Goal: Task Accomplishment & Management: Use online tool/utility

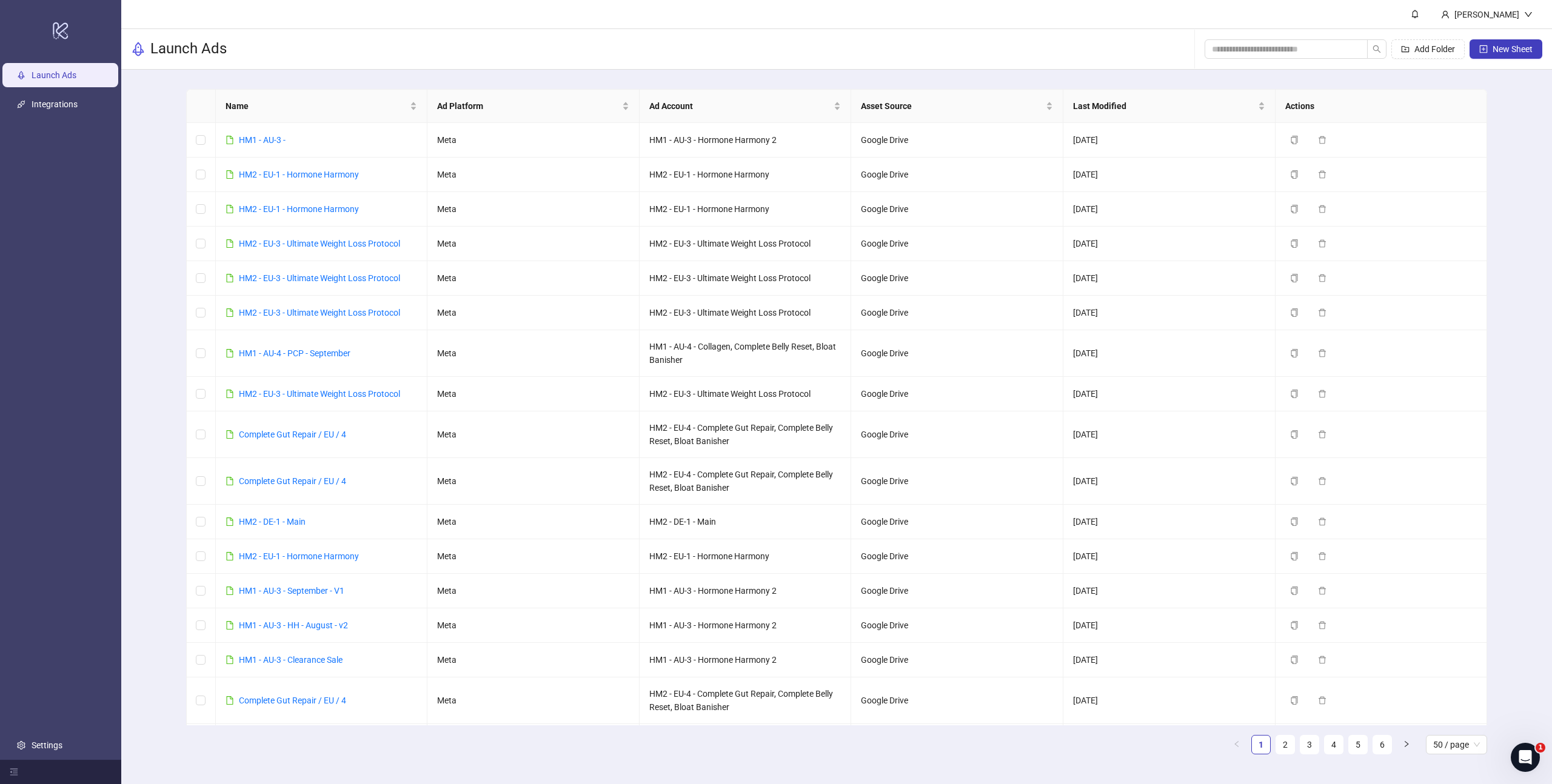
click at [63, 70] on link "Launch Ads" at bounding box center [54, 75] width 45 height 10
click at [63, 29] on icon "logo/logo-mobile" at bounding box center [60, 30] width 17 height 29
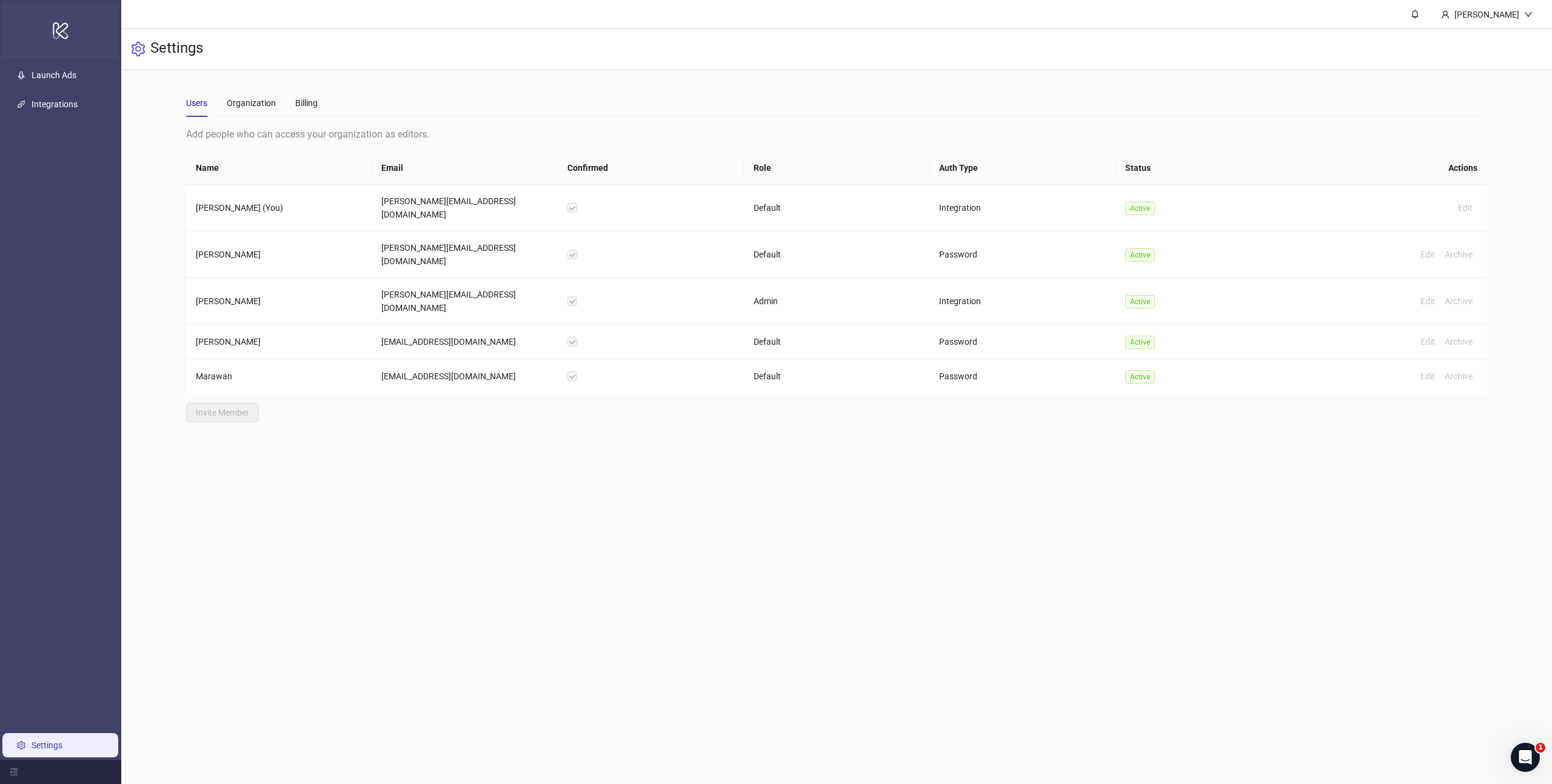
click at [70, 31] on div "logo/logo-mobile" at bounding box center [61, 30] width 117 height 56
click at [53, 102] on link "Integrations" at bounding box center [54, 104] width 46 height 10
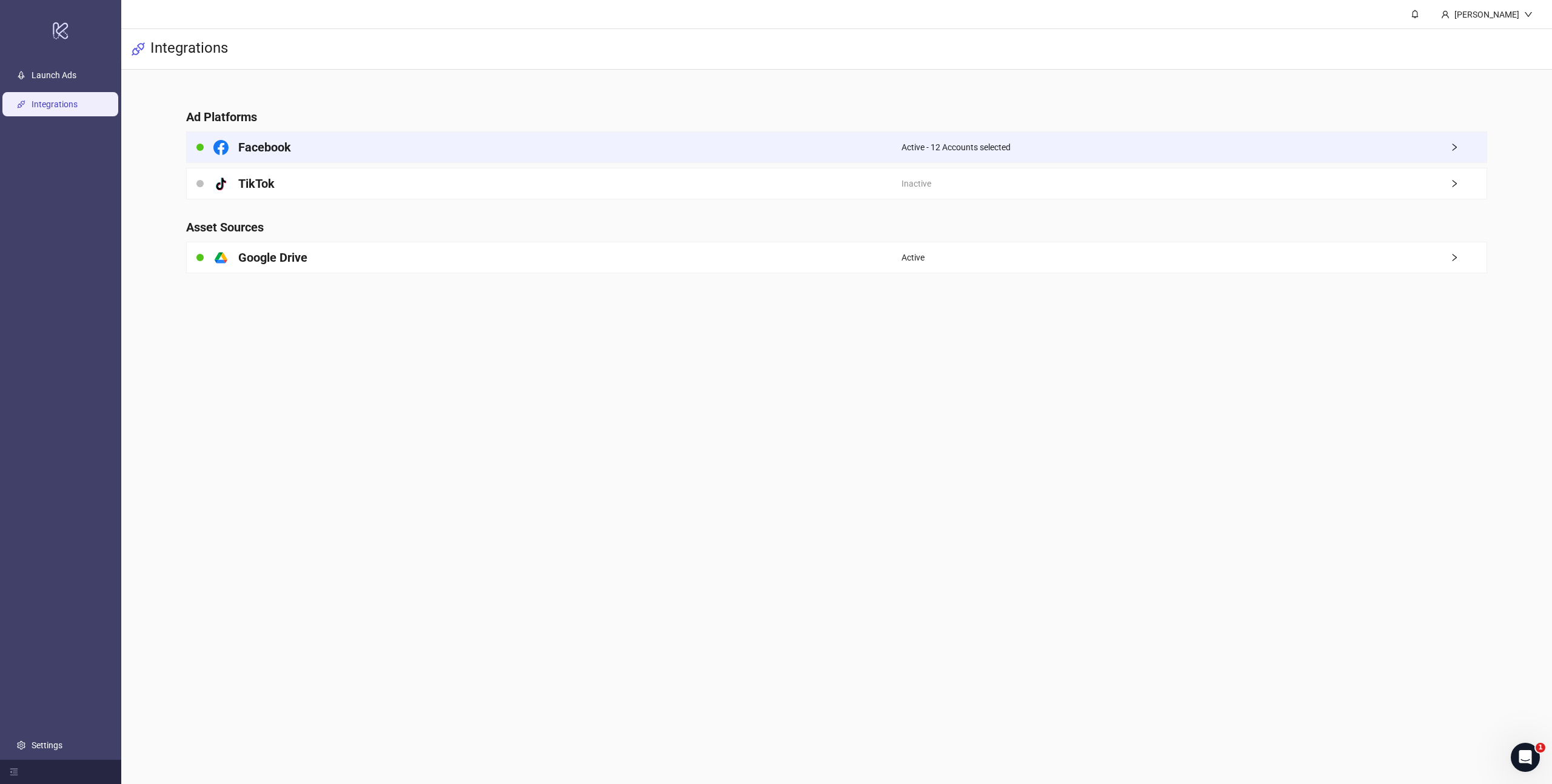
click at [302, 144] on div "Facebook" at bounding box center [544, 147] width 714 height 30
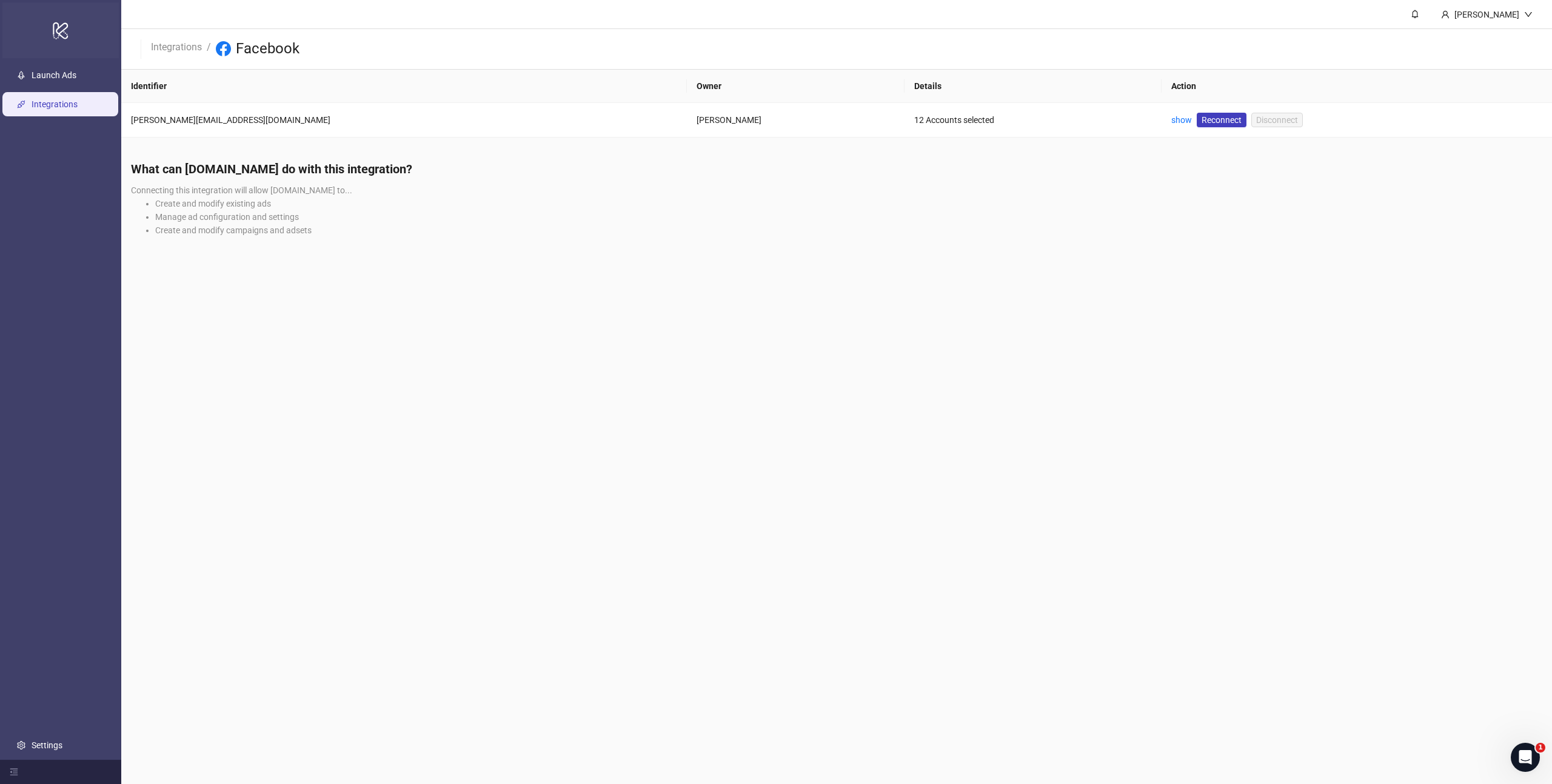
click at [53, 32] on icon at bounding box center [60, 31] width 15 height 17
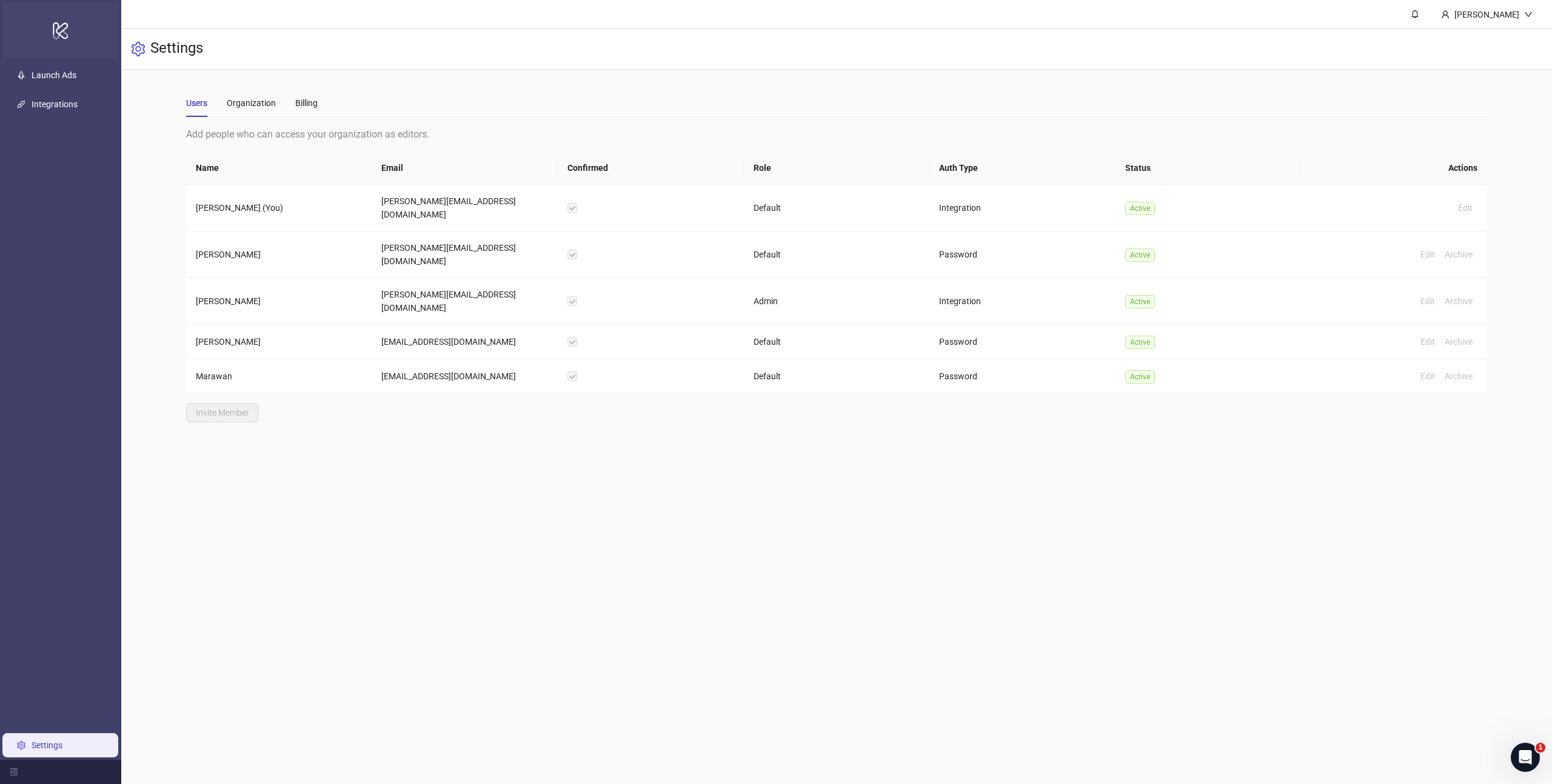
click at [59, 27] on icon at bounding box center [60, 31] width 15 height 17
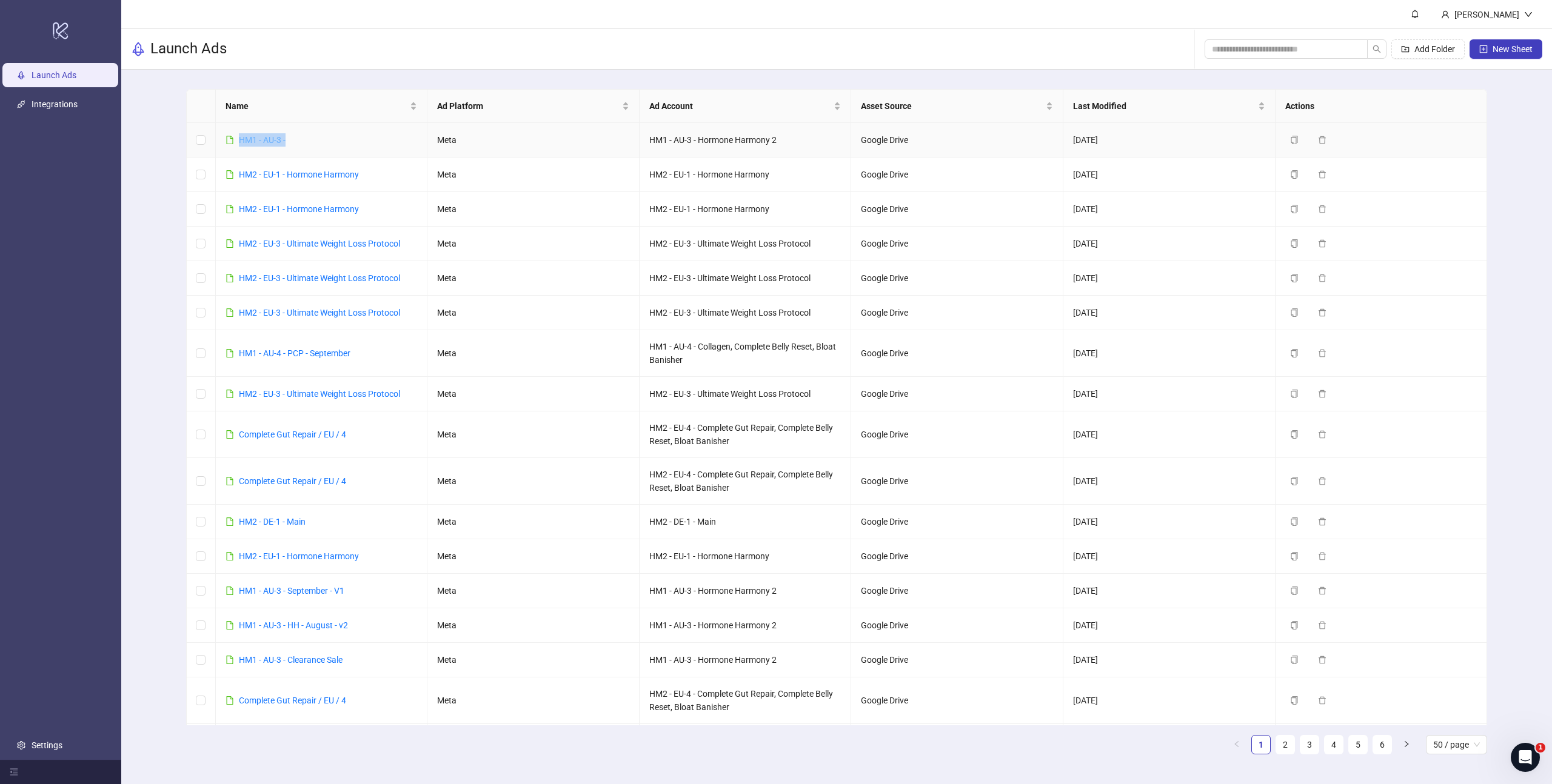
drag, startPoint x: 320, startPoint y: 144, endPoint x: 240, endPoint y: 137, distance: 80.3
click at [240, 137] on td "HM1 - AU-3 -" at bounding box center [322, 140] width 212 height 34
copy link "HM1 - AU-3 -"
click at [1515, 46] on span "New Sheet" at bounding box center [1512, 49] width 40 height 10
click at [333, 55] on div "Launch Ads Add Folder New Sheet" at bounding box center [836, 49] width 1431 height 41
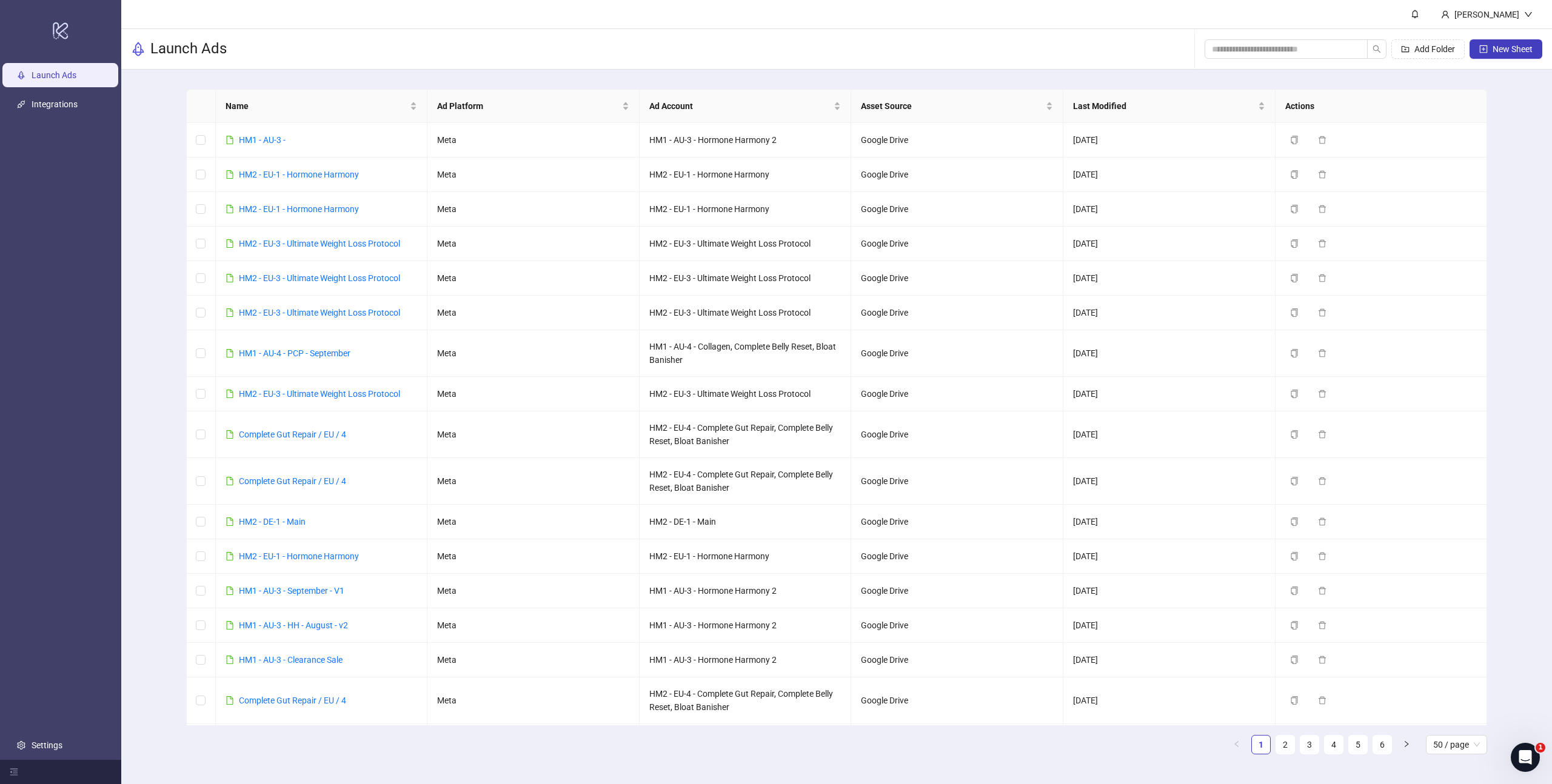
click at [177, 152] on main "Name Ad Platform Ad Account Asset Source Last Modified Actions HM1 - AU-3 - Met…" at bounding box center [836, 426] width 1320 height 713
click at [272, 142] on link "HM1 - AU-3 -" at bounding box center [262, 140] width 47 height 10
click at [270, 143] on link "HM1 - AU-3 -" at bounding box center [262, 140] width 47 height 10
click at [1501, 44] on span "New Sheet" at bounding box center [1512, 49] width 40 height 10
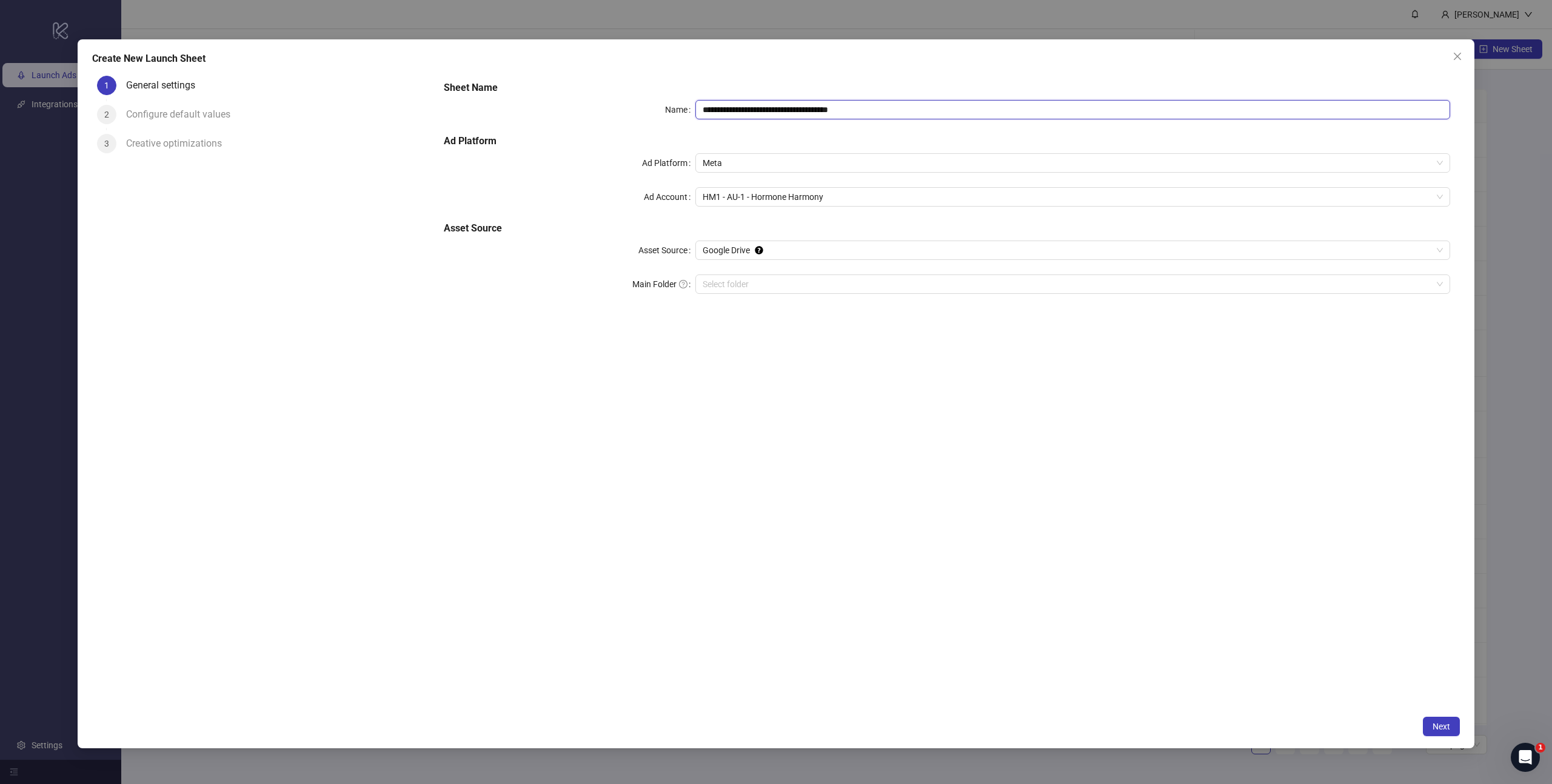
click at [804, 116] on input "**********" at bounding box center [1072, 110] width 755 height 19
paste input "text"
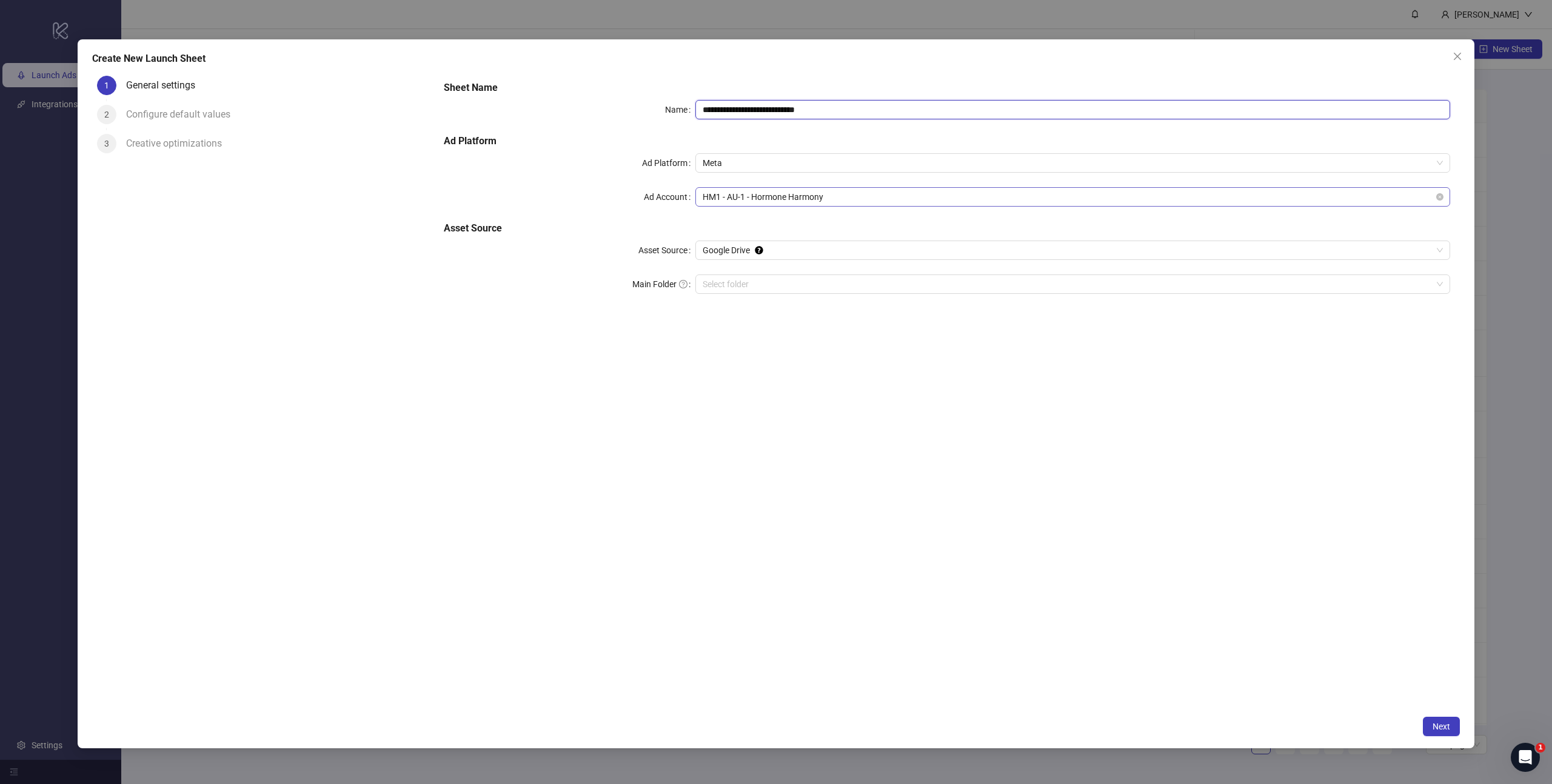
click at [770, 198] on span "HM1 - AU-1 - Hormone Harmony" at bounding box center [1073, 197] width 740 height 18
type input "**********"
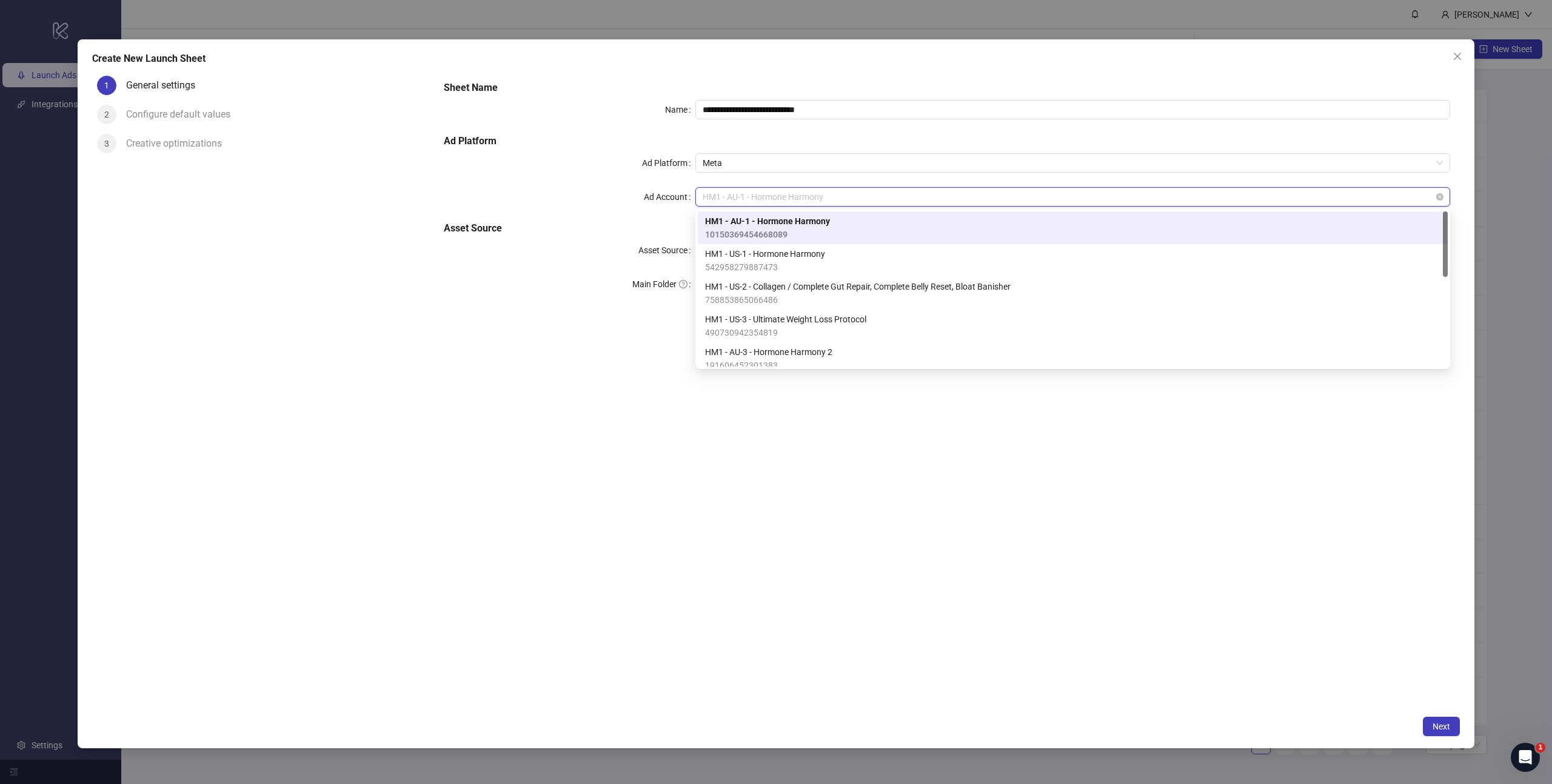
paste input "**********"
type input "**********"
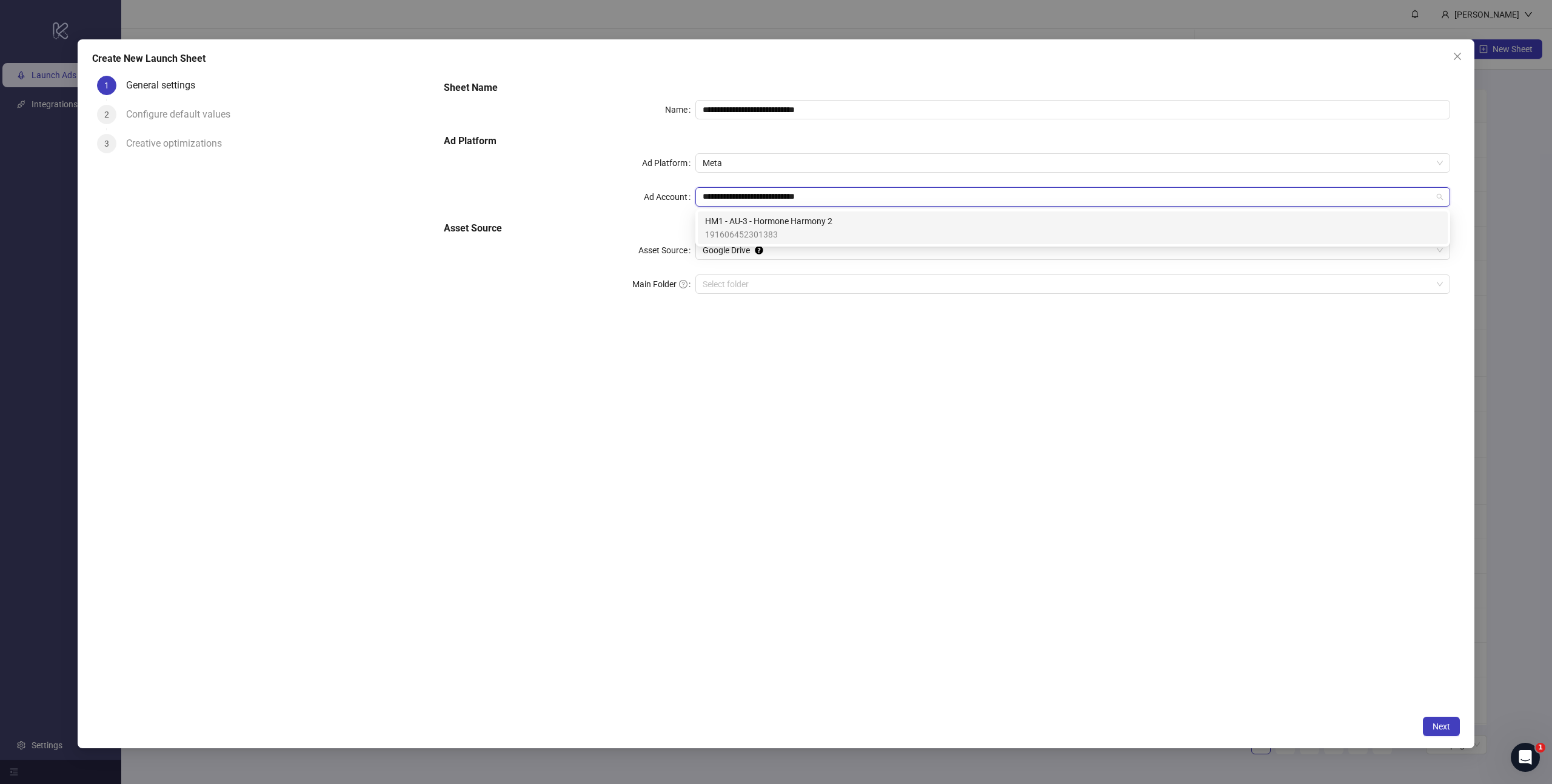
click at [764, 231] on span "191606452301383" at bounding box center [768, 235] width 127 height 14
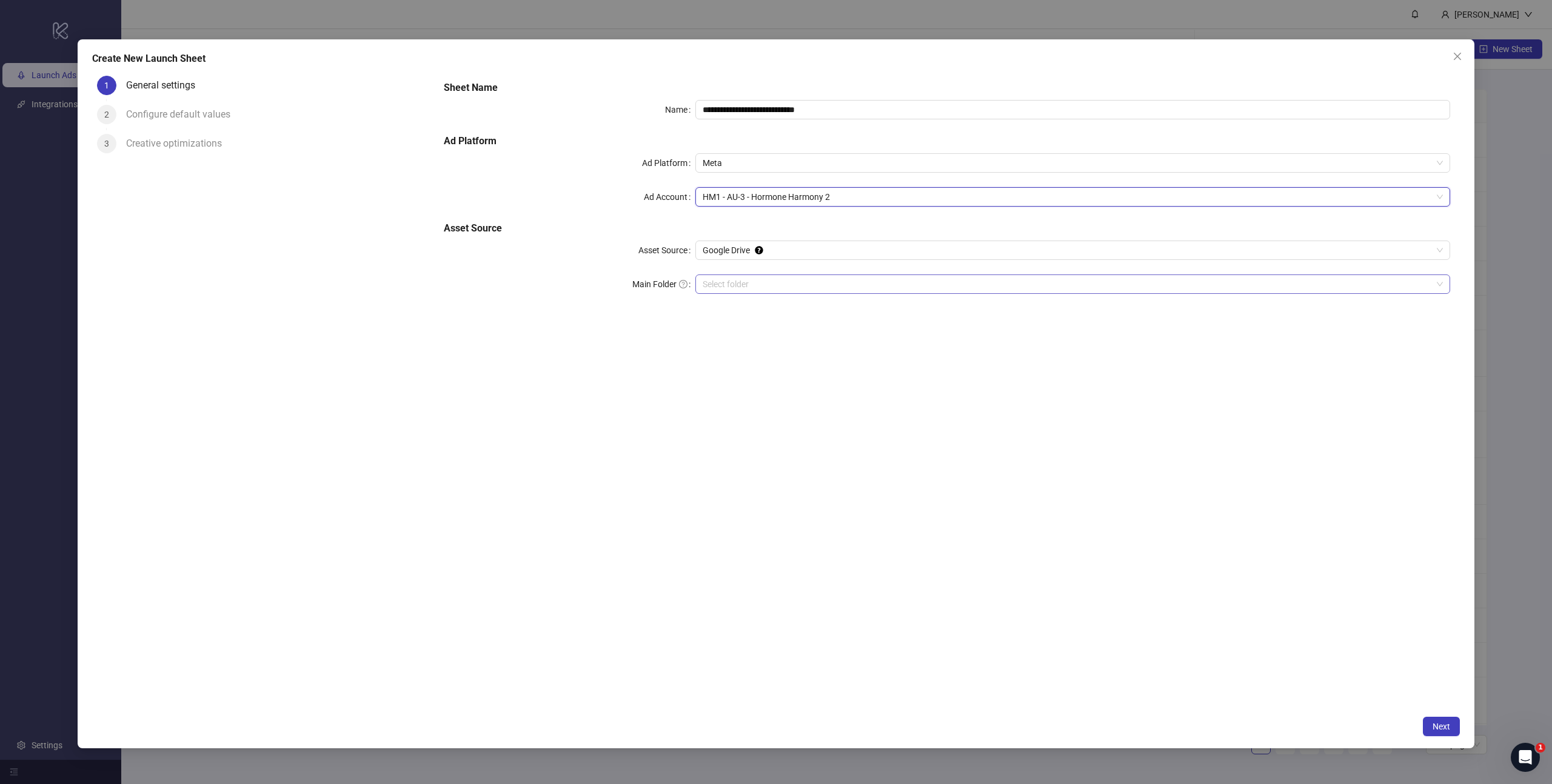
click at [769, 280] on input "Main Folder" at bounding box center [1067, 284] width 729 height 18
click at [867, 284] on input "Main Folder" at bounding box center [1067, 284] width 729 height 18
click at [745, 287] on input "Main Folder" at bounding box center [1067, 284] width 729 height 18
click at [966, 484] on div "**********" at bounding box center [946, 390] width 1026 height 639
click at [1440, 734] on button "Next" at bounding box center [1440, 726] width 37 height 19
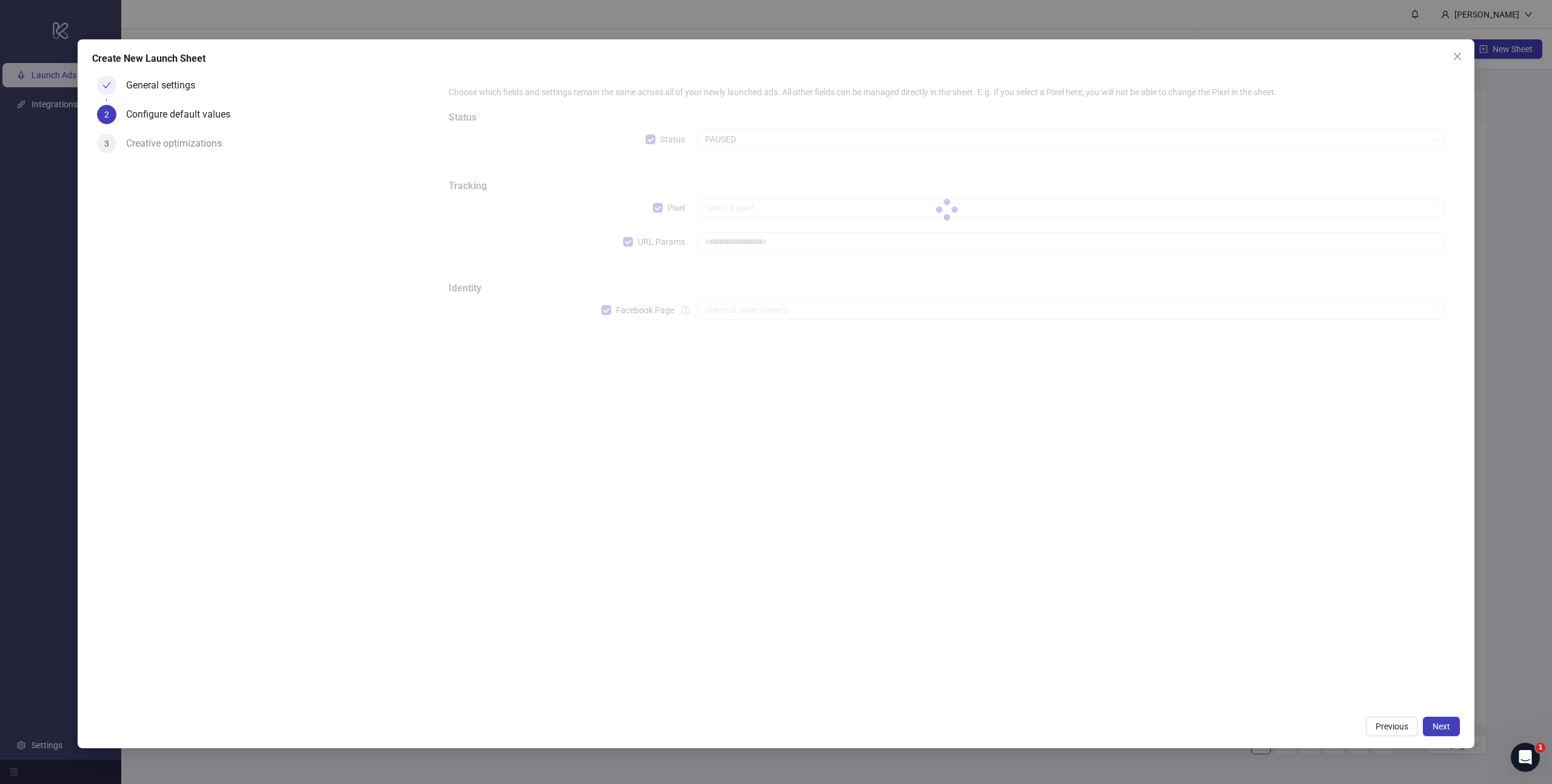
type input "**********"
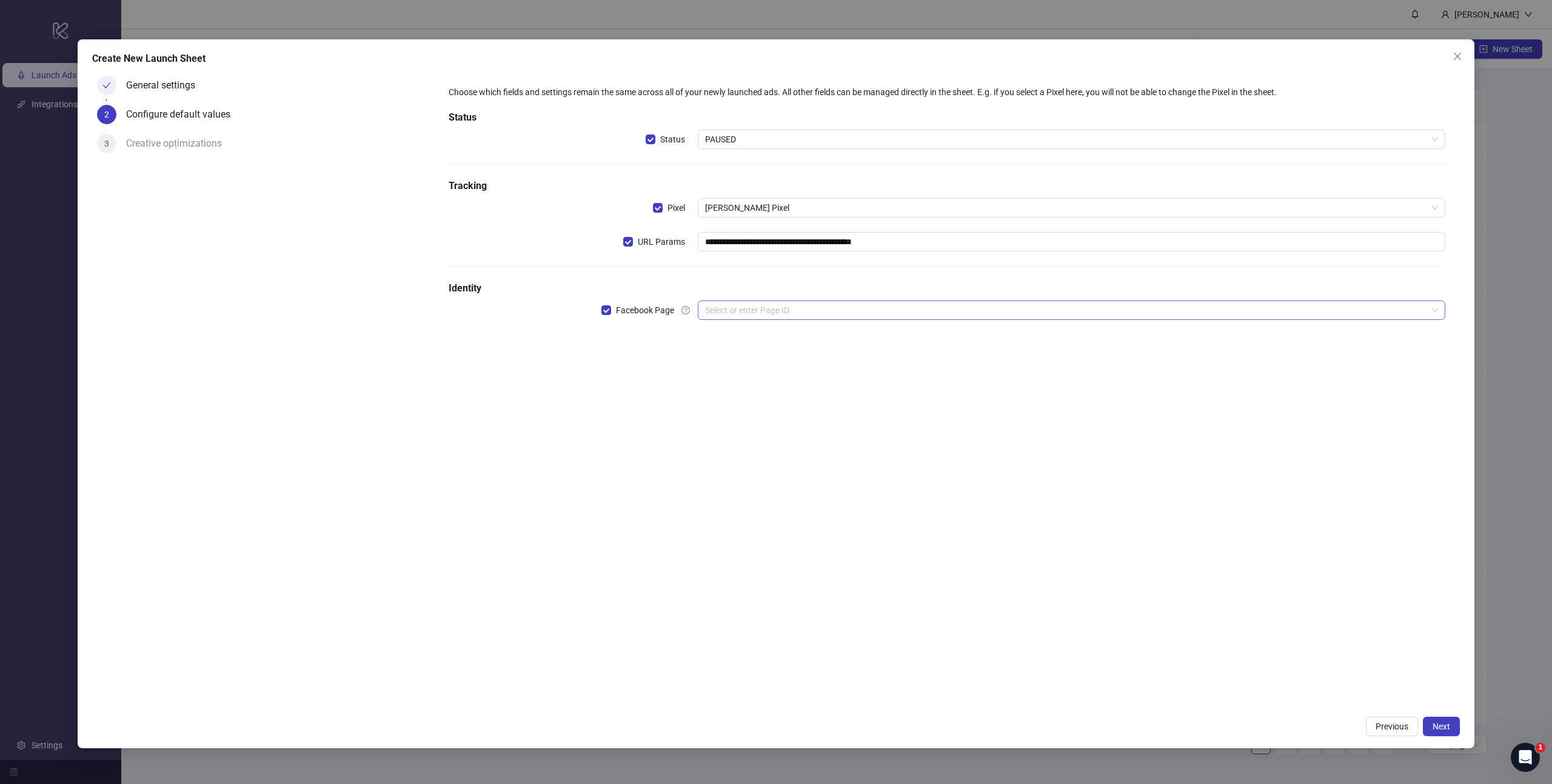
click at [783, 310] on input "search" at bounding box center [1066, 310] width 722 height 18
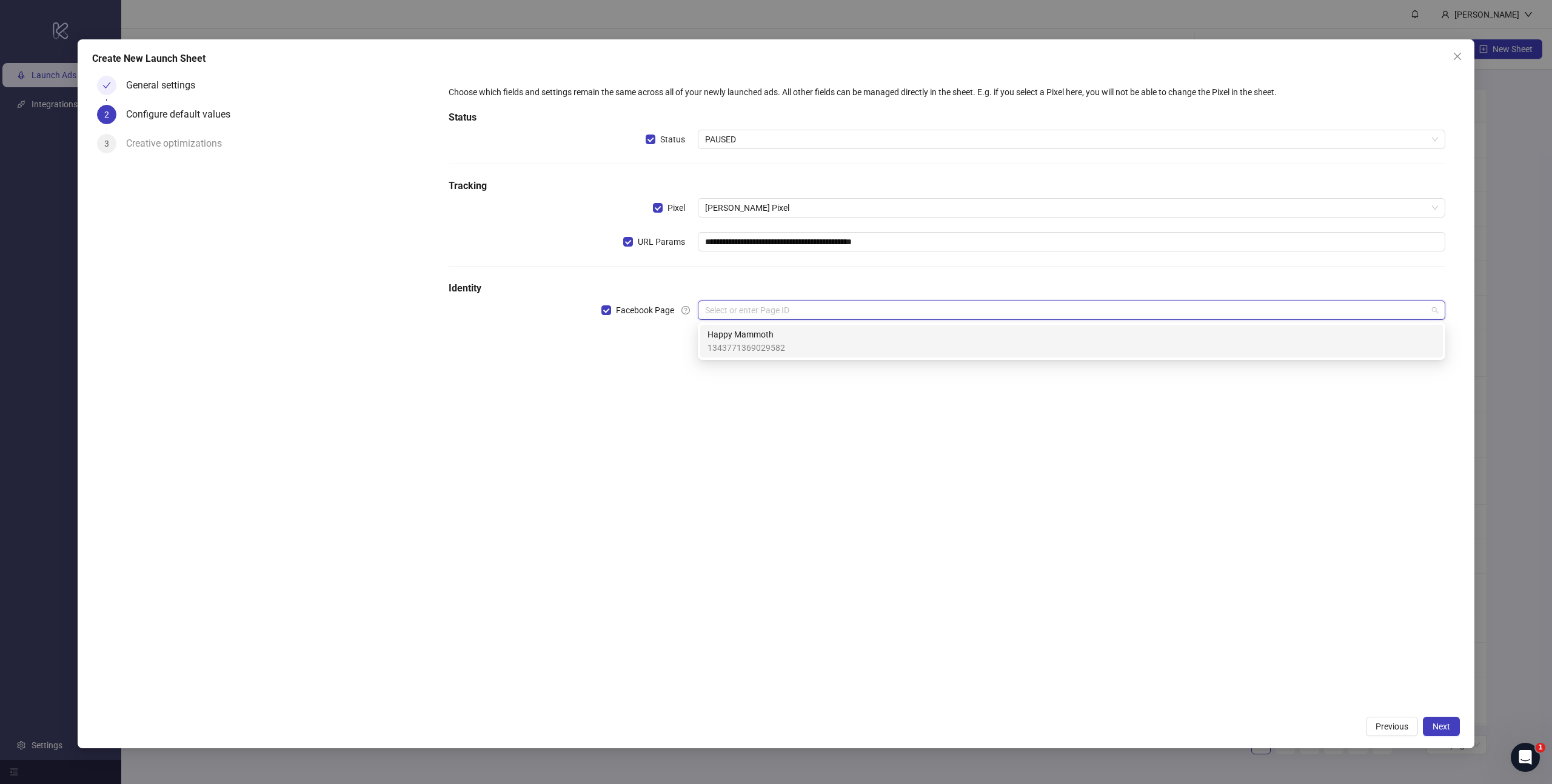
click at [778, 339] on span "Happy Mammoth" at bounding box center [746, 334] width 78 height 14
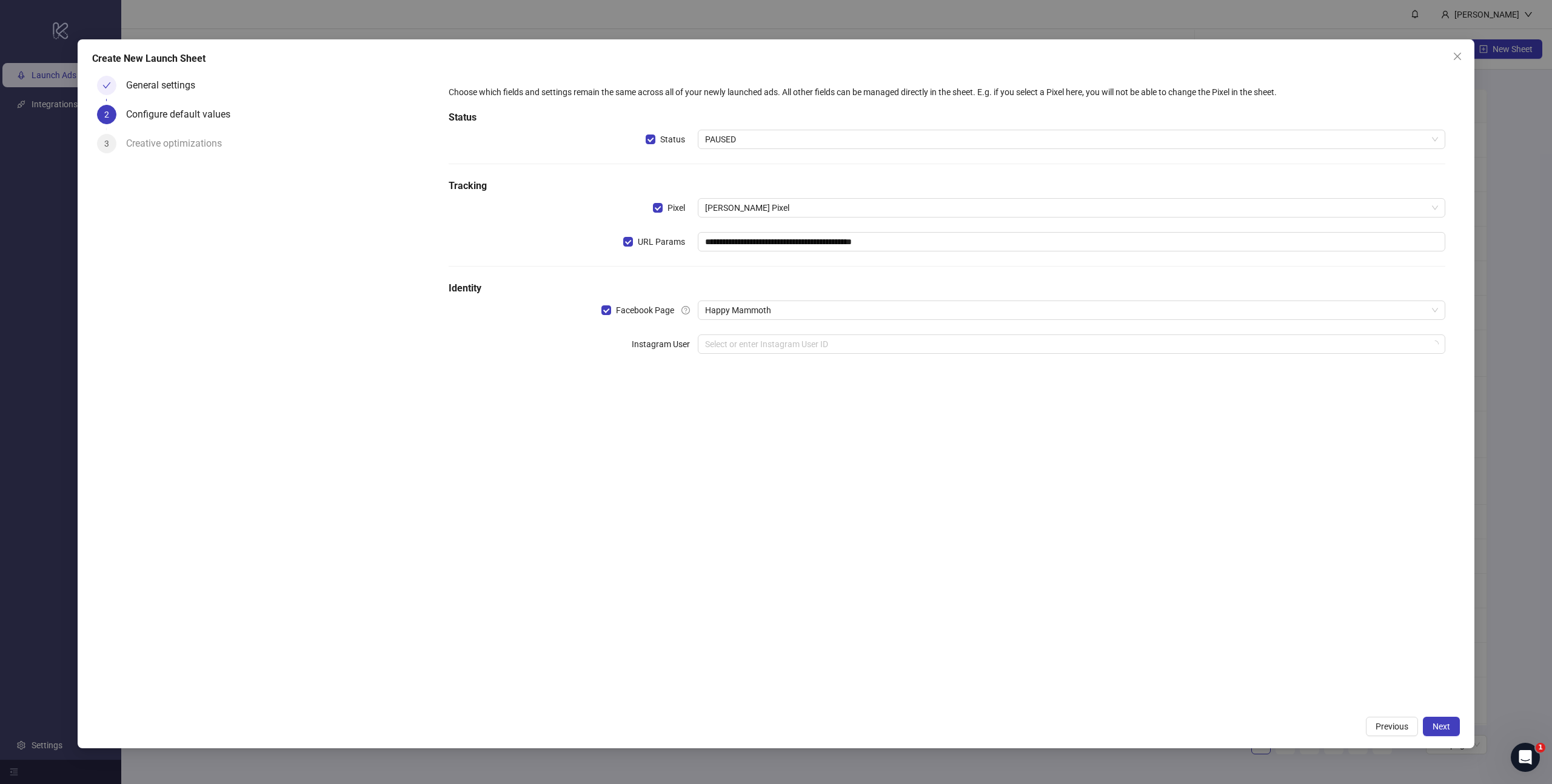
click at [831, 453] on div "**********" at bounding box center [946, 390] width 1026 height 639
click at [763, 336] on input "search" at bounding box center [1066, 344] width 722 height 18
click at [818, 378] on div "No data" at bounding box center [1072, 377] width 718 height 21
click at [812, 443] on div "**********" at bounding box center [946, 390] width 1026 height 639
click at [822, 347] on input "search" at bounding box center [1066, 344] width 722 height 18
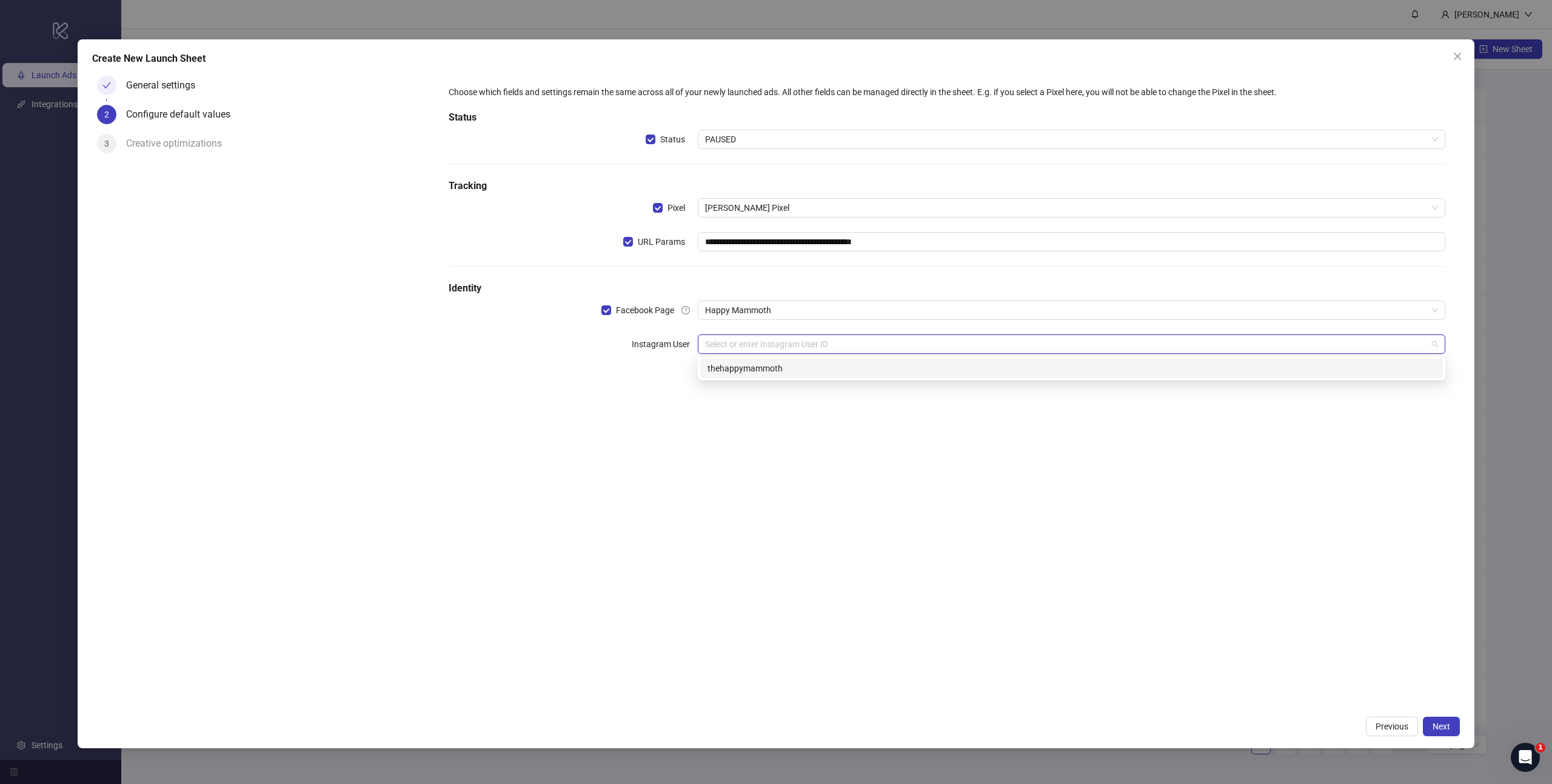
click at [814, 366] on div "thehappymammoth" at bounding box center [1071, 368] width 728 height 14
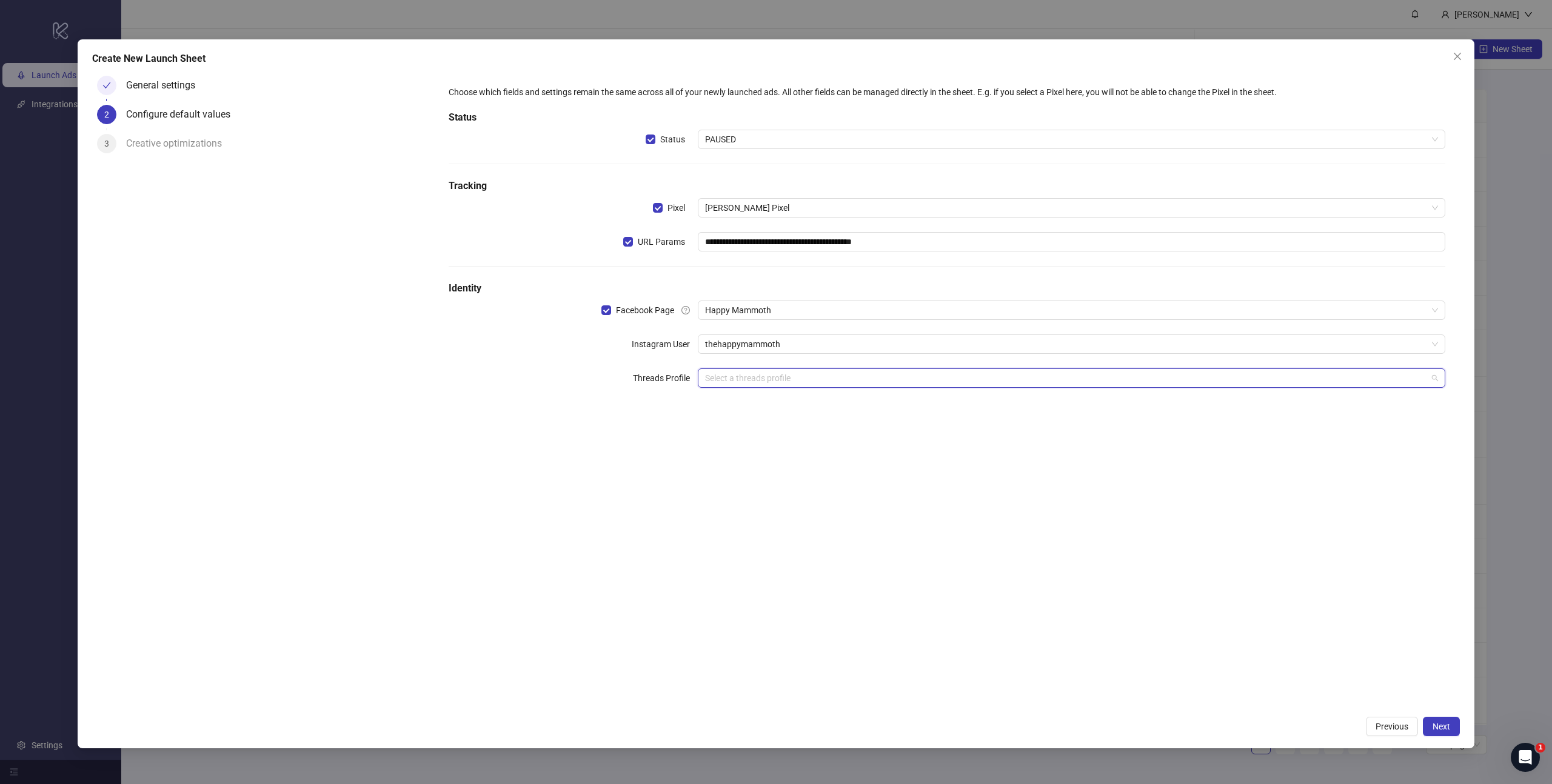
click at [766, 371] on input "search" at bounding box center [1066, 378] width 722 height 18
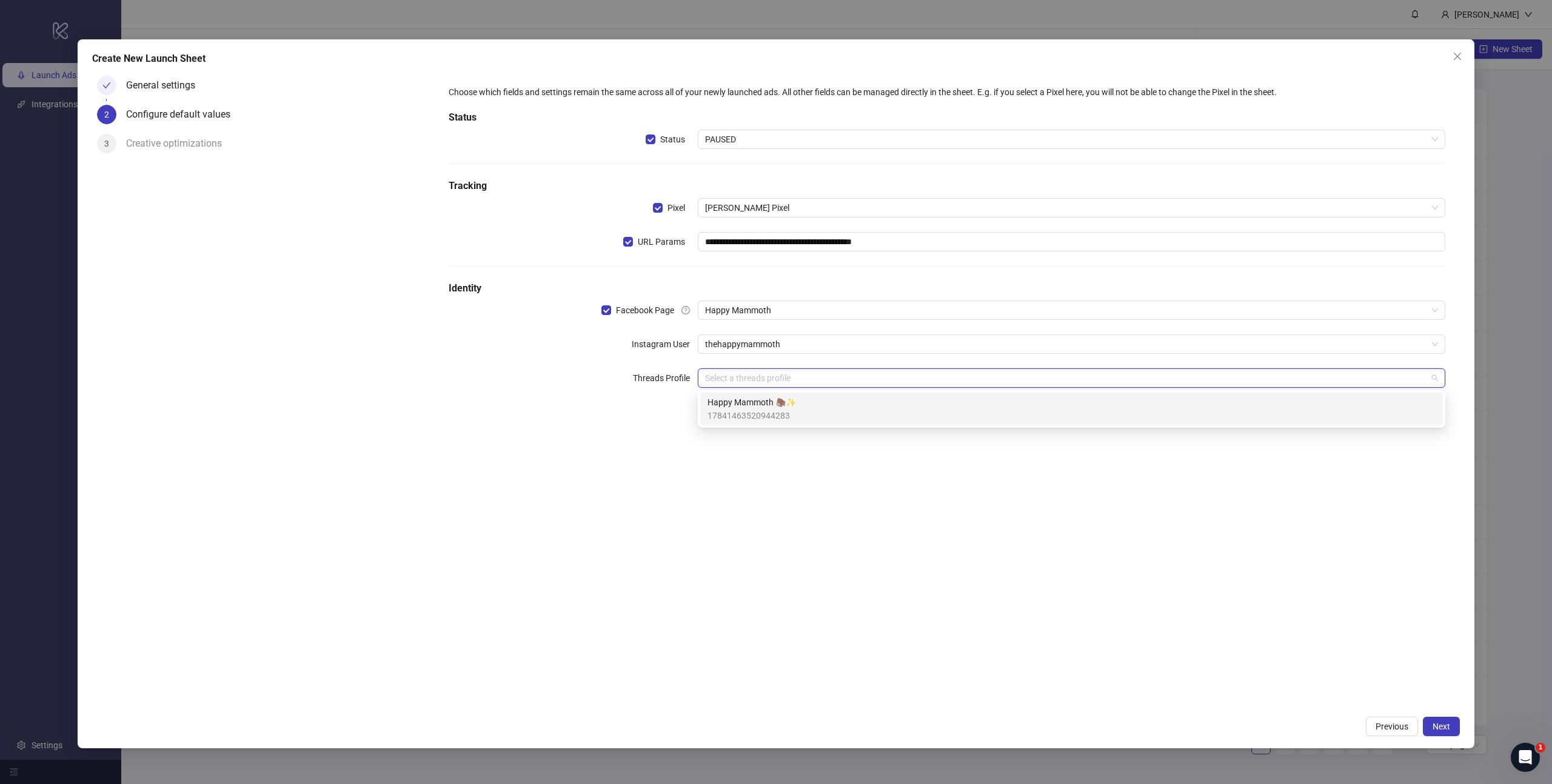
click at [772, 406] on span "Happy Mammoth 🦣✨" at bounding box center [751, 402] width 89 height 14
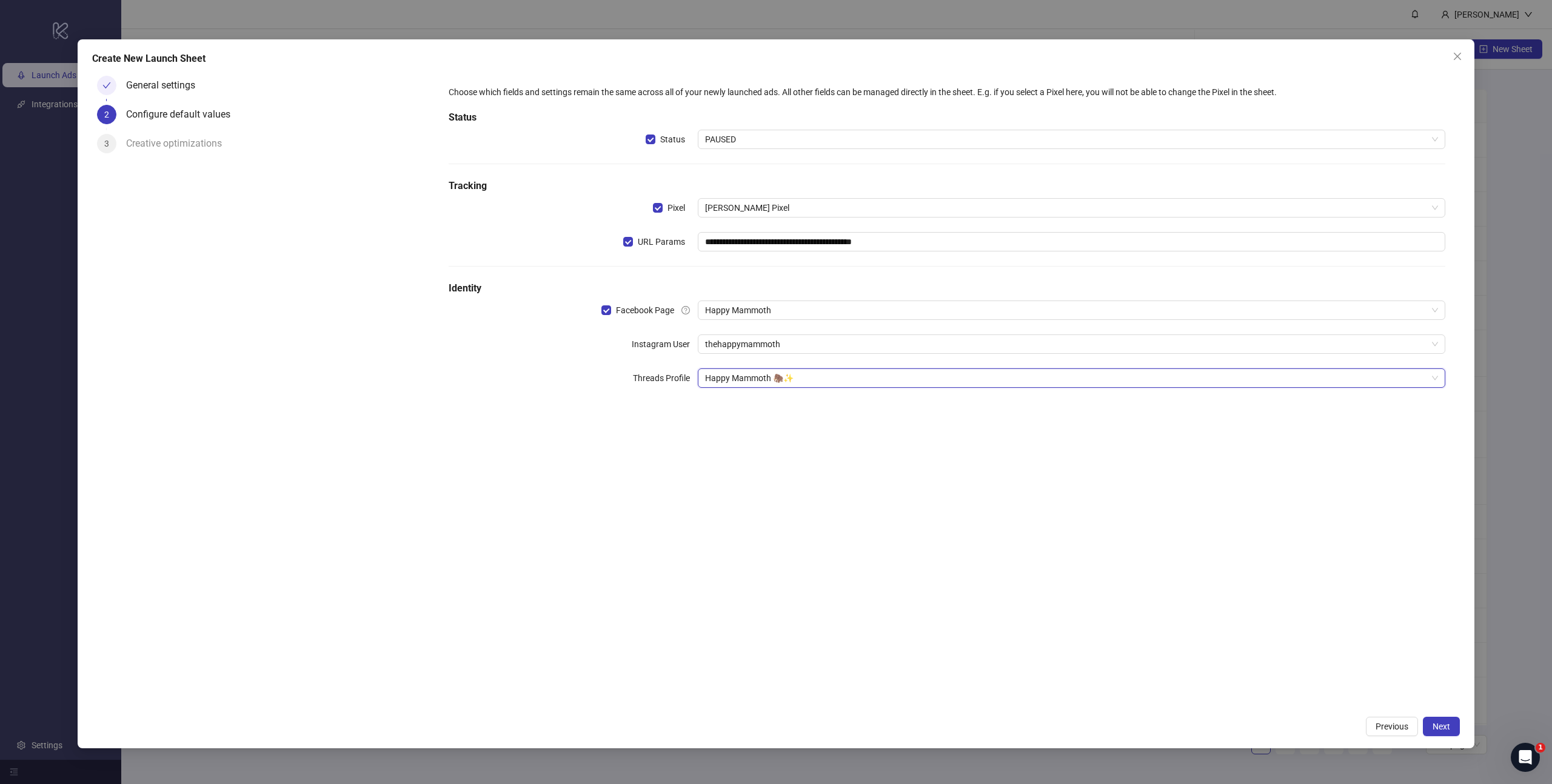
click at [810, 461] on div "**********" at bounding box center [946, 390] width 1026 height 639
click at [1442, 731] on span "Next" at bounding box center [1440, 726] width 18 height 10
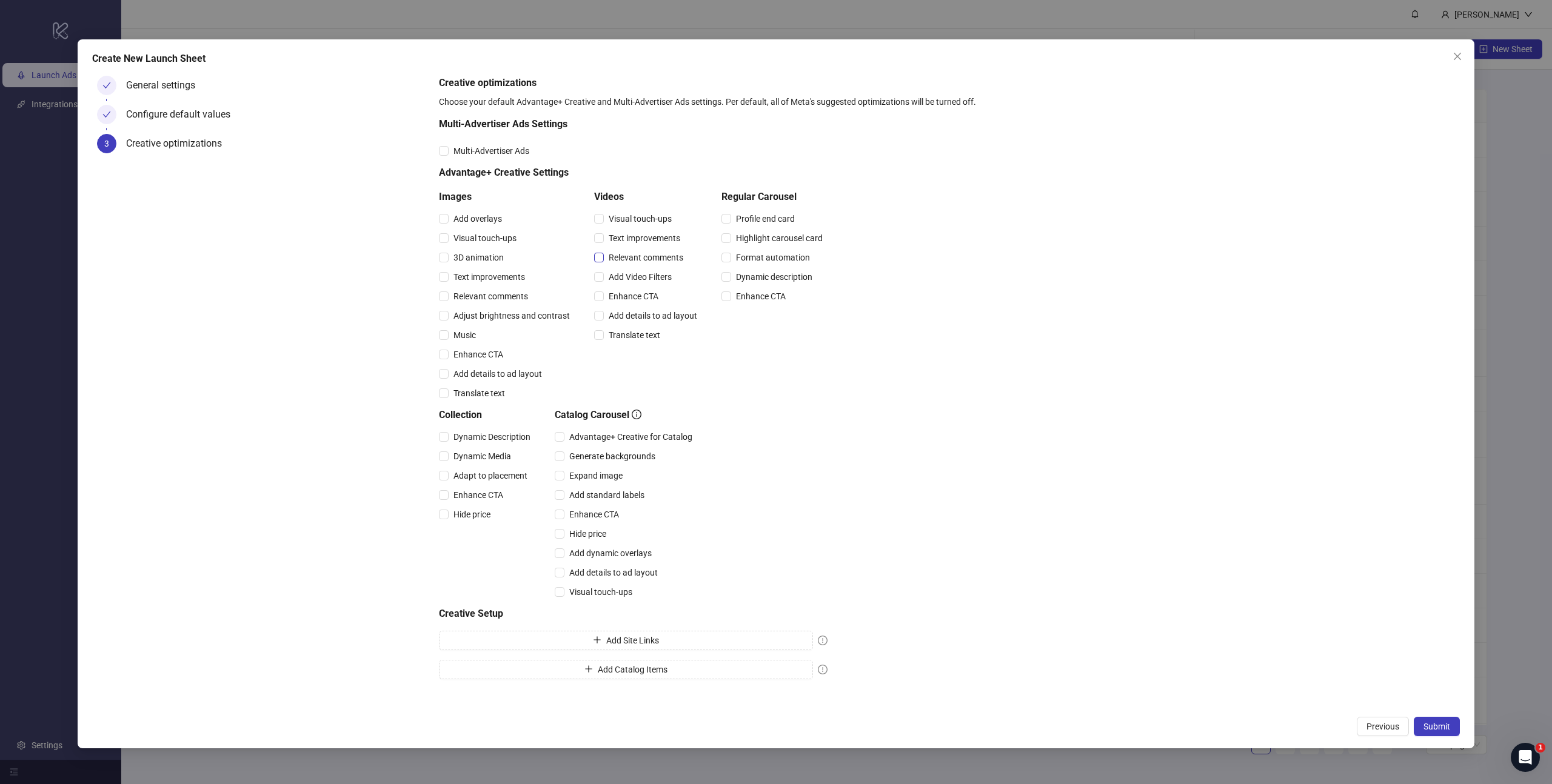
click at [657, 259] on span "Relevant comments" at bounding box center [646, 257] width 84 height 14
click at [508, 295] on span "Relevant comments" at bounding box center [491, 296] width 84 height 14
click at [1423, 722] on span "Submit" at bounding box center [1436, 726] width 27 height 10
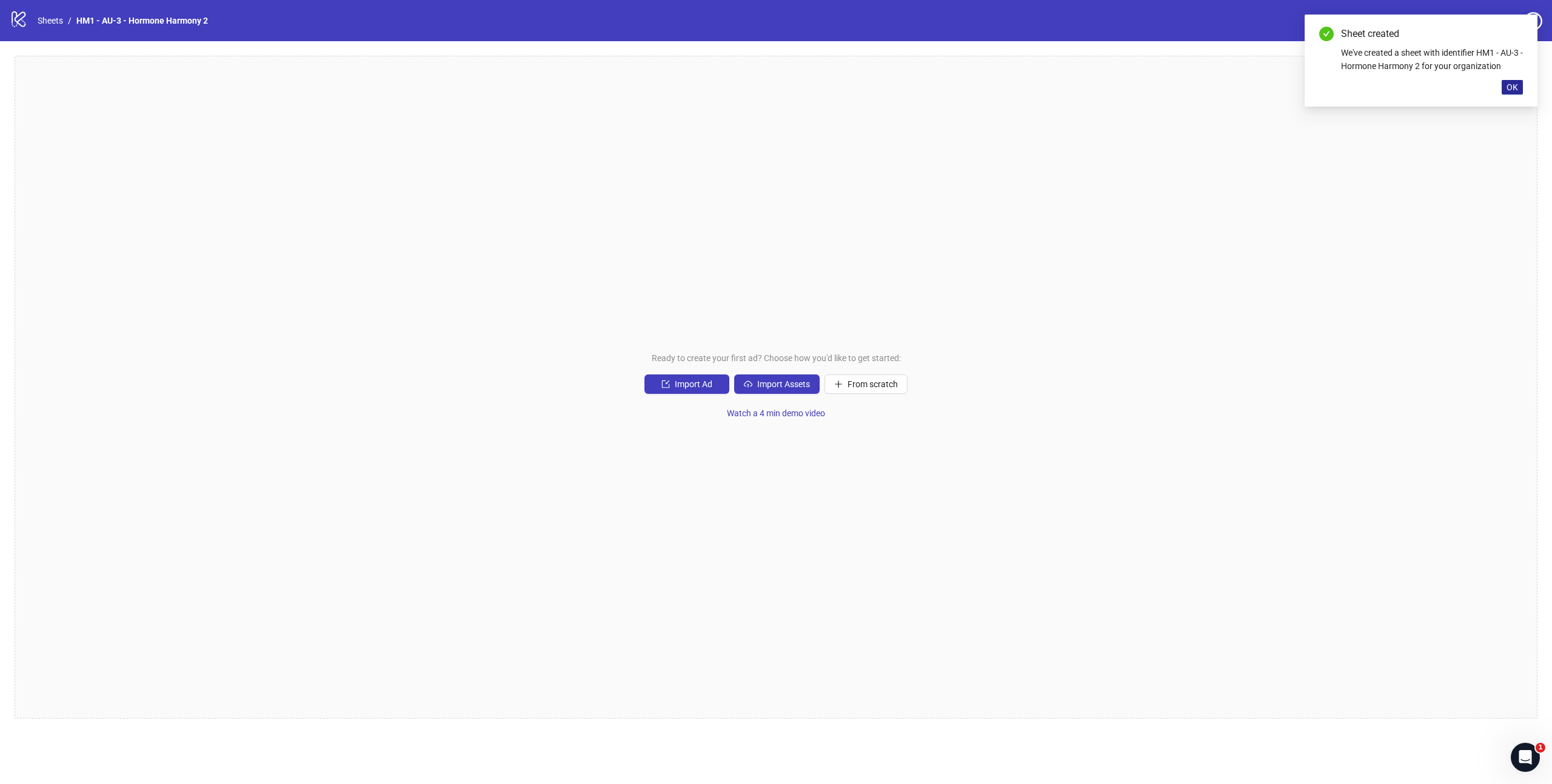
click at [1516, 84] on span "OK" at bounding box center [1512, 87] width 12 height 10
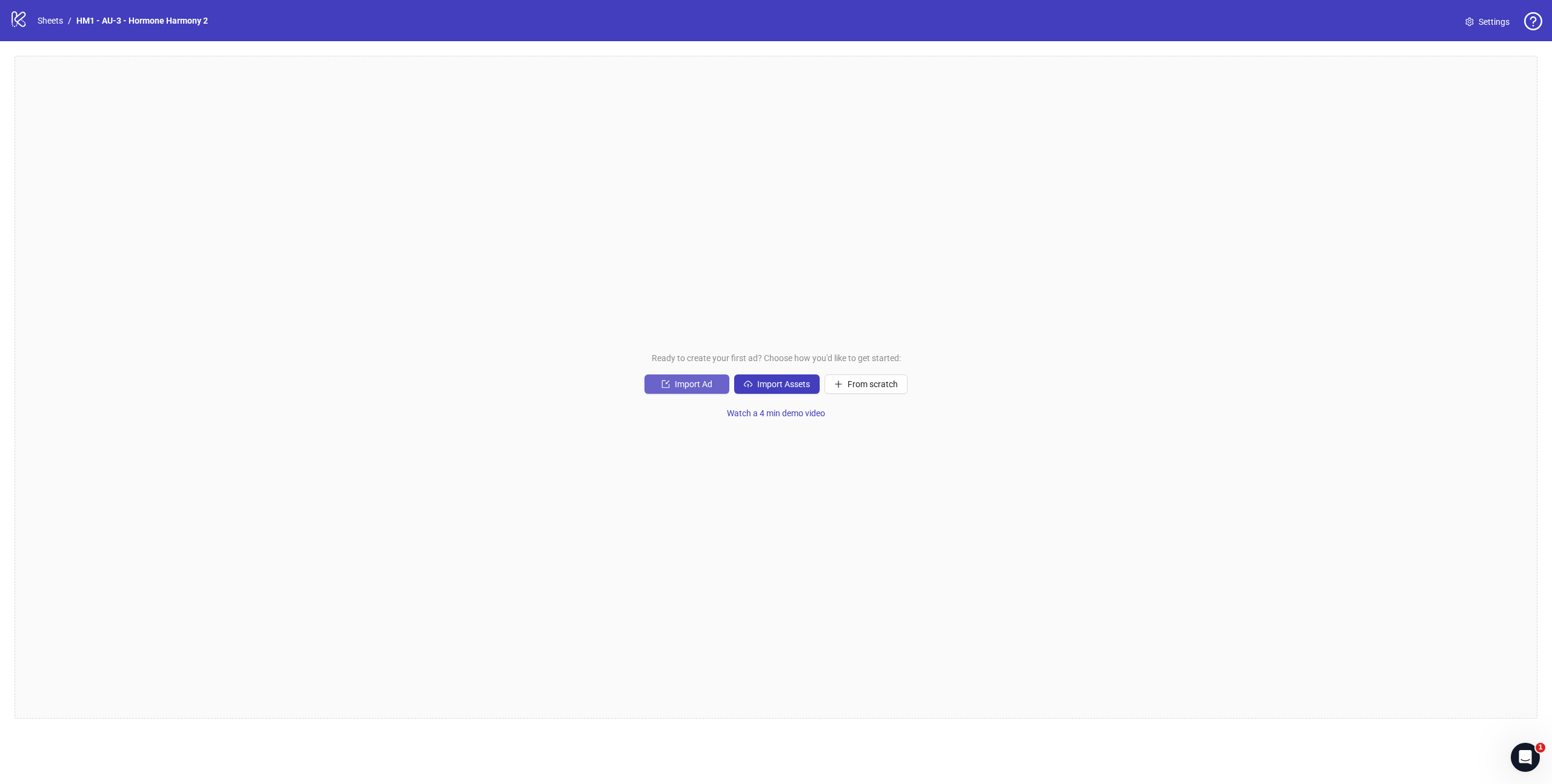
click at [698, 387] on span "Import Ad" at bounding box center [694, 384] width 38 height 10
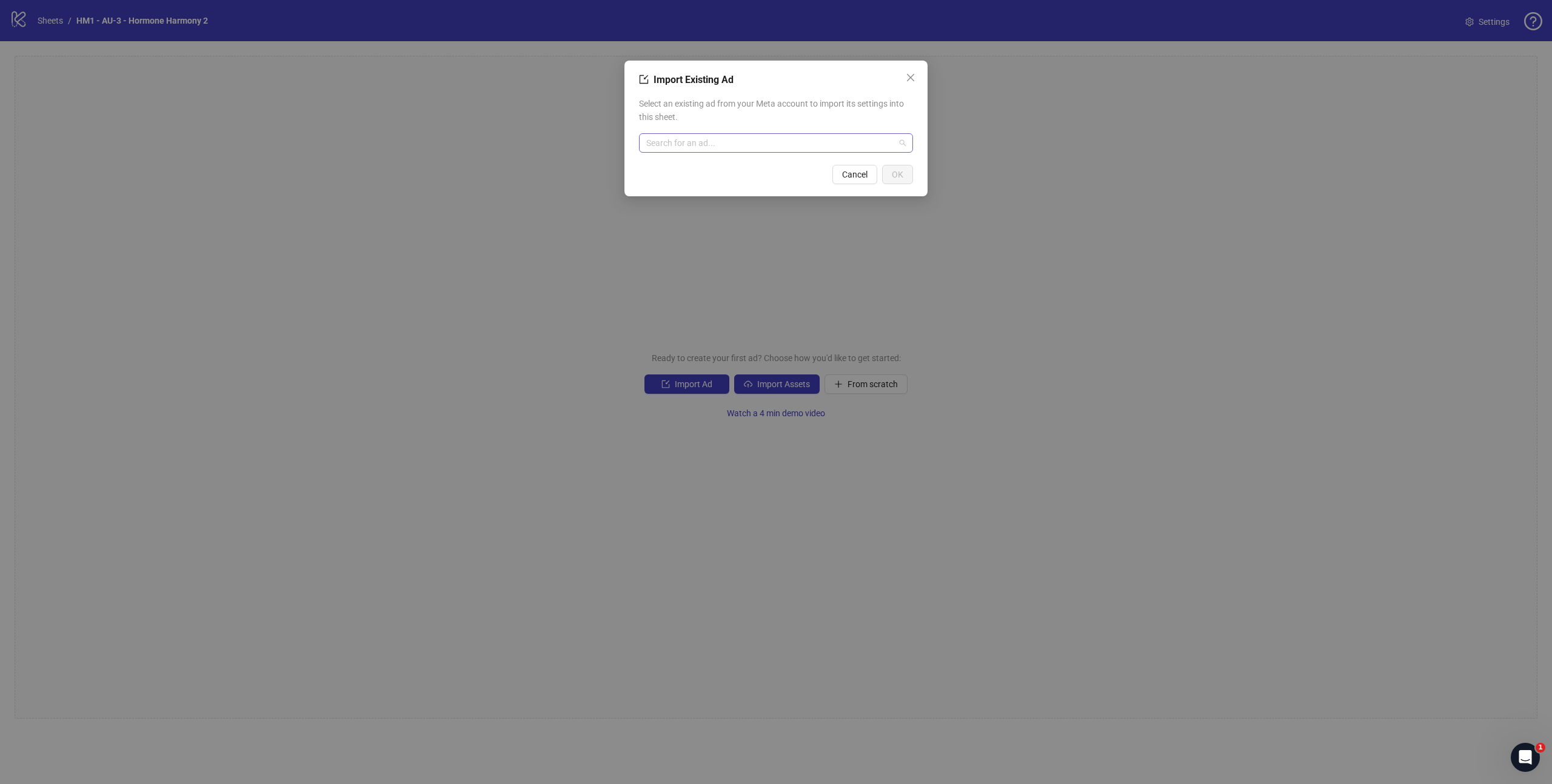
click at [737, 146] on input "search" at bounding box center [770, 143] width 248 height 18
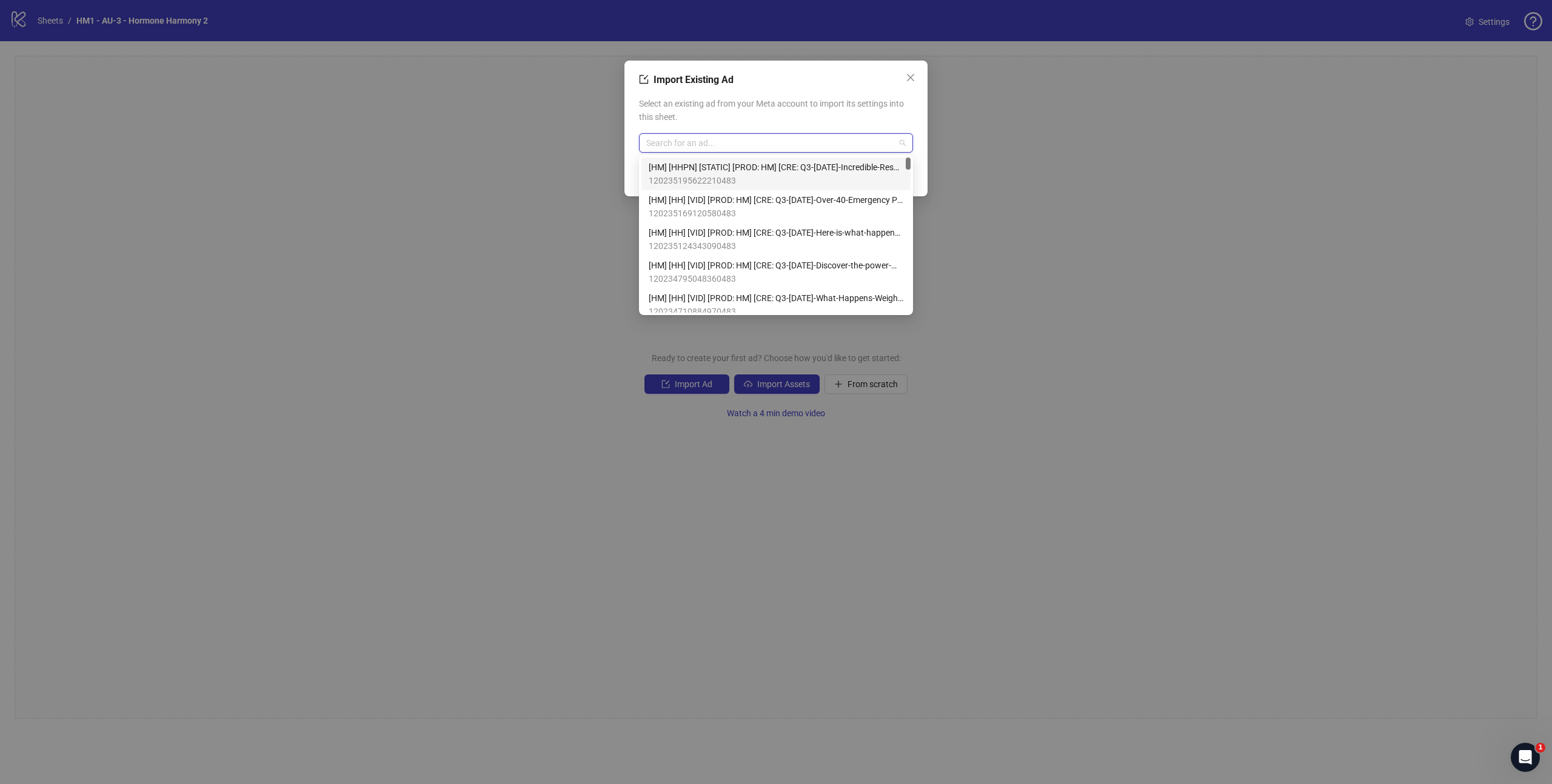
click at [751, 119] on span "Select an existing ad from your Meta account to import its settings into this s…" at bounding box center [775, 110] width 274 height 27
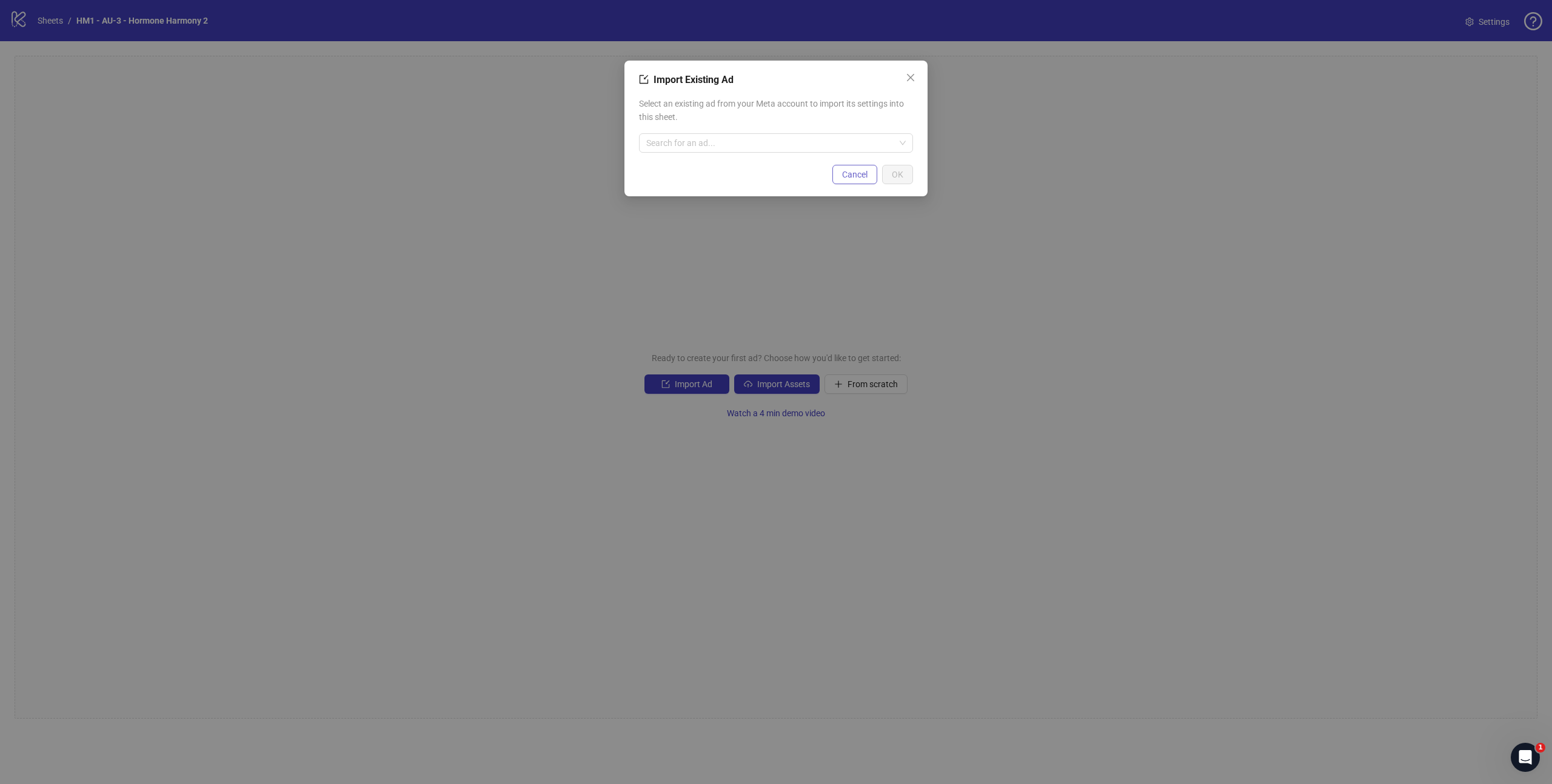
click at [852, 174] on span "Cancel" at bounding box center [854, 174] width 25 height 10
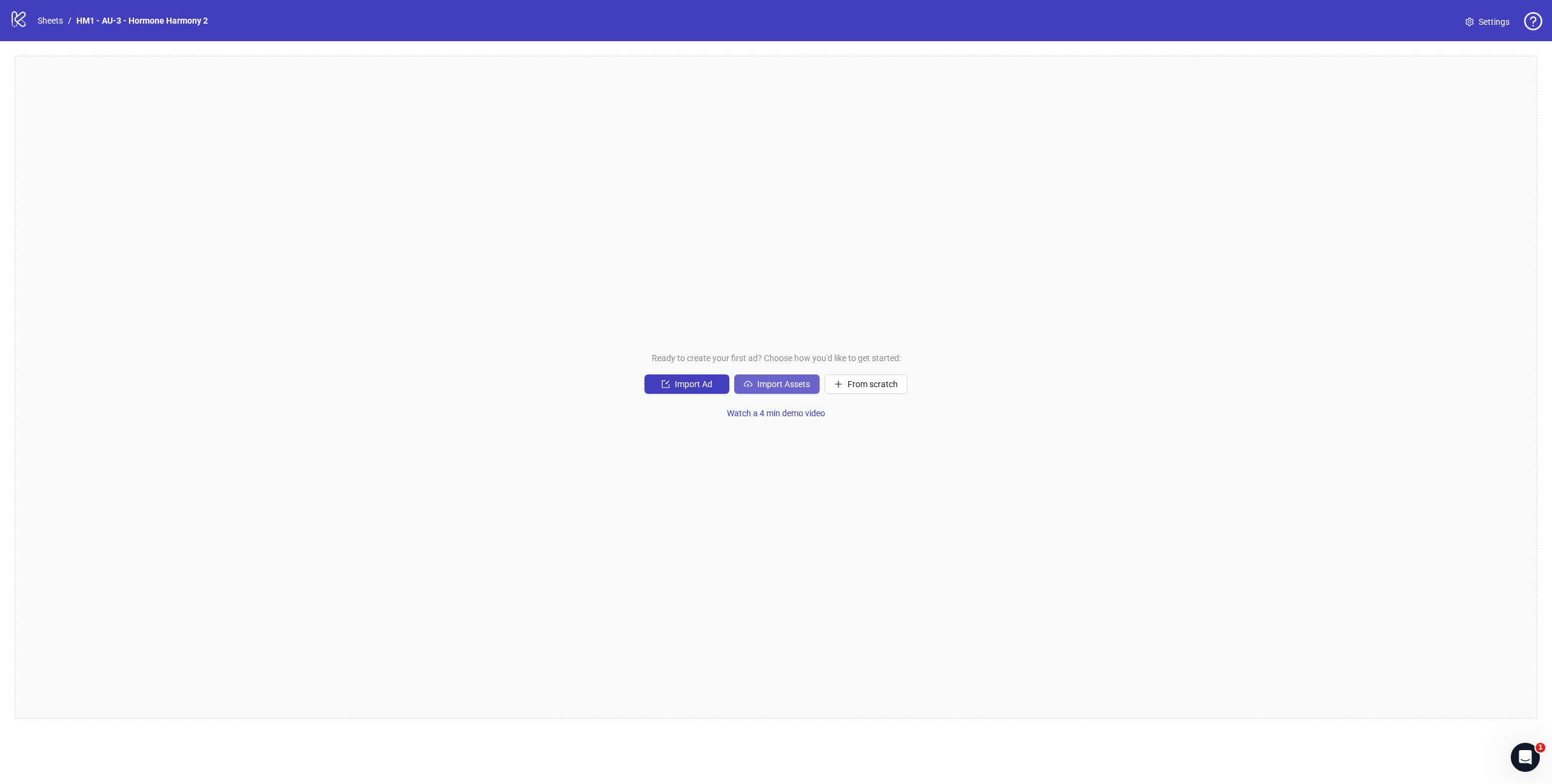
click at [782, 387] on span "Import Assets" at bounding box center [783, 384] width 53 height 10
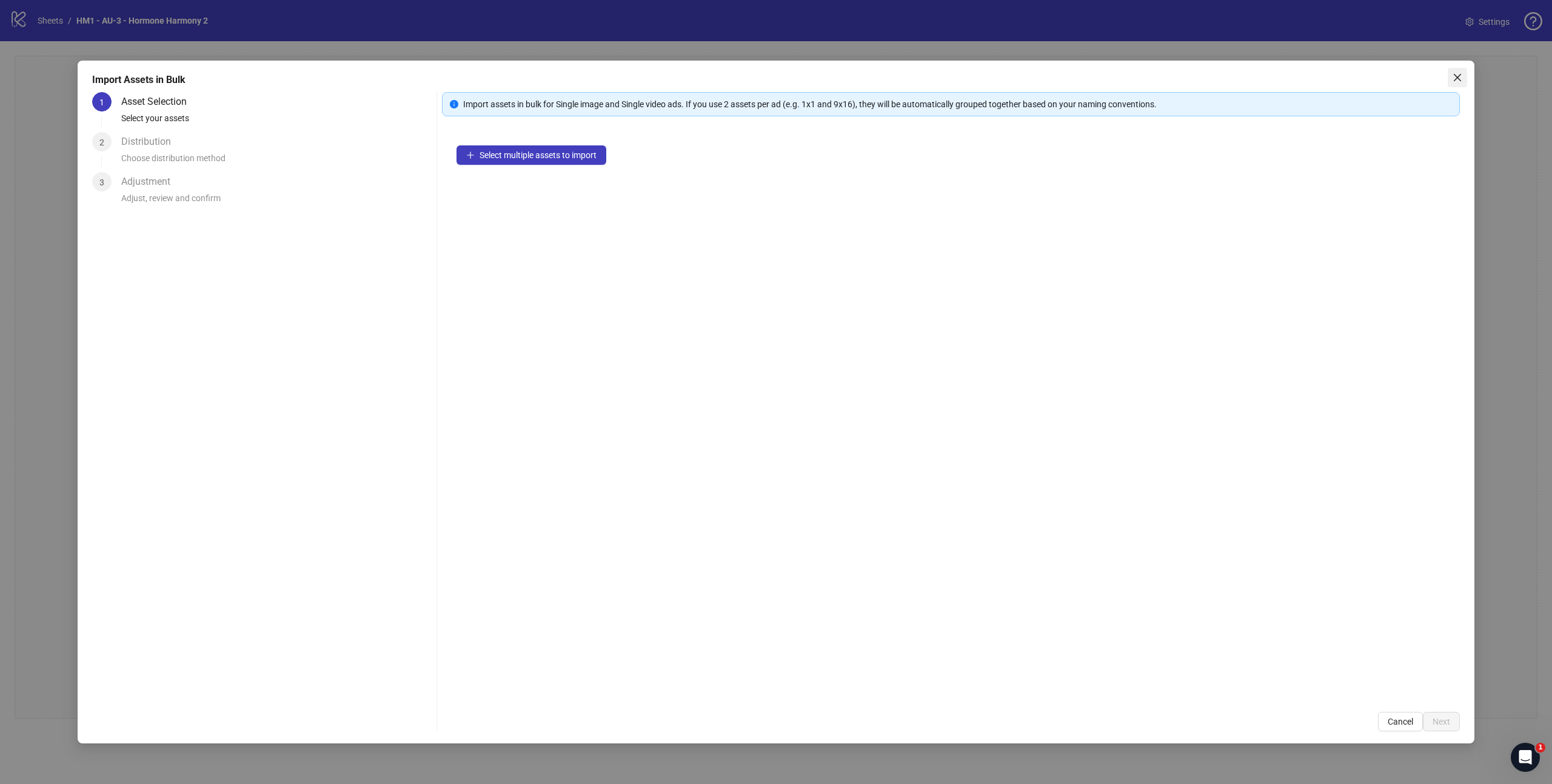
click at [1455, 79] on icon "close" at bounding box center [1457, 77] width 7 height 7
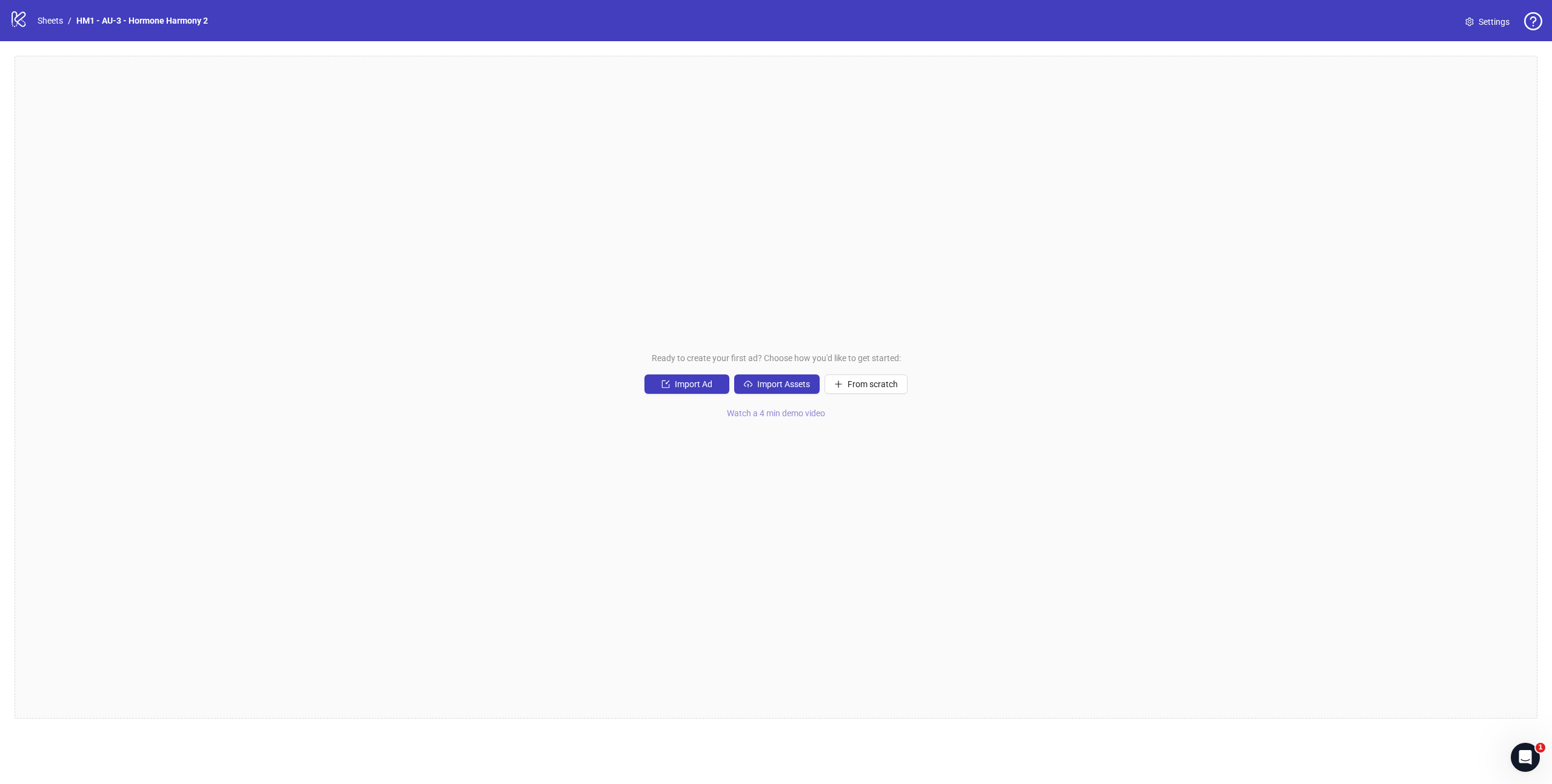
click at [741, 411] on span "Watch a 4 min demo video" at bounding box center [775, 413] width 98 height 10
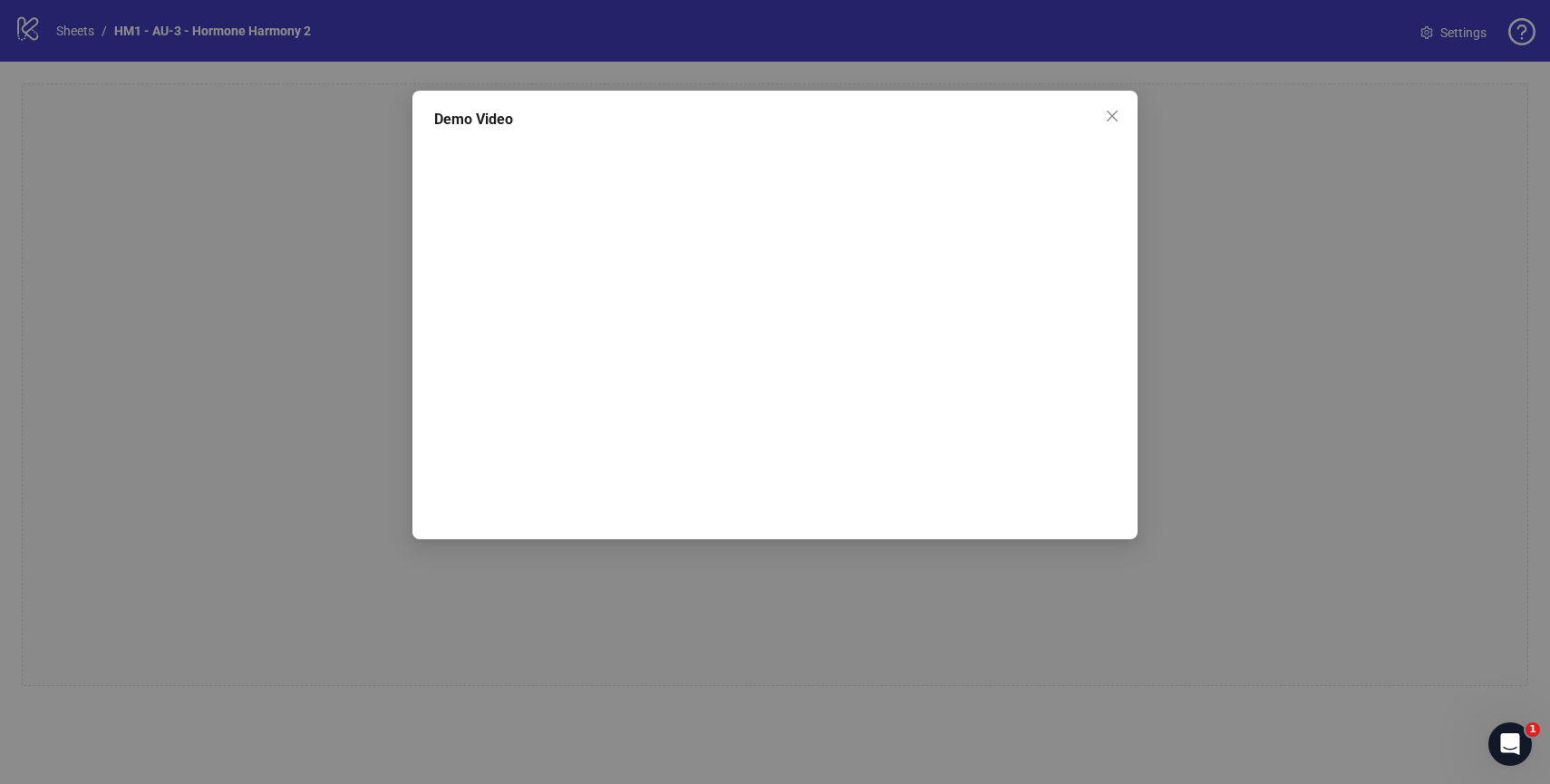
click at [358, 328] on div "Demo Video" at bounding box center [775, 392] width 1550 height 784
click at [1342, 286] on div "Demo Video" at bounding box center [775, 392] width 1550 height 784
click at [366, 322] on div "Demo Video" at bounding box center [775, 392] width 1550 height 784
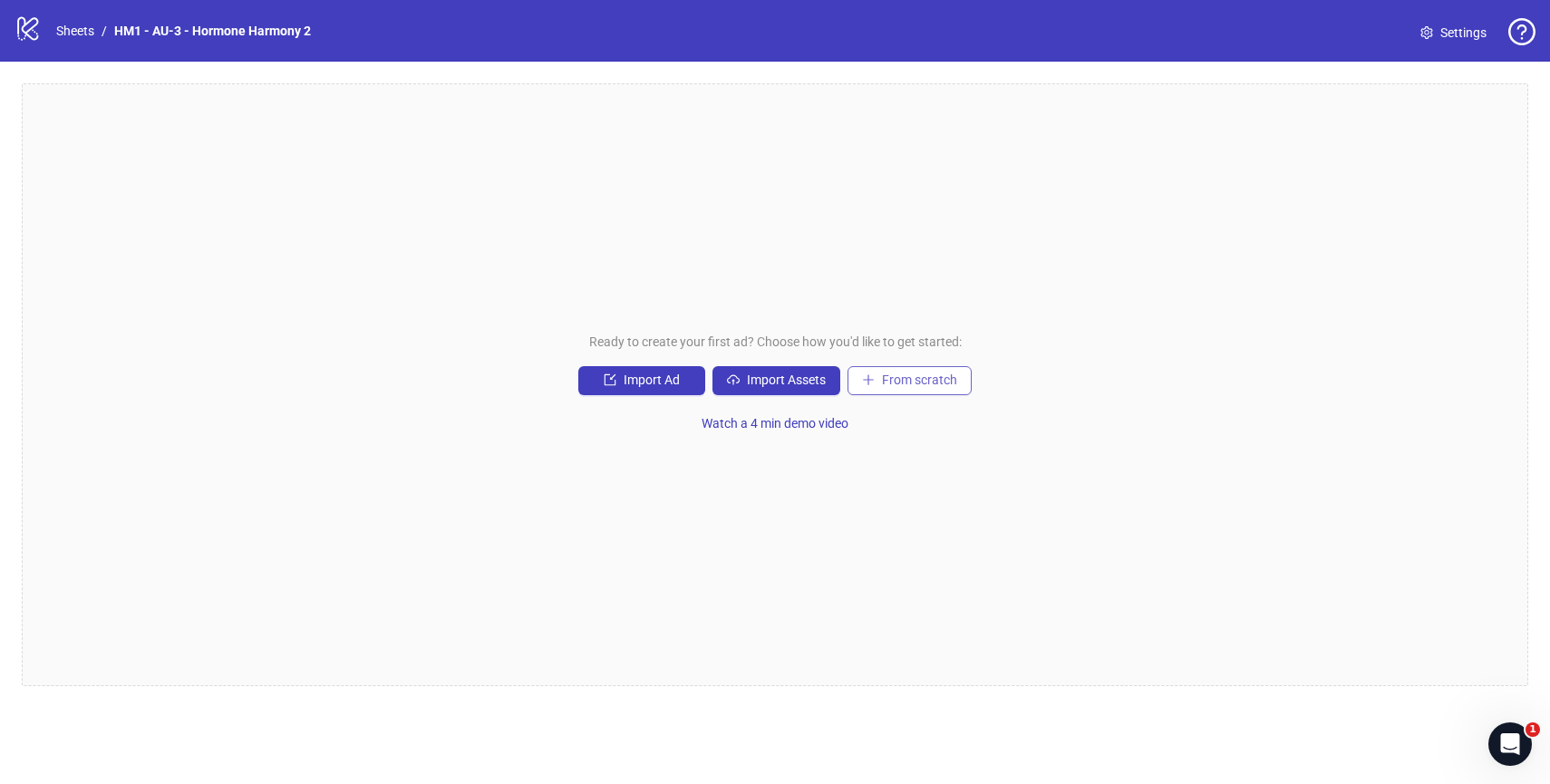
click at [897, 375] on span "From scratch" at bounding box center [920, 379] width 76 height 15
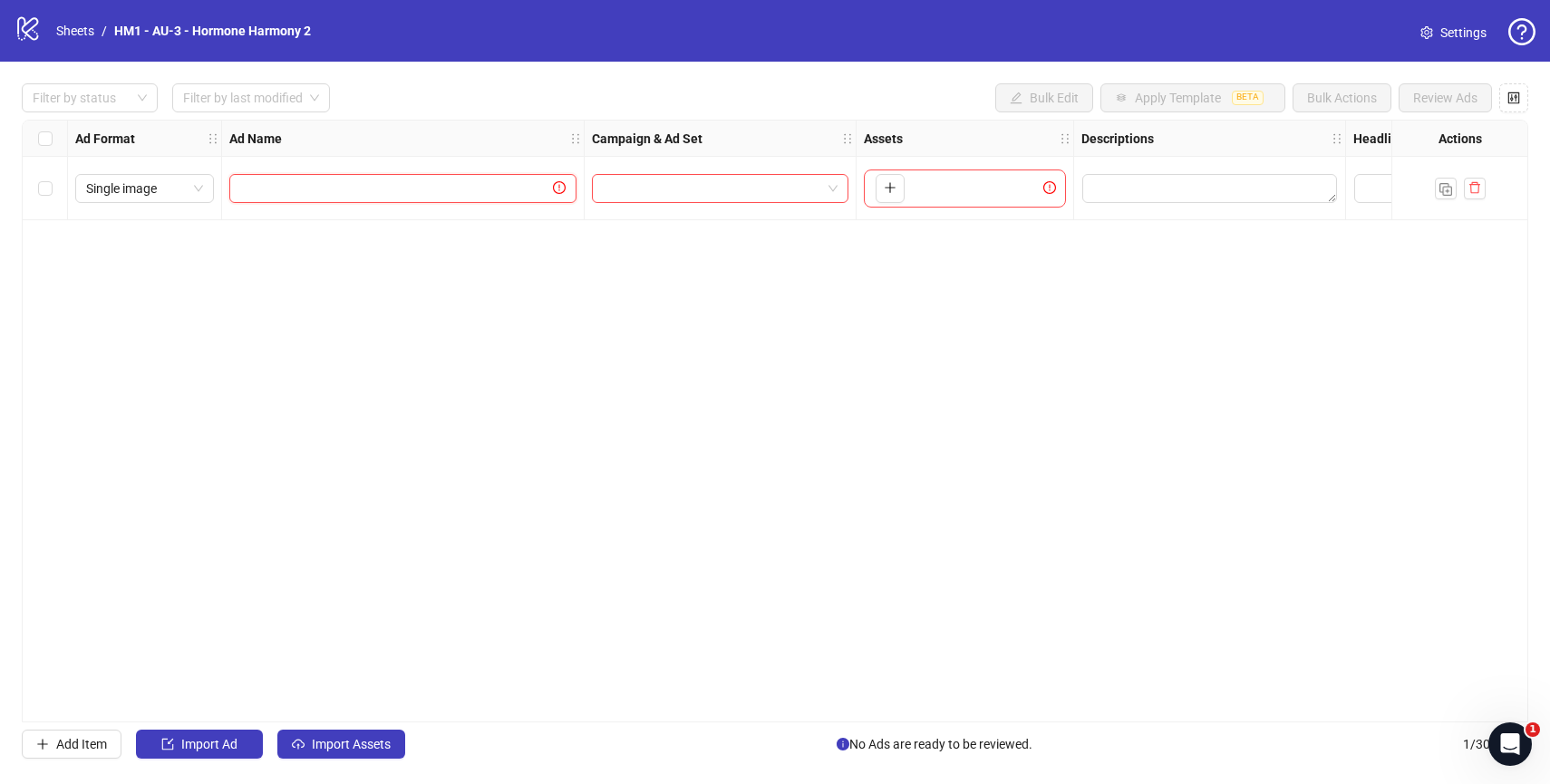
click at [405, 188] on input "text" at bounding box center [395, 188] width 309 height 20
click at [364, 275] on div "Ad Format Ad Name Campaign & Ad Set Assets Descriptions Headlines Primary Texts…" at bounding box center [775, 421] width 1506 height 603
click at [314, 742] on span "Import Assets" at bounding box center [351, 743] width 79 height 15
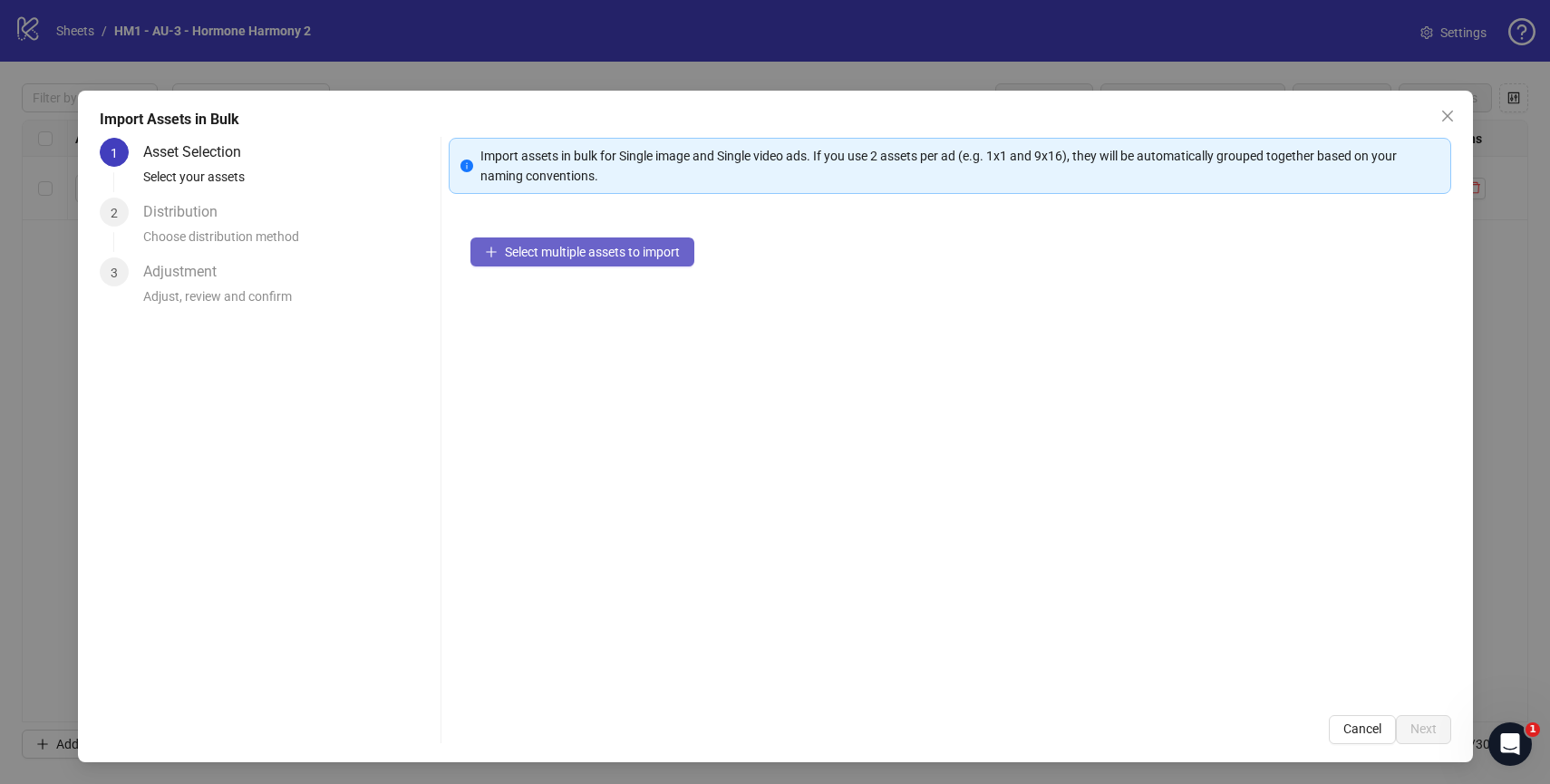
click at [561, 251] on span "Select multiple assets to import" at bounding box center [592, 251] width 174 height 15
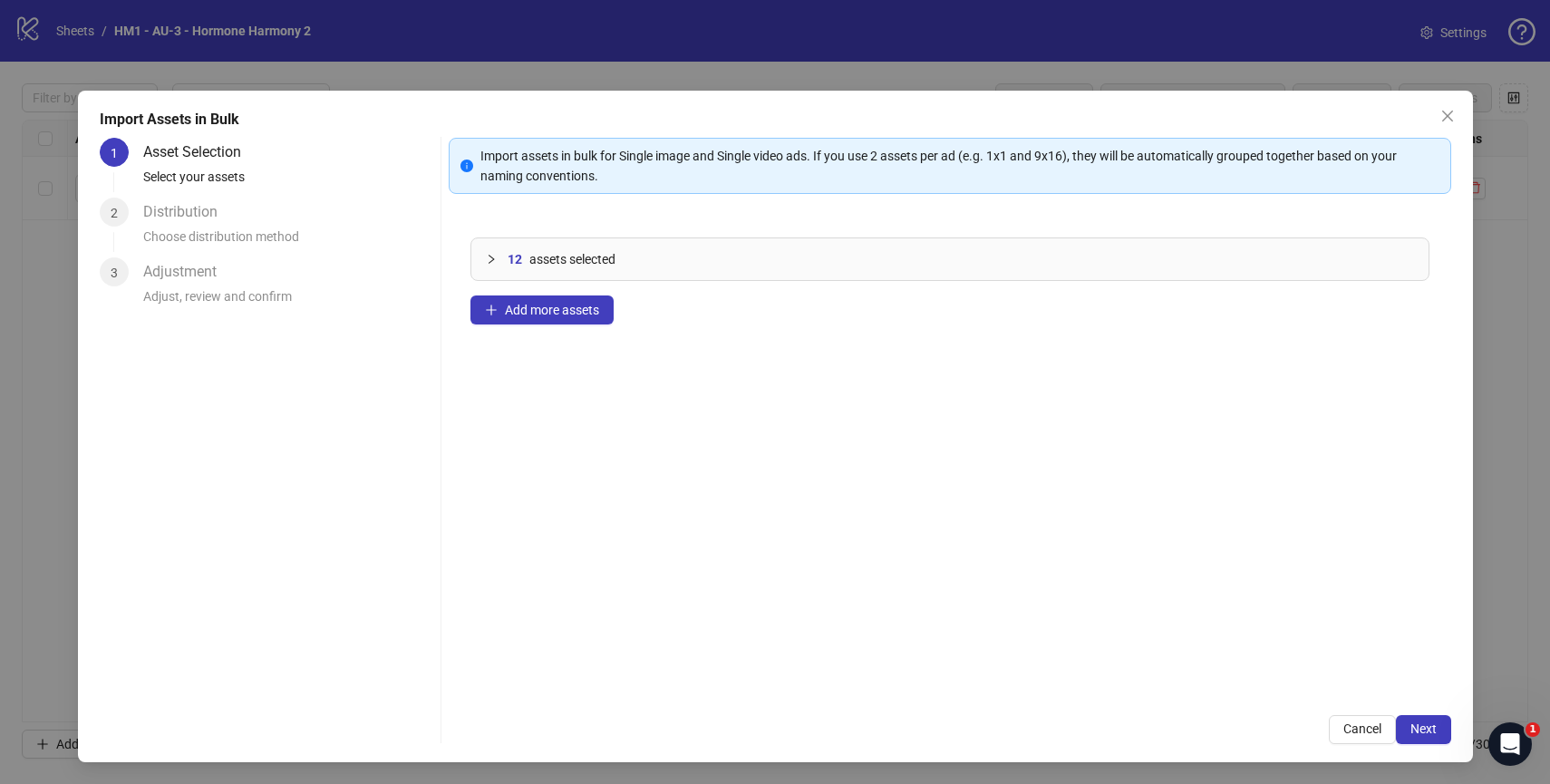
click at [489, 256] on icon "collapsed" at bounding box center [490, 259] width 11 height 11
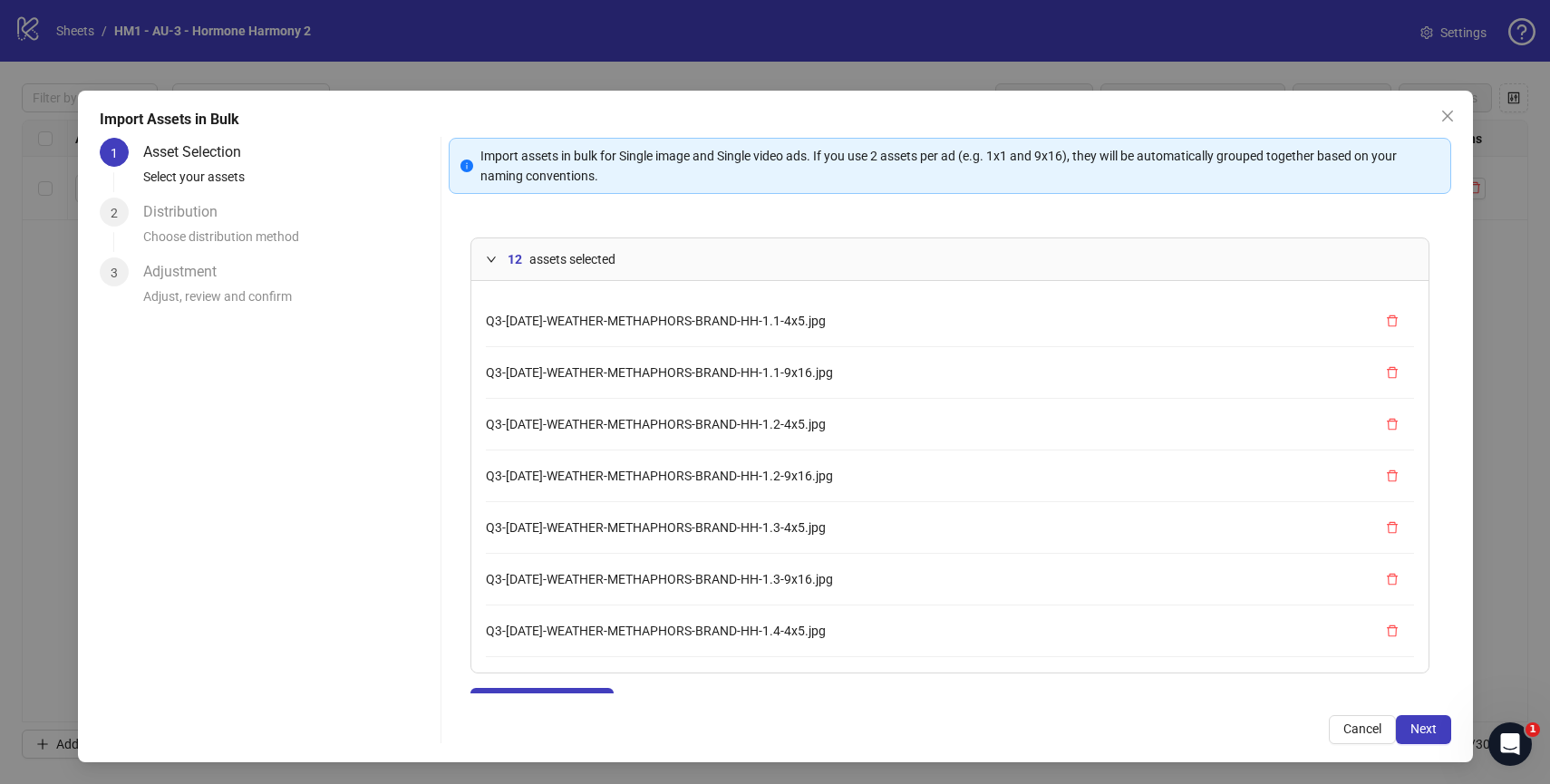
click at [490, 264] on icon "expanded" at bounding box center [490, 259] width 11 height 11
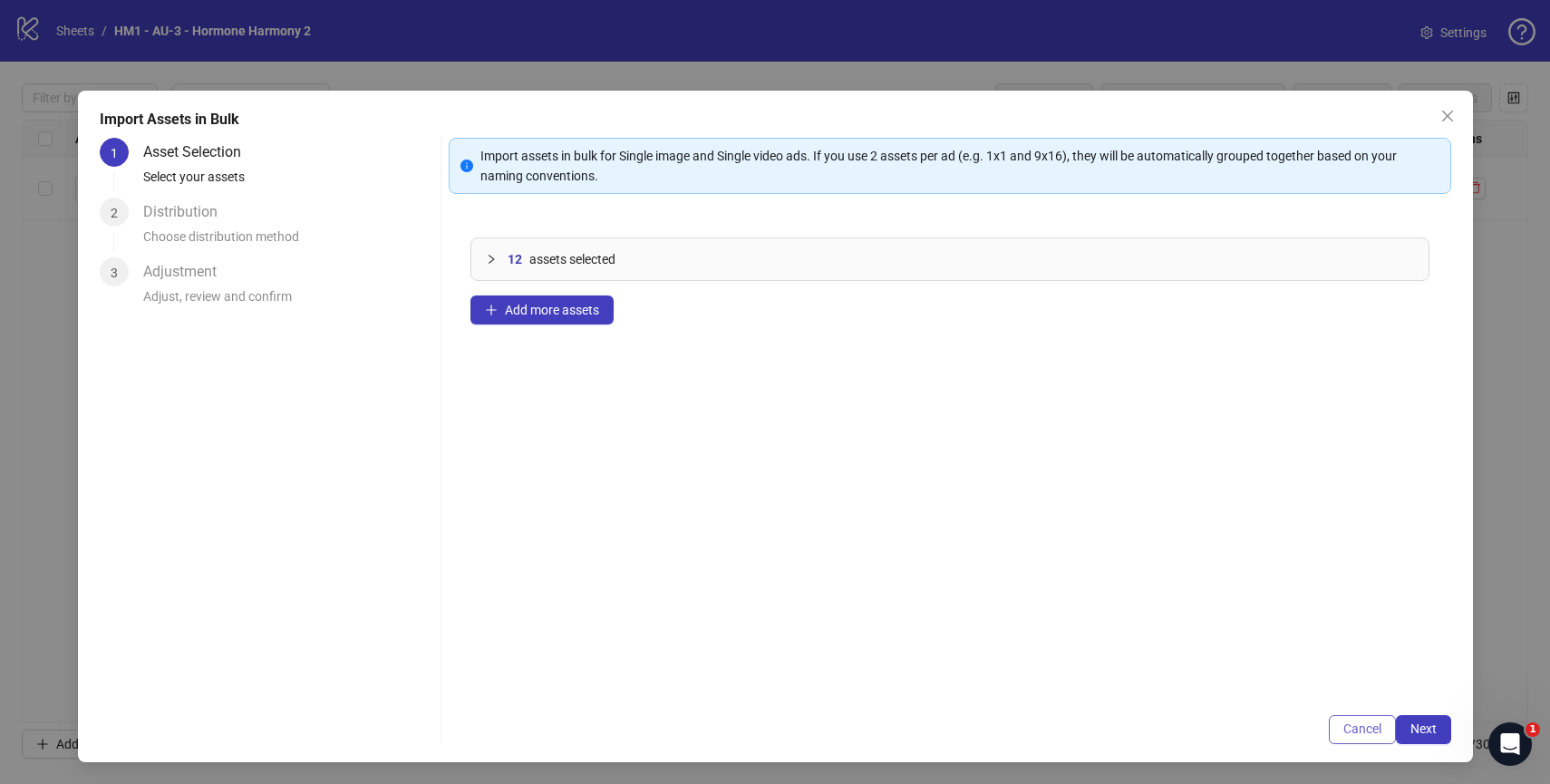
click at [1366, 722] on span "Cancel" at bounding box center [1362, 728] width 38 height 15
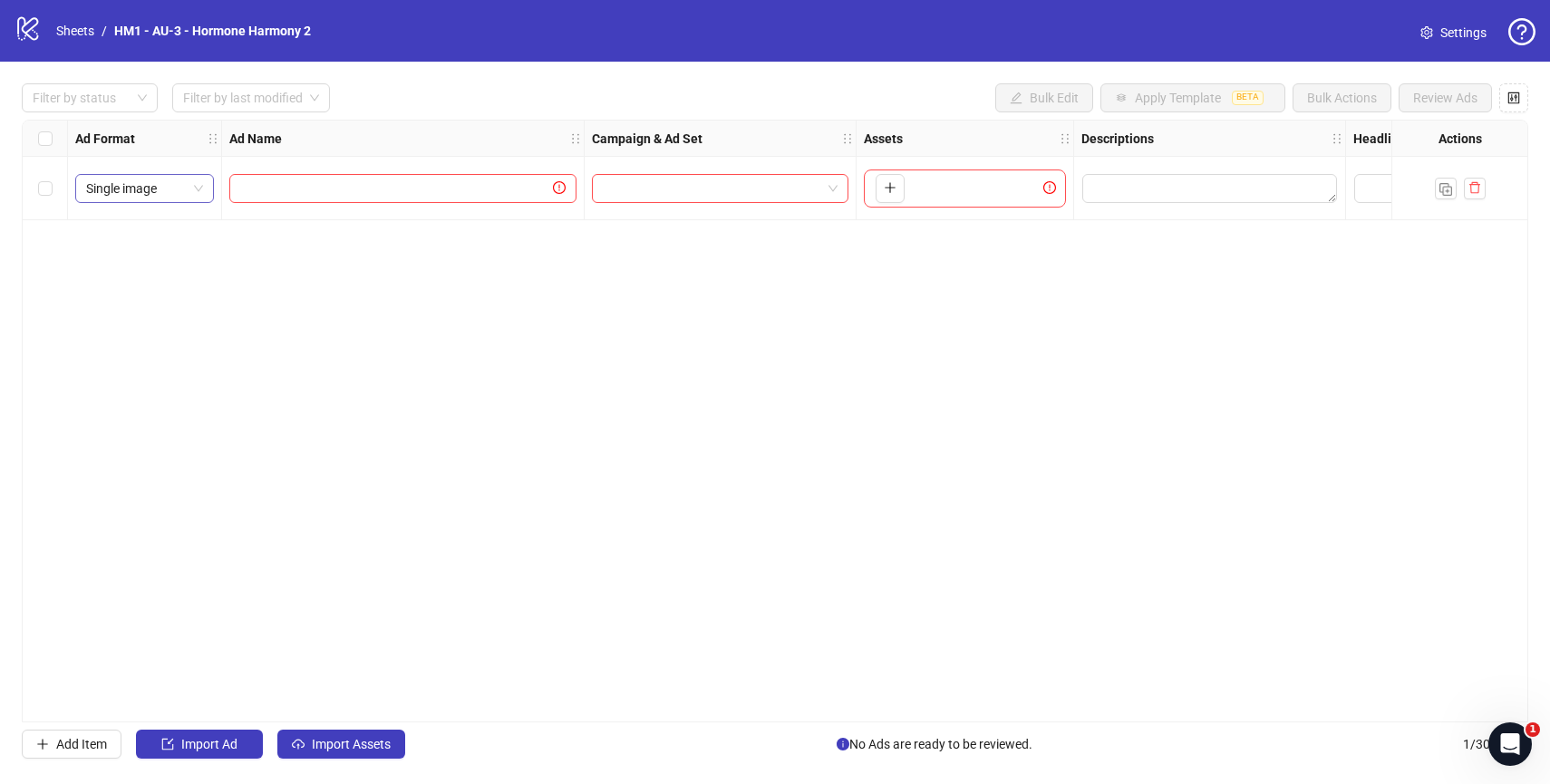
click at [183, 192] on span "Single image" at bounding box center [144, 188] width 117 height 27
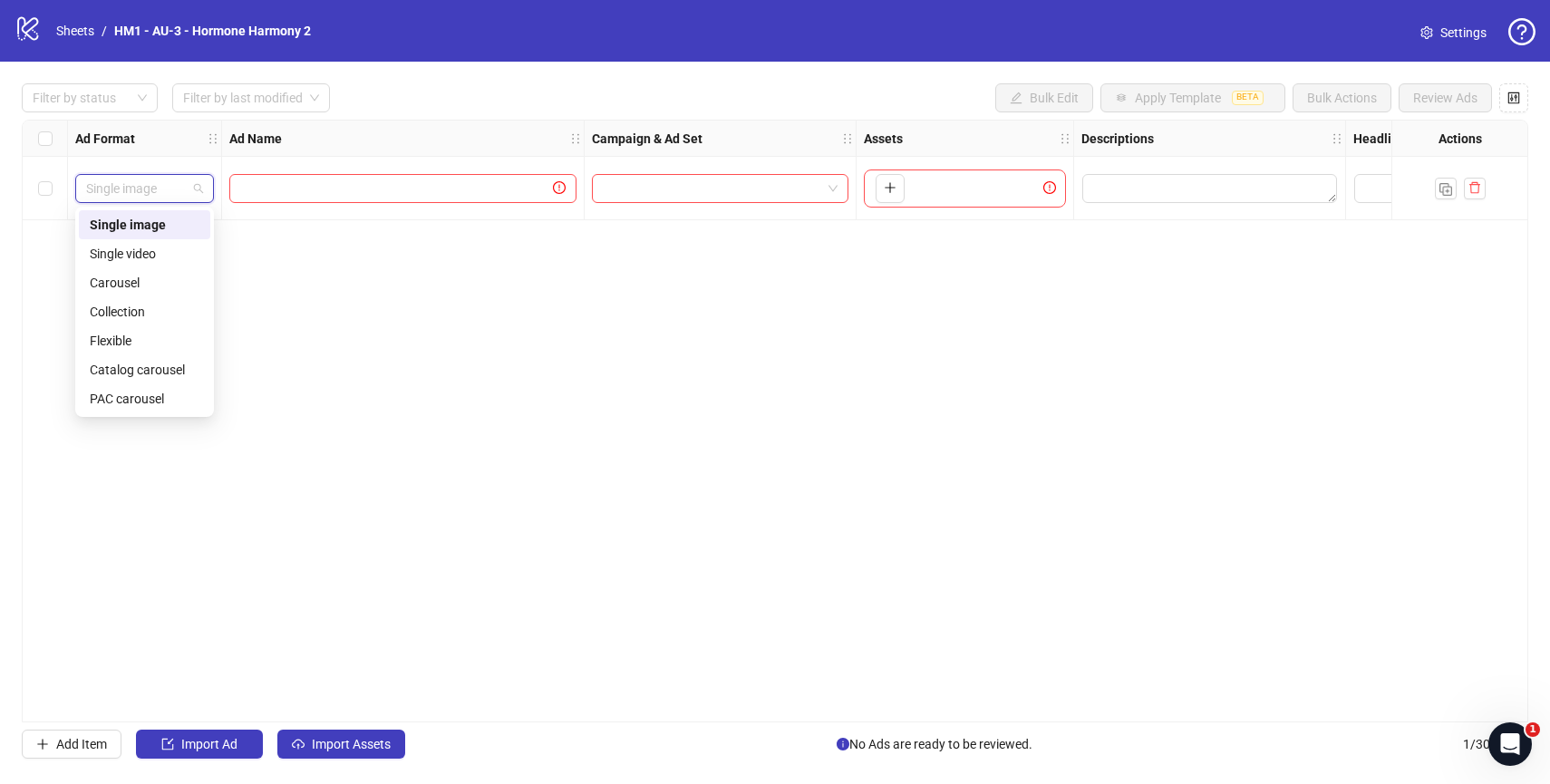
click at [183, 192] on span "Single image" at bounding box center [144, 188] width 117 height 27
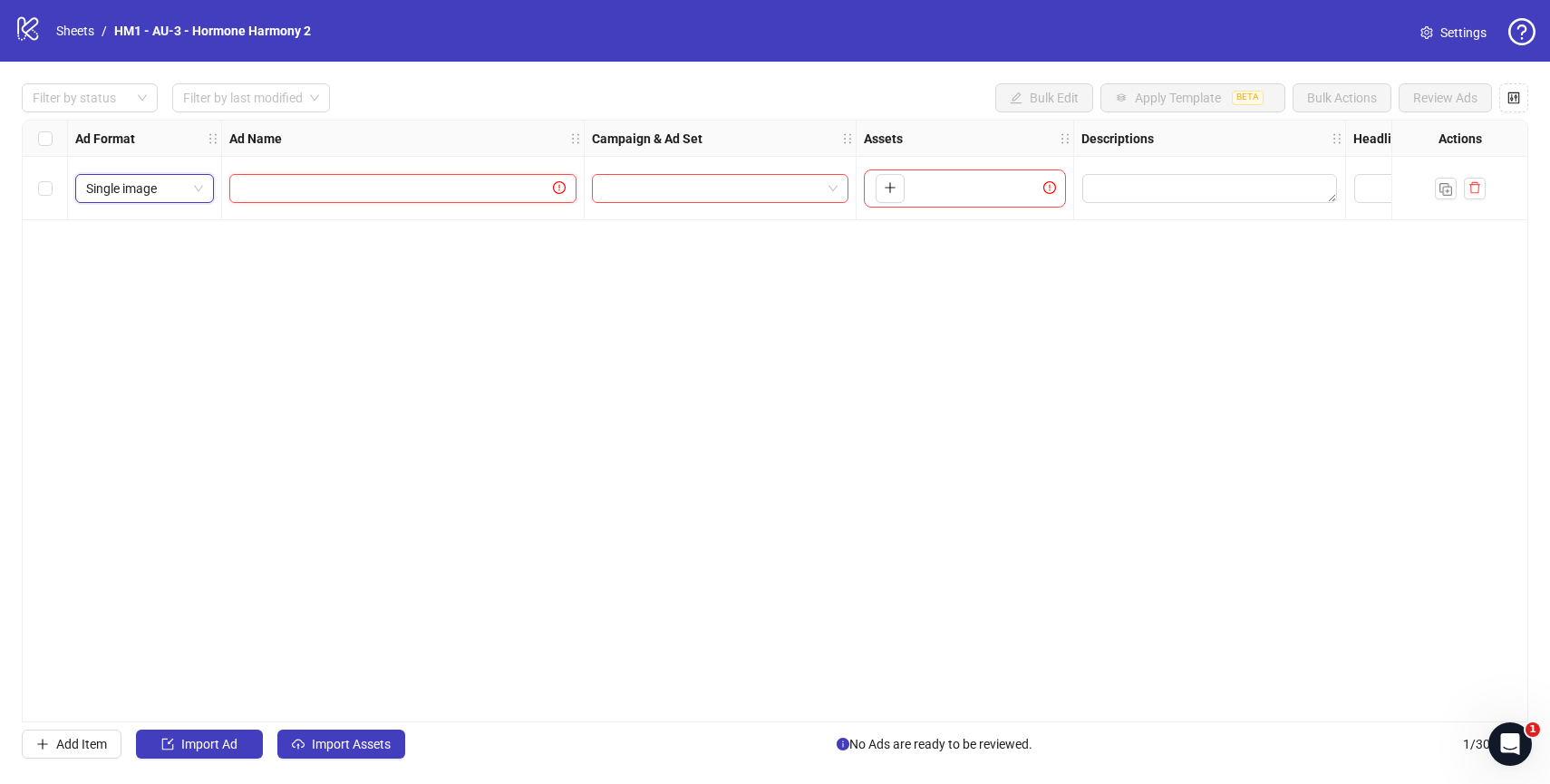
click at [401, 192] on input "text" at bounding box center [395, 188] width 309 height 20
click at [419, 382] on div "Ad Format Ad Name Campaign & Ad Set Assets Descriptions Headlines Primary Texts…" at bounding box center [775, 421] width 1506 height 603
click at [389, 185] on input "text" at bounding box center [395, 188] width 309 height 20
click at [414, 181] on input "text" at bounding box center [395, 188] width 309 height 20
click at [560, 189] on icon "exclamation-circle" at bounding box center [558, 187] width 13 height 13
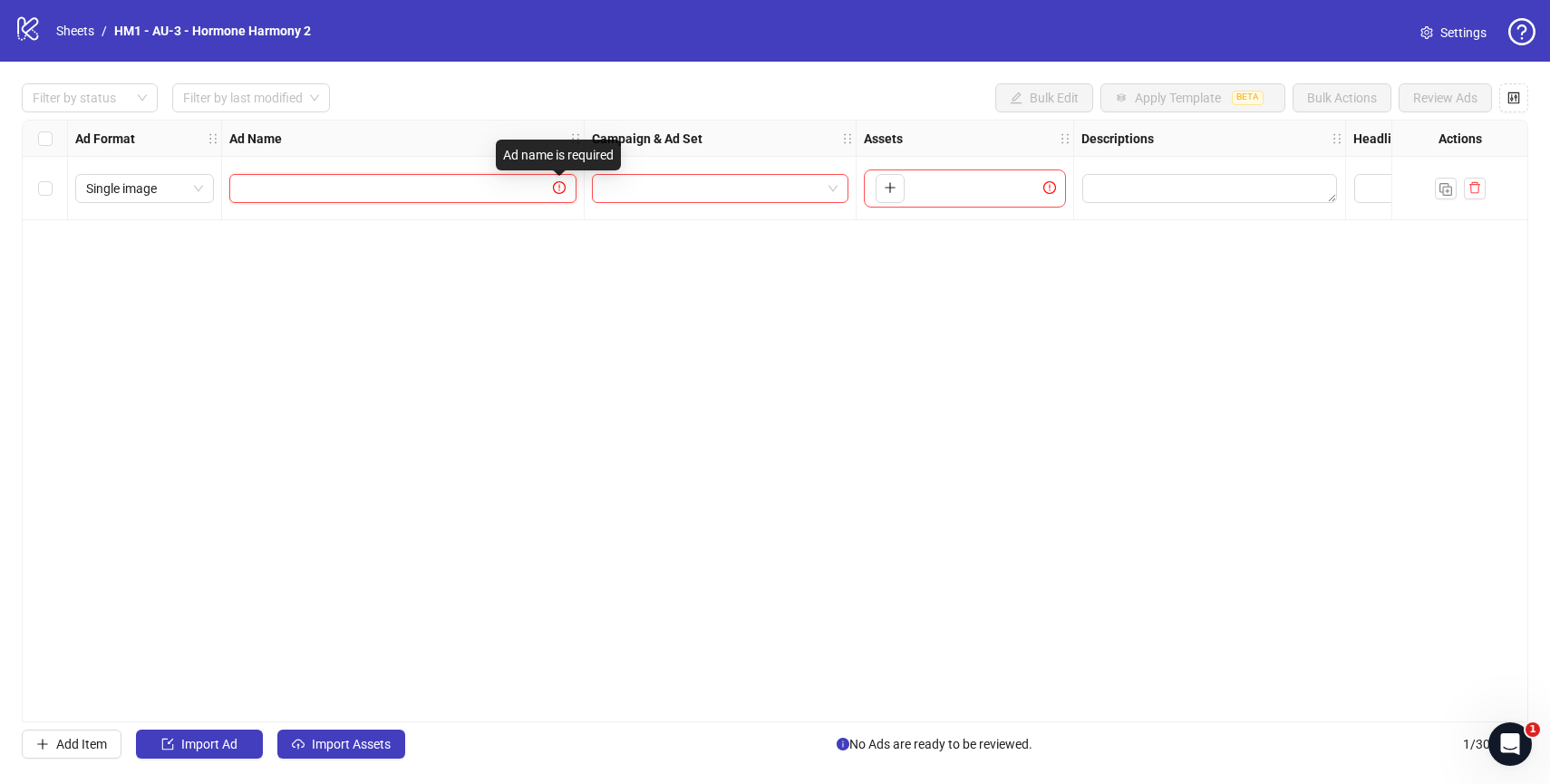
click at [467, 192] on input "text" at bounding box center [395, 188] width 309 height 20
click at [188, 200] on span "Single image" at bounding box center [144, 188] width 117 height 27
click at [320, 287] on div "Ad Format Ad Name Campaign & Ad Set Assets Descriptions Headlines Primary Texts…" at bounding box center [775, 421] width 1506 height 603
click at [331, 742] on span "Import Assets" at bounding box center [351, 743] width 79 height 15
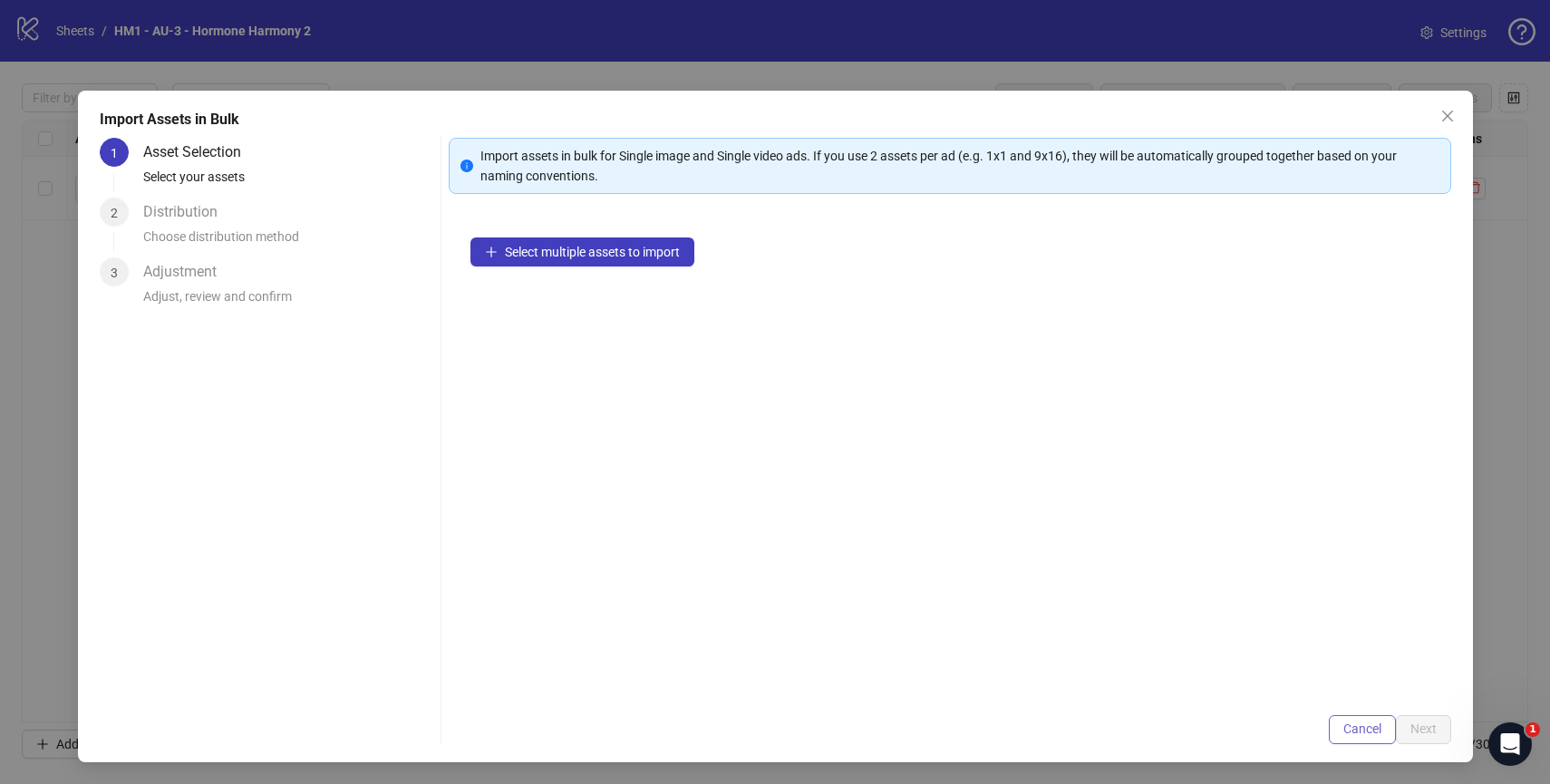
click at [1367, 718] on button "Cancel" at bounding box center [1362, 730] width 67 height 29
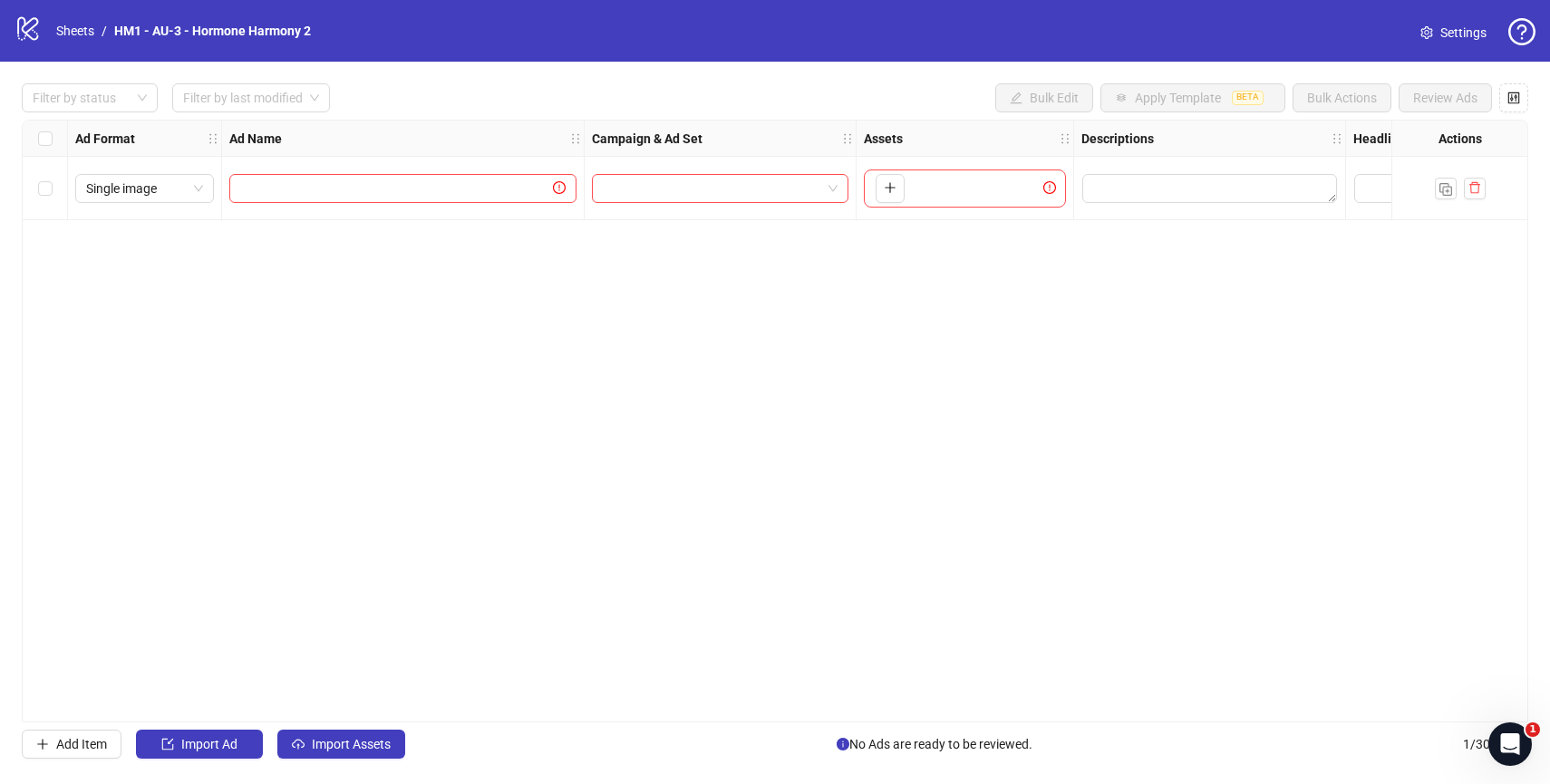
click at [673, 544] on div "Ad Format Ad Name Campaign & Ad Set Assets Descriptions Headlines Primary Texts…" at bounding box center [775, 421] width 1506 height 603
click at [252, 375] on div "Ad Format Ad Name Campaign & Ad Set Assets Descriptions Headlines Primary Texts…" at bounding box center [775, 421] width 1506 height 603
click at [236, 739] on span "Import Ad" at bounding box center [209, 743] width 56 height 15
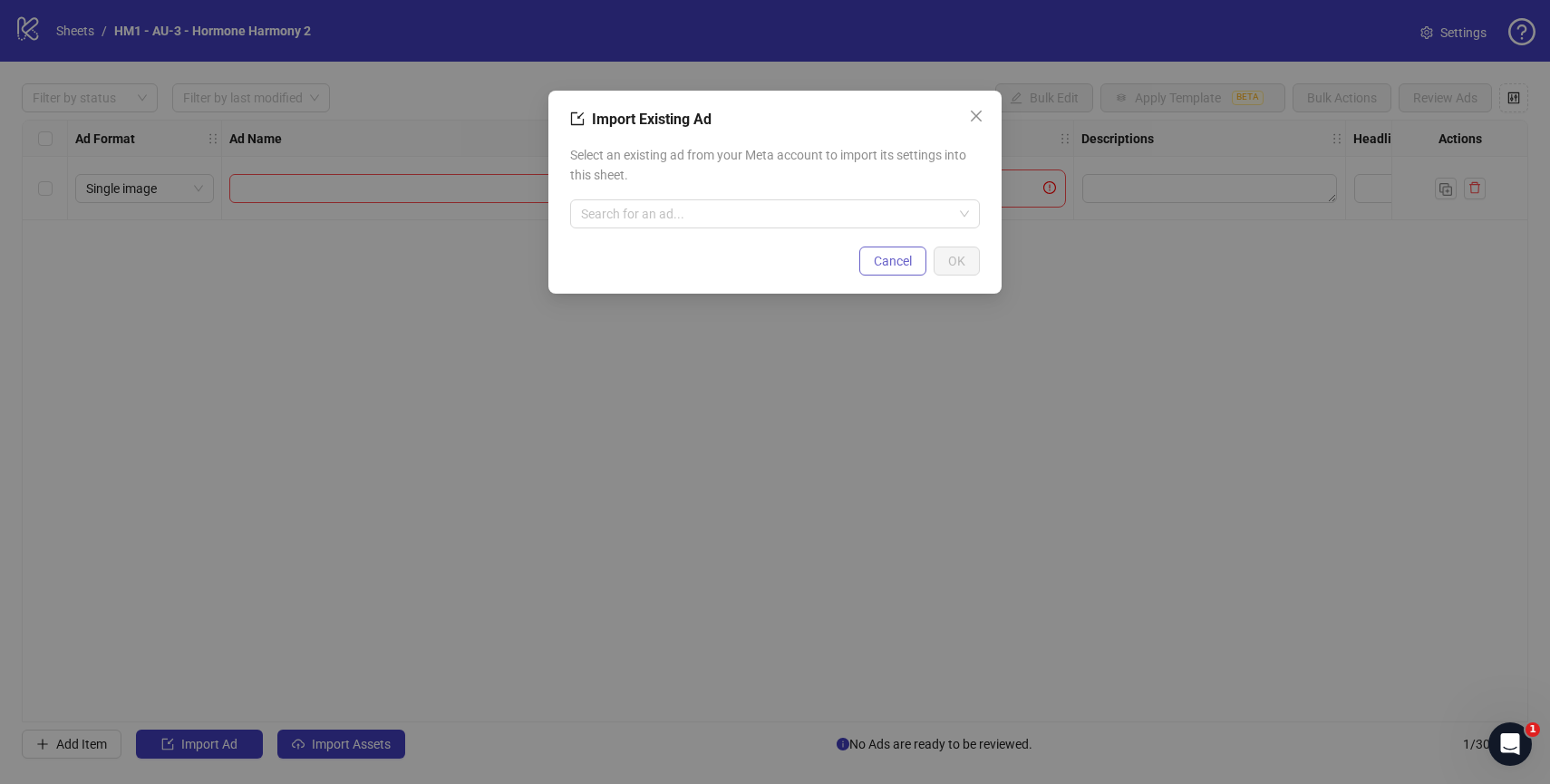
click at [888, 250] on button "Cancel" at bounding box center [892, 261] width 67 height 29
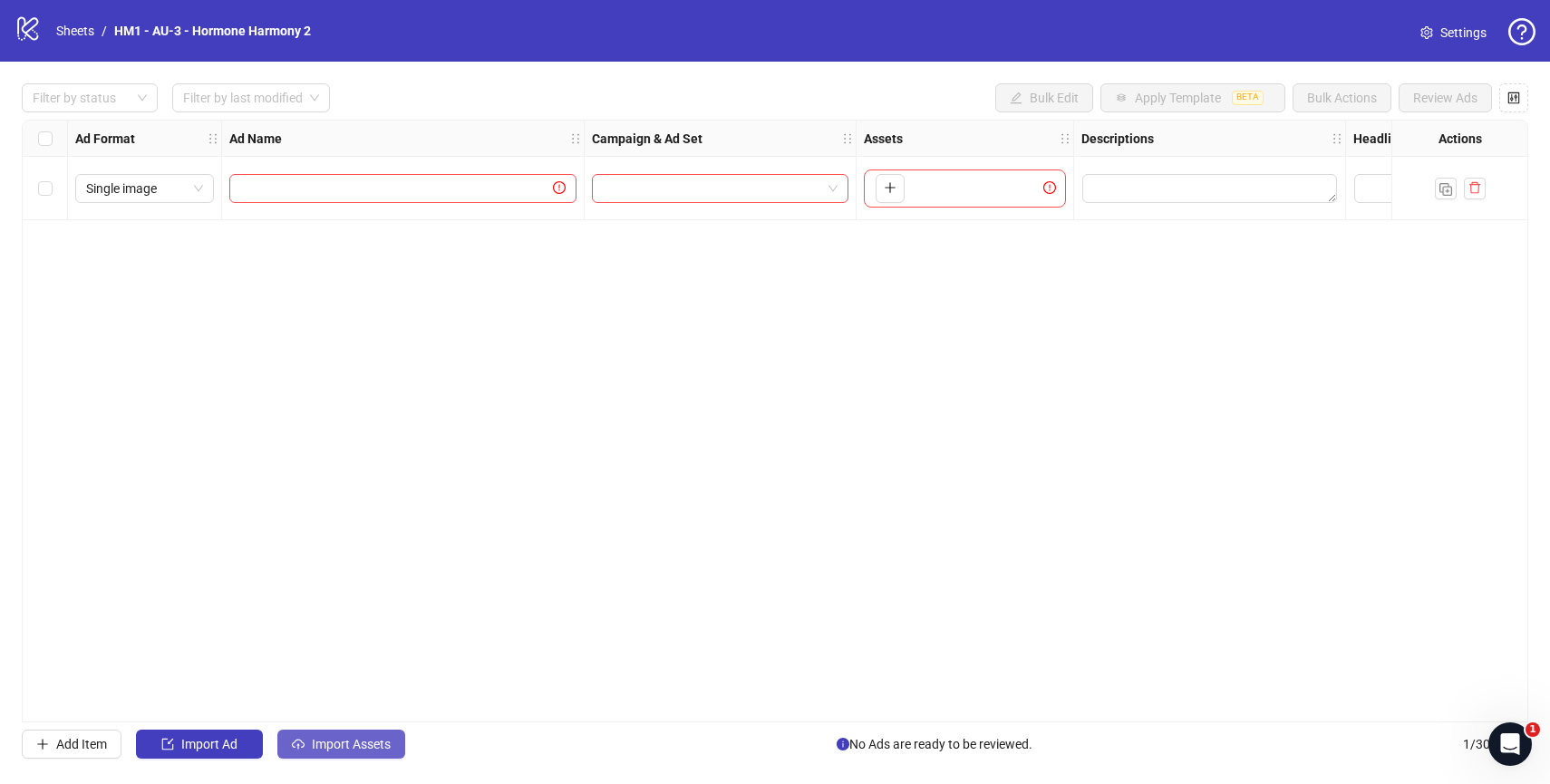
click at [334, 732] on button "Import Assets" at bounding box center [341, 744] width 128 height 29
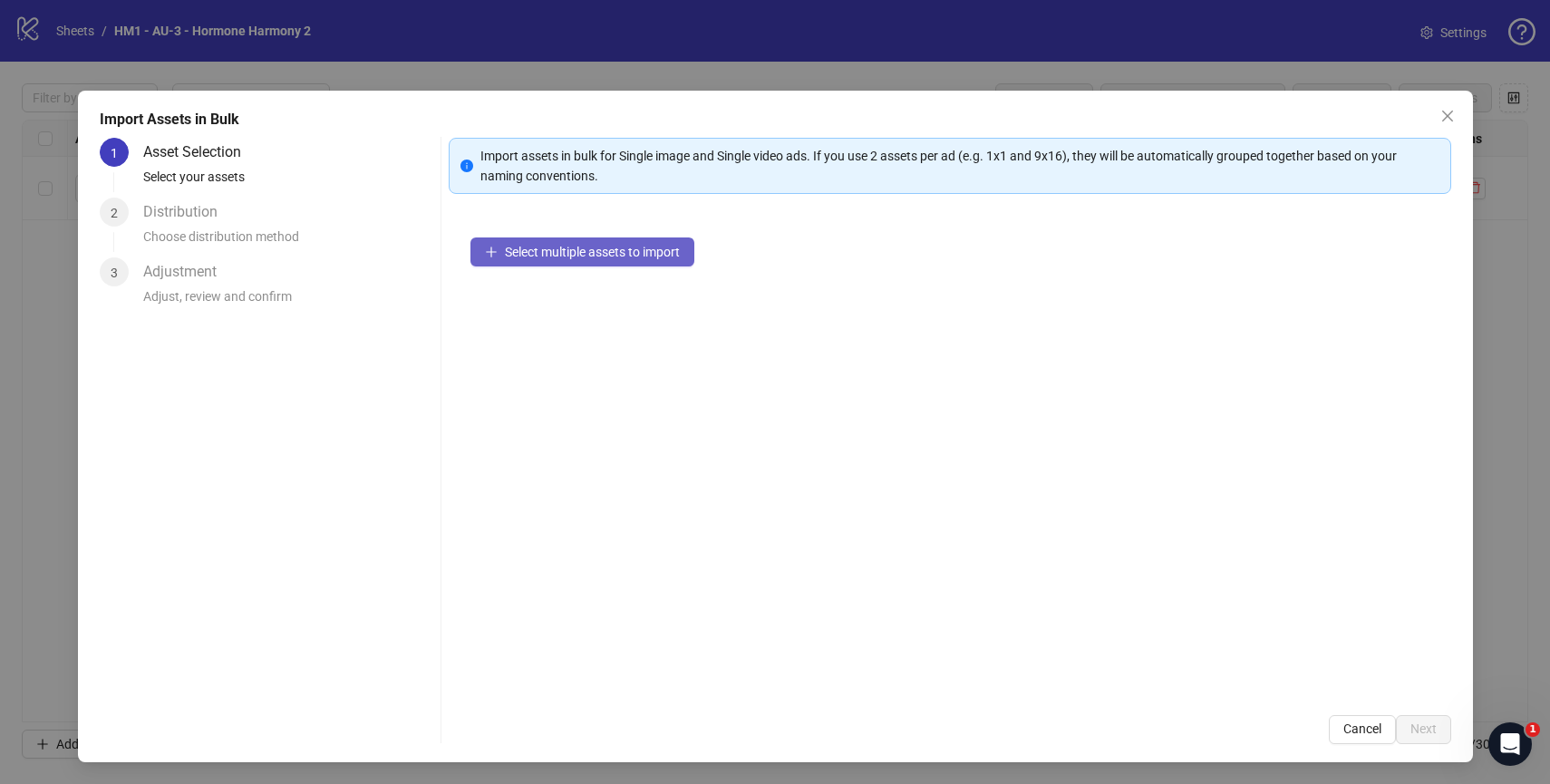
click at [571, 250] on span "Select multiple assets to import" at bounding box center [592, 251] width 174 height 15
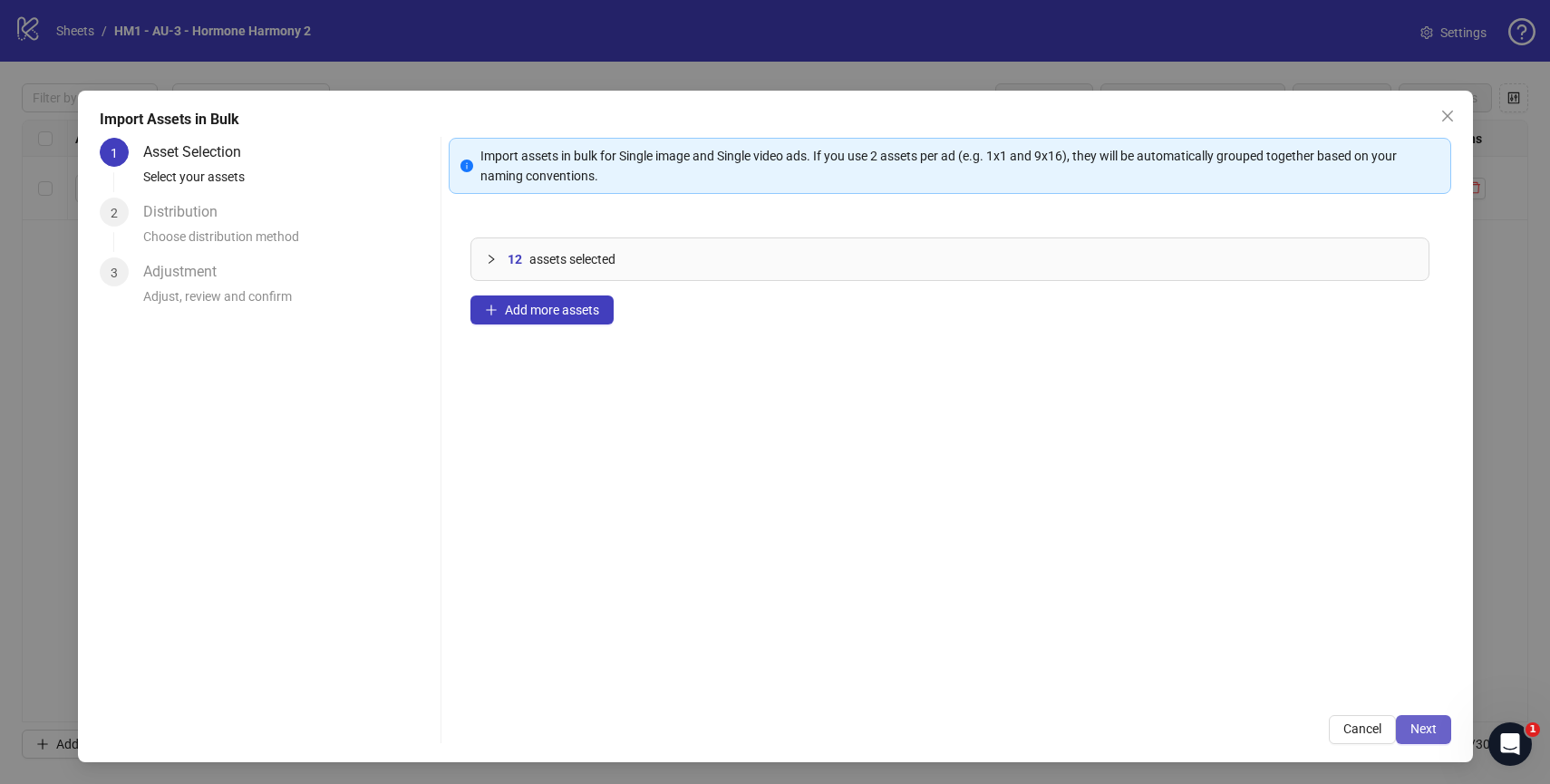
click at [1405, 719] on button "Next" at bounding box center [1423, 730] width 55 height 29
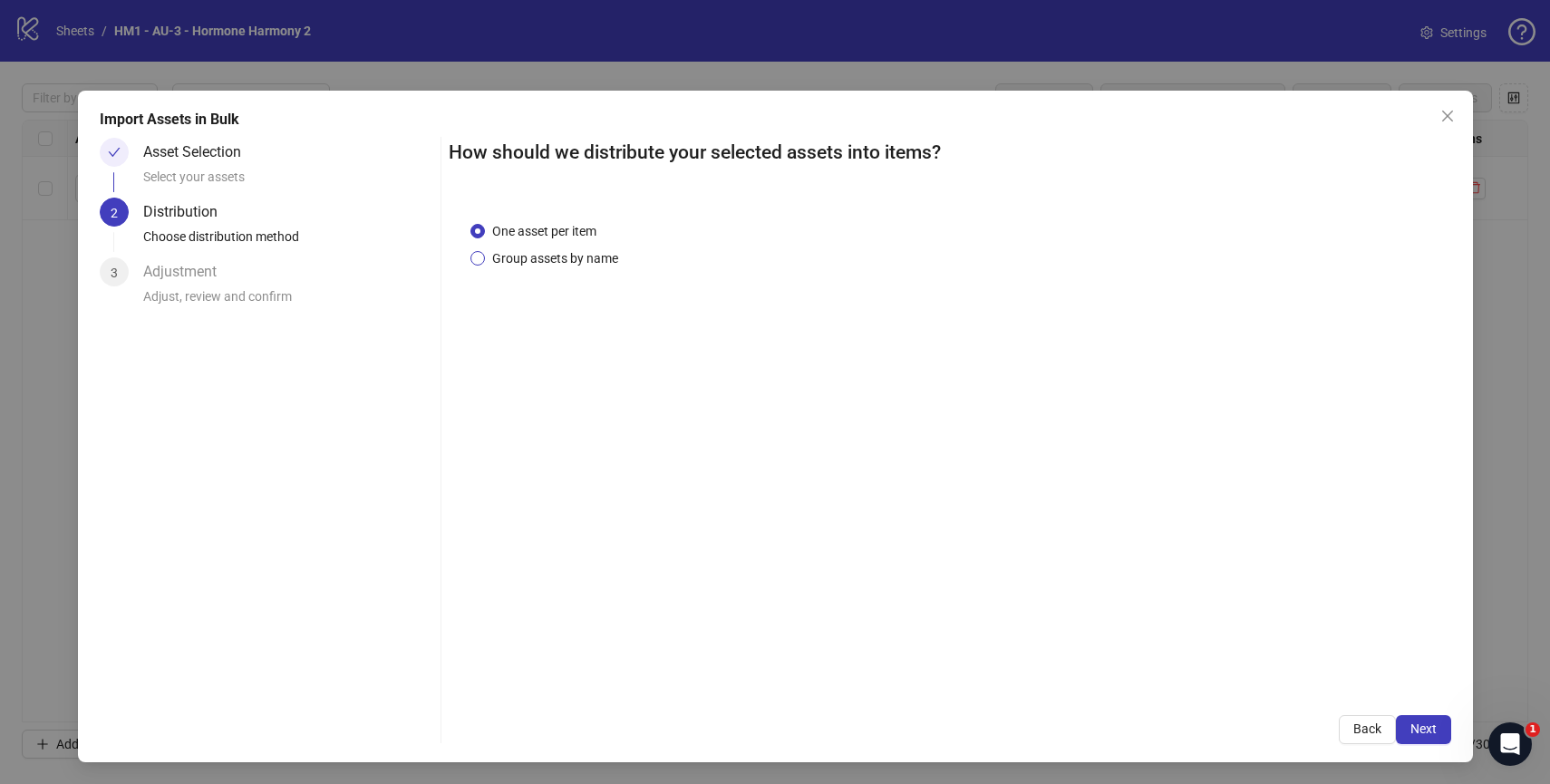
click at [587, 256] on span "Group assets by name" at bounding box center [554, 258] width 141 height 20
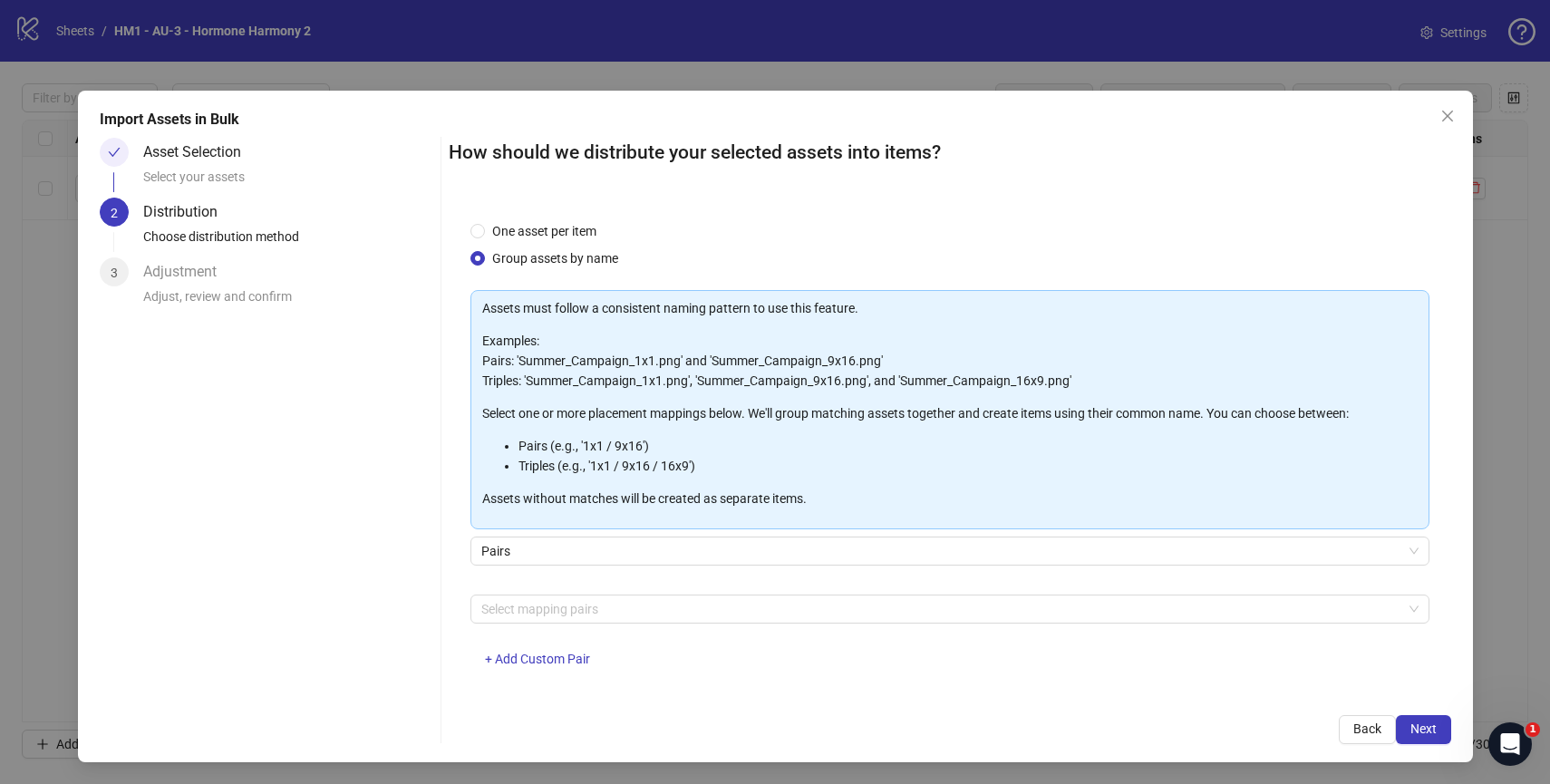
scroll to position [17, 0]
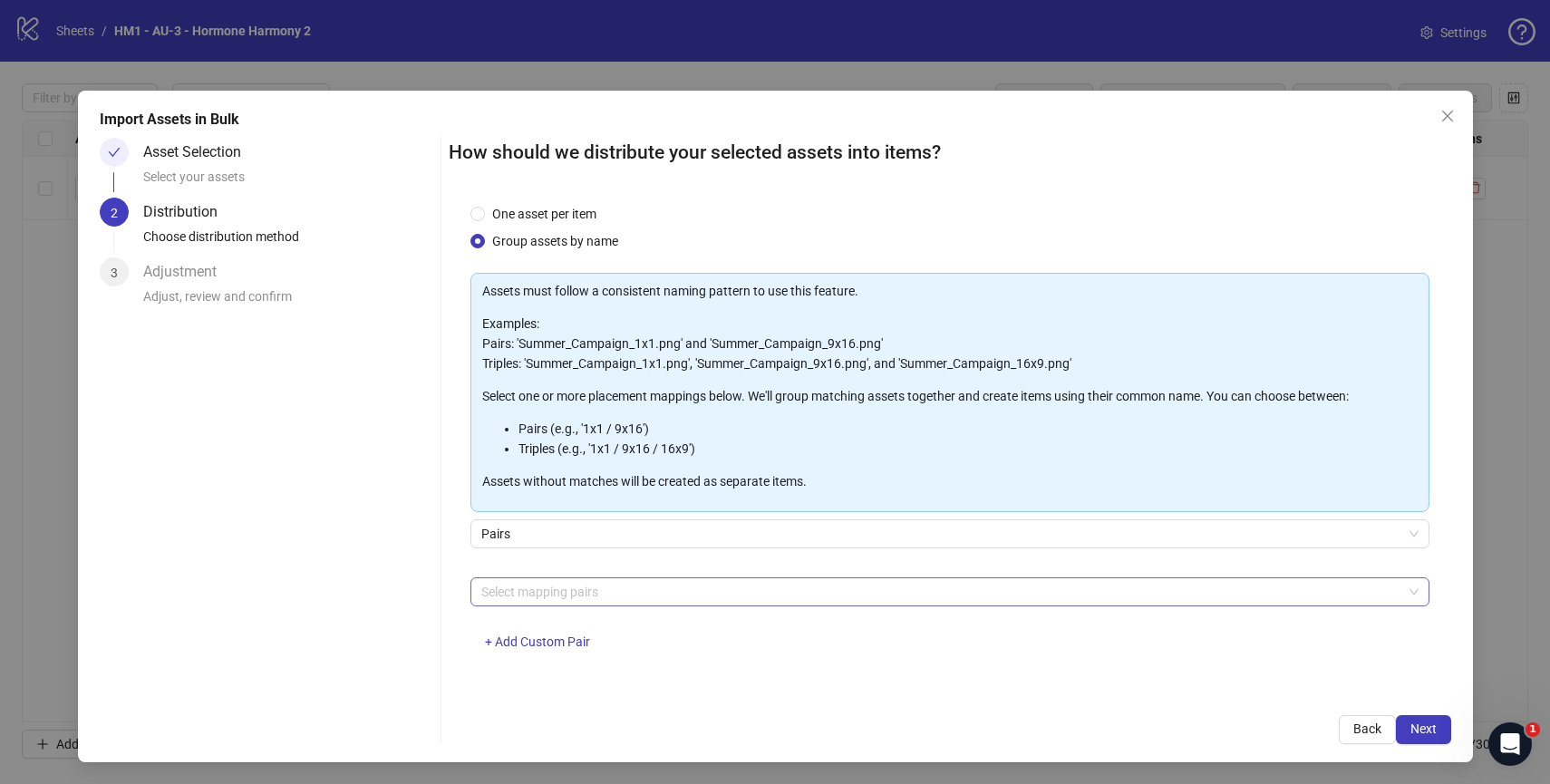
click at [661, 581] on div at bounding box center [940, 591] width 933 height 25
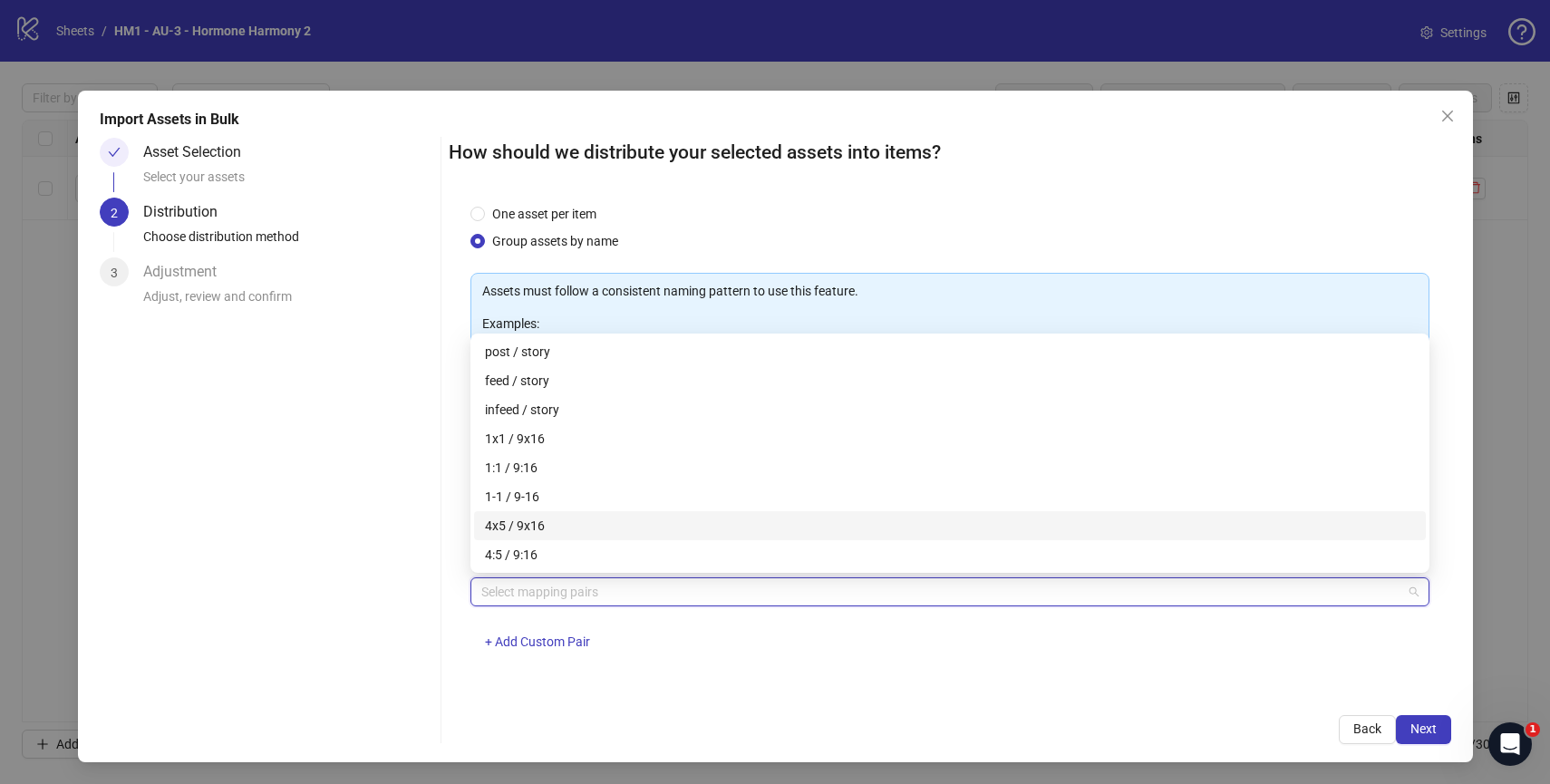
click at [640, 525] on div "4x5 / 9x16" at bounding box center [949, 525] width 930 height 20
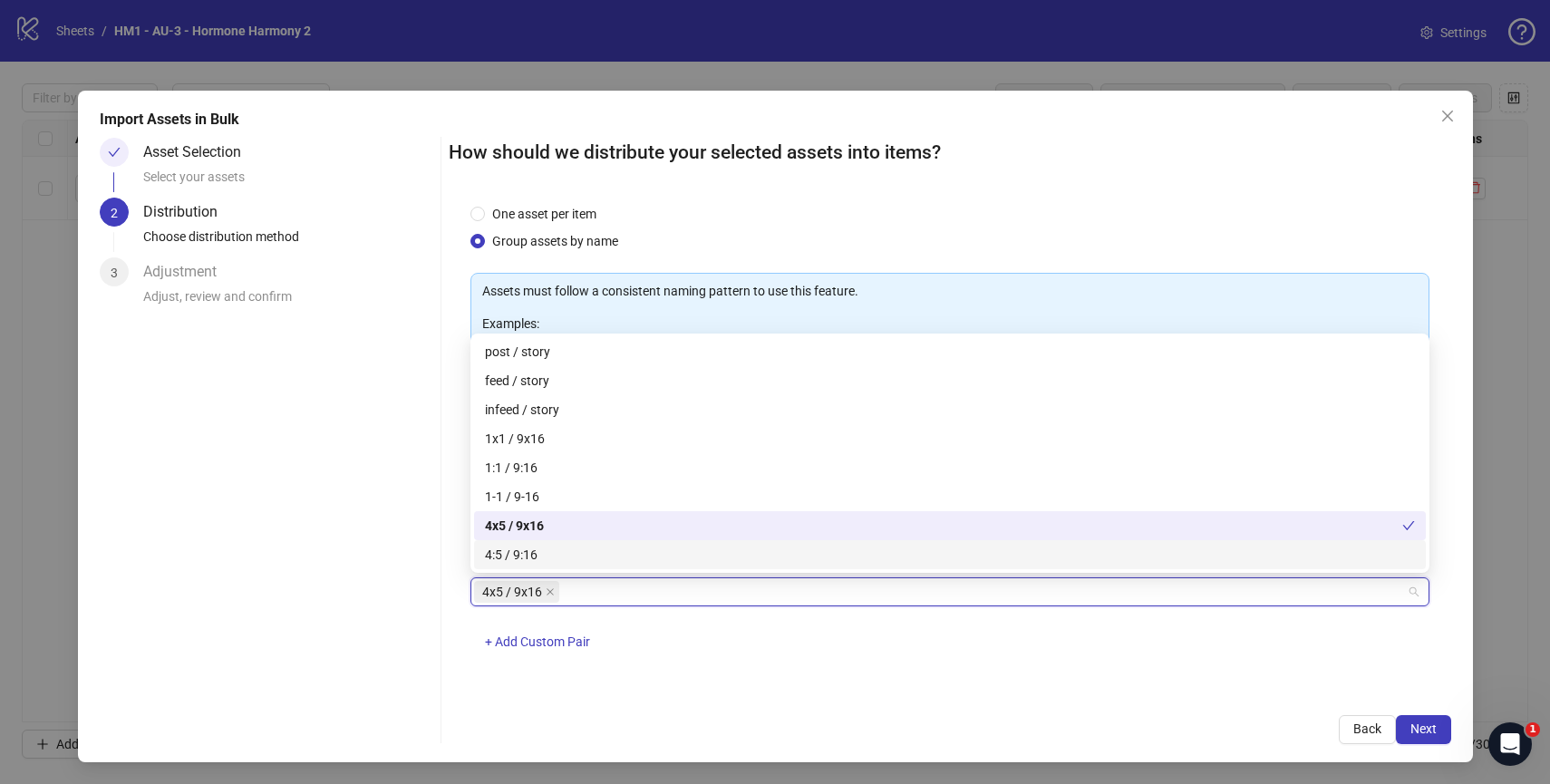
click at [694, 664] on div "4x5 / 9x16 + Add Custom Pair" at bounding box center [949, 624] width 959 height 94
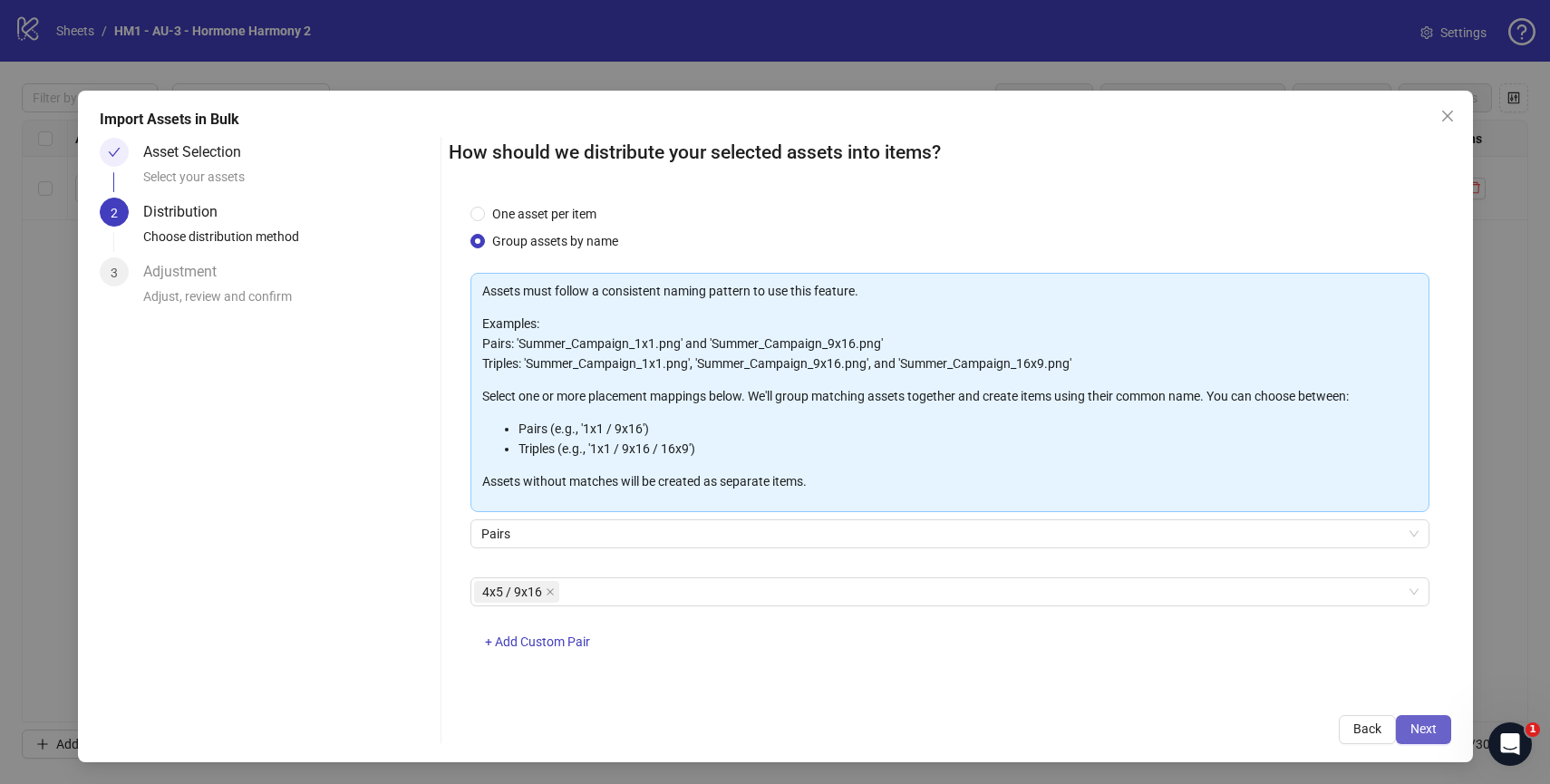
click at [1425, 727] on span "Next" at bounding box center [1423, 728] width 26 height 15
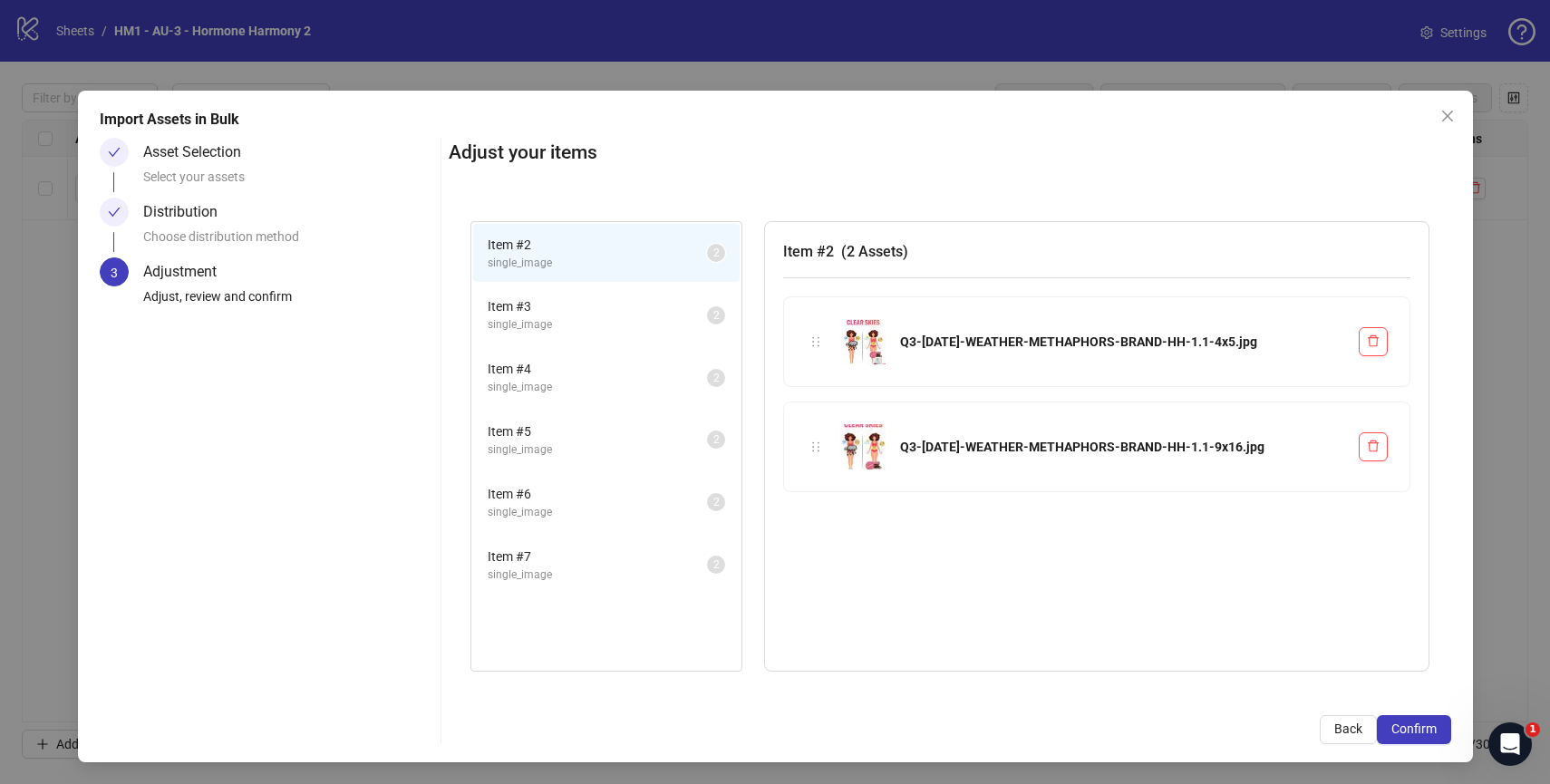
click at [560, 329] on span "single_image" at bounding box center [597, 325] width 219 height 17
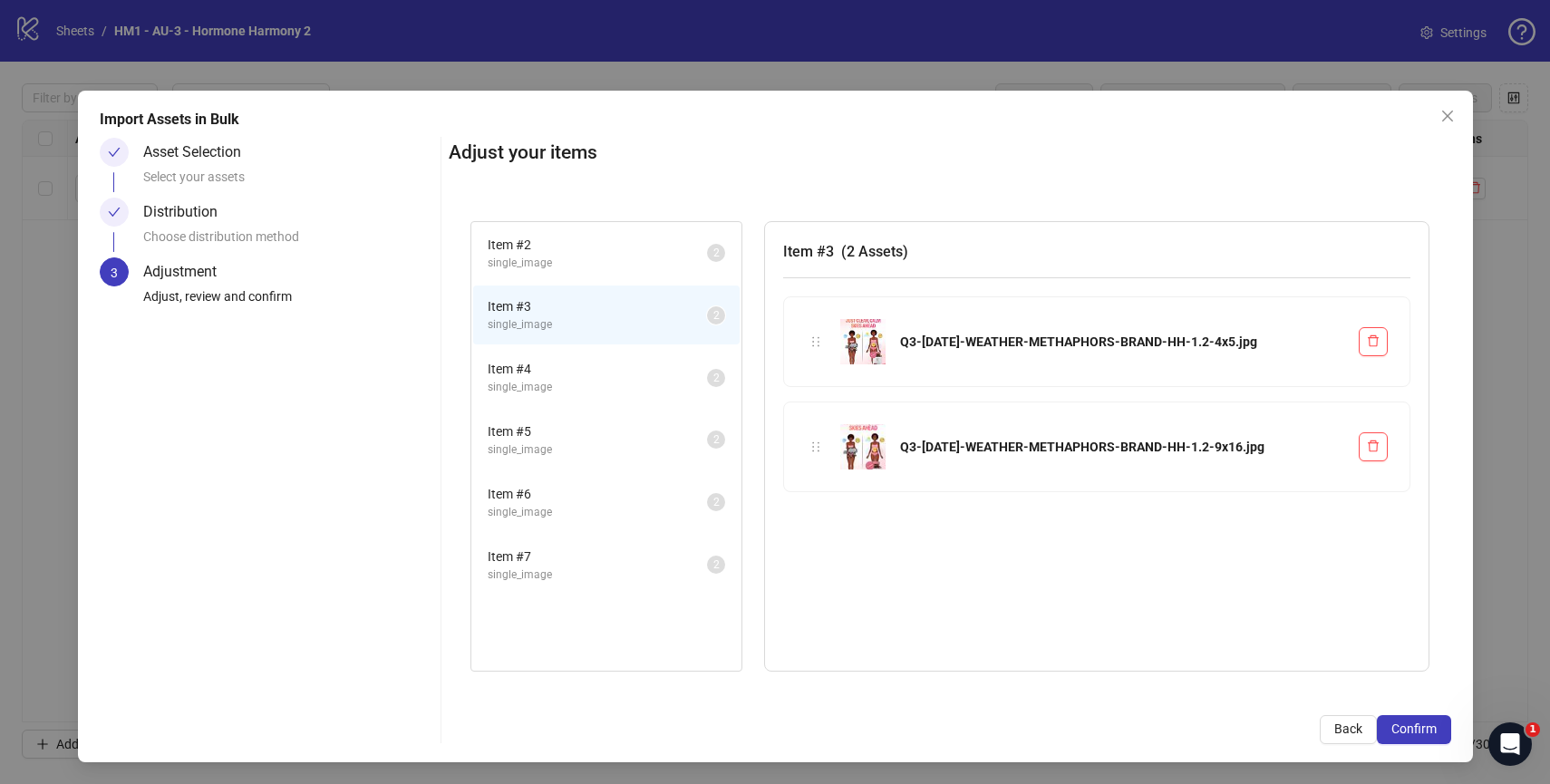
click at [583, 374] on span "Item # 4" at bounding box center [597, 368] width 219 height 20
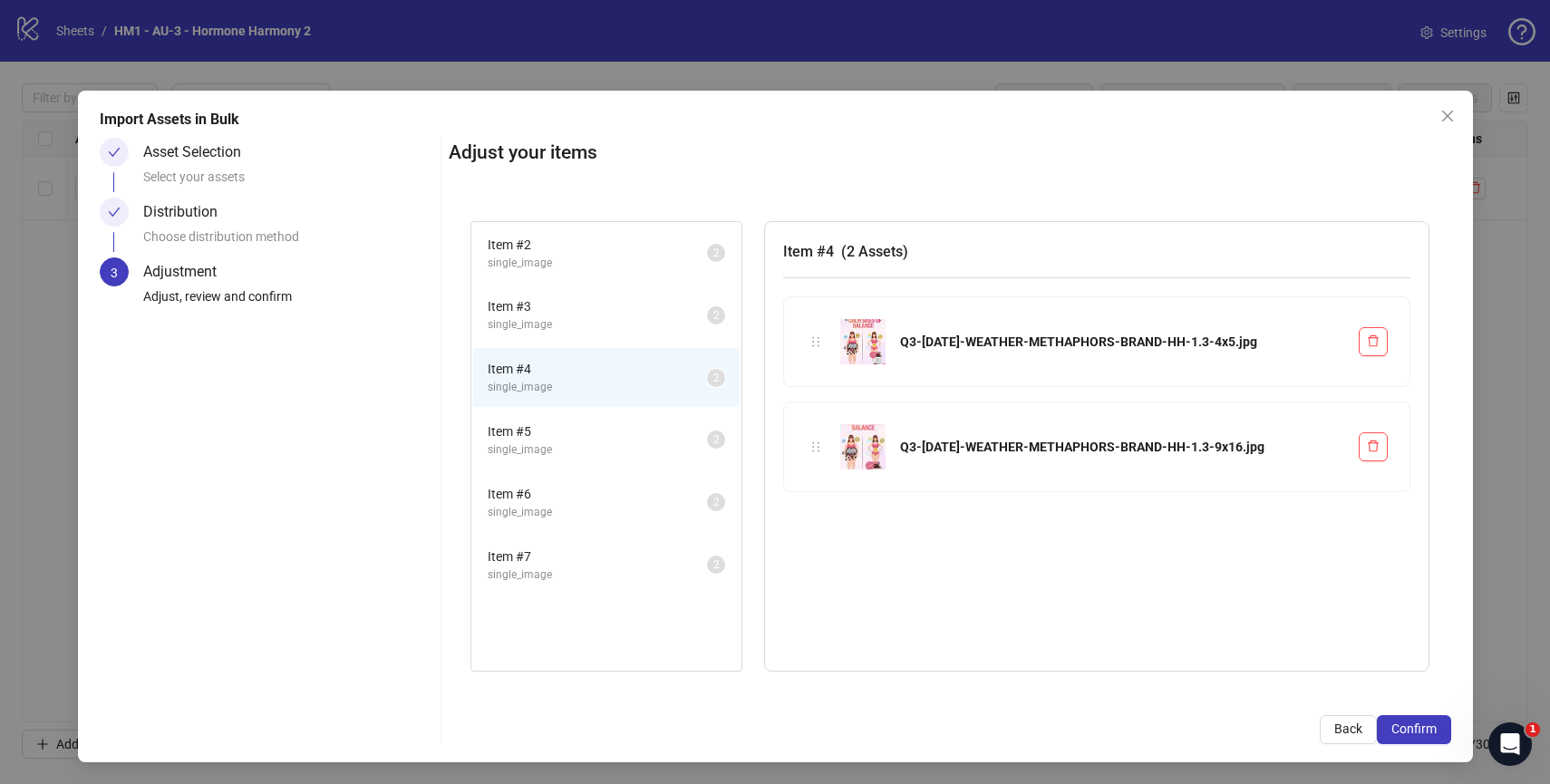
click at [595, 449] on span "single_image" at bounding box center [597, 450] width 219 height 17
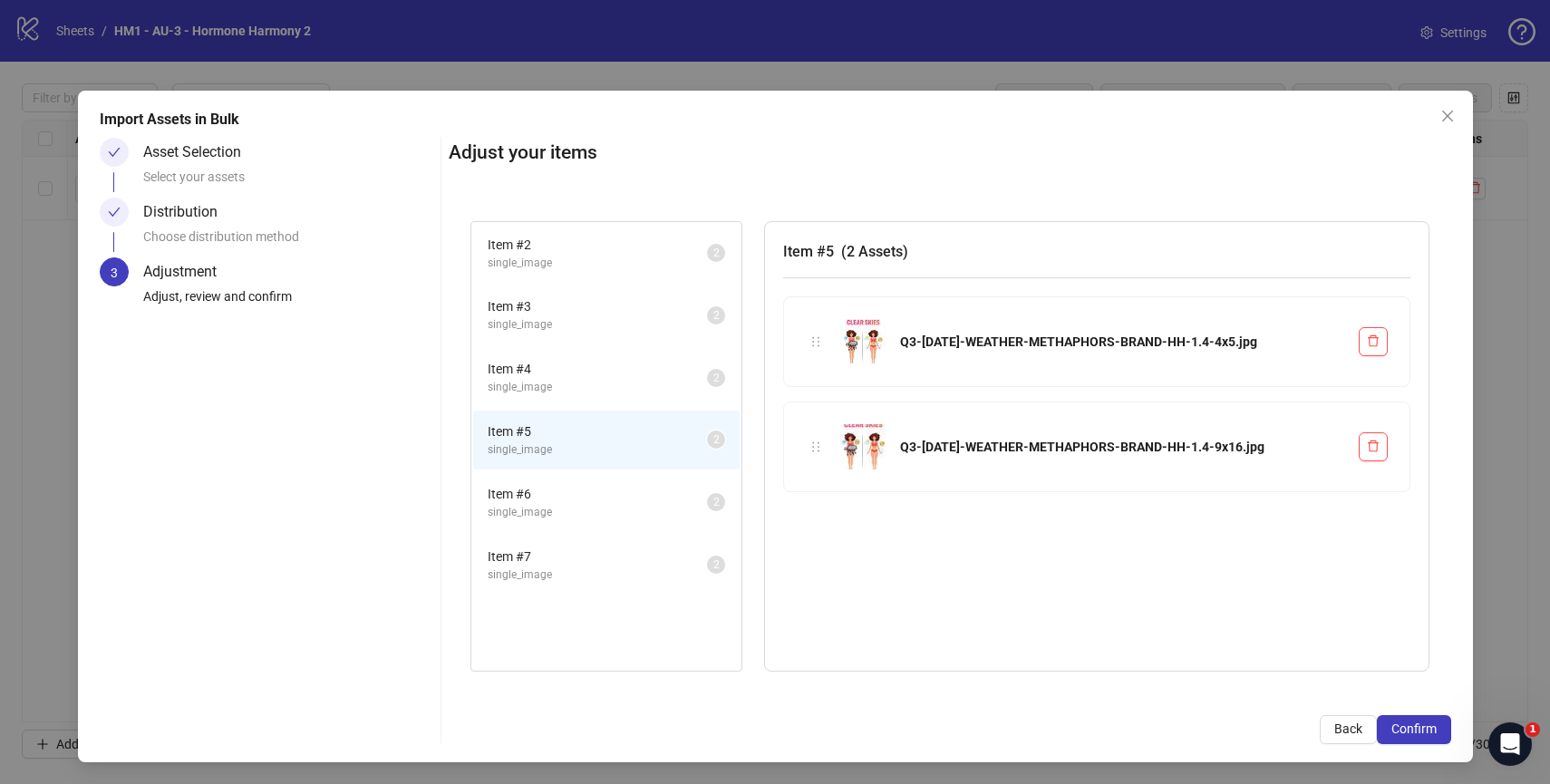
click at [589, 500] on span "Item # 6" at bounding box center [597, 493] width 219 height 20
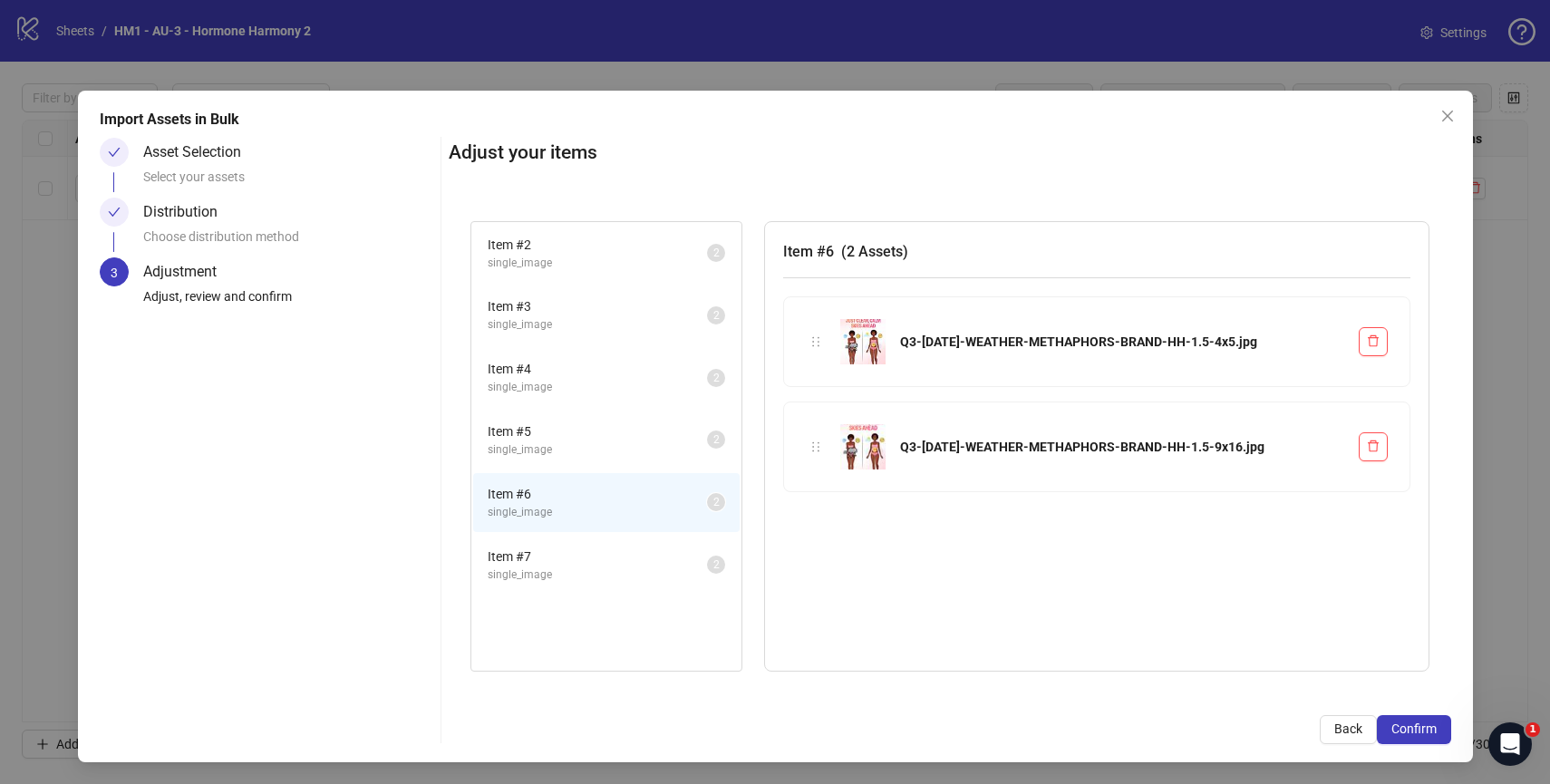
click at [595, 555] on span "Item # 7" at bounding box center [597, 556] width 219 height 20
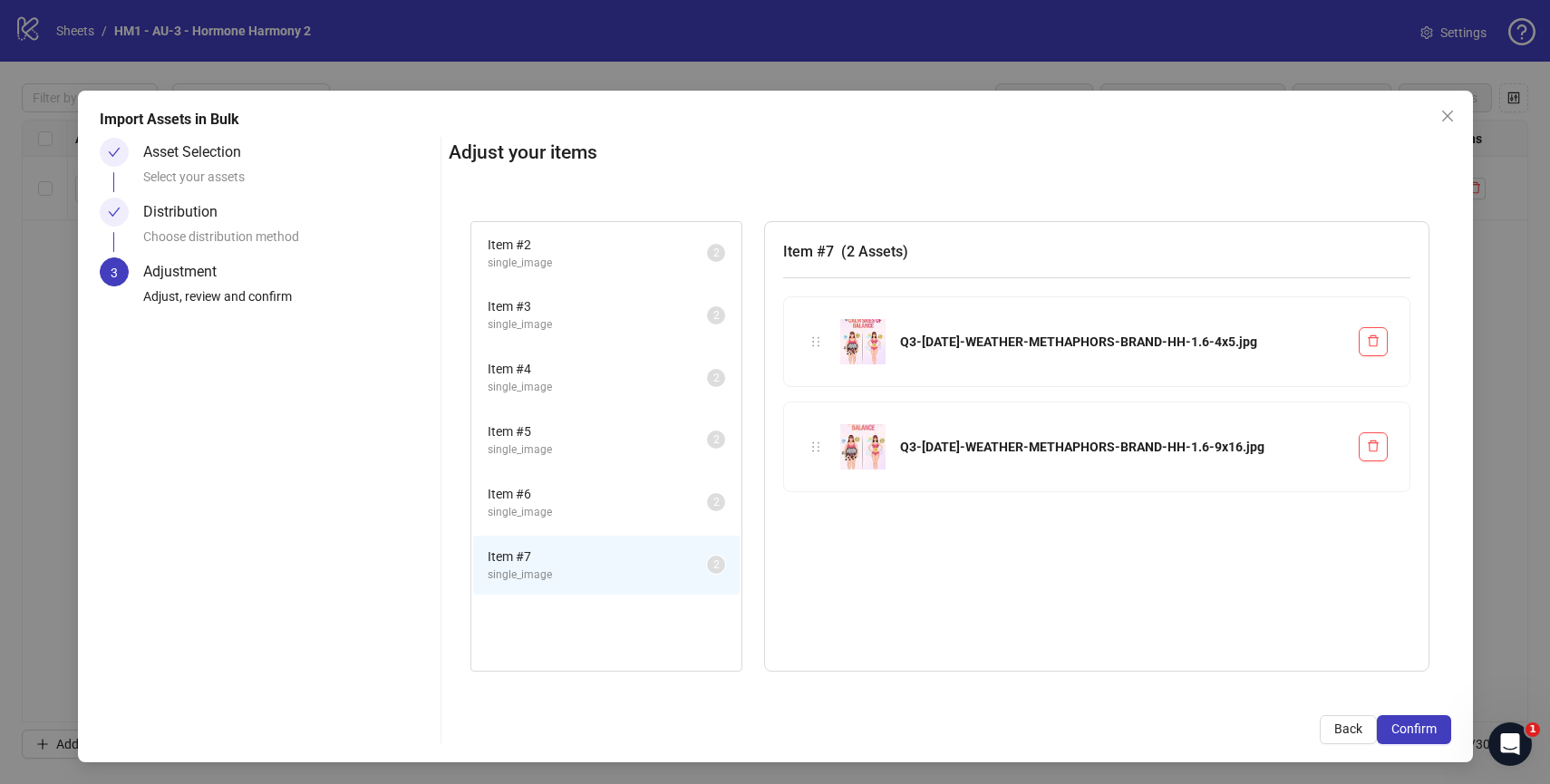
click at [581, 255] on span "single_image" at bounding box center [597, 264] width 219 height 17
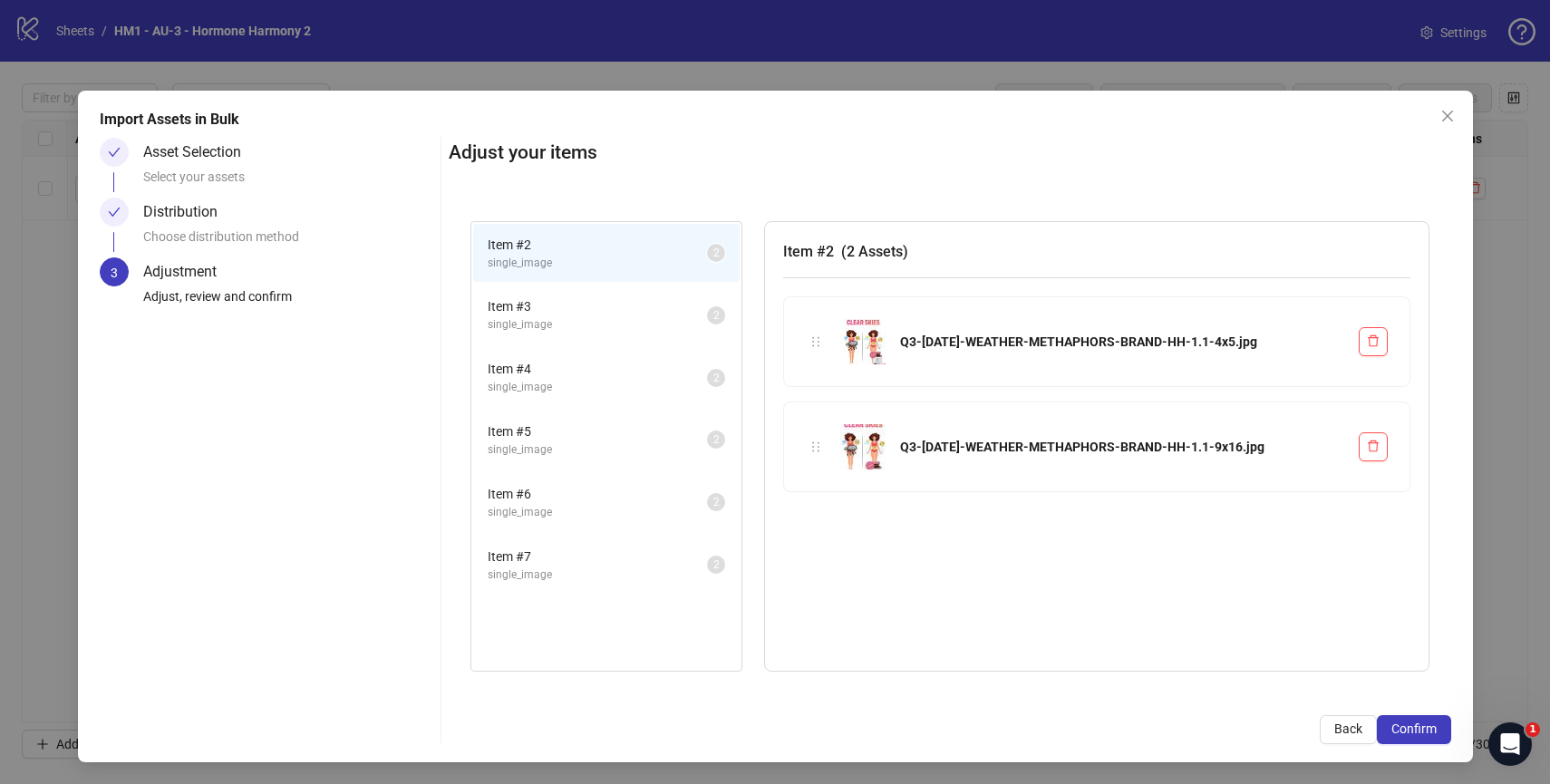
click at [589, 293] on li "Item # 3 single_image 2" at bounding box center [606, 315] width 267 height 59
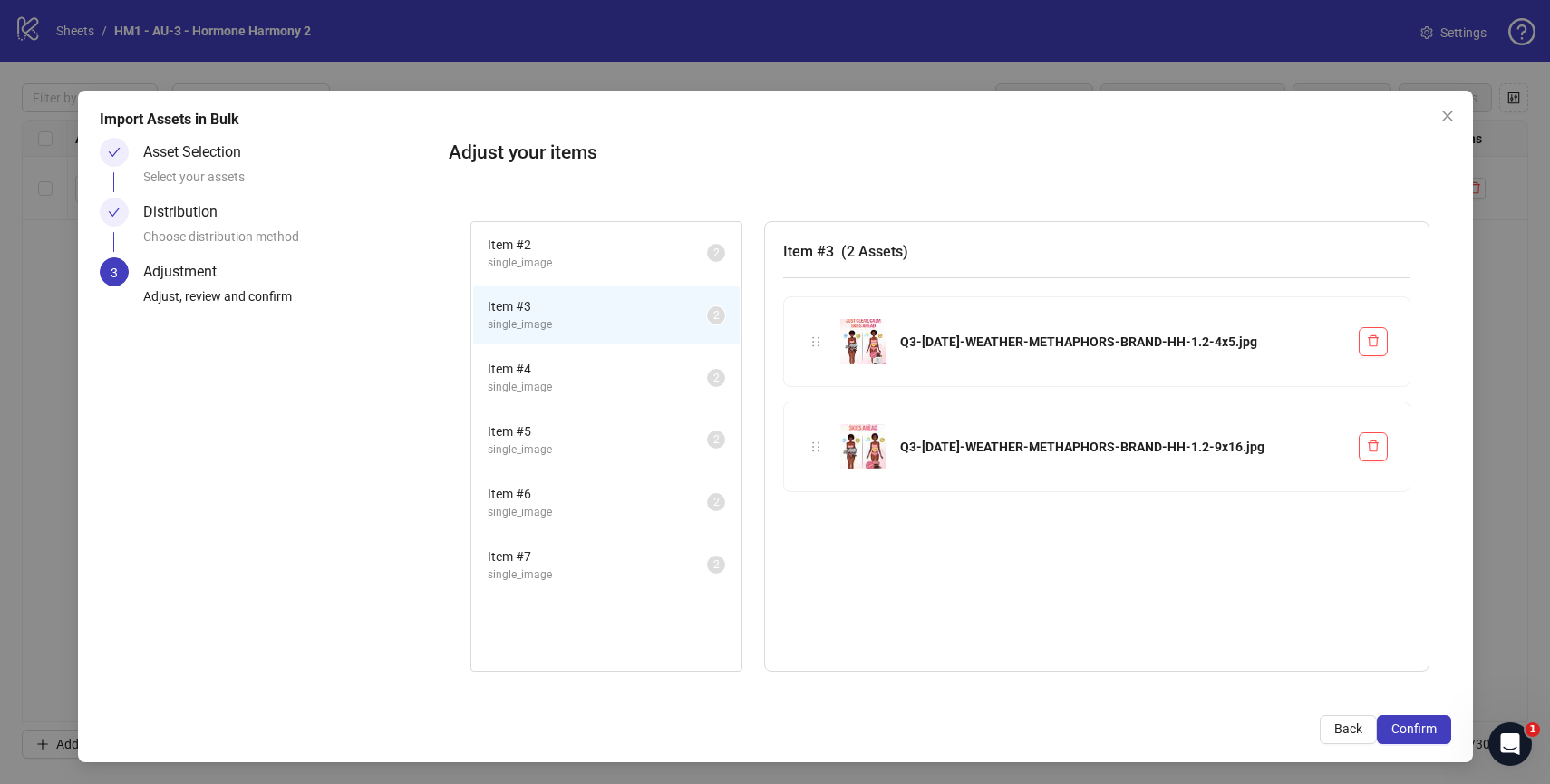
click at [588, 364] on span "Item # 4" at bounding box center [597, 368] width 219 height 20
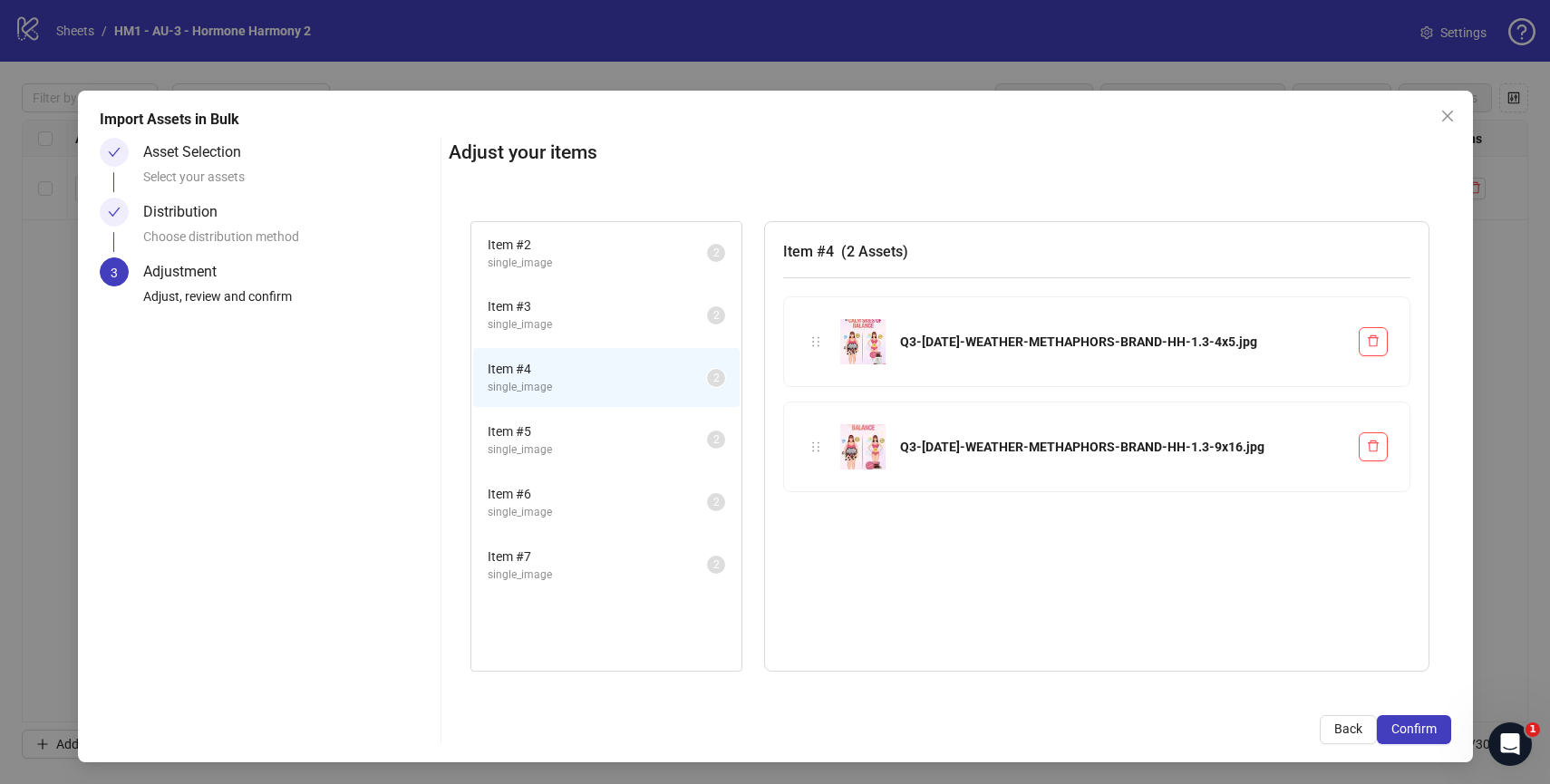
click at [587, 426] on span "Item # 5" at bounding box center [597, 431] width 219 height 20
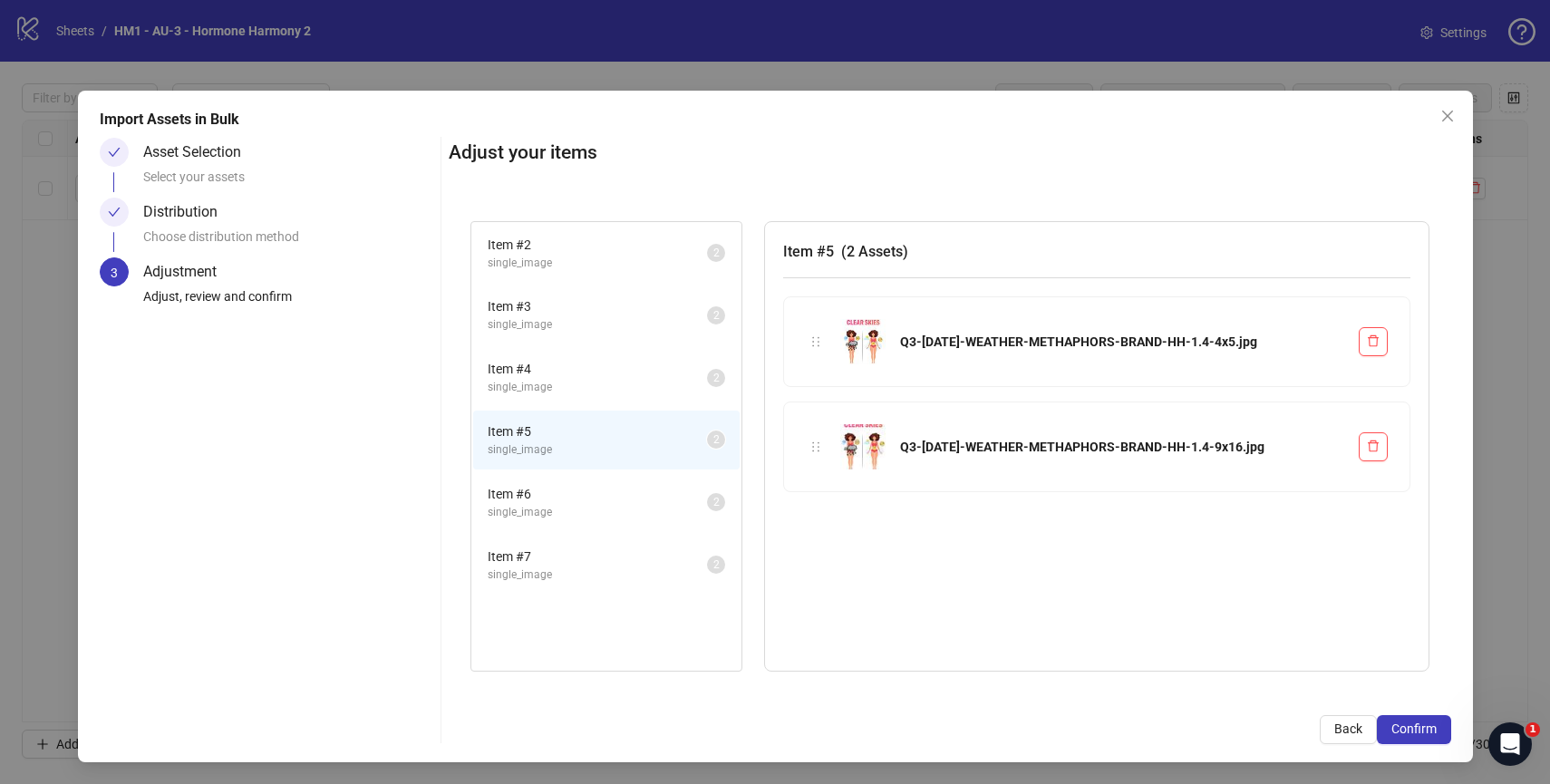
click at [582, 467] on li "Item # 5 single_image 2" at bounding box center [606, 440] width 267 height 59
click at [582, 493] on span "Item # 6" at bounding box center [597, 493] width 219 height 20
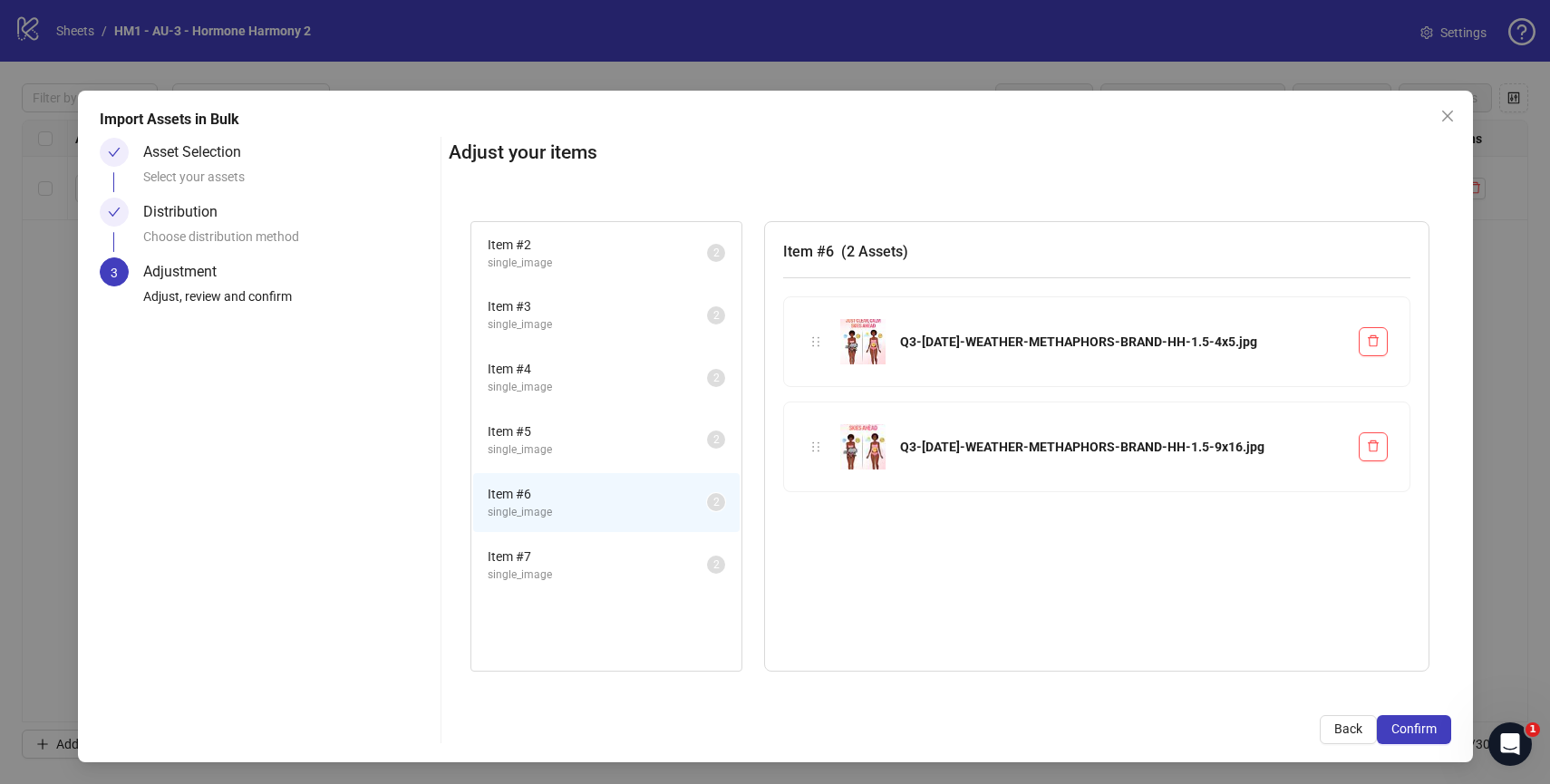
click at [582, 569] on span "single_image" at bounding box center [597, 575] width 219 height 17
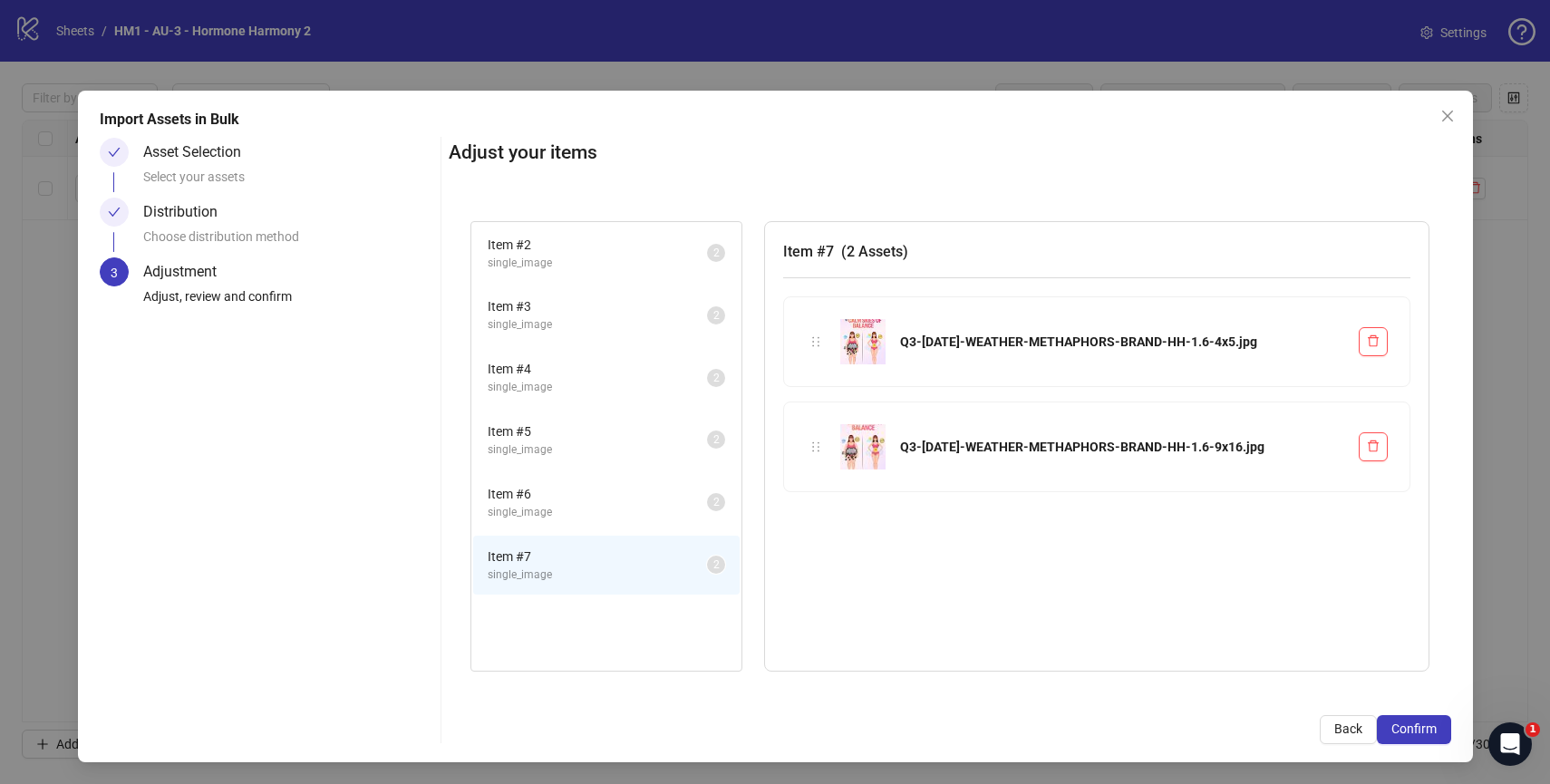
click at [603, 269] on span "single_image" at bounding box center [597, 264] width 219 height 17
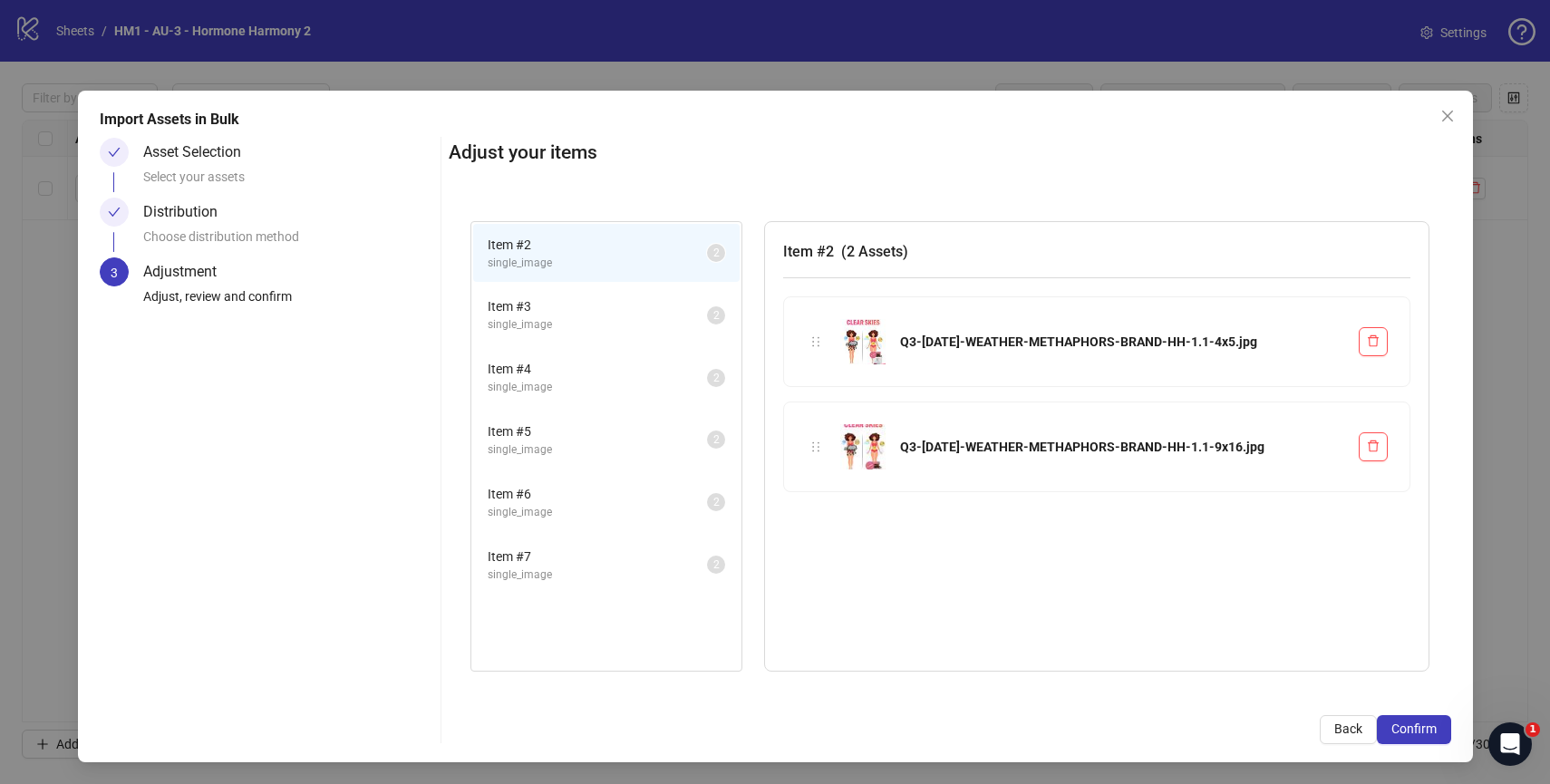
click at [603, 313] on span "Item # 3" at bounding box center [597, 306] width 219 height 20
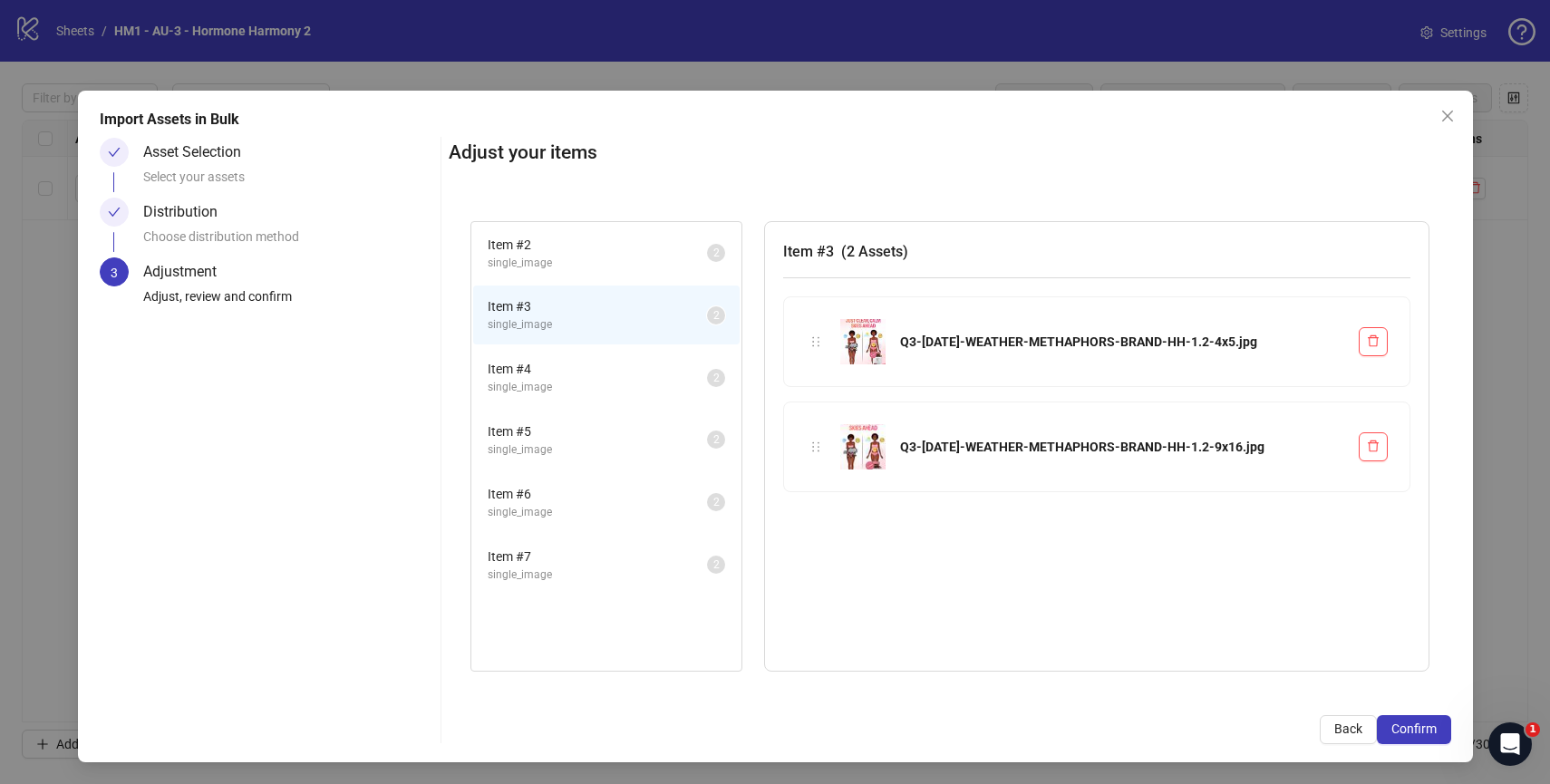
click at [603, 359] on span "Item # 4" at bounding box center [597, 368] width 219 height 20
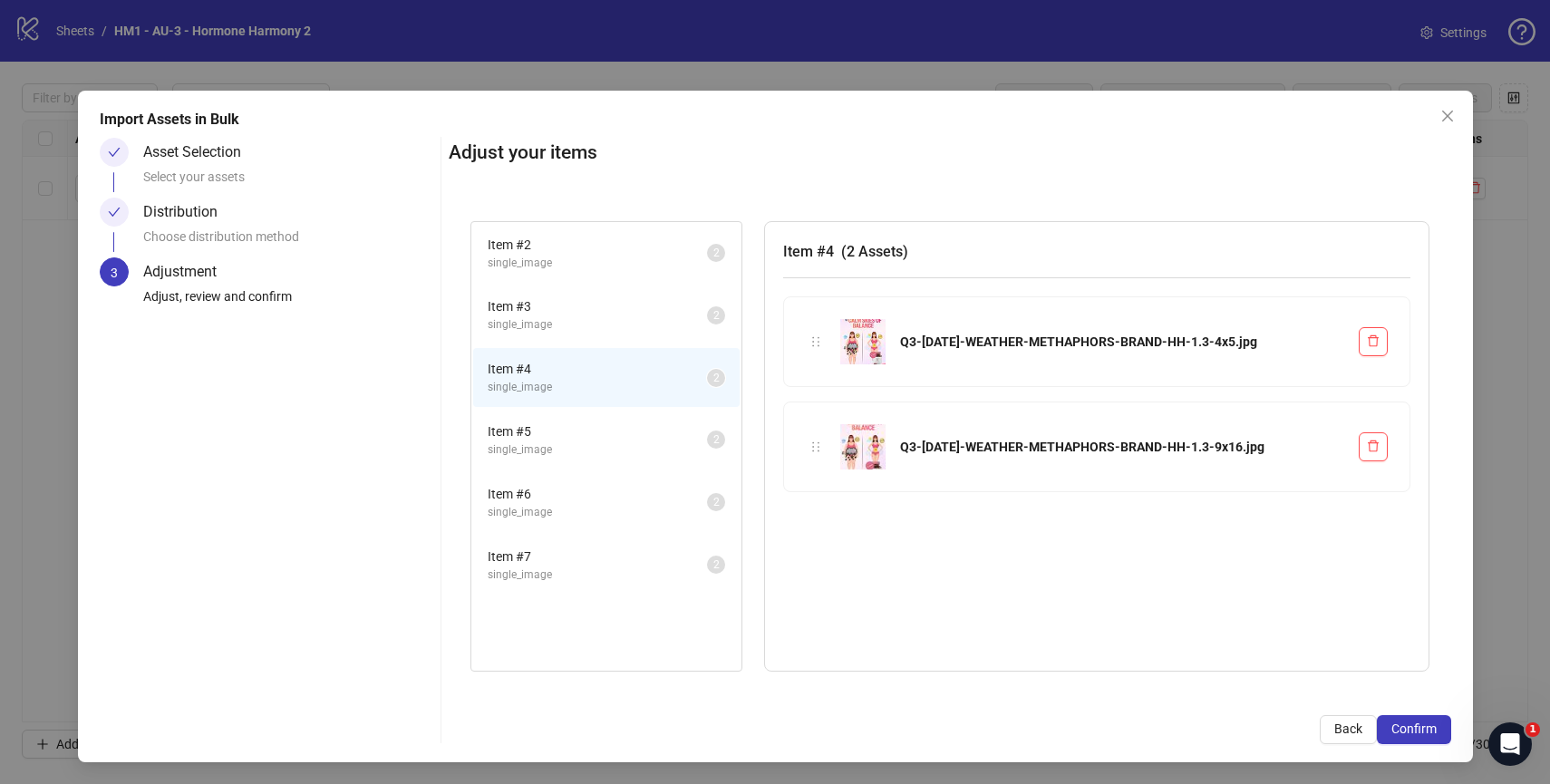
click at [603, 405] on li "Item # 4 single_image 2" at bounding box center [606, 377] width 267 height 59
click at [598, 460] on li "Item # 5 single_image 2" at bounding box center [606, 440] width 267 height 59
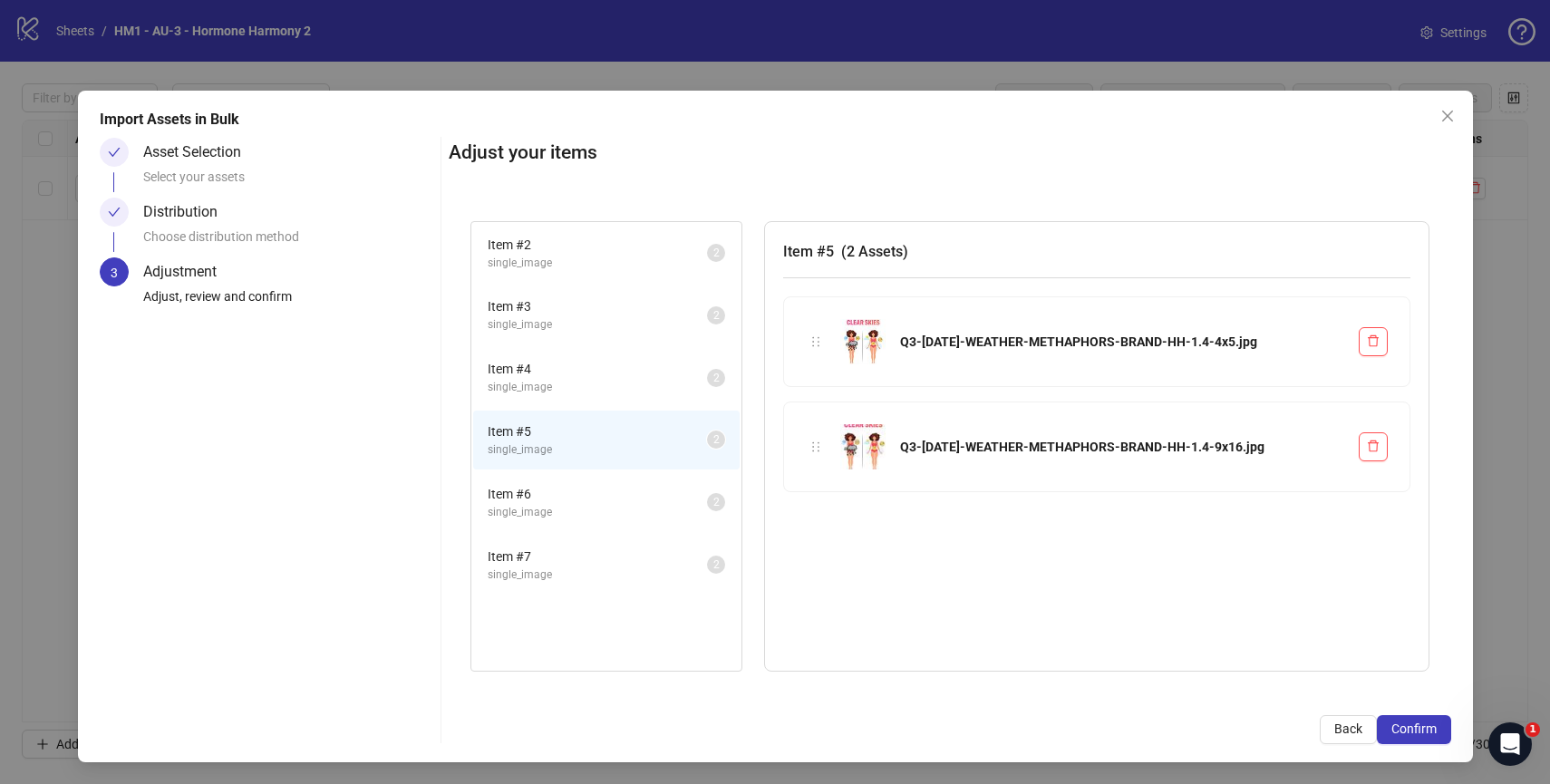
click at [596, 514] on span "single_image" at bounding box center [597, 513] width 219 height 17
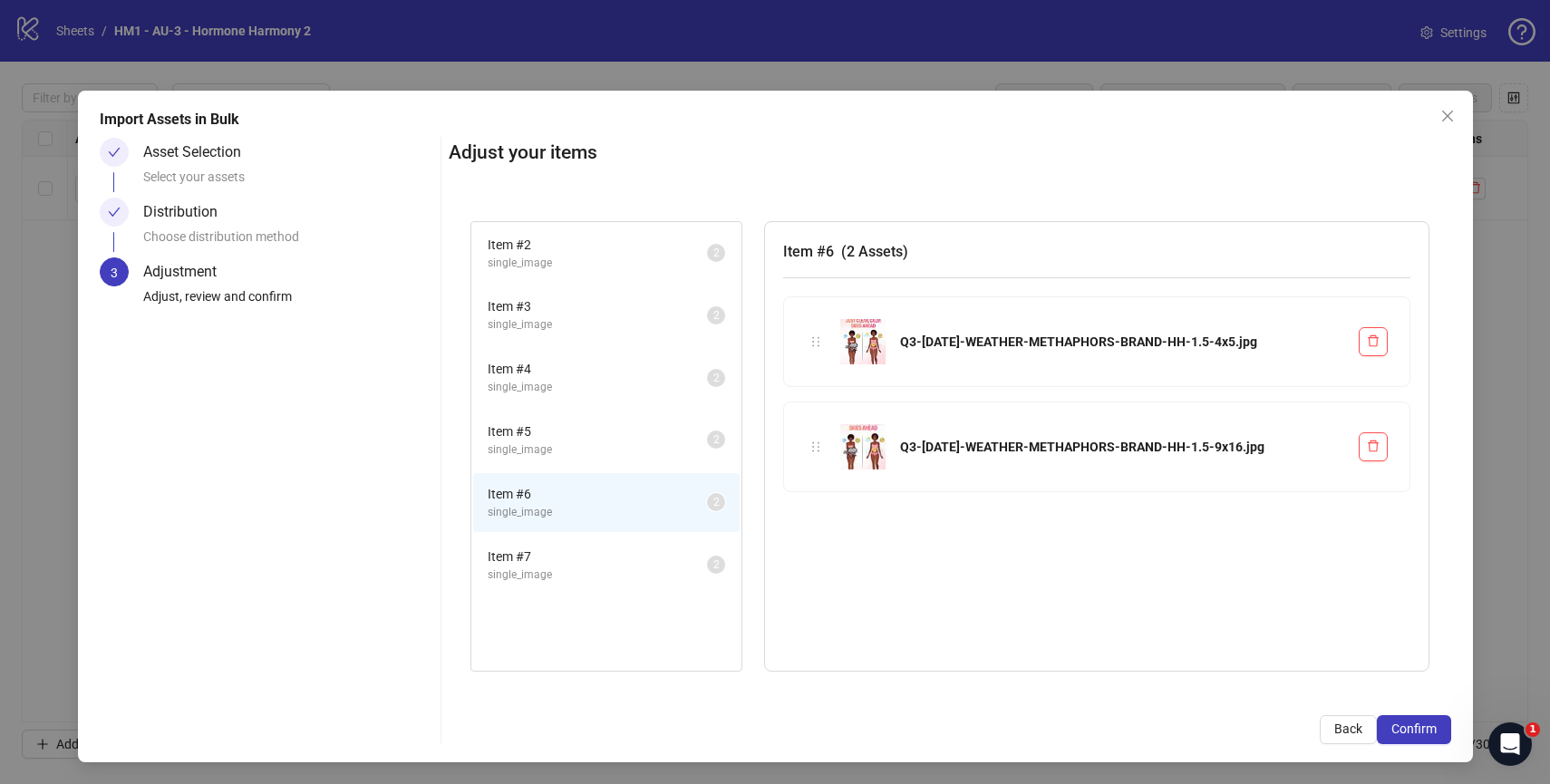
click at [590, 566] on span "single_image" at bounding box center [597, 575] width 219 height 17
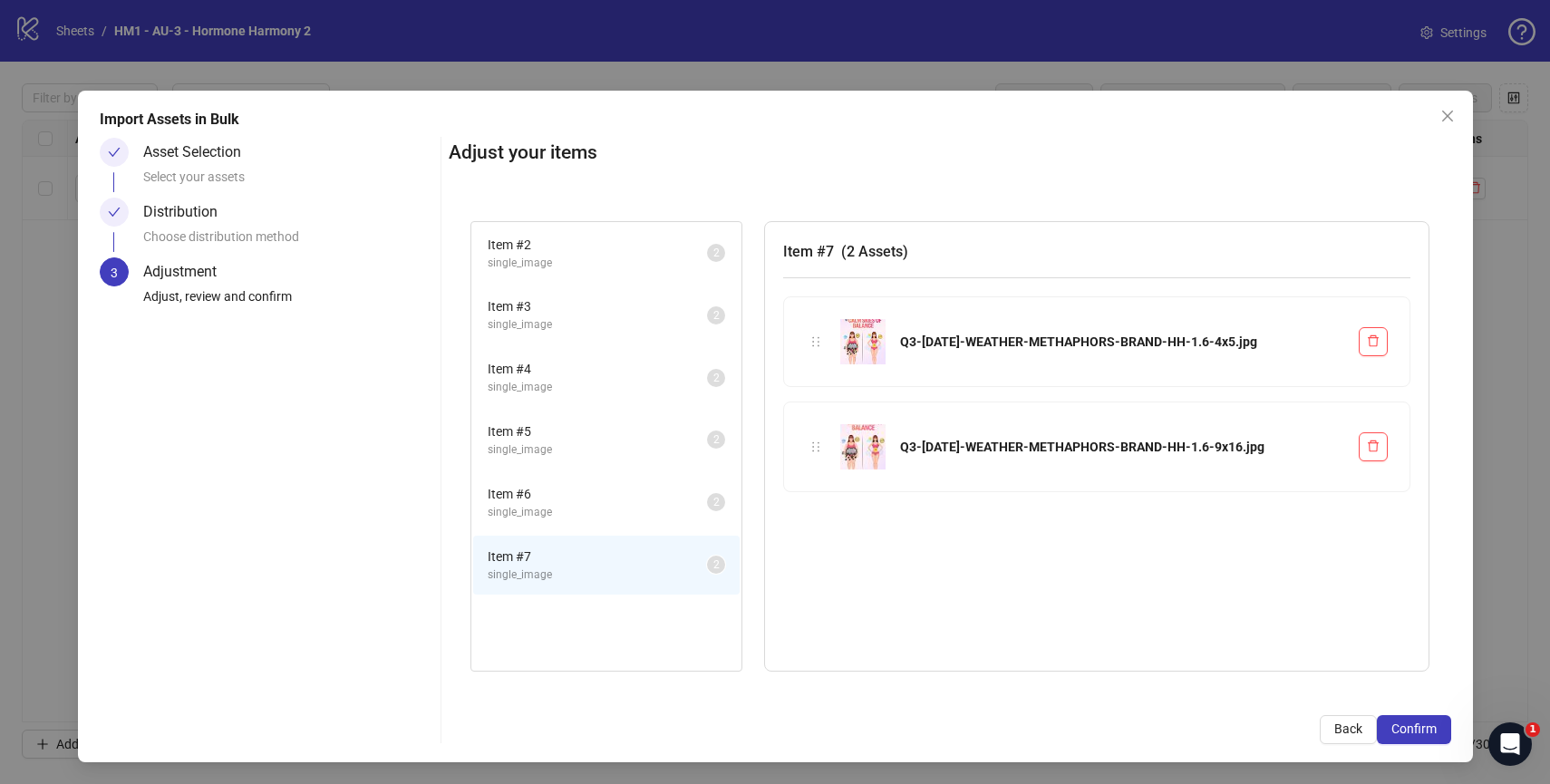
click at [573, 266] on span "single_image" at bounding box center [597, 264] width 219 height 17
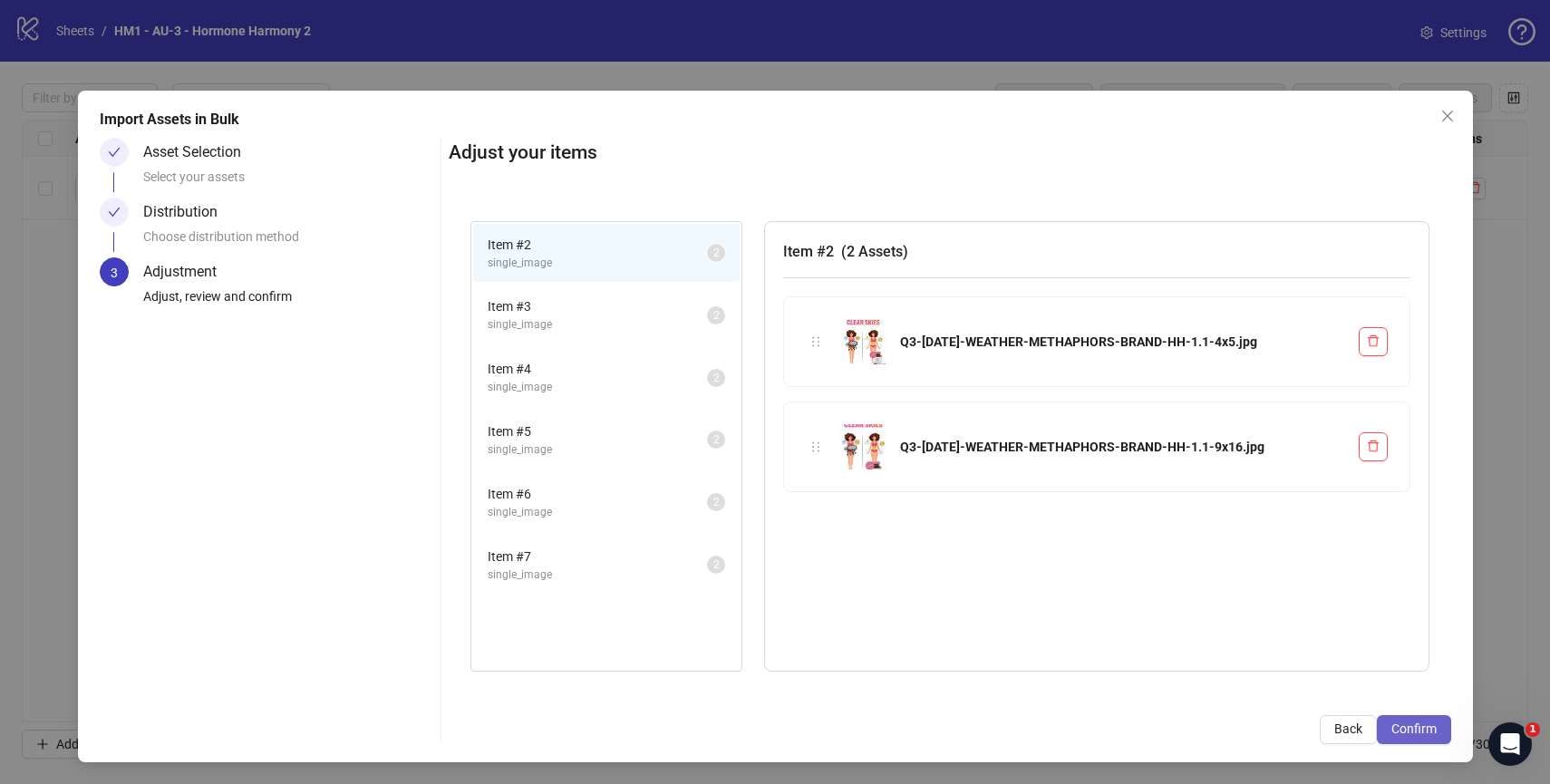
click at [1401, 721] on span "Confirm" at bounding box center [1413, 728] width 46 height 15
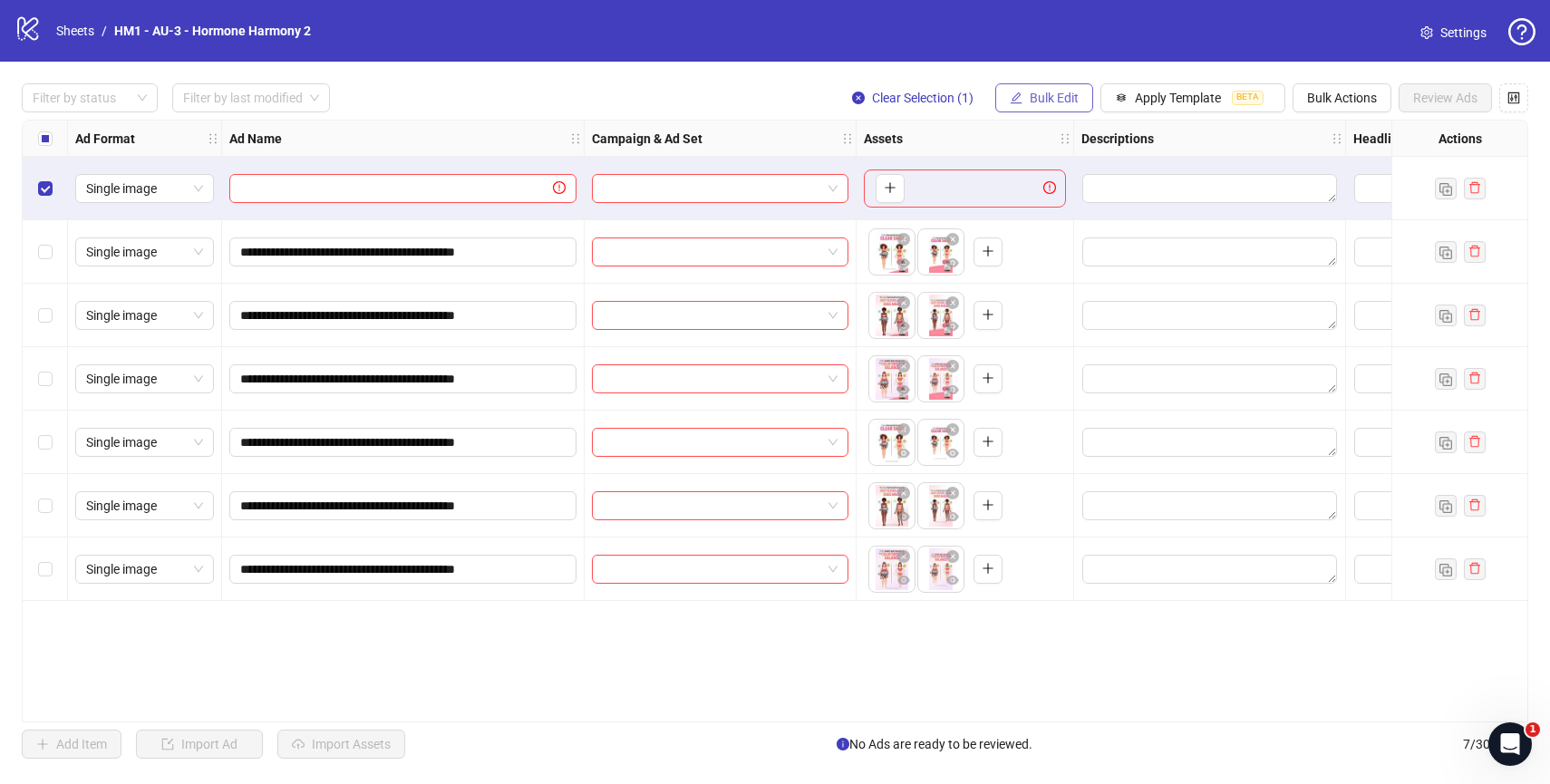
click at [1026, 99] on button "Bulk Edit" at bounding box center [1044, 98] width 98 height 29
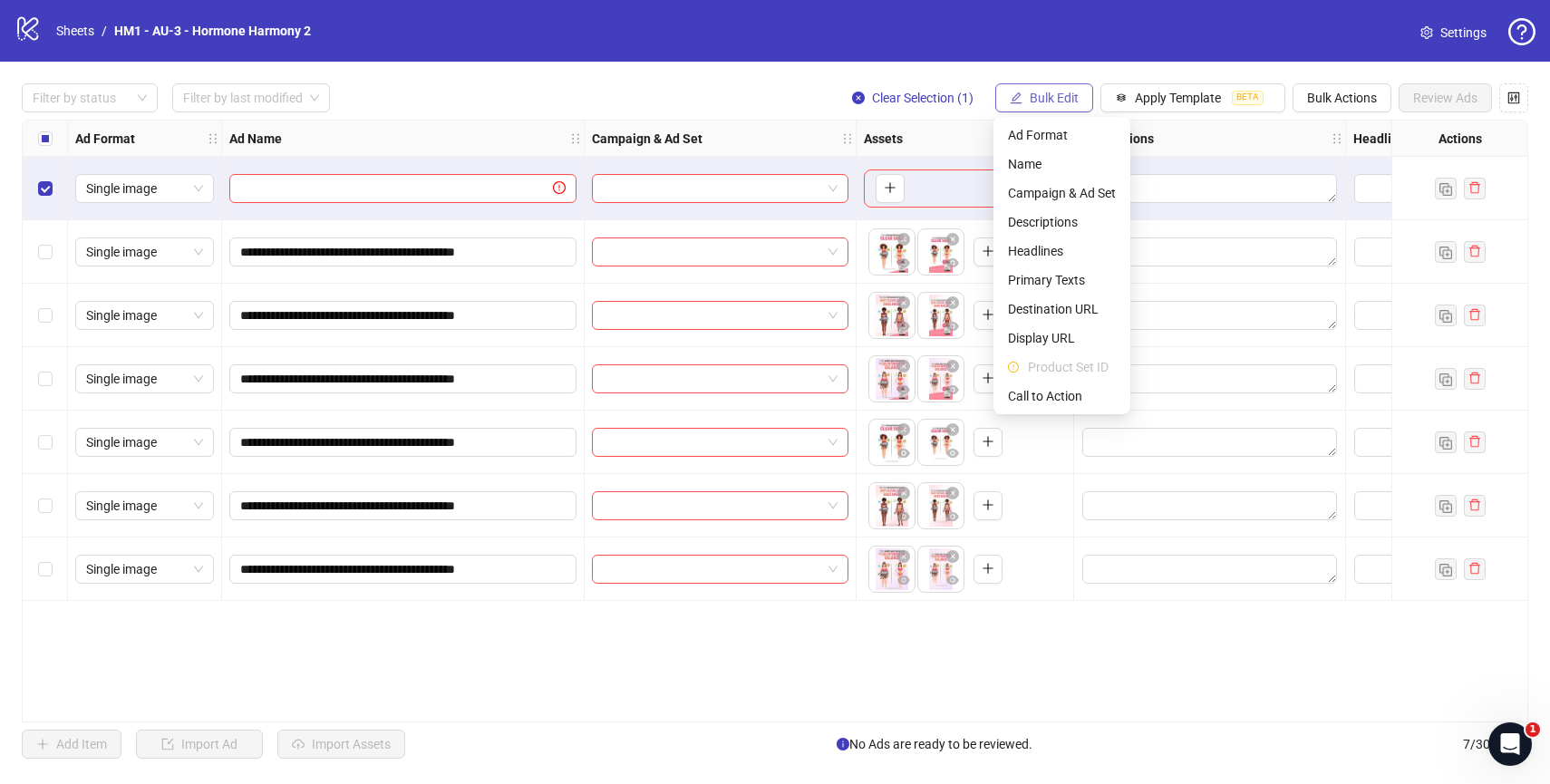
click at [1026, 99] on button "Bulk Edit" at bounding box center [1044, 98] width 98 height 29
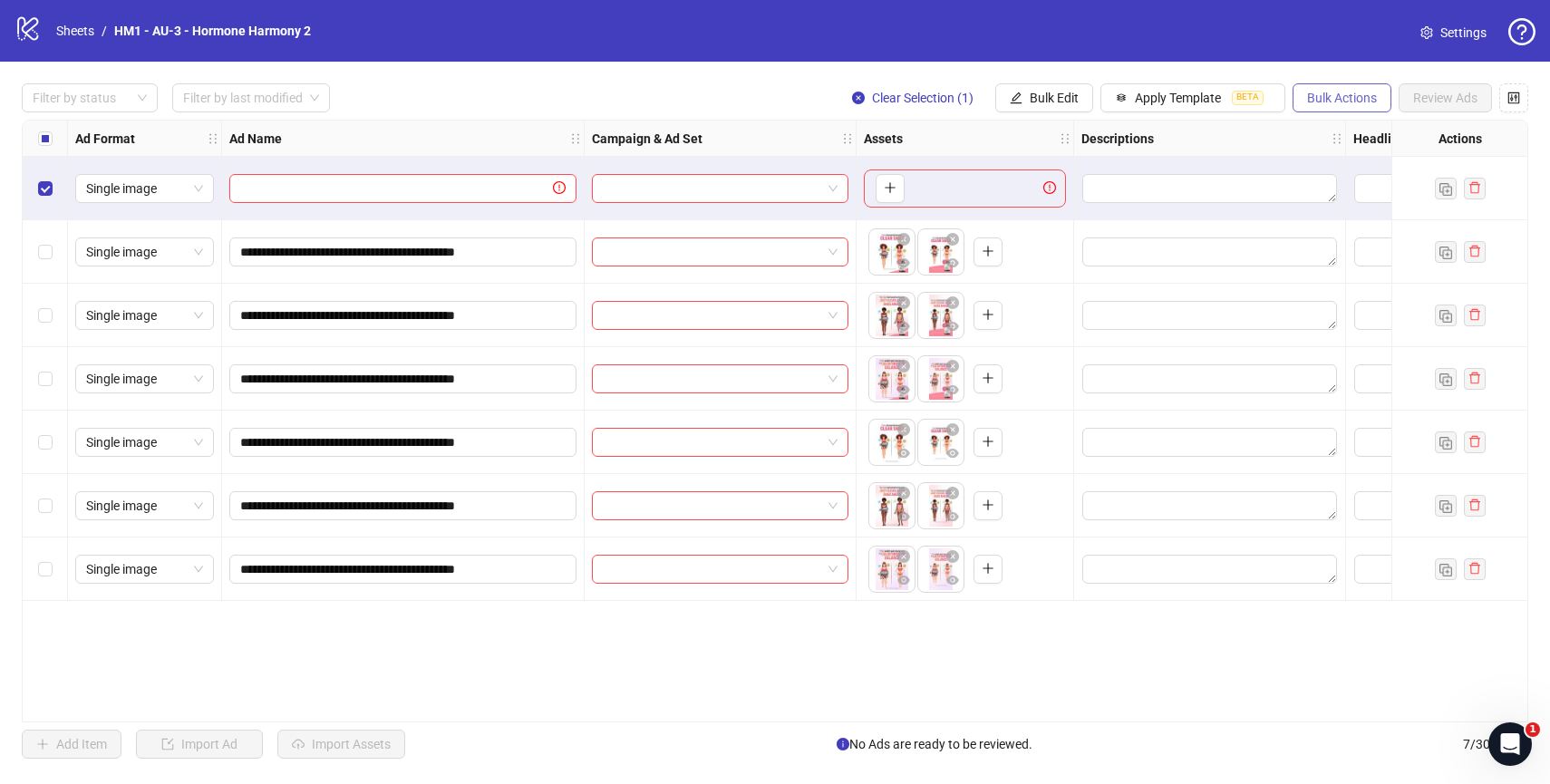
click at [1336, 95] on span "Bulk Actions" at bounding box center [1342, 97] width 70 height 15
click at [1328, 129] on span "Delete" at bounding box center [1367, 135] width 124 height 20
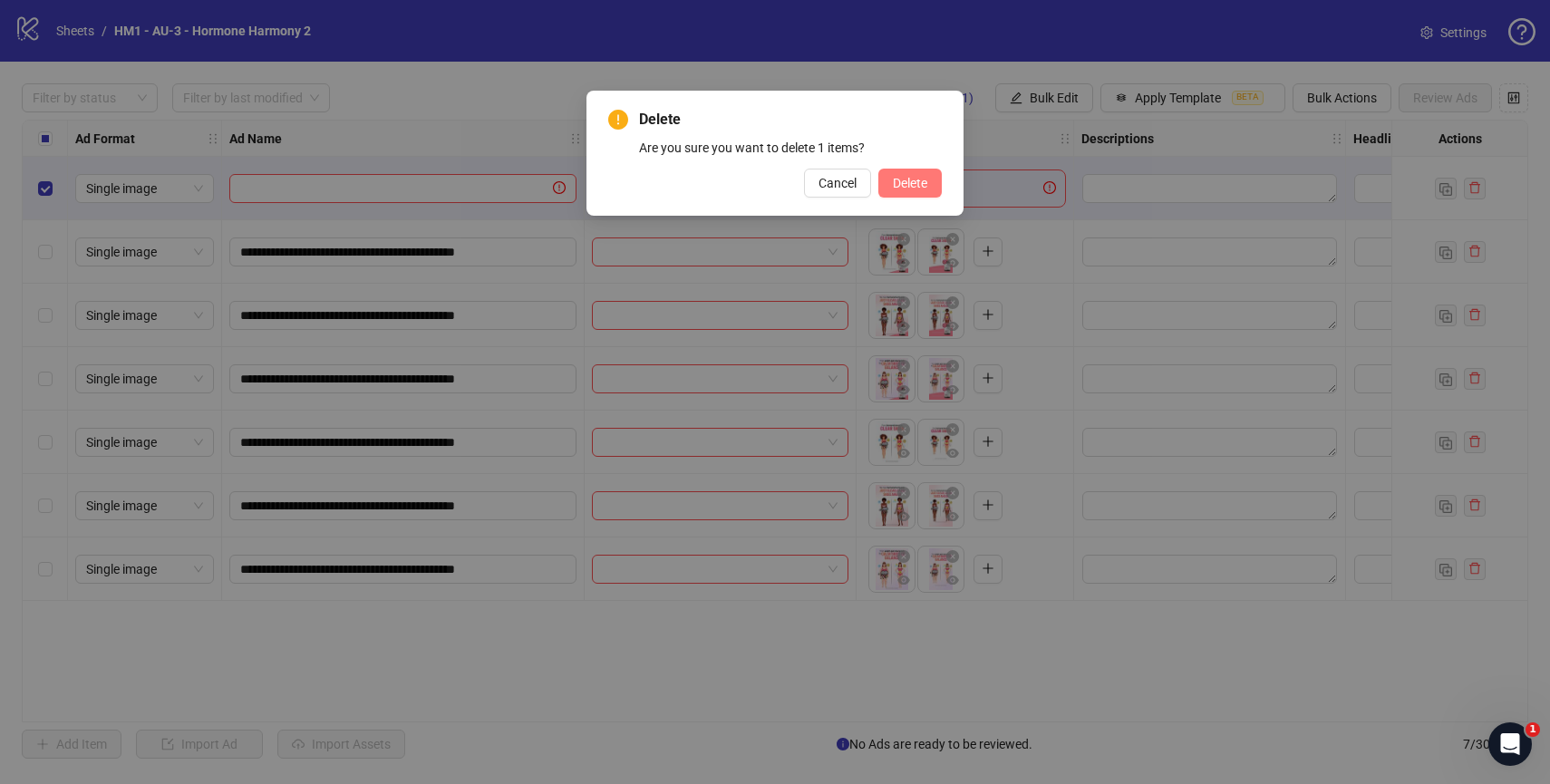
click at [897, 178] on span "Delete" at bounding box center [910, 182] width 35 height 15
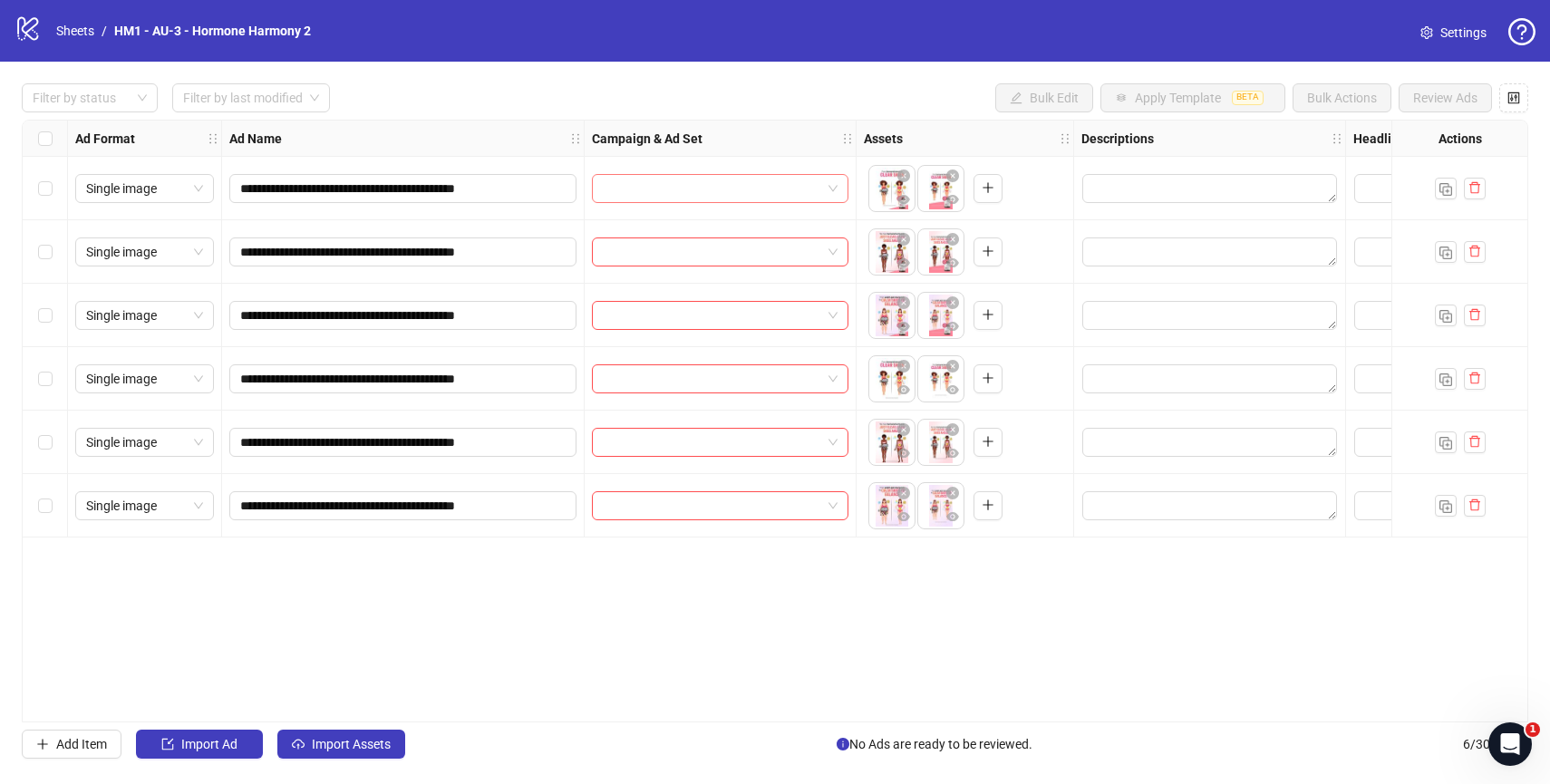
click at [721, 184] on input "search" at bounding box center [712, 188] width 218 height 27
type input "*"
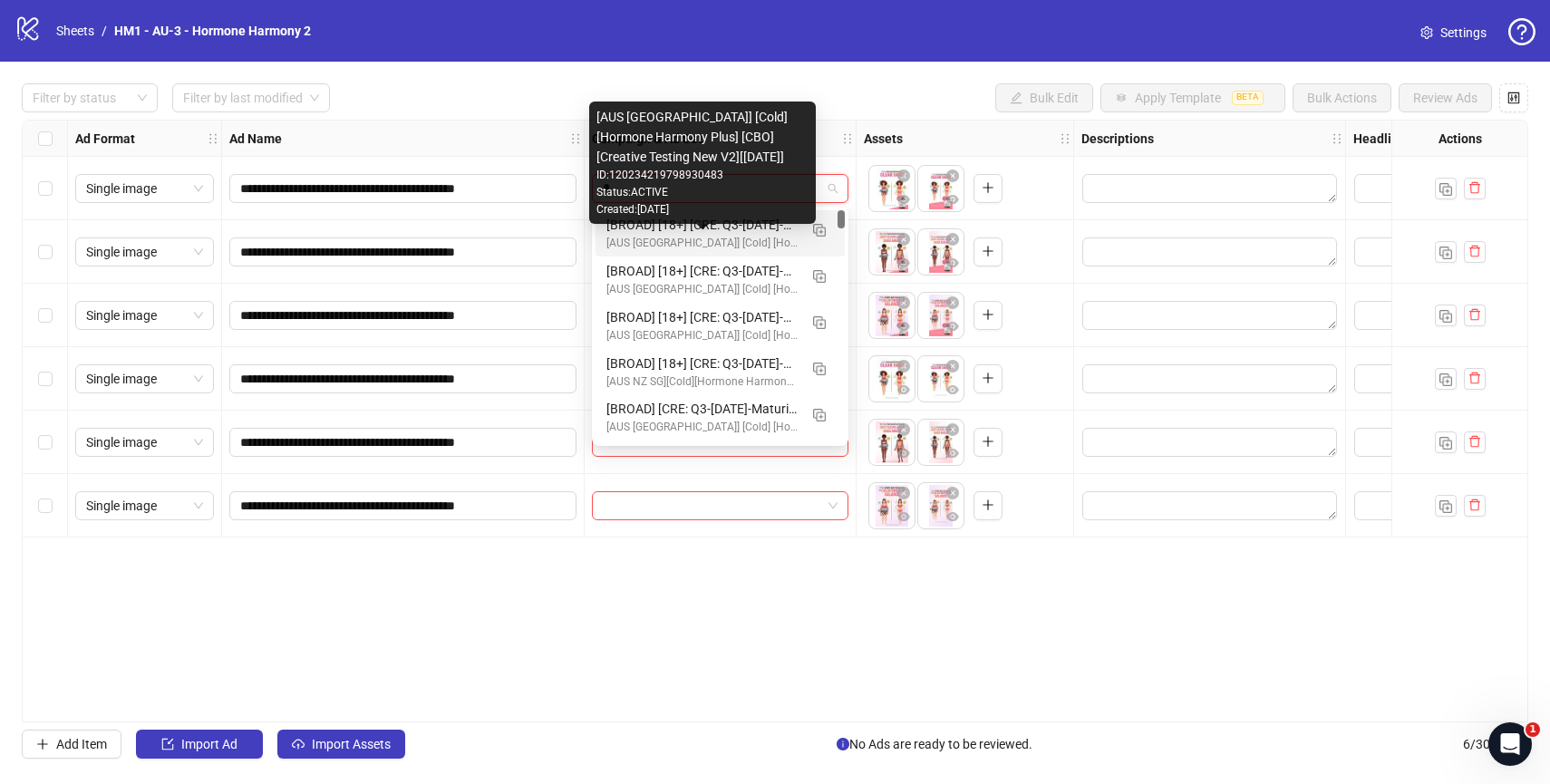
type input "**"
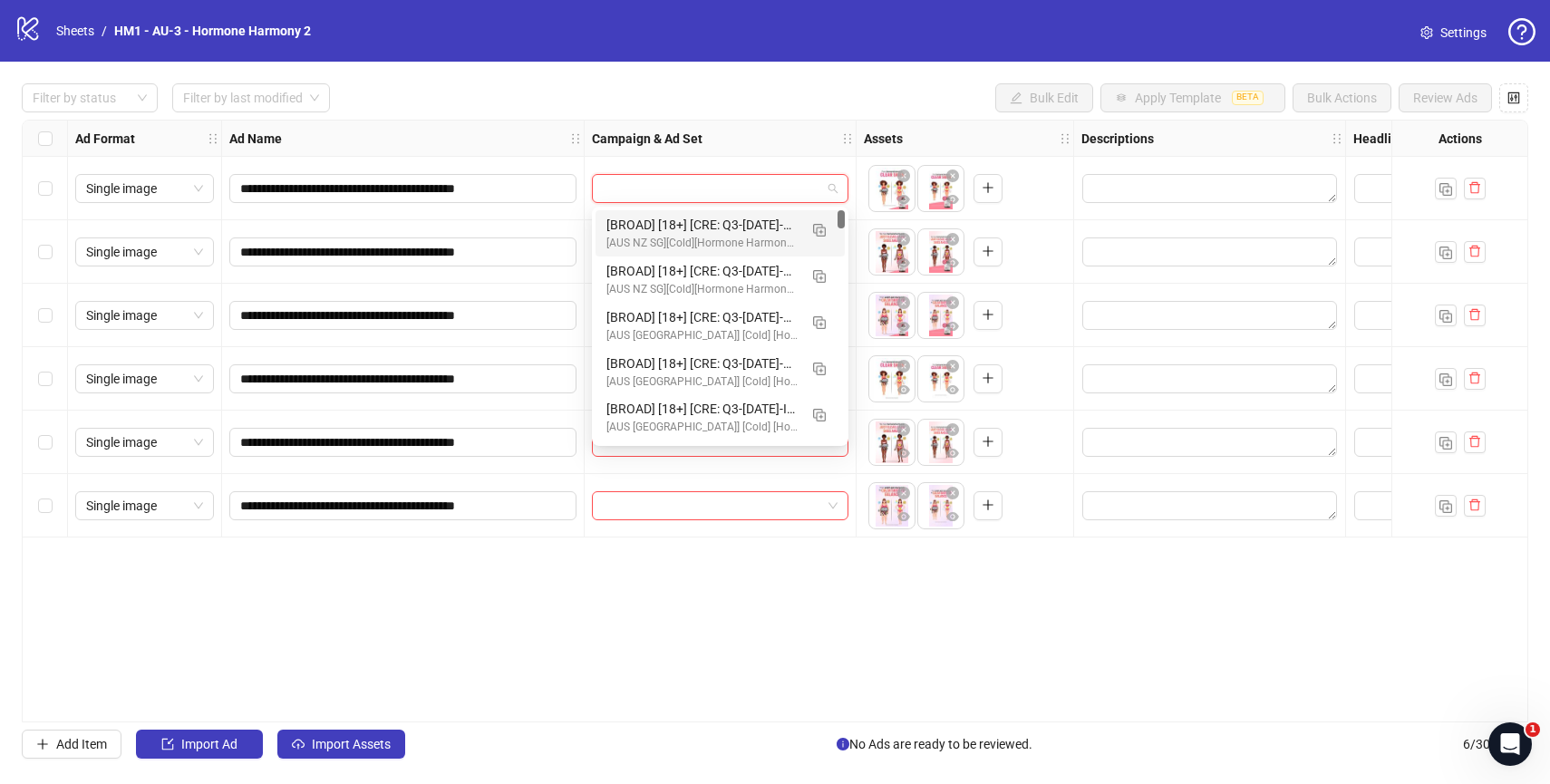
click at [584, 91] on div "Filter by status Filter by last modified Bulk Edit Apply Template BETA Bulk Act…" at bounding box center [775, 98] width 1506 height 29
click at [666, 183] on input "search" at bounding box center [712, 188] width 218 height 27
paste input "**********"
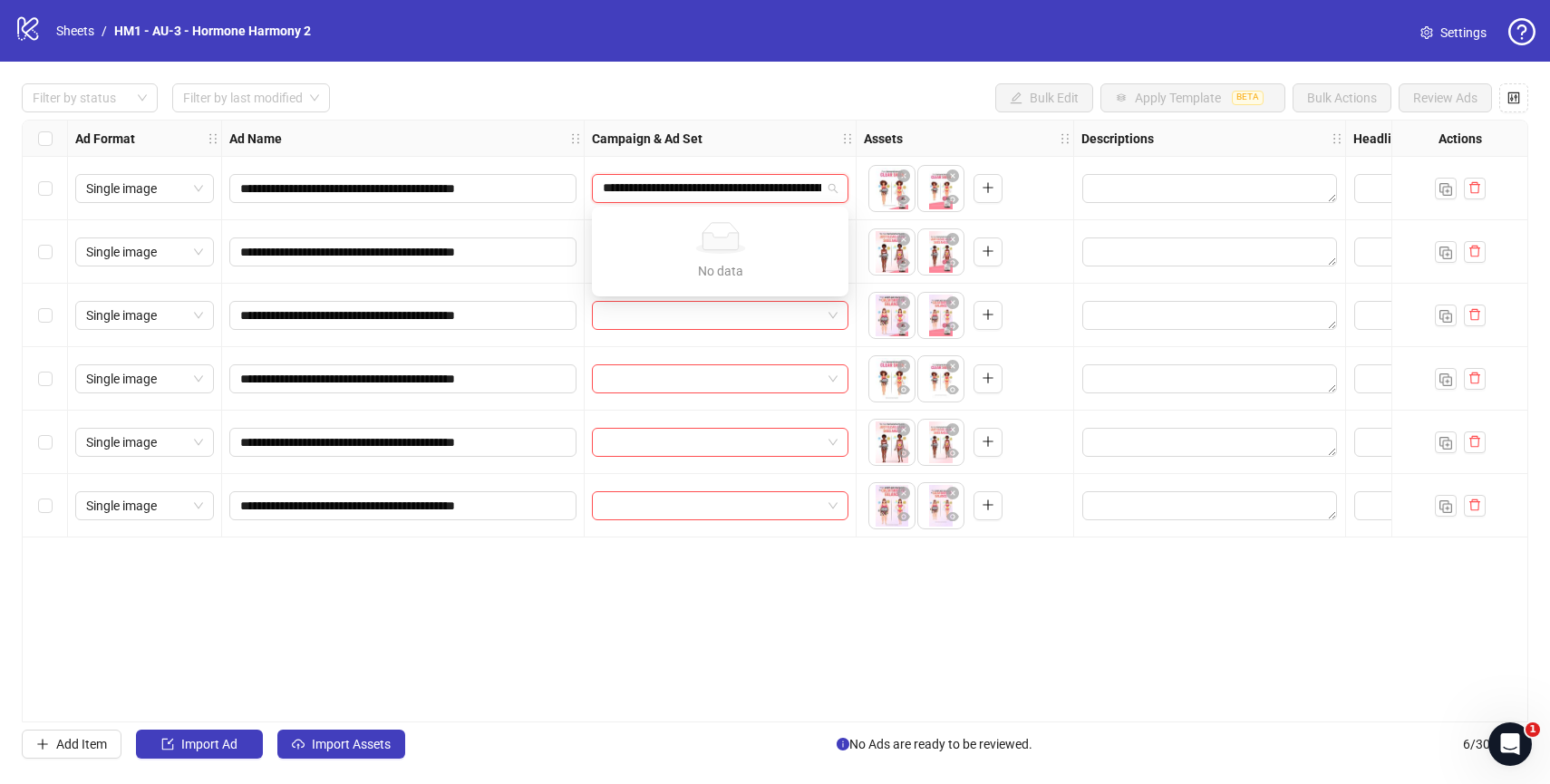
scroll to position [0, 252]
paste input "search"
type input "**********"
click at [744, 574] on div "**********" at bounding box center [775, 421] width 1506 height 603
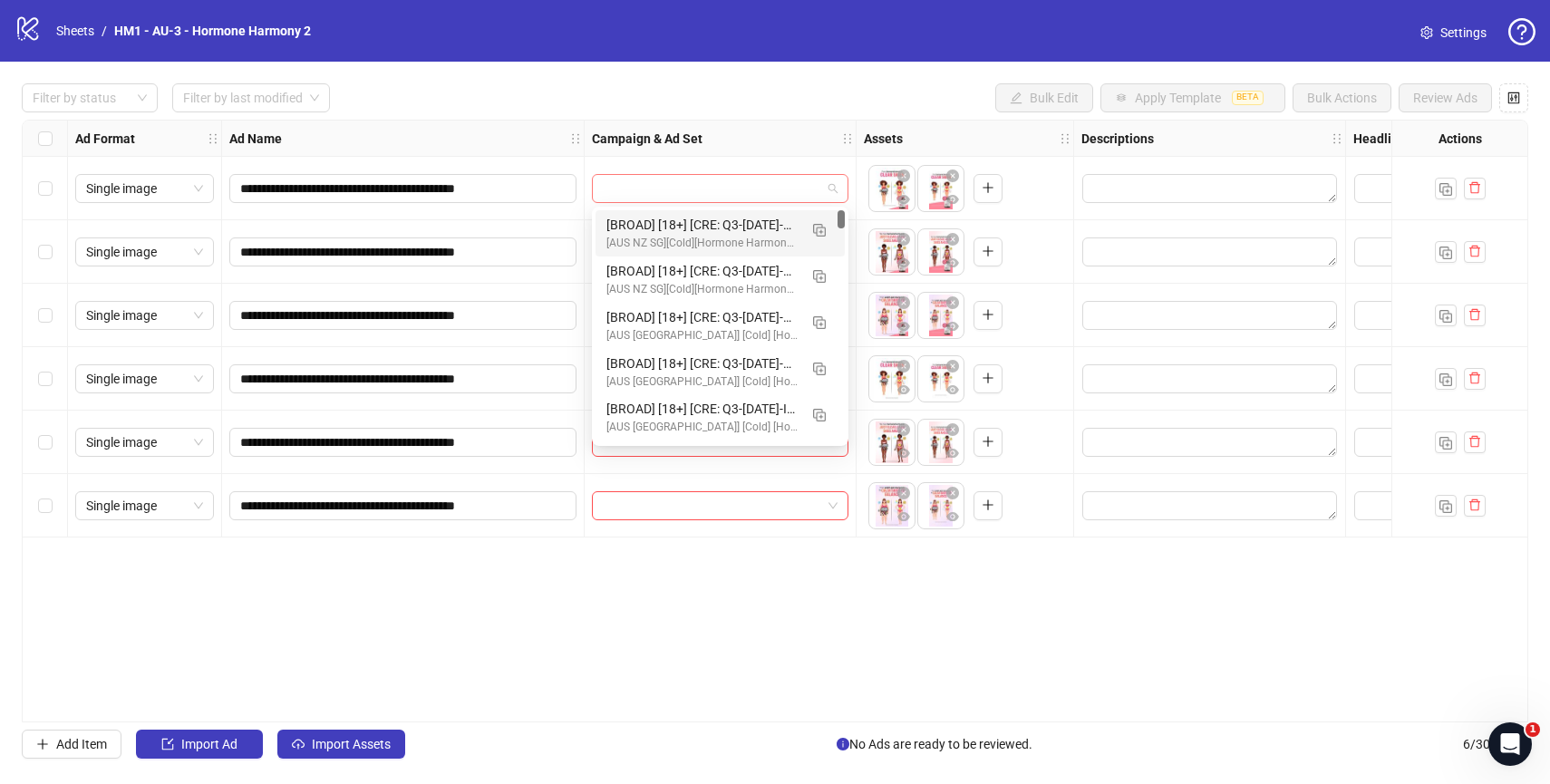
click at [837, 188] on span at bounding box center [720, 188] width 235 height 27
paste input "**********"
type input "**********"
click at [617, 94] on div "Filter by status Filter by last modified Bulk Edit Apply Template BETA Bulk Act…" at bounding box center [775, 98] width 1506 height 29
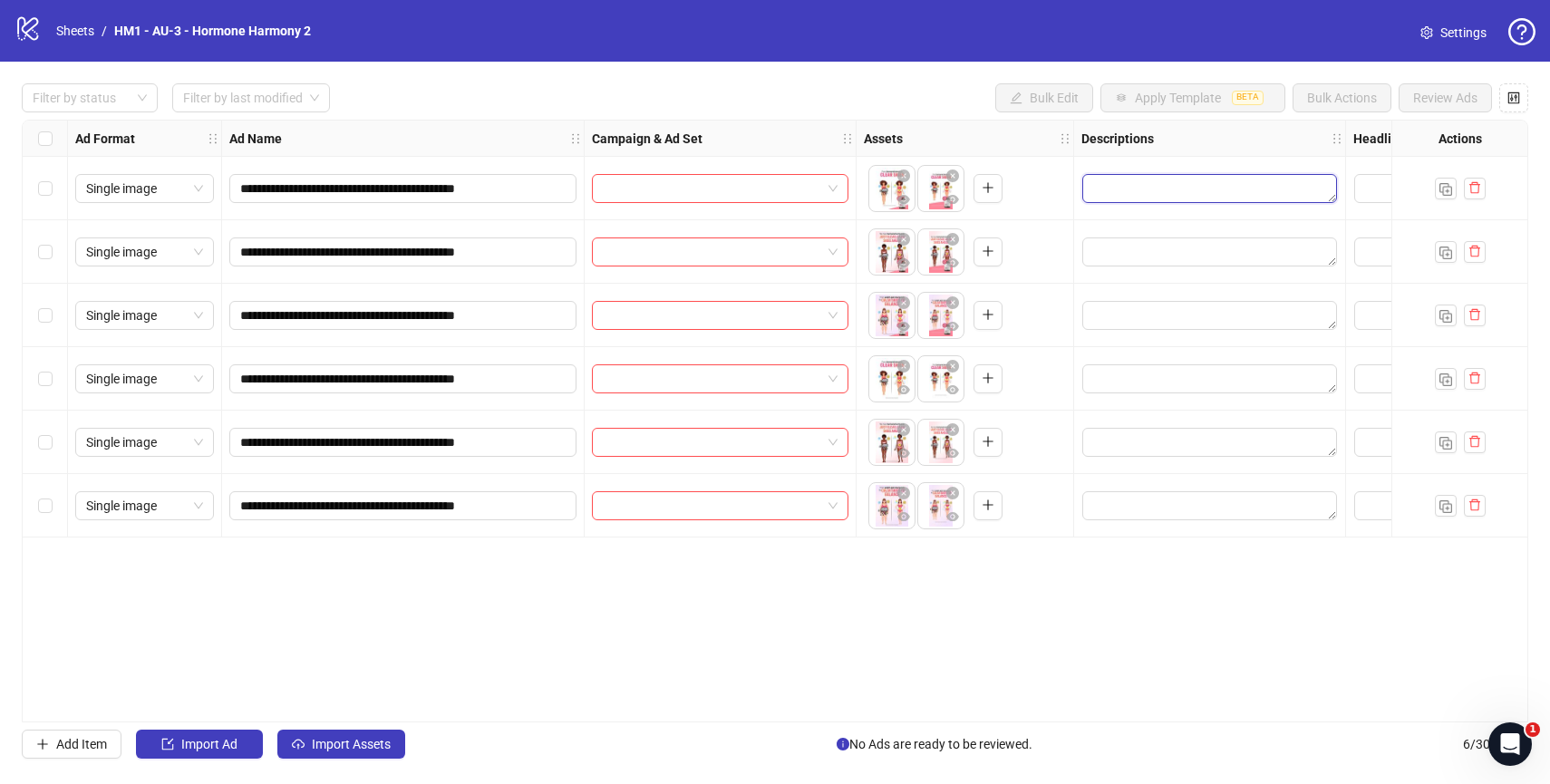
click at [1117, 187] on textarea "Edit values" at bounding box center [1209, 189] width 255 height 29
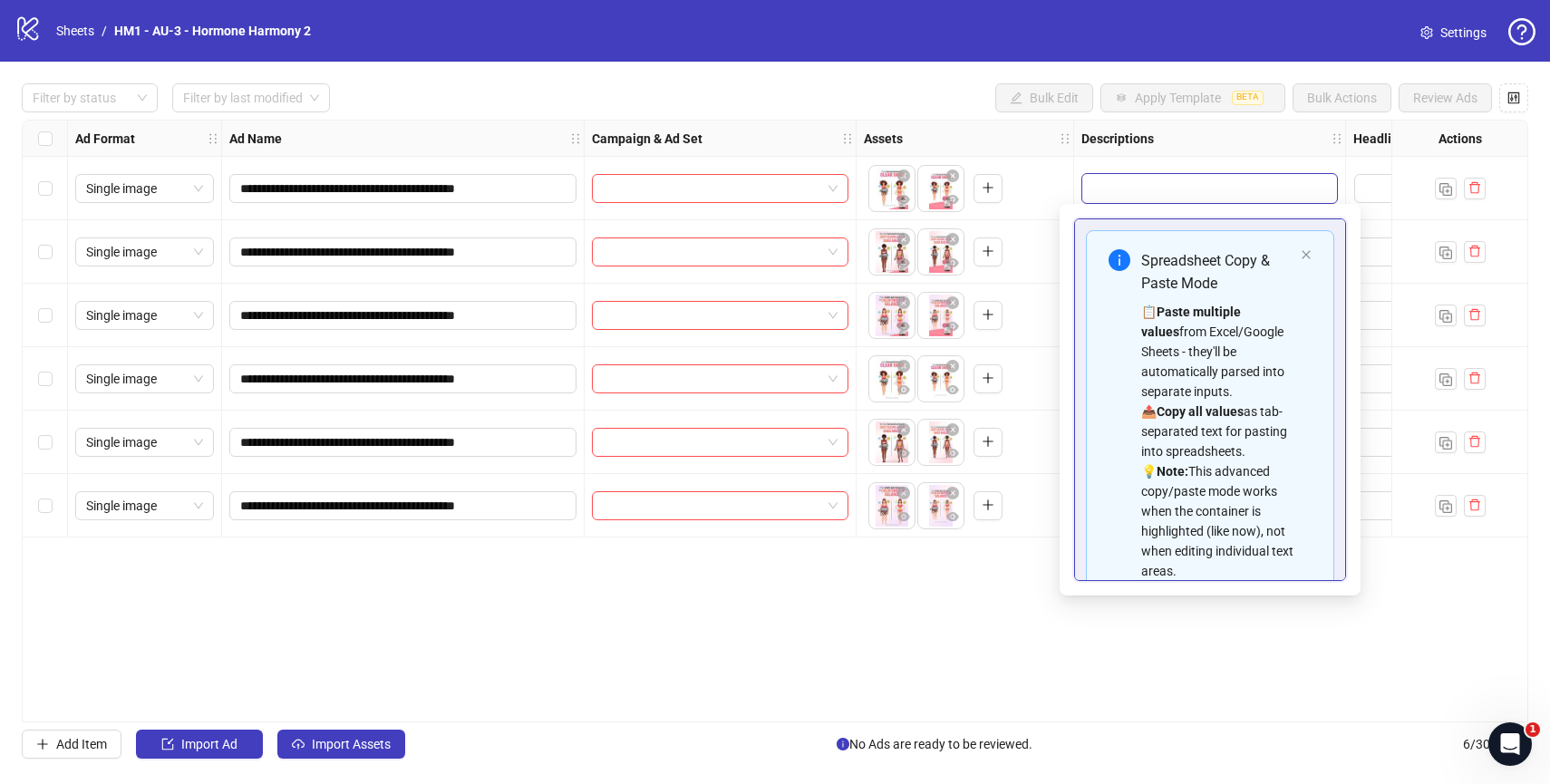
click at [723, 88] on div "Filter by status Filter by last modified Bulk Edit Apply Template BETA Bulk Act…" at bounding box center [775, 98] width 1506 height 29
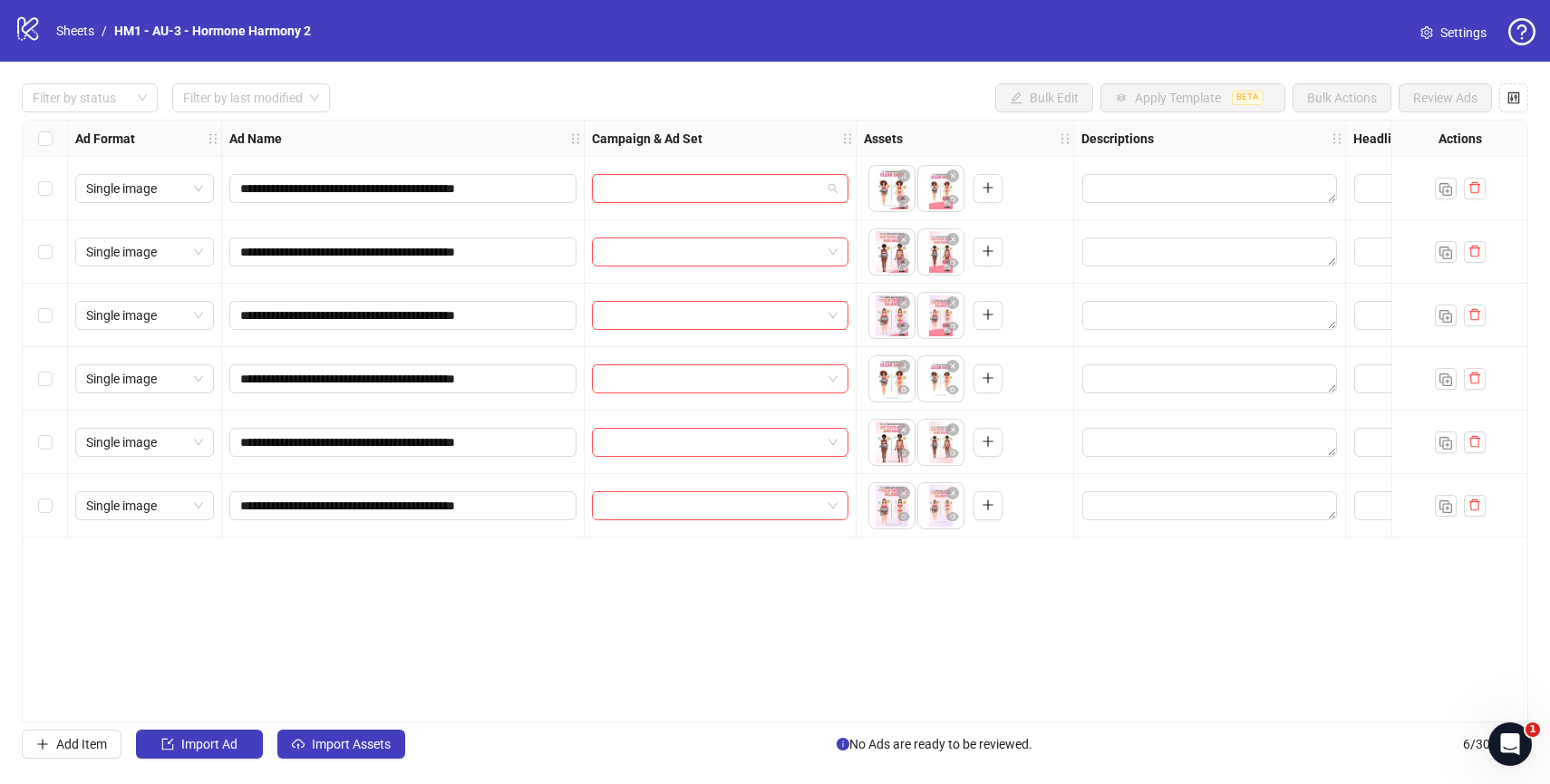
click at [653, 198] on input "search" at bounding box center [712, 188] width 218 height 27
click at [712, 602] on div "**********" at bounding box center [775, 421] width 1506 height 603
click at [605, 617] on div "**********" at bounding box center [775, 421] width 1506 height 603
click at [683, 187] on input "search" at bounding box center [712, 188] width 218 height 27
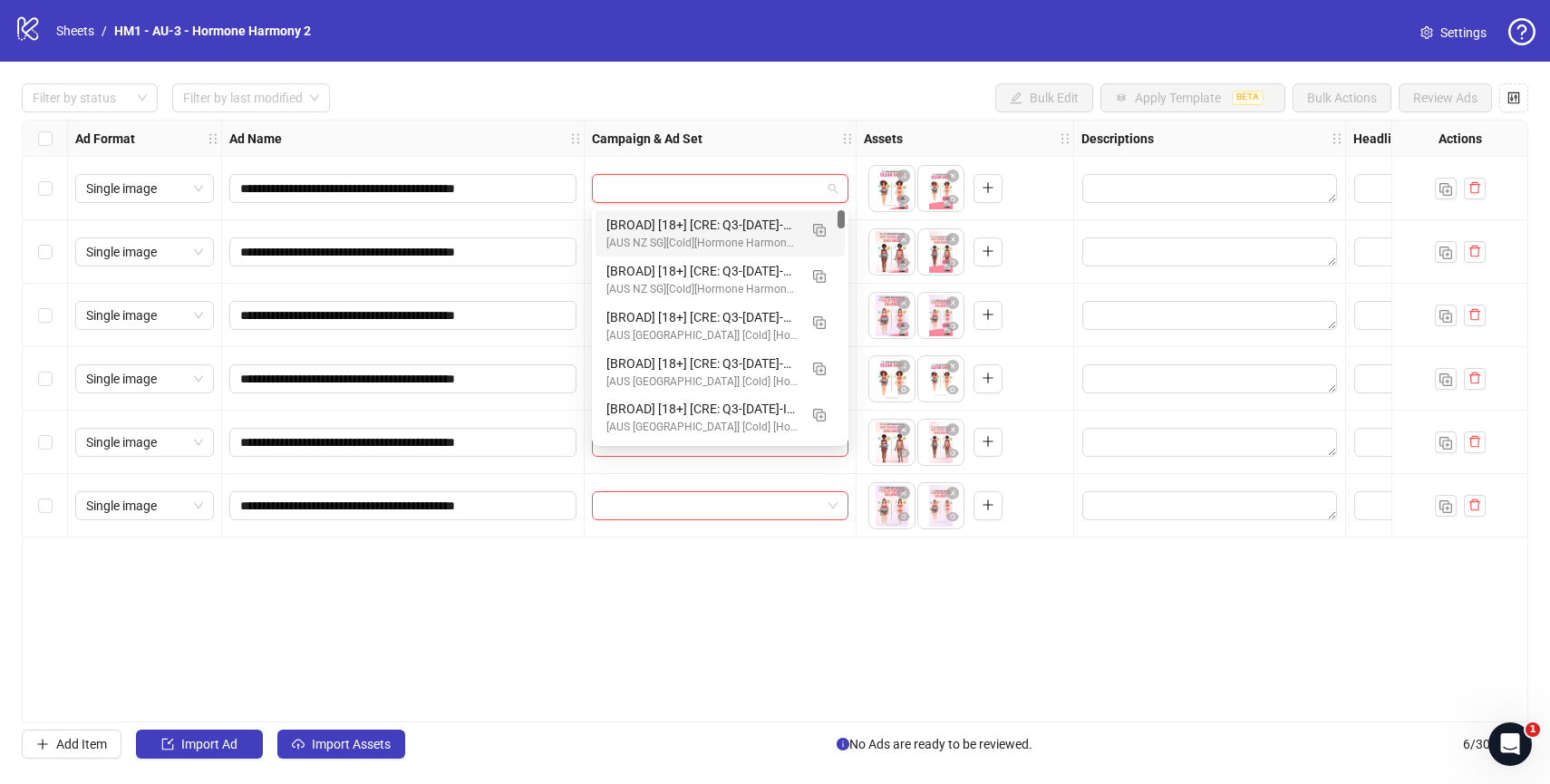
paste input "**********"
type input "**********"
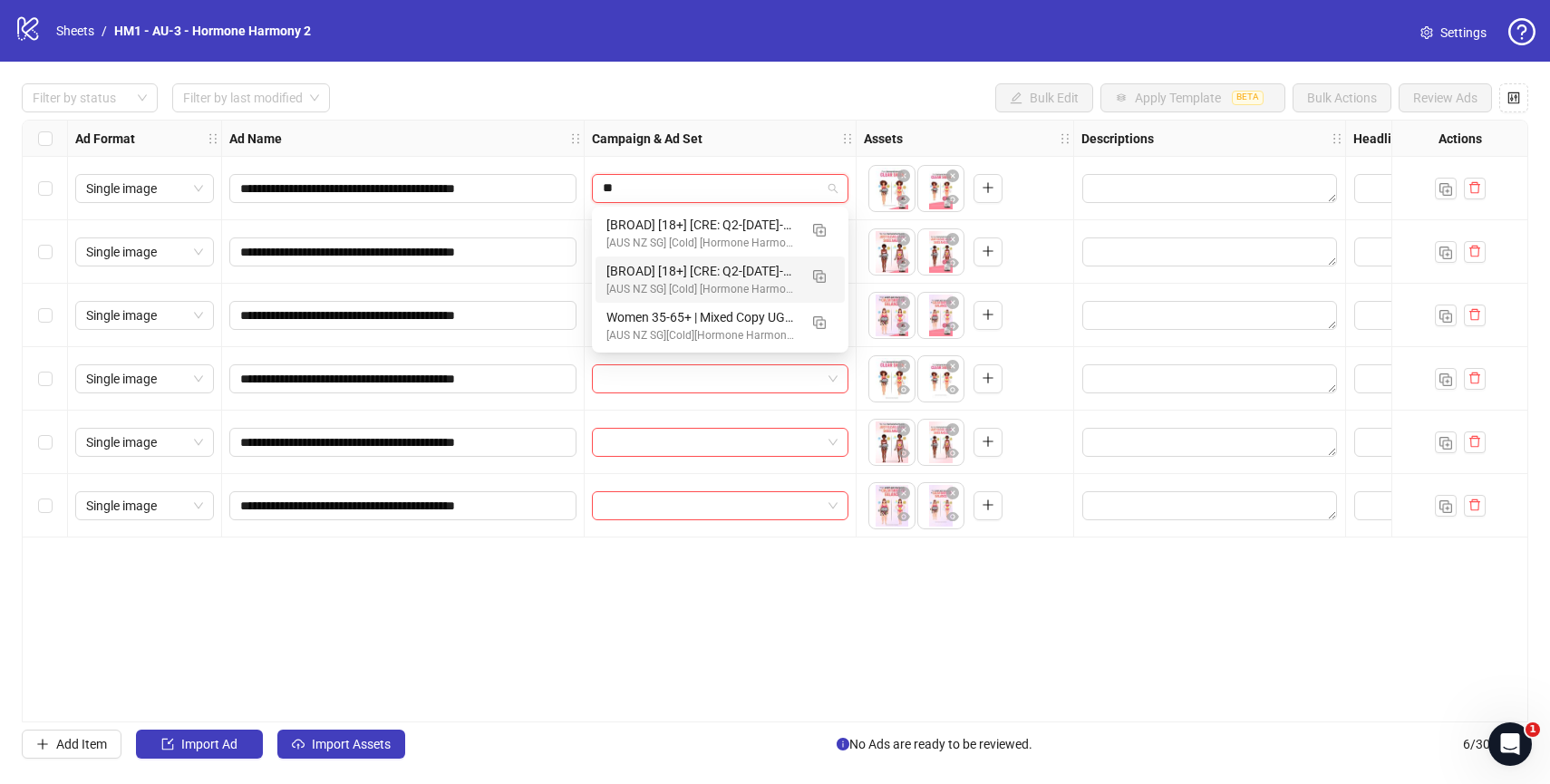
type input "**"
click at [818, 610] on div "**********" at bounding box center [775, 421] width 1506 height 603
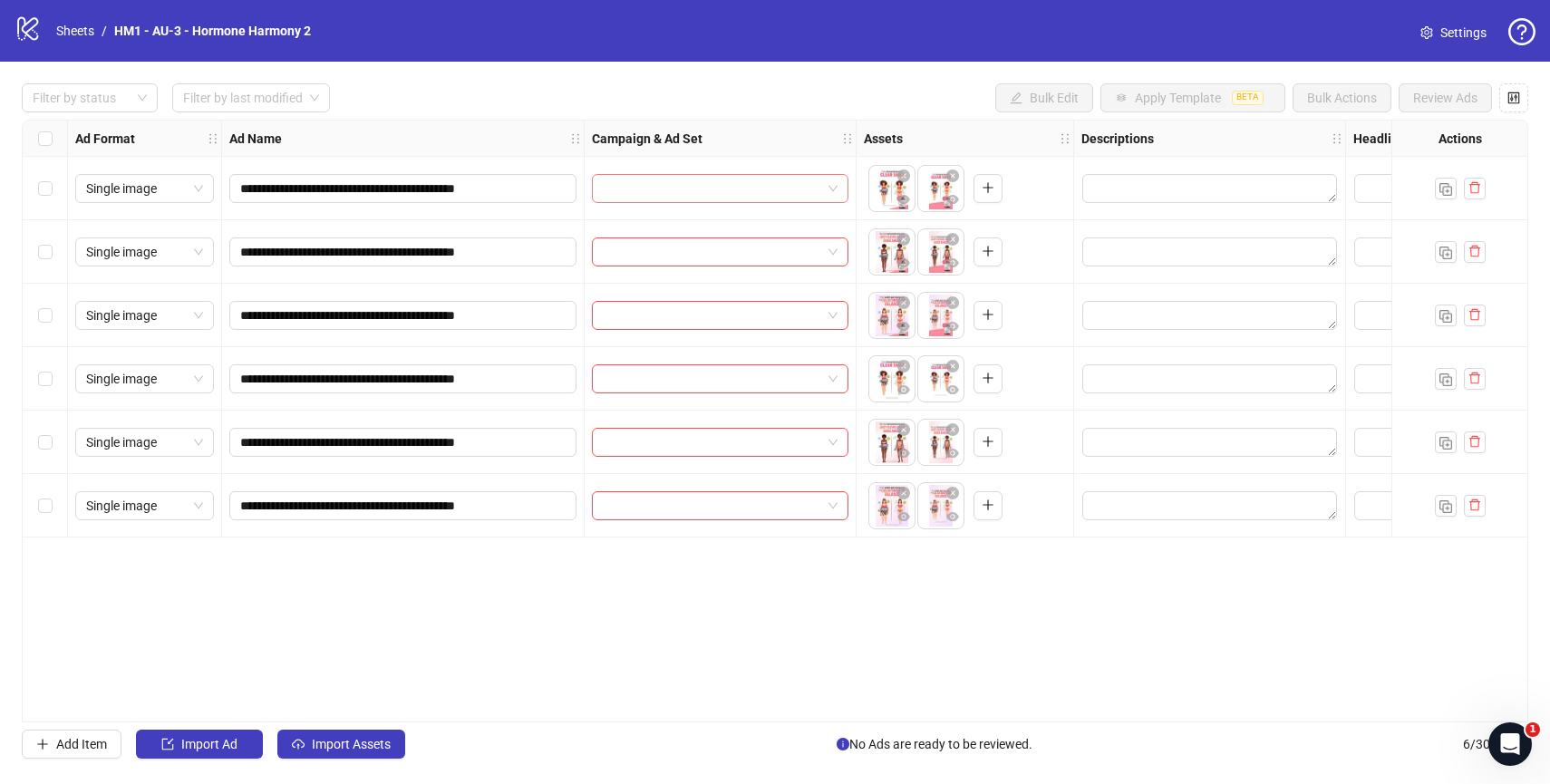
click at [836, 190] on span at bounding box center [720, 188] width 235 height 27
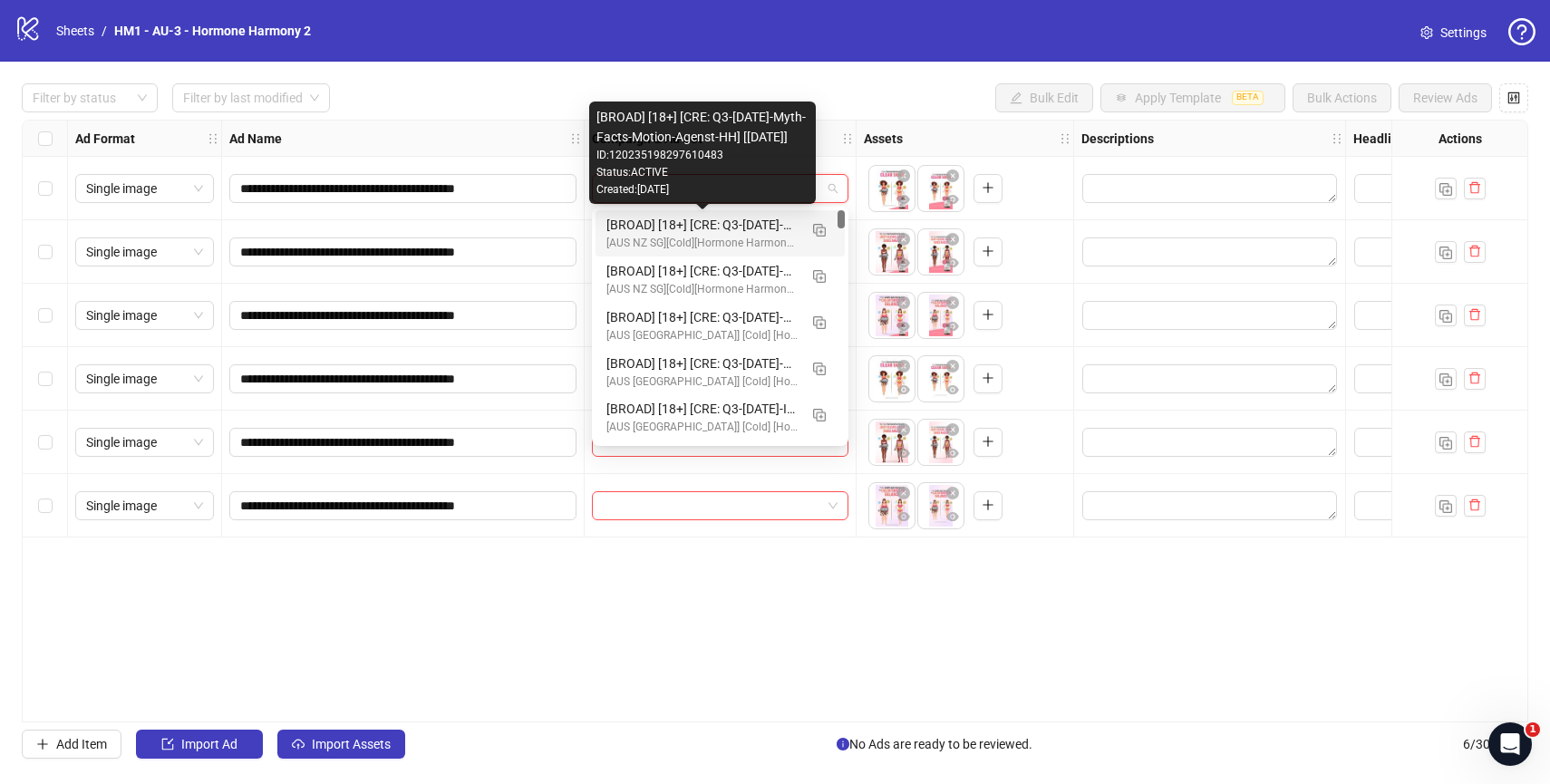
click at [690, 216] on div "[BROAD] [18+] [CRE: Q3-[DATE]-Myth-Facts-Motion-Agenst-HH] [[DATE]]" at bounding box center [702, 225] width 191 height 20
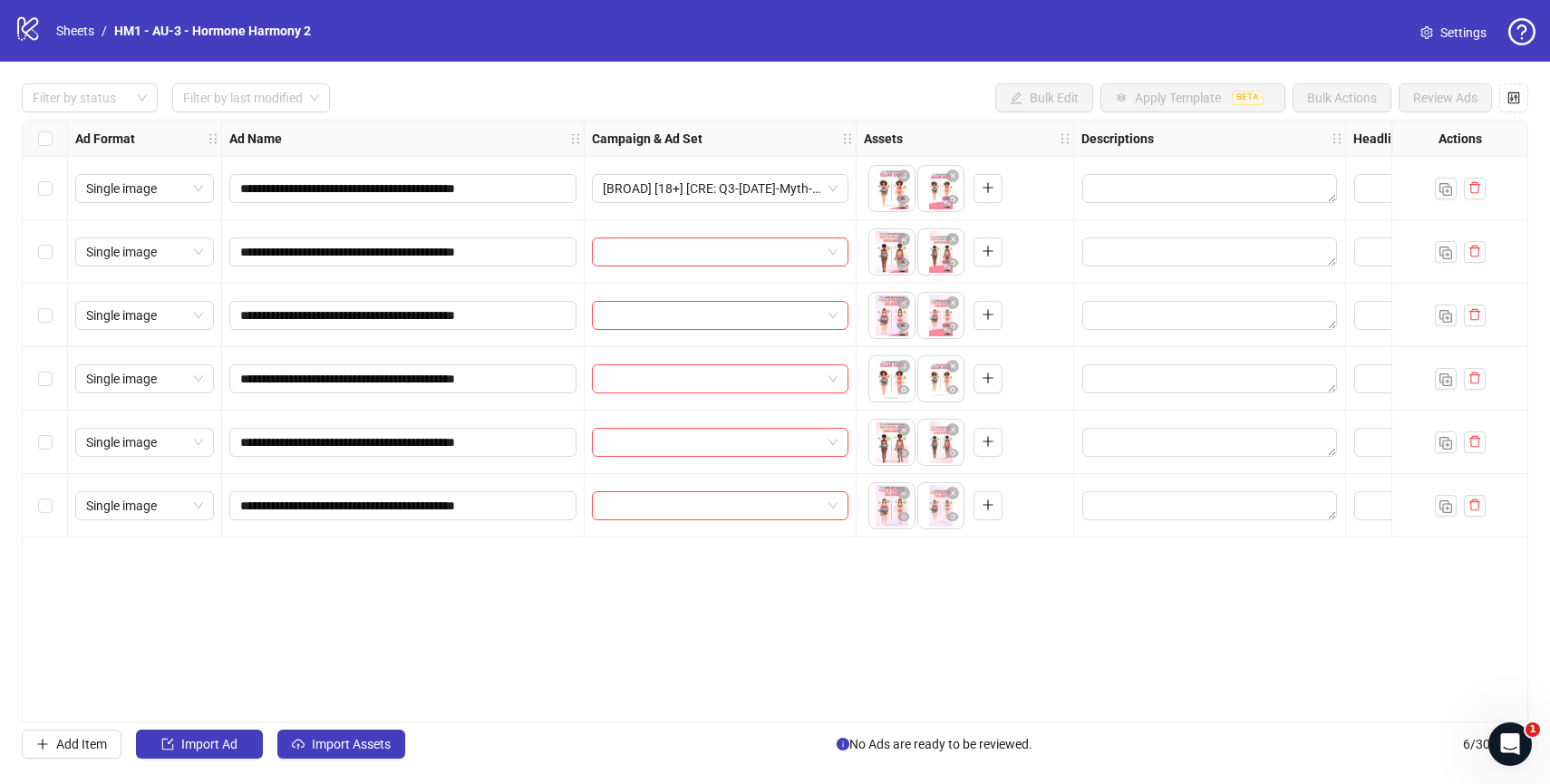
click at [750, 571] on div "**********" at bounding box center [775, 421] width 1506 height 603
click at [844, 193] on div "[BROAD] [18+] [CRE: Q3-[DATE]-Myth-Facts-Motion-Agenst-HH] [[DATE]]" at bounding box center [720, 189] width 257 height 29
click at [783, 110] on div "Filter by status Filter by last modified Bulk Edit Apply Template BETA Bulk Act…" at bounding box center [775, 98] width 1506 height 29
click at [737, 197] on span "[BROAD] [18+] [CRE: Q3-[DATE]-Myth-Facts-Motion-Agenst-HH] [[DATE]]" at bounding box center [720, 188] width 235 height 27
click at [783, 66] on div "**********" at bounding box center [775, 421] width 1550 height 718
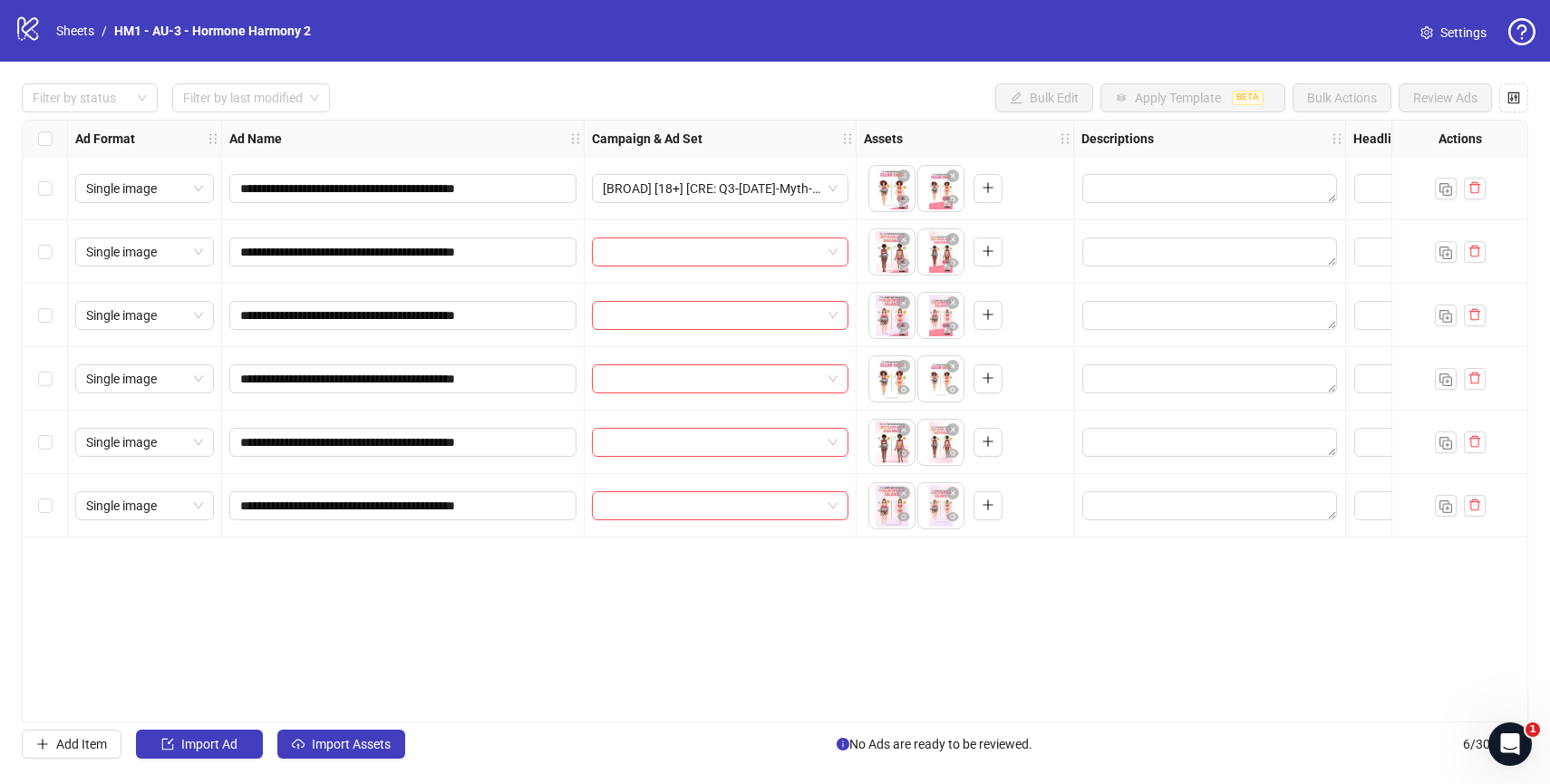
click at [344, 648] on div "**********" at bounding box center [775, 421] width 1506 height 603
click at [397, 187] on input "**********" at bounding box center [401, 188] width 322 height 20
click at [719, 192] on span "[BROAD] [18+] [CRE: Q3-[DATE]-Myth-Facts-Motion-Agenst-HH] [[DATE]]" at bounding box center [720, 188] width 235 height 27
click at [784, 655] on div "**********" at bounding box center [775, 421] width 1506 height 603
click at [739, 190] on span "[BROAD] [18+] [CRE: Q3-[DATE]-Myth-Facts-Motion-Agenst-HH] [[DATE]]" at bounding box center [720, 188] width 235 height 27
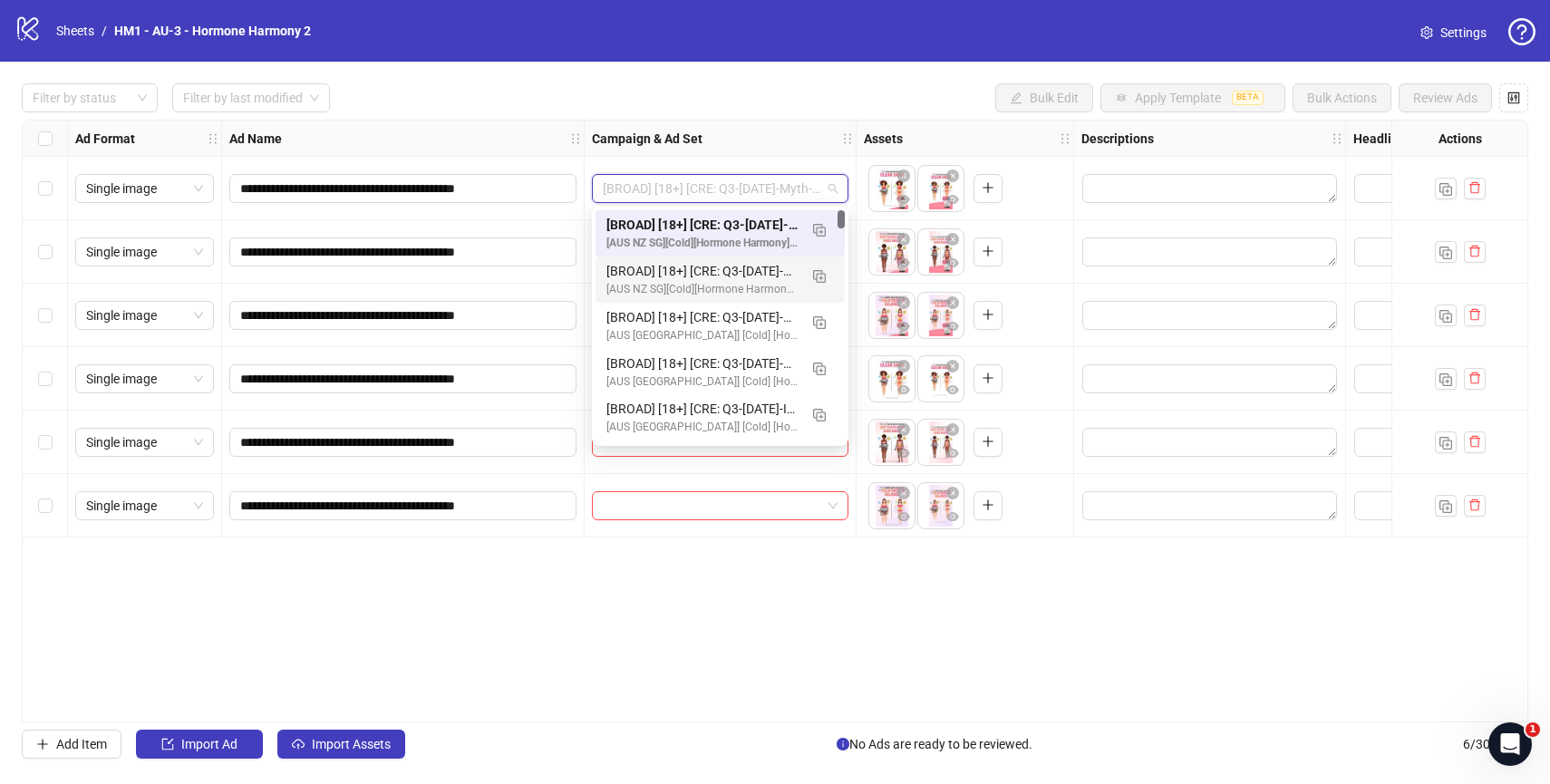
click at [579, 611] on div "**********" at bounding box center [775, 421] width 1506 height 603
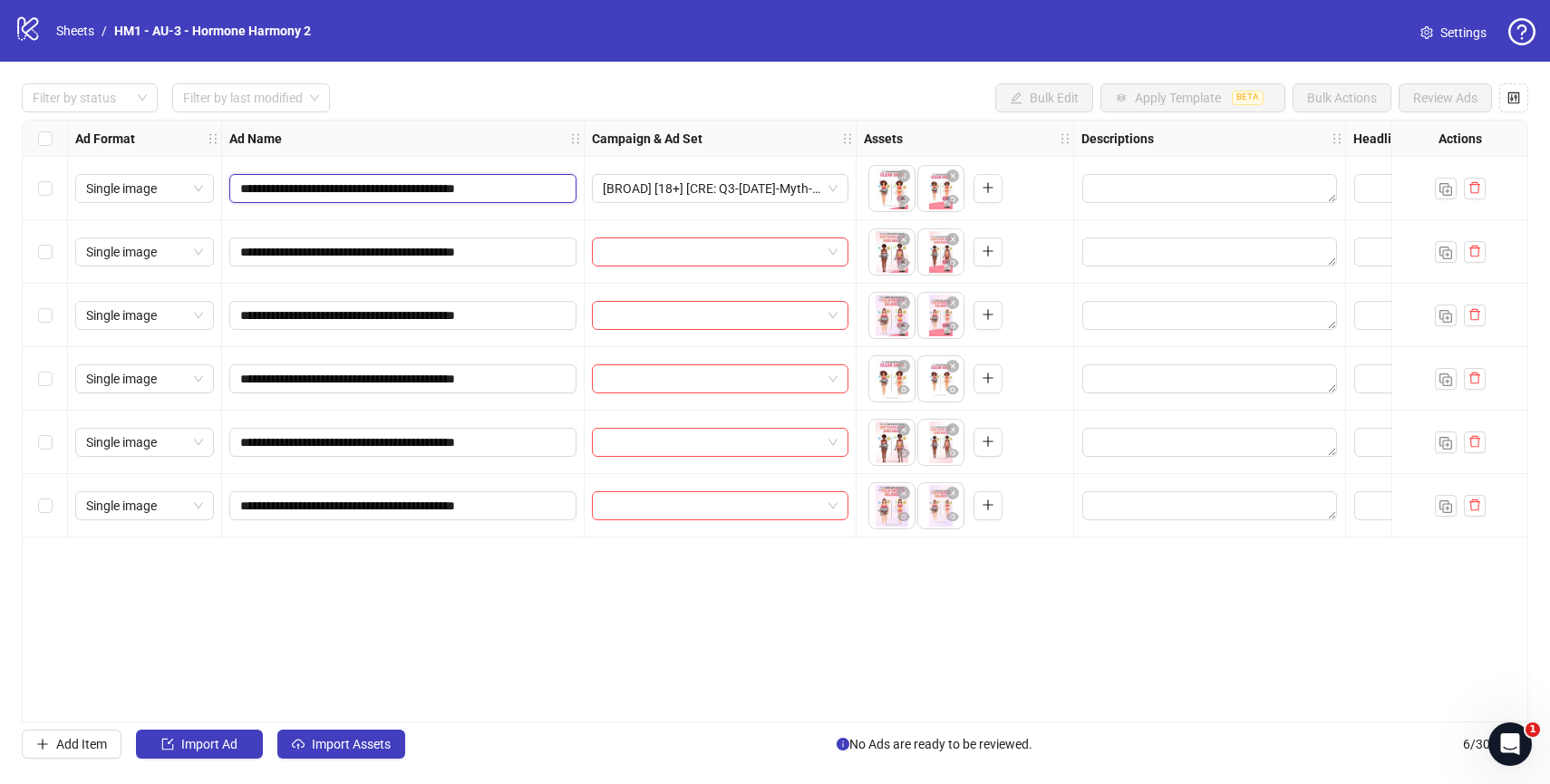
scroll to position [0, 13]
drag, startPoint x: 379, startPoint y: 190, endPoint x: 557, endPoint y: 204, distance: 178.5
click at [557, 204] on div "**********" at bounding box center [403, 188] width 363 height 63
click at [453, 189] on input "**********" at bounding box center [401, 188] width 322 height 20
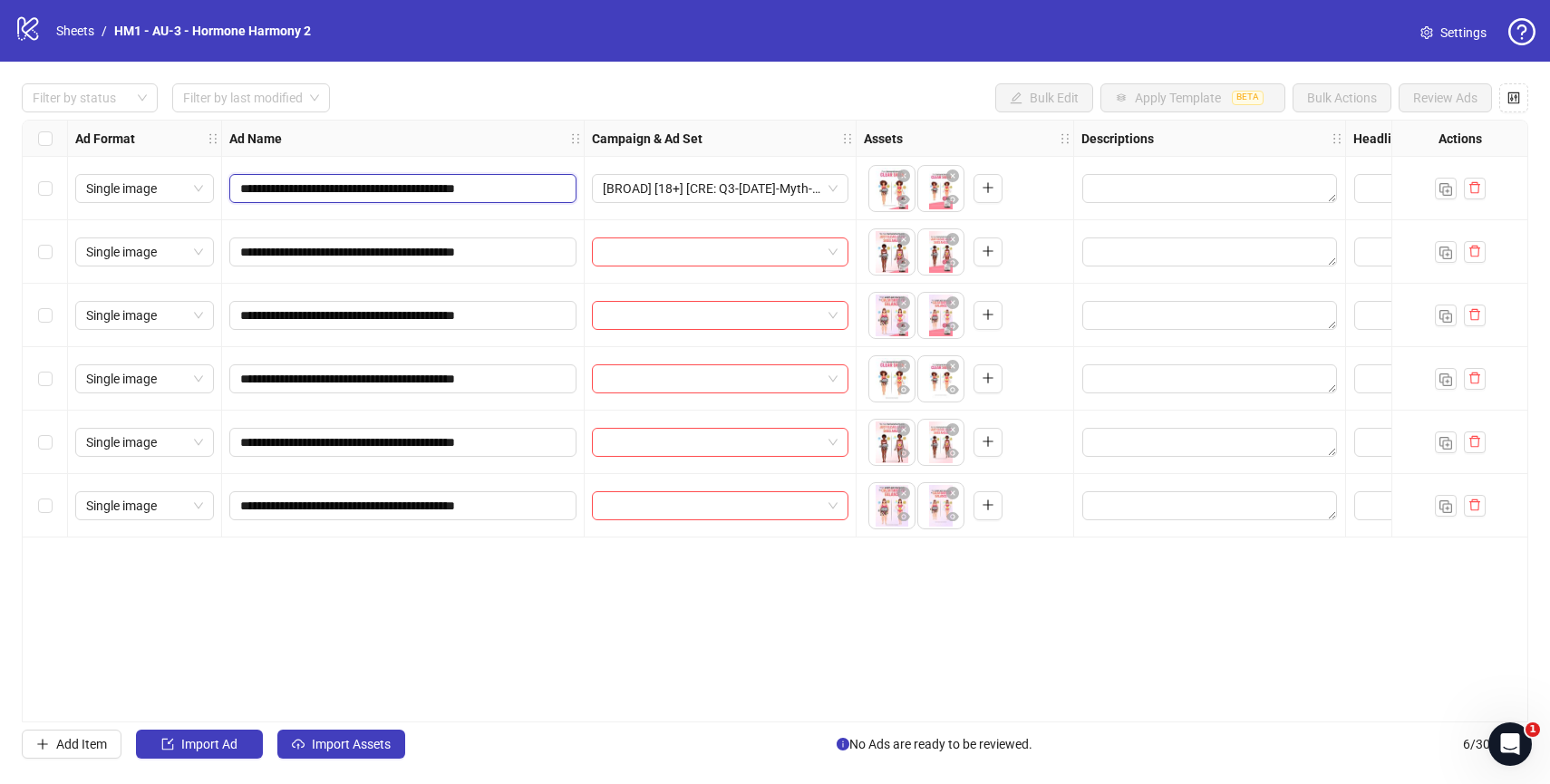
drag, startPoint x: 465, startPoint y: 188, endPoint x: 232, endPoint y: 190, distance: 233.0
click at [232, 190] on span "**********" at bounding box center [403, 189] width 347 height 29
click at [412, 185] on input "**********" at bounding box center [401, 188] width 322 height 20
drag, startPoint x: 412, startPoint y: 185, endPoint x: 236, endPoint y: 186, distance: 176.0
click at [236, 186] on span "**********" at bounding box center [403, 189] width 347 height 29
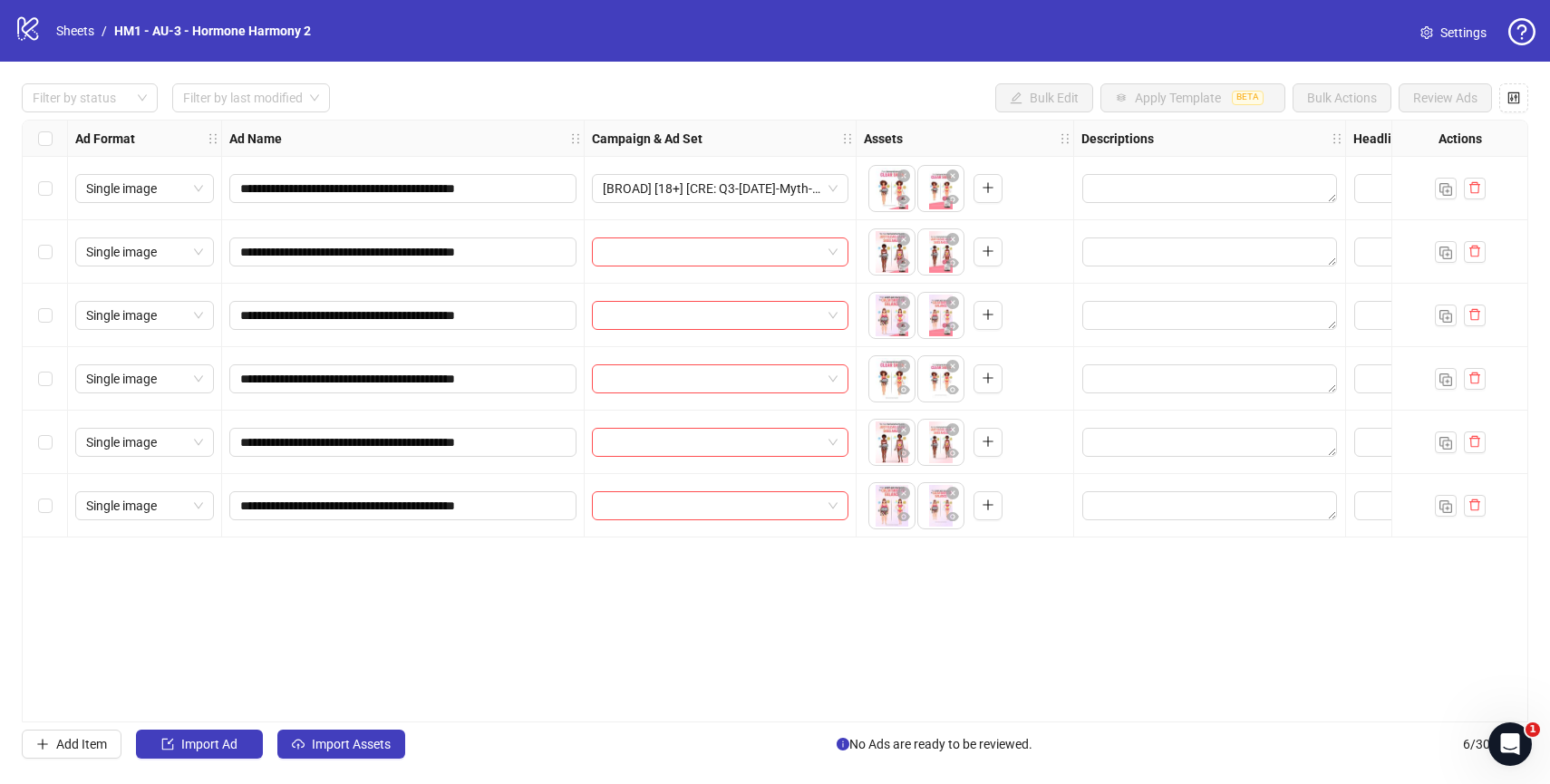
click at [457, 580] on div "**********" at bounding box center [775, 421] width 1506 height 603
click at [426, 187] on input "**********" at bounding box center [401, 188] width 322 height 20
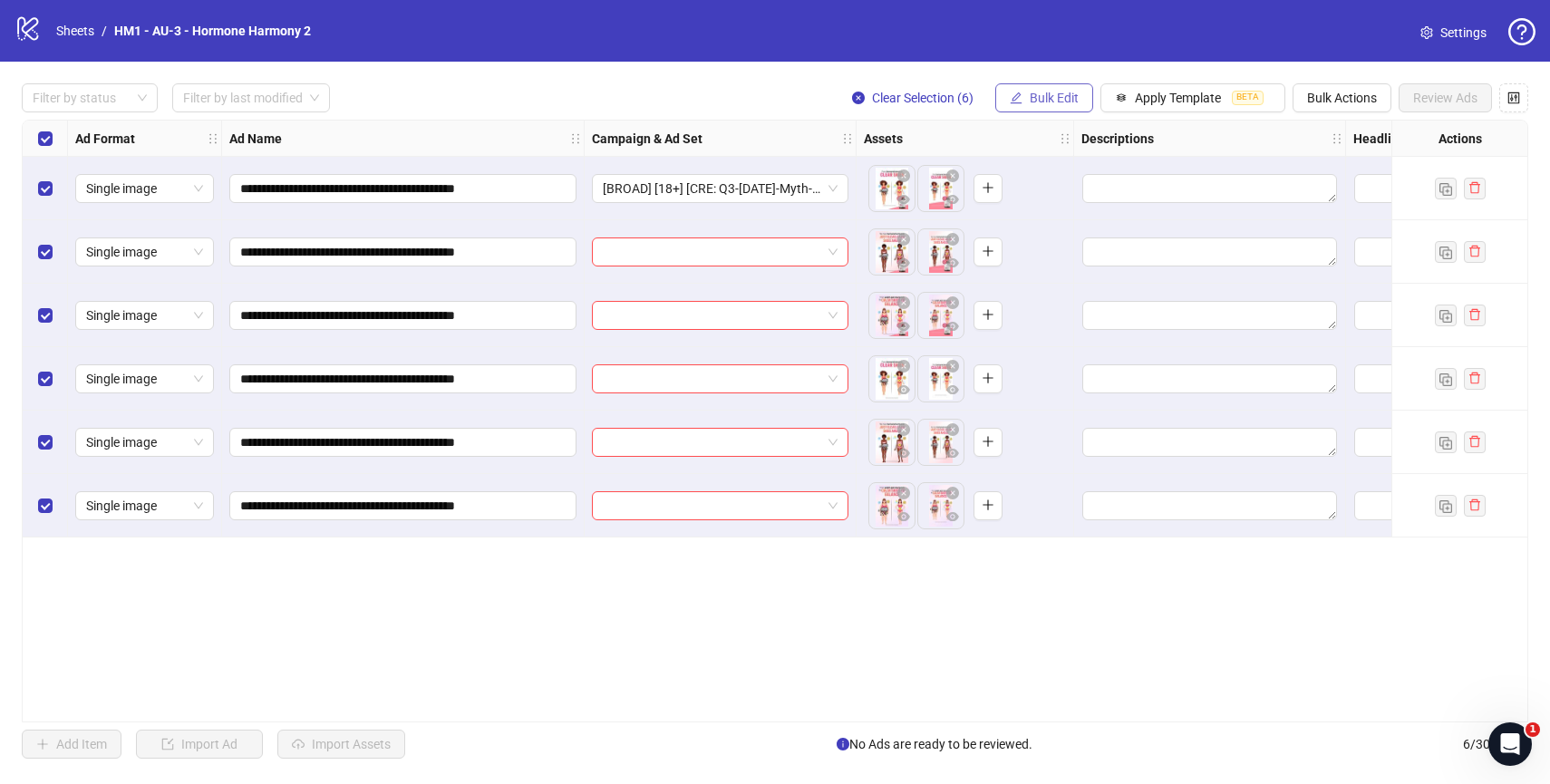
click at [1072, 87] on button "Bulk Edit" at bounding box center [1044, 98] width 98 height 29
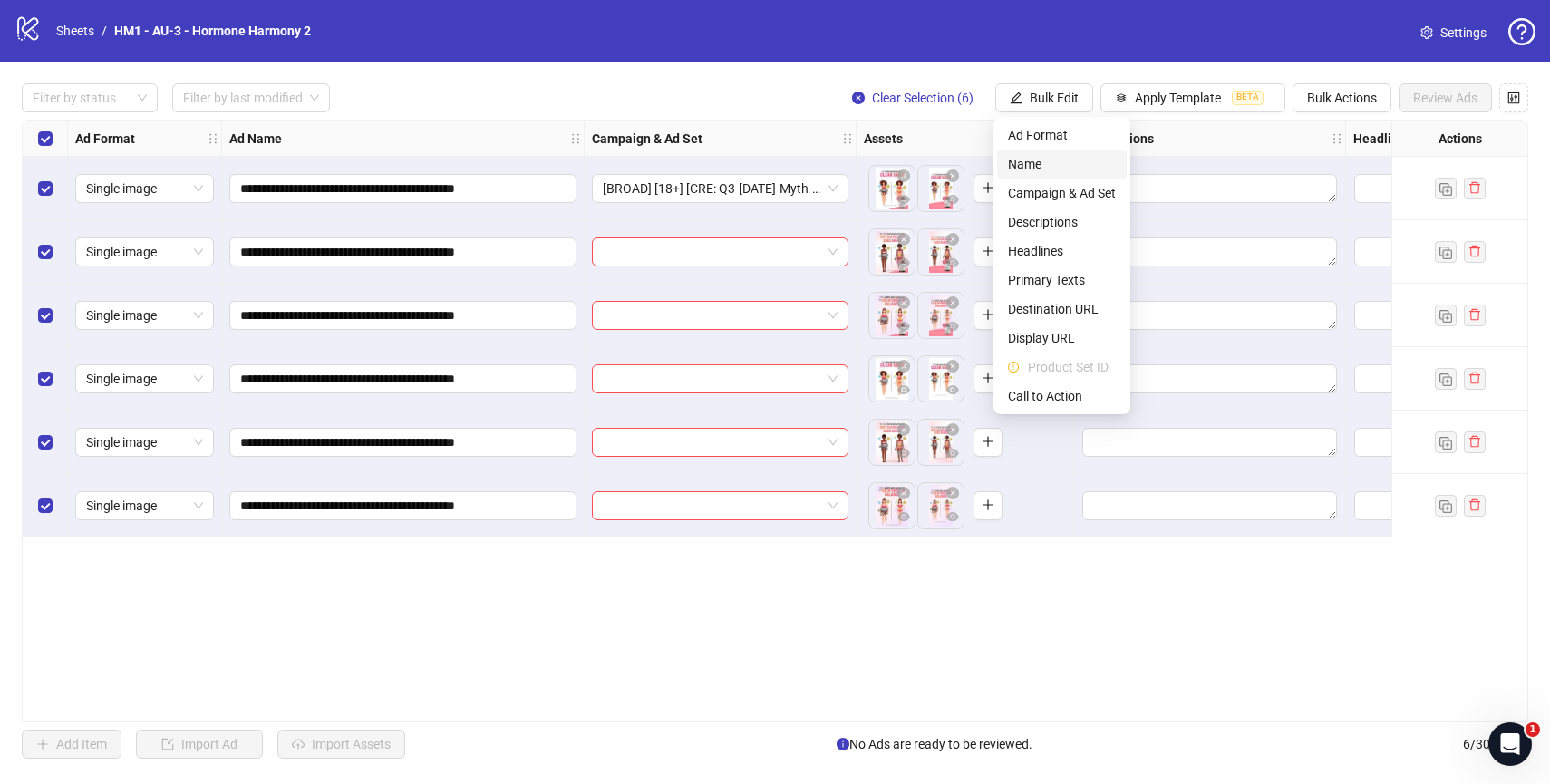
click at [1029, 167] on span "Name" at bounding box center [1061, 164] width 108 height 20
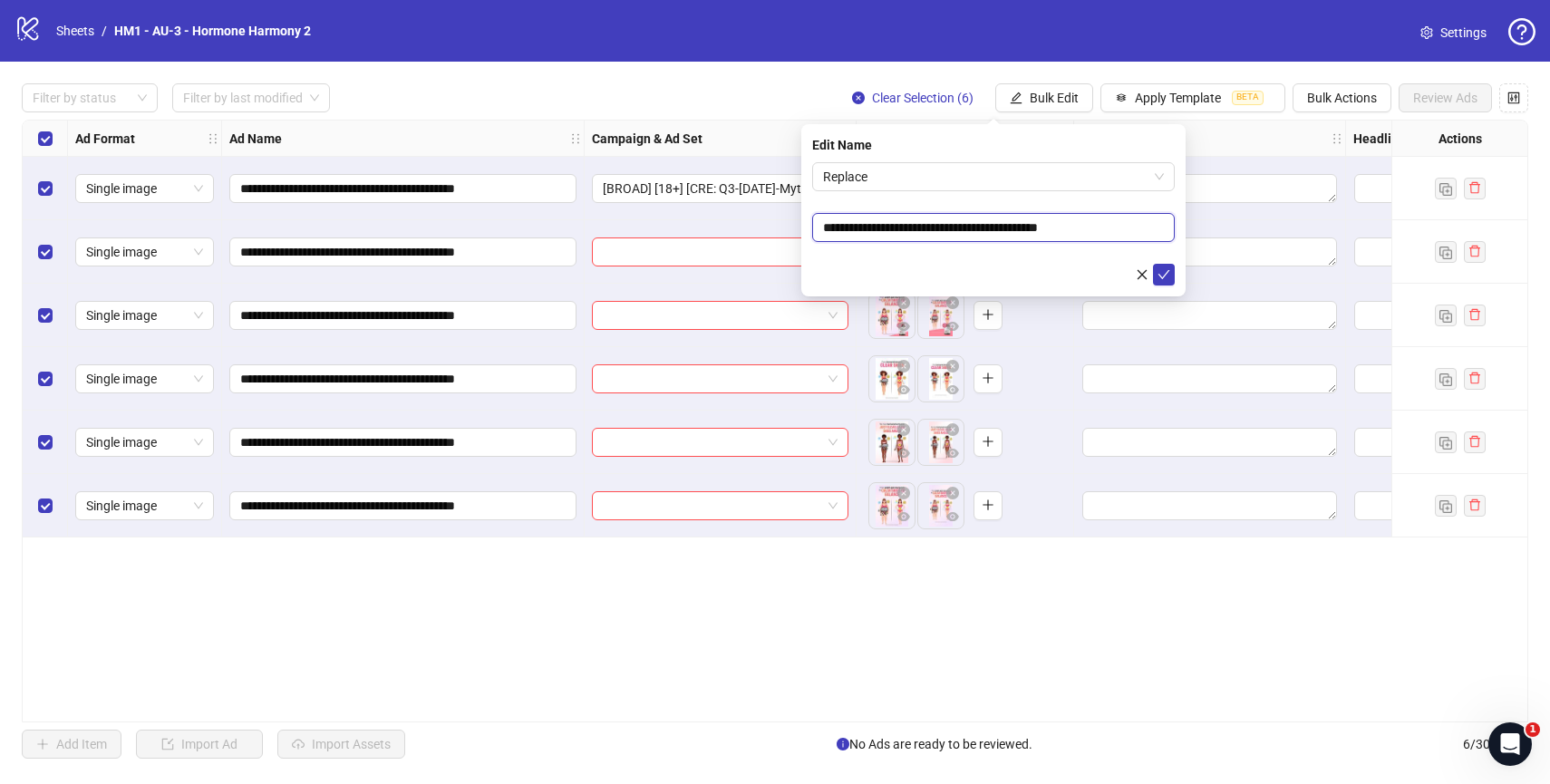
drag, startPoint x: 870, startPoint y: 227, endPoint x: 775, endPoint y: 224, distance: 95.0
click at [775, 224] on body "**********" at bounding box center [775, 392] width 1550 height 784
click at [1046, 91] on span "Bulk Edit" at bounding box center [1054, 97] width 48 height 15
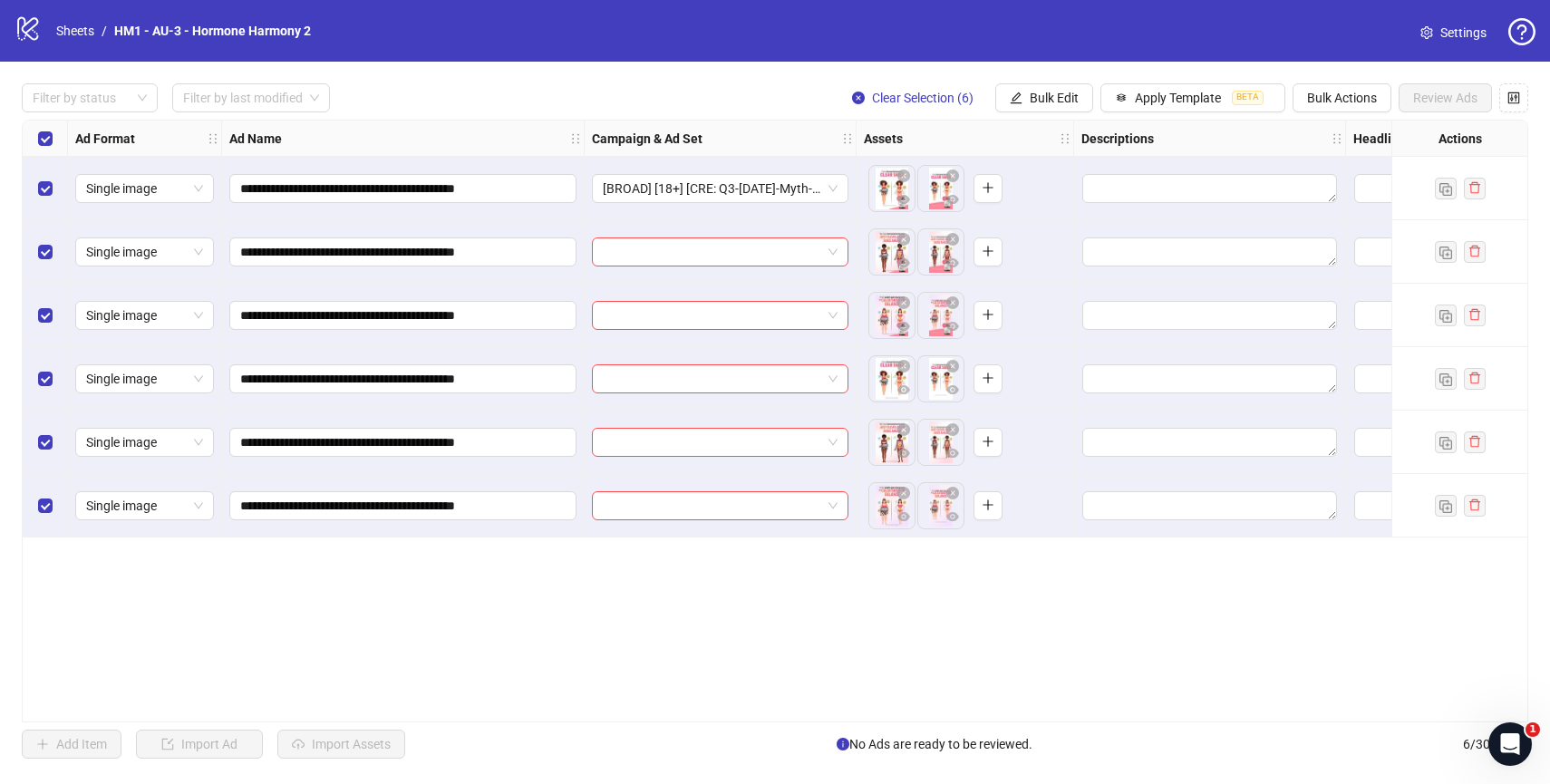
click at [1003, 593] on div "**********" at bounding box center [775, 421] width 1506 height 603
drag, startPoint x: 390, startPoint y: 189, endPoint x: 213, endPoint y: 190, distance: 177.0
click at [213, 120] on div "**********" at bounding box center [1481, 120] width 2919 height 0
click at [236, 190] on span "**********" at bounding box center [403, 189] width 347 height 29
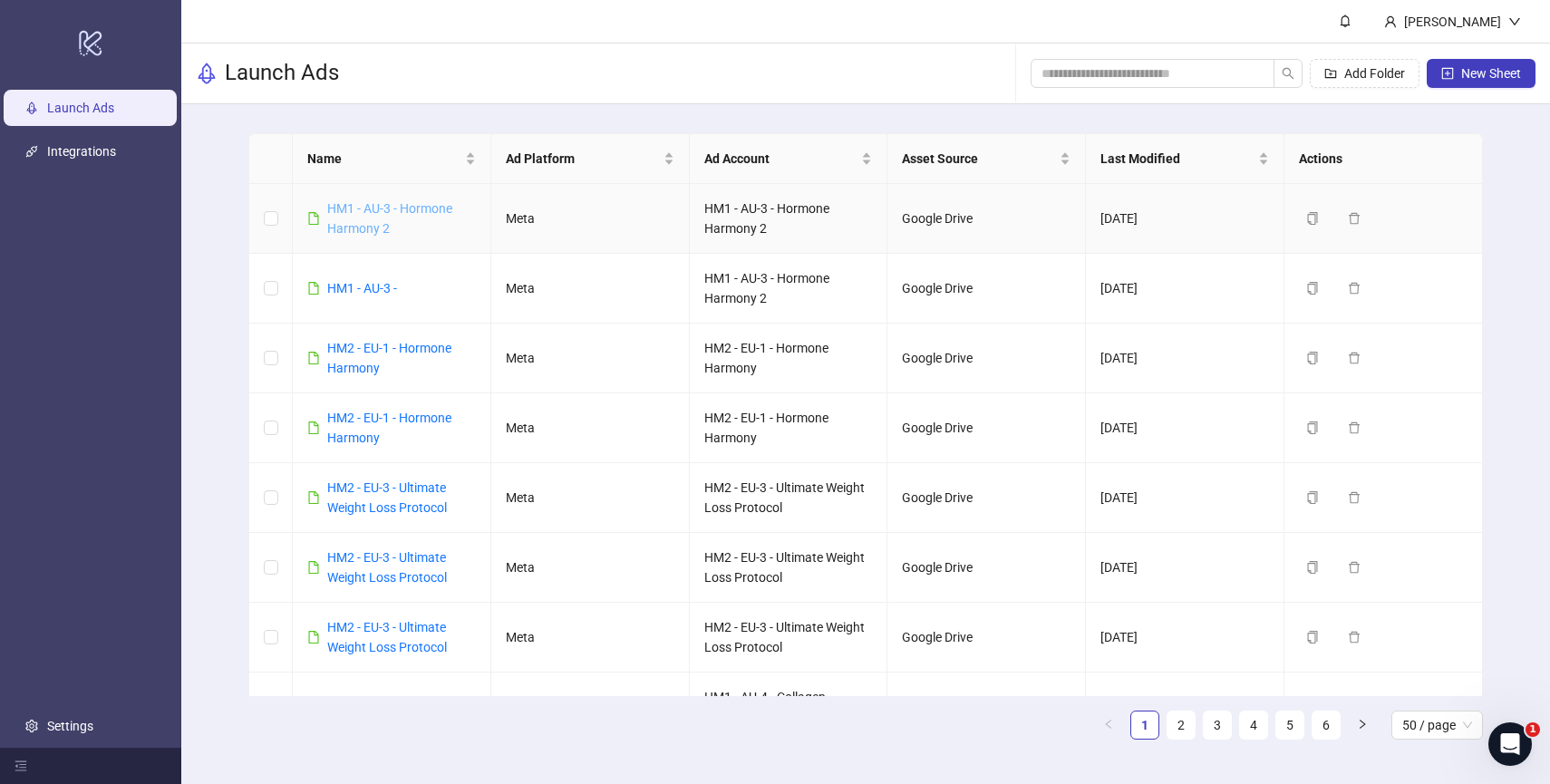
click at [363, 222] on link "HM1 - AU-3 - Hormone Harmony 2" at bounding box center [390, 219] width 125 height 35
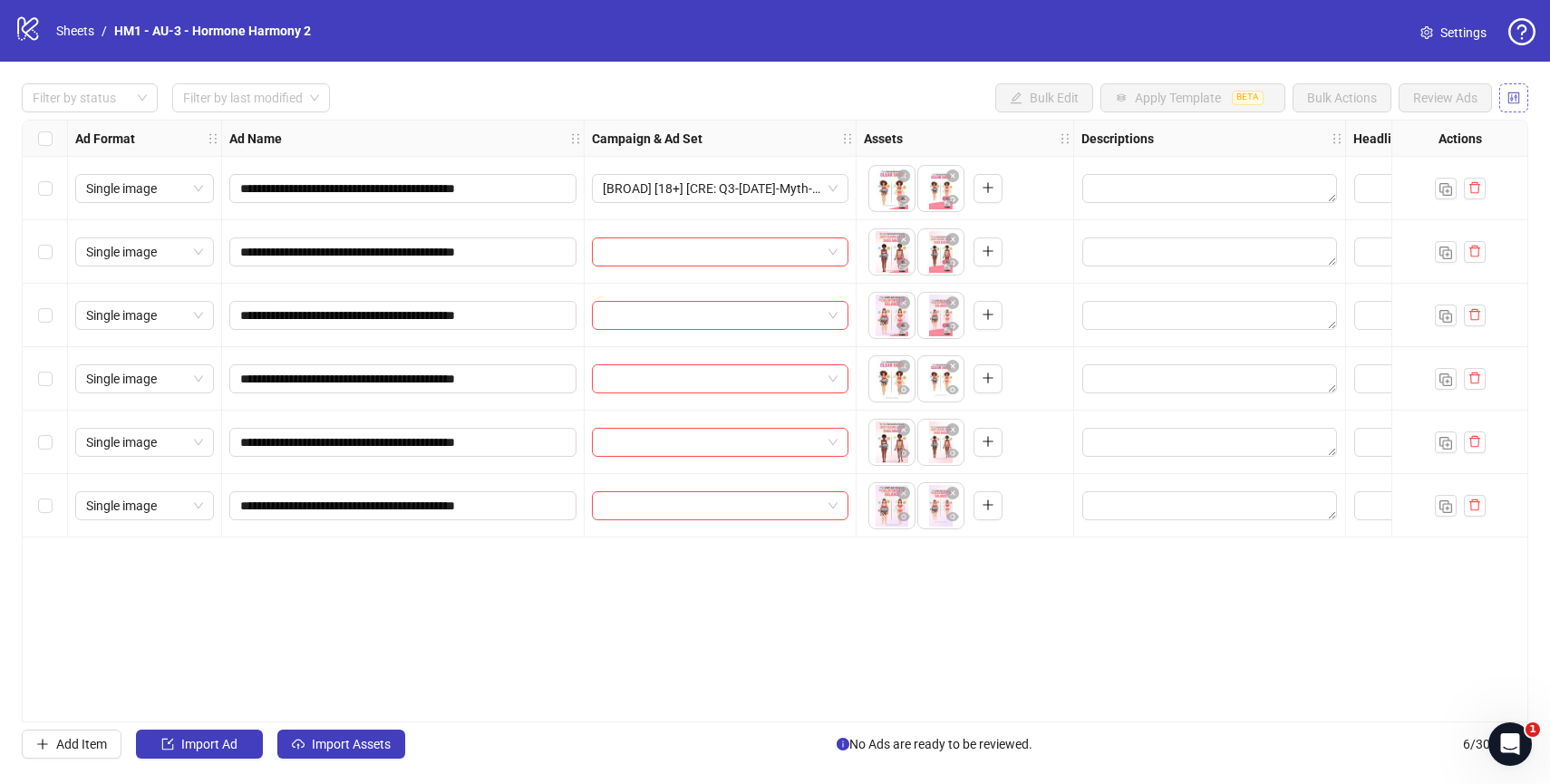
click at [1504, 98] on button "button" at bounding box center [1513, 98] width 29 height 29
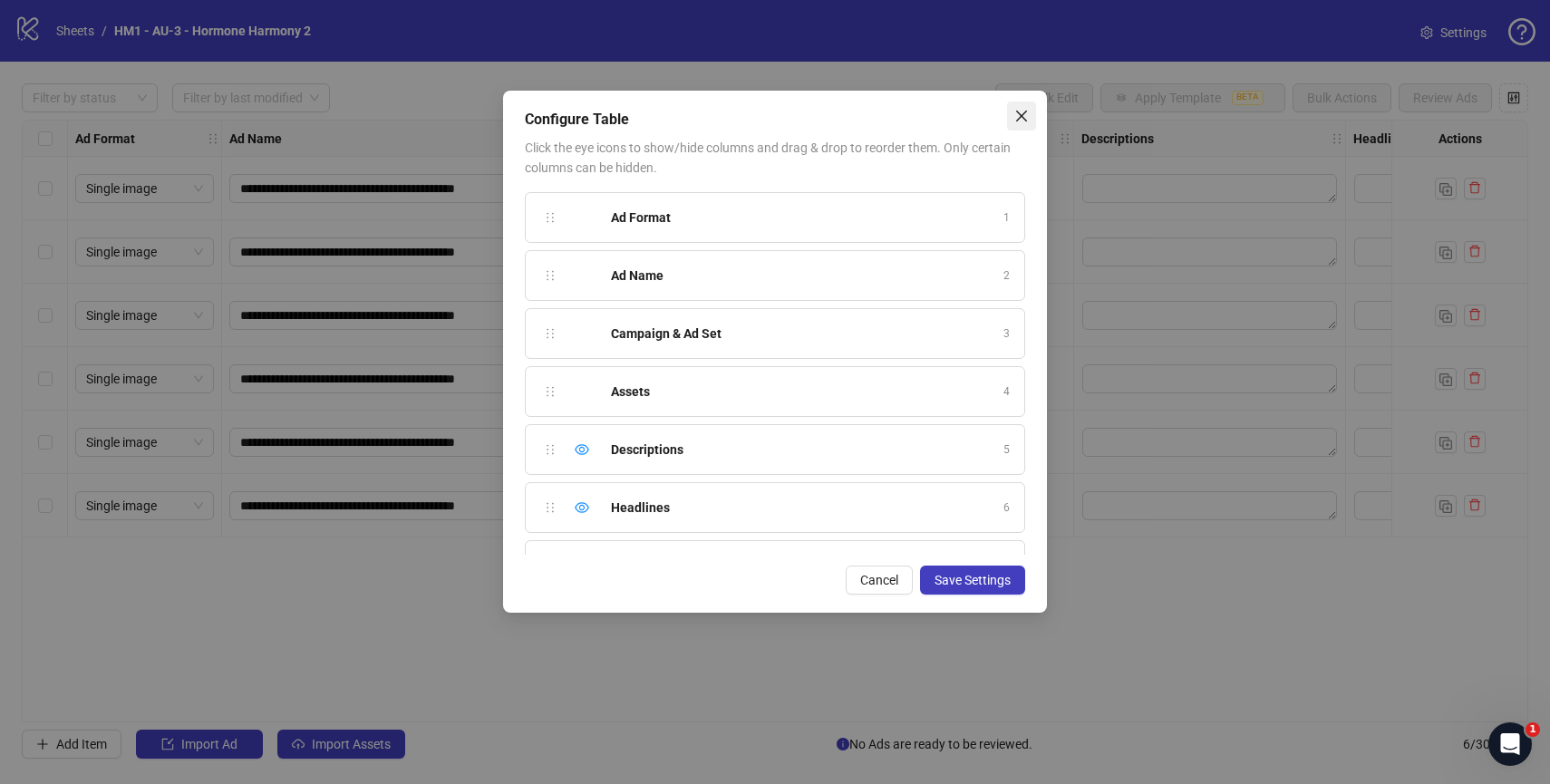
click at [1017, 115] on icon "close" at bounding box center [1021, 115] width 15 height 15
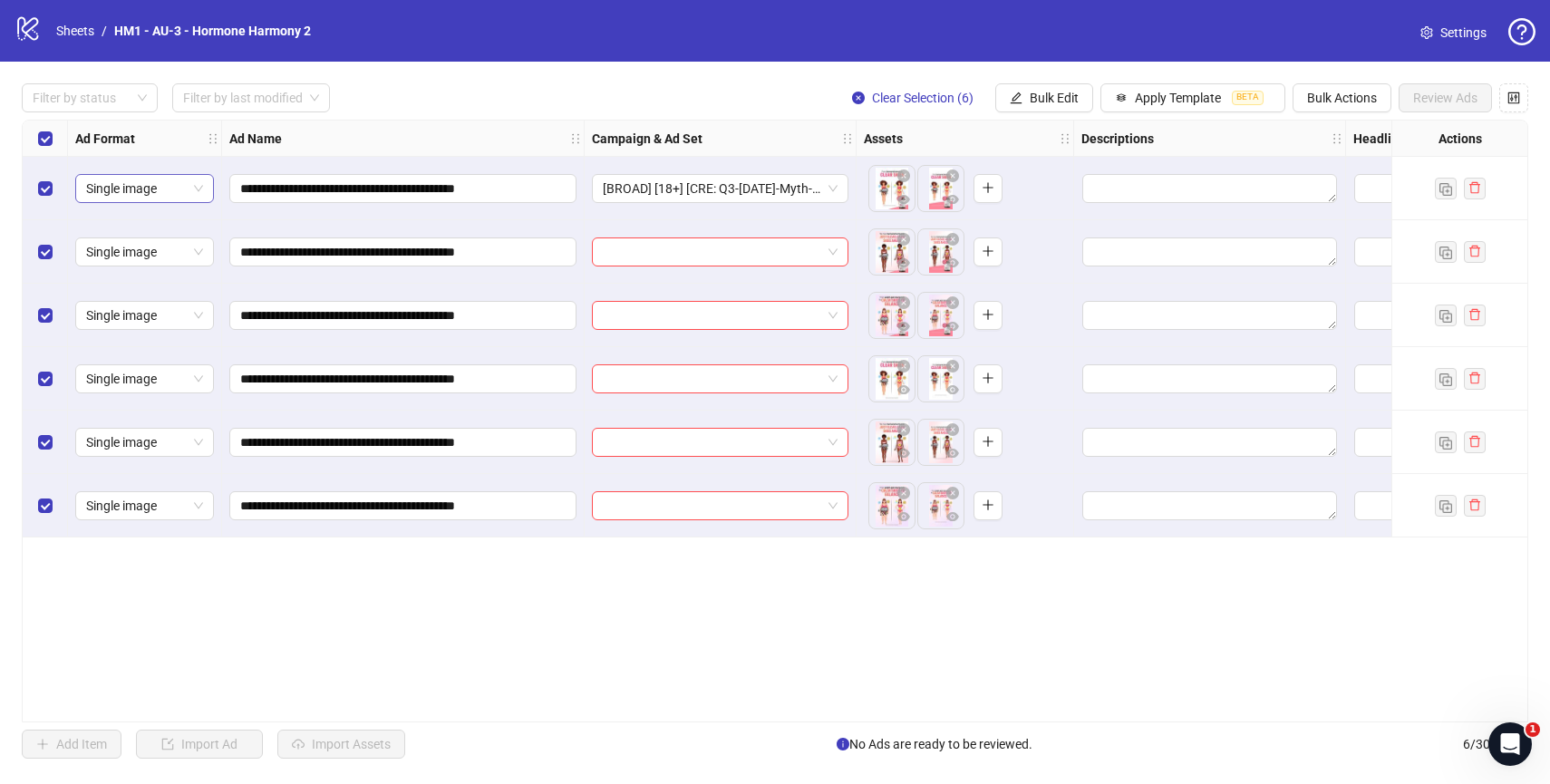
click at [151, 178] on span "Single image" at bounding box center [144, 188] width 117 height 27
click at [373, 574] on div "**********" at bounding box center [775, 421] width 1506 height 603
click at [653, 601] on div "**********" at bounding box center [775, 421] width 1506 height 603
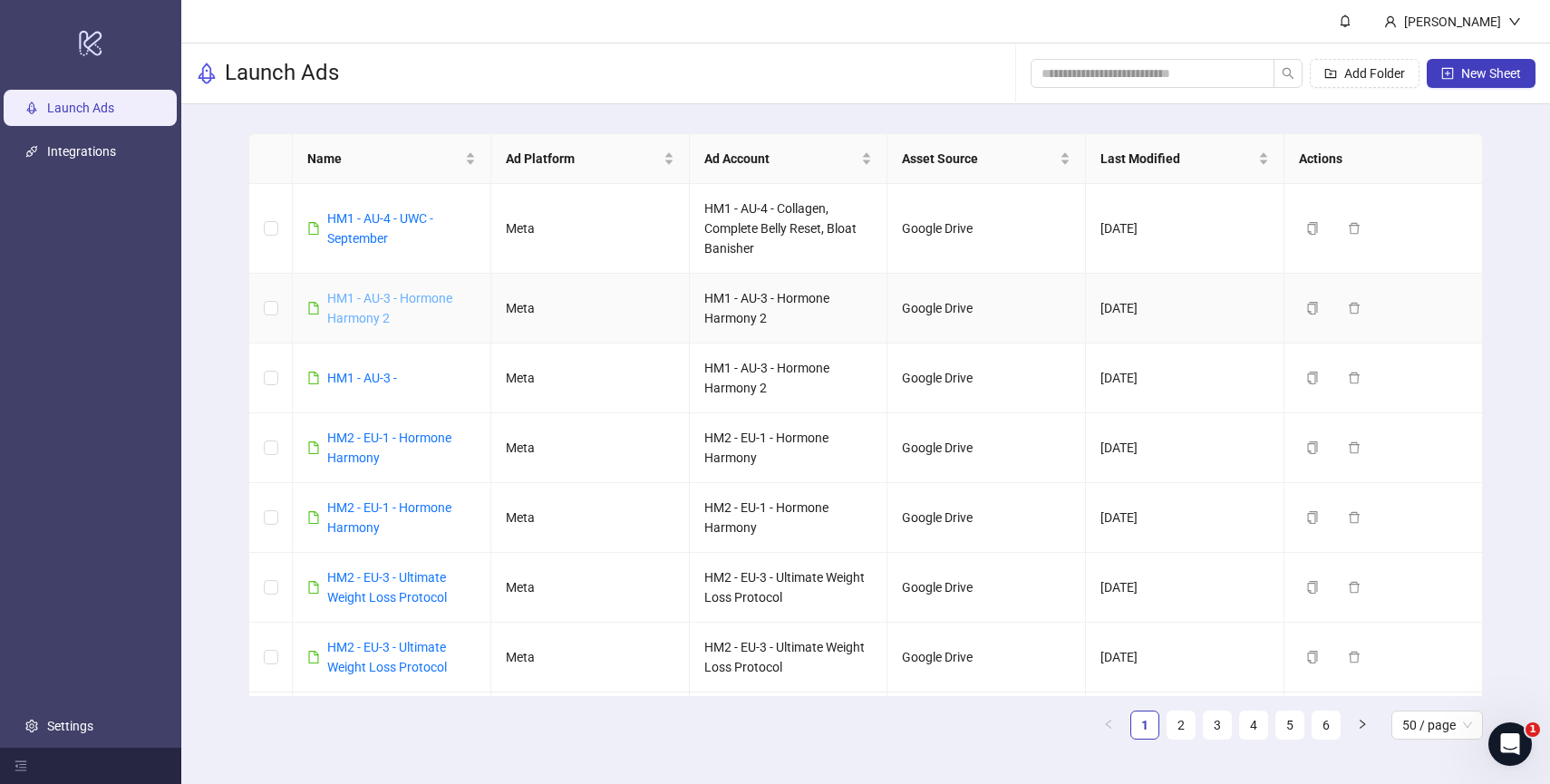
click at [348, 313] on link "HM1 - AU-3 - Hormone Harmony 2" at bounding box center [390, 308] width 125 height 35
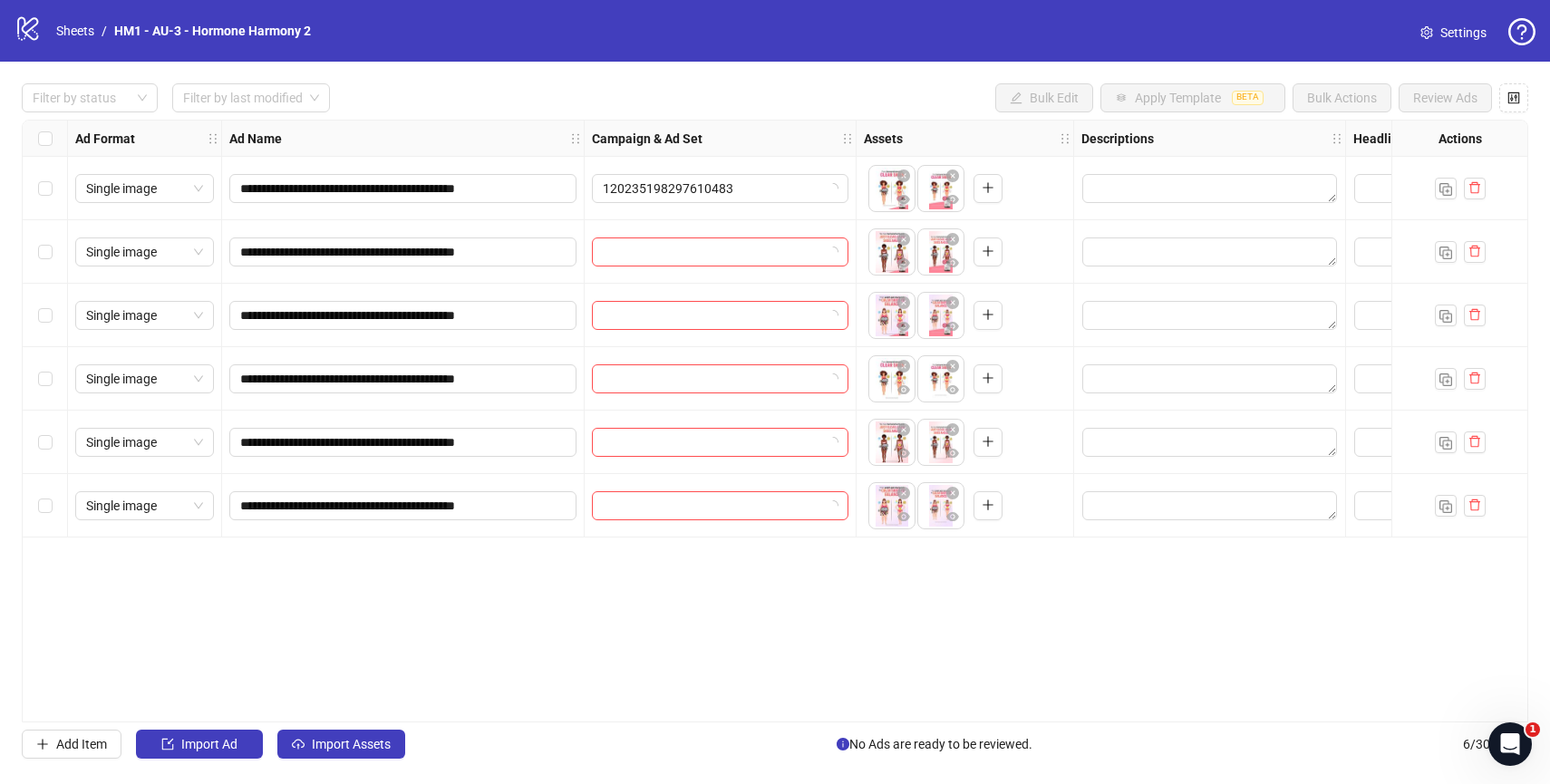
click at [620, 622] on div "**********" at bounding box center [775, 421] width 1506 height 603
click at [688, 178] on span "120235198297610483" at bounding box center [720, 188] width 235 height 27
click at [704, 112] on div "**********" at bounding box center [775, 421] width 1550 height 718
click at [770, 589] on div "**********" at bounding box center [775, 421] width 1506 height 603
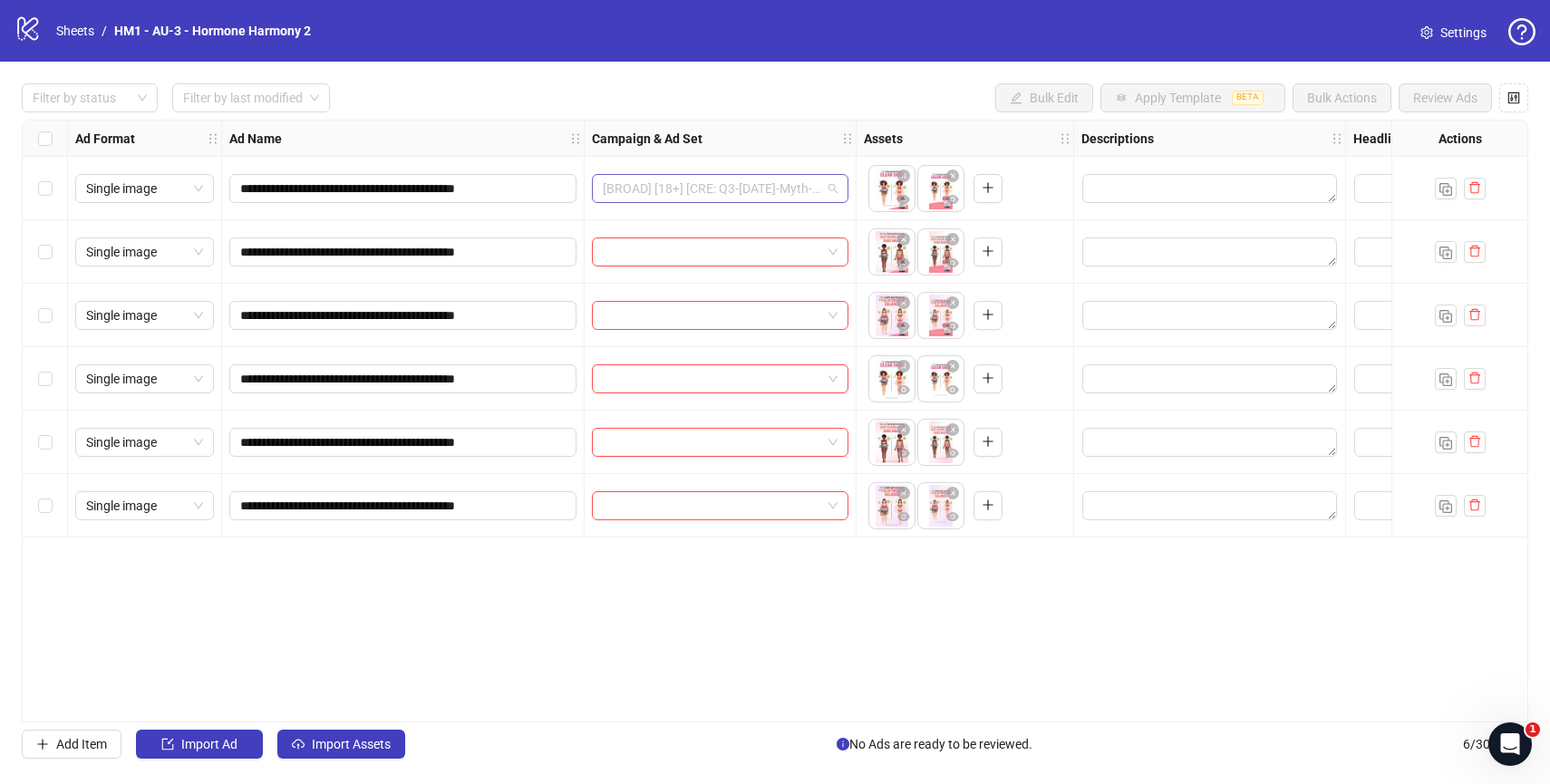
click at [774, 192] on span "[BROAD] [18+] [CRE: Q3-09-SEP-2025-Myth-Facts-Motion-Agenst-HH] [17 Sept 2025]" at bounding box center [720, 188] width 235 height 27
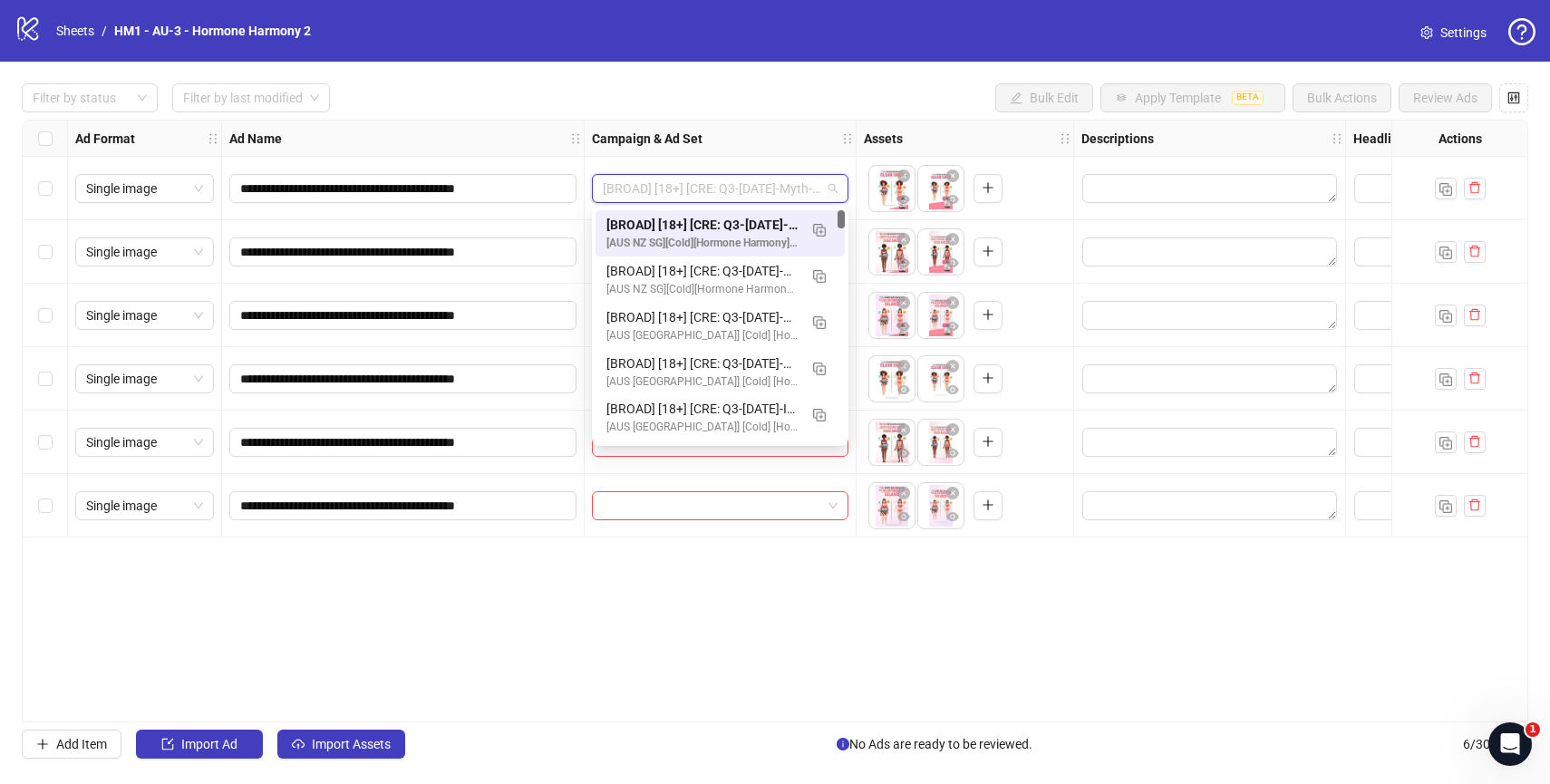
click at [775, 128] on div "Campaign & Ad Set" at bounding box center [720, 138] width 271 height 36
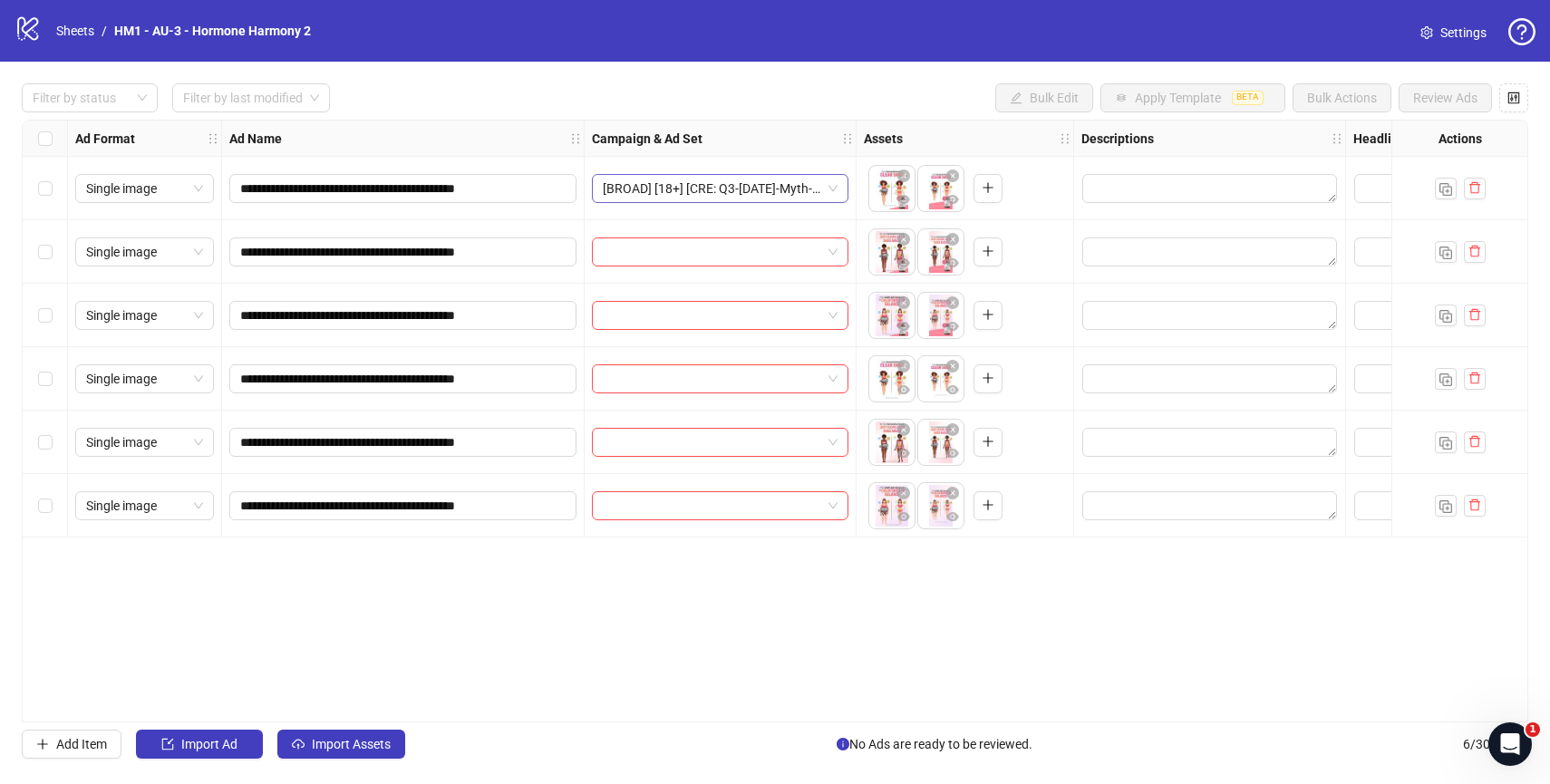
click at [833, 189] on span "[BROAD] [18+] [CRE: Q3-[DATE]-Myth-Facts-Motion-Agenst-HH] [[DATE]]" at bounding box center [720, 188] width 235 height 27
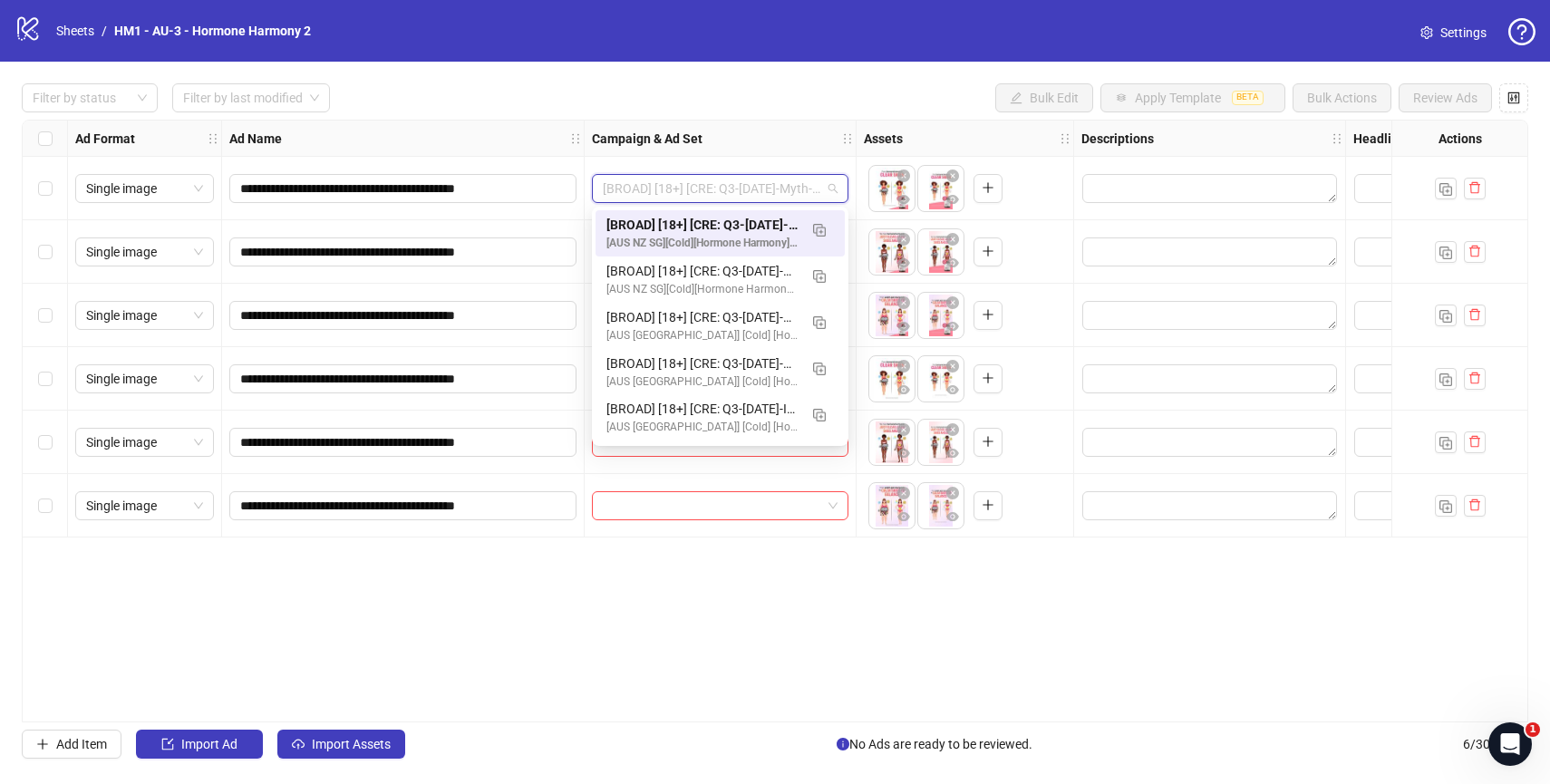
click at [526, 81] on div "**********" at bounding box center [775, 421] width 1550 height 718
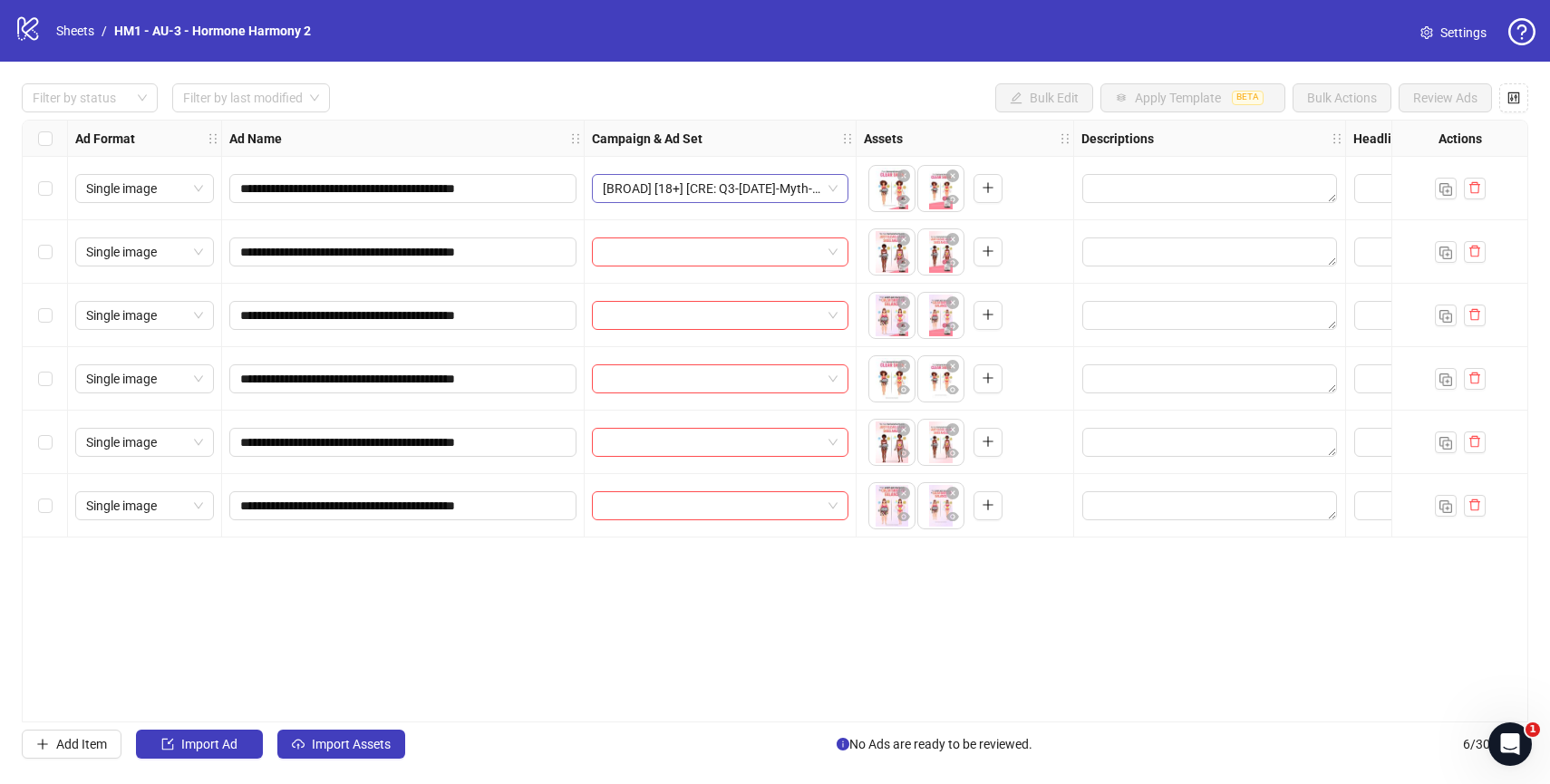
click at [754, 189] on span "[BROAD] [18+] [CRE: Q3-[DATE]-Myth-Facts-Motion-Agenst-HH] [[DATE]]" at bounding box center [720, 188] width 235 height 27
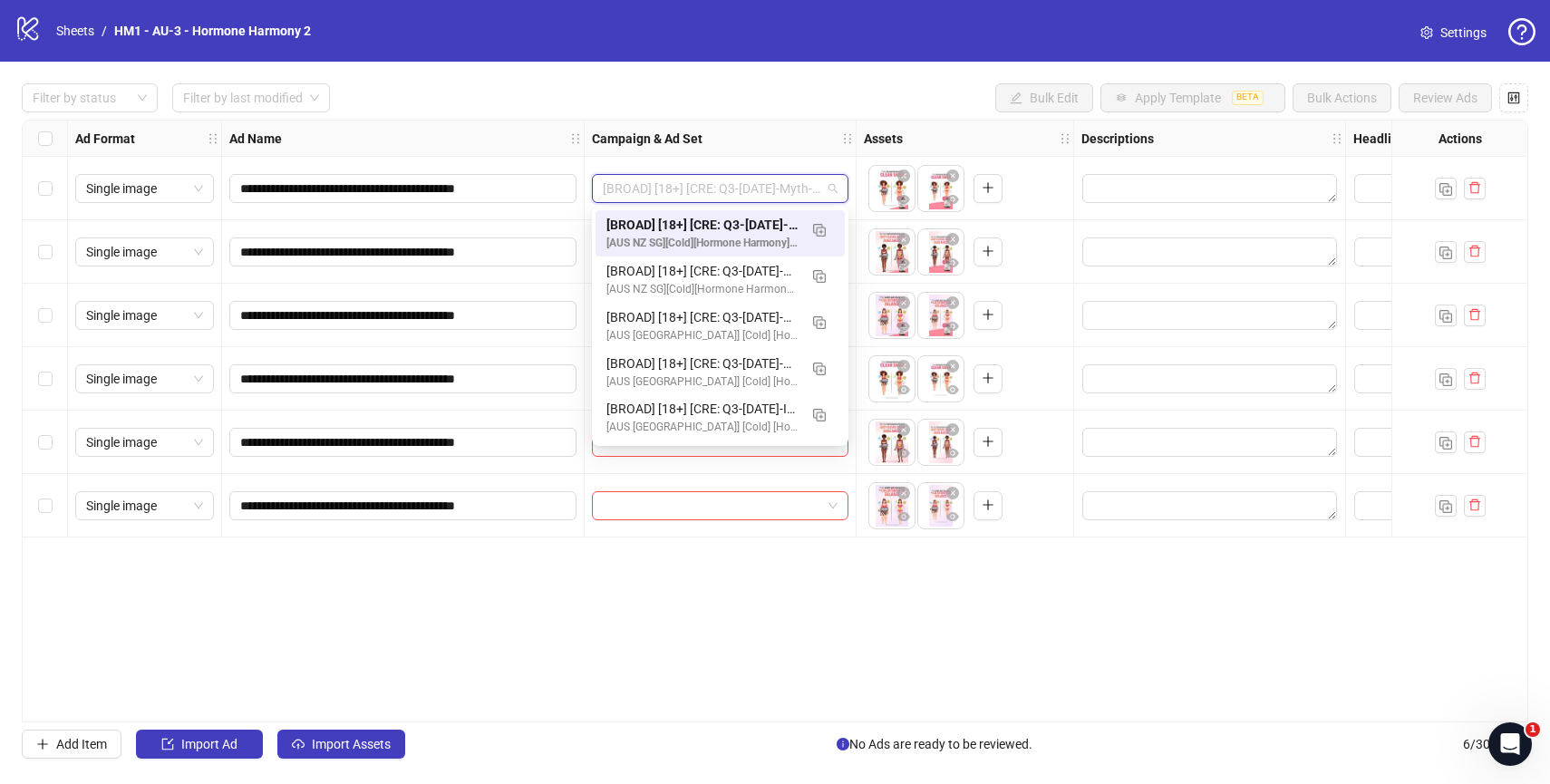
click at [563, 85] on div "Filter by status Filter by last modified Bulk Edit Apply Template BETA Bulk Act…" at bounding box center [775, 98] width 1506 height 29
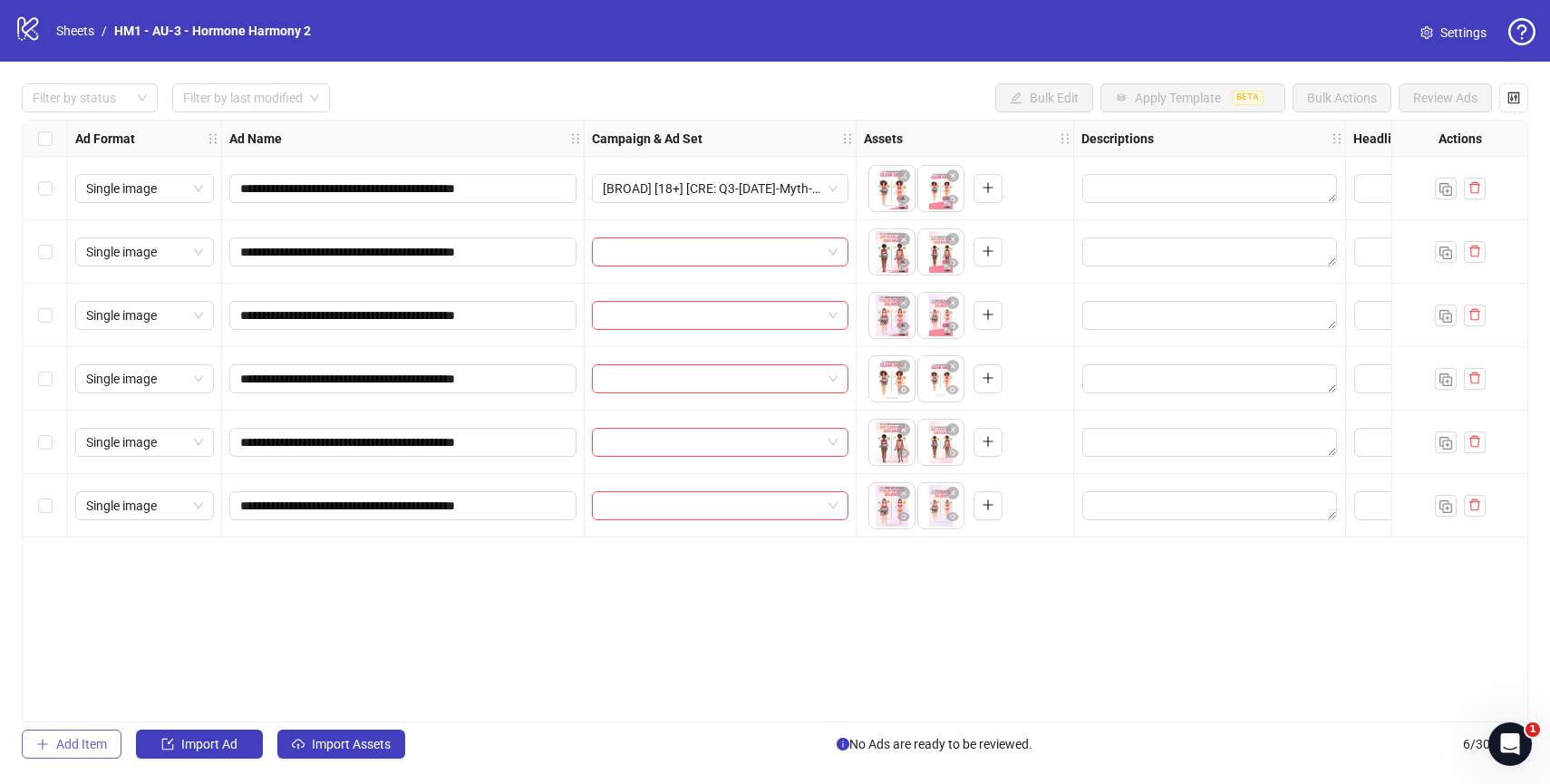
click at [42, 745] on icon "plus" at bounding box center [42, 743] width 1 height 10
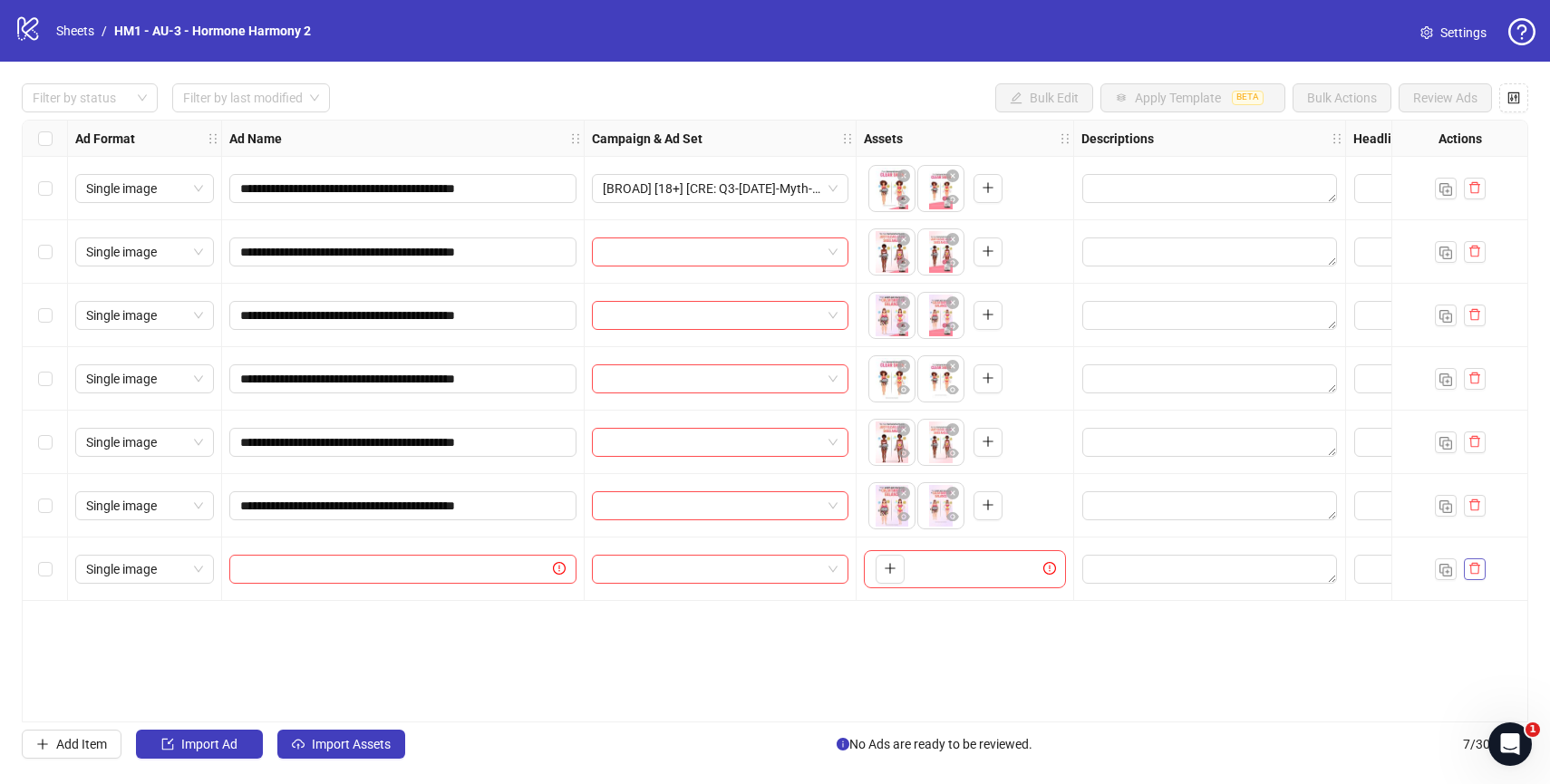
click at [1470, 565] on icon "delete" at bounding box center [1474, 569] width 11 height 12
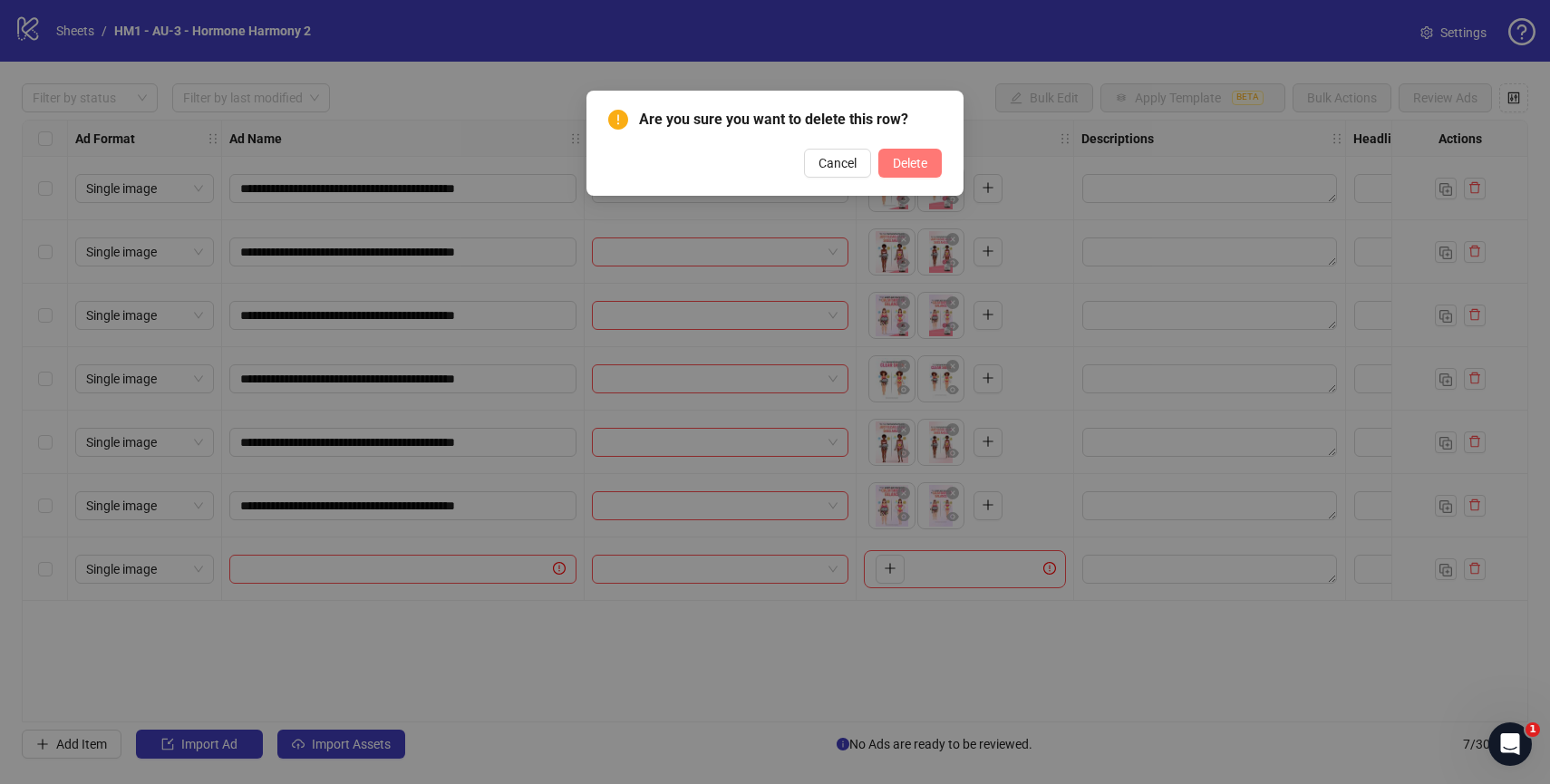
click at [920, 163] on span "Delete" at bounding box center [910, 163] width 35 height 15
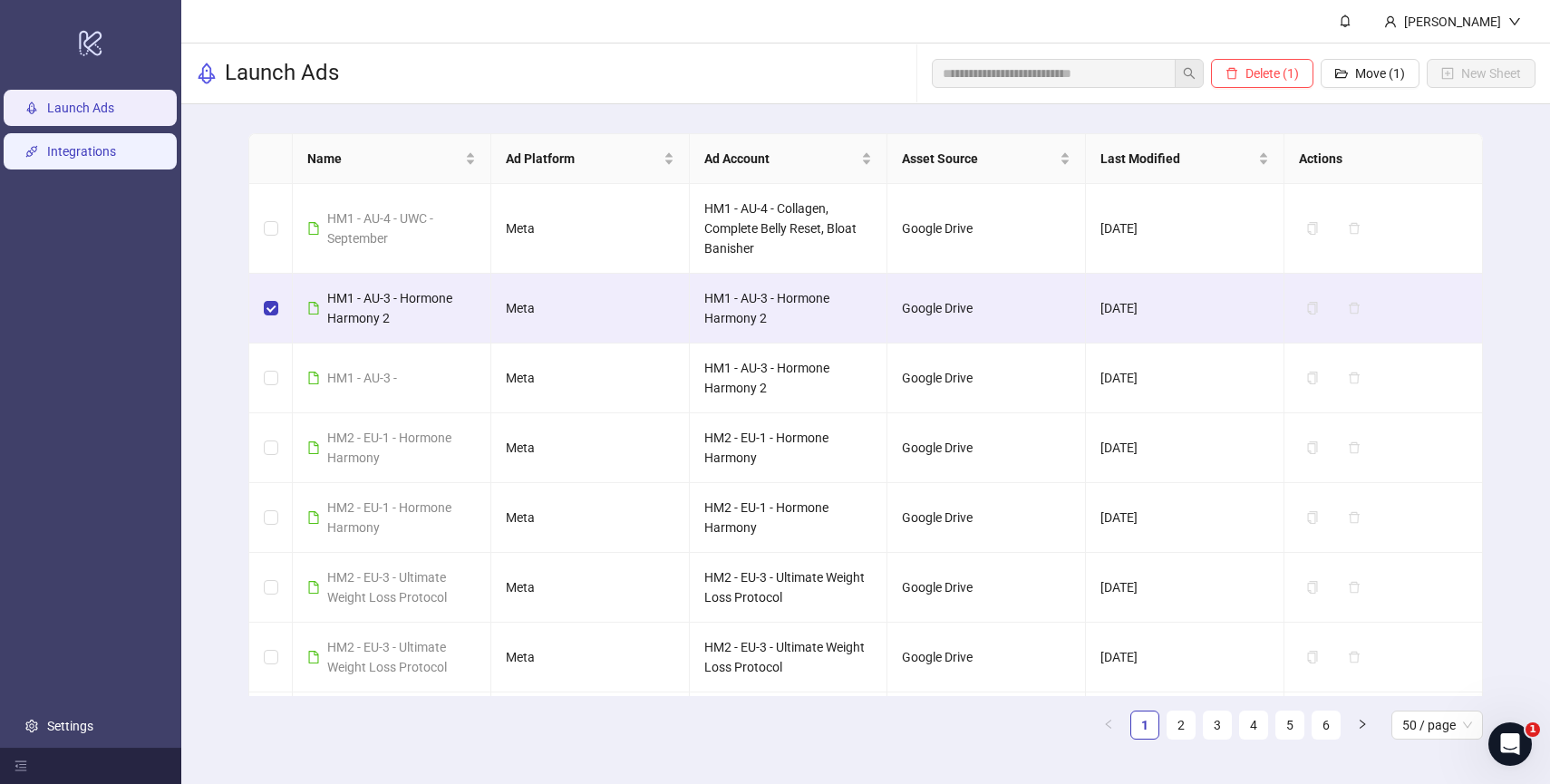
click at [115, 152] on link "Integrations" at bounding box center [81, 151] width 69 height 15
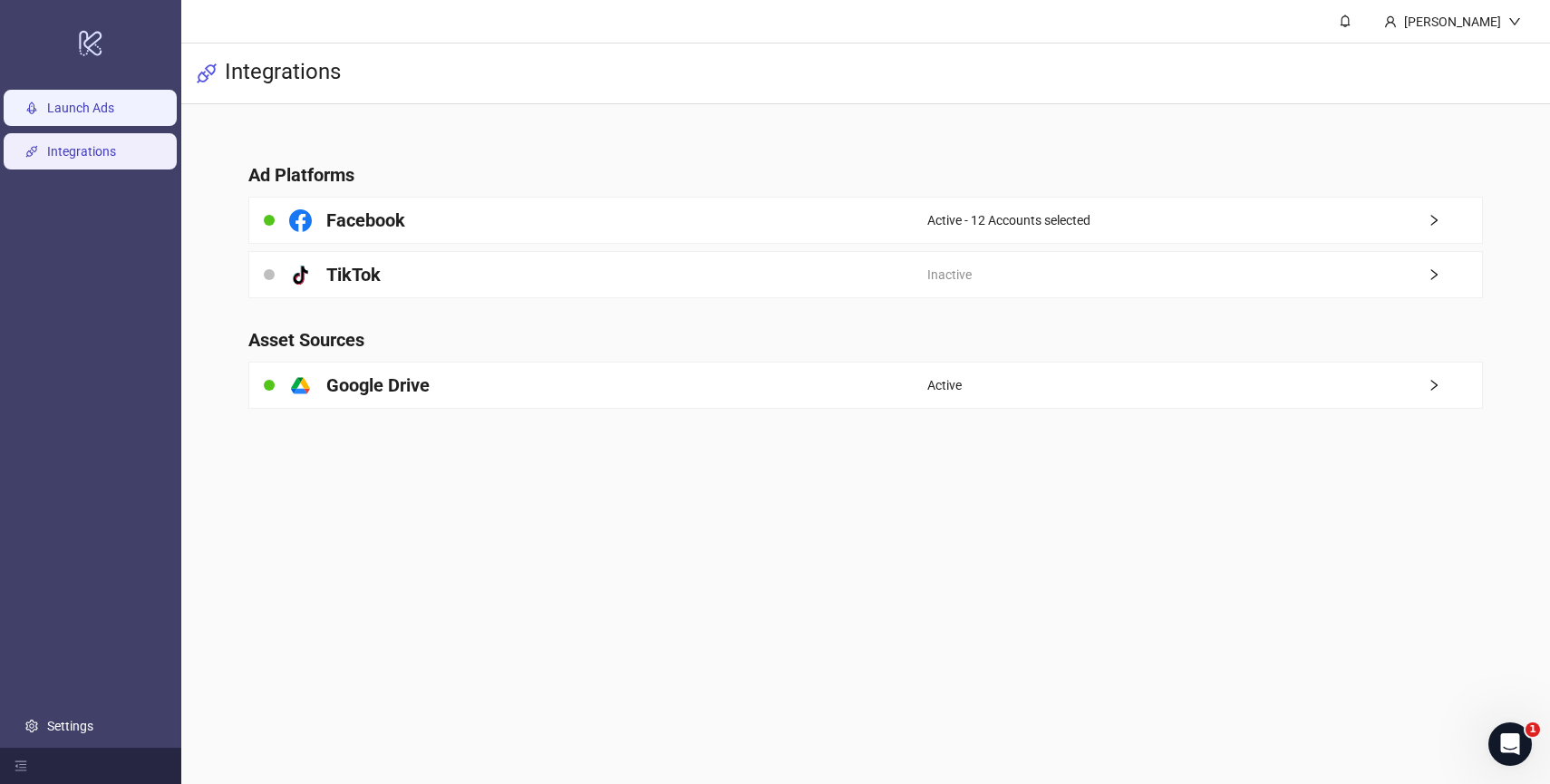
click at [114, 104] on link "Launch Ads" at bounding box center [80, 108] width 67 height 15
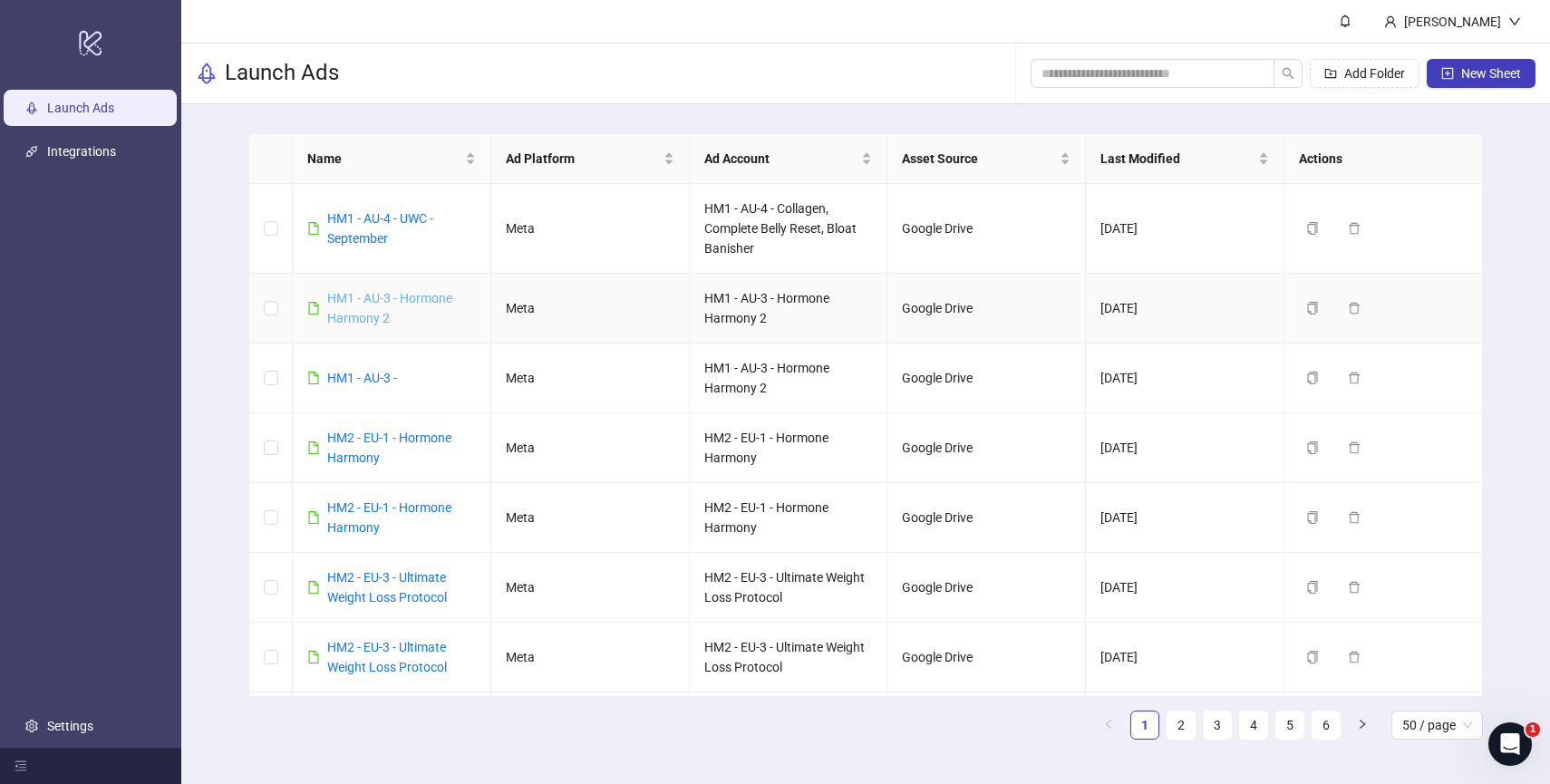
click at [350, 319] on link "HM1 - AU-3 - Hormone Harmony 2" at bounding box center [390, 308] width 125 height 35
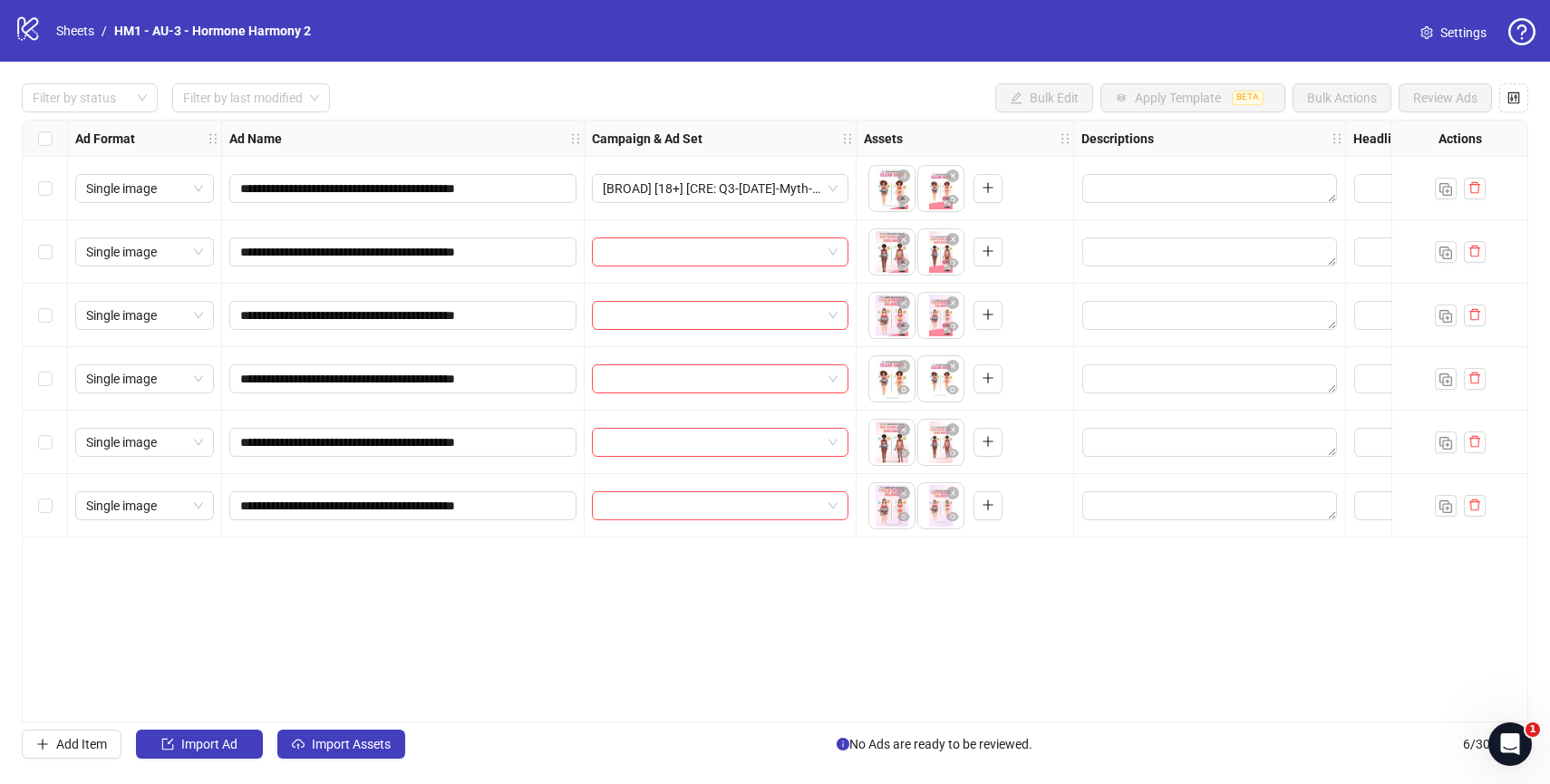
click at [714, 561] on div "**********" at bounding box center [775, 421] width 1506 height 603
click at [837, 189] on span "[BROAD] [18+] [CRE: Q3-09-SEP-2025-Myth-Facts-Motion-Agenst-HH] [17 Sept 2025]" at bounding box center [720, 188] width 235 height 27
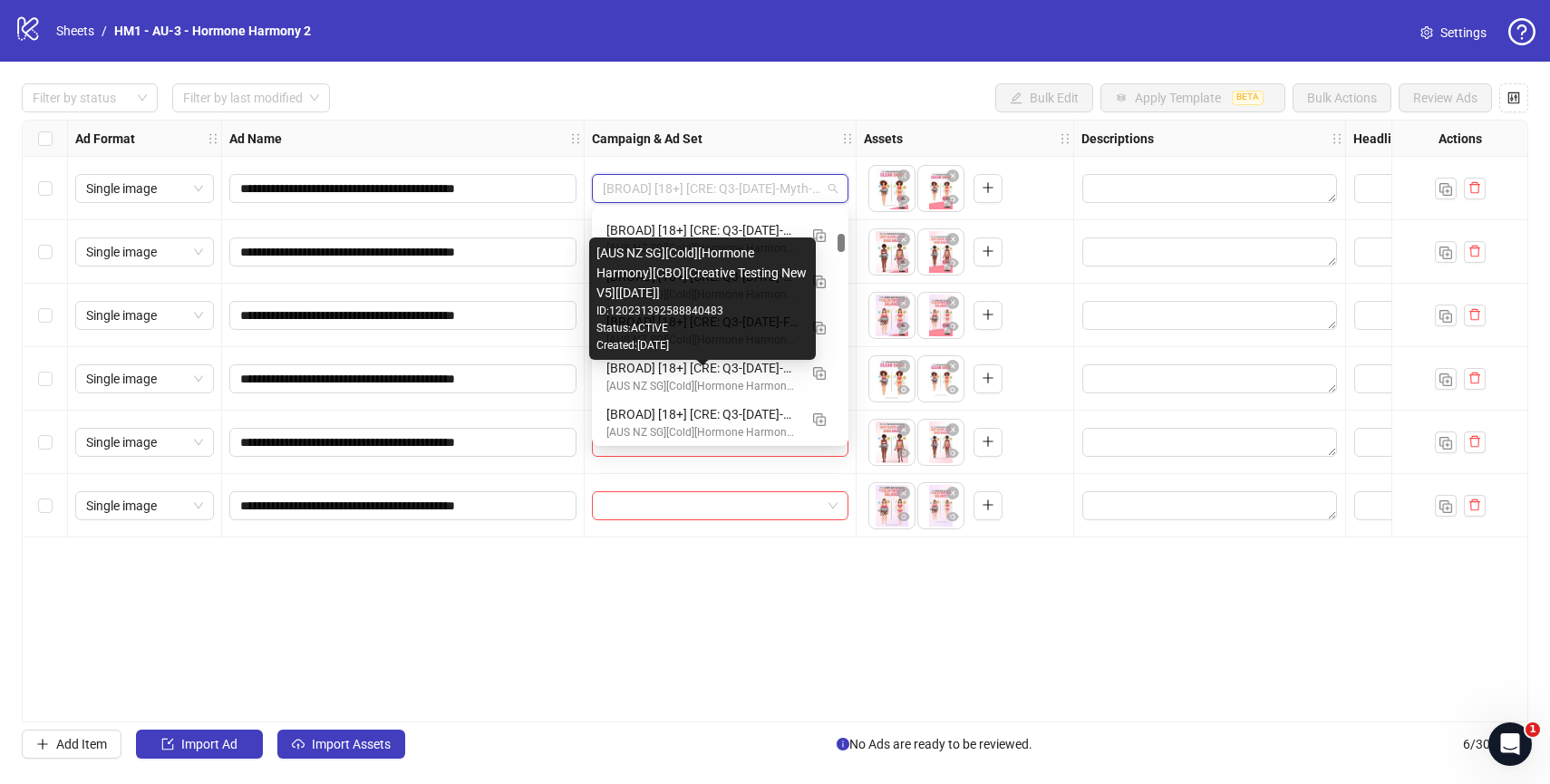
scroll to position [2128, 0]
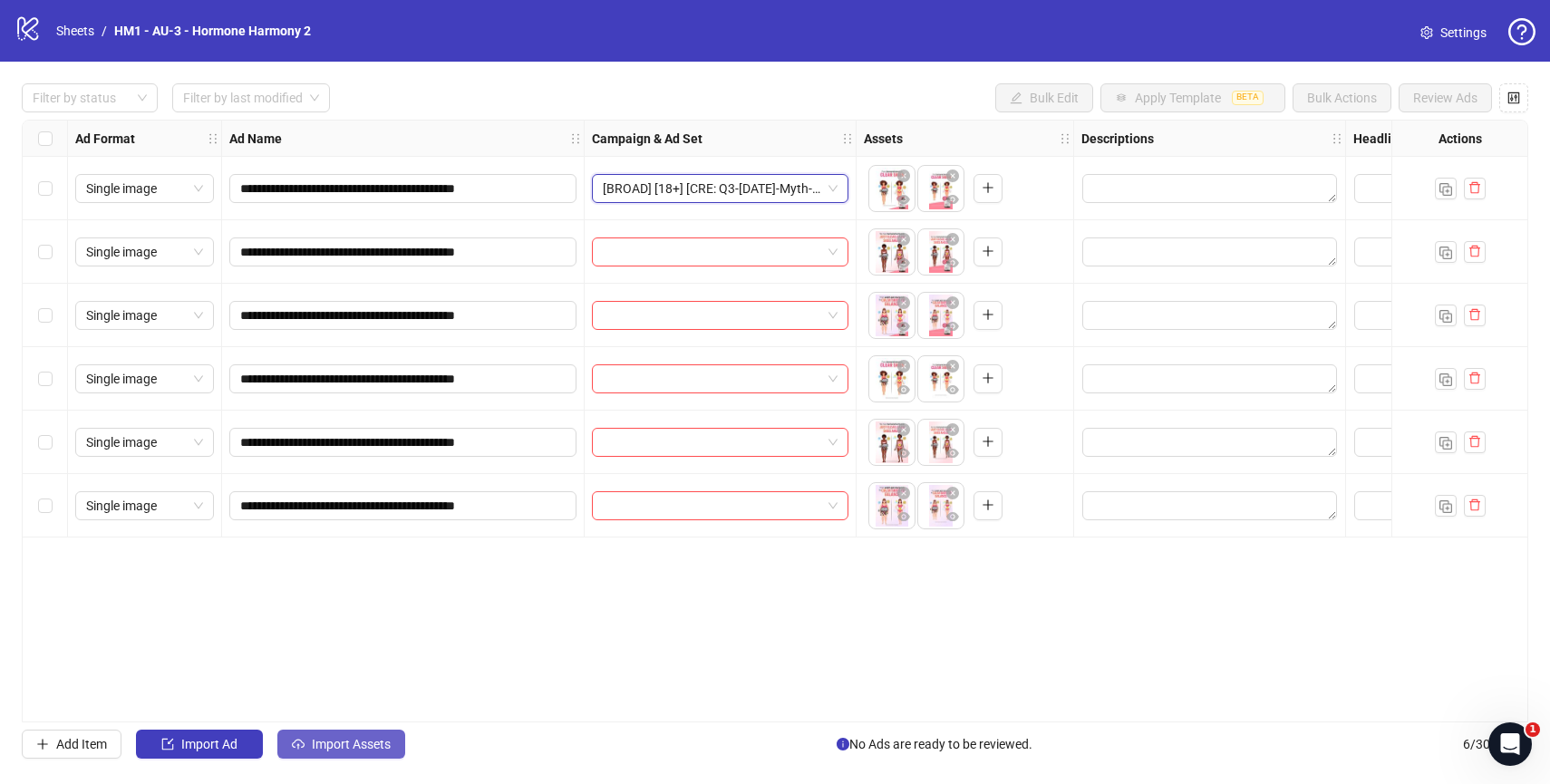
click at [336, 744] on span "Import Assets" at bounding box center [351, 743] width 79 height 15
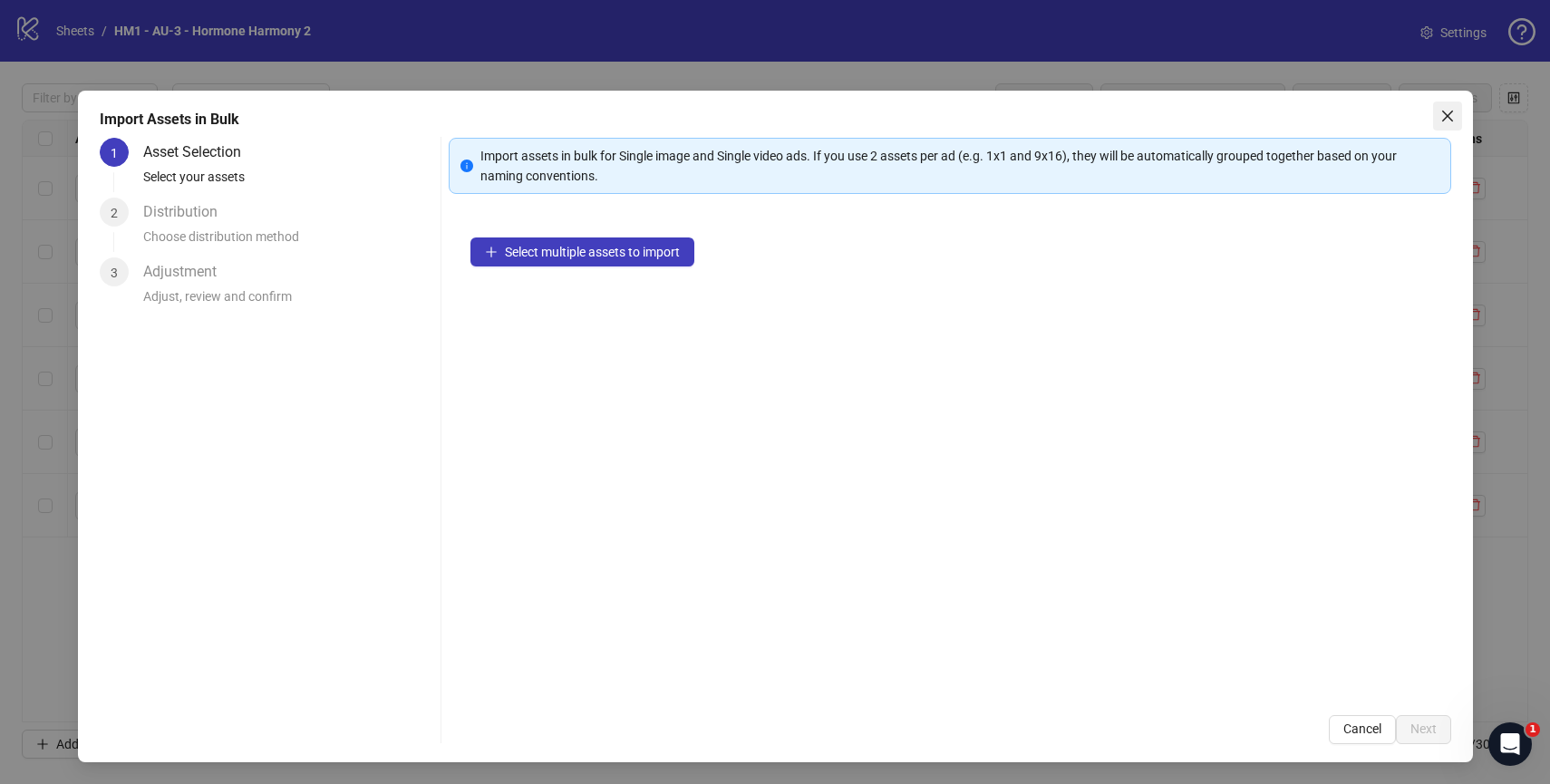
click at [1445, 118] on icon "close" at bounding box center [1447, 115] width 15 height 15
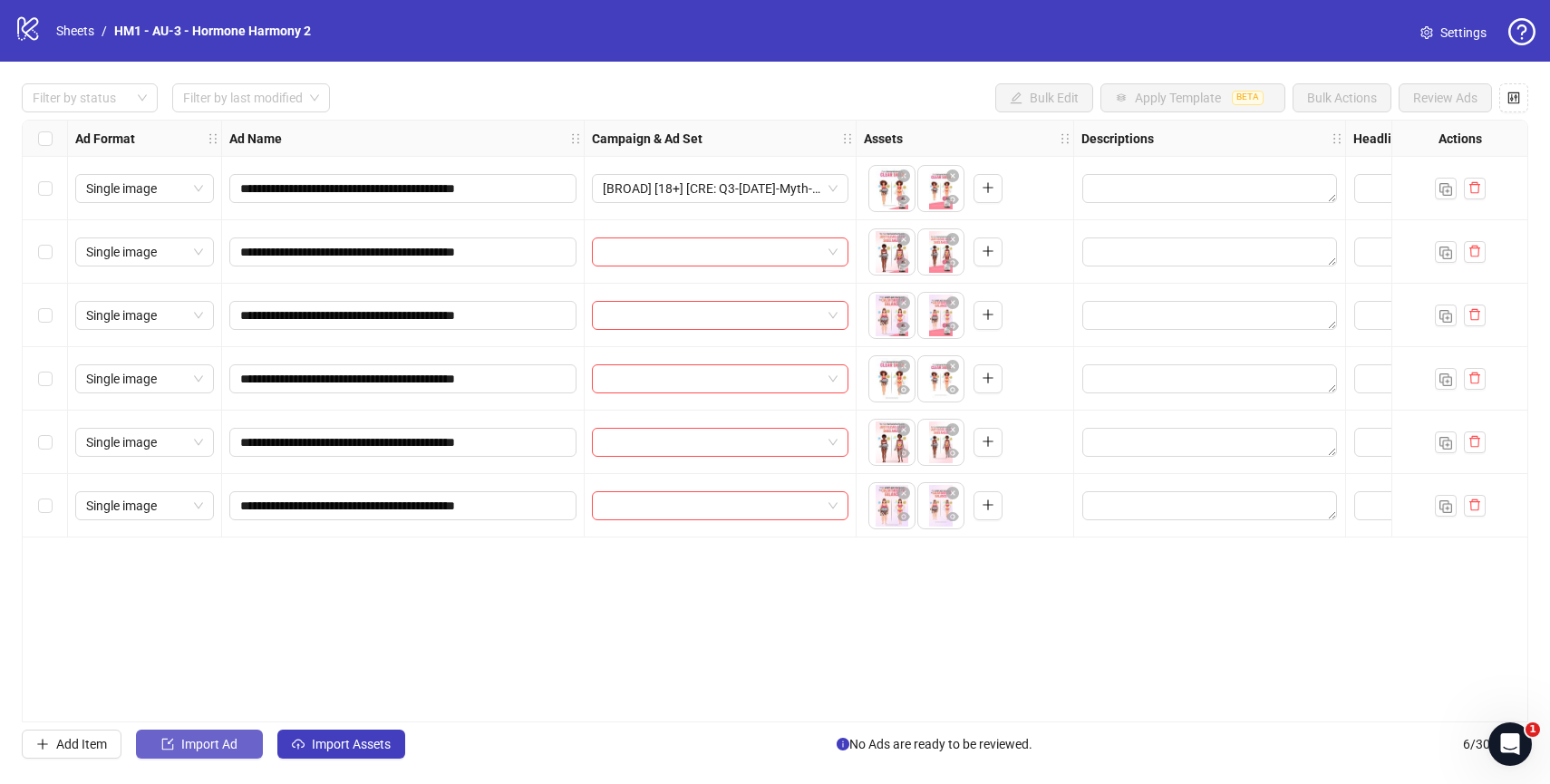
click at [253, 748] on button "Import Ad" at bounding box center [199, 744] width 127 height 29
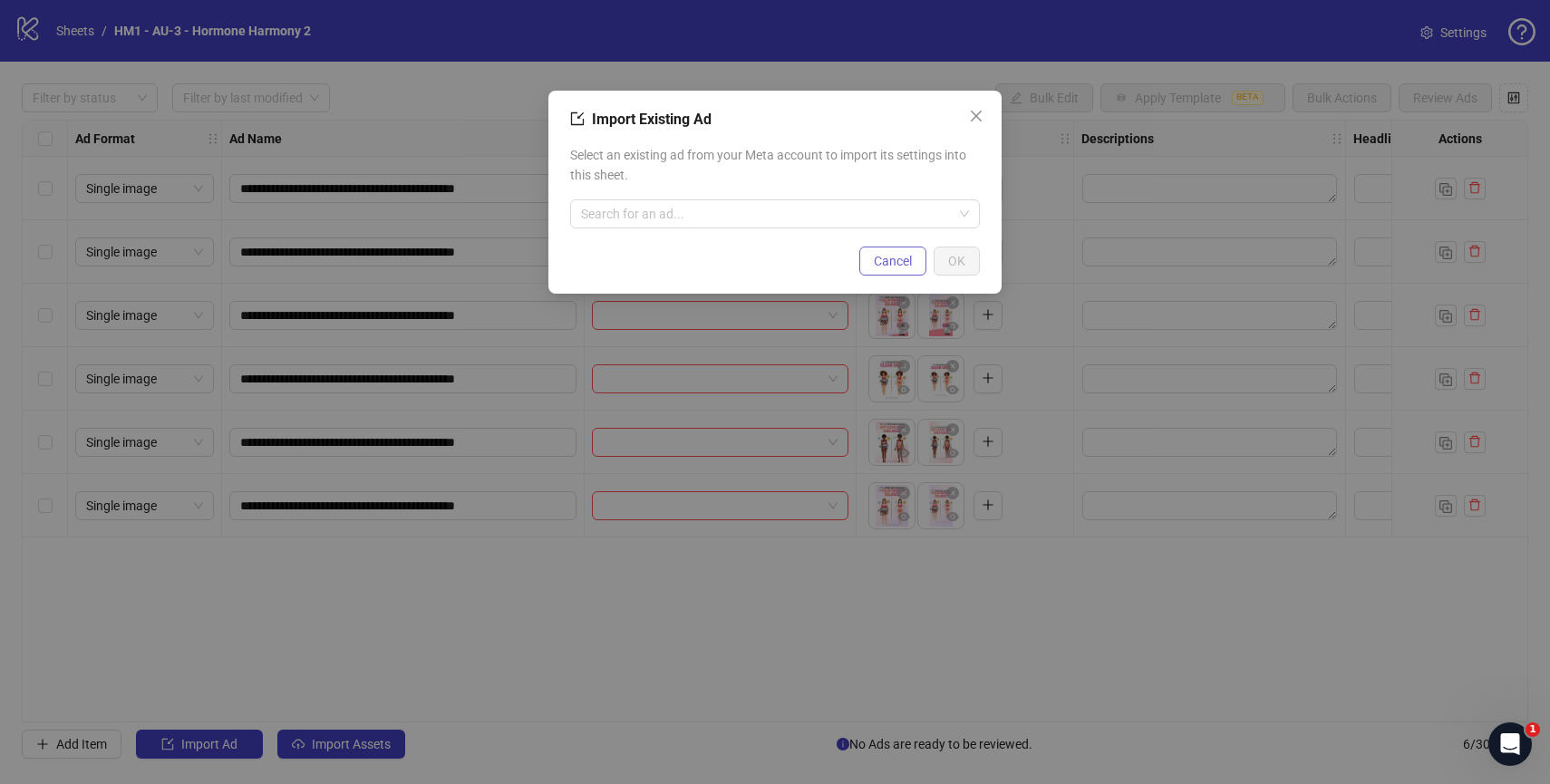
click at [898, 255] on span "Cancel" at bounding box center [892, 261] width 38 height 15
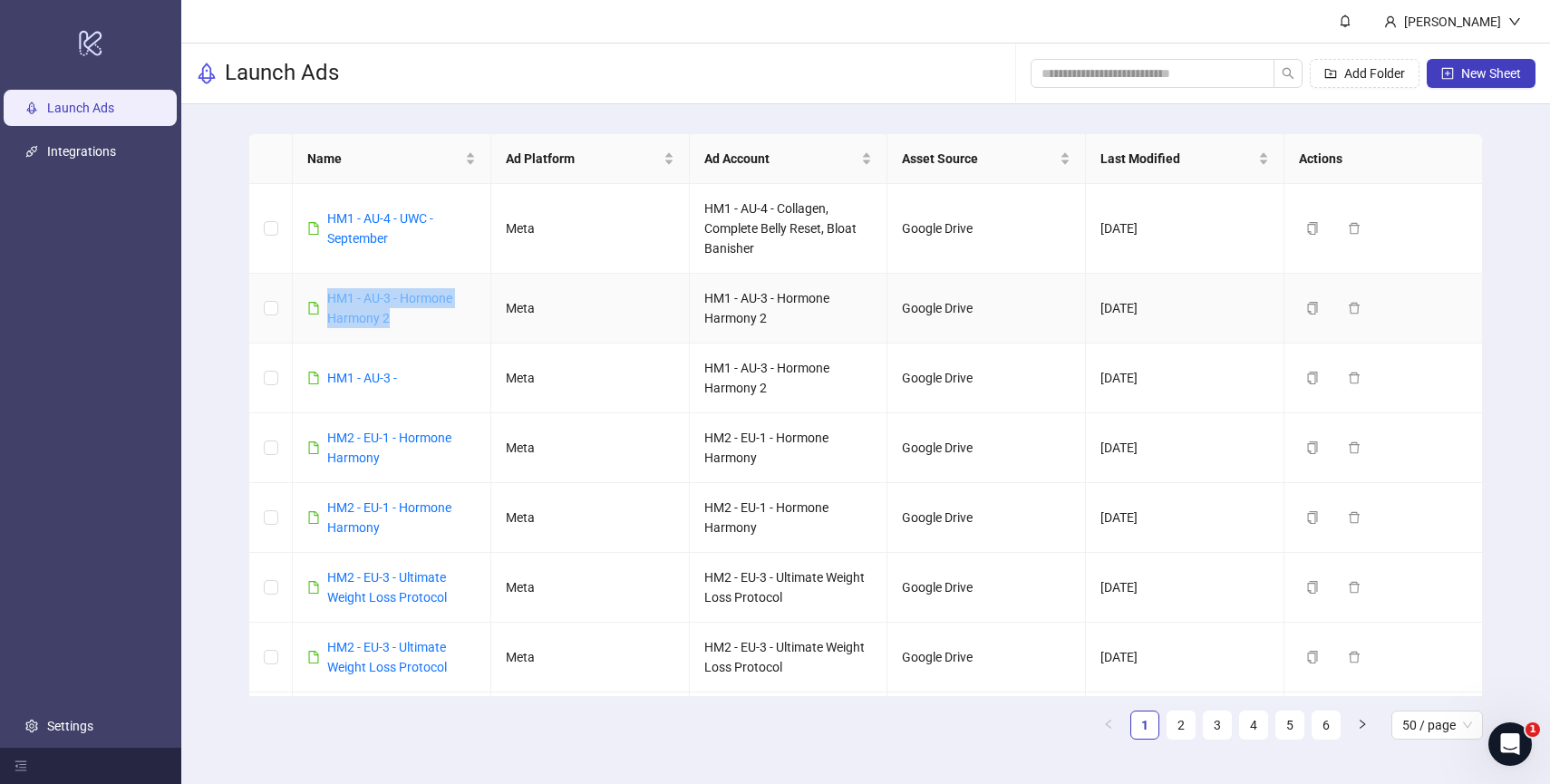
drag, startPoint x: 425, startPoint y: 325, endPoint x: 330, endPoint y: 296, distance: 99.3
click at [330, 296] on div "HM1 - AU-3 - Hormone Harmony 2" at bounding box center [401, 307] width 148 height 40
copy link "HM1 - AU-3 - Hormone Harmony 2"
click at [1502, 187] on div "Name Ad Platform Ad Account Asset Source Last Modified Actions HM1 - AU-4 - UWC…" at bounding box center [866, 444] width 1369 height 678
click at [1354, 309] on icon "delete" at bounding box center [1353, 307] width 13 height 13
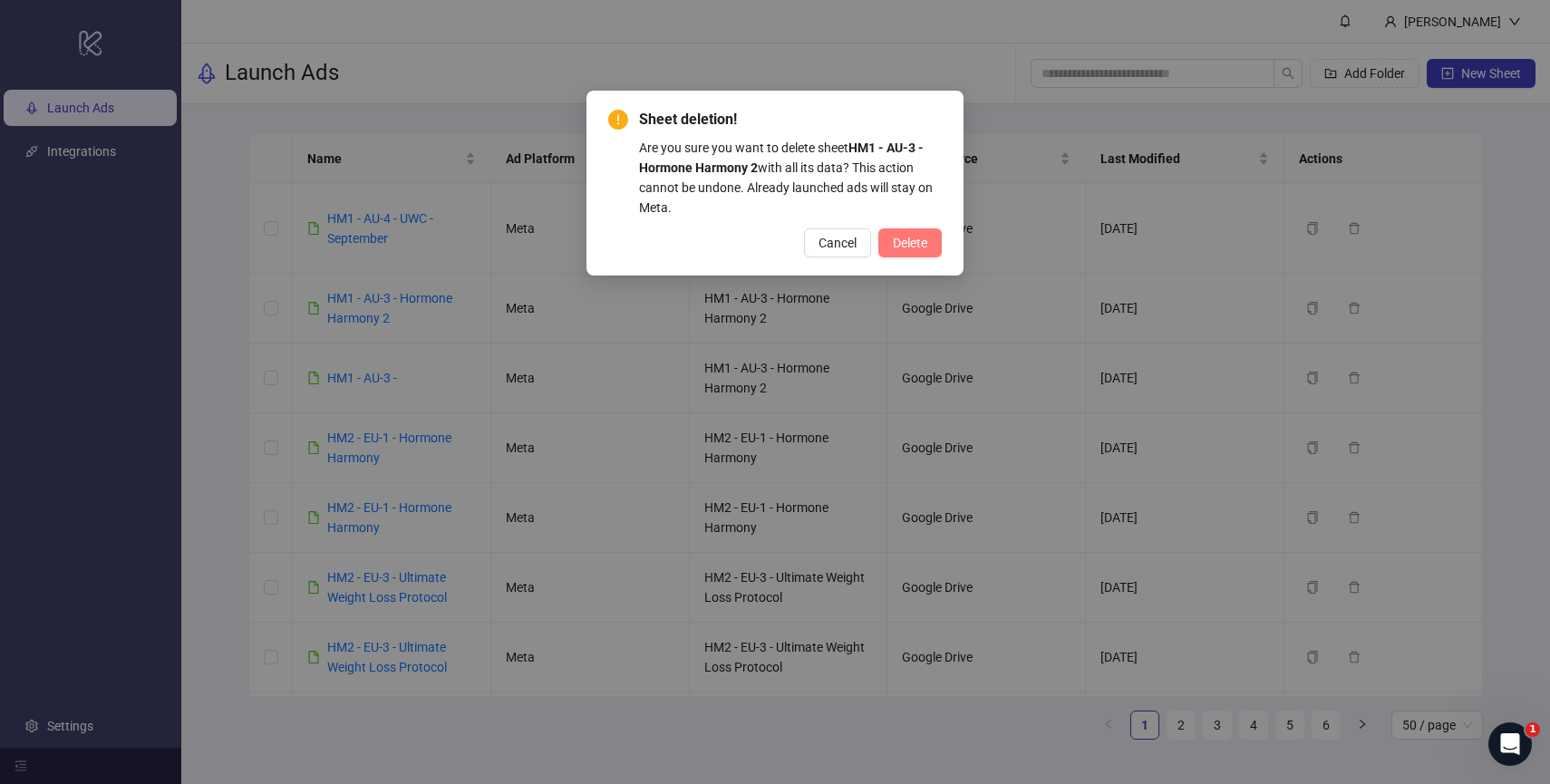
click at [913, 241] on span "Delete" at bounding box center [910, 242] width 35 height 15
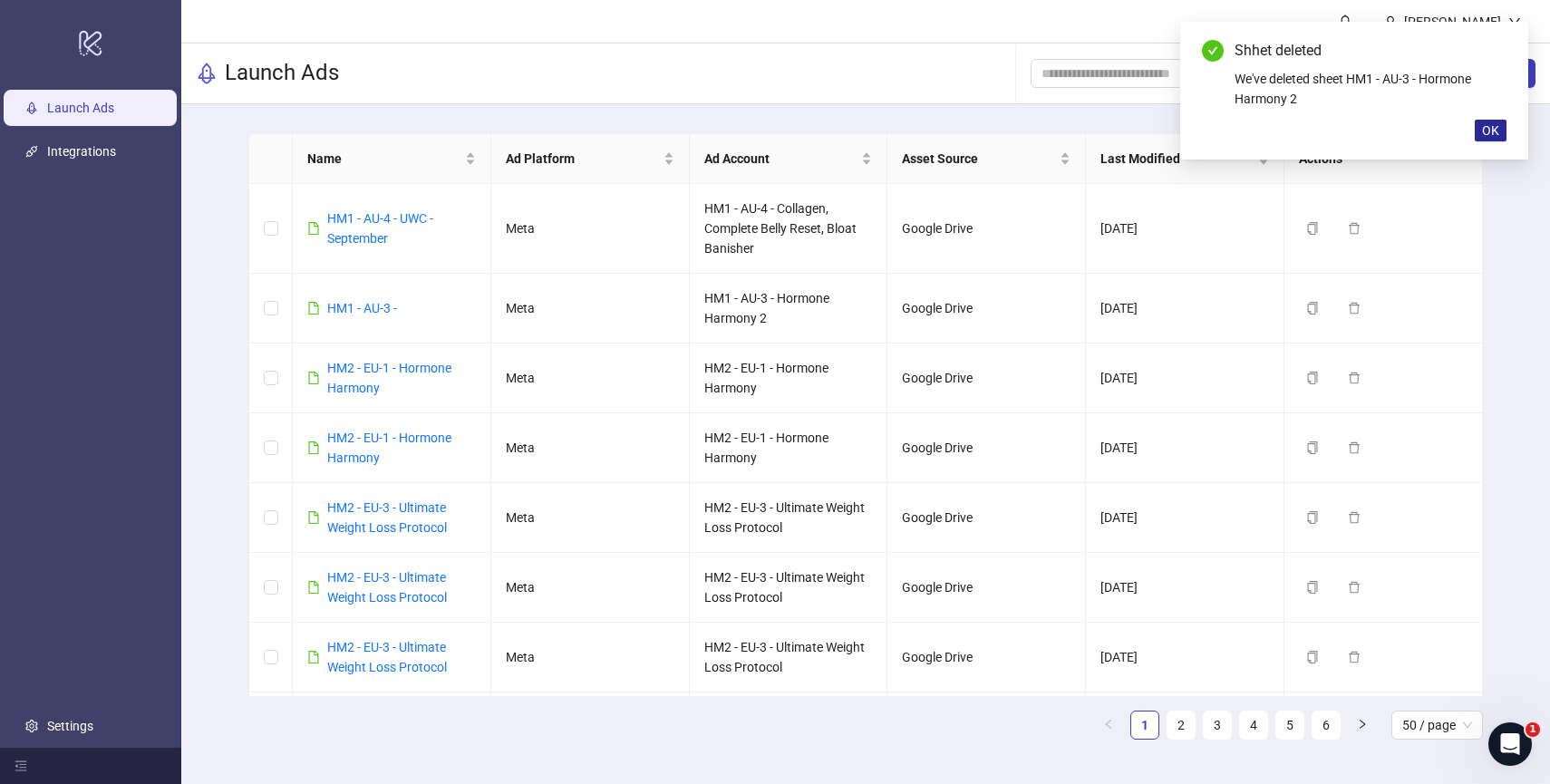
click at [1496, 128] on span "OK" at bounding box center [1491, 130] width 17 height 15
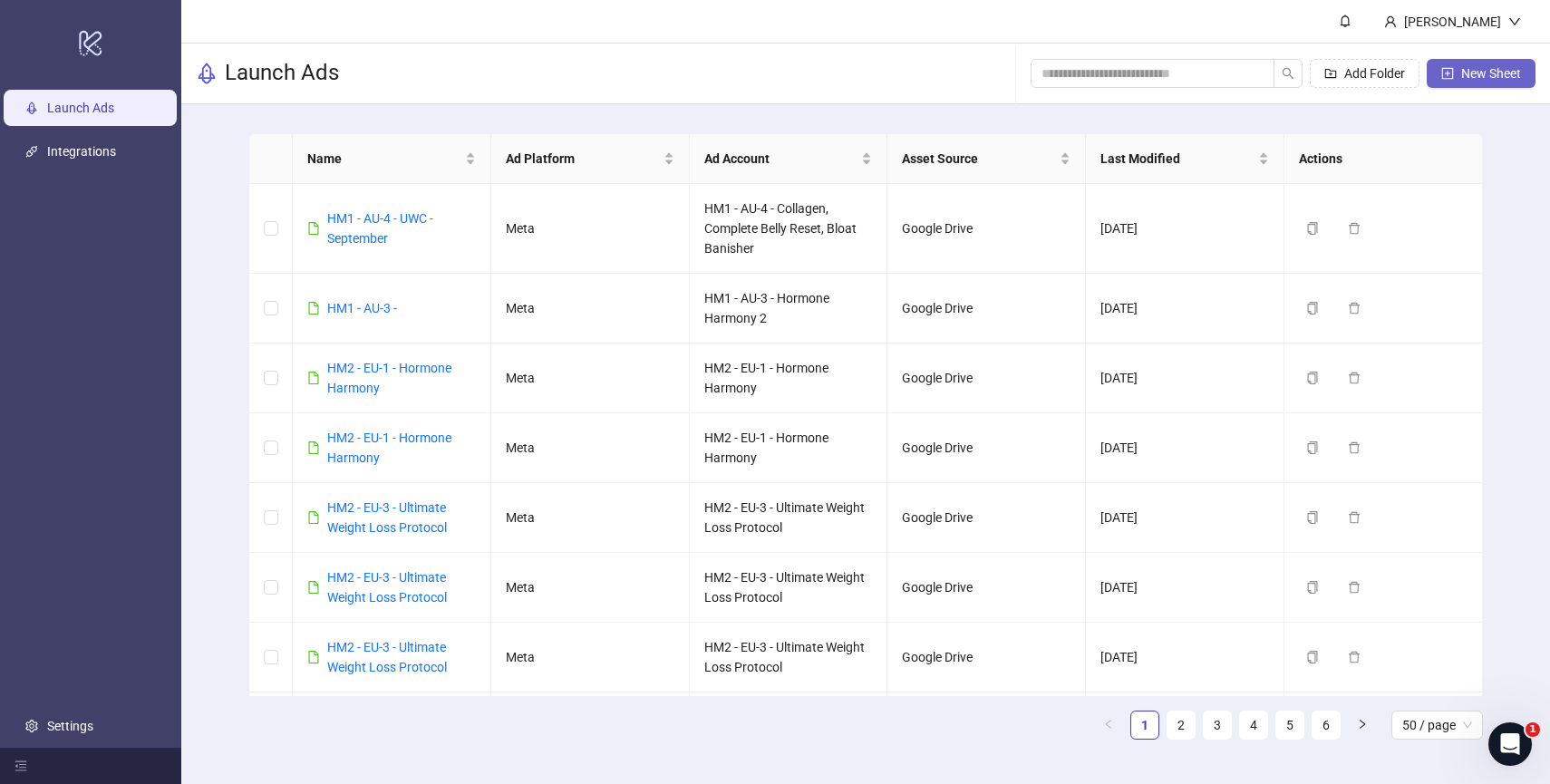
click at [1496, 80] on button "New Sheet" at bounding box center [1481, 74] width 109 height 29
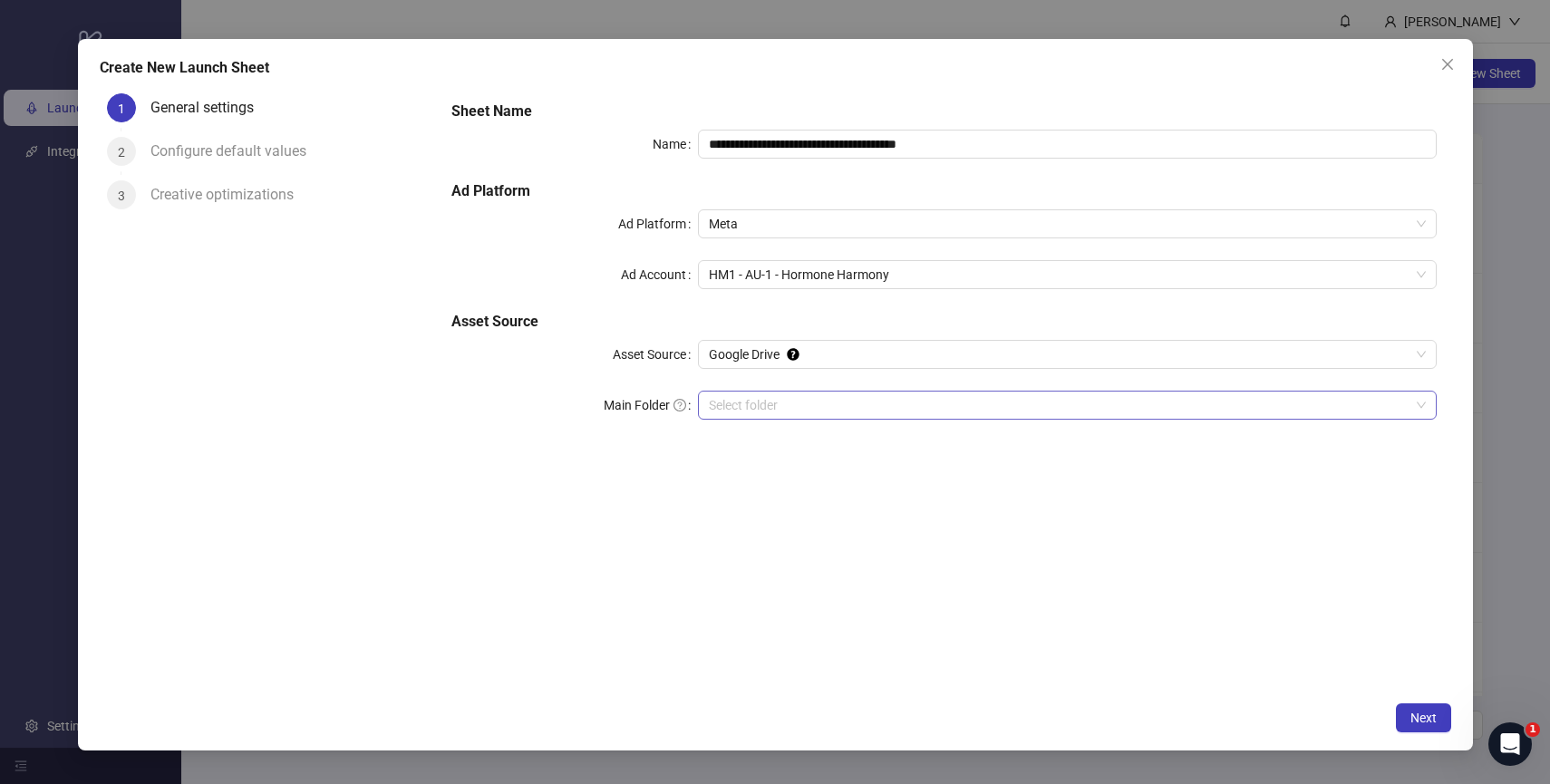
click at [815, 397] on input "Main Folder" at bounding box center [1059, 405] width 701 height 27
click at [812, 404] on input "Main Folder" at bounding box center [1059, 405] width 701 height 27
click at [1451, 65] on icon "close" at bounding box center [1447, 64] width 15 height 15
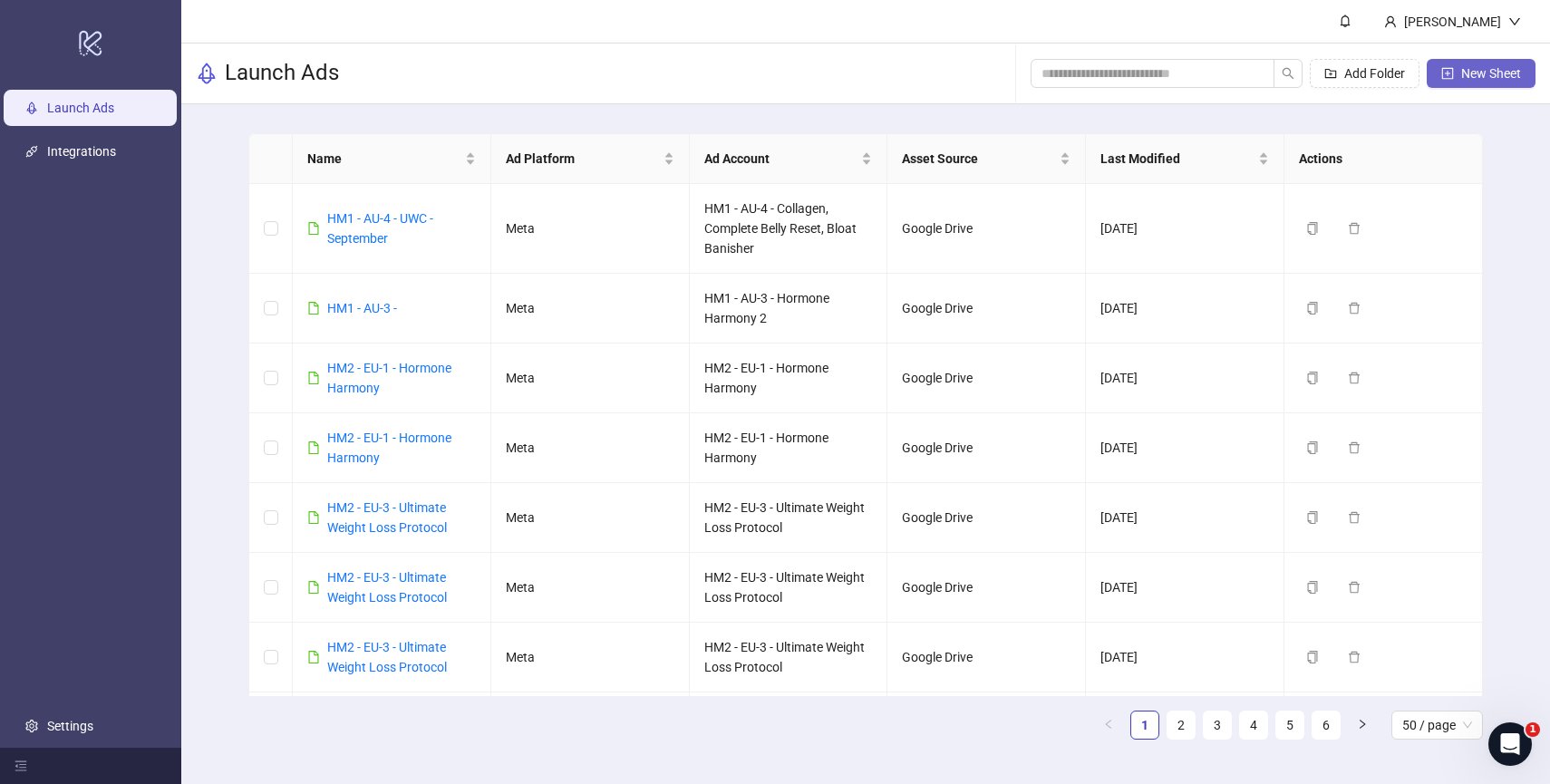
click at [1475, 85] on button "New Sheet" at bounding box center [1481, 74] width 109 height 29
type input "**********"
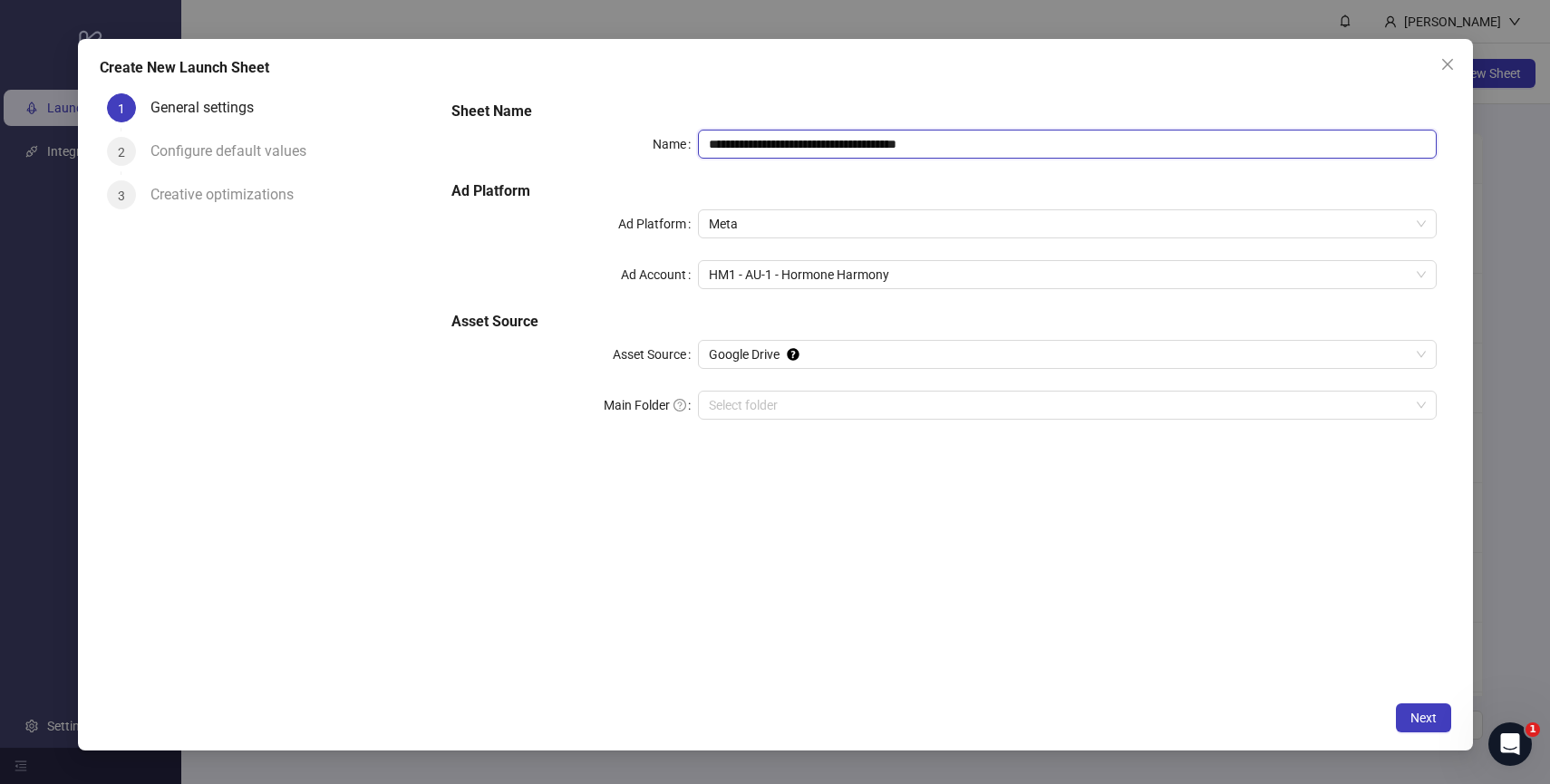
click at [834, 133] on input "**********" at bounding box center [1067, 144] width 739 height 29
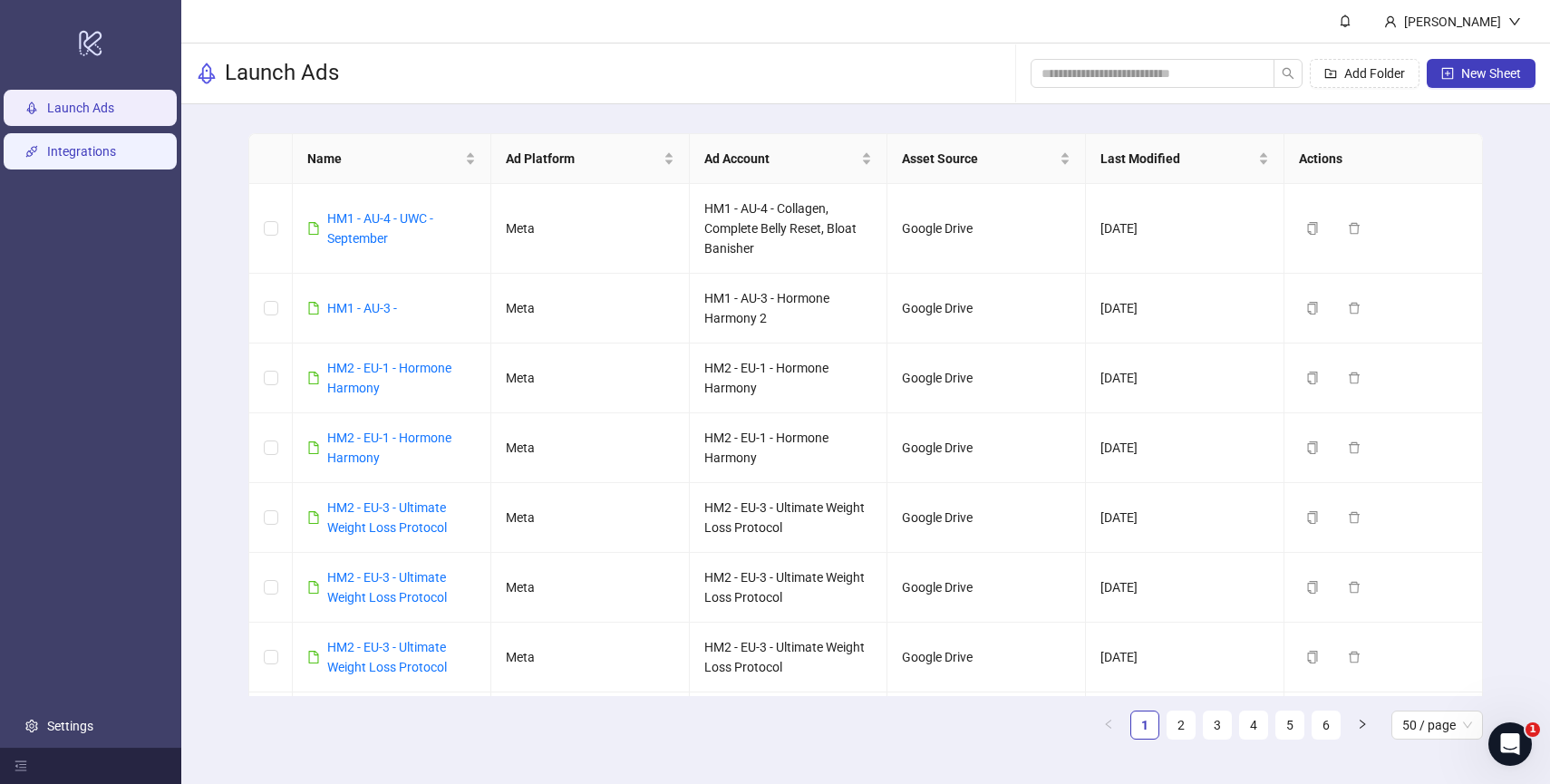
click at [84, 146] on link "Integrations" at bounding box center [81, 151] width 69 height 15
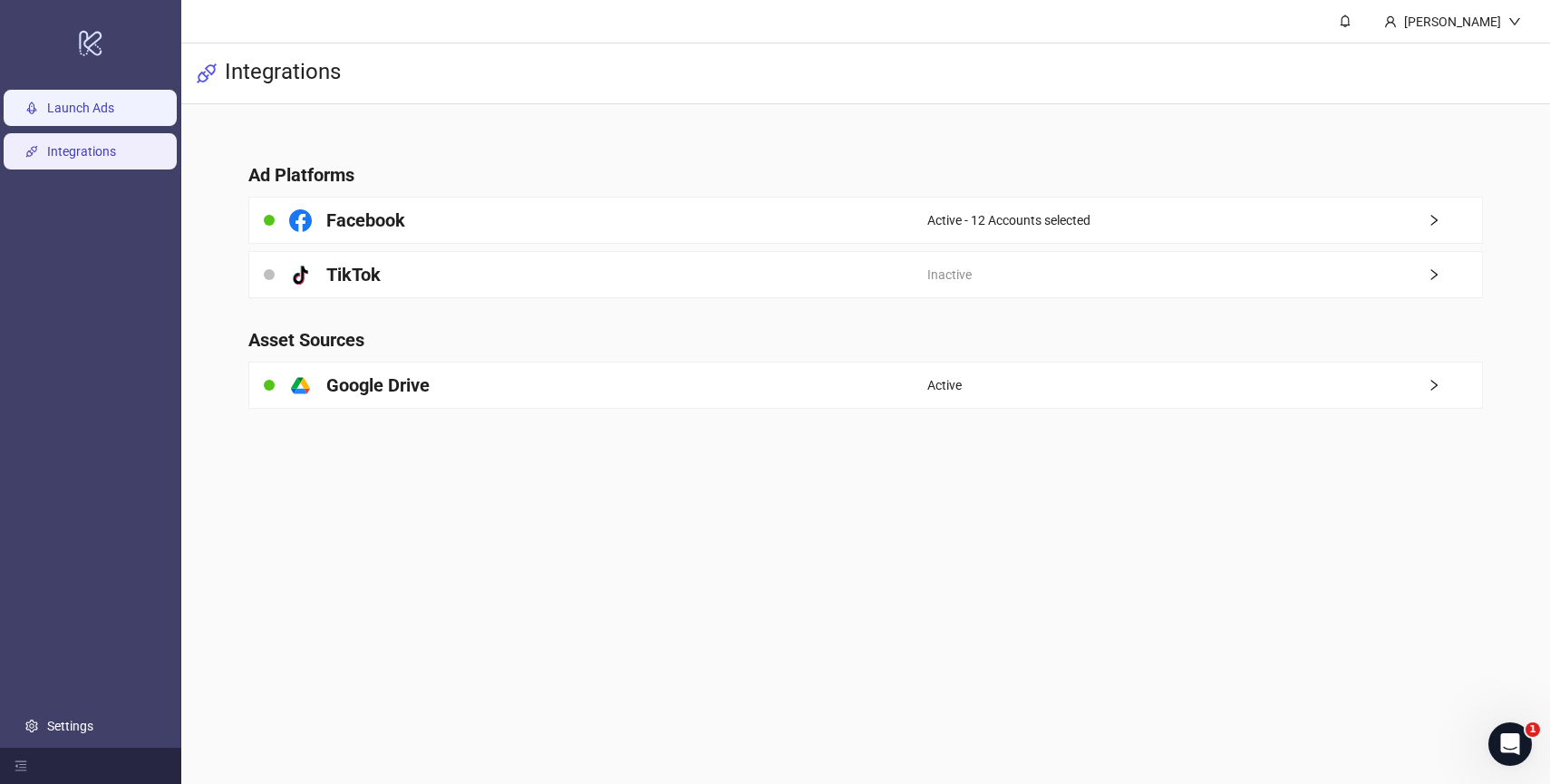
click at [84, 109] on link "Launch Ads" at bounding box center [80, 108] width 67 height 15
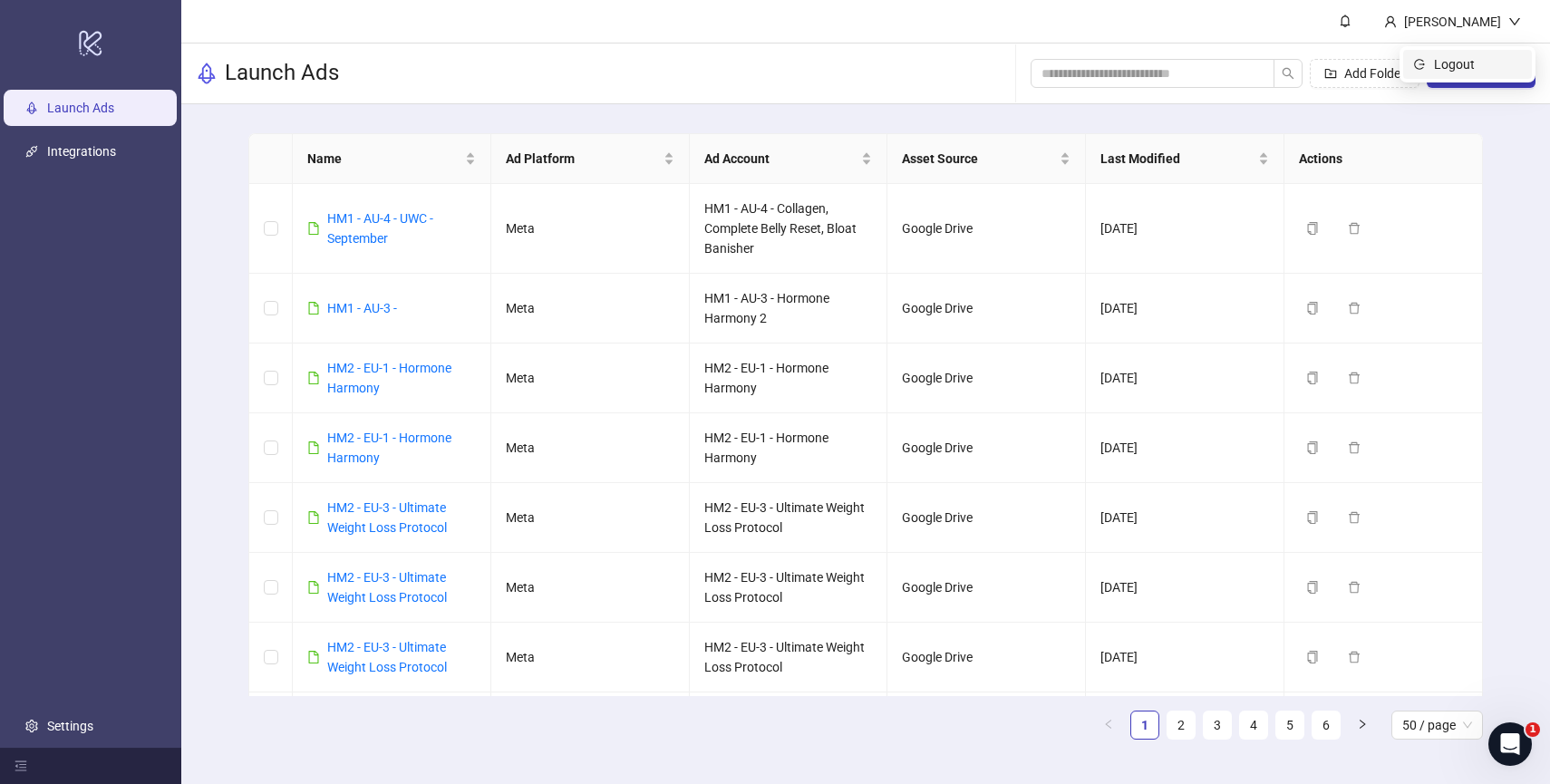
click at [1472, 73] on span "Logout" at bounding box center [1477, 64] width 87 height 20
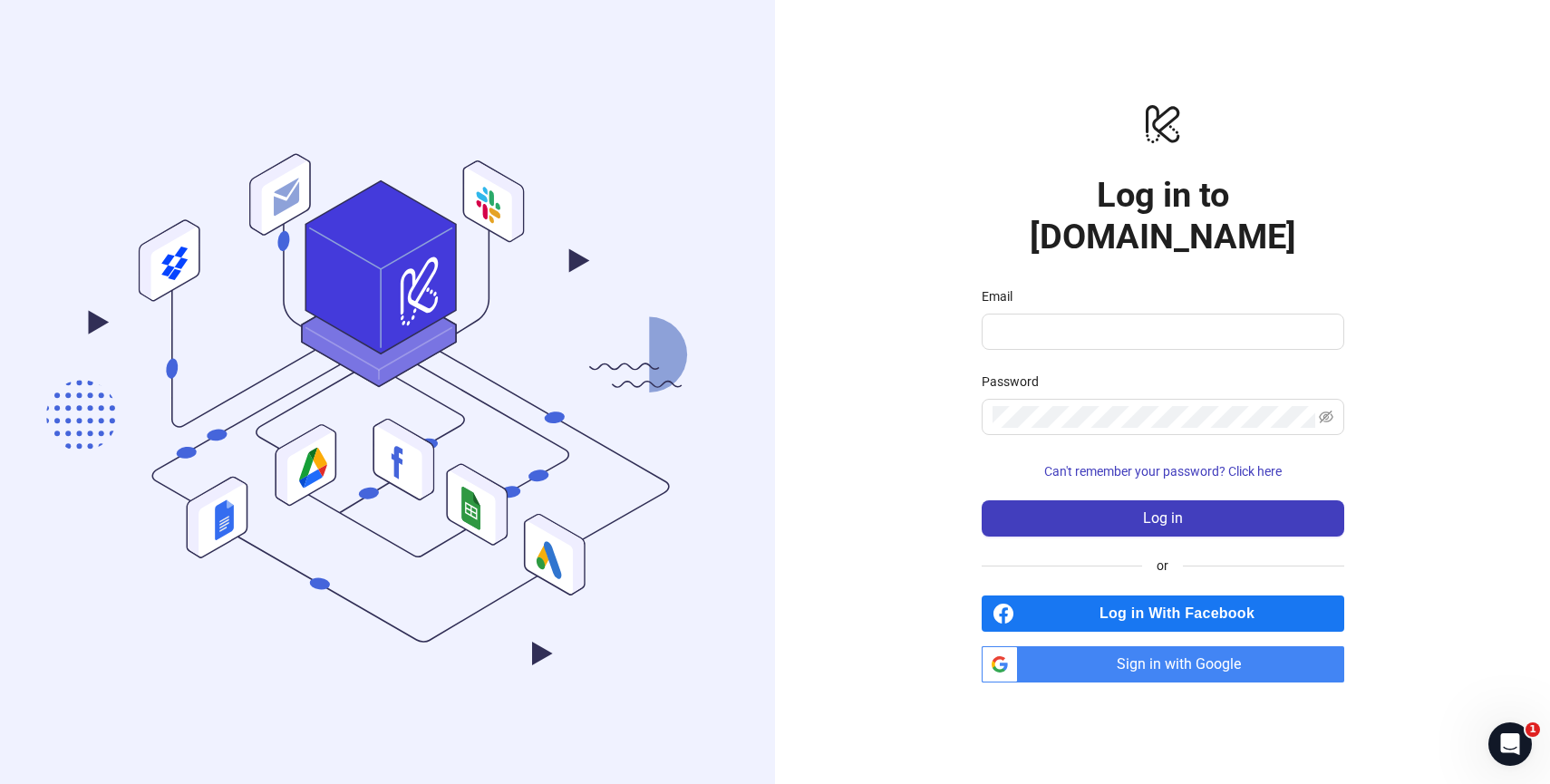
click at [1193, 646] on span "Sign in with Google" at bounding box center [1184, 664] width 319 height 36
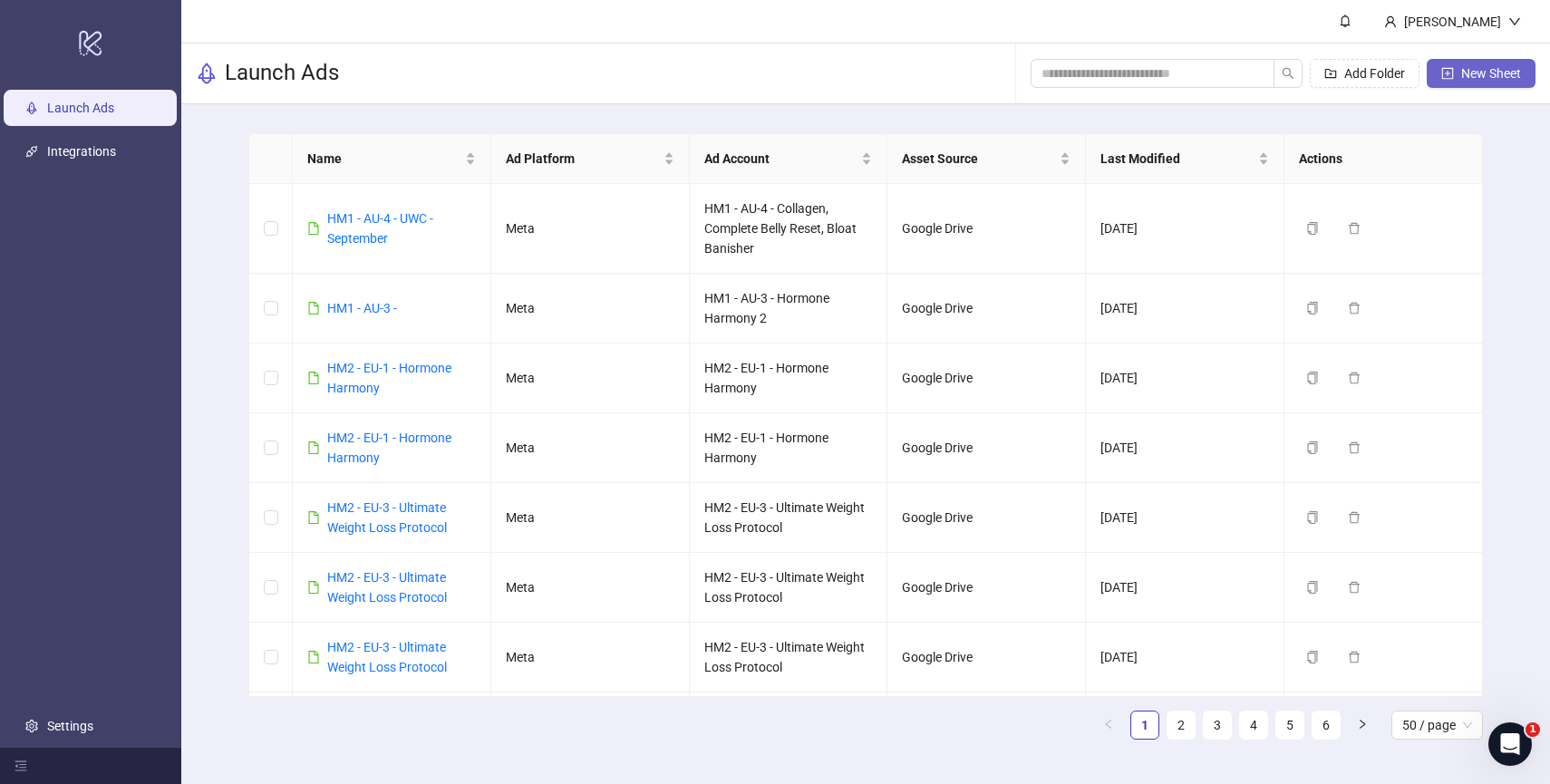
click at [1498, 64] on button "New Sheet" at bounding box center [1481, 74] width 109 height 29
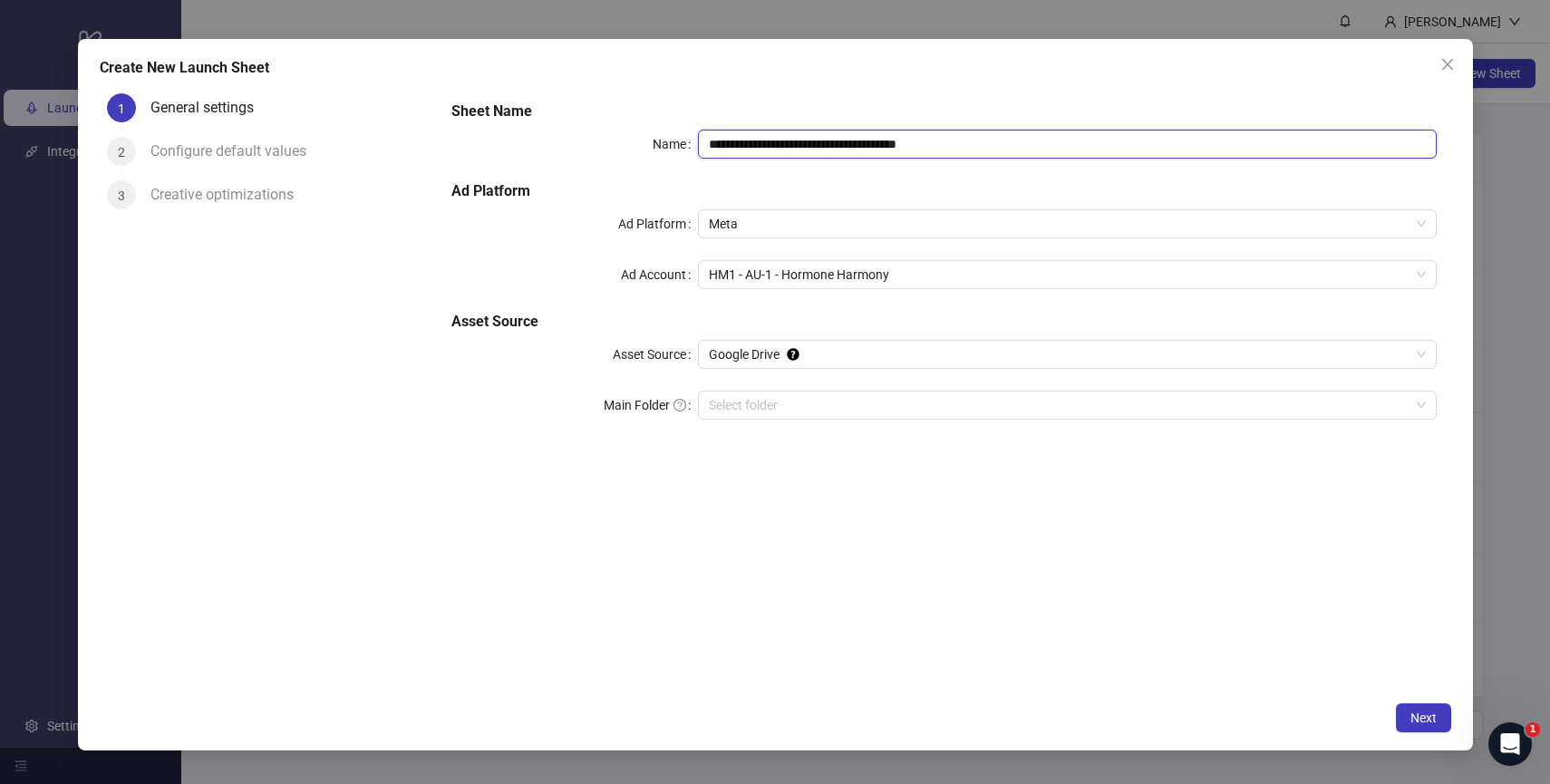
click at [877, 142] on input "**********" at bounding box center [1067, 144] width 739 height 29
paste input "text"
type input "**********"
click at [884, 94] on div "**********" at bounding box center [943, 270] width 998 height 356
click at [804, 400] on input "Main Folder" at bounding box center [1059, 405] width 701 height 27
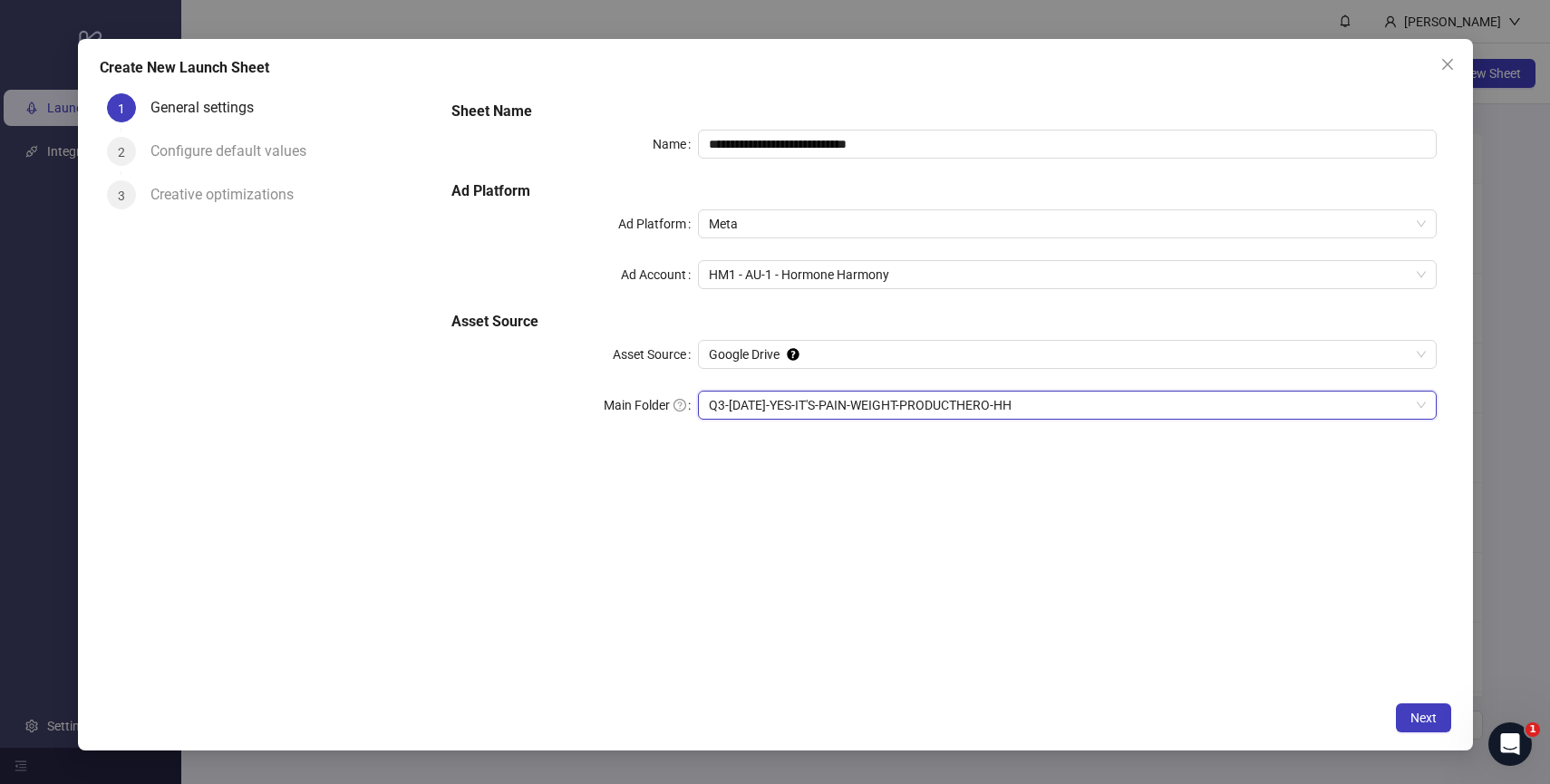
click at [759, 542] on div "**********" at bounding box center [943, 390] width 1013 height 607
click at [1420, 719] on span "Next" at bounding box center [1423, 717] width 26 height 15
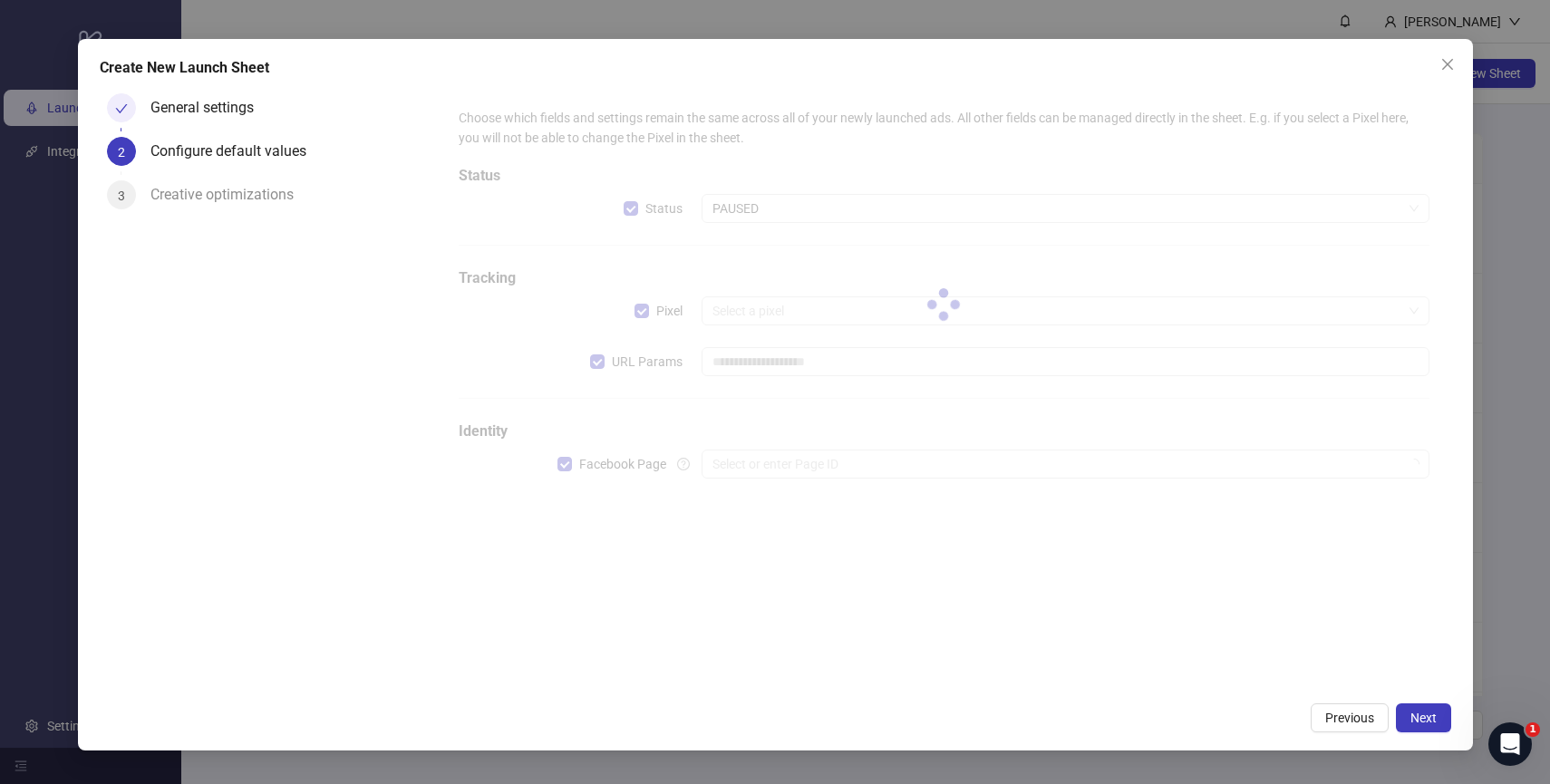
type input "**********"
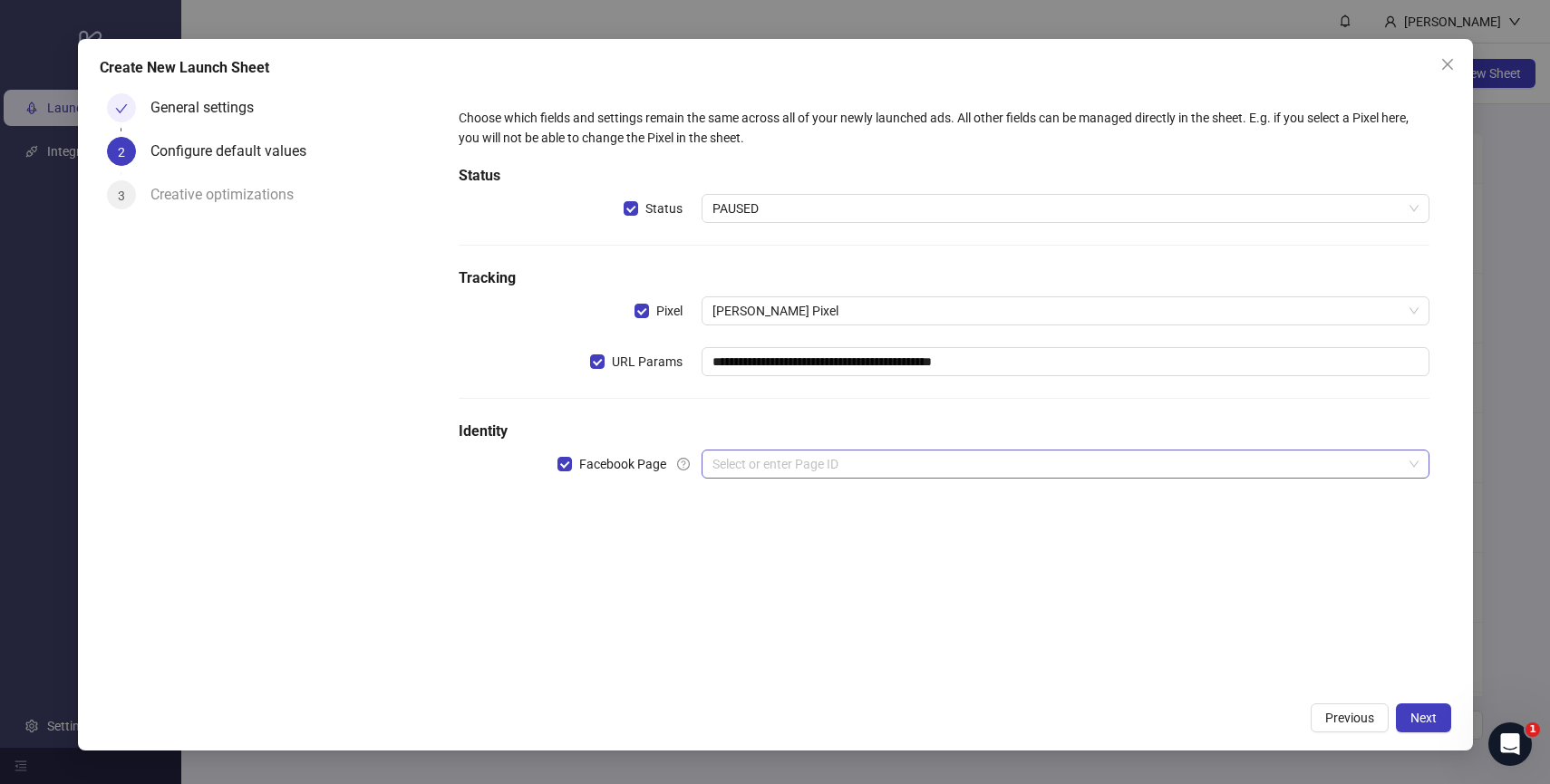
click at [791, 467] on input "search" at bounding box center [1058, 464] width 690 height 27
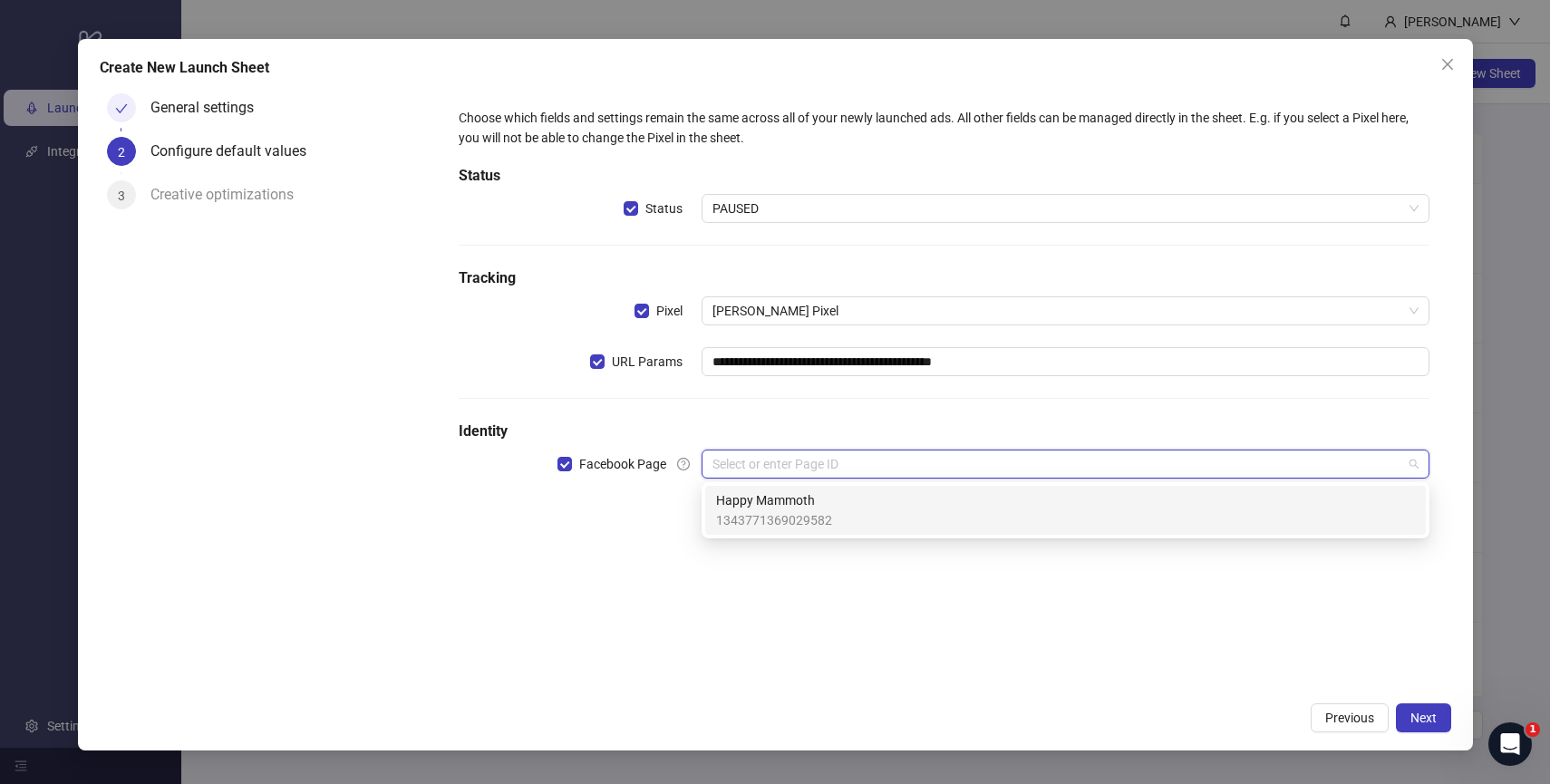
click at [790, 517] on span "1343771369029582" at bounding box center [775, 519] width 116 height 20
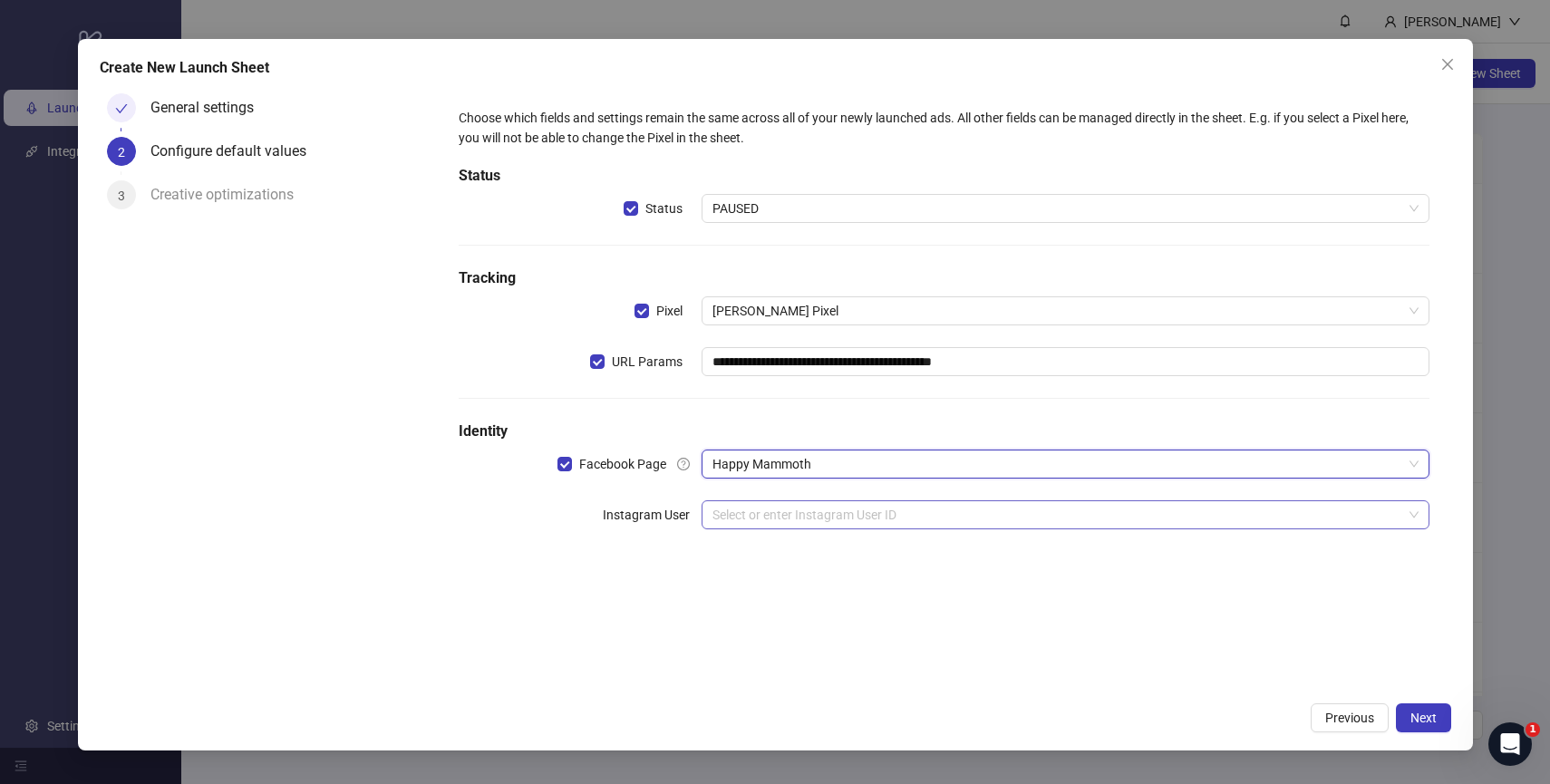
click at [808, 524] on input "search" at bounding box center [1058, 515] width 690 height 27
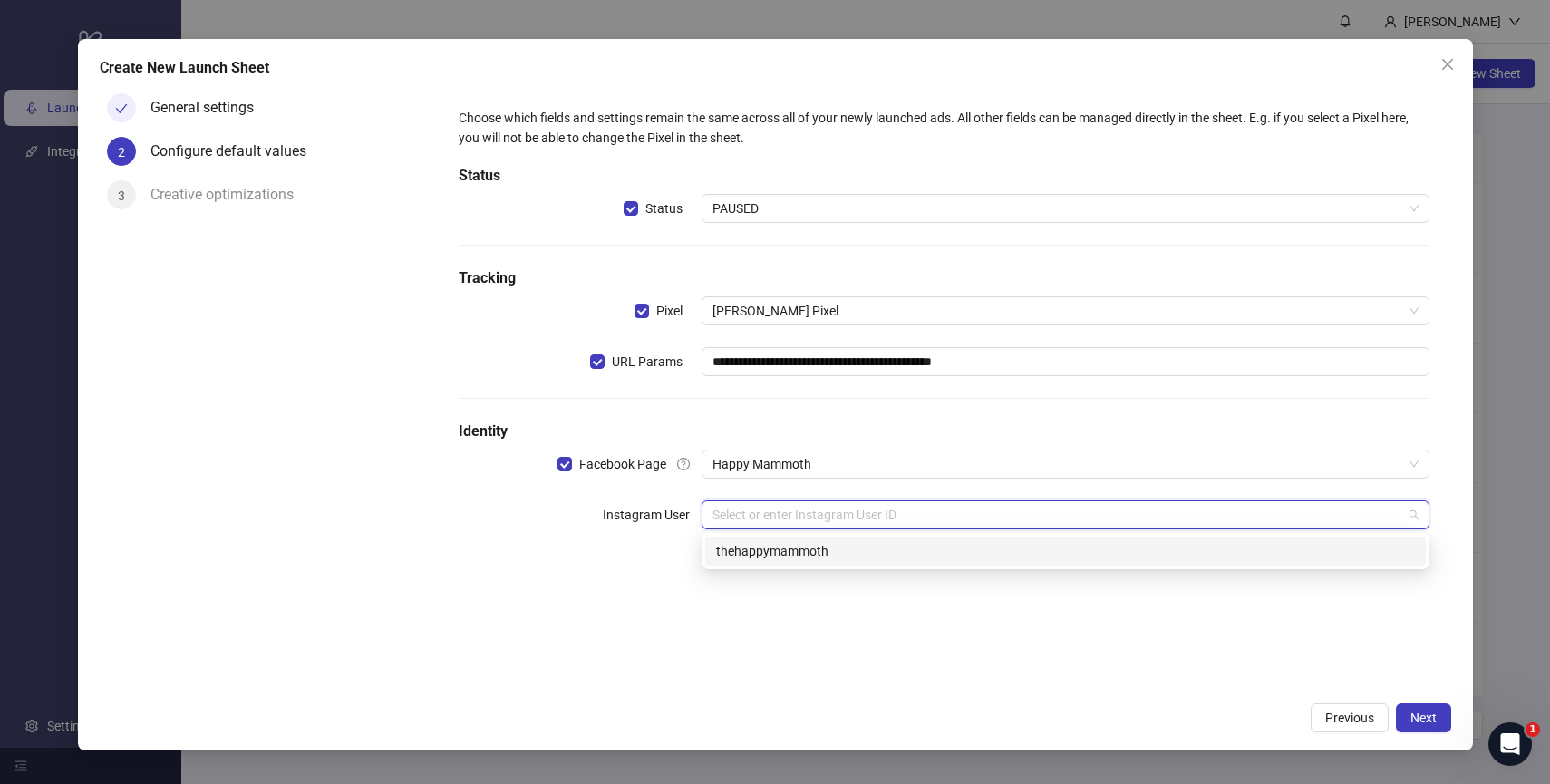
click at [802, 554] on div "thehappymammoth" at bounding box center [1065, 550] width 699 height 20
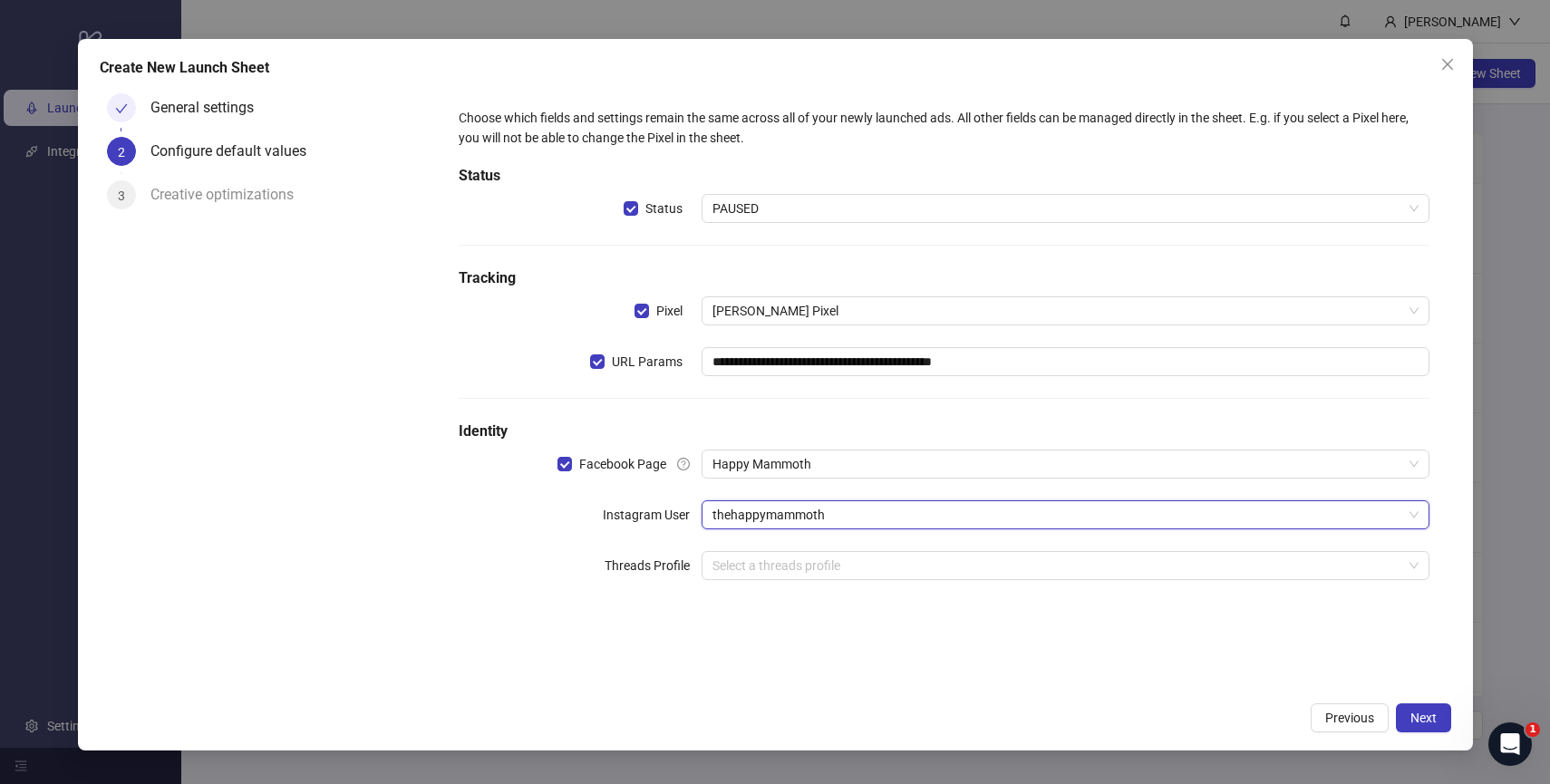
click at [887, 656] on div "**********" at bounding box center [943, 390] width 1013 height 607
click at [1432, 720] on span "Next" at bounding box center [1423, 717] width 26 height 15
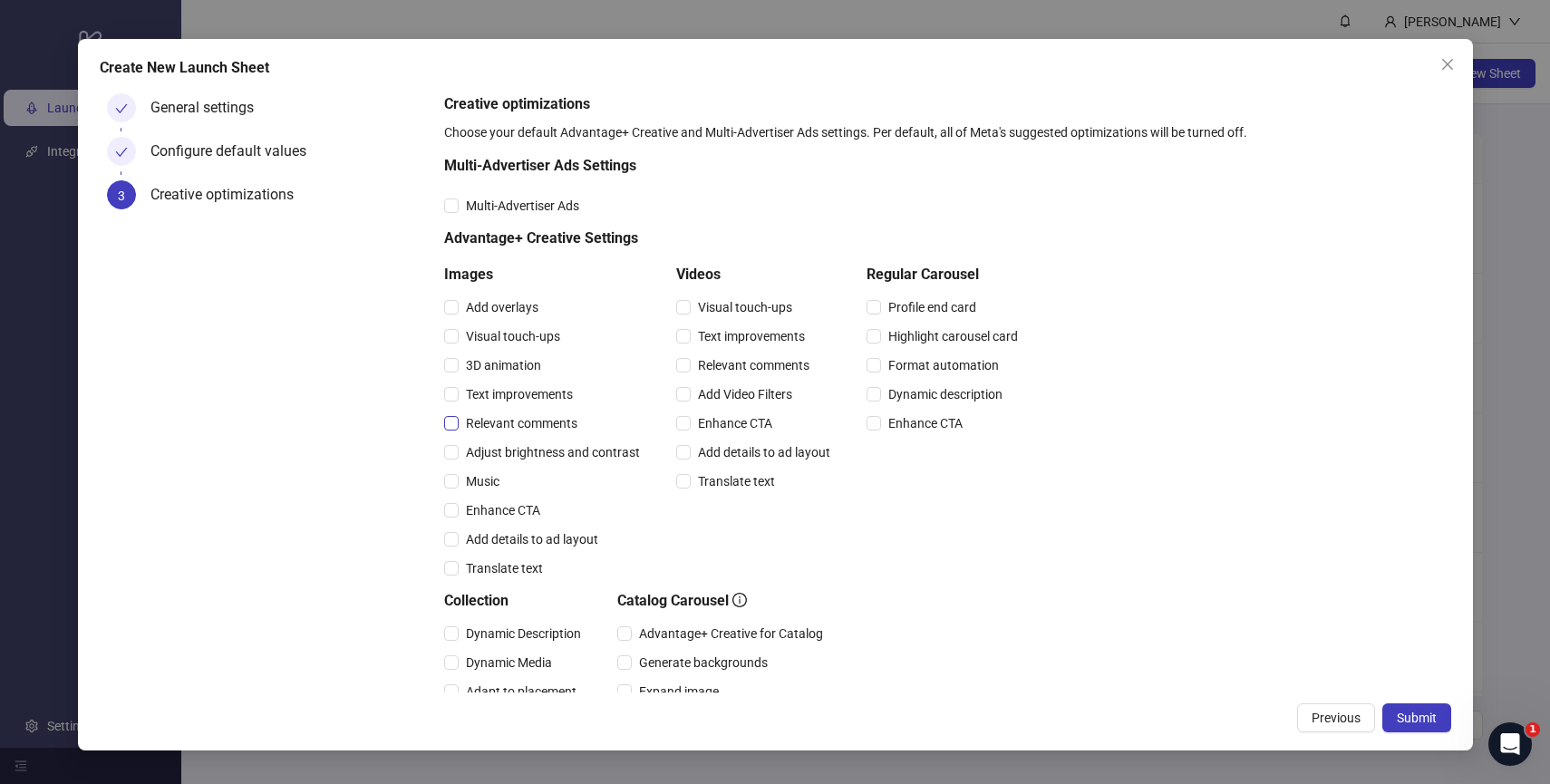
click at [529, 425] on span "Relevant comments" at bounding box center [522, 423] width 126 height 20
click at [740, 365] on span "Relevant comments" at bounding box center [753, 365] width 126 height 20
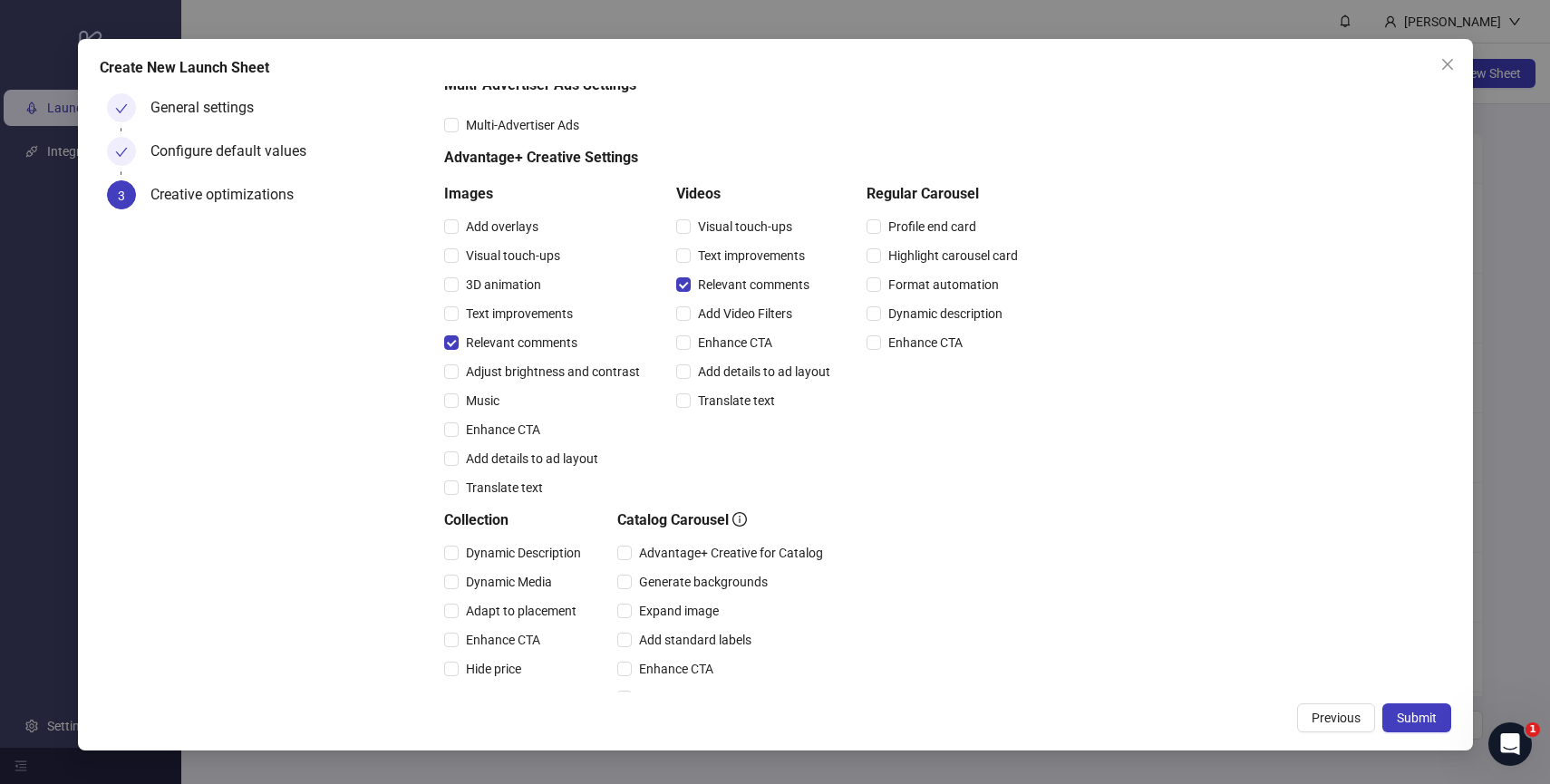
scroll to position [318, 0]
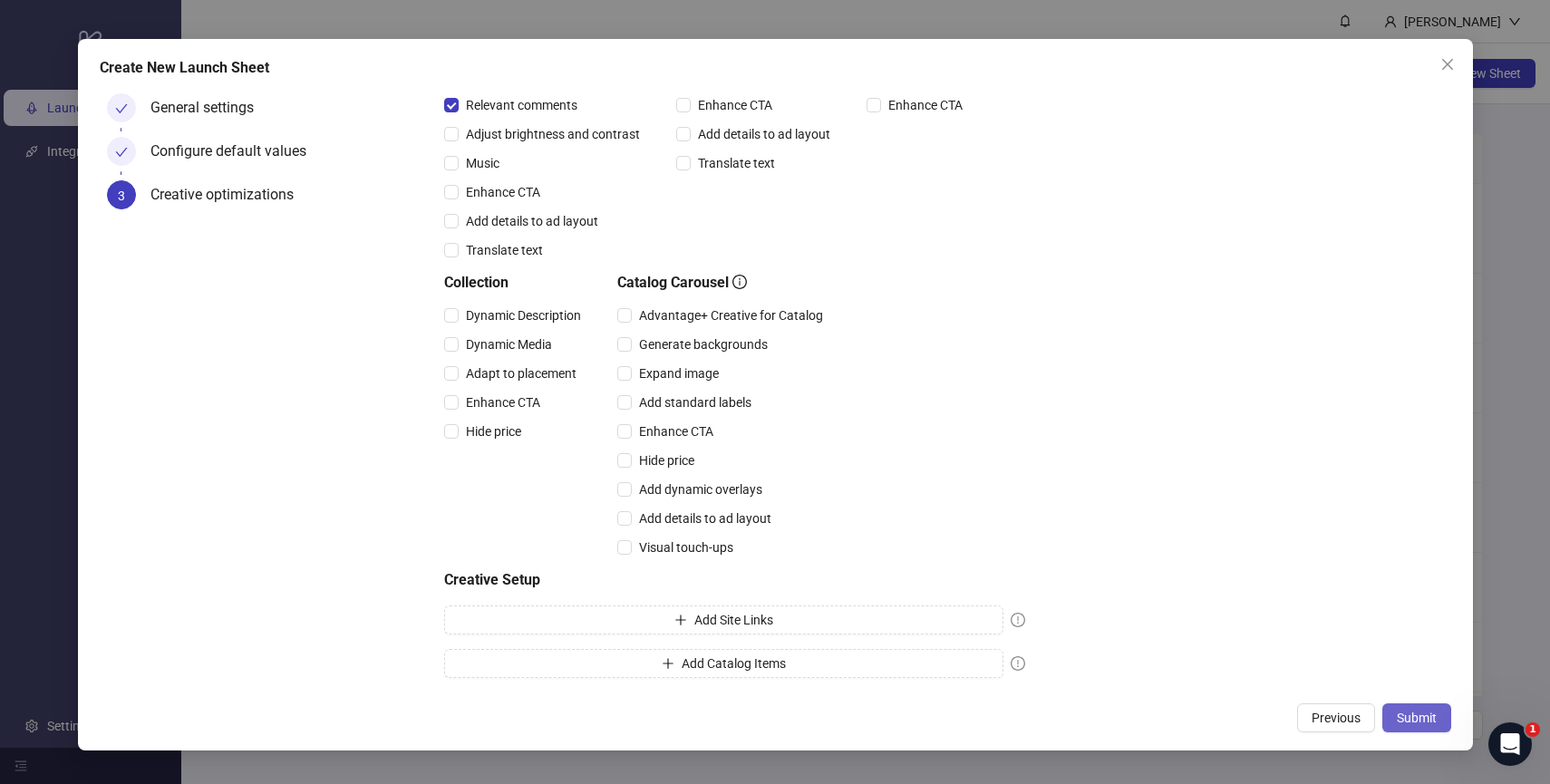
click at [1407, 719] on span "Submit" at bounding box center [1416, 717] width 40 height 15
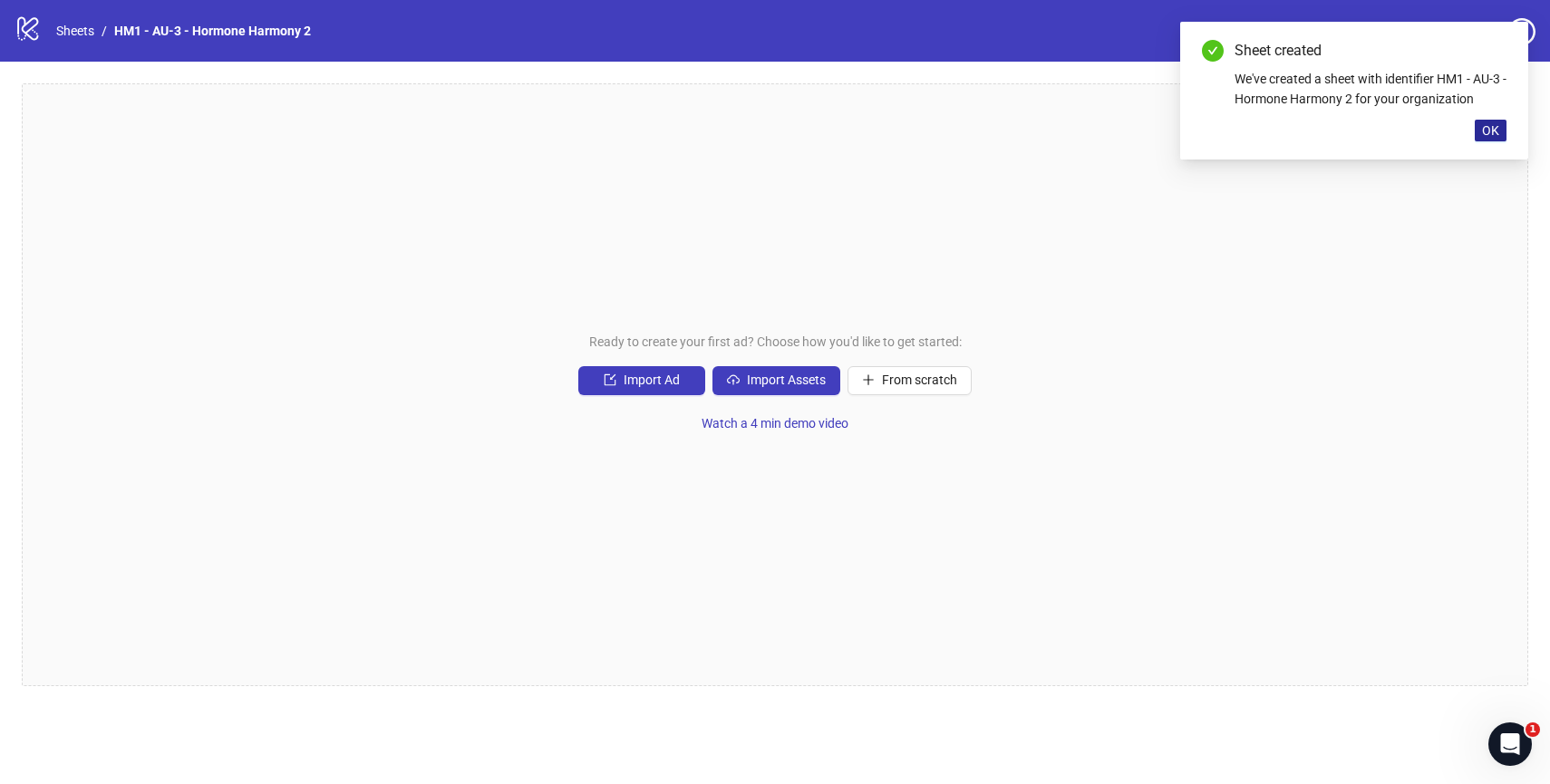
click at [1482, 133] on span "OK" at bounding box center [1491, 130] width 17 height 15
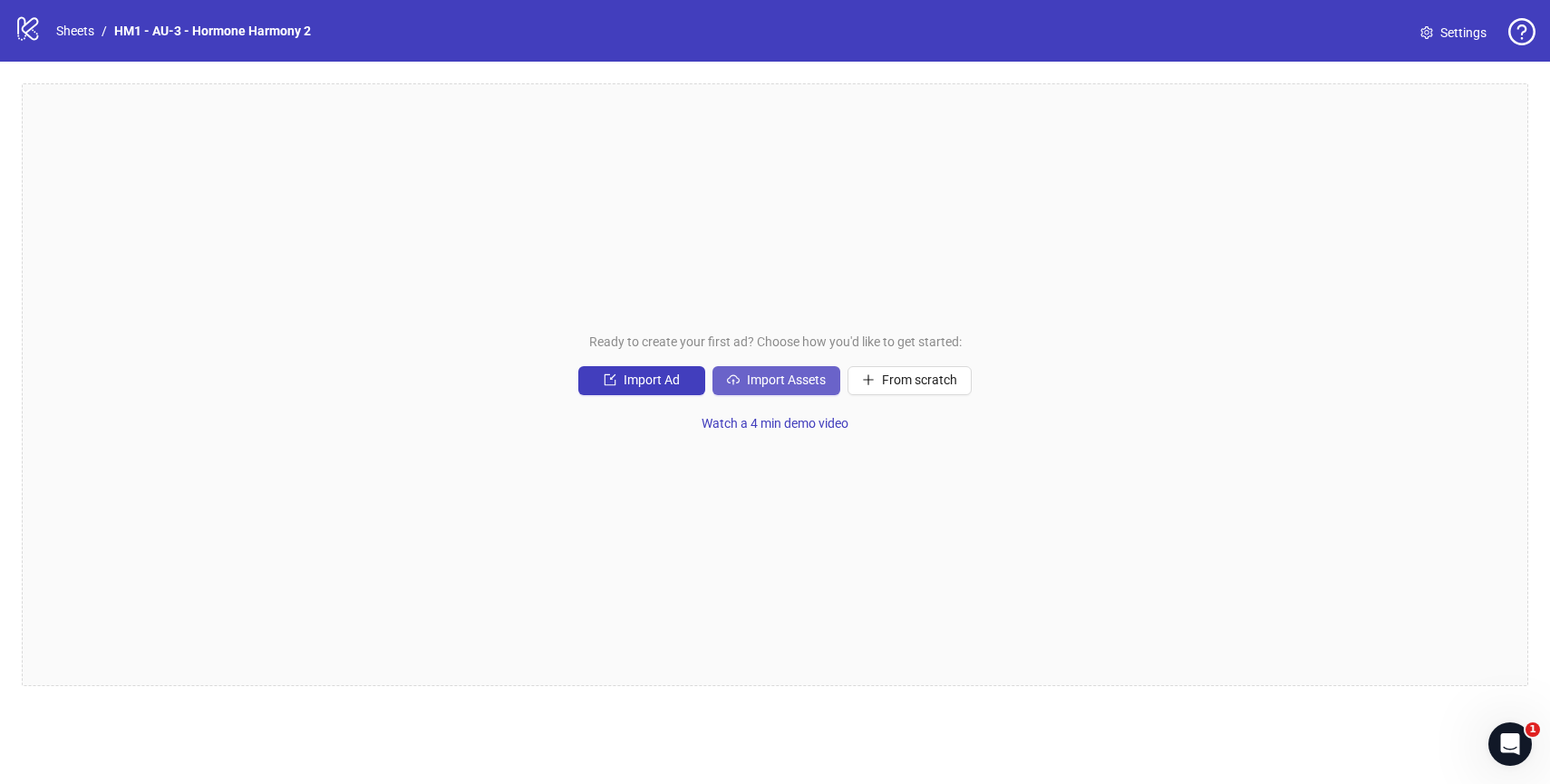
click at [797, 373] on span "Import Assets" at bounding box center [785, 379] width 79 height 15
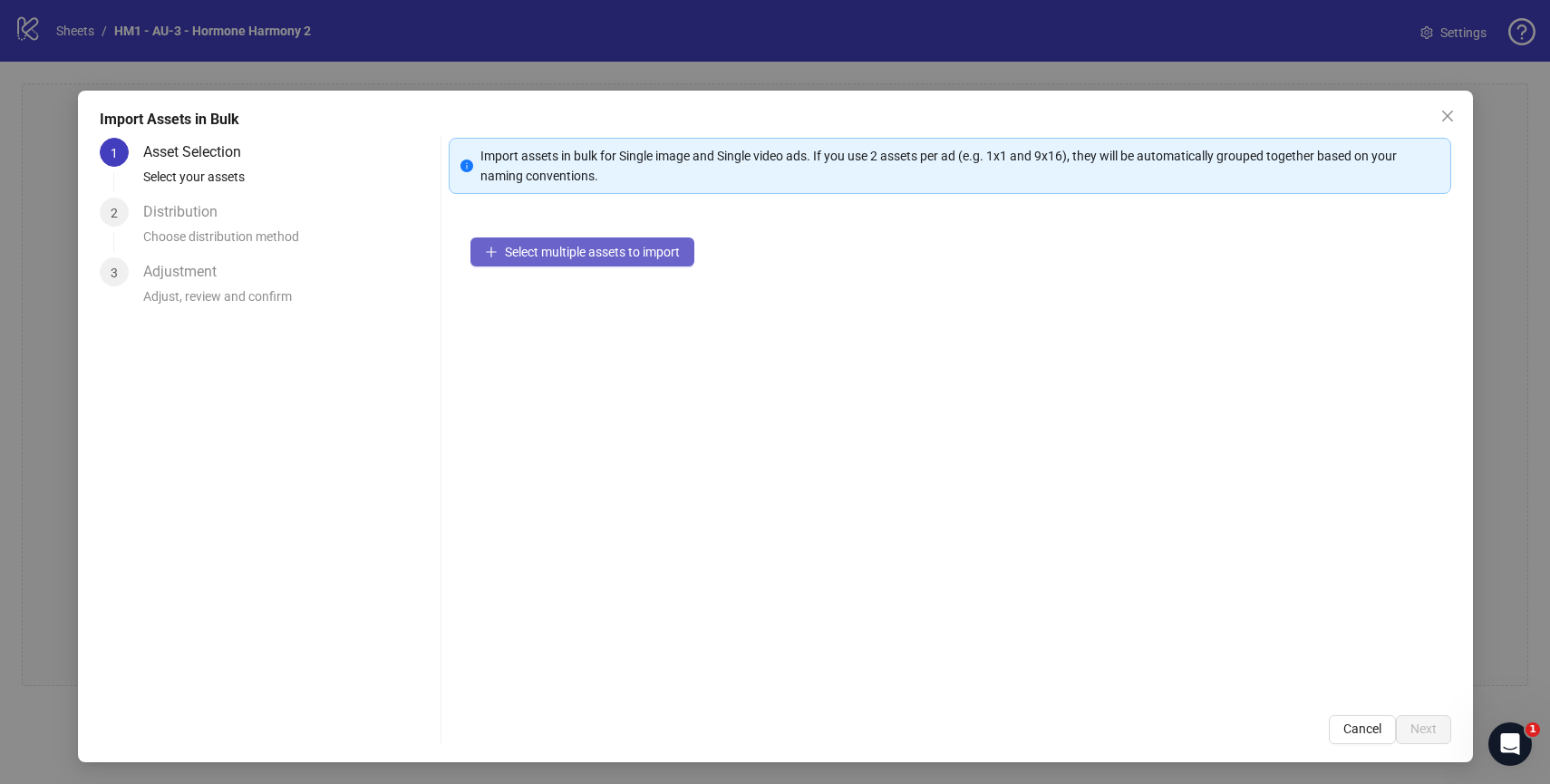
click at [563, 243] on button "Select multiple assets to import" at bounding box center [582, 252] width 224 height 29
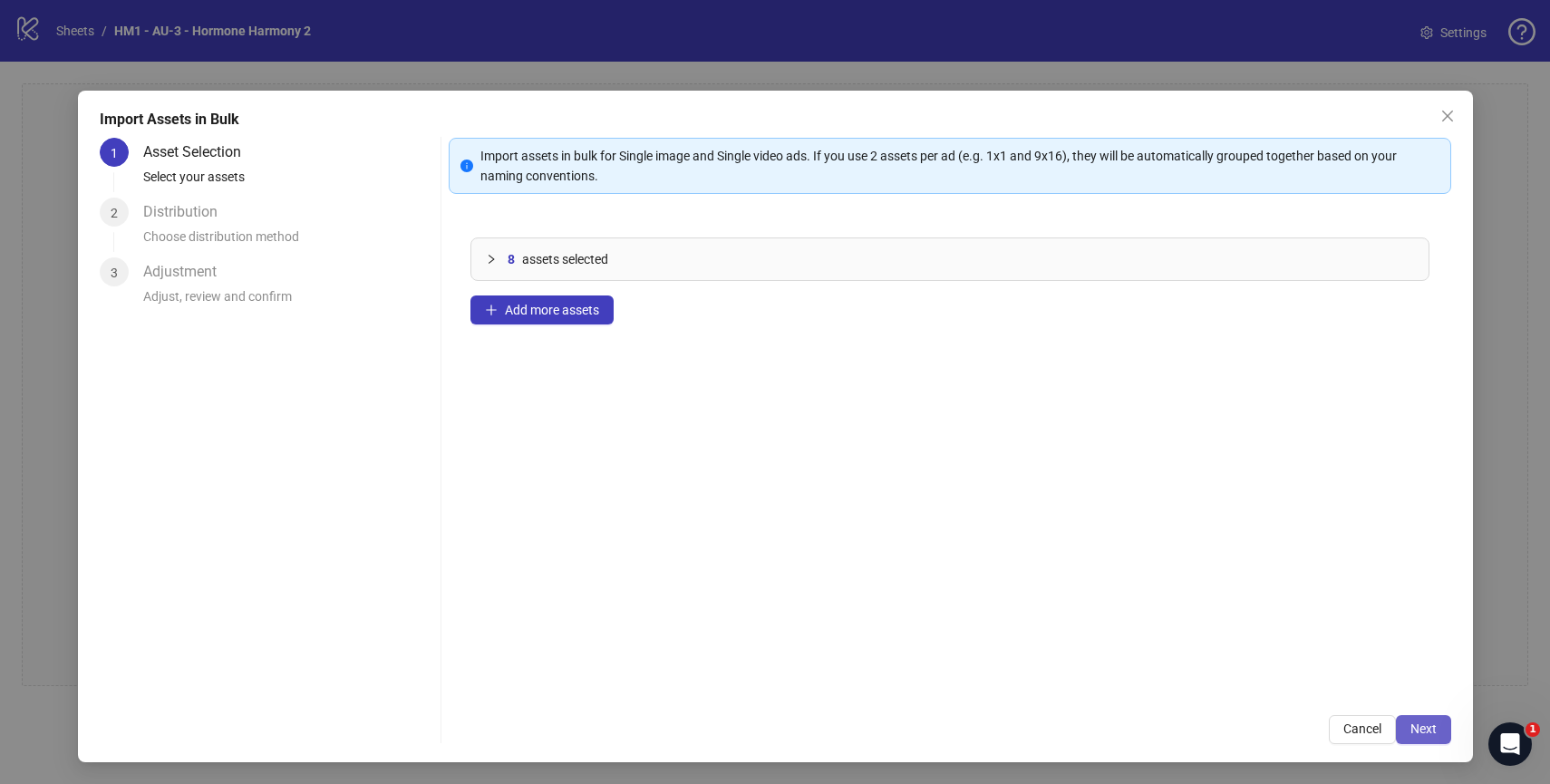
click at [1445, 722] on button "Next" at bounding box center [1423, 730] width 55 height 29
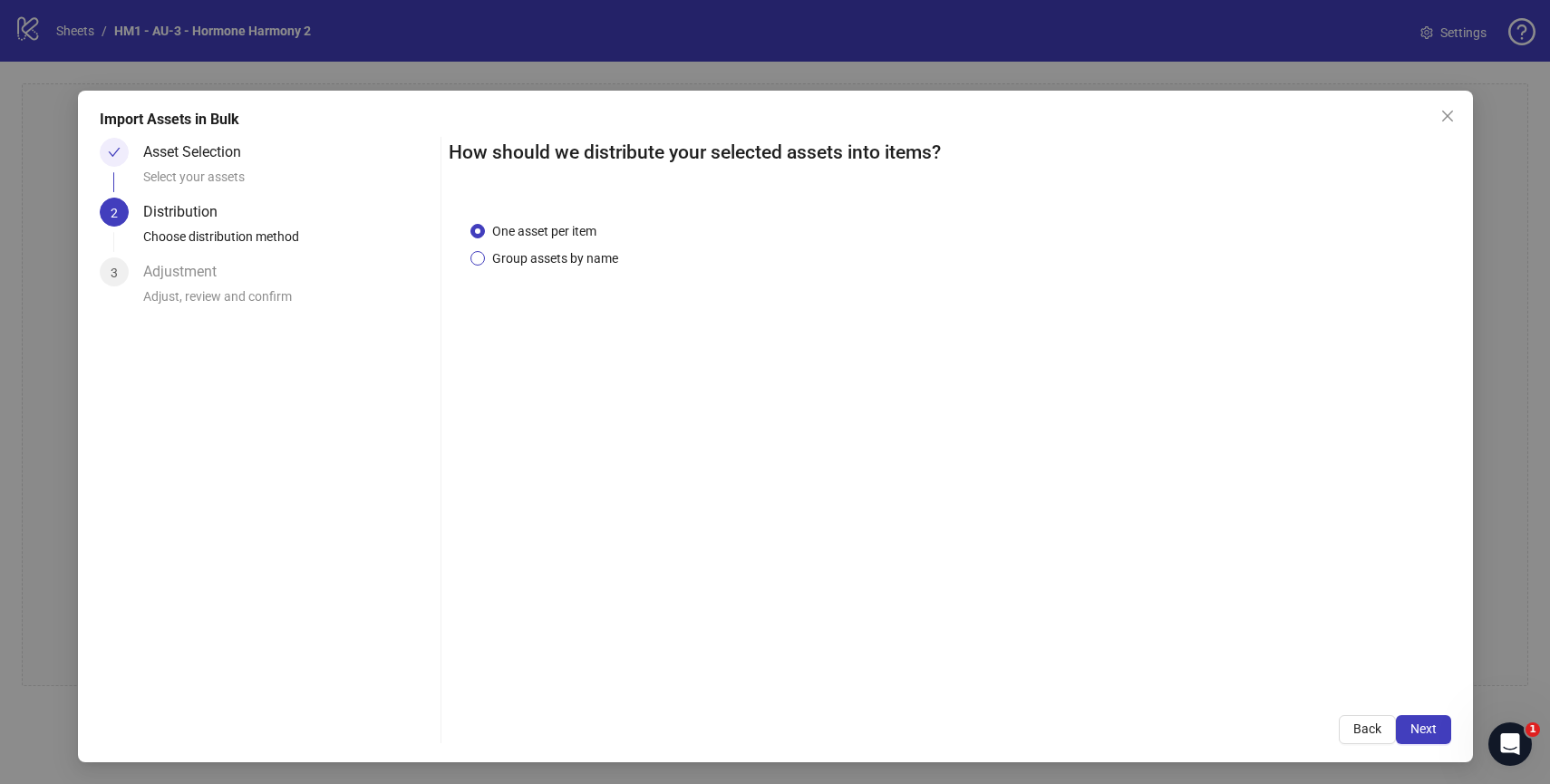
click at [580, 258] on span "Group assets by name" at bounding box center [554, 258] width 141 height 20
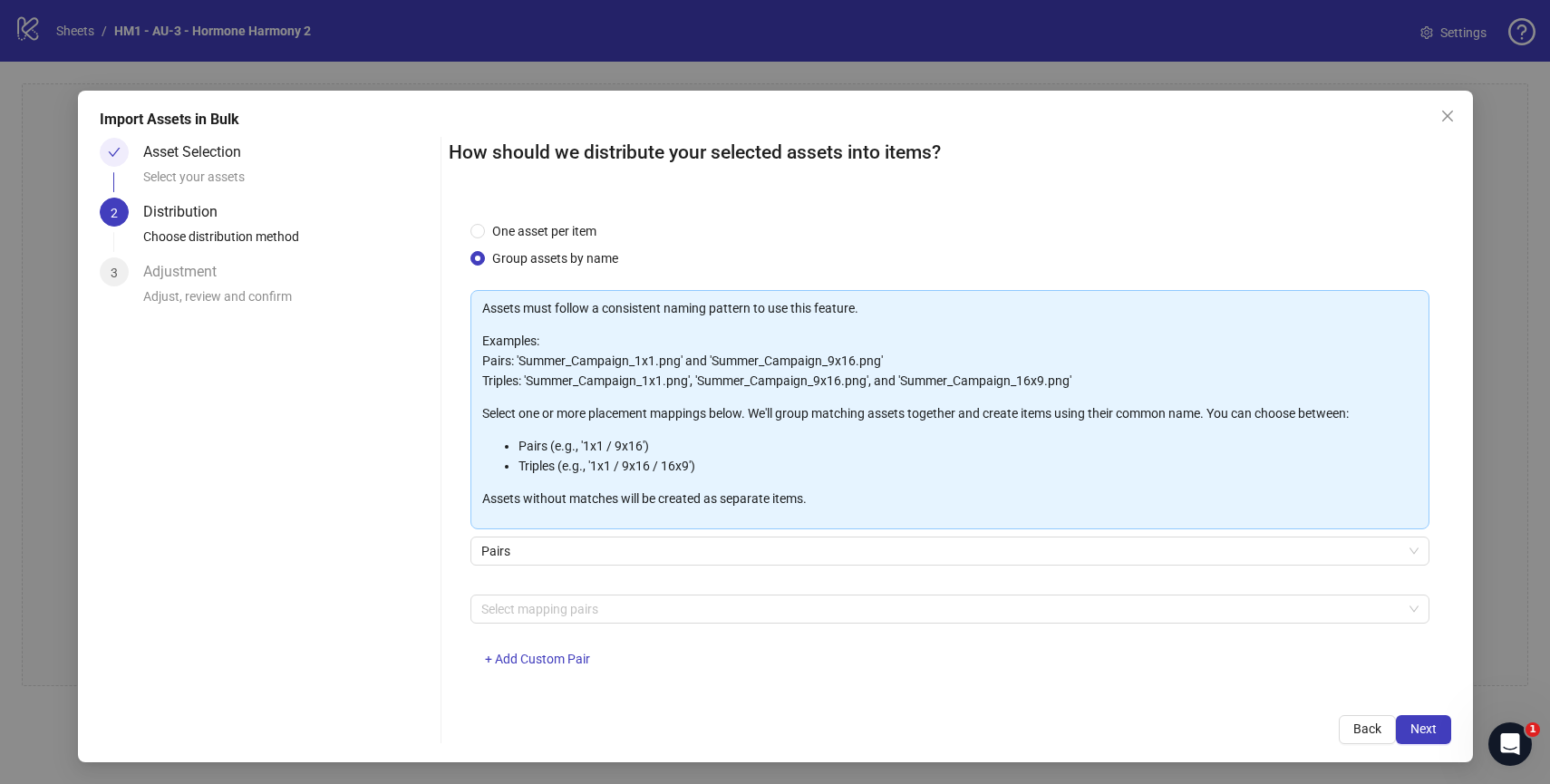
scroll to position [17, 0]
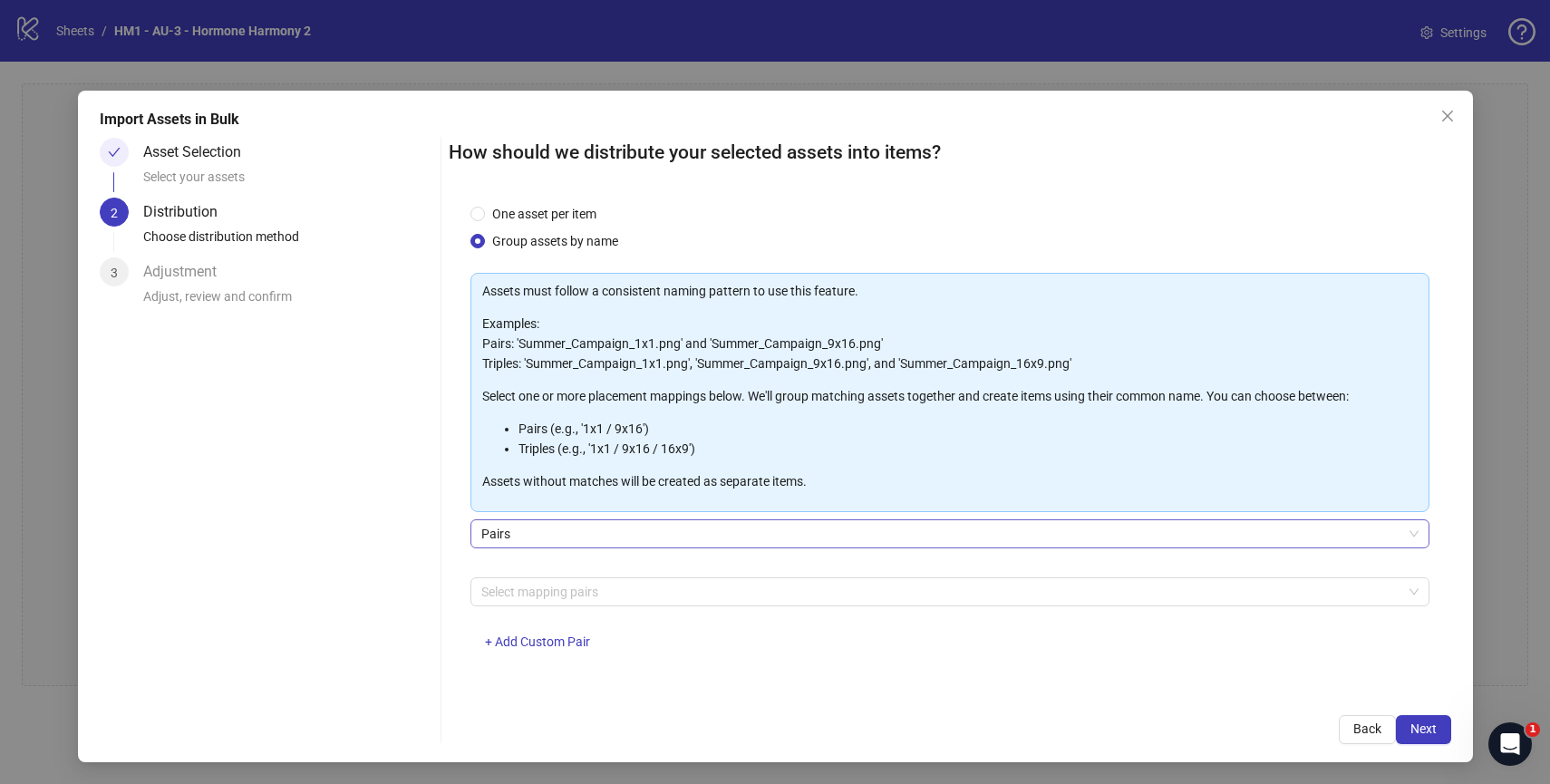
click at [647, 540] on span "Pairs" at bounding box center [949, 534] width 937 height 27
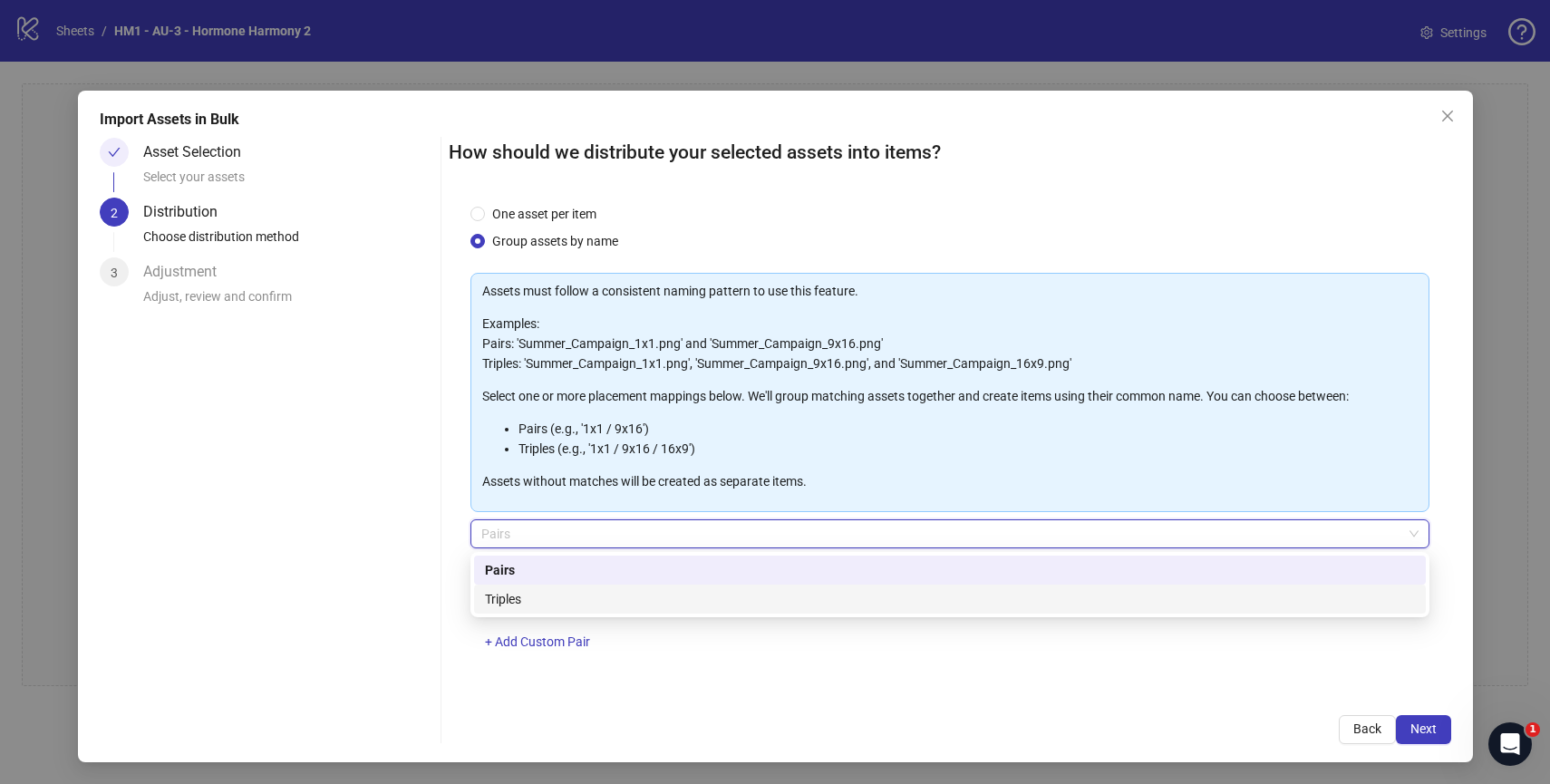
click at [683, 695] on div "How should we distribute your selected assets into items? One asset per item Gr…" at bounding box center [950, 441] width 1002 height 607
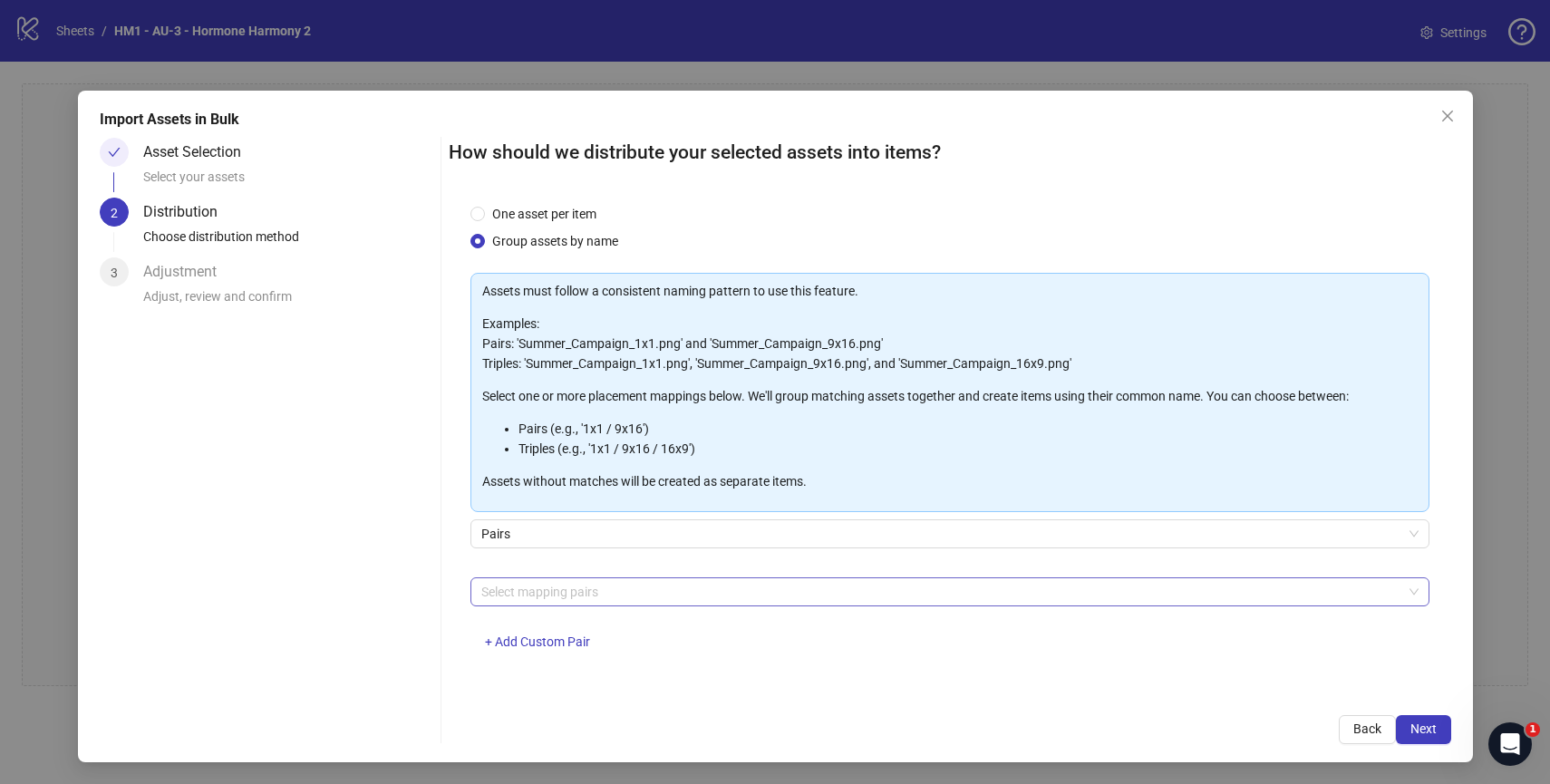
click at [596, 601] on div at bounding box center [940, 591] width 933 height 25
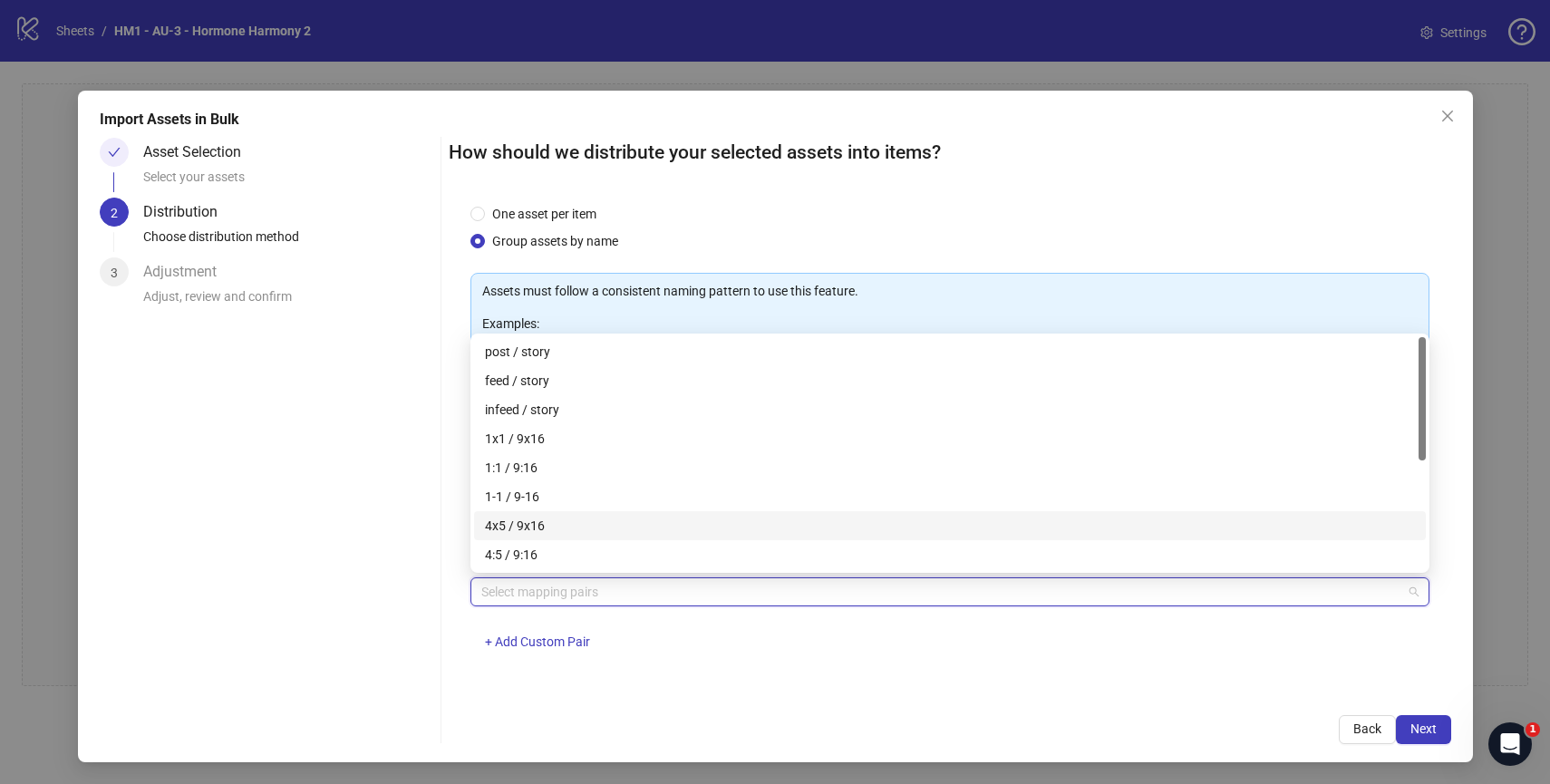
click at [588, 523] on div "4x5 / 9x16" at bounding box center [949, 525] width 930 height 20
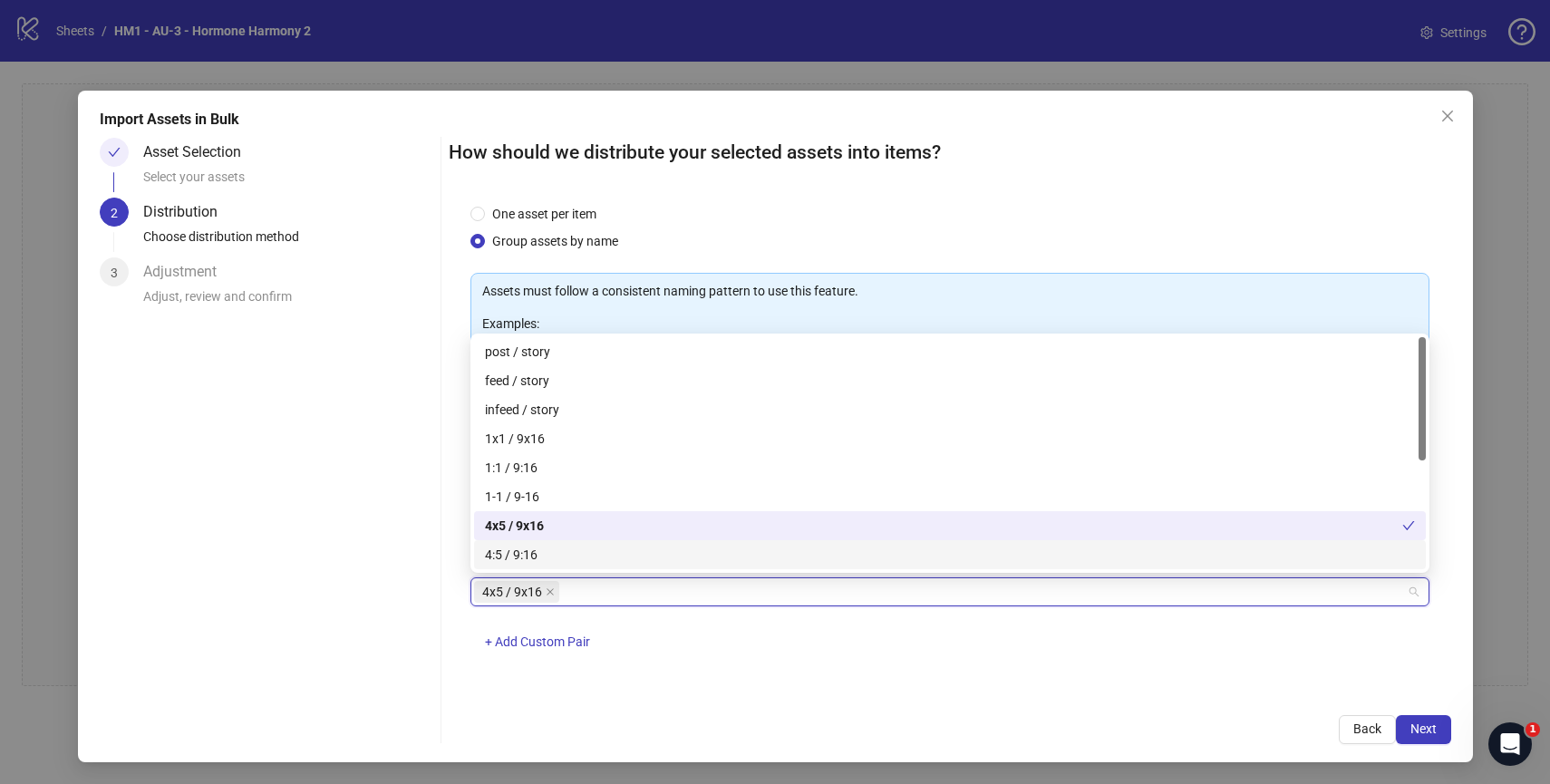
click at [786, 676] on div "One asset per item Group assets by name Assets must follow a consistent naming …" at bounding box center [950, 447] width 1002 height 494
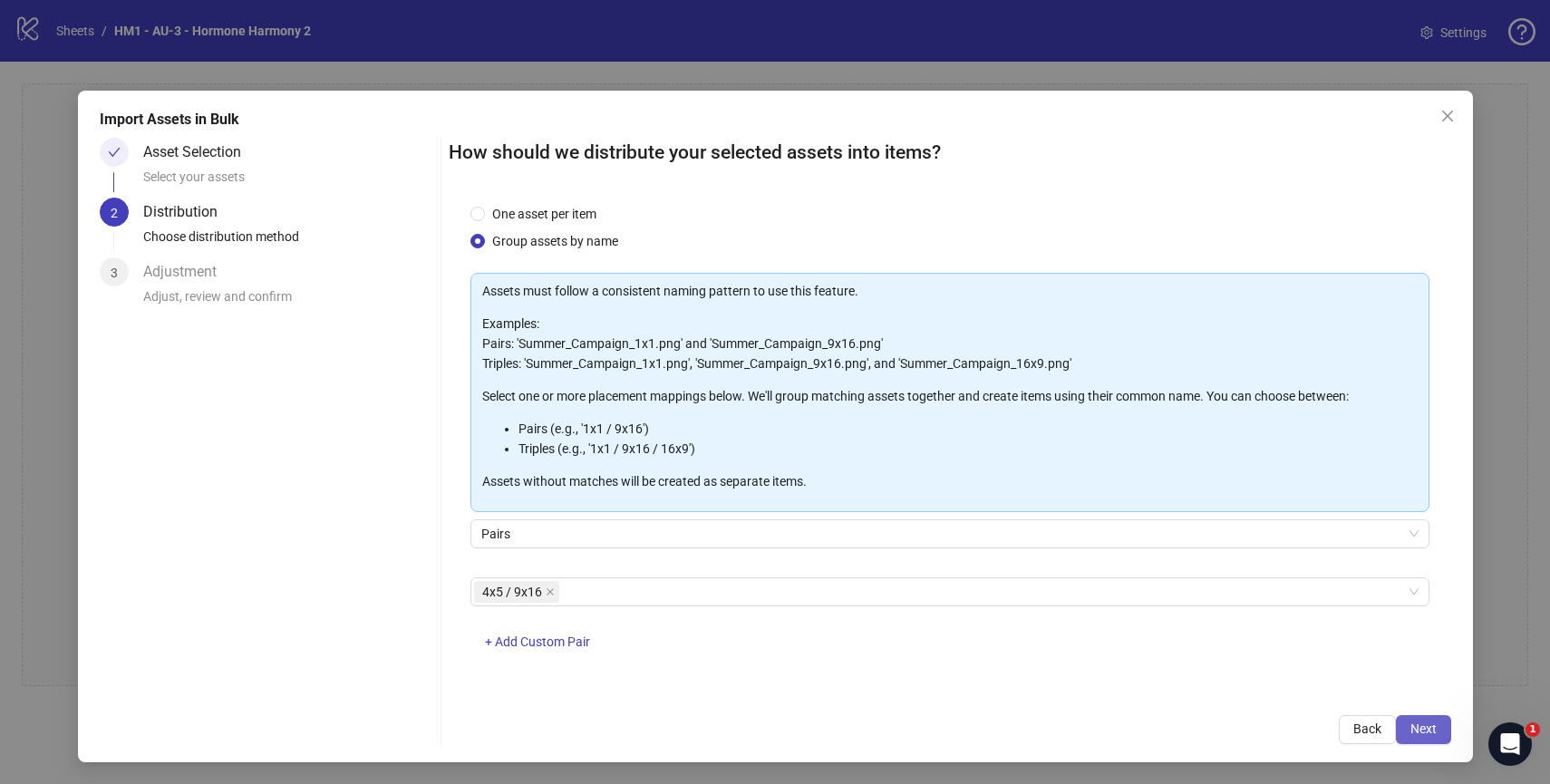
click at [1426, 728] on span "Next" at bounding box center [1423, 728] width 26 height 15
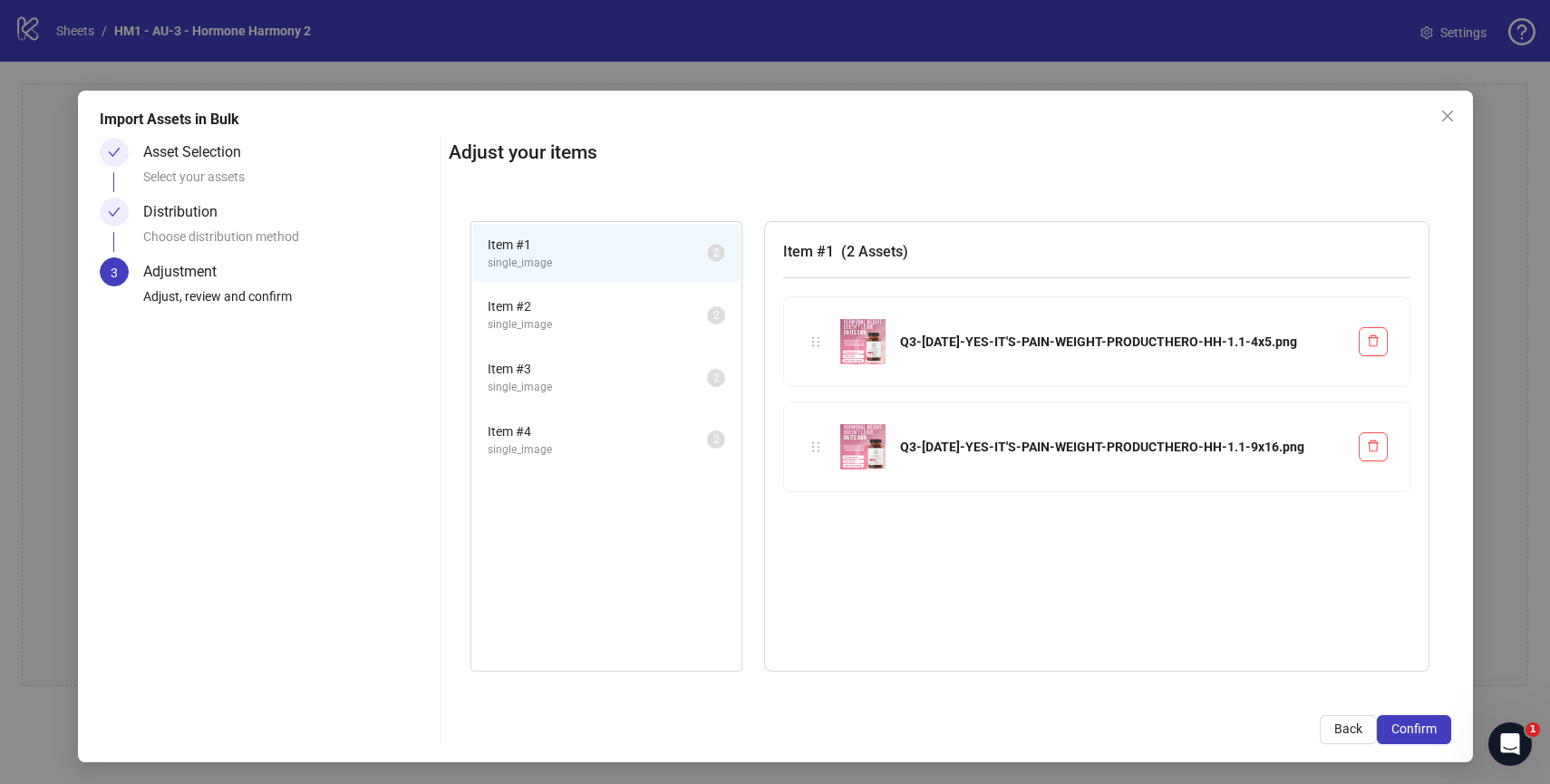
click at [649, 333] on li "Item # 2 single_image 2" at bounding box center [606, 315] width 267 height 59
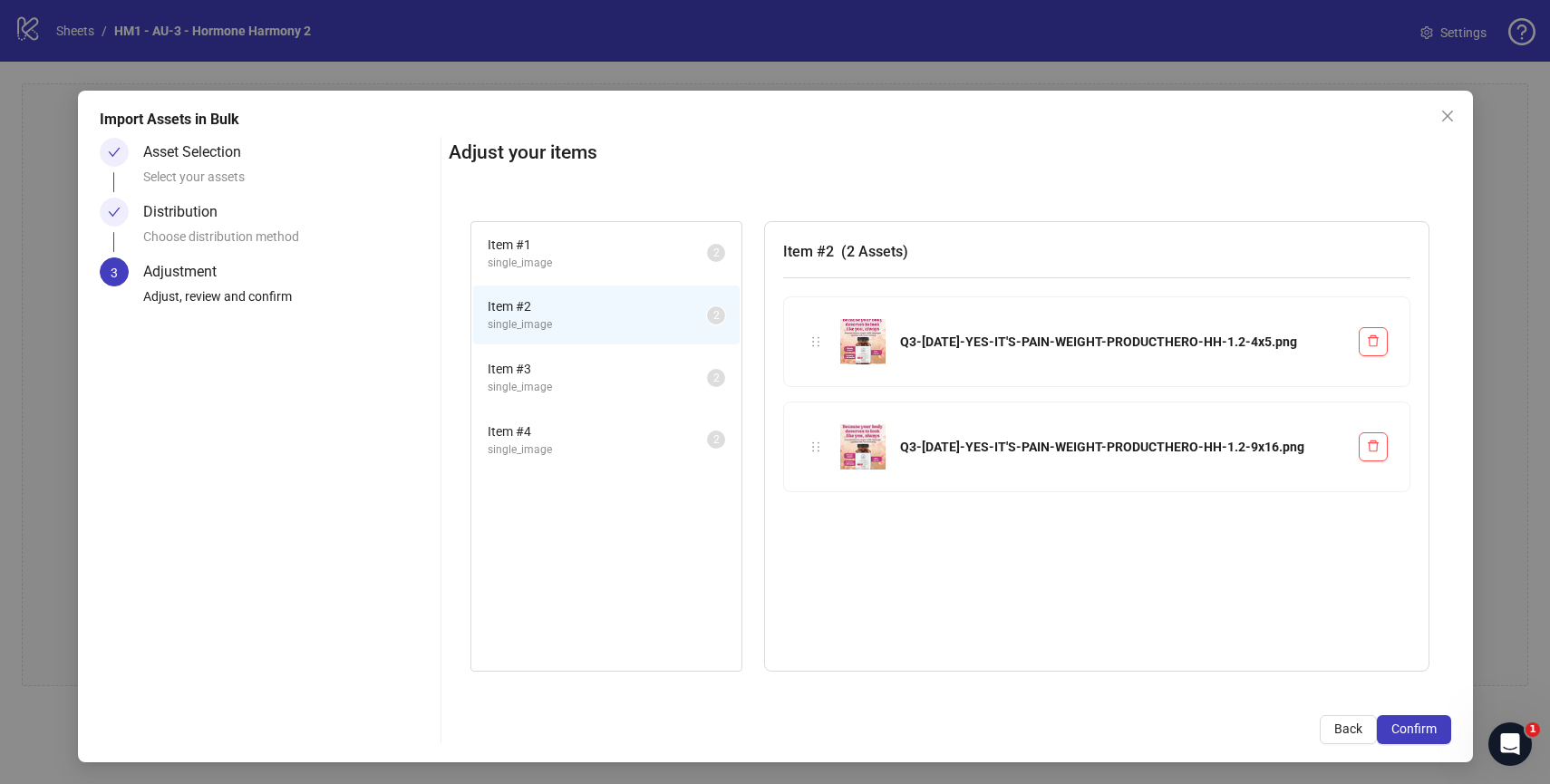
click at [625, 389] on span "single_image" at bounding box center [597, 388] width 219 height 17
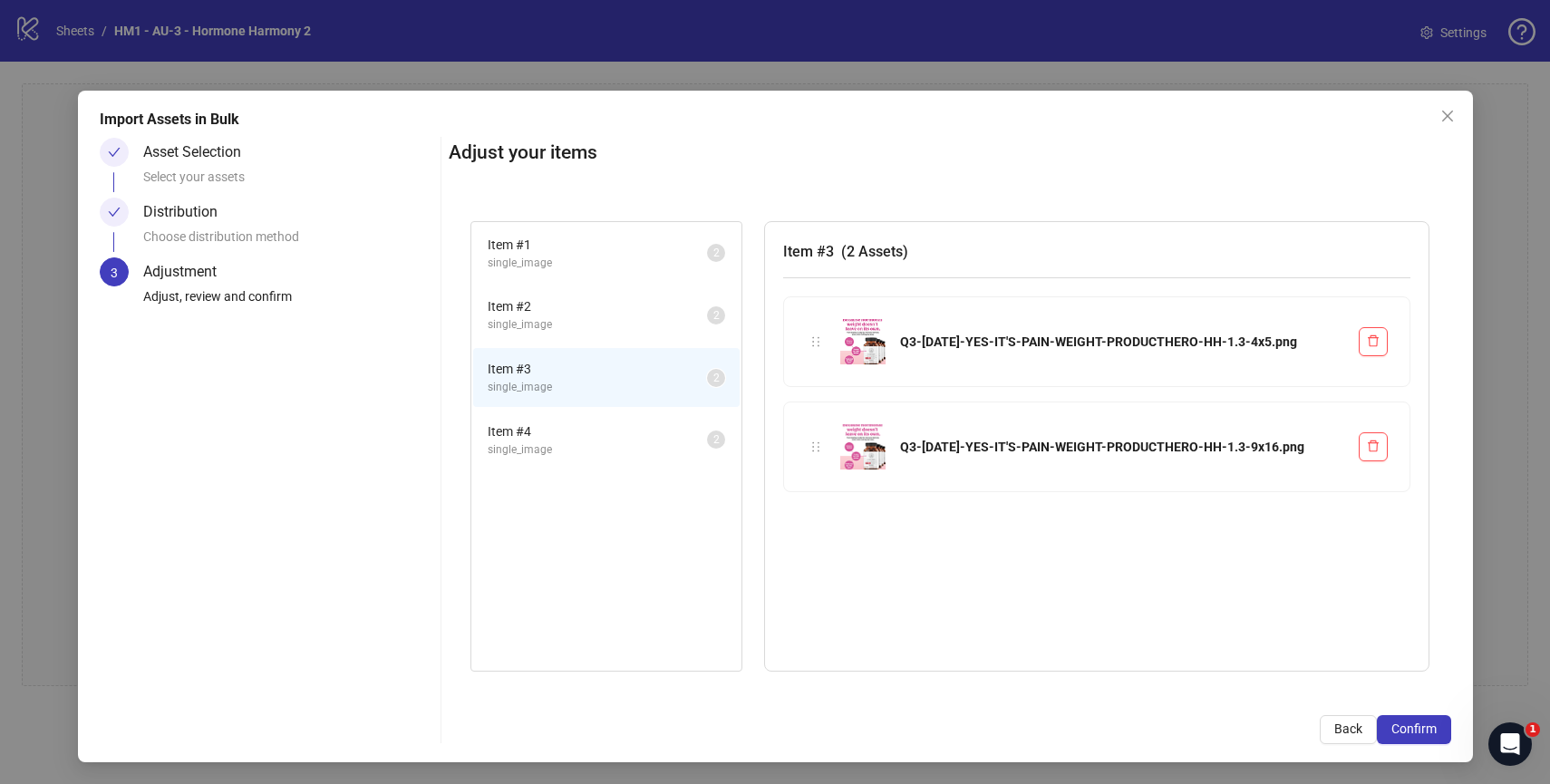
click at [609, 437] on span "Item # 4" at bounding box center [597, 431] width 219 height 20
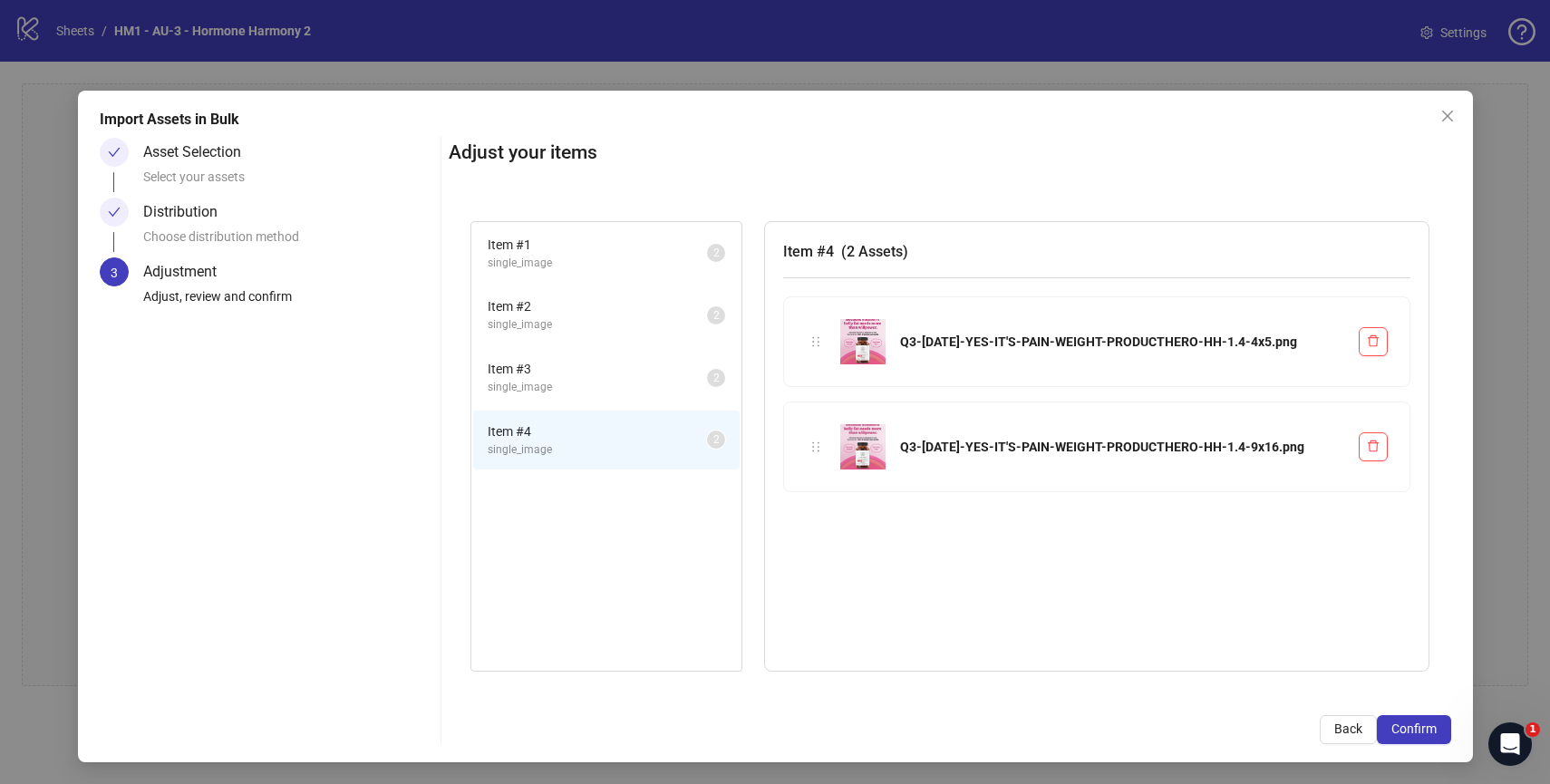
click at [616, 231] on li "Item # 1 single_image 2" at bounding box center [606, 253] width 267 height 59
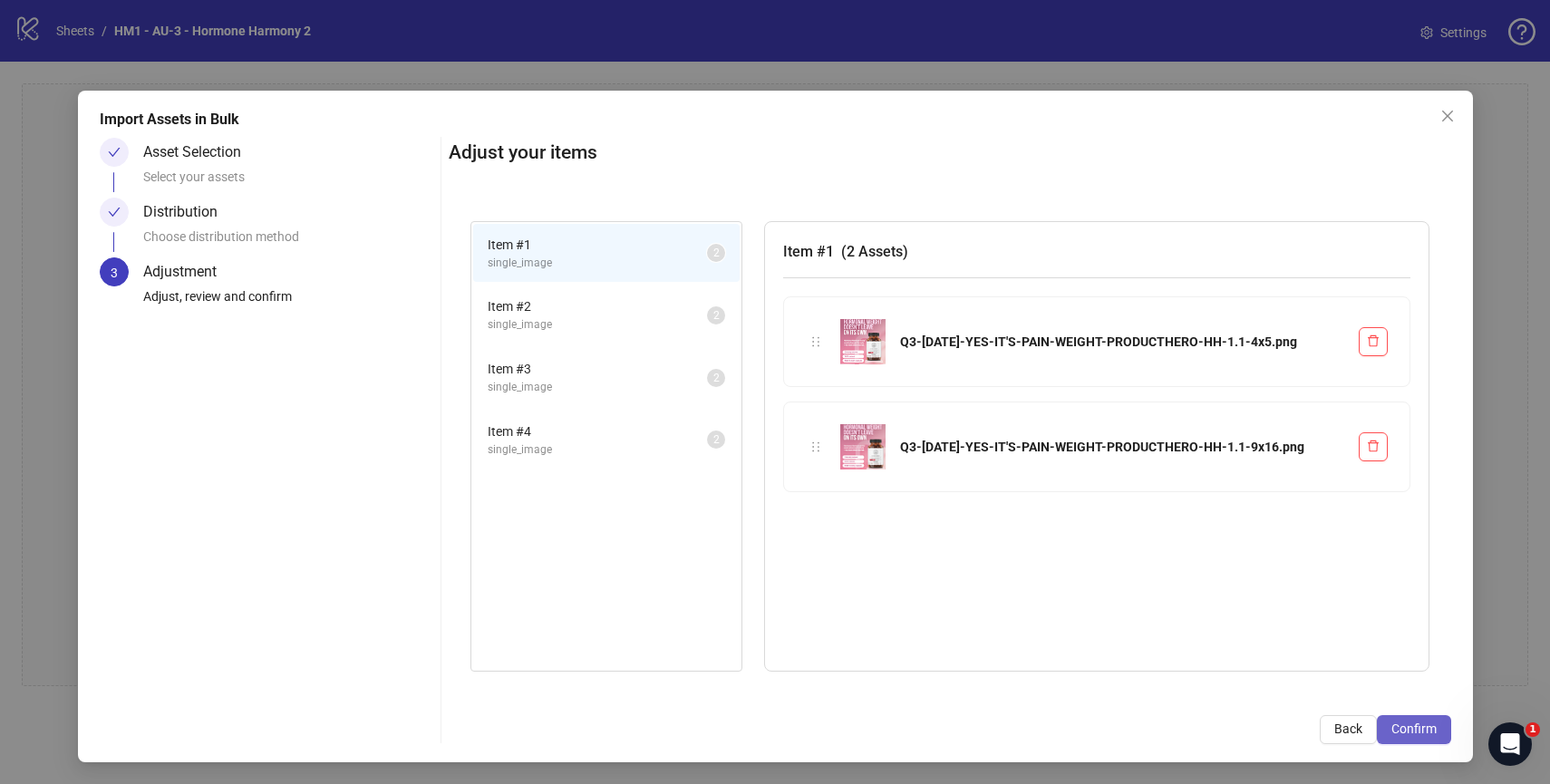
click at [1398, 724] on span "Confirm" at bounding box center [1413, 728] width 46 height 15
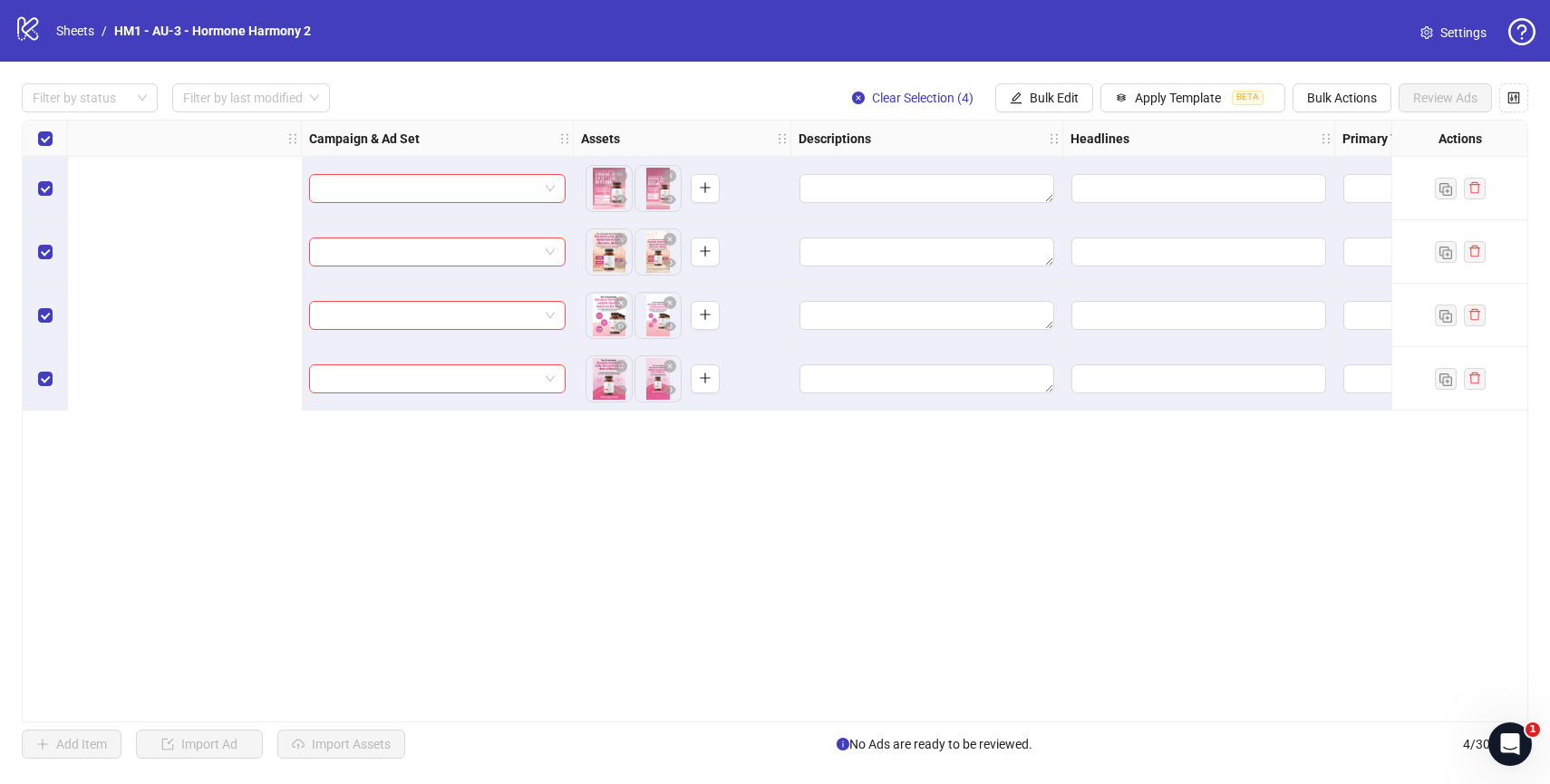
scroll to position [0, 0]
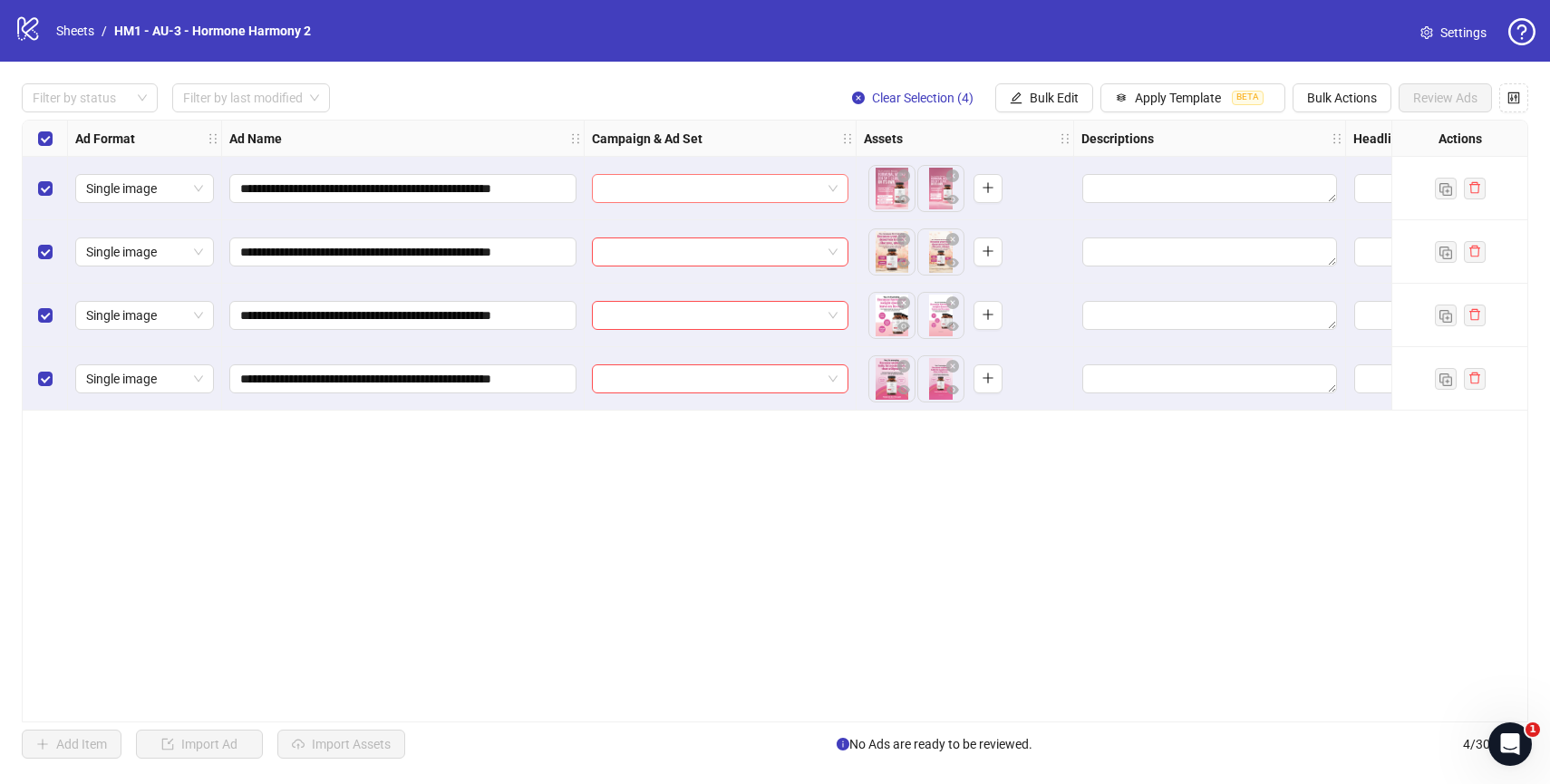
click at [800, 194] on input "search" at bounding box center [712, 188] width 218 height 27
type input "**"
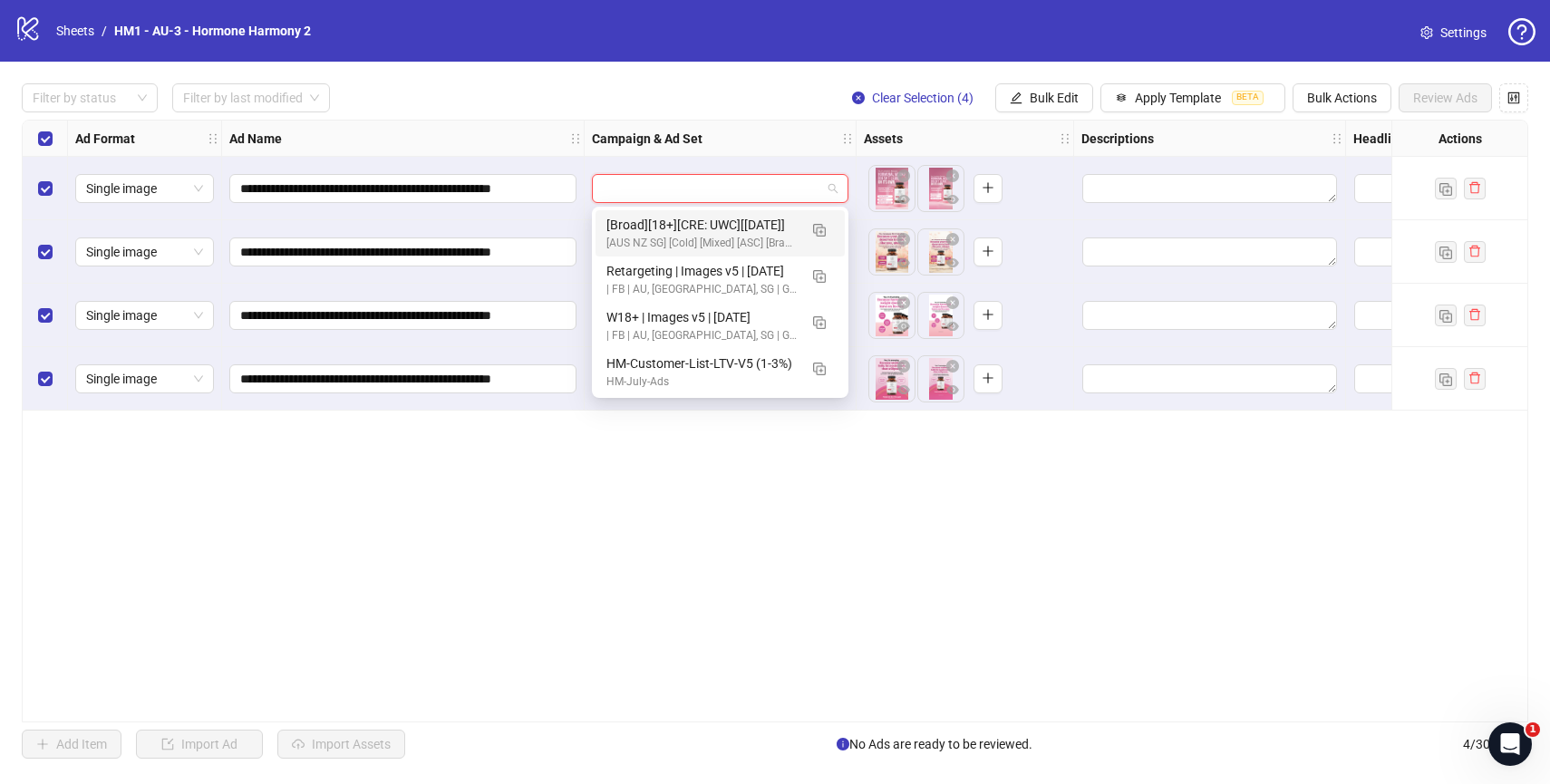
click at [395, 583] on div "**********" at bounding box center [775, 421] width 1506 height 603
click at [760, 183] on input "search" at bounding box center [712, 188] width 218 height 27
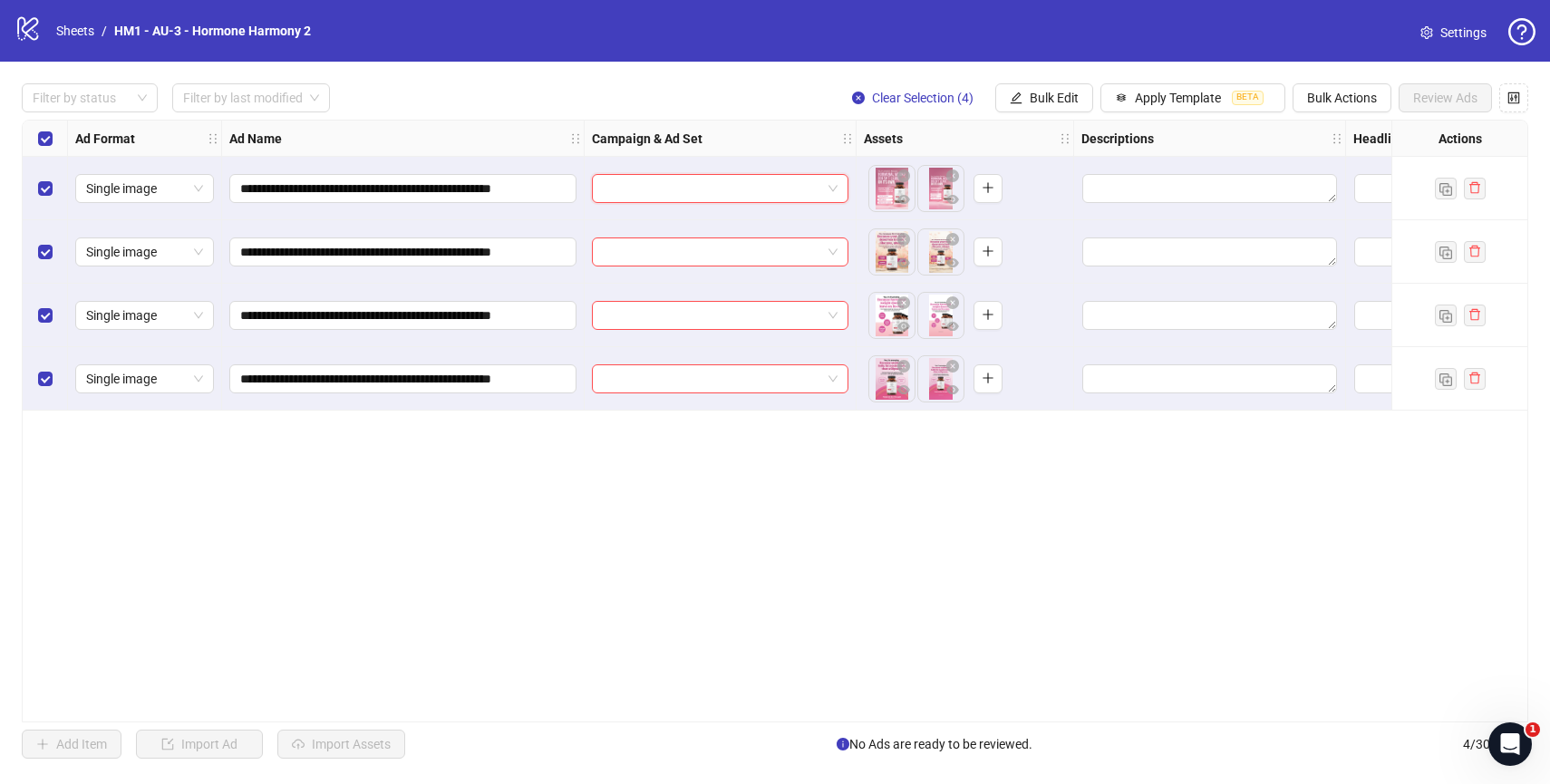
click at [733, 194] on input "search" at bounding box center [712, 188] width 218 height 27
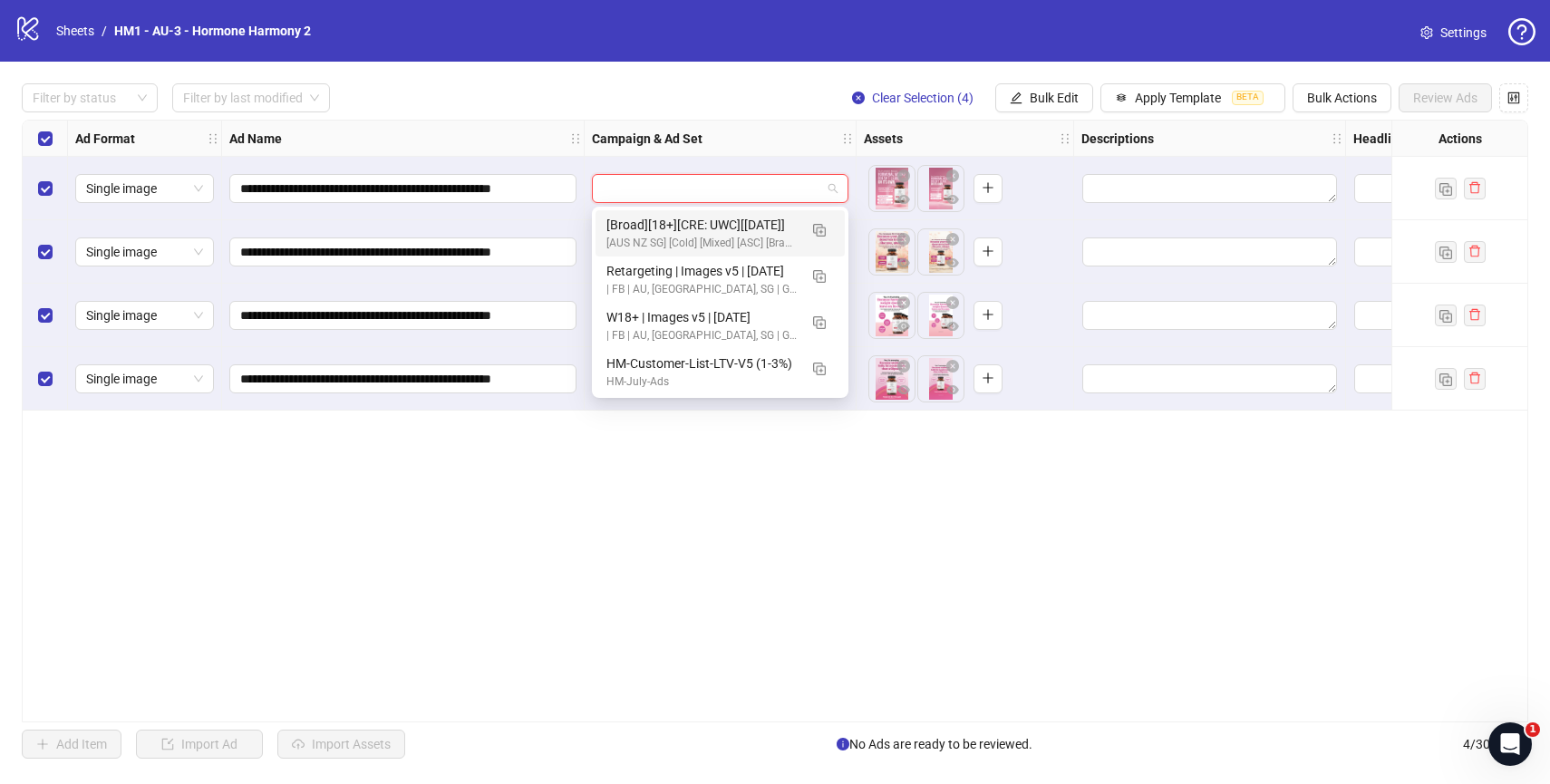
click at [744, 101] on div "Filter by status Filter by last modified Clear Selection (4) Bulk Edit Apply Te…" at bounding box center [775, 98] width 1506 height 29
click at [675, 187] on input "search" at bounding box center [712, 188] width 218 height 27
click at [819, 228] on img "button" at bounding box center [819, 230] width 13 height 13
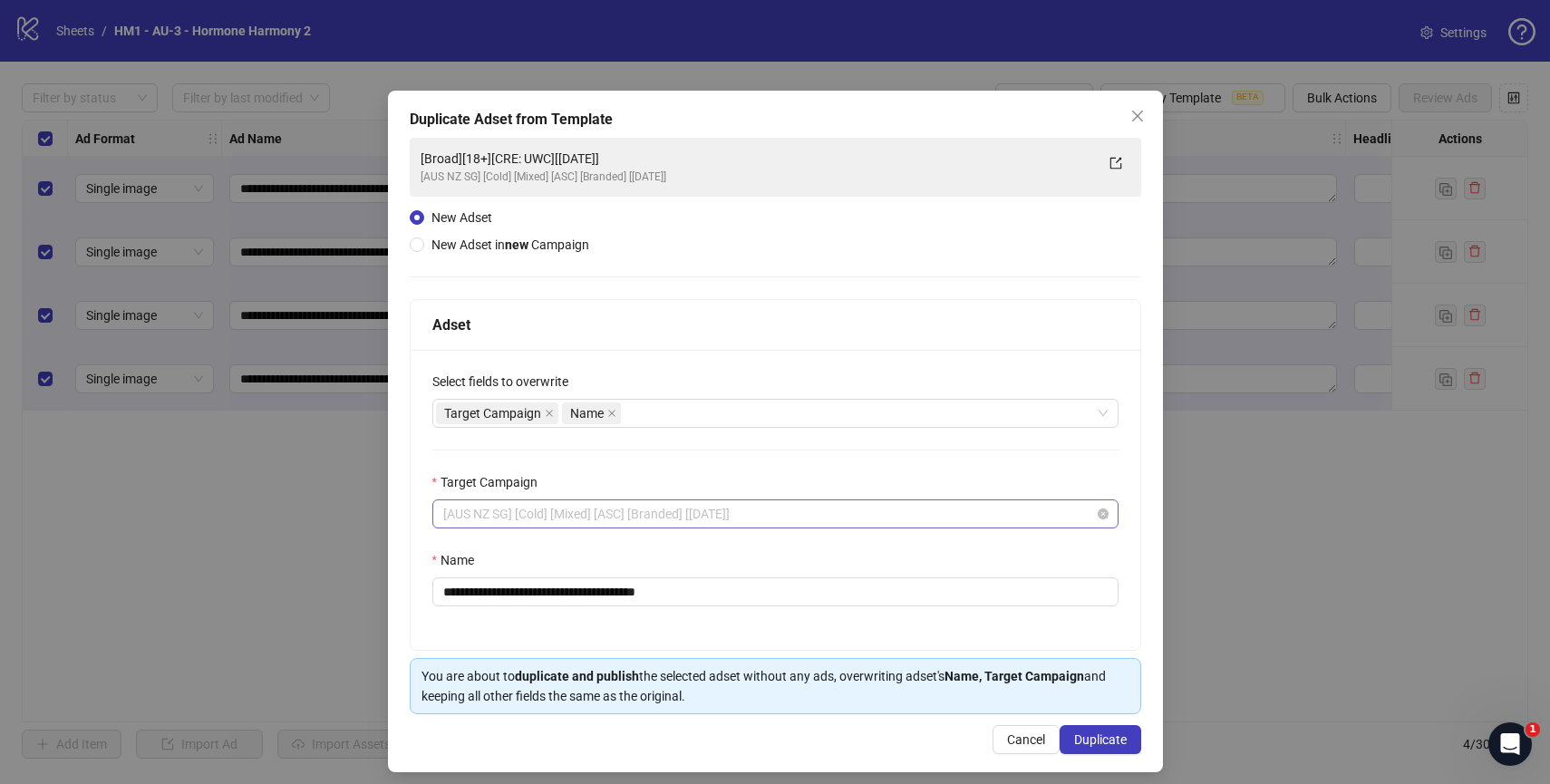
click at [607, 510] on span "[AUS NZ SG] [Cold] [Mixed] [ASC] [Branded] [30 May 2025]" at bounding box center [775, 514] width 664 height 27
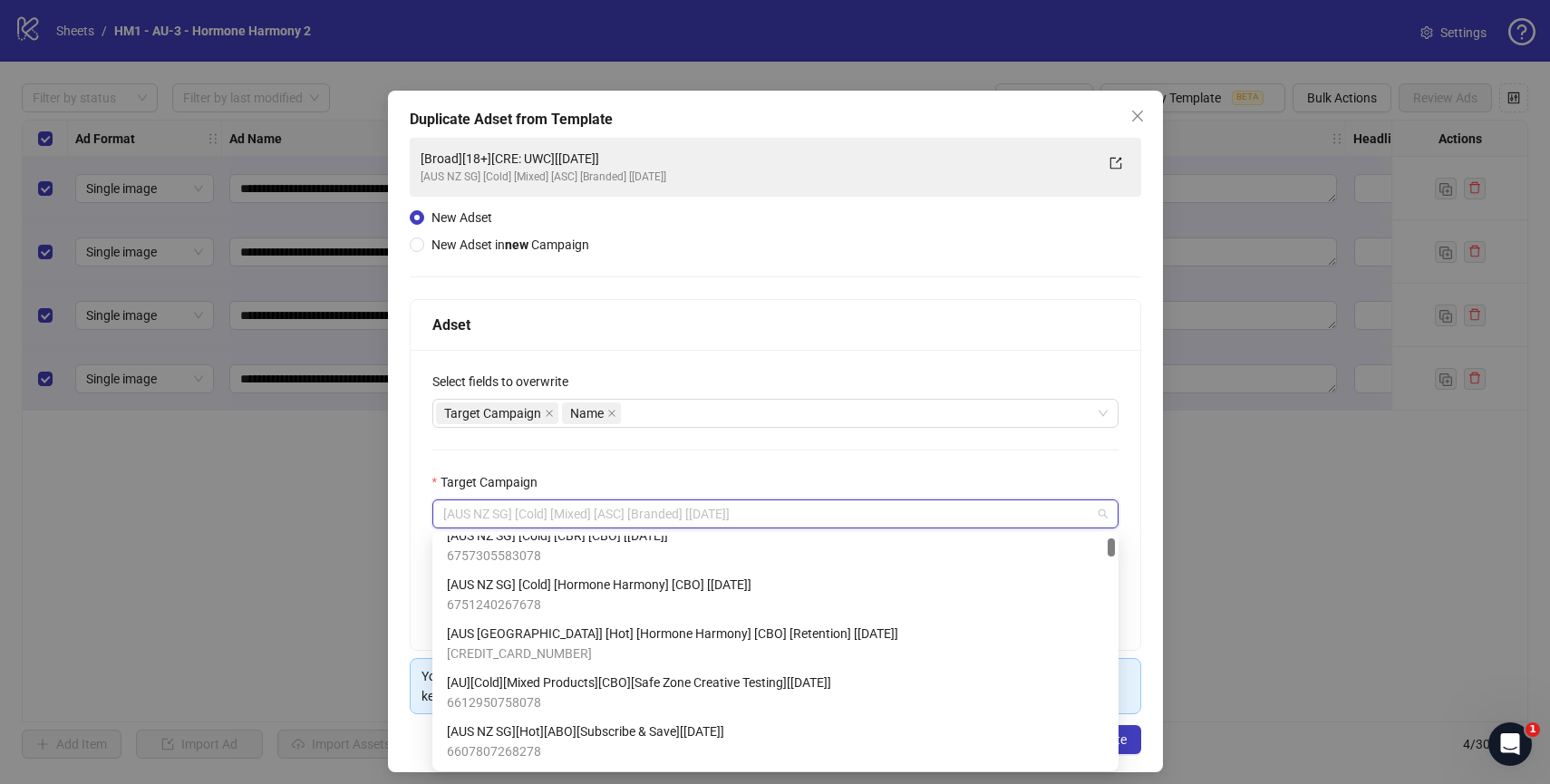
scroll to position [215, 0]
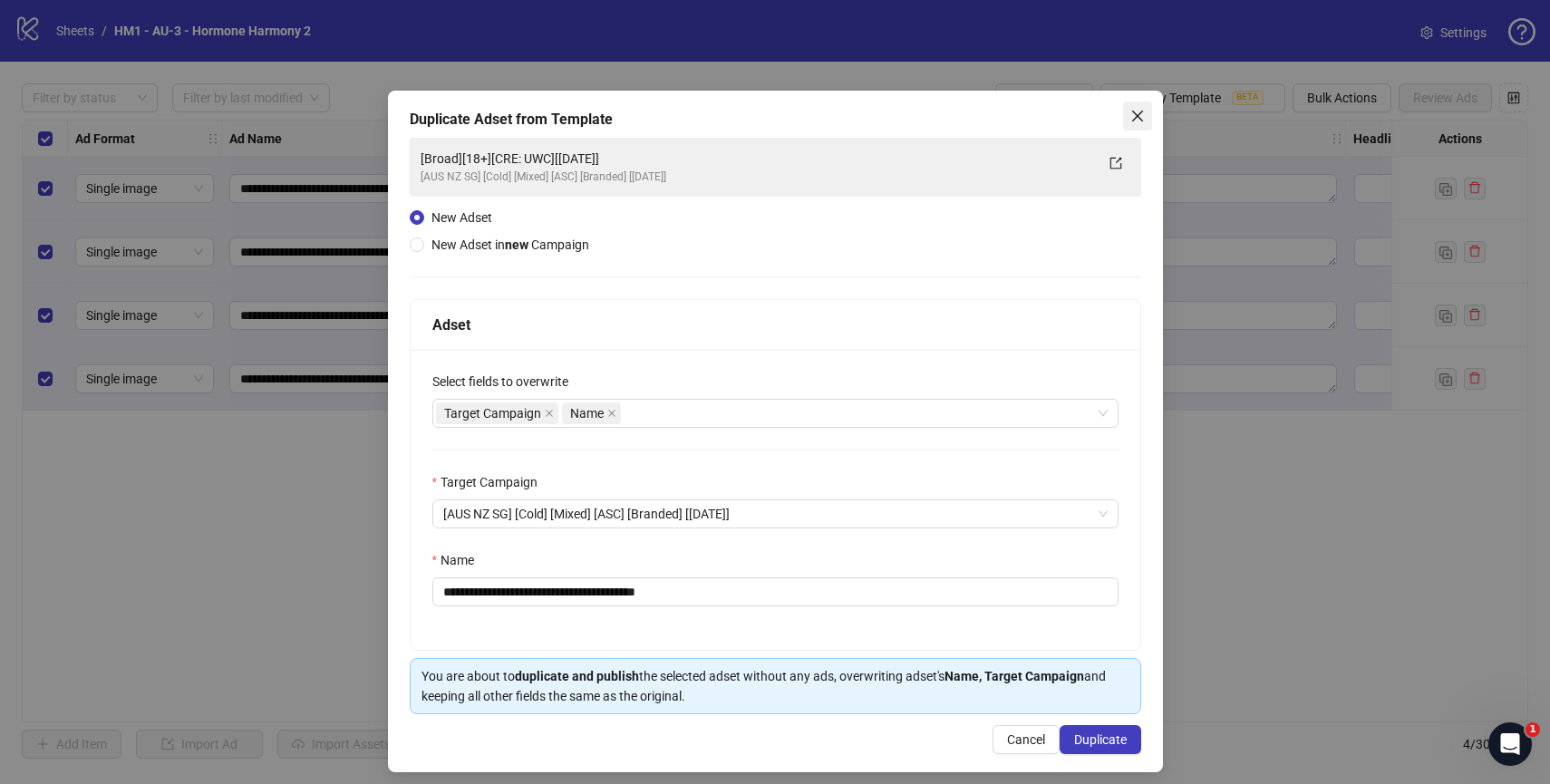
click at [1137, 109] on icon "close" at bounding box center [1137, 115] width 15 height 15
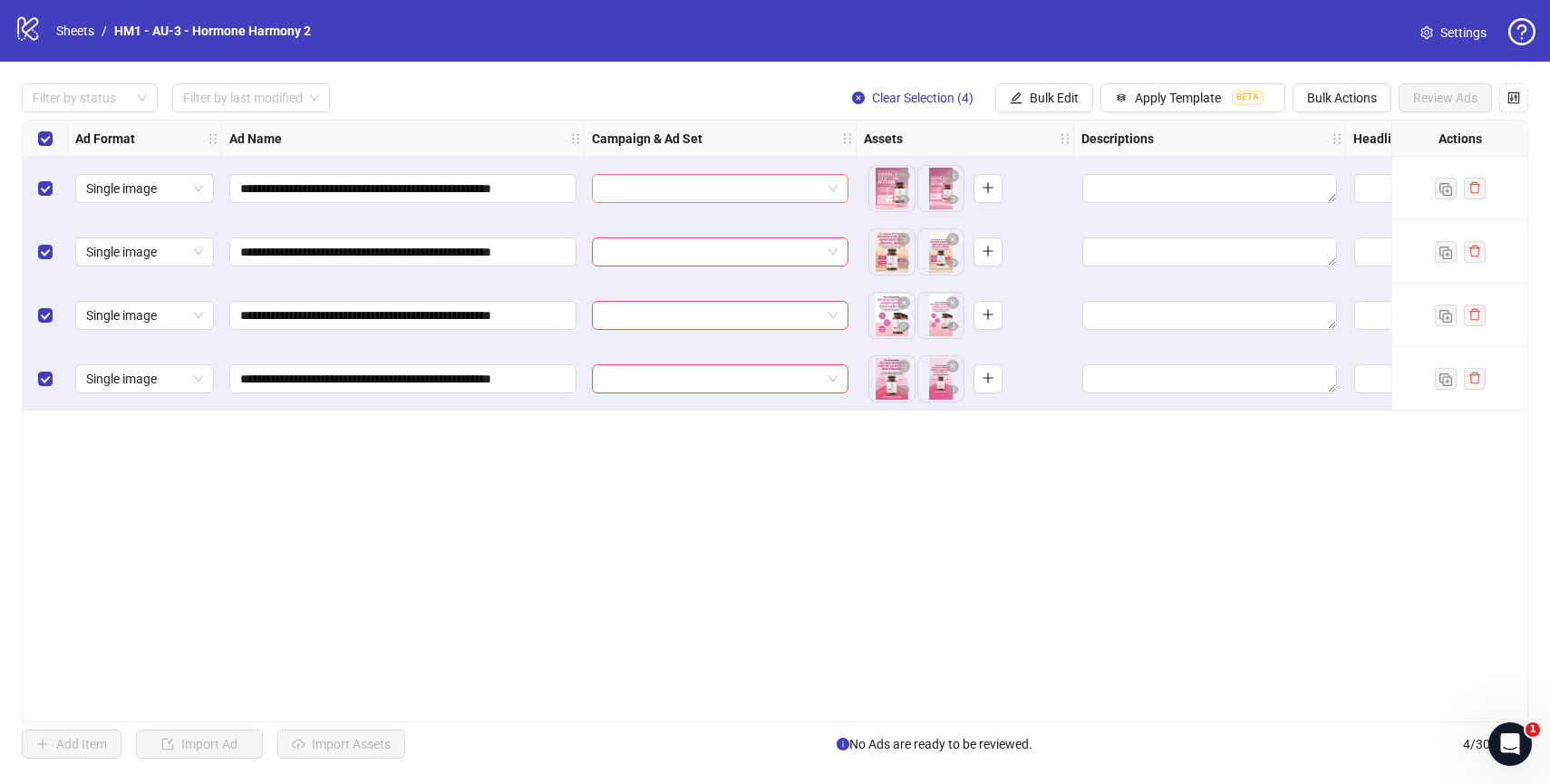
click at [766, 184] on input "search" at bounding box center [712, 188] width 218 height 27
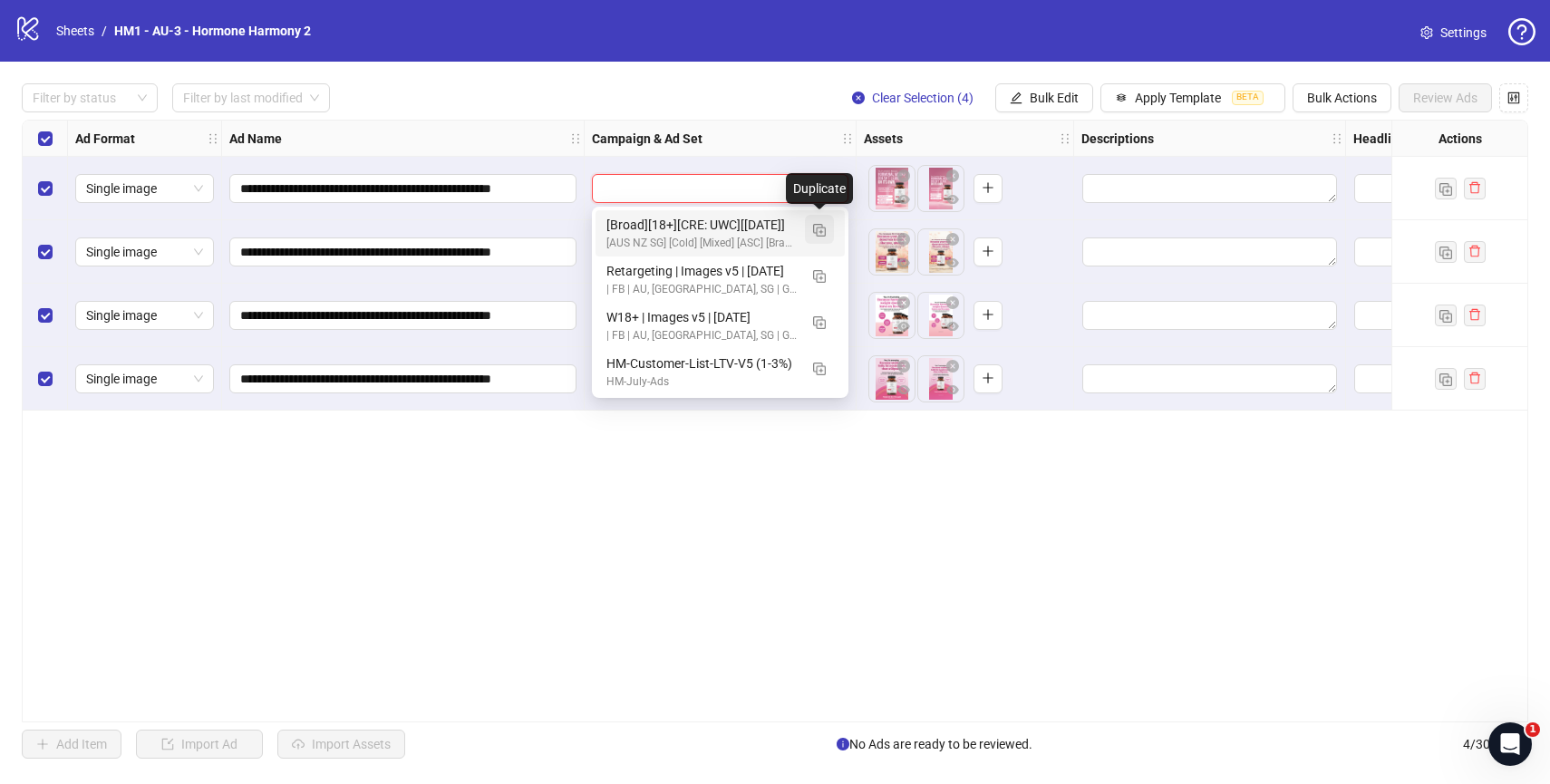
click at [821, 236] on button "button" at bounding box center [819, 230] width 29 height 29
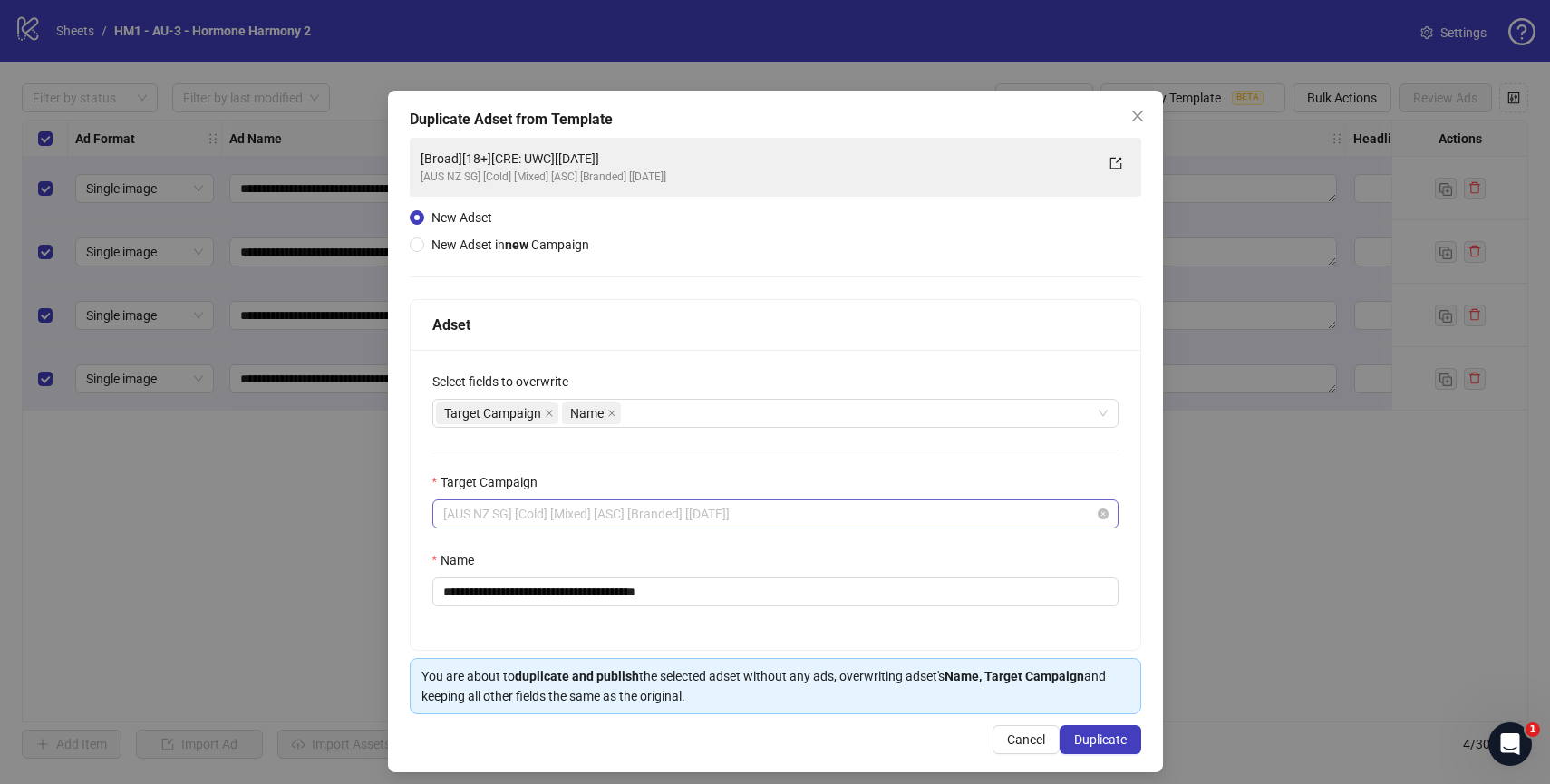
click at [714, 513] on span "[AUS NZ SG] [Cold] [Mixed] [ASC] [Branded] [30 May 2025]" at bounding box center [775, 514] width 664 height 27
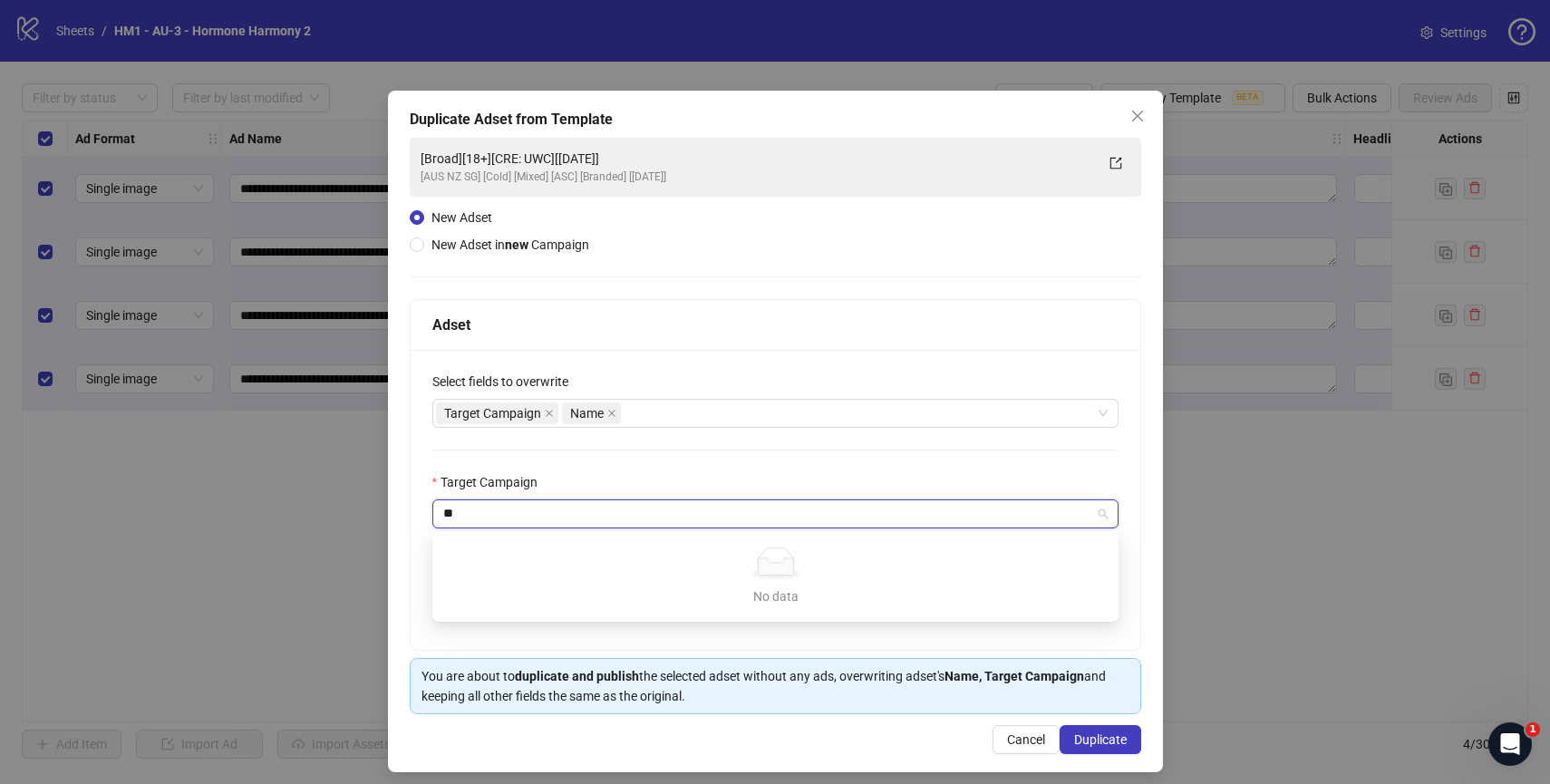
type input "*"
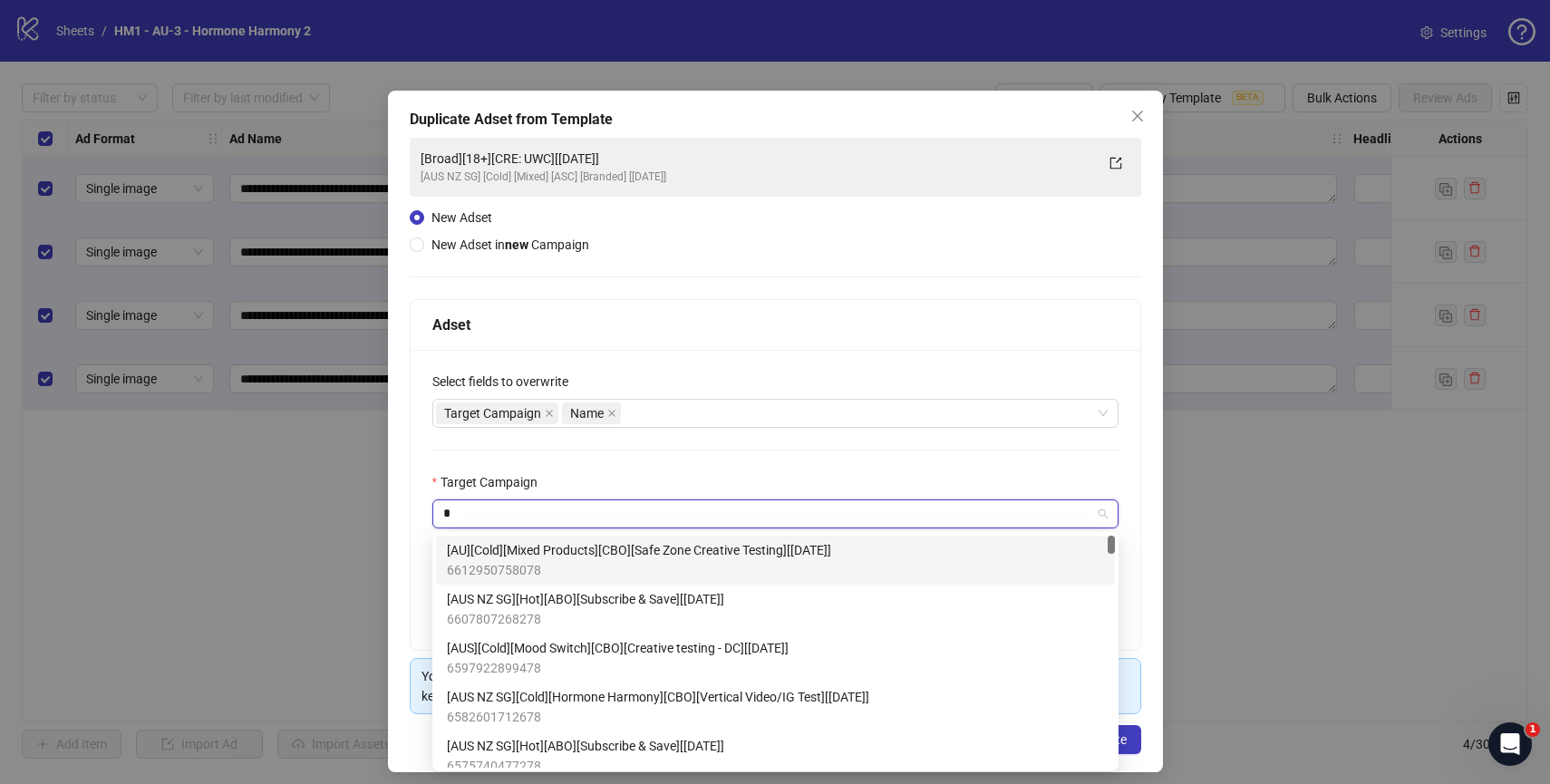
type input "**"
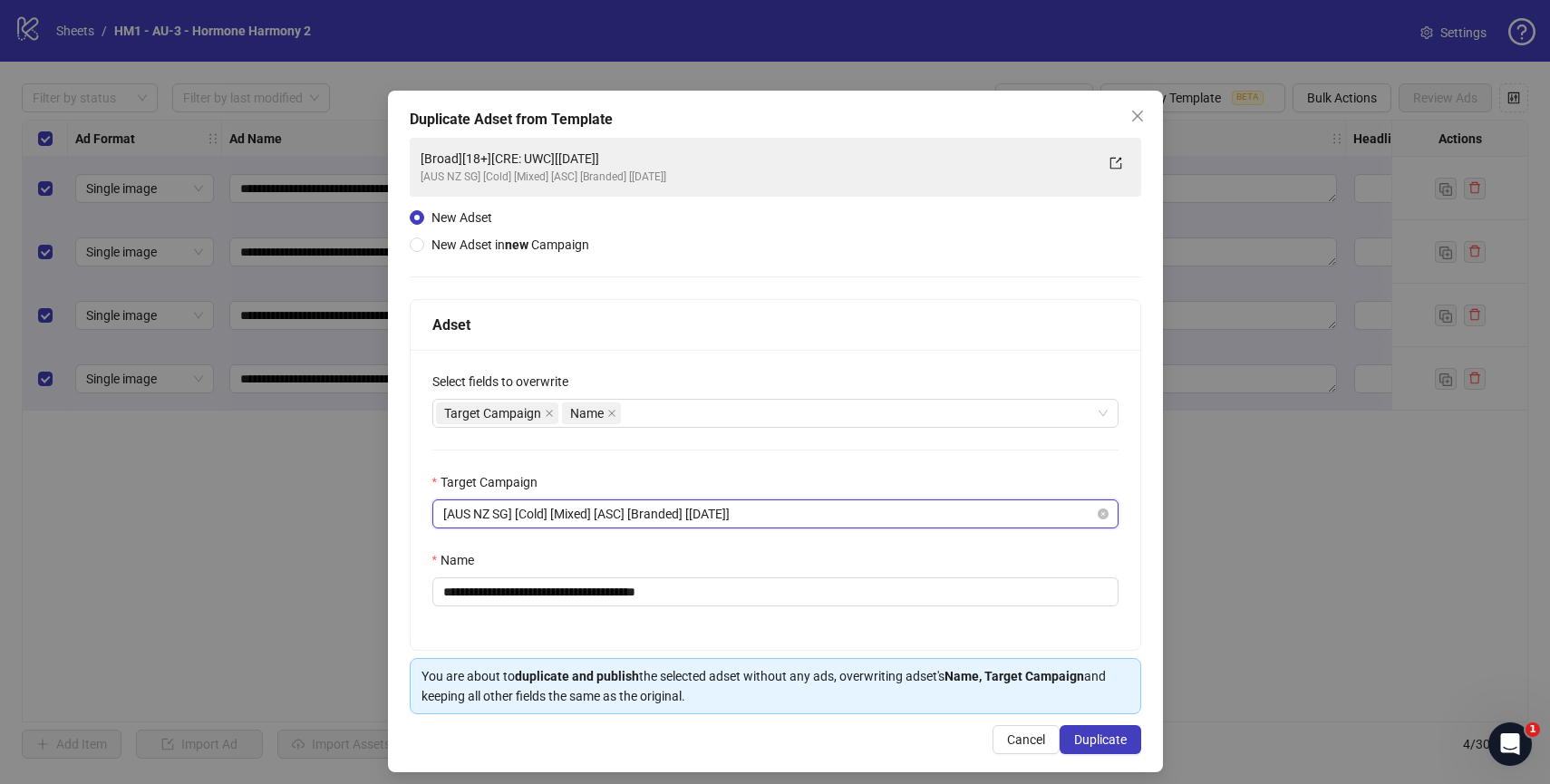
click at [720, 513] on span "[AUS NZ SG] [Cold] [Mixed] [ASC] [Branded] [30 May 2025]" at bounding box center [775, 514] width 664 height 27
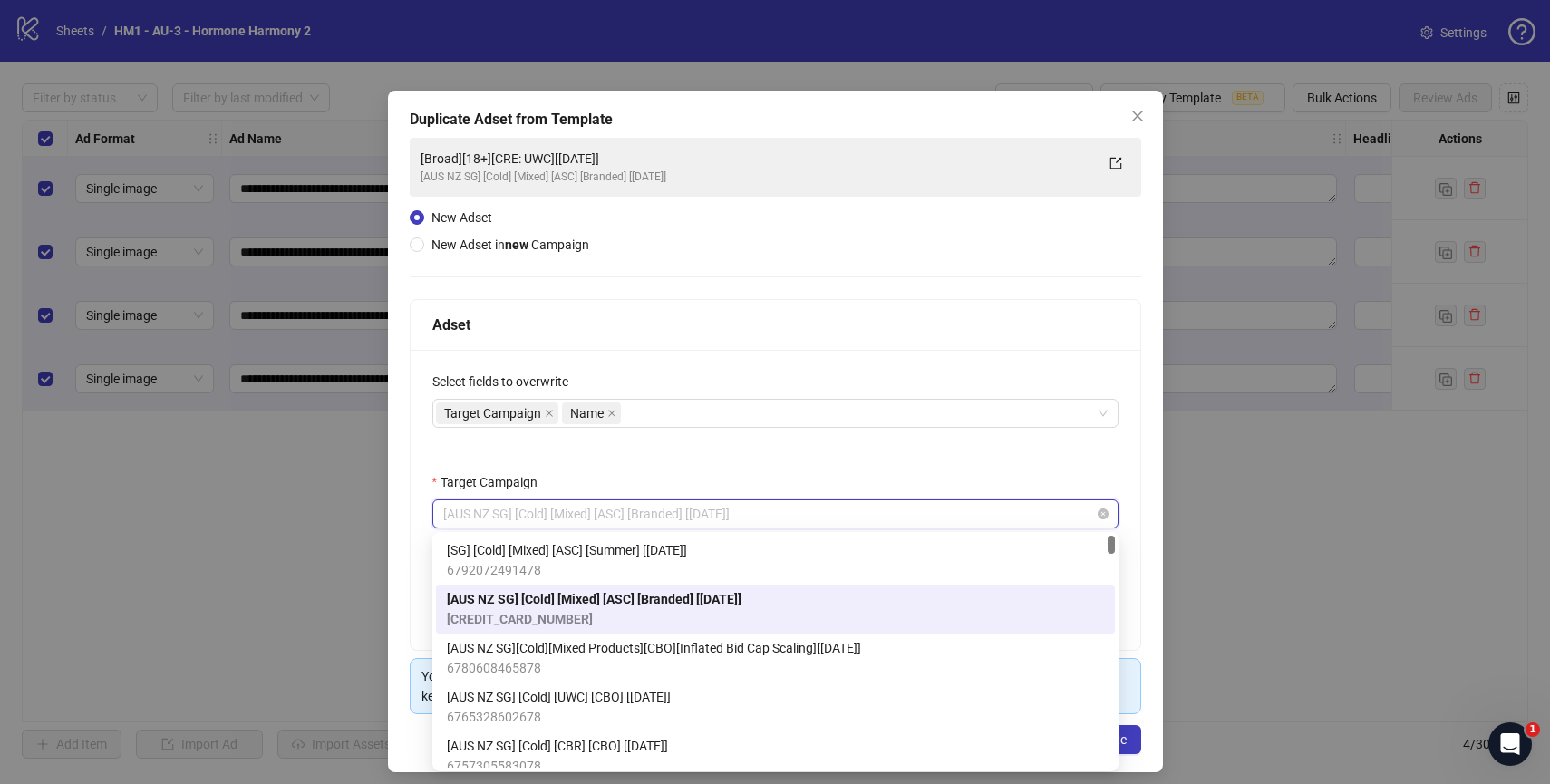
paste input "**********"
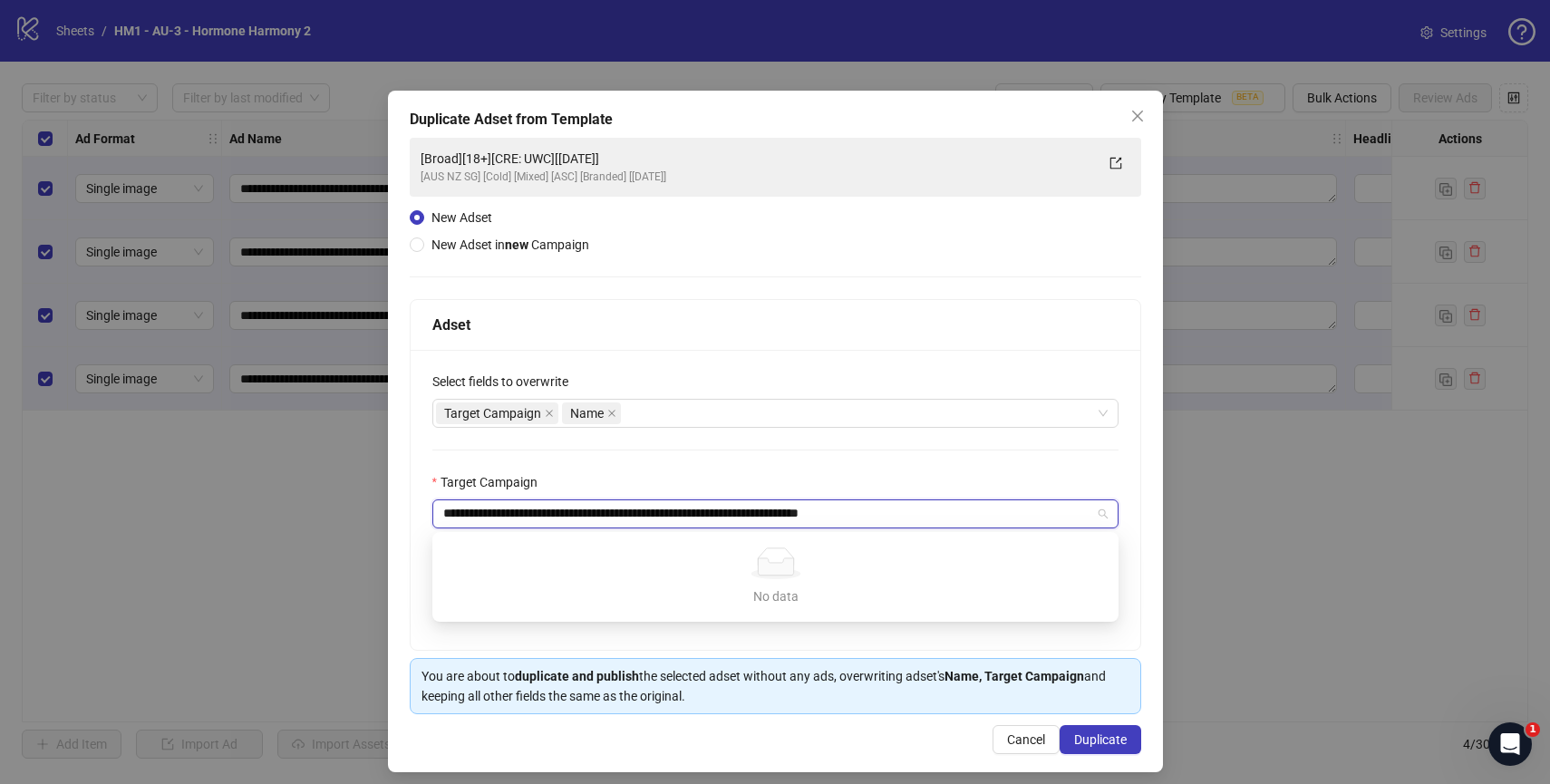
type input "**********"
click at [743, 462] on div "**********" at bounding box center [775, 499] width 730 height 299
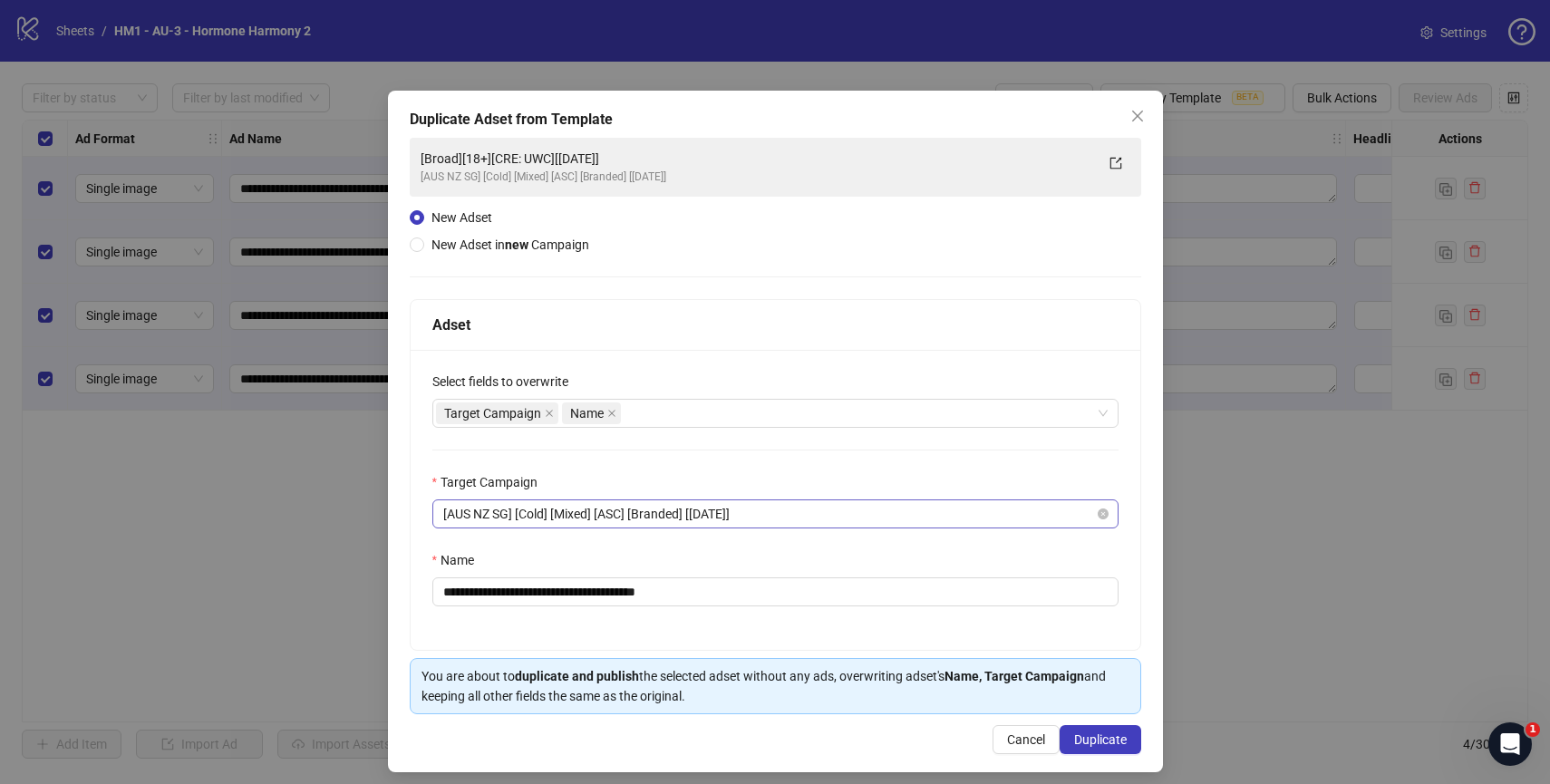
click at [736, 522] on span "[AUS NZ SG] [Cold] [Mixed] [ASC] [Branded] [30 May 2025]" at bounding box center [775, 514] width 664 height 27
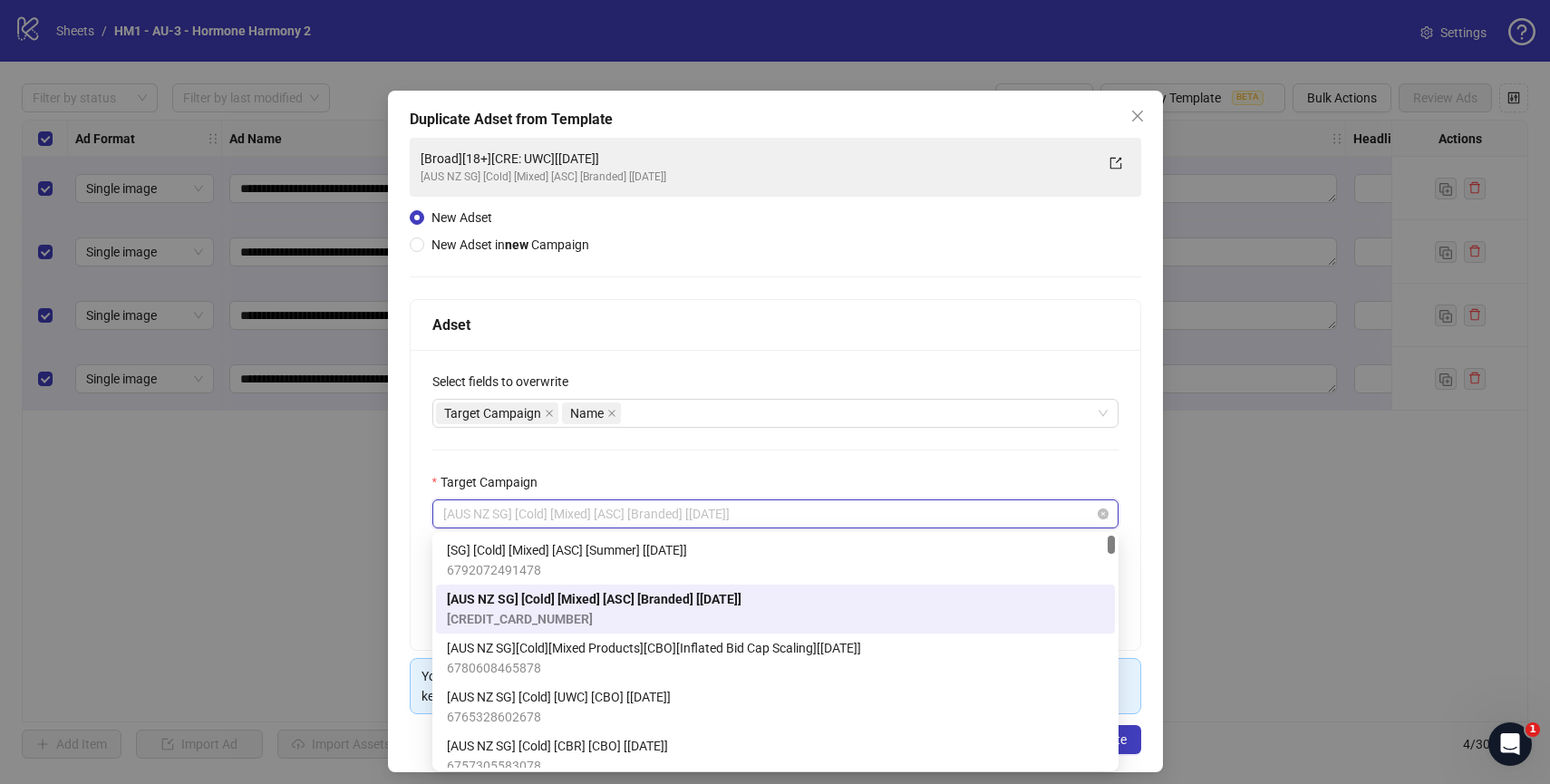
paste input "**********"
type input "**********"
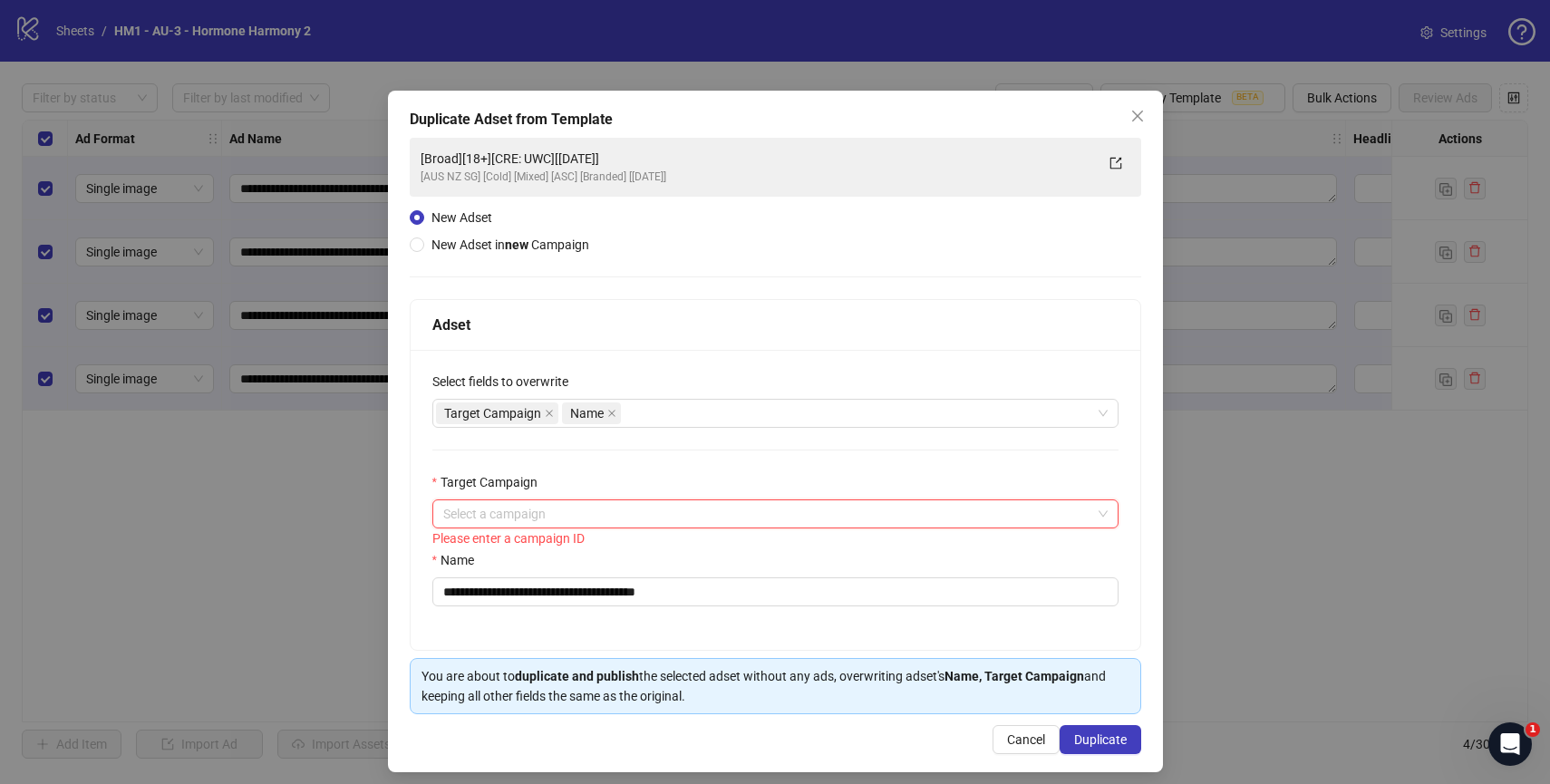
click at [999, 508] on input "Target Campaign" at bounding box center [767, 514] width 648 height 27
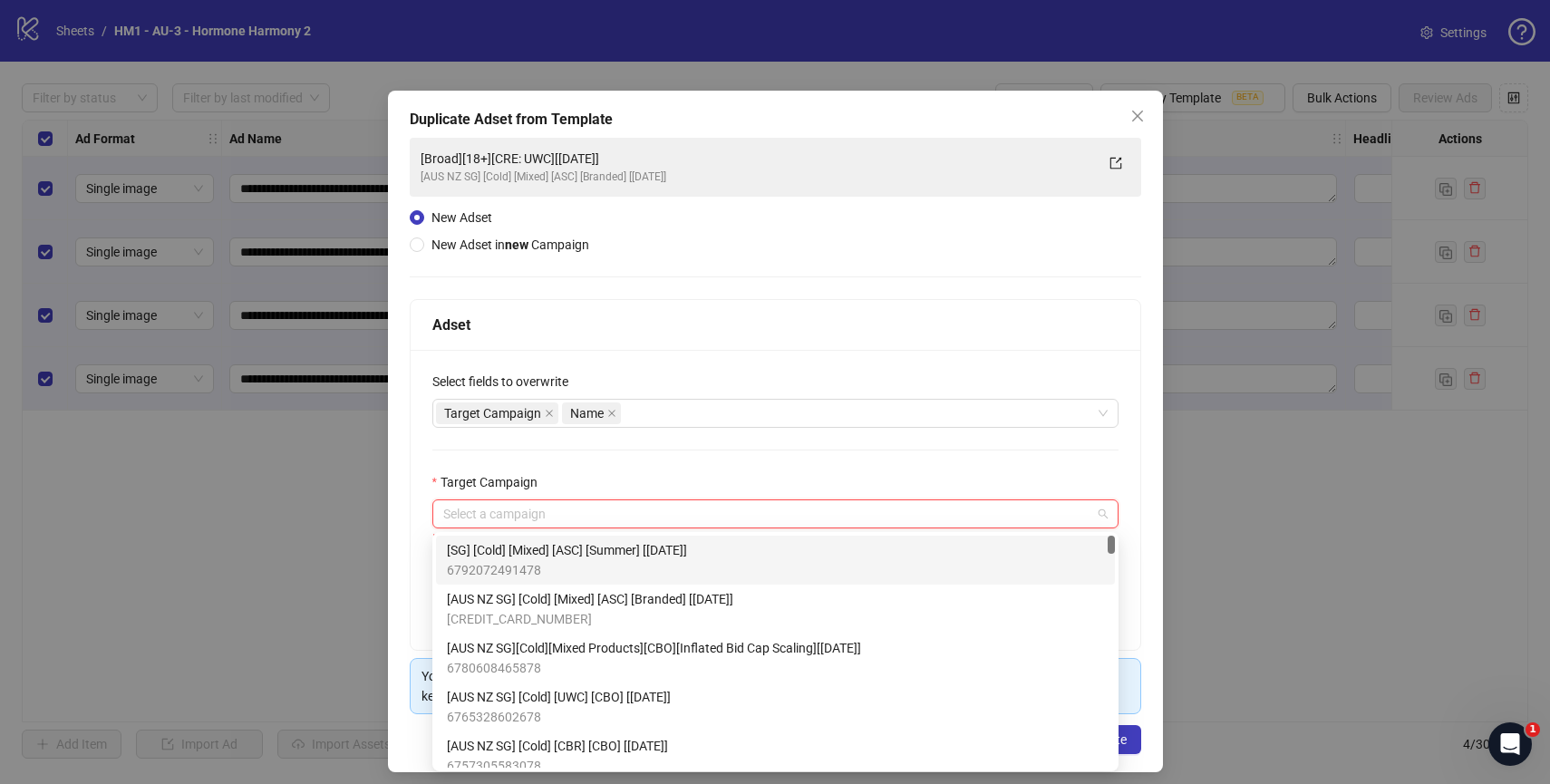
paste input "**********"
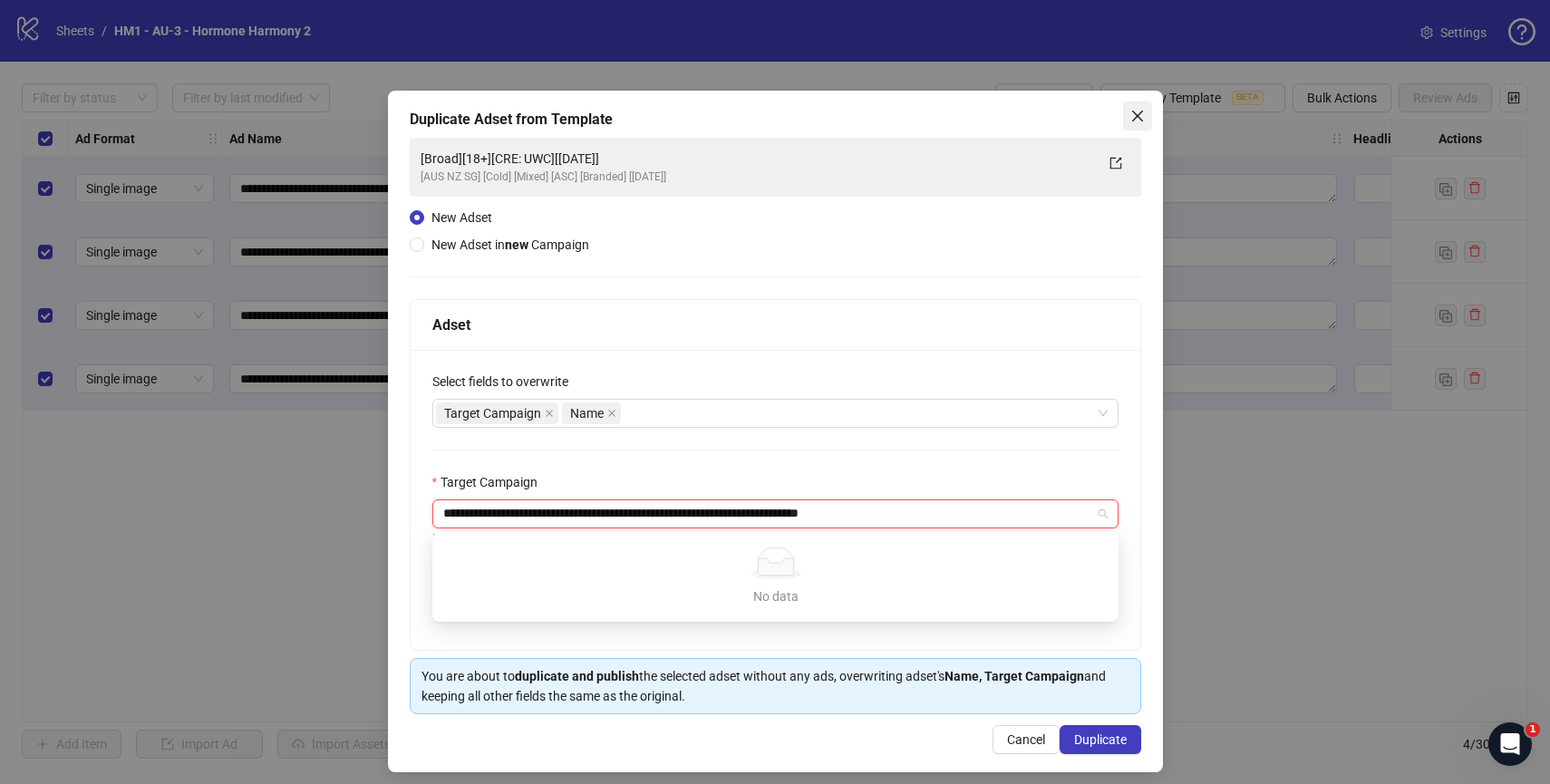
type input "**********"
click at [1133, 121] on icon "close" at bounding box center [1137, 115] width 15 height 15
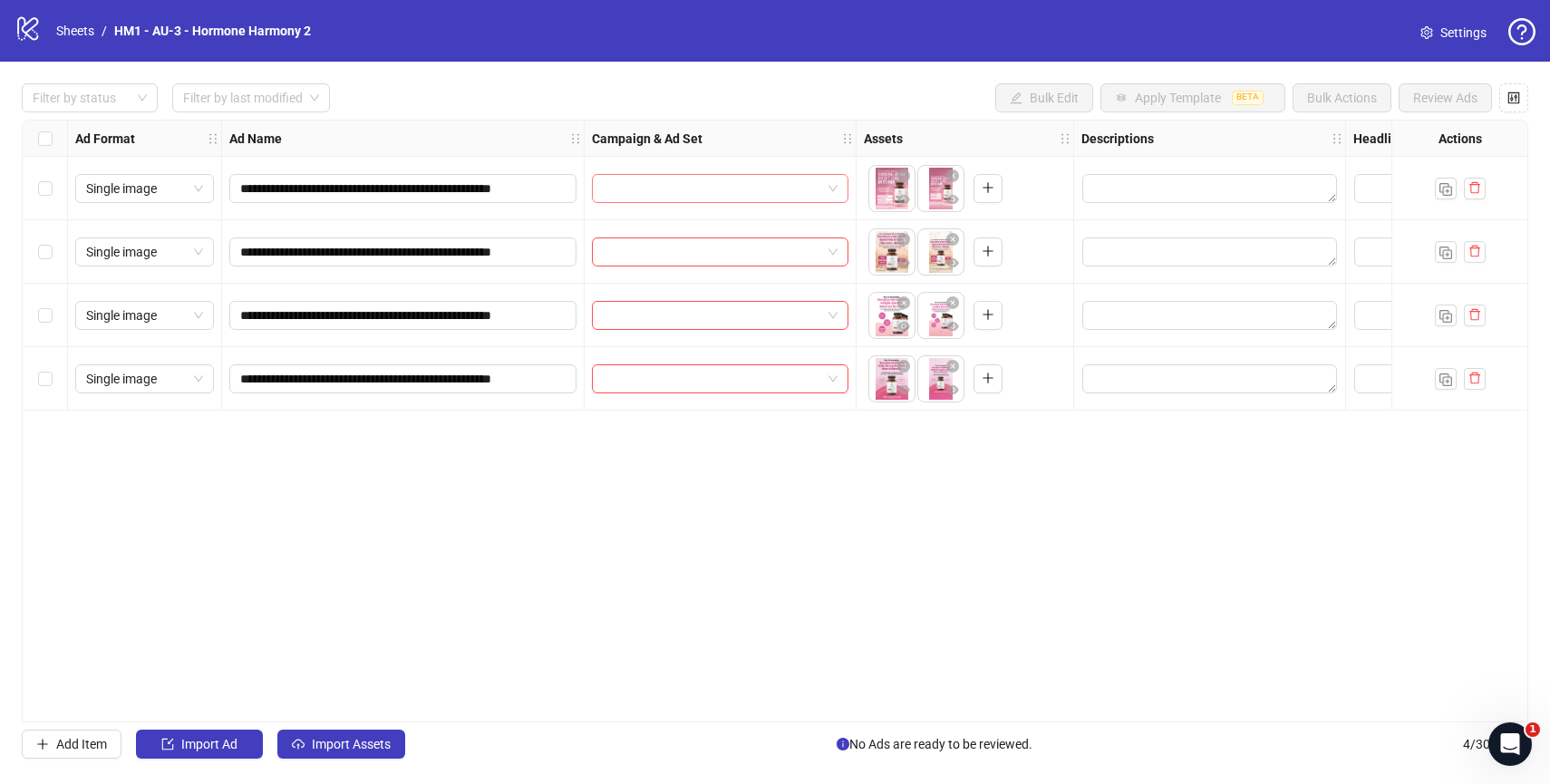
click at [775, 180] on input "search" at bounding box center [712, 188] width 218 height 27
click at [255, 35] on link "HM1 - AU-3 - Hormone Harmony 2" at bounding box center [212, 31] width 204 height 20
click at [74, 30] on link "Sheets" at bounding box center [75, 31] width 46 height 20
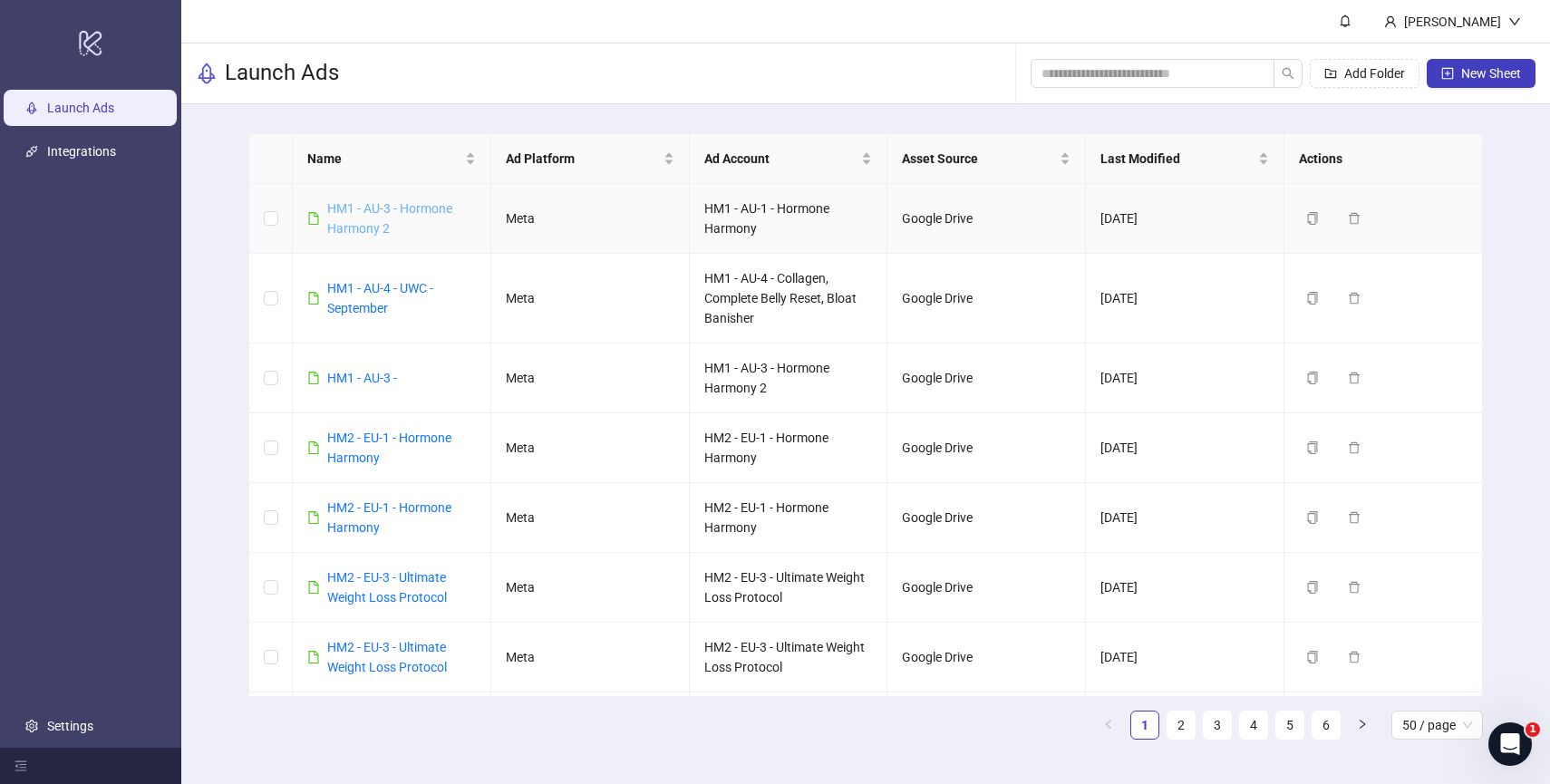
click at [397, 211] on link "HM1 - AU-3 - Hormone Harmony 2" at bounding box center [390, 219] width 125 height 35
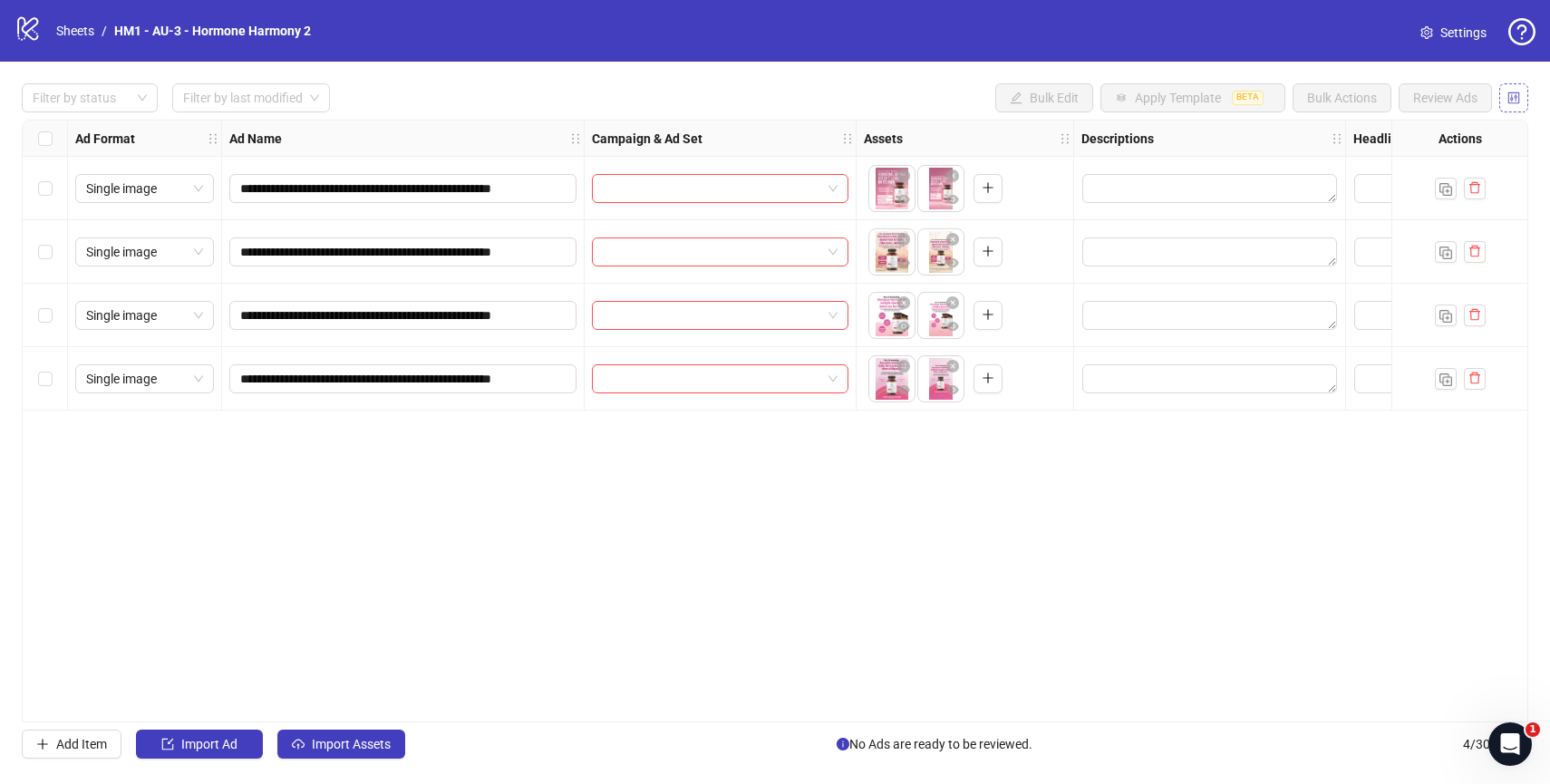
click at [1509, 91] on icon "control" at bounding box center [1514, 97] width 12 height 12
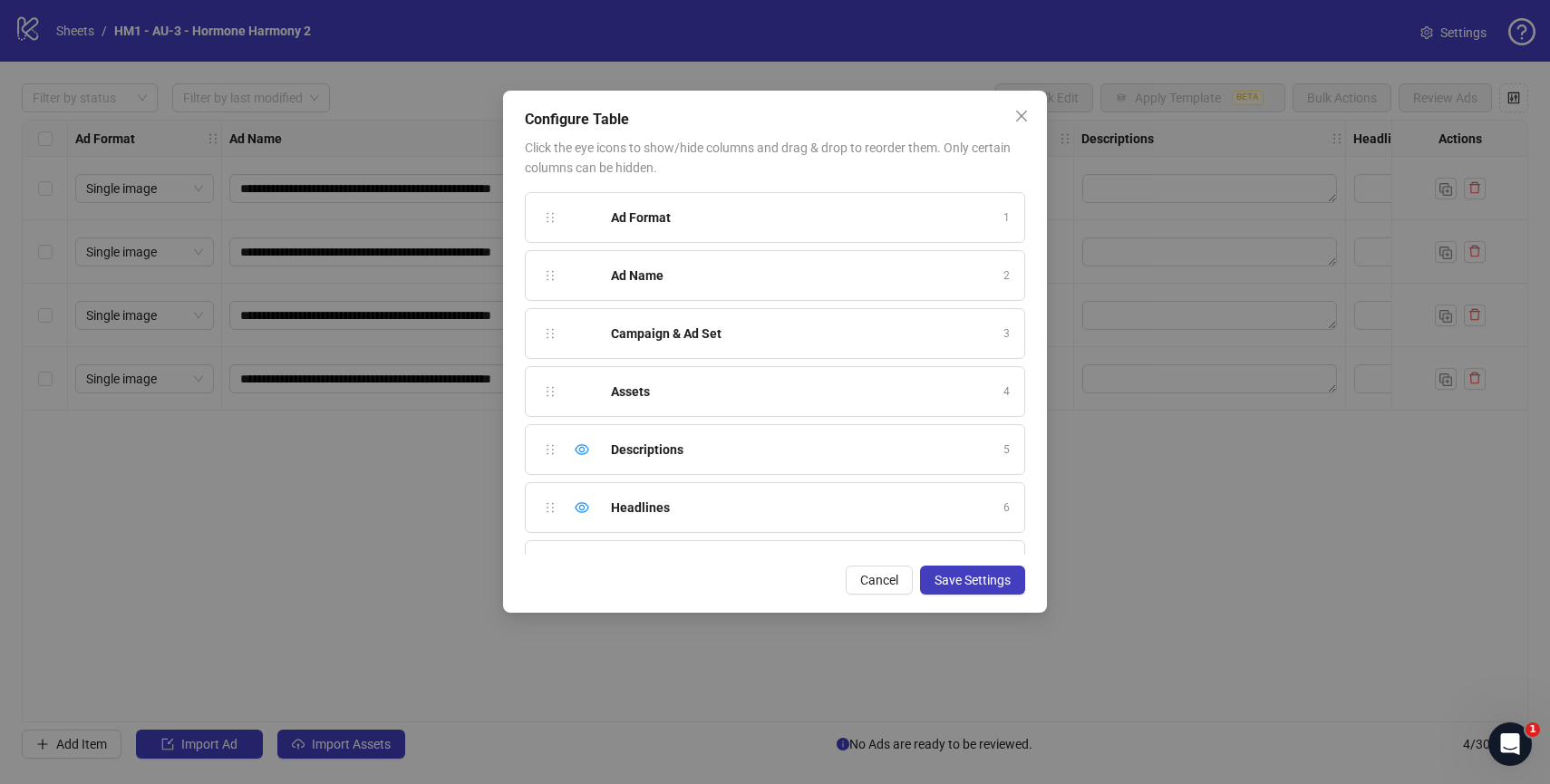
click at [825, 284] on div "Ad Name" at bounding box center [802, 275] width 382 height 20
click at [1016, 116] on icon "close" at bounding box center [1021, 115] width 15 height 15
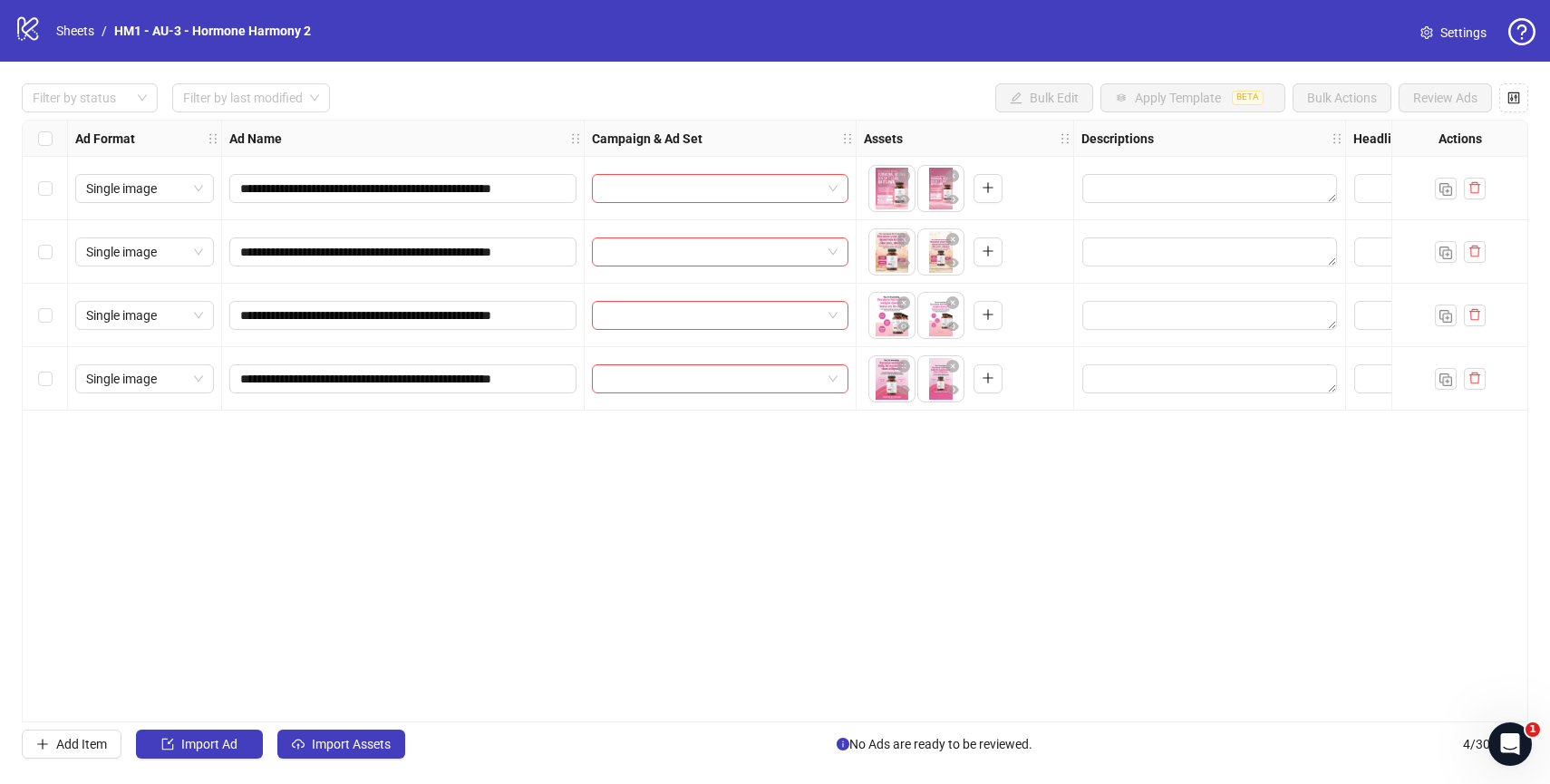
click at [1456, 26] on span "Settings" at bounding box center [1464, 32] width 47 height 20
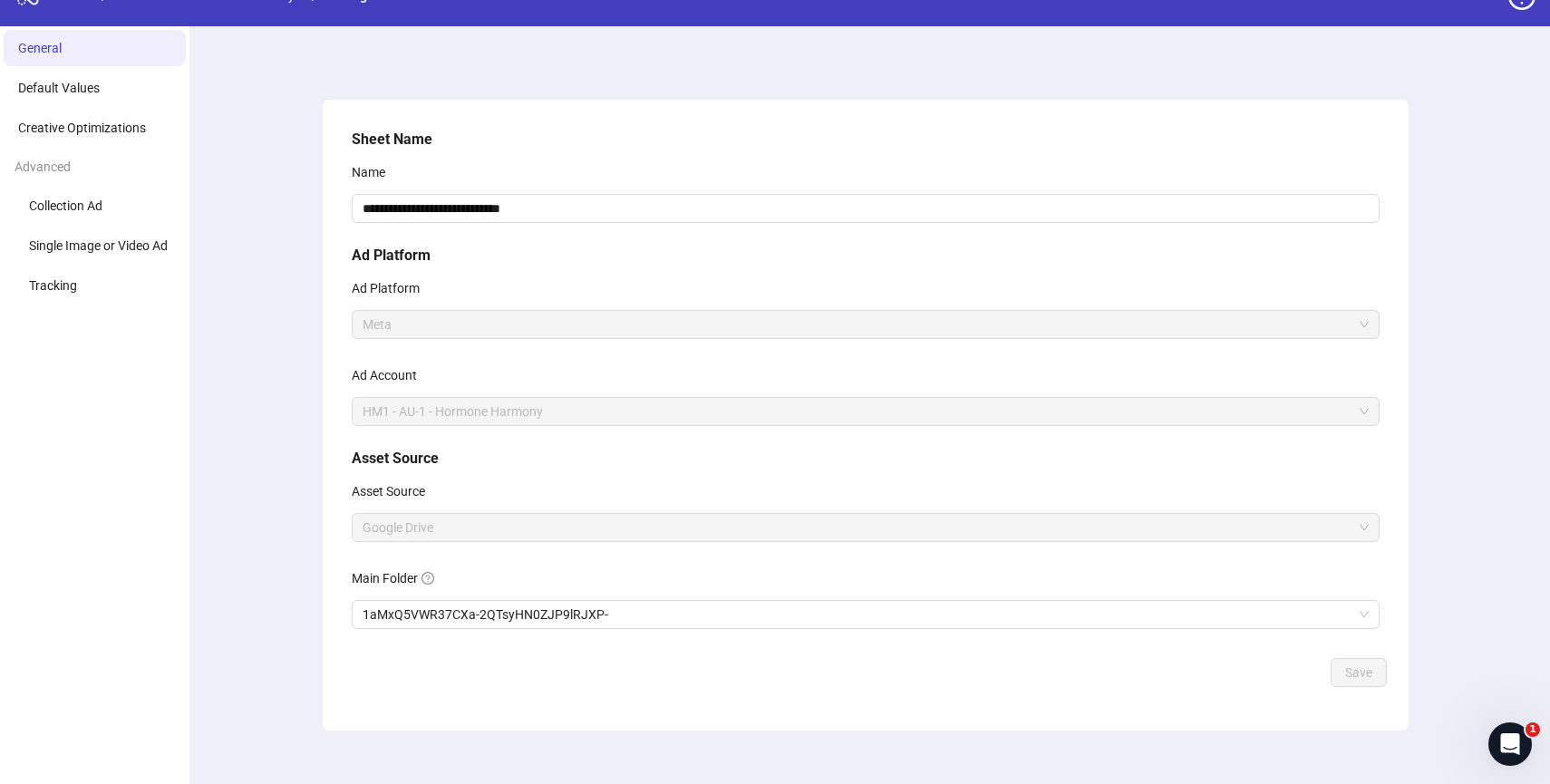
scroll to position [39, 0]
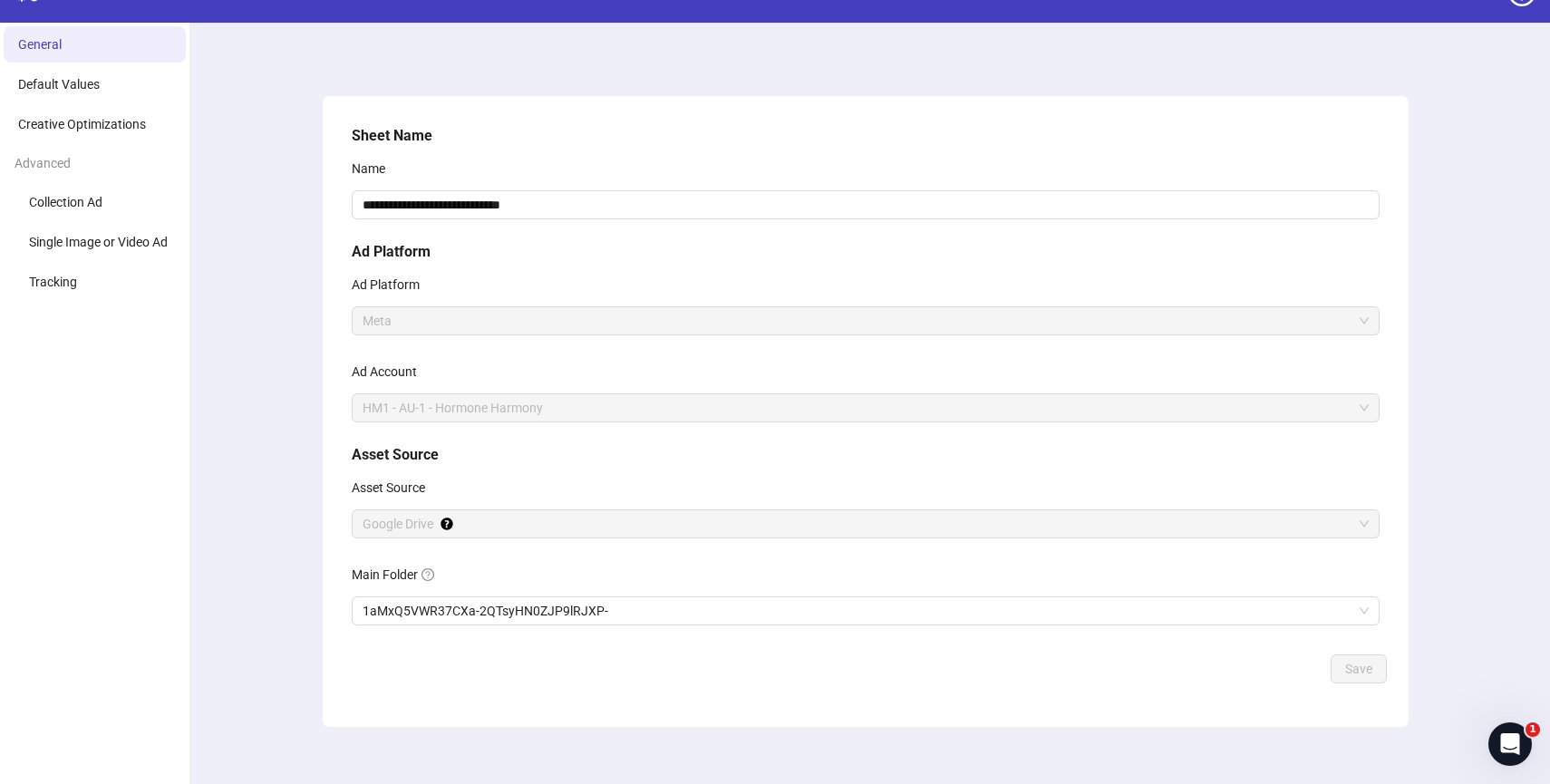
click at [483, 407] on span "HM1 - AU-1 - Hormone Harmony" at bounding box center [866, 408] width 1006 height 27
drag, startPoint x: 376, startPoint y: 416, endPoint x: 515, endPoint y: 424, distance: 139.2
click at [515, 424] on div "**********" at bounding box center [865, 387] width 1042 height 537
click at [541, 208] on input "**********" at bounding box center [866, 204] width 1028 height 29
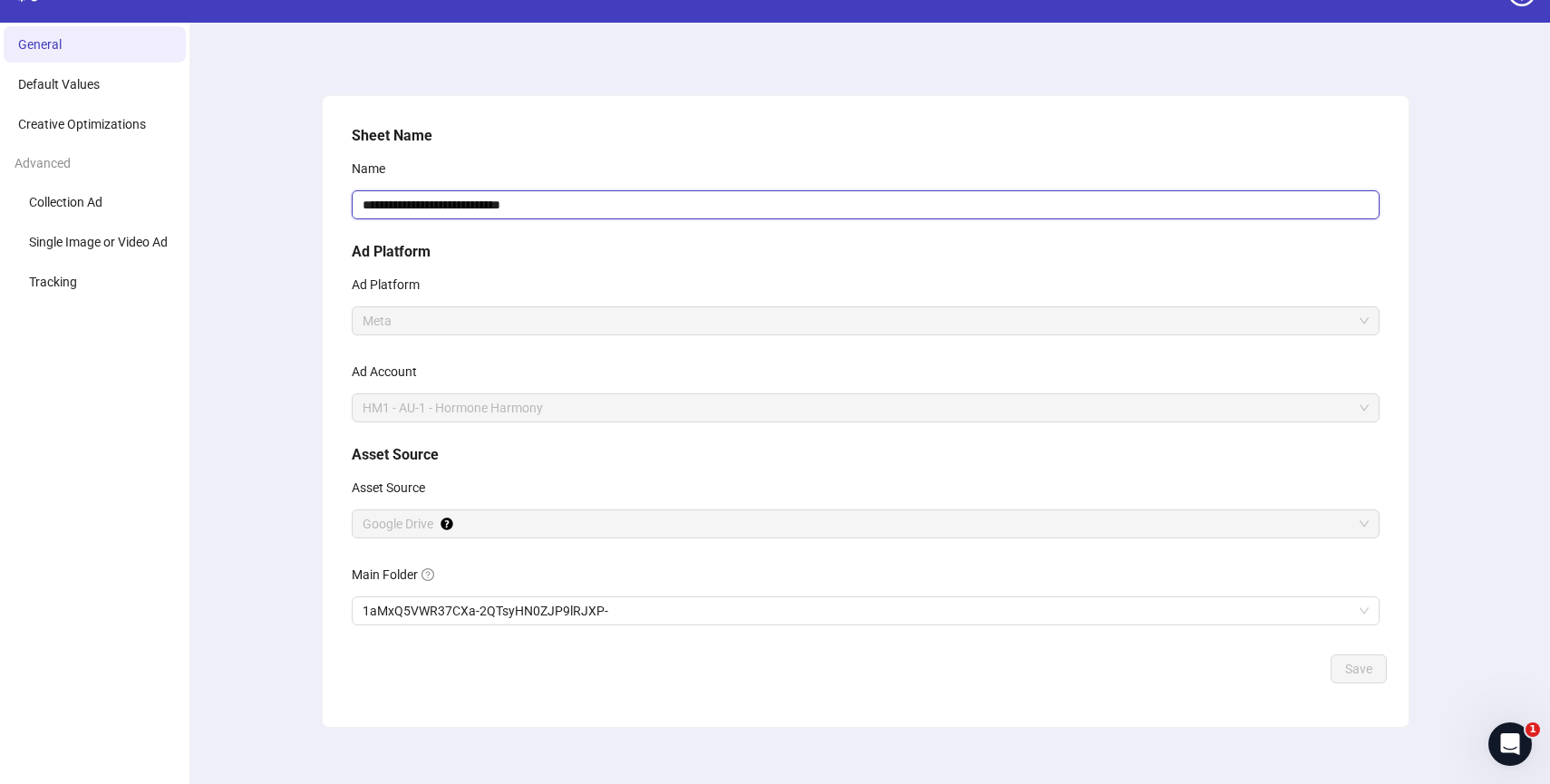
click at [541, 208] on input "**********" at bounding box center [866, 204] width 1028 height 29
click at [467, 397] on span "HM1 - AU-1 - Hormone Harmony" at bounding box center [866, 408] width 1006 height 27
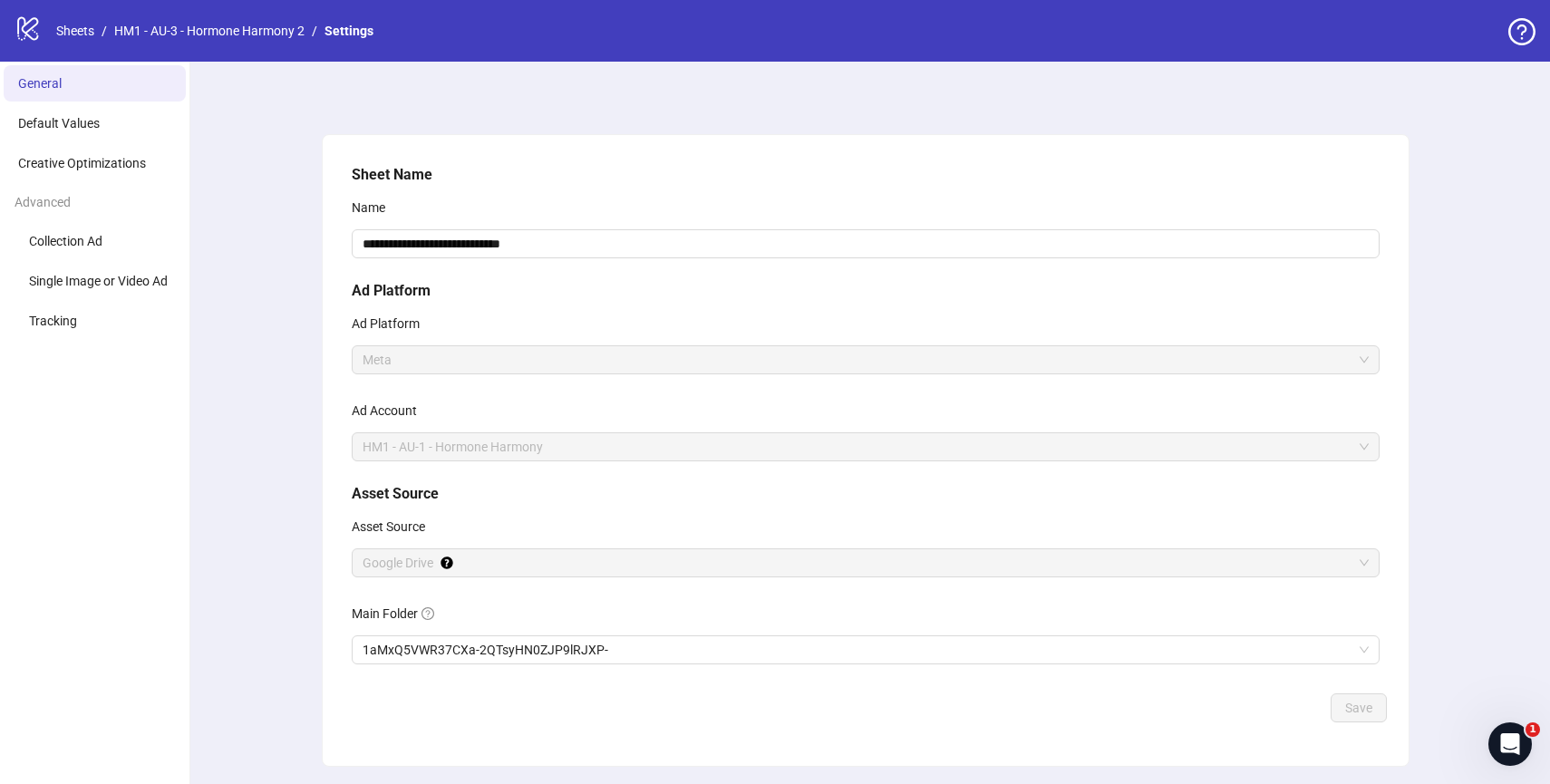
click at [34, 35] on icon "logo/logo-mobile" at bounding box center [28, 28] width 27 height 27
click at [34, 24] on icon at bounding box center [28, 29] width 21 height 23
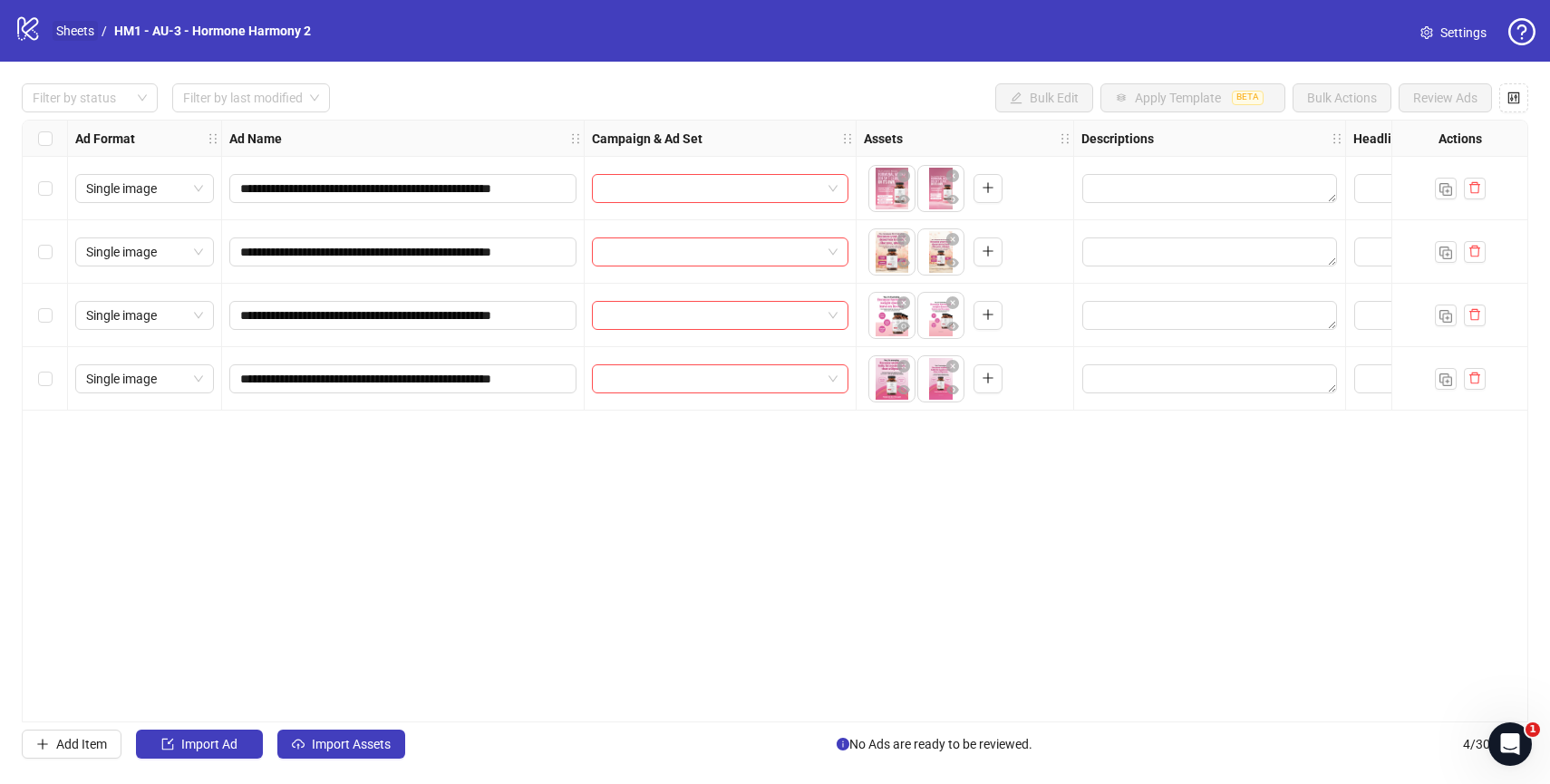
click at [69, 32] on link "Sheets" at bounding box center [75, 31] width 46 height 20
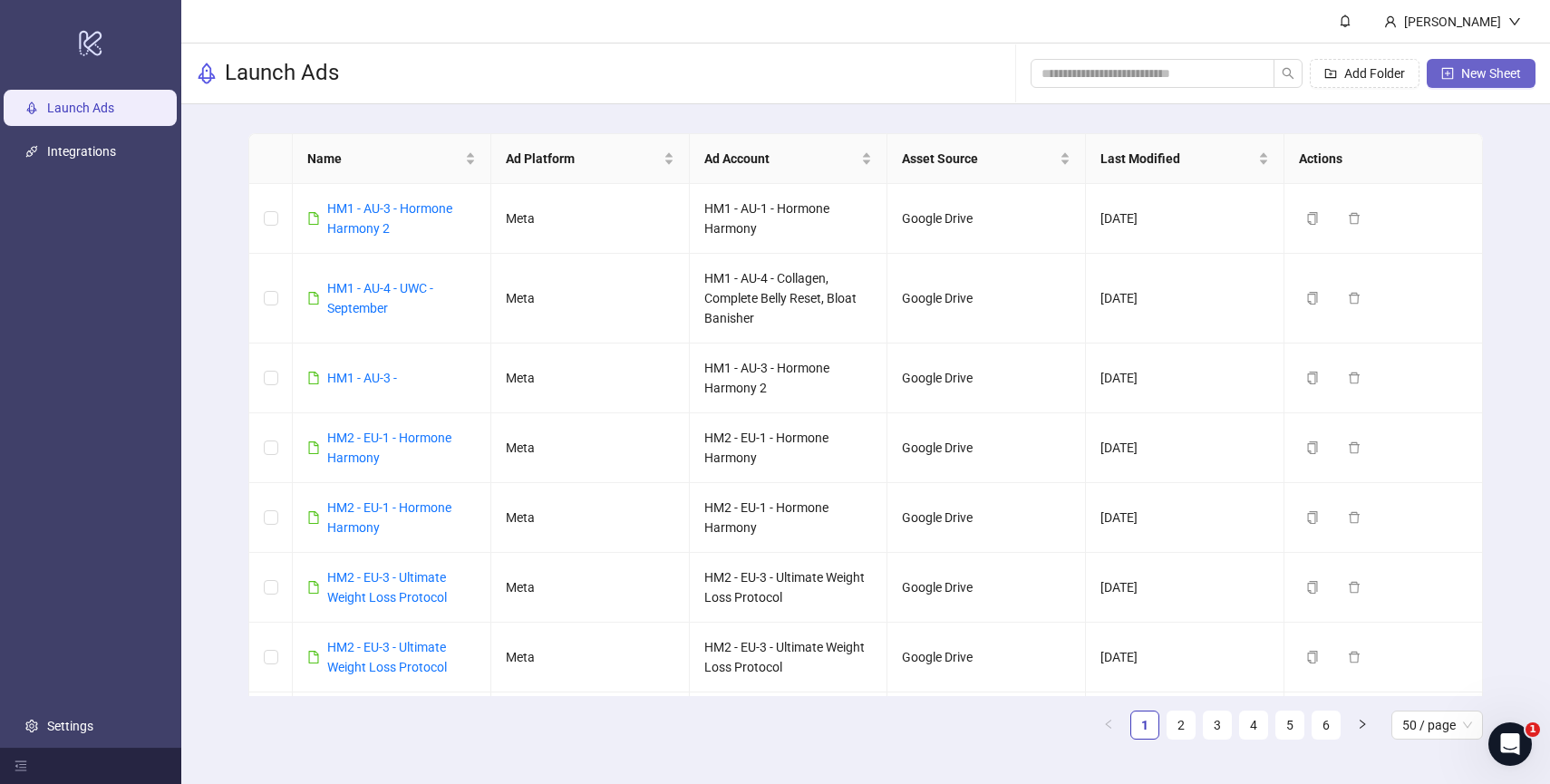
click at [1484, 70] on span "New Sheet" at bounding box center [1491, 73] width 60 height 15
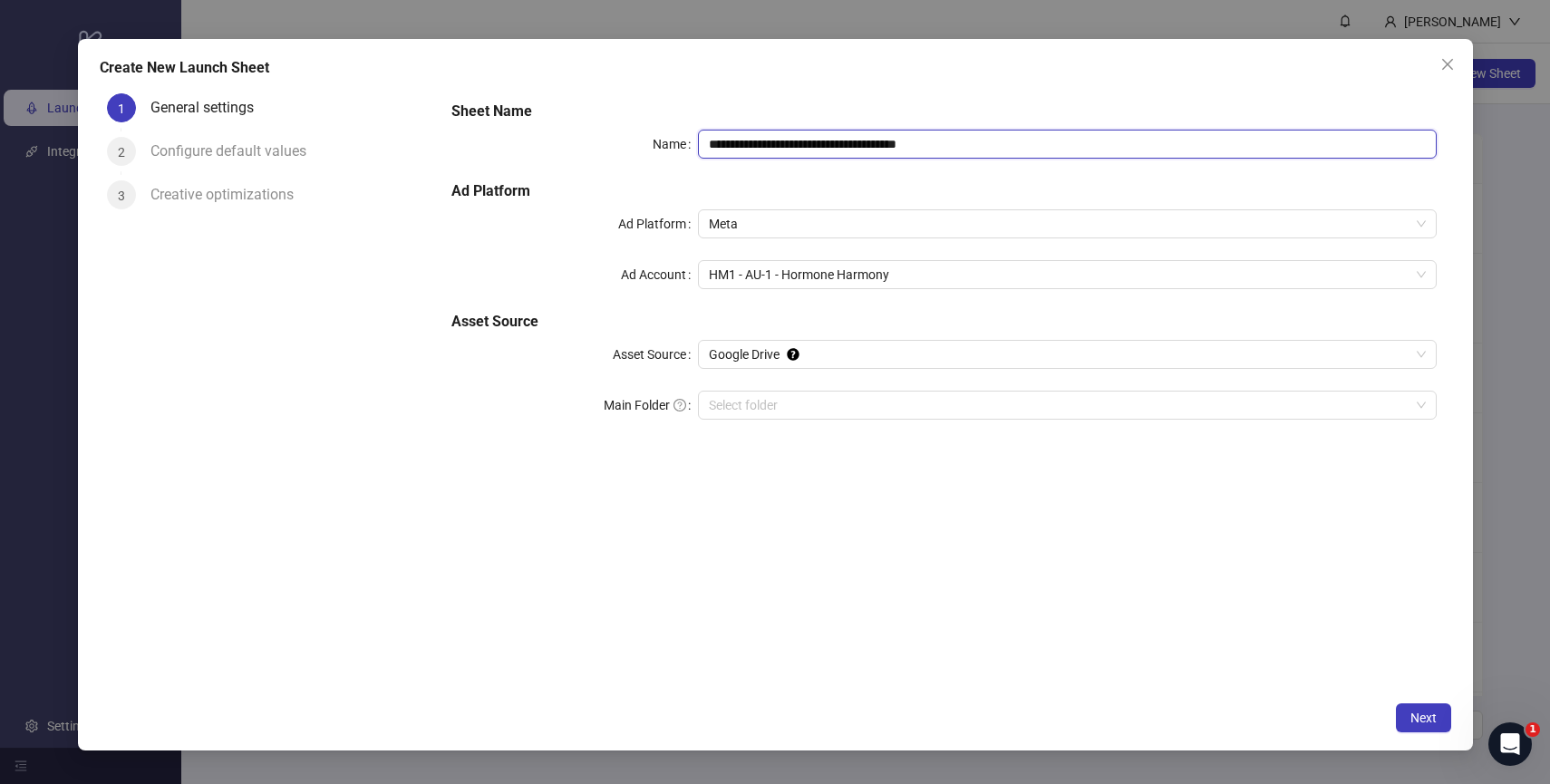
click at [802, 146] on input "**********" at bounding box center [1067, 144] width 739 height 29
paste input "**********"
click at [732, 158] on input "**********" at bounding box center [1067, 144] width 739 height 29
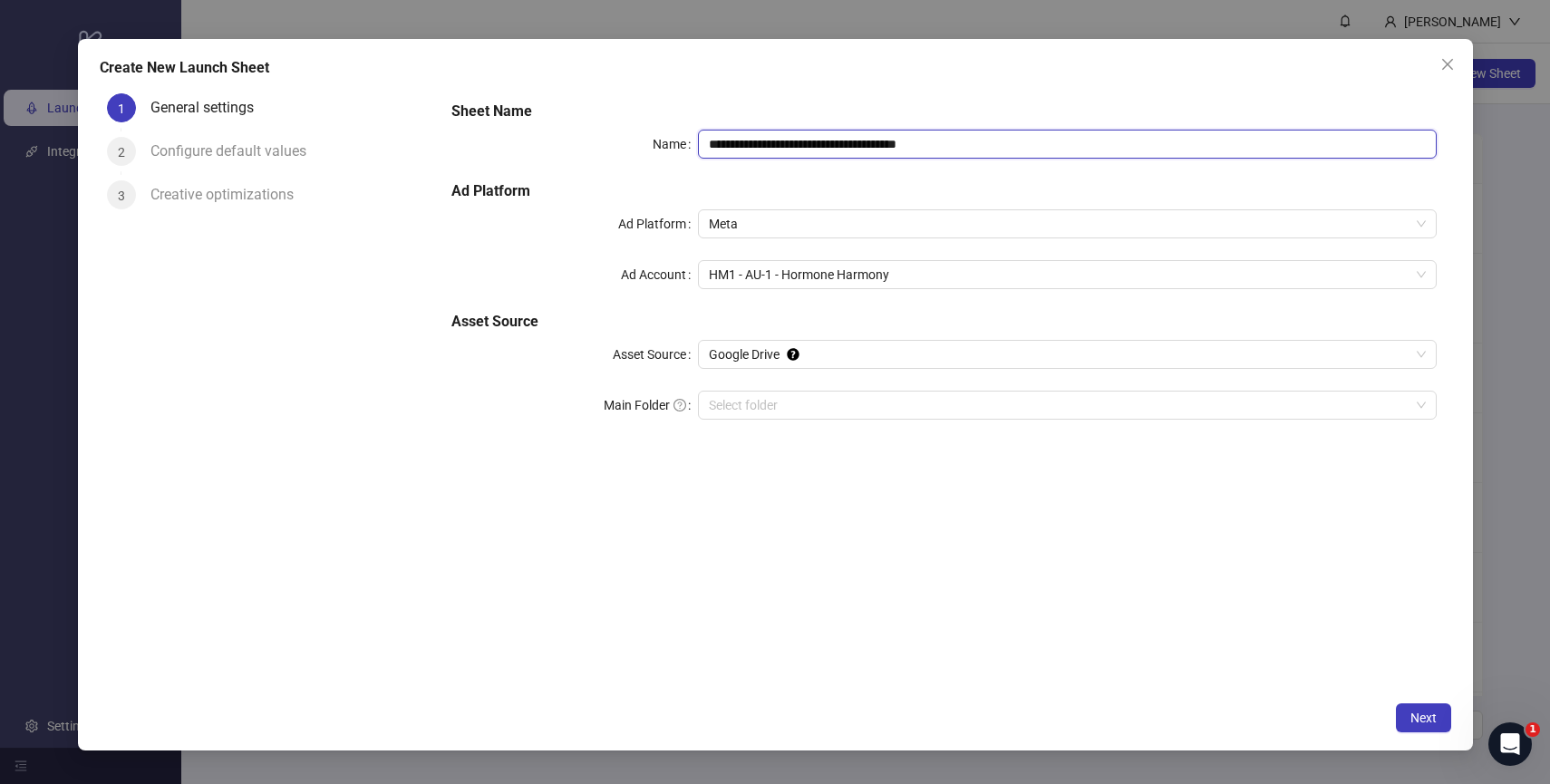
click at [790, 144] on input "**********" at bounding box center [1067, 144] width 739 height 29
paste input "**********"
paste input "text"
click at [806, 269] on span "HM1 - AU-1 - Hormone Harmony" at bounding box center [1067, 274] width 717 height 27
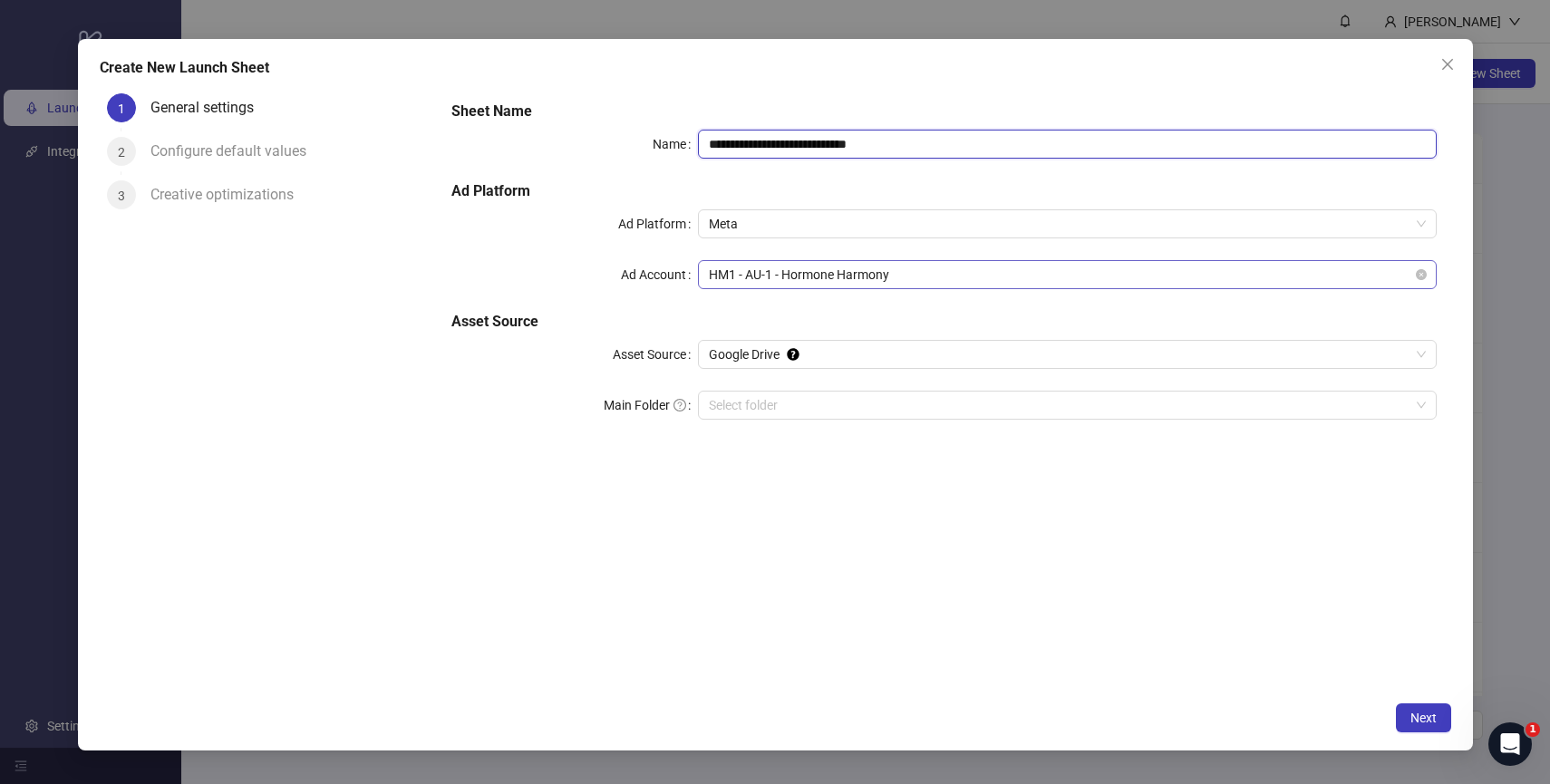
type input "**********"
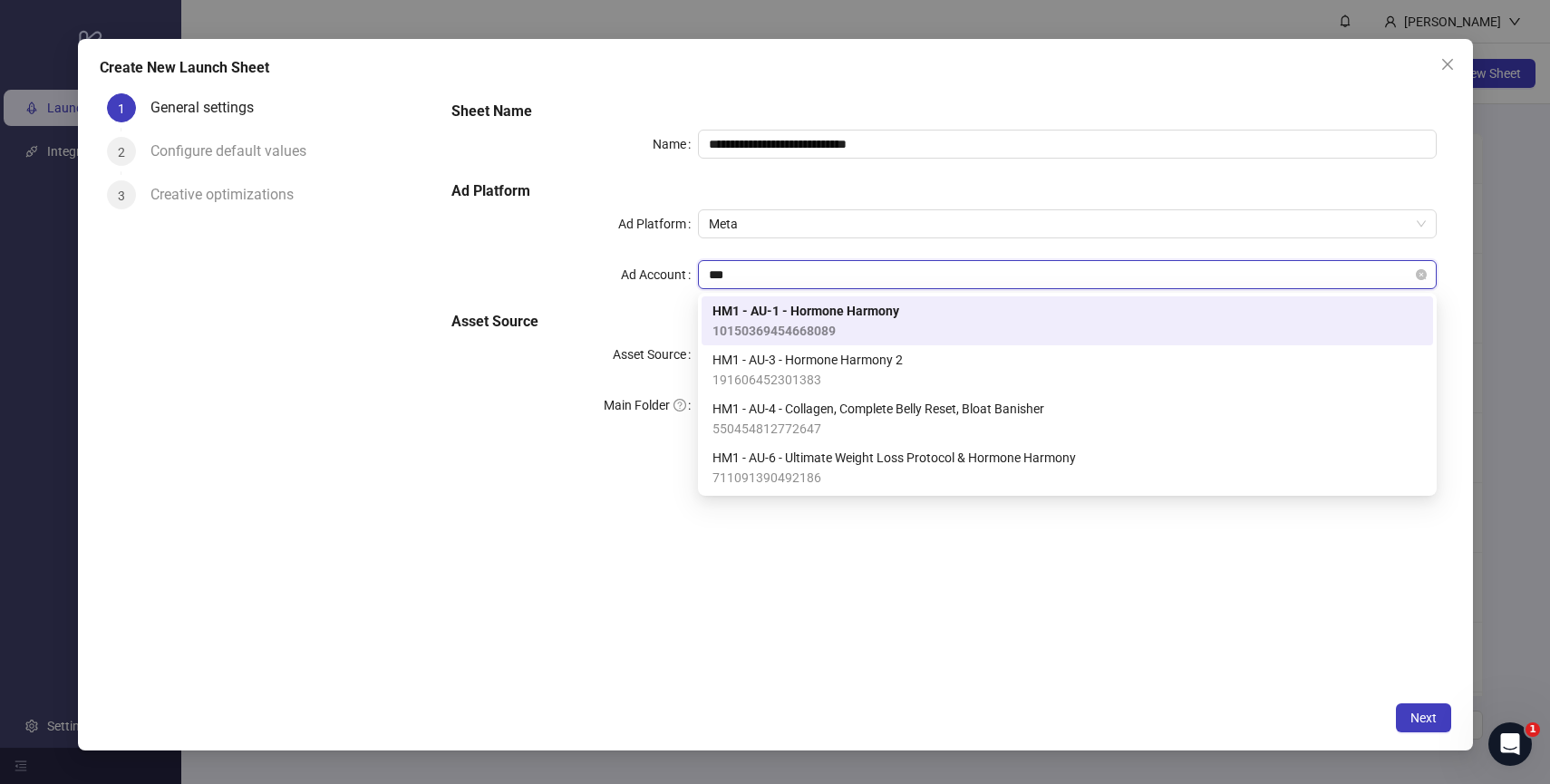
type input "****"
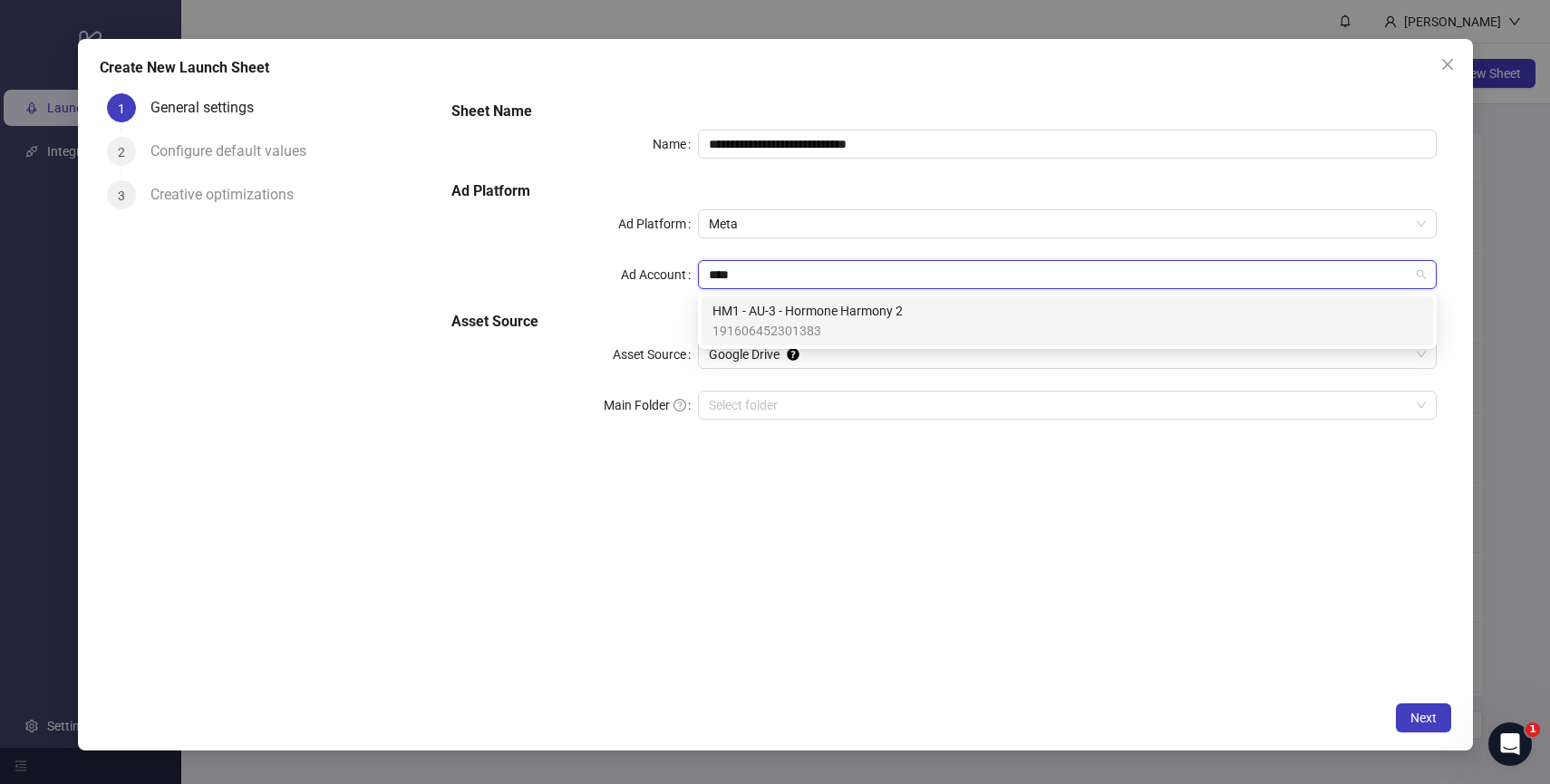
click at [846, 322] on span "191606452301383" at bounding box center [807, 330] width 190 height 20
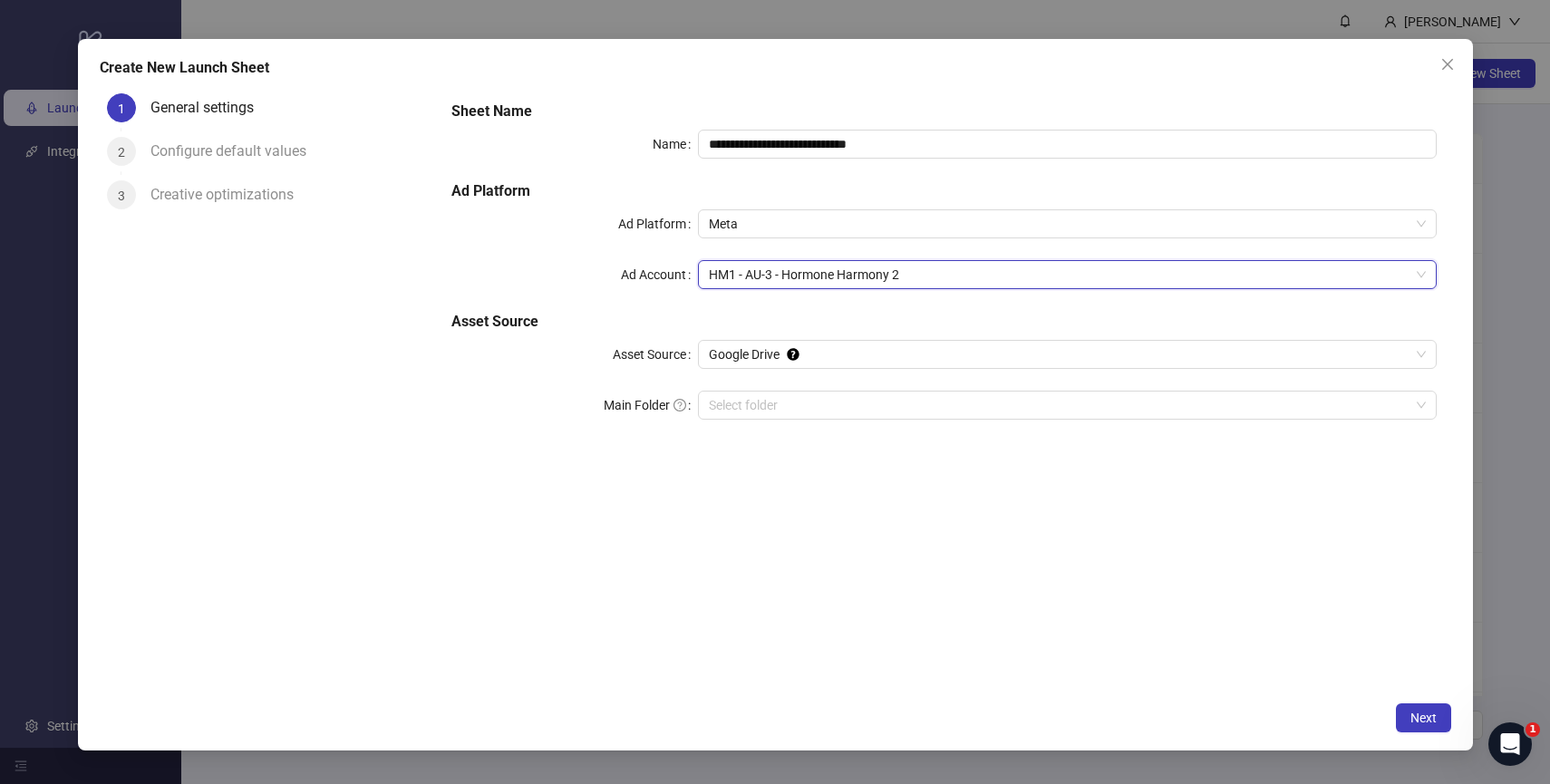
click at [847, 439] on div "**********" at bounding box center [943, 270] width 998 height 356
click at [831, 396] on input "Main Folder" at bounding box center [1059, 405] width 701 height 27
click at [1431, 722] on span "Next" at bounding box center [1423, 717] width 26 height 15
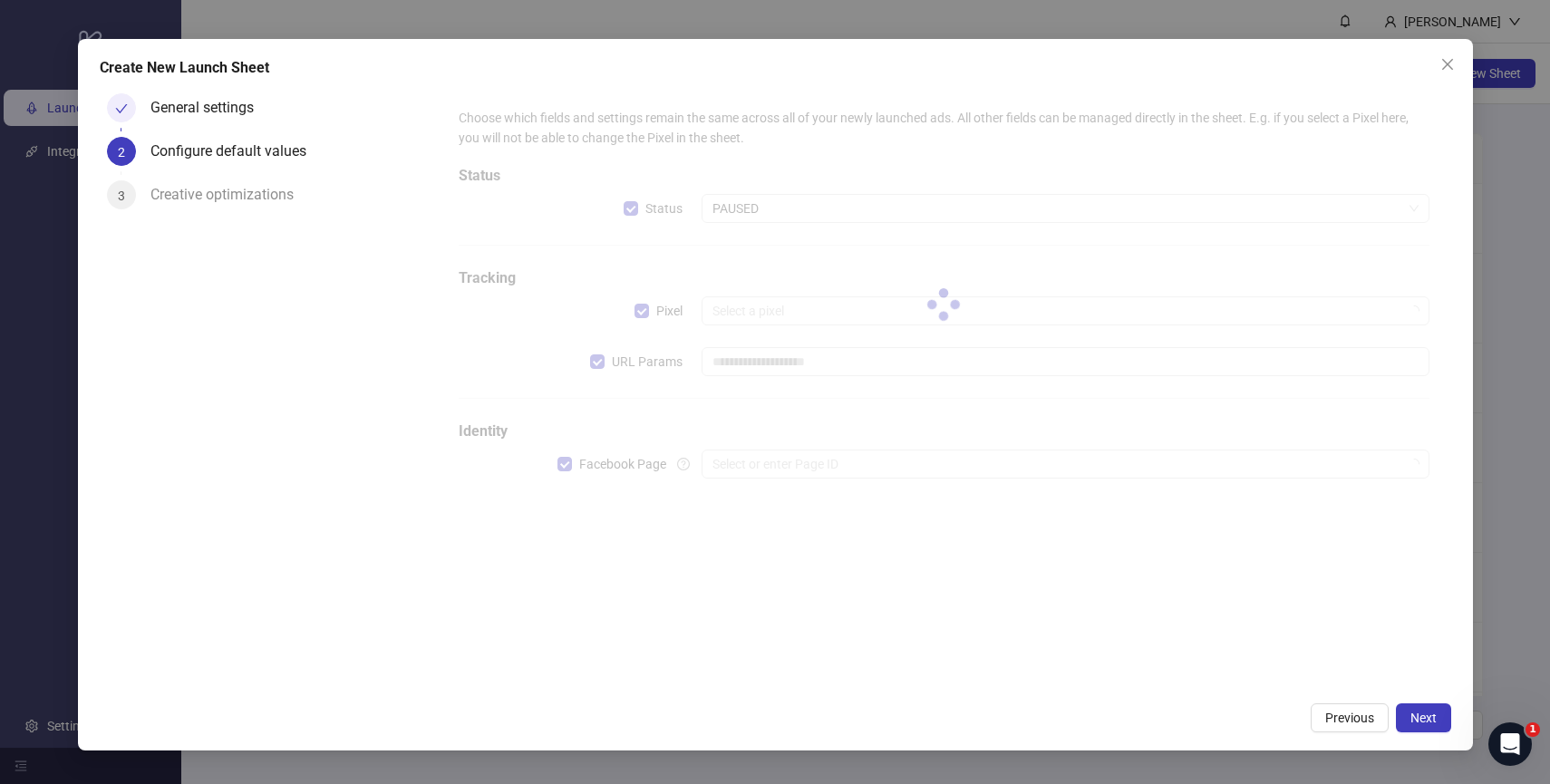
type input "**********"
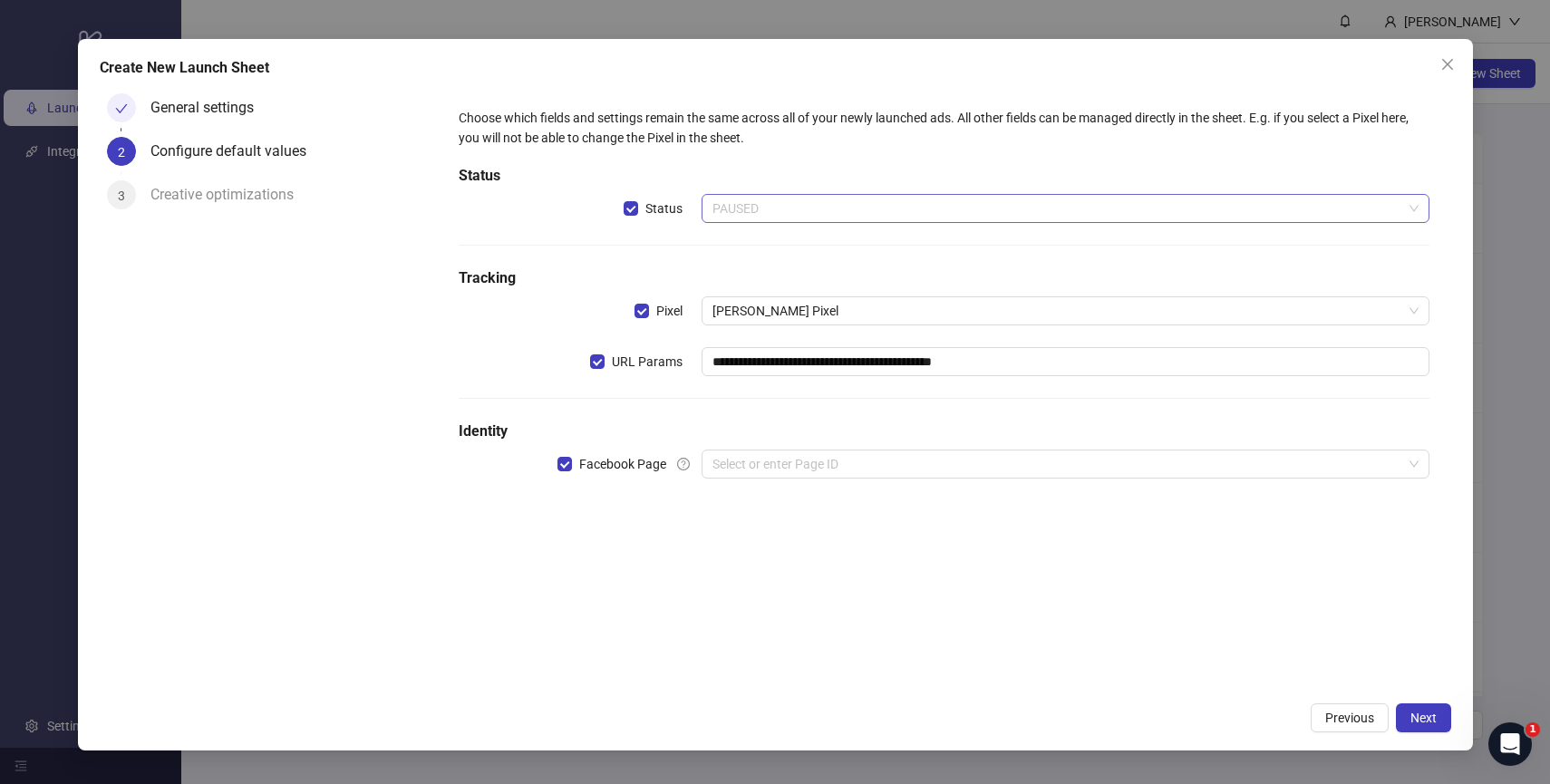
click at [815, 218] on span "PAUSED" at bounding box center [1065, 208] width 706 height 27
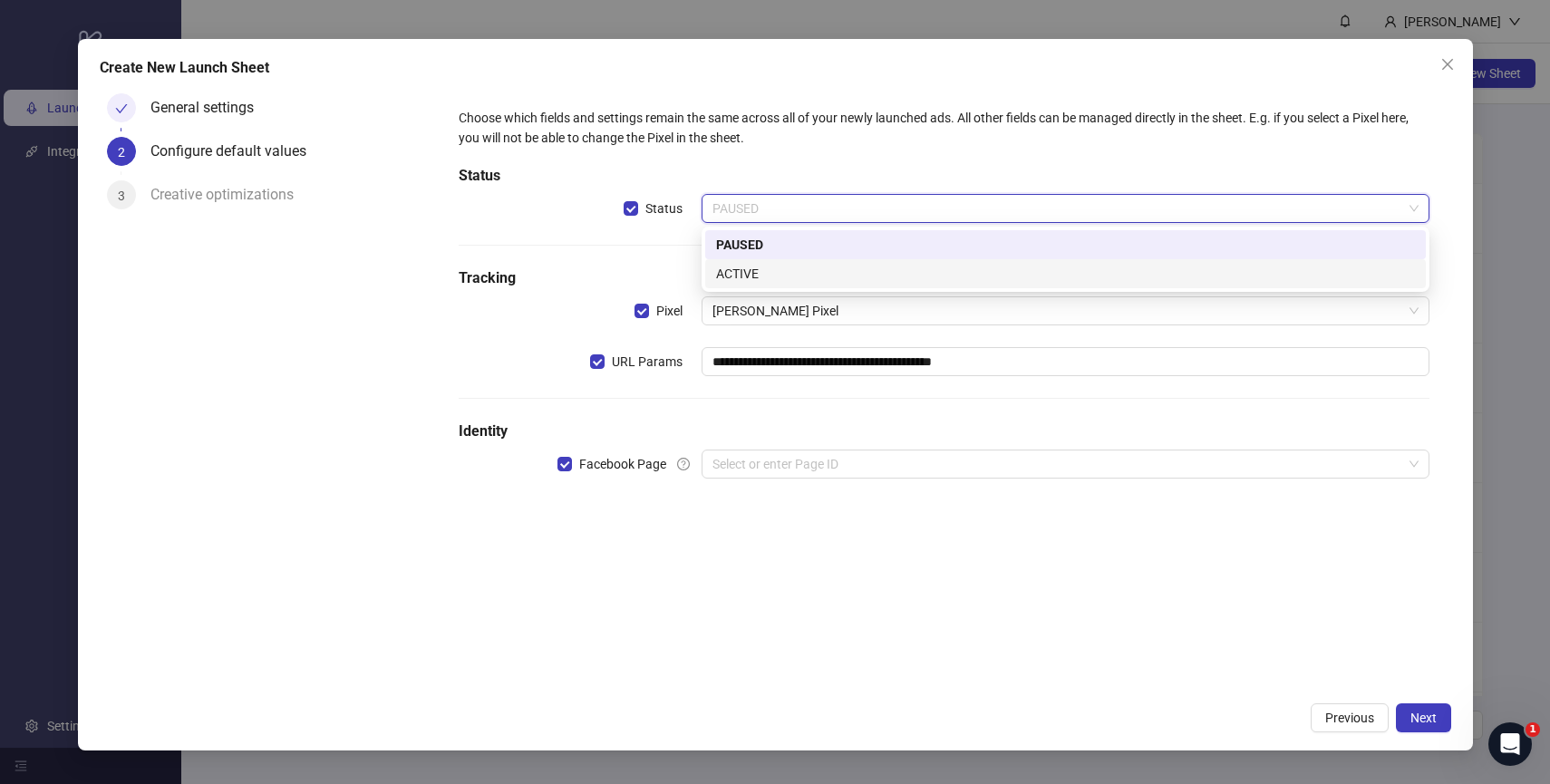
click at [759, 265] on div "ACTIVE" at bounding box center [1065, 273] width 699 height 20
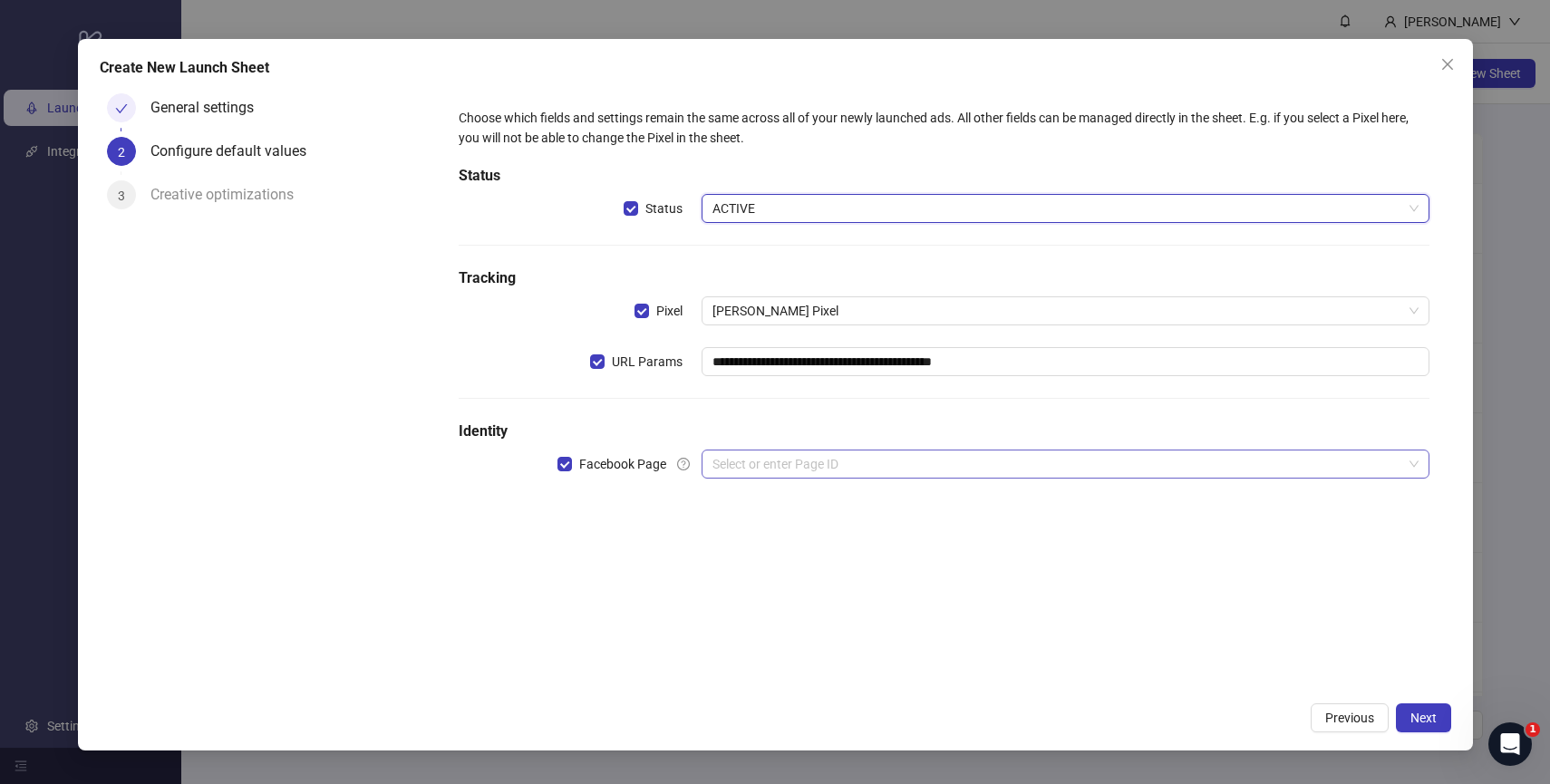
click at [894, 459] on input "search" at bounding box center [1058, 464] width 690 height 27
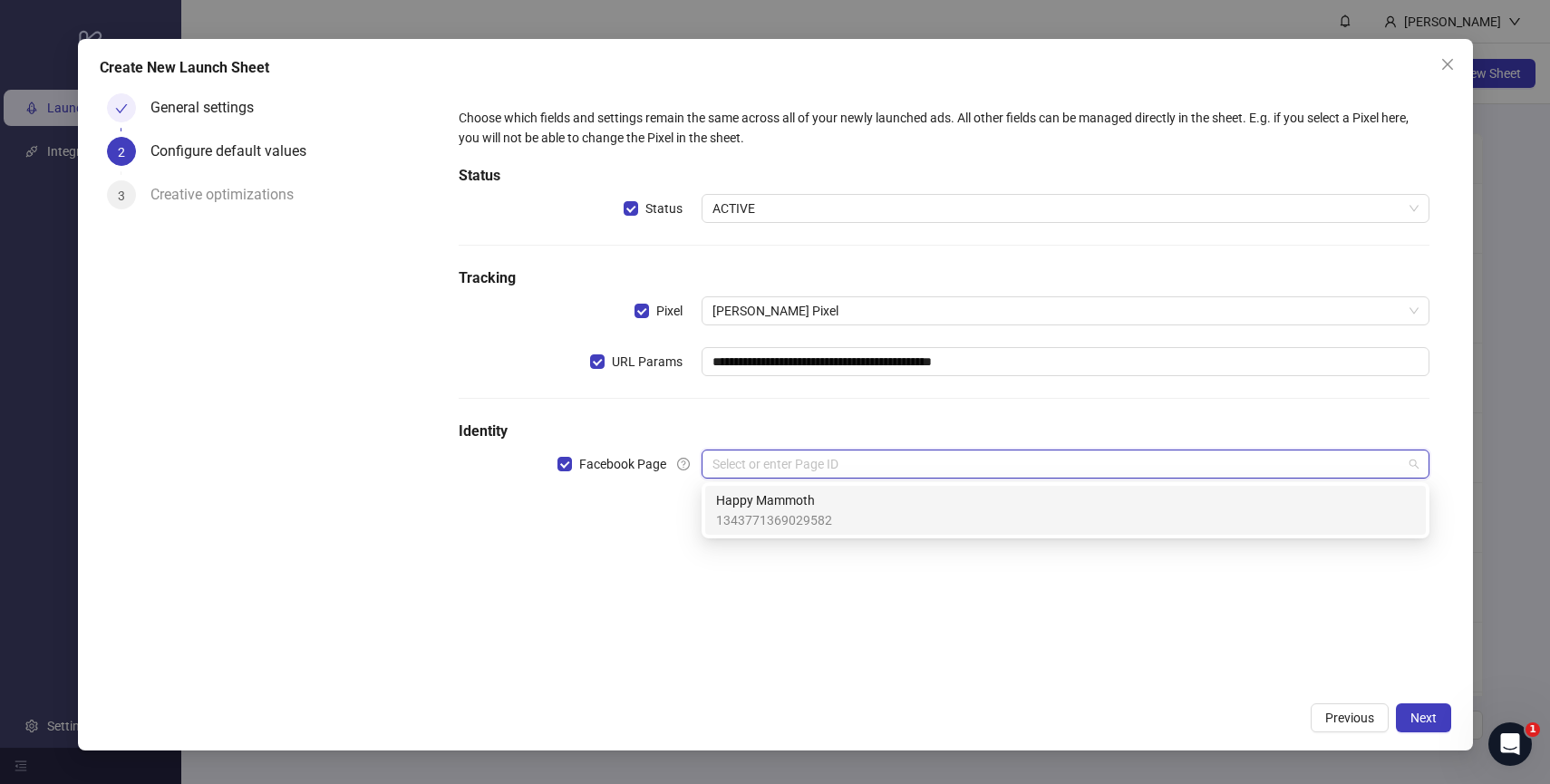
click at [799, 513] on span "1343771369029582" at bounding box center [775, 519] width 116 height 20
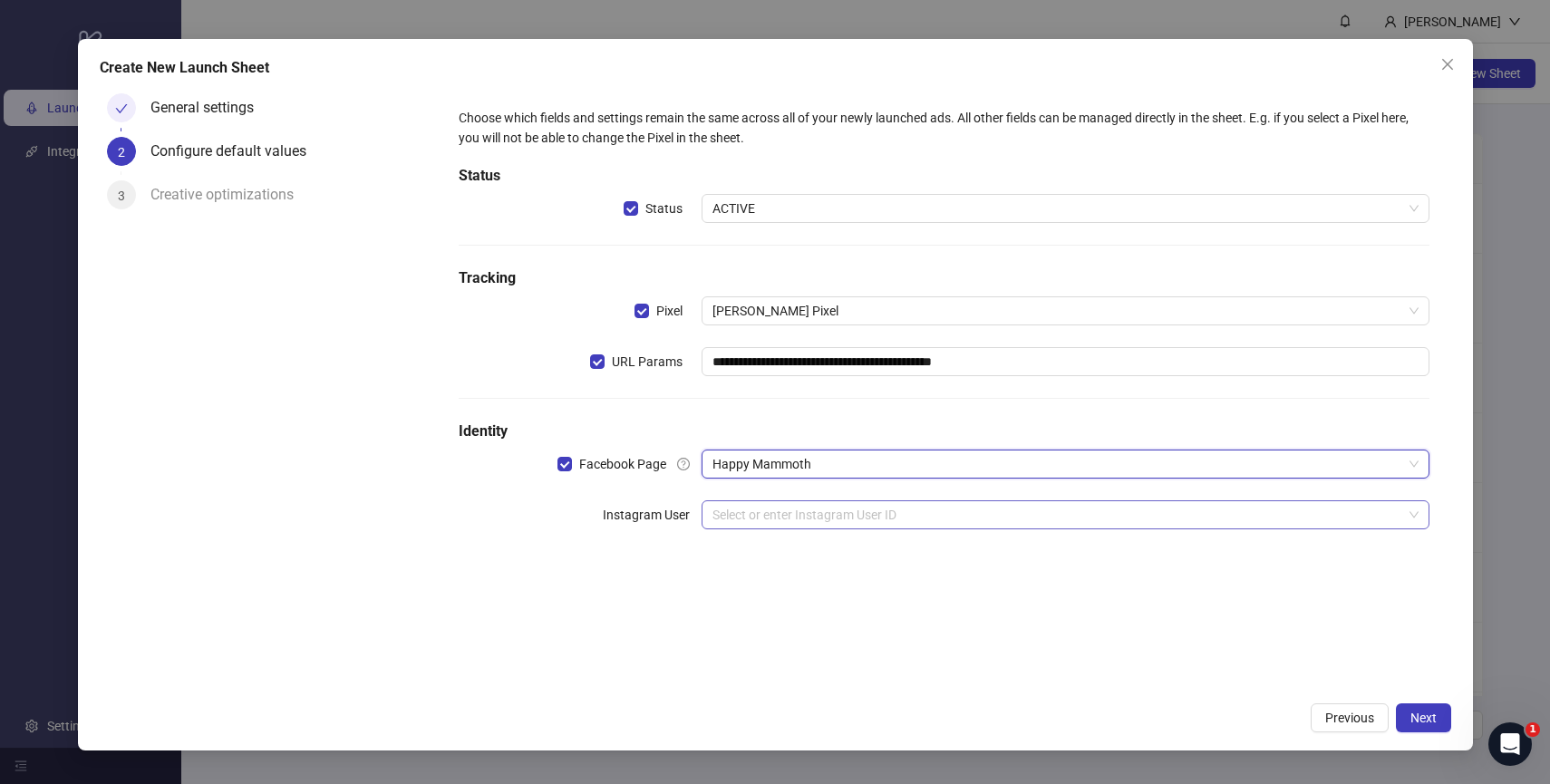
click at [802, 513] on input "search" at bounding box center [1058, 515] width 690 height 27
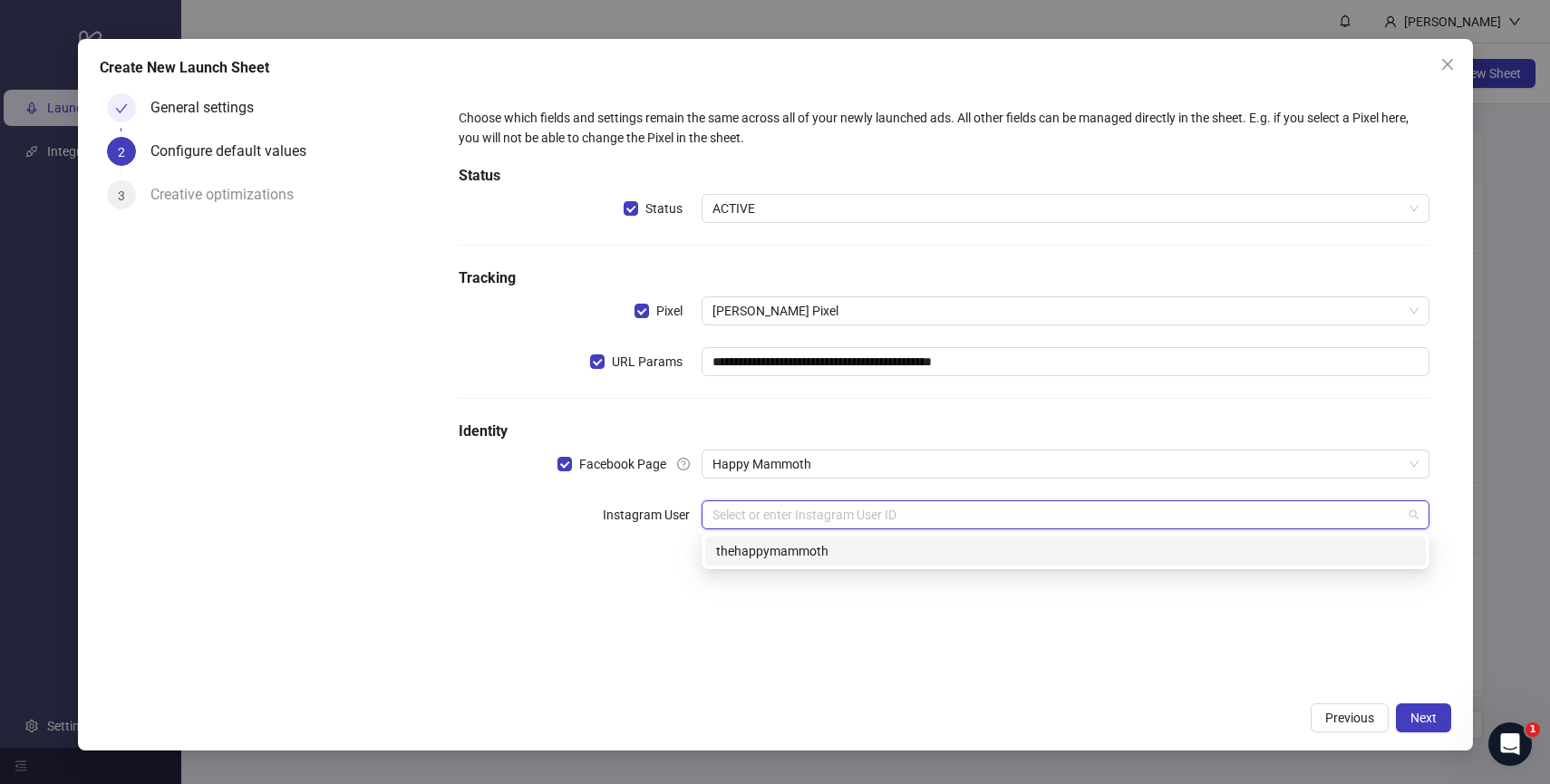
click at [784, 548] on div "thehappymammoth" at bounding box center [1065, 550] width 699 height 20
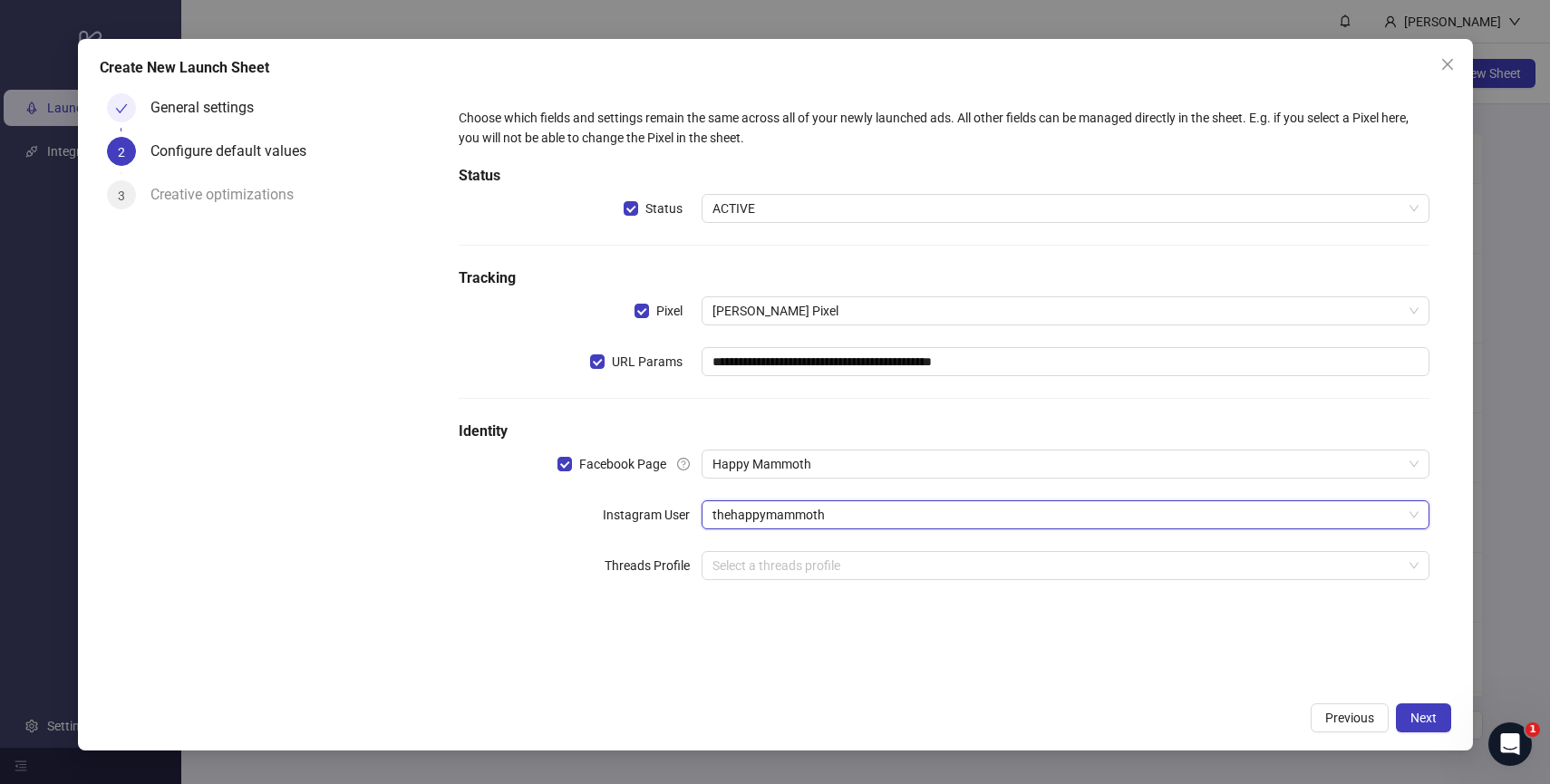
click at [865, 648] on div "**********" at bounding box center [943, 390] width 1013 height 607
click at [945, 562] on input "search" at bounding box center [1058, 565] width 690 height 27
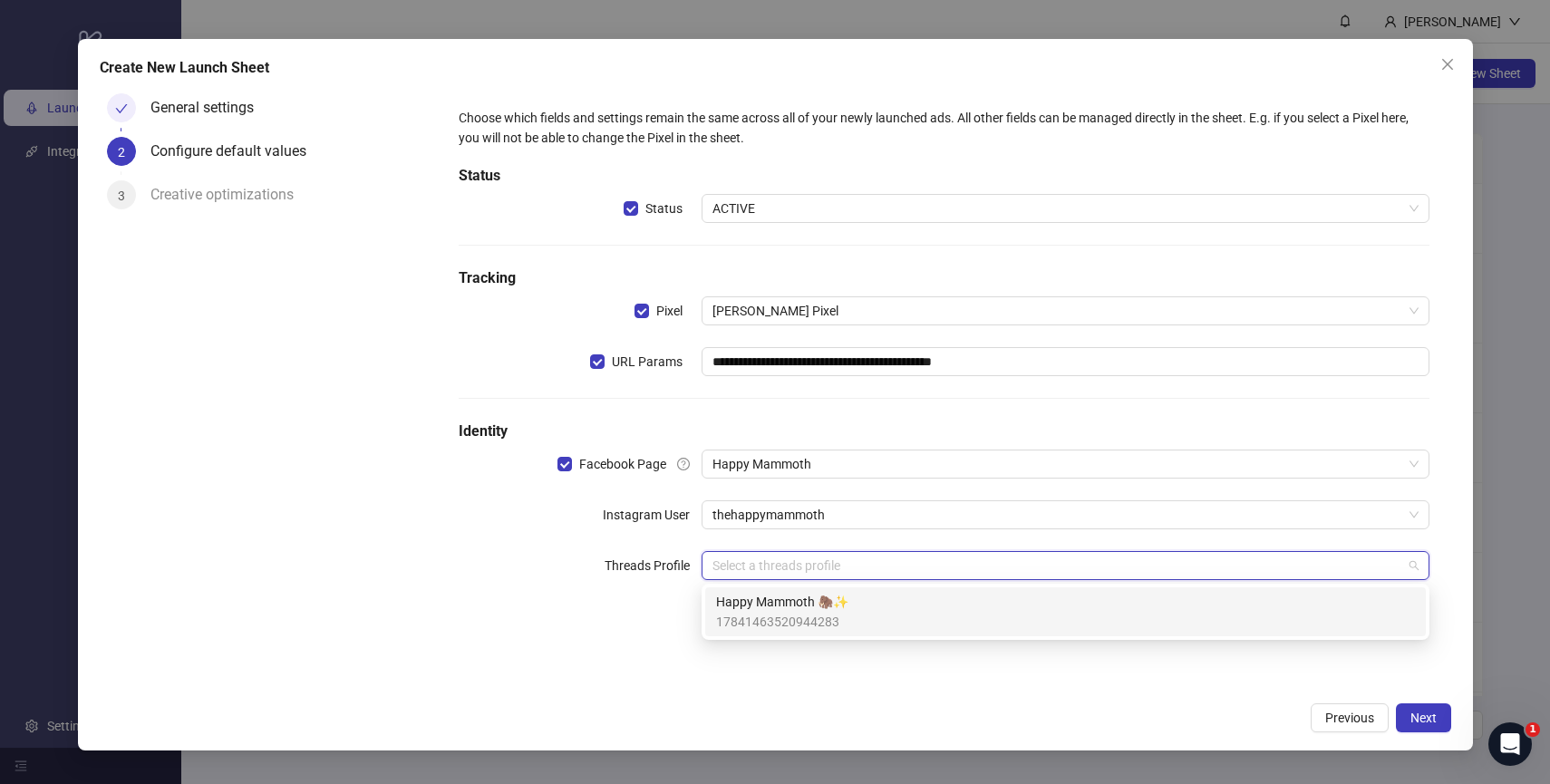
click at [837, 607] on span "Happy Mammoth 🦣✨" at bounding box center [782, 602] width 133 height 20
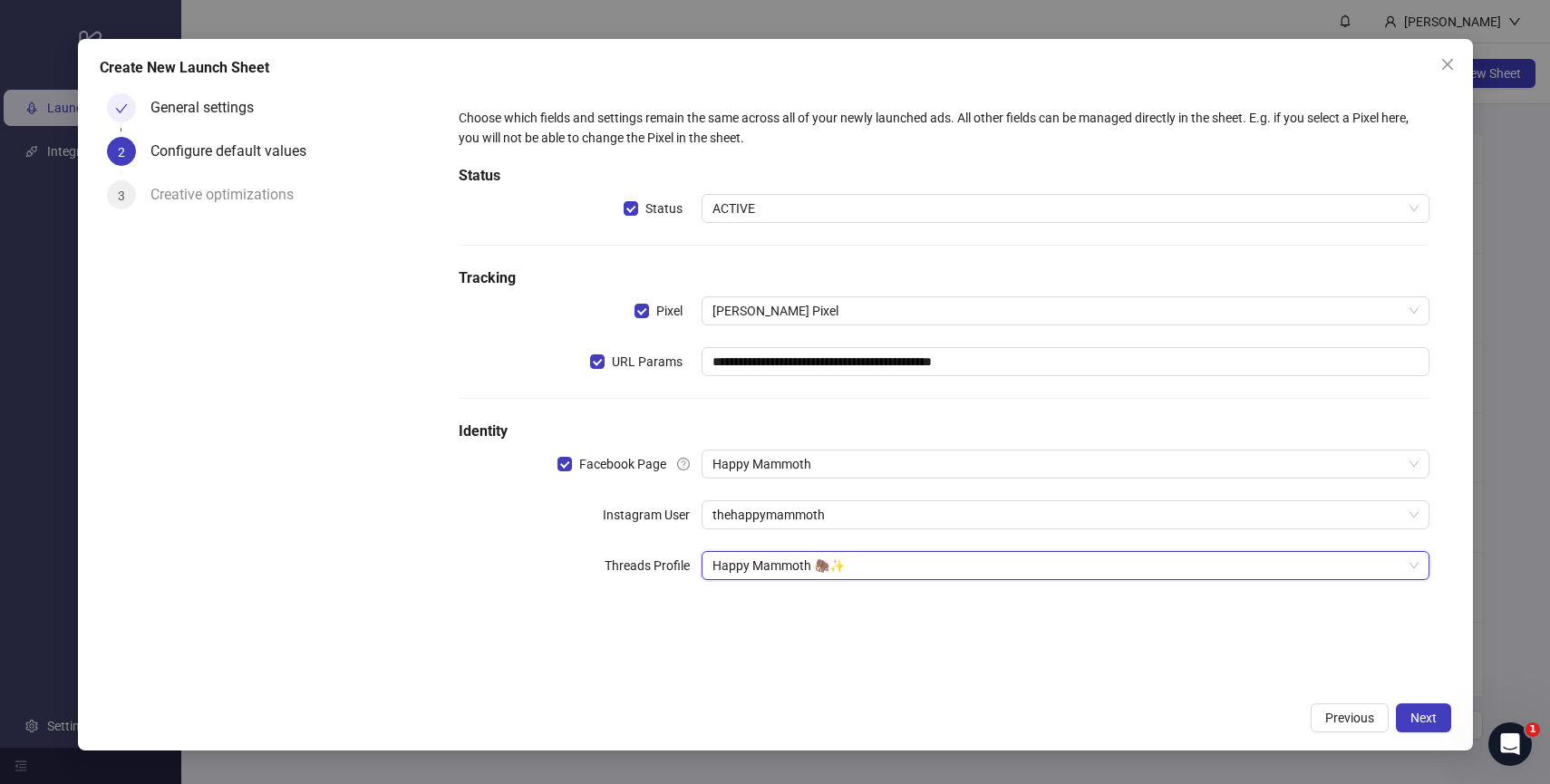
click at [899, 678] on div "**********" at bounding box center [943, 390] width 1013 height 607
click at [1426, 717] on span "Next" at bounding box center [1423, 717] width 26 height 15
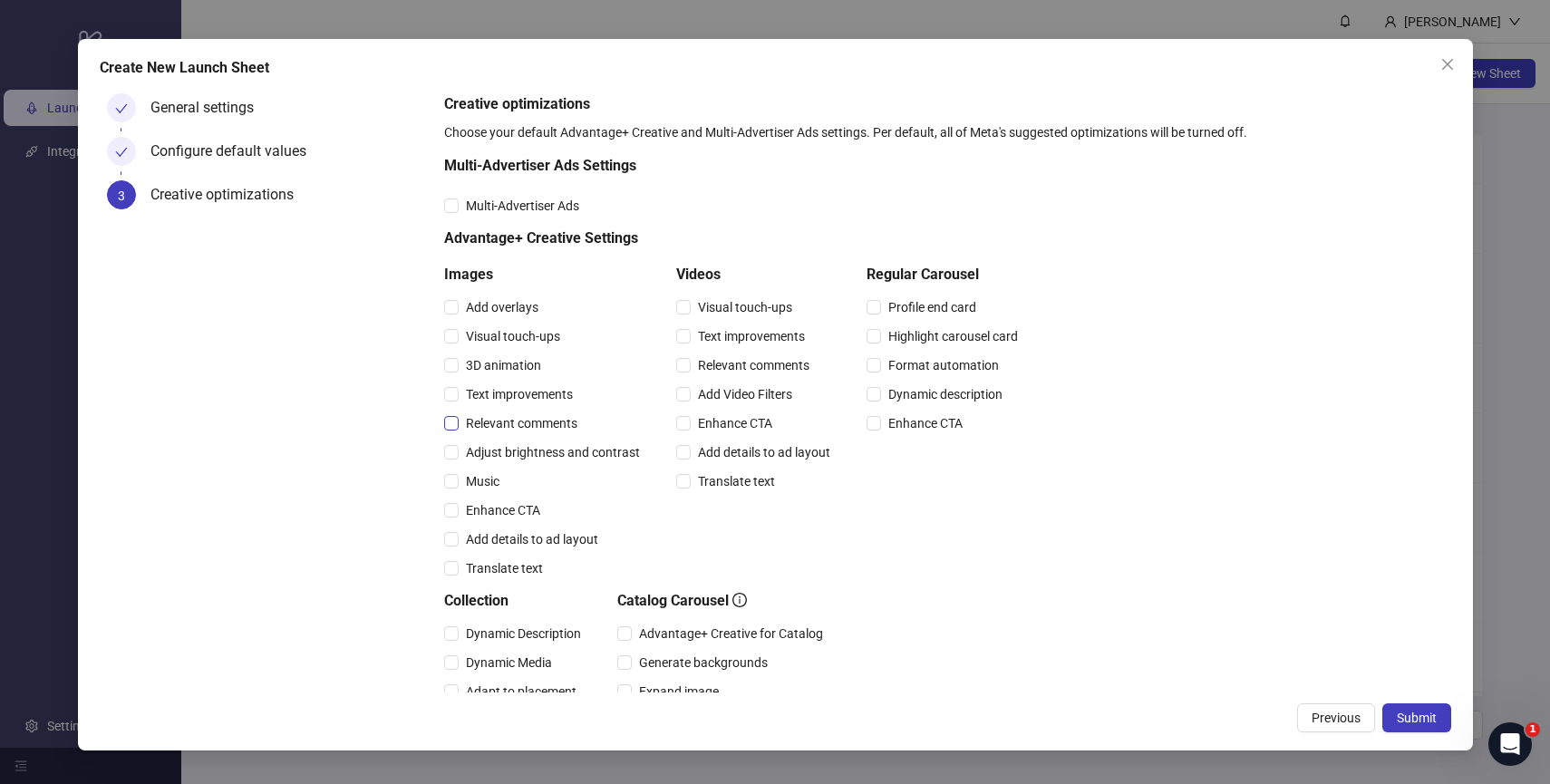
click at [535, 425] on span "Relevant comments" at bounding box center [522, 423] width 126 height 20
click at [748, 365] on span "Relevant comments" at bounding box center [753, 365] width 126 height 20
click at [497, 198] on span "Multi-Advertiser Ads" at bounding box center [522, 205] width 128 height 20
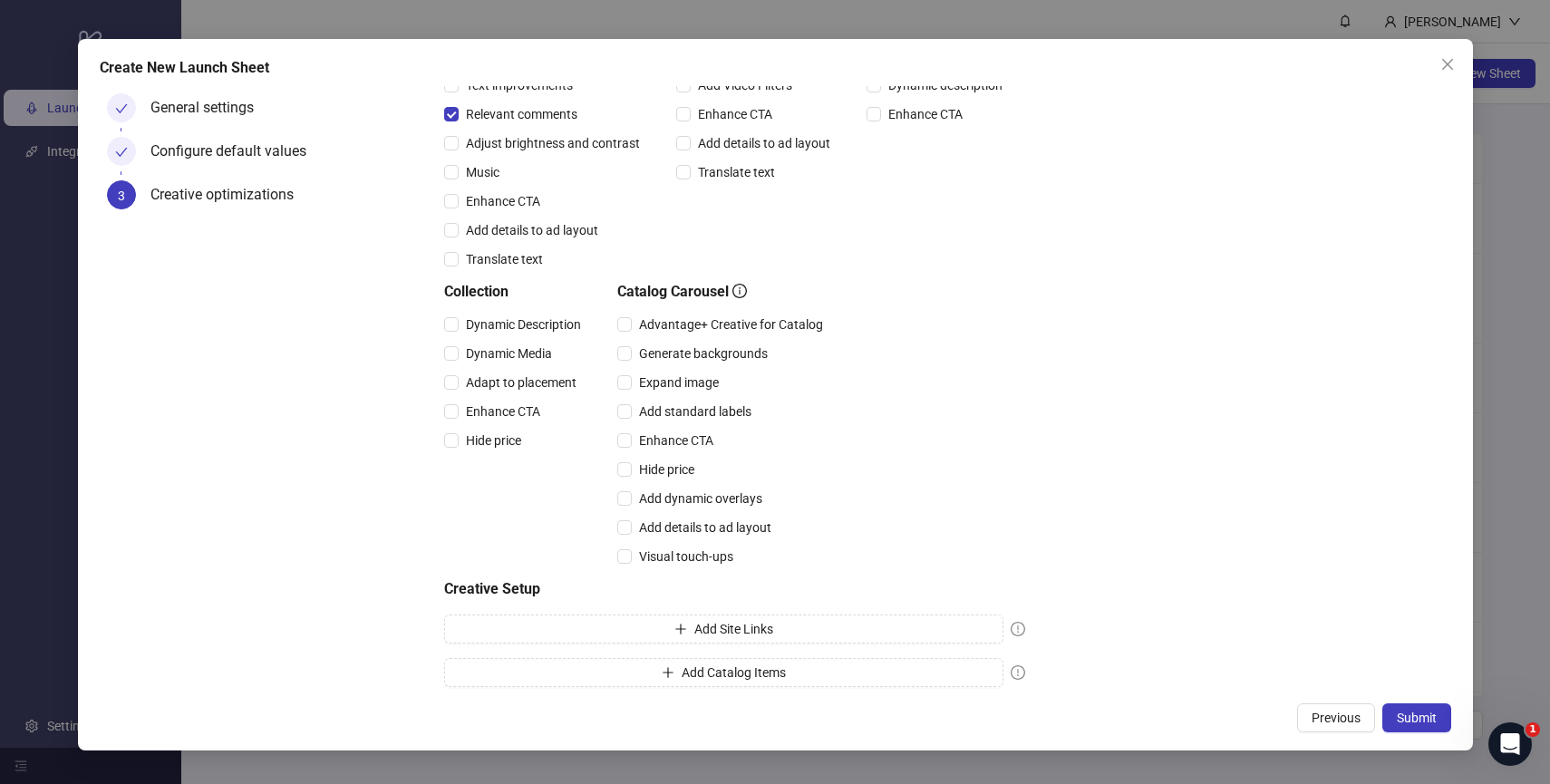
scroll to position [318, 0]
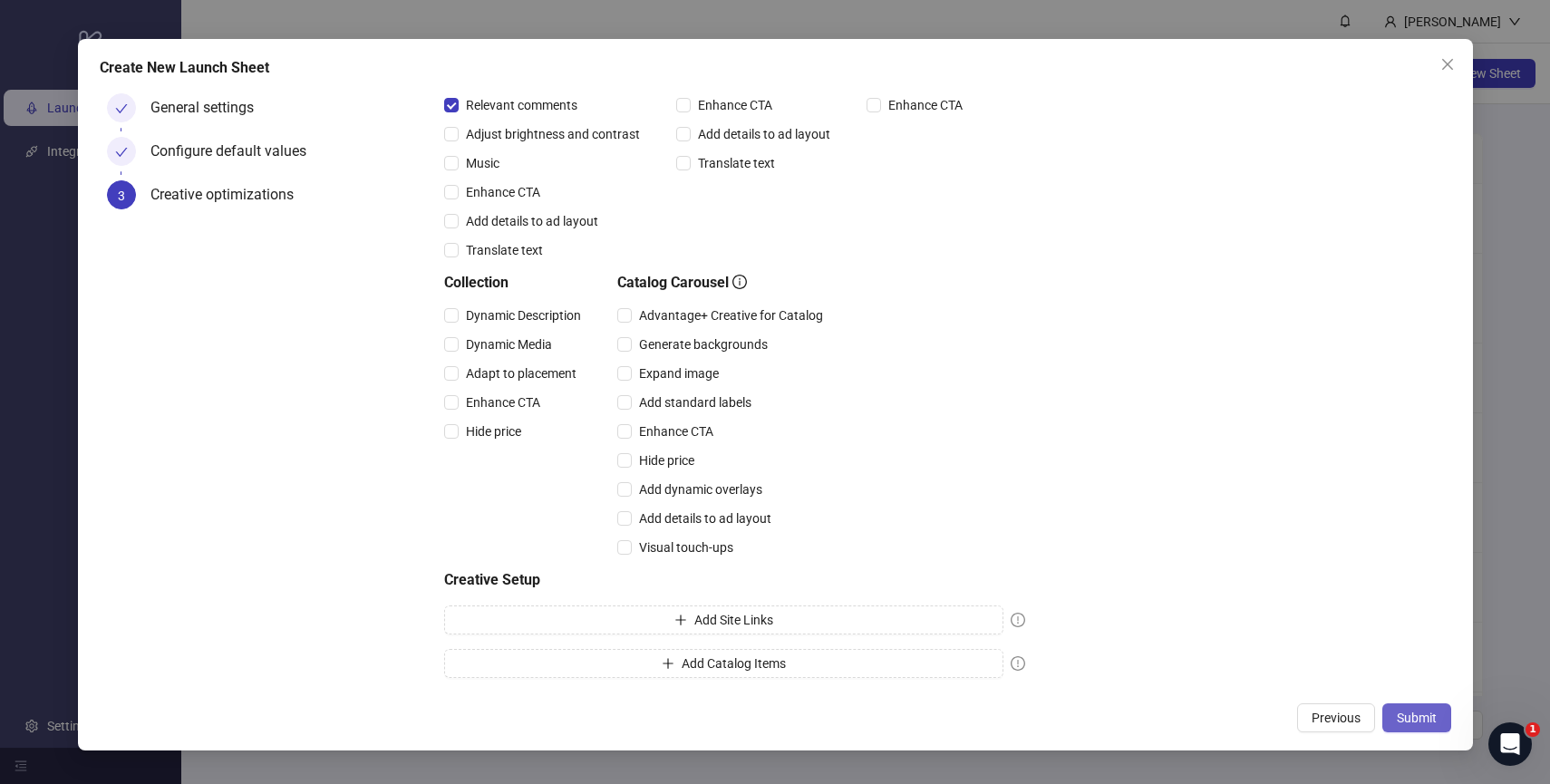
click at [1423, 716] on span "Submit" at bounding box center [1416, 717] width 40 height 15
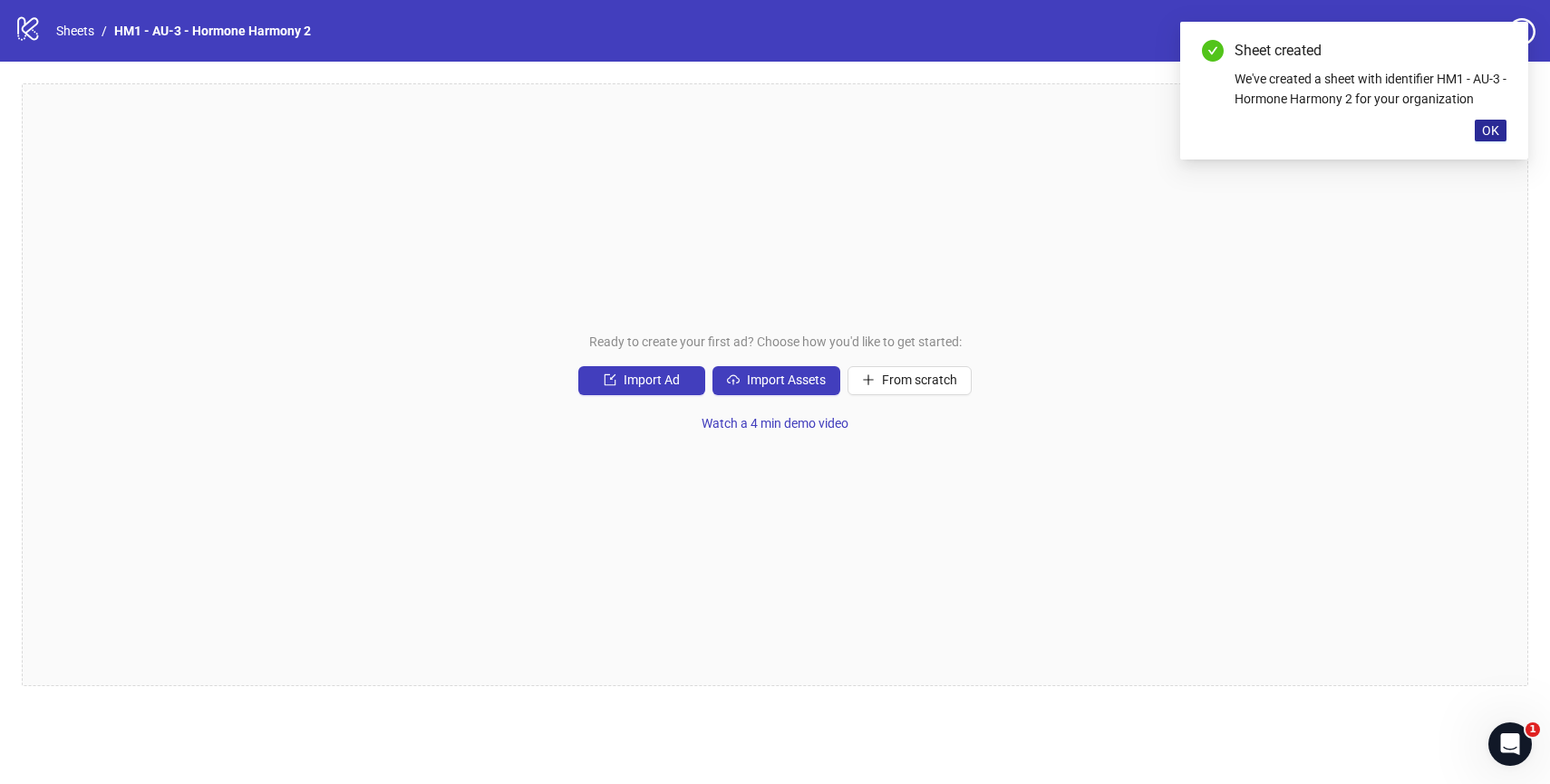
click at [1491, 121] on button "OK" at bounding box center [1490, 130] width 32 height 21
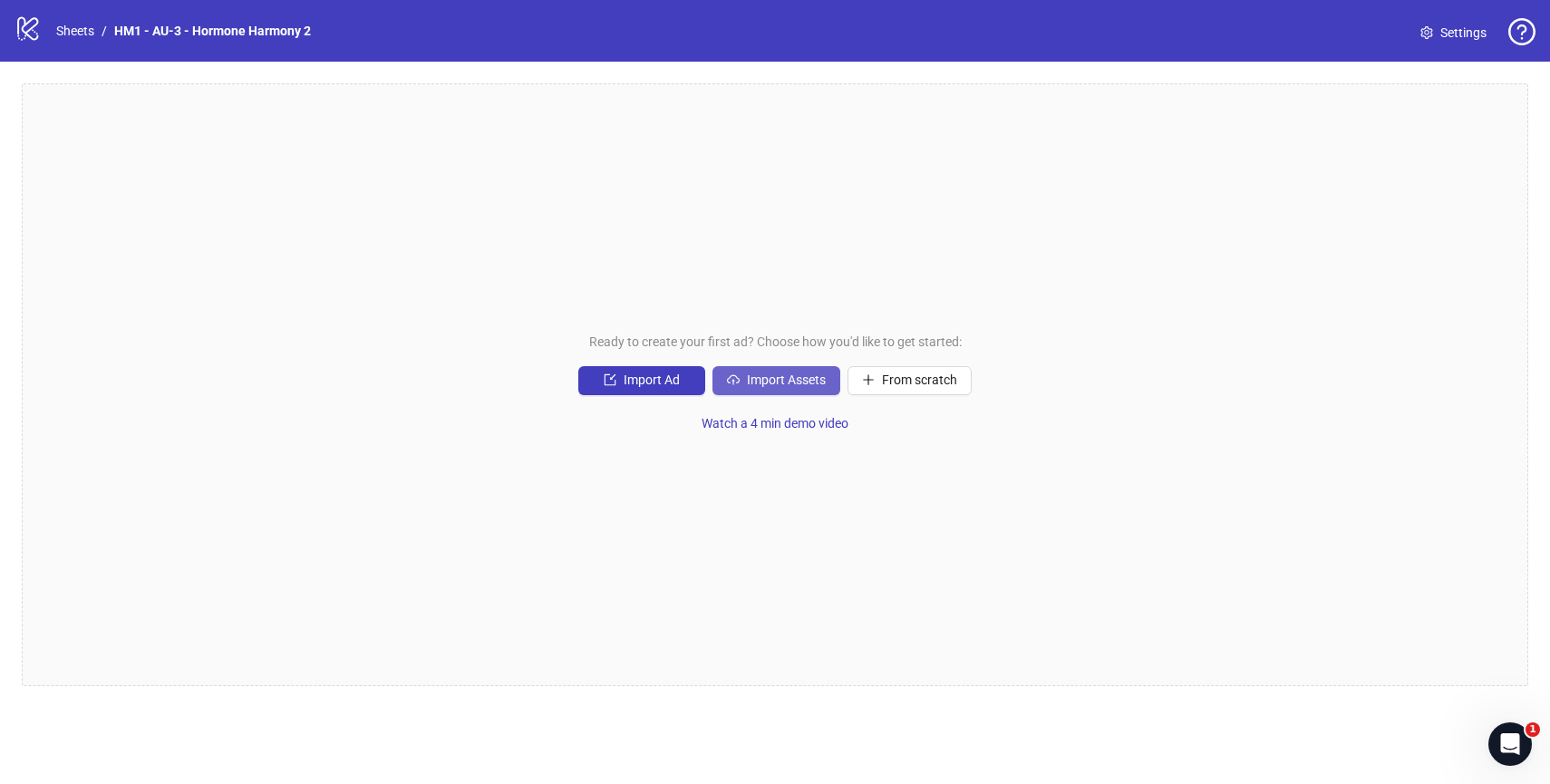
click at [753, 368] on button "Import Assets" at bounding box center [776, 381] width 128 height 29
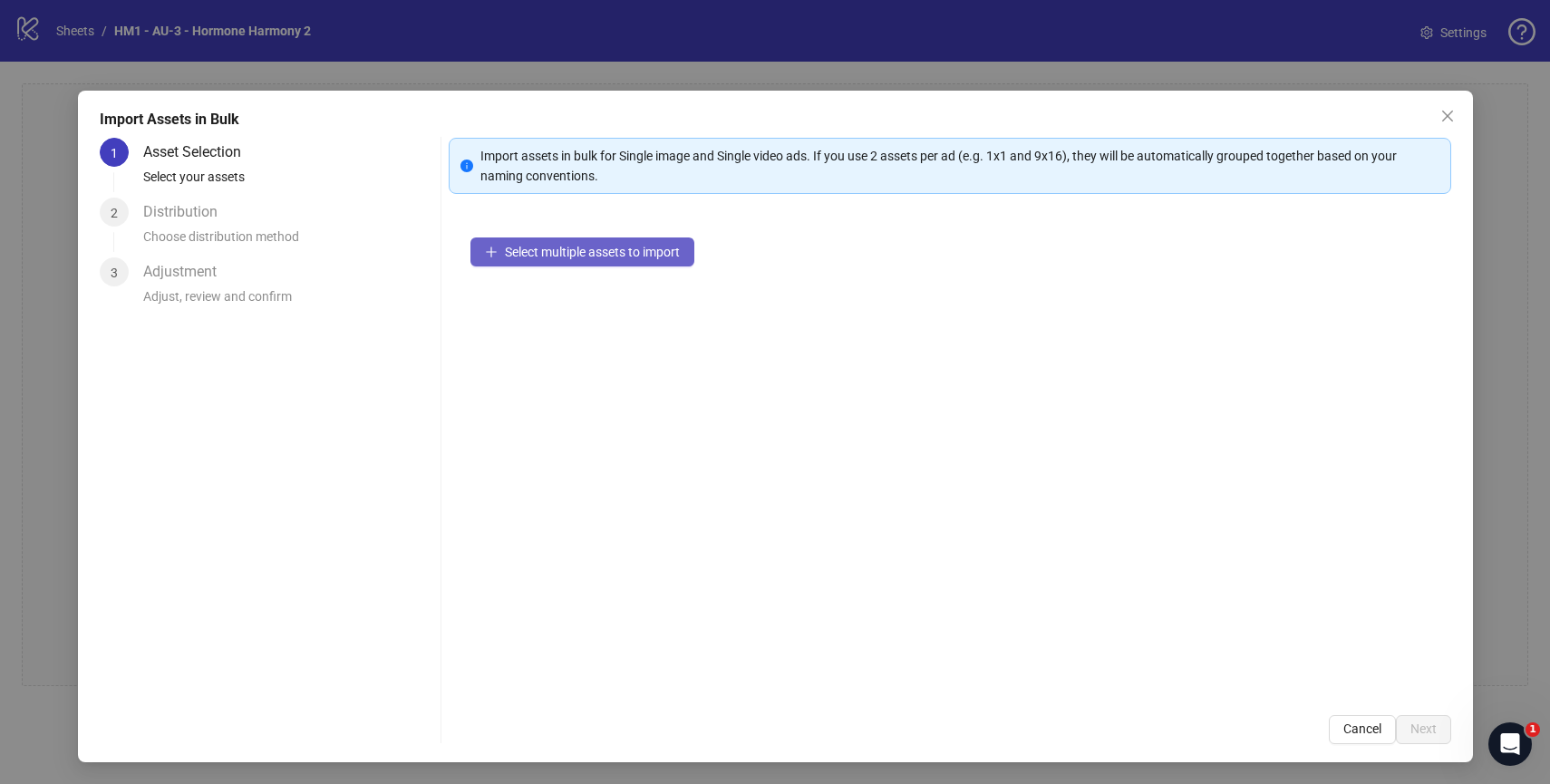
click at [557, 245] on span "Select multiple assets to import" at bounding box center [592, 251] width 174 height 15
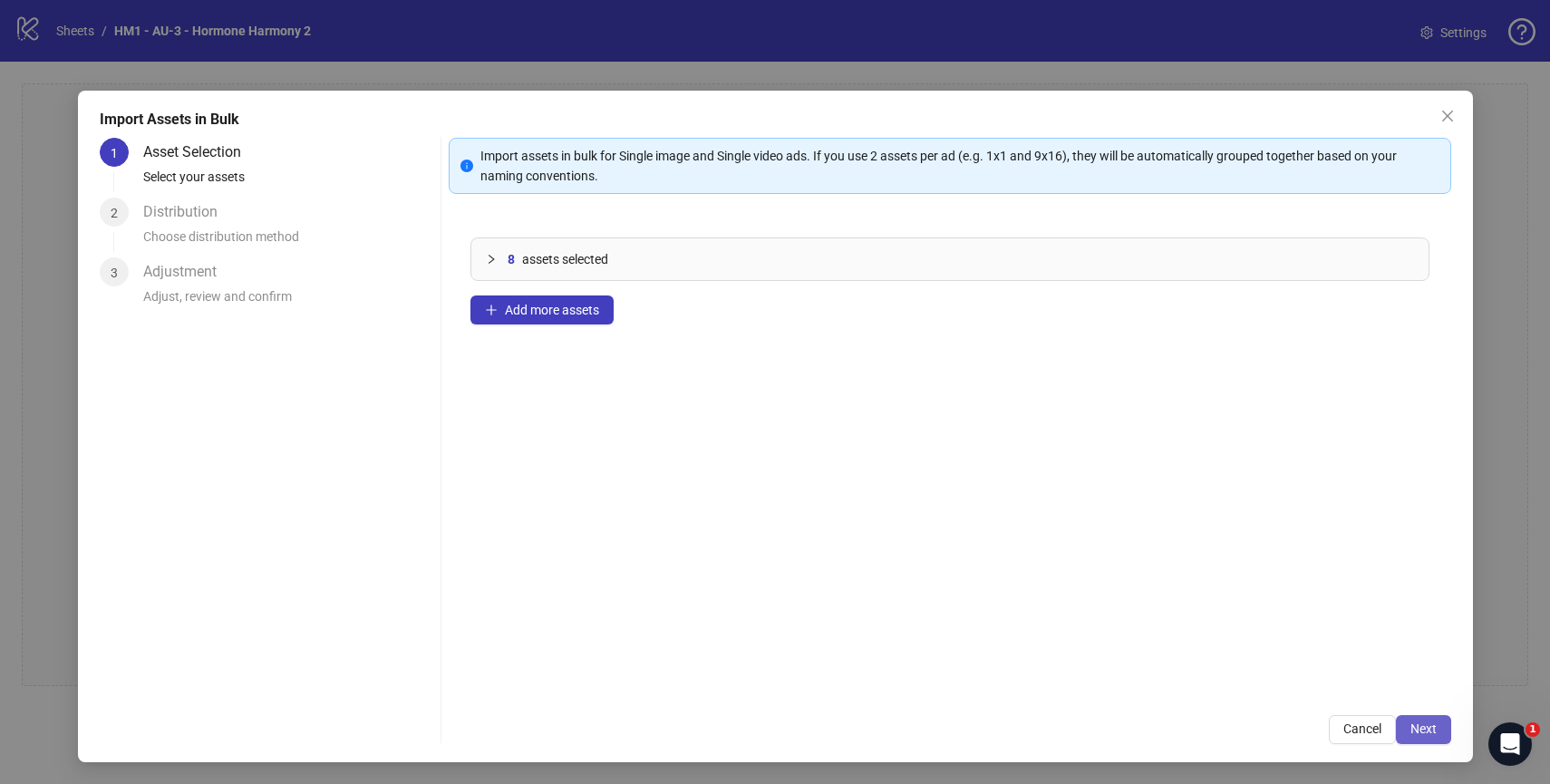
click at [1434, 732] on span "Next" at bounding box center [1423, 728] width 26 height 15
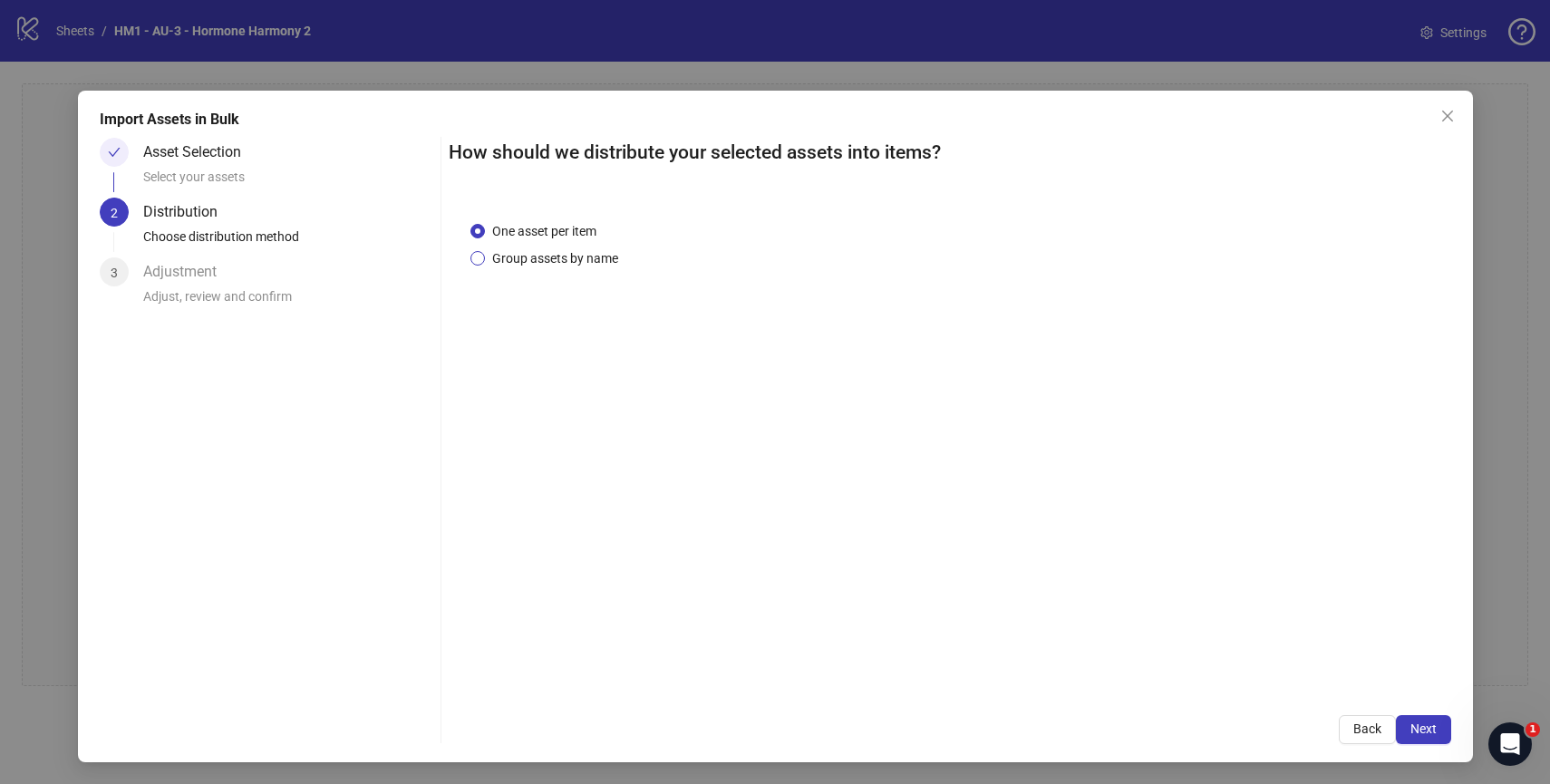
click at [566, 267] on span "Group assets by name" at bounding box center [554, 258] width 141 height 20
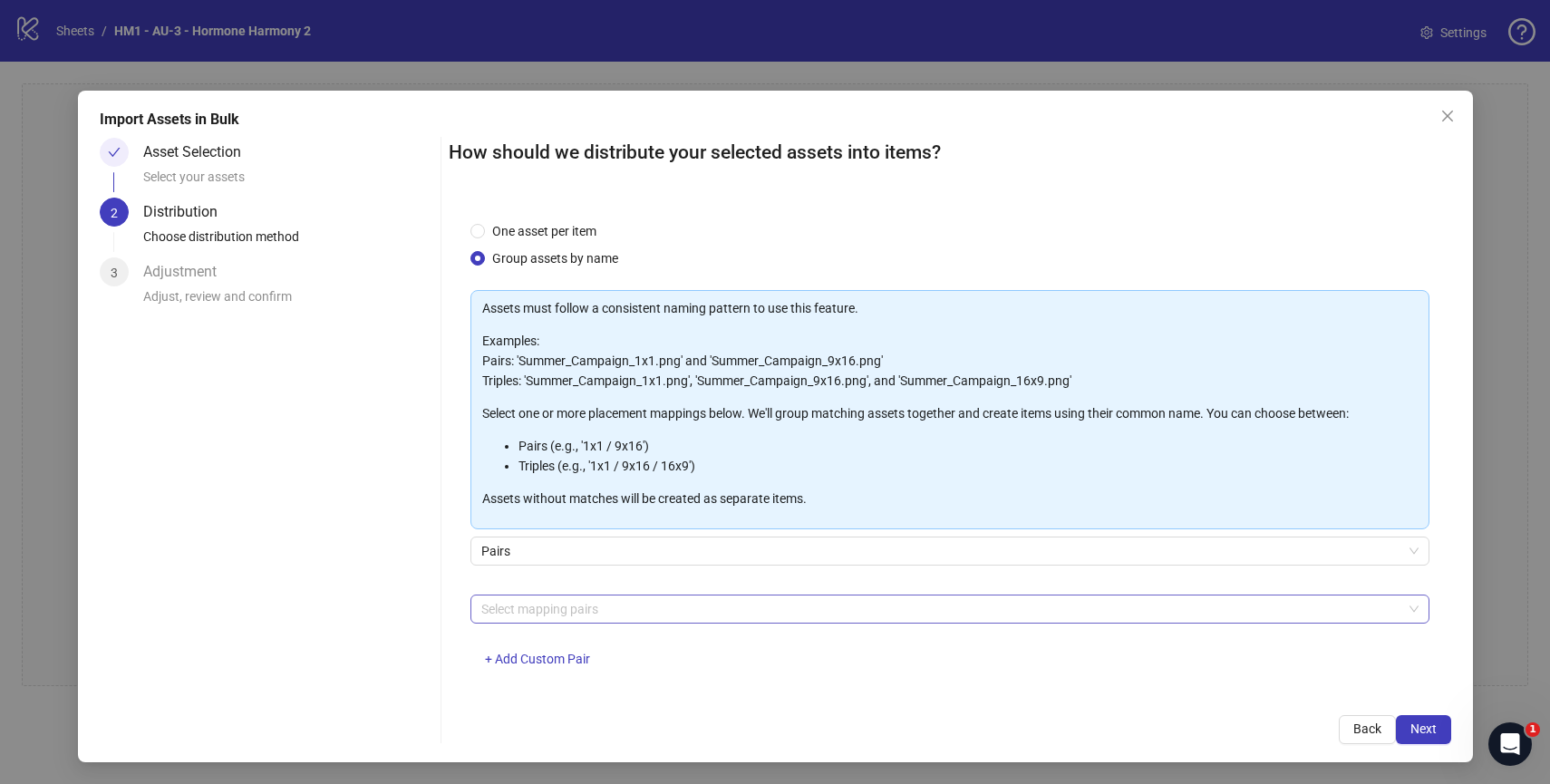
click at [748, 596] on div at bounding box center [940, 609] width 933 height 25
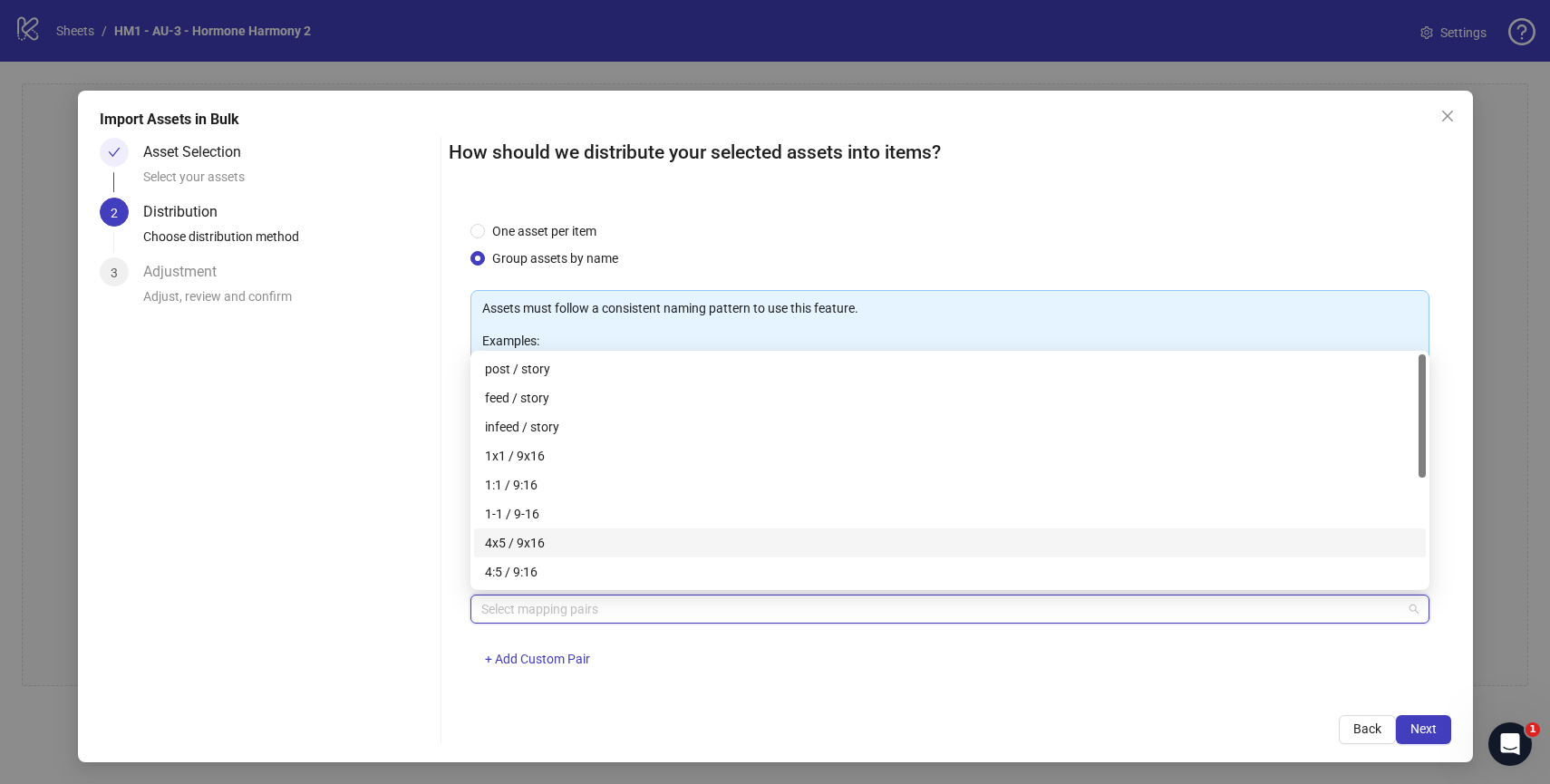
click at [617, 544] on div "4x5 / 9x16" at bounding box center [949, 543] width 930 height 20
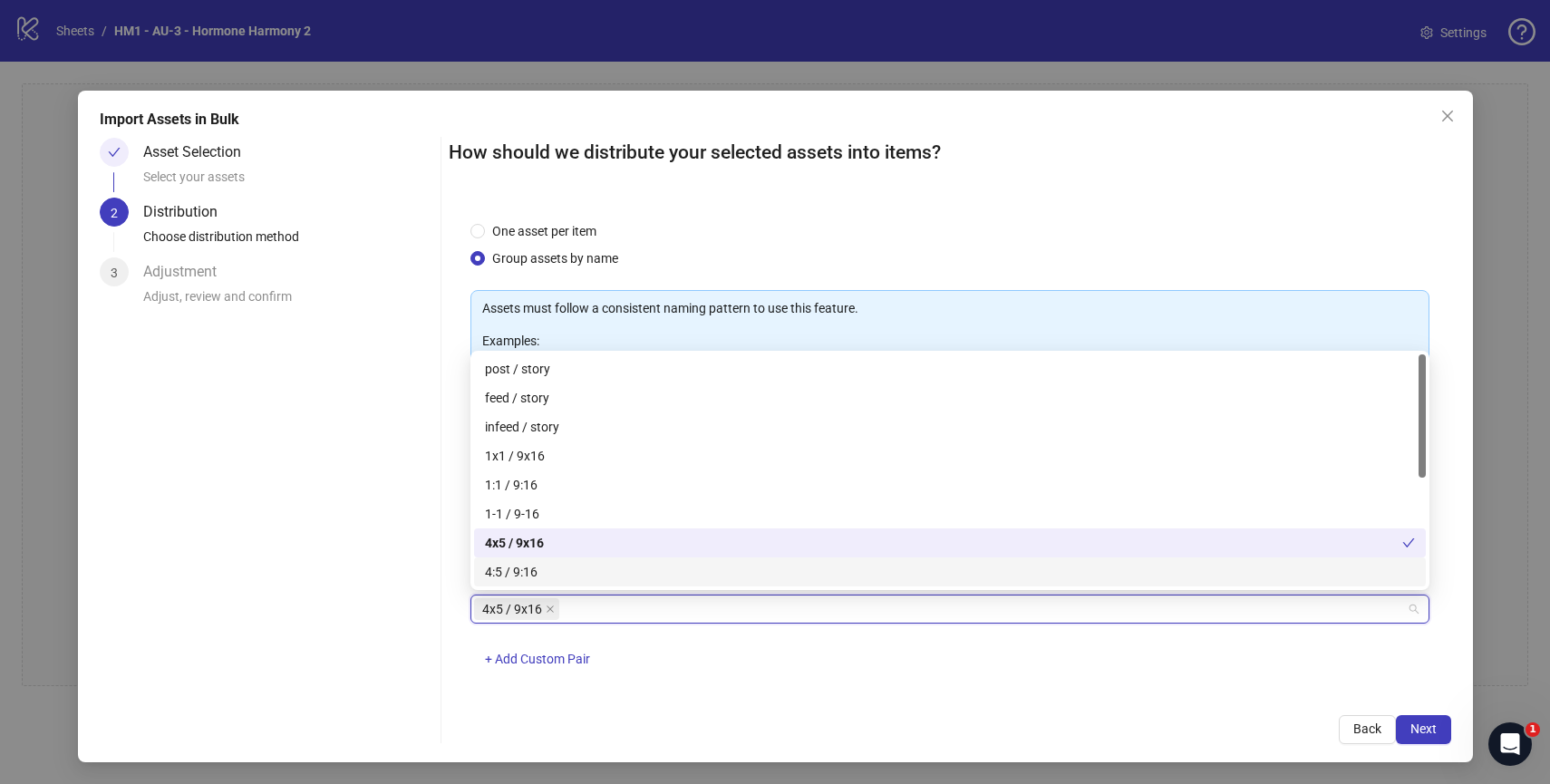
click at [682, 684] on div "4x5 / 9x16 + Add Custom Pair" at bounding box center [949, 641] width 959 height 94
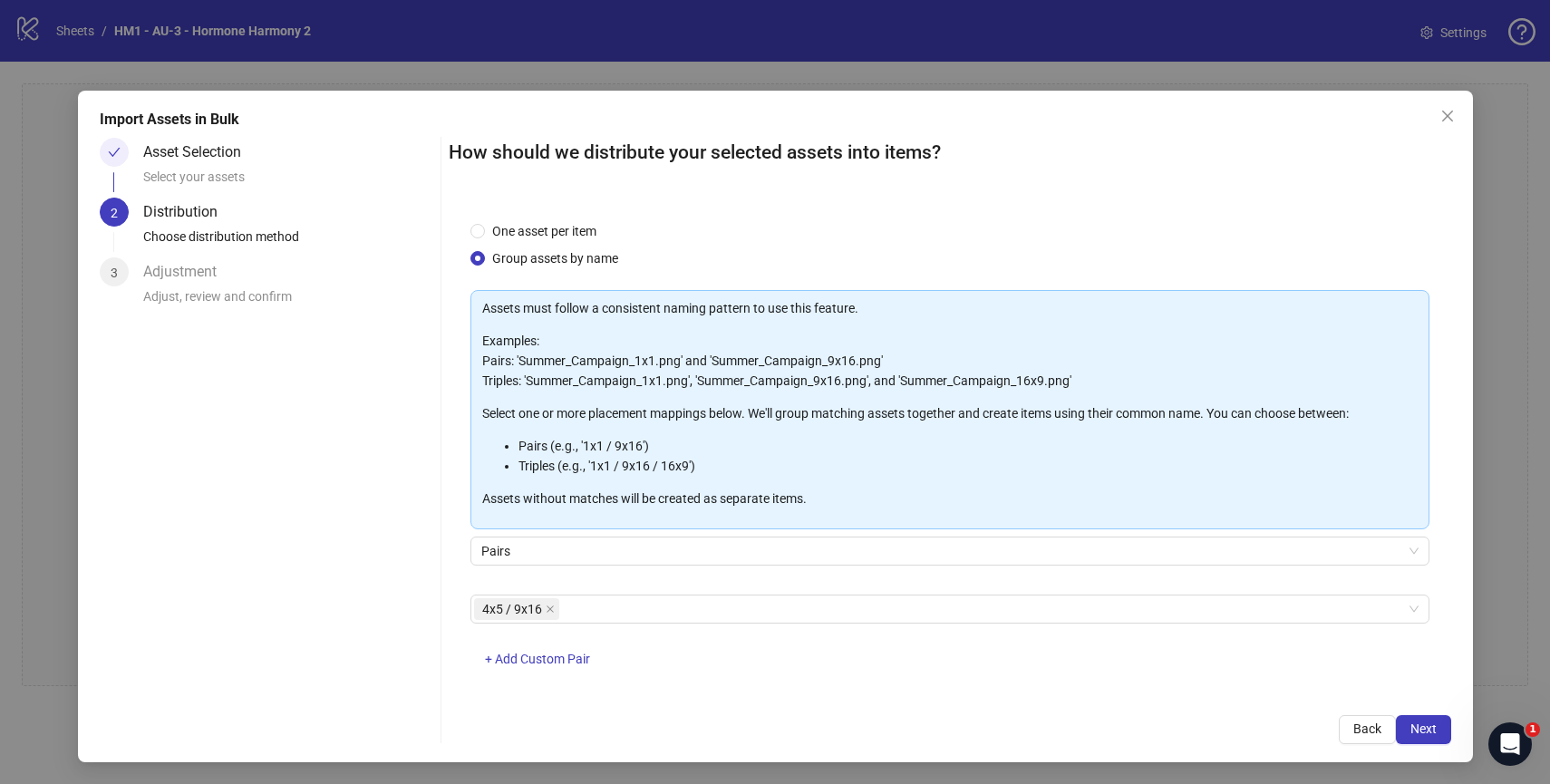
scroll to position [17, 0]
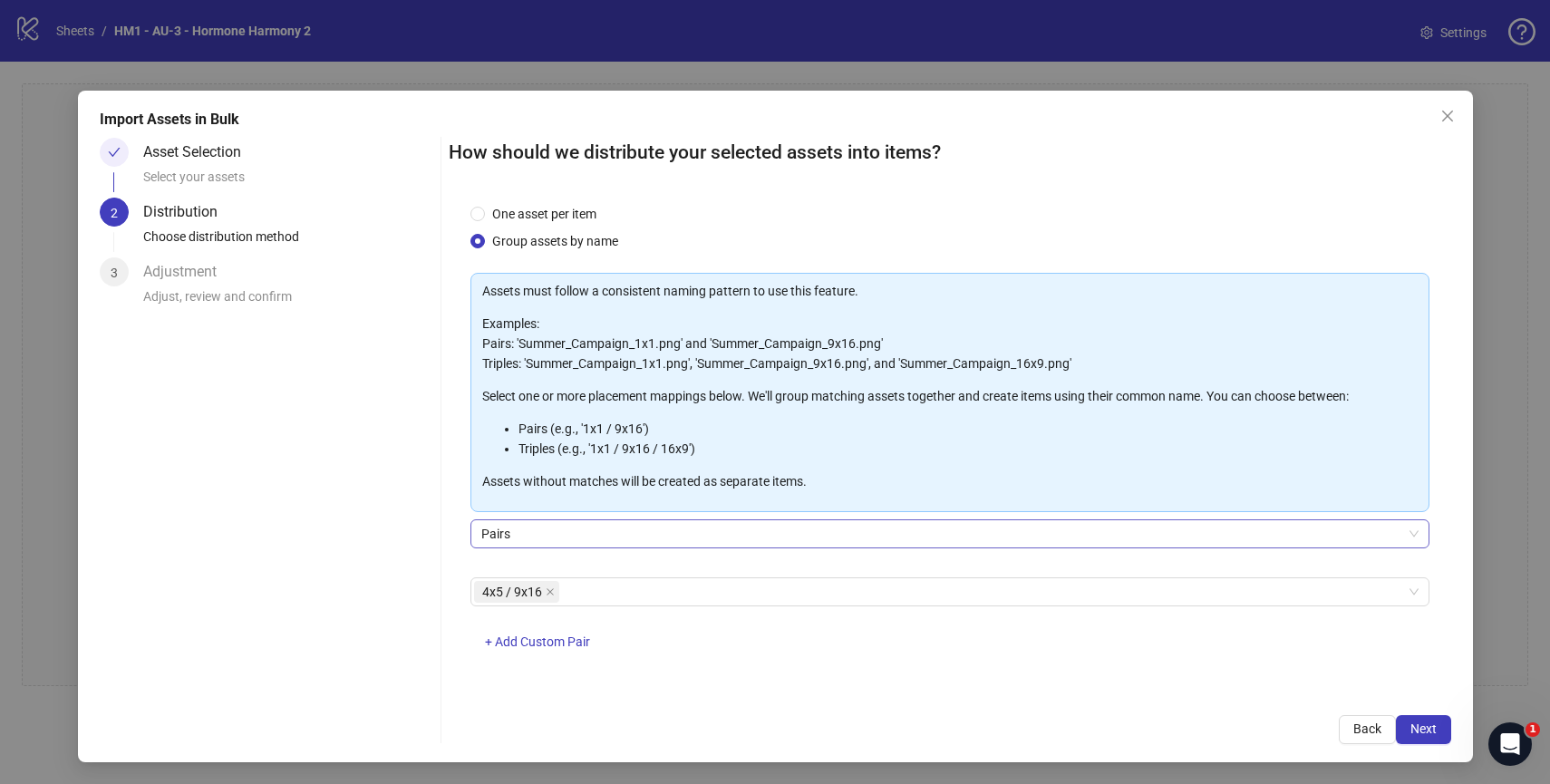
click at [551, 534] on span "Pairs" at bounding box center [949, 534] width 937 height 27
click at [371, 555] on div "Asset Selection Select your assets 2 Distribution Choose distribution method 3 …" at bounding box center [267, 441] width 334 height 607
click at [1420, 731] on span "Next" at bounding box center [1423, 728] width 26 height 15
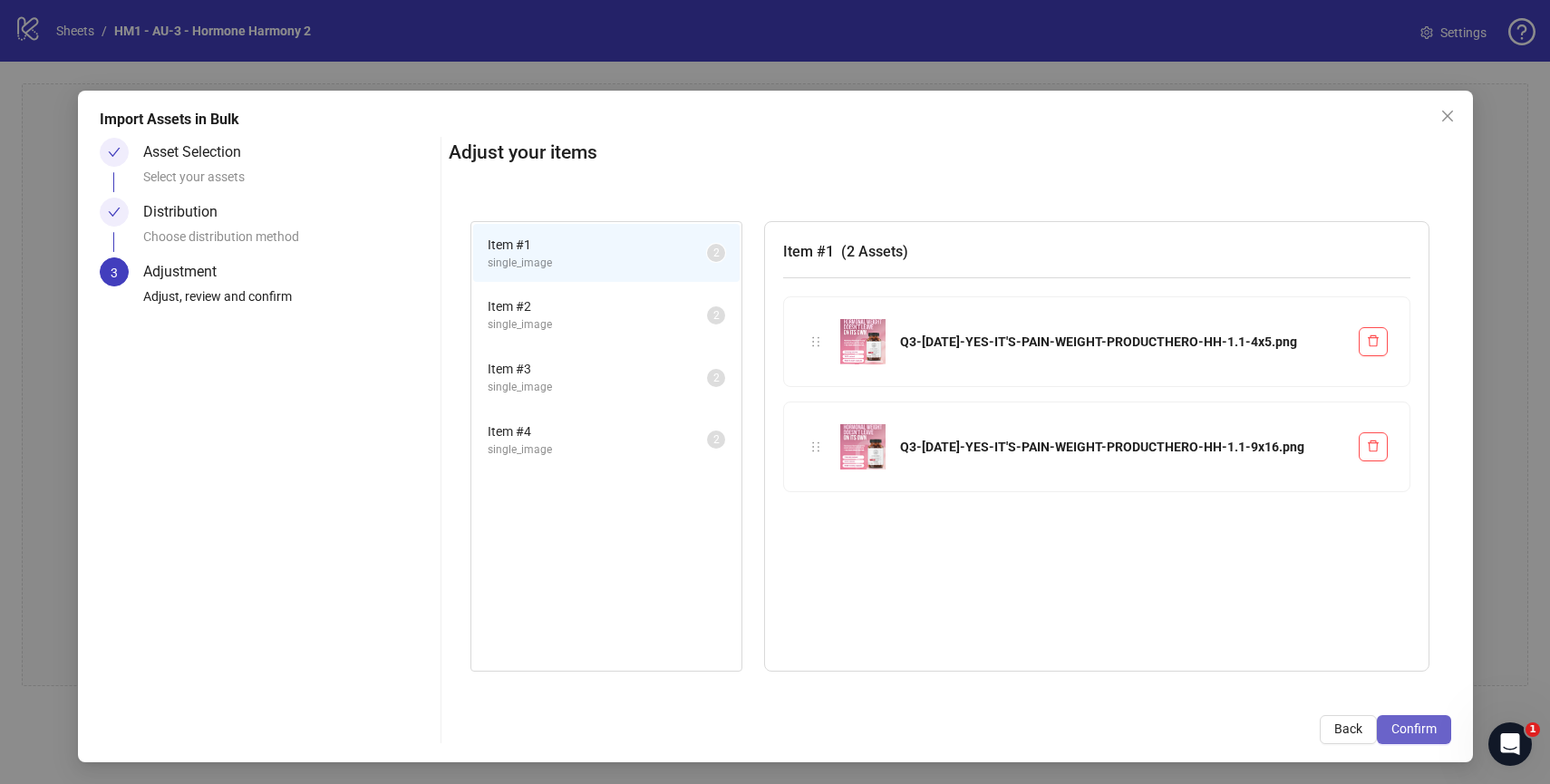
click at [1417, 737] on button "Confirm" at bounding box center [1413, 730] width 75 height 29
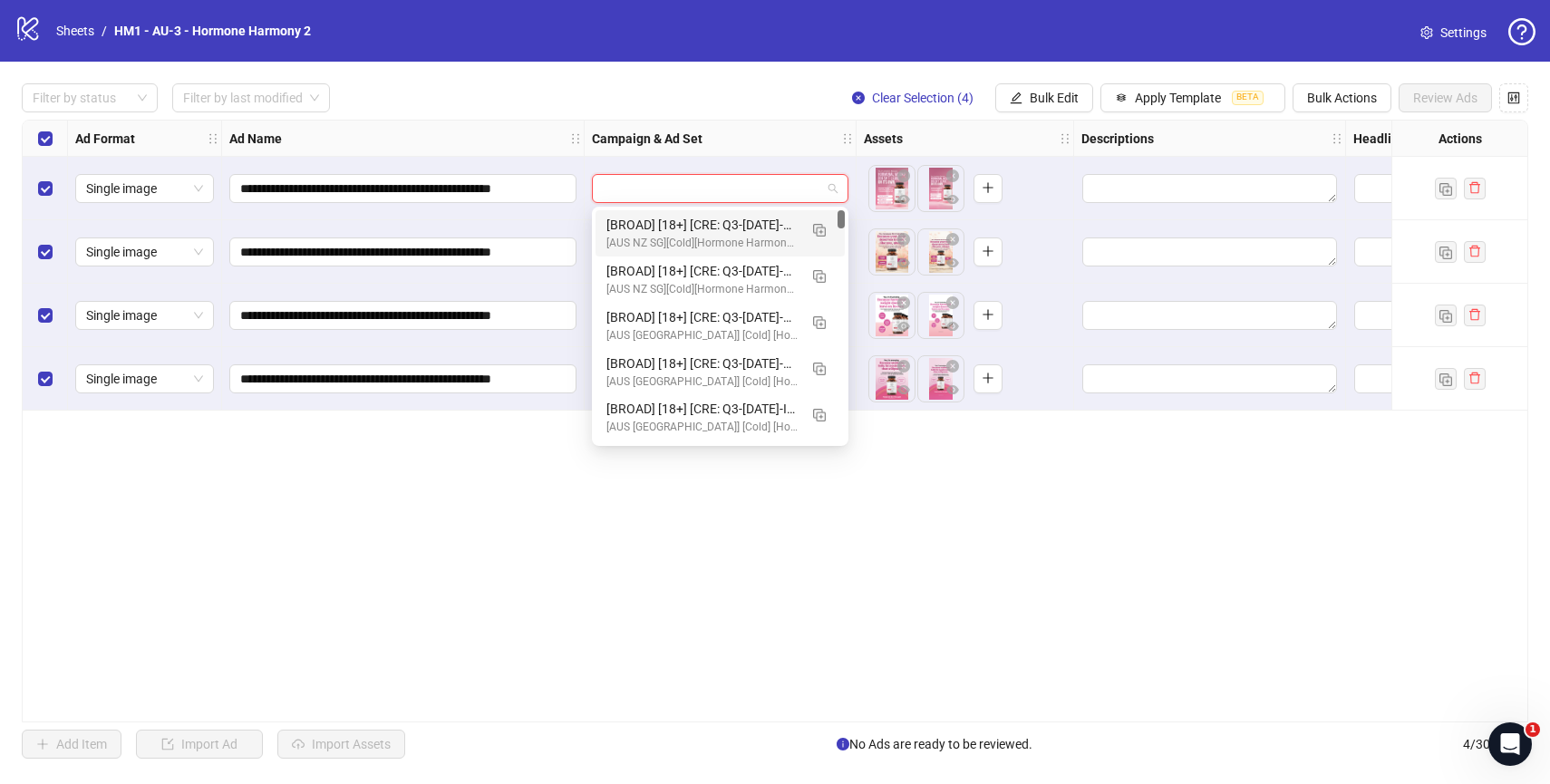
click at [672, 189] on input "search" at bounding box center [712, 188] width 218 height 27
click at [819, 225] on img "button" at bounding box center [819, 230] width 13 height 13
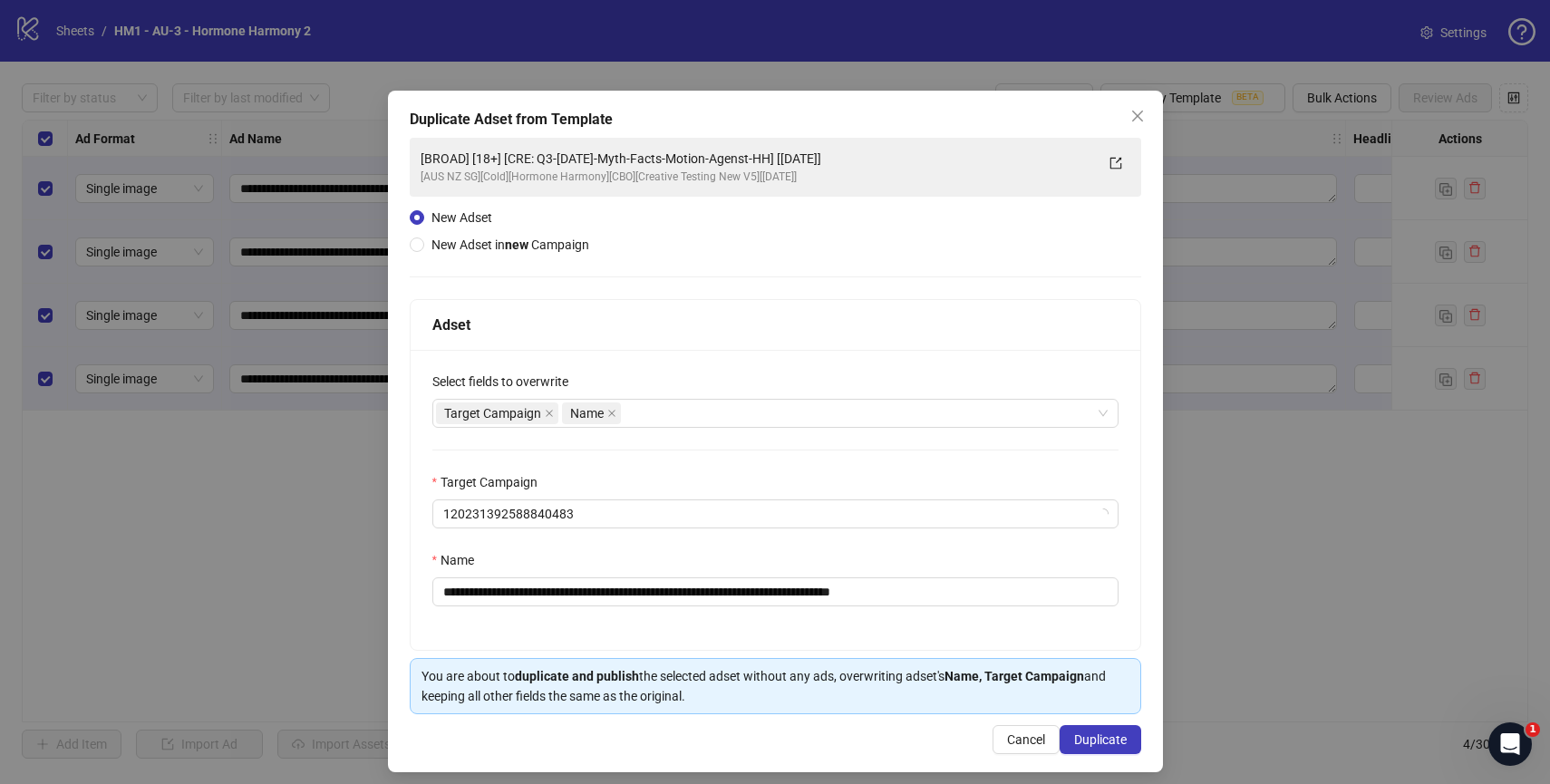
scroll to position [11, 0]
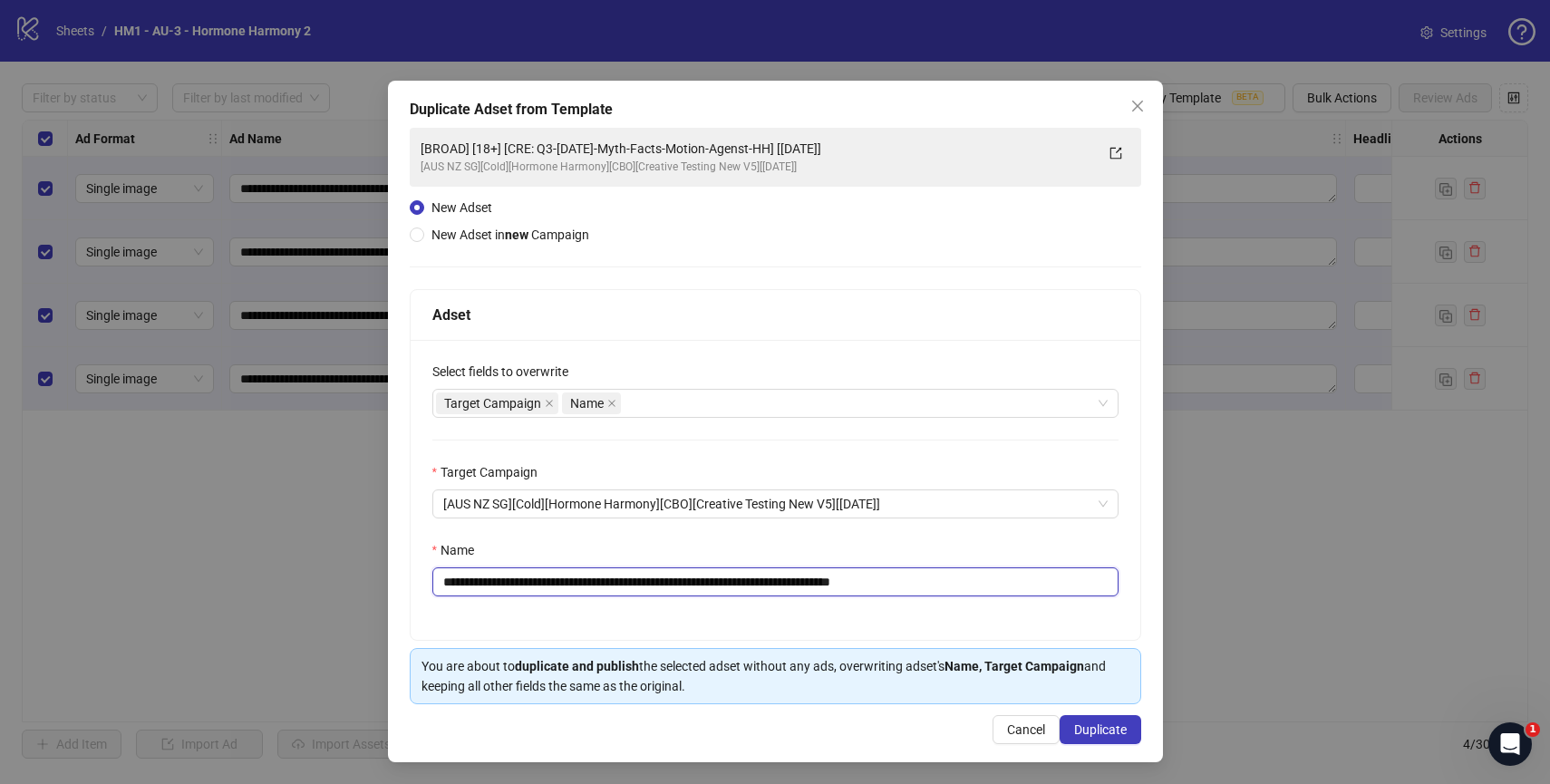
drag, startPoint x: 558, startPoint y: 582, endPoint x: 712, endPoint y: 574, distance: 154.2
click at [712, 574] on input "**********" at bounding box center [775, 581] width 686 height 29
drag, startPoint x: 824, startPoint y: 580, endPoint x: 558, endPoint y: 581, distance: 266.0
click at [558, 581] on input "**********" at bounding box center [775, 581] width 686 height 29
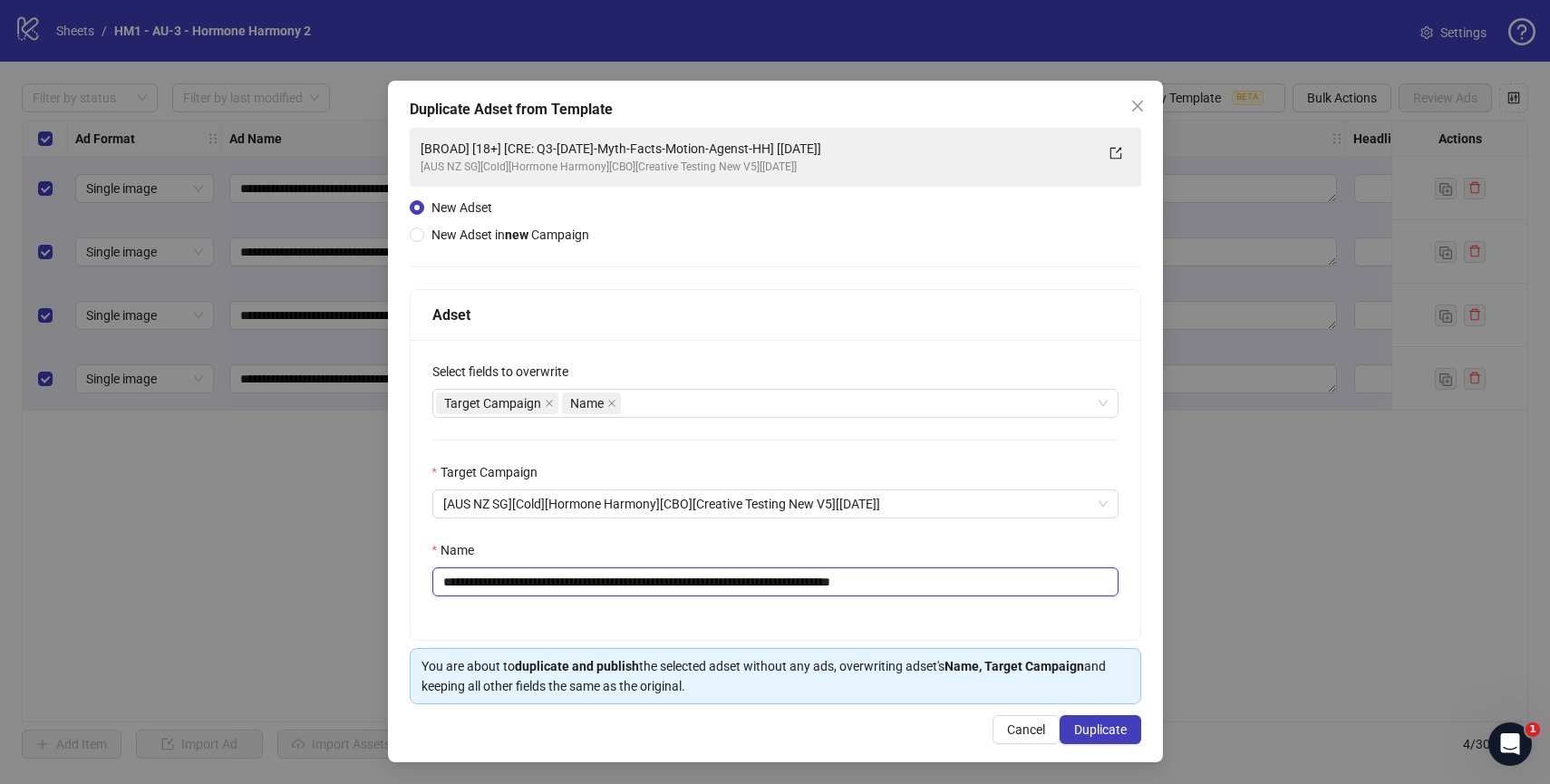
paste input "*********"
drag, startPoint x: 916, startPoint y: 586, endPoint x: 1051, endPoint y: 588, distance: 135.0
click at [1051, 588] on input "**********" at bounding box center [775, 581] width 686 height 29
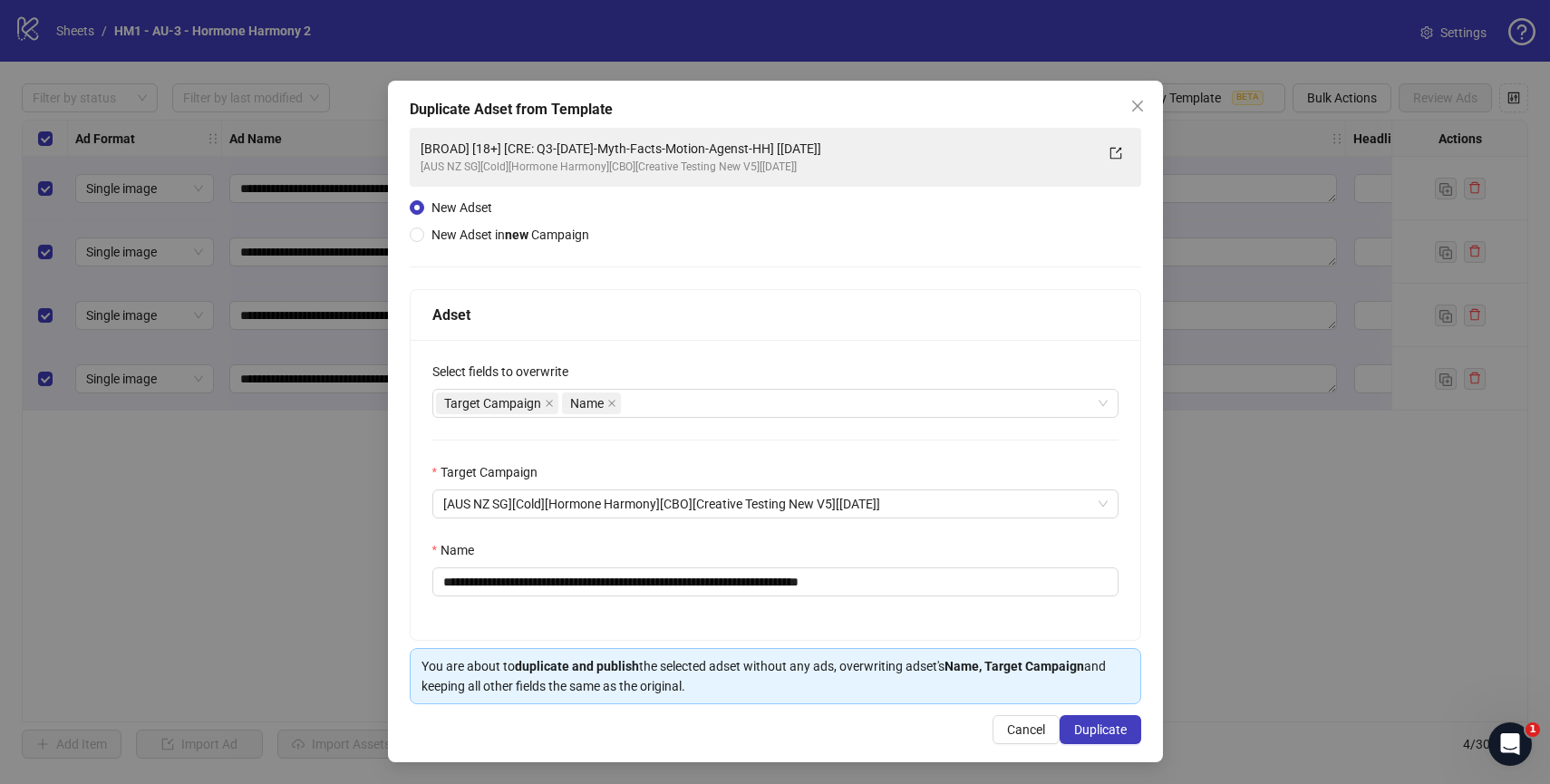
click at [847, 620] on div "**********" at bounding box center [775, 489] width 730 height 299
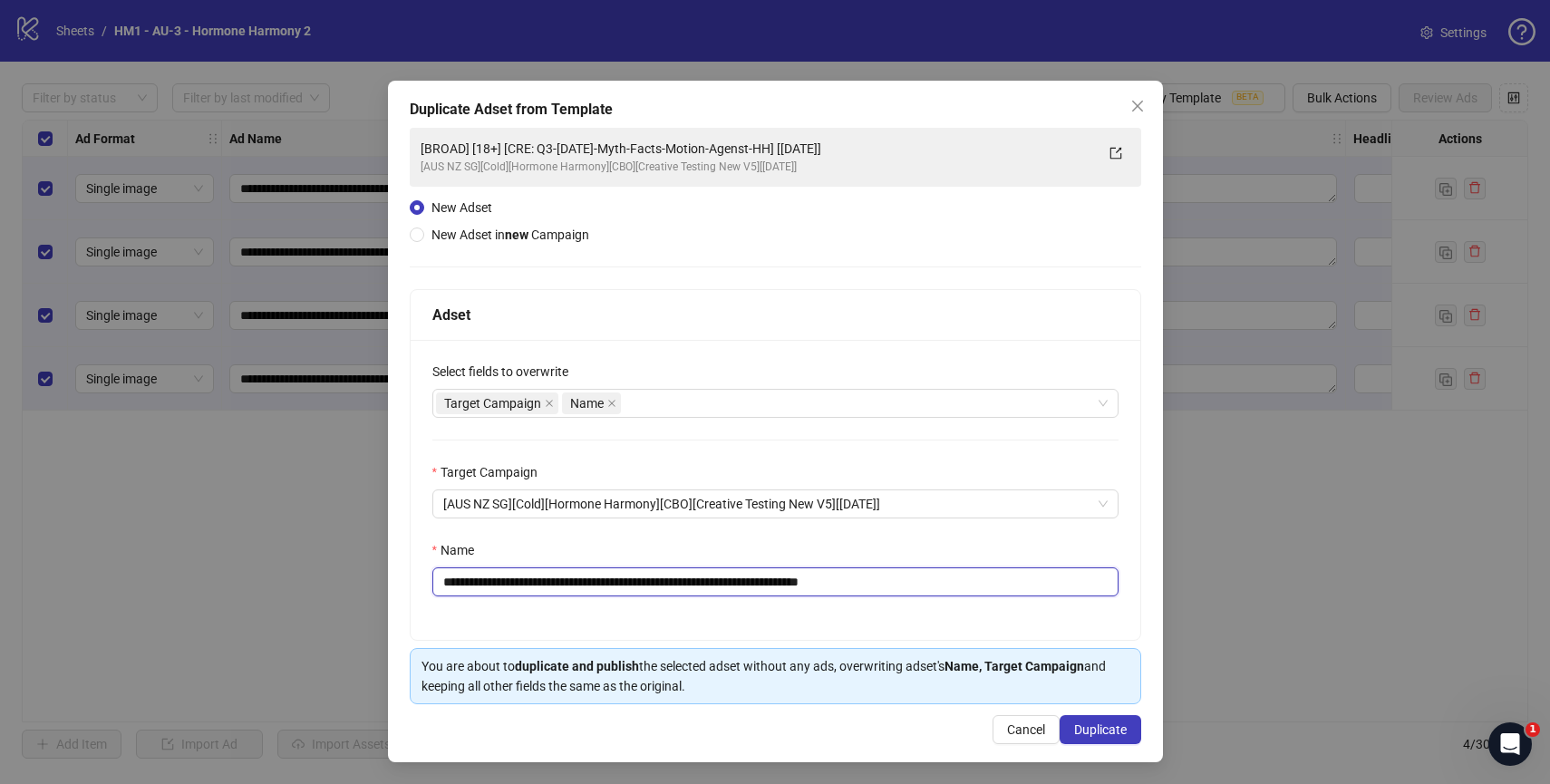
drag, startPoint x: 825, startPoint y: 581, endPoint x: 557, endPoint y: 585, distance: 268.0
click at [557, 585] on input "**********" at bounding box center [775, 581] width 686 height 29
paste input "*********"
type input "**********"
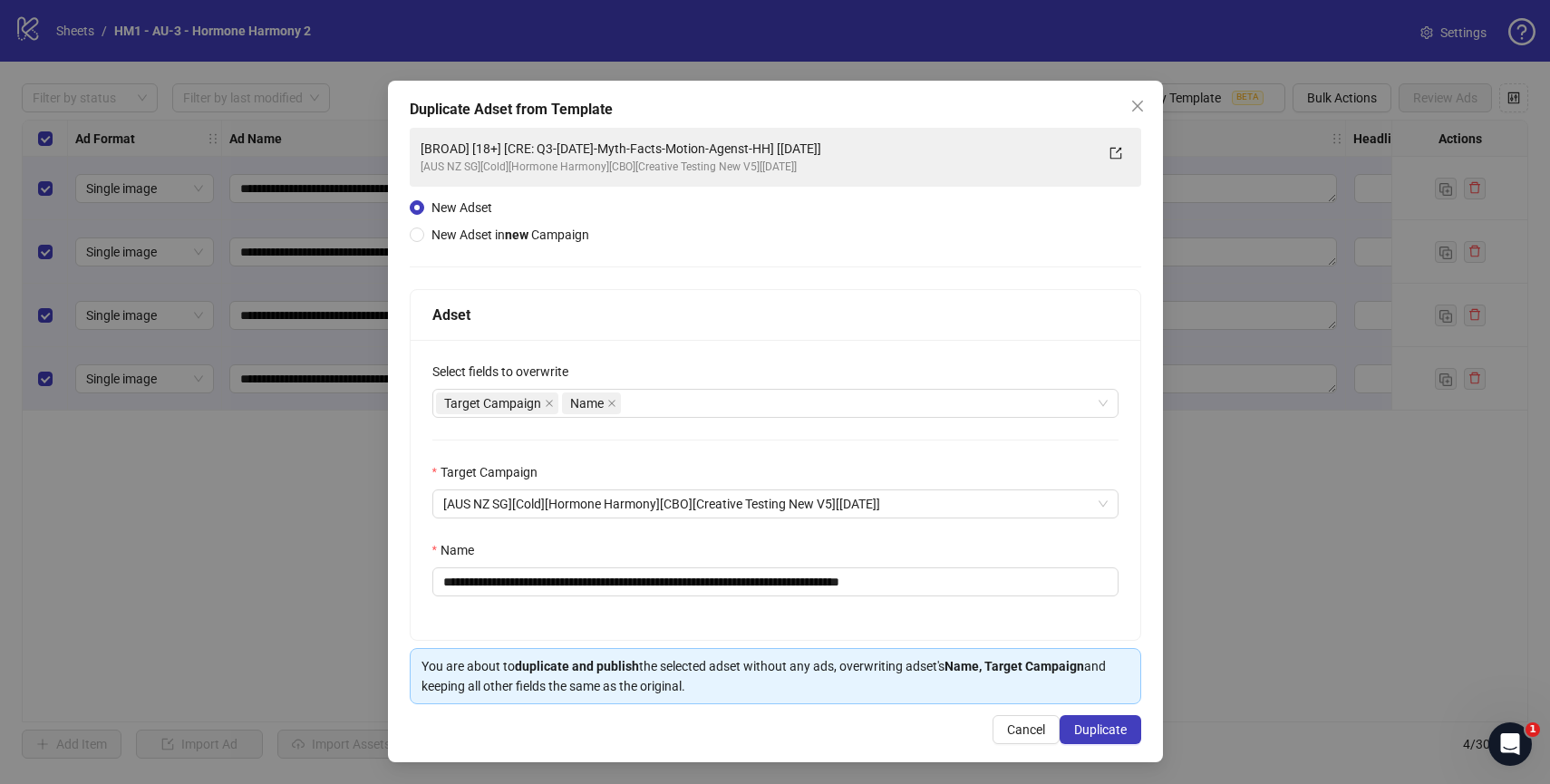
click at [593, 613] on div "**********" at bounding box center [775, 489] width 730 height 299
click at [1094, 723] on span "Duplicate" at bounding box center [1100, 729] width 52 height 15
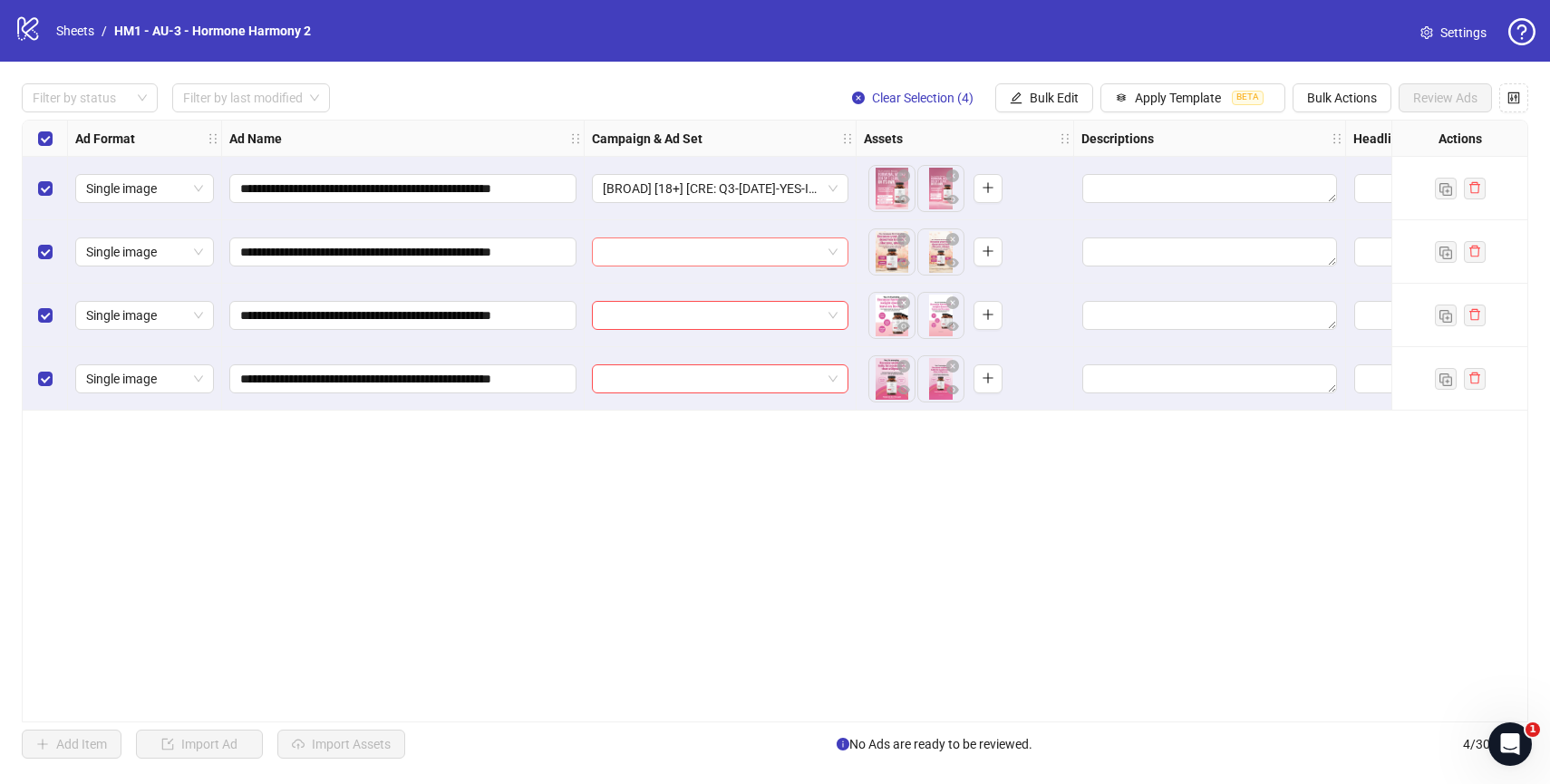
click at [697, 247] on input "search" at bounding box center [712, 252] width 218 height 27
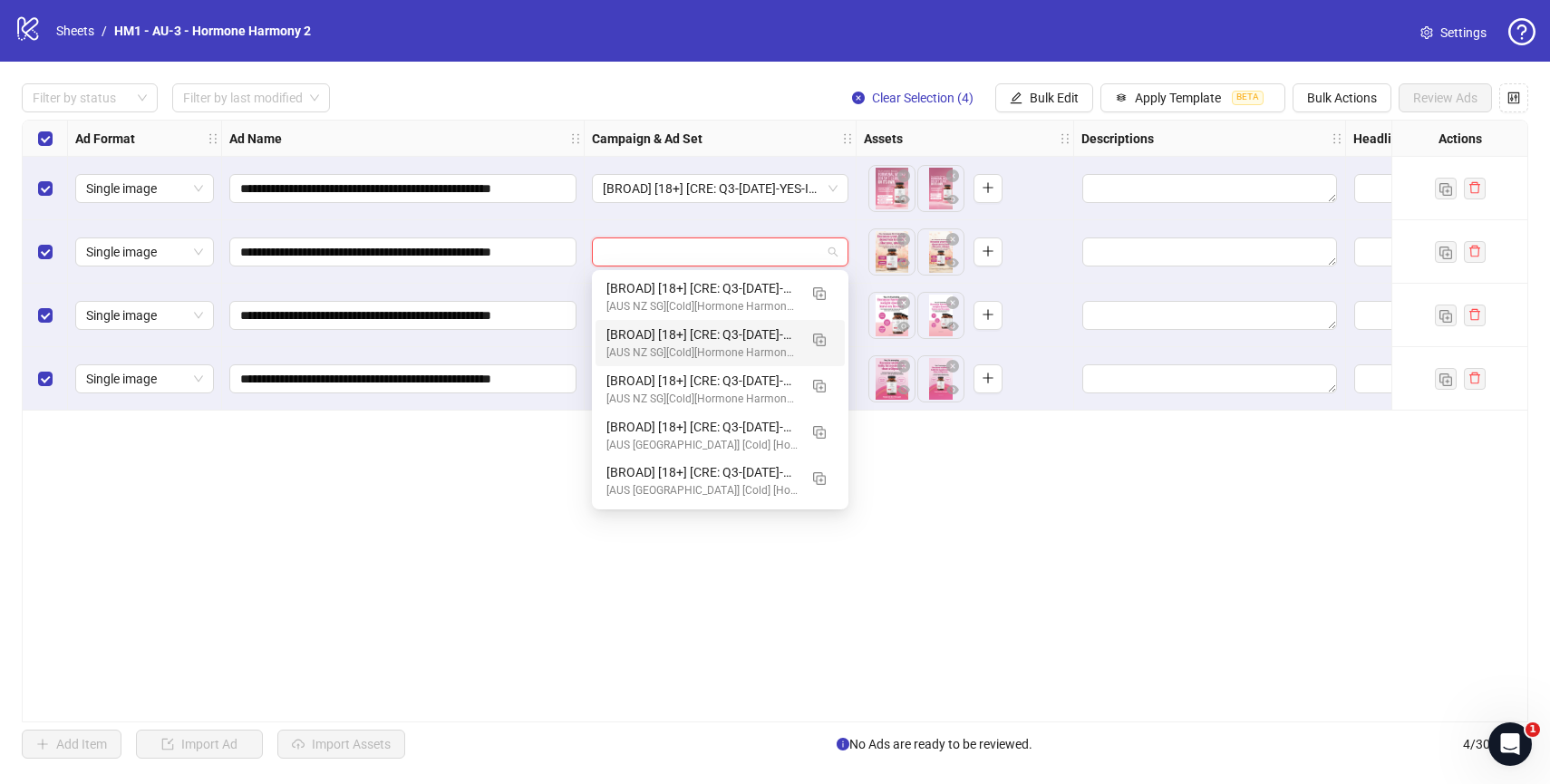
click at [666, 254] on input "search" at bounding box center [712, 252] width 218 height 27
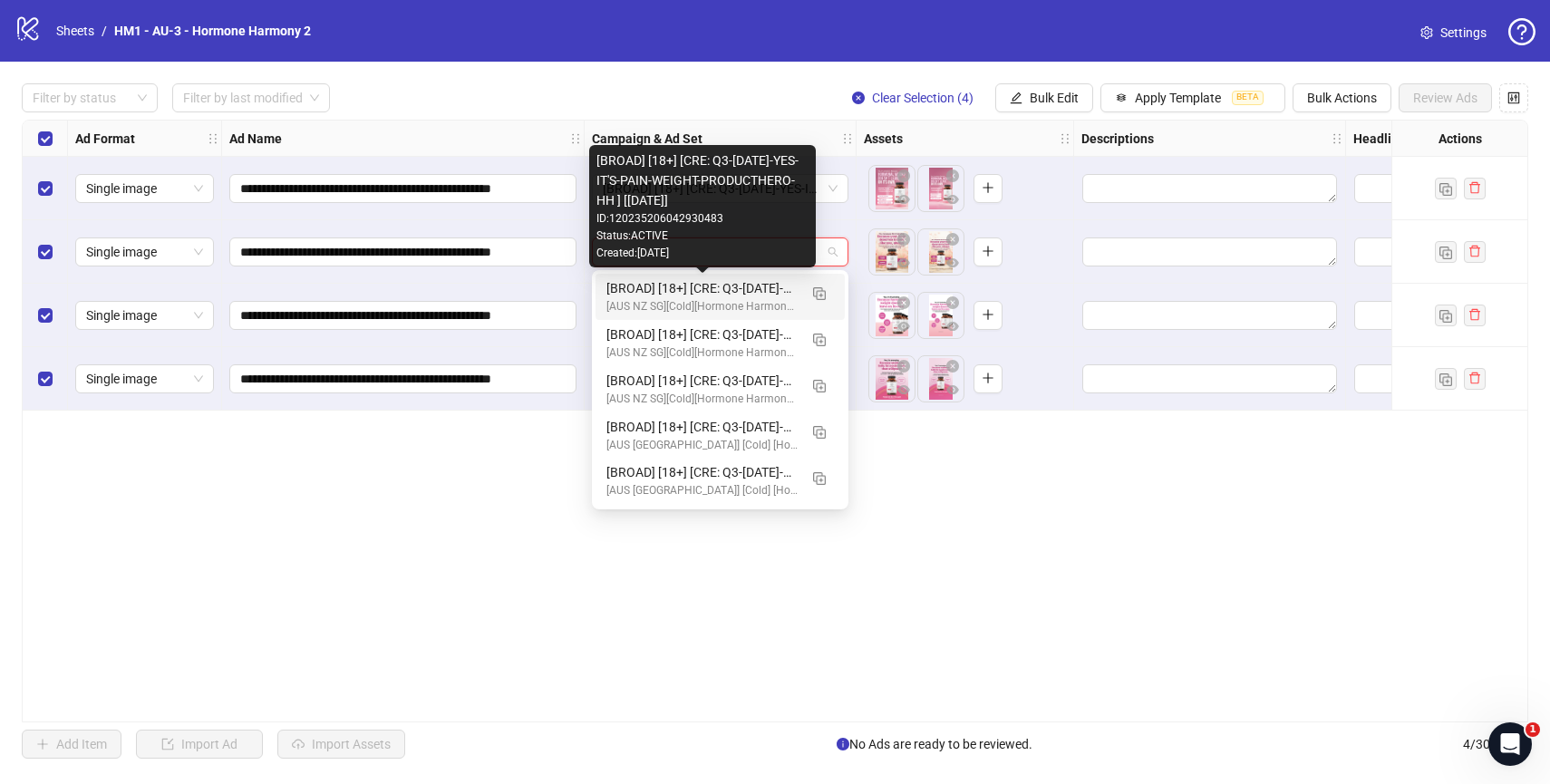
click at [667, 287] on div "[BROAD] [18+] [CRE: Q3-[DATE]-YES-IT'S-PAIN-WEIGHT-PRODUCTHERO-HH ] [[DATE]]" at bounding box center [702, 288] width 191 height 20
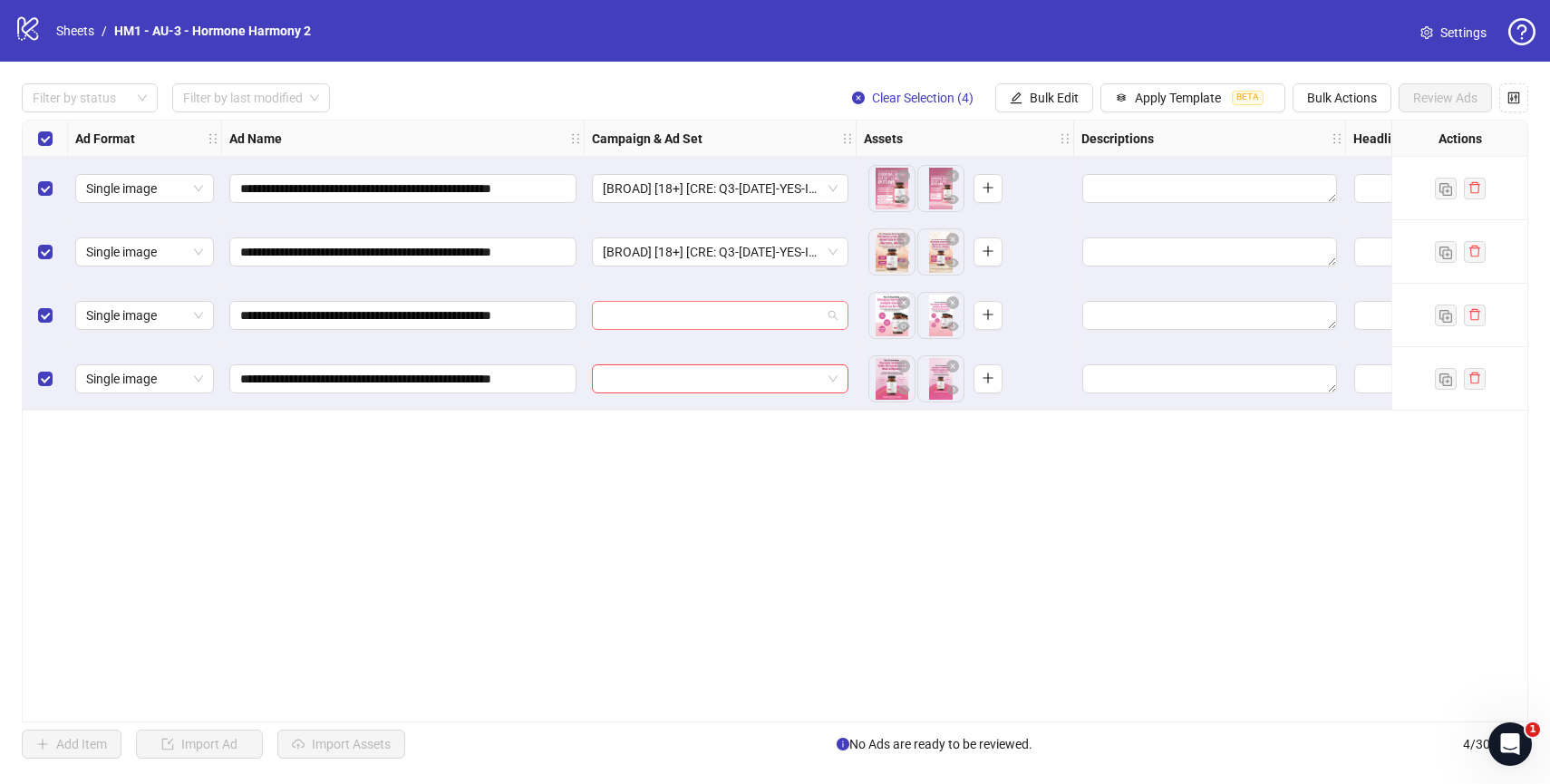
click at [667, 321] on input "search" at bounding box center [712, 315] width 218 height 27
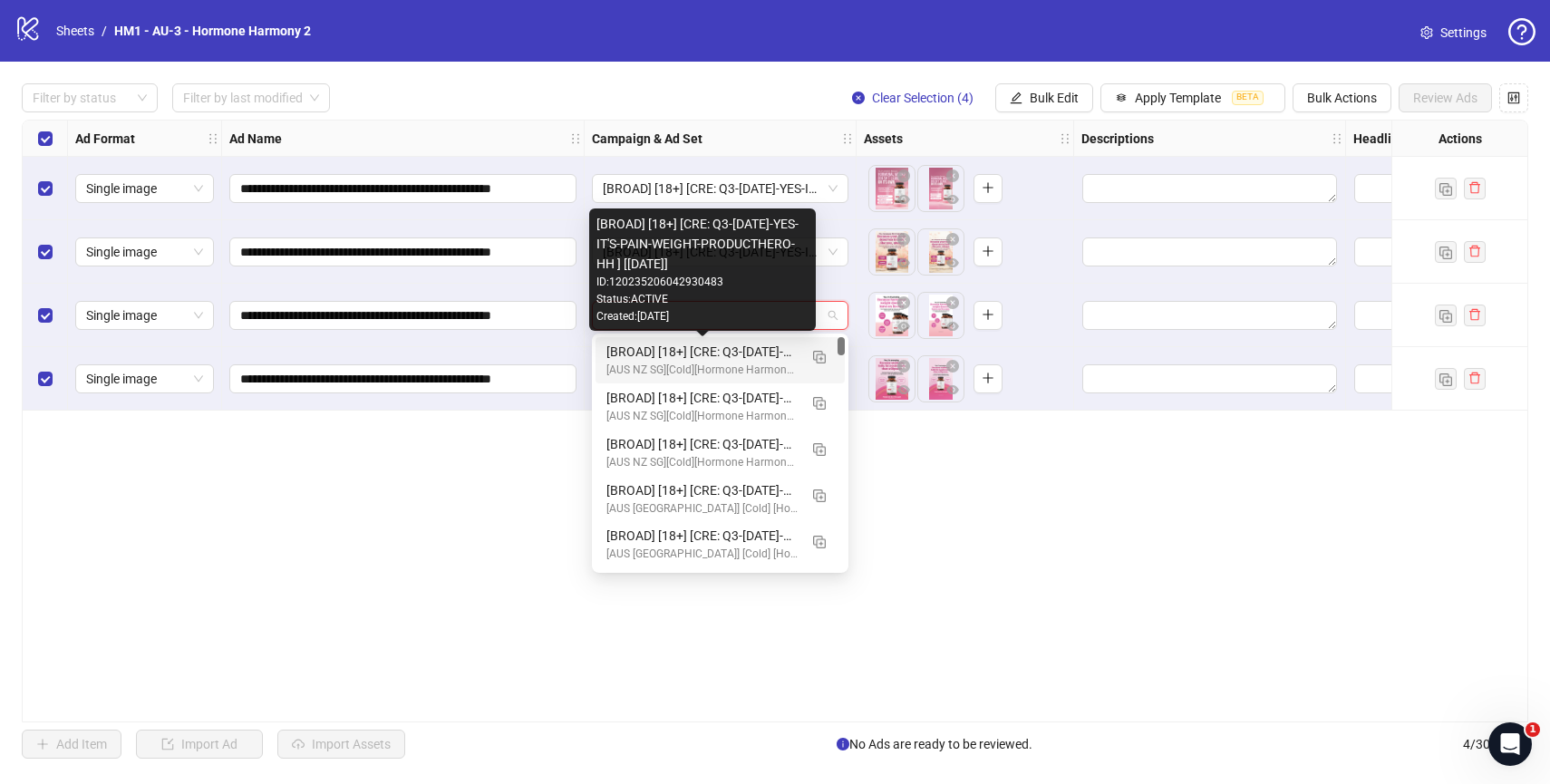
click at [675, 353] on div "[BROAD] [18+] [CRE: Q3-[DATE]-YES-IT'S-PAIN-WEIGHT-PRODUCTHERO-HH ] [[DATE]]" at bounding box center [702, 351] width 191 height 20
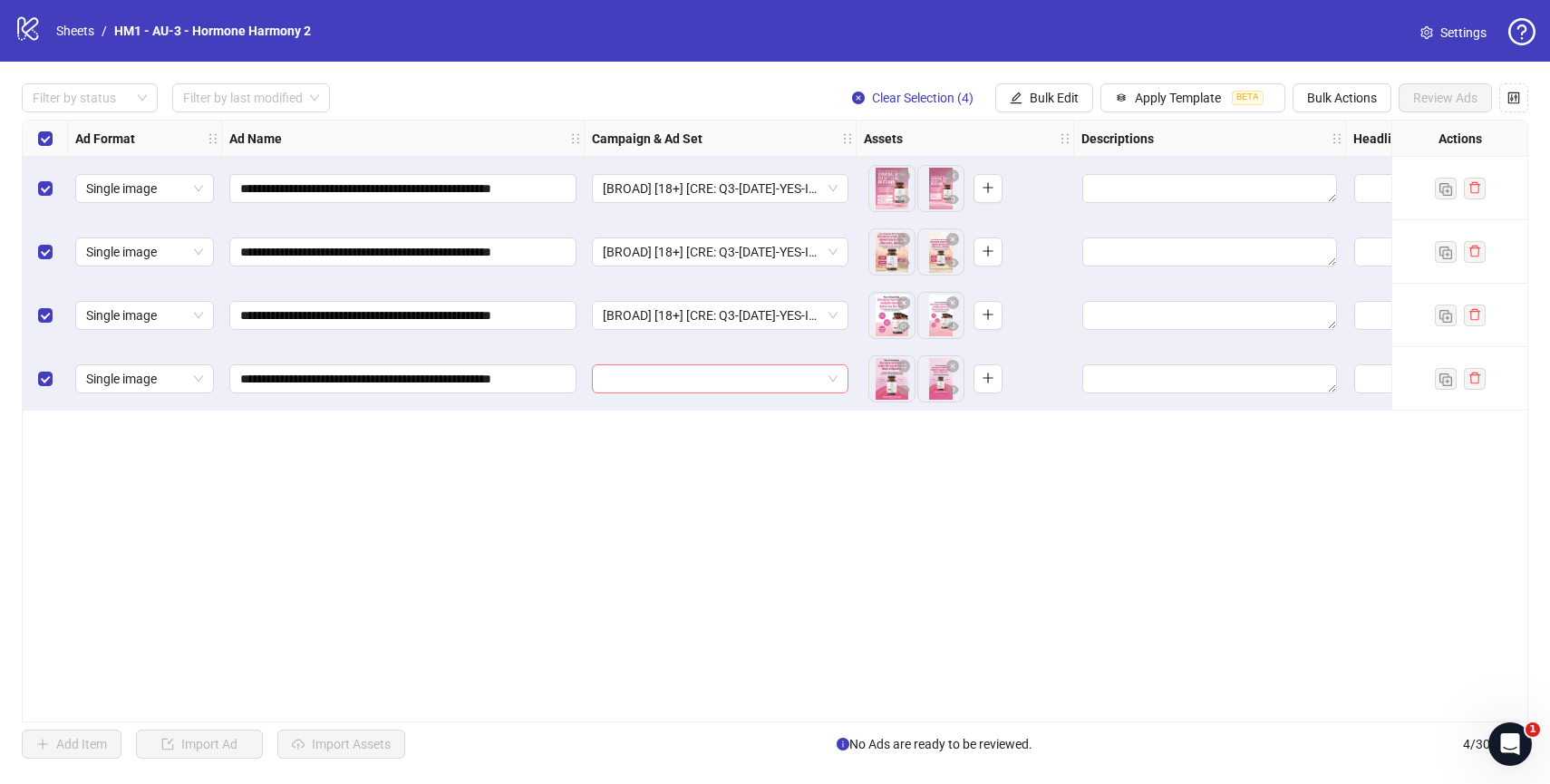
click at [677, 376] on input "search" at bounding box center [712, 379] width 218 height 27
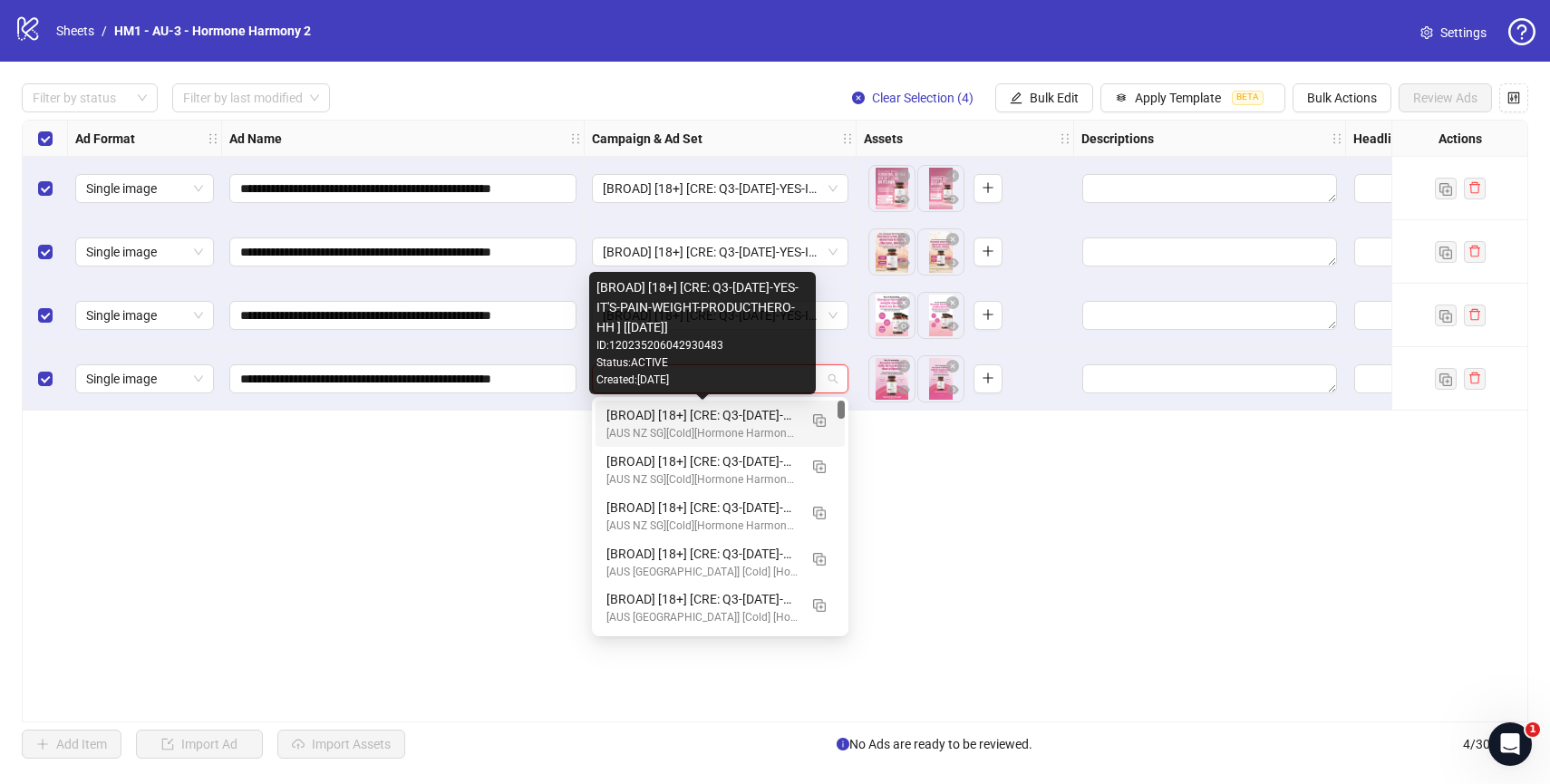
click at [693, 422] on div "[BROAD] [18+] [CRE: Q3-[DATE]-YES-IT'S-PAIN-WEIGHT-PRODUCTHERO-HH ] [[DATE]]" at bounding box center [702, 415] width 191 height 20
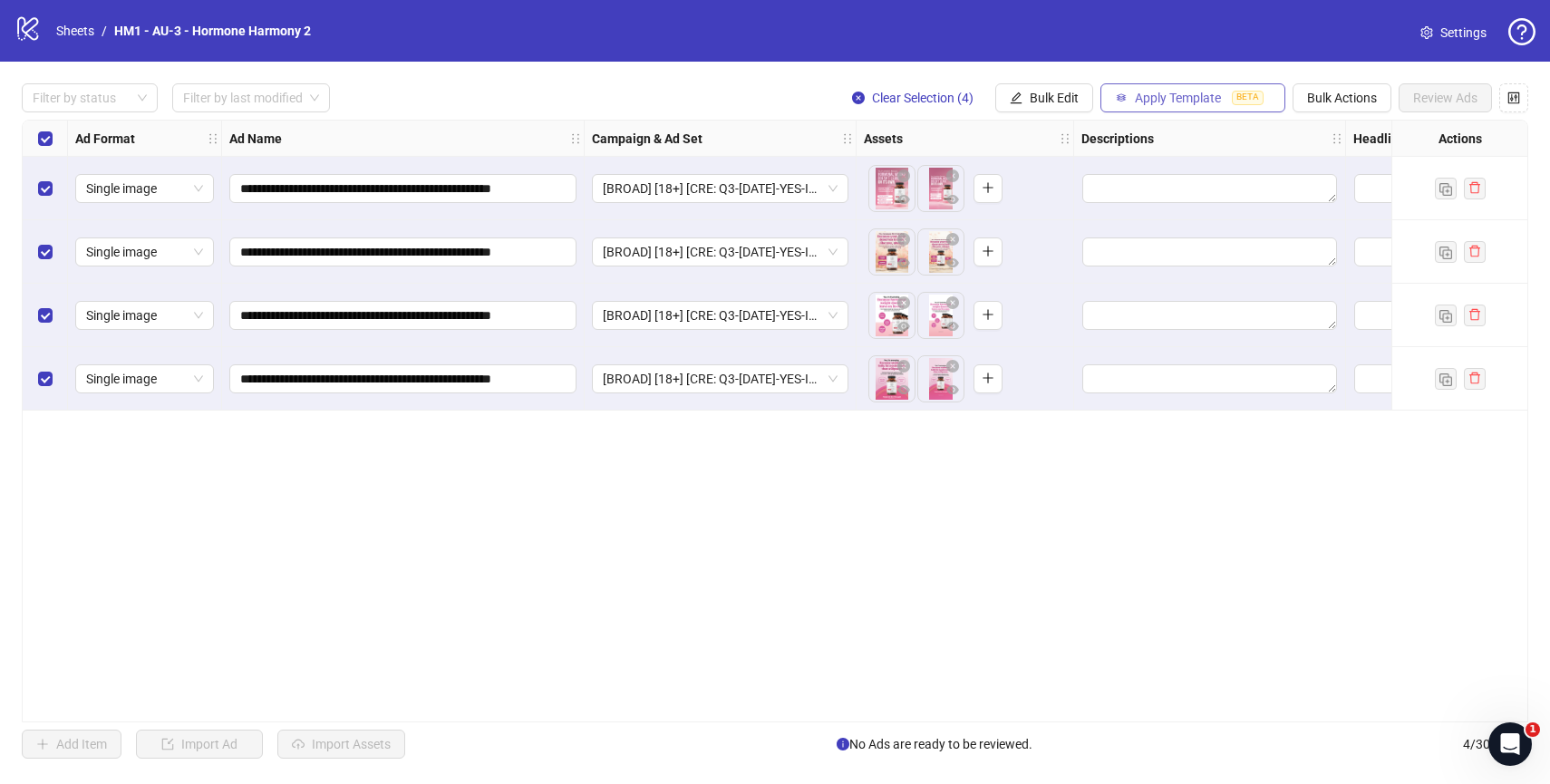
click at [1191, 103] on span "Apply Template" at bounding box center [1178, 97] width 86 height 15
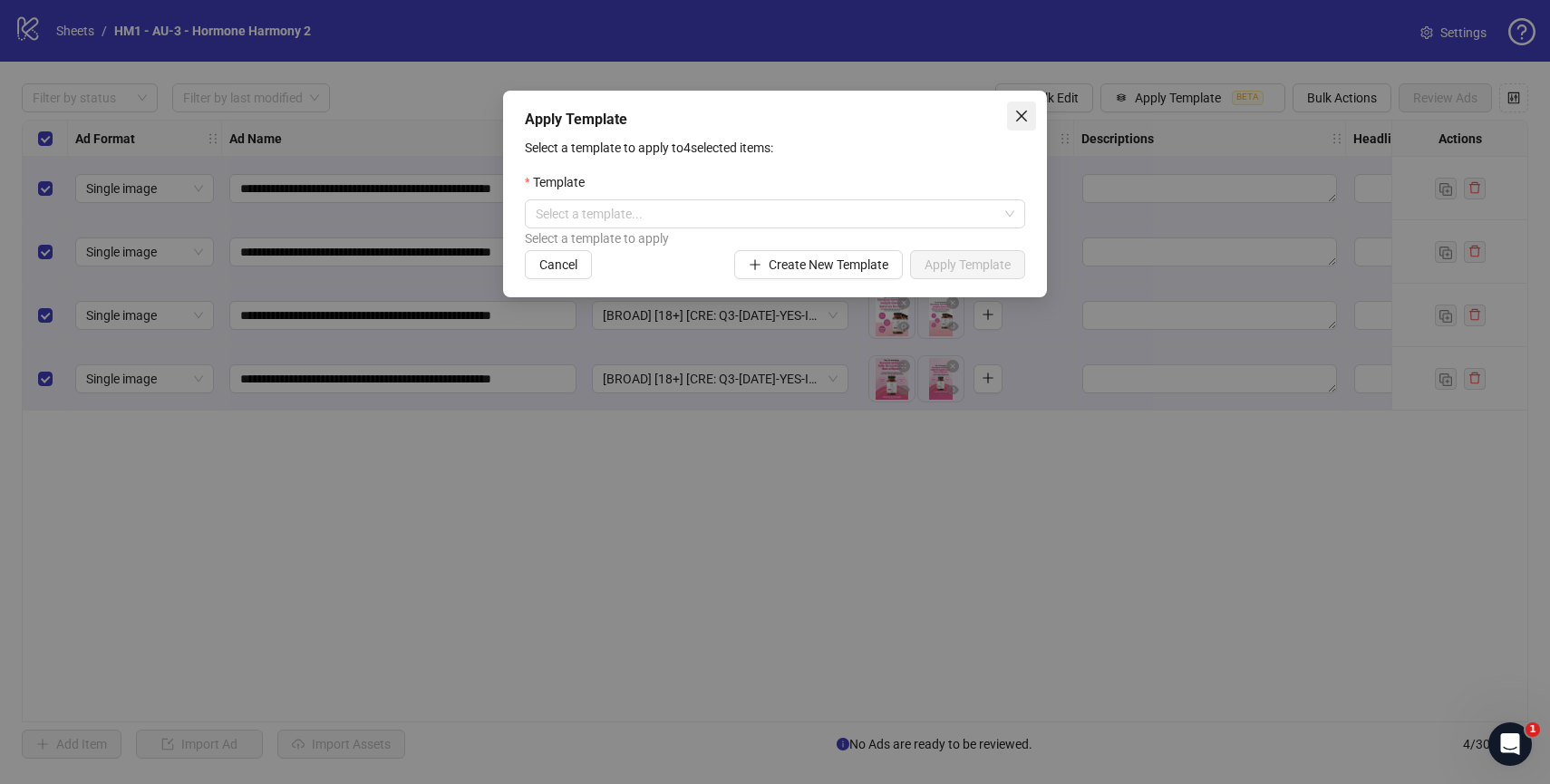
click at [1028, 110] on icon "close" at bounding box center [1021, 115] width 15 height 15
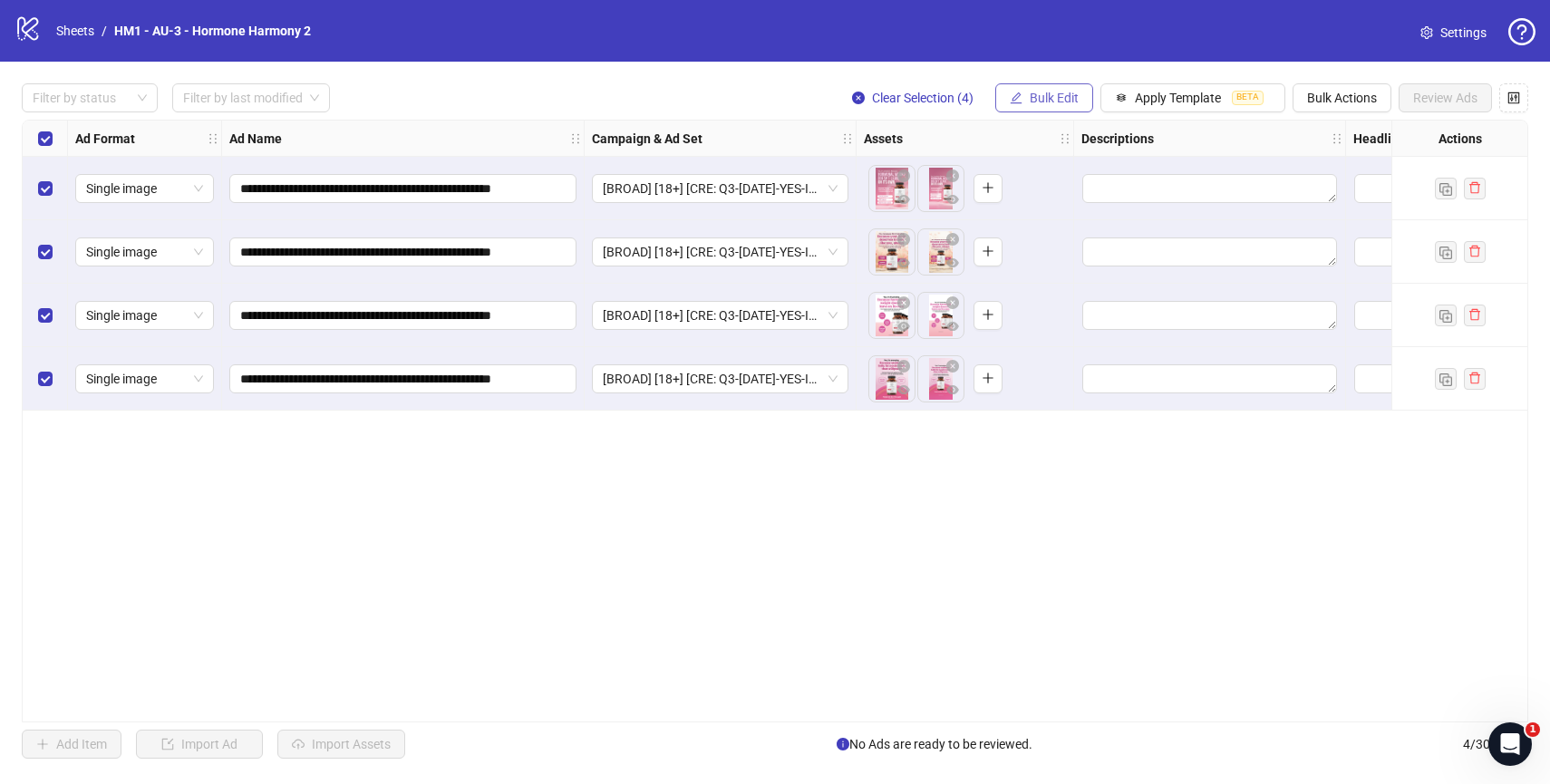
click at [1029, 95] on span "Bulk Edit" at bounding box center [1054, 97] width 48 height 15
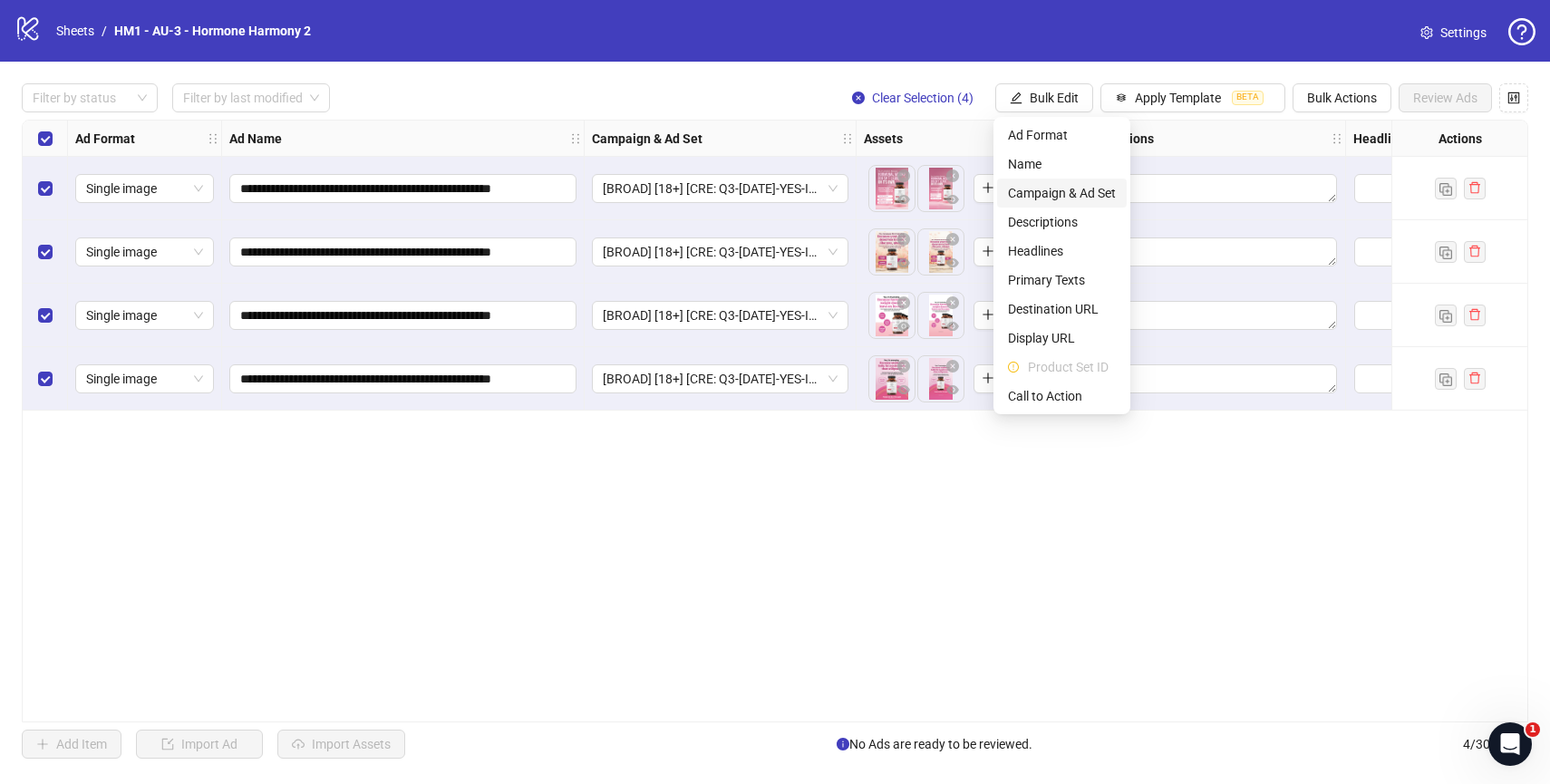
click at [1057, 201] on span "Campaign & Ad Set" at bounding box center [1061, 193] width 108 height 20
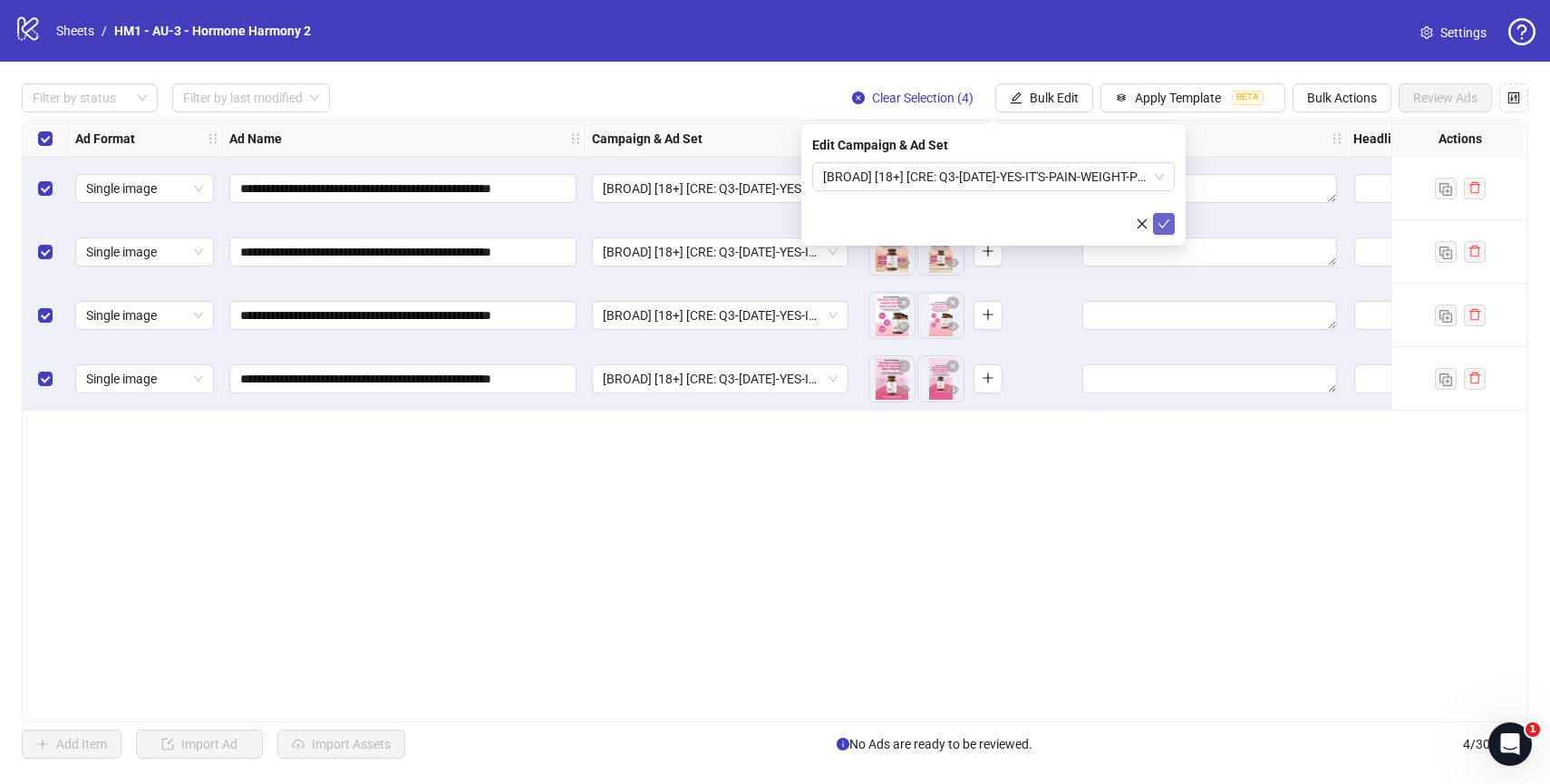
click at [1164, 226] on icon "check" at bounding box center [1163, 223] width 13 height 13
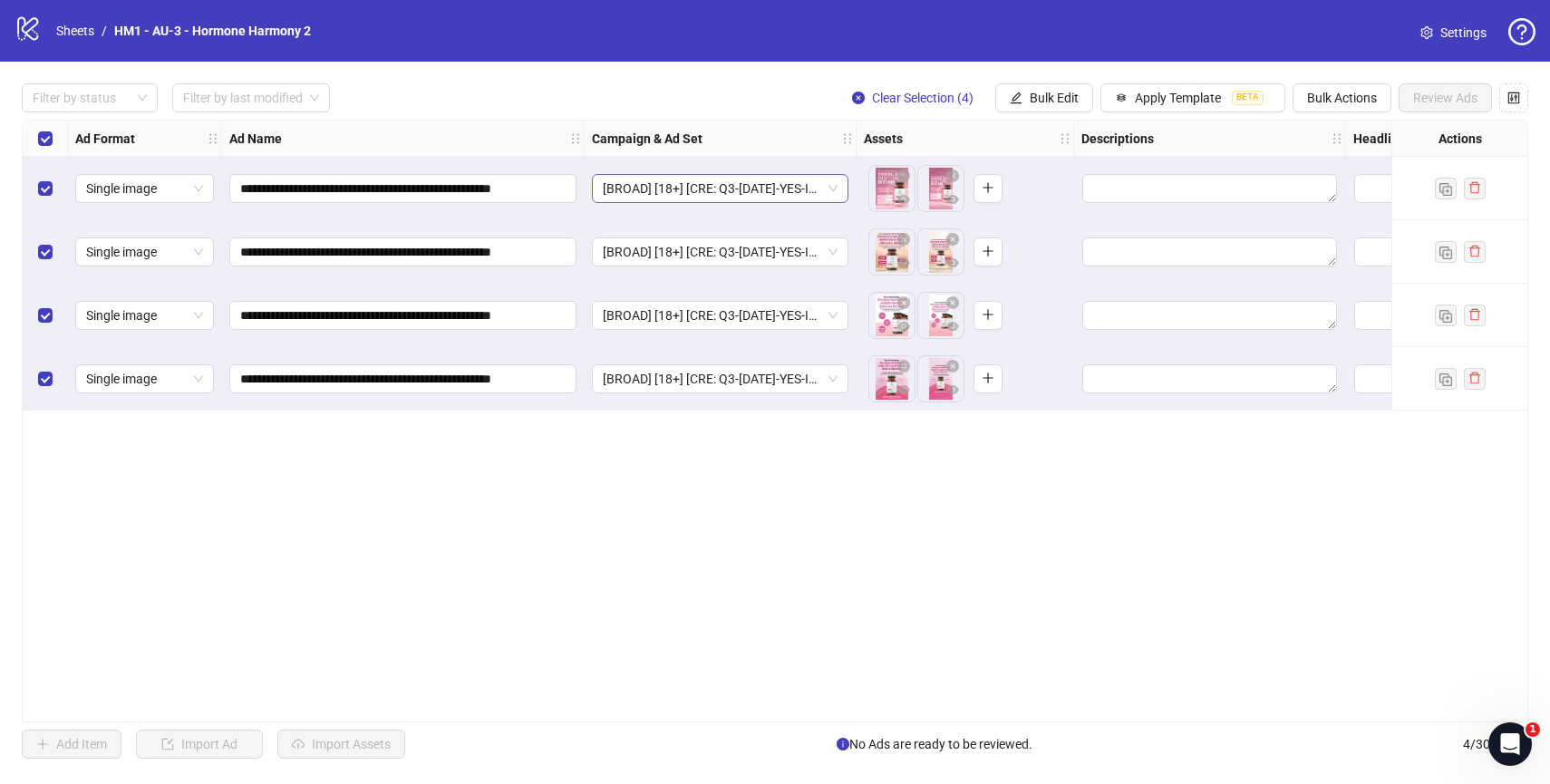
click at [833, 193] on span "[BROAD] [18+] [CRE: Q3-[DATE]-YES-IT'S-PAIN-WEIGHT-PRODUCTHERO-HH ] [[DATE]]" at bounding box center [720, 188] width 235 height 27
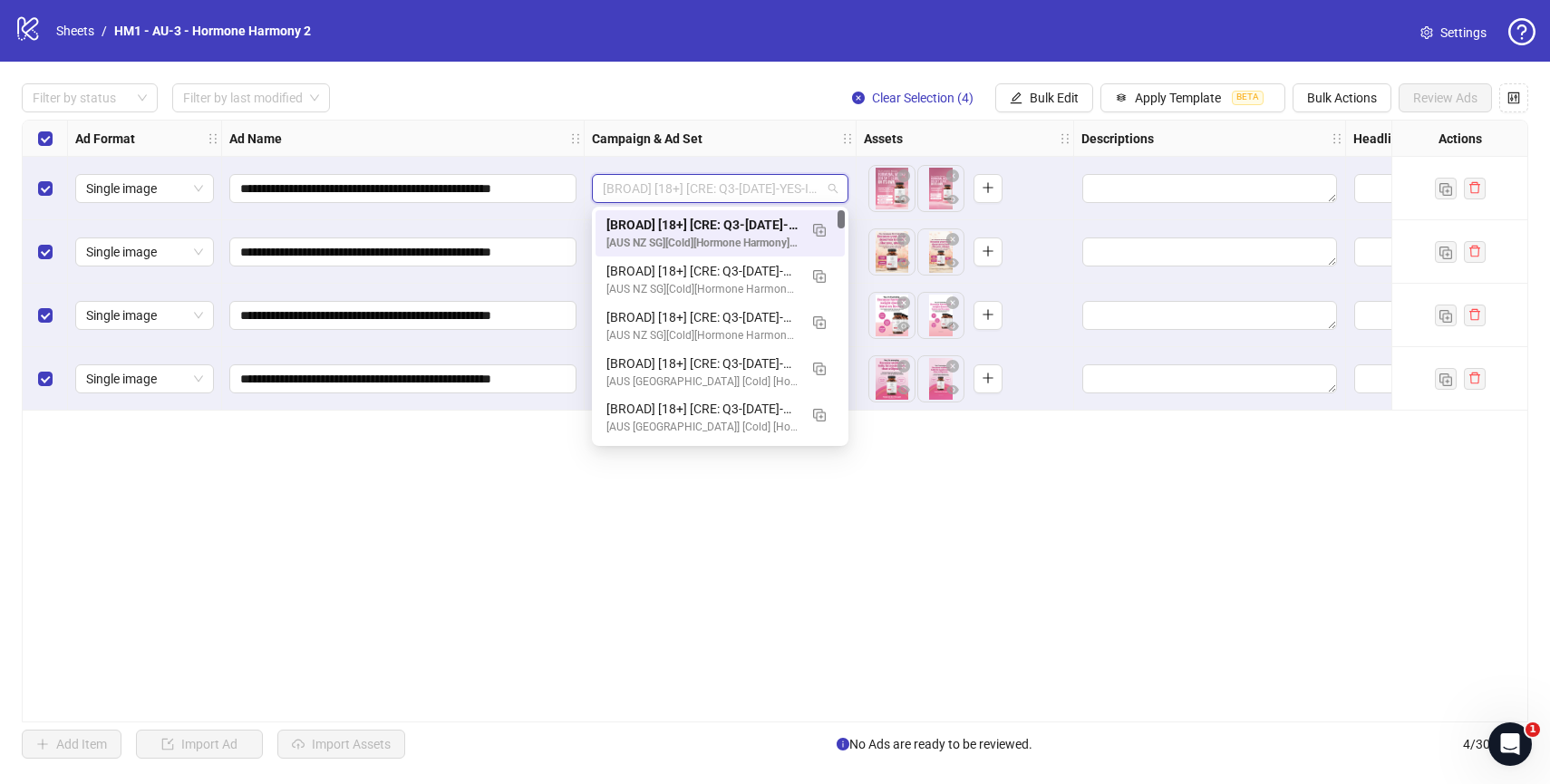
click at [955, 515] on div "**********" at bounding box center [775, 421] width 1506 height 603
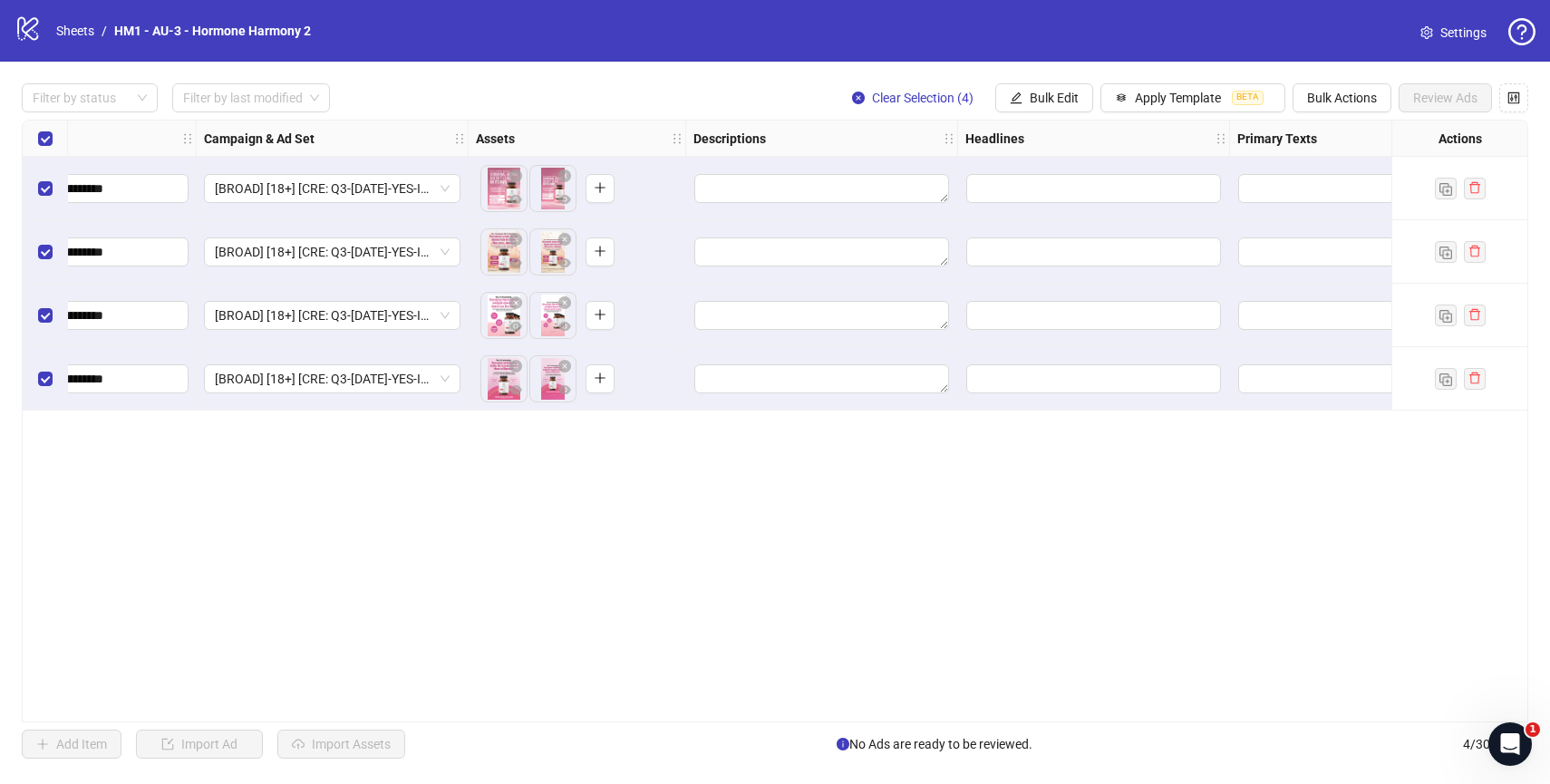
scroll to position [0, 0]
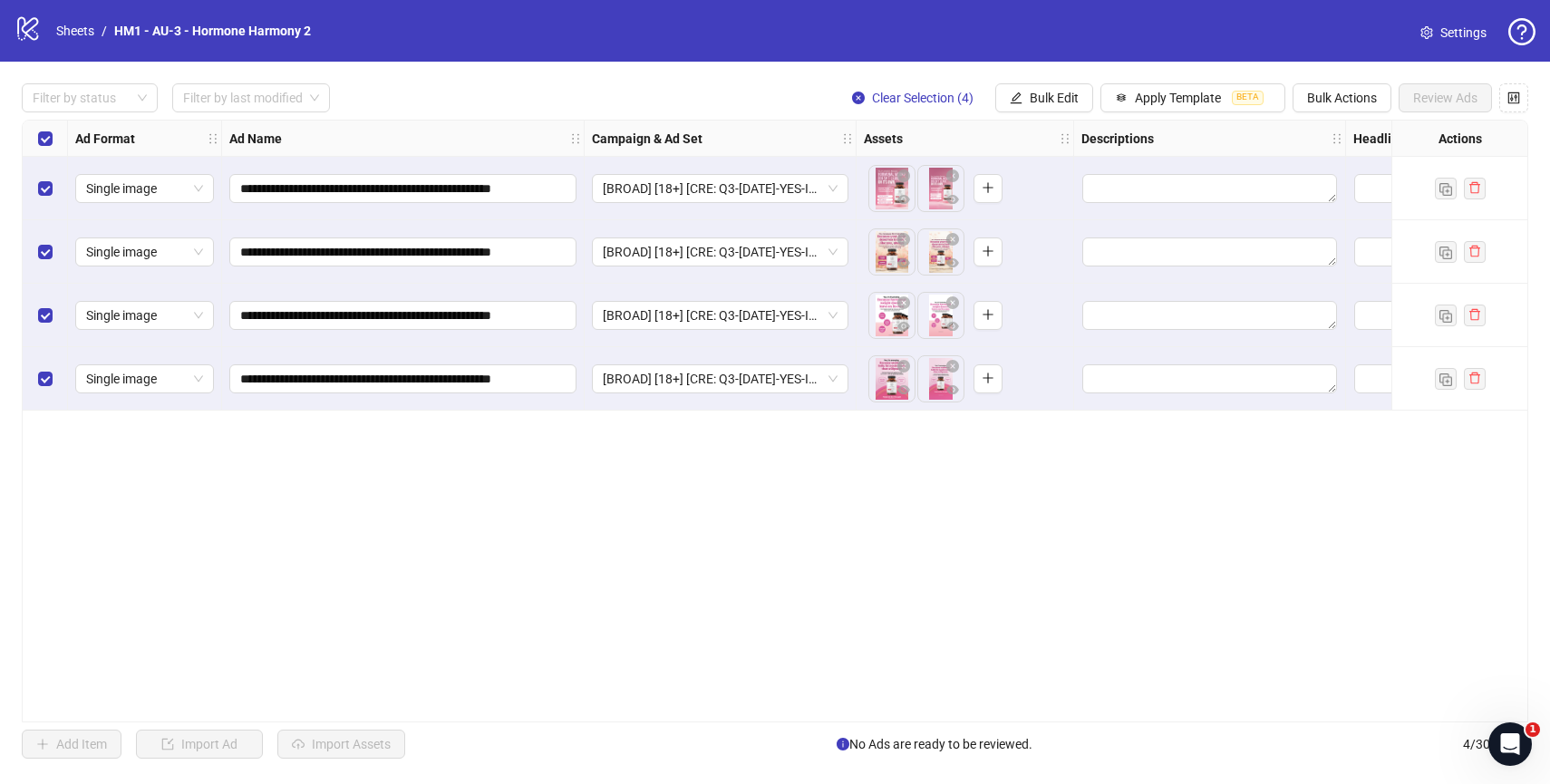
click at [36, 135] on div "Select all rows" at bounding box center [45, 138] width 46 height 36
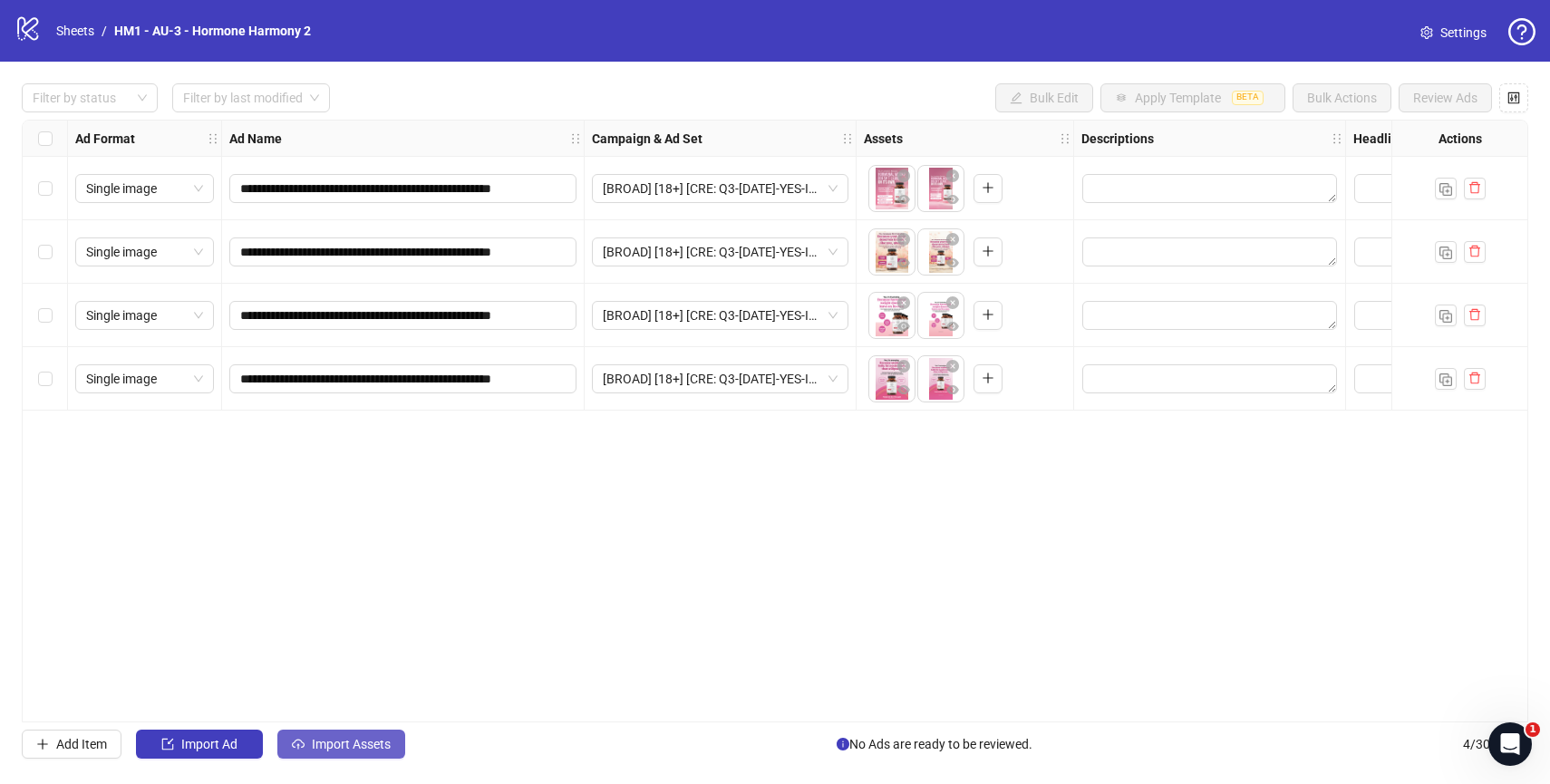
click at [338, 739] on span "Import Assets" at bounding box center [351, 743] width 79 height 15
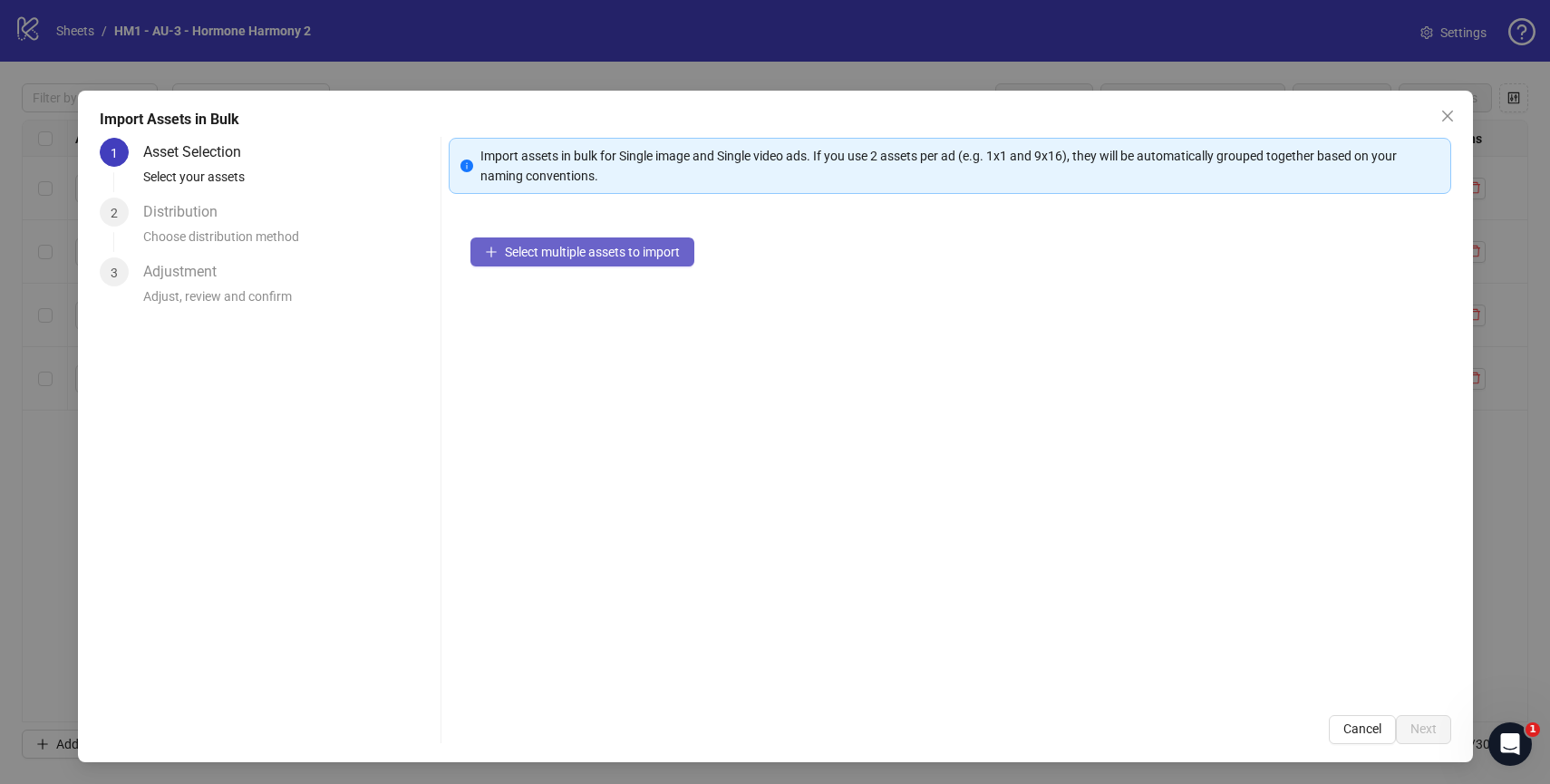
click at [648, 245] on span "Select multiple assets to import" at bounding box center [592, 251] width 174 height 15
click at [617, 250] on span "Select multiple assets to import" at bounding box center [592, 251] width 174 height 15
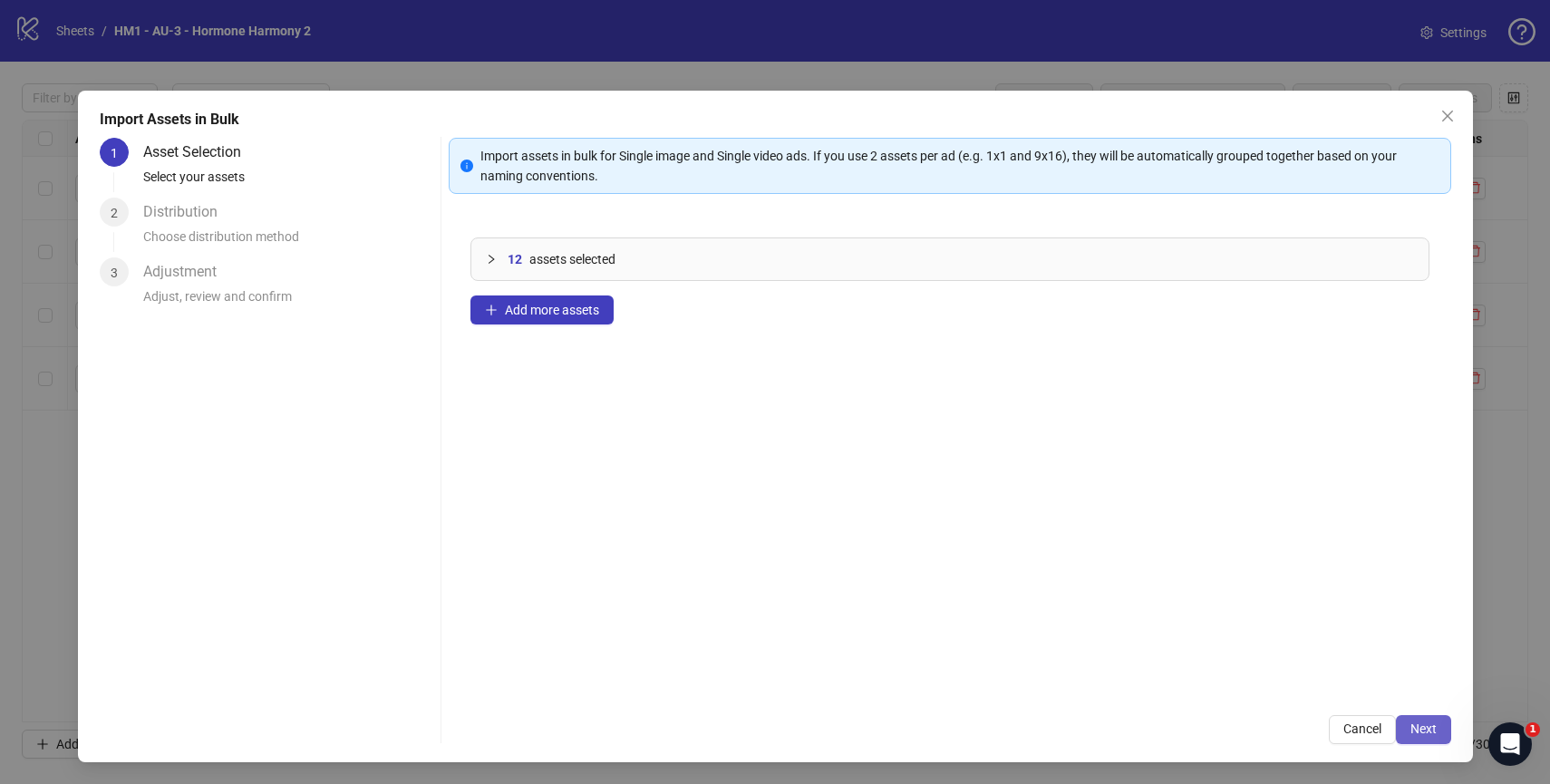
click at [1408, 732] on button "Next" at bounding box center [1423, 730] width 55 height 29
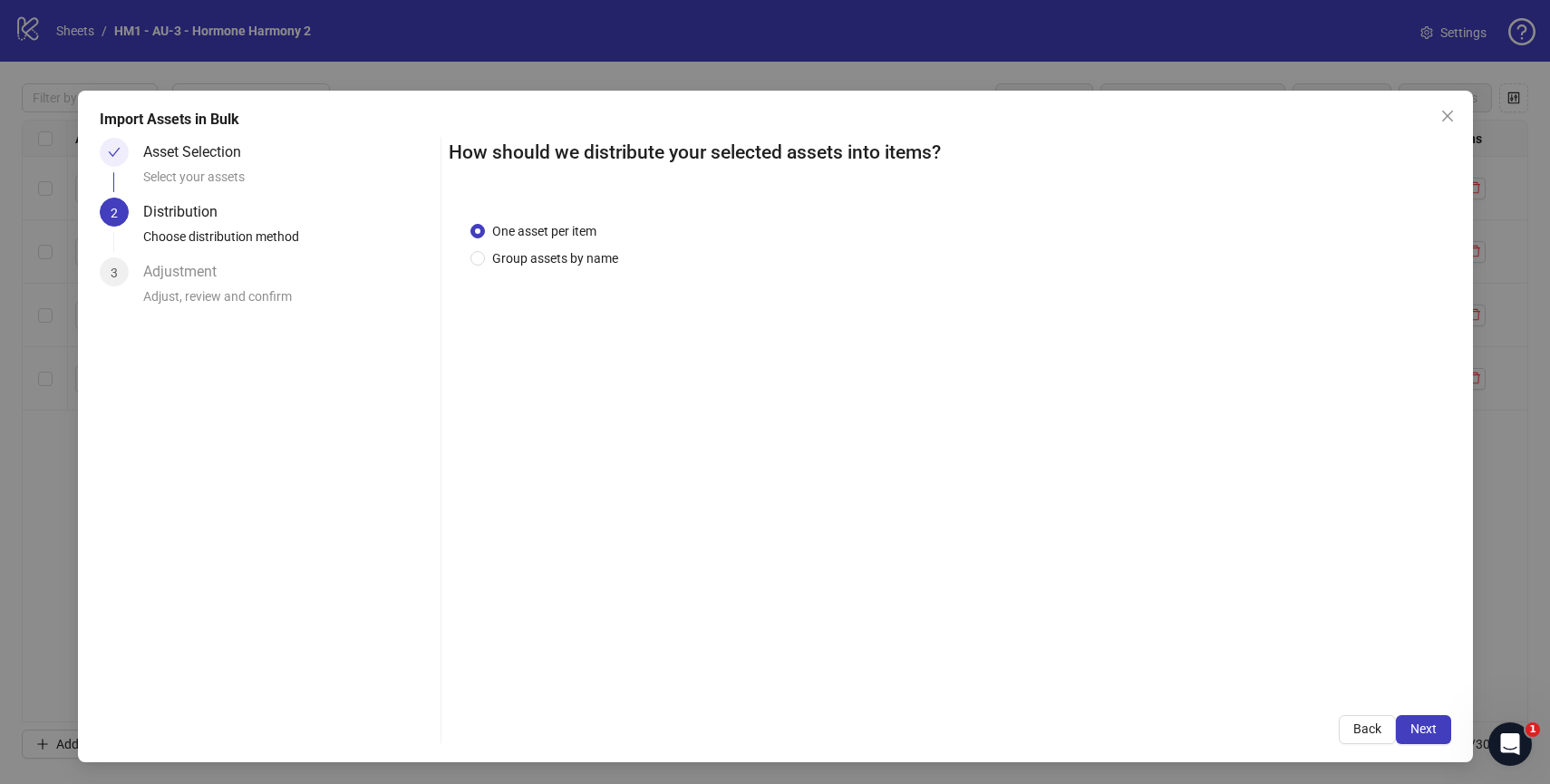
click at [570, 267] on div "One asset per item Group assets by name" at bounding box center [950, 447] width 1002 height 494
click at [578, 255] on span "Group assets by name" at bounding box center [554, 258] width 141 height 20
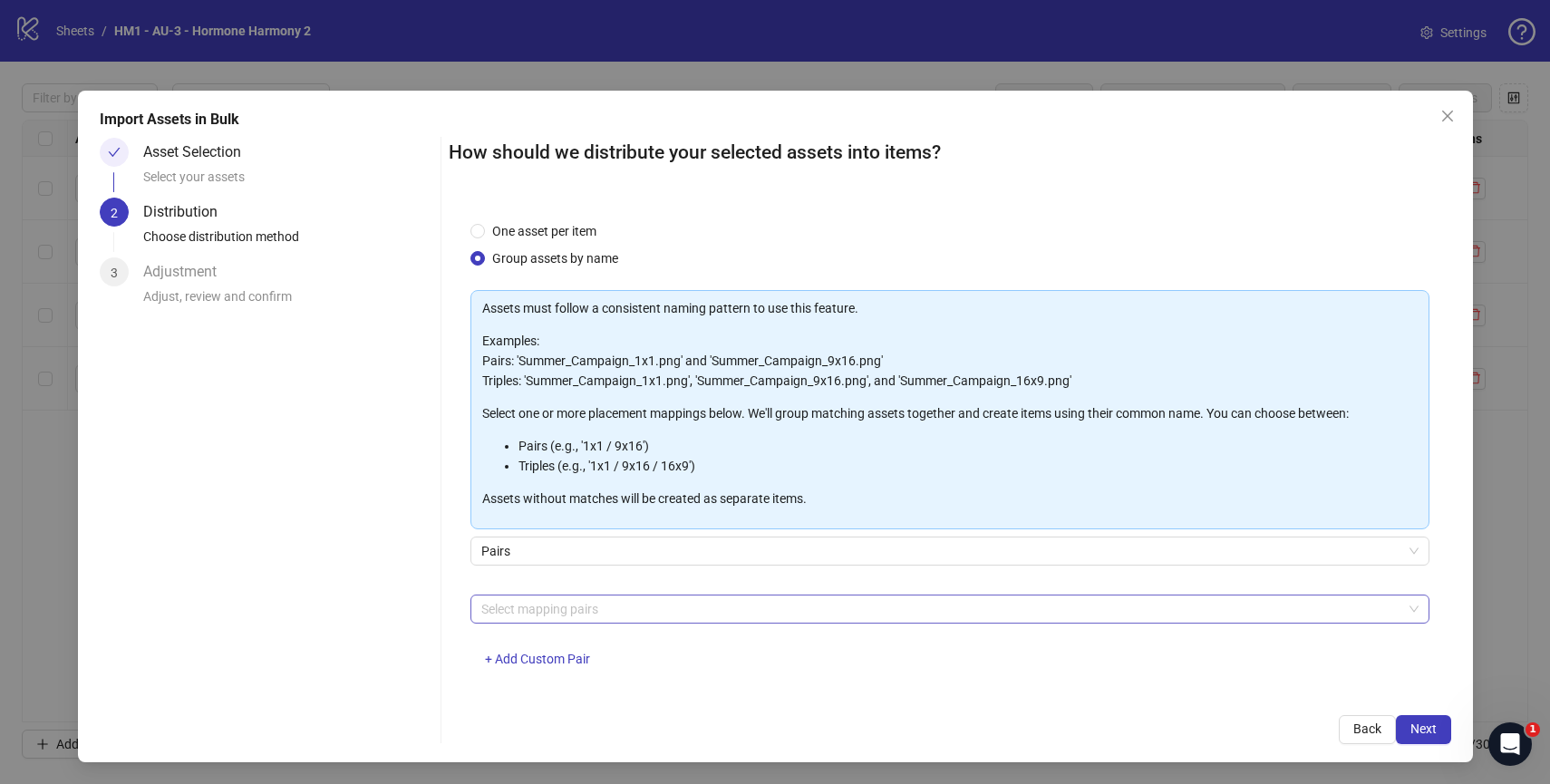
click at [685, 607] on div at bounding box center [940, 609] width 933 height 25
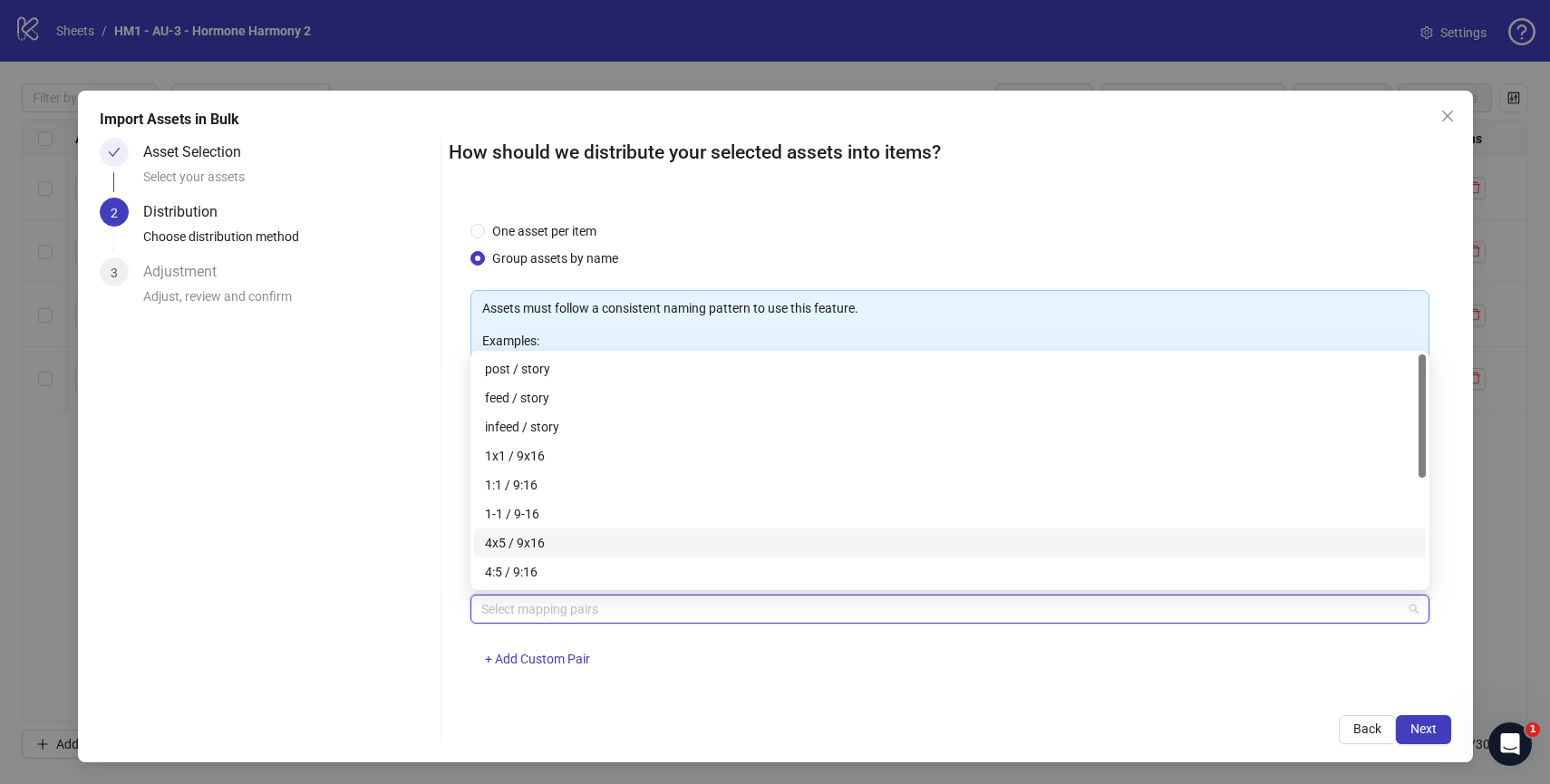
click at [696, 530] on div "4x5 / 9x16" at bounding box center [950, 543] width 952 height 29
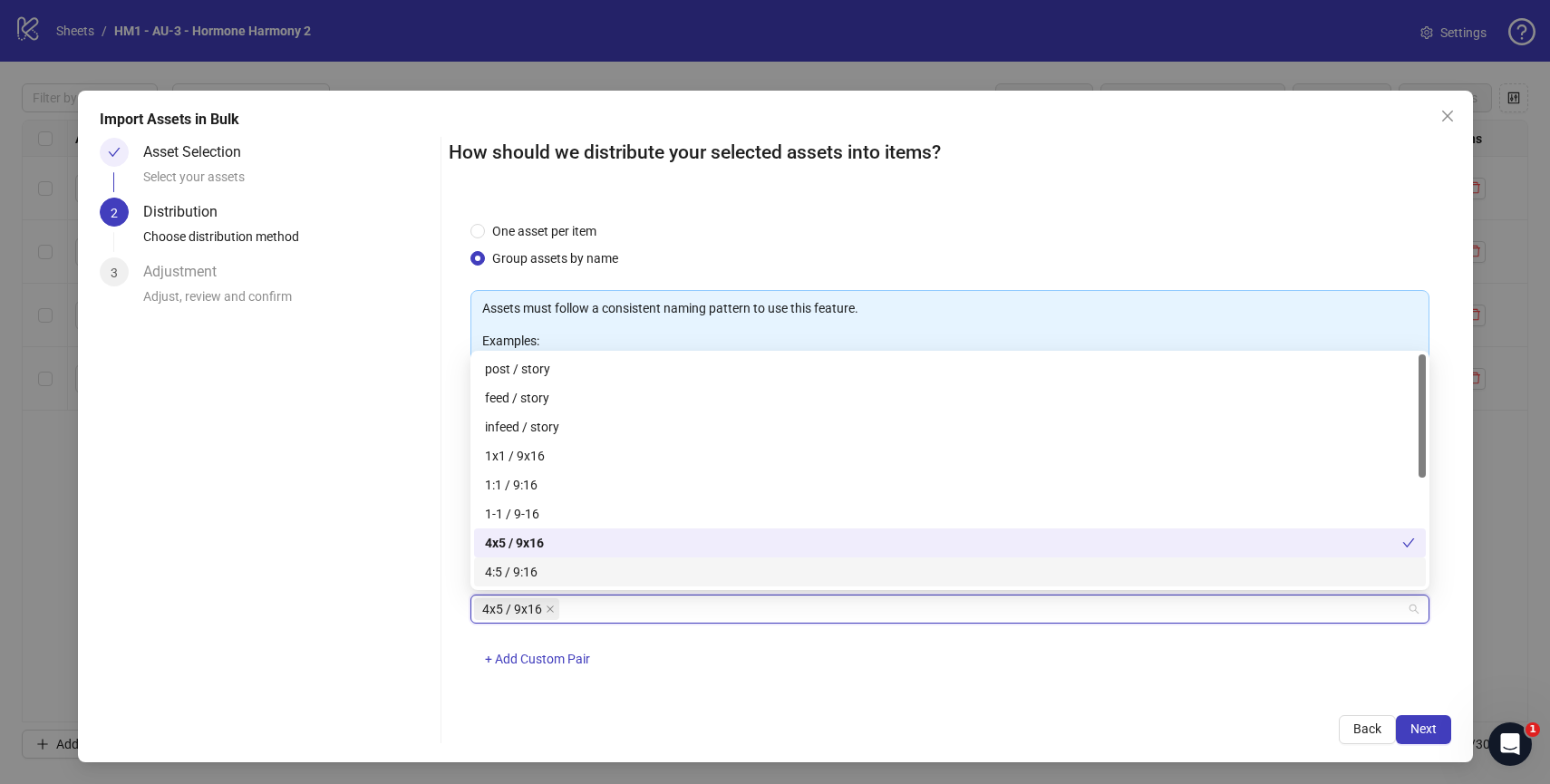
click at [704, 659] on div "4x5 / 9x16 + Add Custom Pair" at bounding box center [949, 641] width 959 height 94
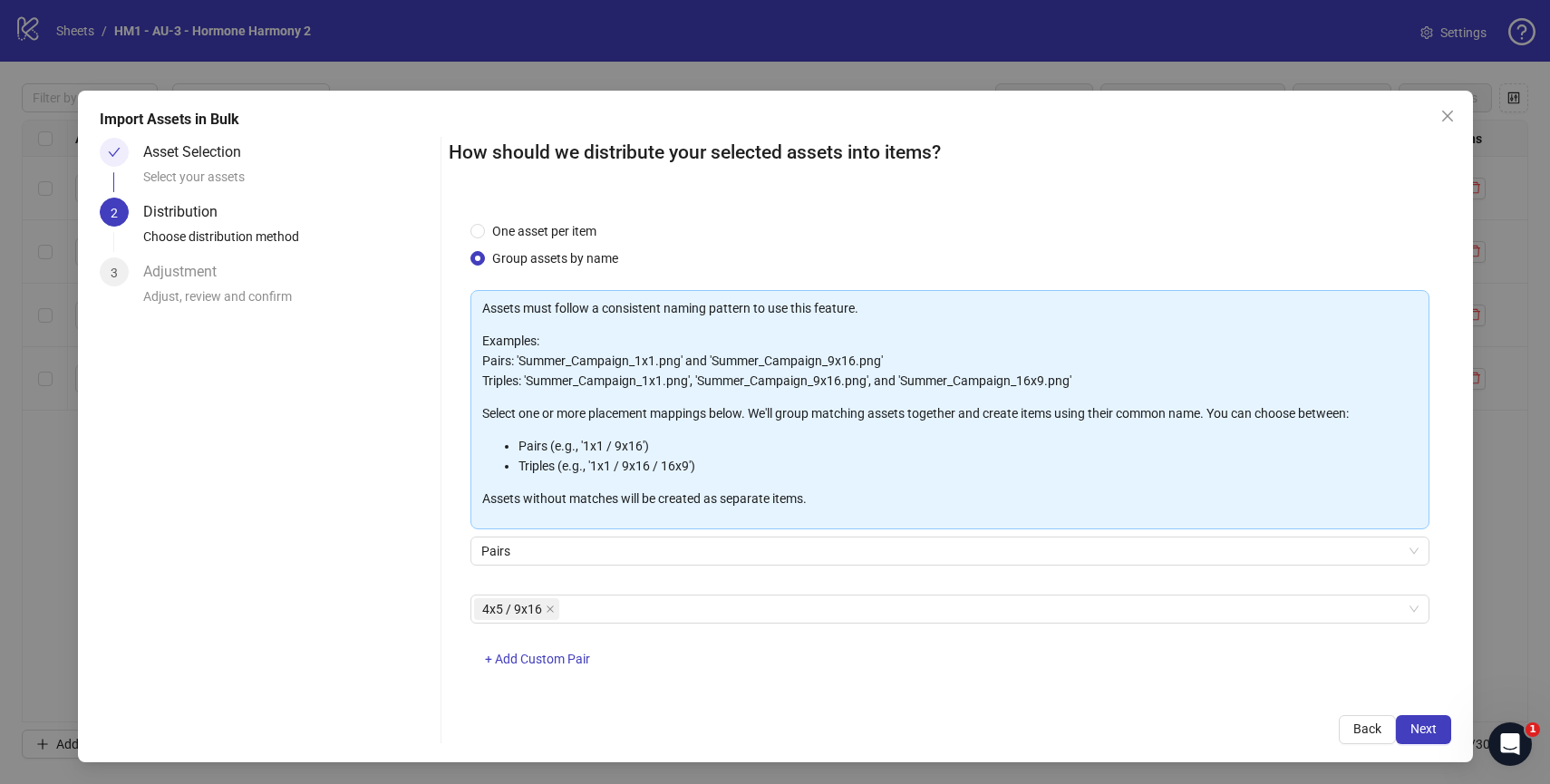
scroll to position [17, 0]
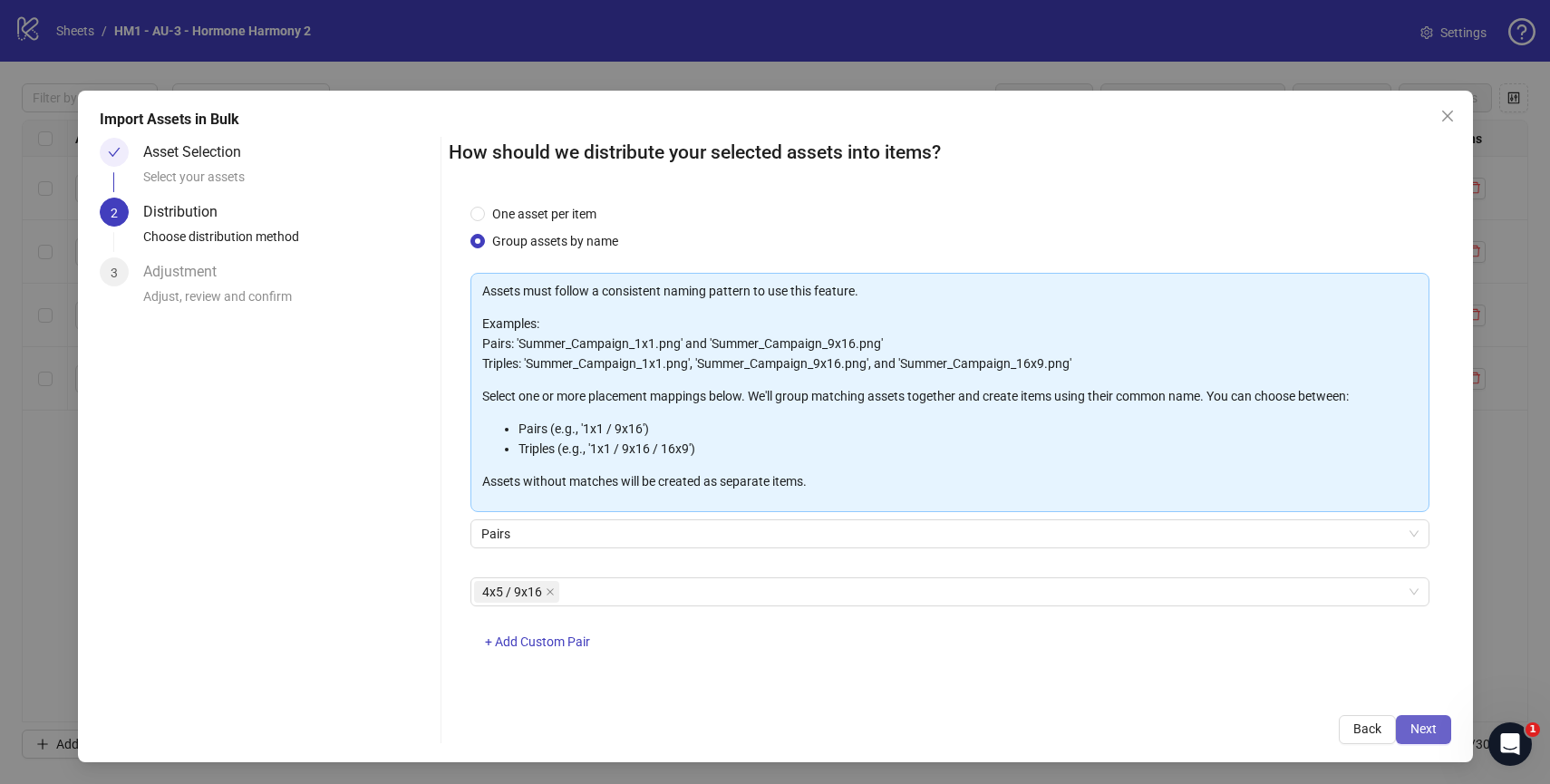
click at [1418, 737] on button "Next" at bounding box center [1423, 730] width 55 height 29
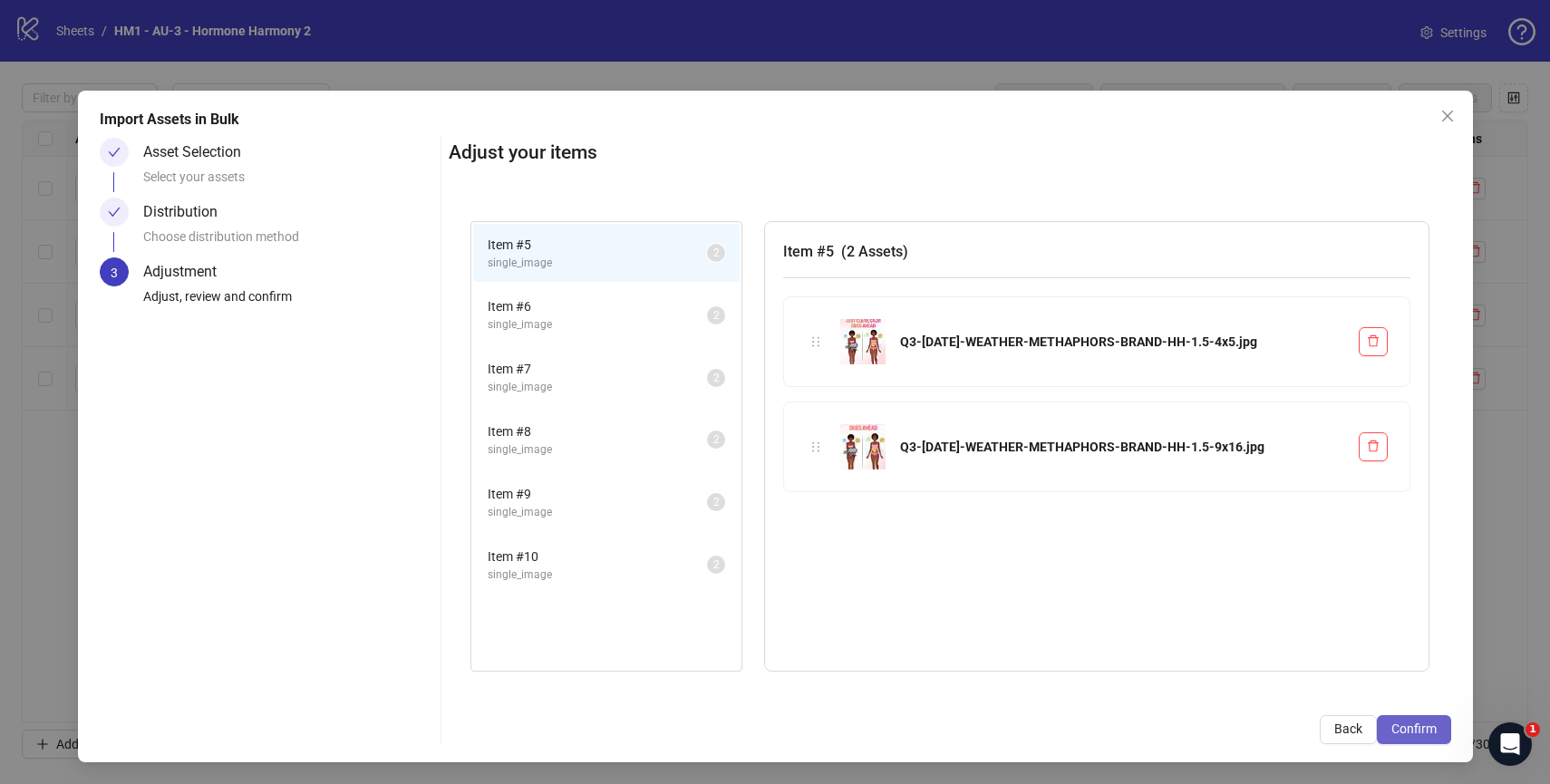
click at [1431, 732] on span "Confirm" at bounding box center [1413, 728] width 46 height 15
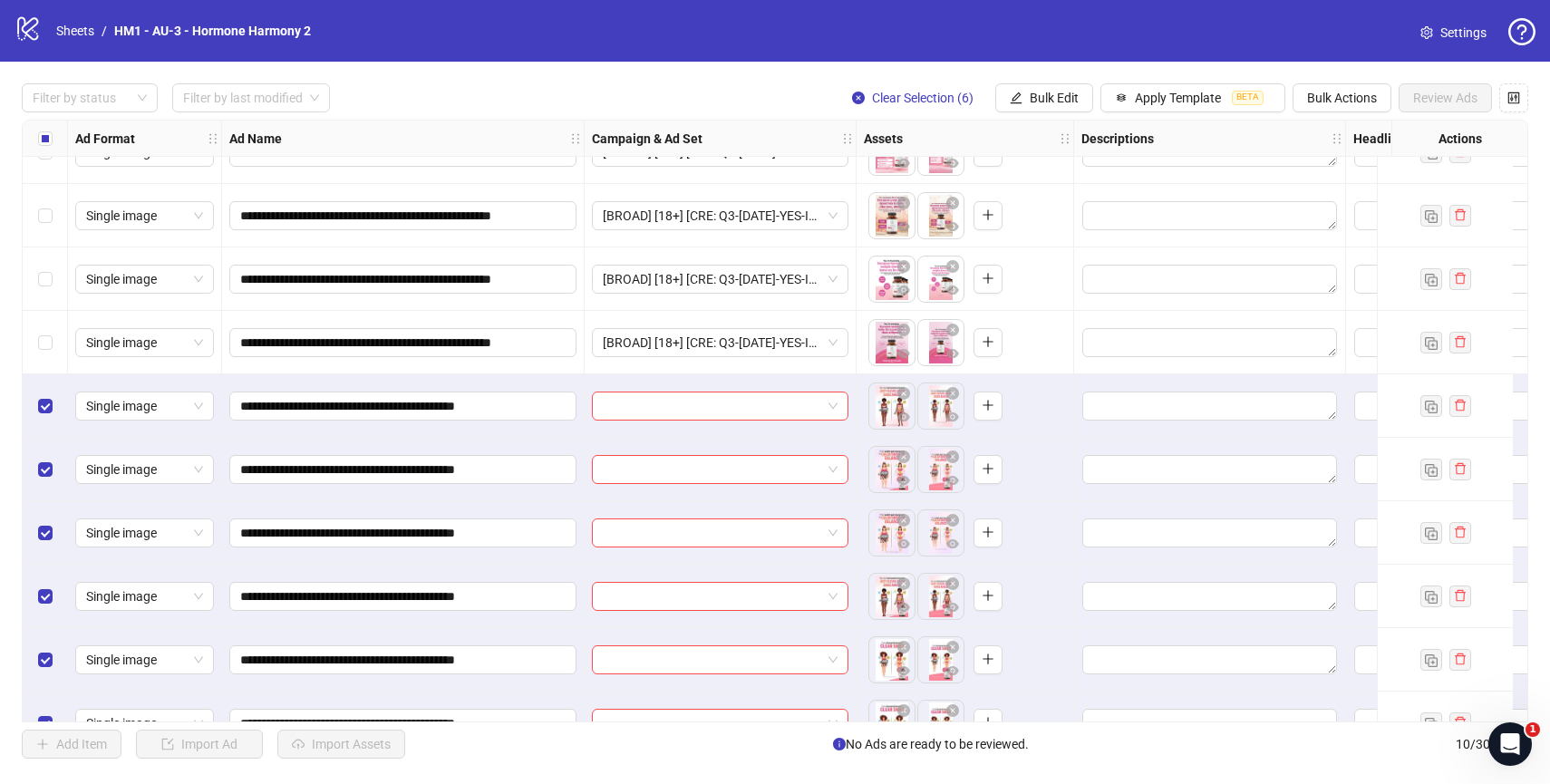
scroll to position [37, 0]
click at [1056, 100] on span "Bulk Edit" at bounding box center [1054, 97] width 48 height 15
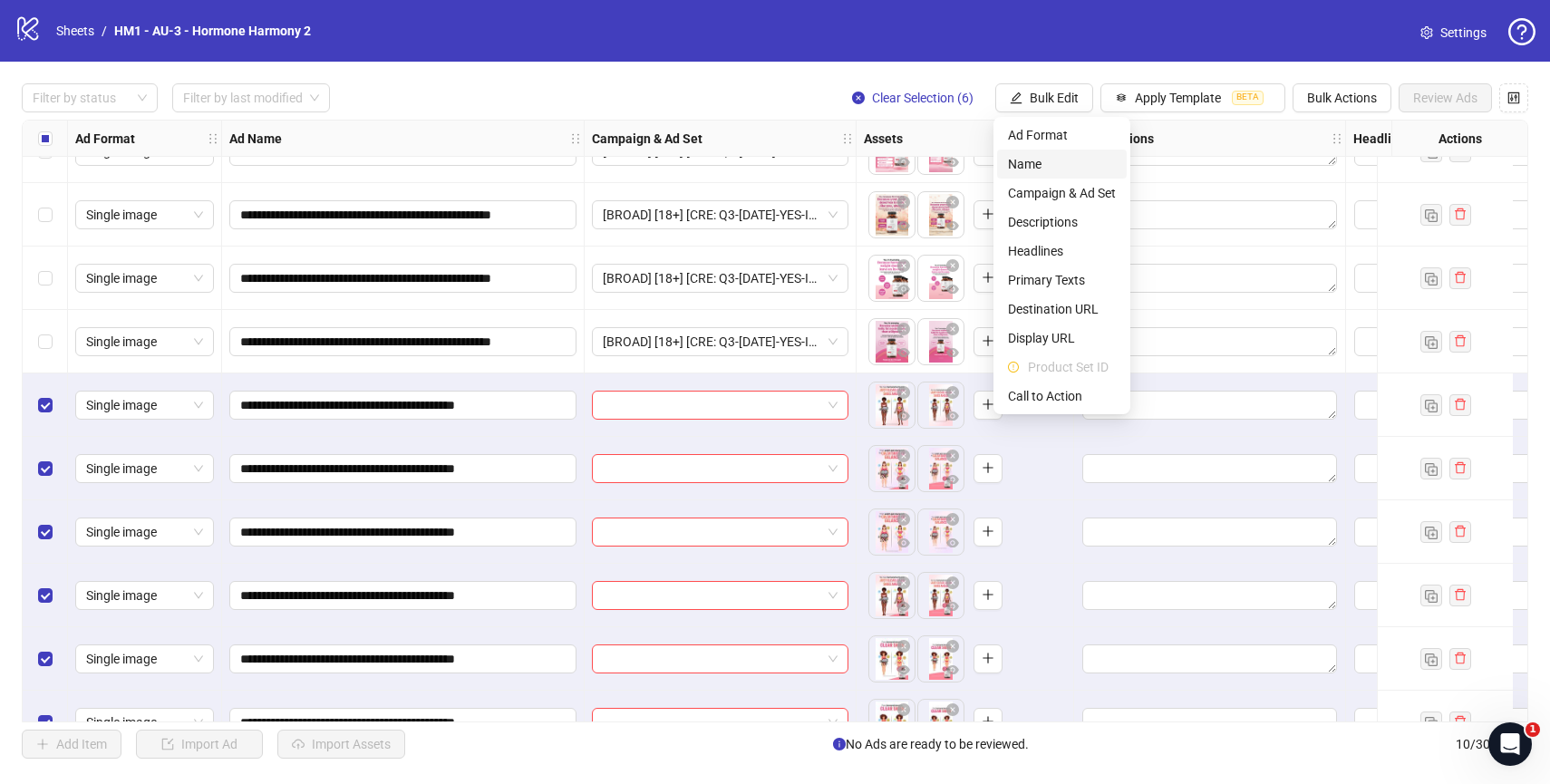
click at [1051, 156] on span "Name" at bounding box center [1061, 164] width 108 height 20
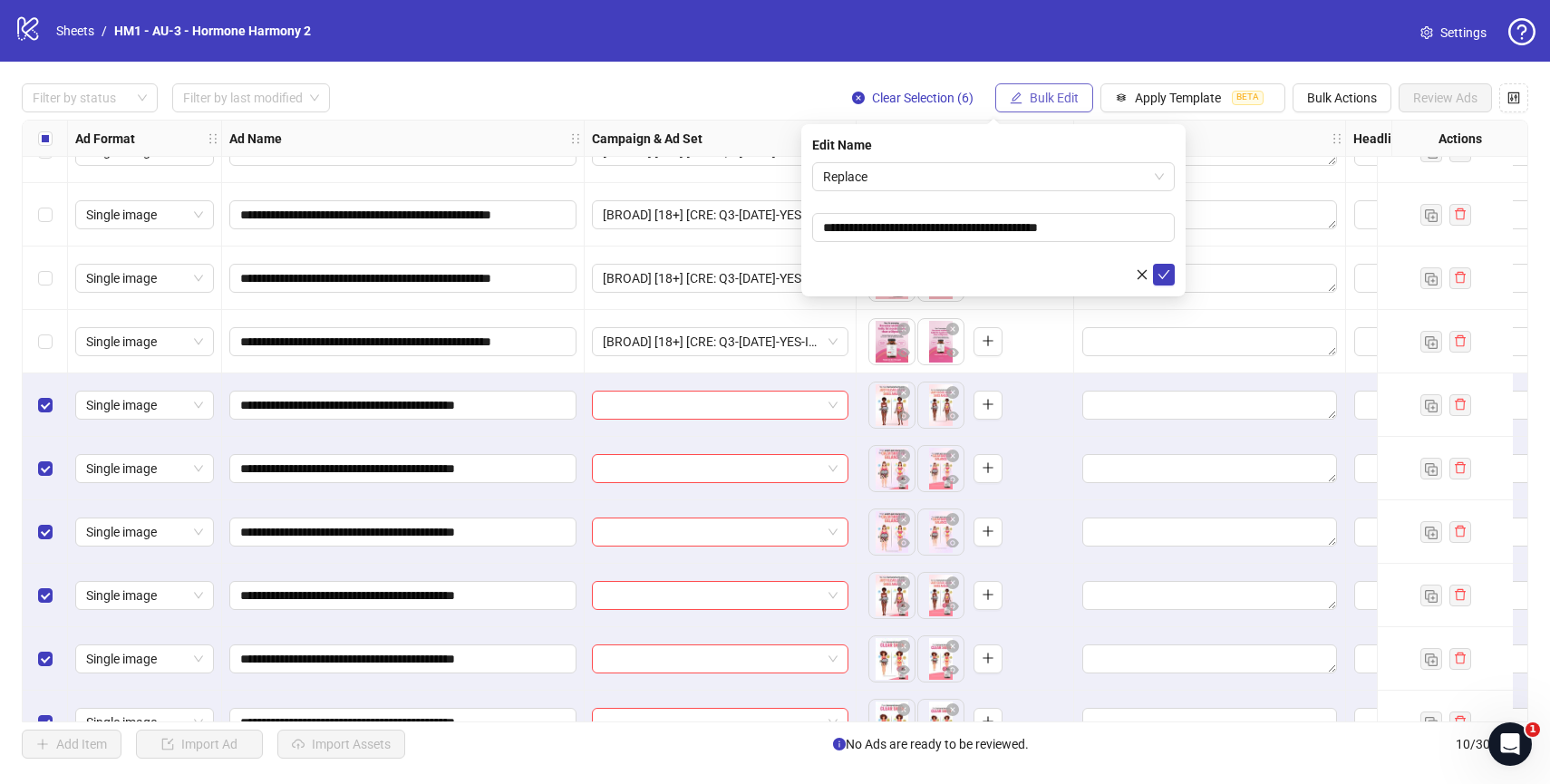
click at [1050, 102] on span "Bulk Edit" at bounding box center [1054, 97] width 48 height 15
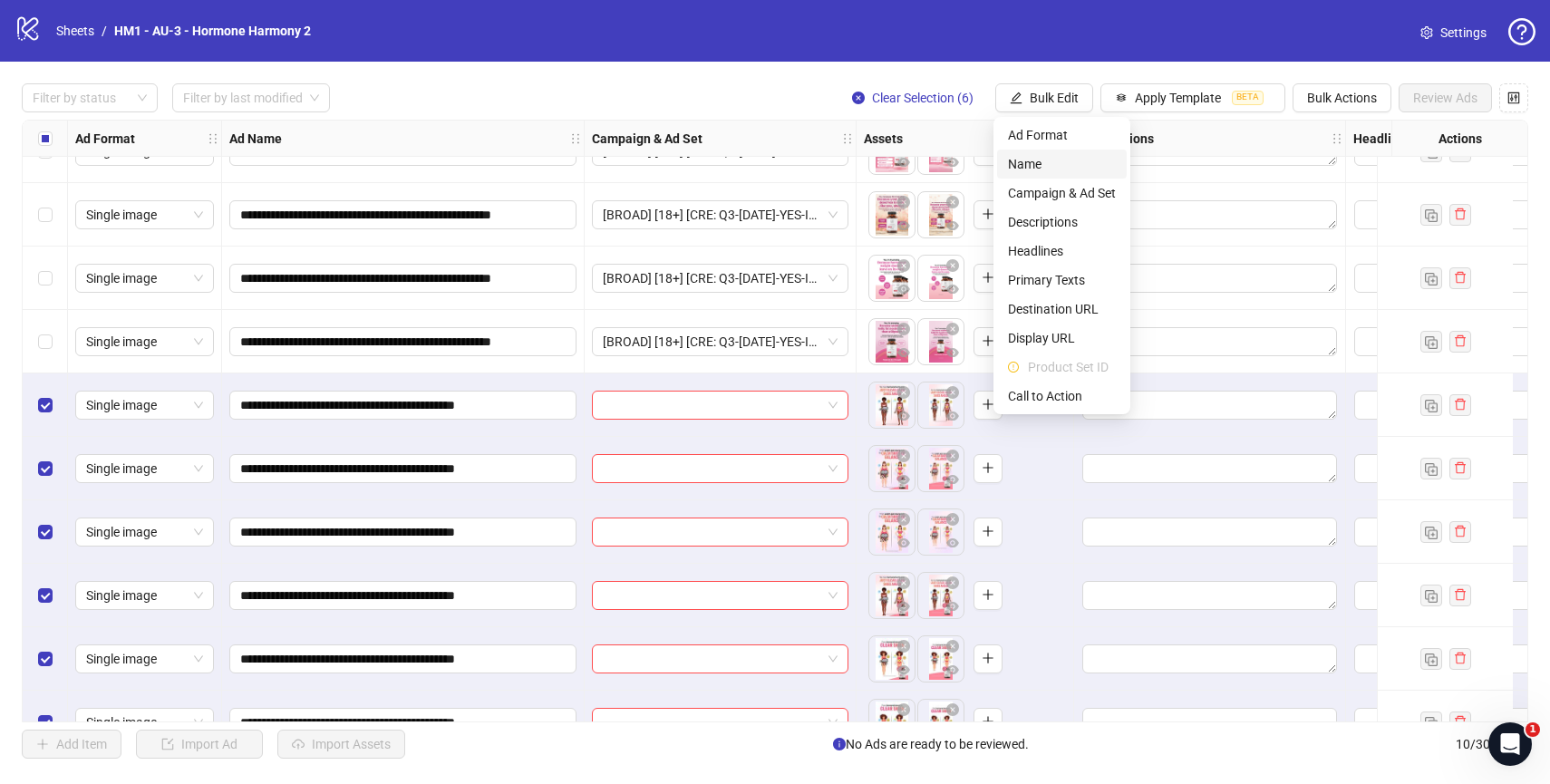
click at [1034, 164] on span "Name" at bounding box center [1061, 164] width 108 height 20
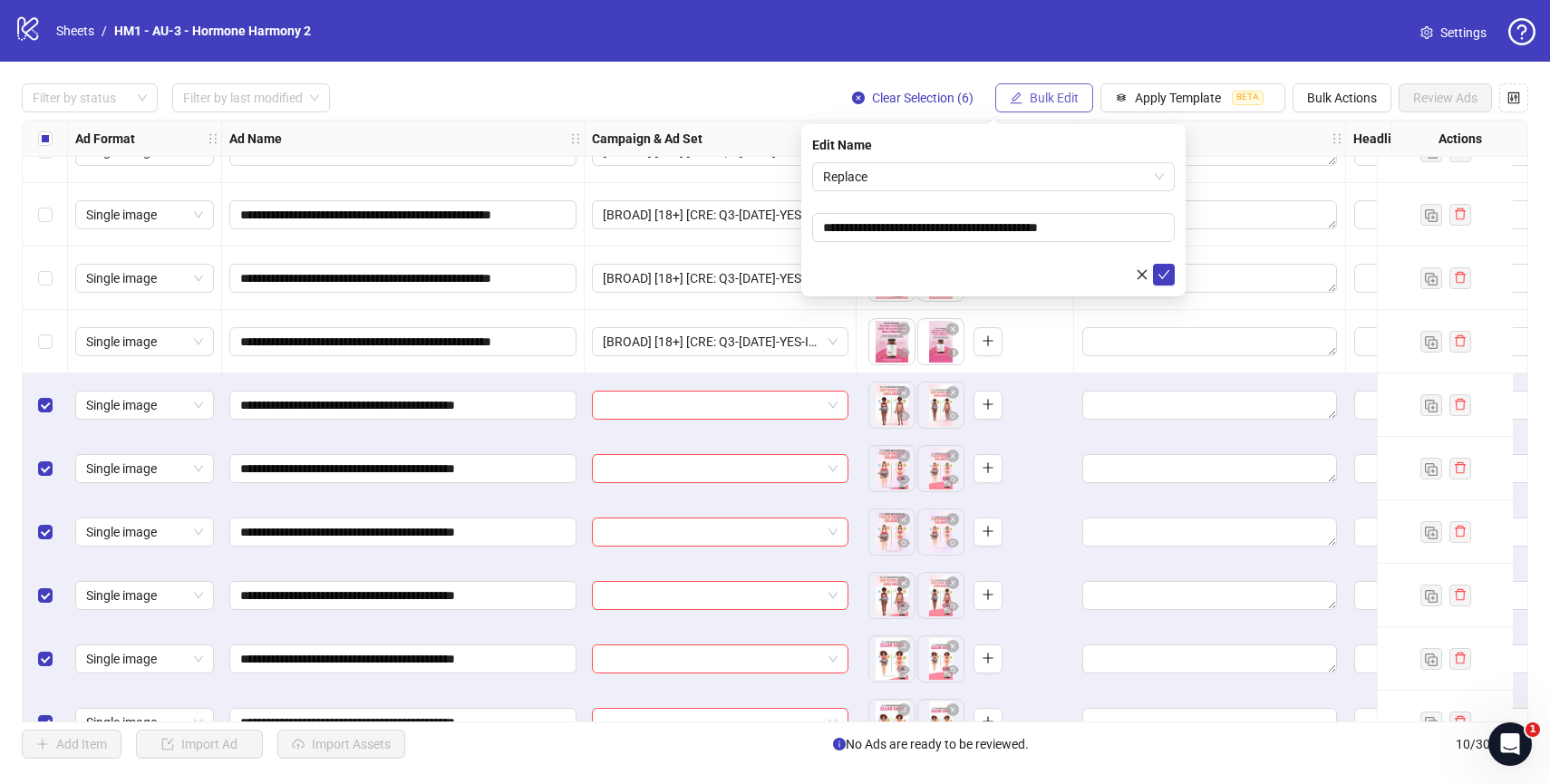
click at [1053, 110] on button "Bulk Edit" at bounding box center [1044, 98] width 98 height 29
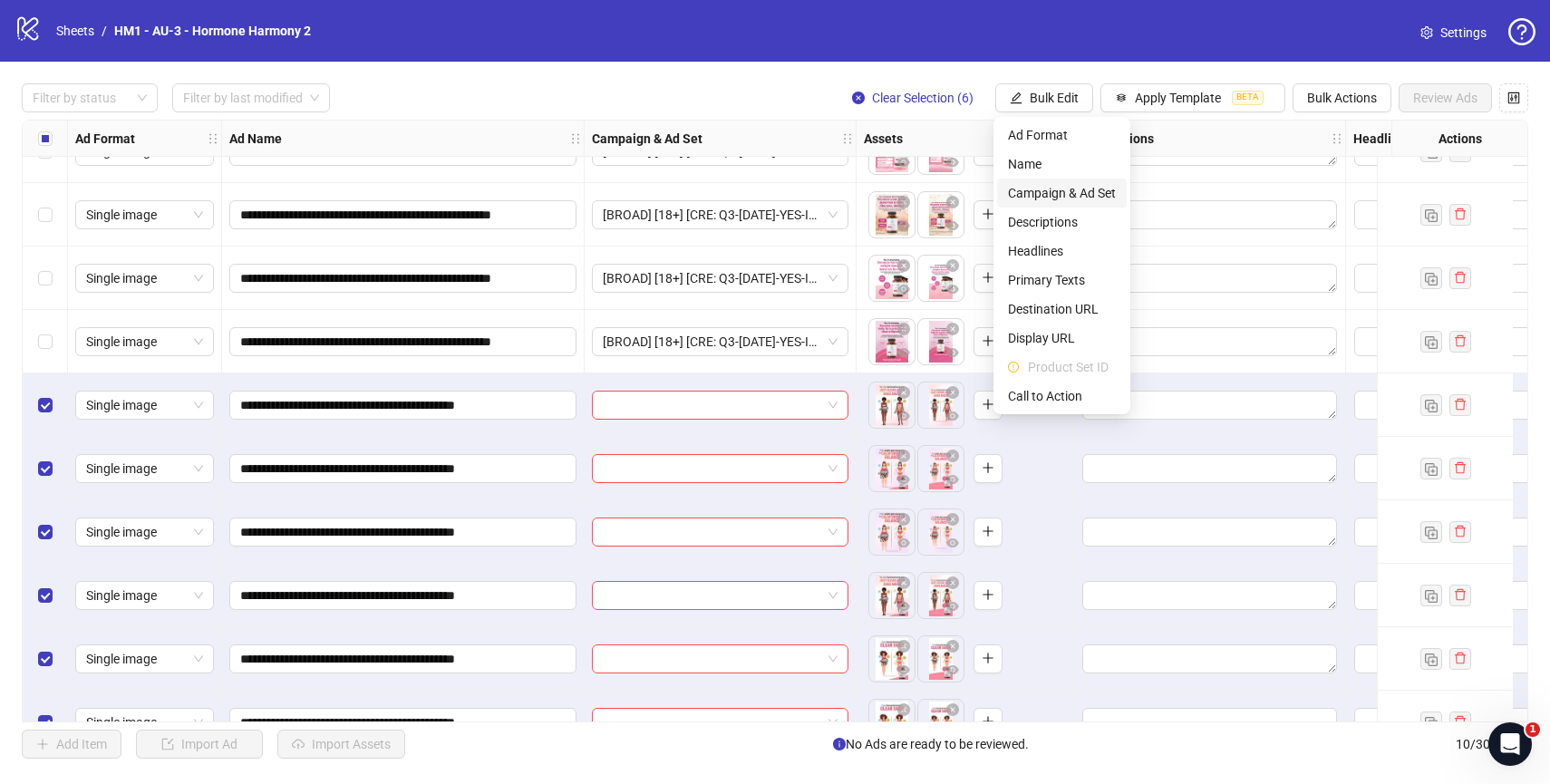
click at [1061, 188] on span "Campaign & Ad Set" at bounding box center [1061, 193] width 108 height 20
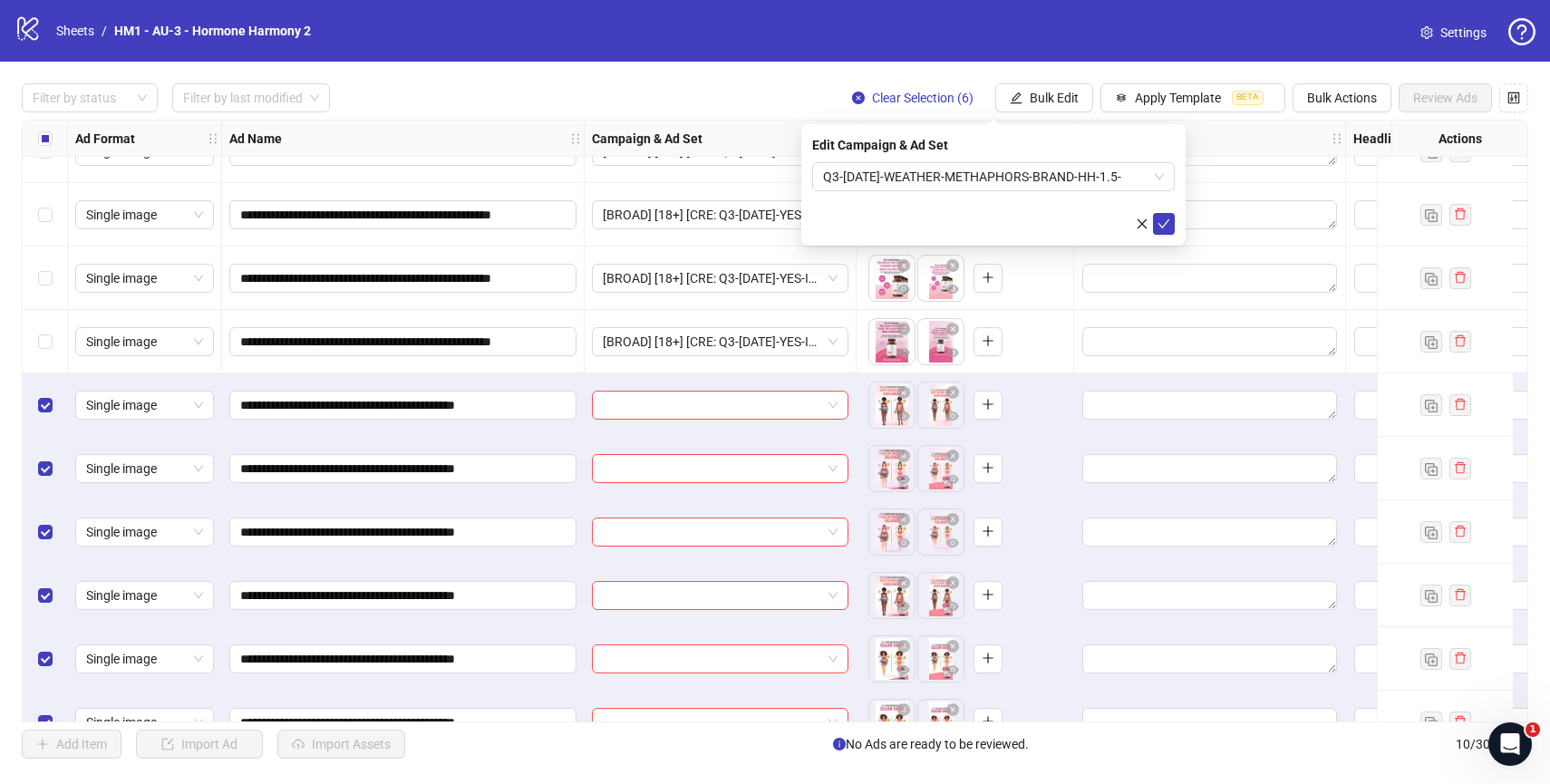
click at [958, 69] on div "**********" at bounding box center [775, 421] width 1550 height 718
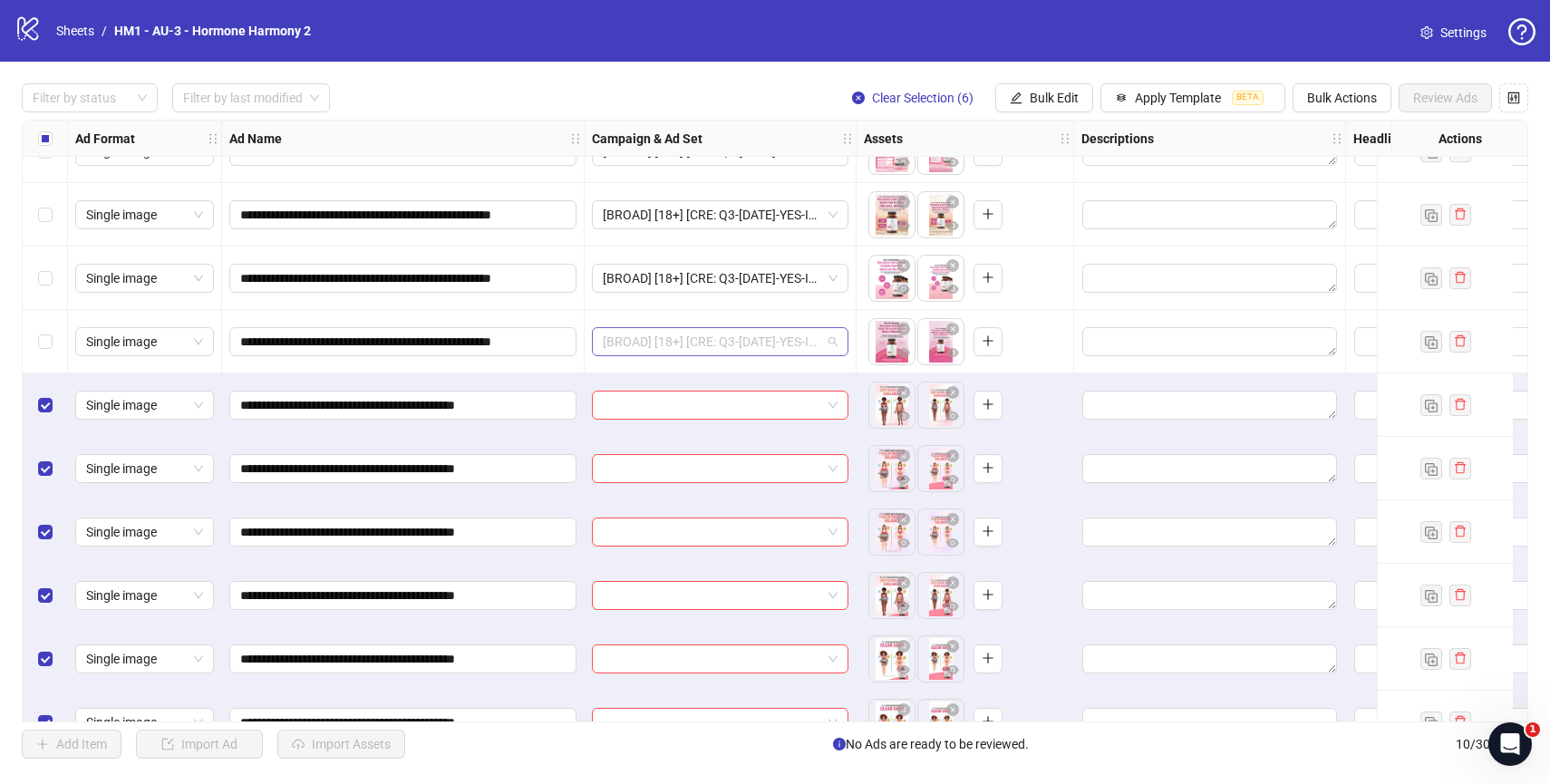
click at [776, 350] on span "[BROAD] [18+] [CRE: Q3-[DATE]-YES-IT'S-PAIN-WEIGHT-PRODUCTHERO-HH ] [[DATE]]" at bounding box center [720, 341] width 235 height 27
click at [866, 375] on div "To pick up a draggable item, press the space bar. While dragging, use the arrow…" at bounding box center [965, 404] width 217 height 63
click at [811, 392] on input "search" at bounding box center [712, 405] width 218 height 27
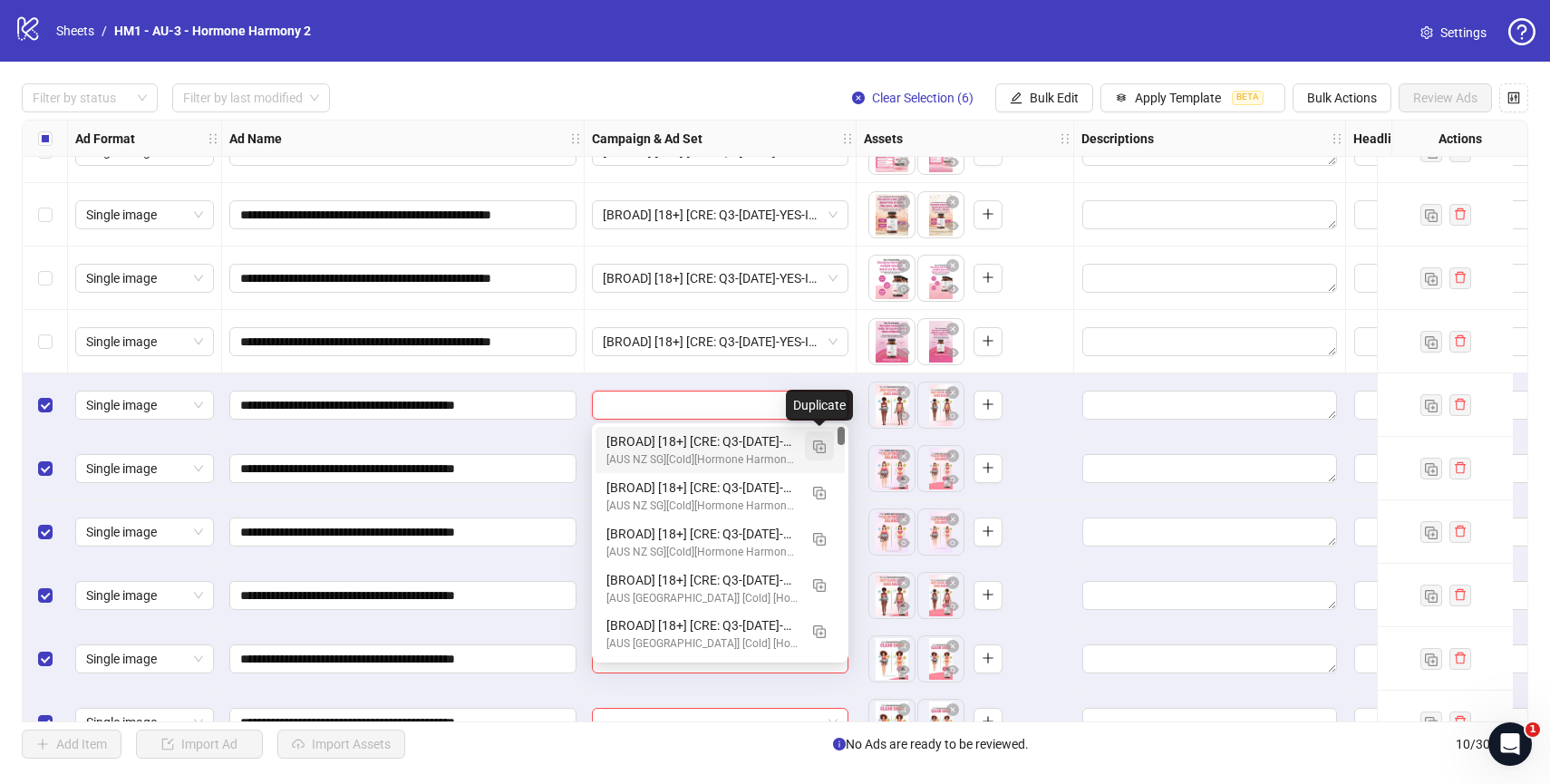
click at [815, 445] on img "button" at bounding box center [819, 446] width 13 height 13
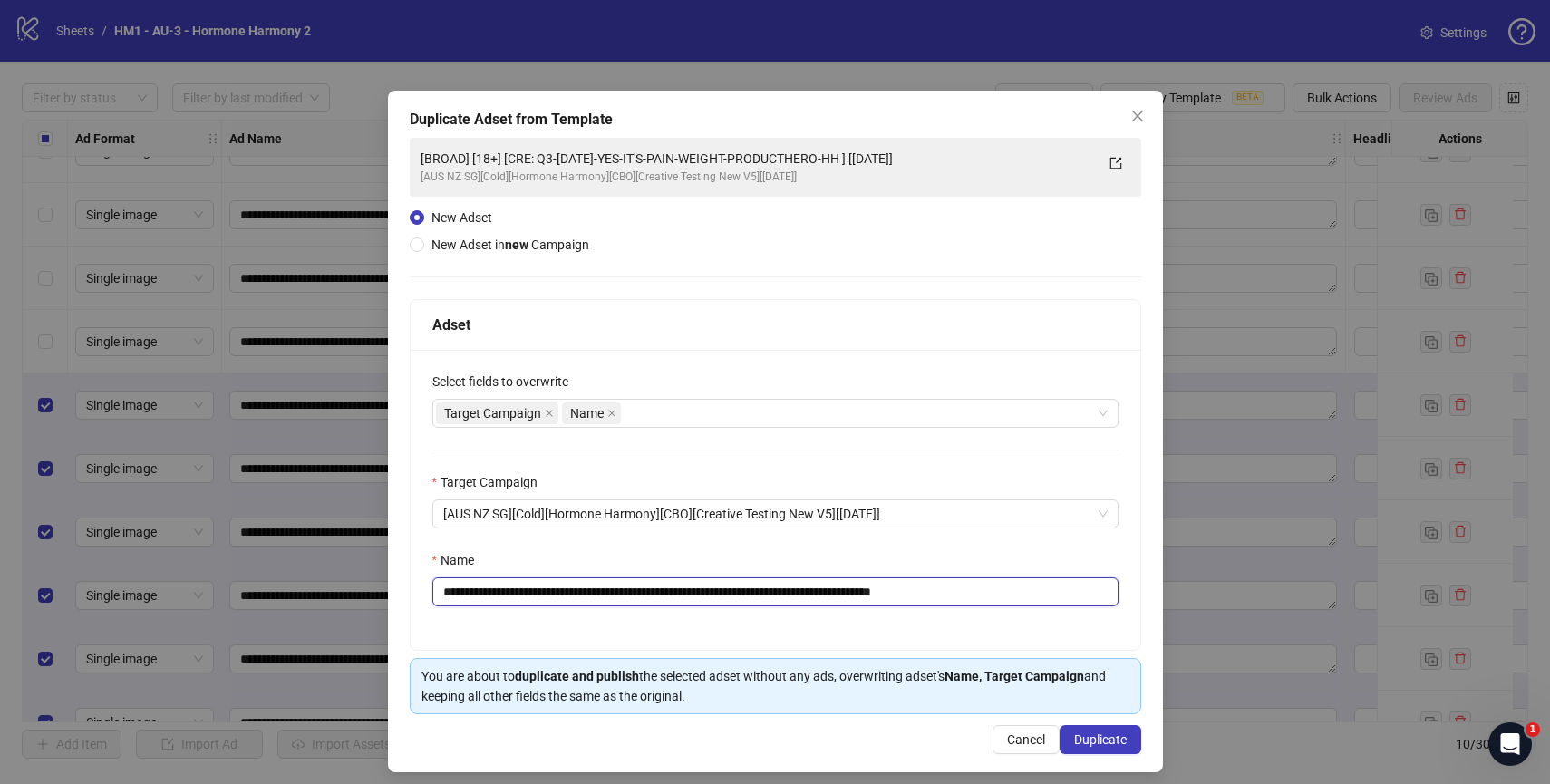
drag, startPoint x: 895, startPoint y: 592, endPoint x: 529, endPoint y: 589, distance: 366.0
click at [529, 589] on input "**********" at bounding box center [775, 592] width 686 height 29
paste input "text"
click at [622, 606] on input "**********" at bounding box center [775, 592] width 686 height 29
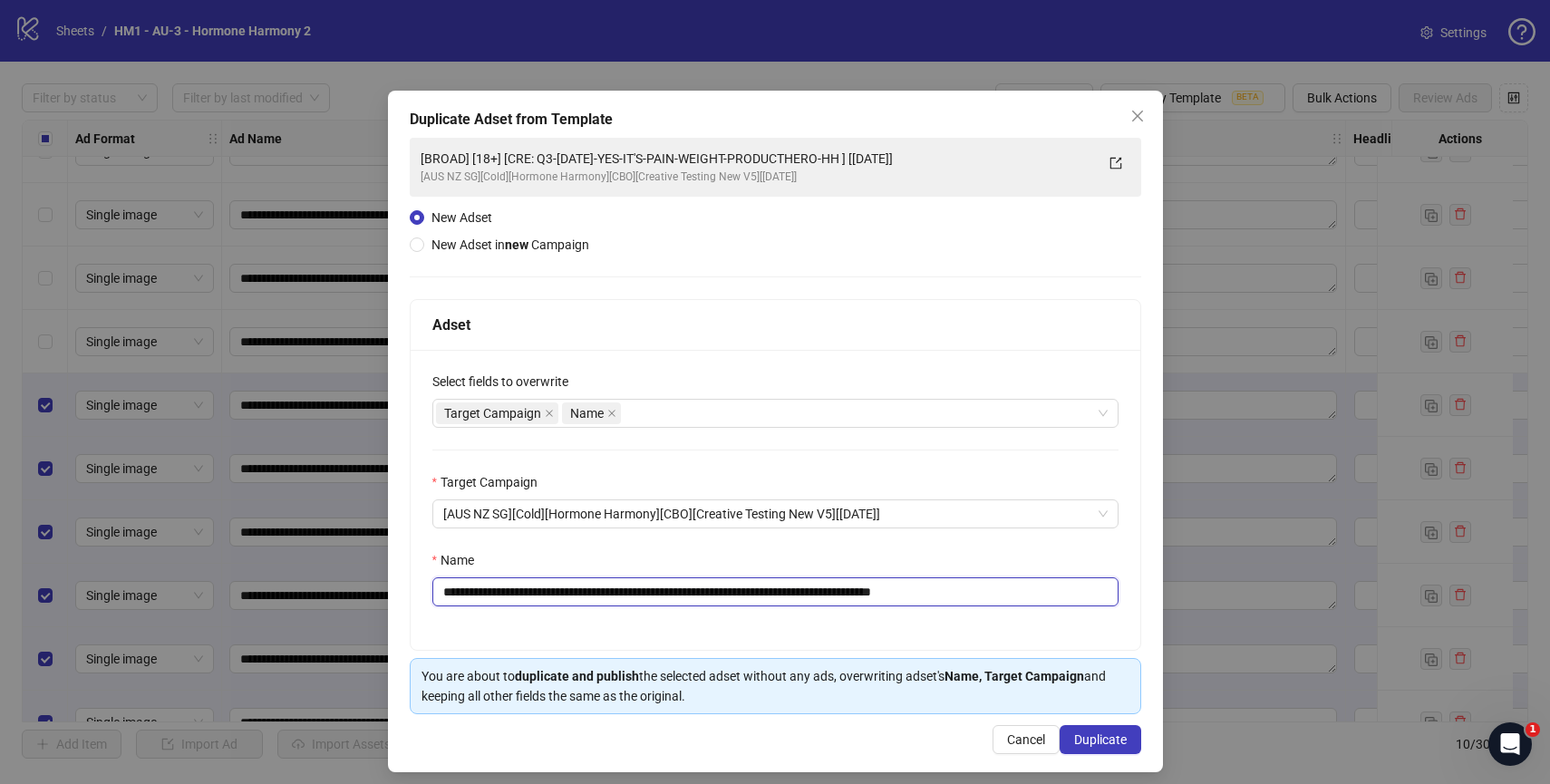
drag, startPoint x: 558, startPoint y: 592, endPoint x: 891, endPoint y: 598, distance: 333.1
click at [891, 598] on input "**********" at bounding box center [775, 592] width 686 height 29
paste input "text"
click at [1008, 597] on input "**********" at bounding box center [775, 592] width 686 height 29
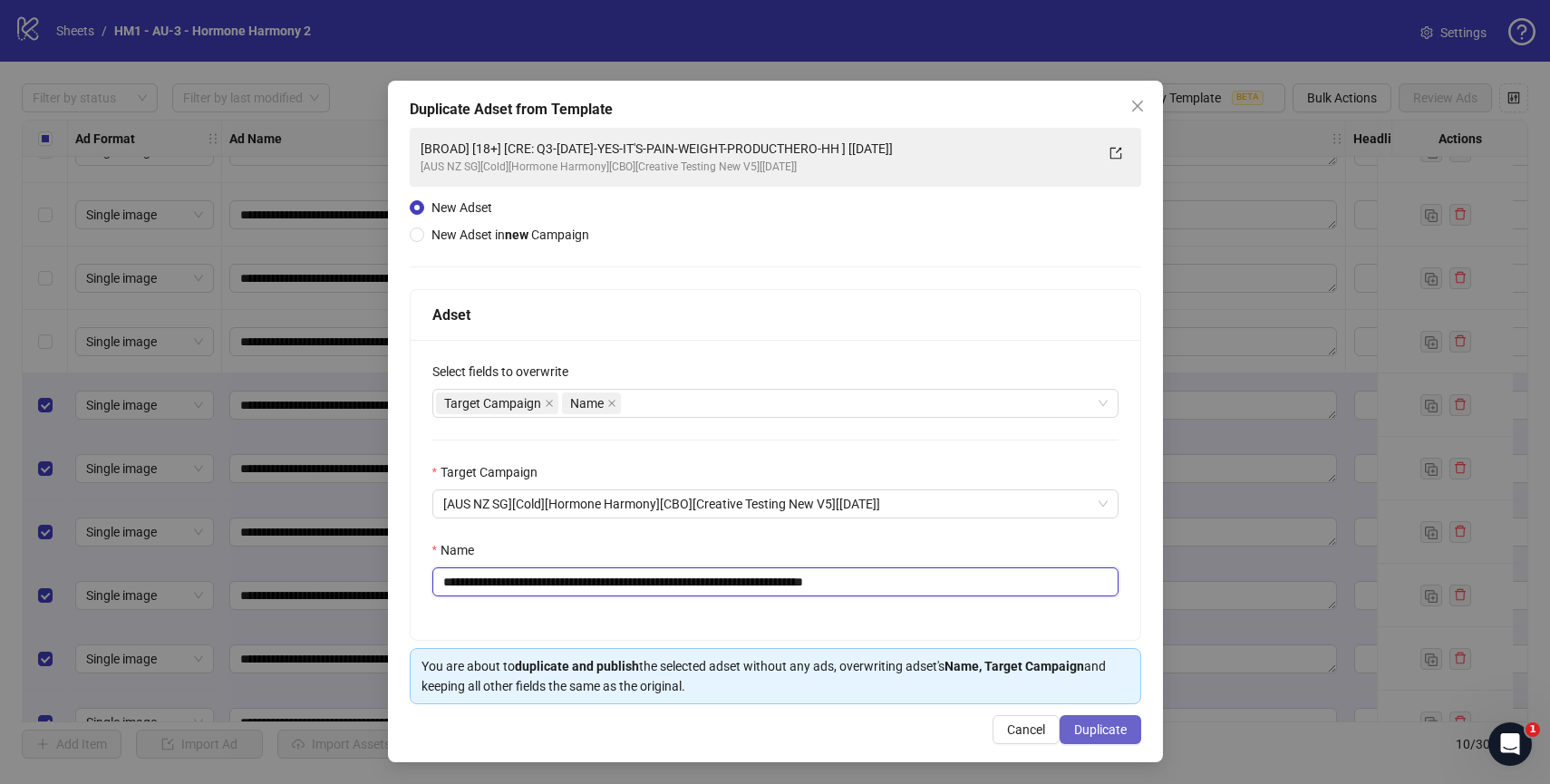
type input "**********"
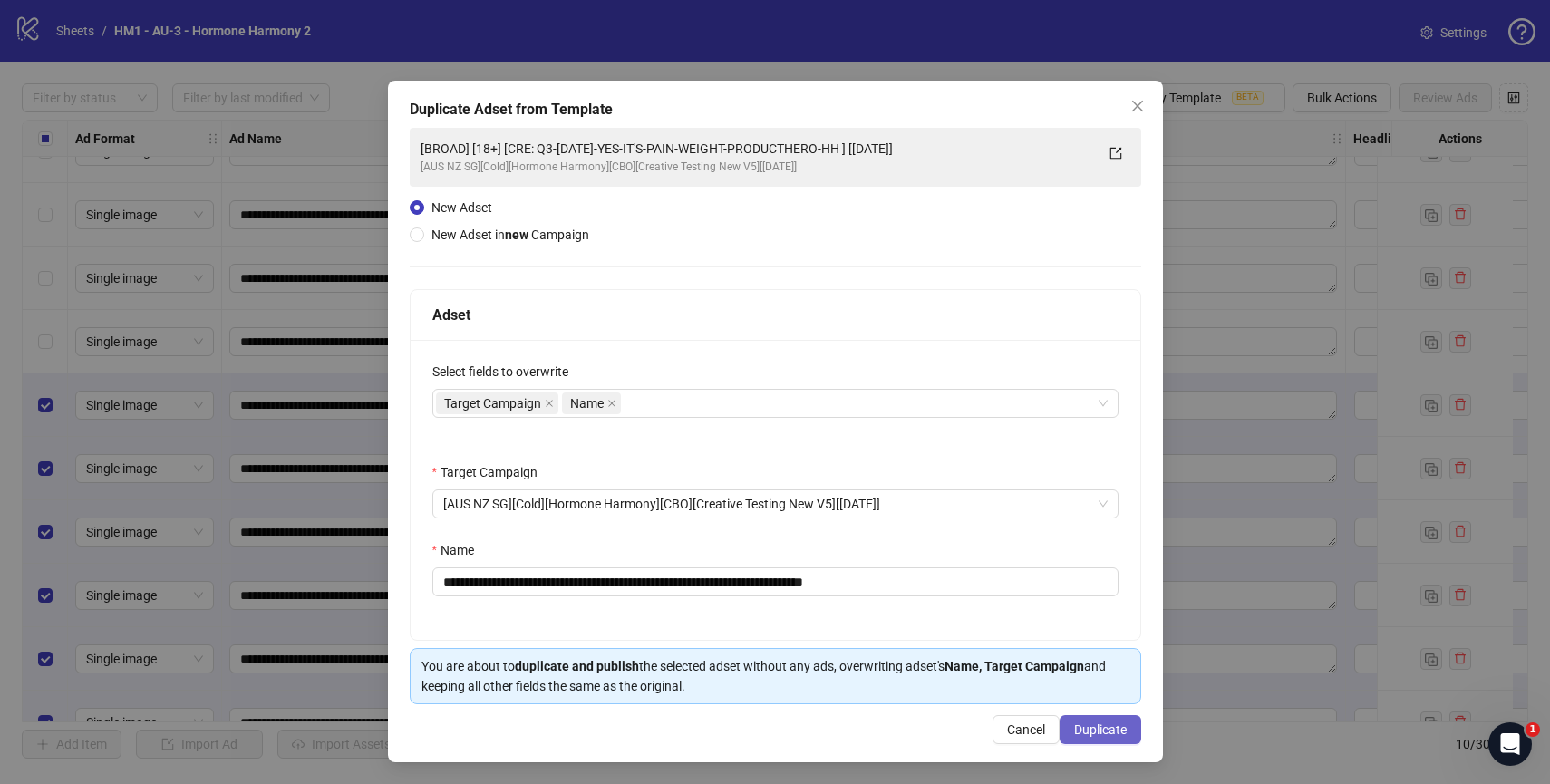
click at [1082, 729] on span "Duplicate" at bounding box center [1100, 729] width 52 height 15
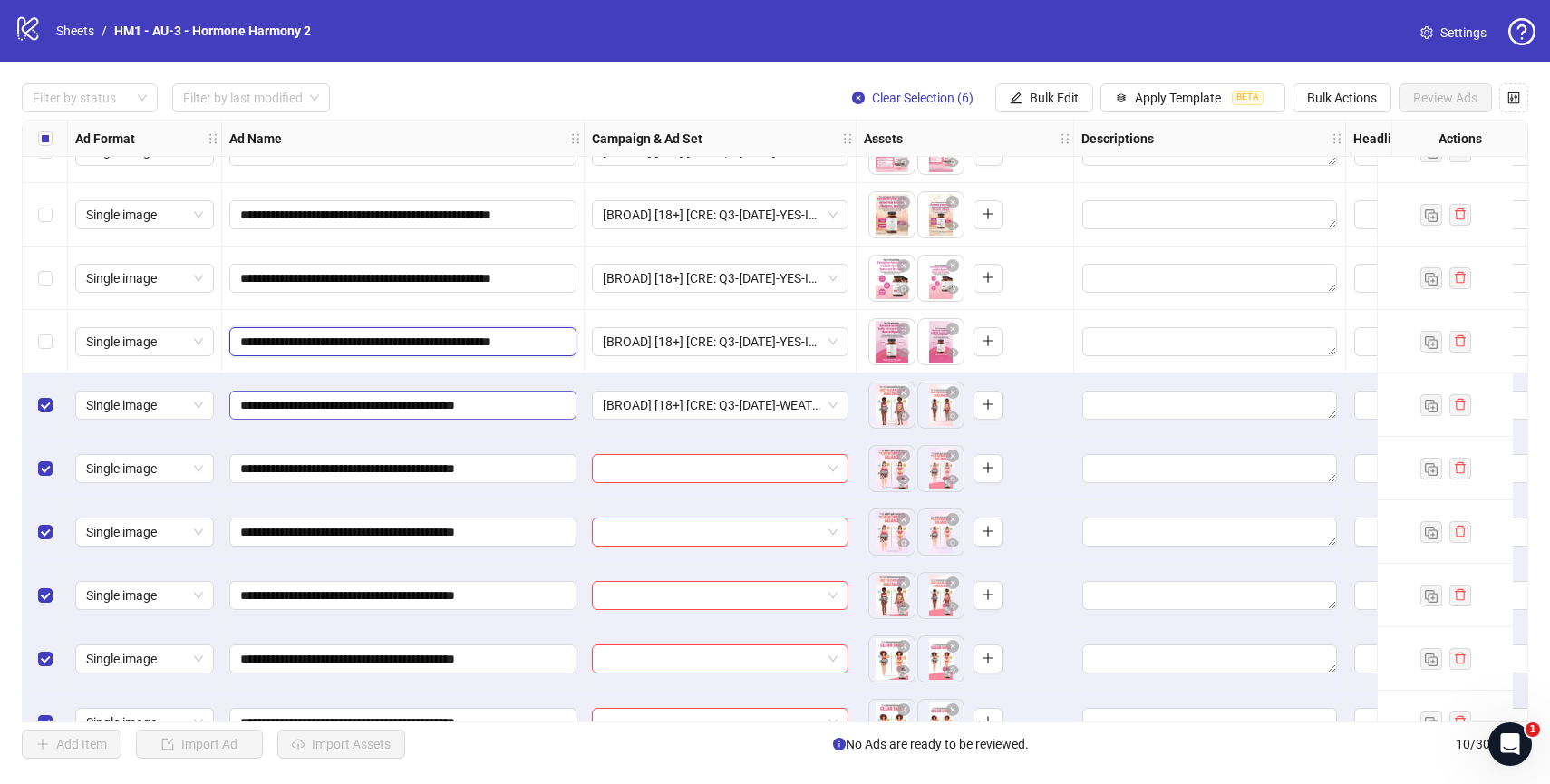
scroll to position [0, 42]
drag, startPoint x: 359, startPoint y: 348, endPoint x: 575, endPoint y: 410, distance: 224.7
click at [575, 83] on div "**********" at bounding box center [1481, 83] width 2919 height 0
click at [574, 429] on div "**********" at bounding box center [403, 404] width 363 height 63
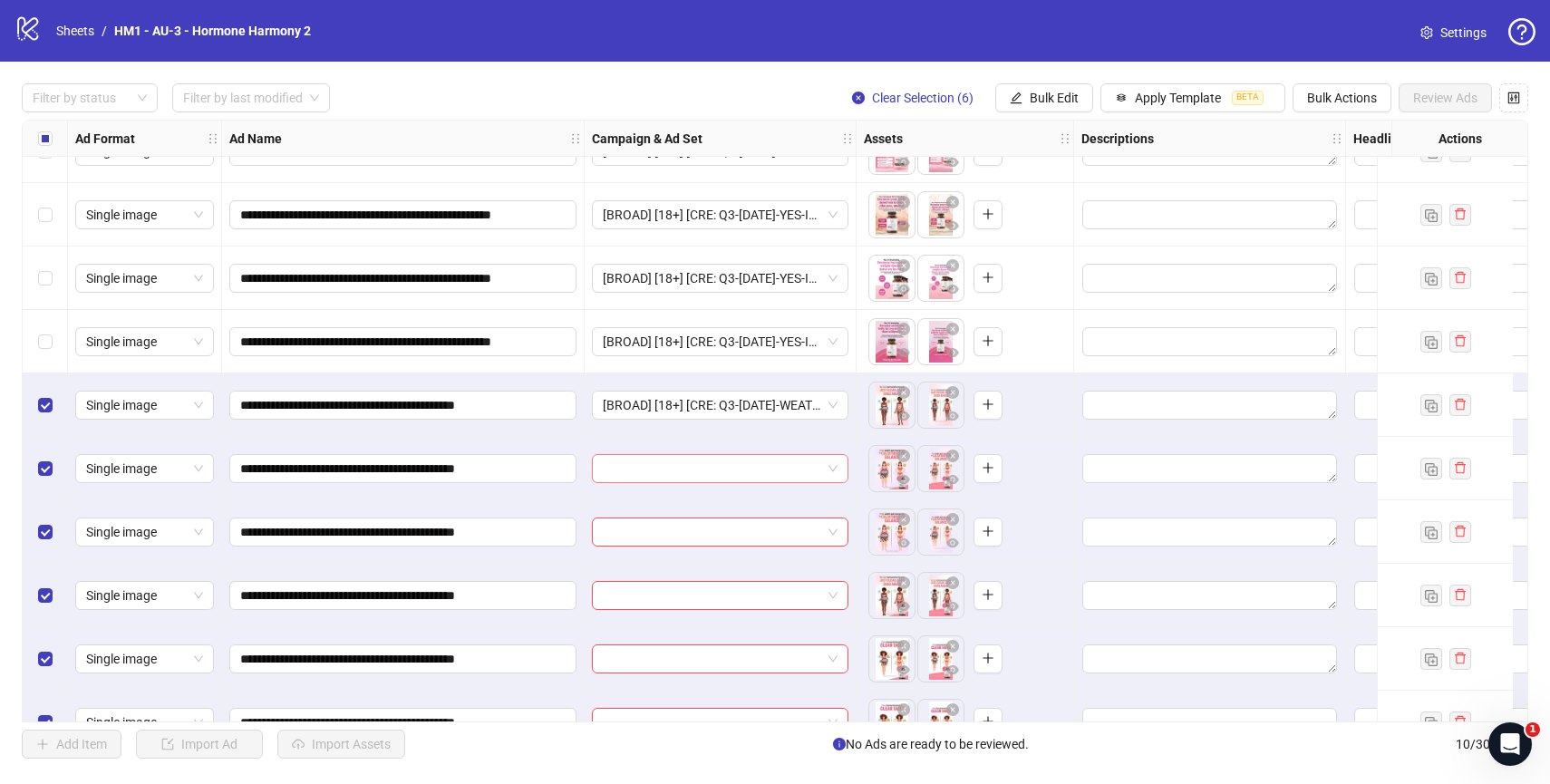
click at [685, 469] on input "search" at bounding box center [712, 468] width 218 height 27
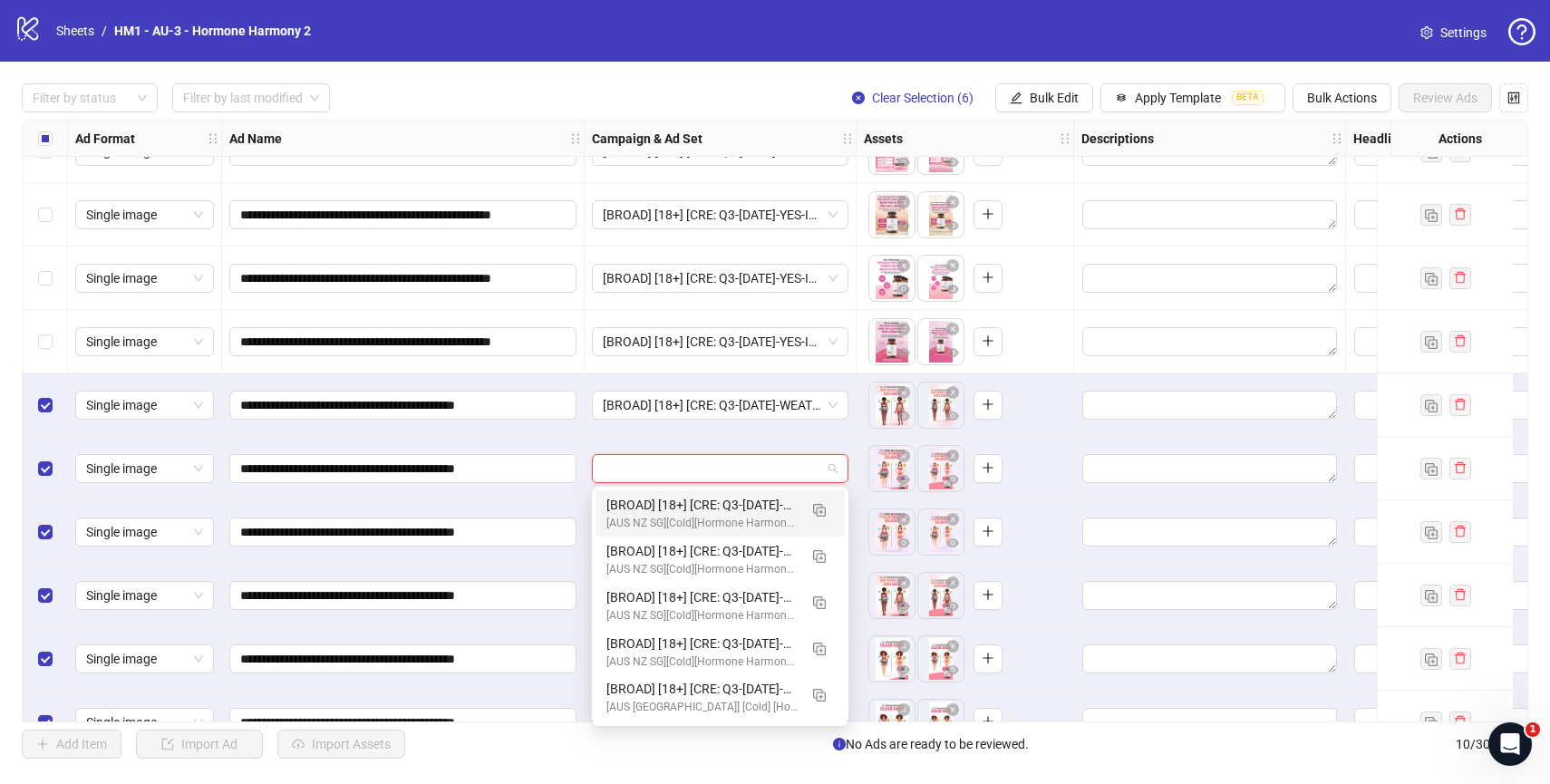
click at [841, 427] on div "[BROAD] [18+] [CRE: Q3-[DATE]-WEATHER-METHAPHORS-BRAND-HH ] [[DATE]]" at bounding box center [720, 404] width 271 height 63
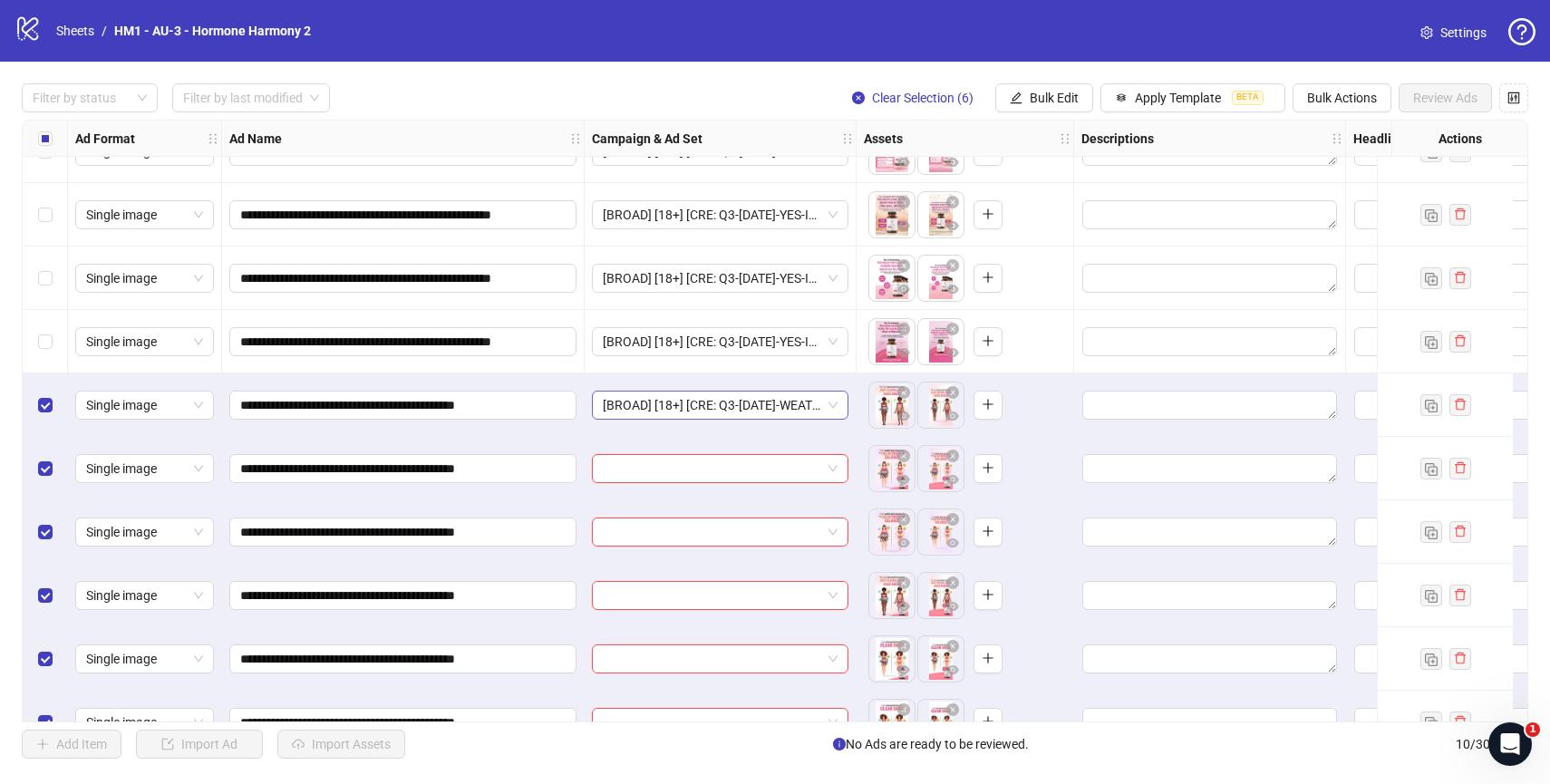
click at [837, 398] on span "[BROAD] [18+] [CRE: Q3-[DATE]-WEATHER-METHAPHORS-BRAND-HH ] [[DATE]]" at bounding box center [720, 405] width 235 height 27
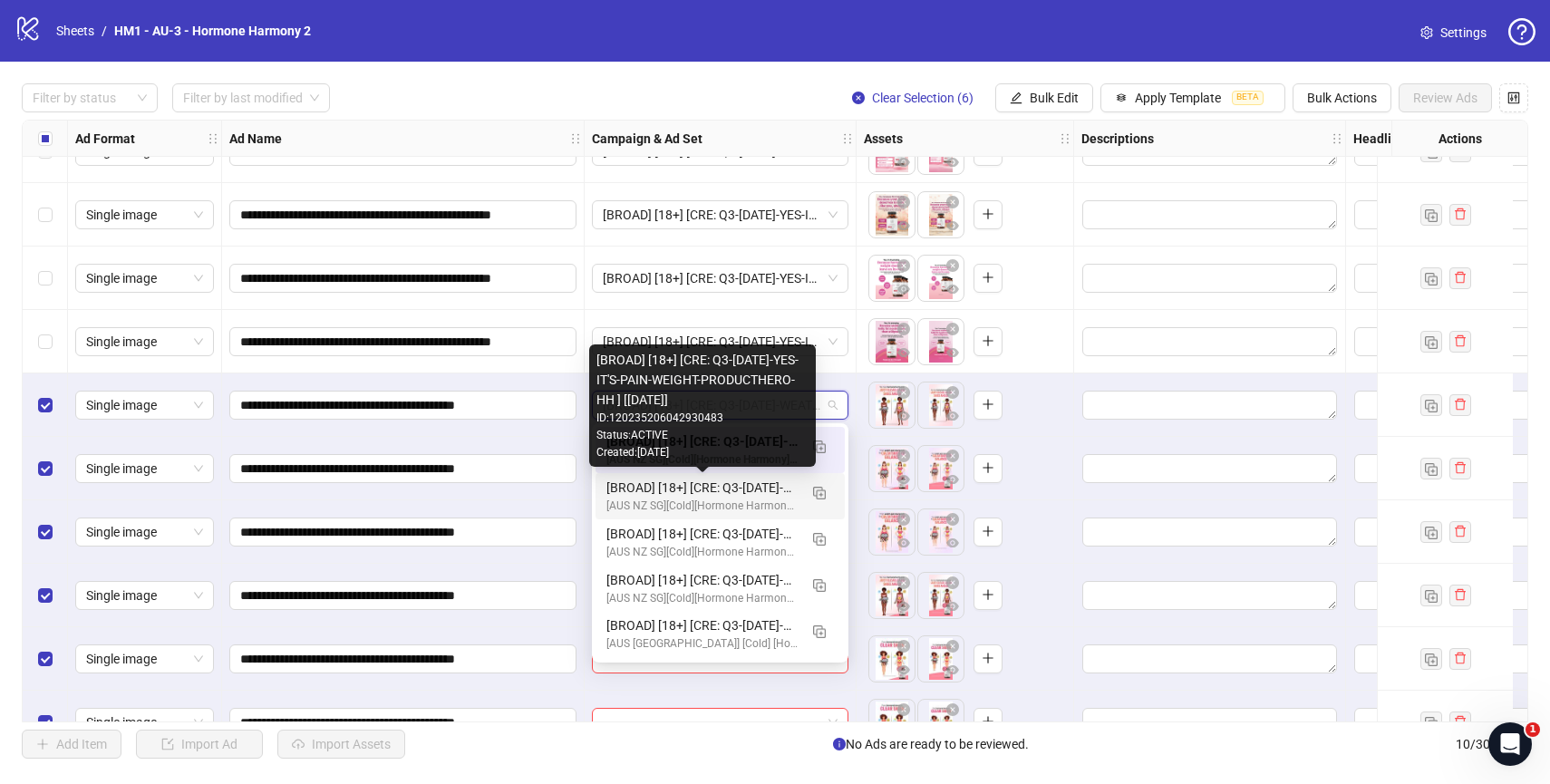
click at [747, 489] on div "[BROAD] [18+] [CRE: Q3-[DATE]-YES-IT'S-PAIN-WEIGHT-PRODUCTHERO-HH ] [[DATE]]" at bounding box center [702, 487] width 191 height 20
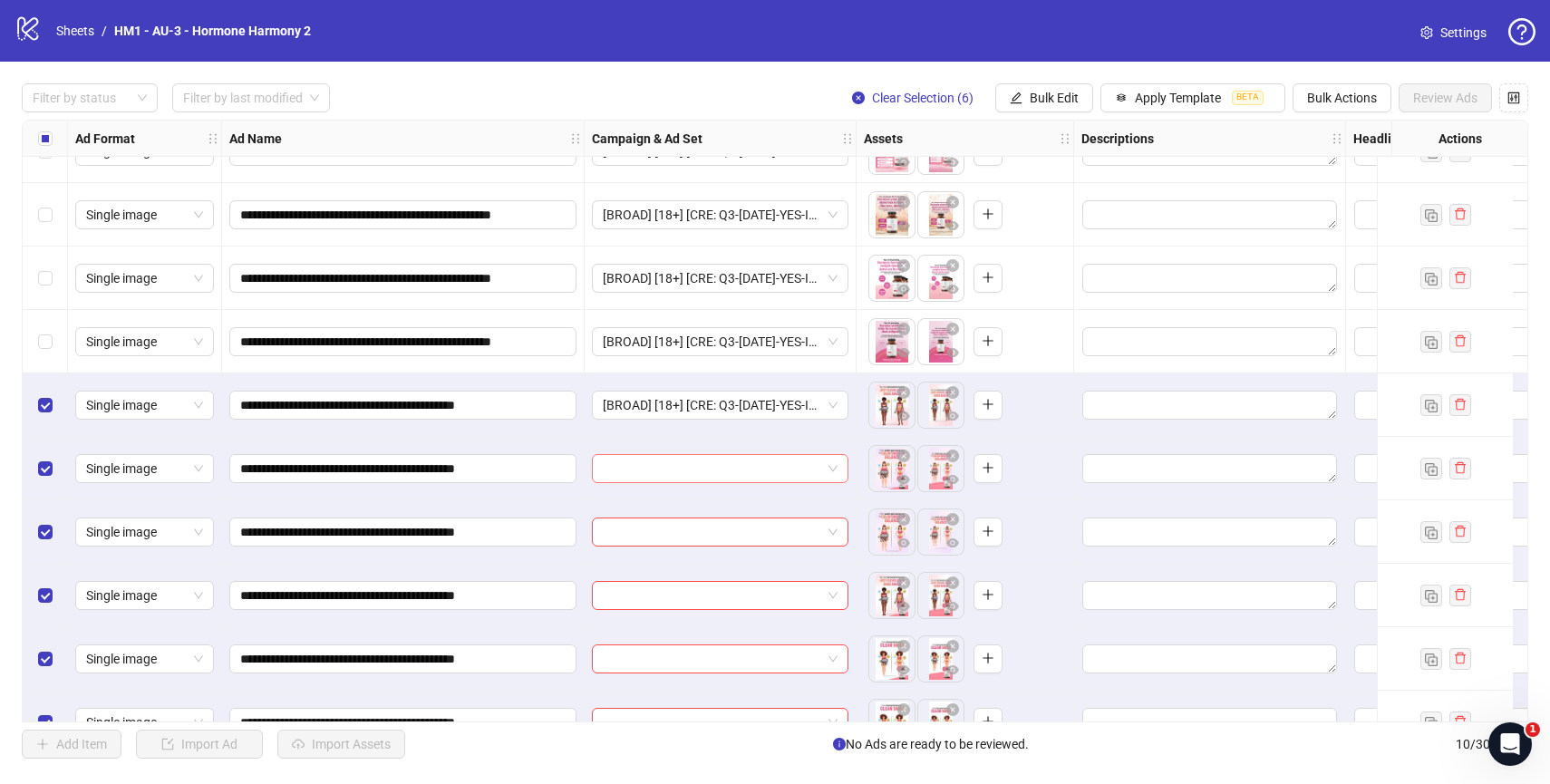
click at [747, 472] on input "search" at bounding box center [712, 468] width 218 height 27
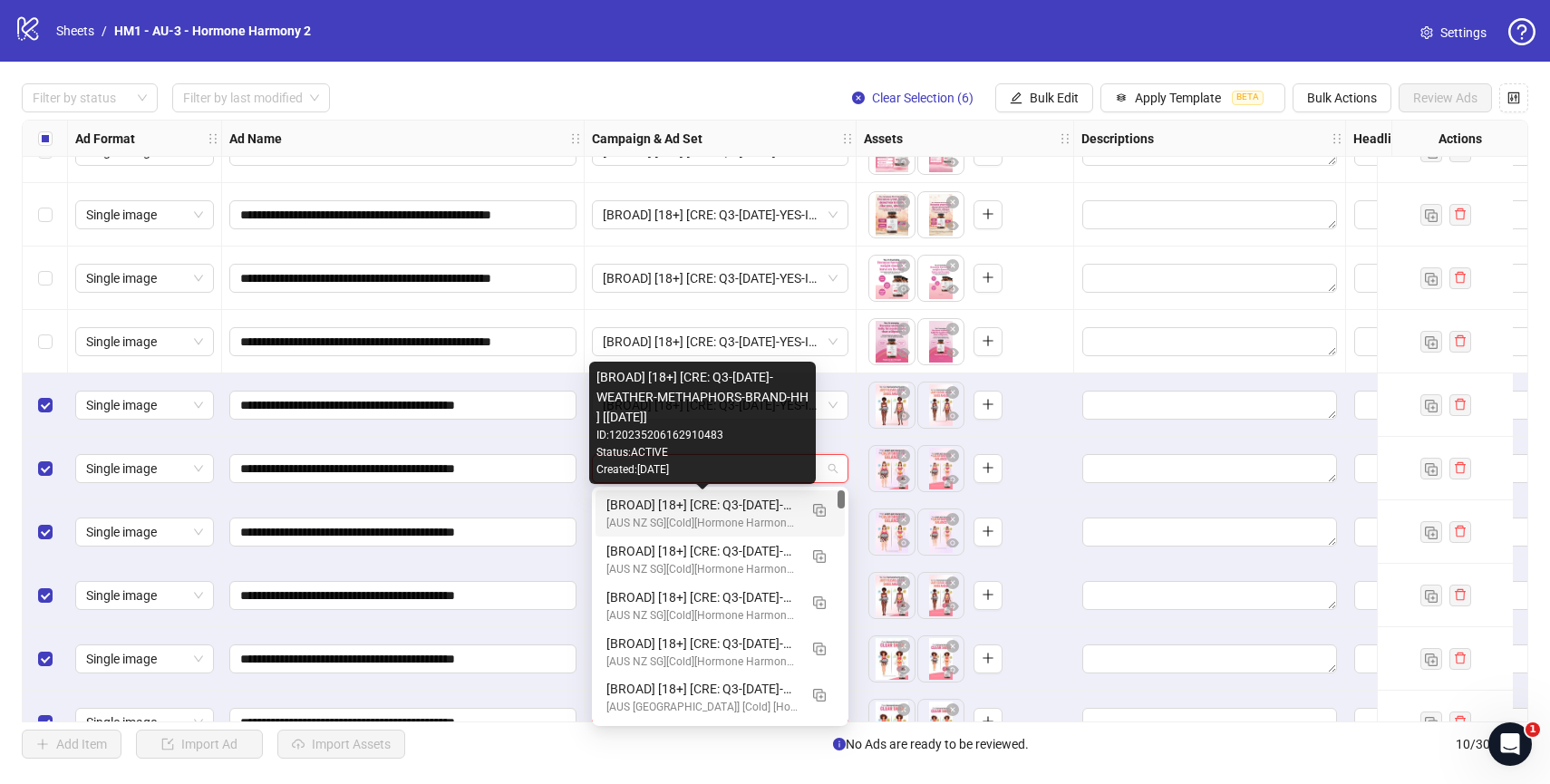
click at [717, 514] on div "[BROAD] [18+] [CRE: Q3-[DATE]-WEATHER-METHAPHORS-BRAND-HH ] [[DATE]]" at bounding box center [702, 505] width 191 height 20
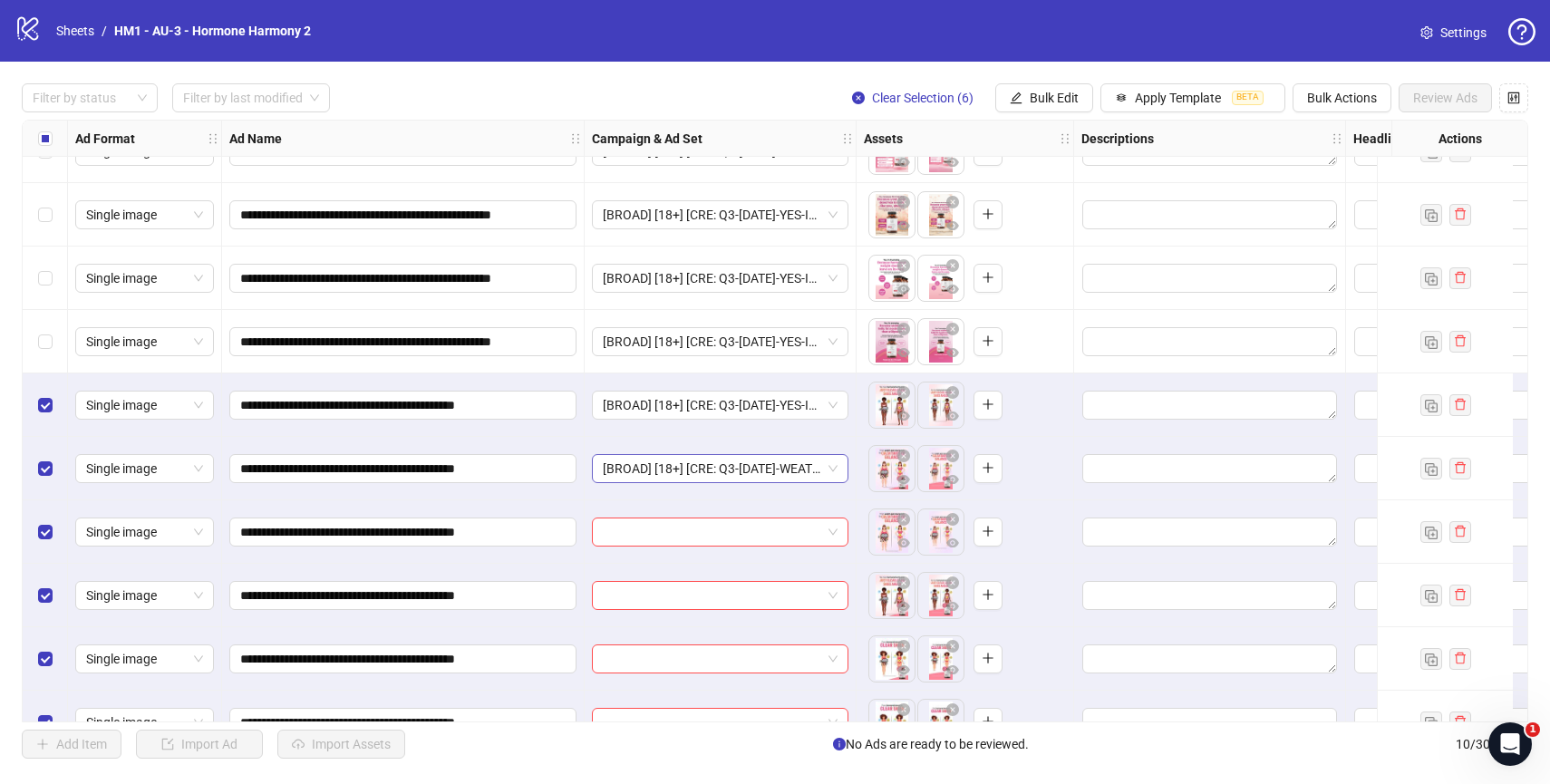
click at [794, 473] on span "[BROAD] [18+] [CRE: Q3-[DATE]-WEATHER-METHAPHORS-BRAND-HH ] [[DATE]]" at bounding box center [720, 468] width 235 height 27
click at [850, 440] on div "[BROAD] [18+] [CRE: Q3-[DATE]-WEATHER-METHAPHORS-BRAND-HH ] [[DATE]]" at bounding box center [720, 468] width 271 height 63
click at [836, 410] on span "[BROAD] [18+] [CRE: Q3-[DATE]-YES-IT'S-PAIN-WEIGHT-PRODUCTHERO-HH ] [[DATE]]" at bounding box center [720, 405] width 235 height 27
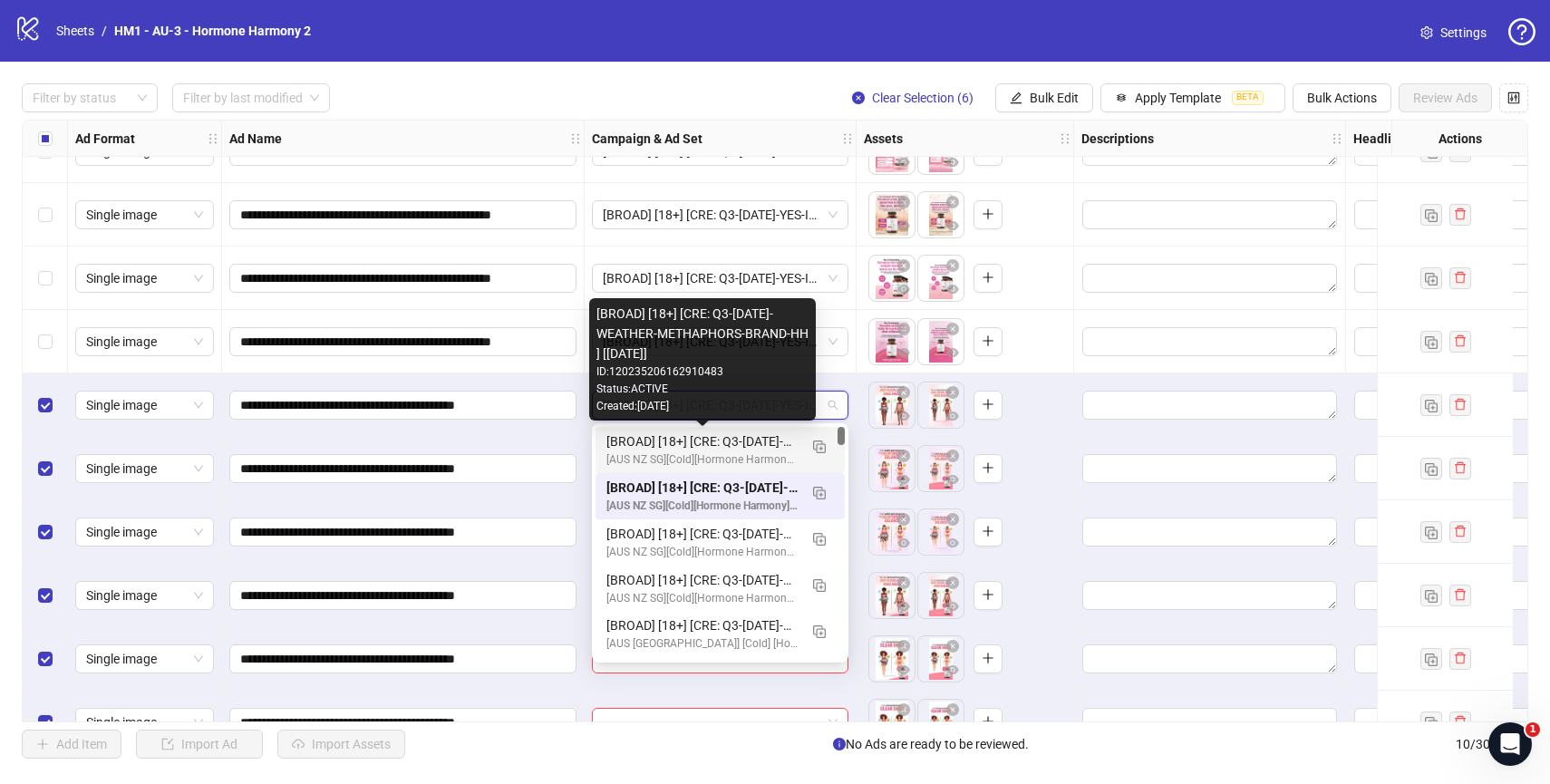
click at [726, 441] on div "[BROAD] [18+] [CRE: Q3-[DATE]-WEATHER-METHAPHORS-BRAND-HH ] [[DATE]]" at bounding box center [702, 441] width 191 height 20
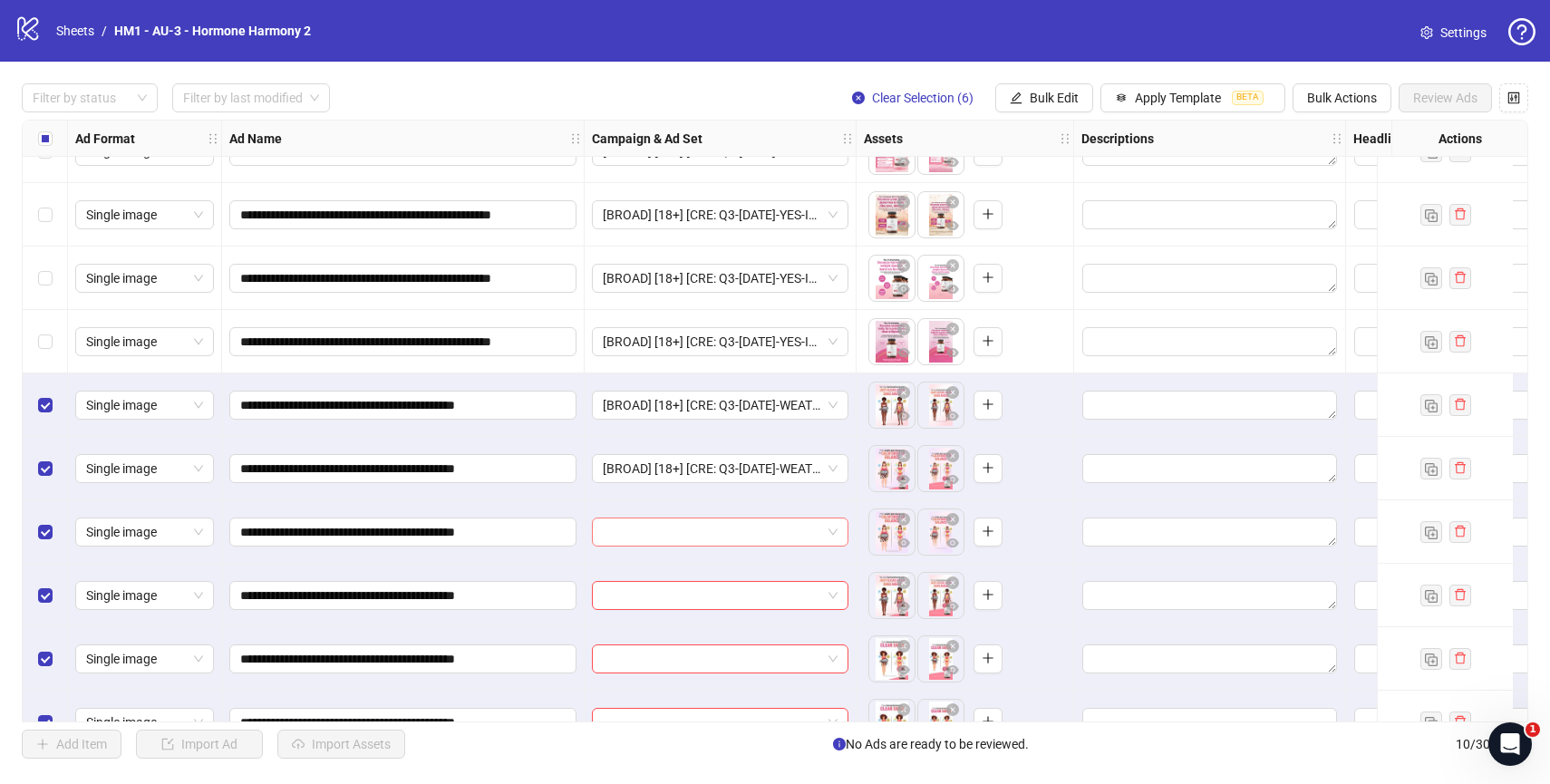
click at [705, 520] on input "search" at bounding box center [712, 532] width 218 height 27
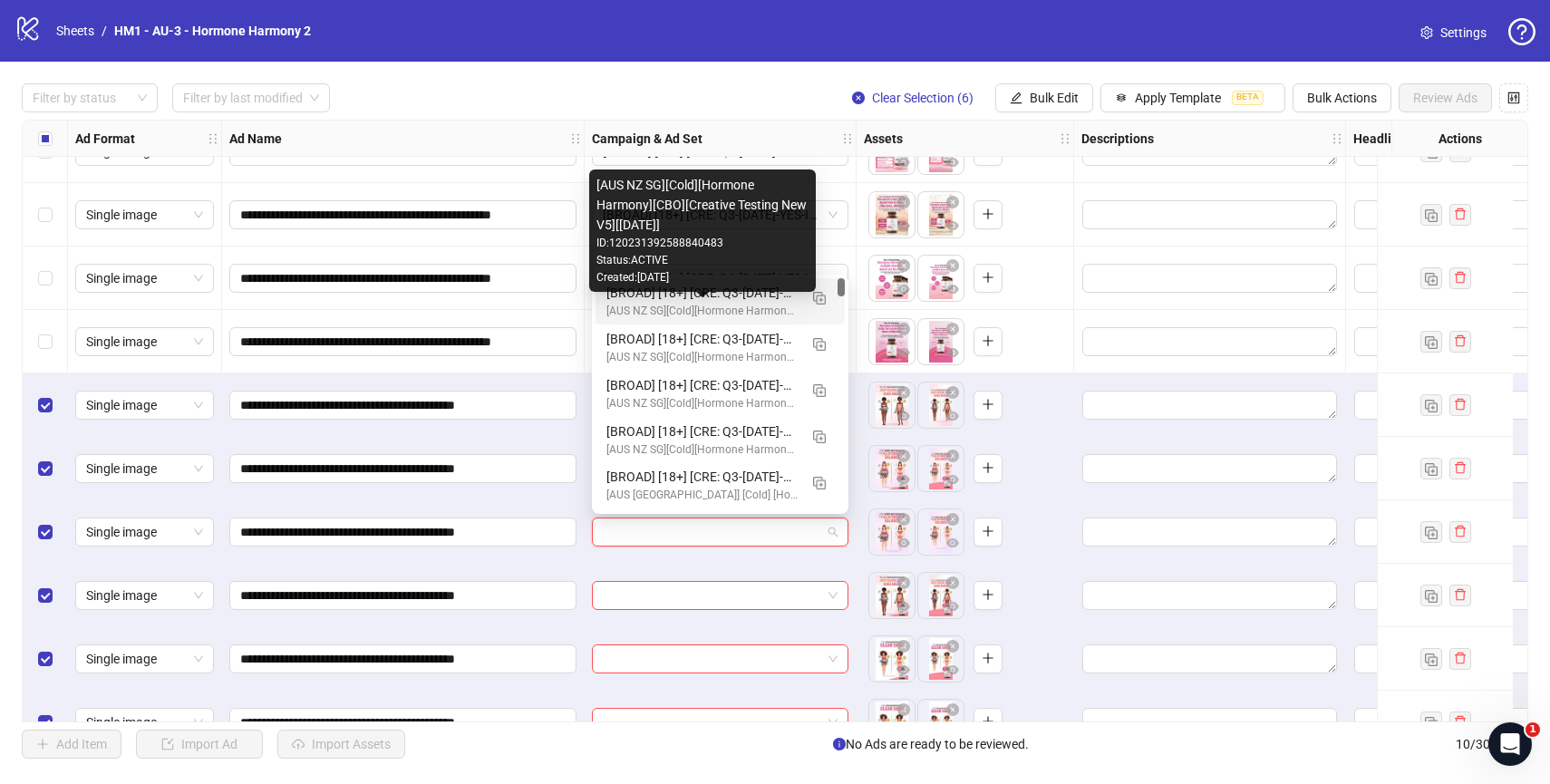
click at [731, 290] on div "[AUS NZ SG][Cold][Hormone Harmony][CBO][Creative Testing New V5][17 July 2025] …" at bounding box center [703, 231] width 227 height 122
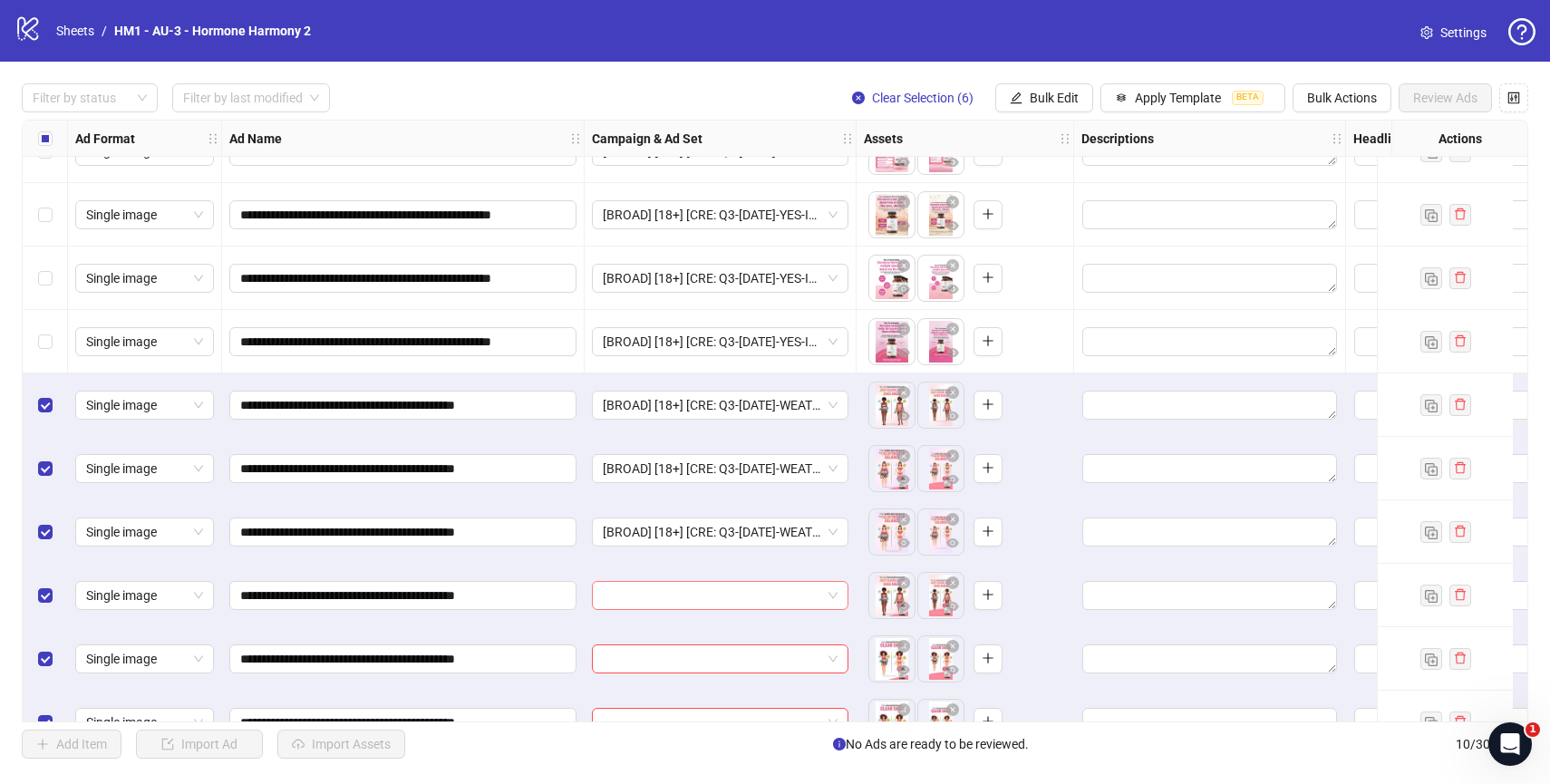
click at [712, 585] on input "search" at bounding box center [712, 595] width 218 height 27
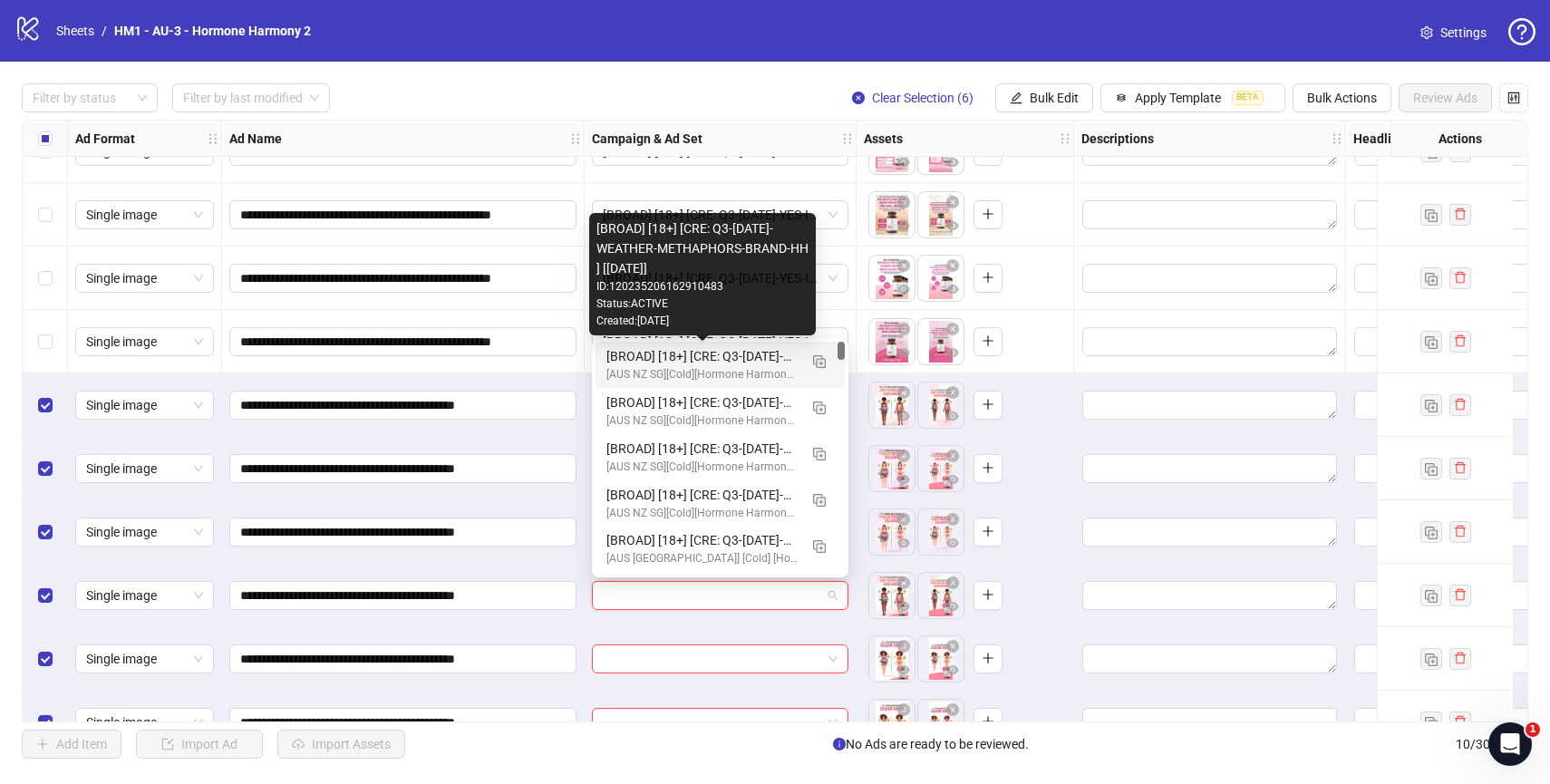
click at [730, 350] on div "[BROAD] [18+] [CRE: Q3-[DATE]-WEATHER-METHAPHORS-BRAND-HH ] [[DATE]]" at bounding box center [702, 356] width 191 height 20
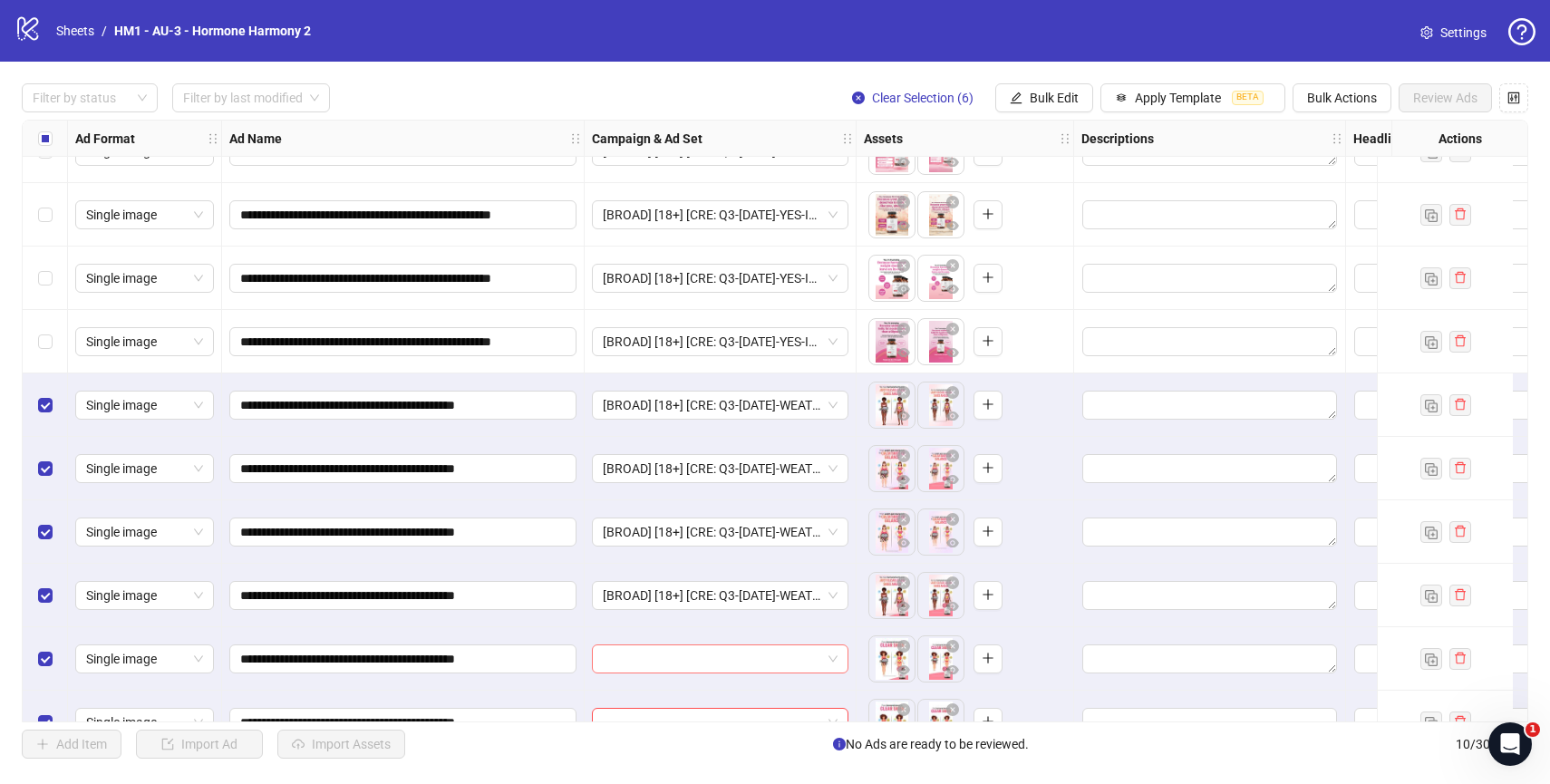
click at [732, 661] on input "search" at bounding box center [712, 659] width 218 height 27
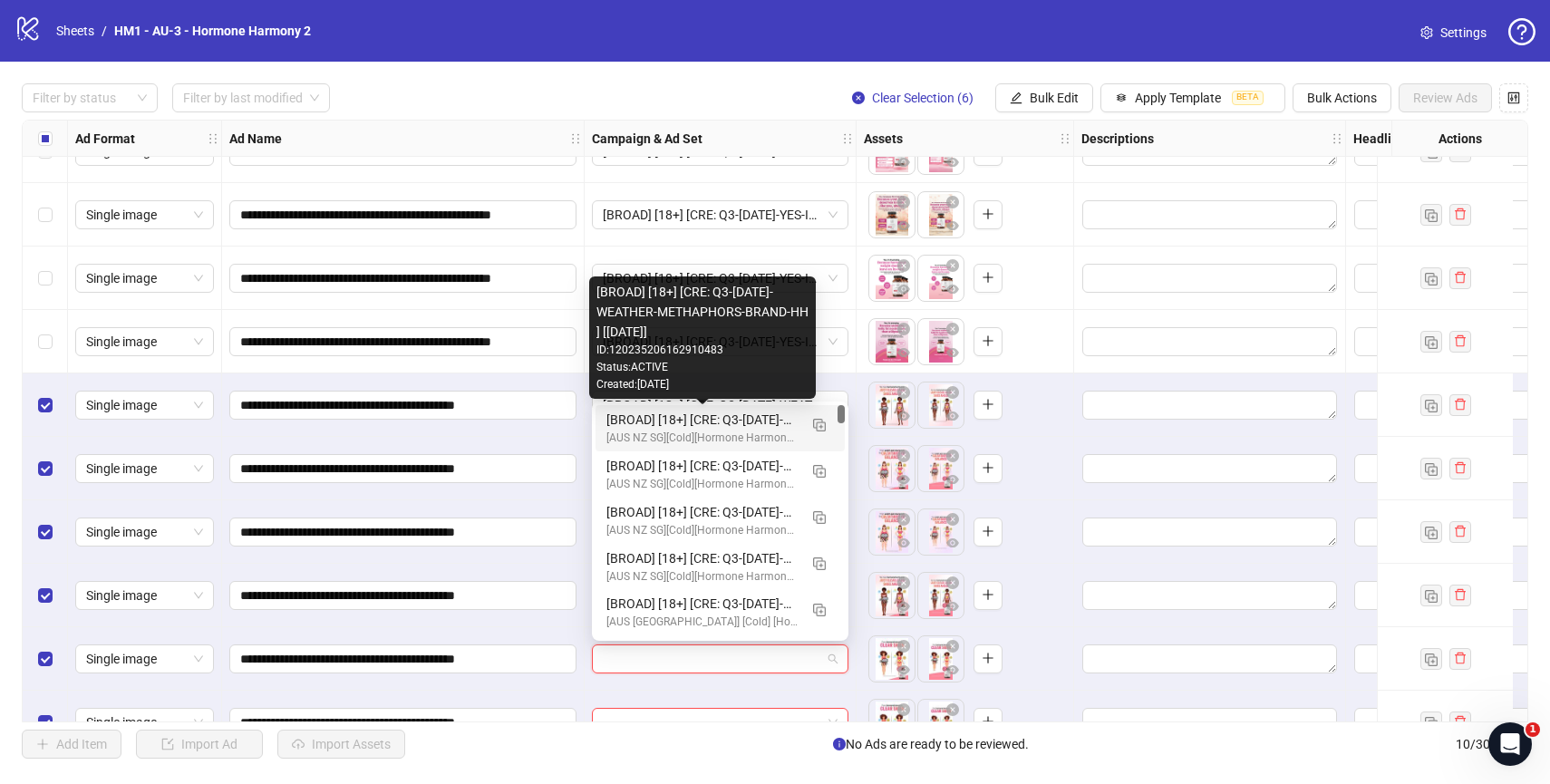
click at [728, 417] on div "[BROAD] [18+] [CRE: Q3-[DATE]-WEATHER-METHAPHORS-BRAND-HH ] [[DATE]]" at bounding box center [702, 420] width 191 height 20
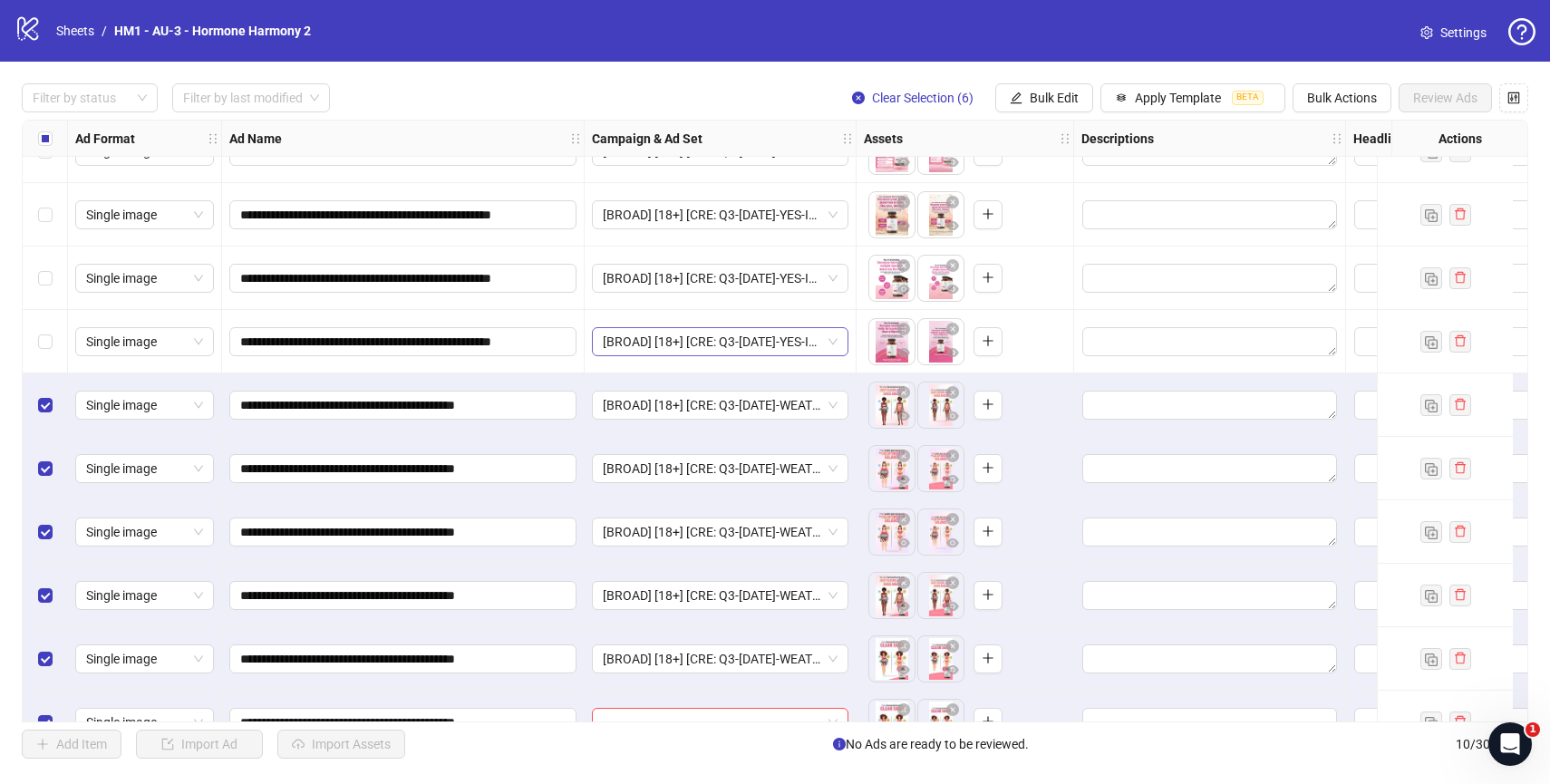
click at [751, 341] on span "[BROAD] [18+] [CRE: Q3-[DATE]-YES-IT'S-PAIN-WEIGHT-PRODUCTHERO-HH ] [[DATE]]" at bounding box center [720, 341] width 235 height 27
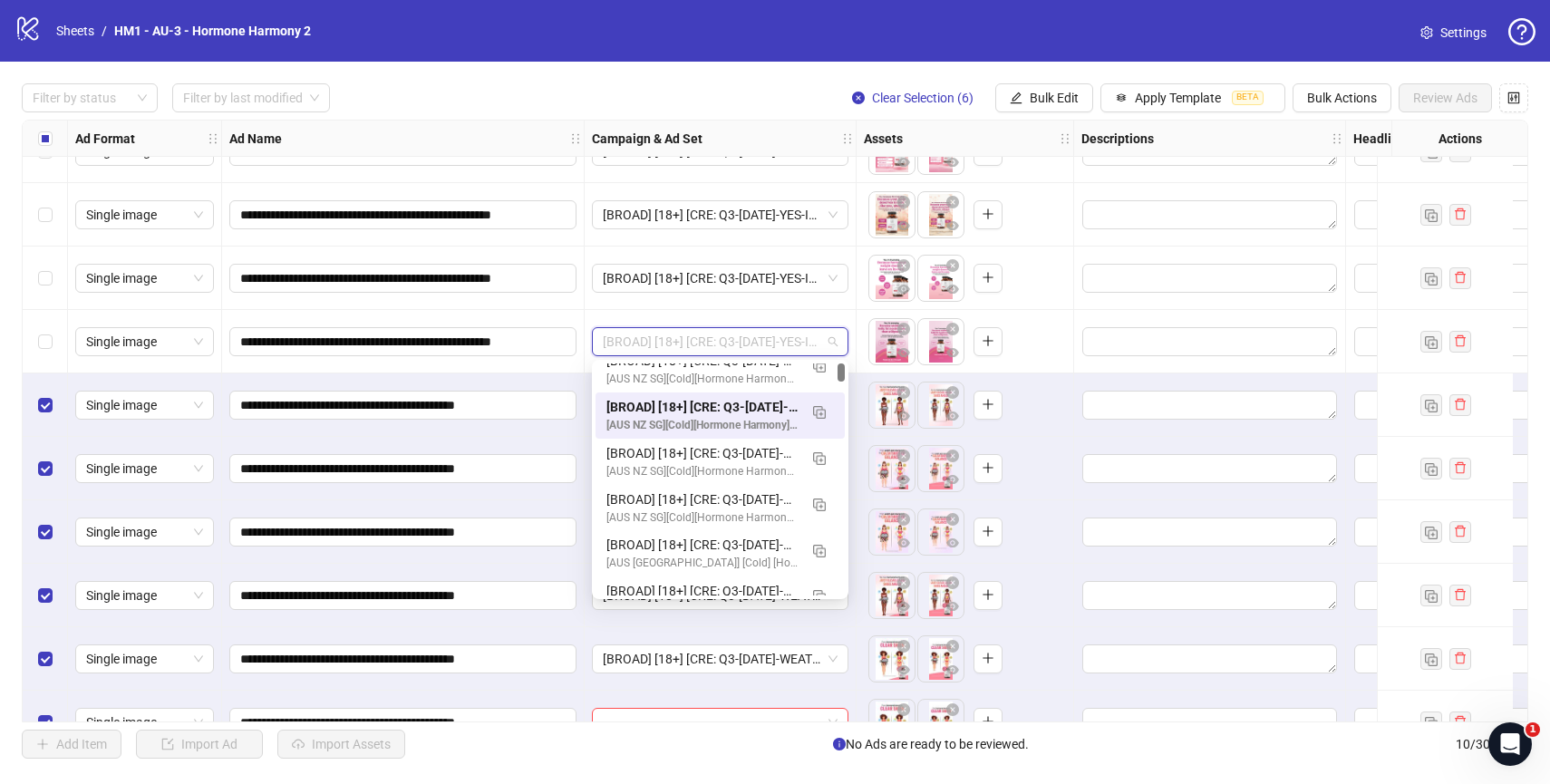
click at [853, 344] on div "[BROAD] [18+] [CRE: Q3-[DATE]-YES-IT'S-PAIN-WEIGHT-PRODUCTHERO-HH ] [[DATE]]" at bounding box center [720, 341] width 271 height 63
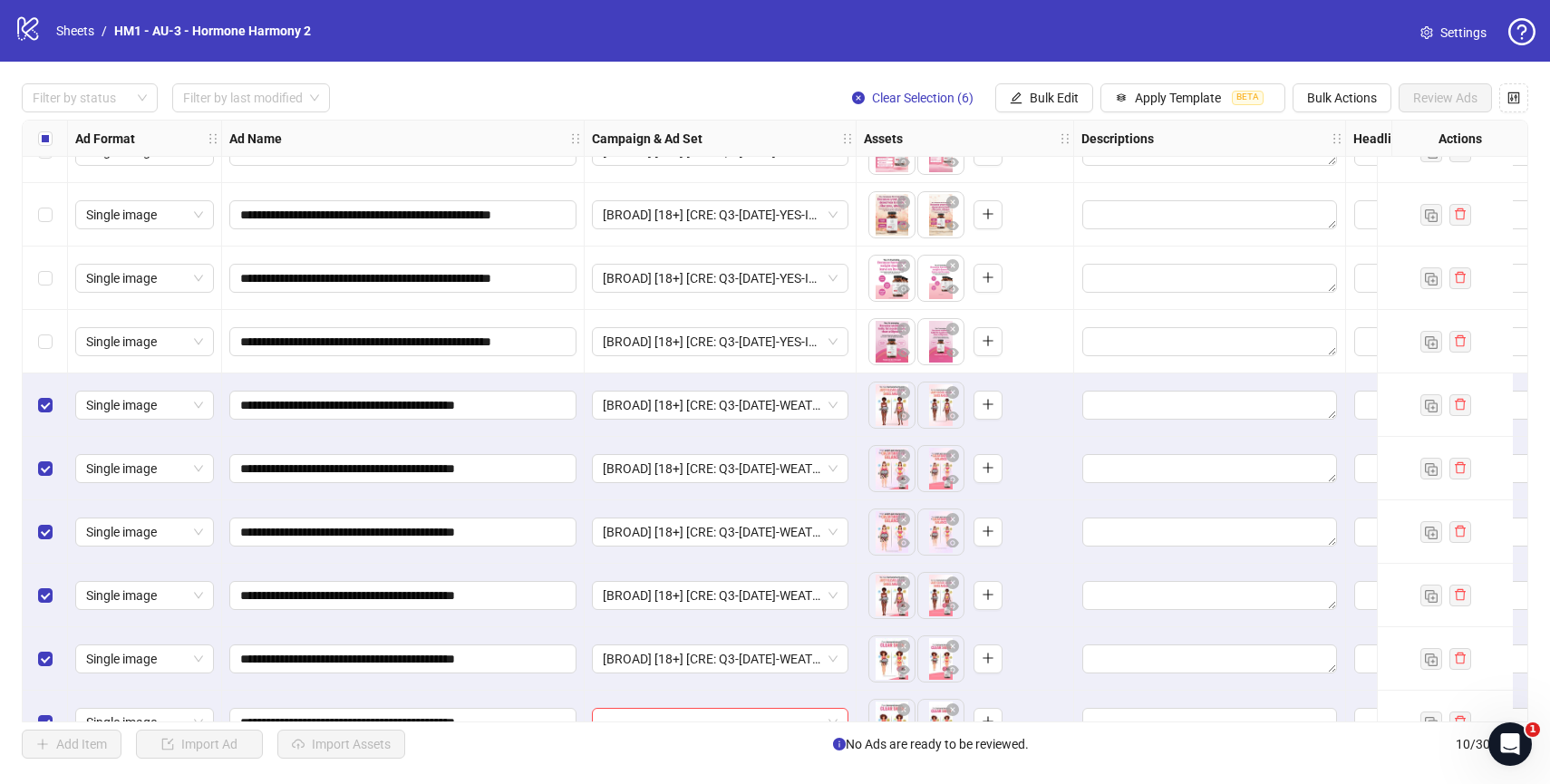
scroll to position [77, 0]
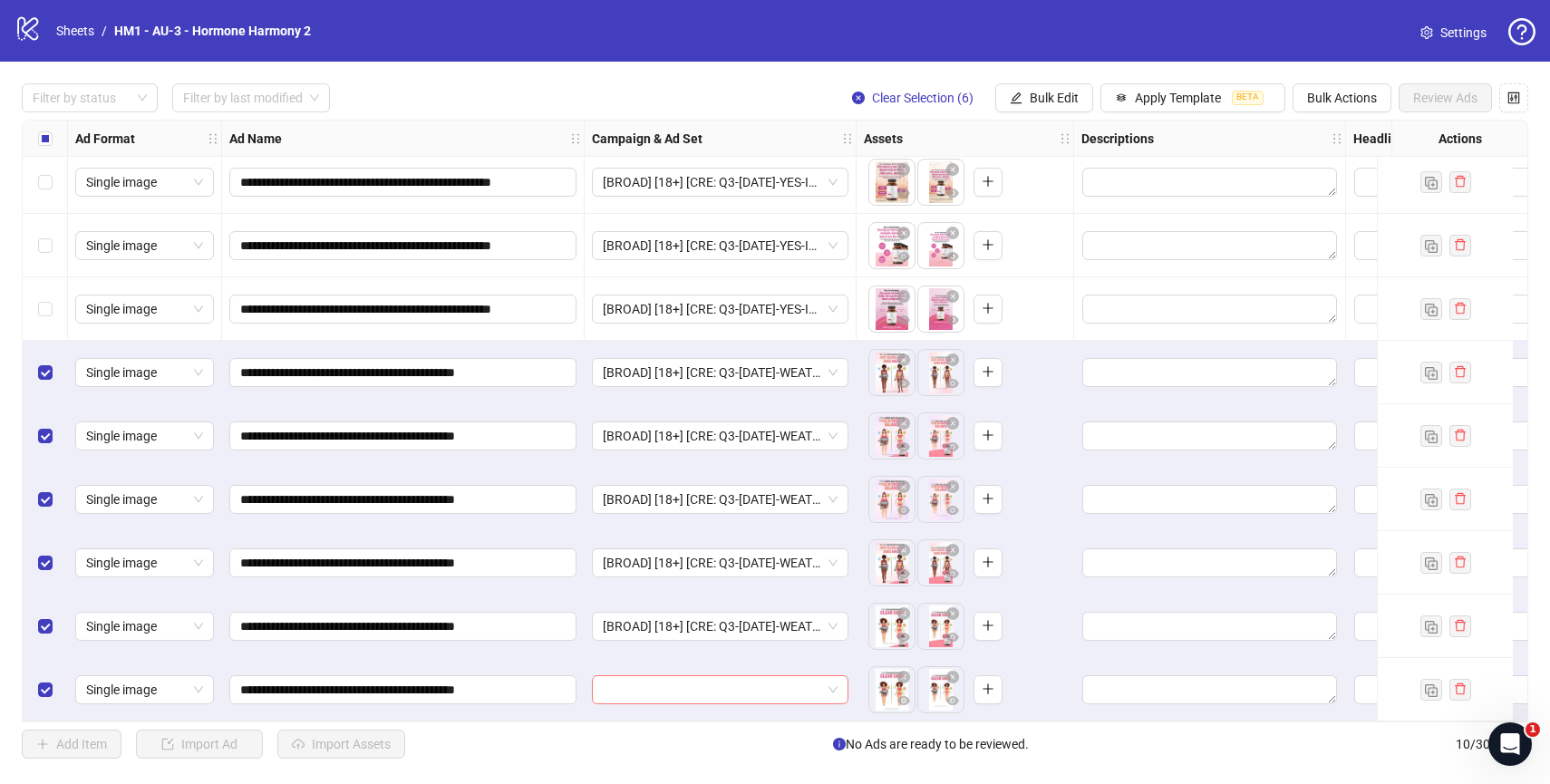
click at [833, 683] on span at bounding box center [720, 690] width 235 height 27
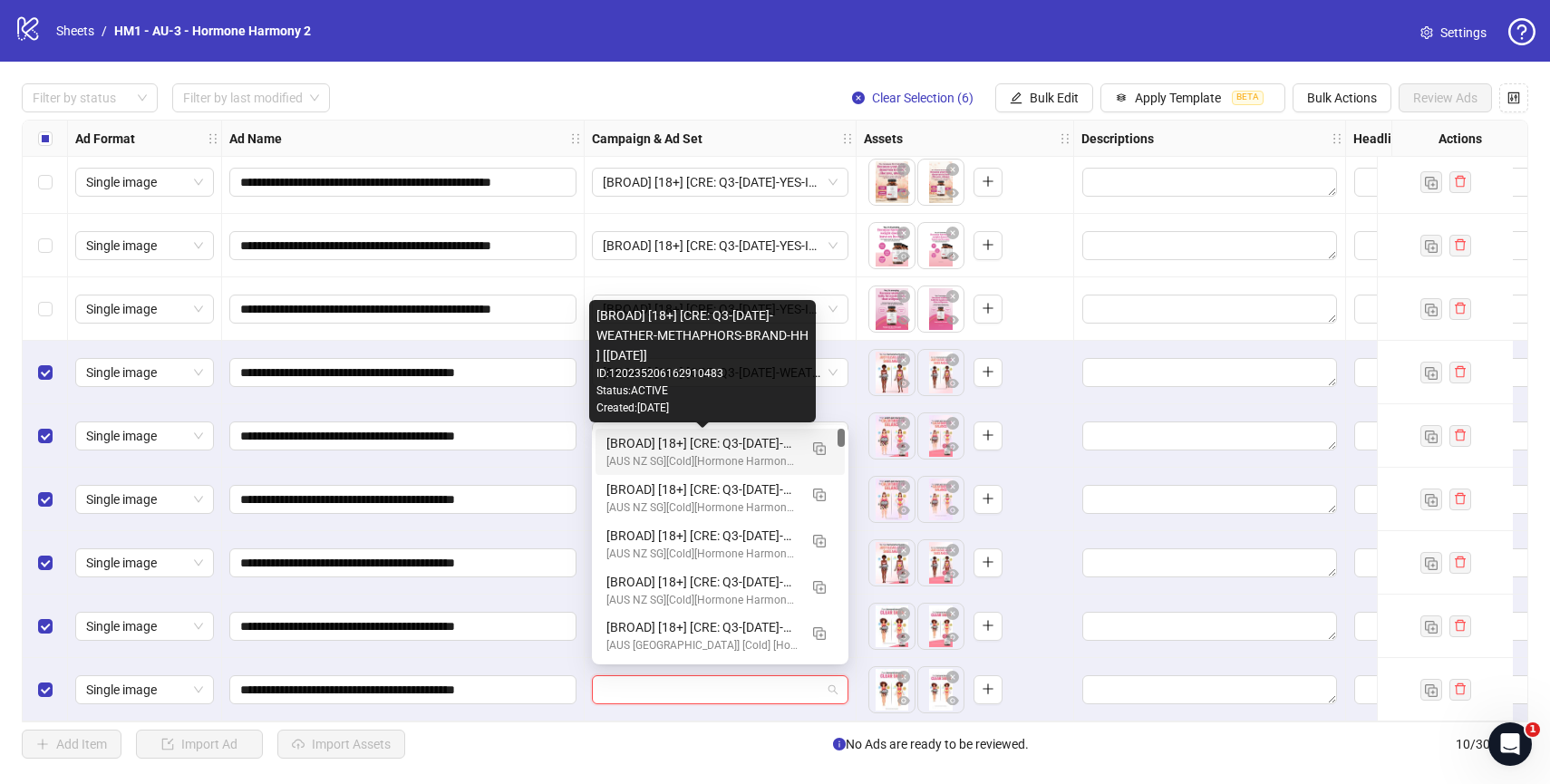
click at [721, 439] on div "[BROAD] [18+] [CRE: Q3-[DATE]-WEATHER-METHAPHORS-BRAND-HH ] [[DATE]]" at bounding box center [702, 443] width 191 height 20
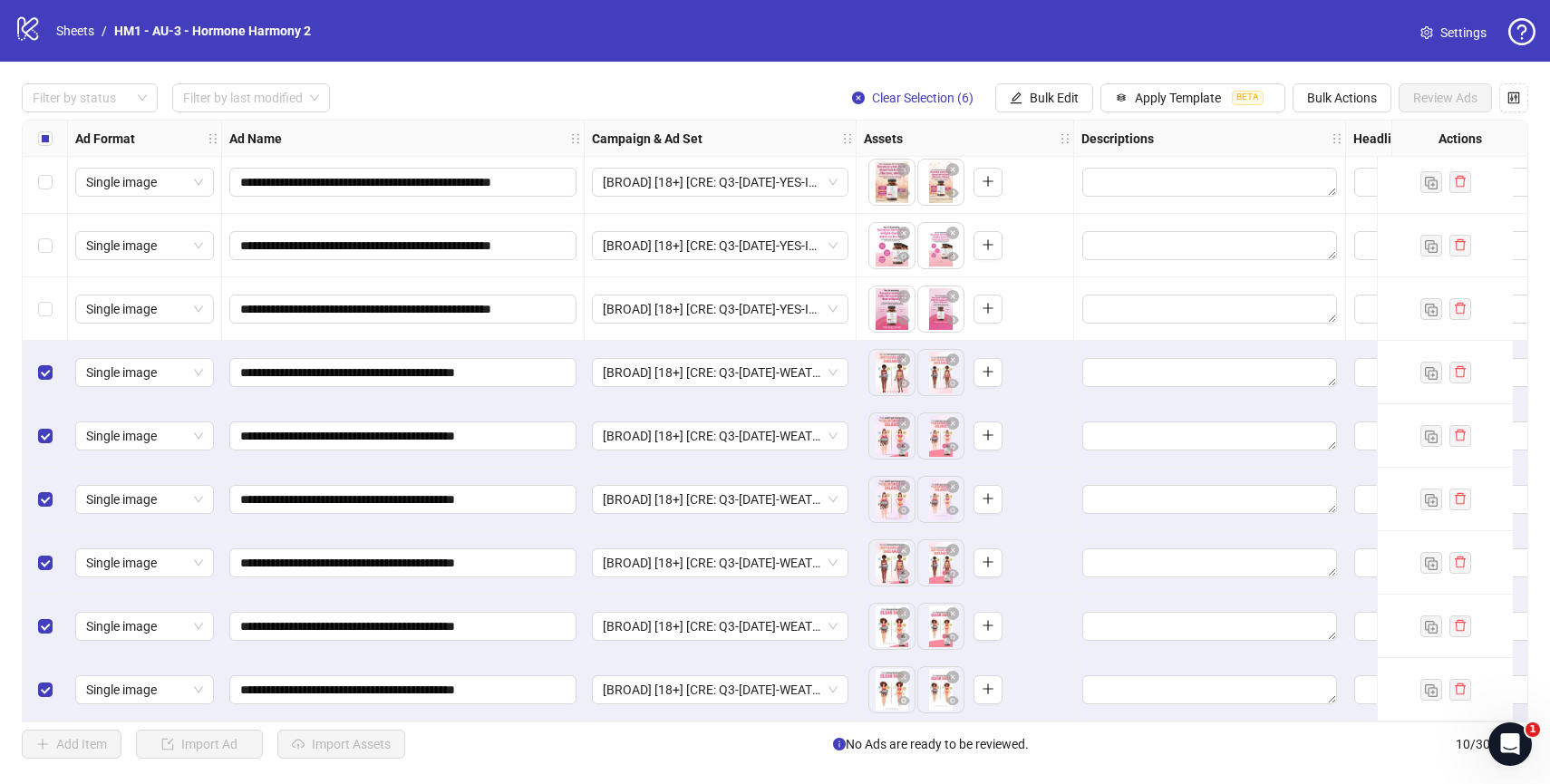
click at [532, 747] on div "Add Item Import Ad Import Assets No Ads are ready to be reviewed. 10 / 300 items" at bounding box center [775, 744] width 1506 height 29
click at [51, 134] on div "Select all rows" at bounding box center [45, 138] width 46 height 36
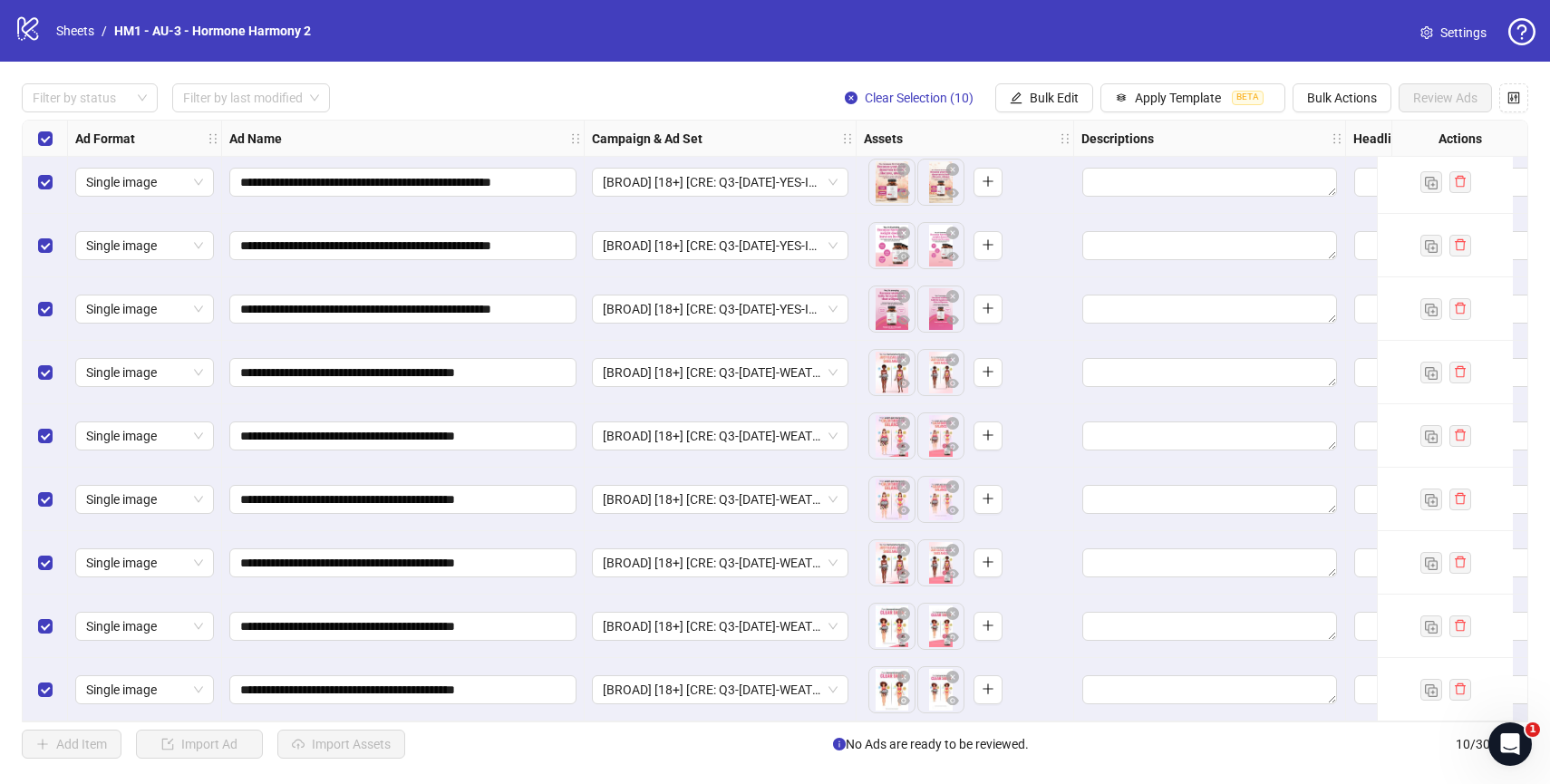
click at [51, 134] on div "Select all rows" at bounding box center [45, 138] width 46 height 36
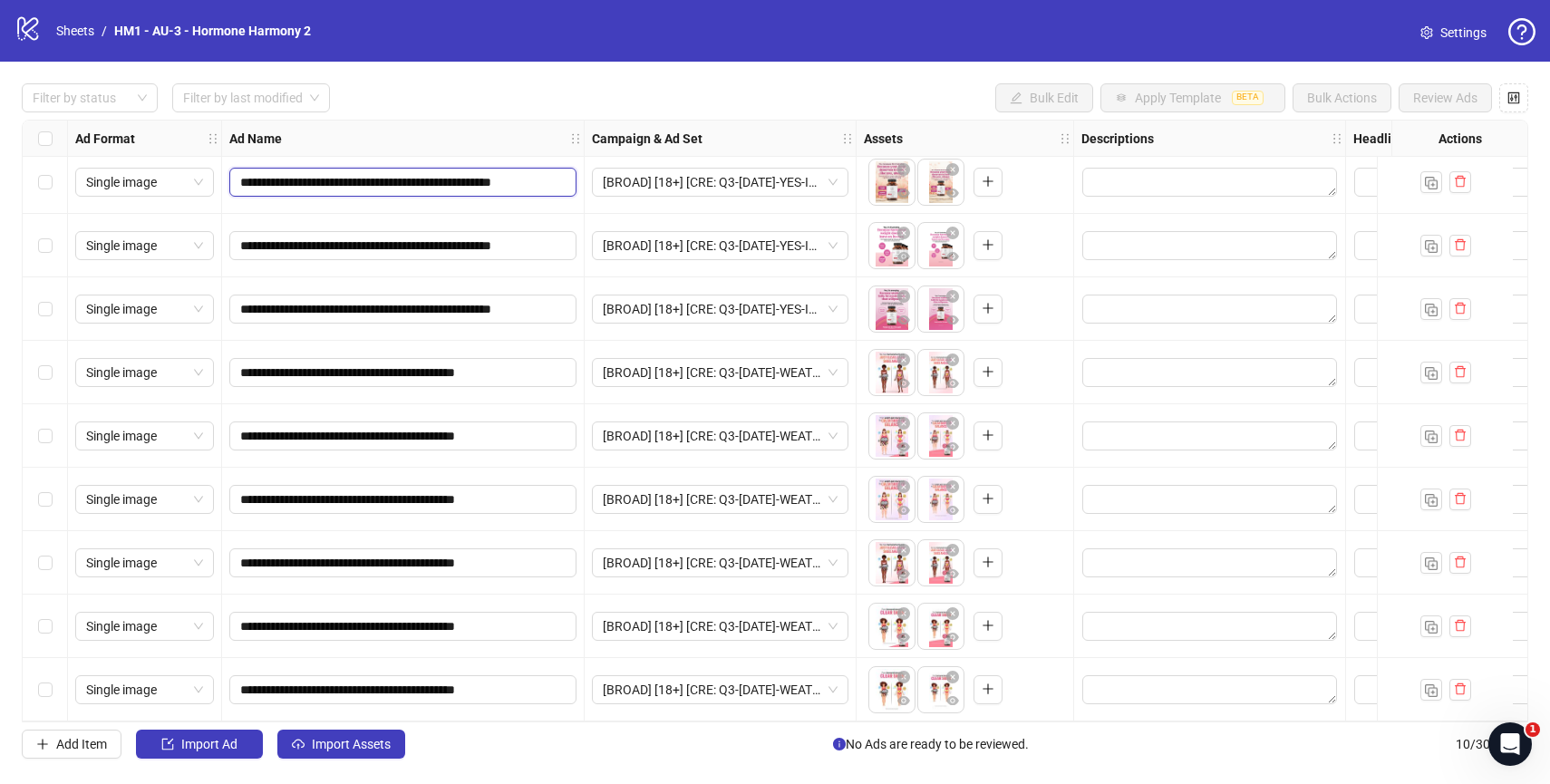
click at [451, 174] on input "**********" at bounding box center [401, 182] width 322 height 20
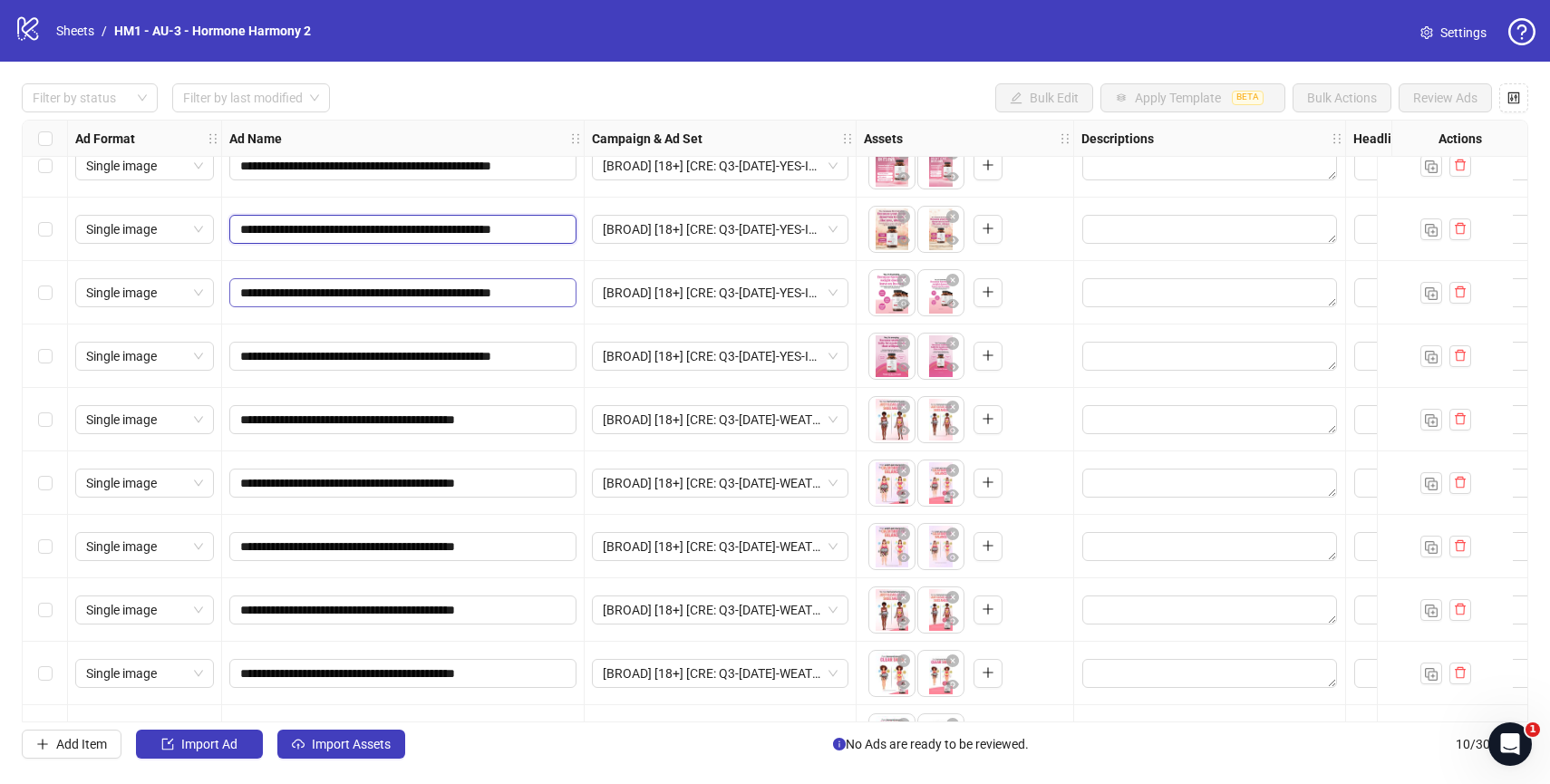
scroll to position [0, 0]
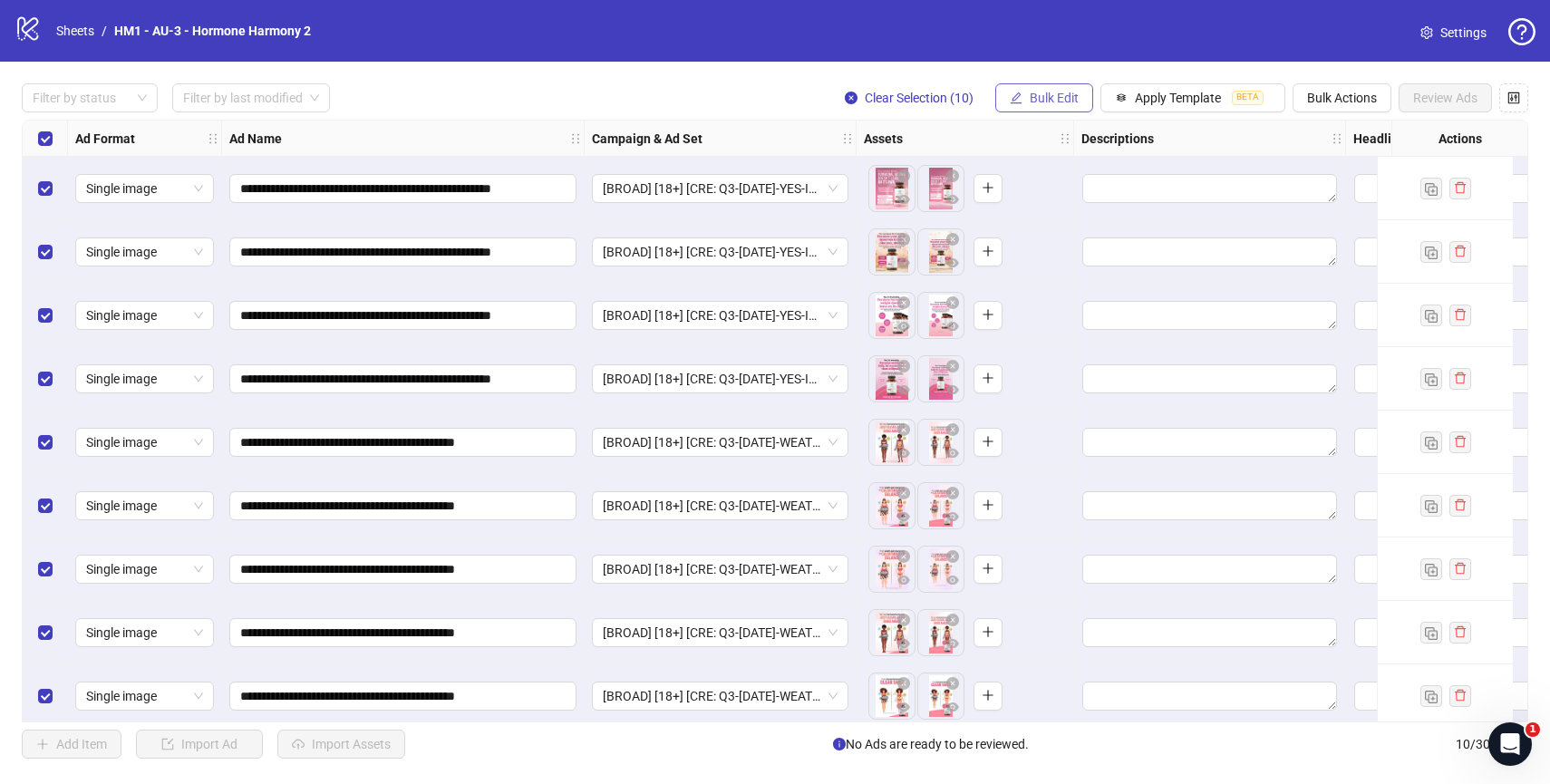
click at [1075, 102] on span "Bulk Edit" at bounding box center [1054, 97] width 48 height 15
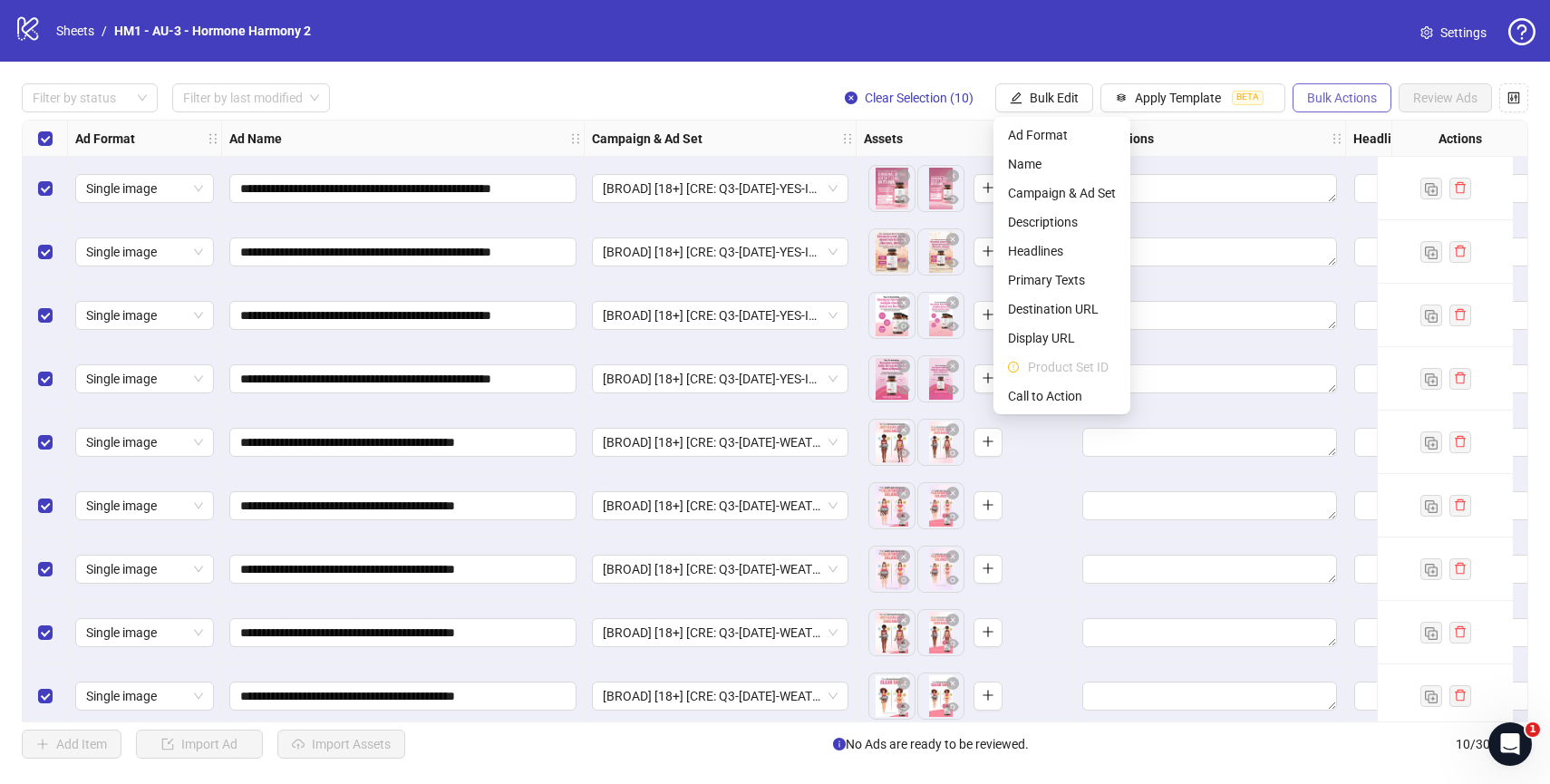
click at [1368, 99] on span "Bulk Actions" at bounding box center [1342, 97] width 70 height 15
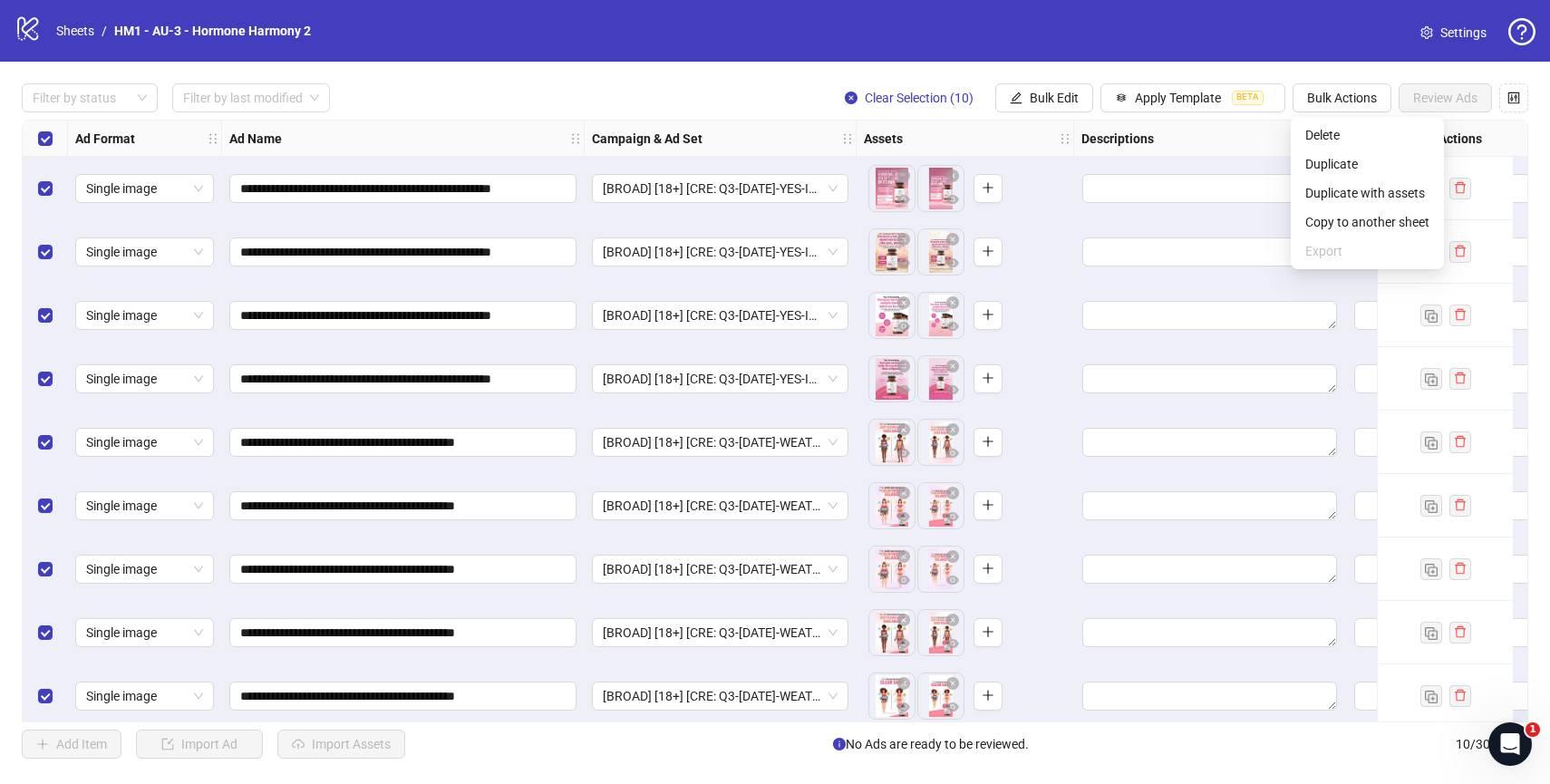
click at [748, 90] on div "Filter by status Filter by last modified Clear Selection (10) Bulk Edit Apply T…" at bounding box center [775, 98] width 1506 height 29
click at [1155, 92] on span "Apply Template" at bounding box center [1178, 97] width 86 height 15
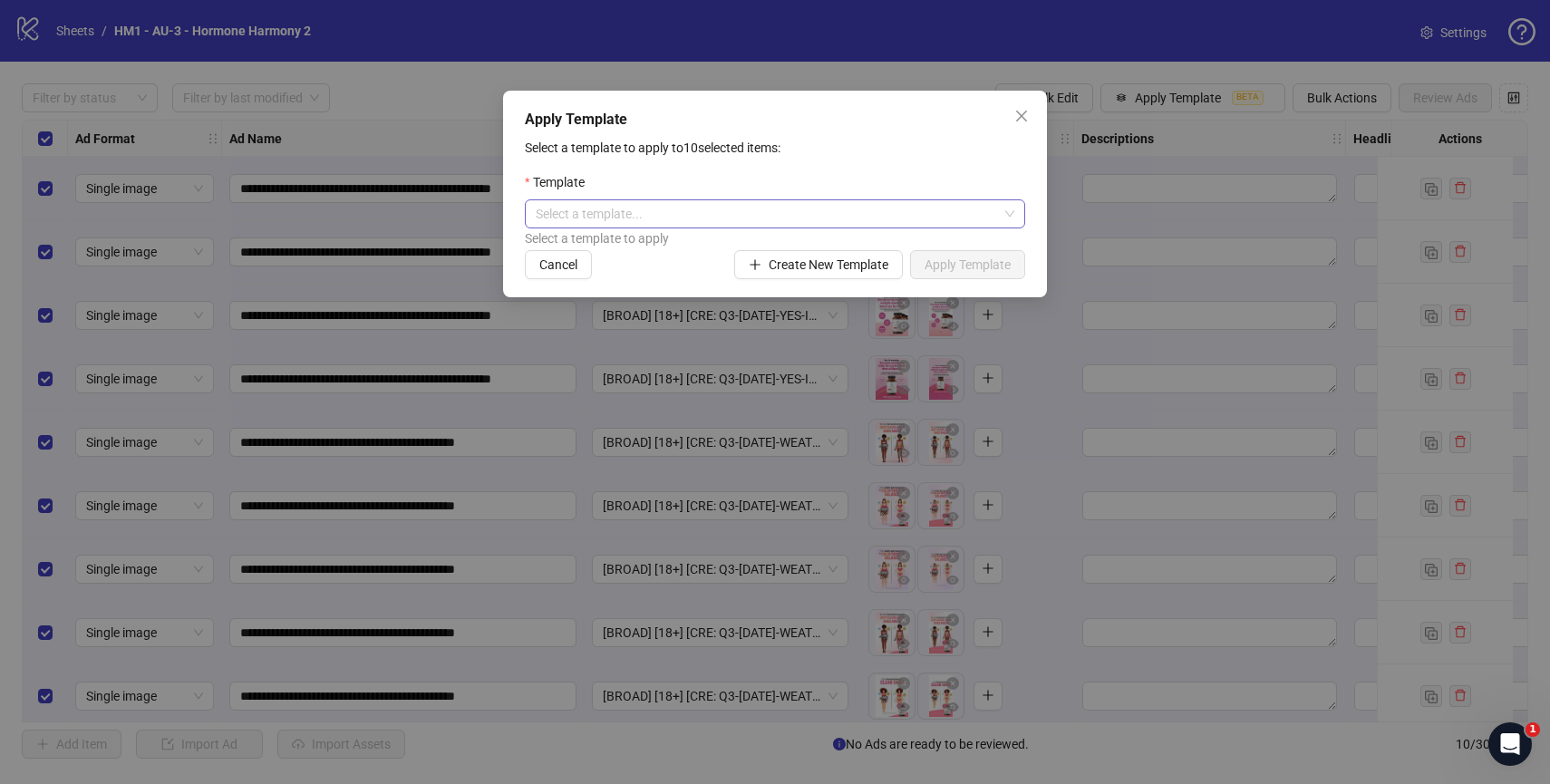
click at [754, 216] on input "search" at bounding box center [767, 214] width 462 height 27
click at [1016, 108] on button "Close" at bounding box center [1022, 116] width 29 height 29
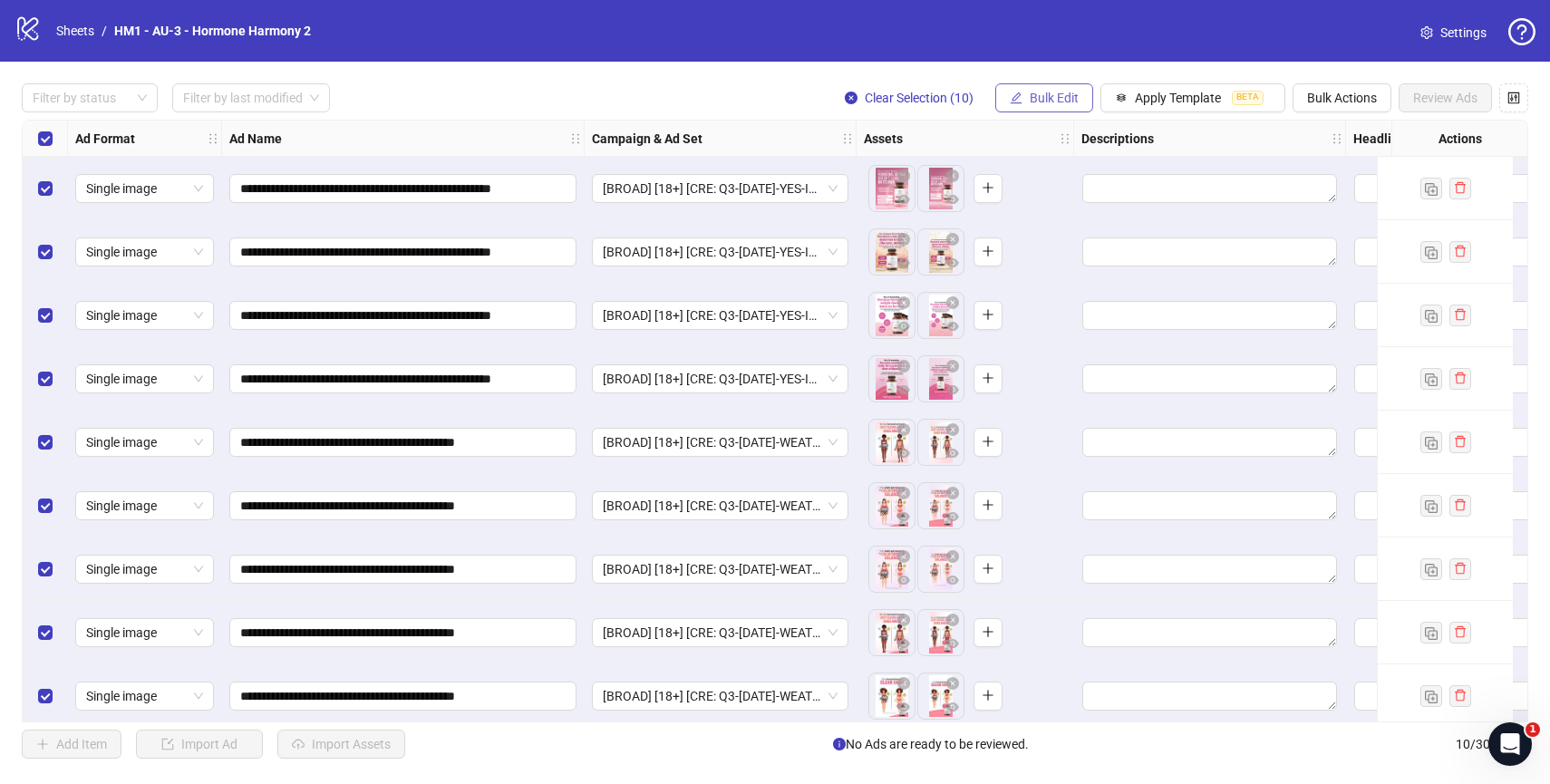
click at [1031, 104] on span "Bulk Edit" at bounding box center [1054, 97] width 48 height 15
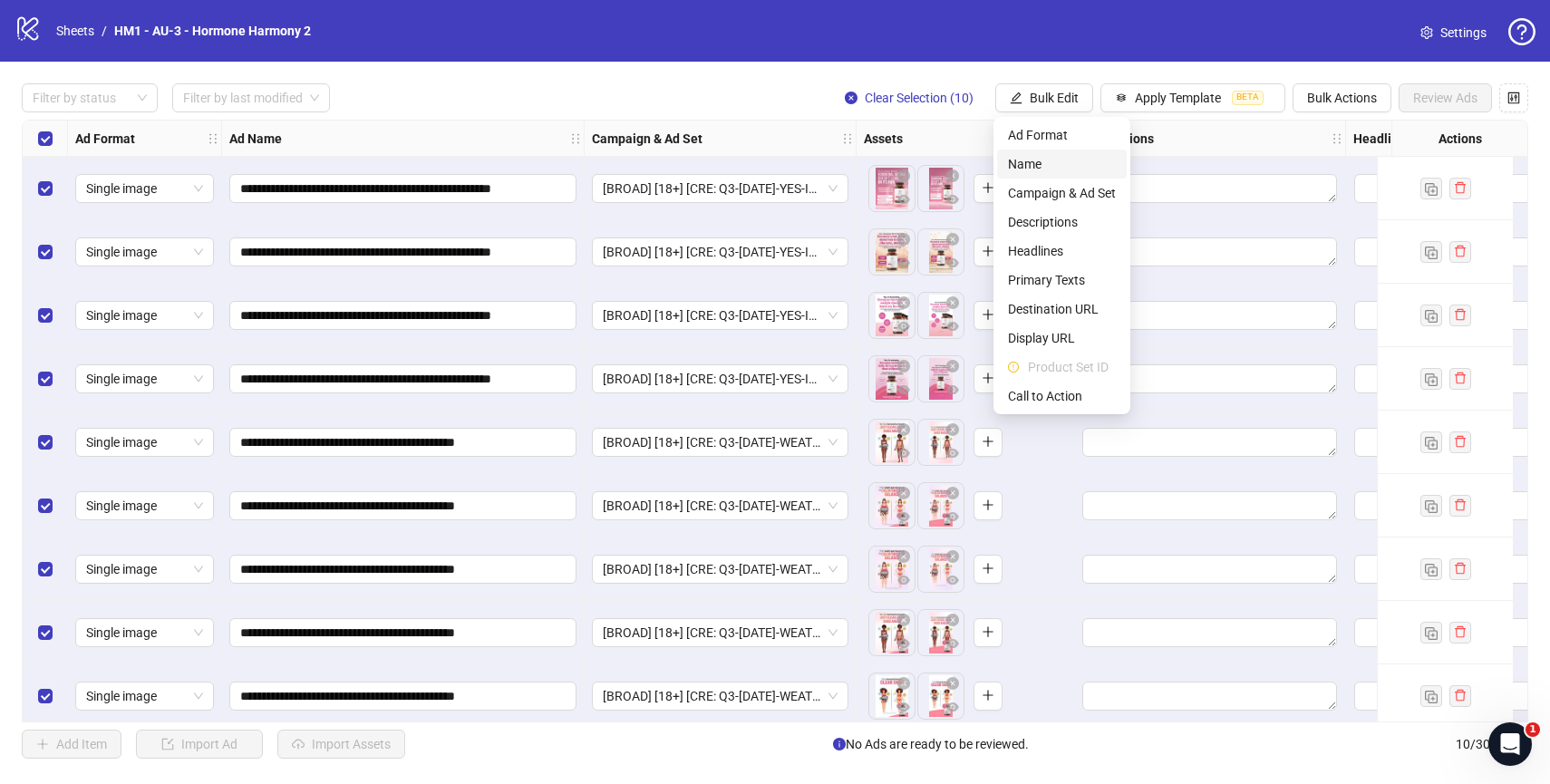
click at [1053, 163] on span "Name" at bounding box center [1061, 164] width 108 height 20
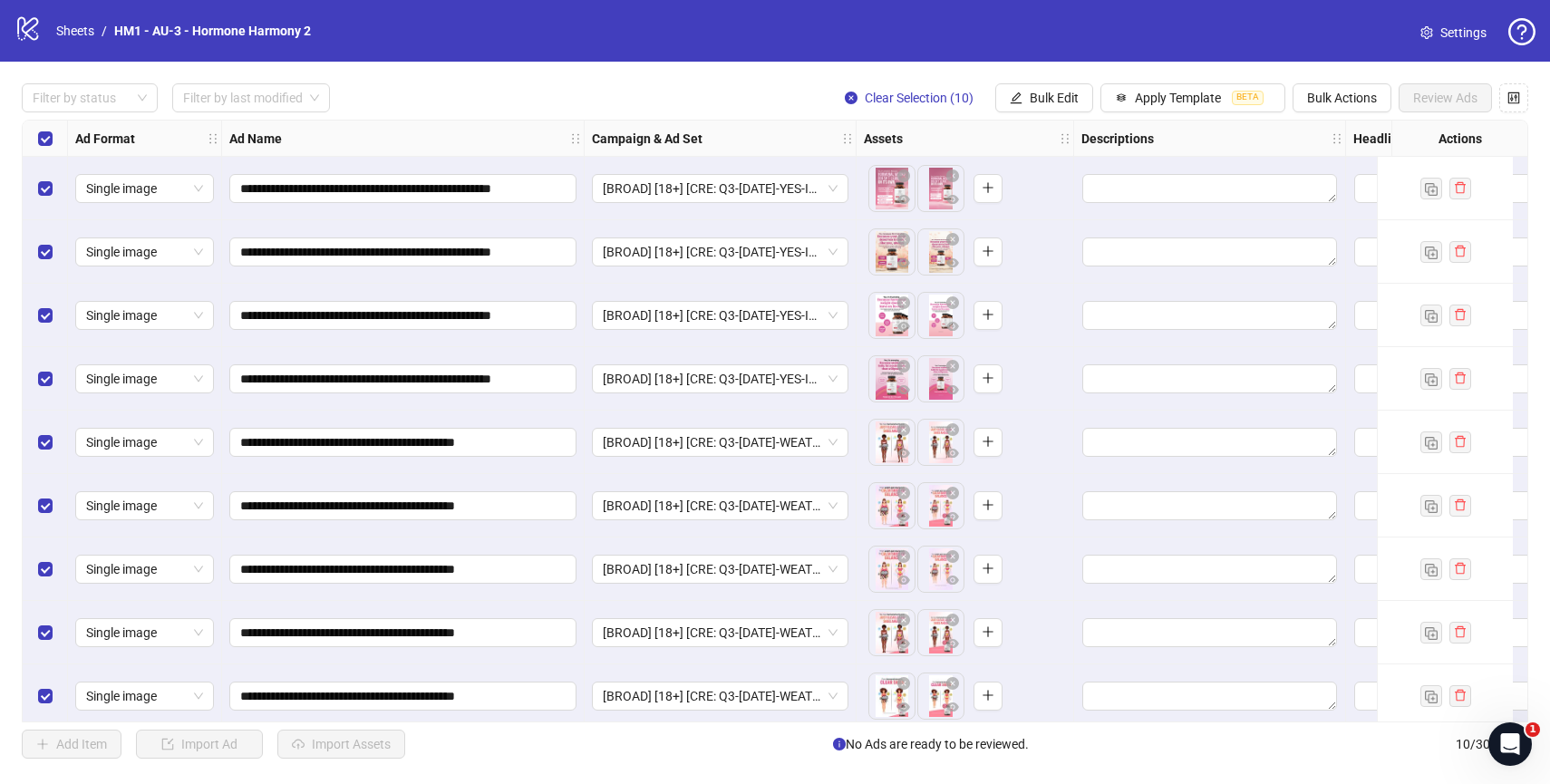
click at [703, 100] on div "Filter by status Filter by last modified Clear Selection (10) Bulk Edit Apply T…" at bounding box center [775, 98] width 1506 height 29
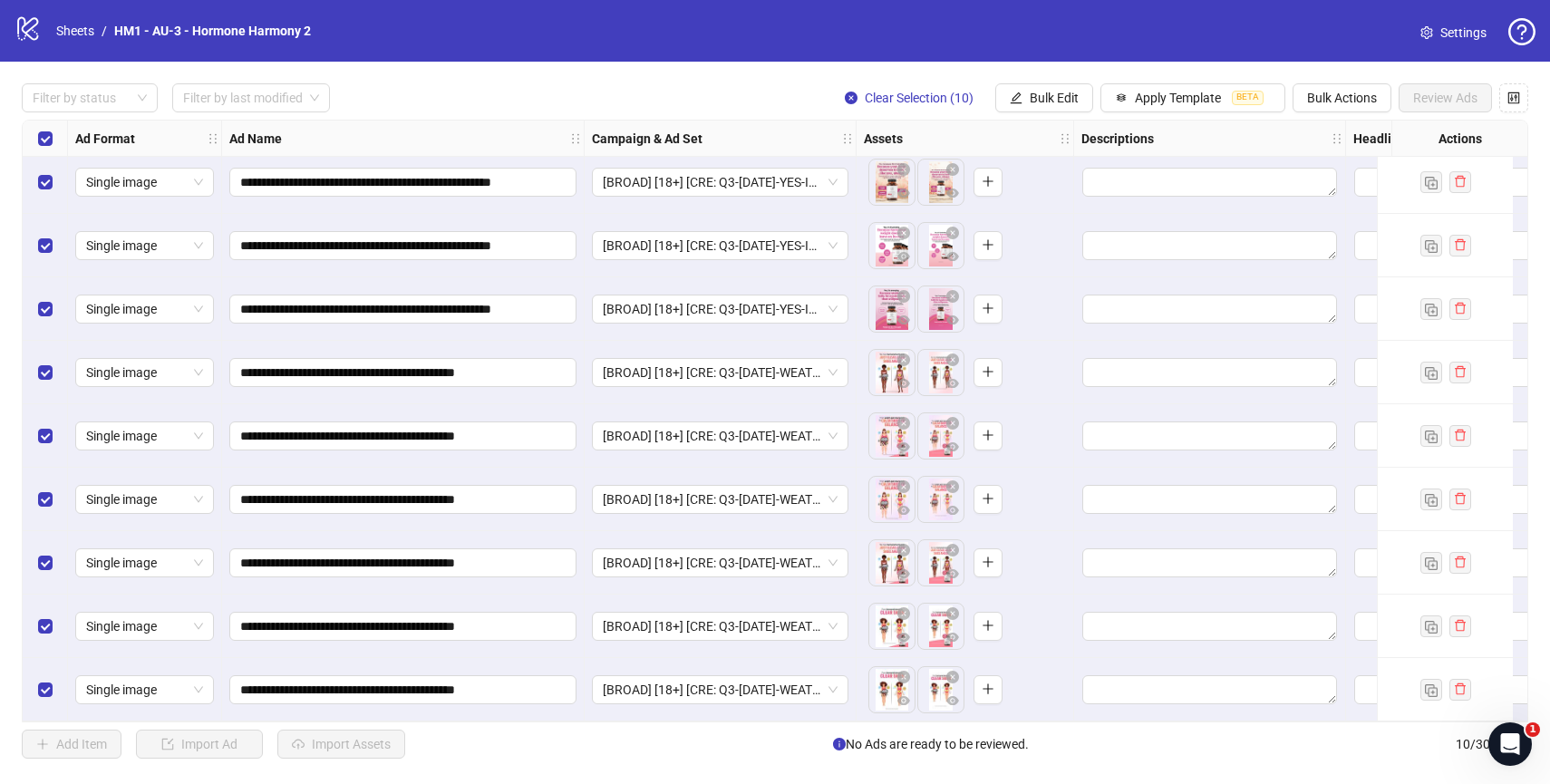
click at [490, 91] on div "Filter by status Filter by last modified Clear Selection (10) Bulk Edit Apply T…" at bounding box center [775, 98] width 1506 height 29
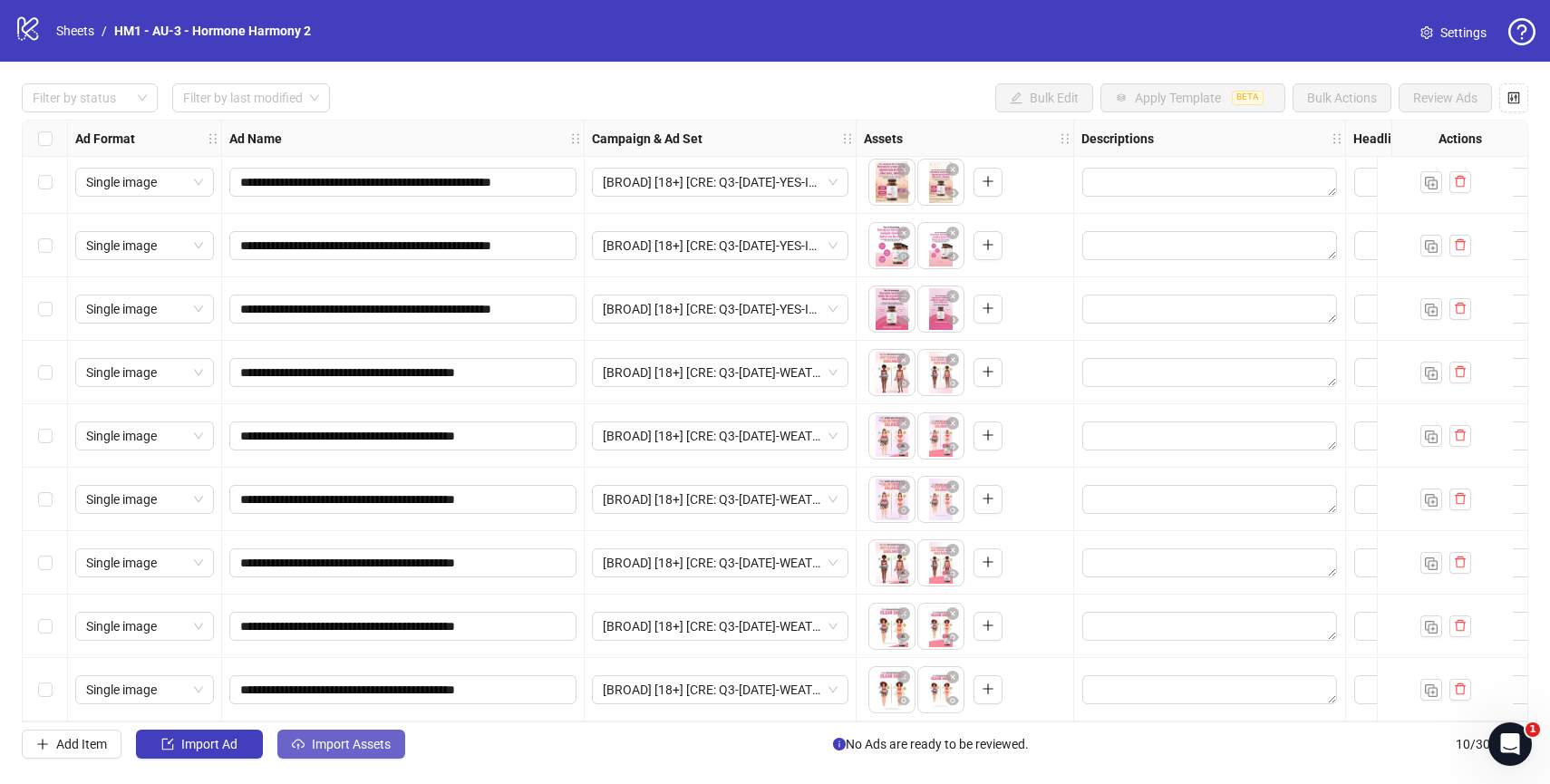
click at [348, 745] on span "Import Assets" at bounding box center [351, 743] width 79 height 15
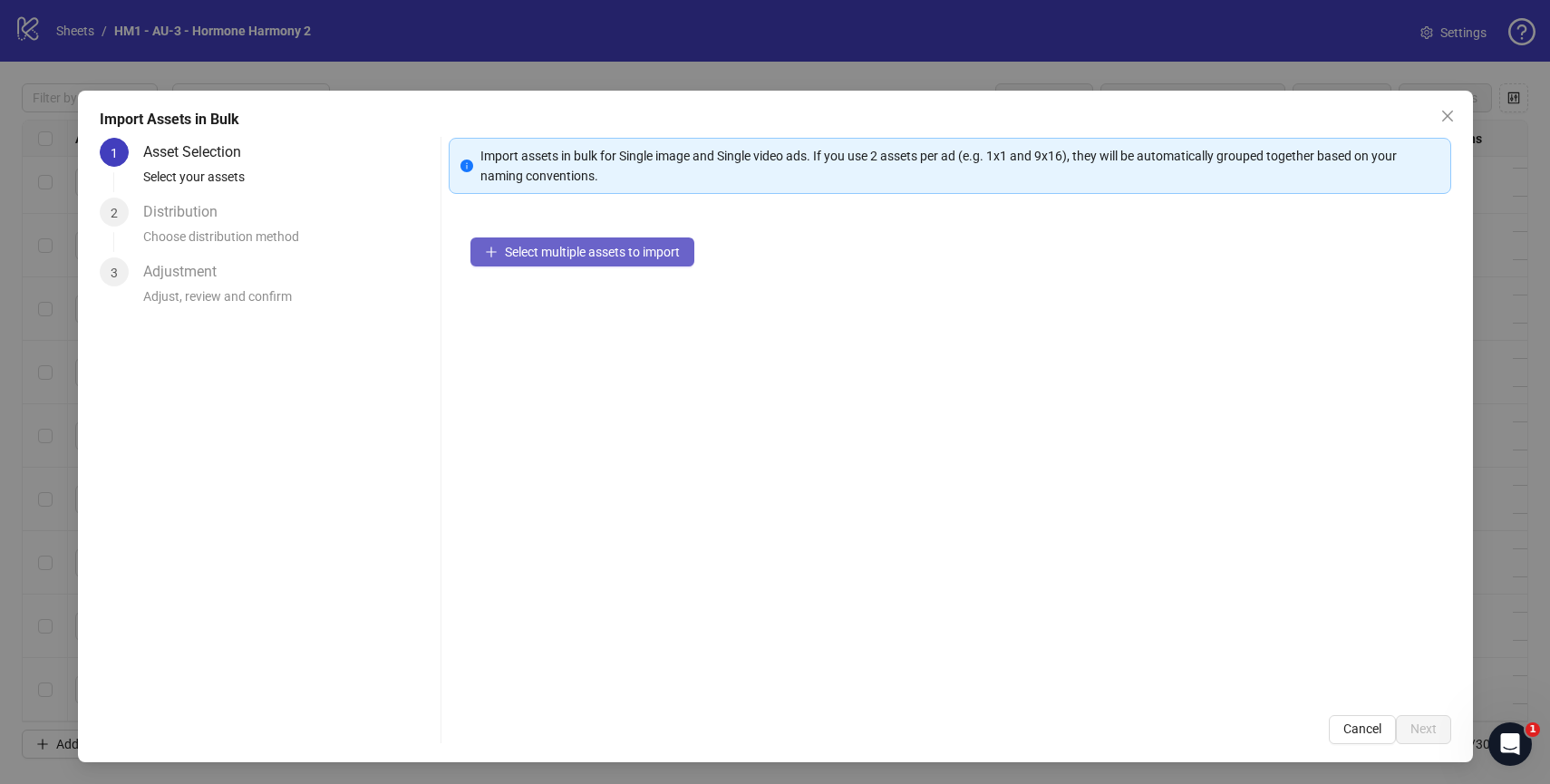
click at [588, 254] on span "Select multiple assets to import" at bounding box center [592, 251] width 174 height 15
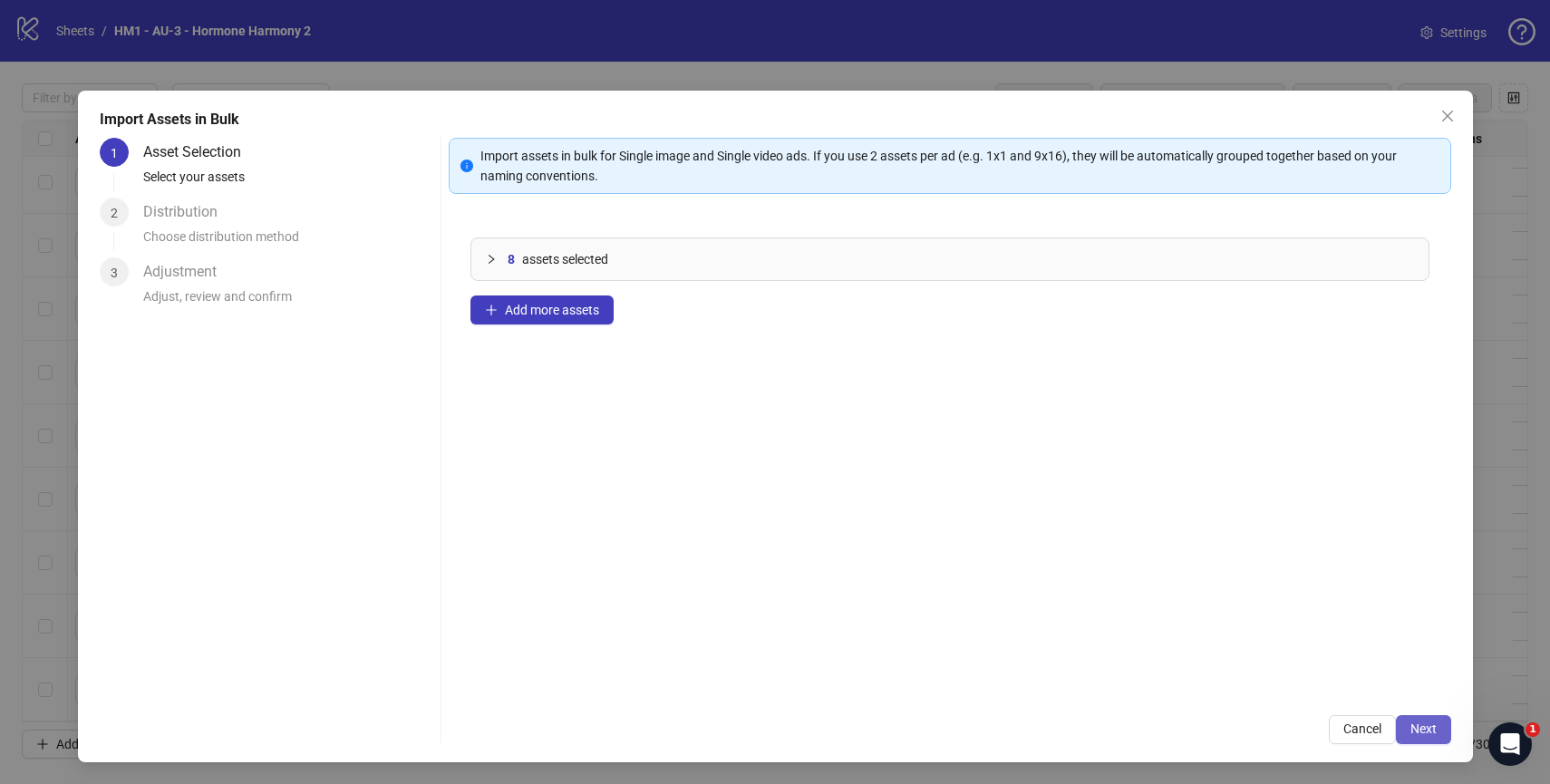
click at [1439, 737] on button "Next" at bounding box center [1423, 730] width 55 height 29
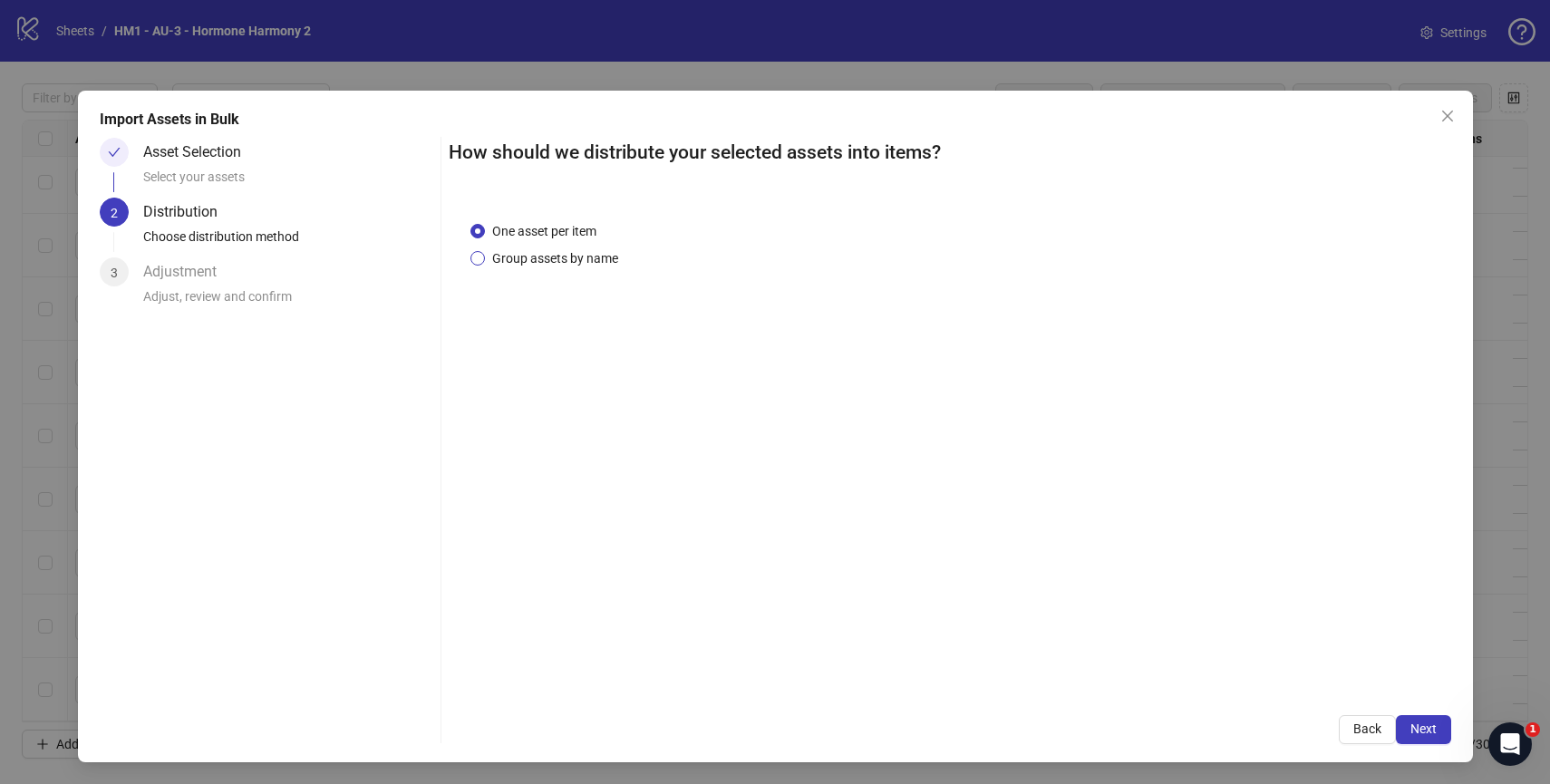
click at [564, 261] on span "Group assets by name" at bounding box center [554, 258] width 141 height 20
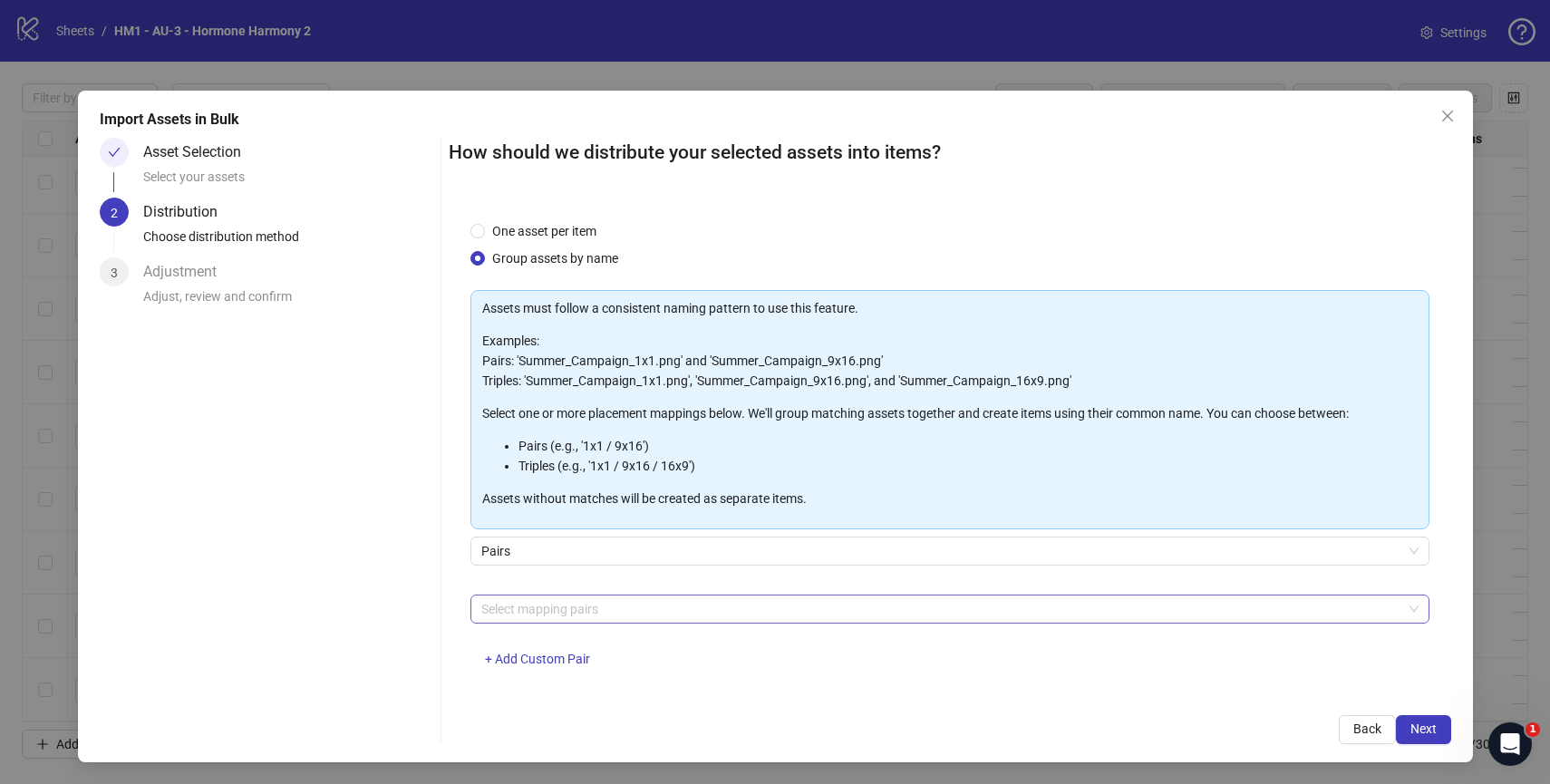
click at [613, 609] on div at bounding box center [940, 609] width 933 height 25
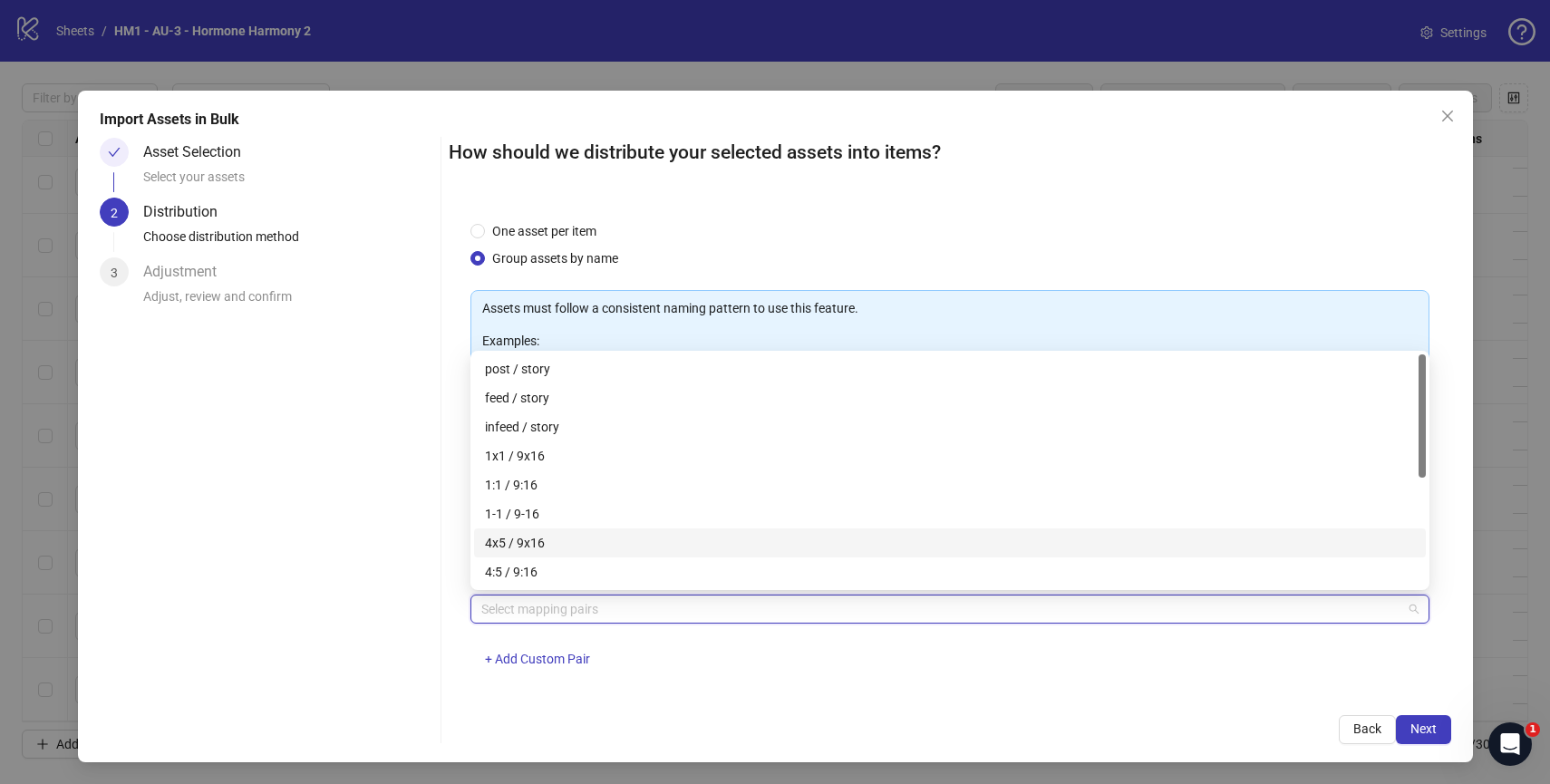
click at [579, 550] on div "4x5 / 9x16" at bounding box center [949, 543] width 930 height 20
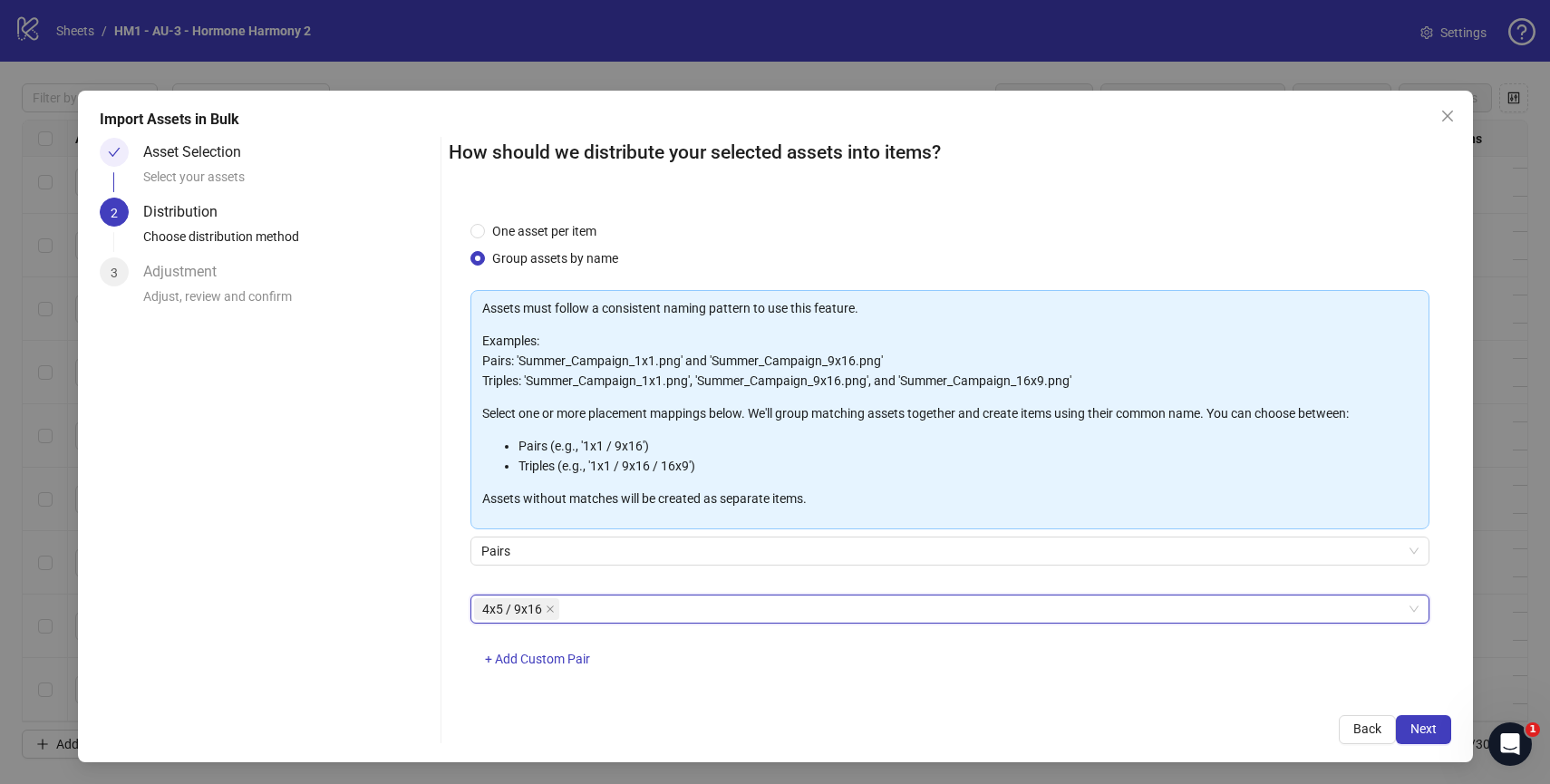
click at [880, 676] on div "4x5 / 9x16 4x5 / 9x16 + Add Custom Pair" at bounding box center [949, 641] width 959 height 94
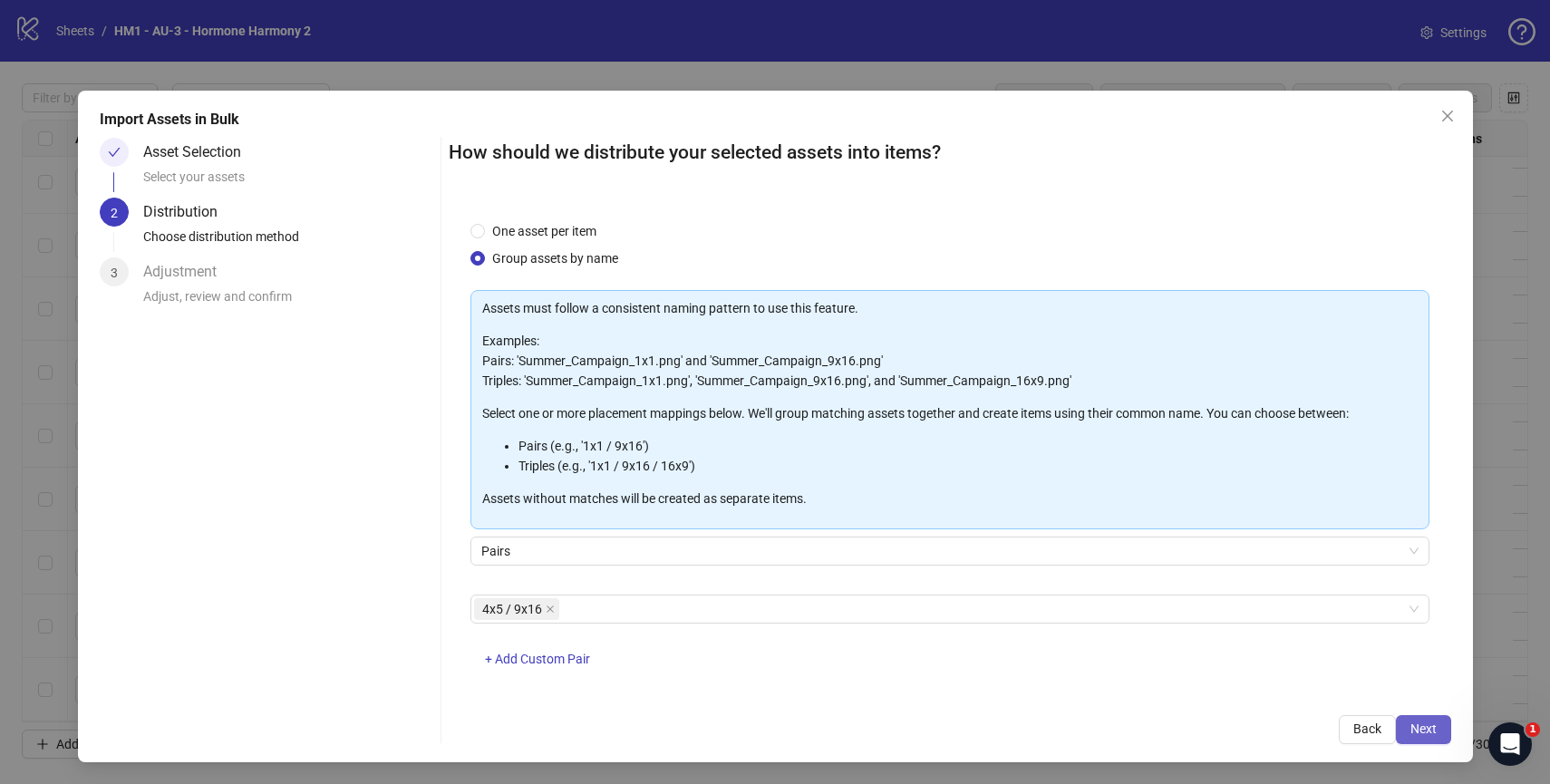
click at [1417, 715] on button "Next" at bounding box center [1423, 730] width 55 height 29
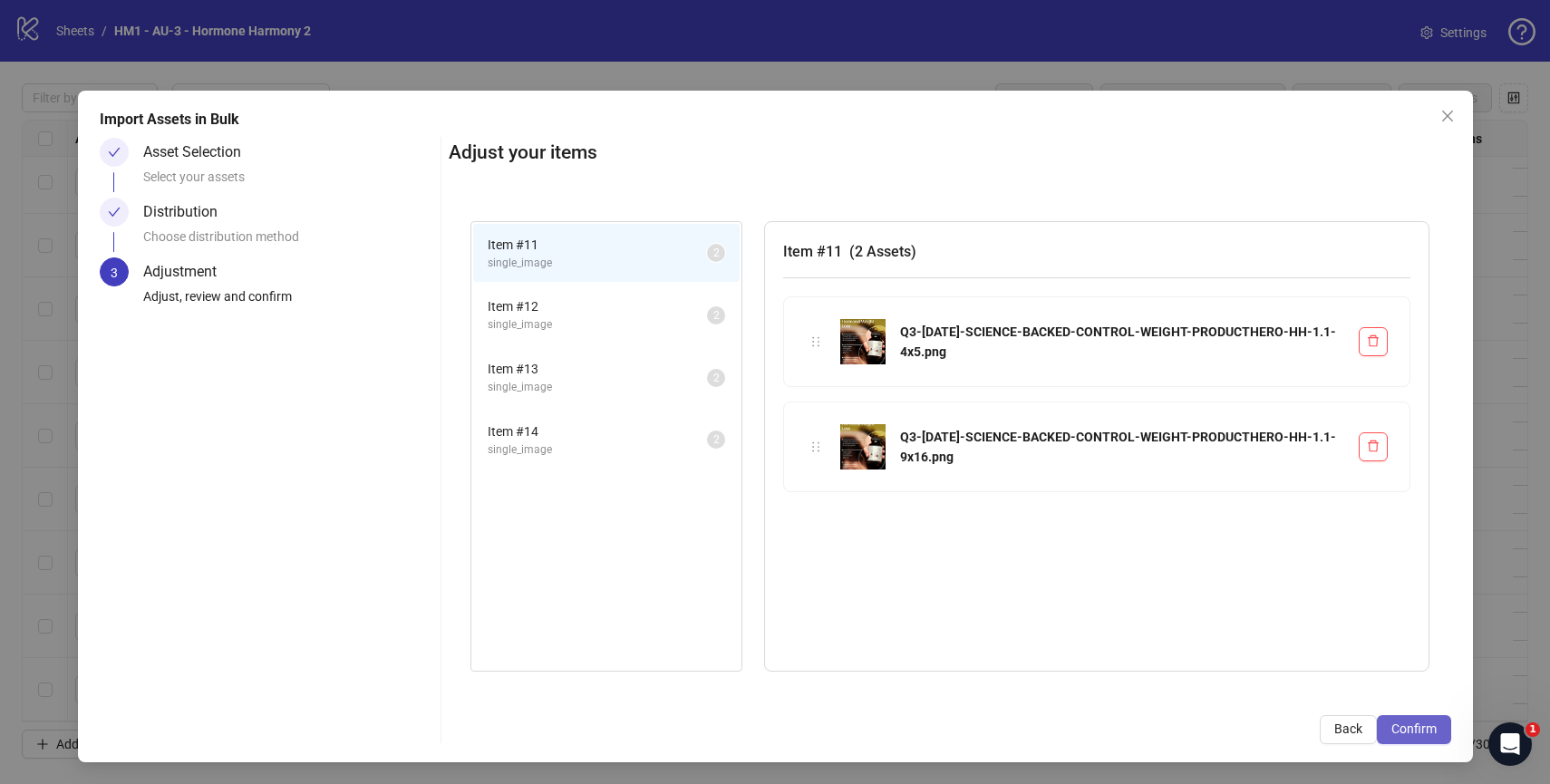
click at [1394, 718] on button "Confirm" at bounding box center [1413, 730] width 75 height 29
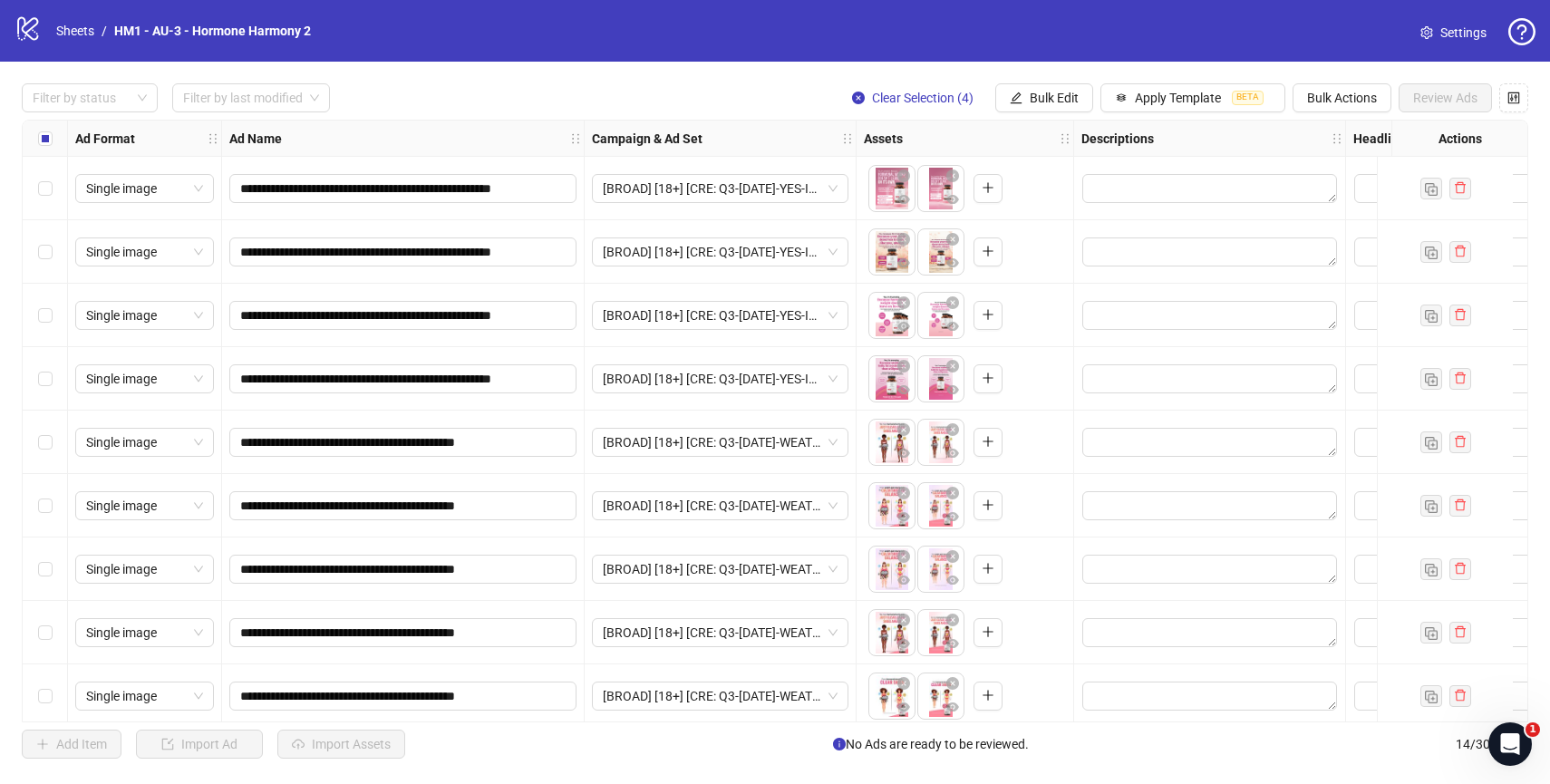
scroll to position [330, 0]
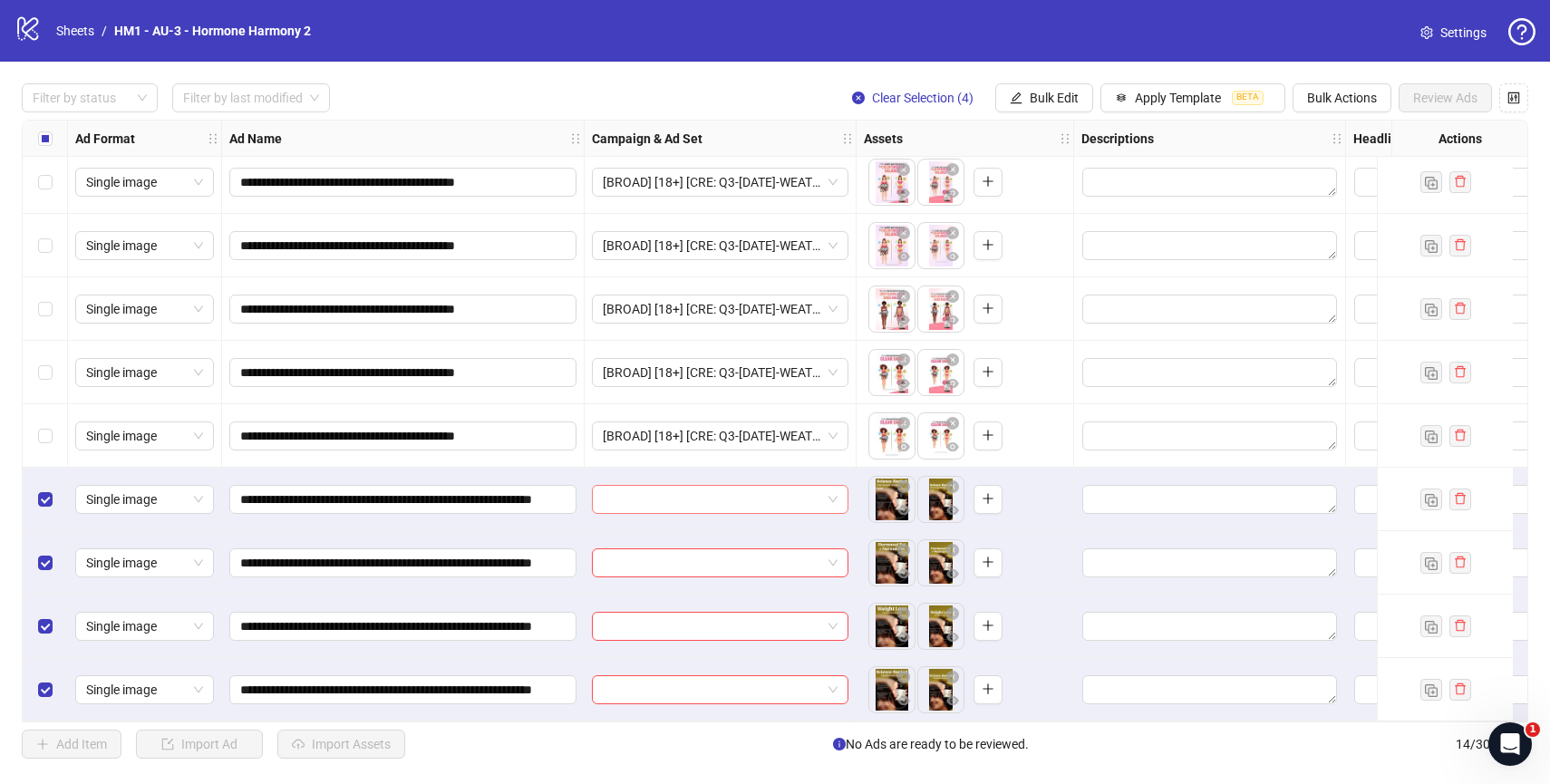
click at [746, 492] on input "search" at bounding box center [712, 499] width 218 height 27
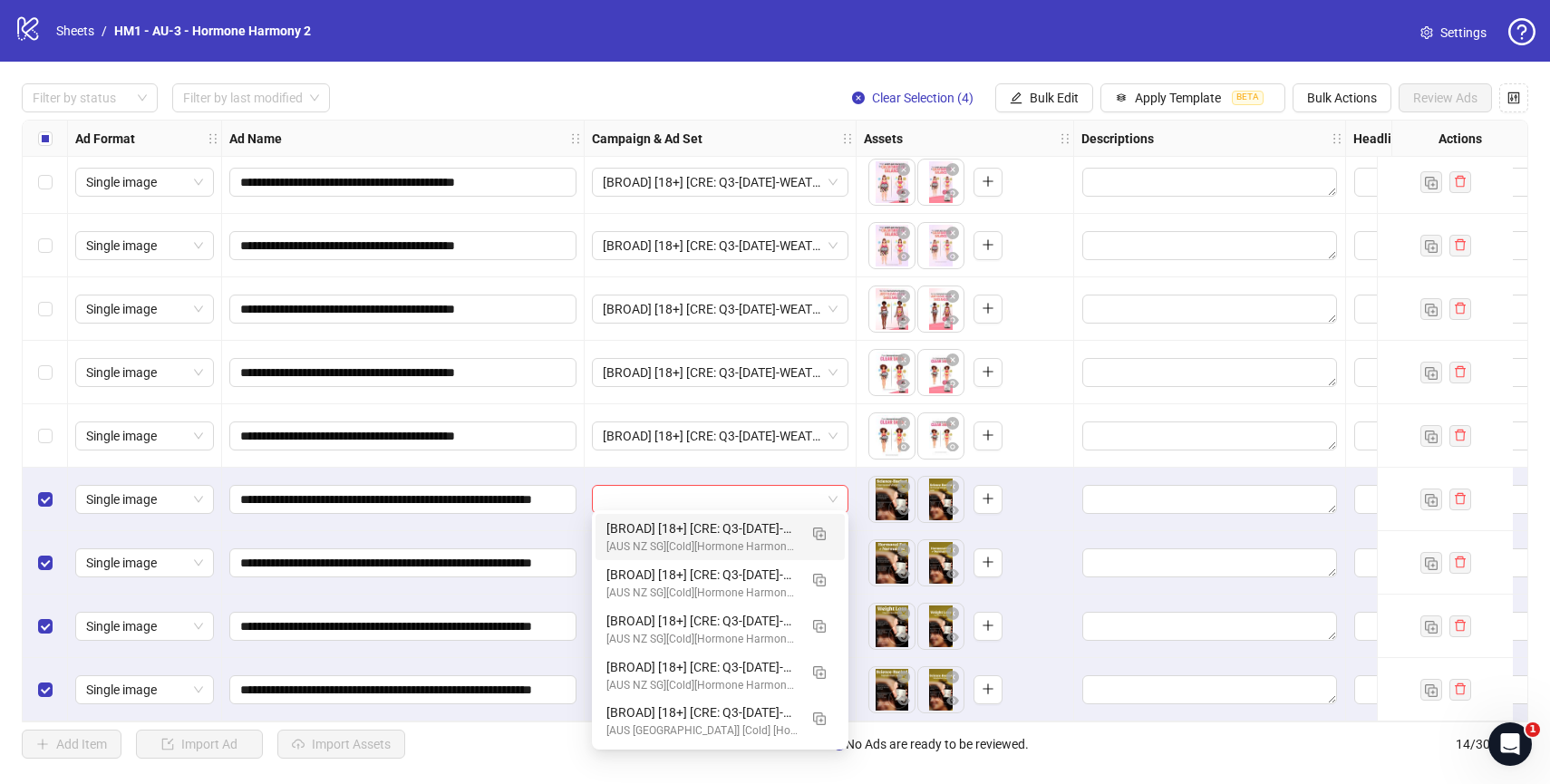
click at [802, 467] on div at bounding box center [720, 498] width 271 height 63
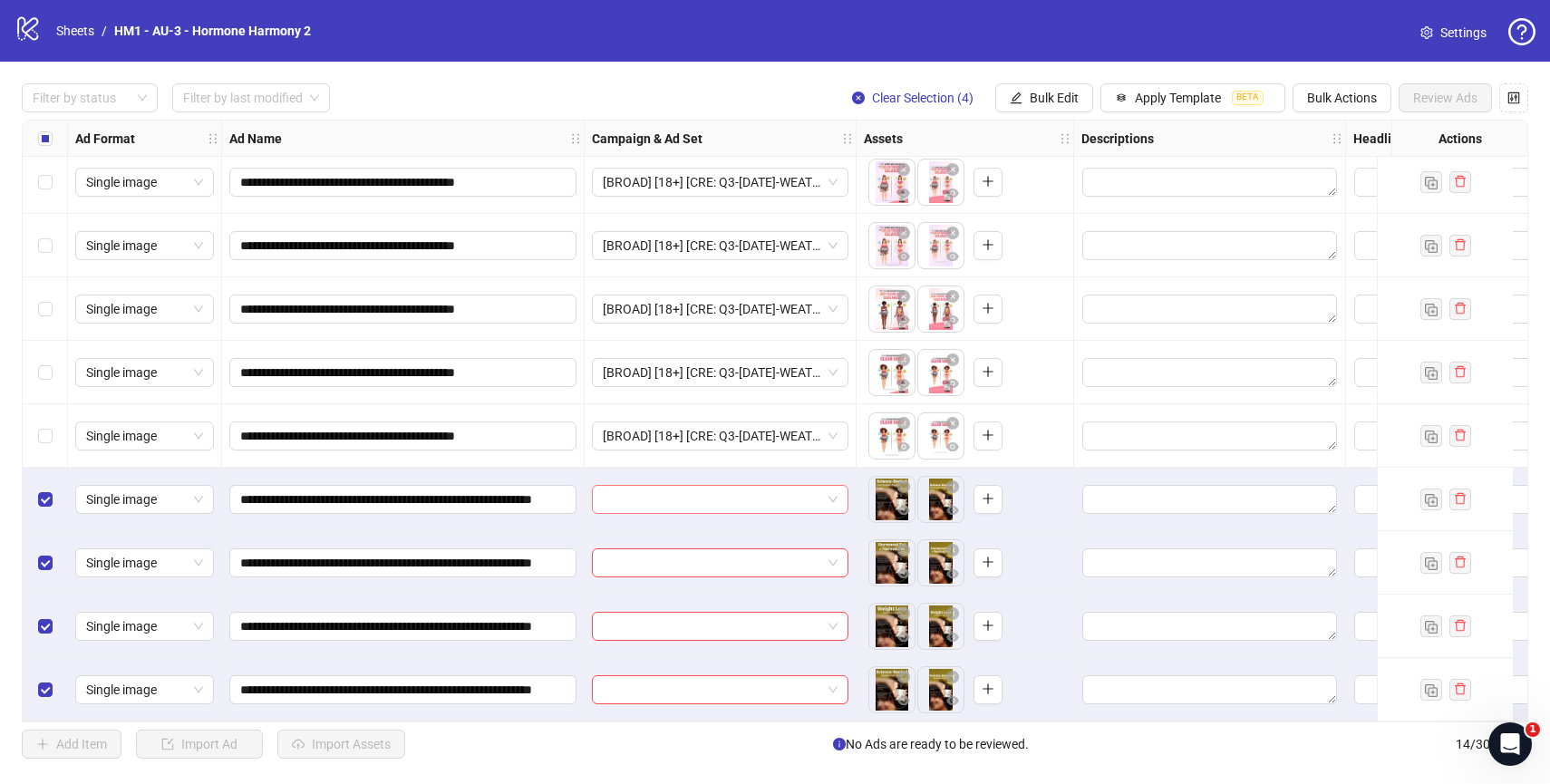
click at [832, 492] on span at bounding box center [720, 499] width 235 height 27
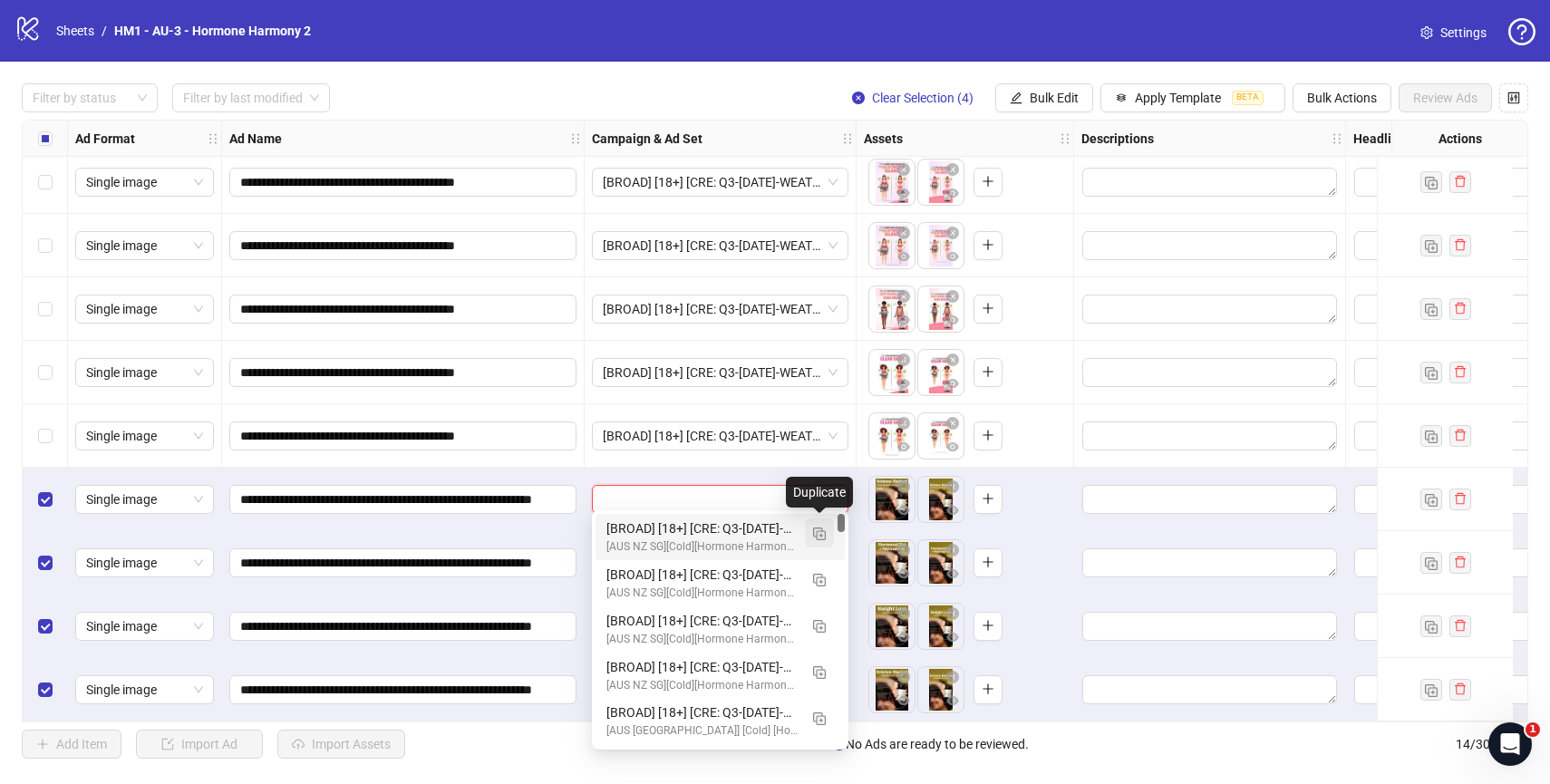
click at [823, 537] on img "button" at bounding box center [819, 533] width 13 height 13
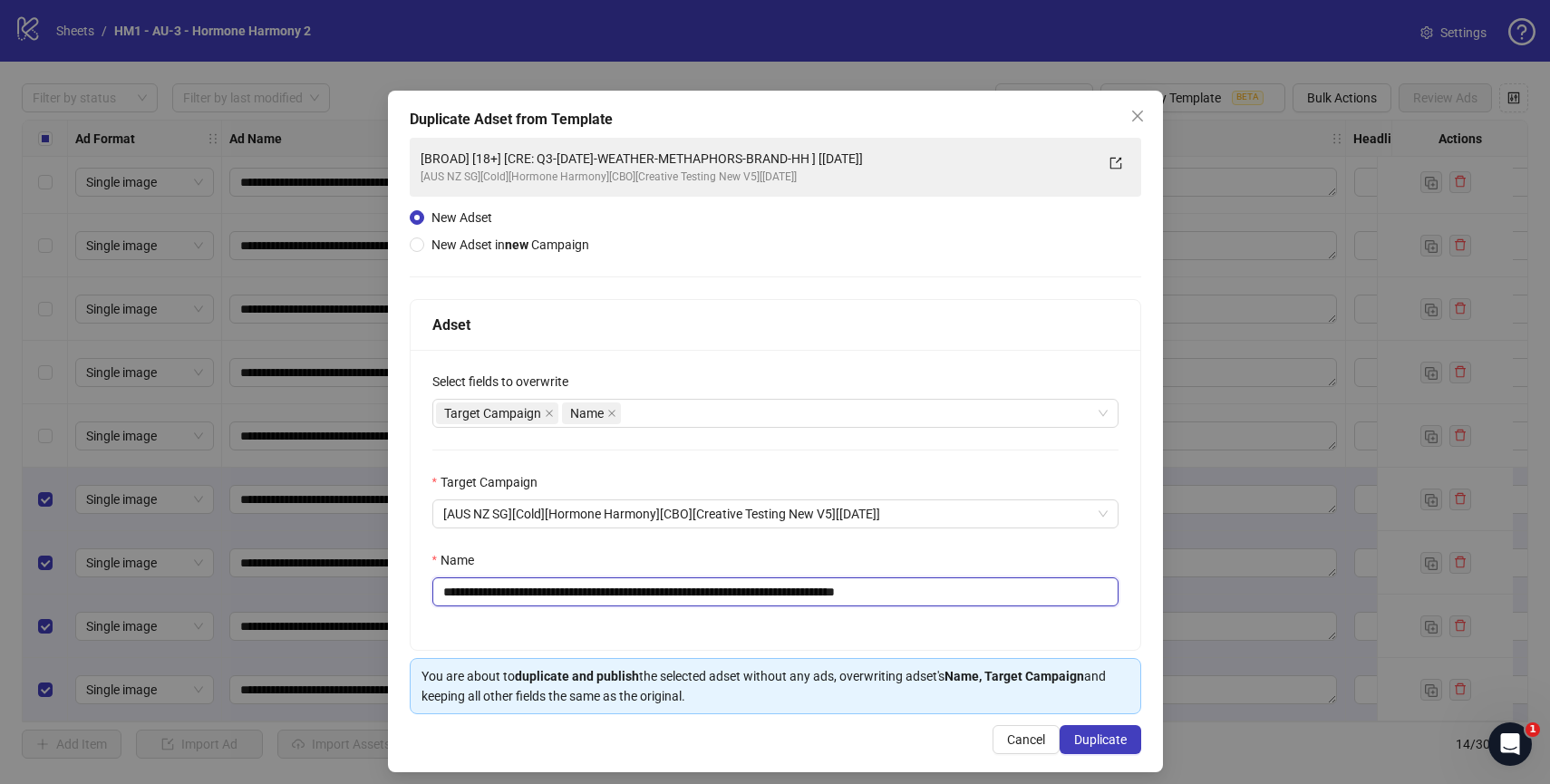
drag, startPoint x: 961, startPoint y: 593, endPoint x: 1090, endPoint y: 604, distance: 129.5
click at [1090, 604] on input "**********" at bounding box center [775, 592] width 686 height 29
drag, startPoint x: 559, startPoint y: 592, endPoint x: 868, endPoint y: 592, distance: 309.0
click at [868, 592] on input "**********" at bounding box center [775, 592] width 686 height 29
paste input "**********"
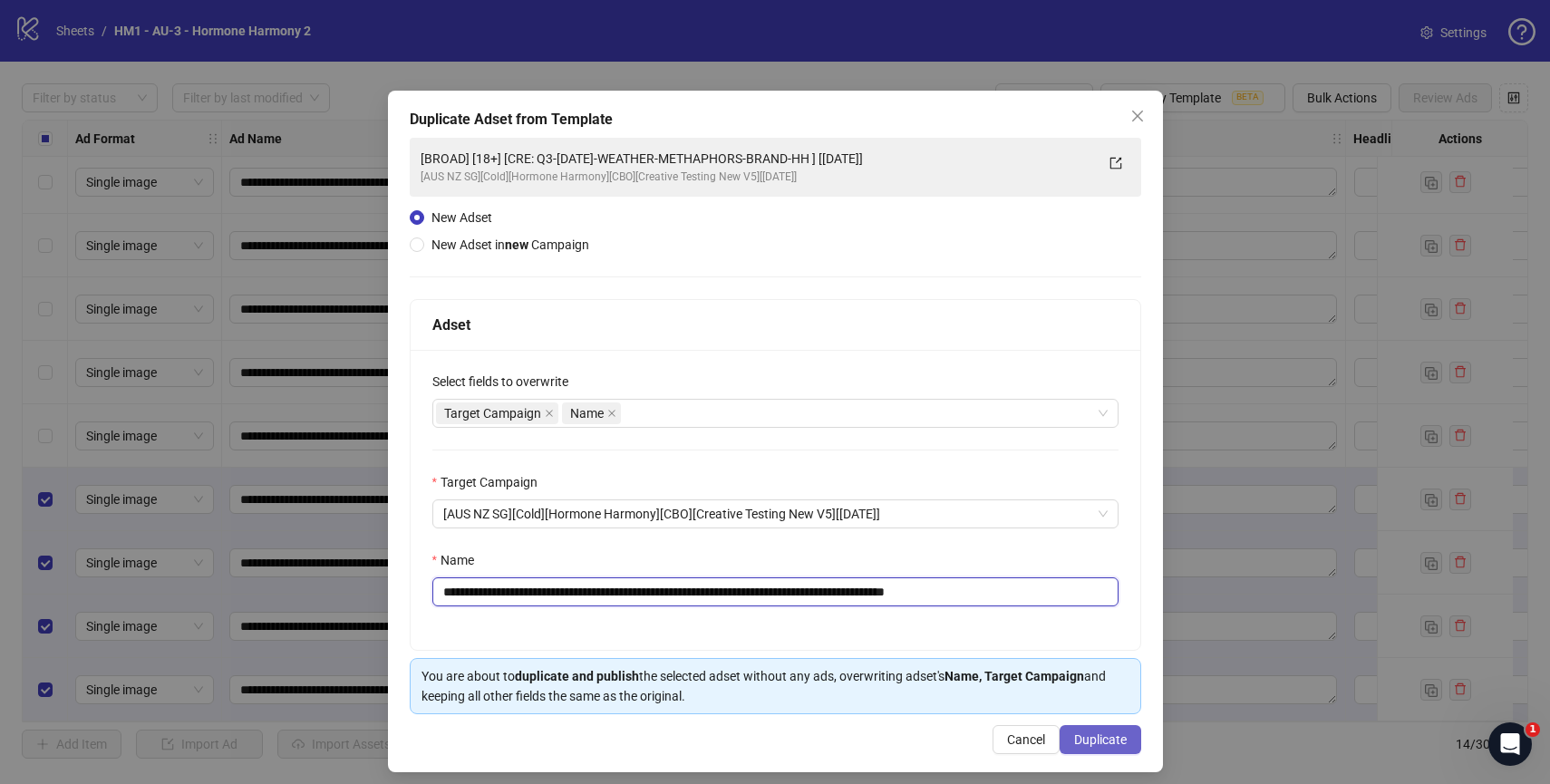
type input "**********"
click at [1089, 733] on span "Duplicate" at bounding box center [1100, 738] width 52 height 15
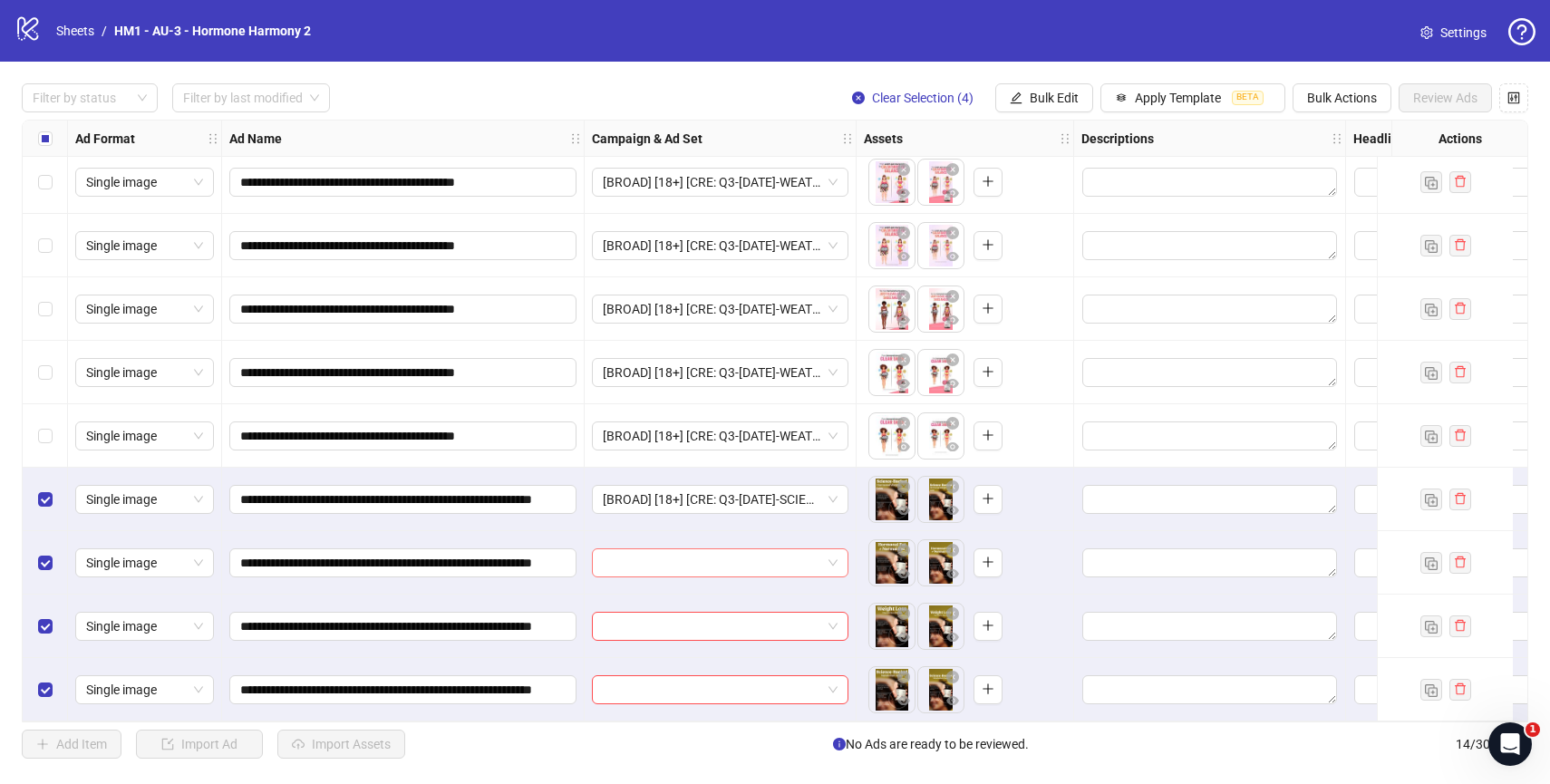
click at [802, 549] on input "search" at bounding box center [712, 563] width 218 height 27
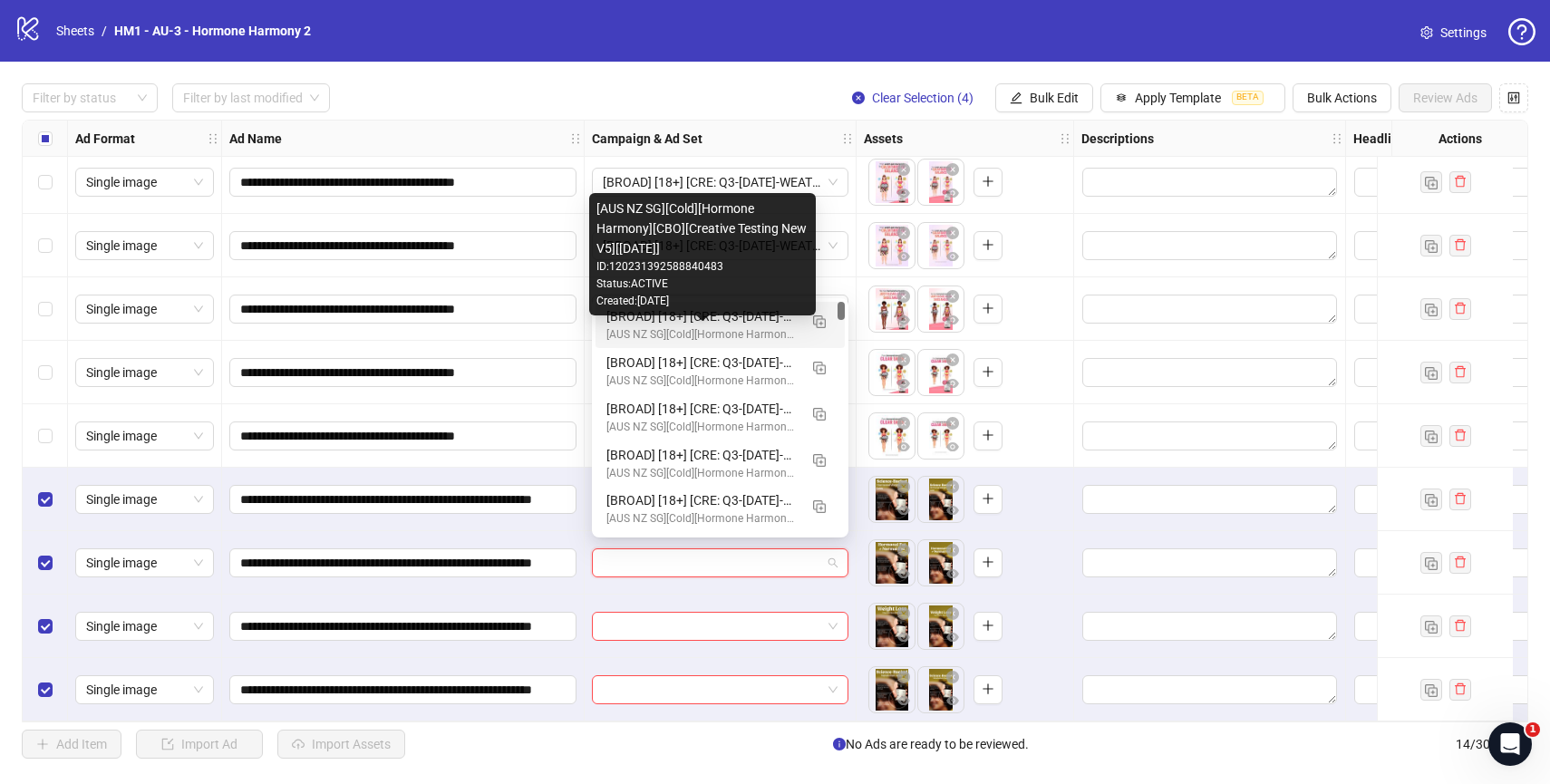
click at [643, 330] on div "[AUS NZ SG][Cold][Hormone Harmony][CBO][Creative Testing New V5][[DATE]]" at bounding box center [702, 335] width 191 height 17
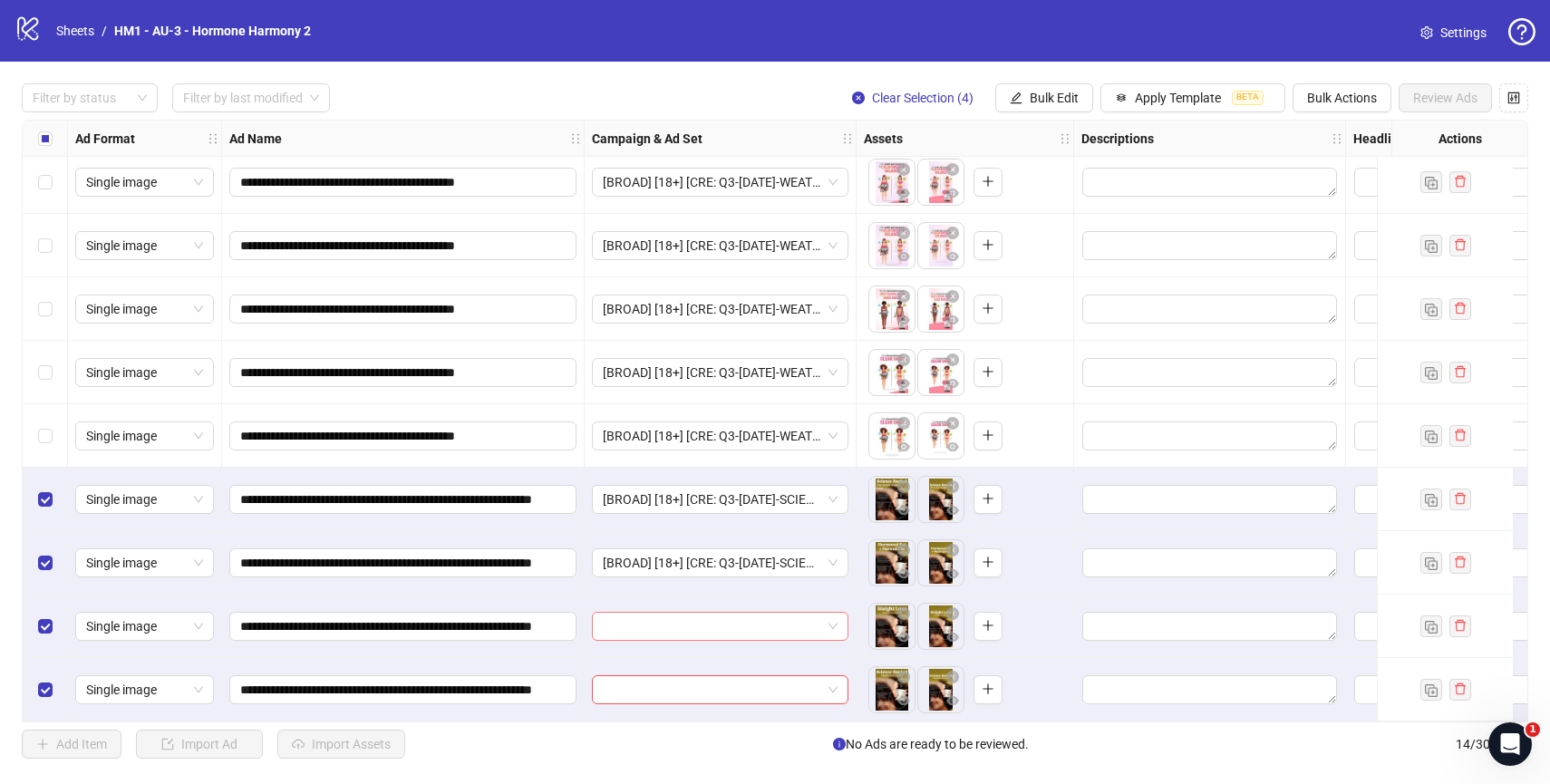
click at [675, 612] on input "search" at bounding box center [712, 626] width 218 height 27
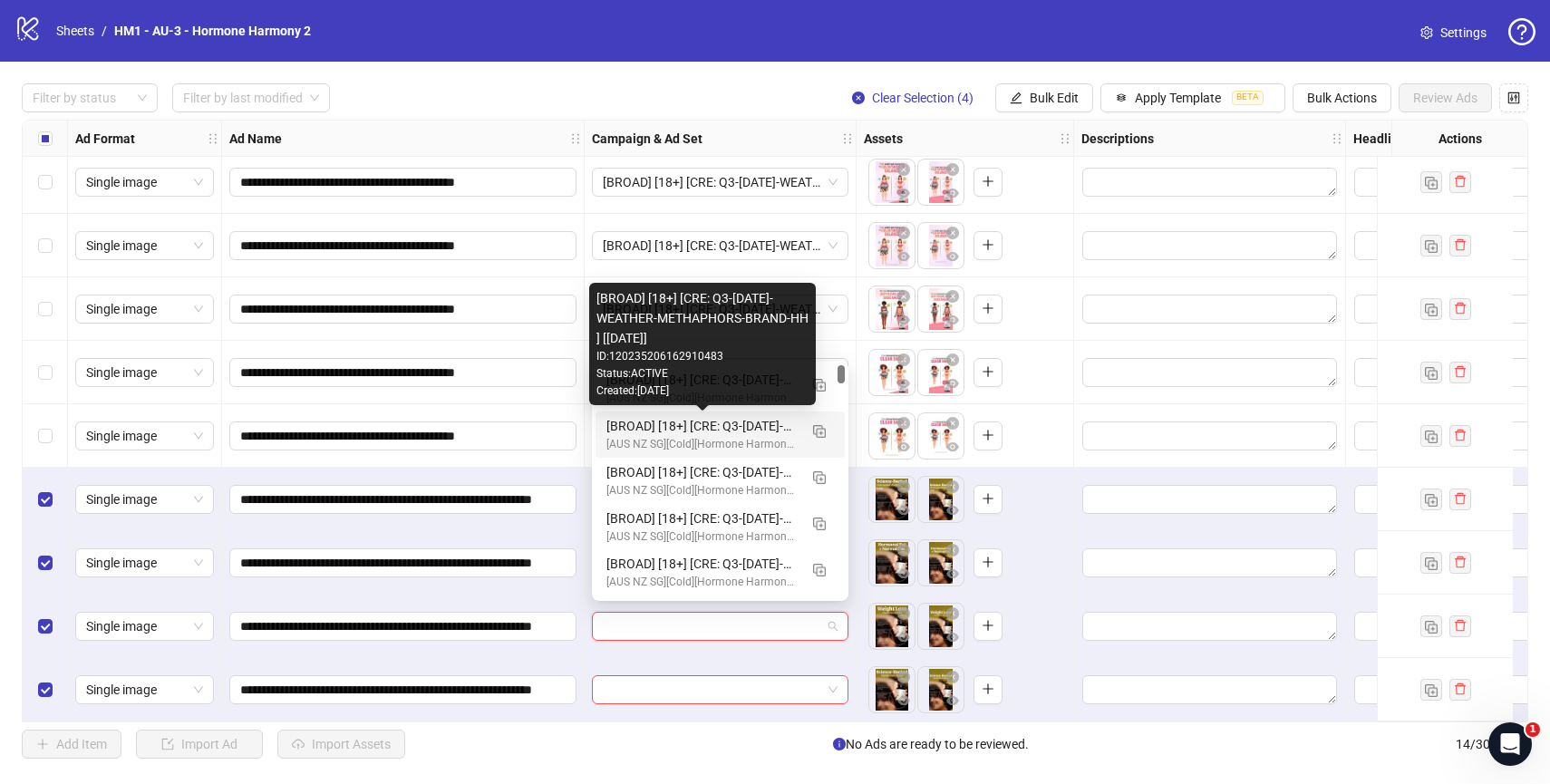
click at [717, 385] on div "Created: 2025-09-17" at bounding box center [702, 392] width 212 height 17
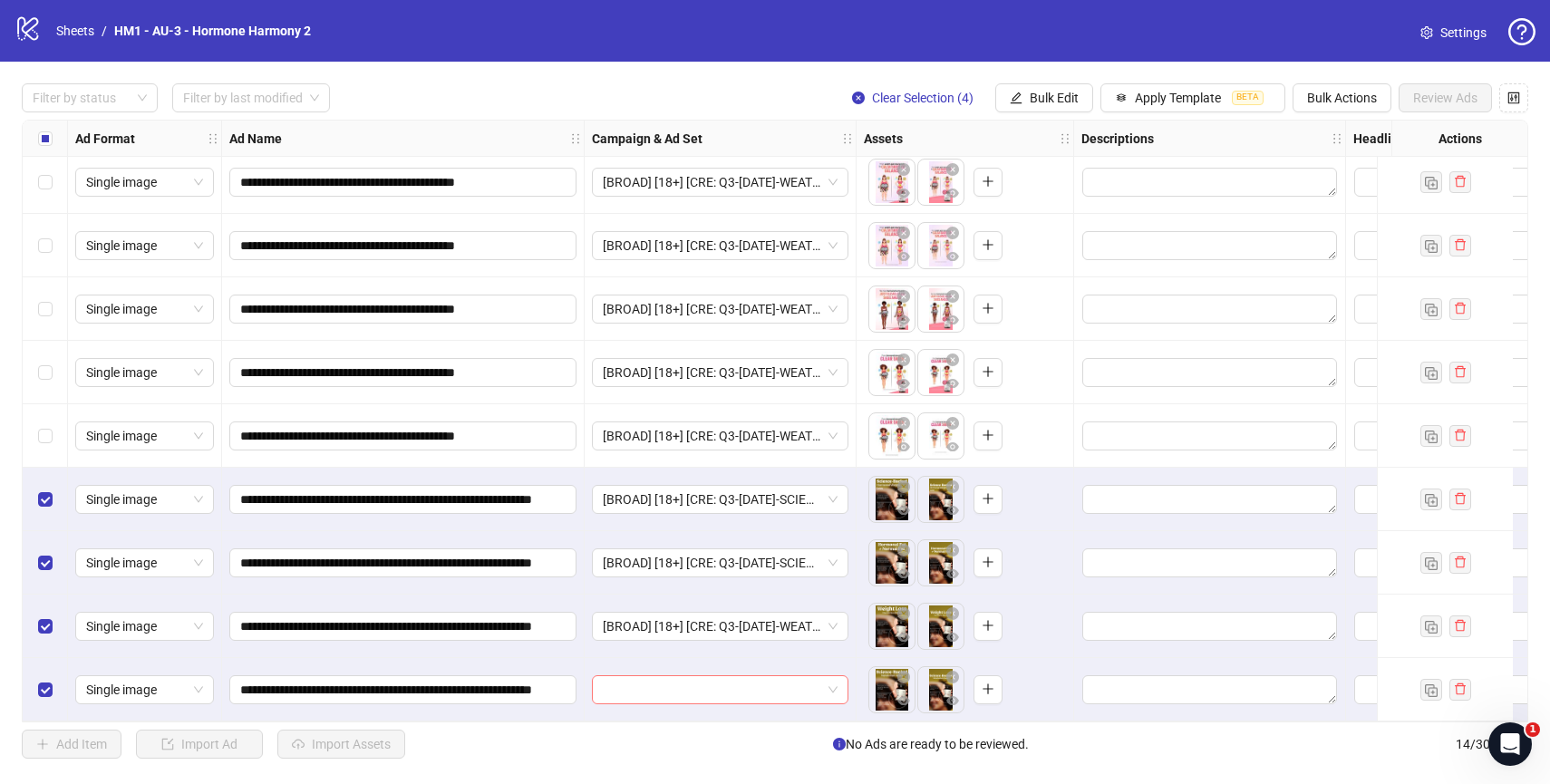
click at [712, 685] on input "search" at bounding box center [712, 690] width 218 height 27
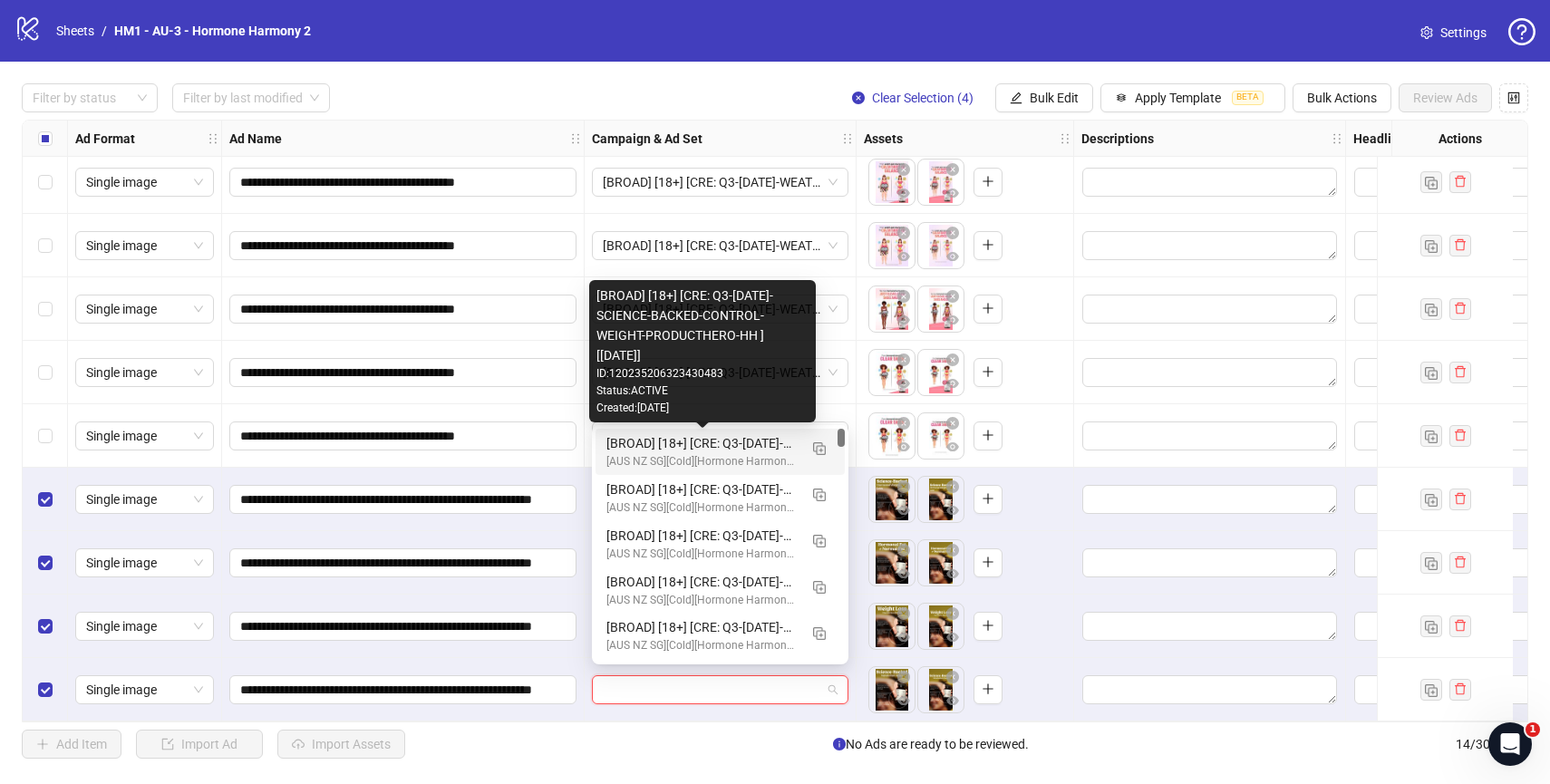
click at [742, 451] on div "[BROAD] [18+] [CRE: Q3-[DATE]-SCIENCE-BACKED-CONTROL-WEIGHT-PRODUCTHERO-HH ] [[…" at bounding box center [702, 443] width 191 height 20
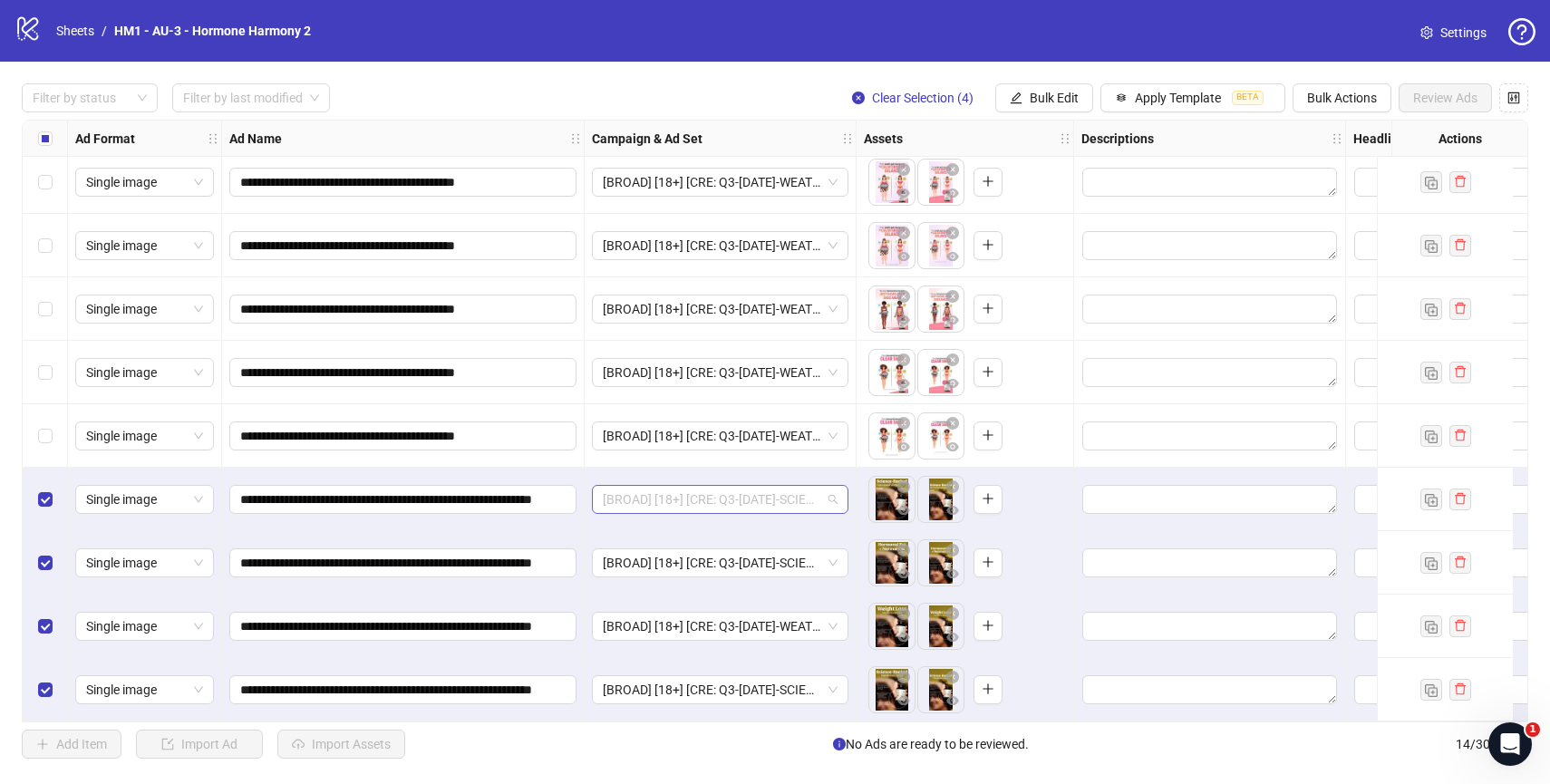
click at [835, 491] on span "[BROAD] [18+] [CRE: Q3-[DATE]-SCIENCE-BACKED-CONTROL-WEIGHT-PRODUCTHERO-HH ] [[…" at bounding box center [720, 499] width 235 height 27
click at [859, 467] on div "To pick up a draggable item, press the space bar. While dragging, use the arrow…" at bounding box center [965, 498] width 217 height 63
click at [491, 116] on div "**********" at bounding box center [775, 421] width 1550 height 718
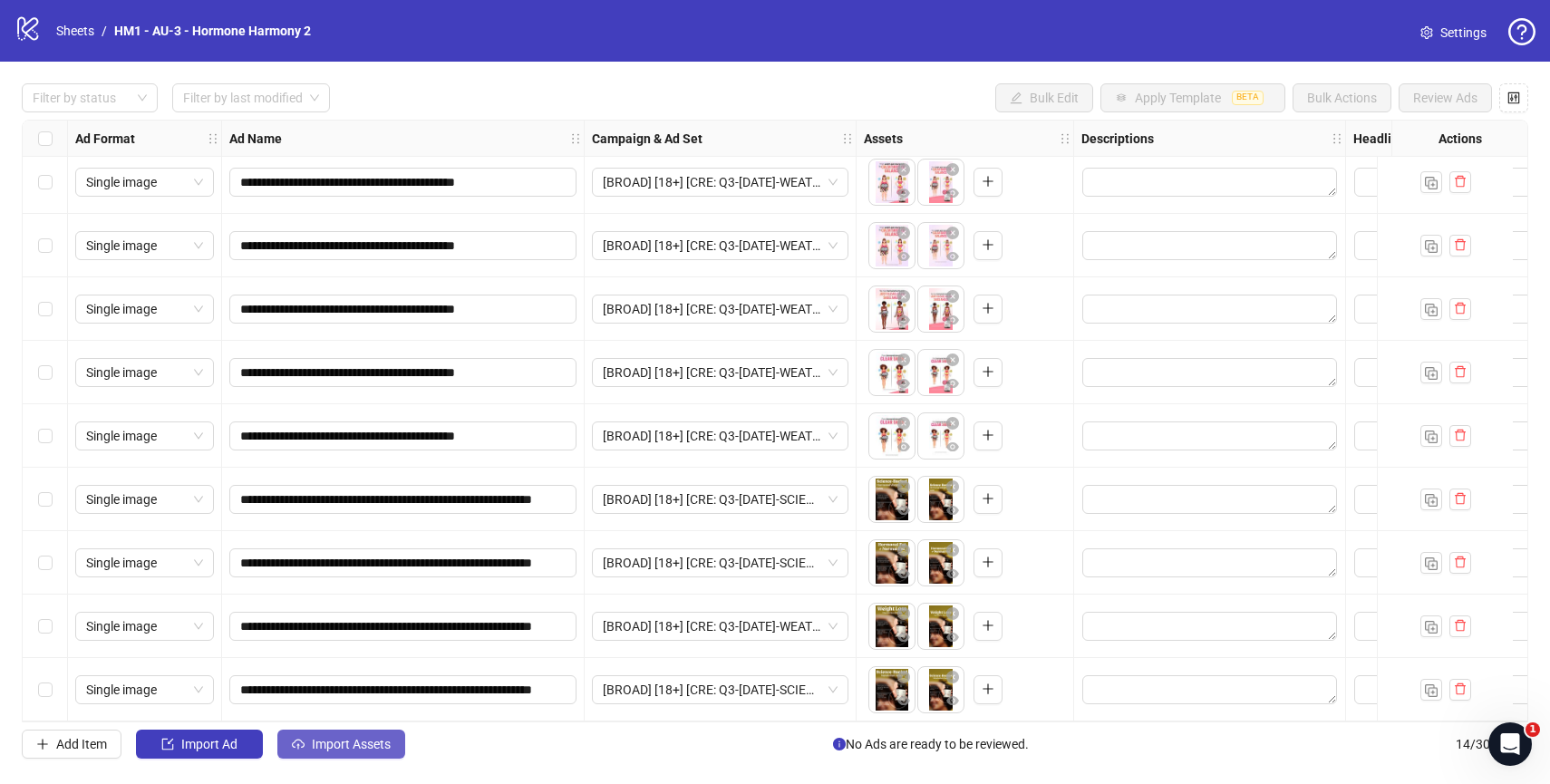
click at [392, 736] on button "Import Assets" at bounding box center [341, 744] width 128 height 29
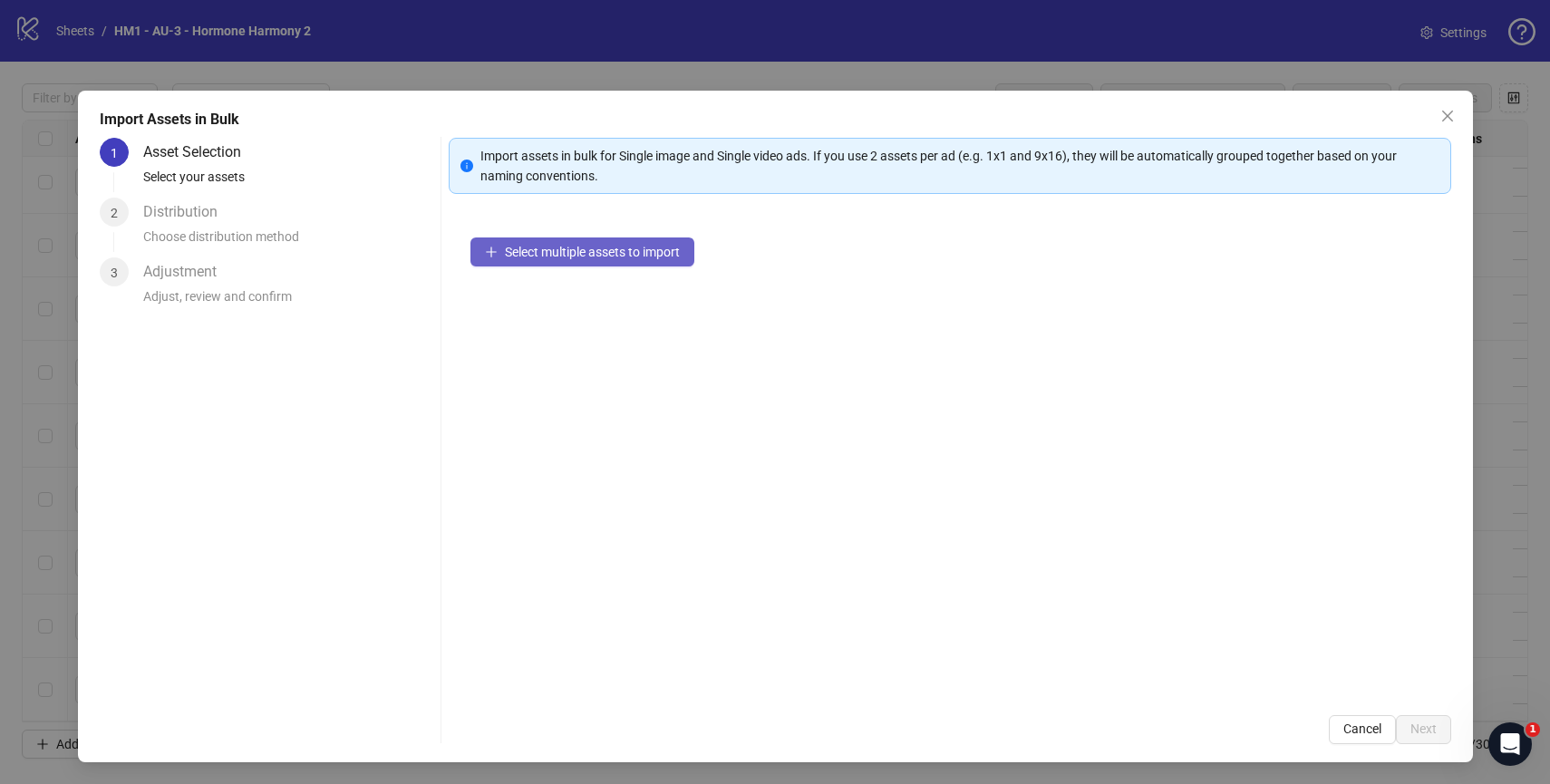
click at [597, 258] on span "Select multiple assets to import" at bounding box center [592, 251] width 174 height 15
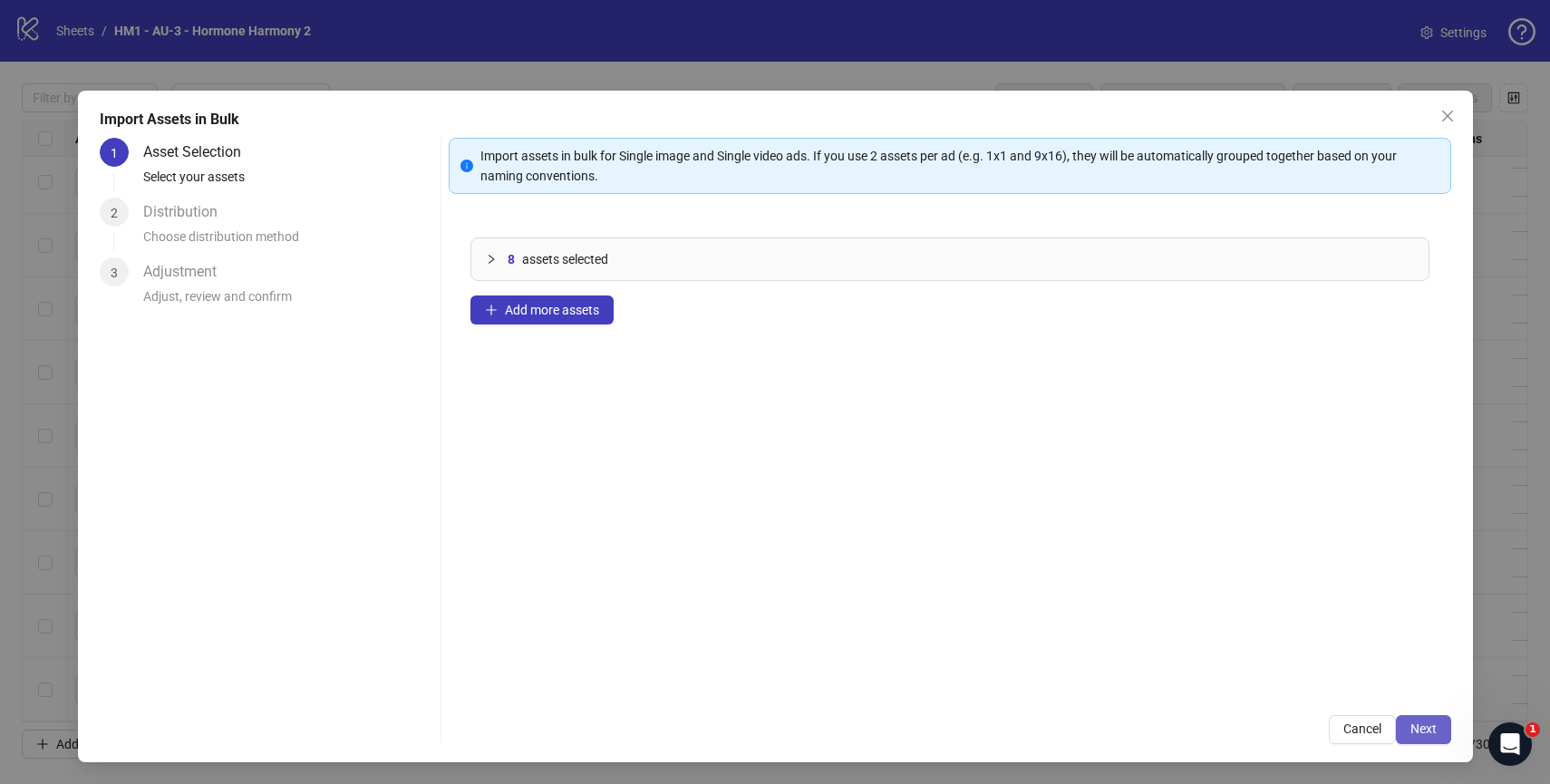
click at [1414, 731] on span "Next" at bounding box center [1423, 728] width 26 height 15
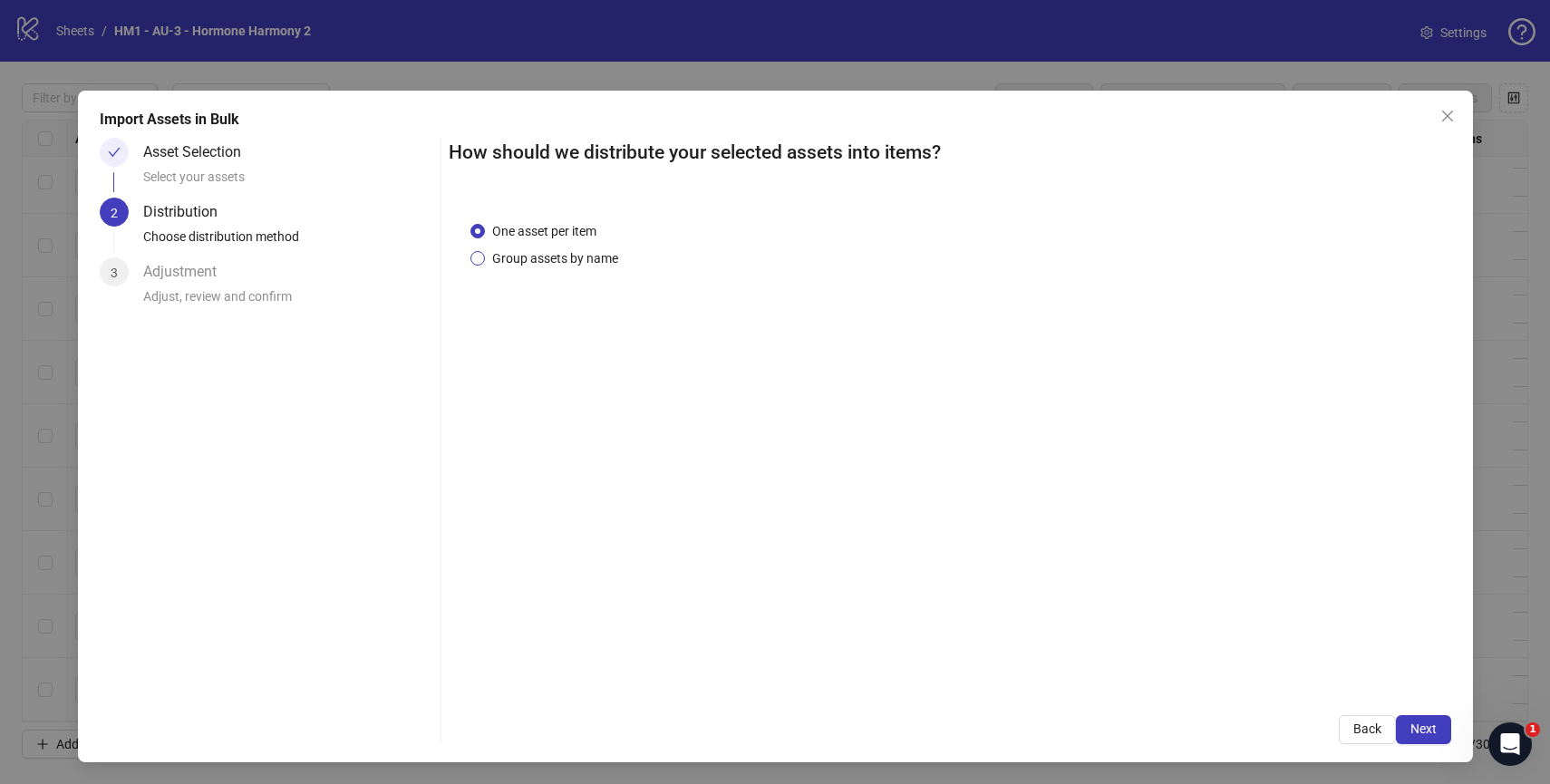
click at [566, 260] on span "Group assets by name" at bounding box center [554, 258] width 141 height 20
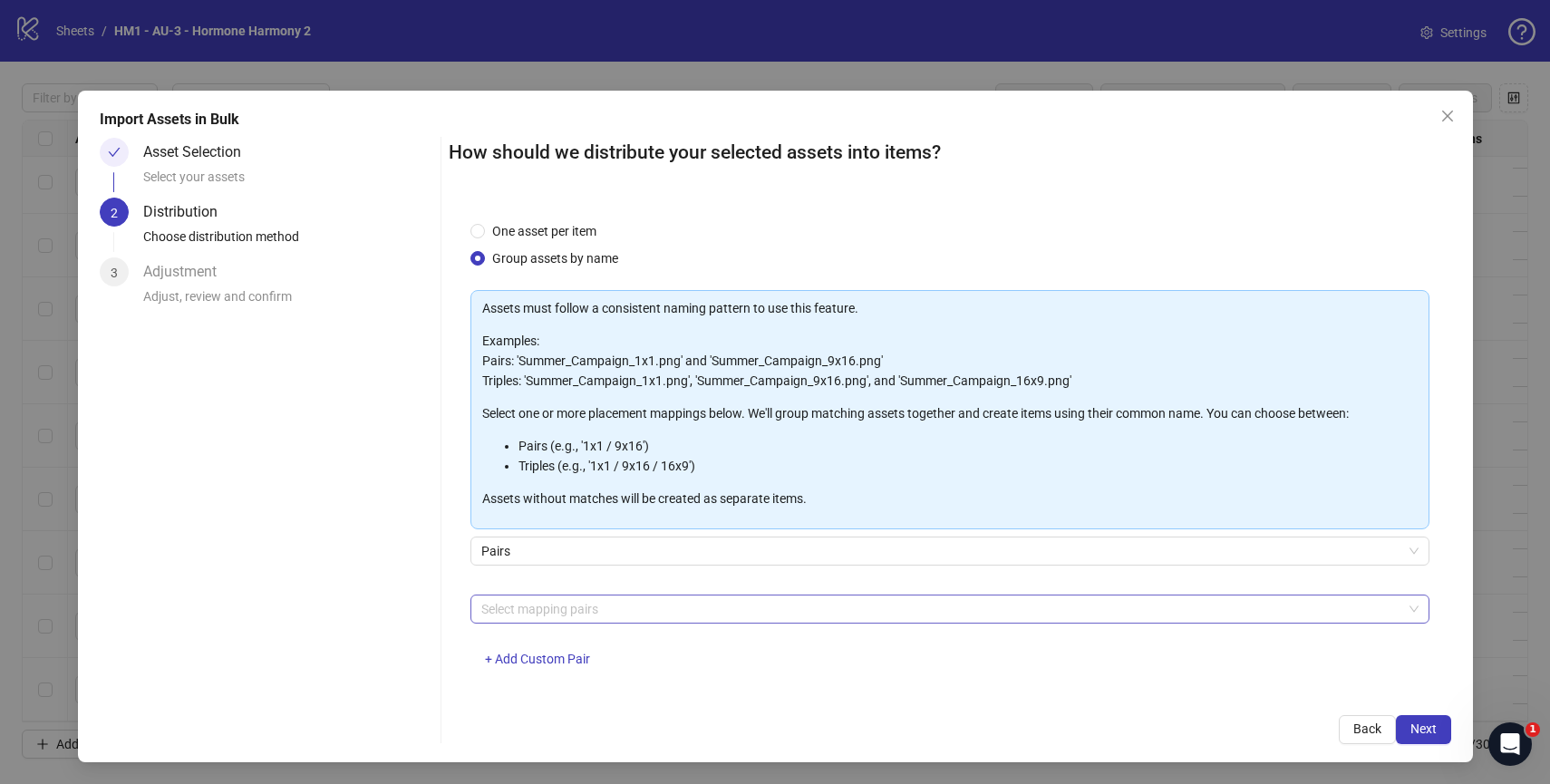
click at [633, 607] on div at bounding box center [940, 609] width 933 height 25
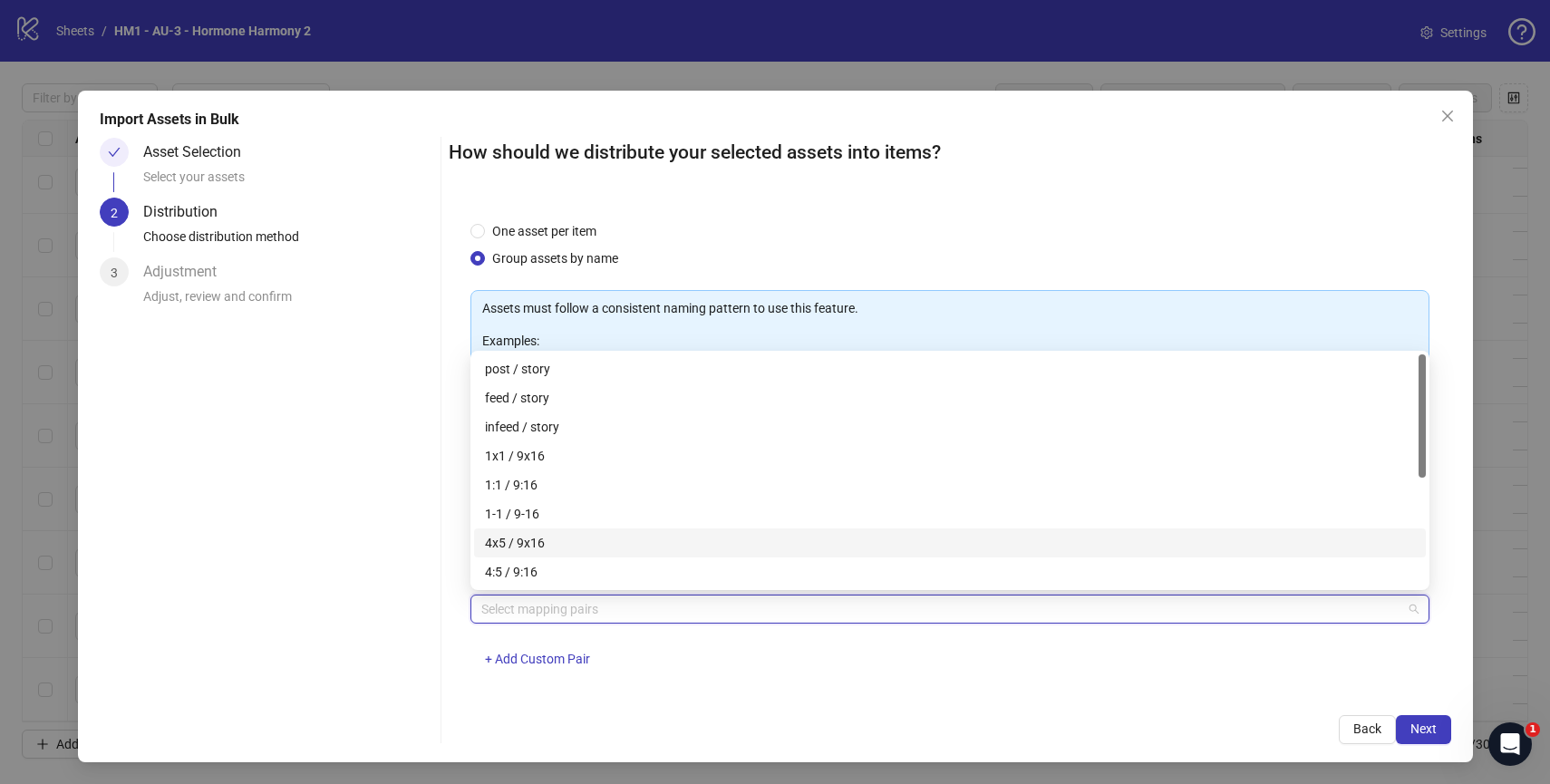
click at [617, 540] on div "4x5 / 9x16" at bounding box center [949, 543] width 930 height 20
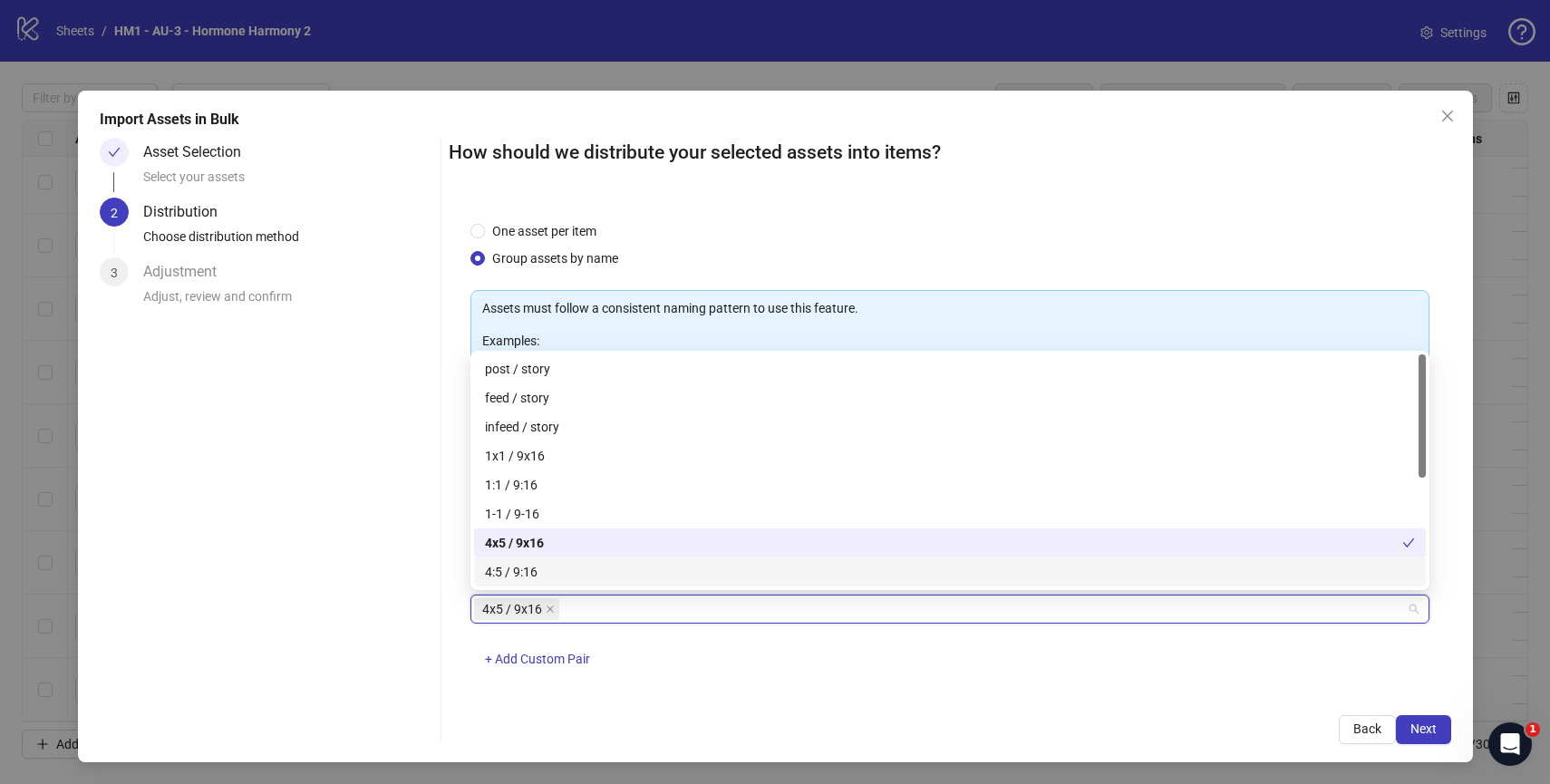
click at [787, 732] on div "Back Next" at bounding box center [950, 730] width 1002 height 29
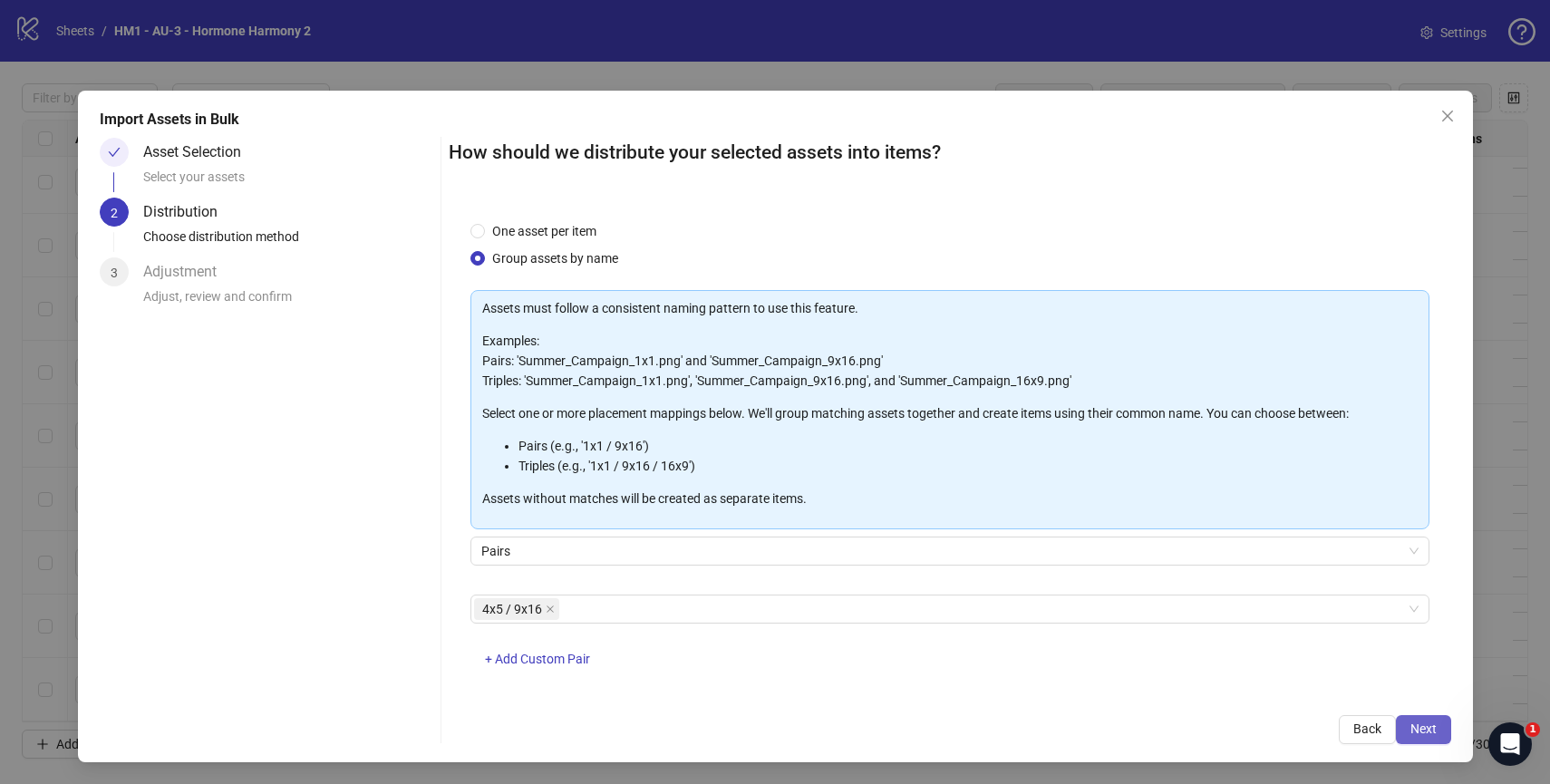
click at [1426, 730] on span "Next" at bounding box center [1423, 728] width 26 height 15
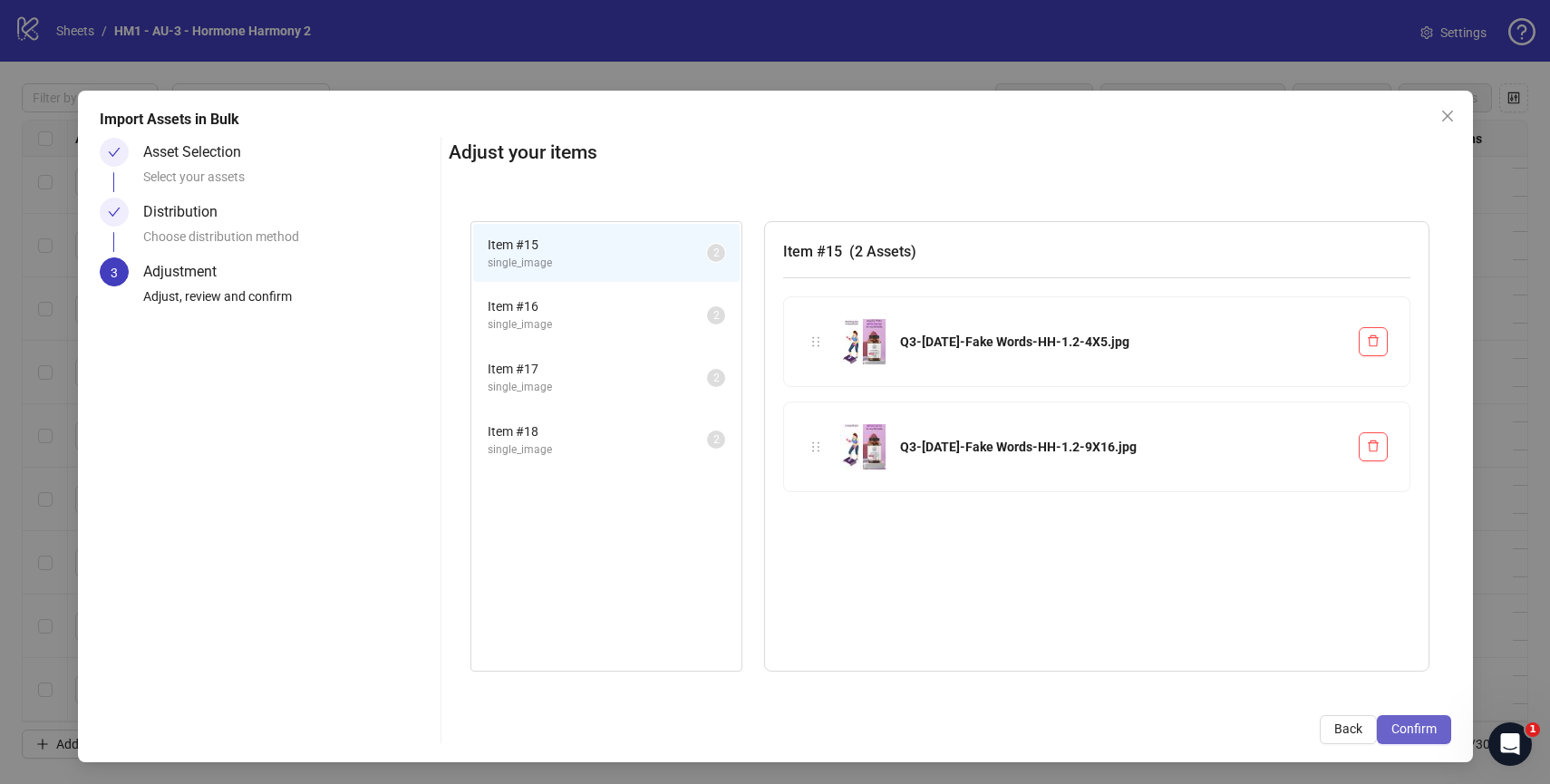
click at [1403, 720] on button "Confirm" at bounding box center [1413, 730] width 75 height 29
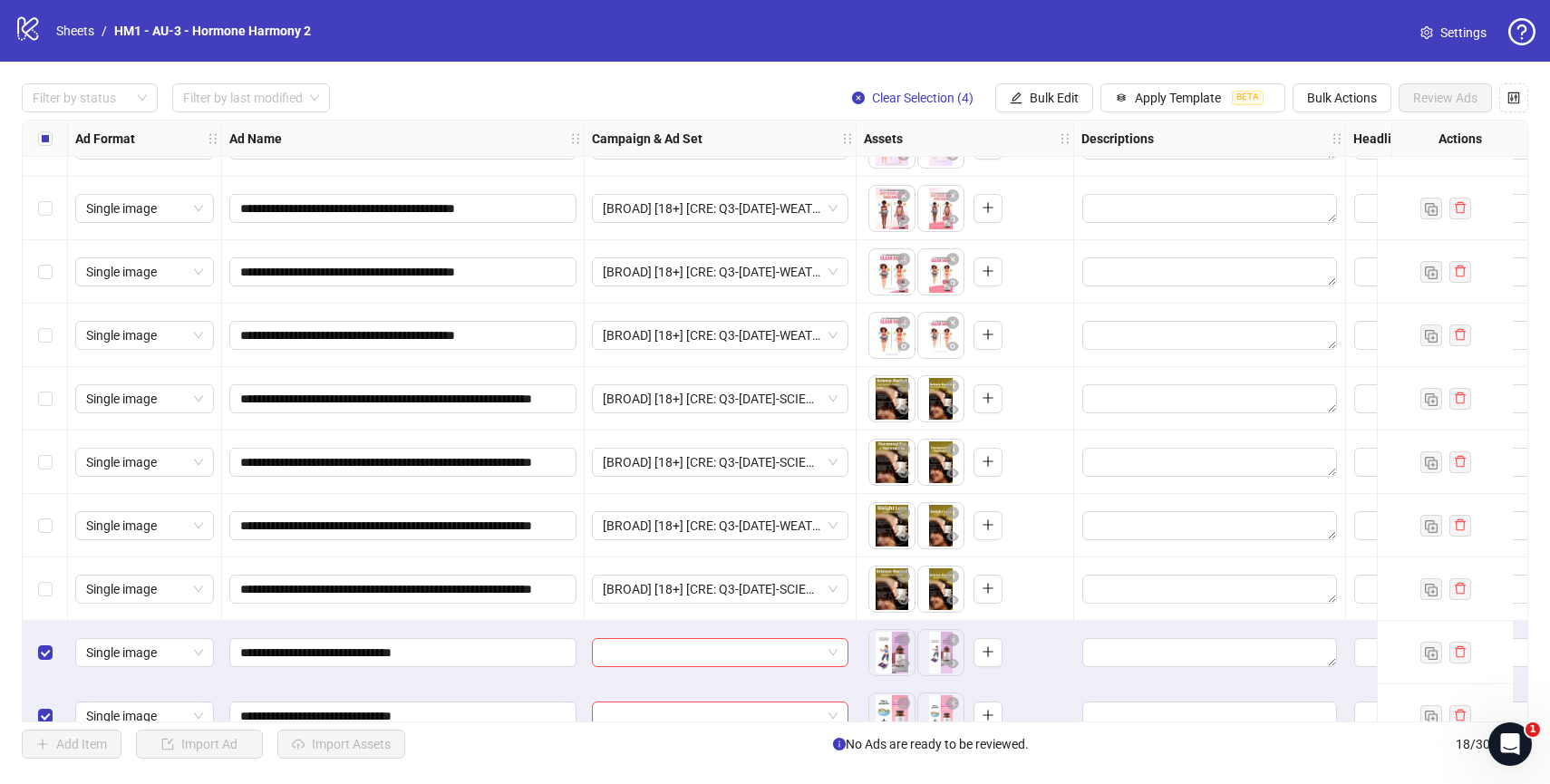
scroll to position [584, 0]
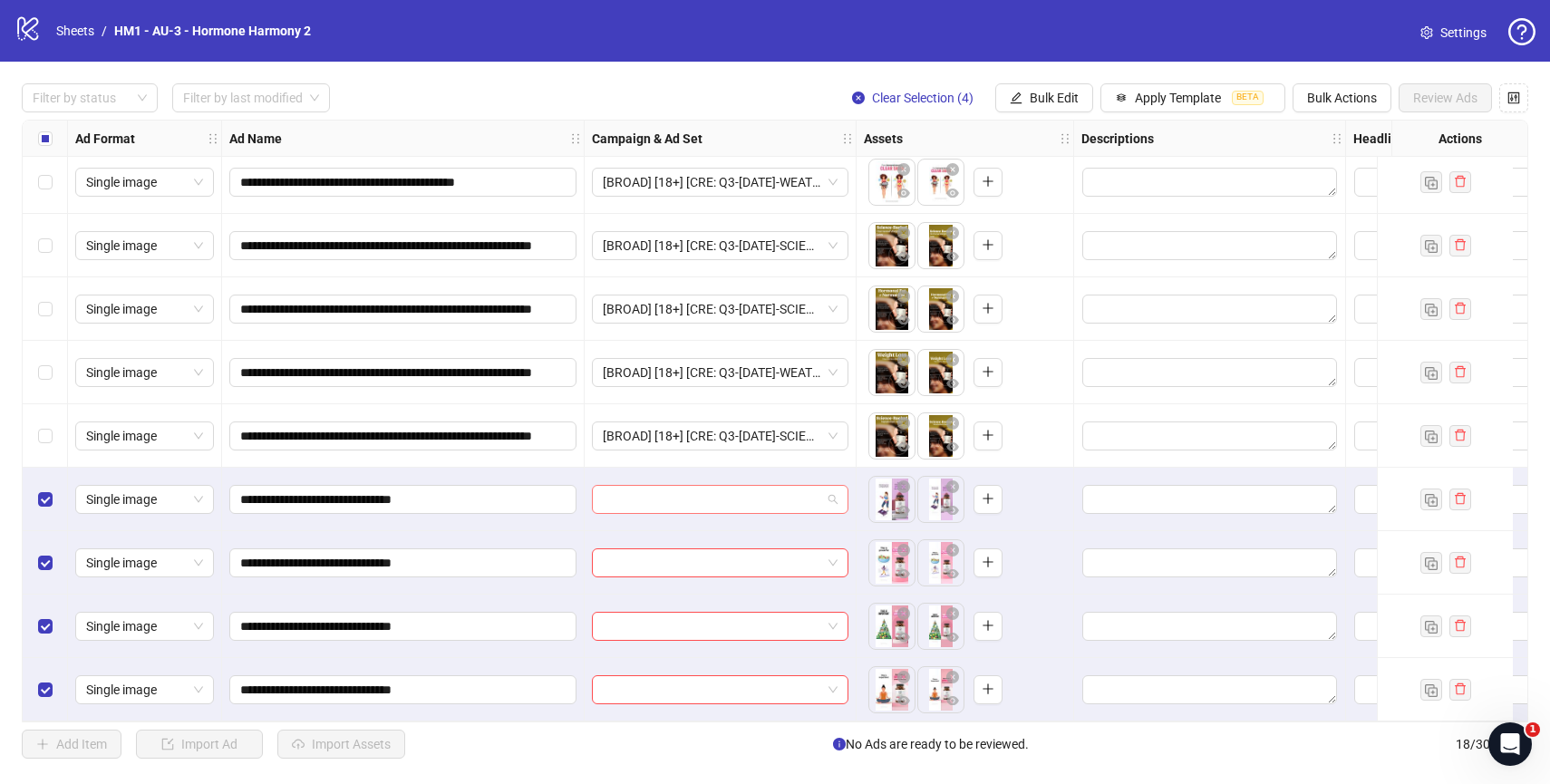
click at [838, 490] on div at bounding box center [720, 499] width 257 height 29
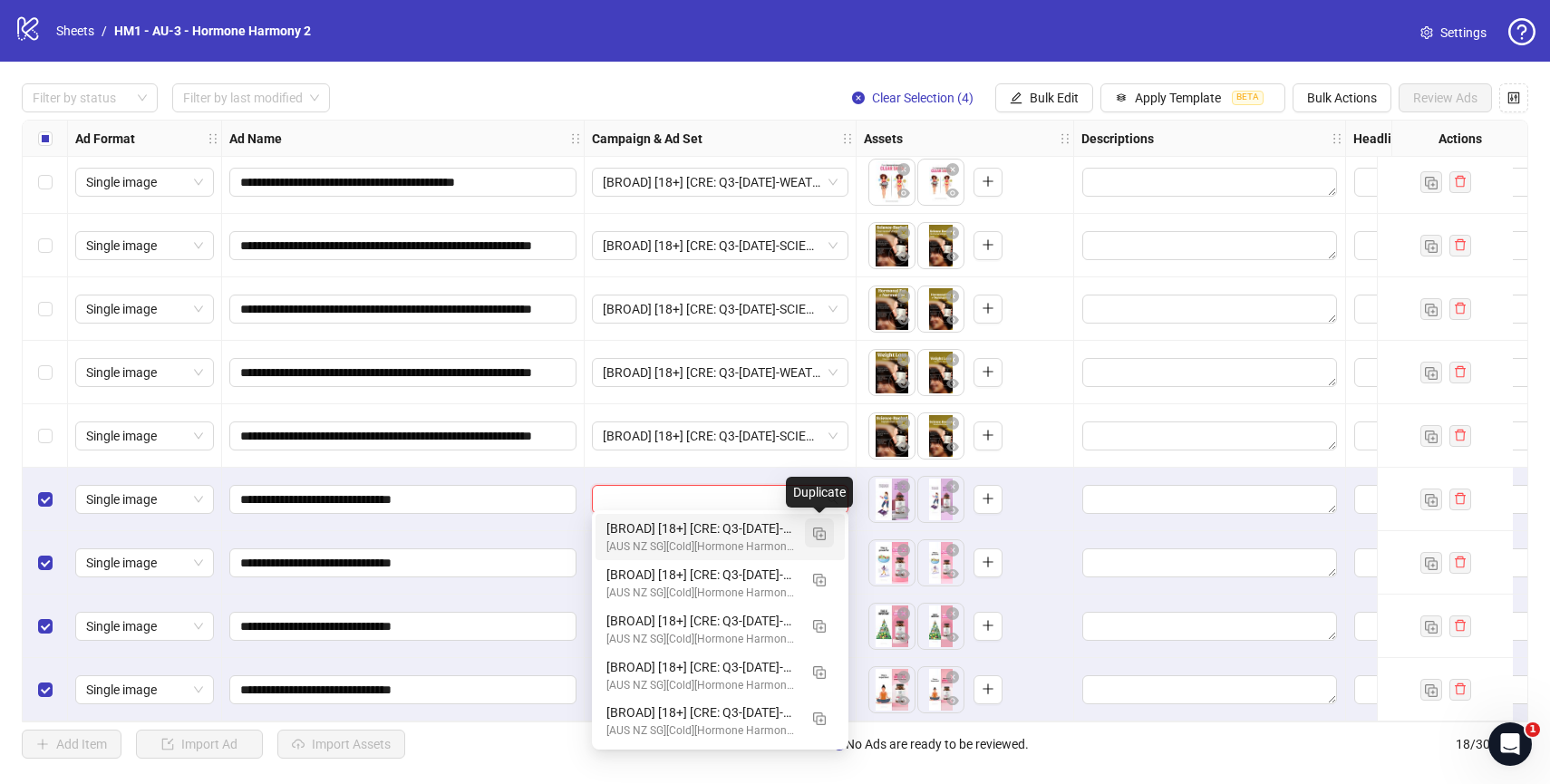
click at [817, 529] on img "button" at bounding box center [819, 533] width 13 height 13
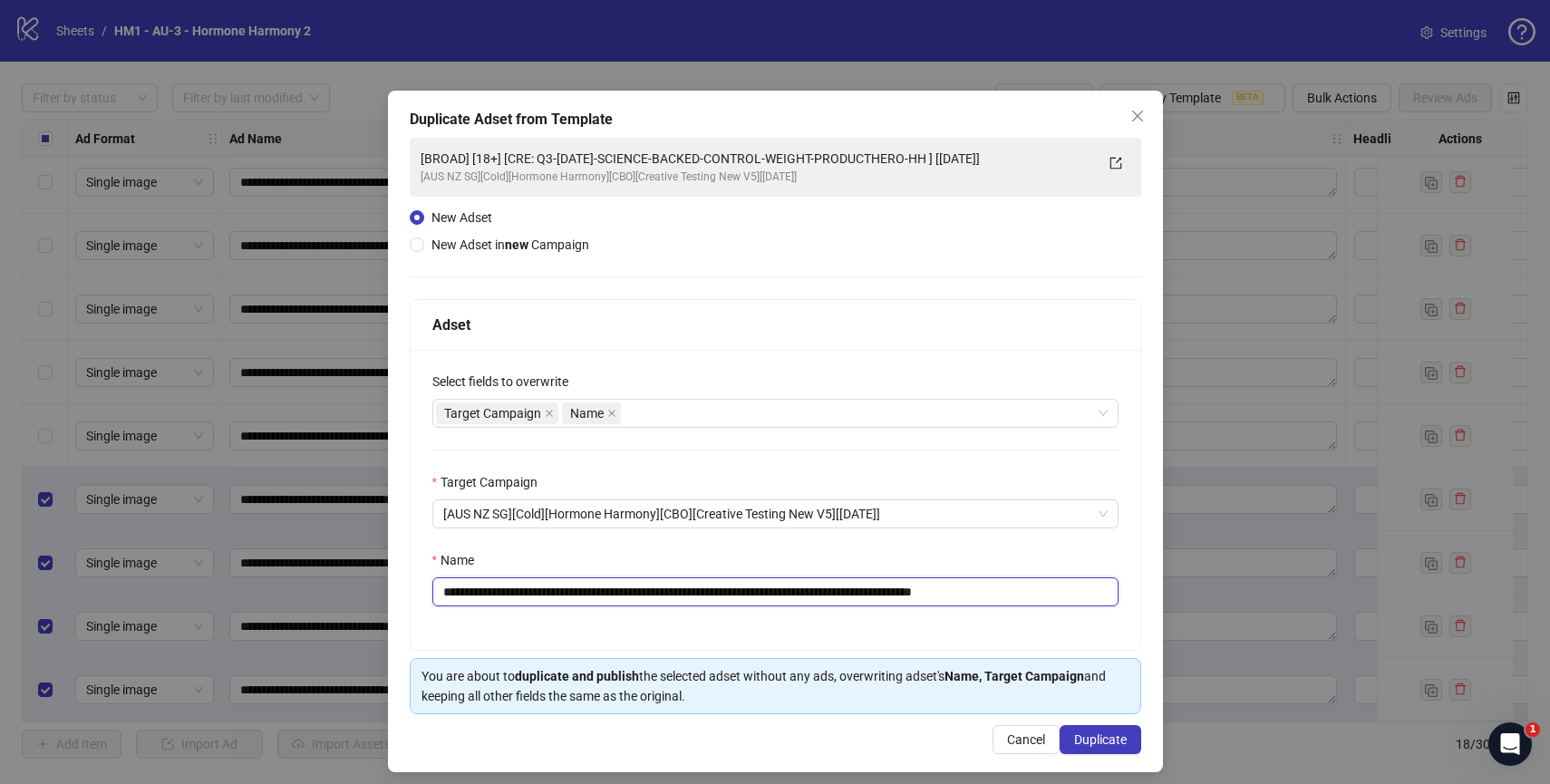
drag, startPoint x: 559, startPoint y: 597, endPoint x: 981, endPoint y: 598, distance: 422.0
click at [981, 598] on input "**********" at bounding box center [775, 592] width 686 height 29
paste input "text"
click at [972, 592] on input "**********" at bounding box center [775, 592] width 686 height 29
type input "**********"
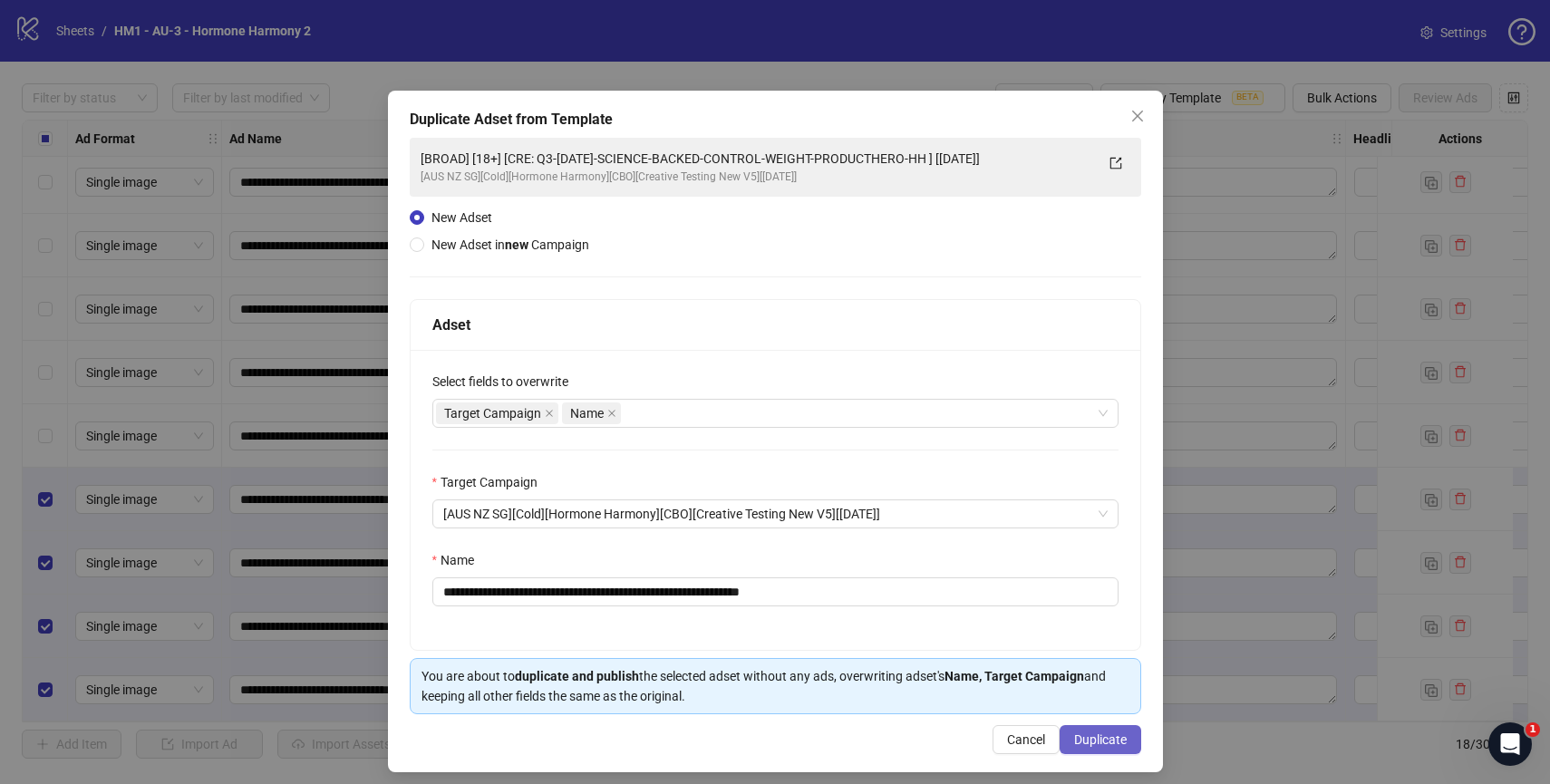
click at [1083, 730] on button "Duplicate" at bounding box center [1100, 739] width 81 height 29
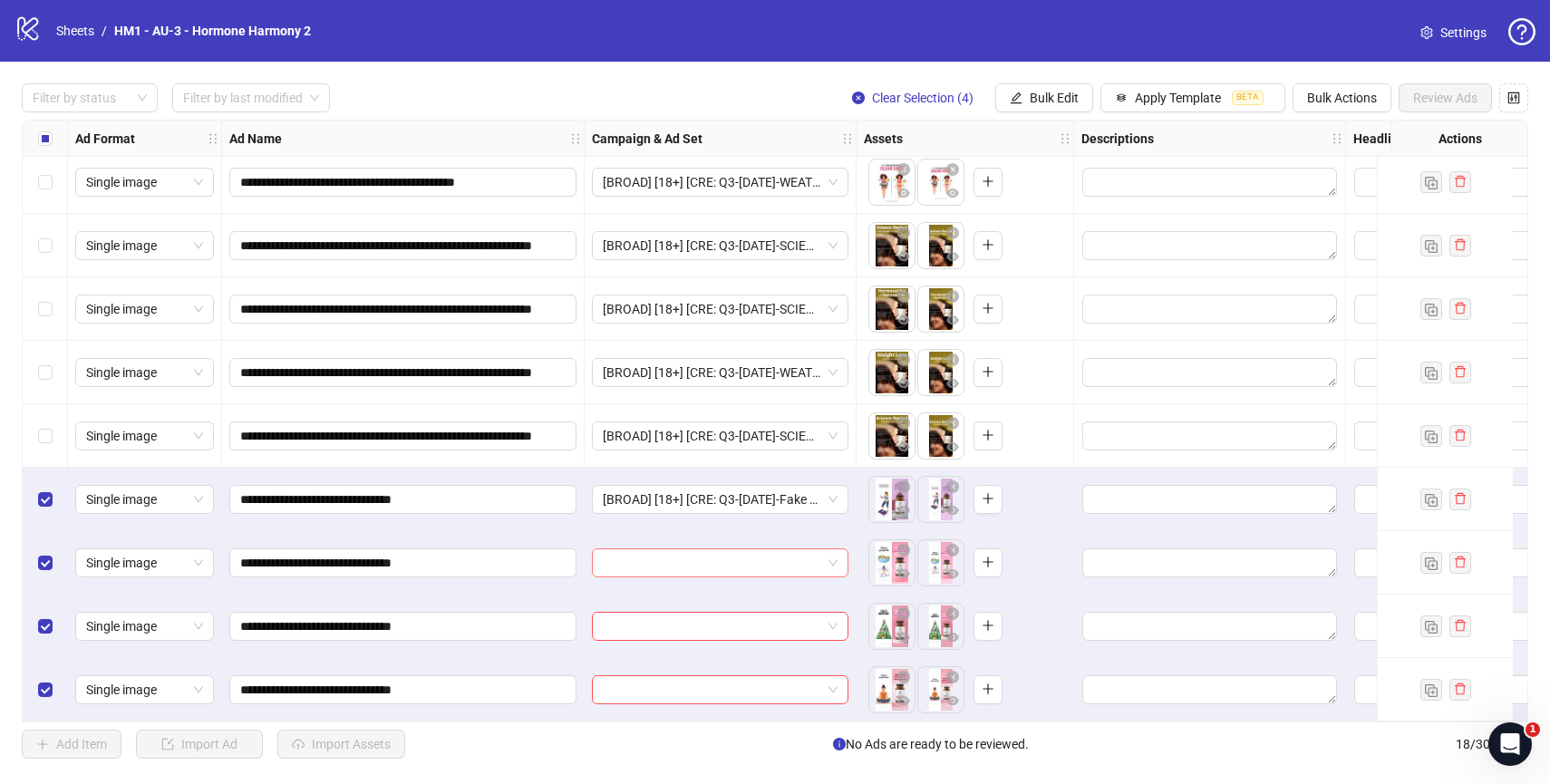
click at [831, 556] on span at bounding box center [720, 563] width 235 height 27
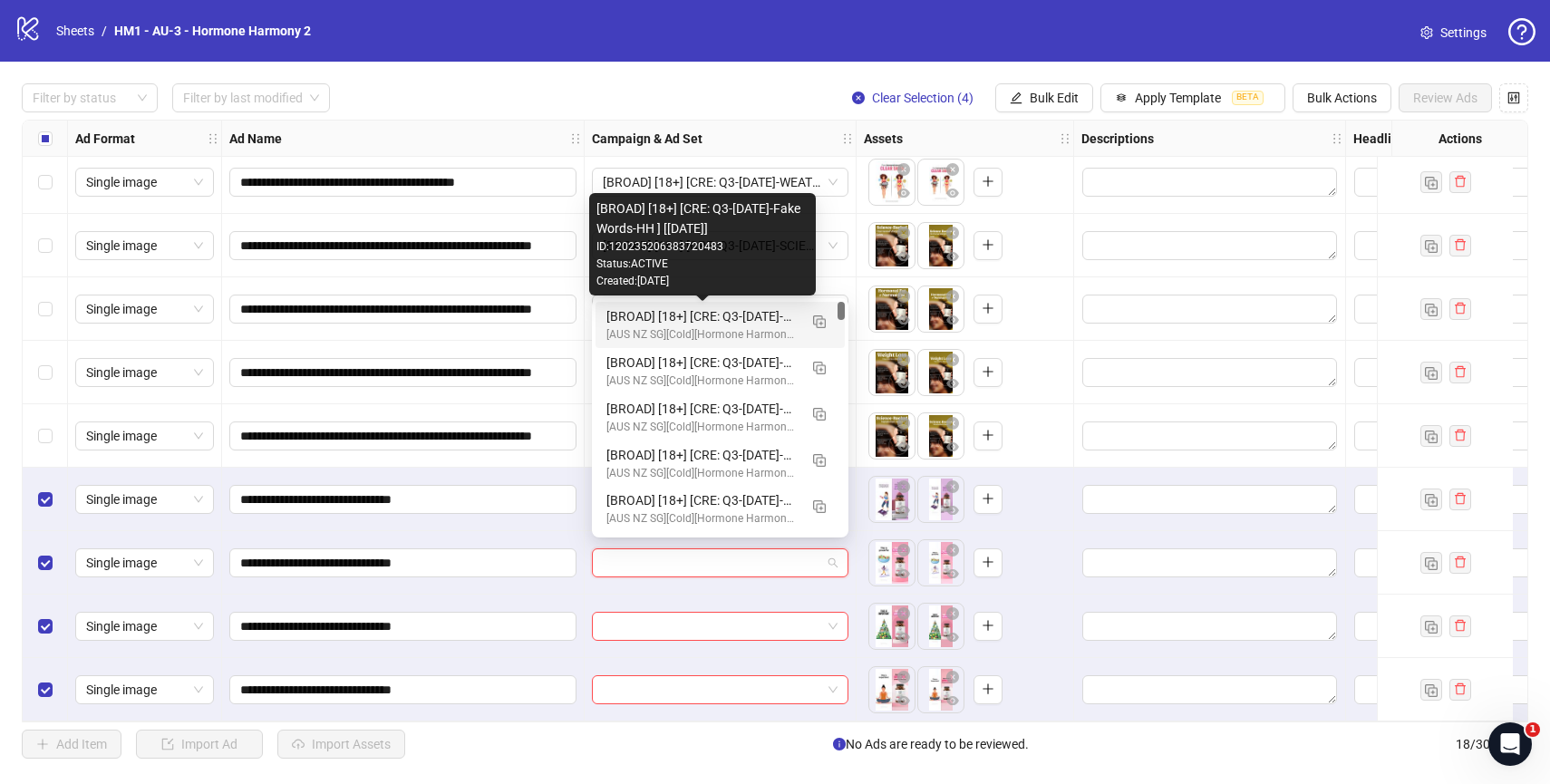
click at [722, 317] on div "[BROAD] [18+] [CRE: Q3-[DATE]-Fake Words-HH ] [[DATE]]" at bounding box center [702, 316] width 191 height 20
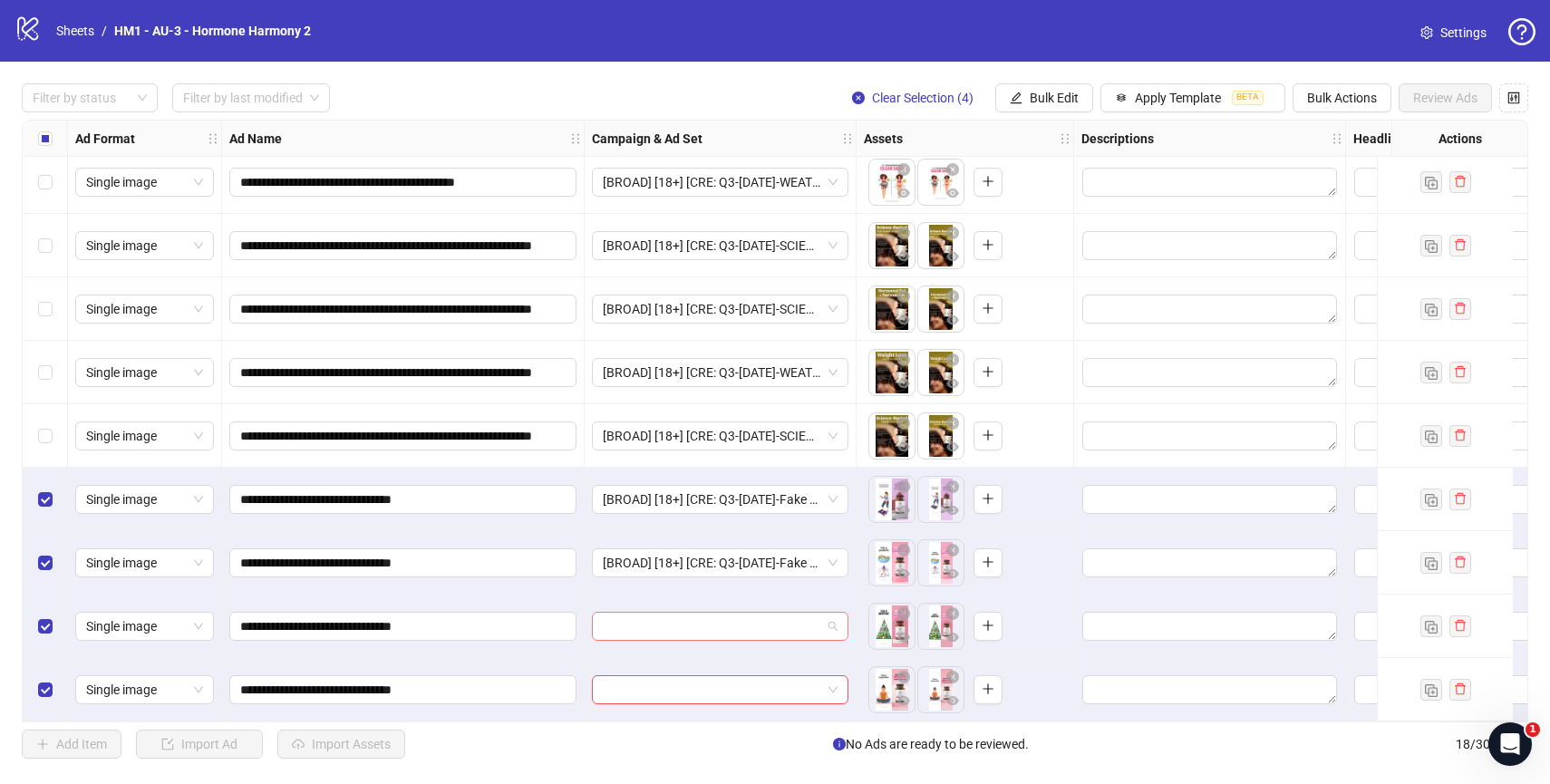
click at [726, 618] on input "search" at bounding box center [712, 626] width 218 height 27
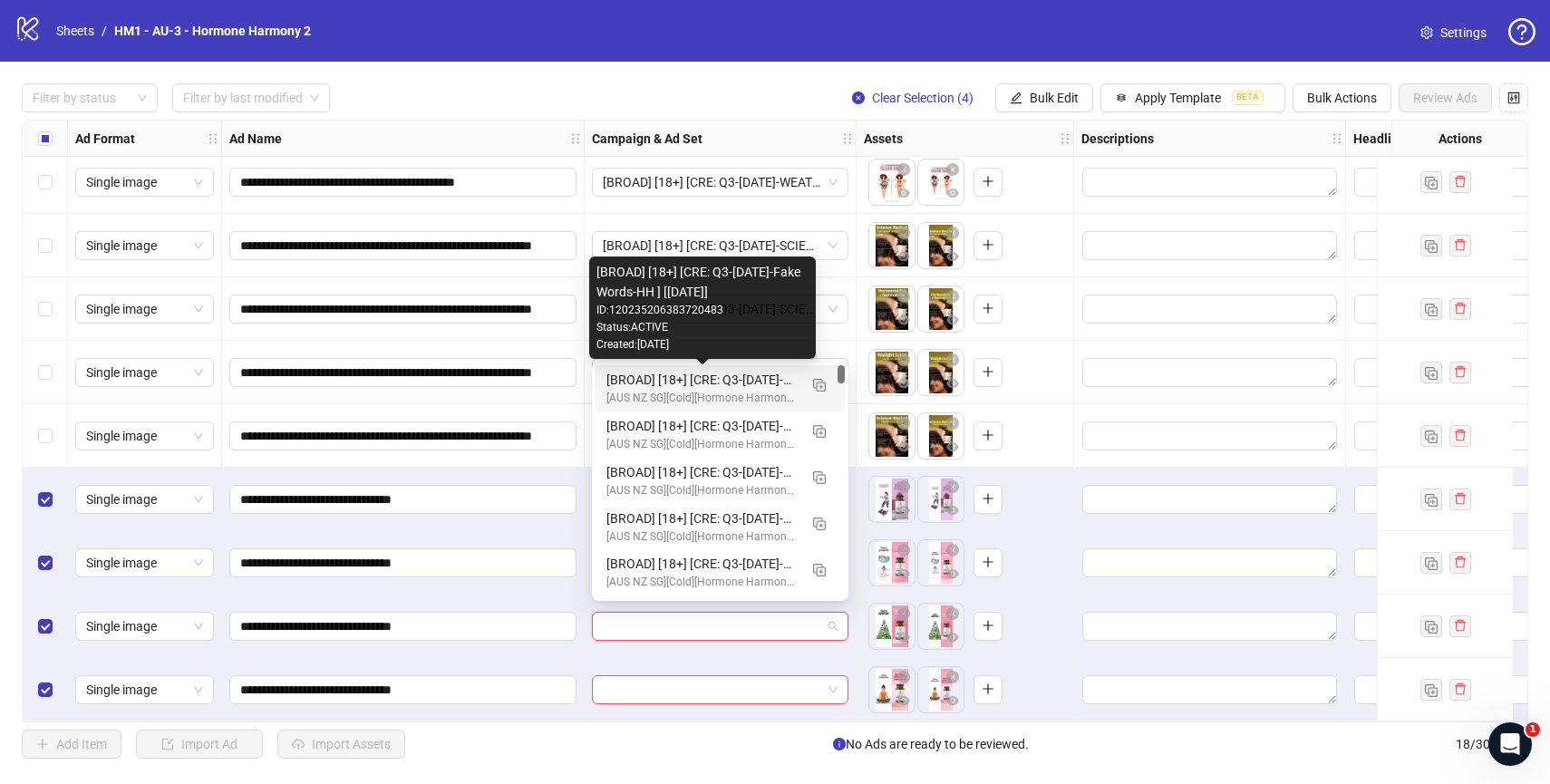
click at [652, 376] on div "[BROAD] [18+] [CRE: Q3-[DATE]-Fake Words-HH ] [[DATE]]" at bounding box center [702, 379] width 191 height 20
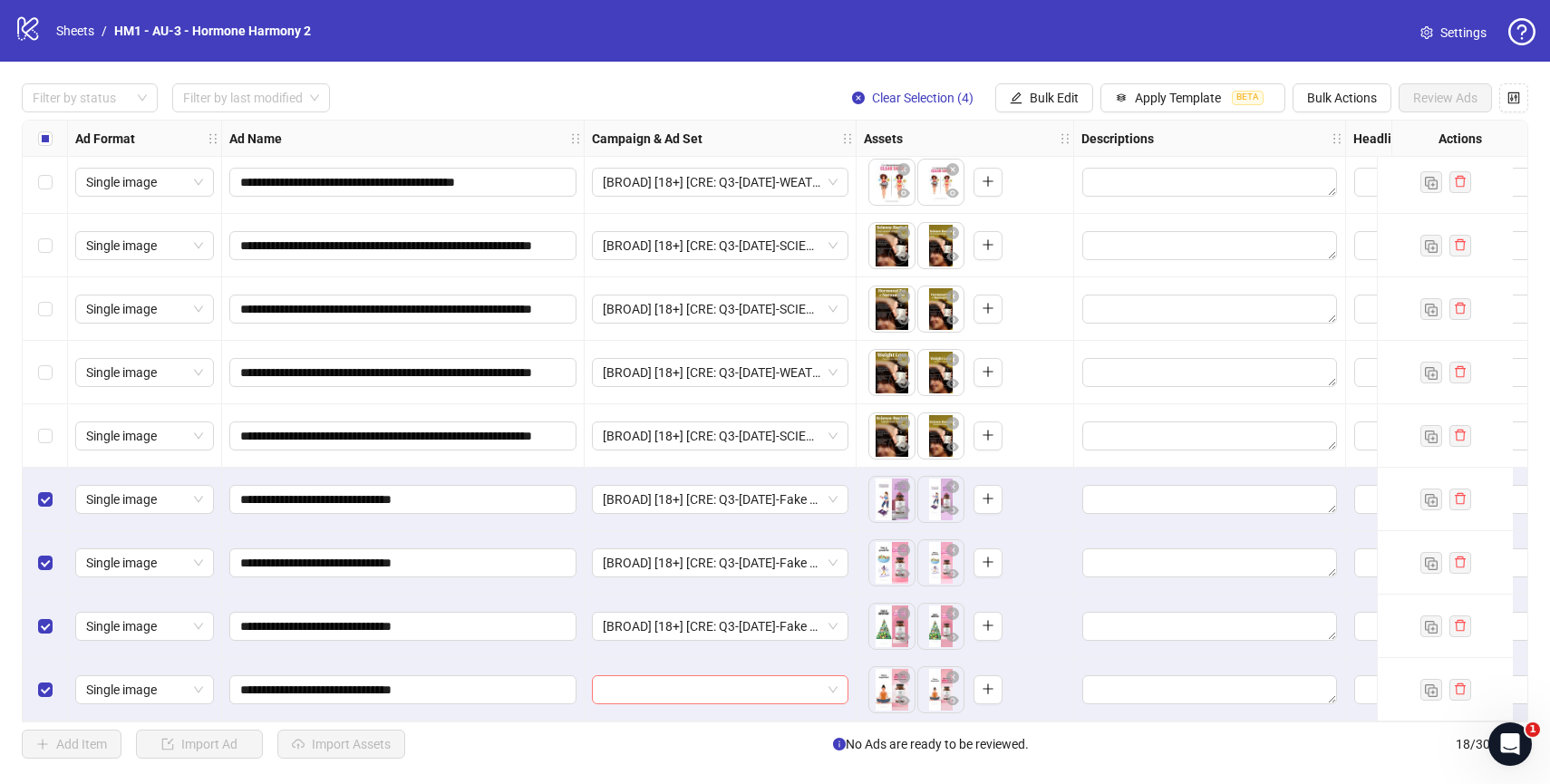
click at [649, 676] on input "search" at bounding box center [712, 690] width 218 height 27
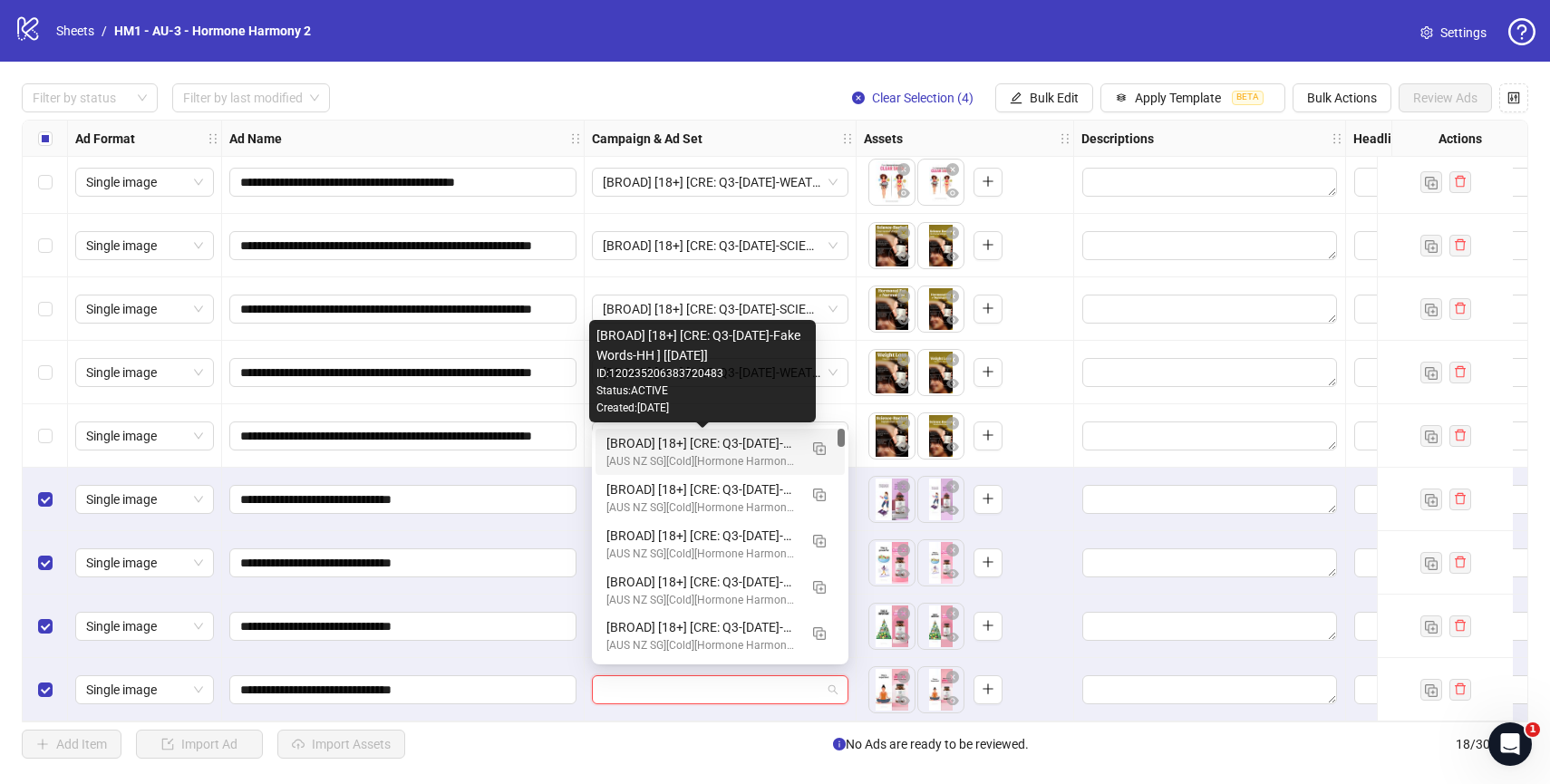
click at [665, 440] on div "[BROAD] [18+] [CRE: Q3-[DATE]-Fake Words-HH ] [[DATE]]" at bounding box center [702, 443] width 191 height 20
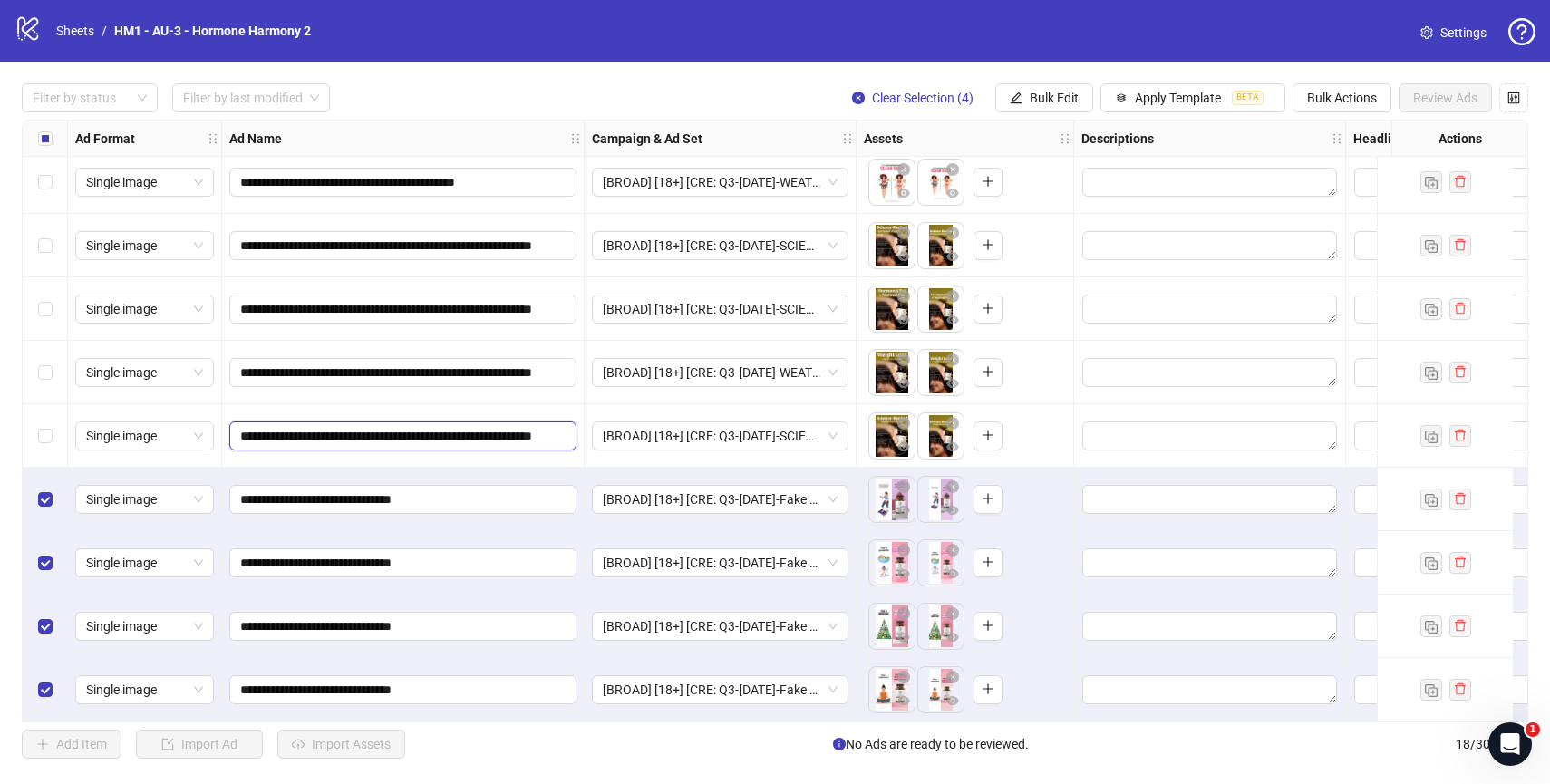
scroll to position [0, 124]
drag, startPoint x: 493, startPoint y: 425, endPoint x: 583, endPoint y: 420, distance: 90.1
click at [583, 420] on div "**********" at bounding box center [403, 435] width 363 height 63
click at [509, 382] on div "**********" at bounding box center [403, 372] width 363 height 63
drag, startPoint x: 485, startPoint y: 374, endPoint x: 583, endPoint y: 366, distance: 98.3
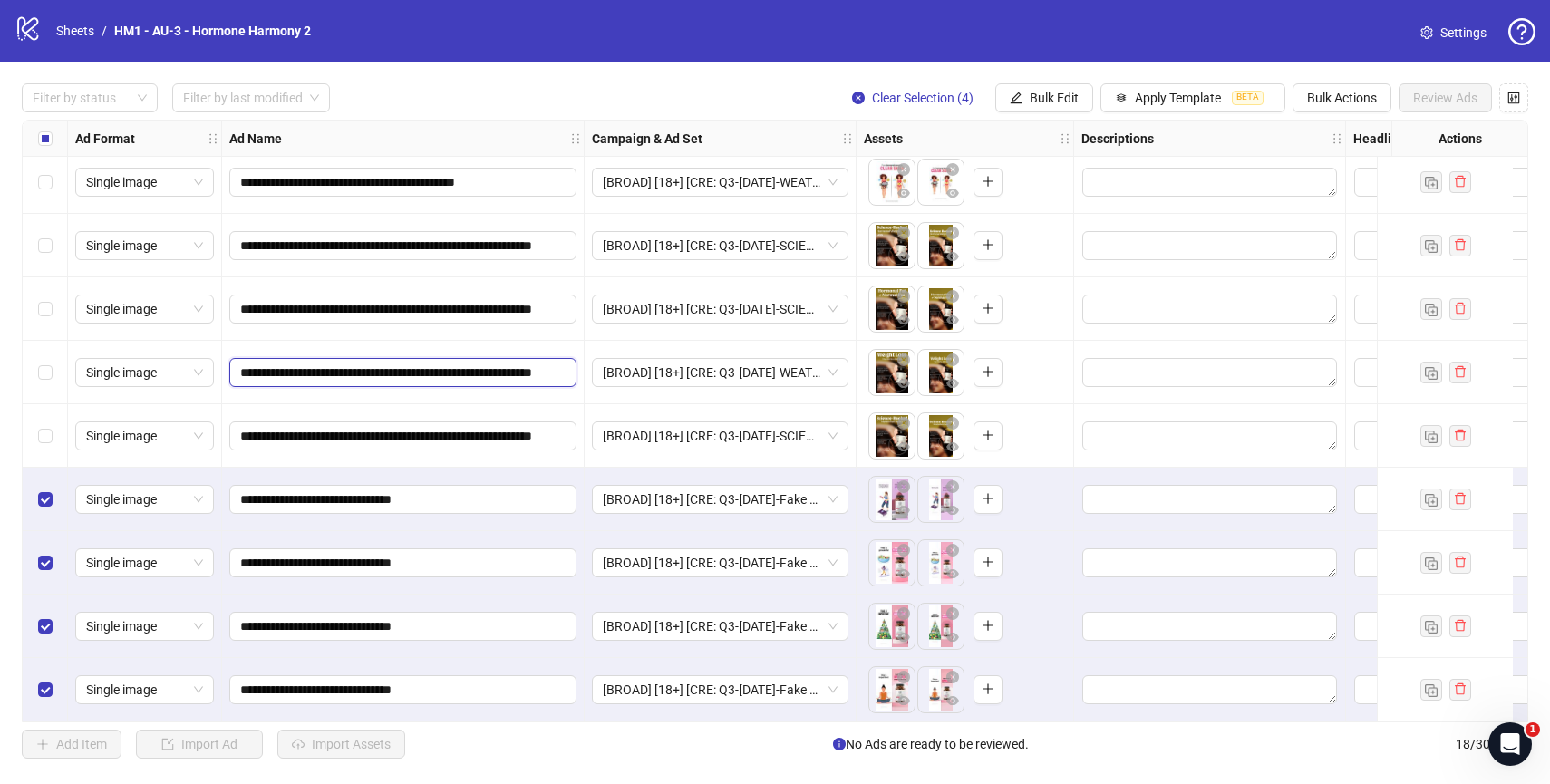
click at [583, 366] on div "**********" at bounding box center [403, 372] width 363 height 63
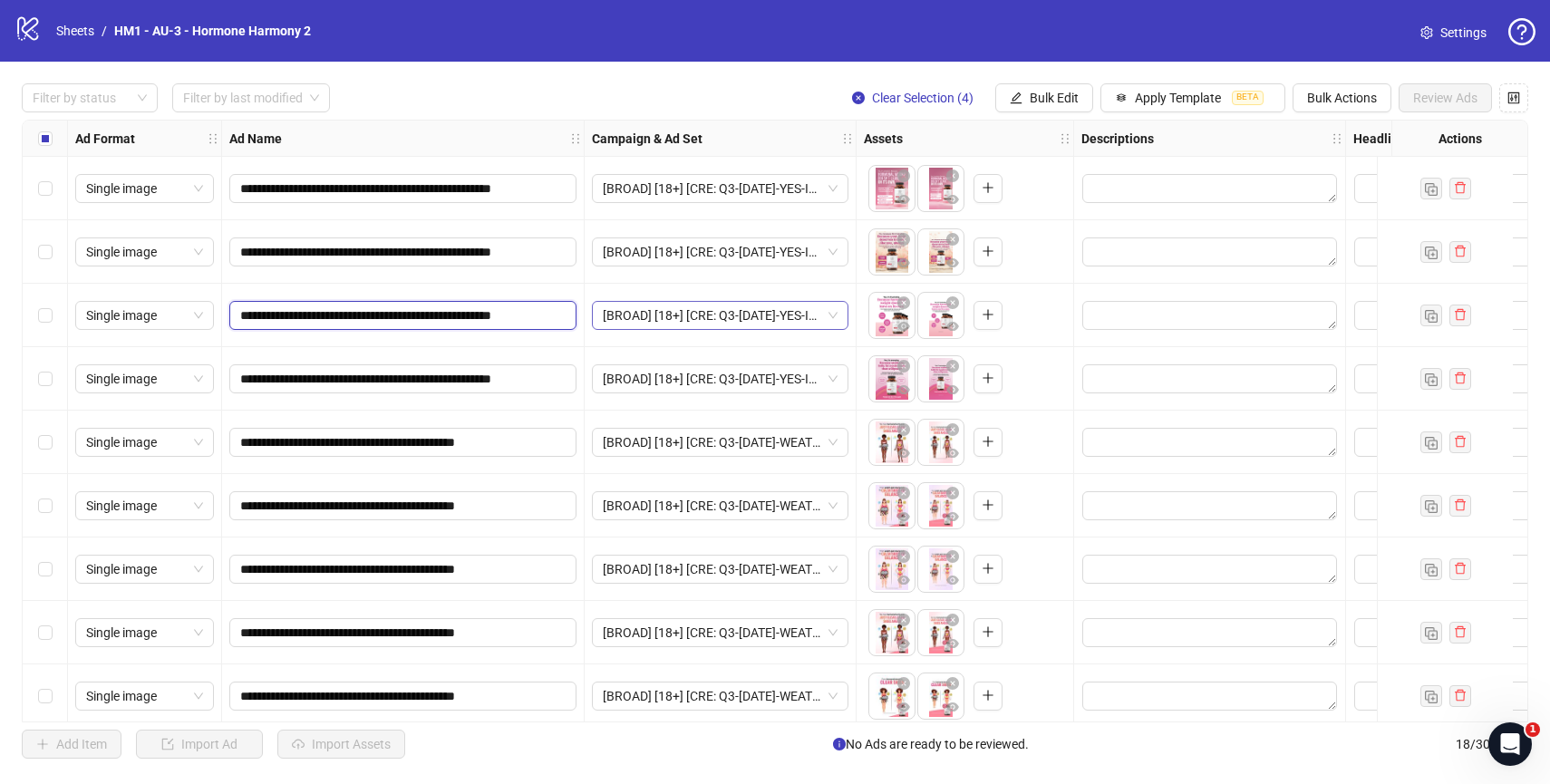
scroll to position [0, 42]
drag, startPoint x: 528, startPoint y: 318, endPoint x: 628, endPoint y: 320, distance: 100.0
click at [628, 120] on div "**********" at bounding box center [1481, 120] width 2919 height 0
drag, startPoint x: 471, startPoint y: 252, endPoint x: 565, endPoint y: 256, distance: 94.1
click at [565, 256] on span "**********" at bounding box center [403, 252] width 347 height 29
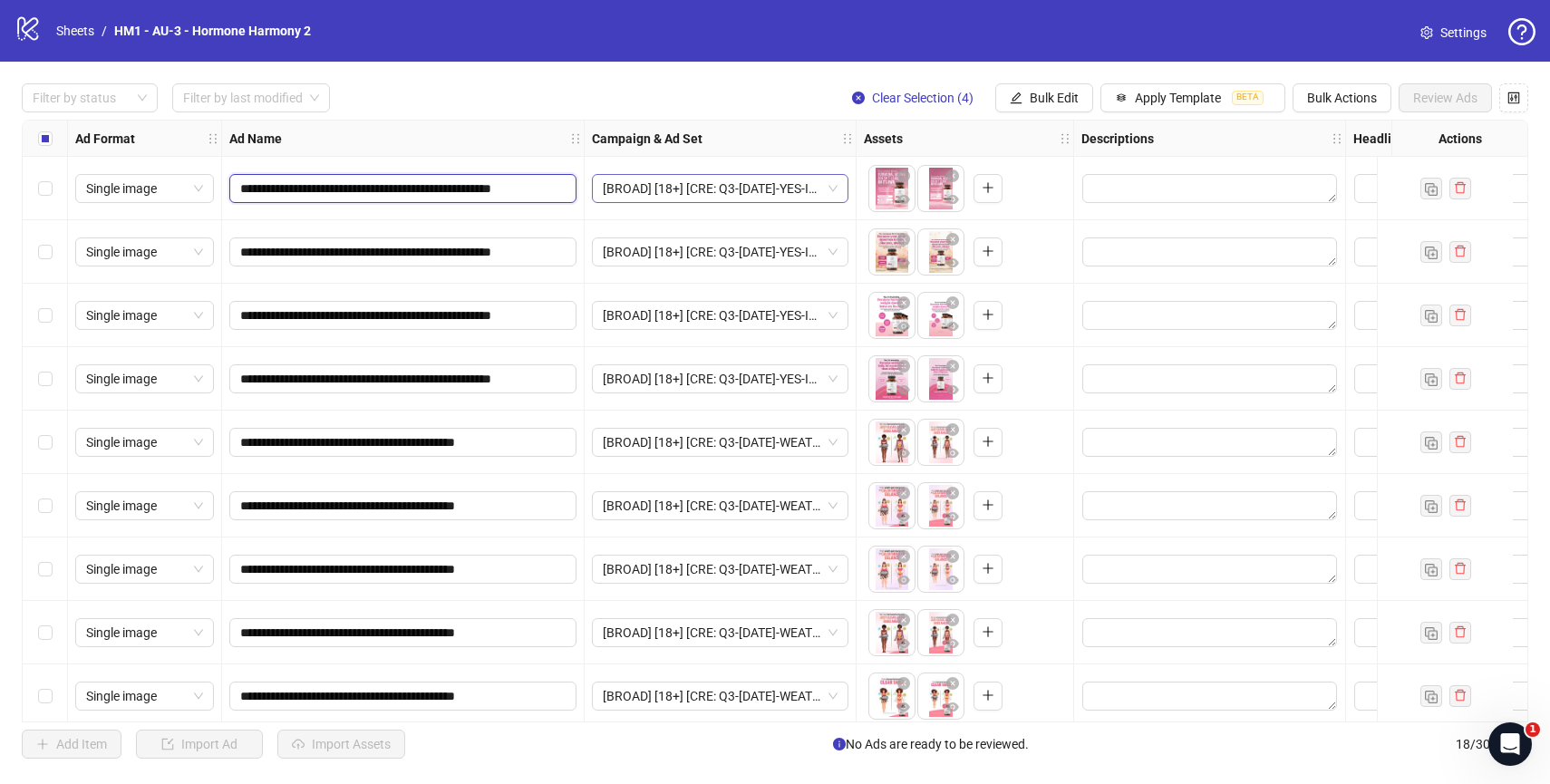
drag, startPoint x: 487, startPoint y: 192, endPoint x: 593, endPoint y: 200, distance: 106.3
click at [593, 120] on div "**********" at bounding box center [1481, 120] width 2919 height 0
drag, startPoint x: 458, startPoint y: 447, endPoint x: 602, endPoint y: 447, distance: 144.0
click at [602, 120] on div "**********" at bounding box center [1481, 120] width 2919 height 0
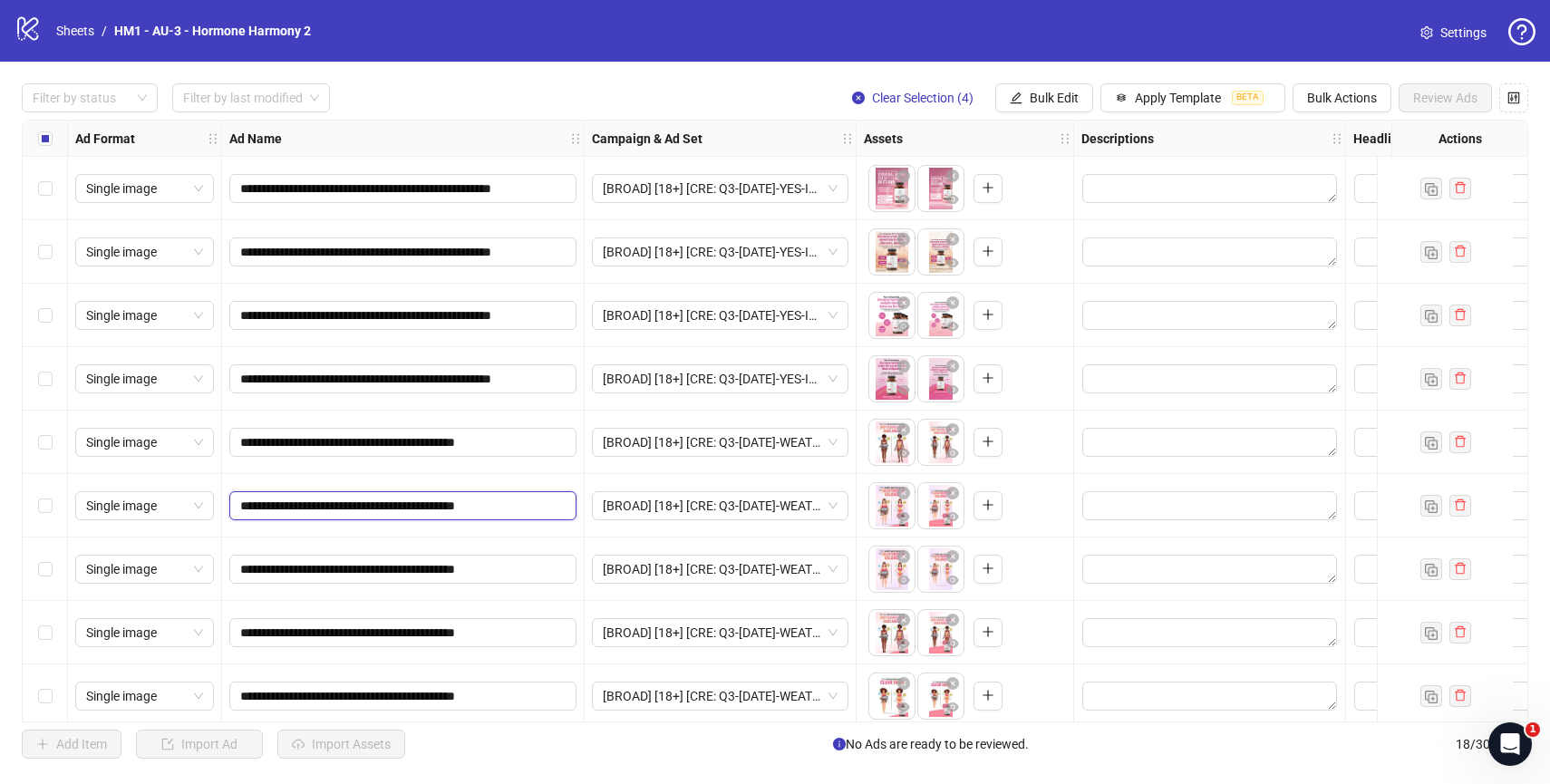
drag, startPoint x: 398, startPoint y: 509, endPoint x: 563, endPoint y: 507, distance: 165.0
click at [563, 507] on span "**********" at bounding box center [403, 506] width 347 height 29
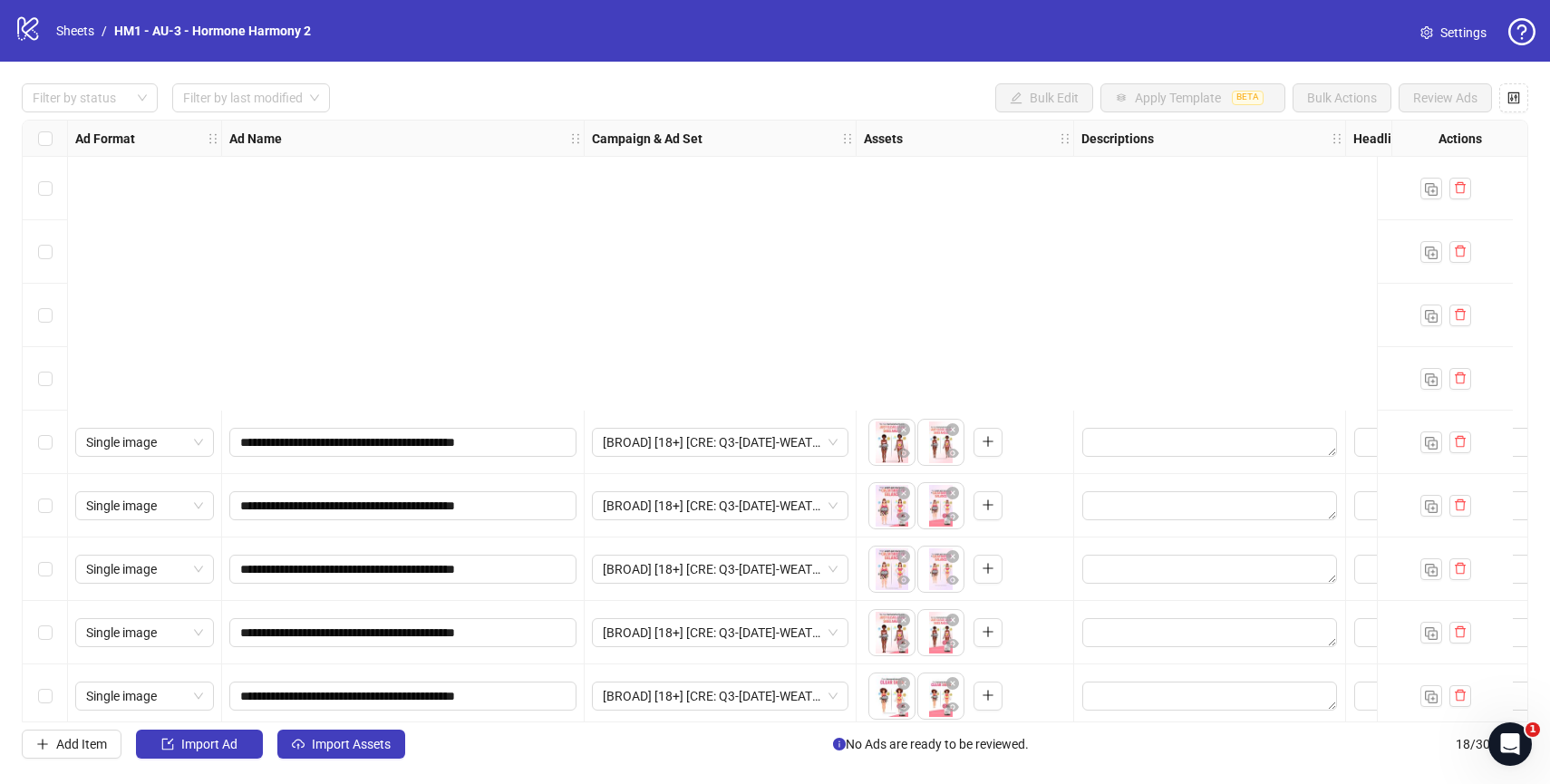
scroll to position [584, 0]
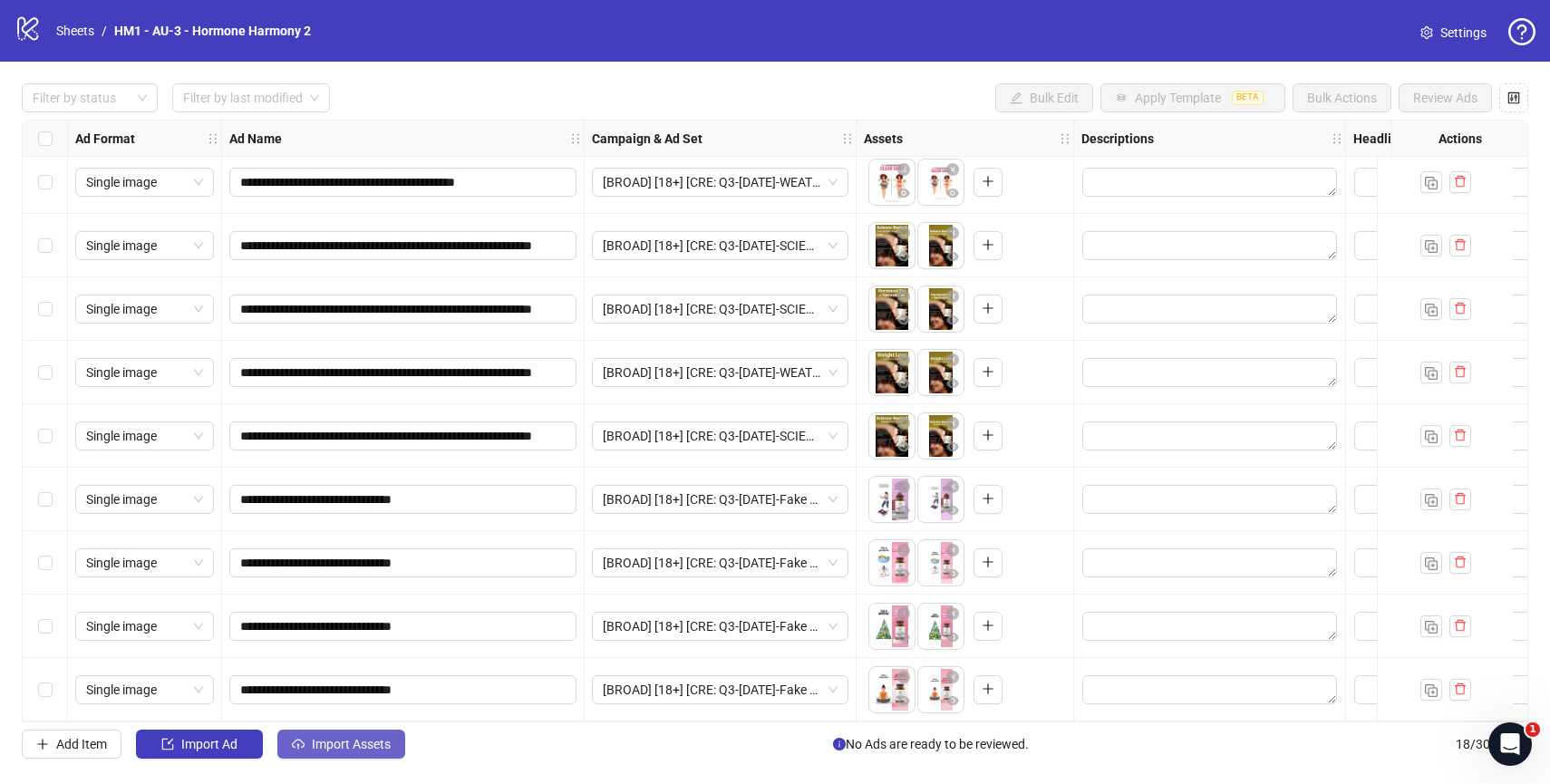
click at [341, 745] on span "Import Assets" at bounding box center [351, 743] width 79 height 15
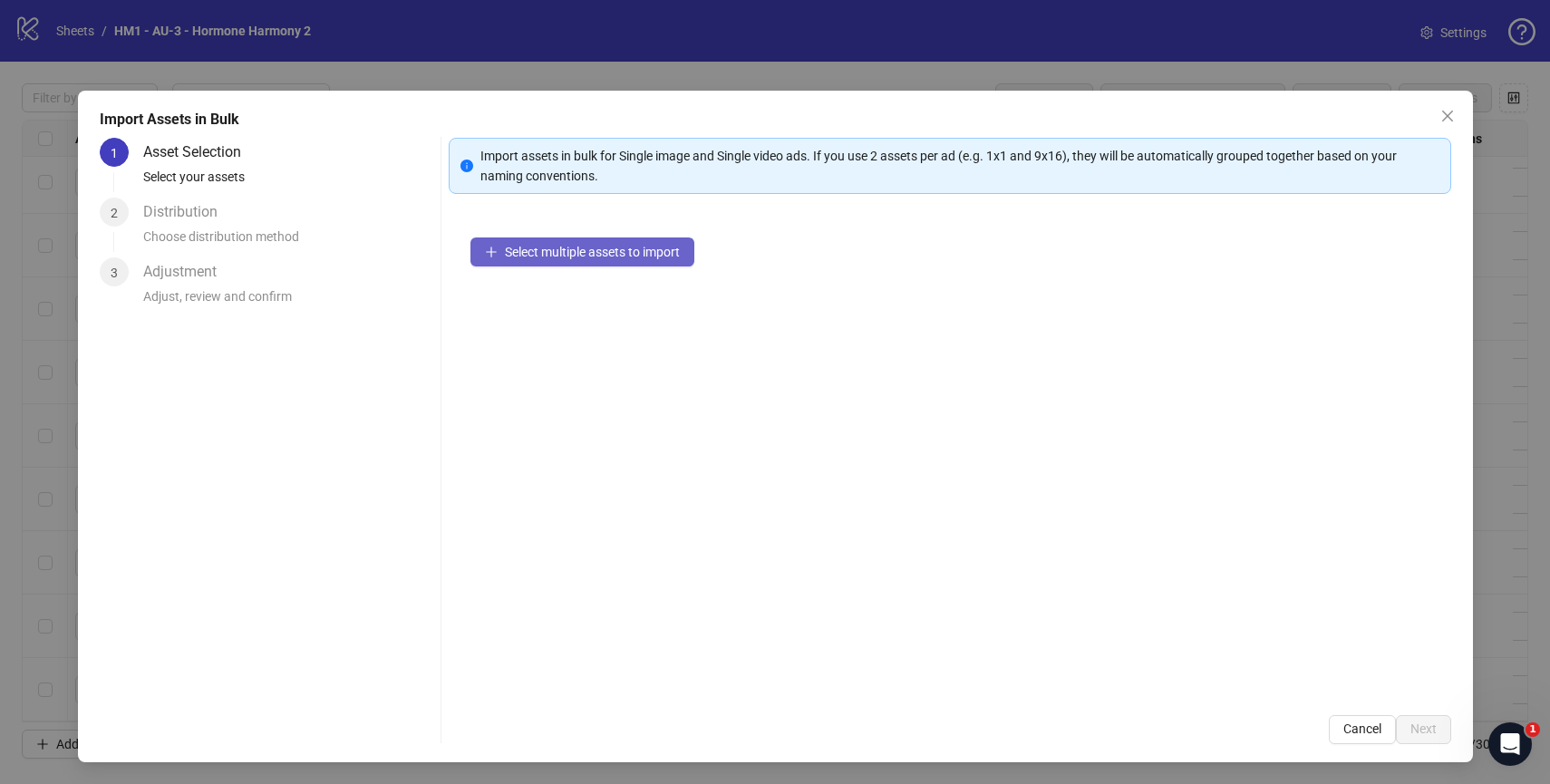
click at [646, 258] on span "Select multiple assets to import" at bounding box center [592, 251] width 174 height 15
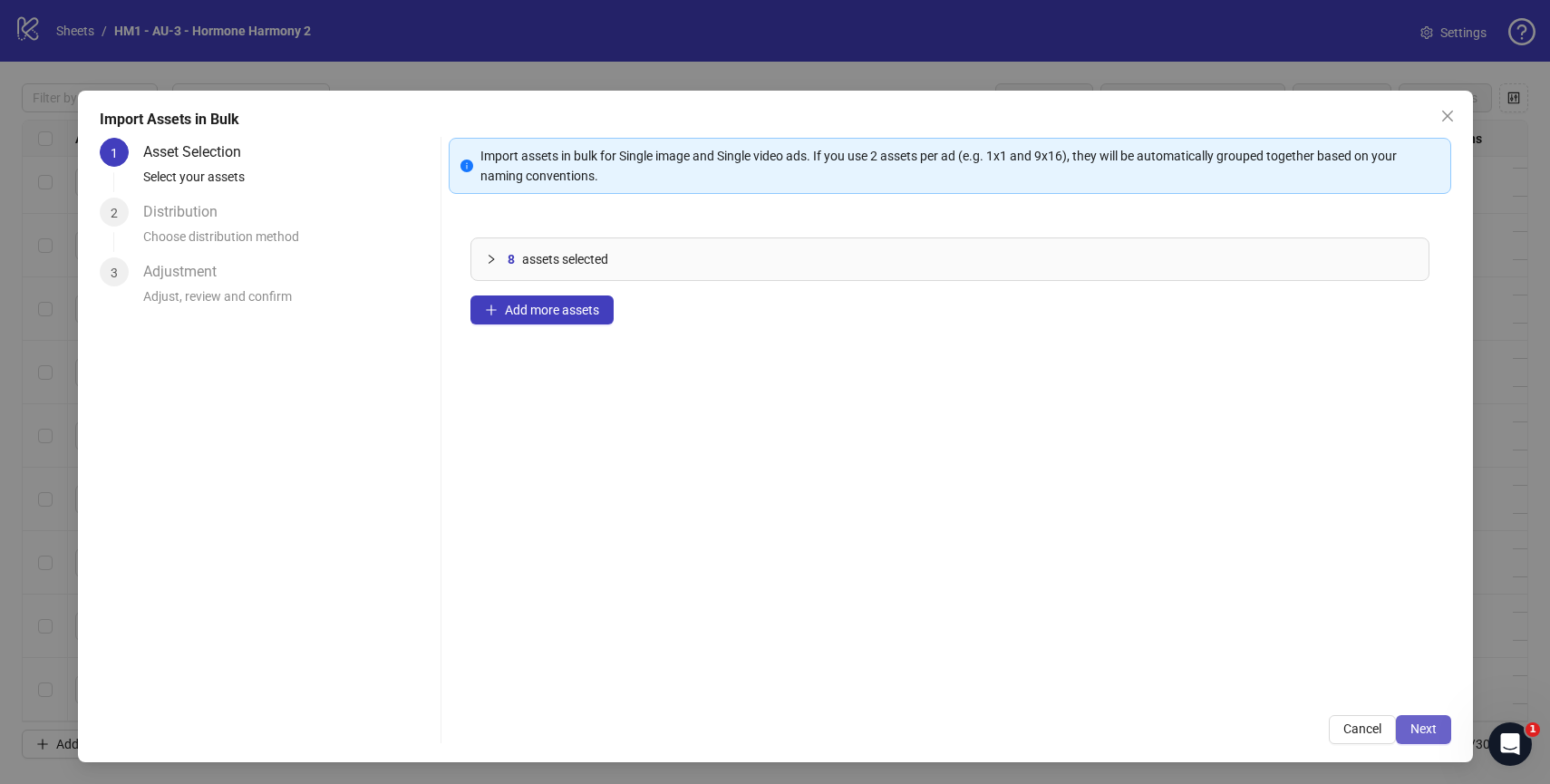
click at [1419, 721] on span "Next" at bounding box center [1423, 728] width 26 height 15
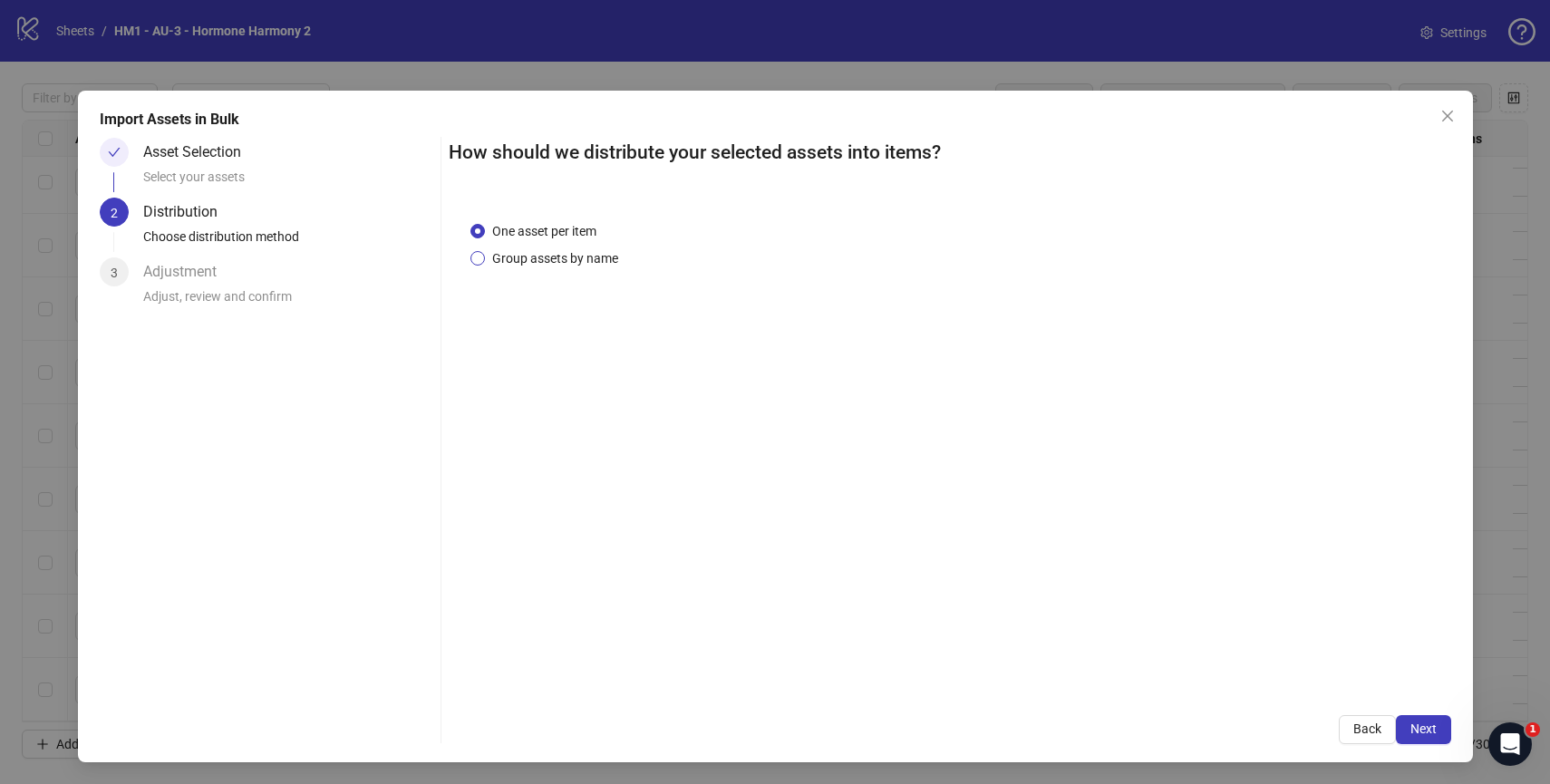
click at [587, 265] on span "Group assets by name" at bounding box center [554, 258] width 141 height 20
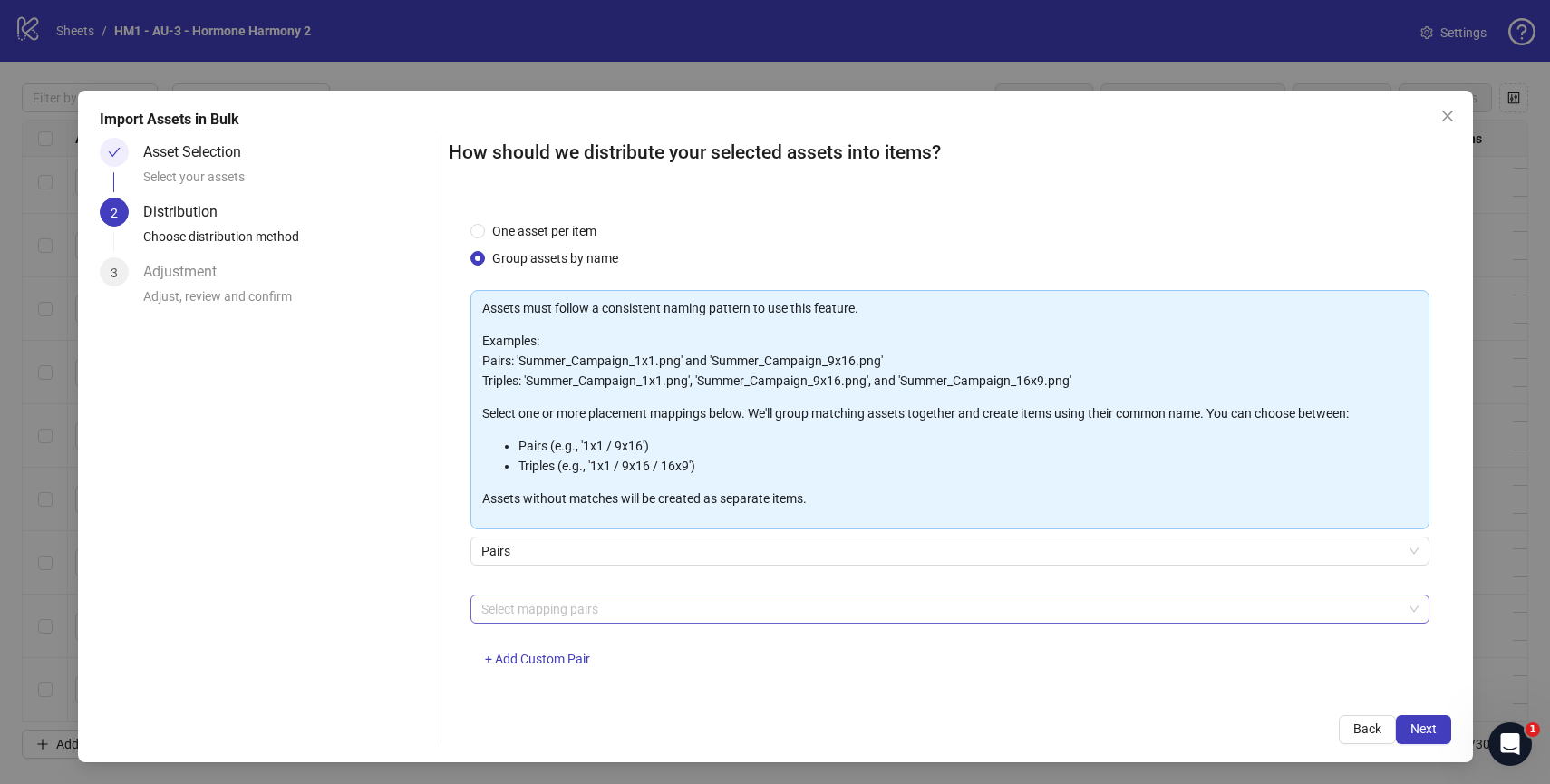
click at [732, 604] on div at bounding box center [940, 609] width 933 height 25
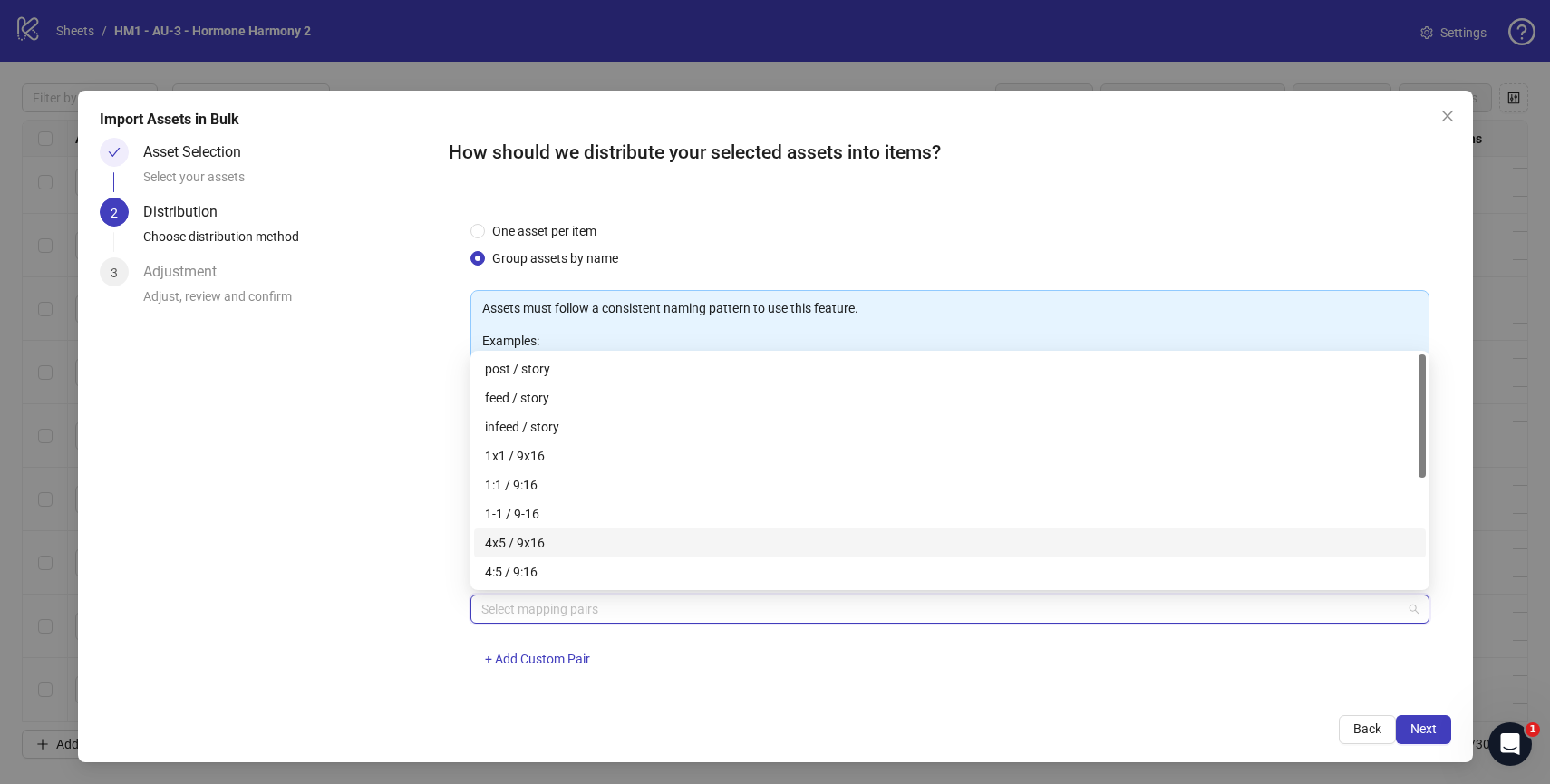
click at [666, 550] on div "4x5 / 9x16" at bounding box center [949, 543] width 930 height 20
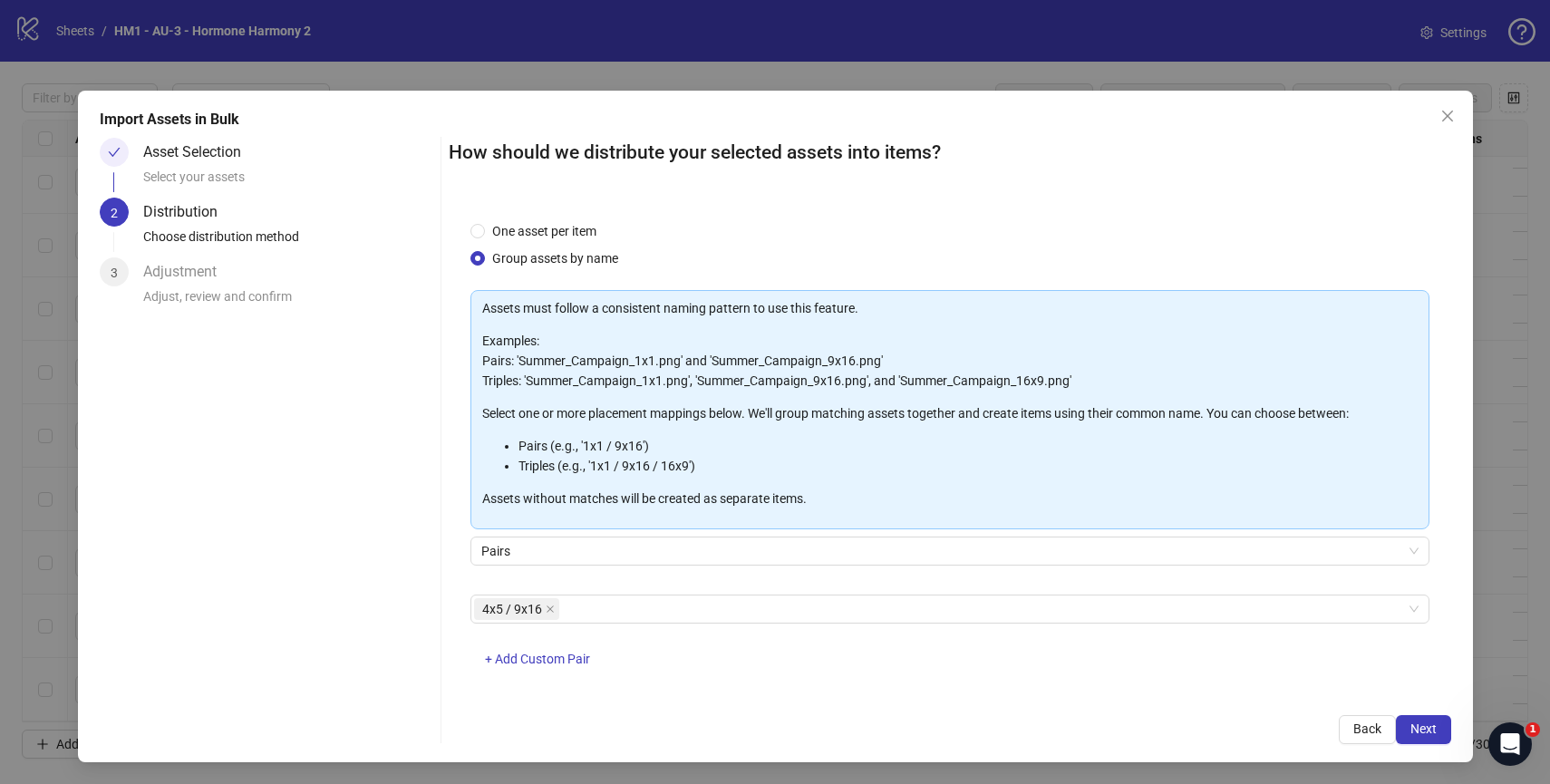
click at [1070, 703] on div "How should we distribute your selected assets into items? One asset per item Gr…" at bounding box center [950, 441] width 1002 height 607
click at [1415, 718] on button "Next" at bounding box center [1423, 730] width 55 height 29
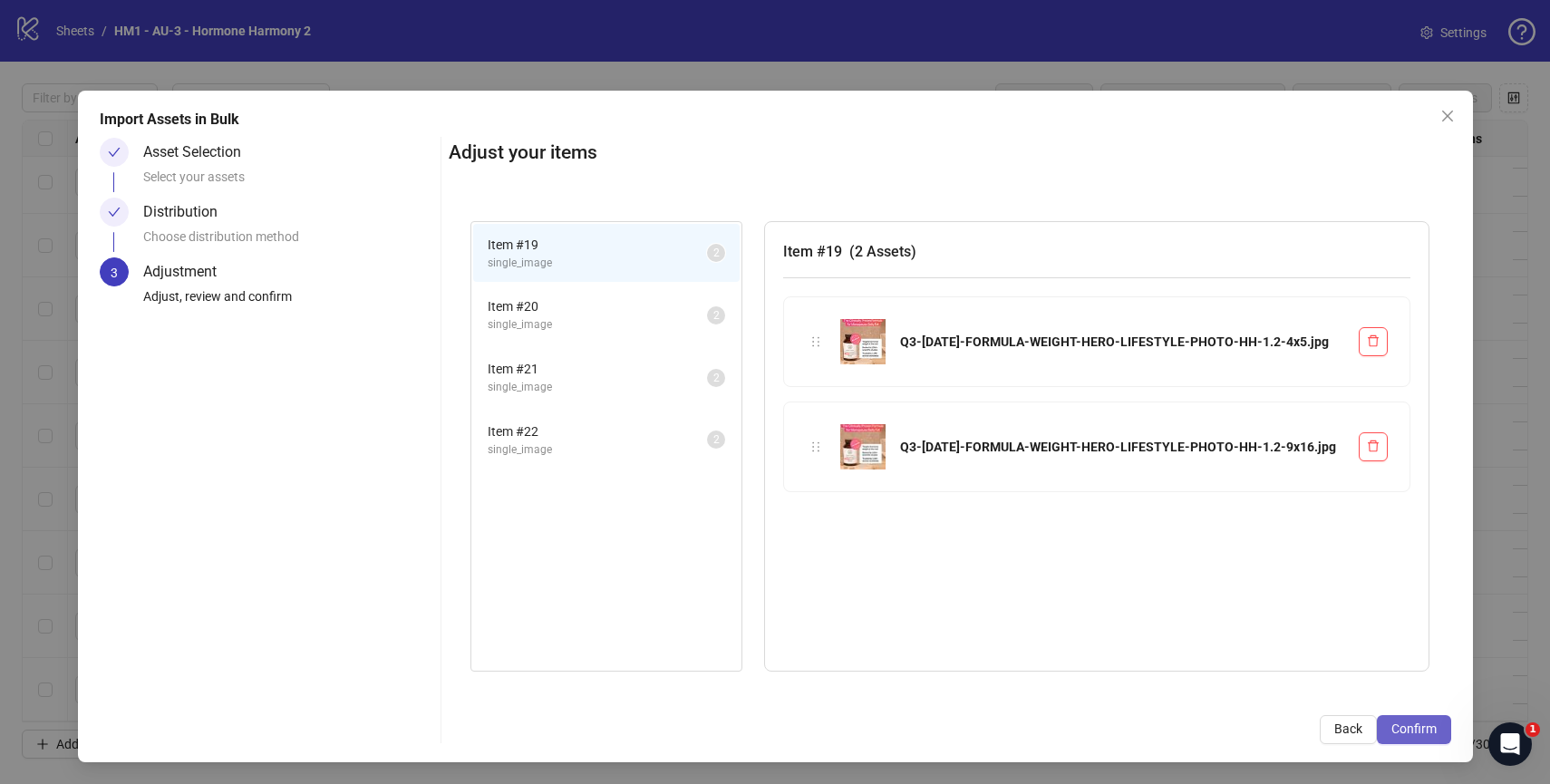
click at [1408, 733] on span "Confirm" at bounding box center [1413, 728] width 46 height 15
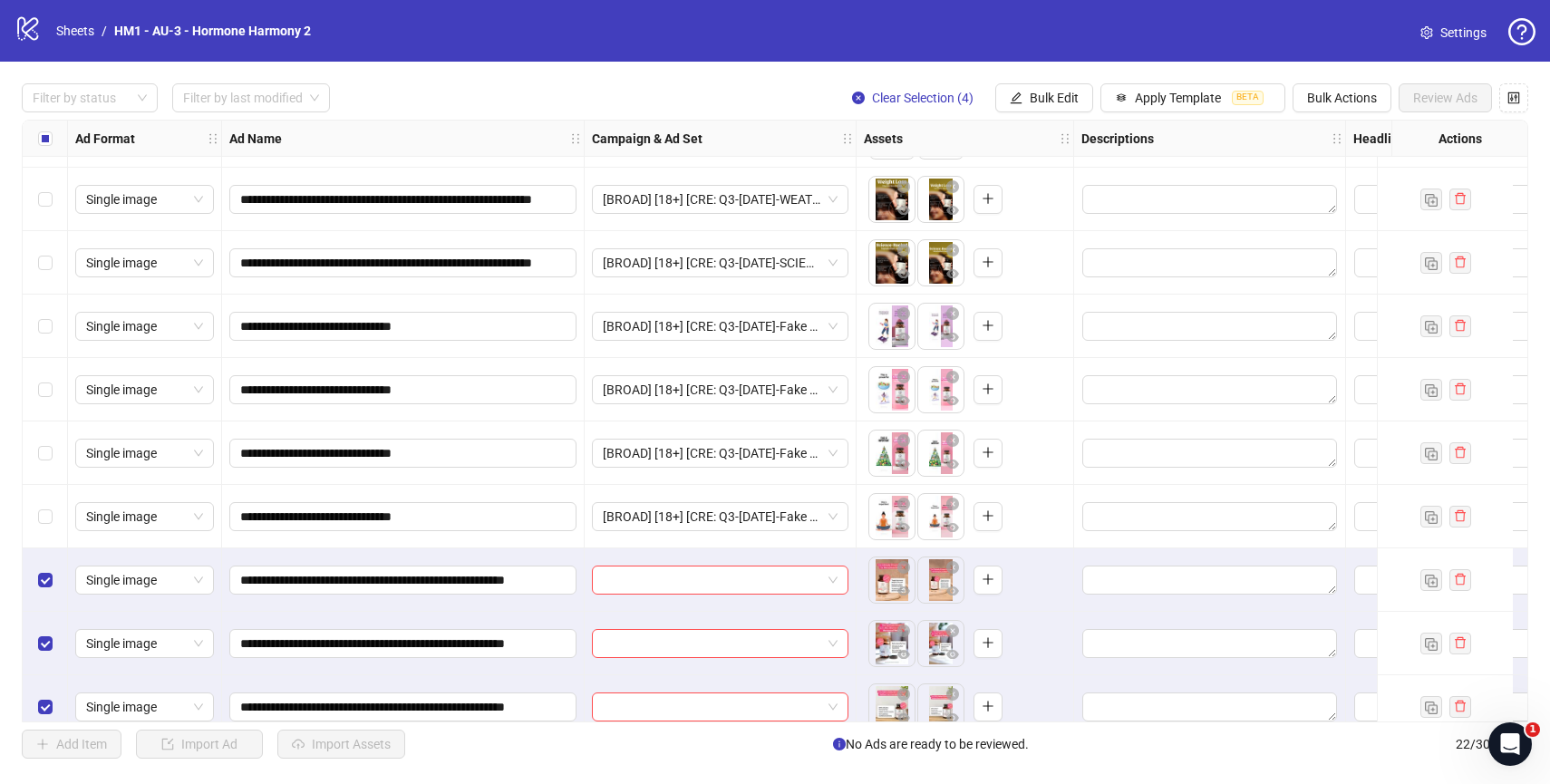
scroll to position [838, 0]
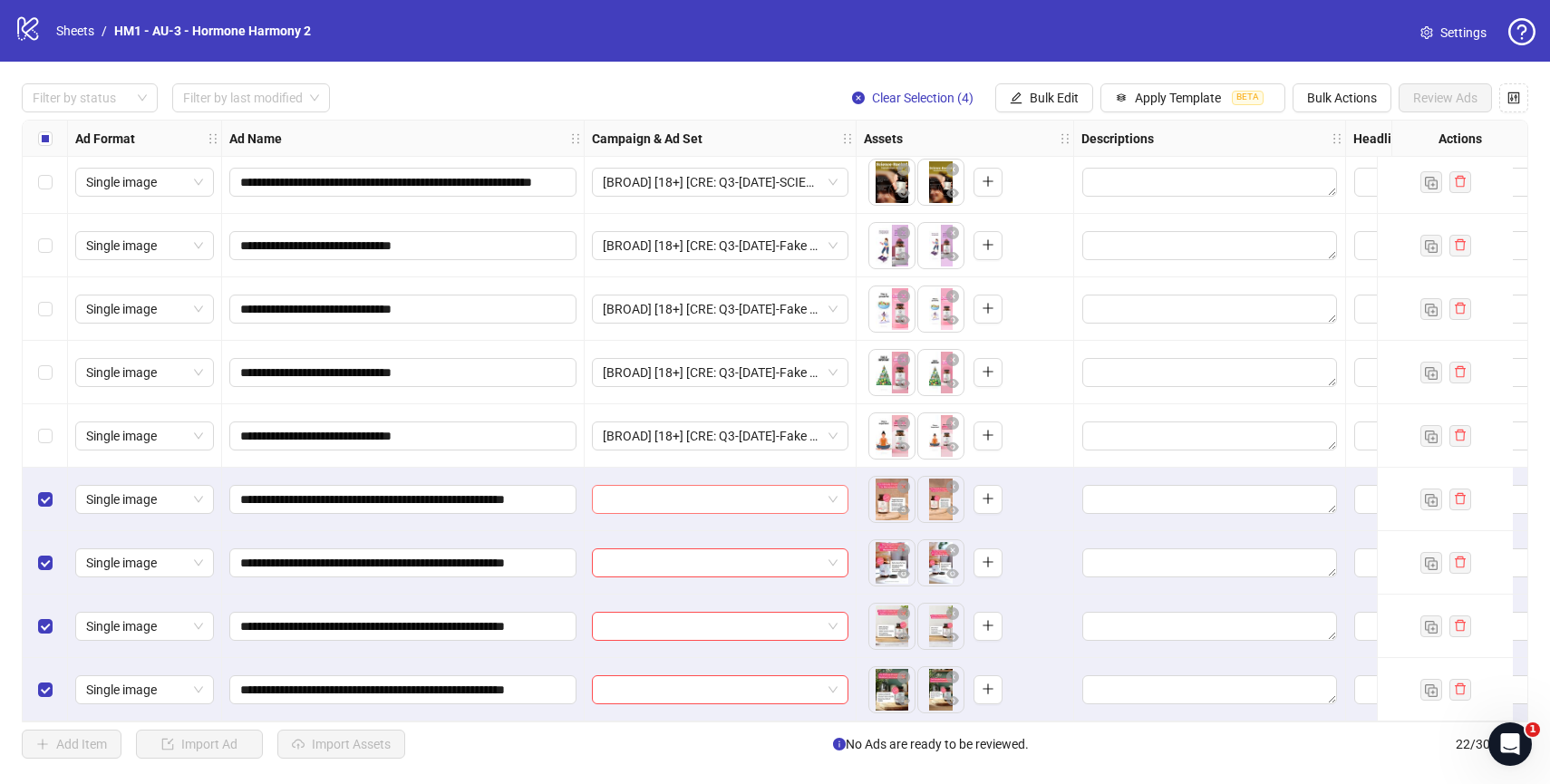
click at [832, 492] on span at bounding box center [720, 499] width 235 height 27
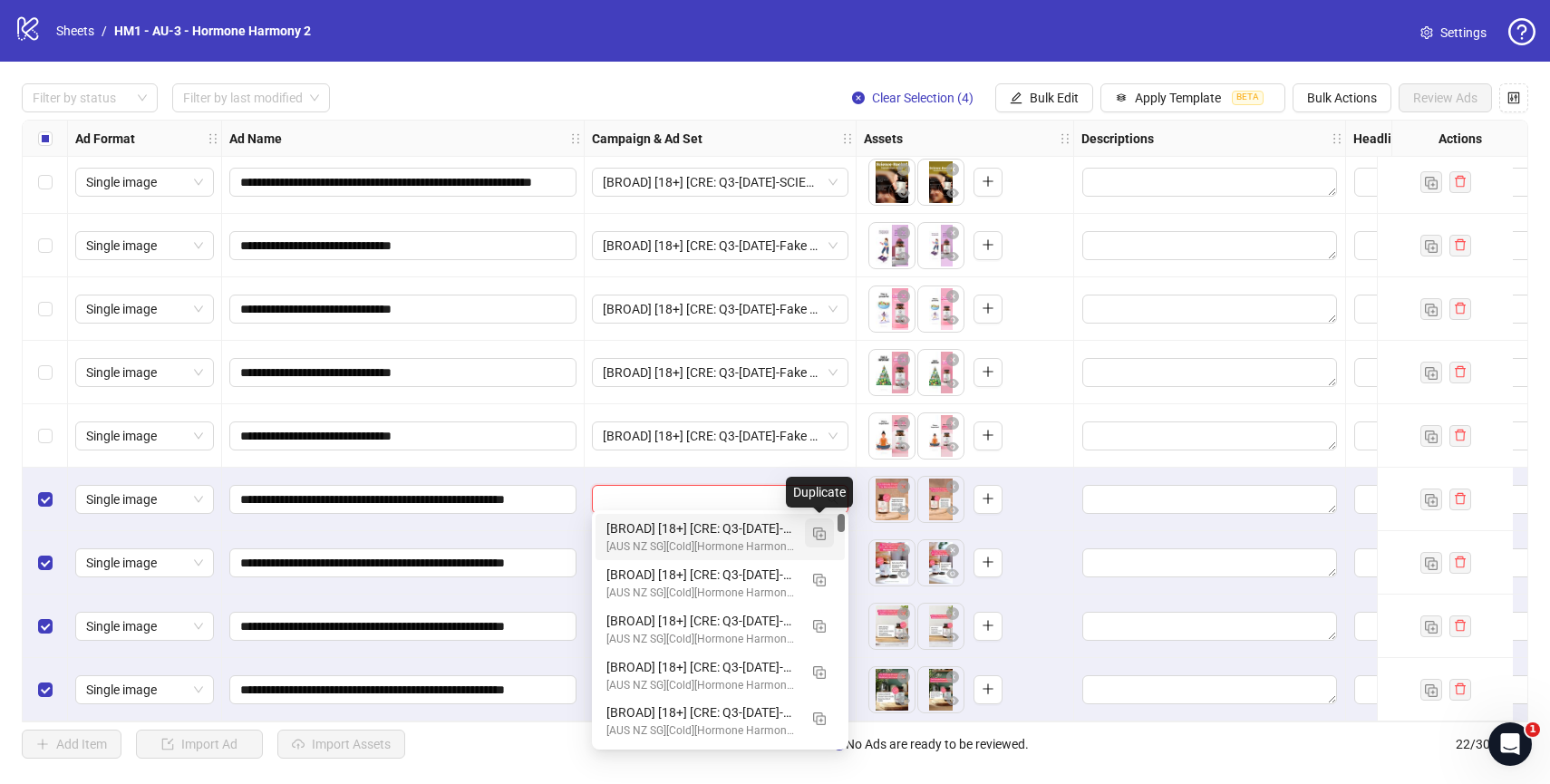
click at [822, 530] on img "button" at bounding box center [819, 533] width 13 height 13
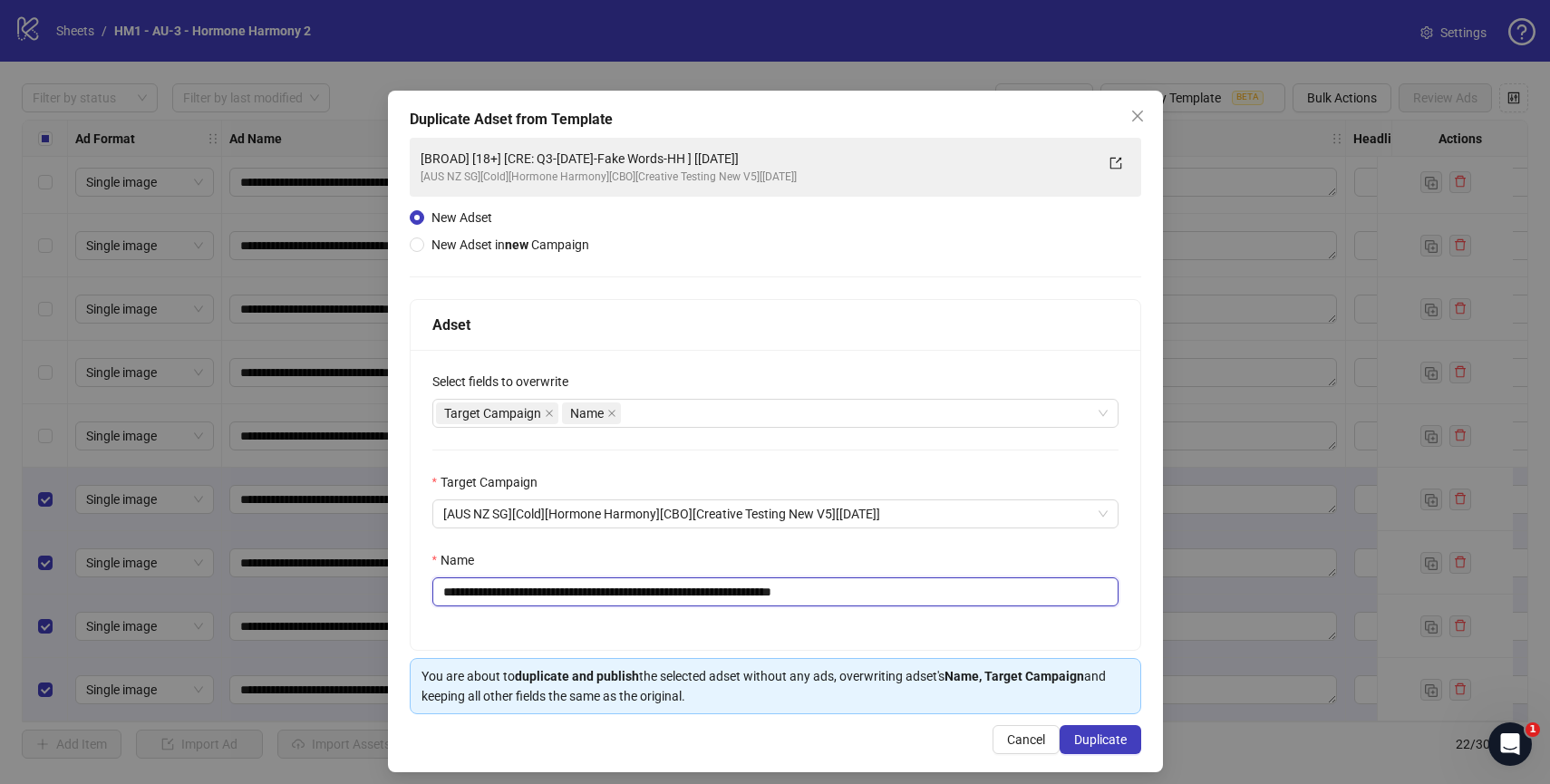
drag, startPoint x: 836, startPoint y: 593, endPoint x: 938, endPoint y: 593, distance: 102.0
click at [938, 593] on input "**********" at bounding box center [775, 592] width 686 height 29
drag, startPoint x: 742, startPoint y: 597, endPoint x: 560, endPoint y: 597, distance: 182.0
click at [560, 597] on input "**********" at bounding box center [775, 592] width 686 height 29
paste input "**********"
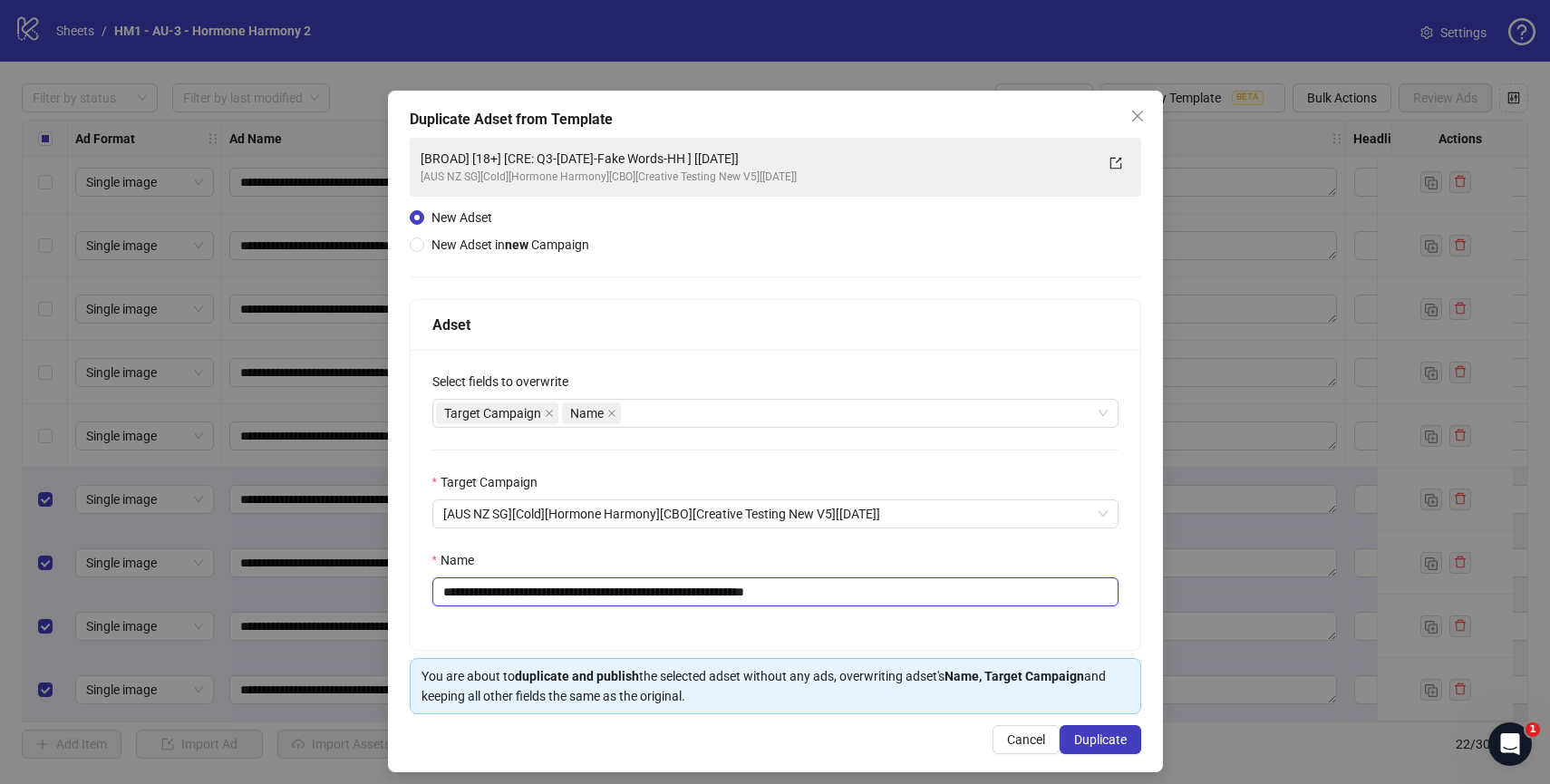
paste input "**********"
type input "**********"
click at [1089, 737] on span "Duplicate" at bounding box center [1100, 738] width 52 height 15
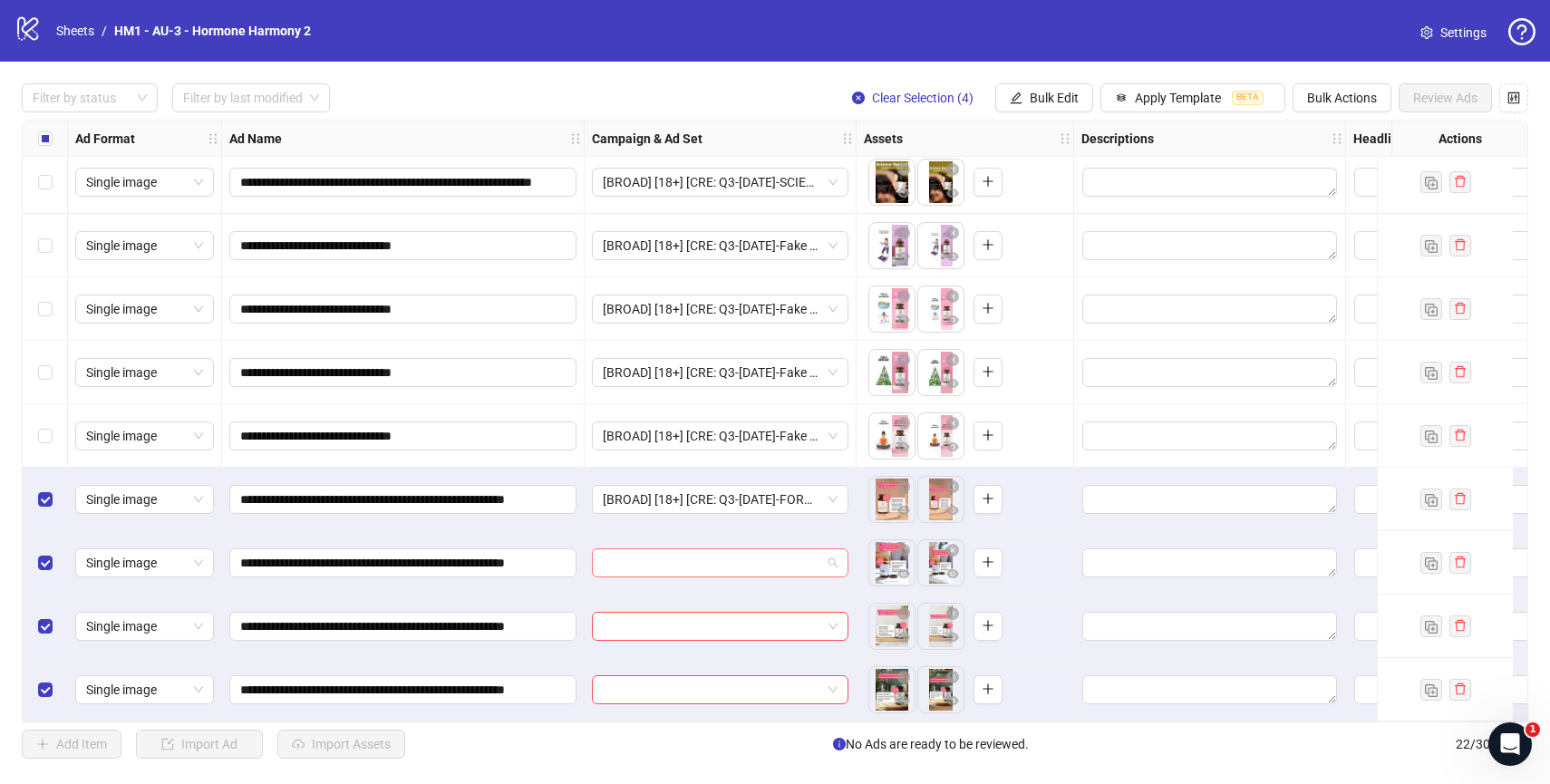
click at [833, 557] on span at bounding box center [720, 563] width 235 height 27
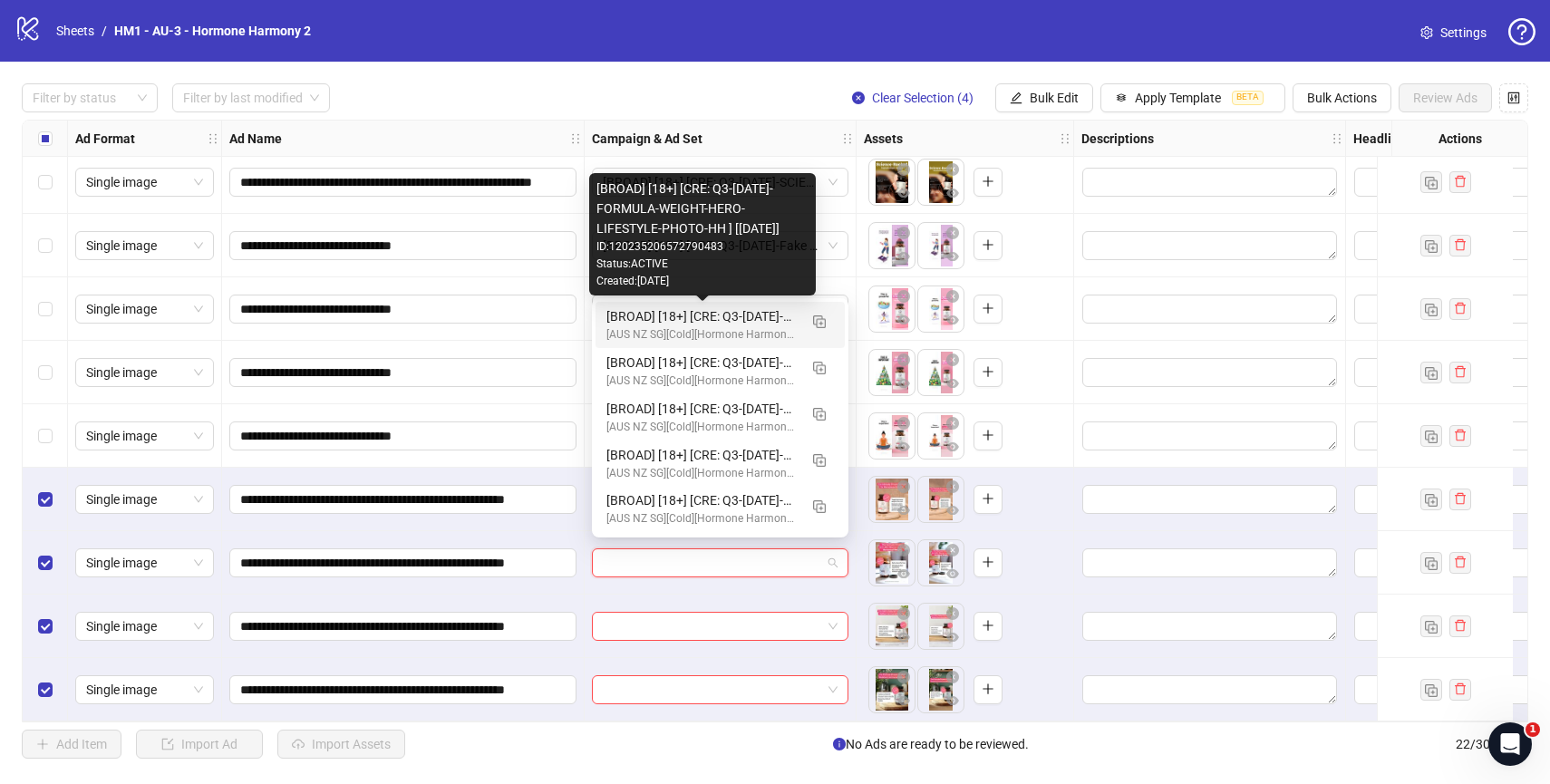
click at [712, 310] on div "[BROAD] [18+] [CRE: Q3-[DATE]-FORMULA-WEIGHT-HERO-LIFESTYLE-PHOTO-HH ] [[DATE]]" at bounding box center [702, 316] width 191 height 20
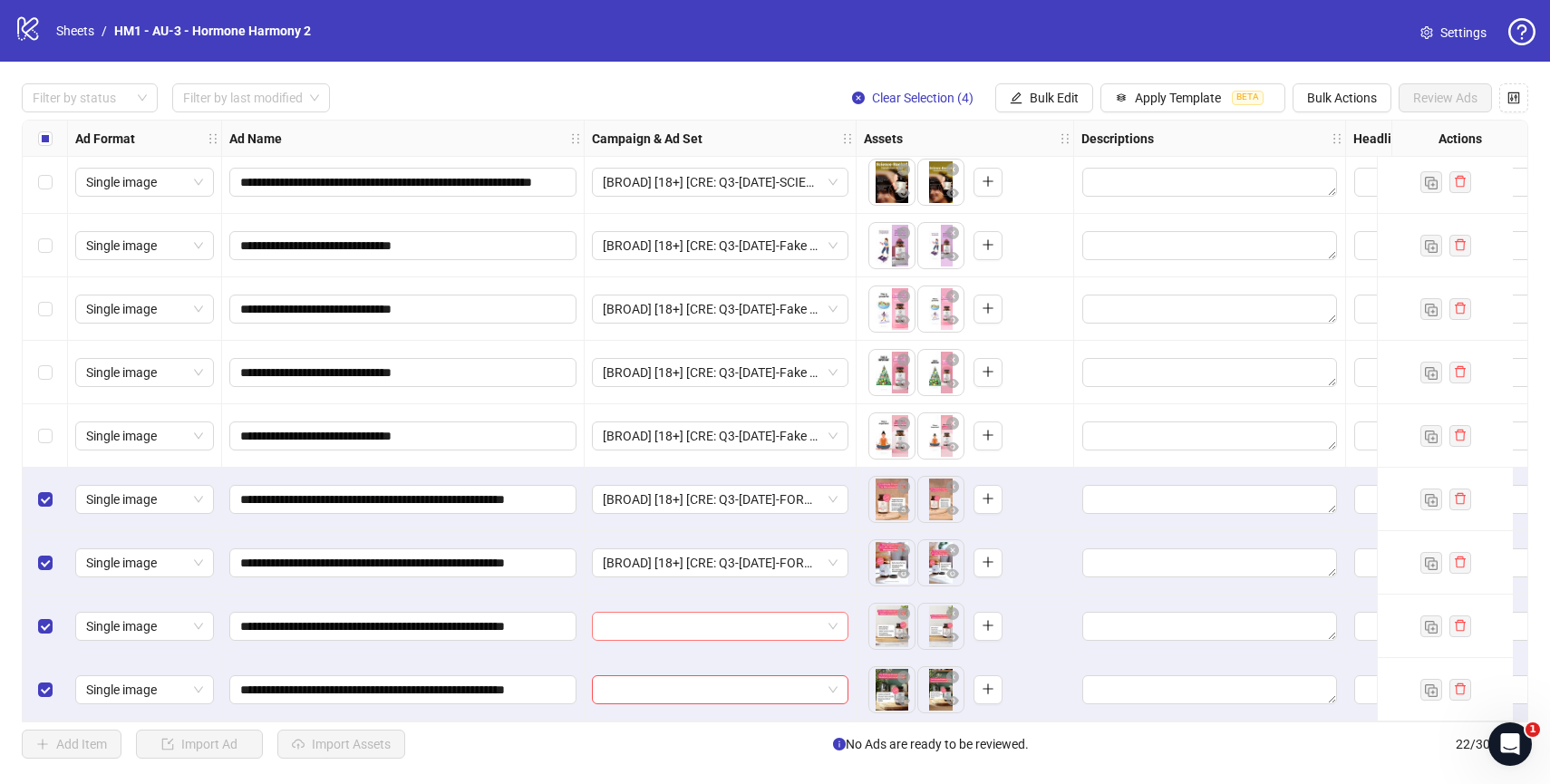
click at [724, 614] on input "search" at bounding box center [712, 626] width 218 height 27
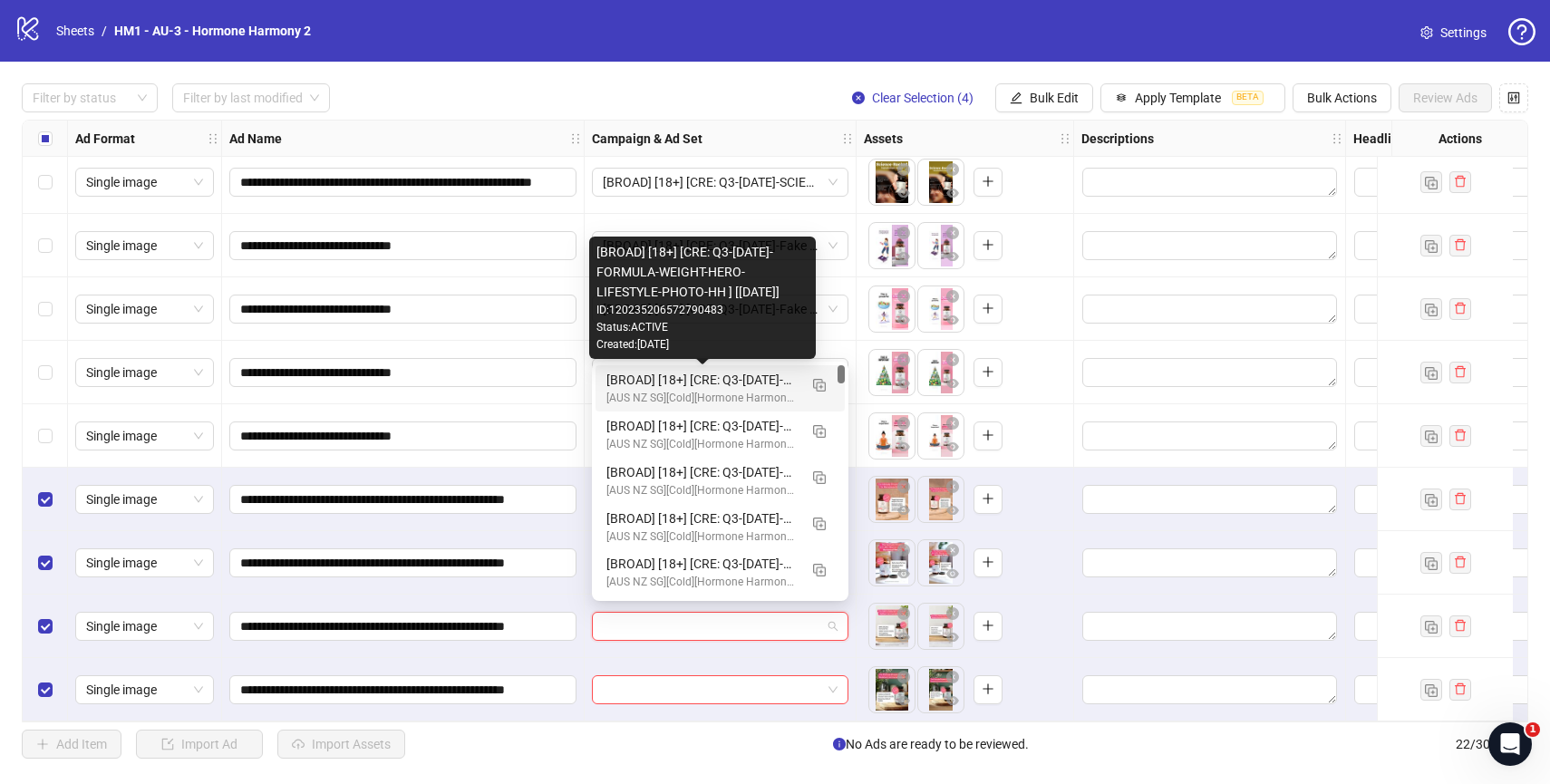
click at [734, 382] on div "[BROAD] [18+] [CRE: Q3-[DATE]-FORMULA-WEIGHT-HERO-LIFESTYLE-PHOTO-HH ] [[DATE]]" at bounding box center [702, 379] width 191 height 20
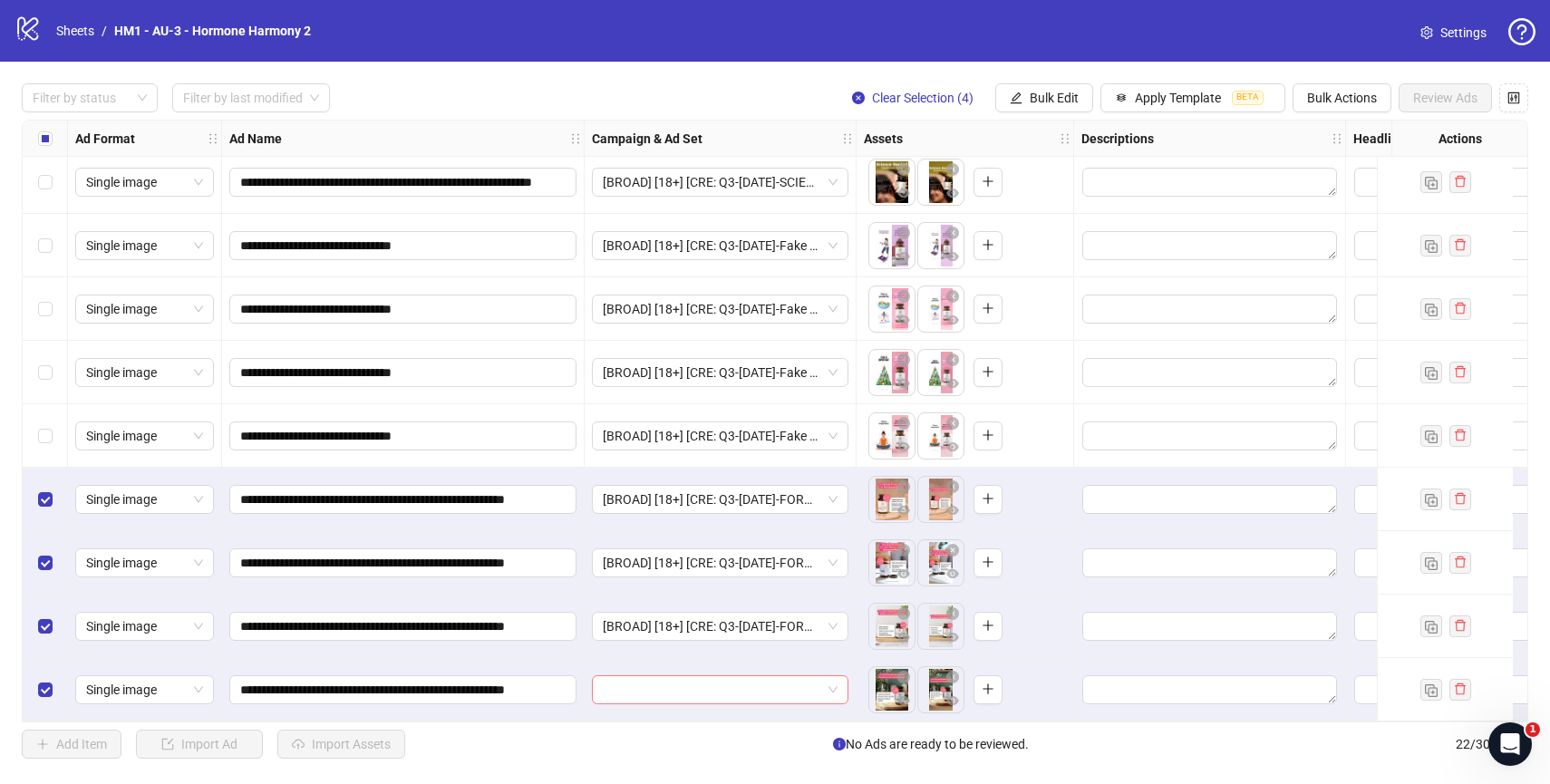
click at [727, 681] on input "search" at bounding box center [712, 690] width 218 height 27
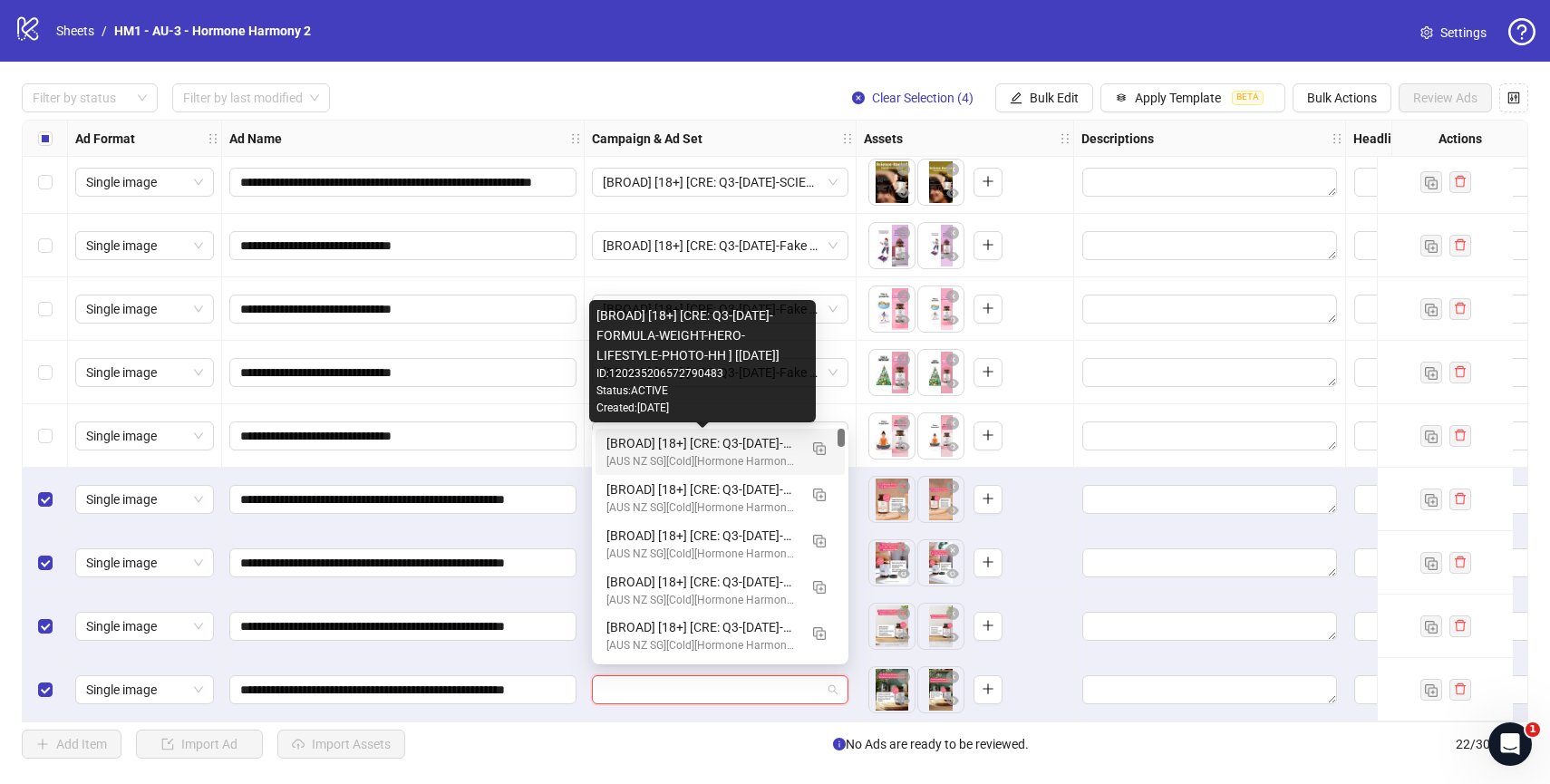
click at [730, 445] on div "[BROAD] [18+] [CRE: Q3-[DATE]-FORMULA-WEIGHT-HERO-LIFESTYLE-PHOTO-HH ] [[DATE]]" at bounding box center [702, 443] width 191 height 20
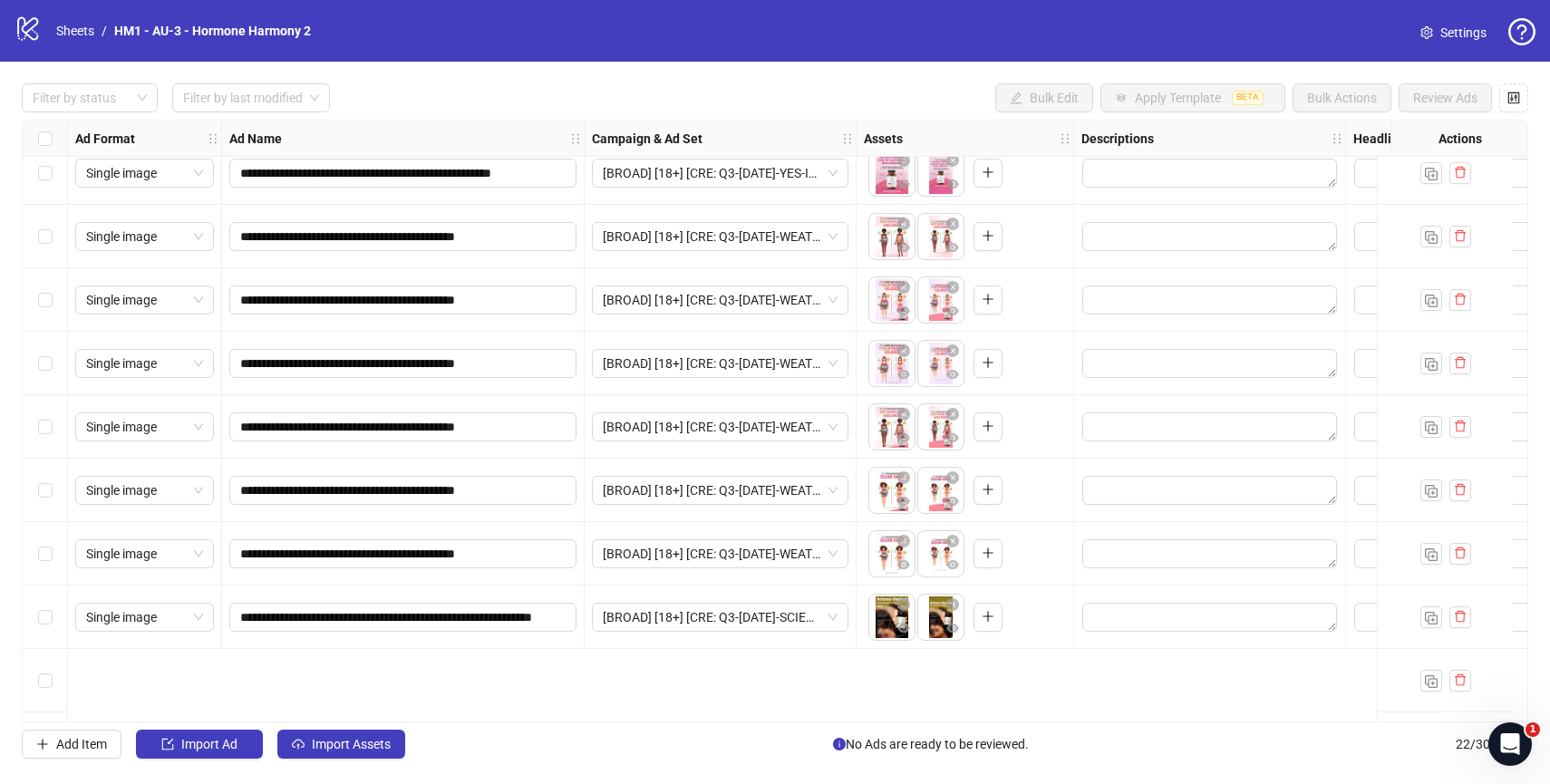
scroll to position [0, 0]
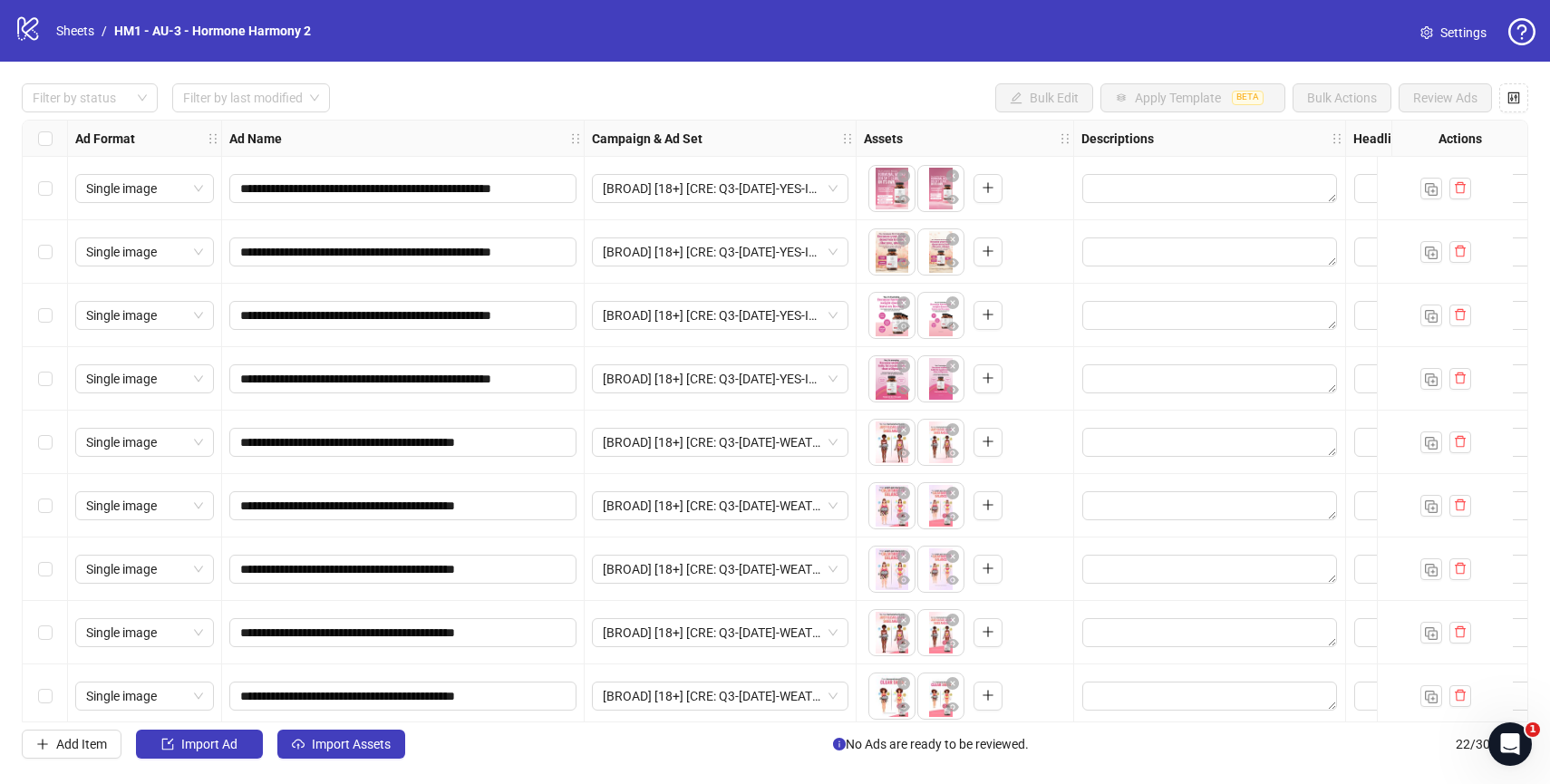
click at [692, 86] on div "Filter by status Filter by last modified Bulk Edit Apply Template BETA Bulk Act…" at bounding box center [775, 98] width 1506 height 29
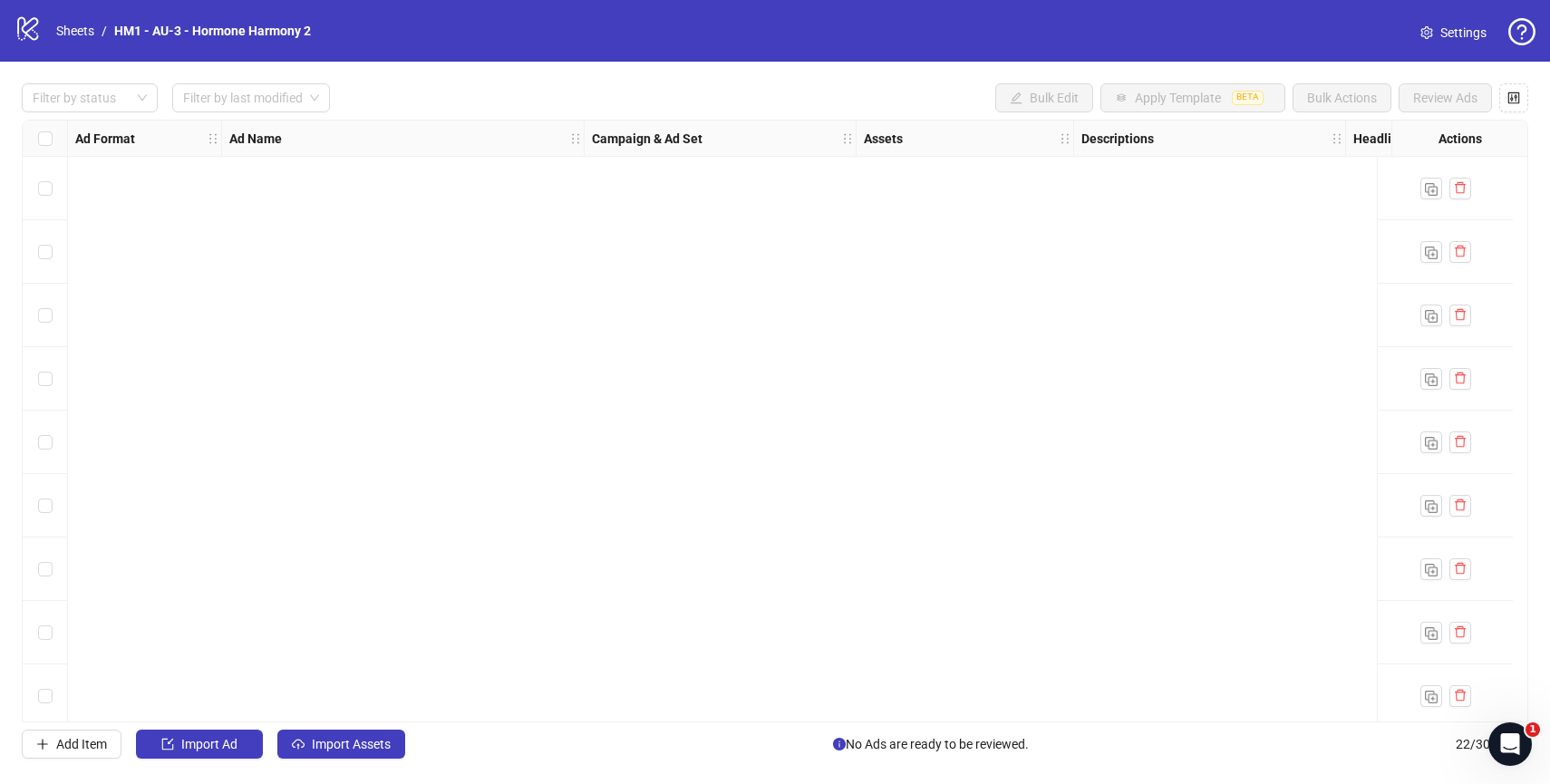
scroll to position [838, 0]
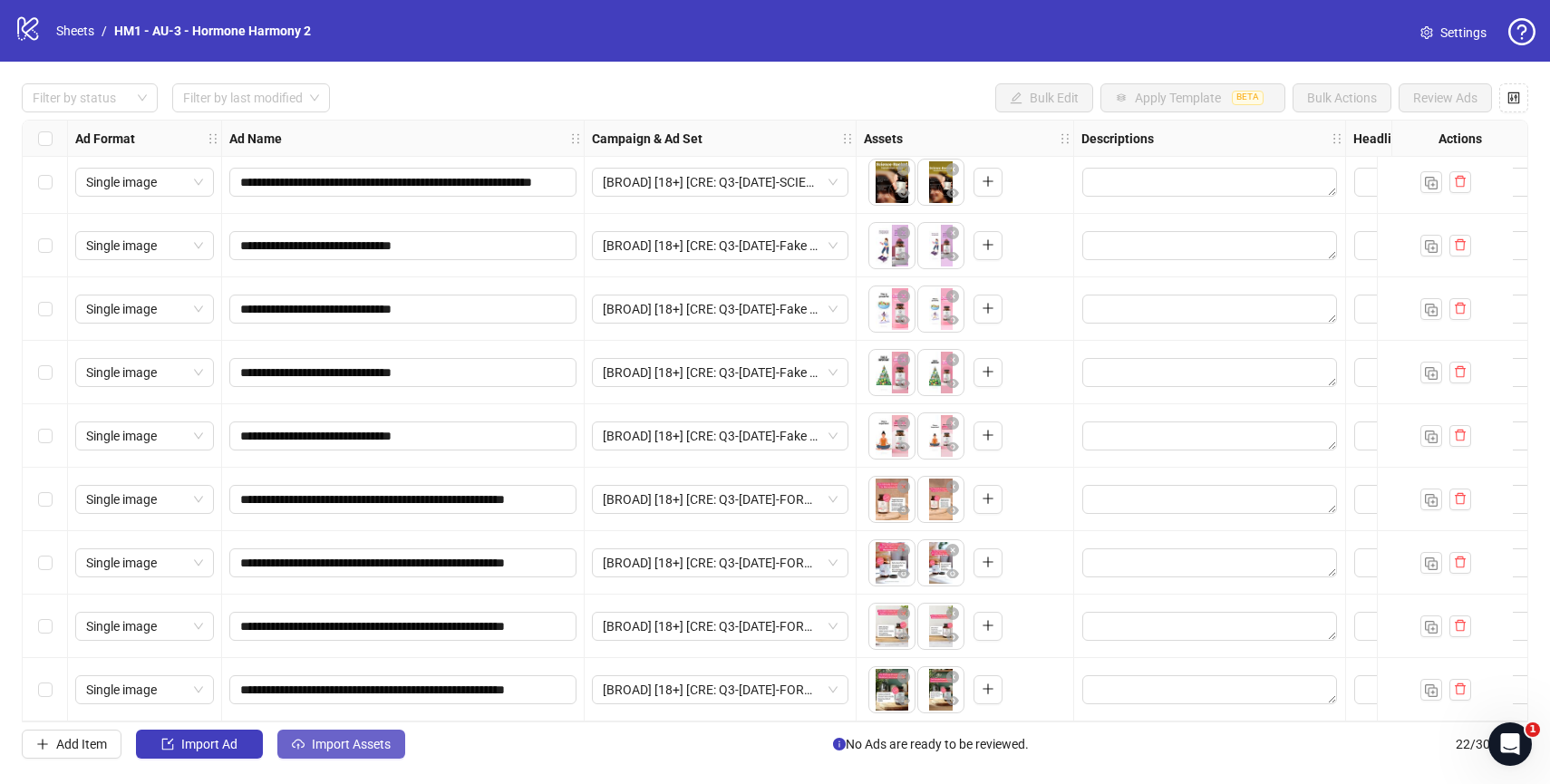
click at [328, 743] on span "Import Assets" at bounding box center [351, 743] width 79 height 15
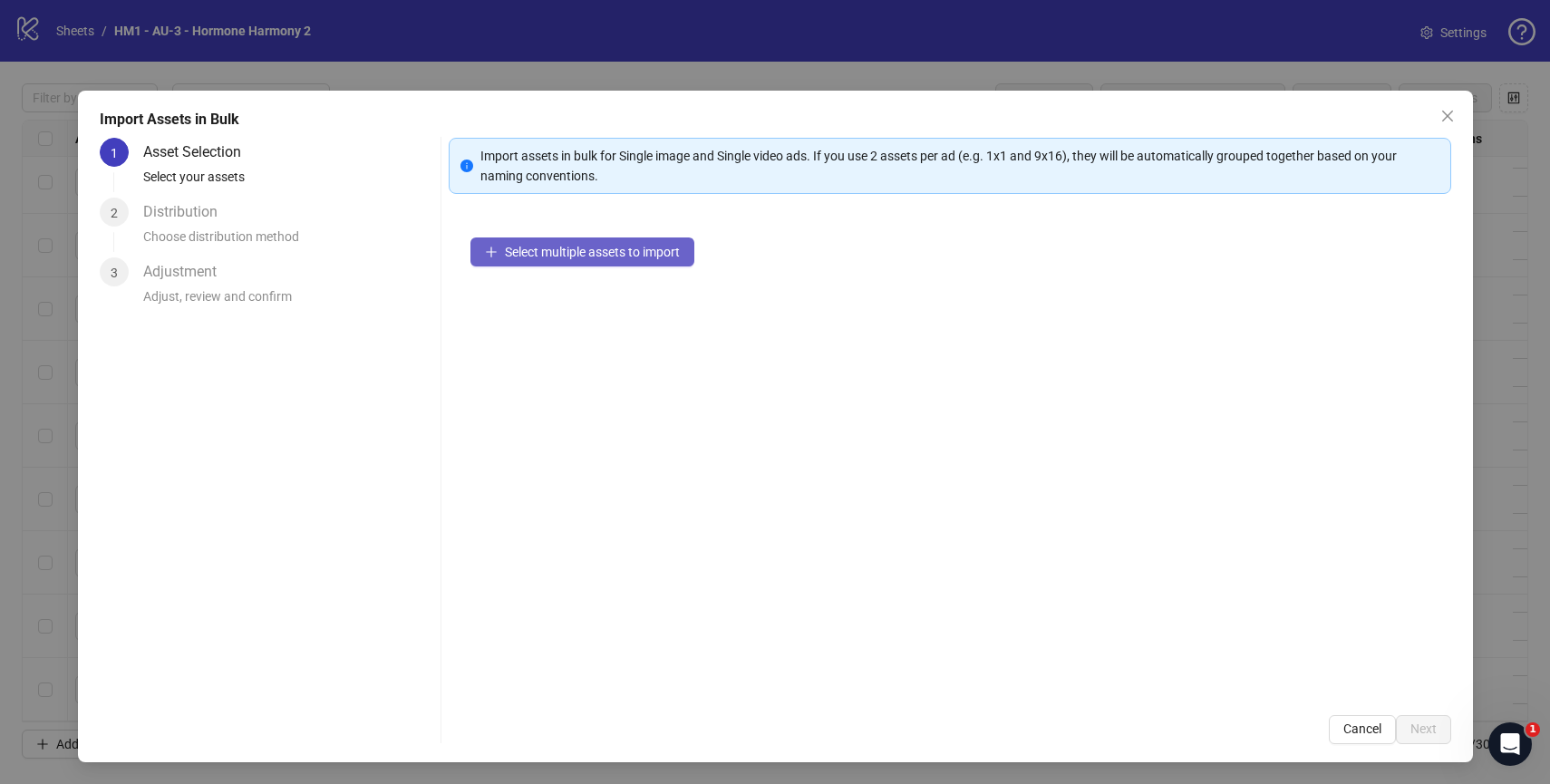
click at [618, 251] on span "Select multiple assets to import" at bounding box center [592, 251] width 174 height 15
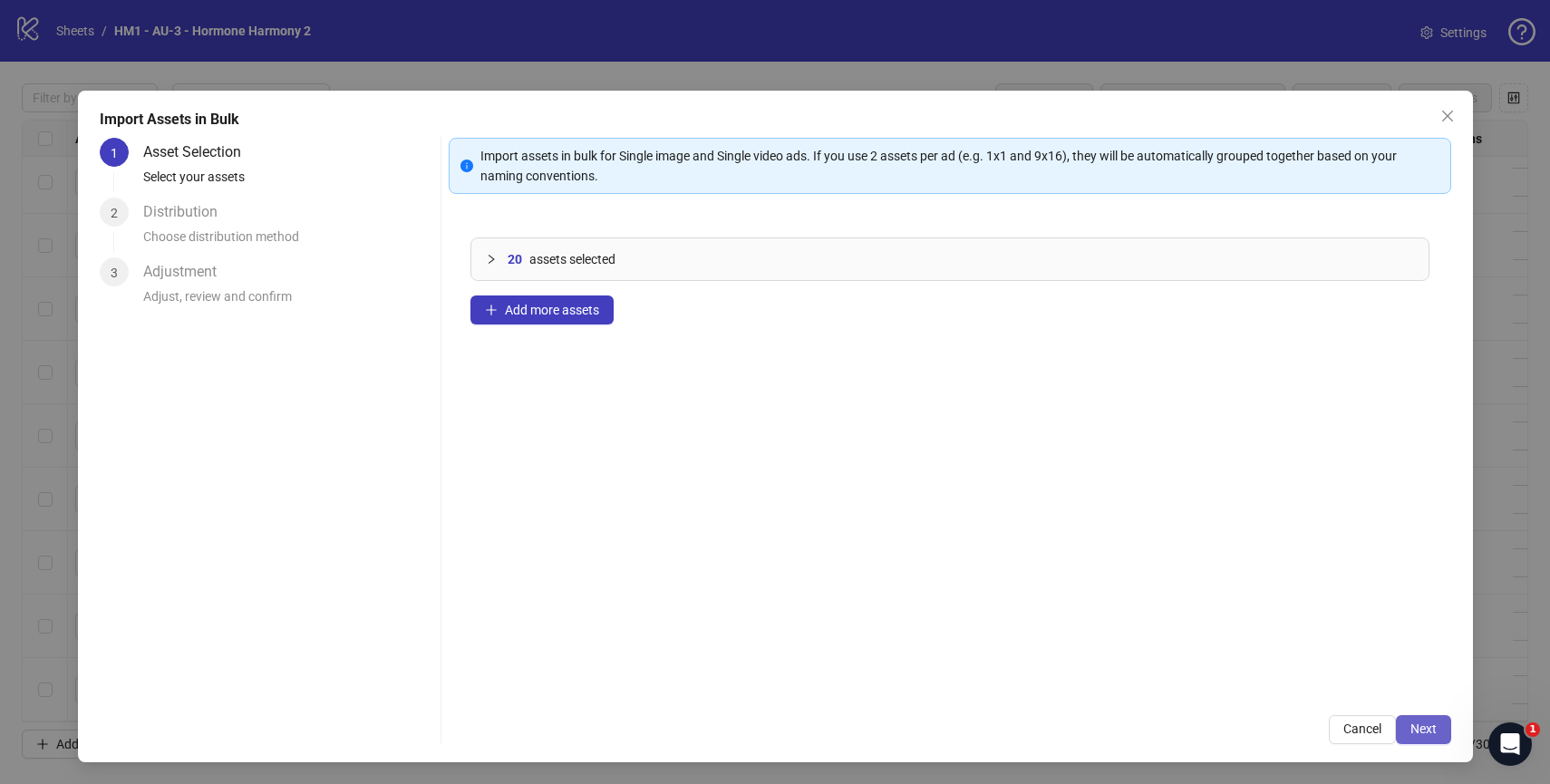
click at [1411, 726] on span "Next" at bounding box center [1423, 728] width 26 height 15
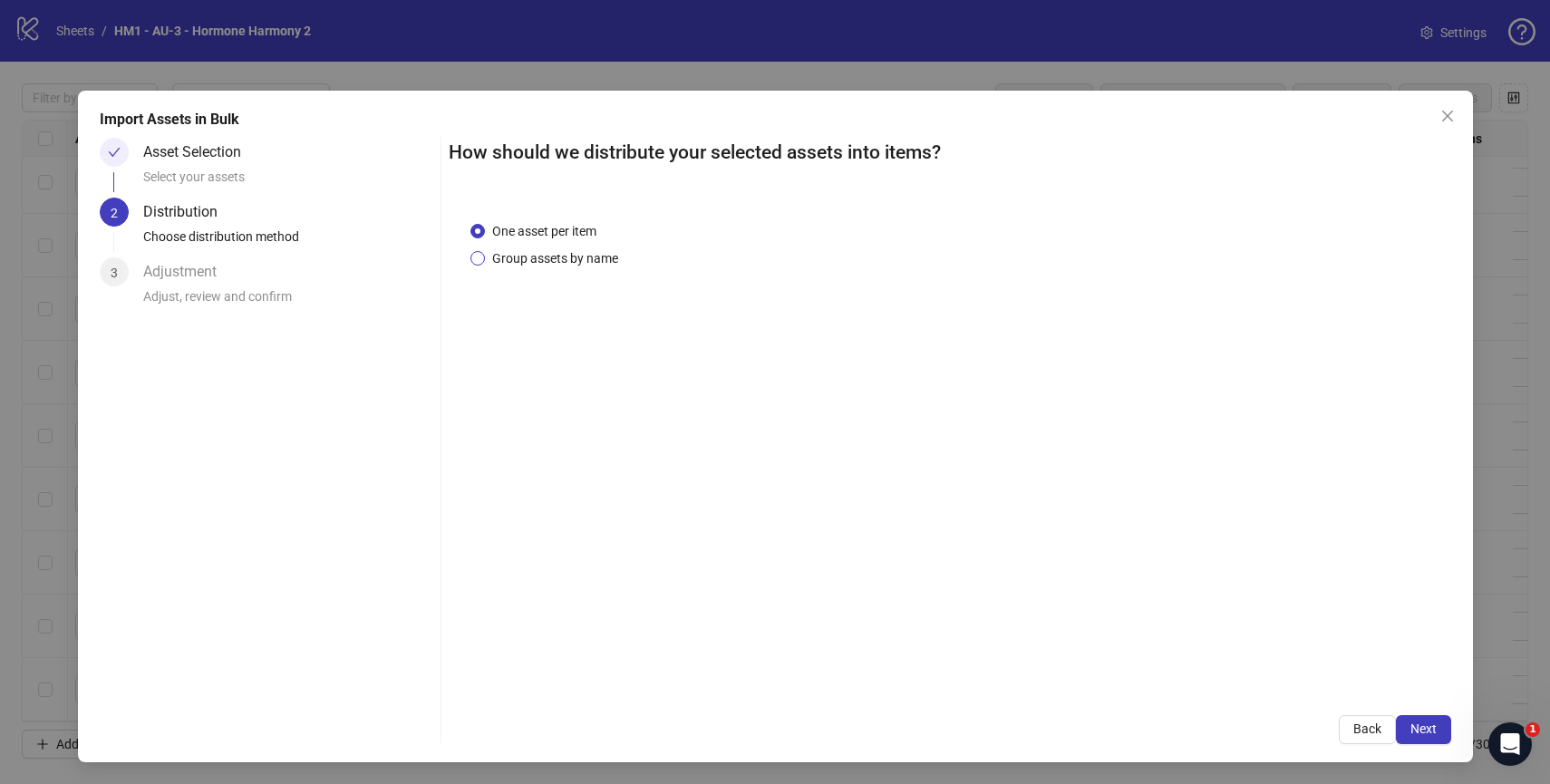
click at [565, 258] on span "Group assets by name" at bounding box center [554, 258] width 141 height 20
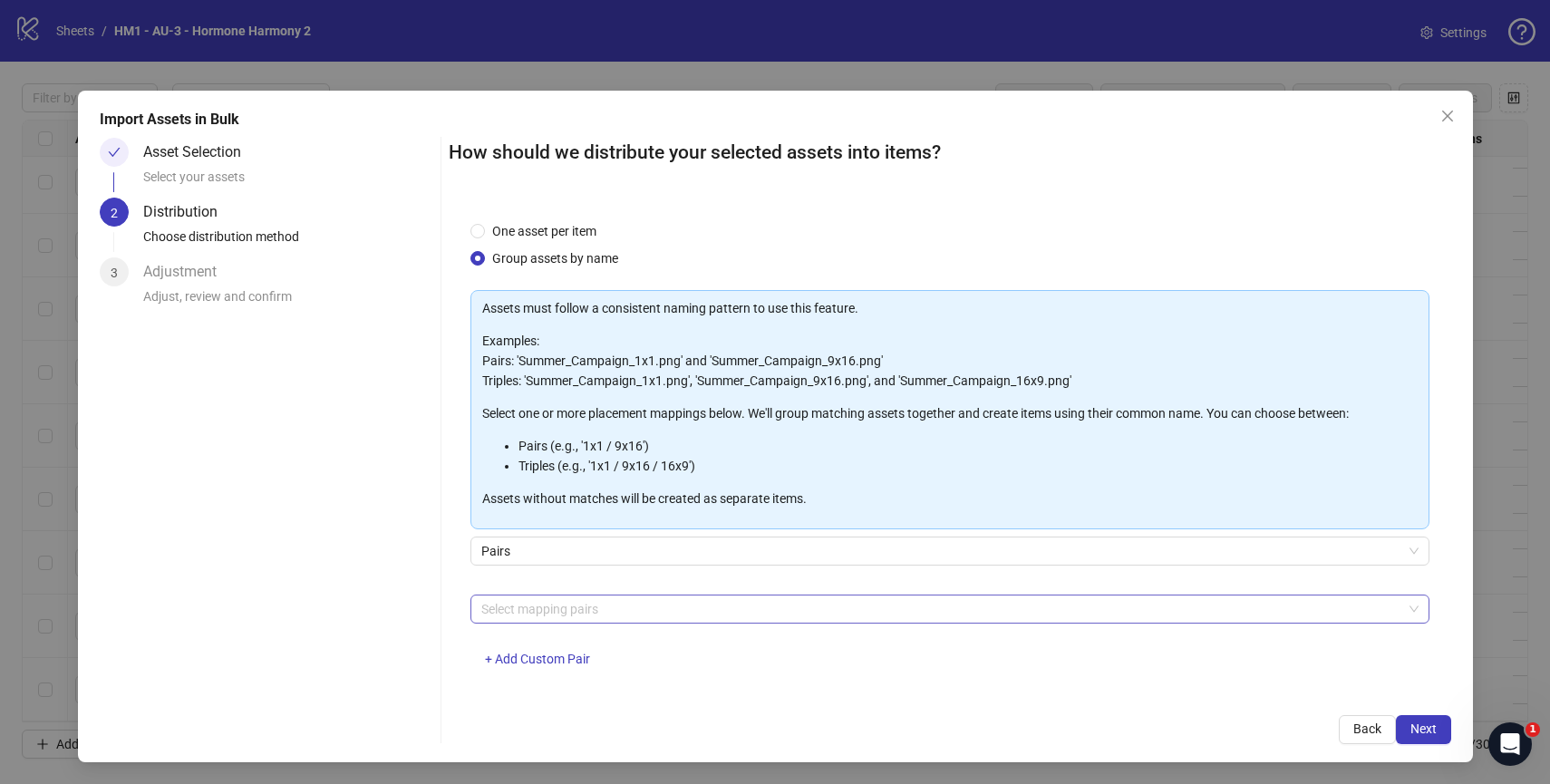
click at [687, 611] on div at bounding box center [940, 609] width 933 height 25
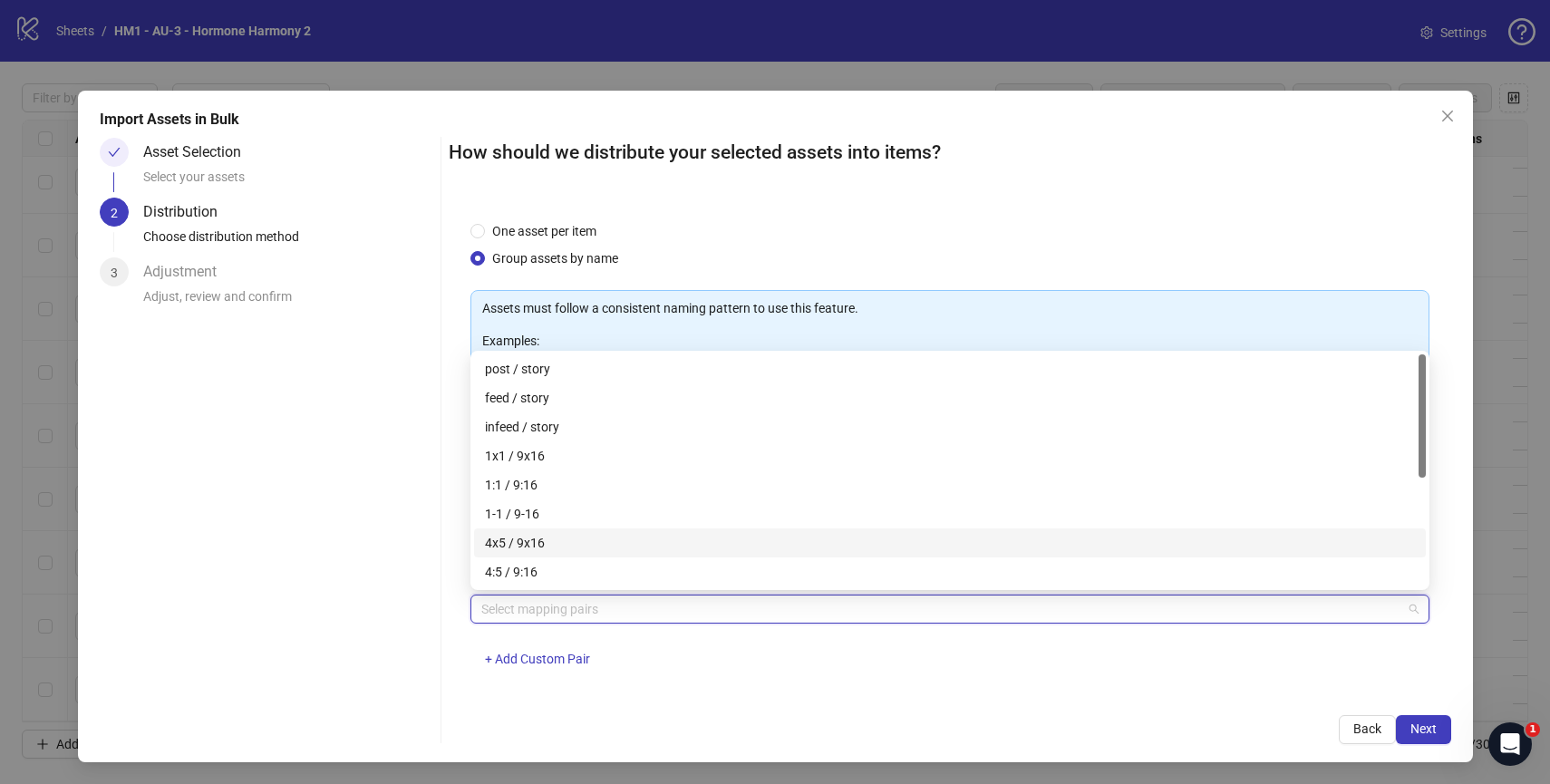
click at [676, 533] on div "4x5 / 9x16" at bounding box center [949, 543] width 930 height 20
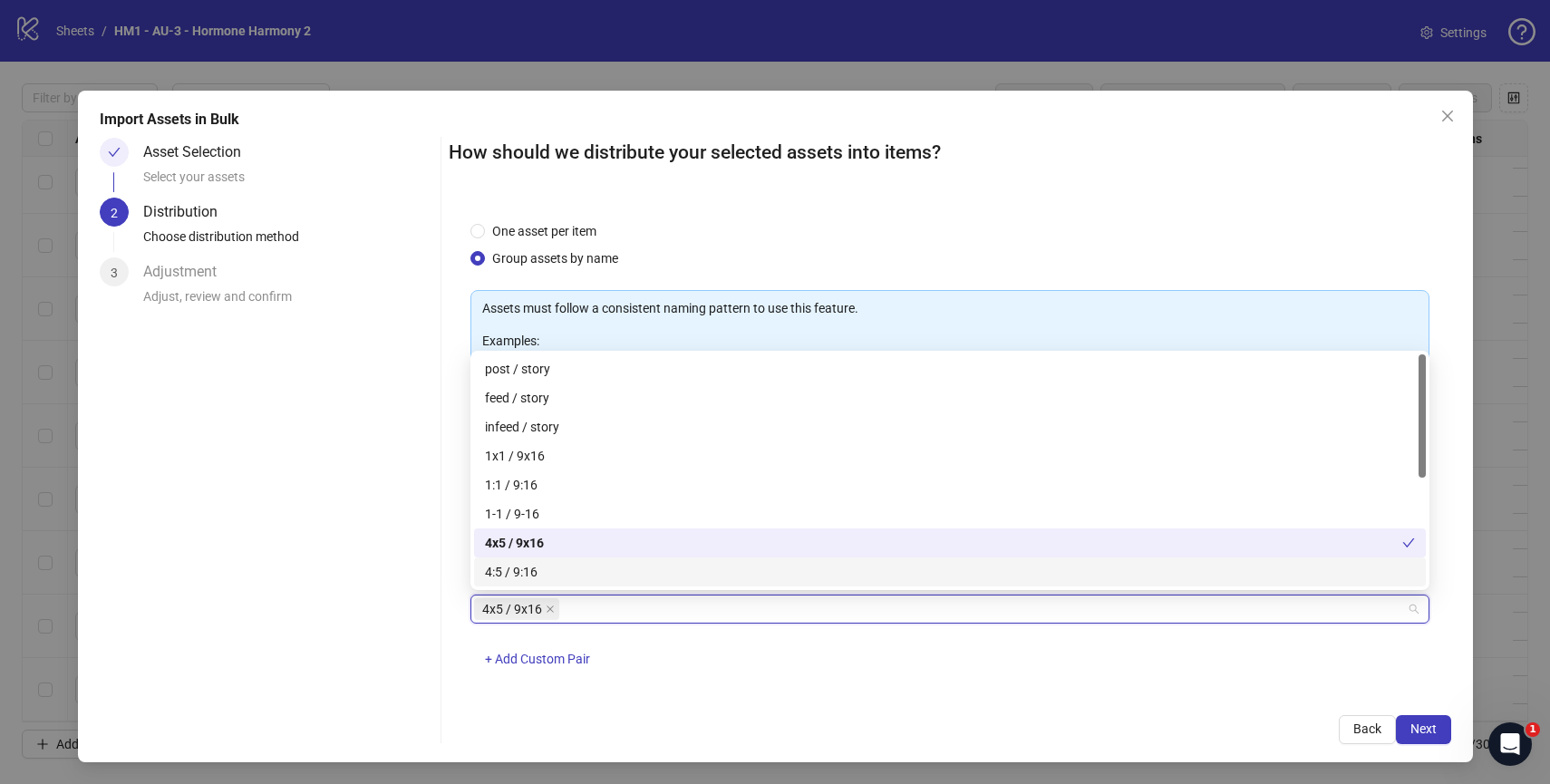
click at [836, 696] on div "How should we distribute your selected assets into items? One asset per item Gr…" at bounding box center [950, 441] width 1002 height 607
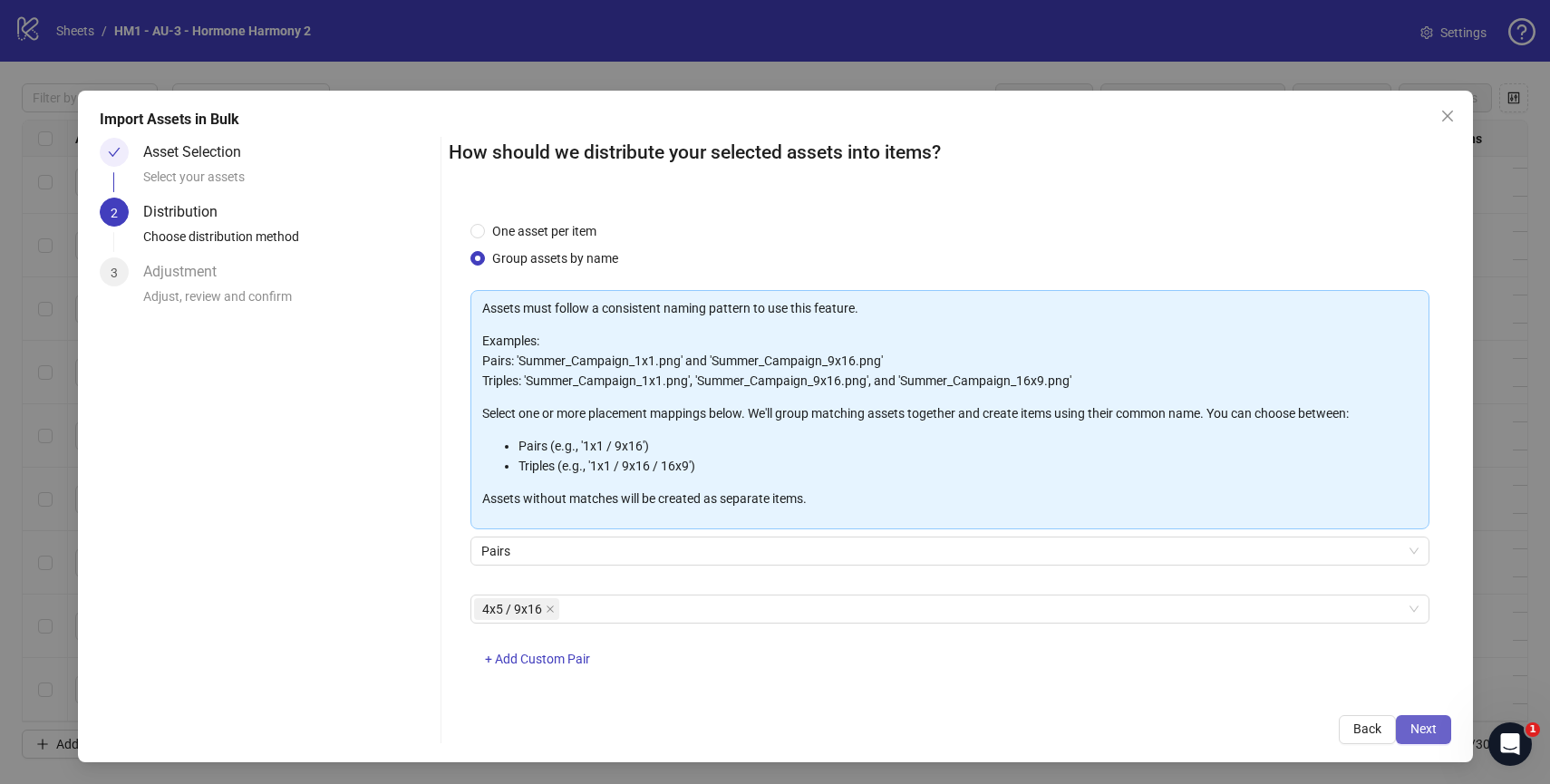
click at [1426, 723] on span "Next" at bounding box center [1423, 728] width 26 height 15
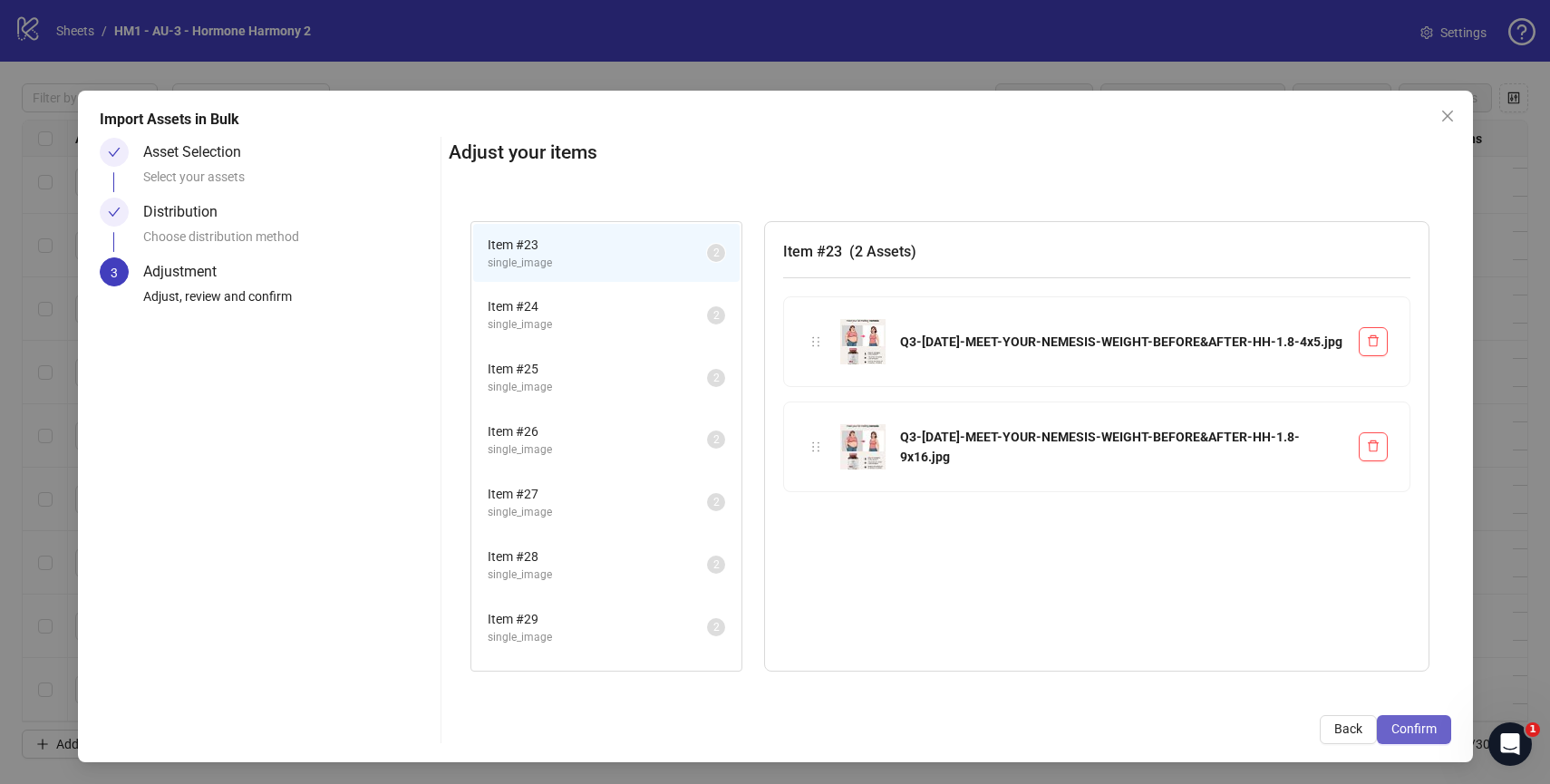
click at [1438, 735] on button "Confirm" at bounding box center [1413, 730] width 75 height 29
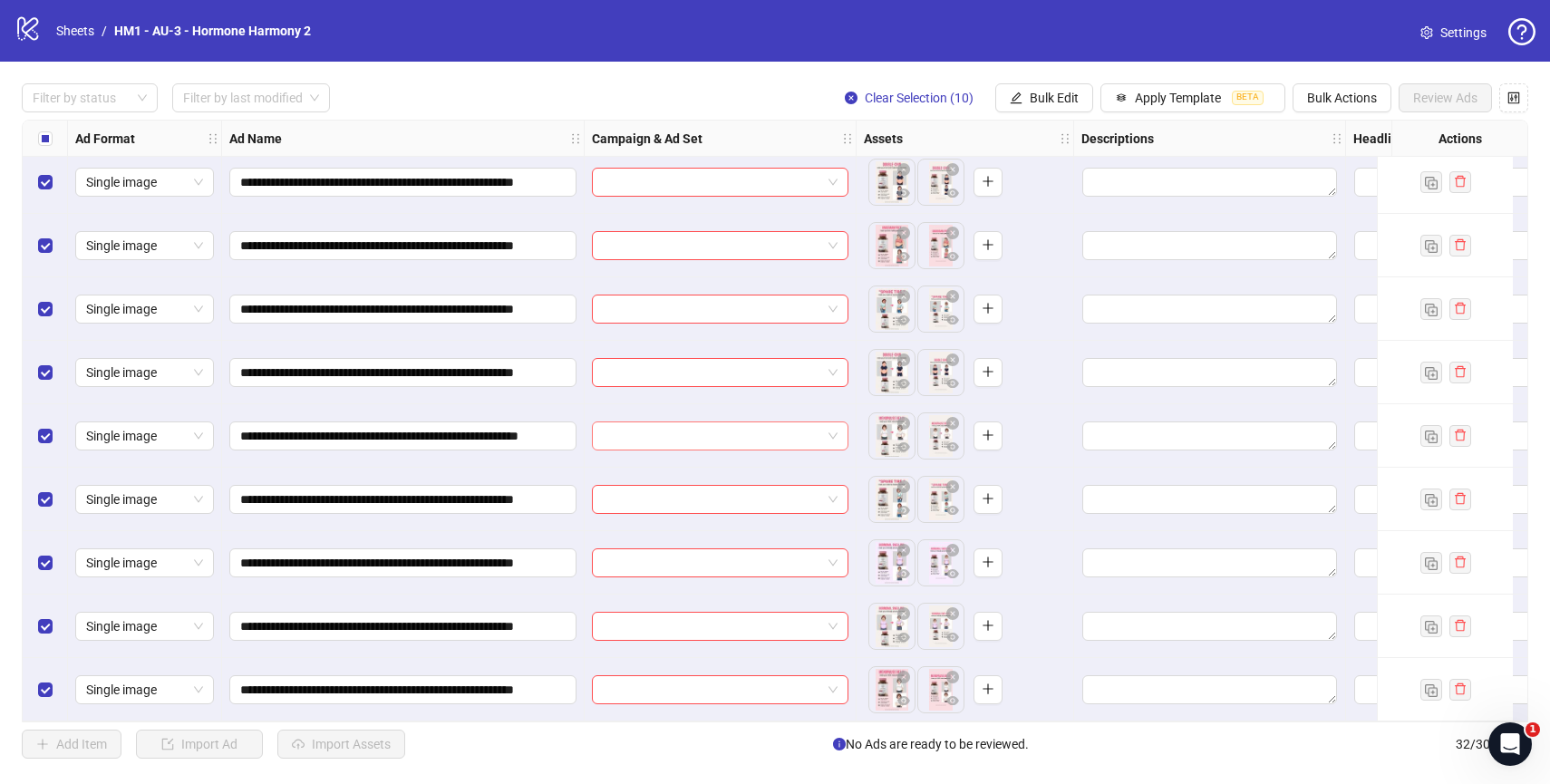
scroll to position [1327, 0]
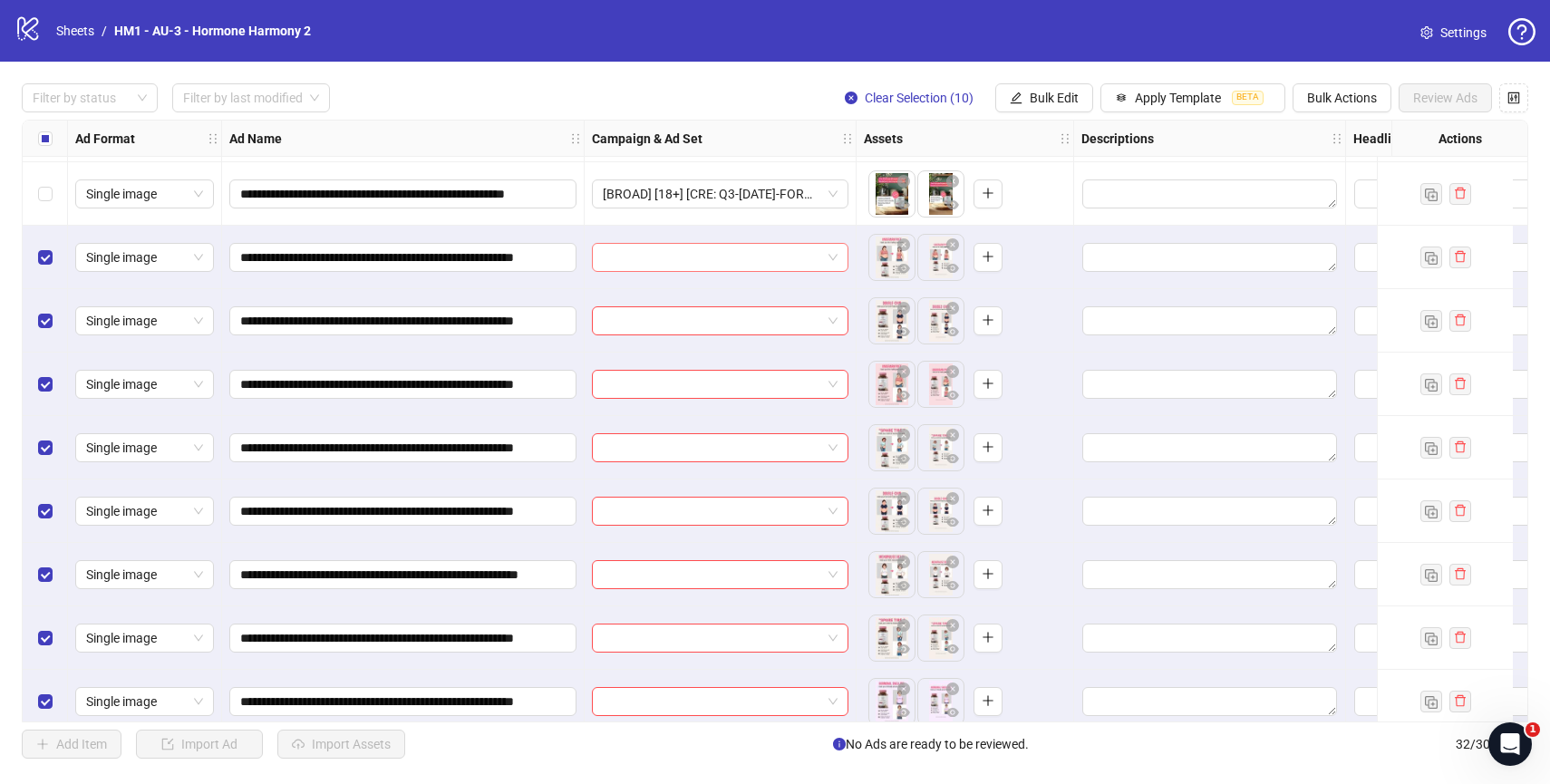
click at [831, 258] on span at bounding box center [720, 258] width 235 height 27
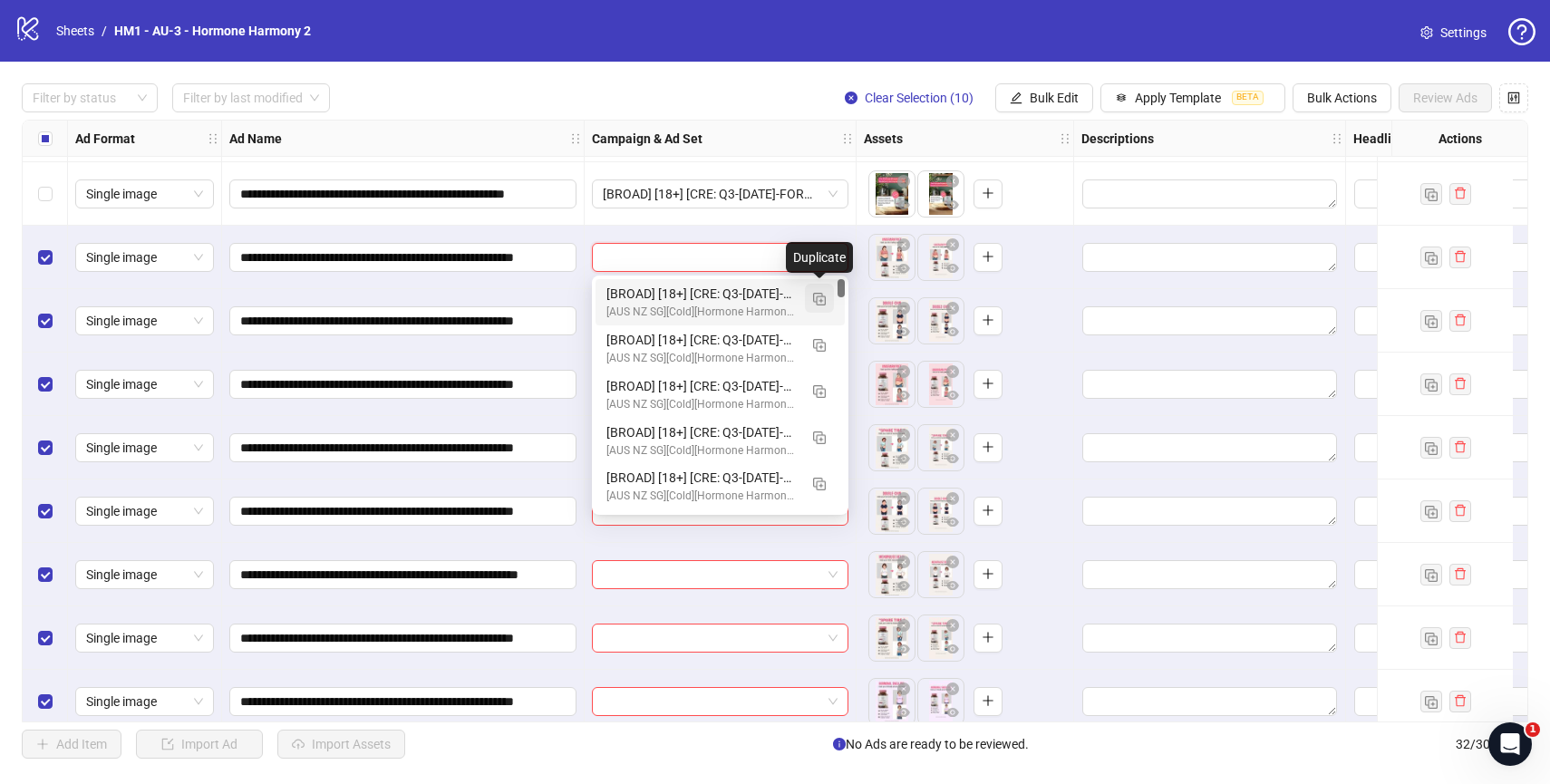
click at [820, 298] on img "button" at bounding box center [819, 298] width 13 height 13
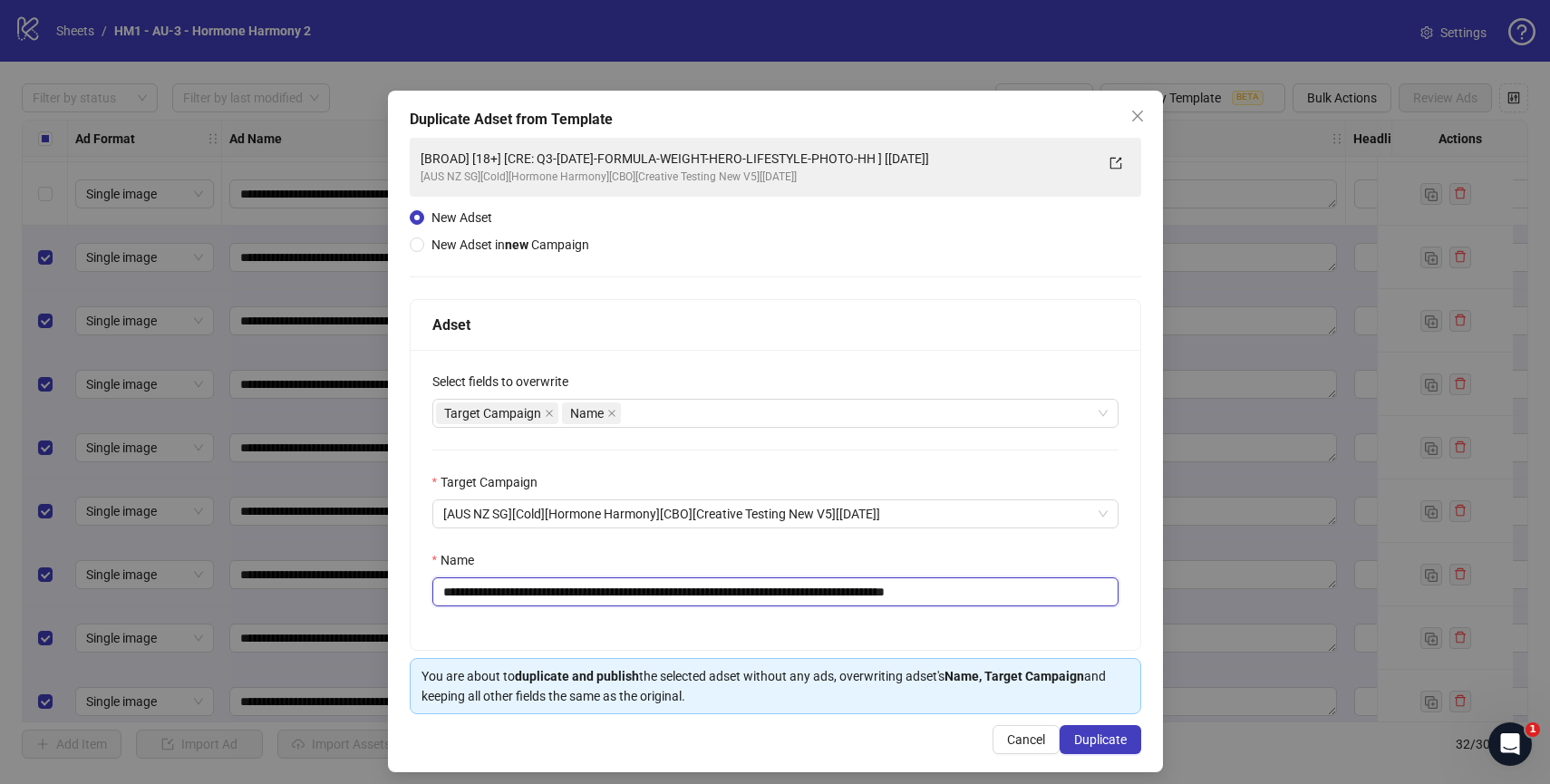
drag, startPoint x: 1019, startPoint y: 596, endPoint x: 1144, endPoint y: 610, distance: 125.8
click at [1144, 610] on div "**********" at bounding box center [775, 430] width 775 height 681
drag, startPoint x: 559, startPoint y: 592, endPoint x: 927, endPoint y: 586, distance: 368.0
click at [927, 586] on input "**********" at bounding box center [775, 592] width 686 height 29
paste input "**"
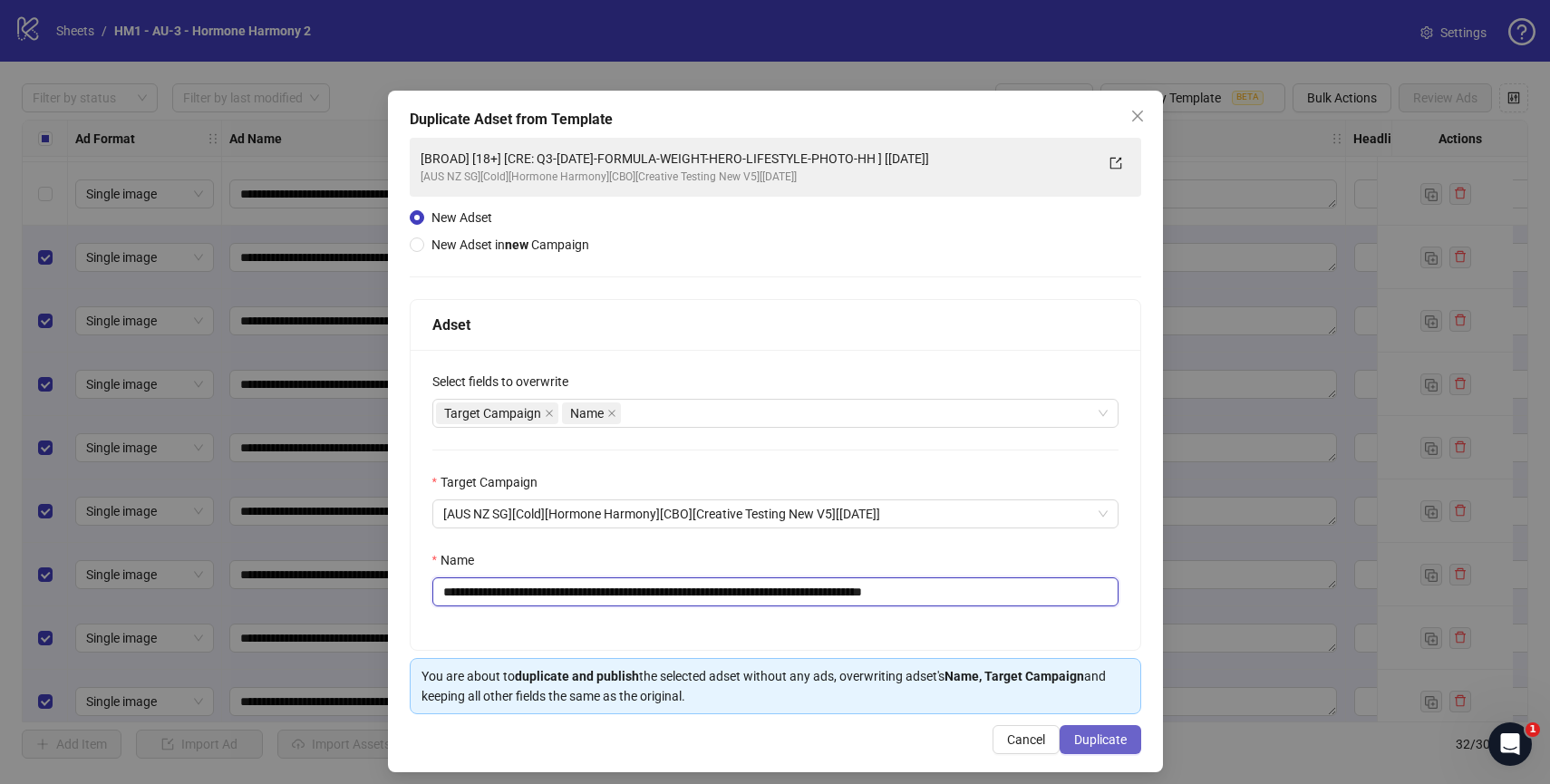
type input "**********"
click at [1085, 748] on button "Duplicate" at bounding box center [1100, 739] width 81 height 29
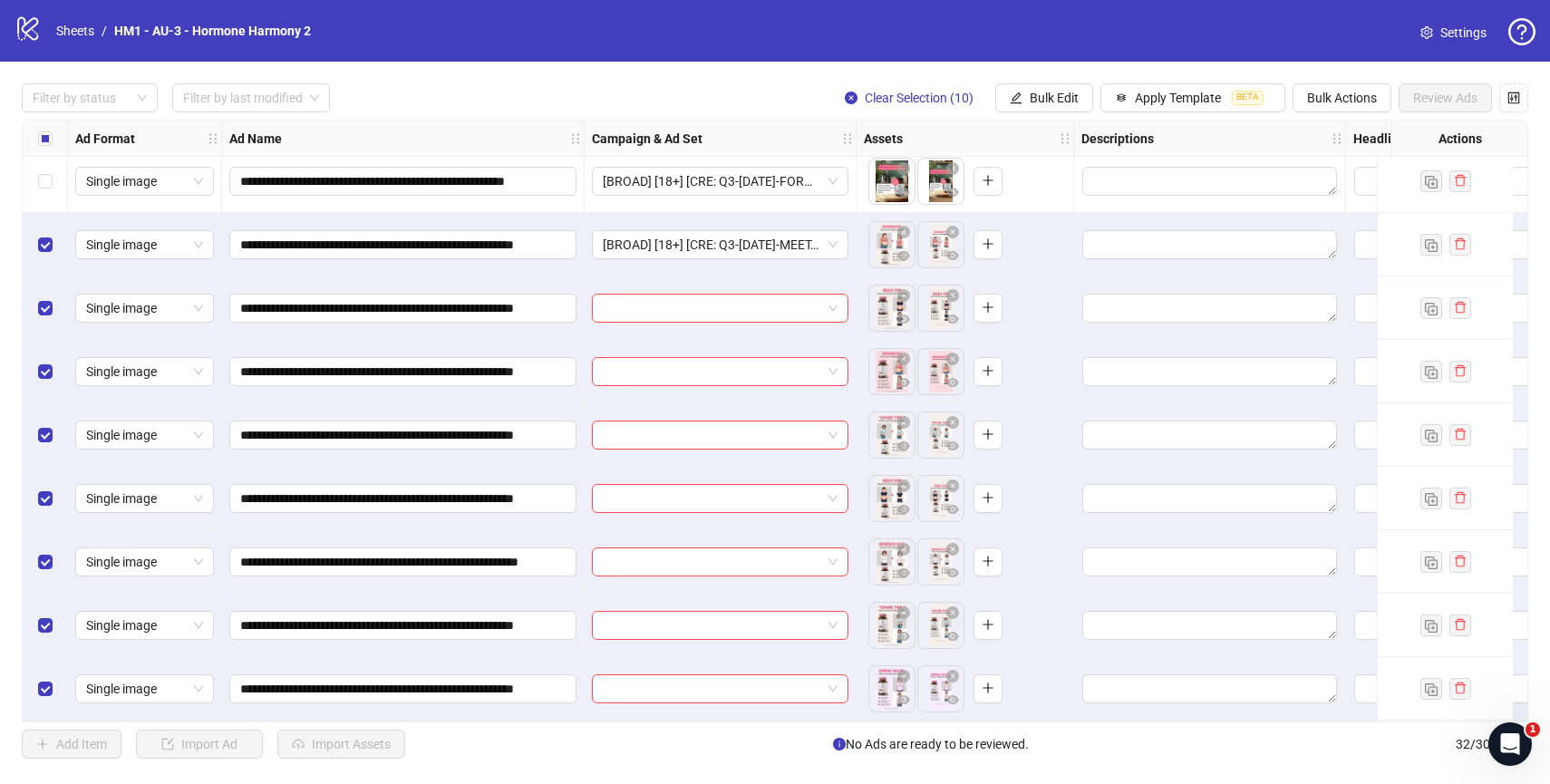
scroll to position [1333, 0]
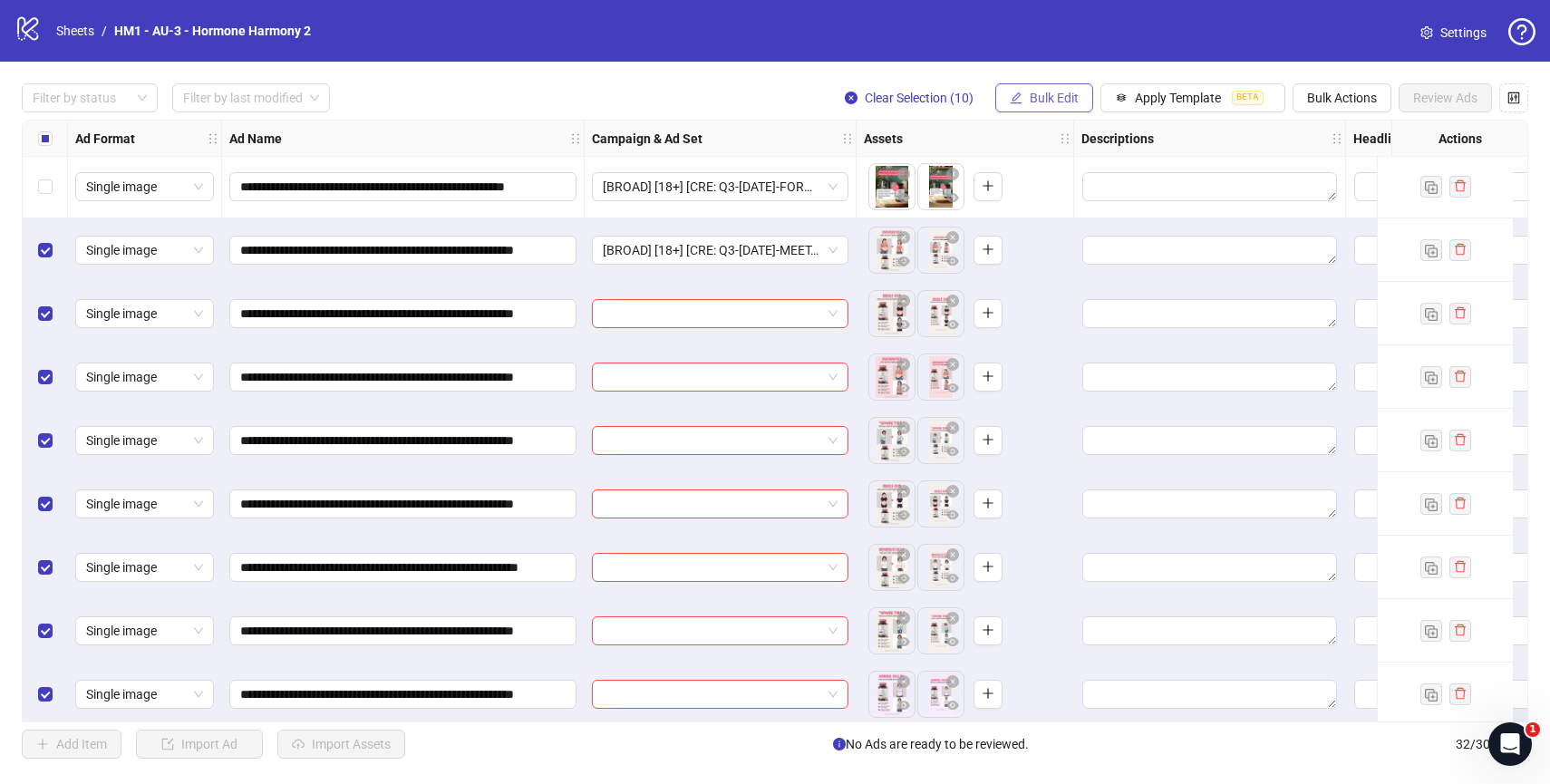
click at [1053, 96] on span "Bulk Edit" at bounding box center [1054, 97] width 48 height 15
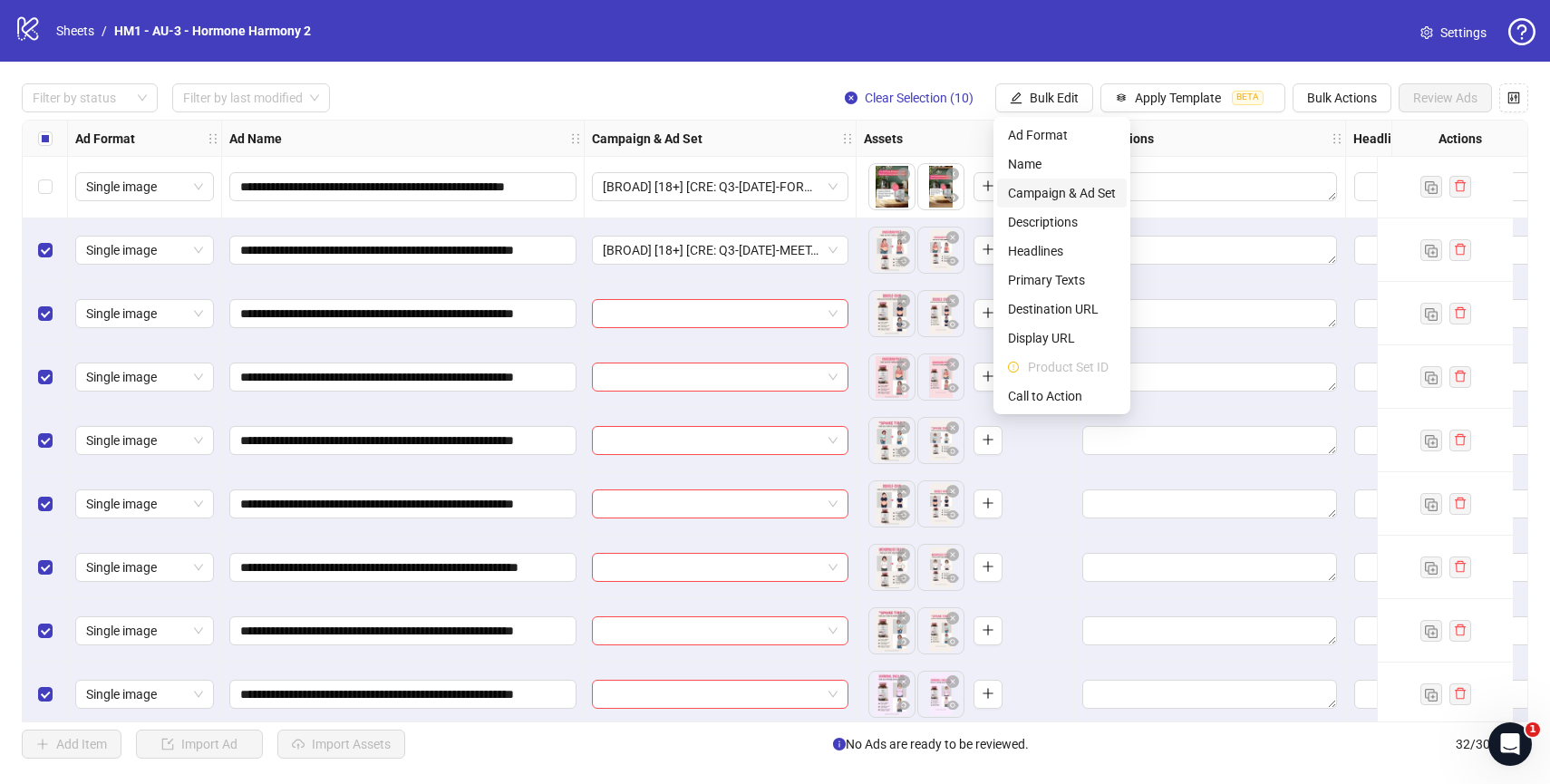
click at [1062, 201] on span "Campaign & Ad Set" at bounding box center [1061, 193] width 108 height 20
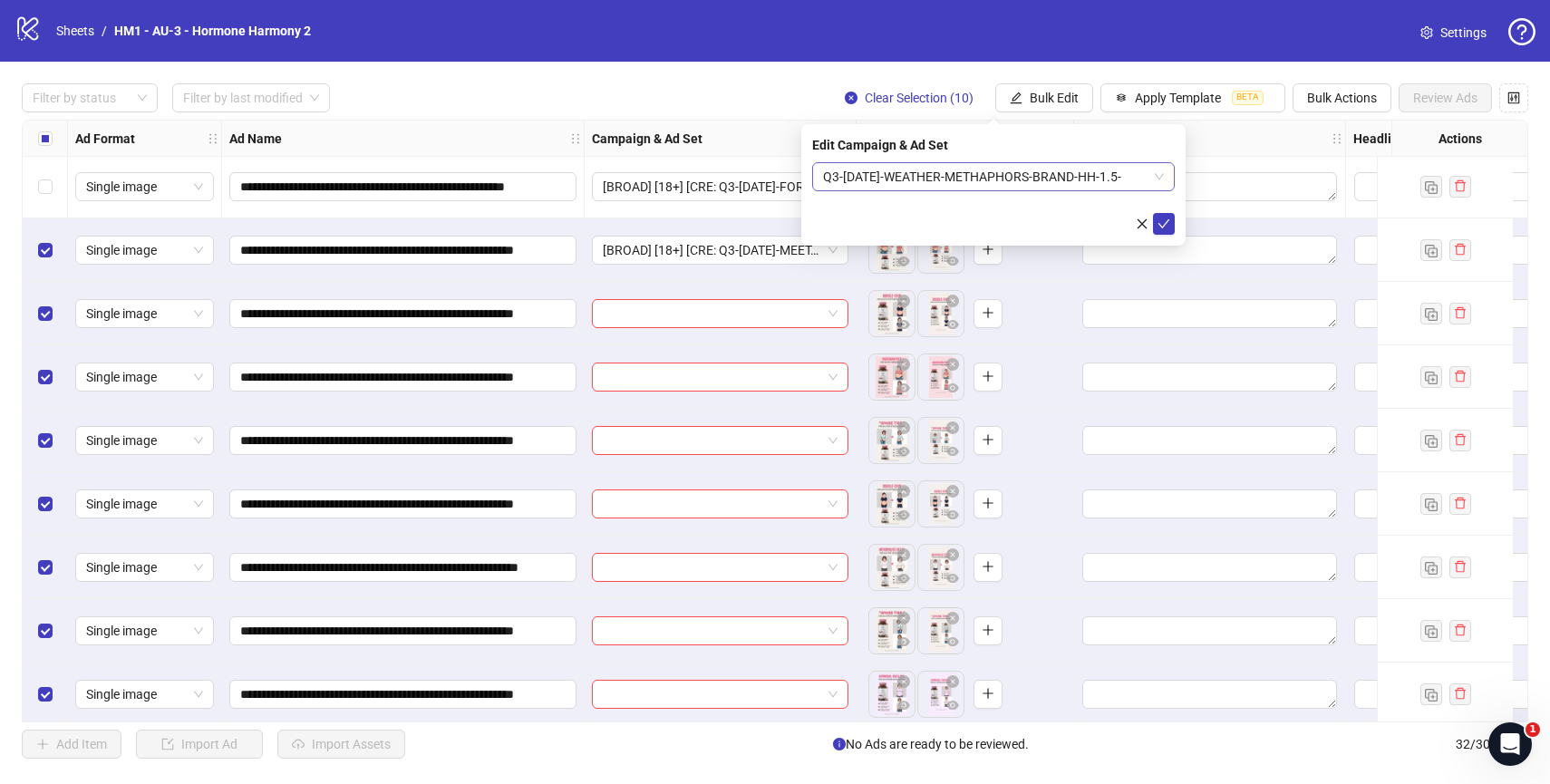
click at [998, 184] on span "Q3-08-AUG-2025-WEATHER-METHAPHORS-BRAND-HH-1.5-" at bounding box center [994, 176] width 341 height 27
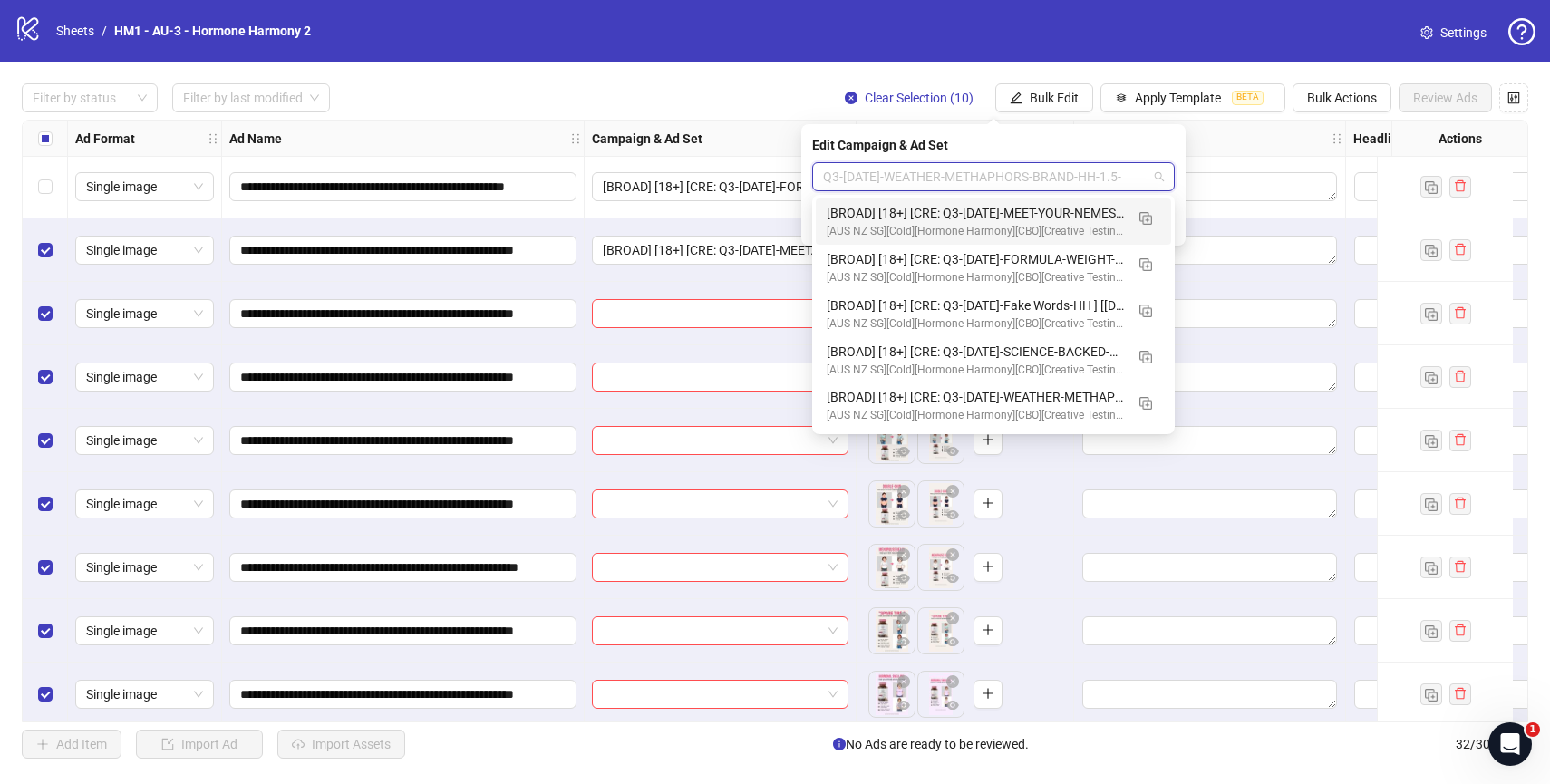
click at [749, 97] on div "Filter by status Filter by last modified Clear Selection (10) Bulk Edit Apply T…" at bounding box center [775, 98] width 1506 height 29
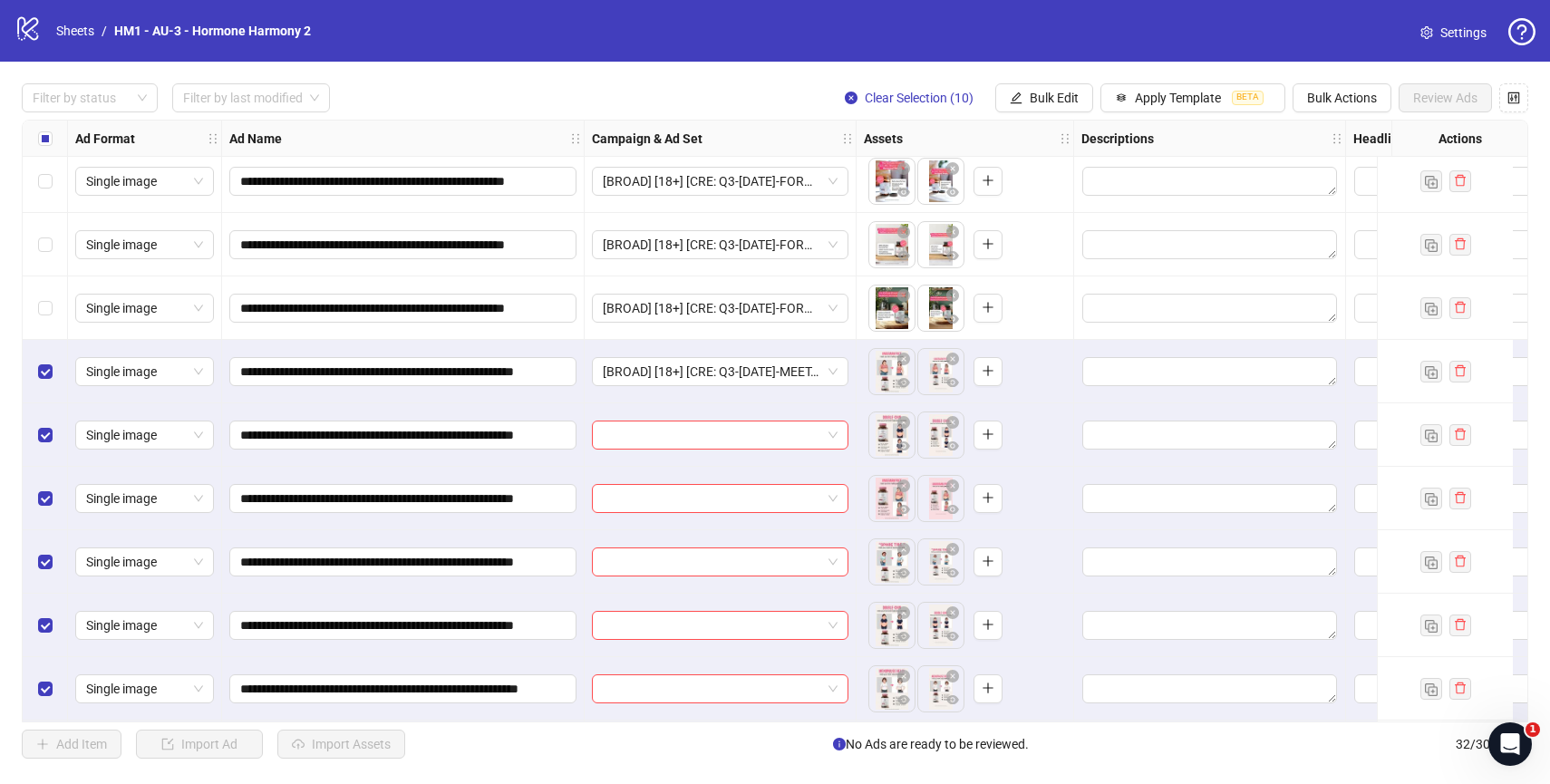
scroll to position [1211, 0]
click at [763, 443] on input "search" at bounding box center [712, 436] width 218 height 27
click at [818, 402] on div "[BROAD] [18+] [CRE: Q3-[DATE]-MEET-YOUR-NEMESIS-WEIGHT-BEFORE&AFTER-HH ] [[DATE…" at bounding box center [720, 372] width 271 height 63
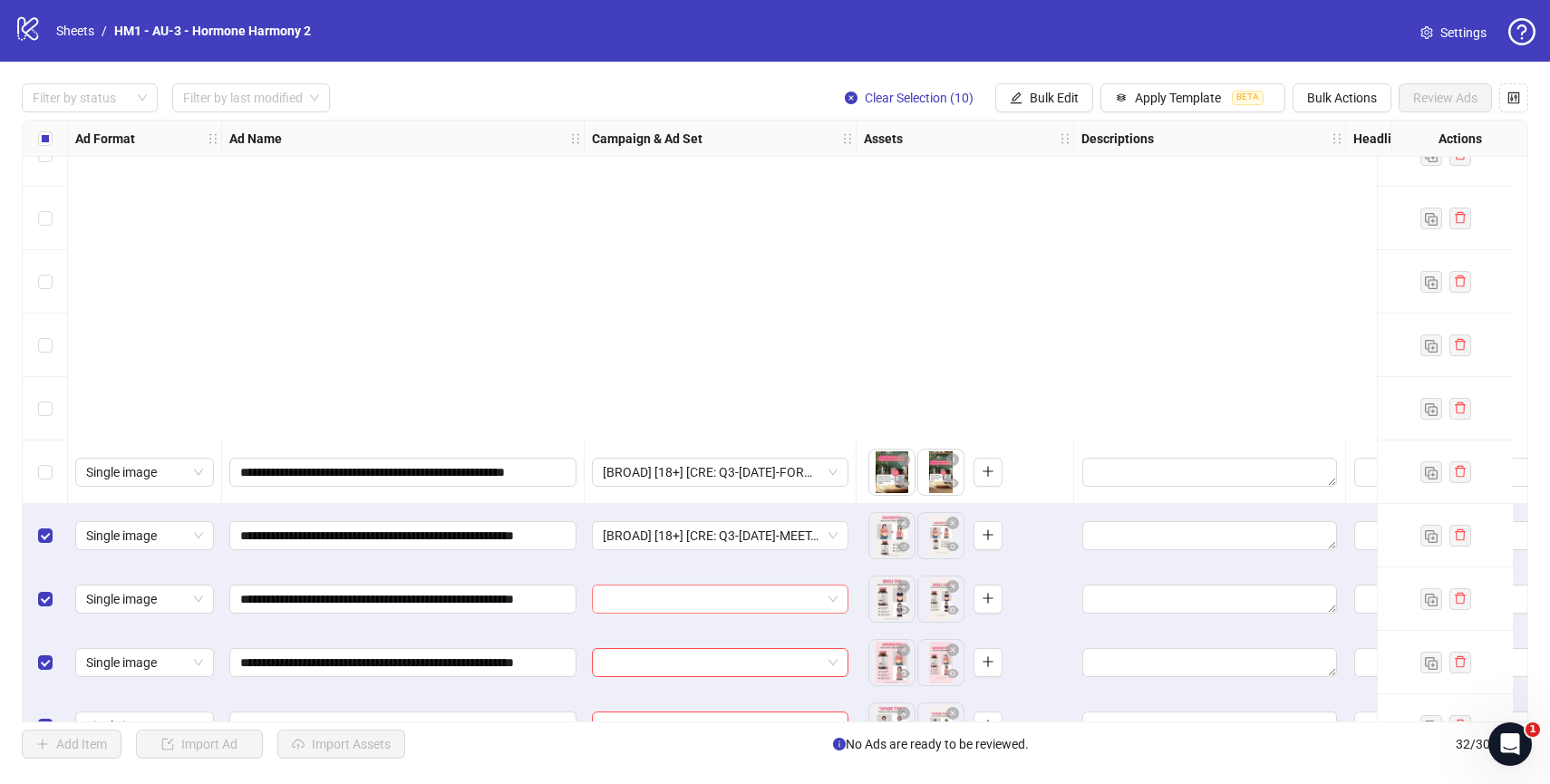
scroll to position [1472, 0]
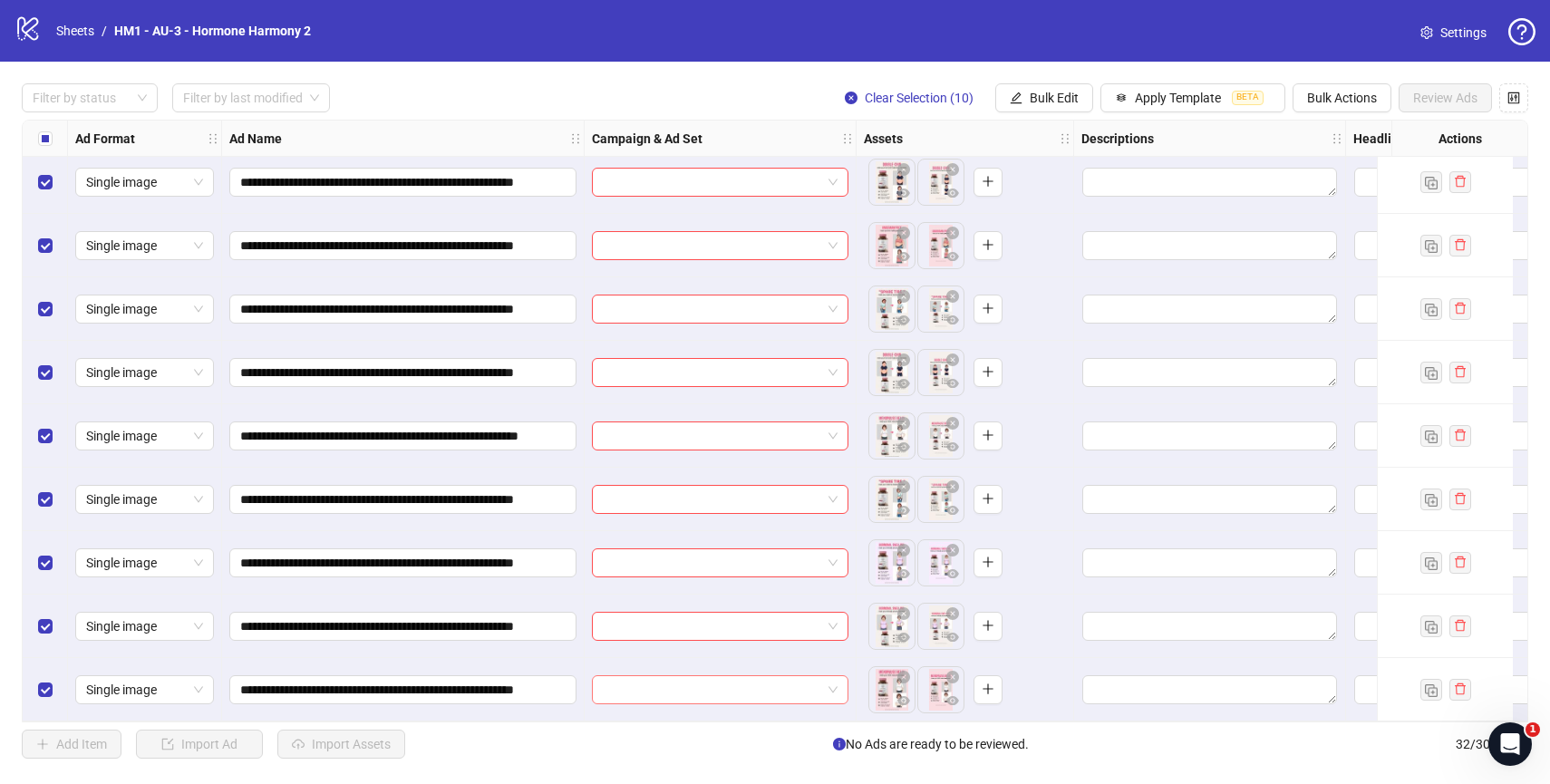
click at [680, 676] on input "search" at bounding box center [712, 690] width 218 height 27
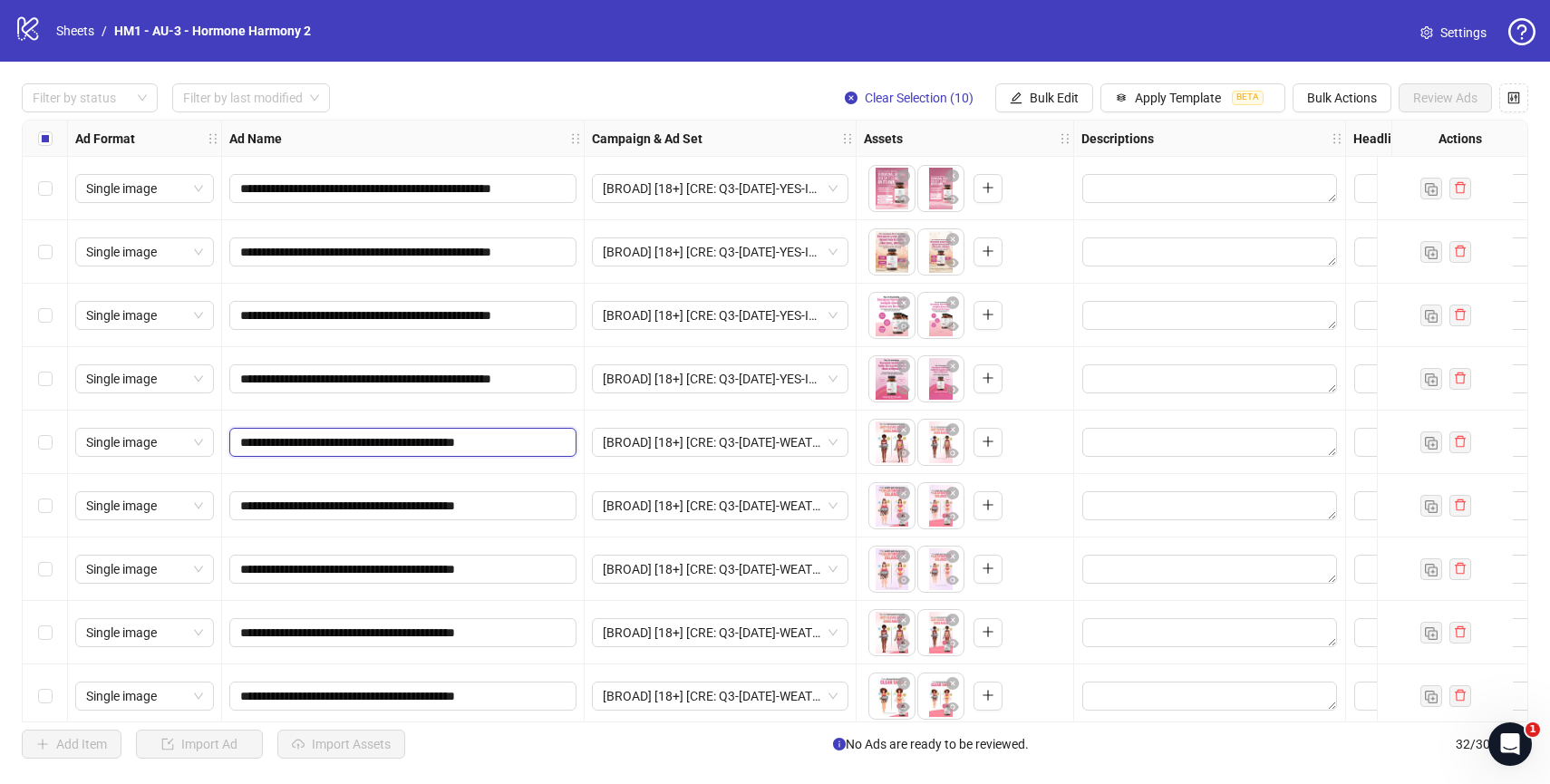
scroll to position [0, 13]
drag, startPoint x: 418, startPoint y: 444, endPoint x: 570, endPoint y: 439, distance: 152.1
click at [570, 439] on span "**********" at bounding box center [403, 442] width 347 height 29
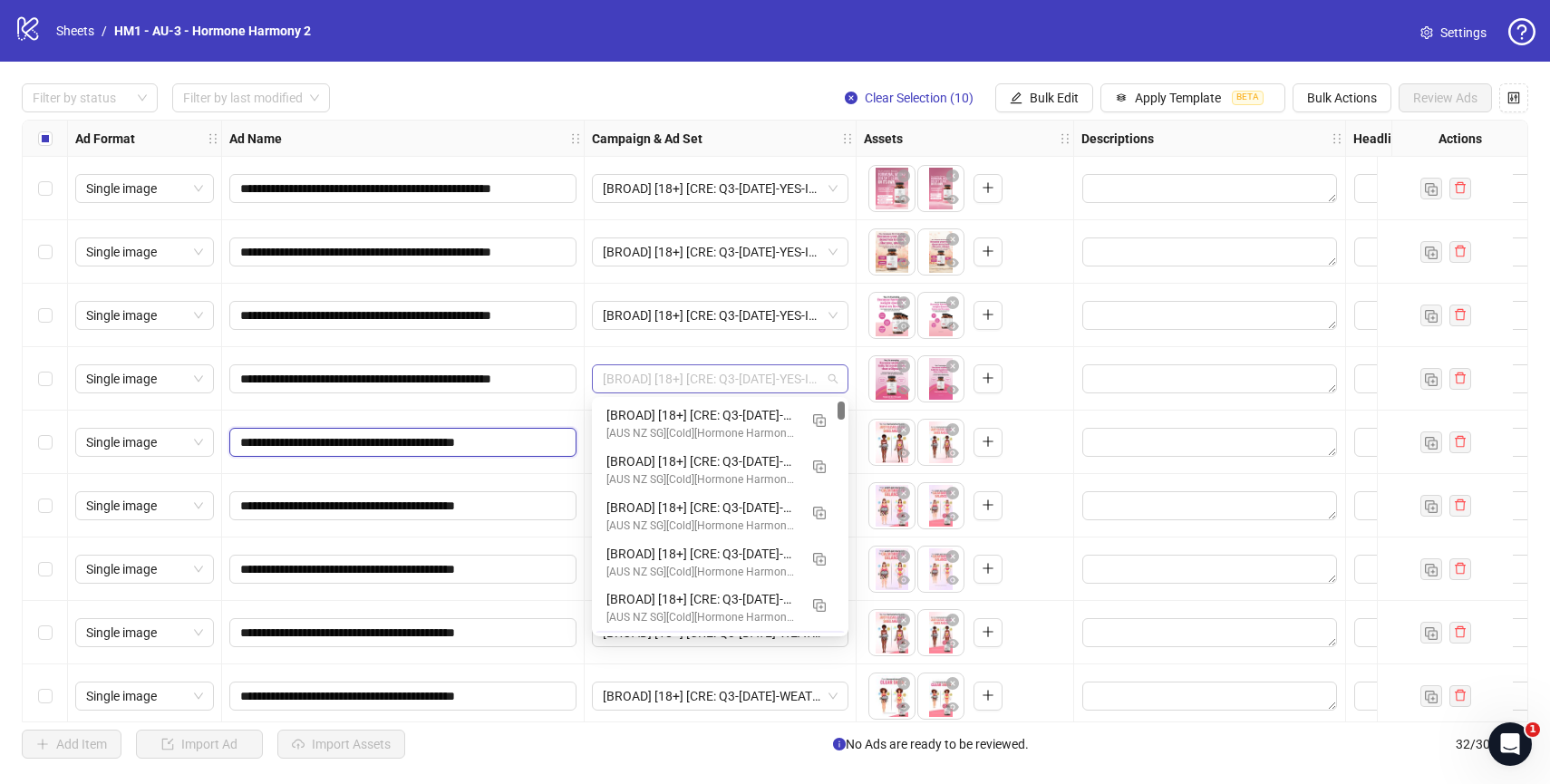
click at [837, 382] on span "[BROAD] [18+] [CRE: Q3-[DATE]-YES-IT'S-PAIN-WEIGHT-PRODUCTHERO-HH ] [[DATE]]" at bounding box center [720, 379] width 235 height 27
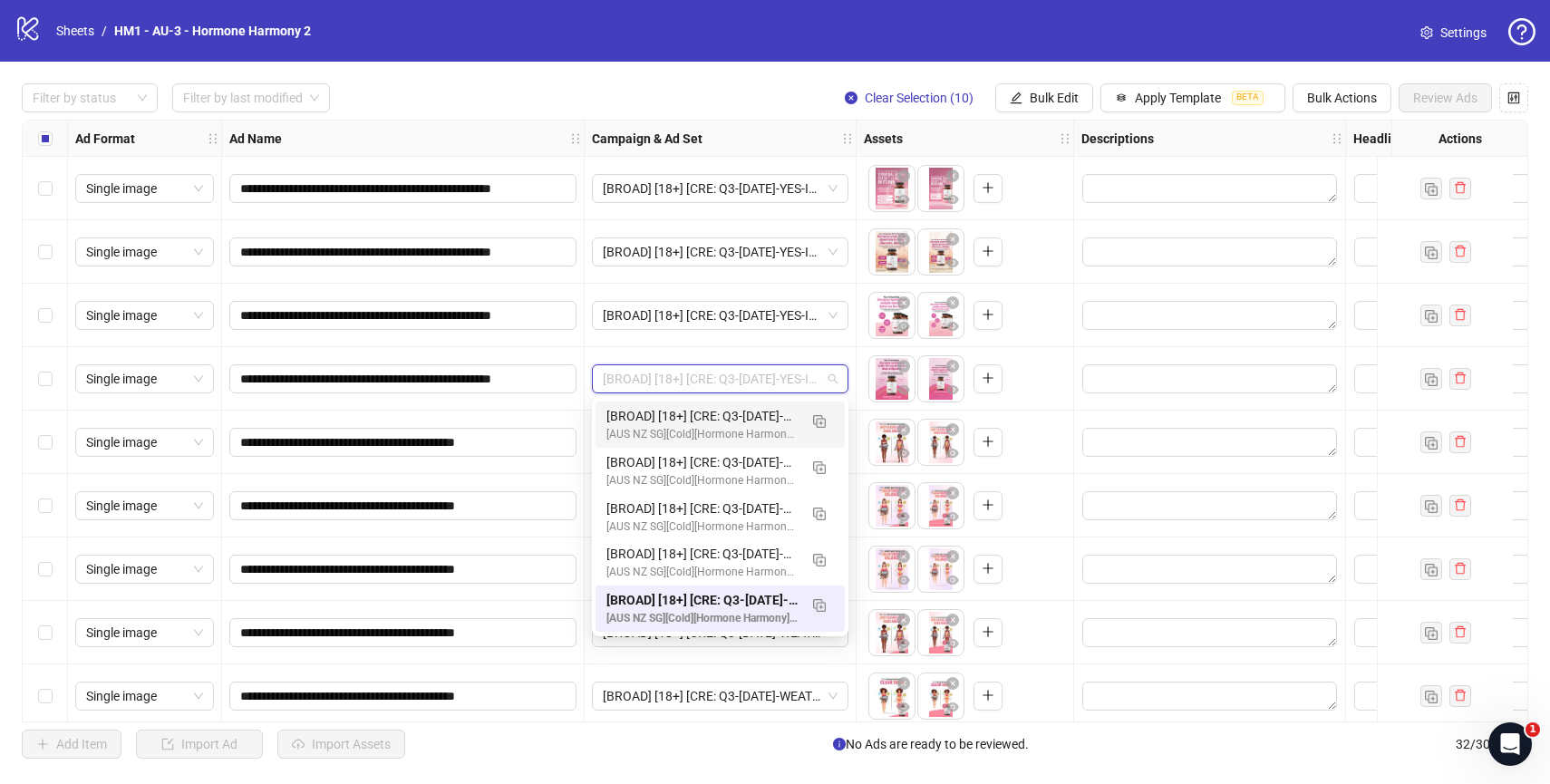
click at [859, 409] on div "To pick up a draggable item, press the space bar. While dragging, use the arrow…" at bounding box center [965, 378] width 217 height 63
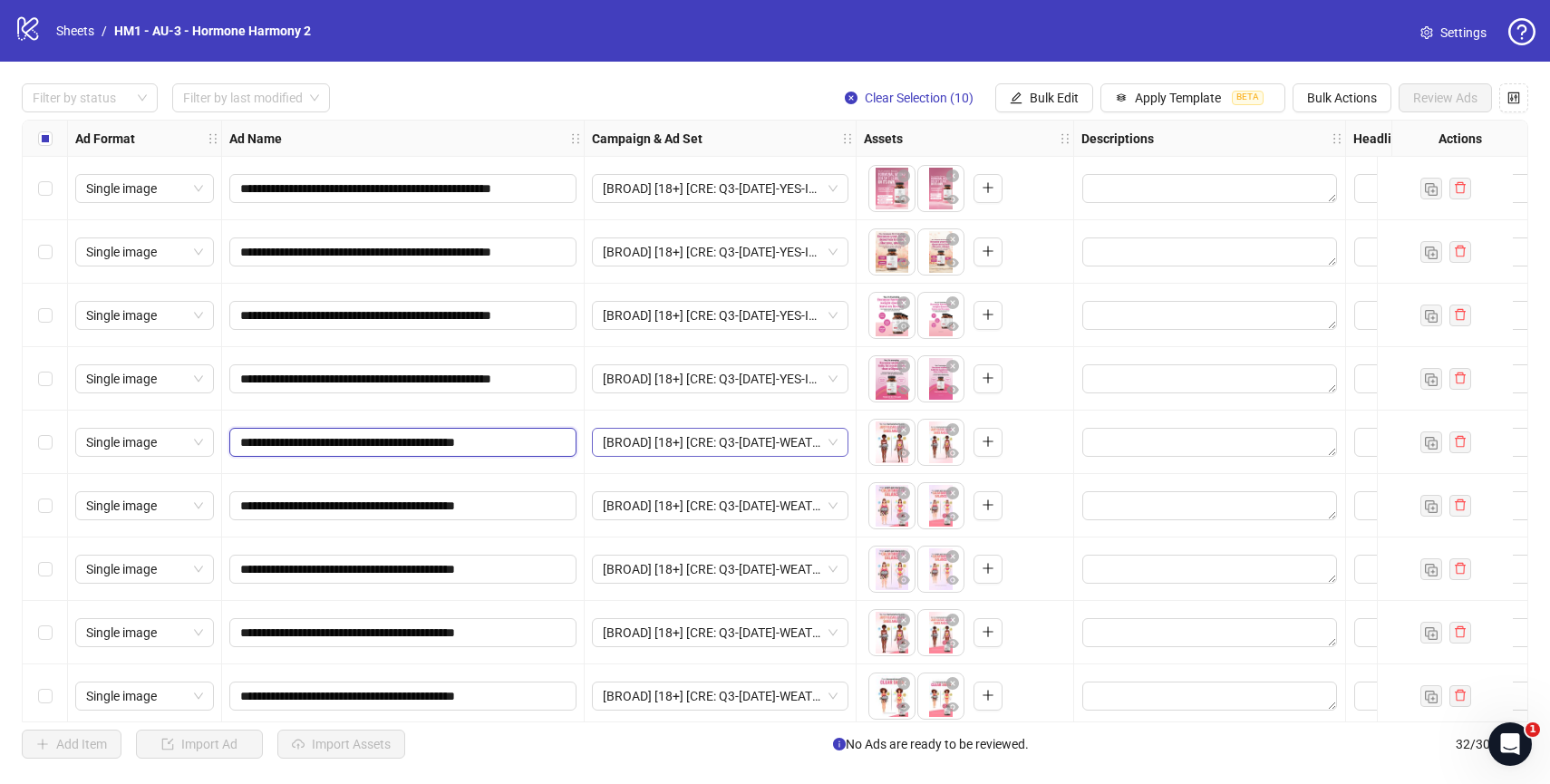
scroll to position [0, 13]
drag, startPoint x: 503, startPoint y: 444, endPoint x: 614, endPoint y: 444, distance: 111.0
click at [614, 120] on div "**********" at bounding box center [1481, 120] width 2919 height 0
drag, startPoint x: 490, startPoint y: 509, endPoint x: 634, endPoint y: 512, distance: 144.0
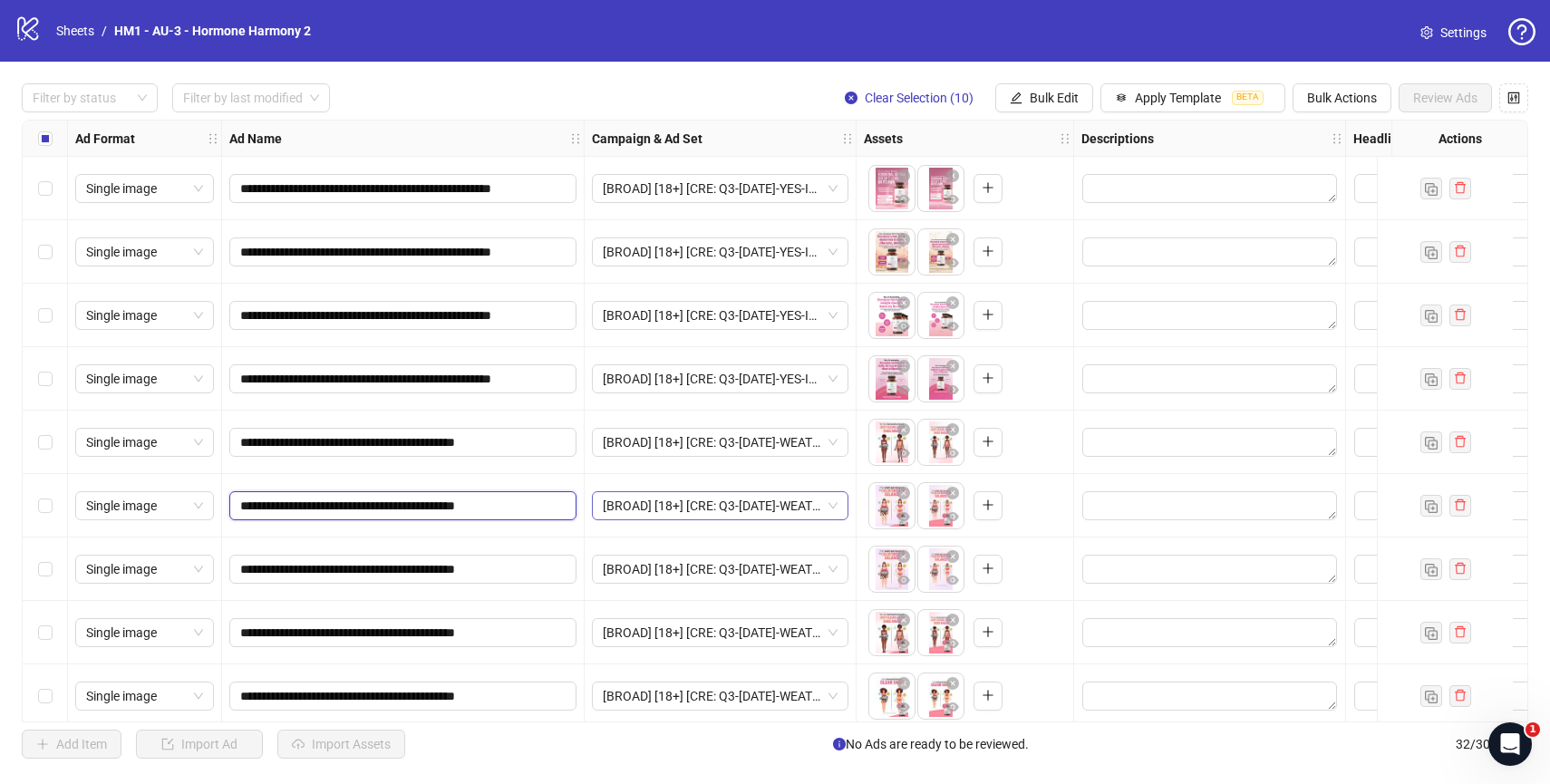
click at [634, 120] on div "**********" at bounding box center [1481, 120] width 2919 height 0
drag, startPoint x: 473, startPoint y: 510, endPoint x: 573, endPoint y: 510, distance: 100.0
click at [573, 510] on span "**********" at bounding box center [403, 506] width 347 height 29
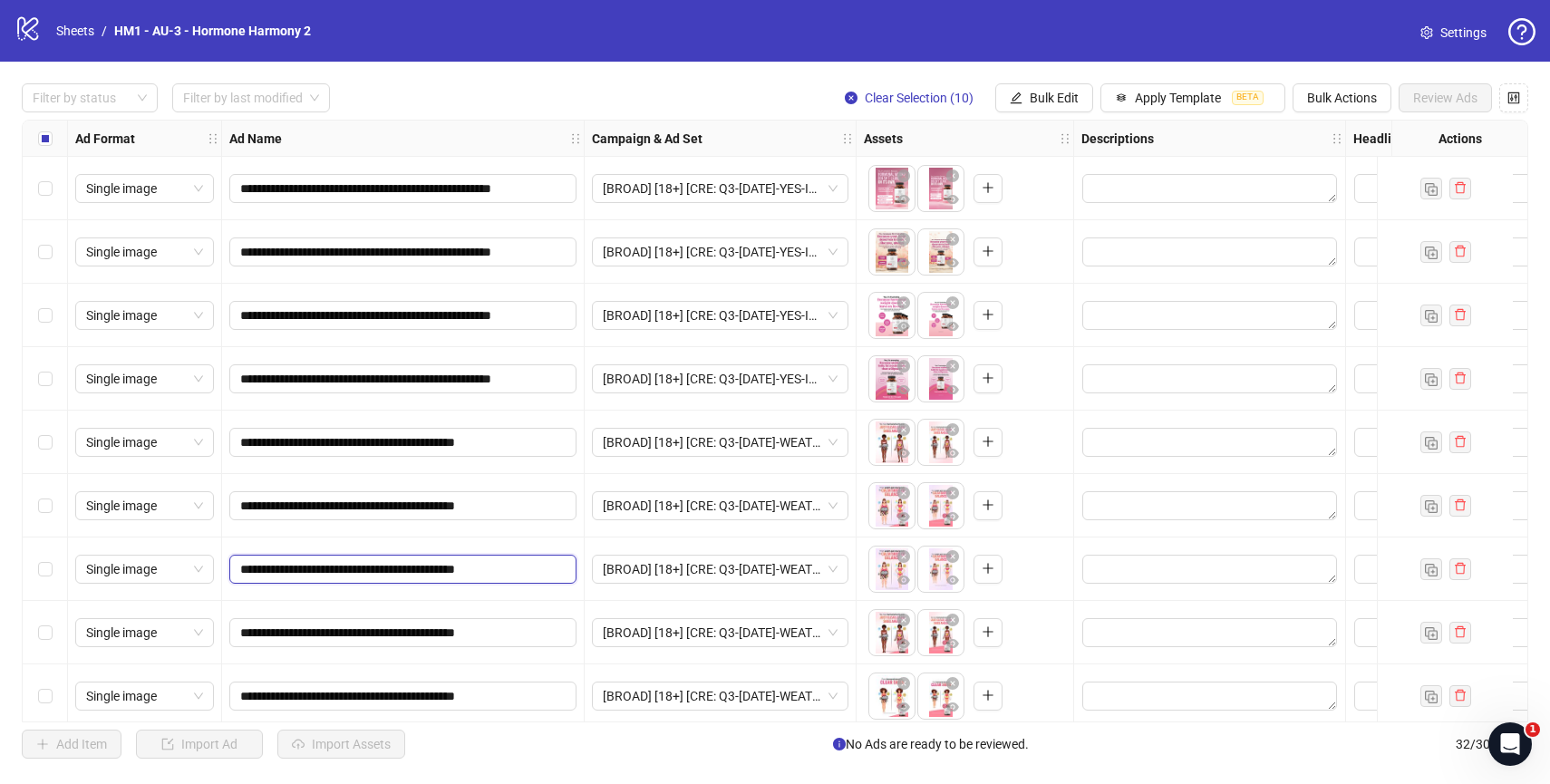
drag, startPoint x: 501, startPoint y: 570, endPoint x: 579, endPoint y: 570, distance: 78.0
click at [579, 570] on div "**********" at bounding box center [403, 568] width 363 height 63
drag, startPoint x: 468, startPoint y: 639, endPoint x: 564, endPoint y: 639, distance: 96.0
click at [564, 639] on span "**********" at bounding box center [403, 633] width 347 height 29
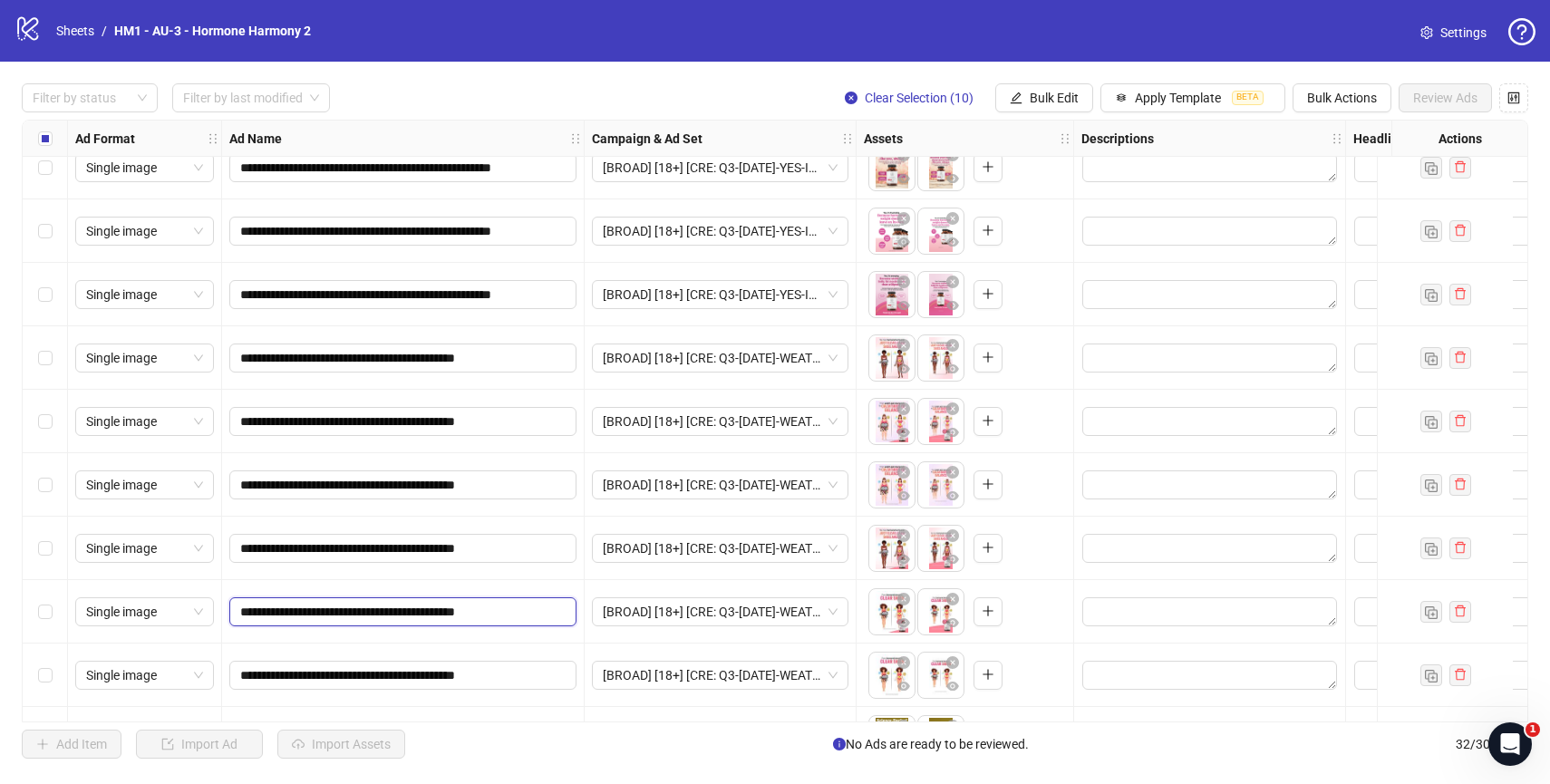
drag, startPoint x: 478, startPoint y: 609, endPoint x: 578, endPoint y: 609, distance: 100.0
click at [578, 609] on div "**********" at bounding box center [403, 611] width 363 height 63
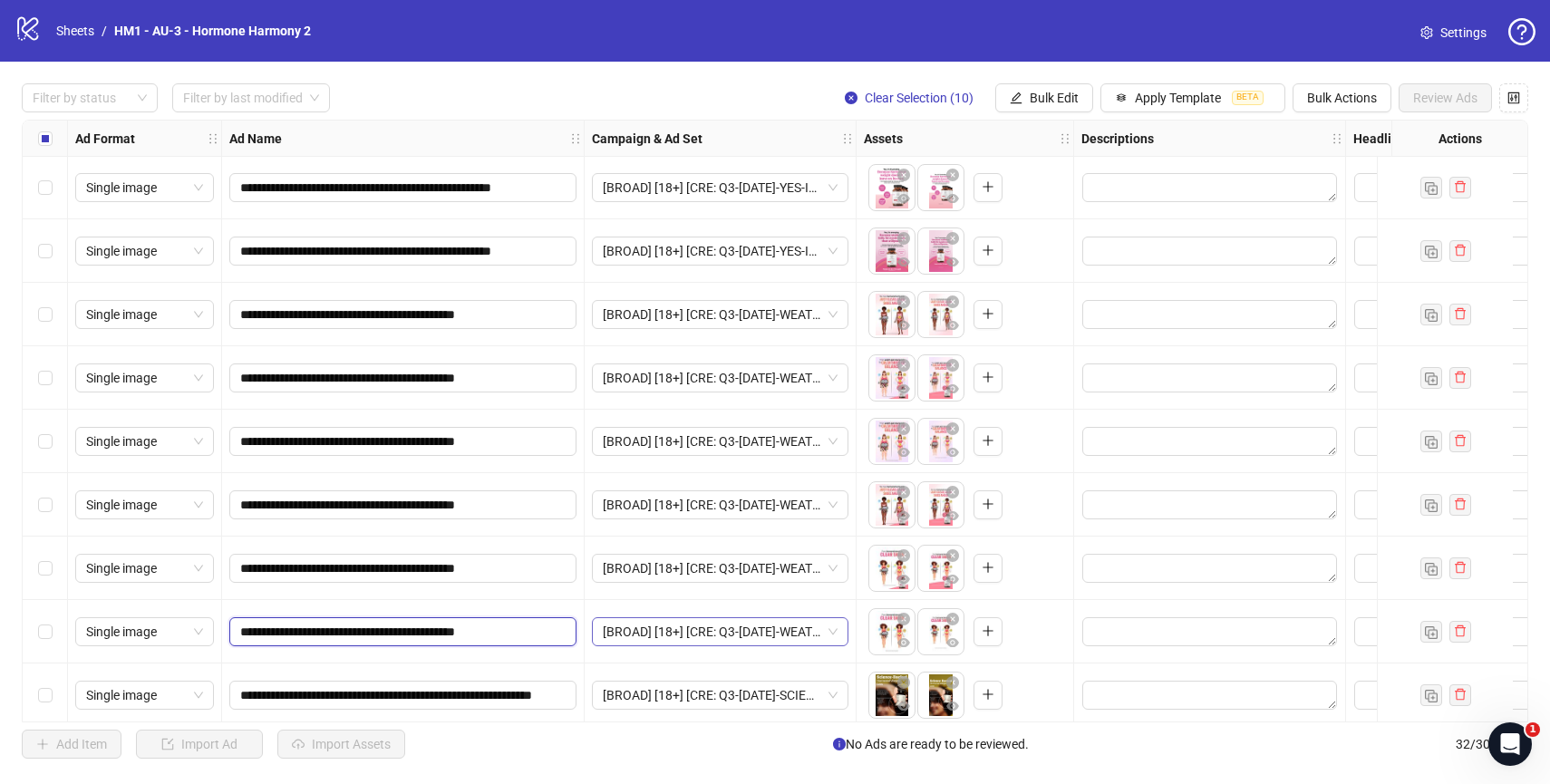
drag, startPoint x: 454, startPoint y: 637, endPoint x: 605, endPoint y: 633, distance: 151.1
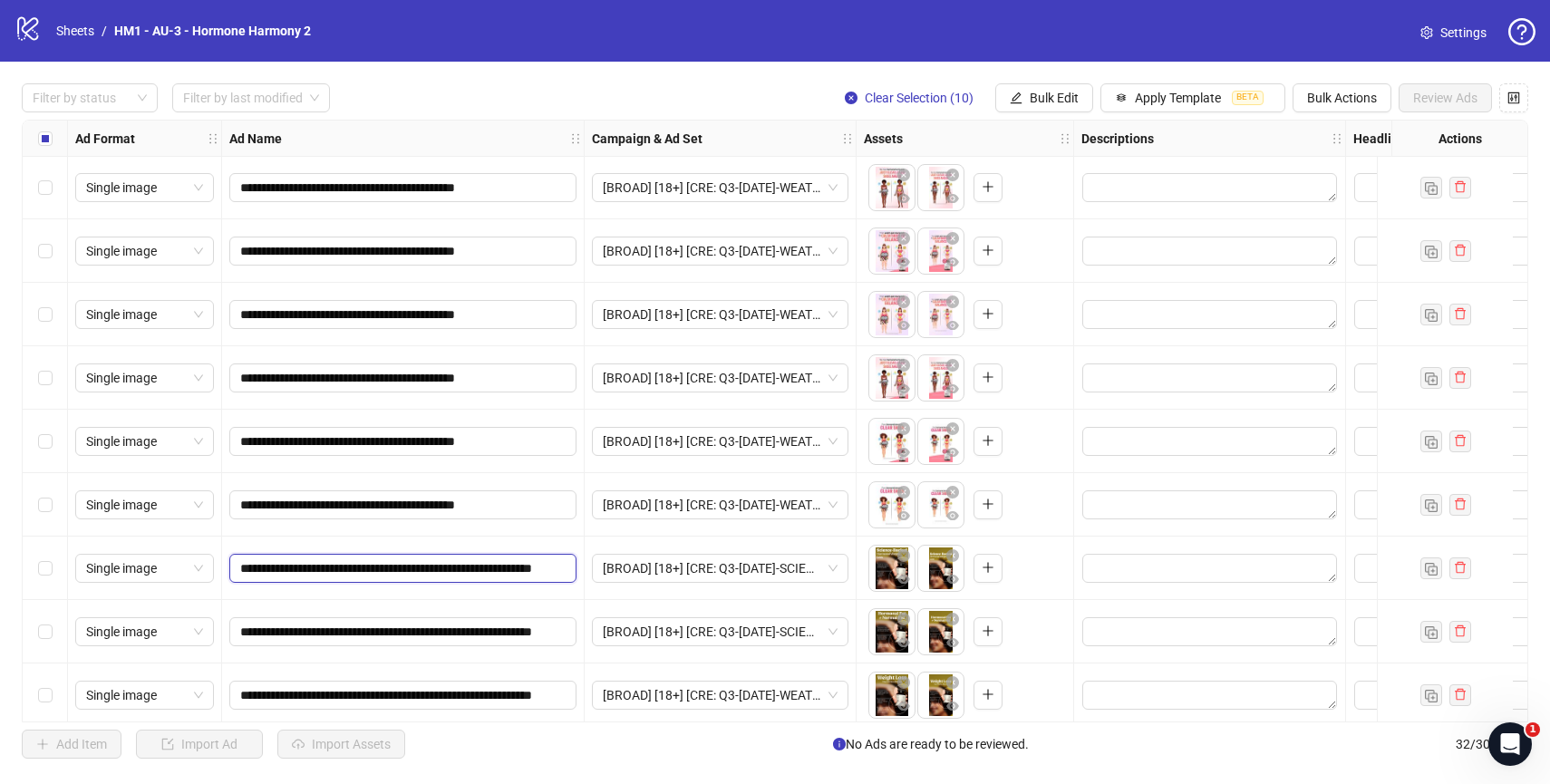
scroll to position [0, 124]
drag, startPoint x: 434, startPoint y: 568, endPoint x: 579, endPoint y: 571, distance: 145.0
click at [579, 571] on div "**********" at bounding box center [403, 568] width 363 height 63
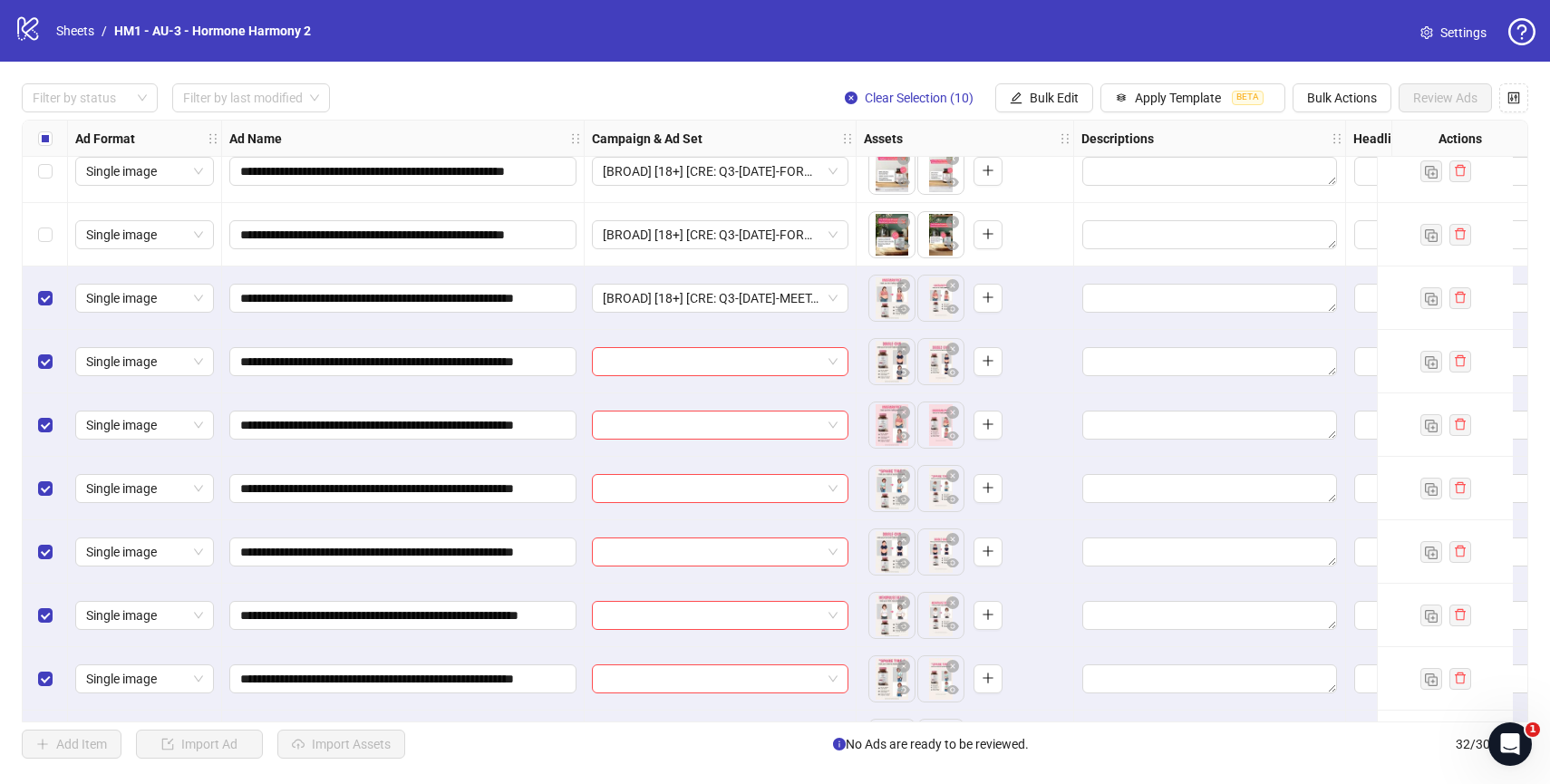
scroll to position [1239, 0]
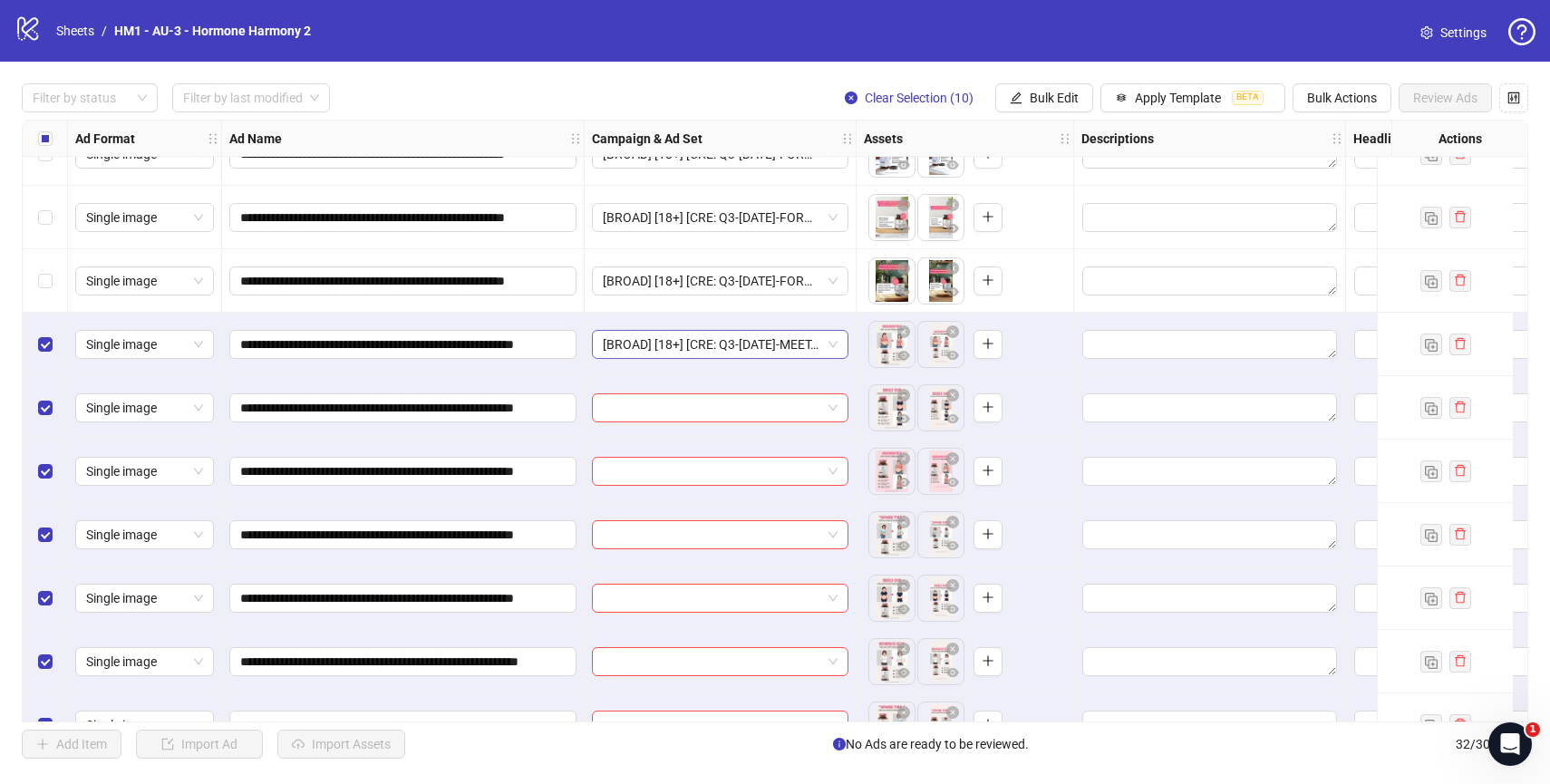
click at [830, 341] on span "[BROAD] [18+] [CRE: Q3-[DATE]-MEET-YOUR-NEMESIS-WEIGHT-BEFORE&AFTER-HH ] [[DATE…" at bounding box center [720, 344] width 235 height 27
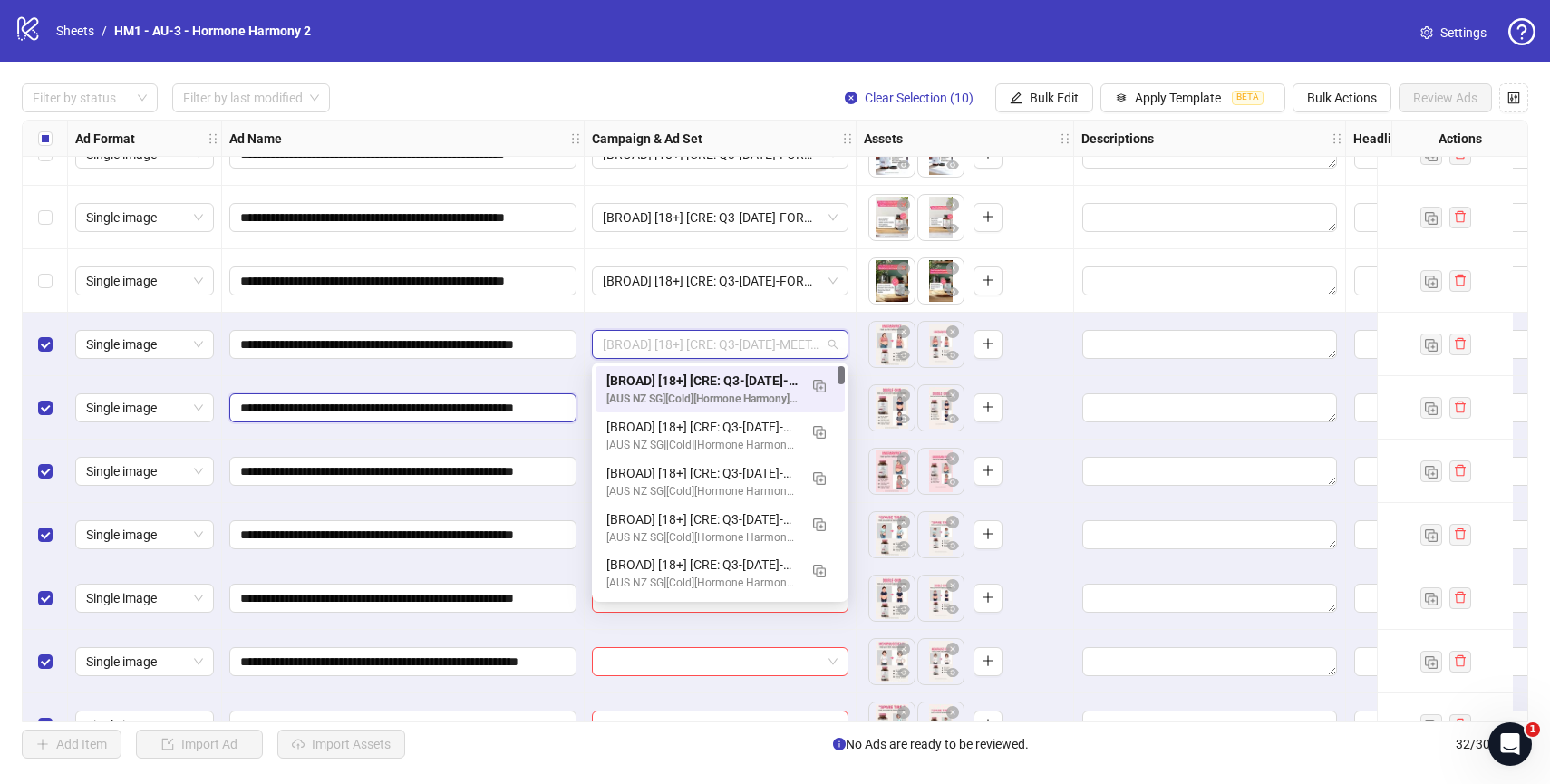
click at [489, 411] on input "**********" at bounding box center [401, 407] width 322 height 20
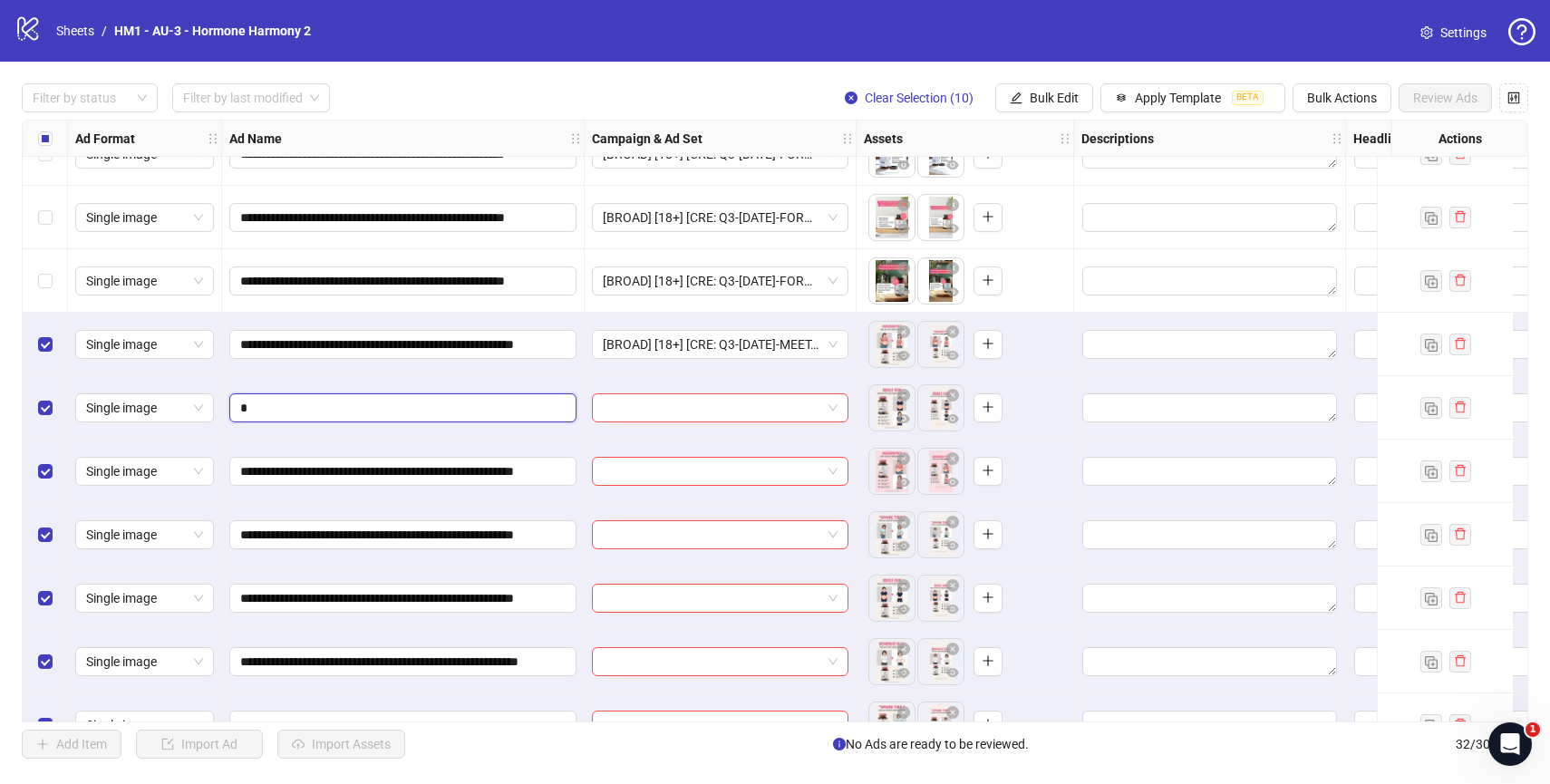
click at [448, 405] on input "*" at bounding box center [401, 407] width 322 height 20
paste input "**********"
type input "*"
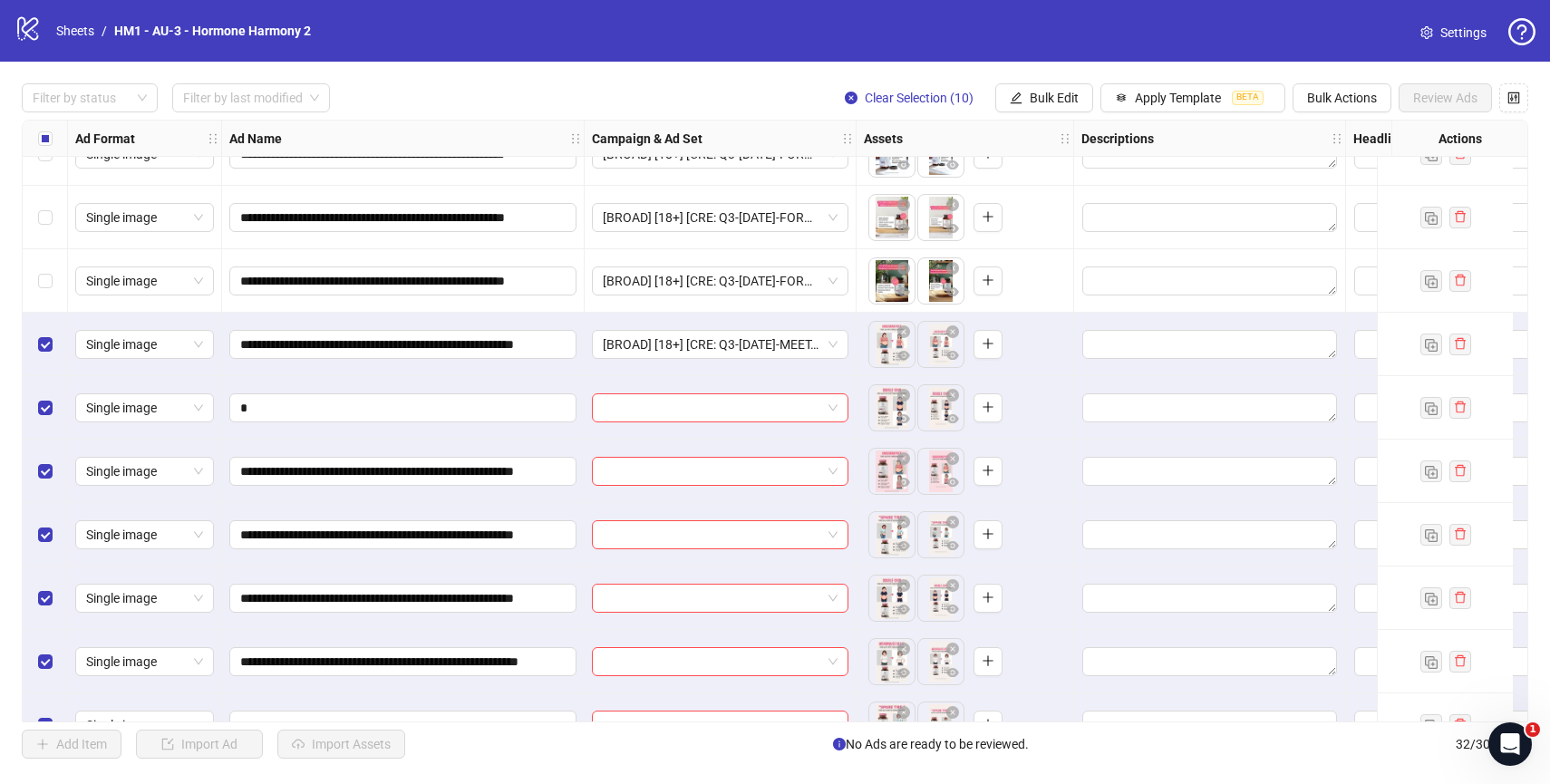
click at [495, 376] on div "*" at bounding box center [403, 407] width 363 height 63
click at [372, 408] on input "*" at bounding box center [401, 407] width 322 height 20
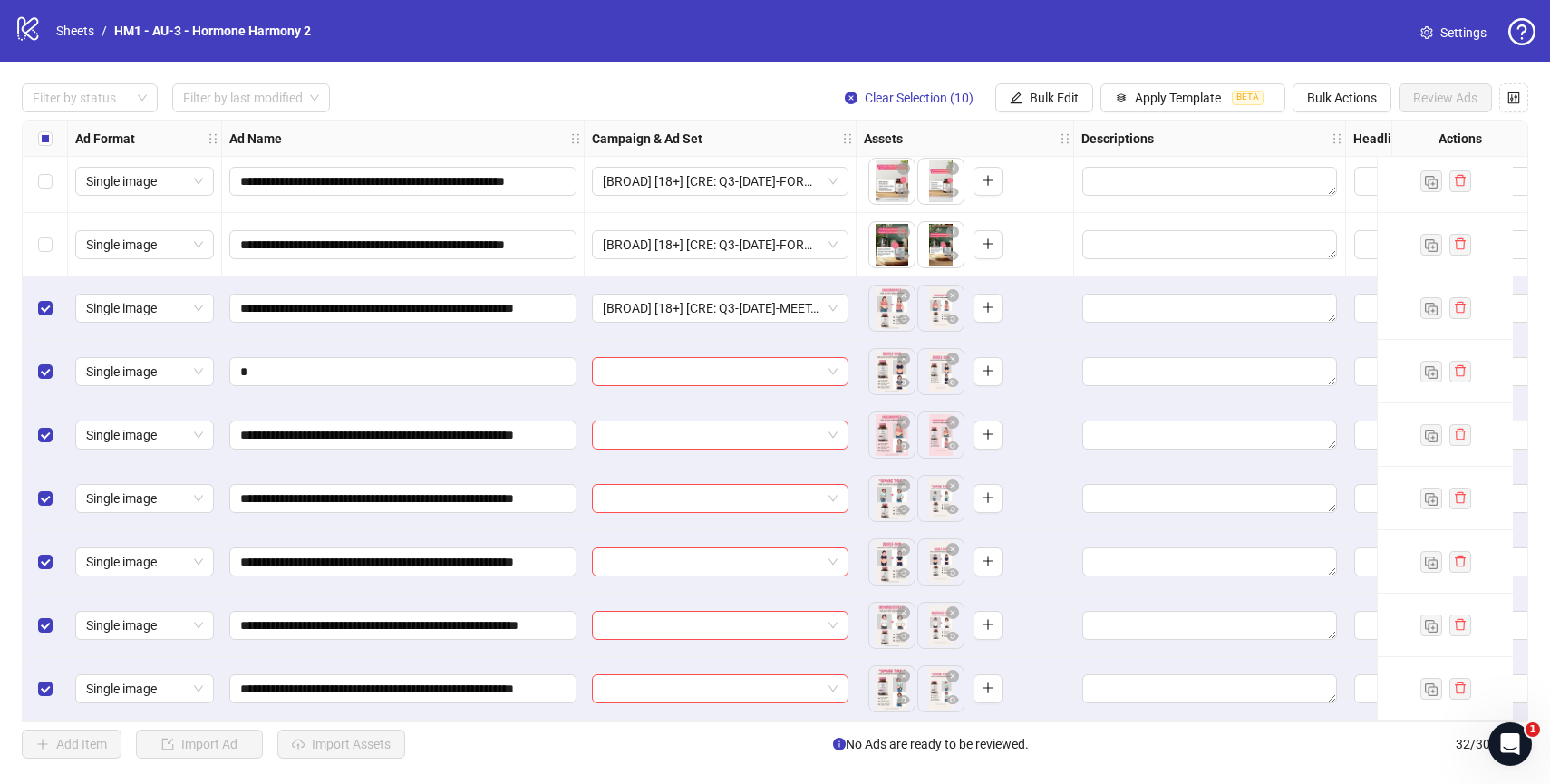
scroll to position [1272, 0]
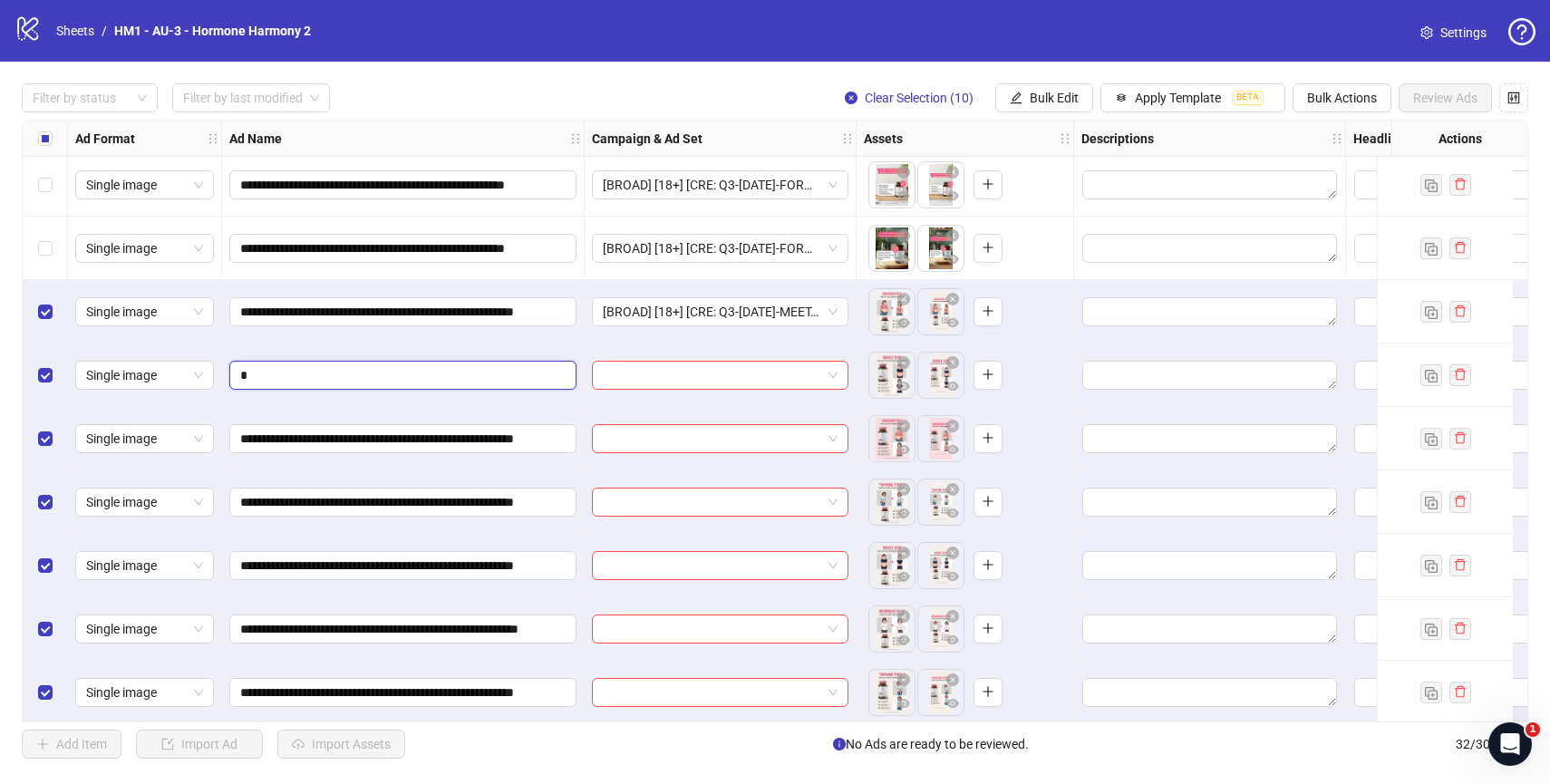
click at [329, 377] on input "*" at bounding box center [401, 375] width 322 height 20
click at [384, 339] on div "**********" at bounding box center [403, 311] width 363 height 63
click at [562, 374] on icon "exclamation-circle" at bounding box center [558, 374] width 13 height 13
click at [502, 382] on input "text" at bounding box center [395, 375] width 309 height 20
click at [536, 409] on div "**********" at bounding box center [403, 438] width 363 height 63
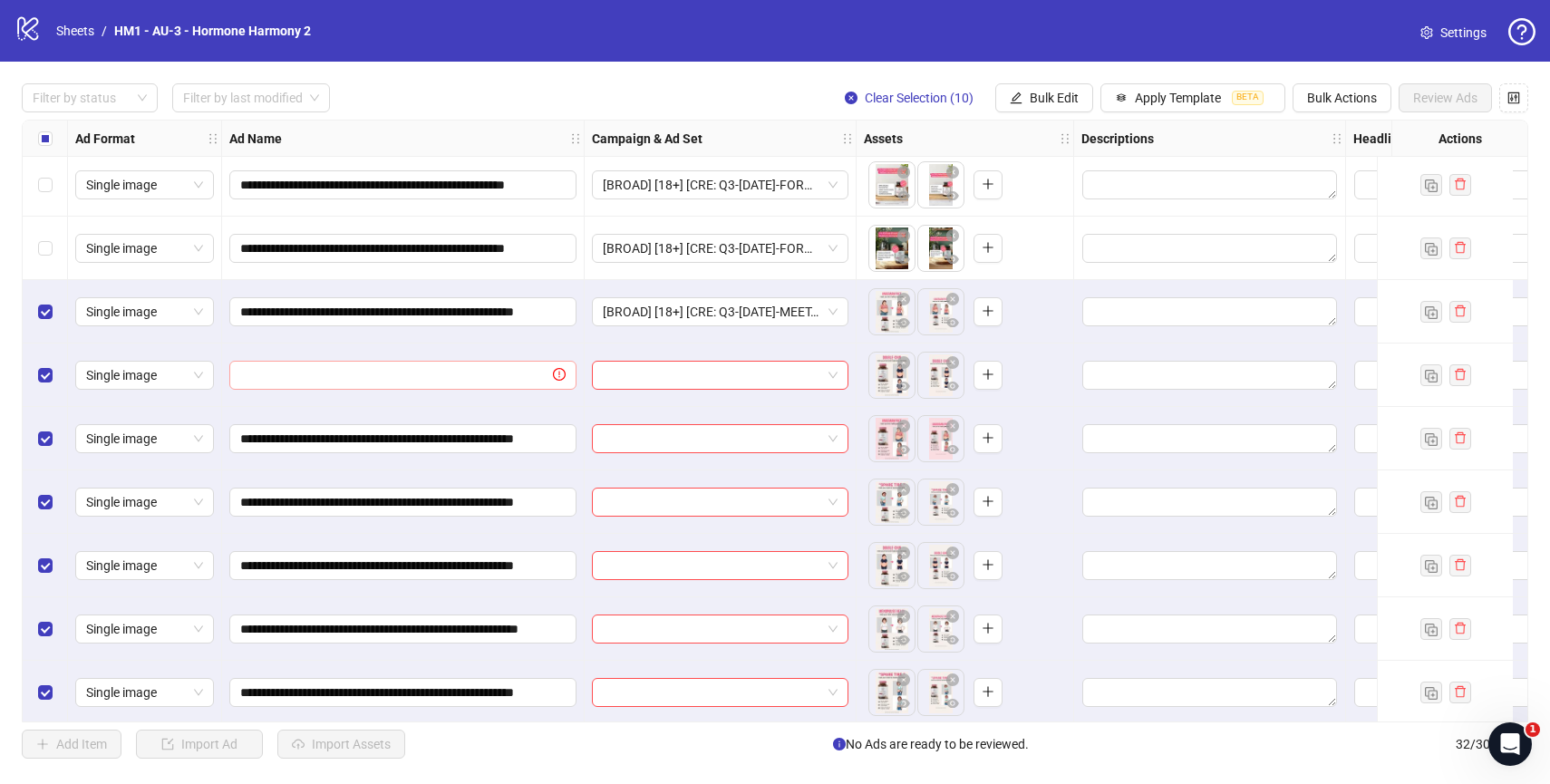
click at [558, 375] on icon "exclamation-circle" at bounding box center [558, 374] width 13 height 13
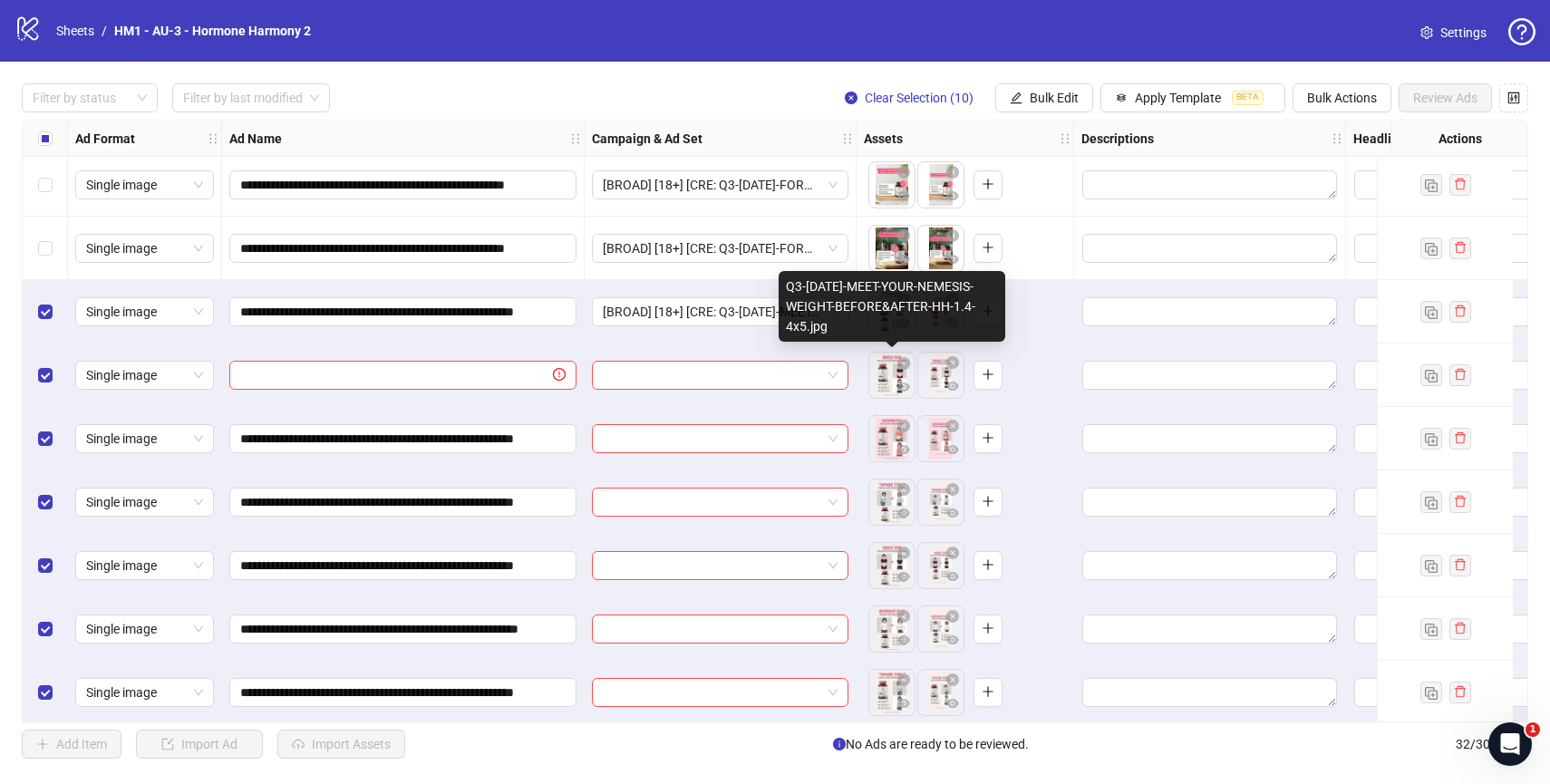
drag, startPoint x: 788, startPoint y: 280, endPoint x: 895, endPoint y: 326, distance: 116.5
click at [895, 326] on div "Q3-09-SEP-2025-MEET-YOUR-NEMESIS-WEIGHT-BEFORE&AFTER-HH-1.4-4x5.jpg" at bounding box center [892, 306] width 227 height 71
click at [877, 369] on body "**********" at bounding box center [775, 392] width 1550 height 784
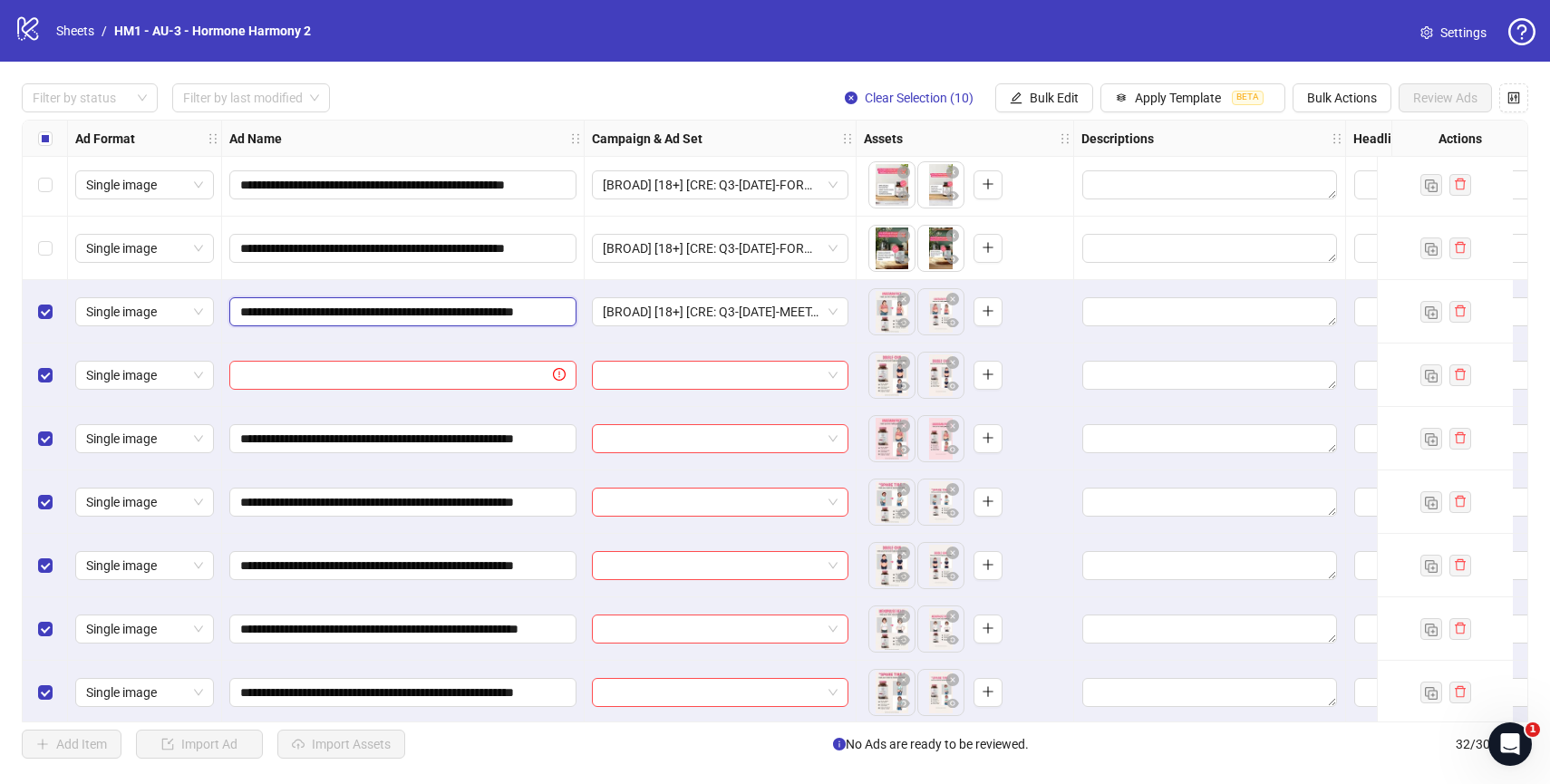
scroll to position [0, 88]
drag, startPoint x: 462, startPoint y: 312, endPoint x: 575, endPoint y: 316, distance: 113.1
click at [575, 316] on span "**********" at bounding box center [403, 312] width 347 height 29
click at [487, 340] on div "**********" at bounding box center [403, 311] width 363 height 63
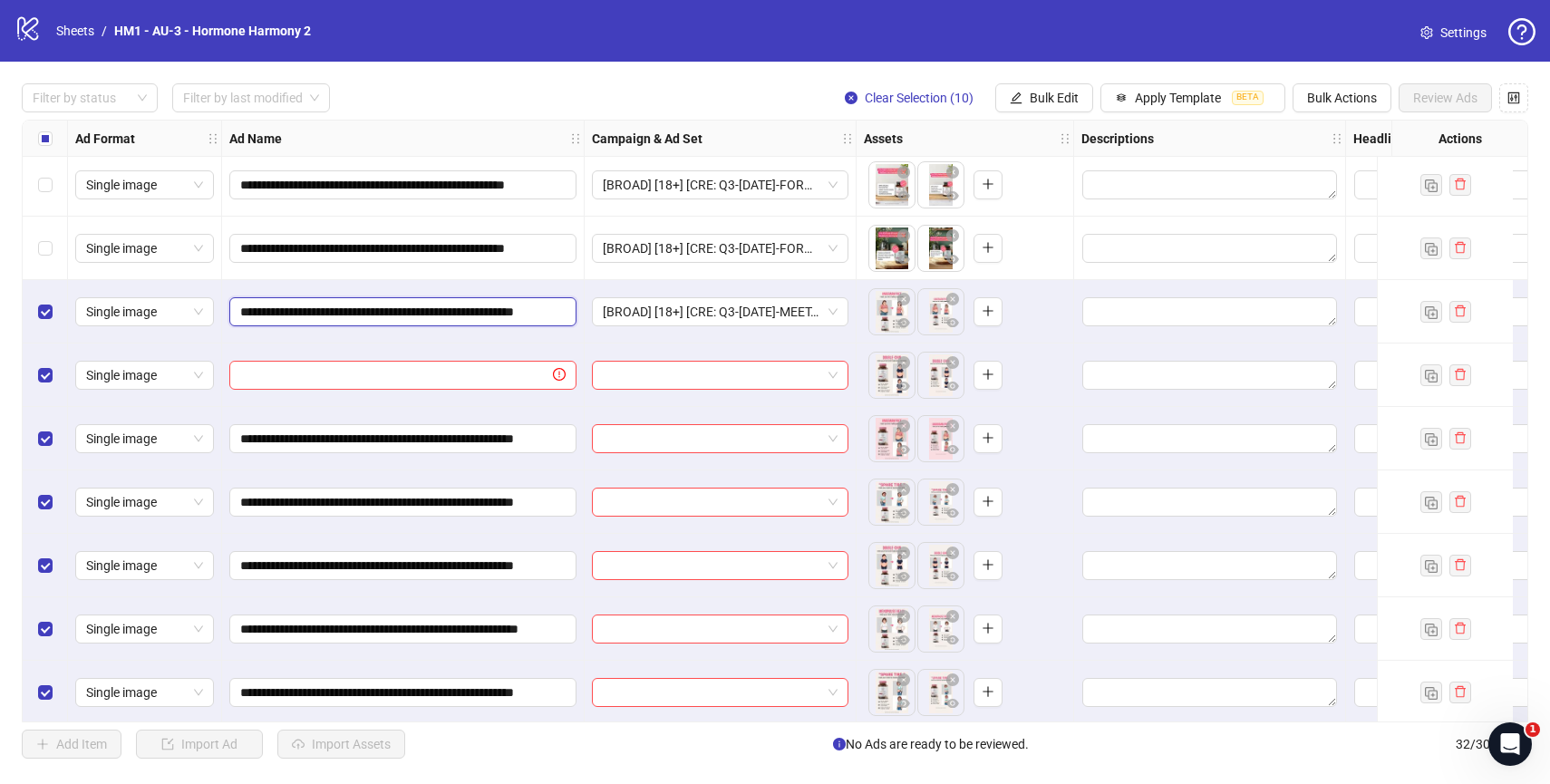
click at [379, 304] on input "**********" at bounding box center [401, 311] width 322 height 20
click at [382, 374] on input "text" at bounding box center [395, 375] width 309 height 20
paste input "**********"
type input "**********"
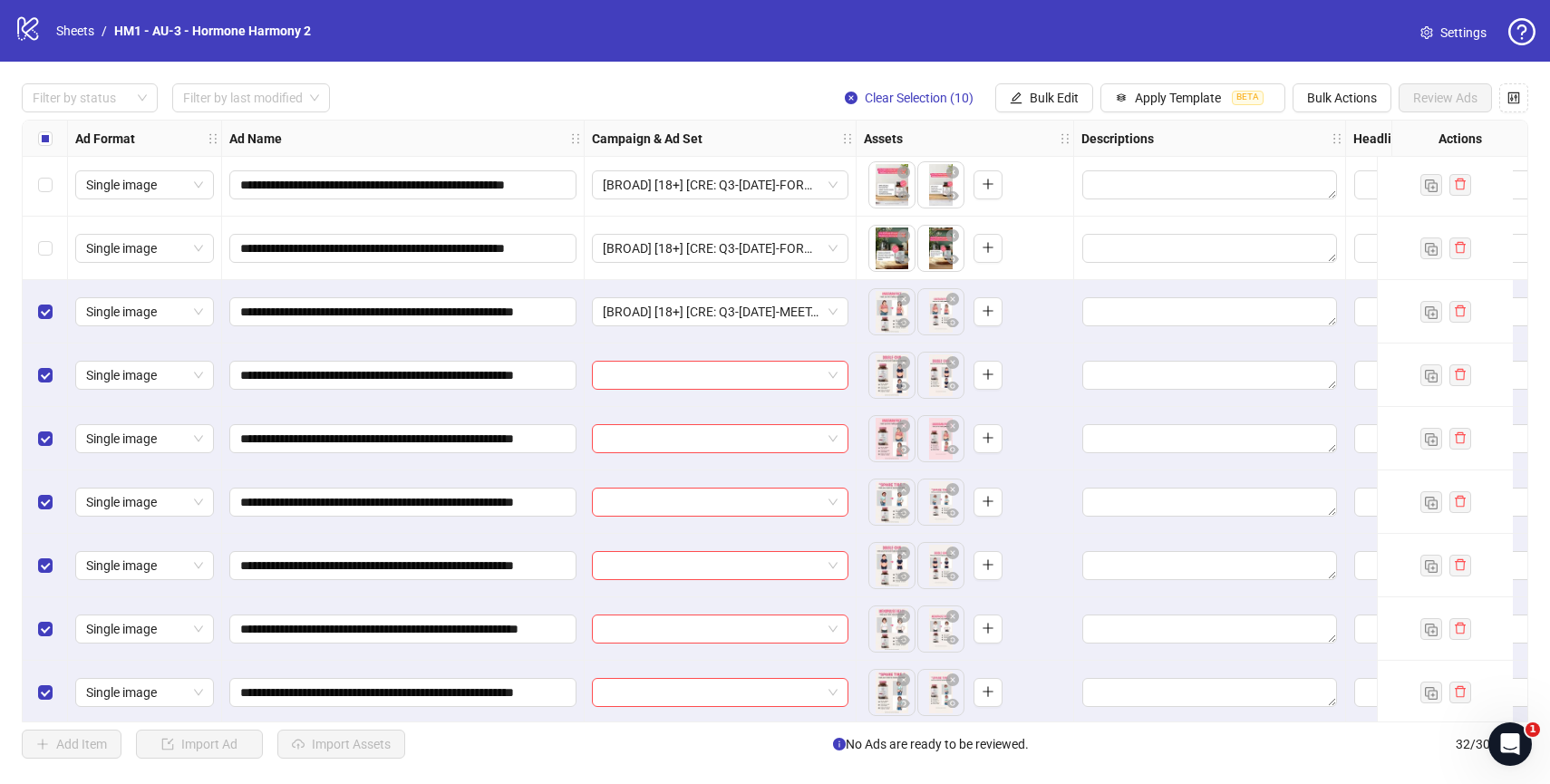
click at [447, 342] on div "**********" at bounding box center [403, 311] width 363 height 63
drag, startPoint x: 522, startPoint y: 317, endPoint x: 614, endPoint y: 315, distance: 92.0
drag, startPoint x: 514, startPoint y: 376, endPoint x: 585, endPoint y: 376, distance: 71.0
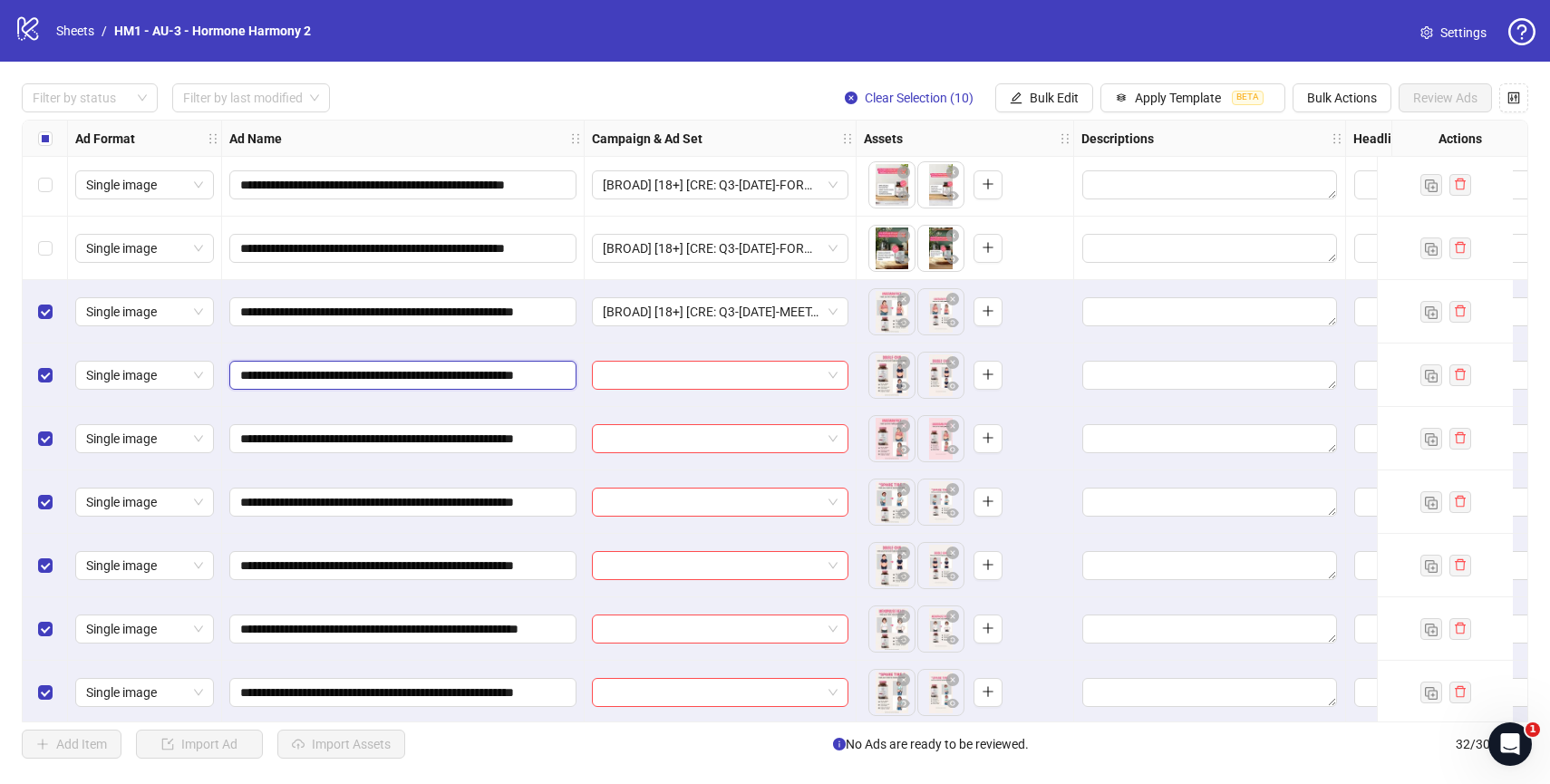
click at [556, 373] on input "**********" at bounding box center [401, 375] width 322 height 20
type input "**********"
click at [569, 347] on div "**********" at bounding box center [403, 374] width 363 height 63
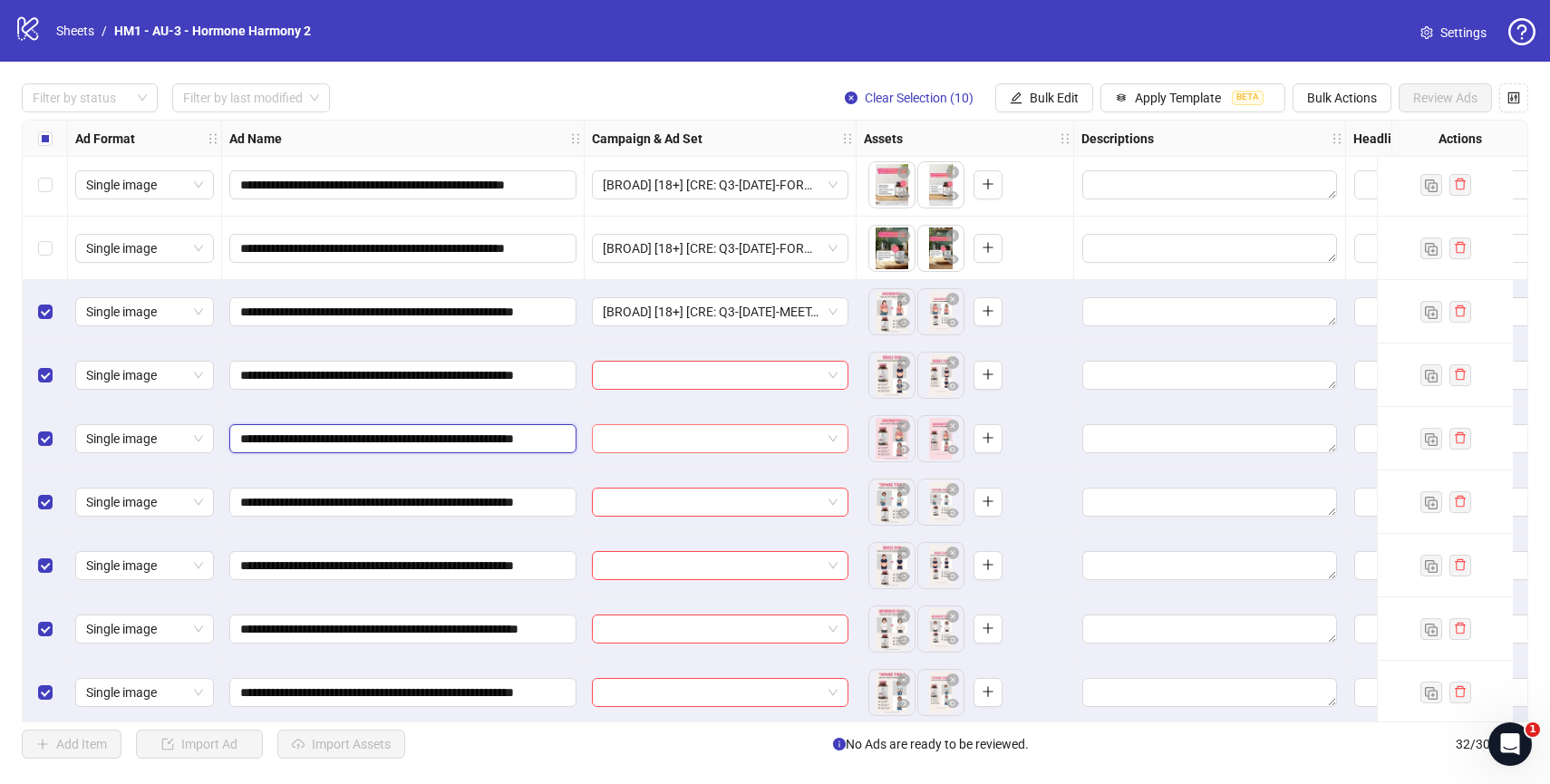
drag, startPoint x: 545, startPoint y: 436, endPoint x: 622, endPoint y: 445, distance: 77.5
click at [587, 403] on div at bounding box center [720, 374] width 271 height 63
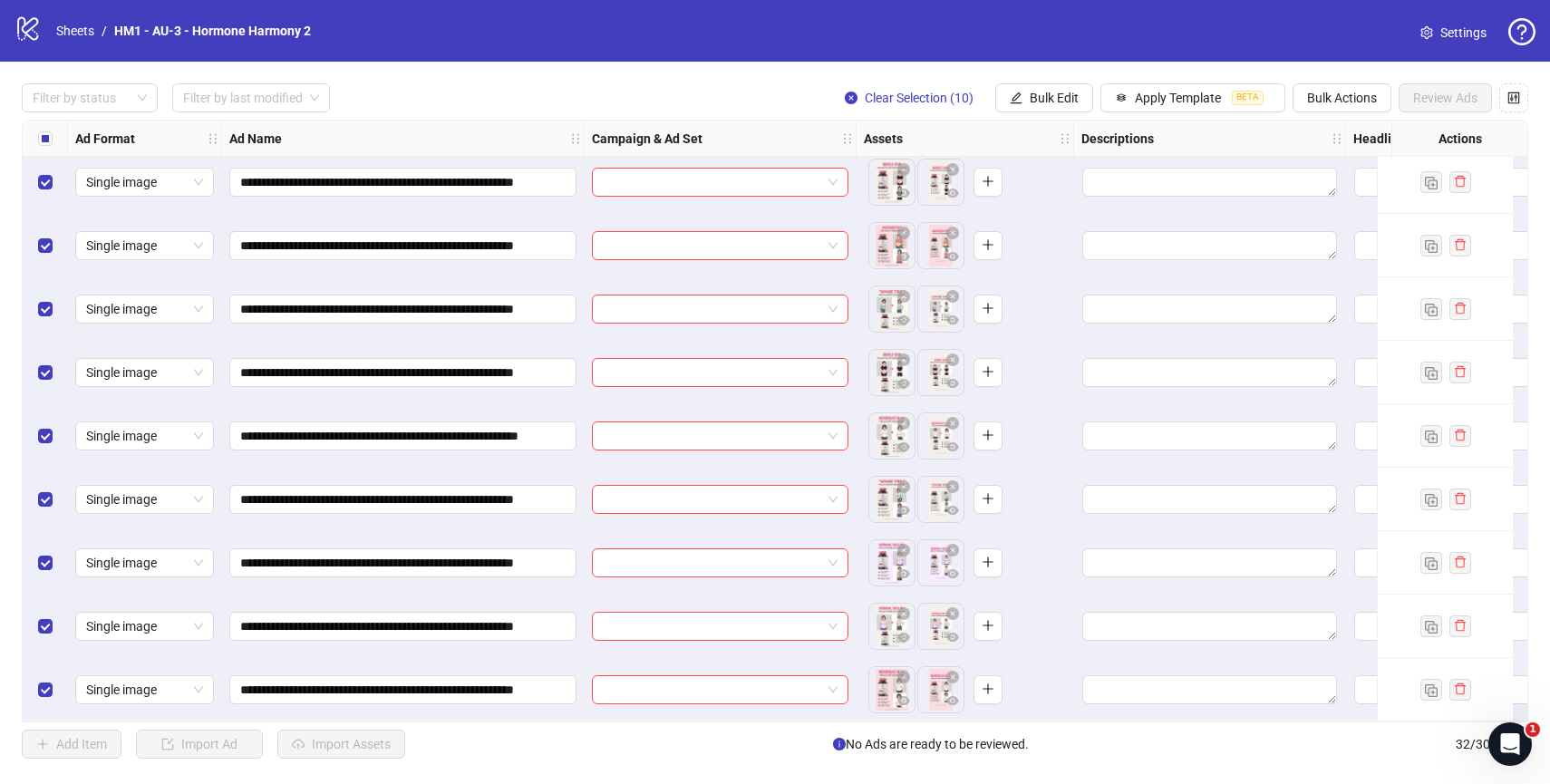
scroll to position [1332, 0]
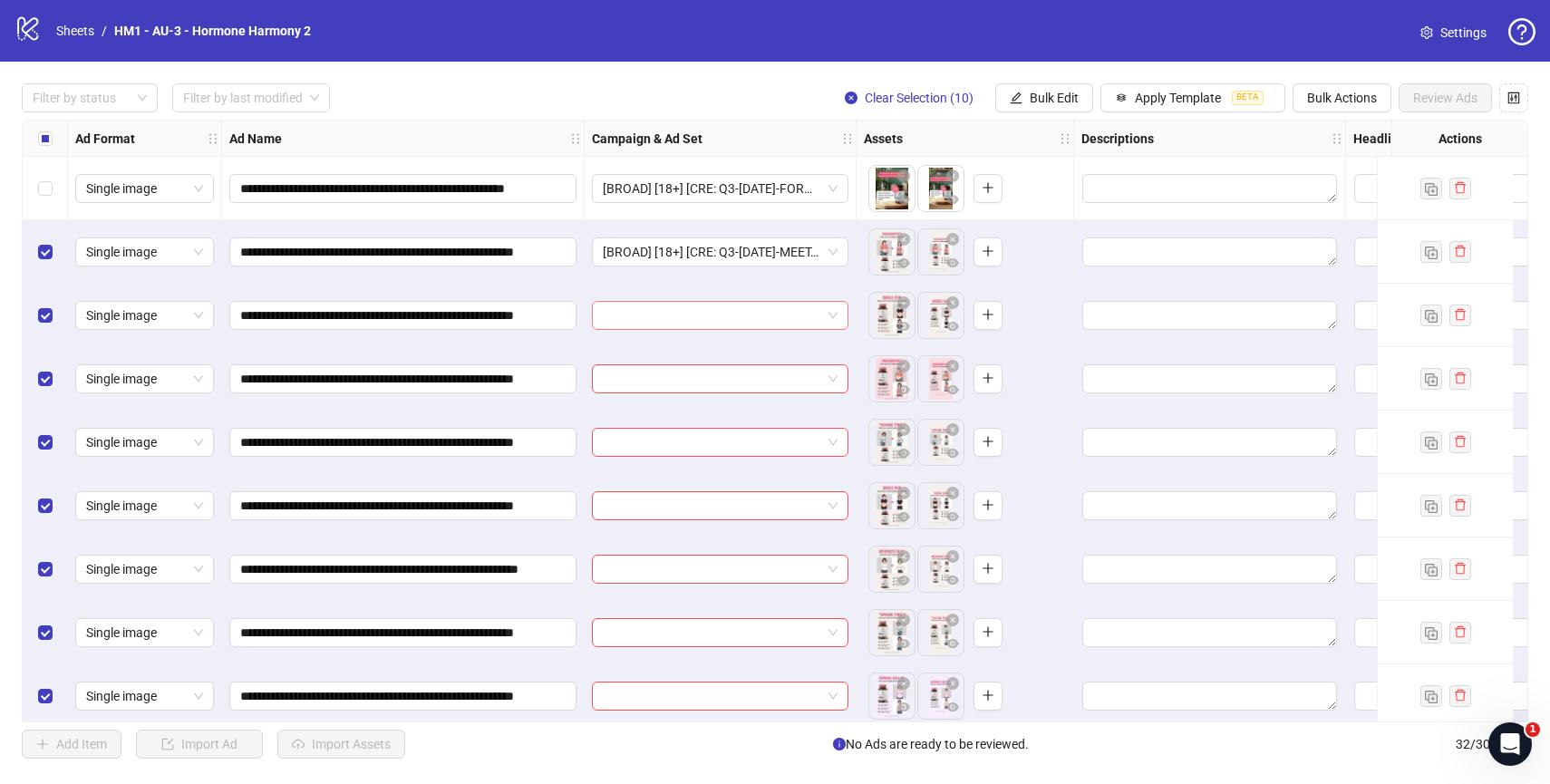
click at [837, 314] on span at bounding box center [720, 315] width 235 height 27
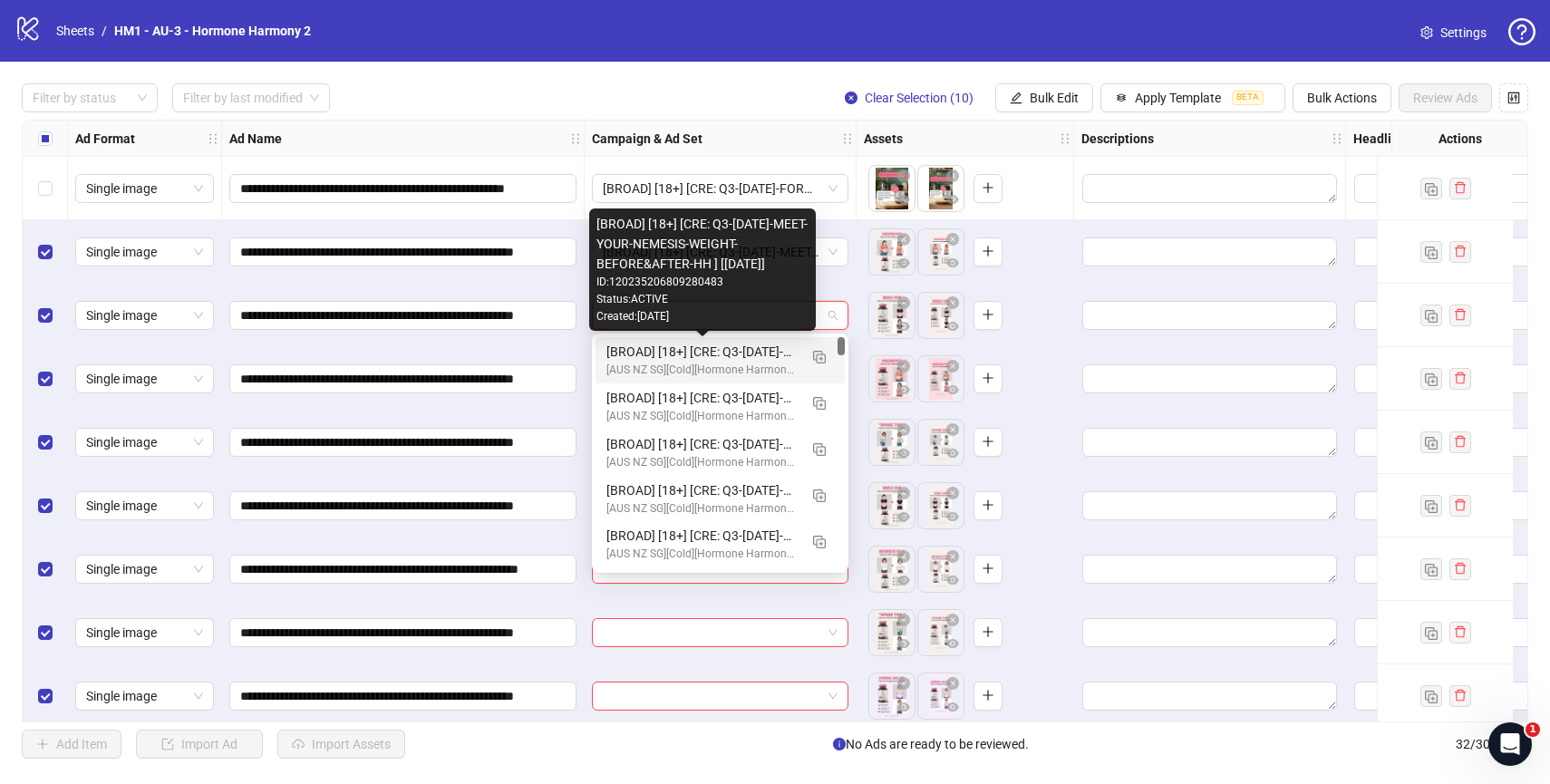
click at [744, 354] on div "[BROAD] [18+] [CRE: Q3-[DATE]-MEET-YOUR-NEMESIS-WEIGHT-BEFORE&AFTER-HH ] [[DATE…" at bounding box center [702, 351] width 191 height 20
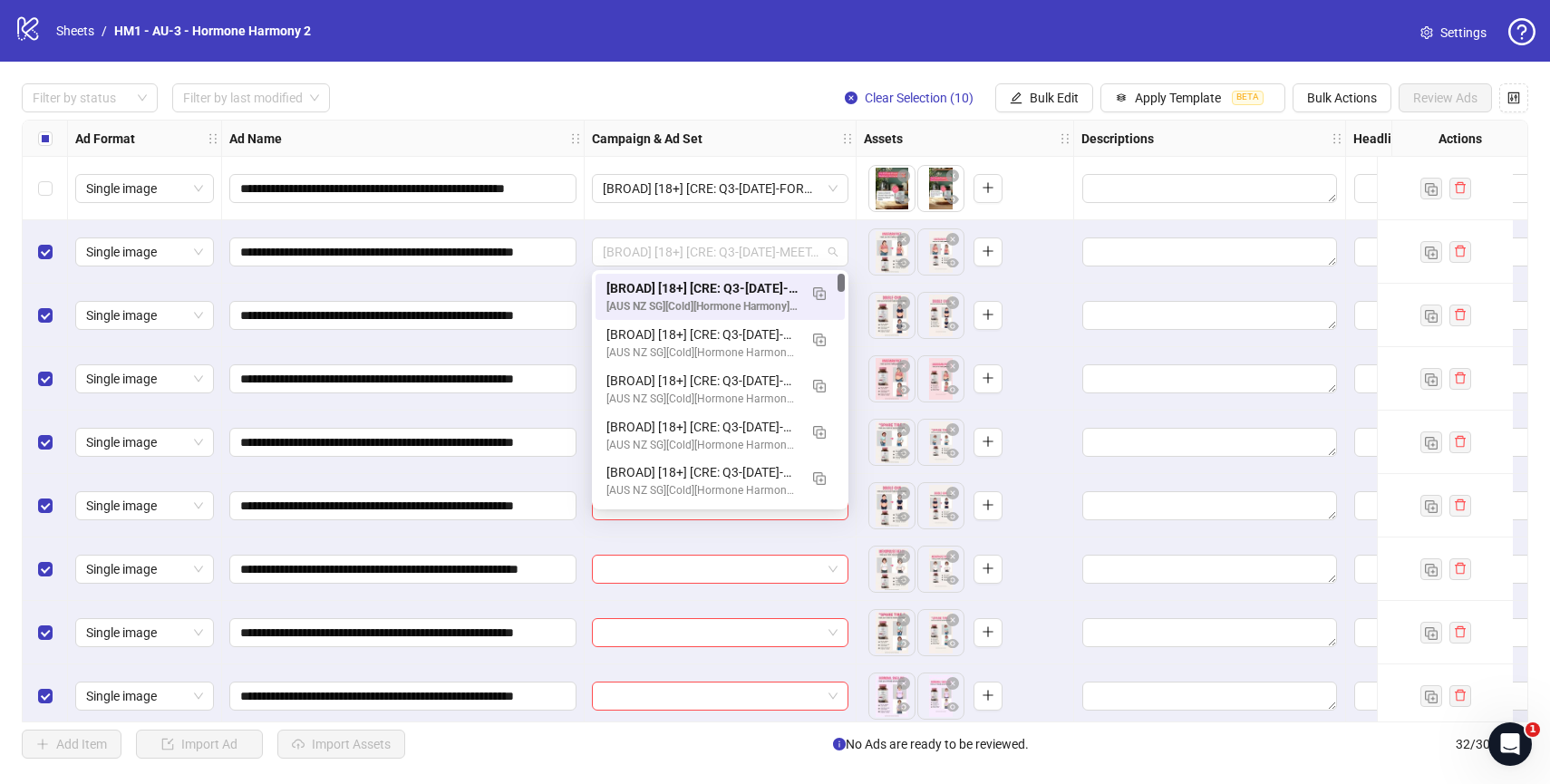
drag, startPoint x: 713, startPoint y: 253, endPoint x: 848, endPoint y: 251, distance: 135.0
click at [848, 251] on div "[BROAD] [18+] [CRE: Q3-[DATE]-MEET-YOUR-NEMESIS-WEIGHT-BEFORE&AFTER-HH ] [[DATE…" at bounding box center [720, 251] width 271 height 63
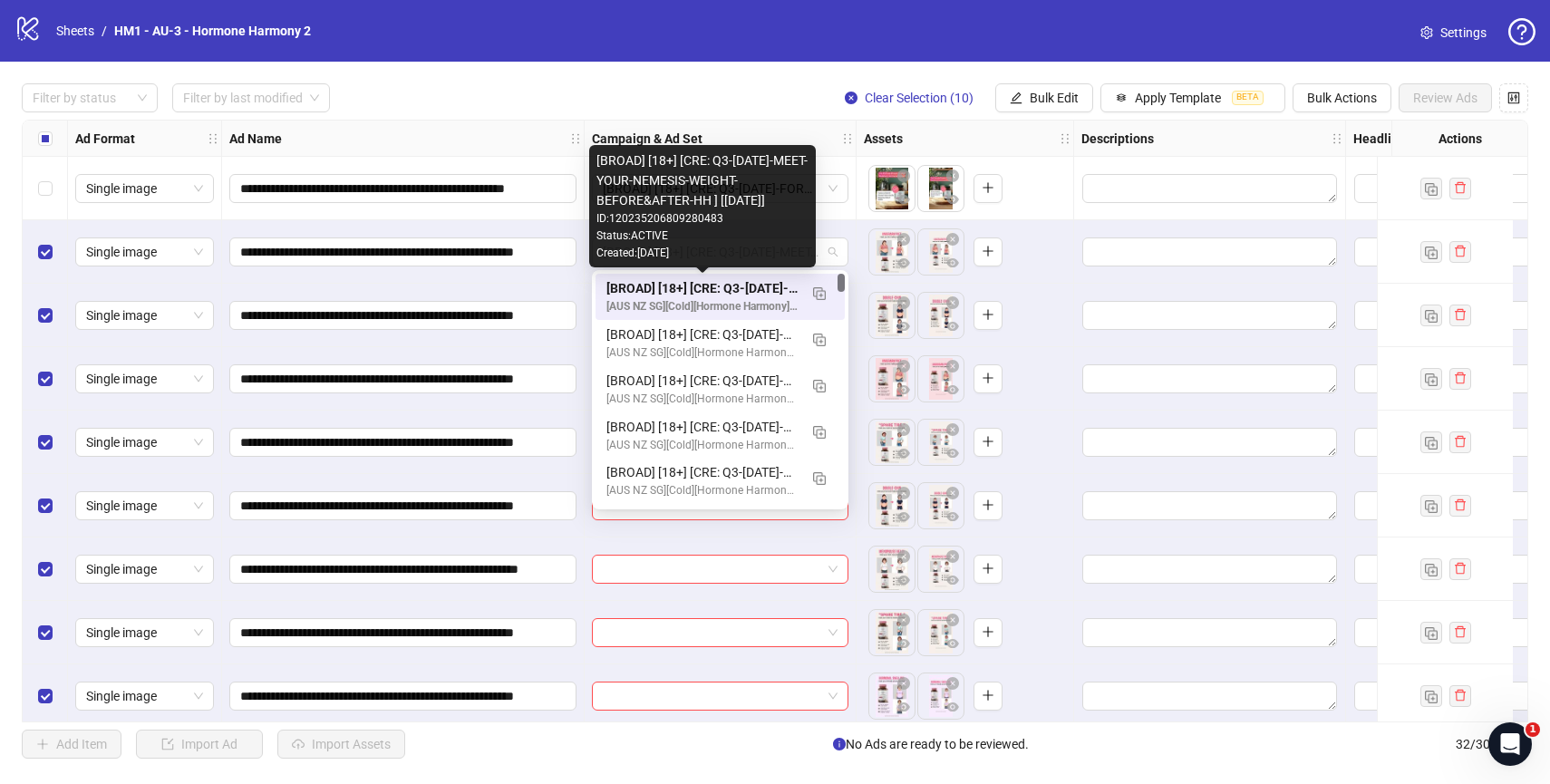
click at [690, 292] on div "[BROAD] [18+] [CRE: Q3-[DATE]-MEET-YOUR-NEMESIS-WEIGHT-BEFORE&AFTER-HH ] [[DATE…" at bounding box center [702, 288] width 191 height 20
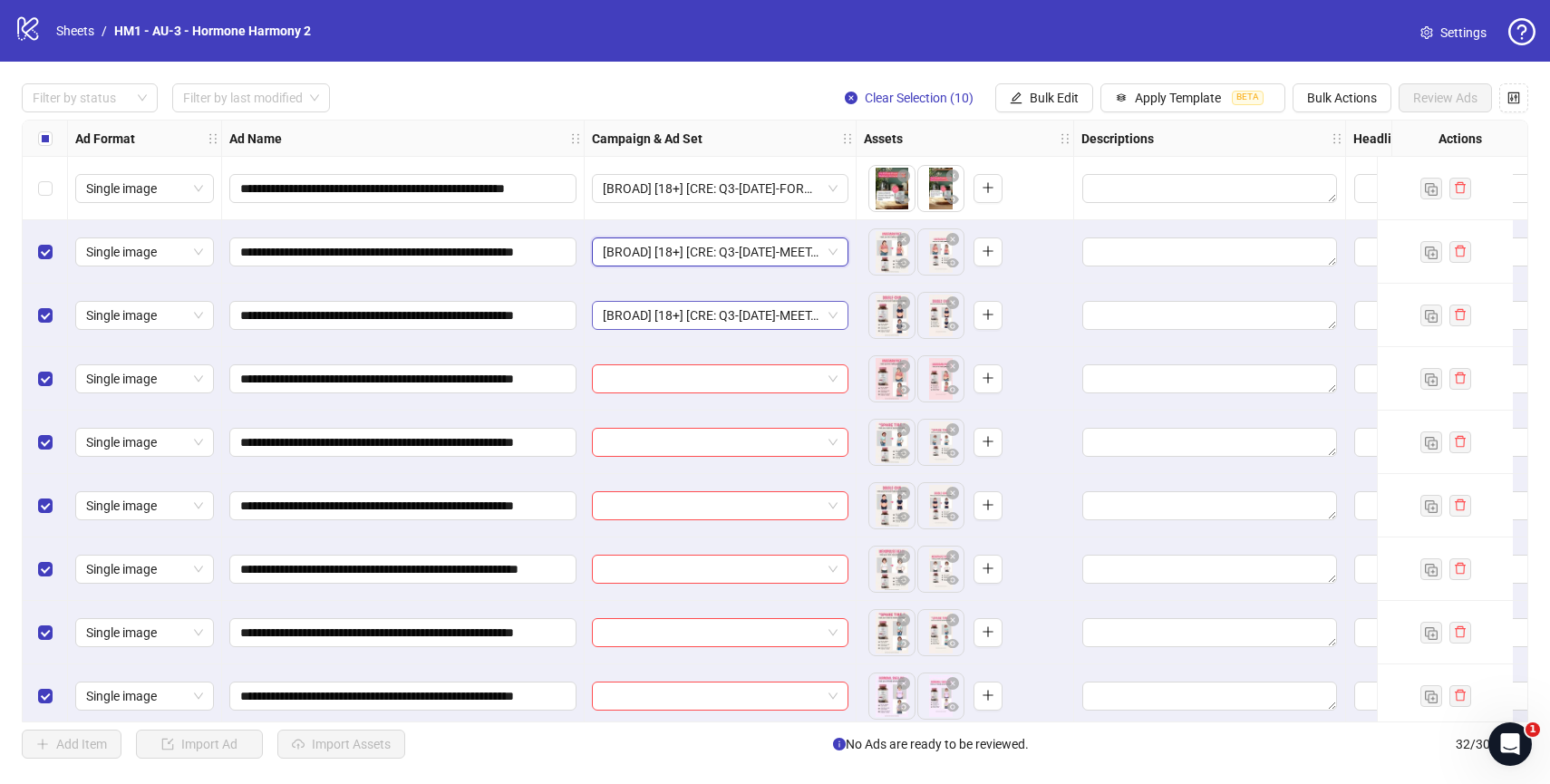
click at [748, 310] on span "[BROAD] [18+] [CRE: Q3-[DATE]-MEET-YOUR-NEMESIS-WEIGHT-BEFORE&AFTER-HH ] [[DATE…" at bounding box center [720, 315] width 235 height 27
click at [854, 359] on div at bounding box center [720, 378] width 271 height 63
click at [796, 373] on input "search" at bounding box center [712, 379] width 218 height 27
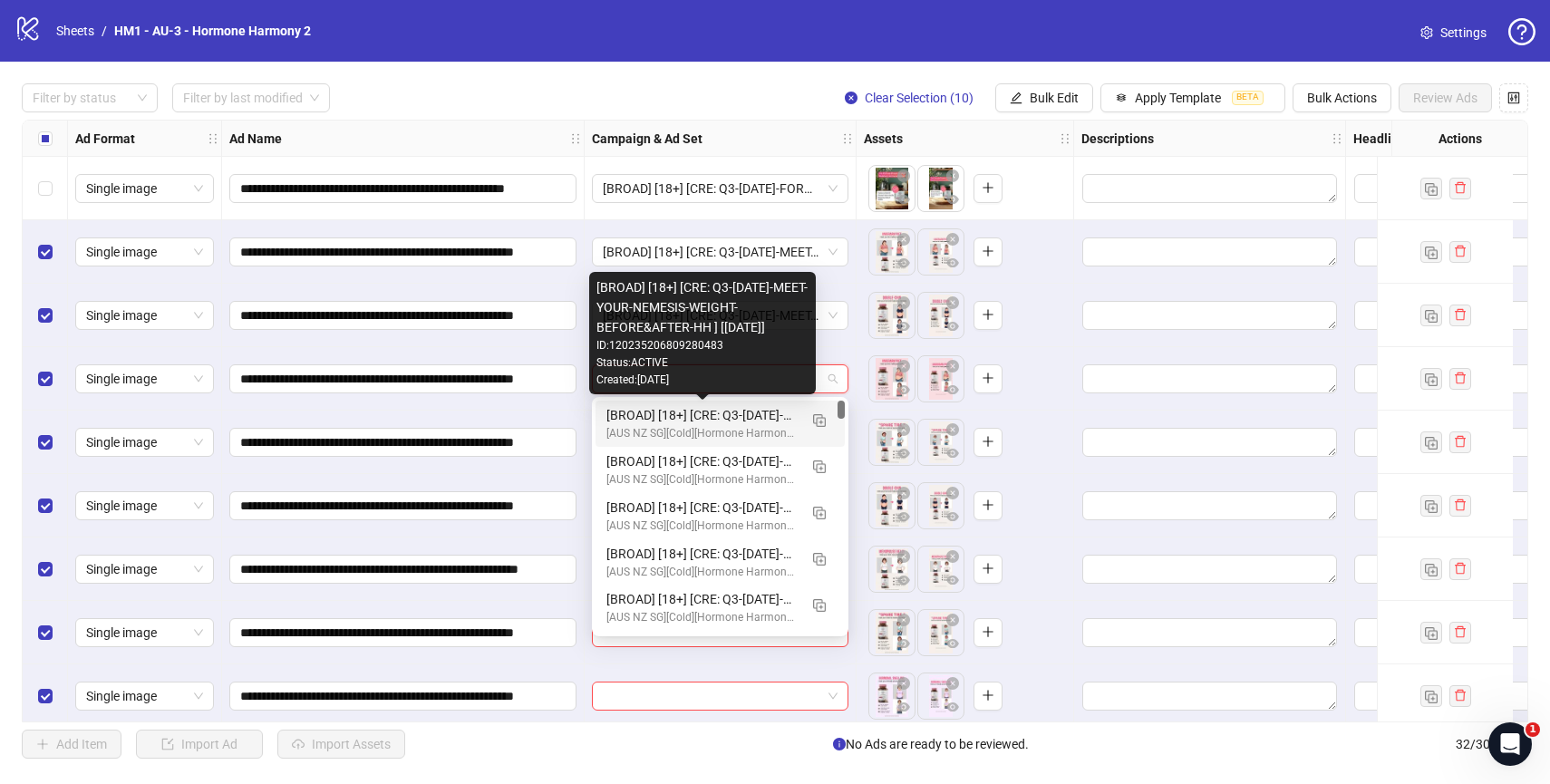
click at [747, 421] on div "[BROAD] [18+] [CRE: Q3-[DATE]-MEET-YOUR-NEMESIS-WEIGHT-BEFORE&AFTER-HH ] [[DATE…" at bounding box center [702, 415] width 191 height 20
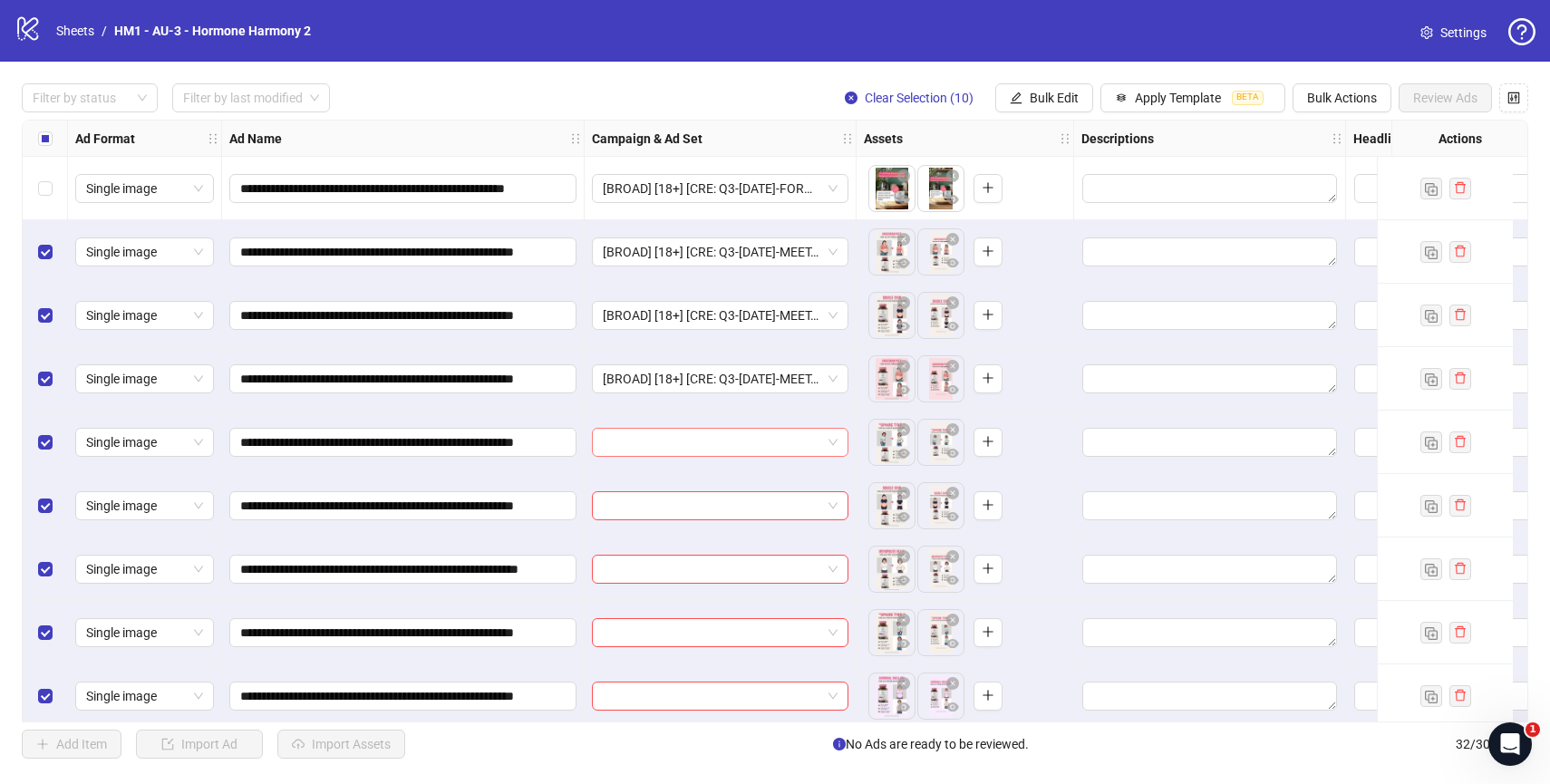
click at [741, 444] on input "search" at bounding box center [712, 442] width 218 height 27
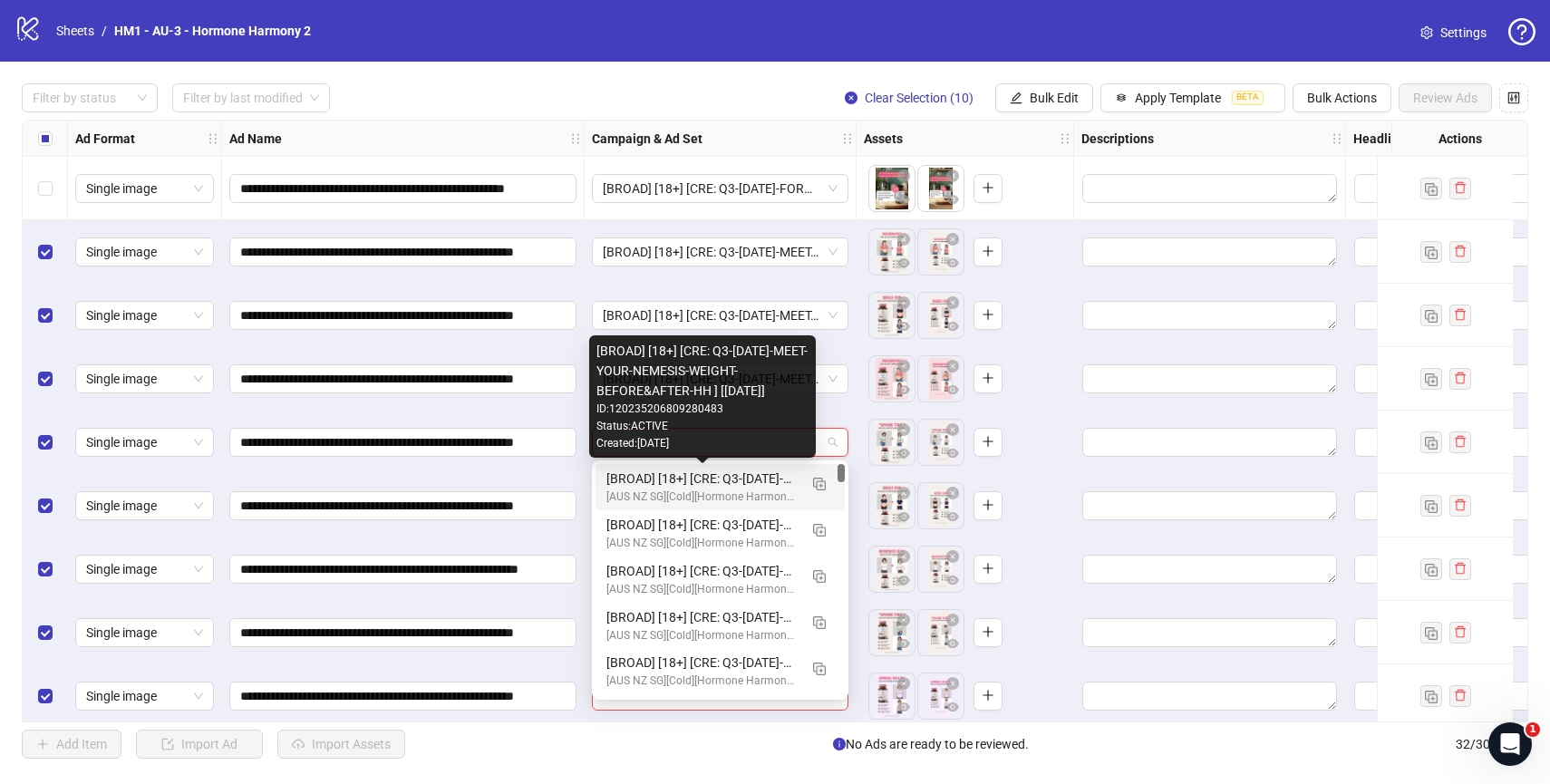
click at [724, 481] on div "[BROAD] [18+] [CRE: Q3-[DATE]-MEET-YOUR-NEMESIS-WEIGHT-BEFORE&AFTER-HH ] [[DATE…" at bounding box center [702, 478] width 191 height 20
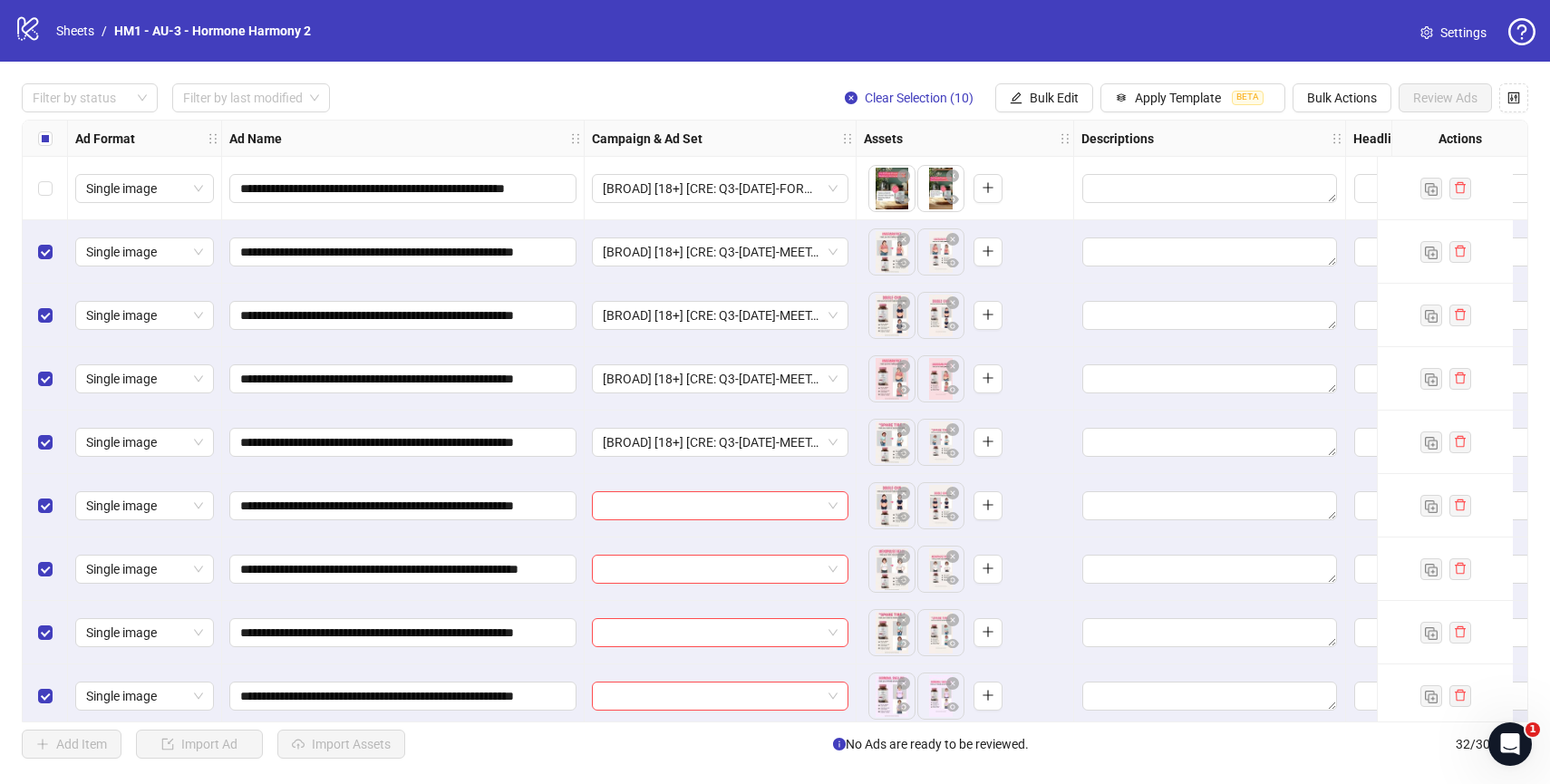
scroll to position [1368, 0]
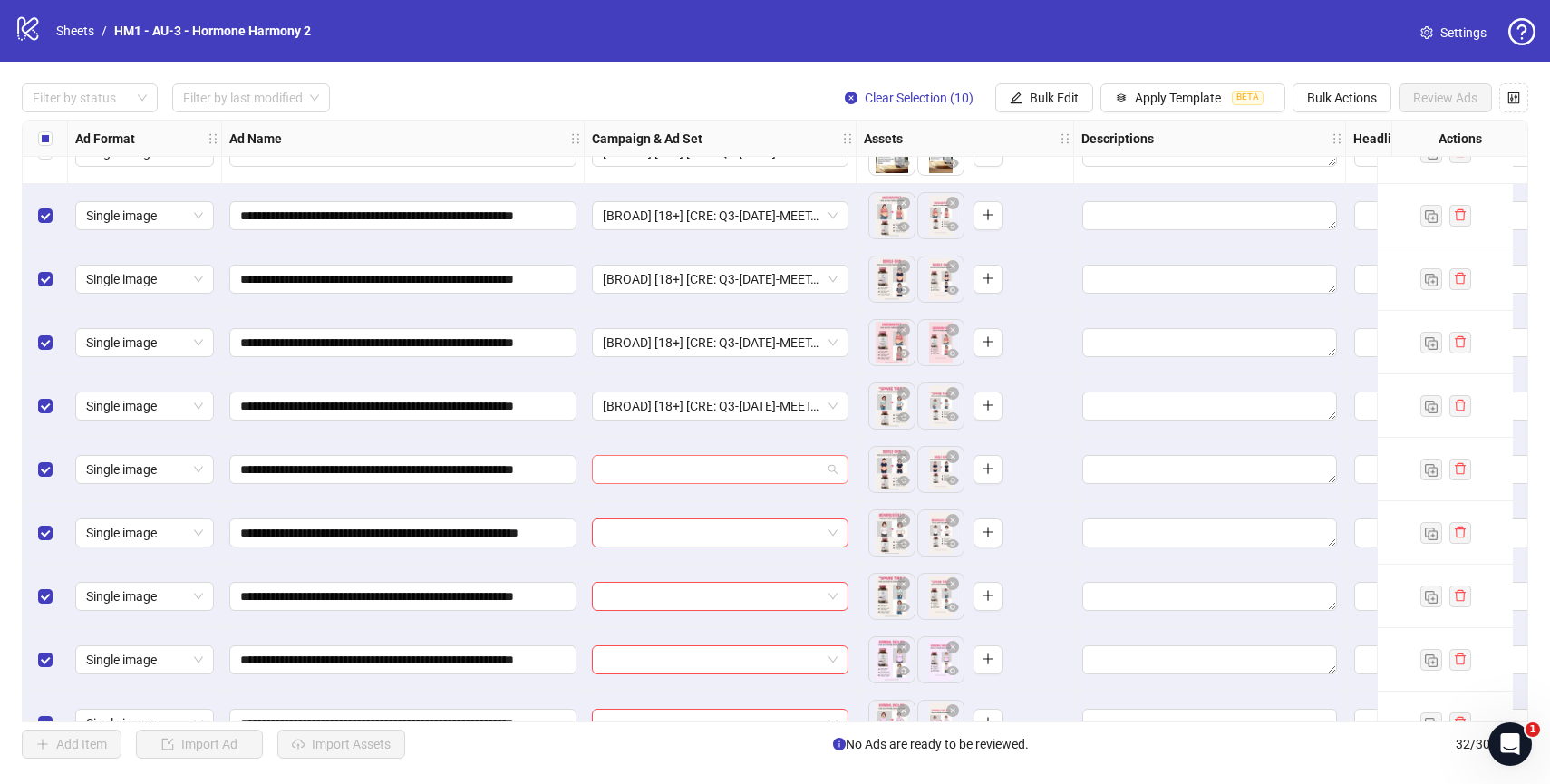
click at [741, 463] on input "search" at bounding box center [712, 469] width 218 height 27
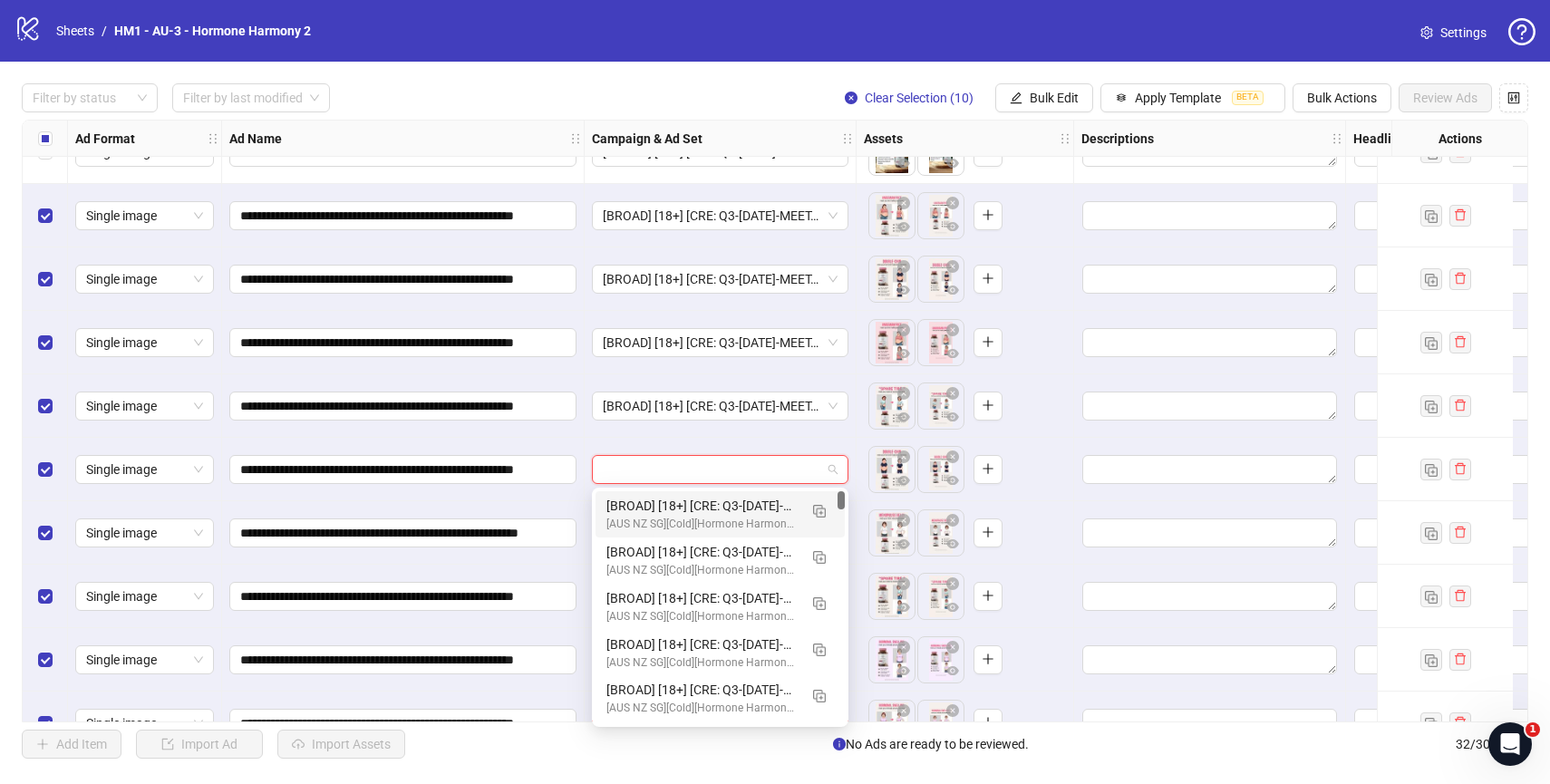
click at [718, 498] on div "[BROAD] [18+] [CRE: Q3-[DATE]-MEET-YOUR-NEMESIS-WEIGHT-BEFORE&AFTER-HH ] [[DATE…" at bounding box center [702, 505] width 191 height 20
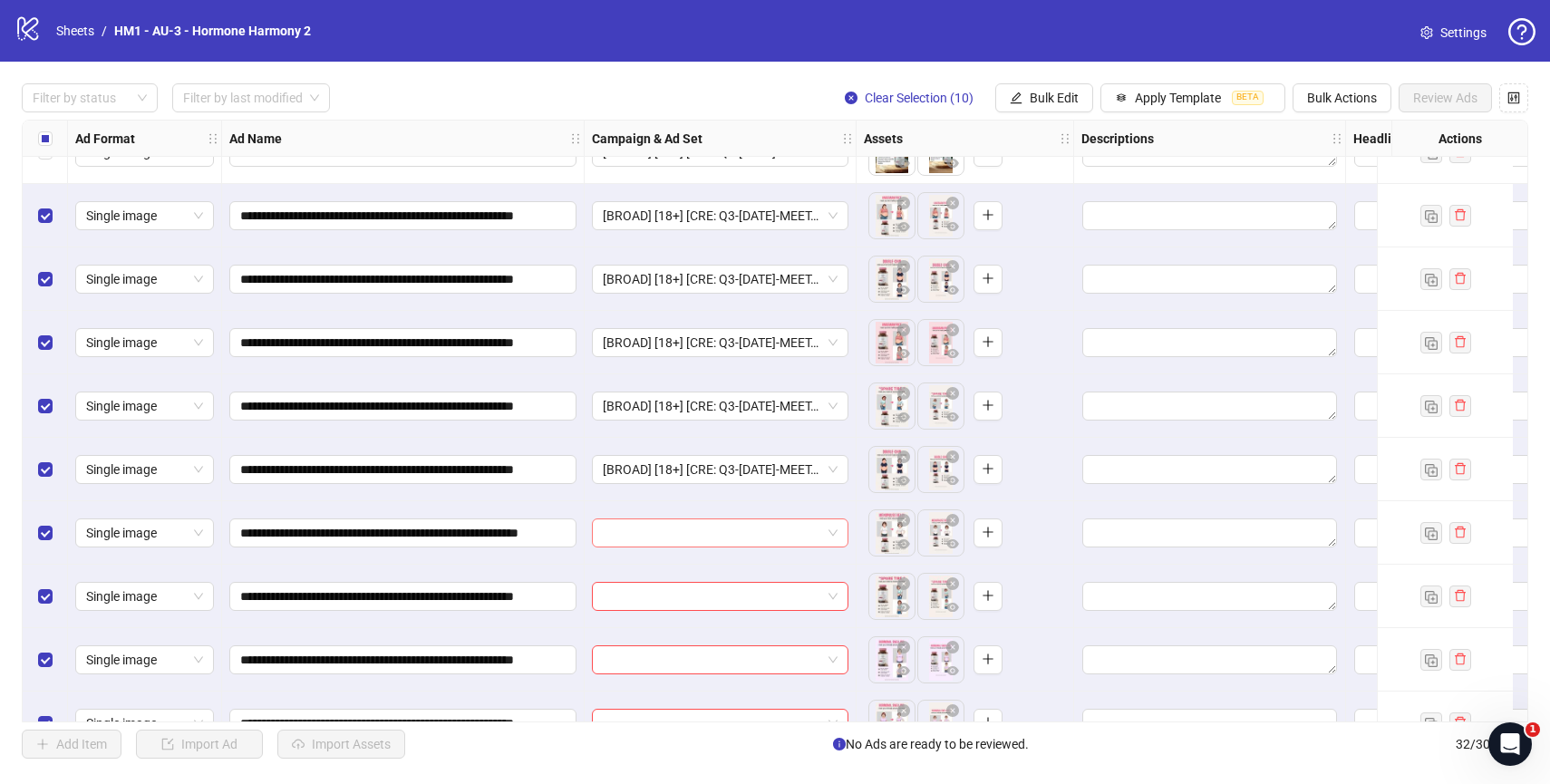
click at [718, 537] on input "search" at bounding box center [712, 533] width 218 height 27
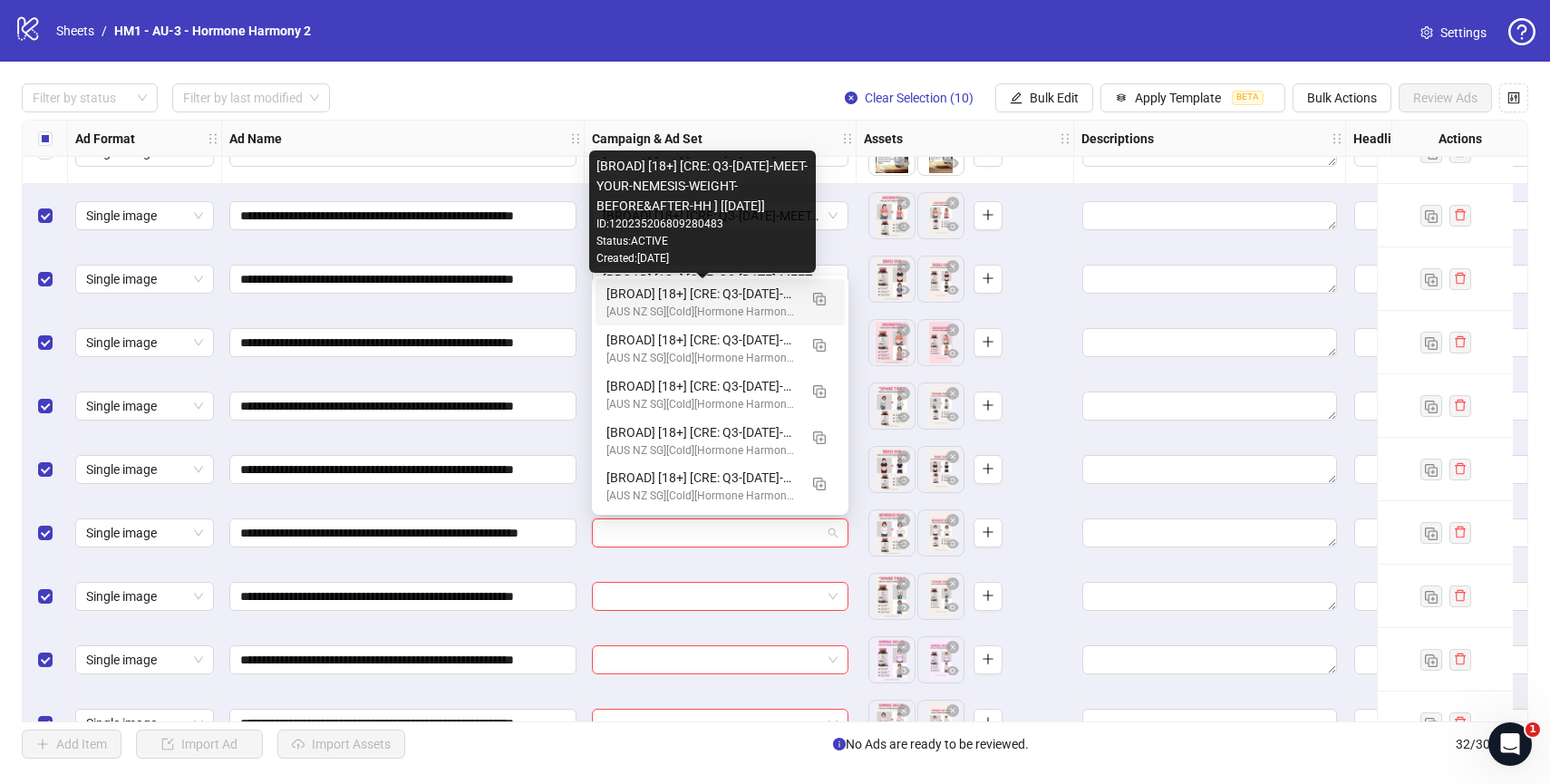
click at [767, 294] on div "[BROAD] [18+] [CRE: Q3-[DATE]-MEET-YOUR-NEMESIS-WEIGHT-BEFORE&AFTER-HH ] [[DATE…" at bounding box center [702, 294] width 191 height 20
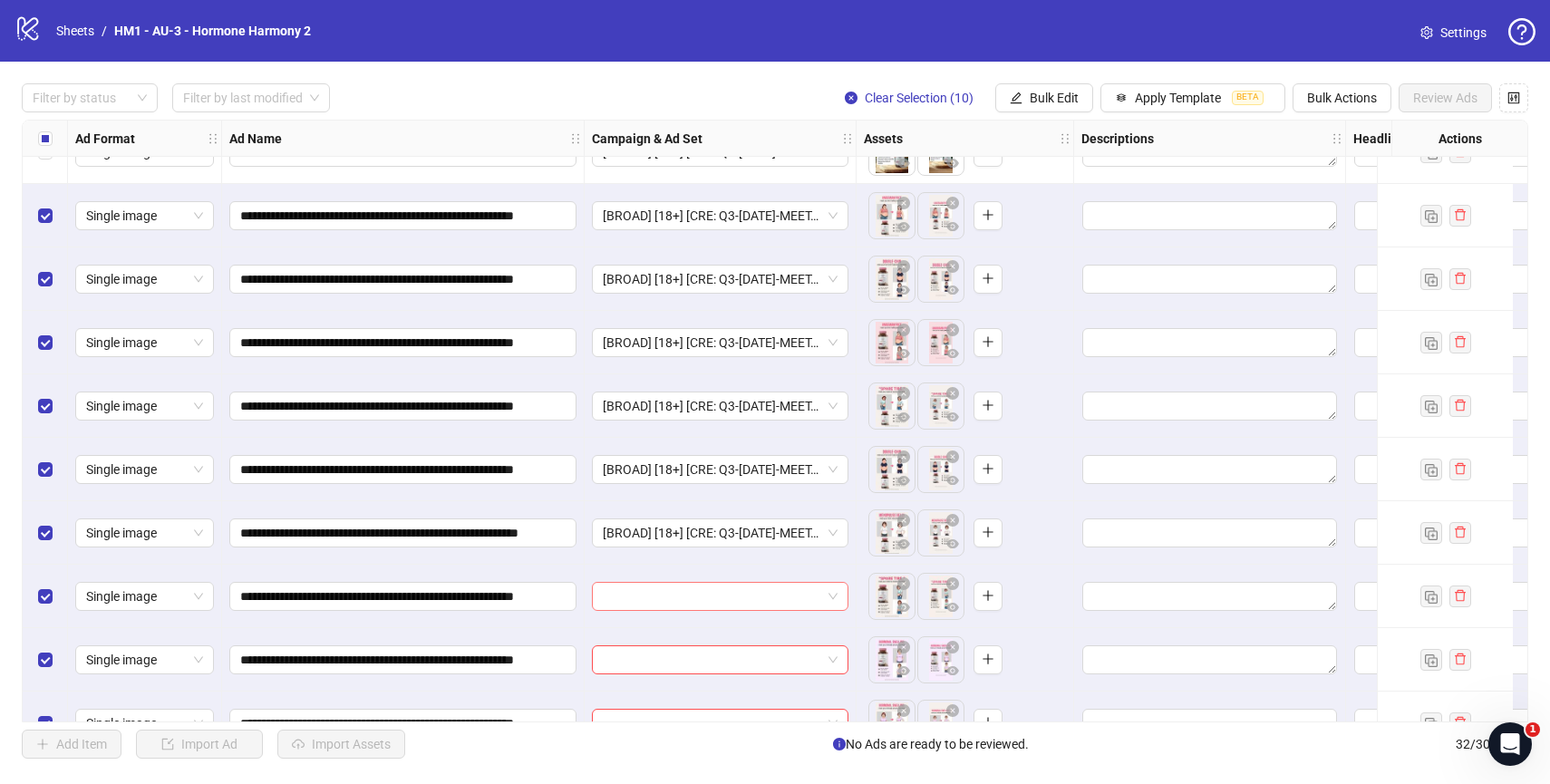
click at [725, 597] on input "search" at bounding box center [712, 596] width 218 height 27
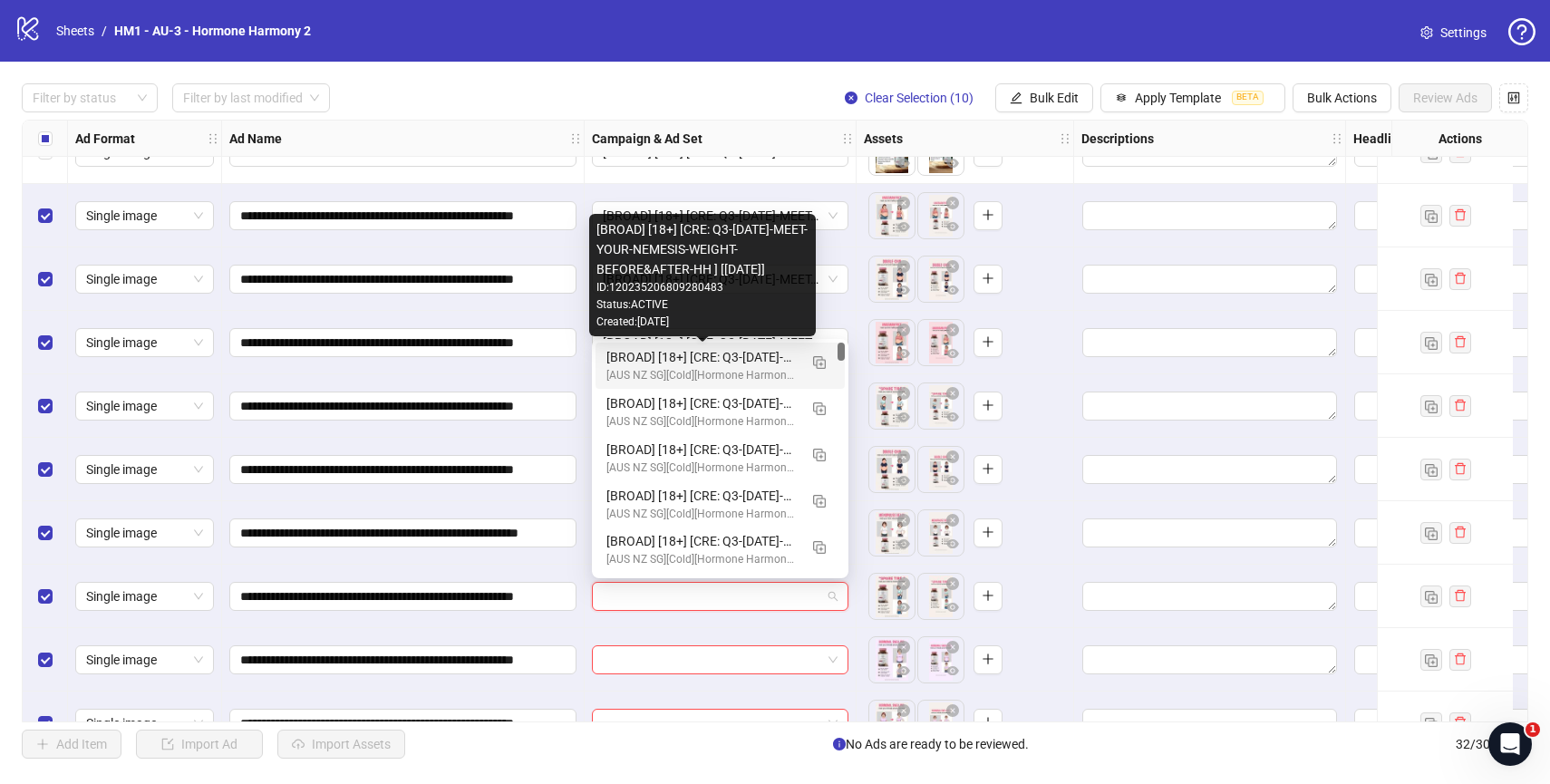
click at [726, 358] on div "[BROAD] [18+] [CRE: Q3-[DATE]-MEET-YOUR-NEMESIS-WEIGHT-BEFORE&AFTER-HH ] [[DATE…" at bounding box center [702, 357] width 191 height 20
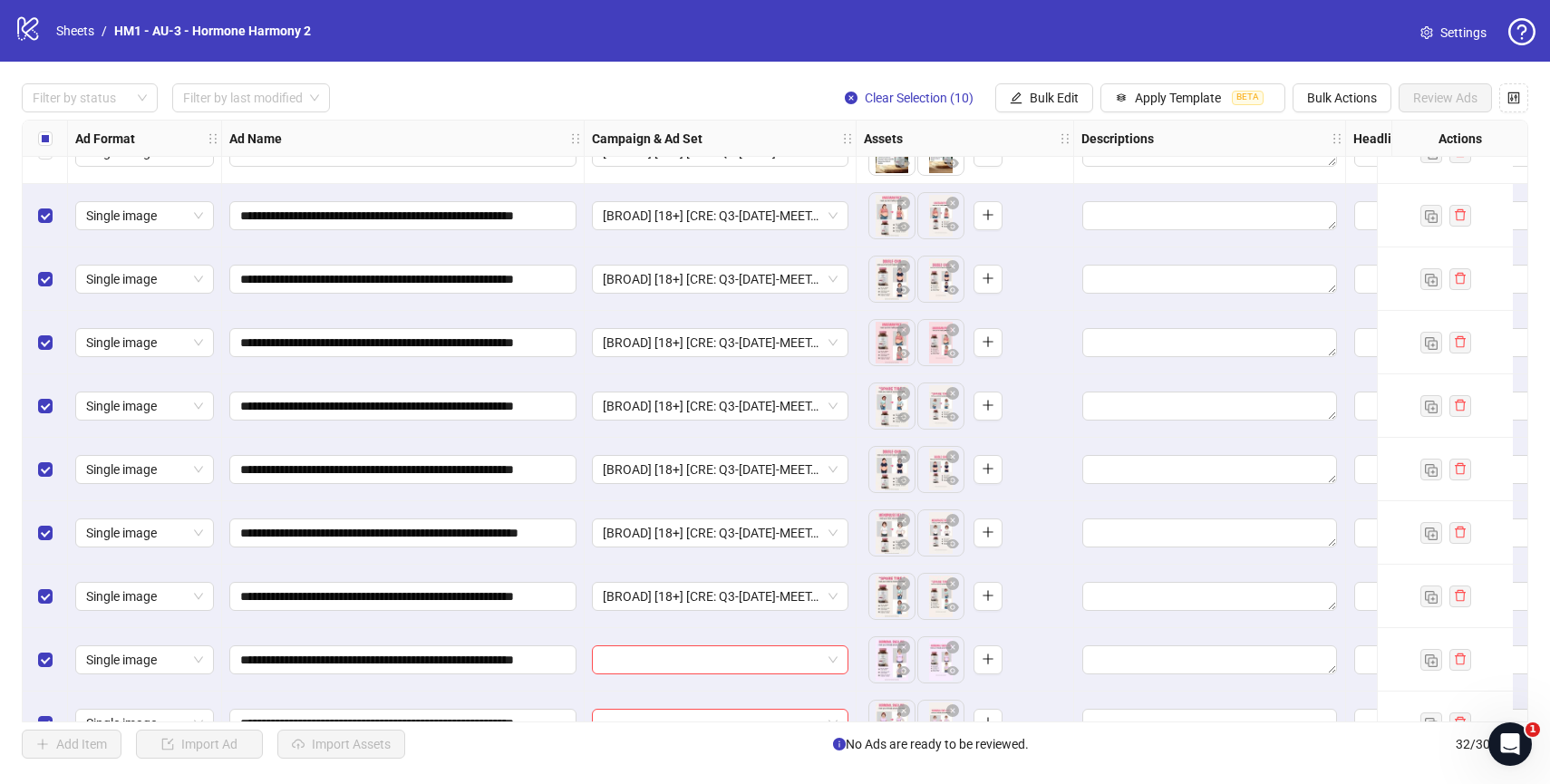
scroll to position [1472, 0]
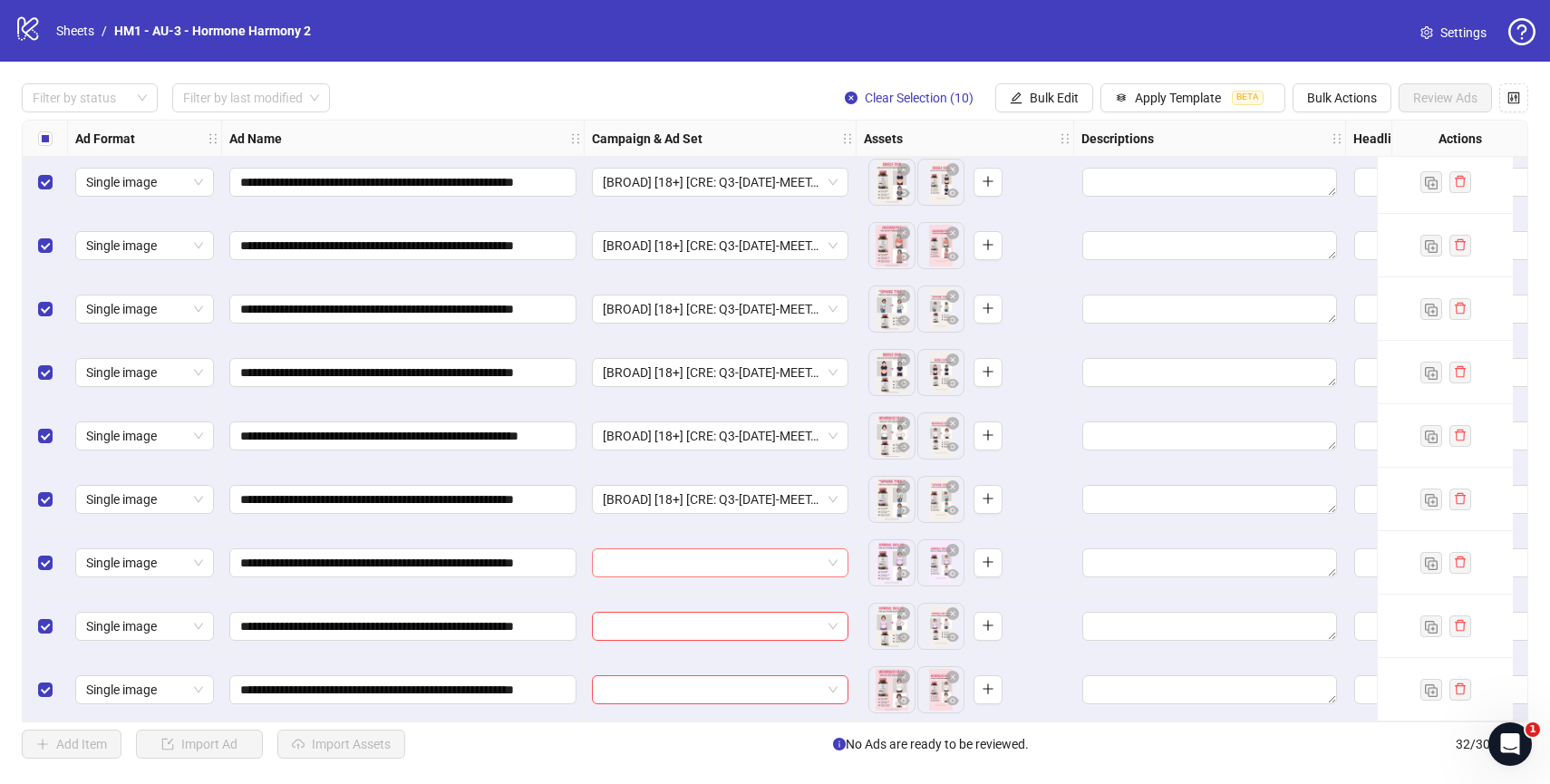
click at [719, 549] on input "search" at bounding box center [712, 563] width 218 height 27
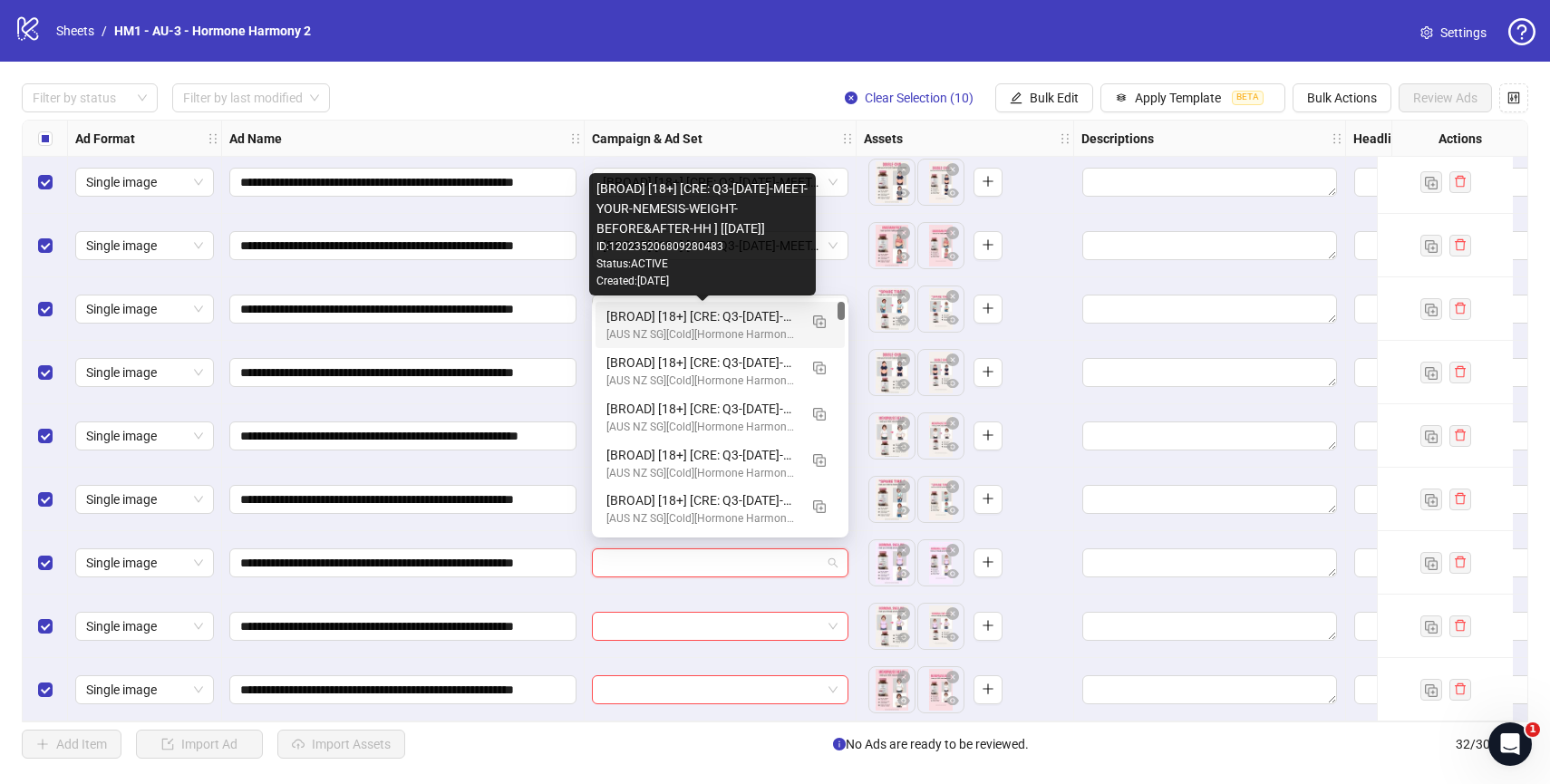
click at [734, 314] on div "[BROAD] [18+] [CRE: Q3-[DATE]-MEET-YOUR-NEMESIS-WEIGHT-BEFORE&AFTER-HH ] [[DATE…" at bounding box center [702, 316] width 191 height 20
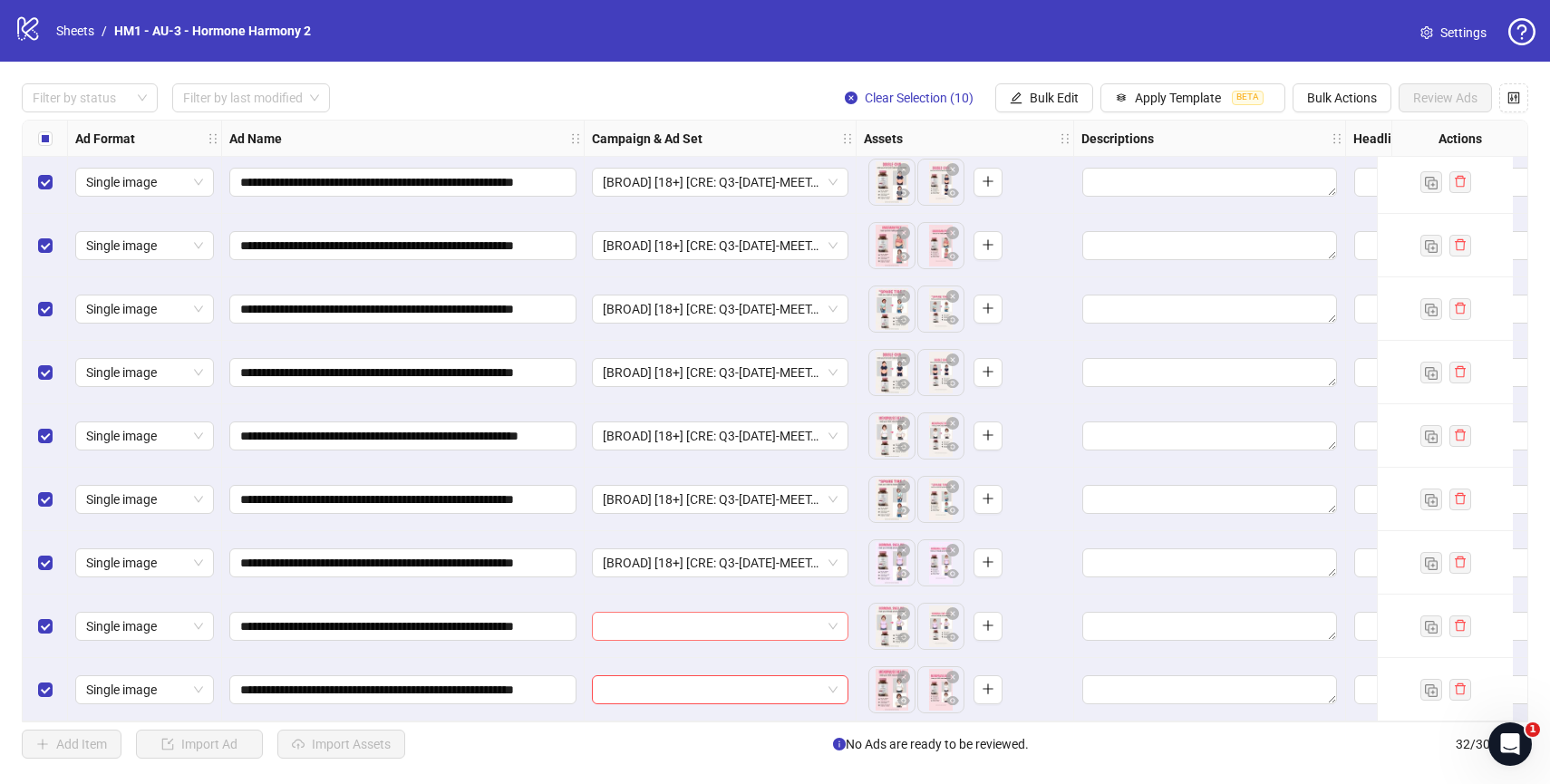
click at [760, 612] on input "search" at bounding box center [712, 626] width 218 height 27
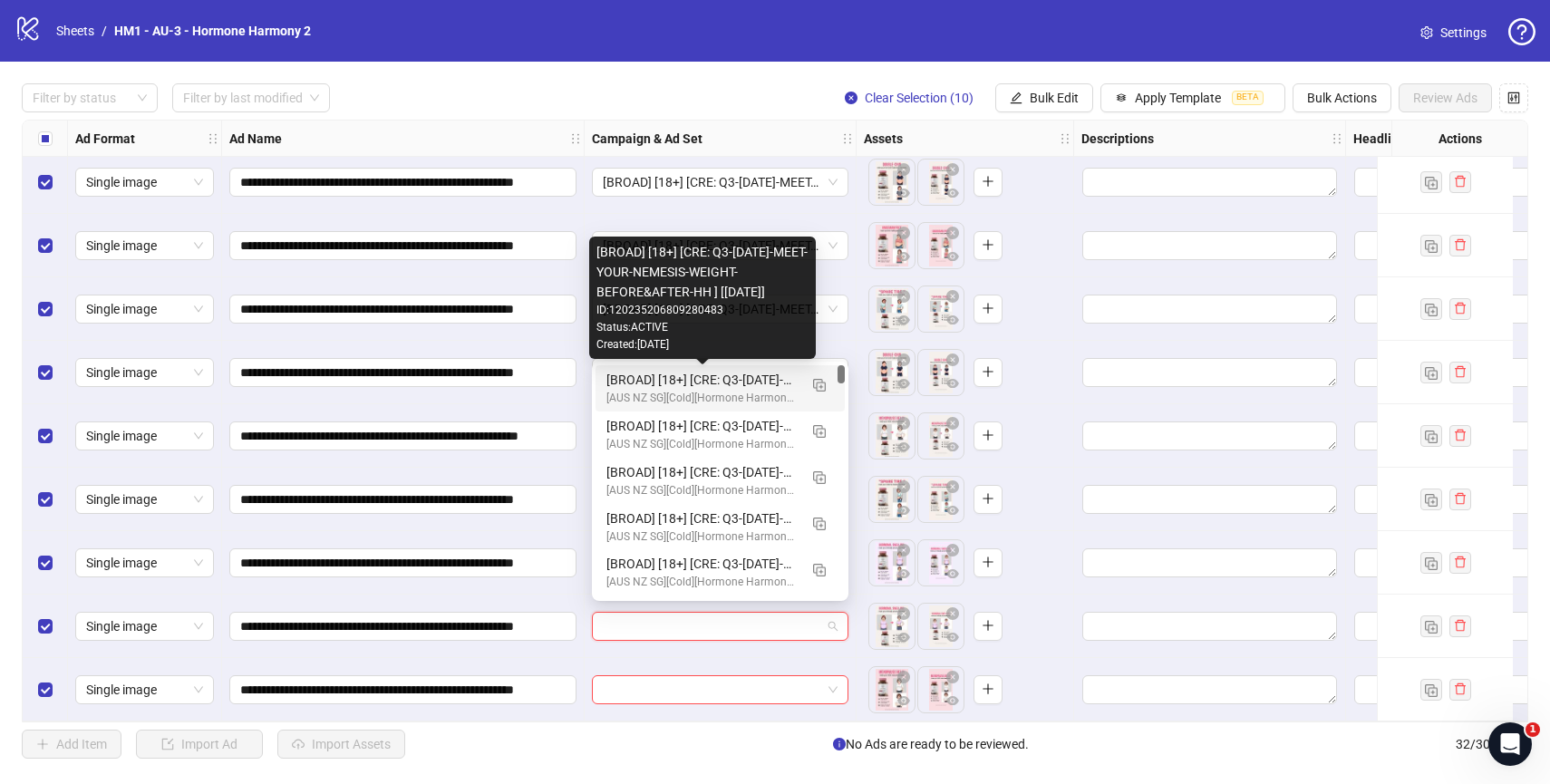
click at [760, 380] on div "[BROAD] [18+] [CRE: Q3-[DATE]-MEET-YOUR-NEMESIS-WEIGHT-BEFORE&AFTER-HH ] [[DATE…" at bounding box center [702, 379] width 191 height 20
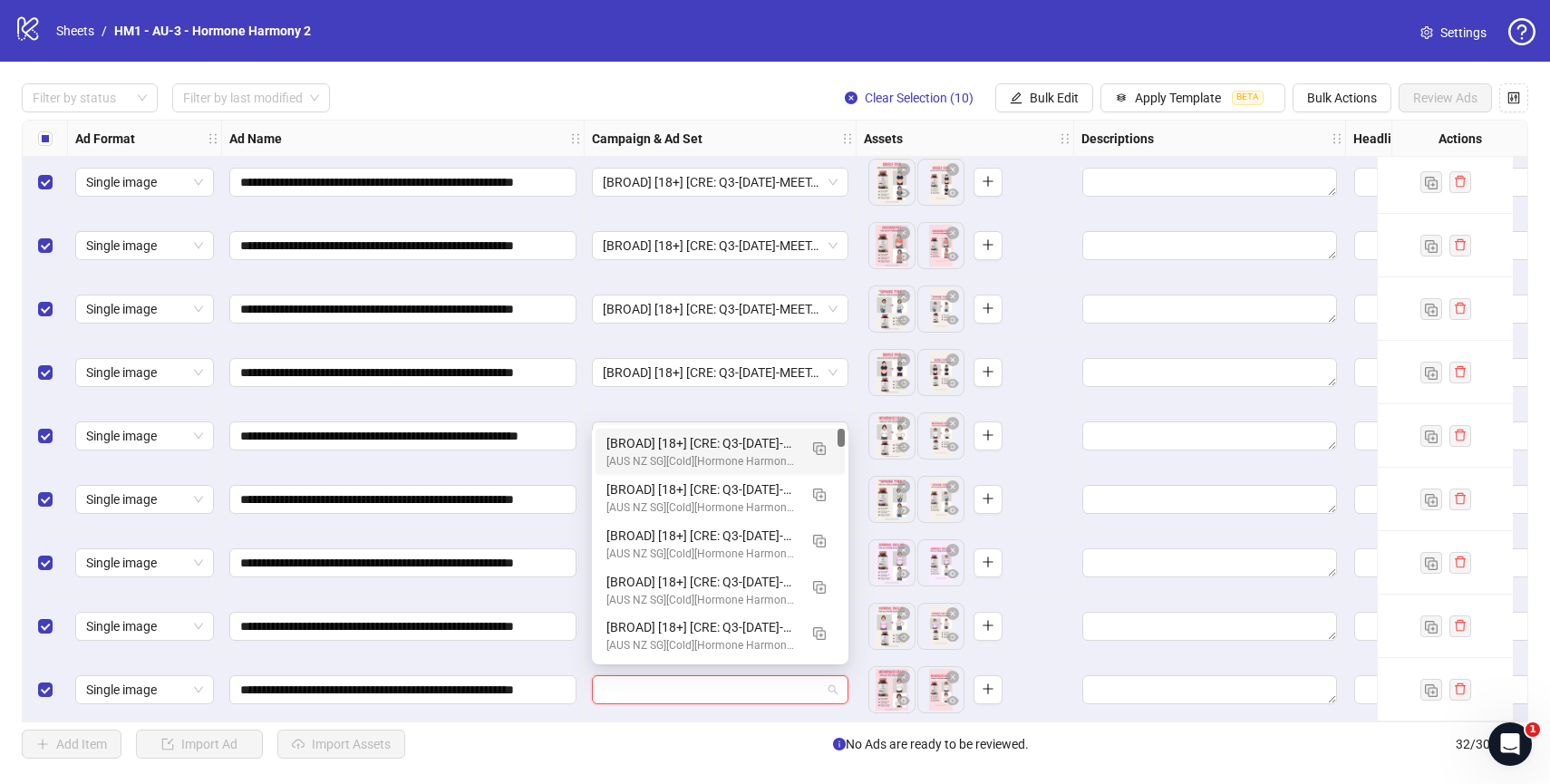
click at [738, 694] on input "search" at bounding box center [712, 690] width 218 height 27
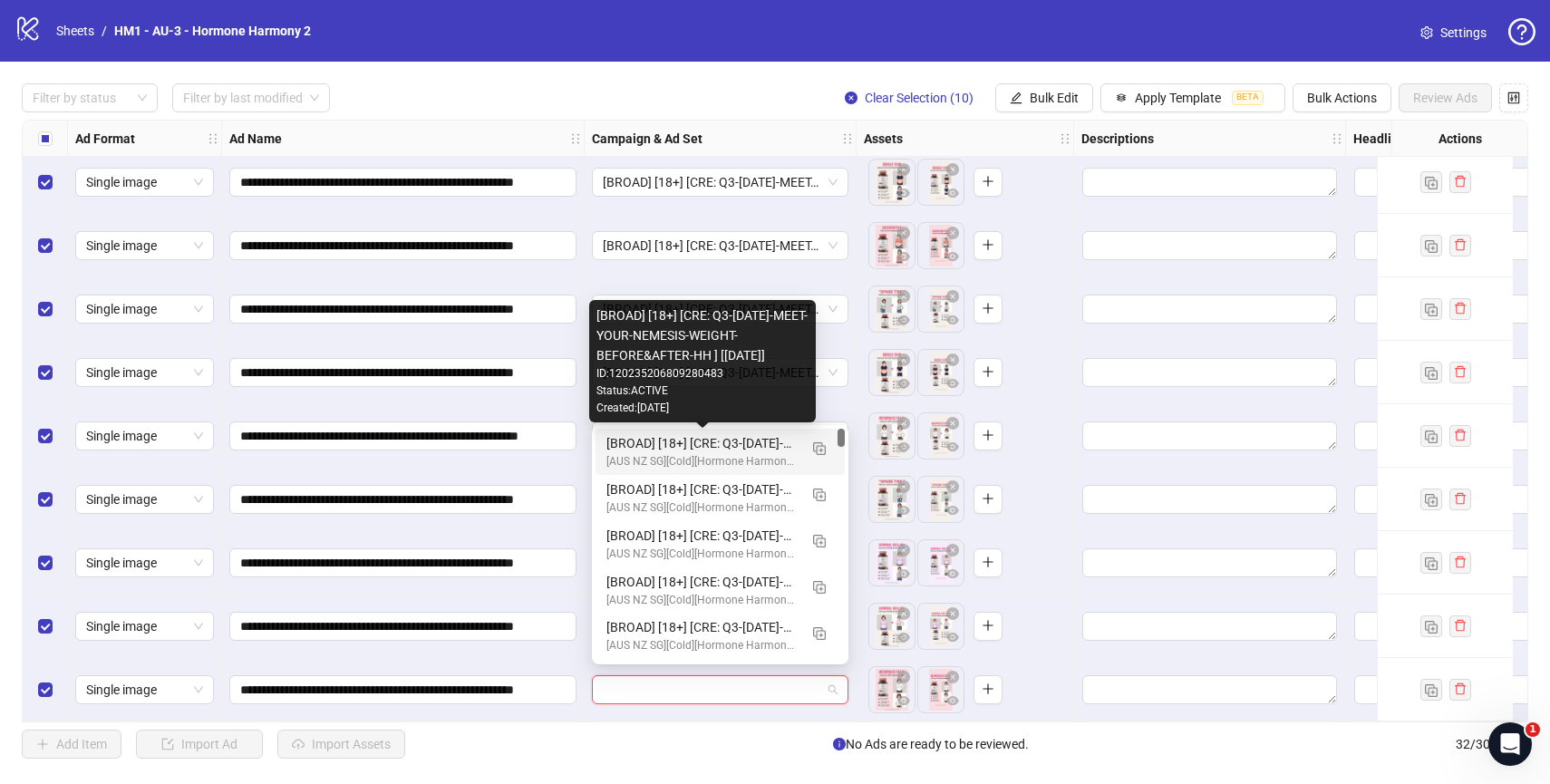
click at [738, 439] on div "[BROAD] [18+] [CRE: Q3-[DATE]-MEET-YOUR-NEMESIS-WEIGHT-BEFORE&AFTER-HH ] [[DATE…" at bounding box center [702, 443] width 191 height 20
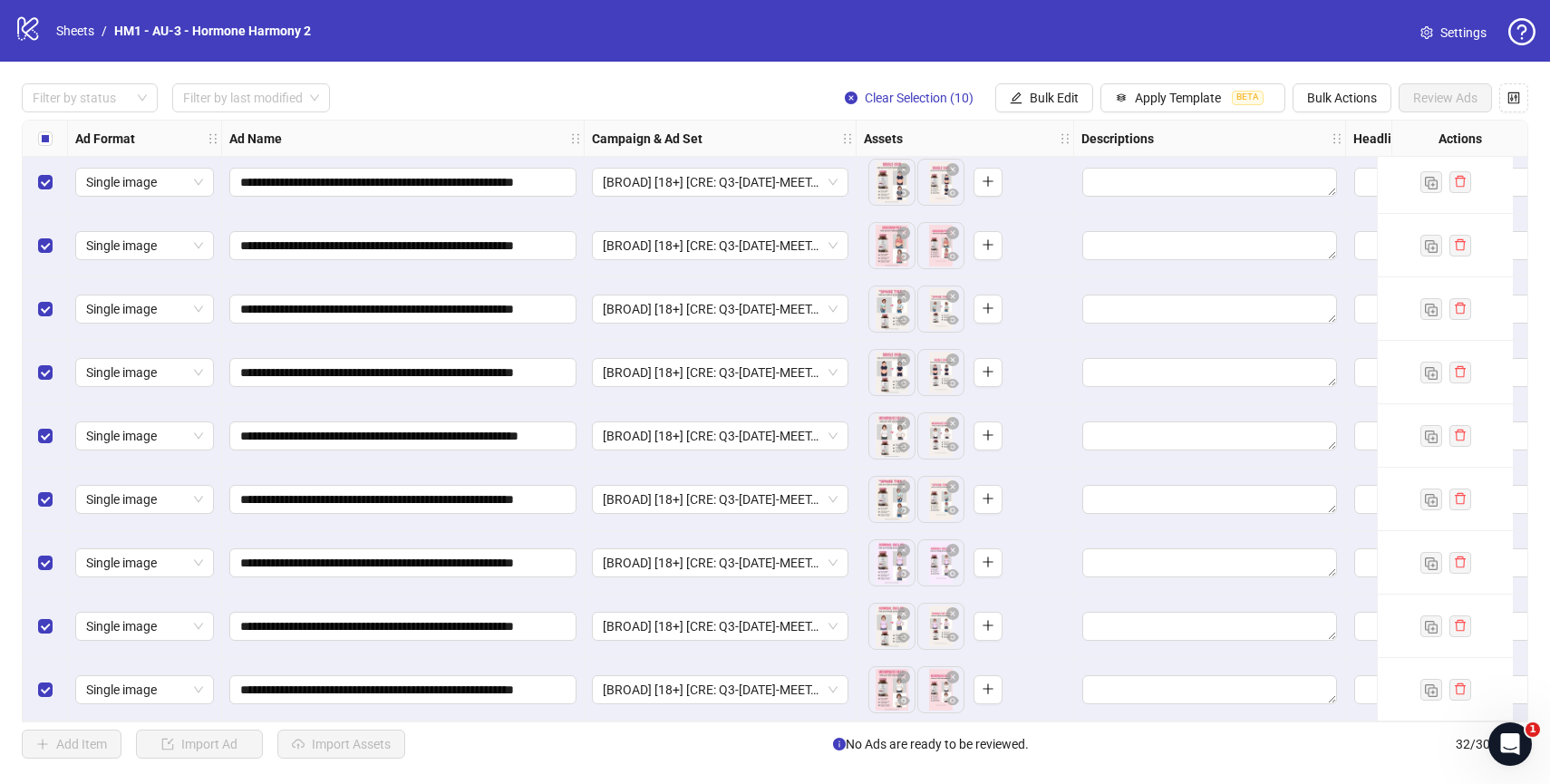
click at [852, 594] on div "[BROAD] [18+] [CRE: Q3-[DATE]-MEET-YOUR-NEMESIS-WEIGHT-BEFORE&AFTER-HH ] [[DATE…" at bounding box center [720, 625] width 271 height 63
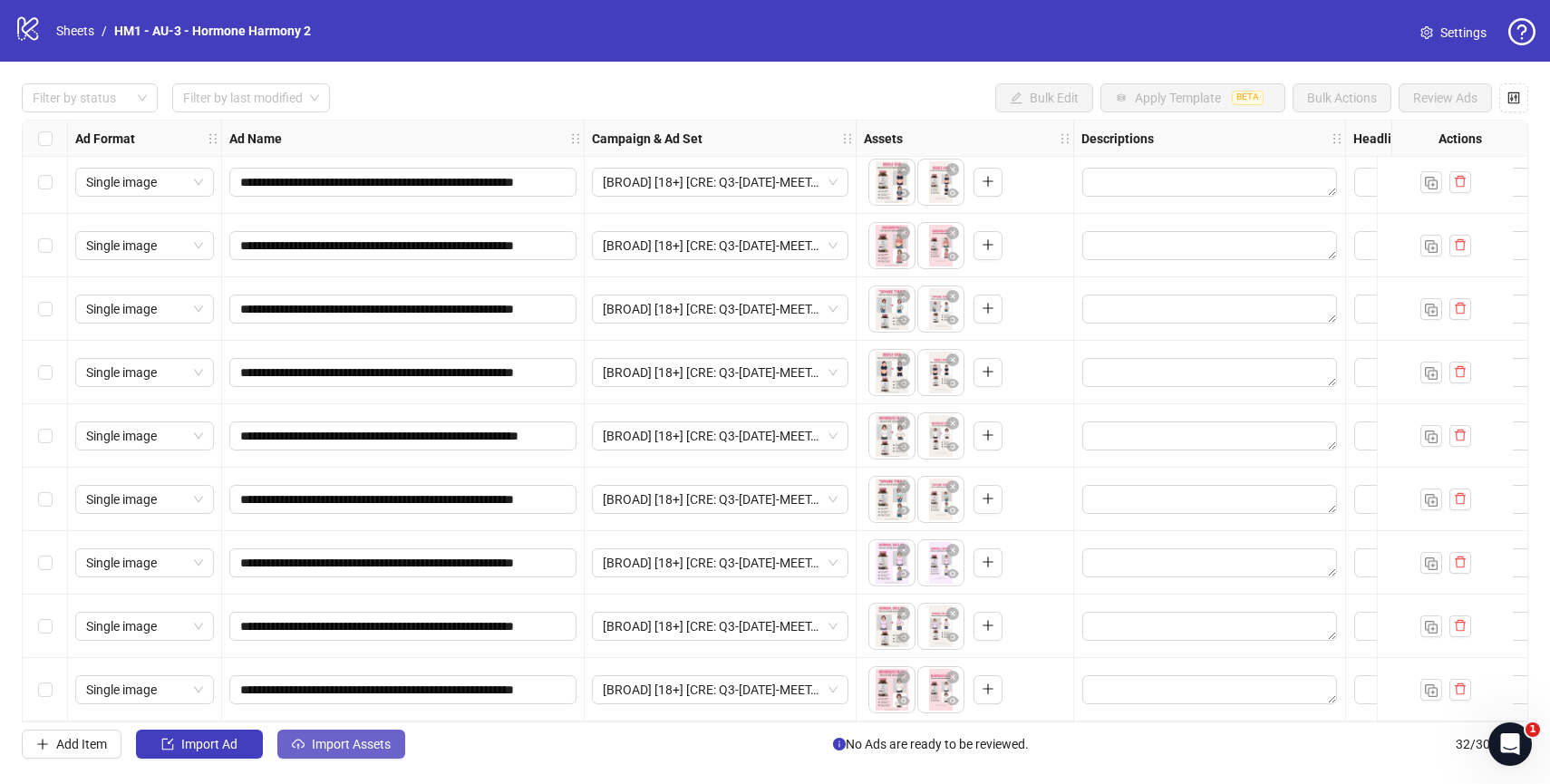
click at [364, 741] on span "Import Assets" at bounding box center [351, 743] width 79 height 15
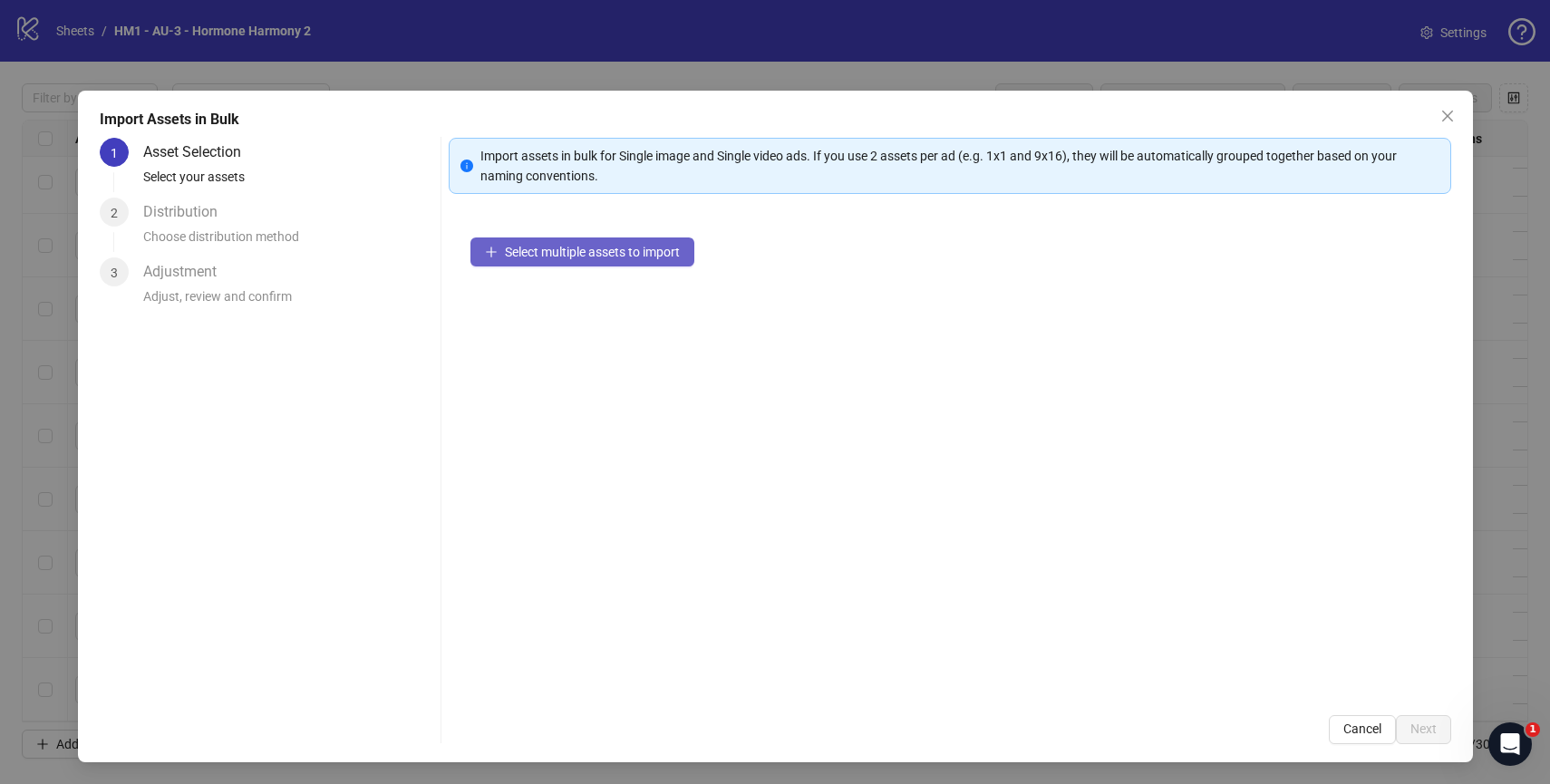
click at [625, 261] on button "Select multiple assets to import" at bounding box center [582, 252] width 224 height 29
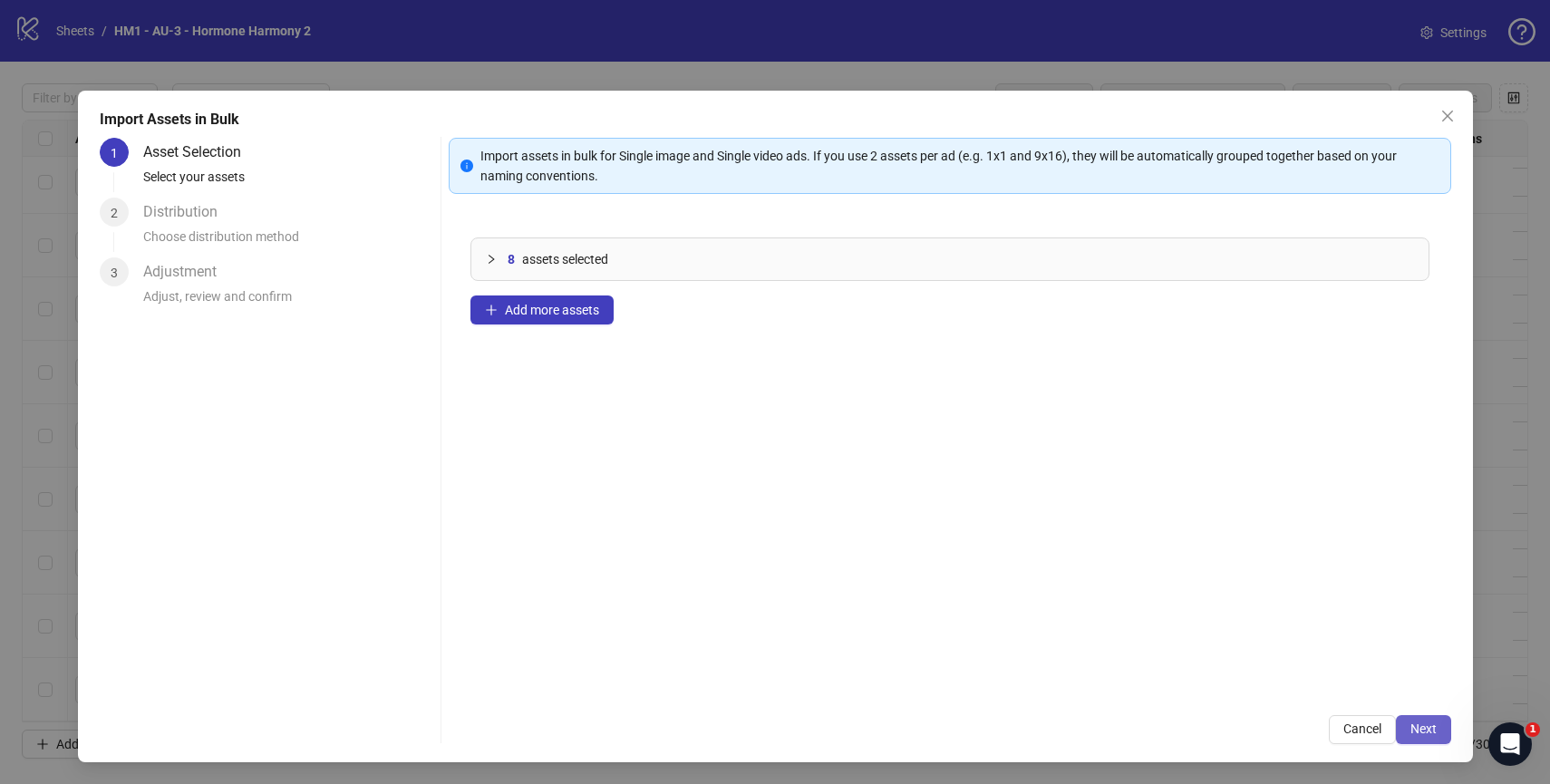
click at [1420, 718] on button "Next" at bounding box center [1423, 730] width 55 height 29
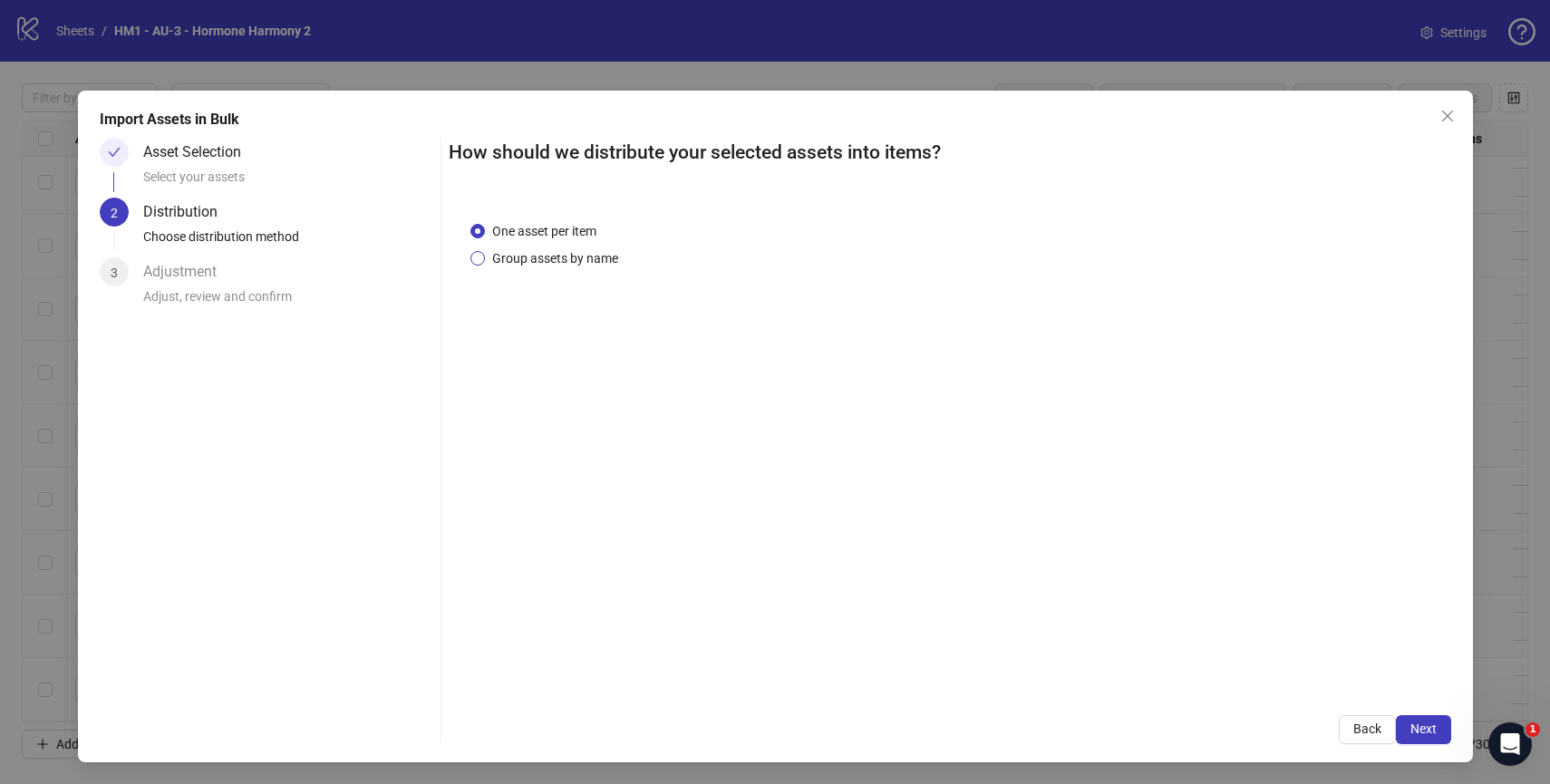
click at [588, 253] on span "Group assets by name" at bounding box center [554, 258] width 141 height 20
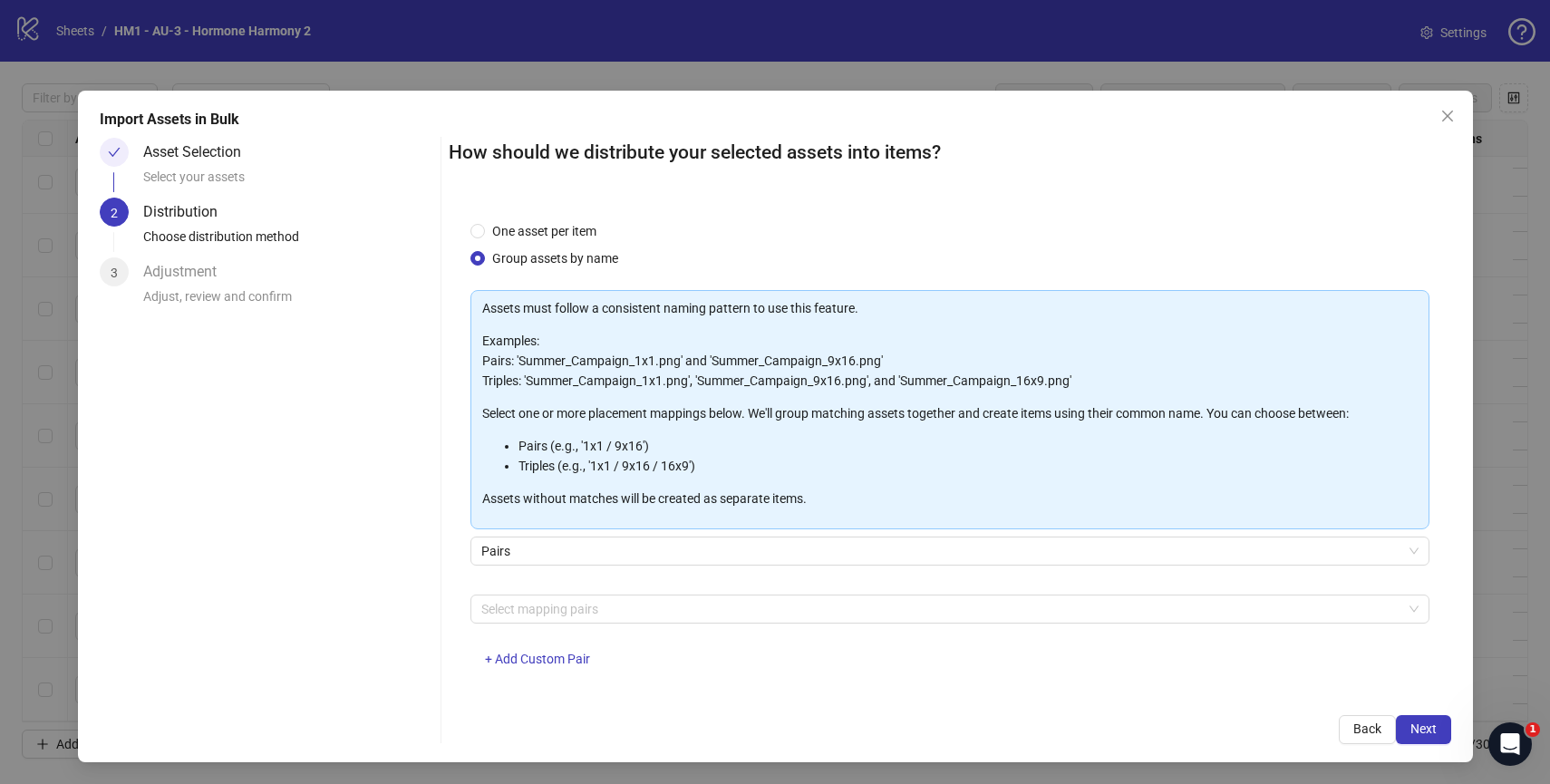
scroll to position [17, 0]
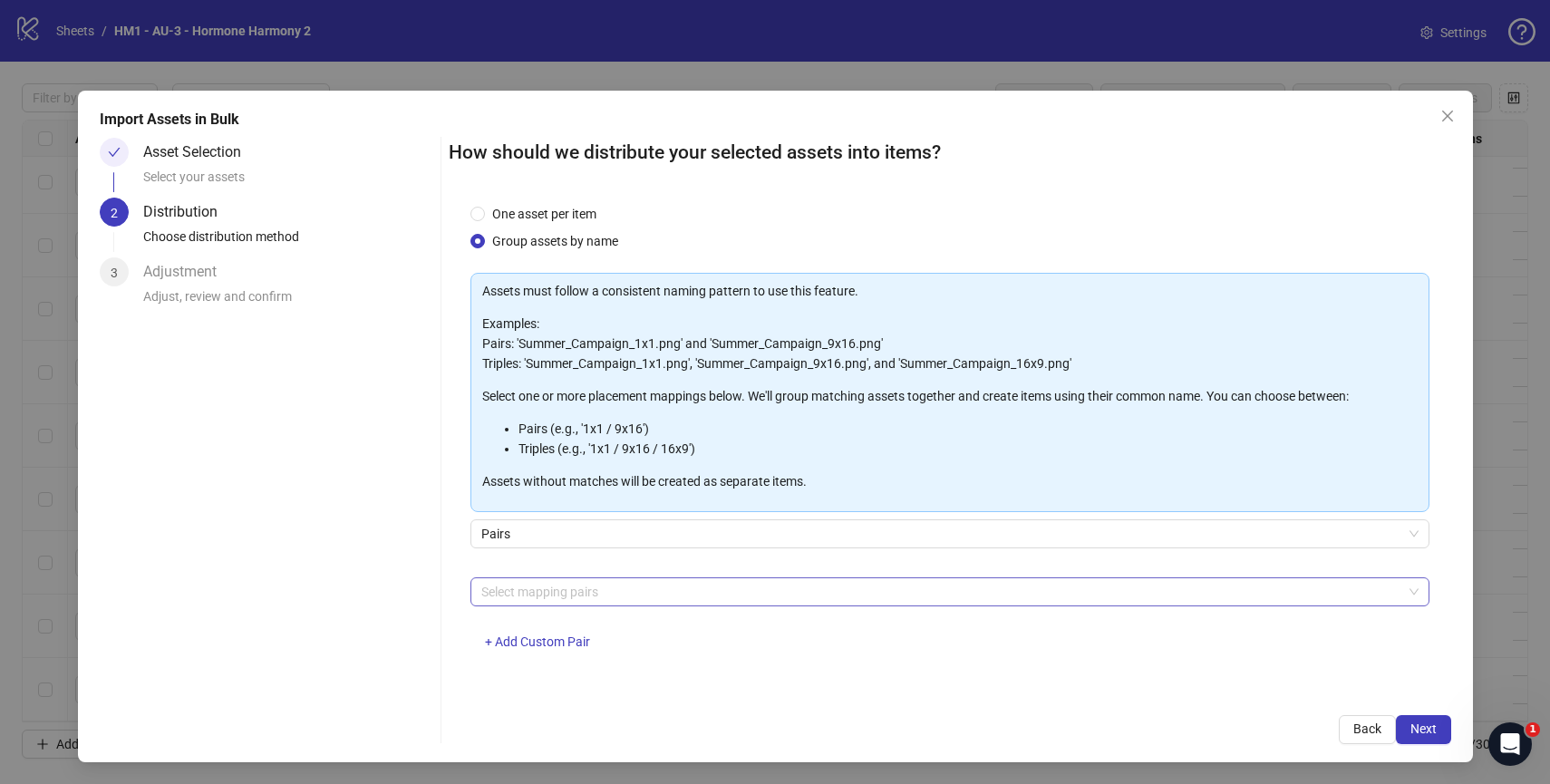
click at [684, 596] on div at bounding box center [940, 591] width 933 height 25
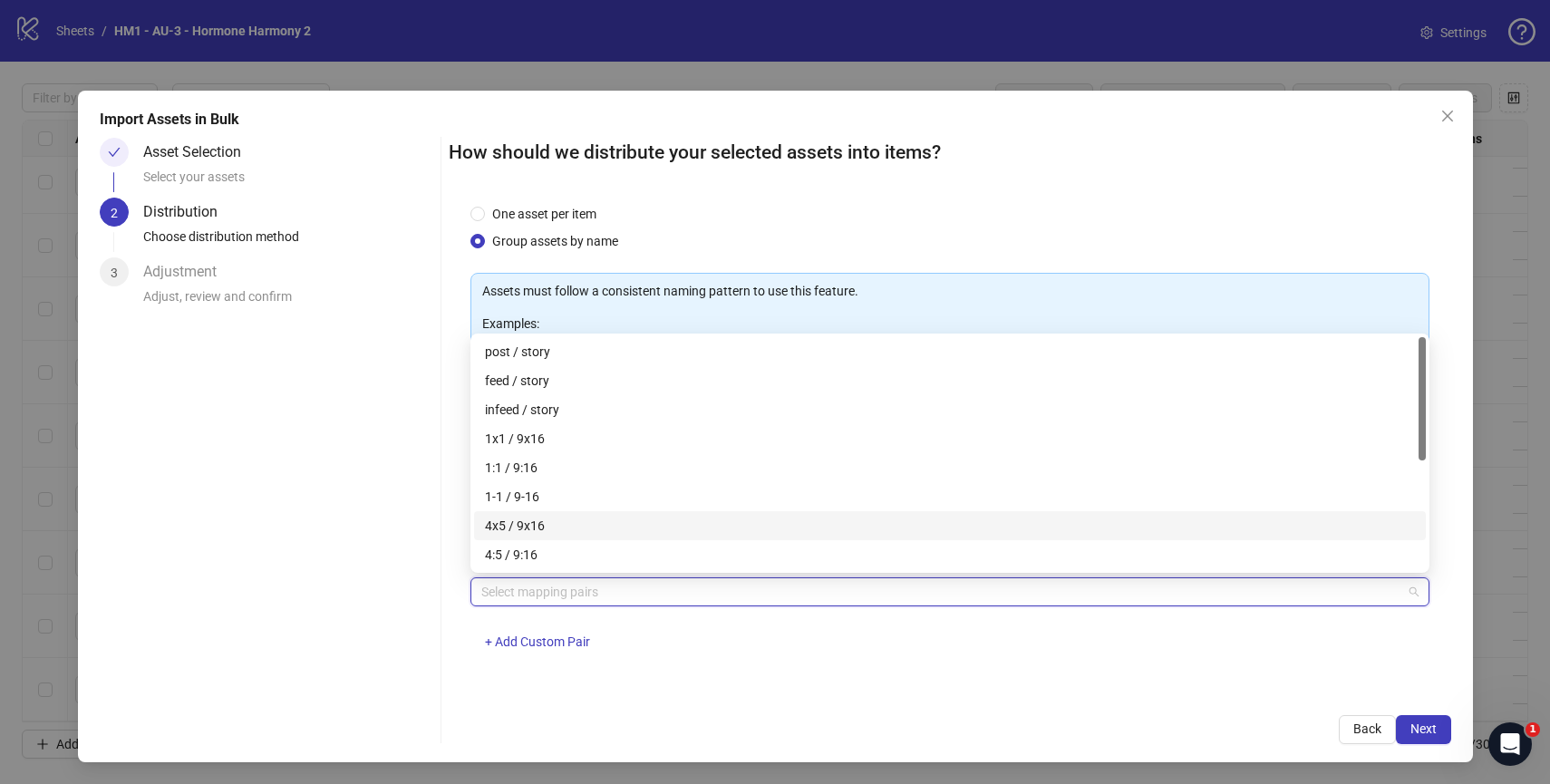
click at [652, 533] on div "4x5 / 9x16" at bounding box center [949, 525] width 930 height 20
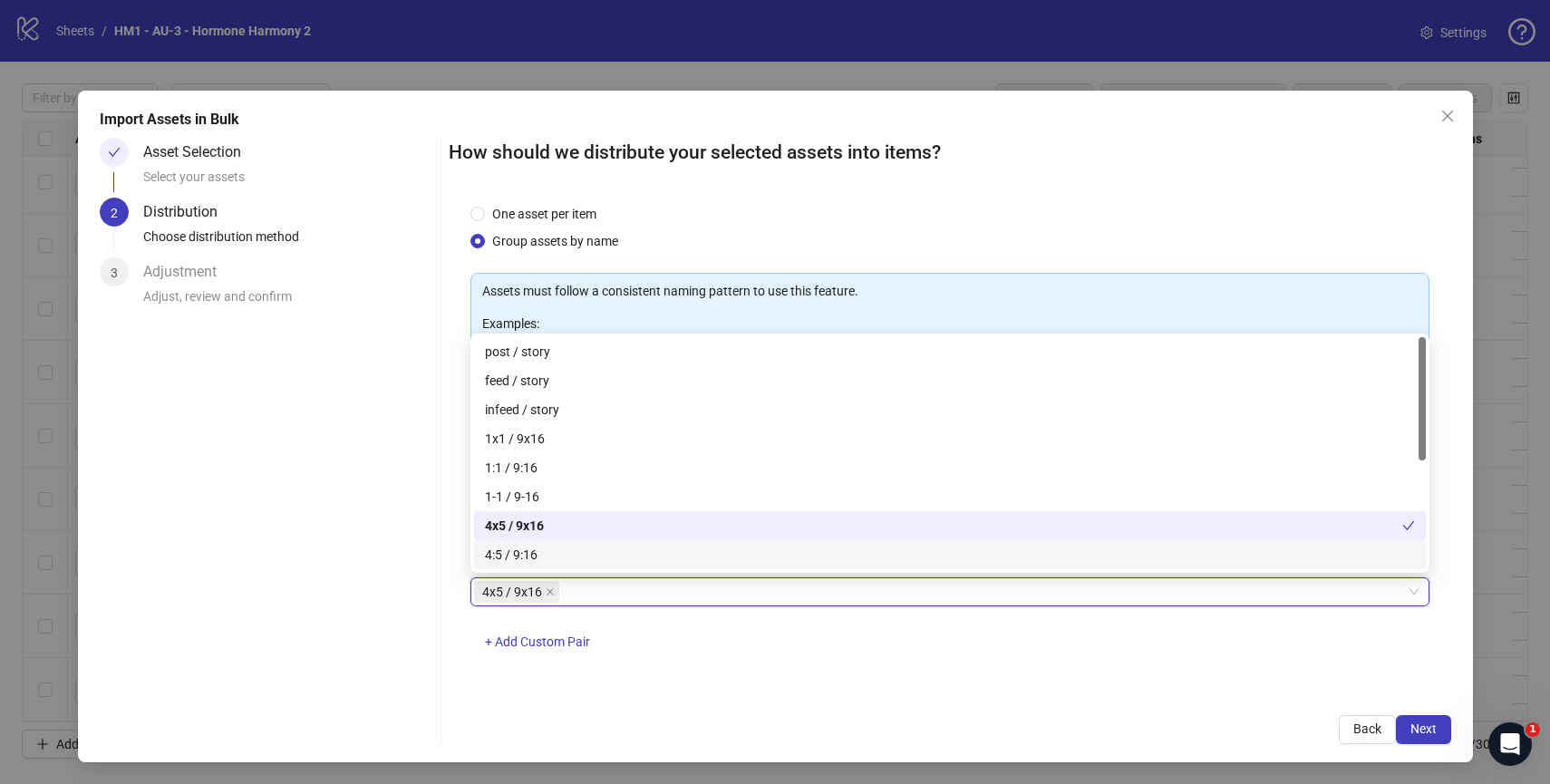
click at [917, 695] on div "How should we distribute your selected assets into items? One asset per item Gr…" at bounding box center [950, 441] width 1002 height 607
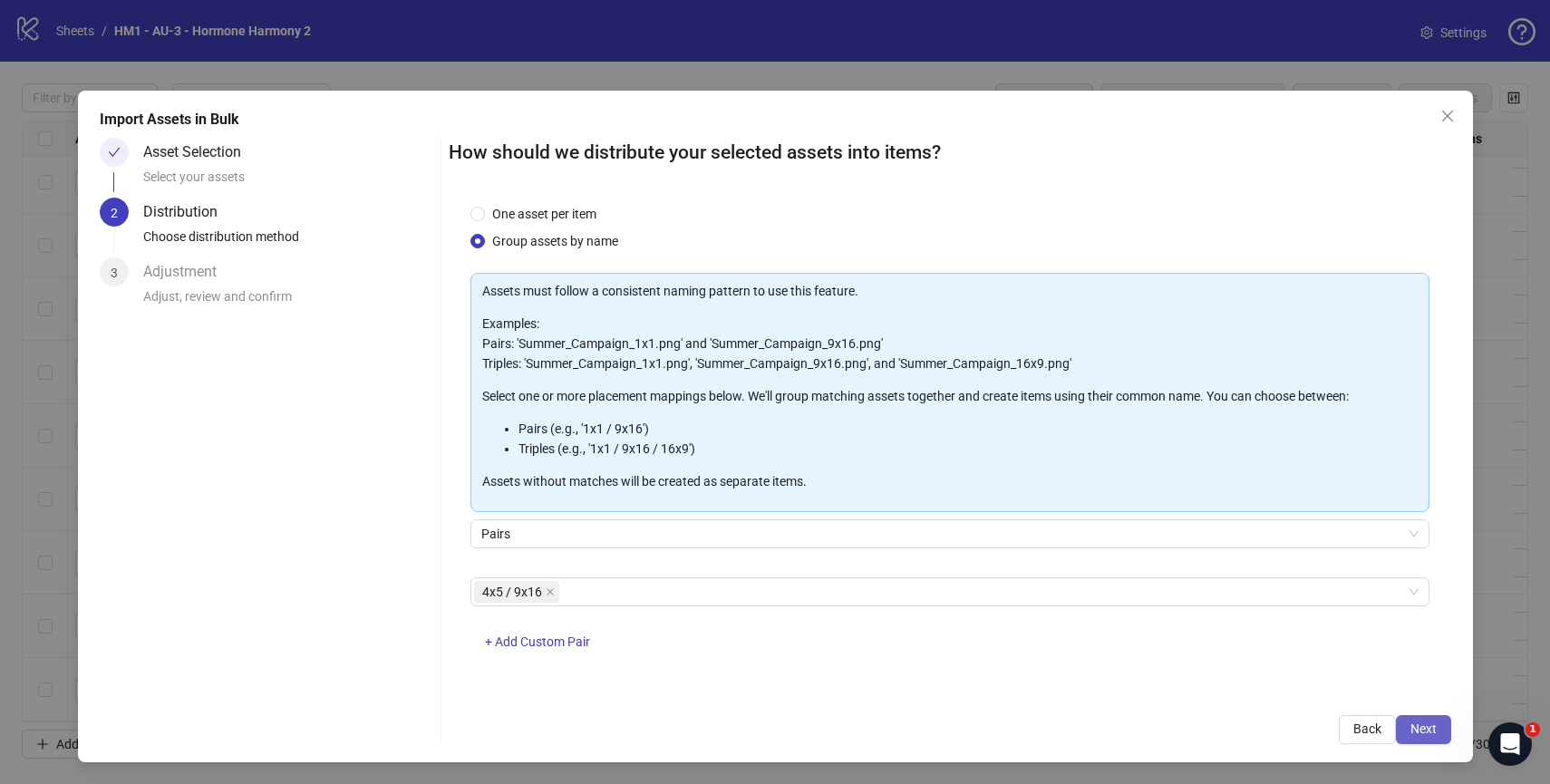
click at [1408, 719] on button "Next" at bounding box center [1423, 730] width 55 height 29
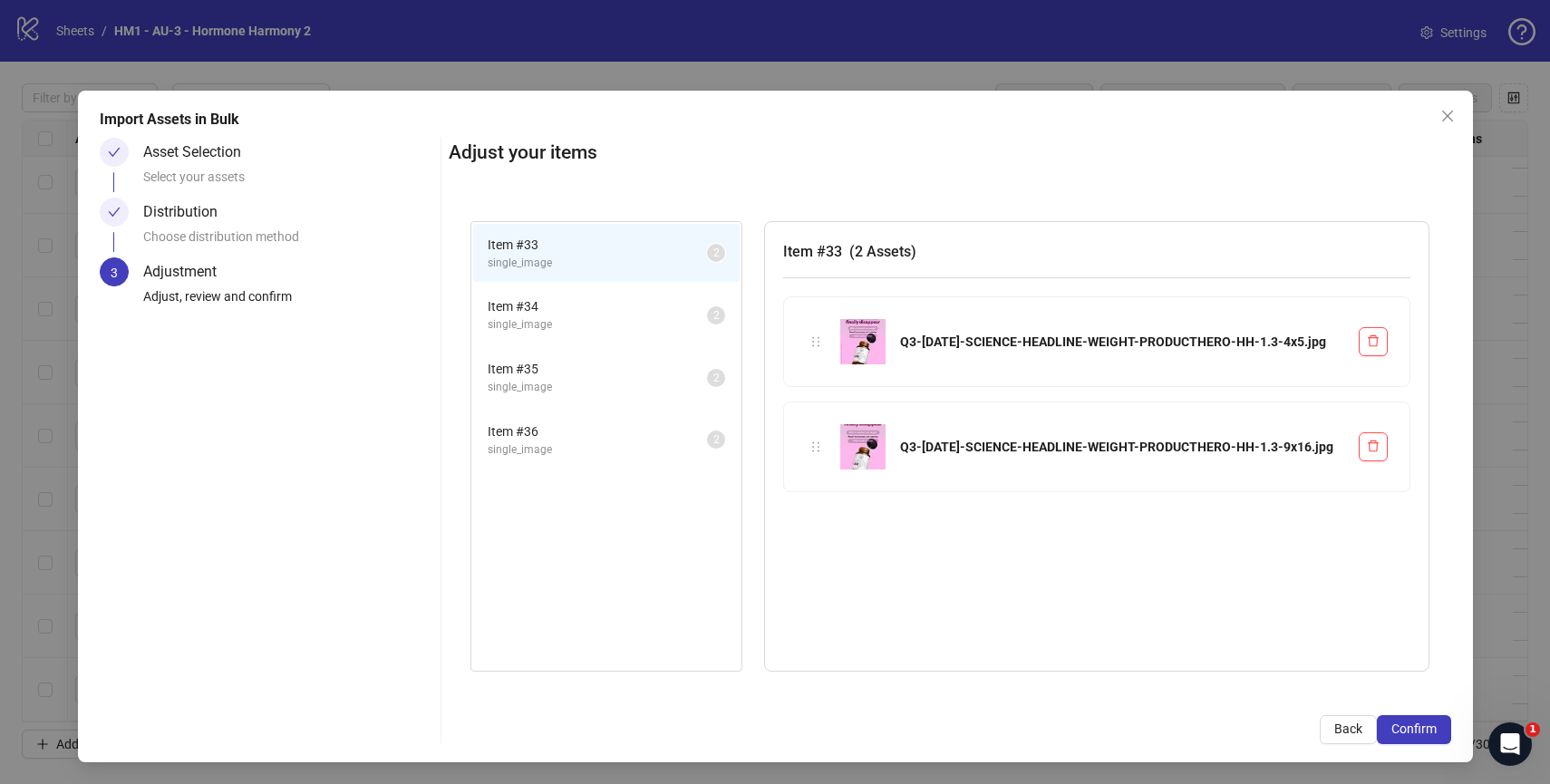
click at [557, 308] on span "Item # 34" at bounding box center [597, 306] width 219 height 20
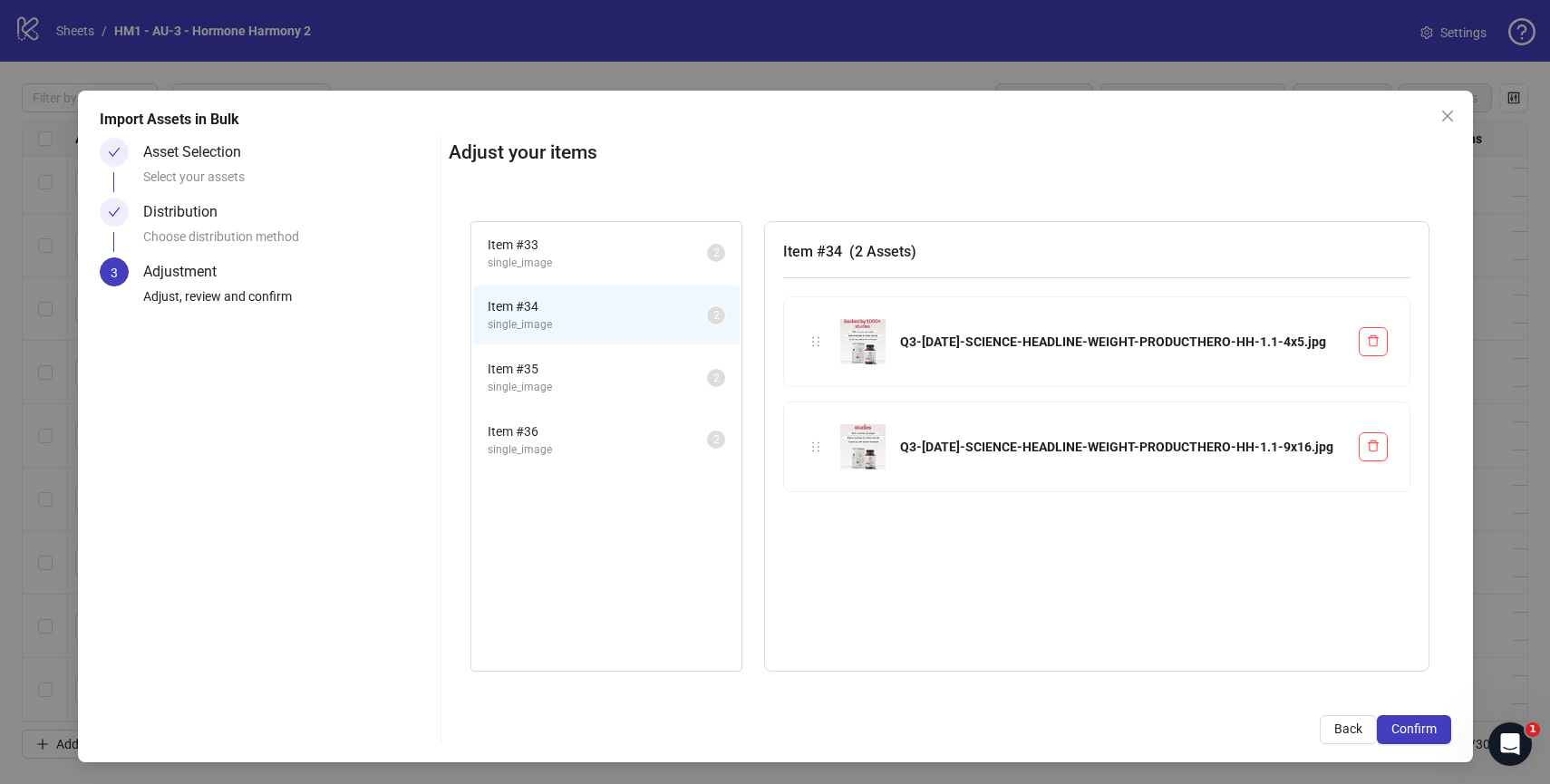
click at [580, 367] on span "Item # 35" at bounding box center [597, 368] width 219 height 20
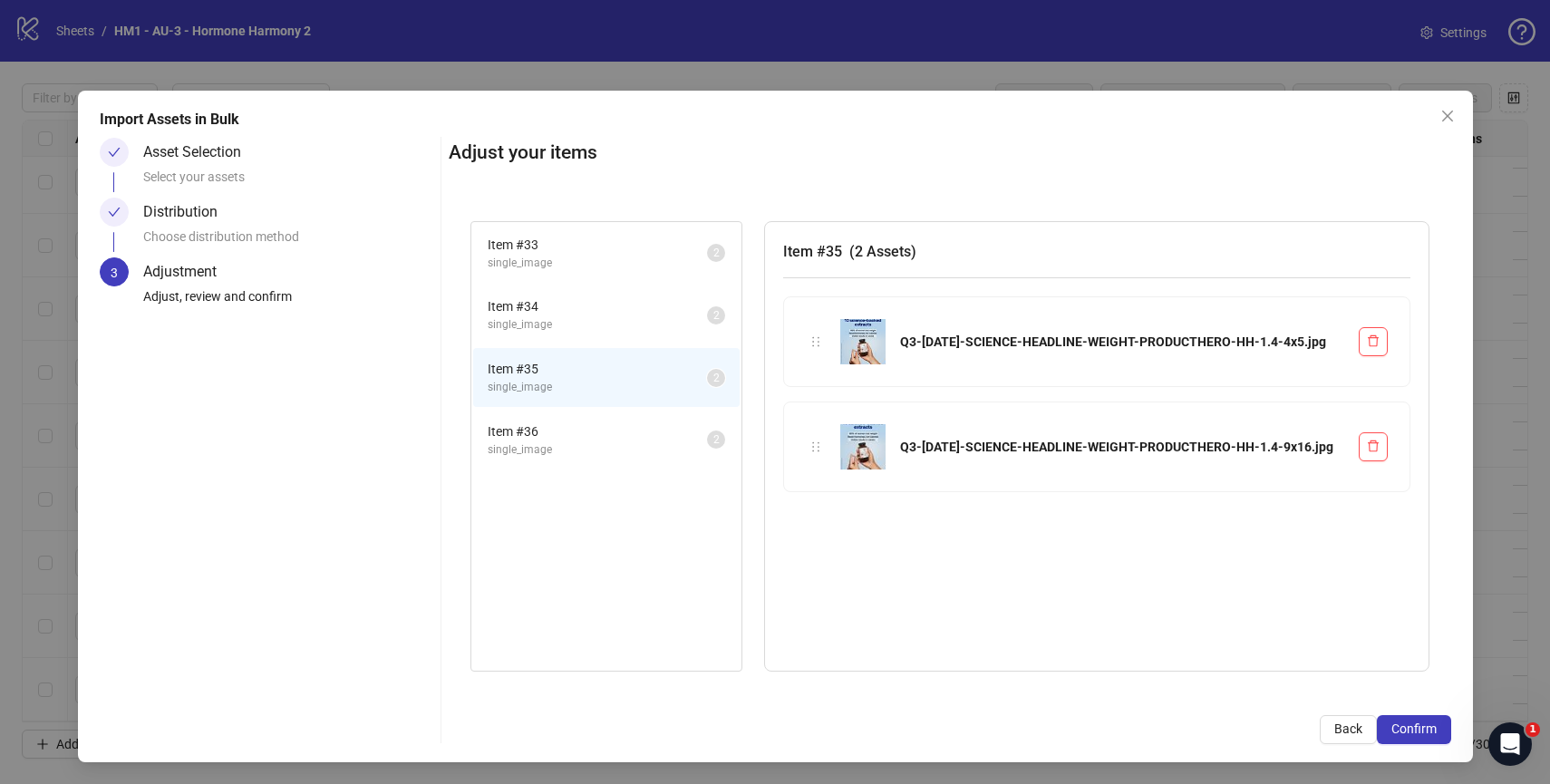
click at [585, 414] on li "Item # 36 single_image 2" at bounding box center [606, 440] width 267 height 59
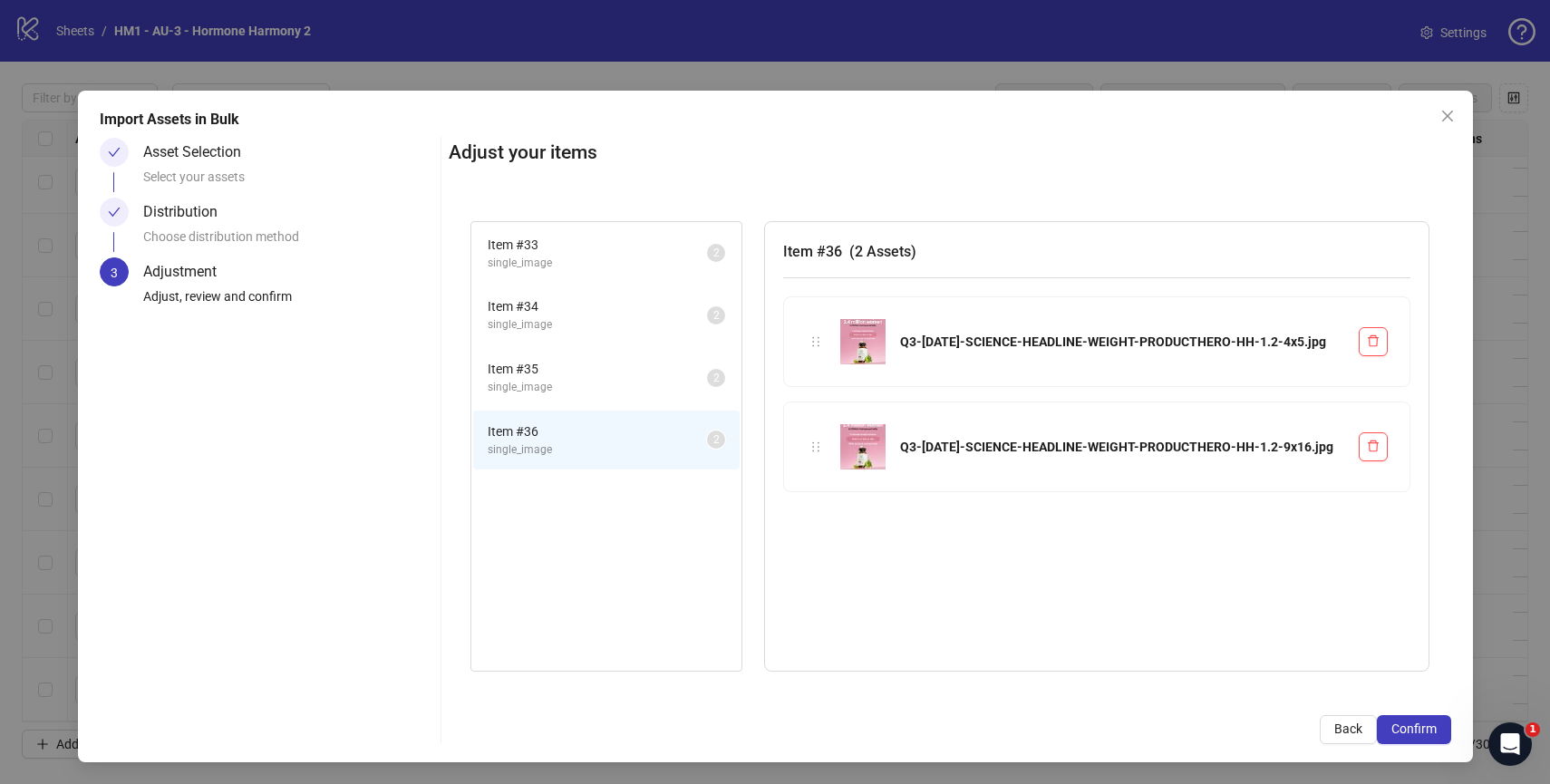
click at [597, 377] on span "Item # 35" at bounding box center [597, 368] width 219 height 20
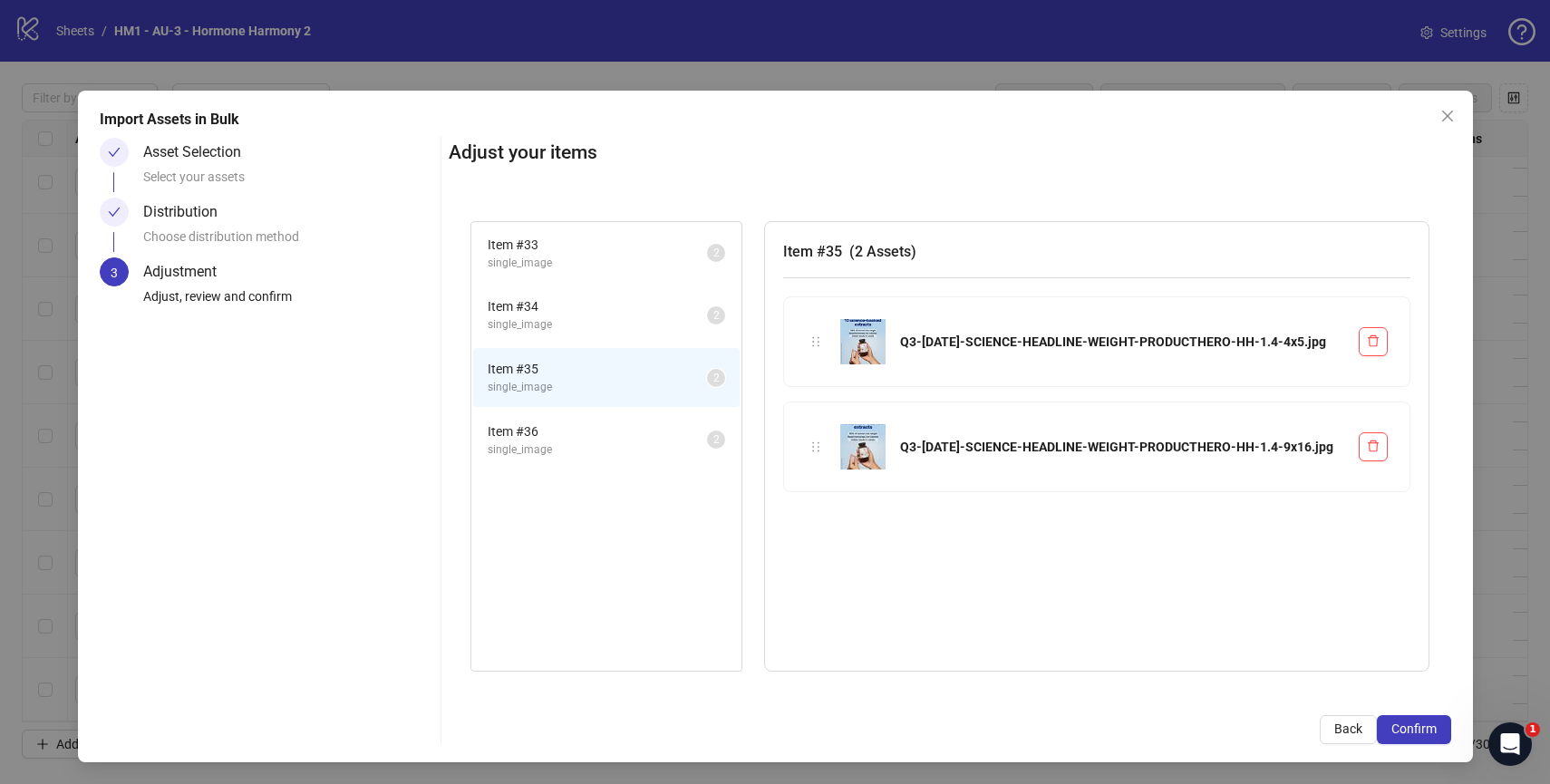
click at [607, 316] on span "single_image" at bounding box center [597, 325] width 219 height 17
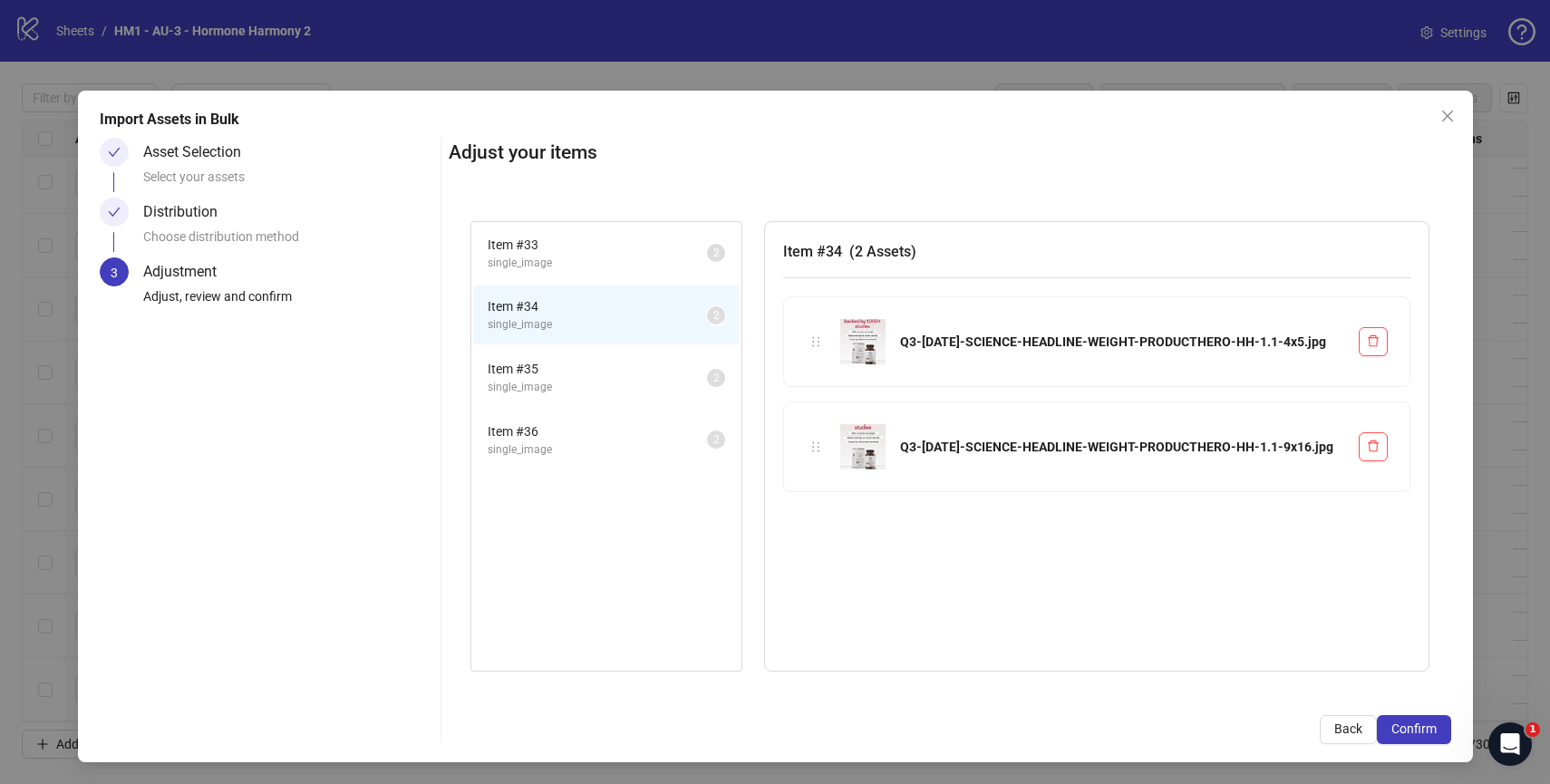
click at [622, 268] on span "single_image" at bounding box center [597, 264] width 219 height 17
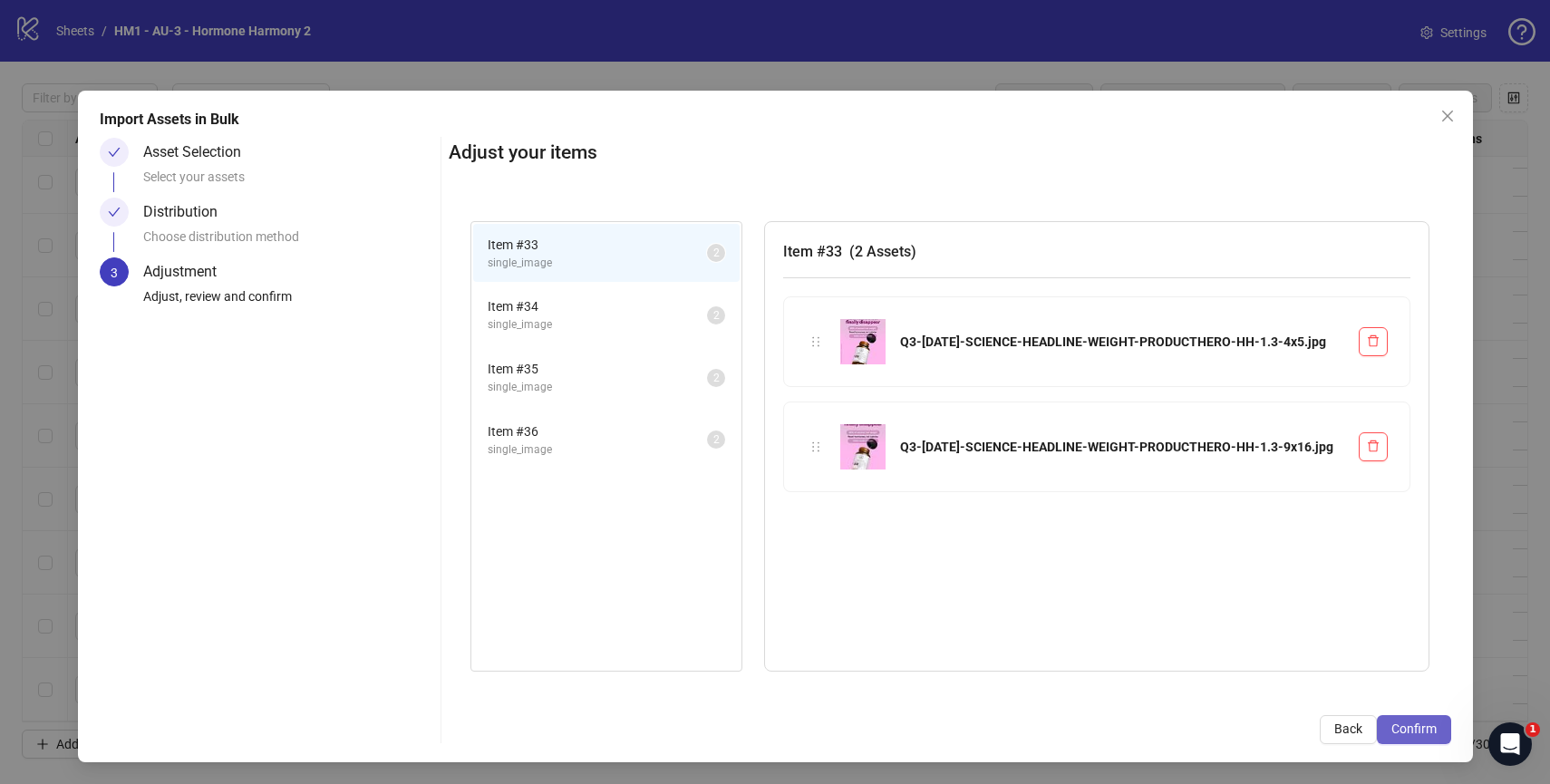
click at [1408, 732] on span "Confirm" at bounding box center [1413, 728] width 46 height 15
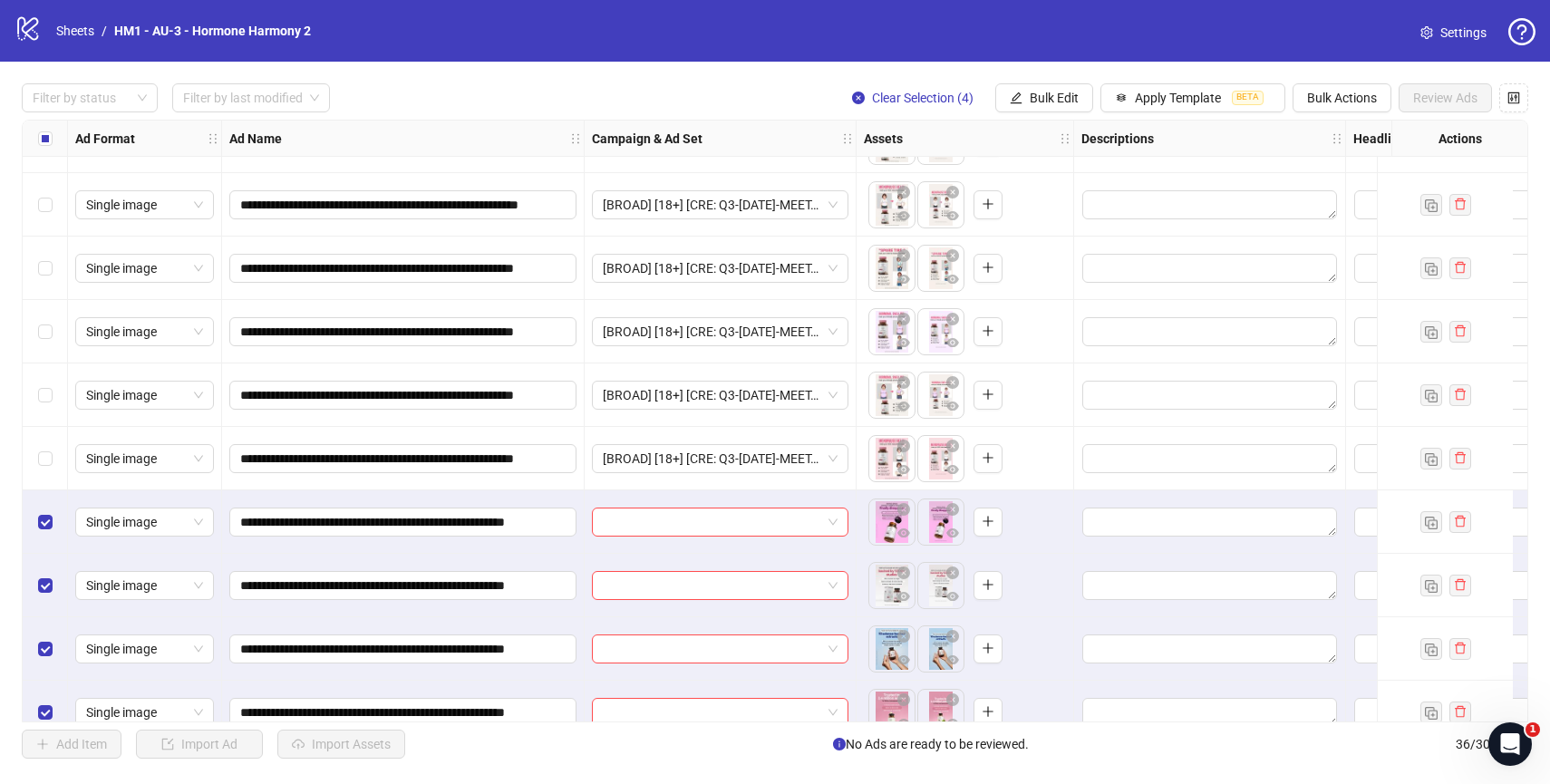
scroll to position [1726, 0]
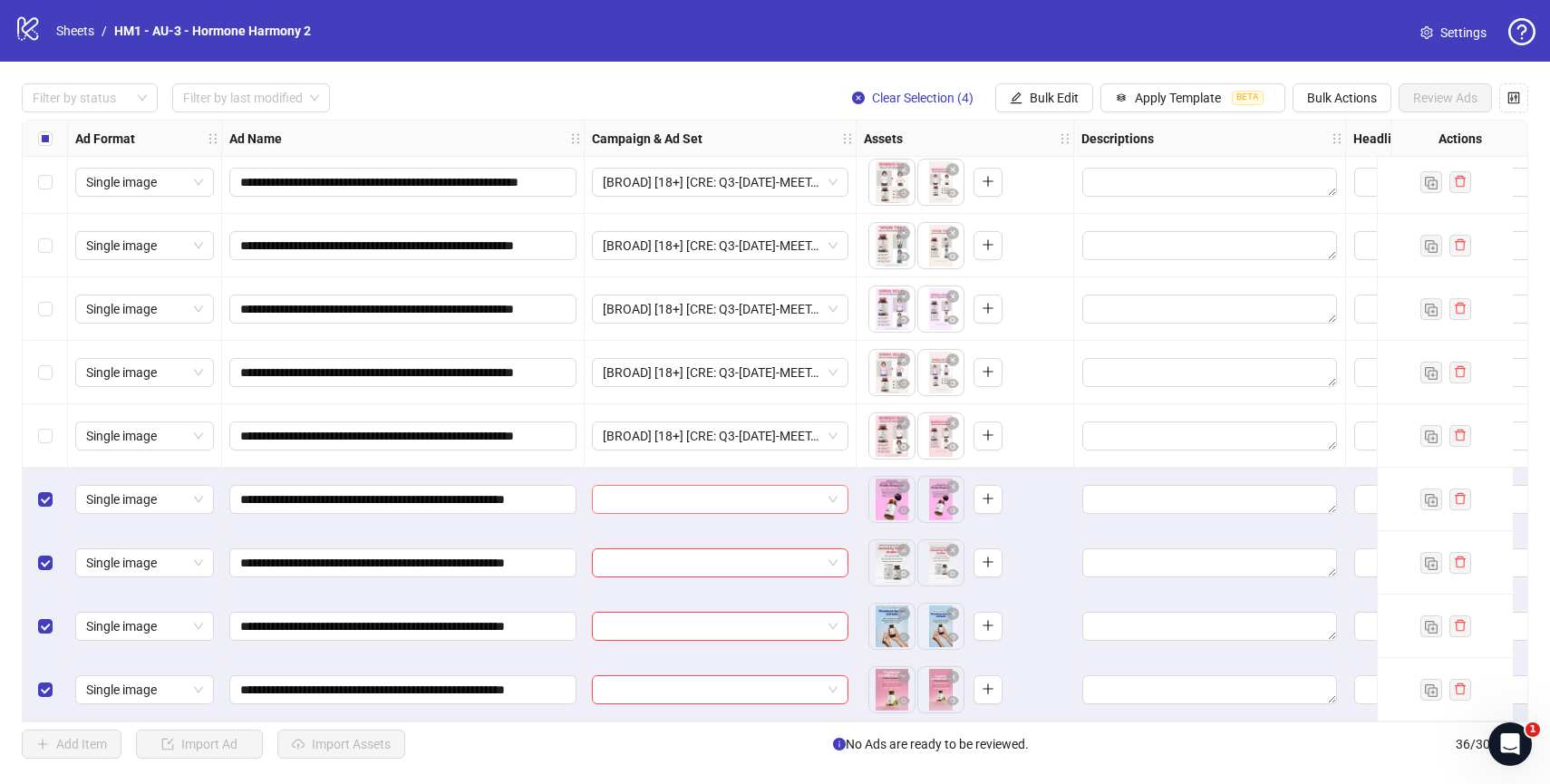
click at [831, 490] on span at bounding box center [720, 499] width 235 height 27
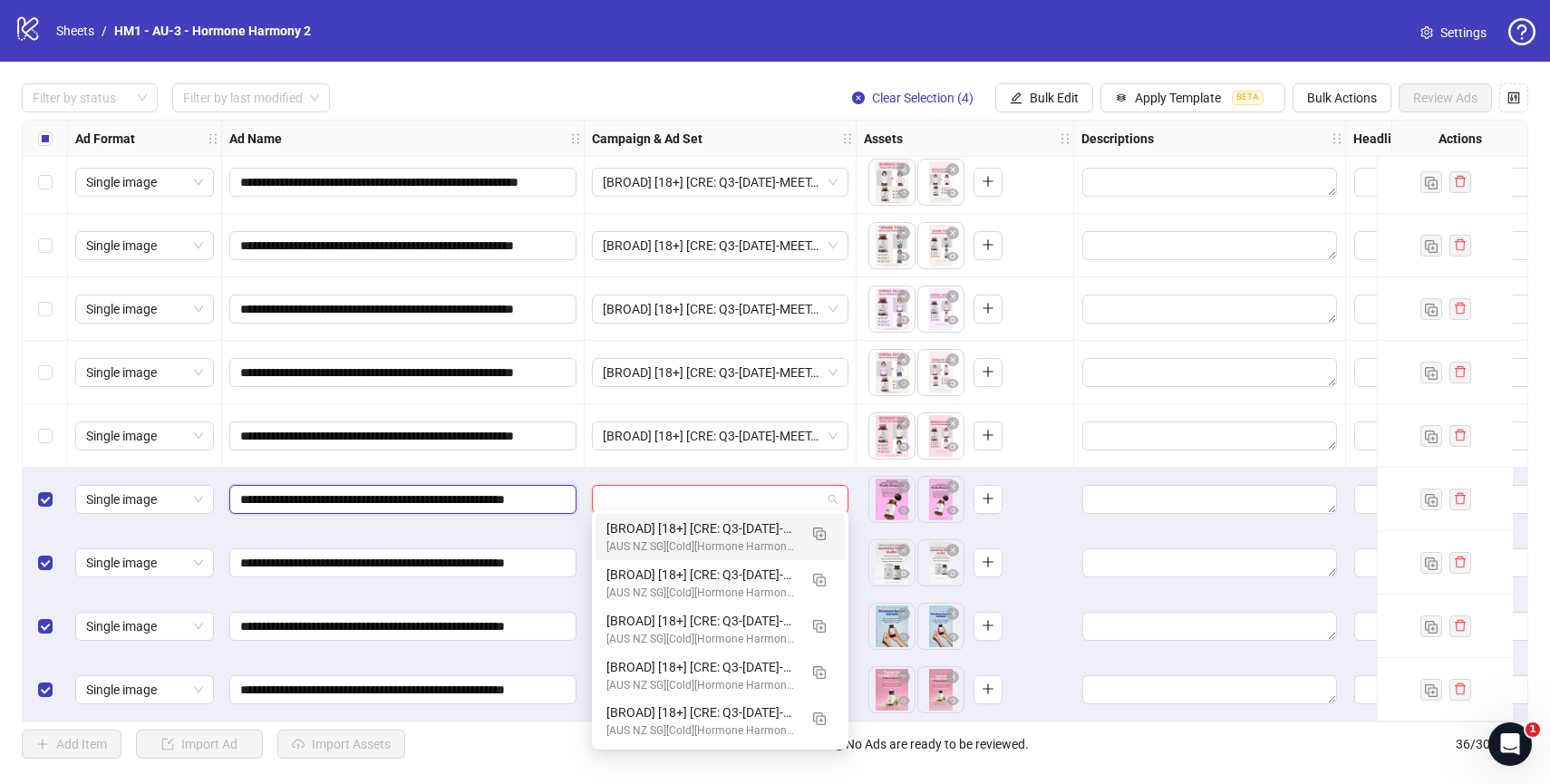
click at [486, 493] on input "**********" at bounding box center [401, 499] width 322 height 20
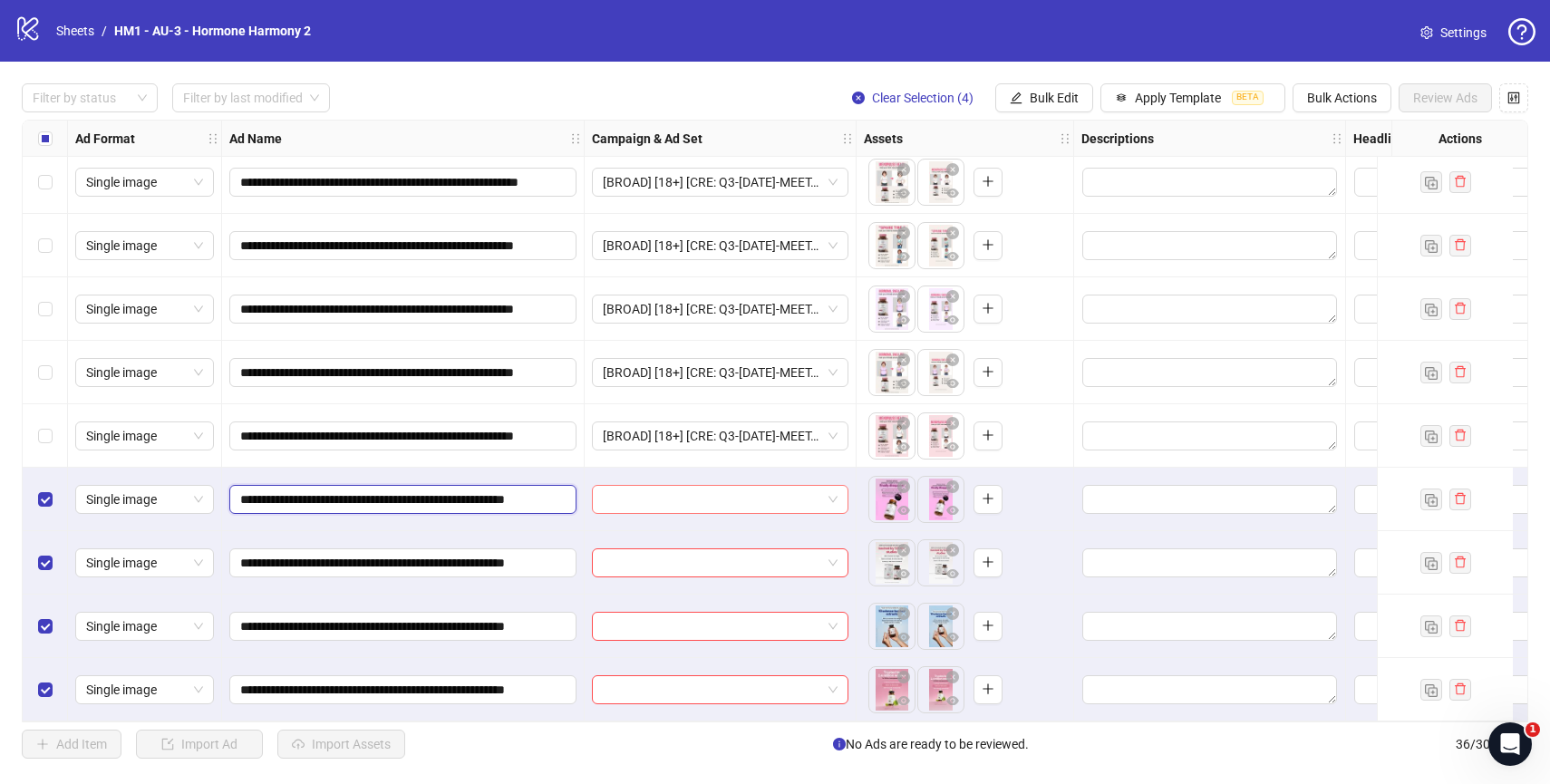
click at [830, 492] on span at bounding box center [720, 499] width 235 height 27
click at [832, 486] on span at bounding box center [720, 499] width 235 height 27
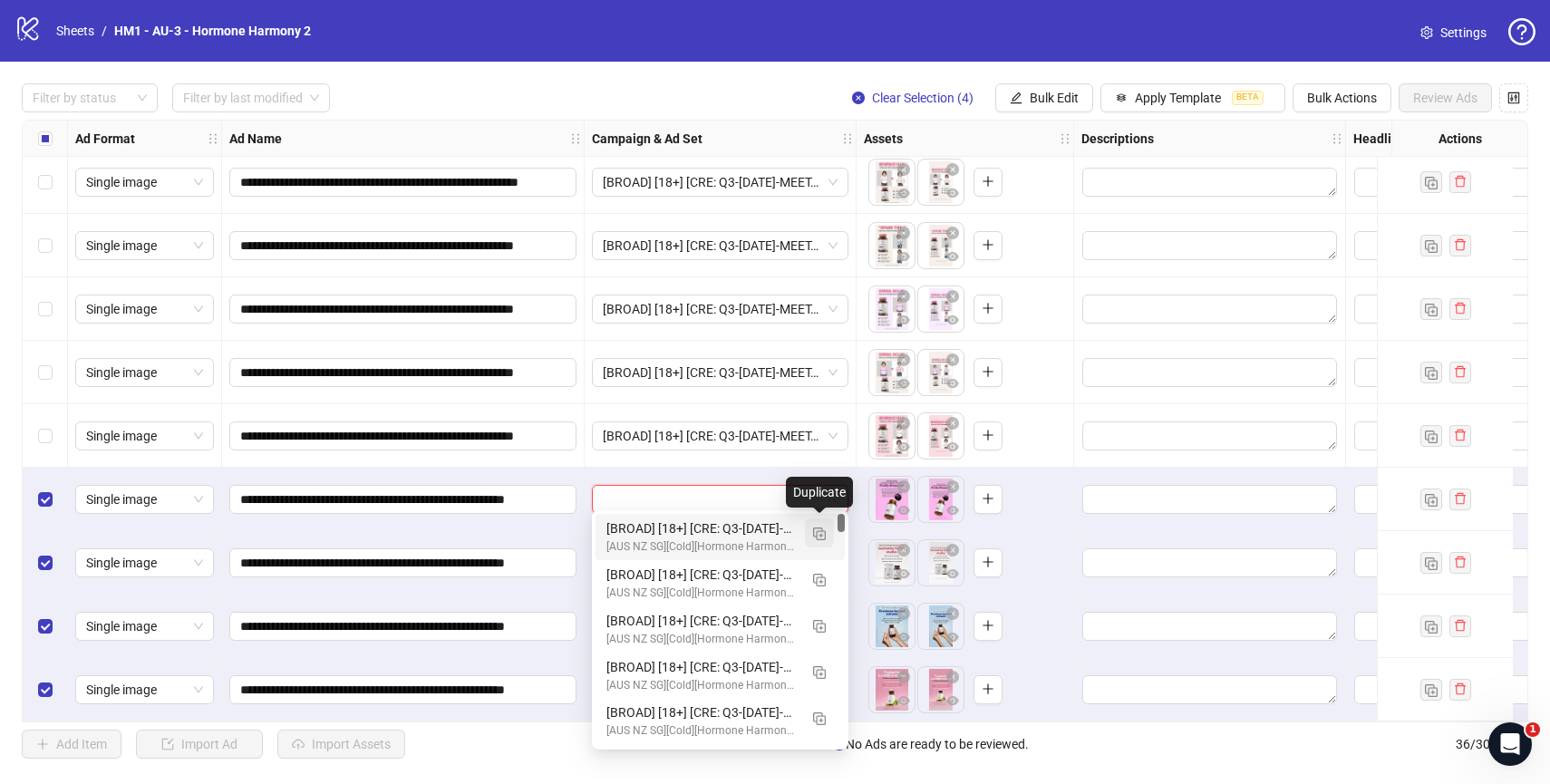
click at [825, 534] on img "button" at bounding box center [819, 533] width 13 height 13
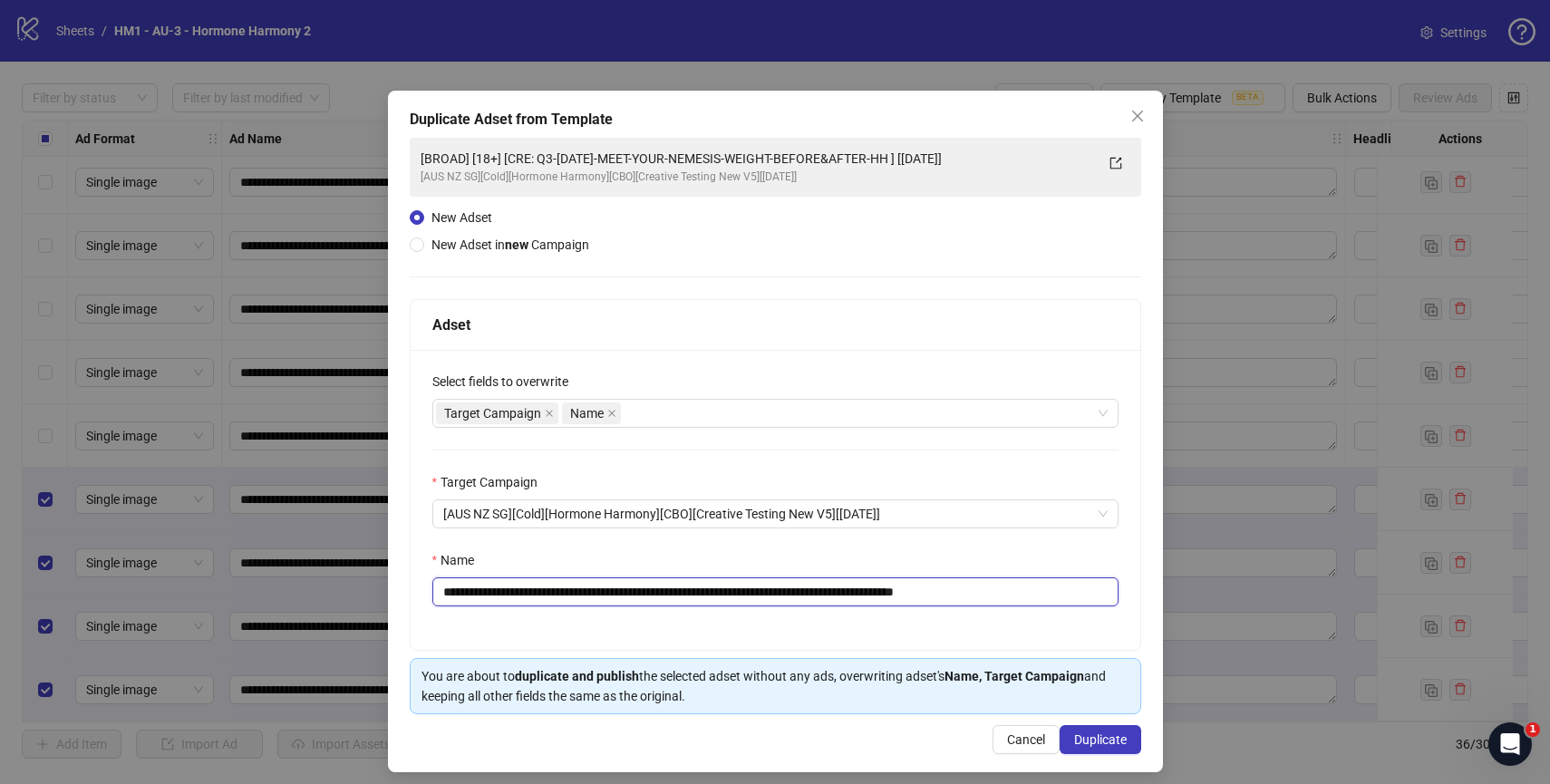
drag, startPoint x: 559, startPoint y: 591, endPoint x: 941, endPoint y: 600, distance: 382.1
click at [941, 600] on input "**********" at bounding box center [775, 592] width 686 height 29
paste input "text"
click at [1071, 594] on input "**********" at bounding box center [775, 592] width 686 height 29
type input "**********"
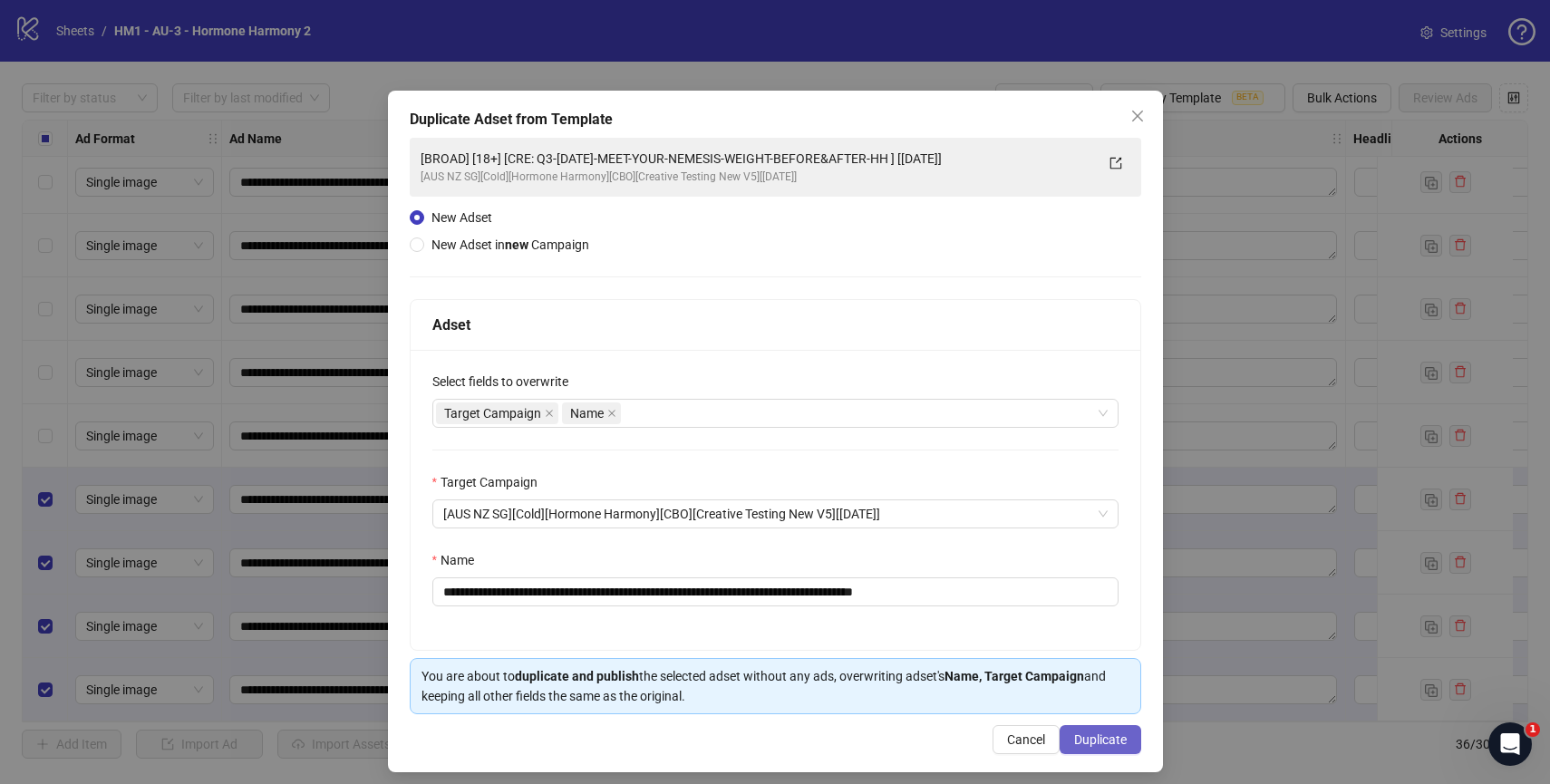
click at [1102, 742] on span "Duplicate" at bounding box center [1100, 738] width 52 height 15
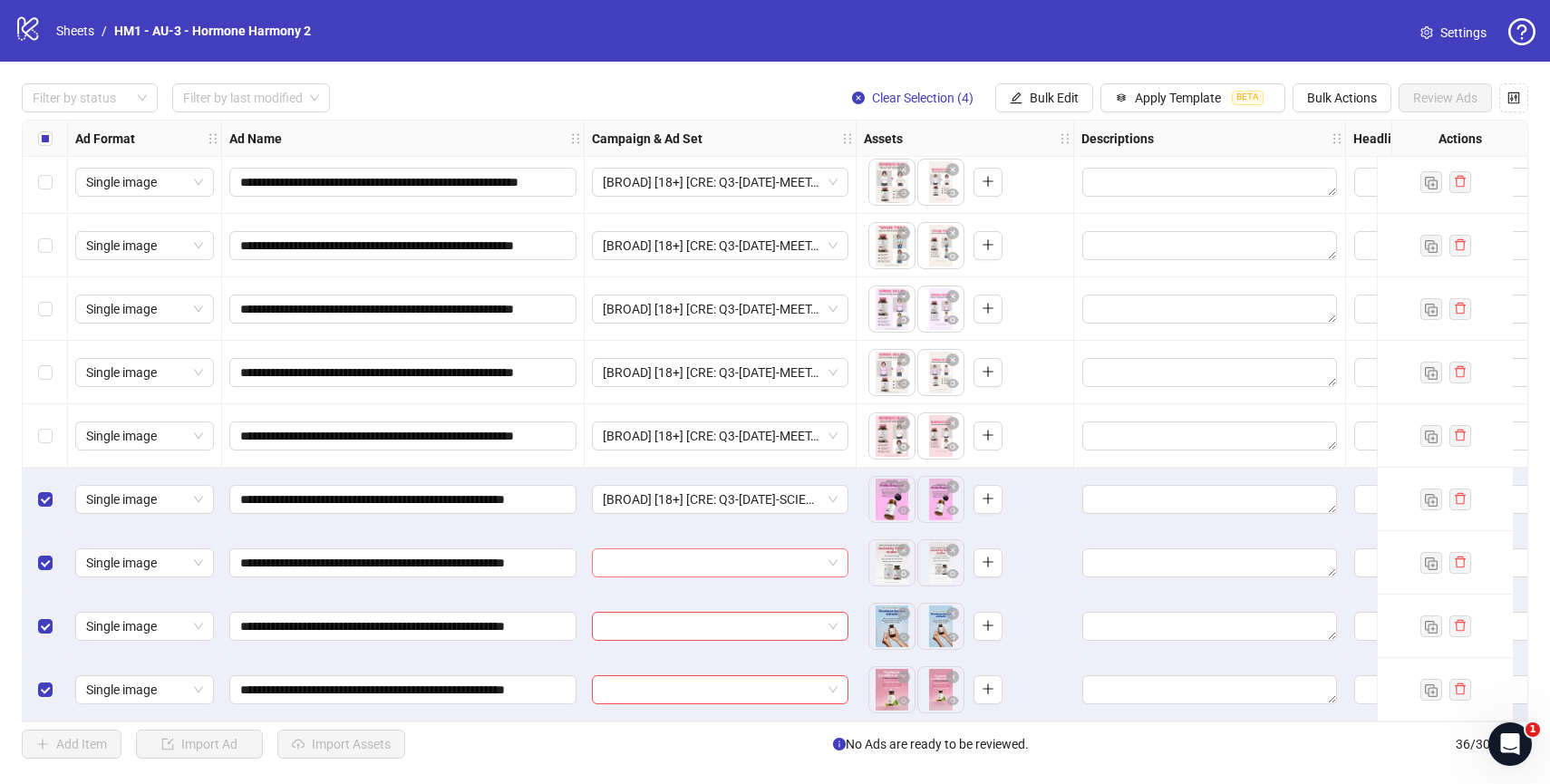
click at [828, 559] on span at bounding box center [720, 563] width 235 height 27
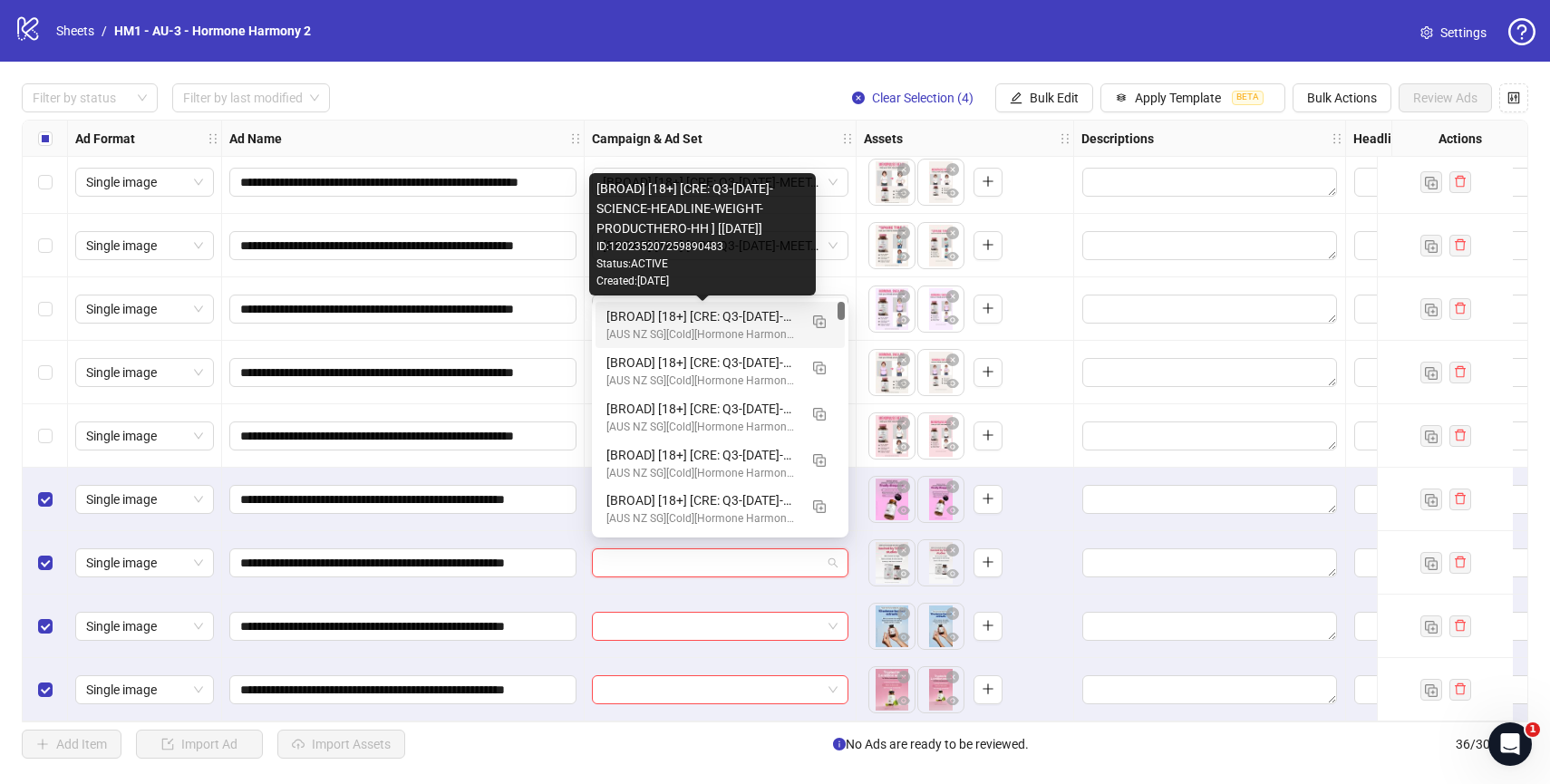
click at [767, 320] on div "[BROAD] [18+] [CRE: Q3-[DATE]-SCIENCE-HEADLINE-WEIGHT-PRODUCTHERO-HH ] [[DATE]]" at bounding box center [702, 316] width 191 height 20
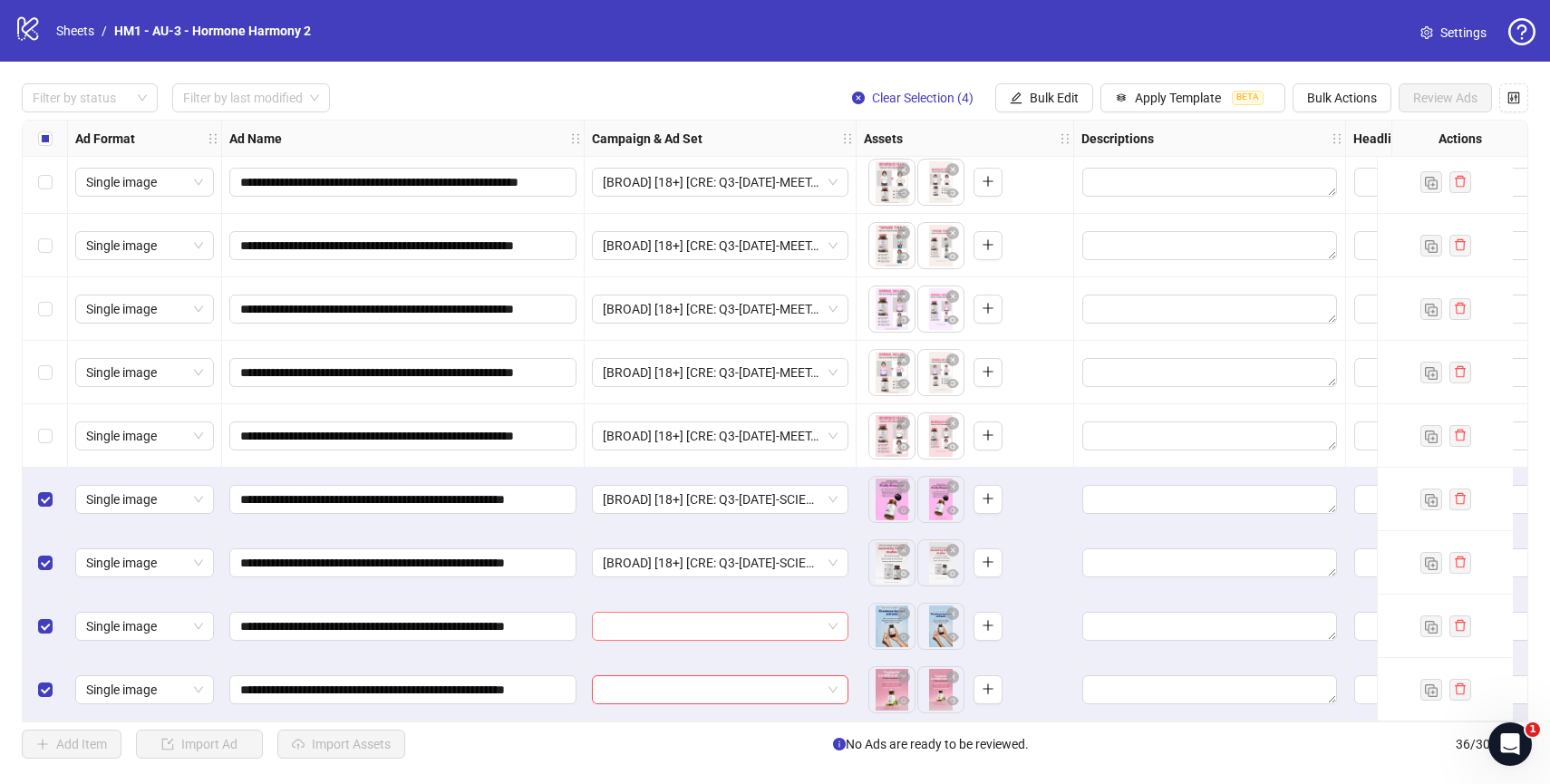
click at [762, 612] on input "search" at bounding box center [712, 626] width 218 height 27
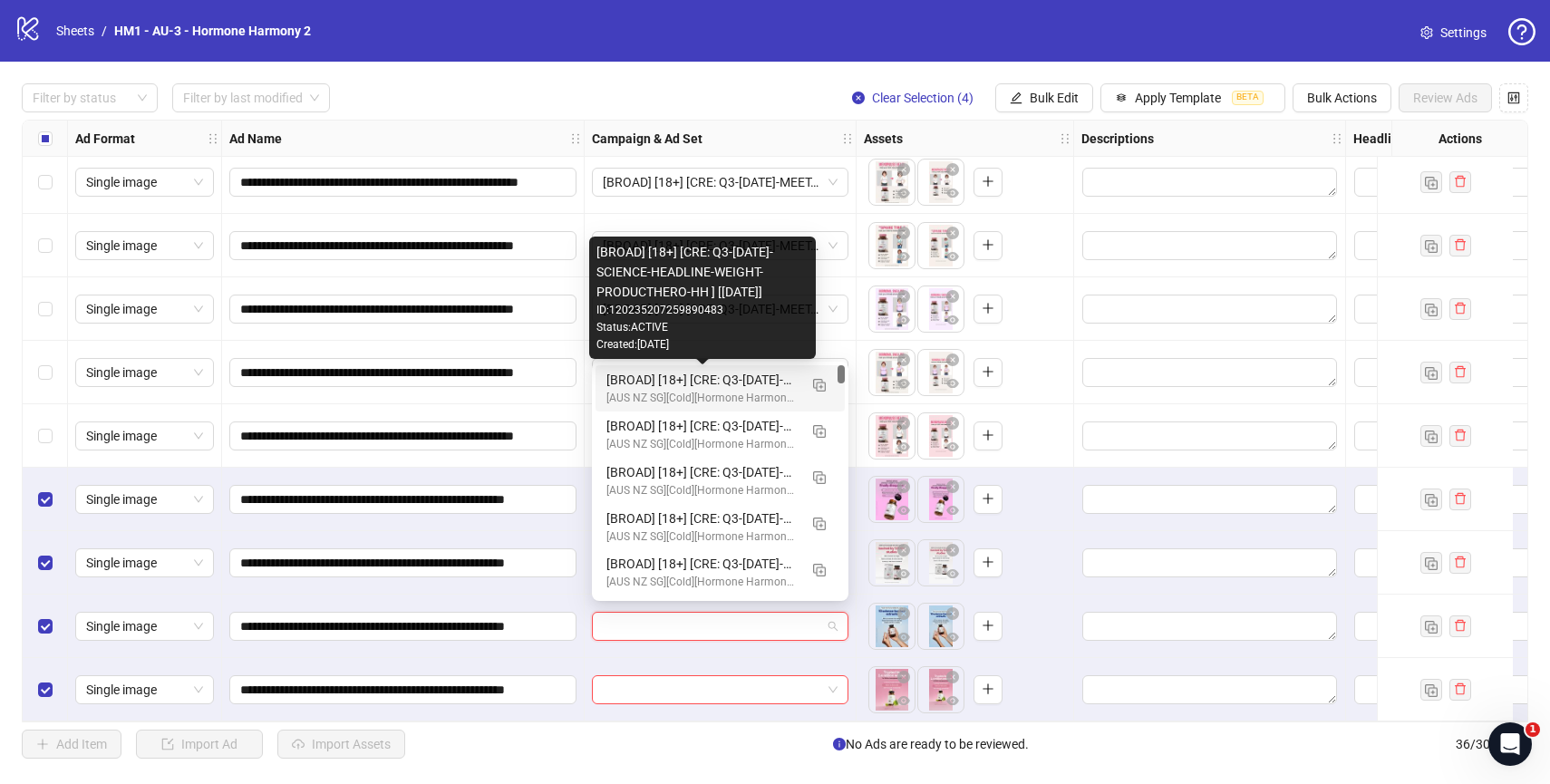
click at [739, 378] on div "[BROAD] [18+] [CRE: Q3-[DATE]-SCIENCE-HEADLINE-WEIGHT-PRODUCTHERO-HH ] [[DATE]]" at bounding box center [702, 379] width 191 height 20
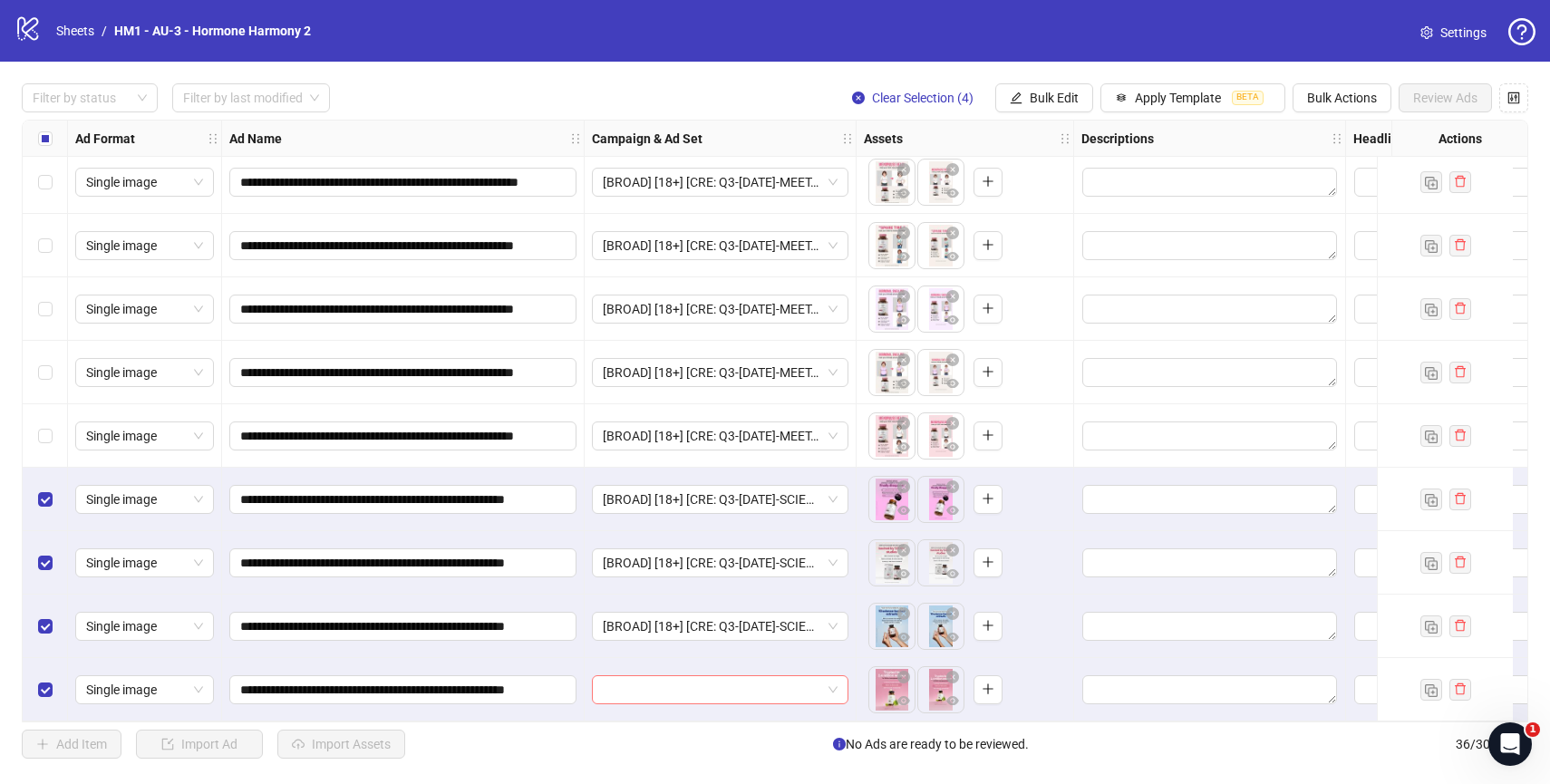
click at [743, 676] on input "search" at bounding box center [712, 690] width 218 height 27
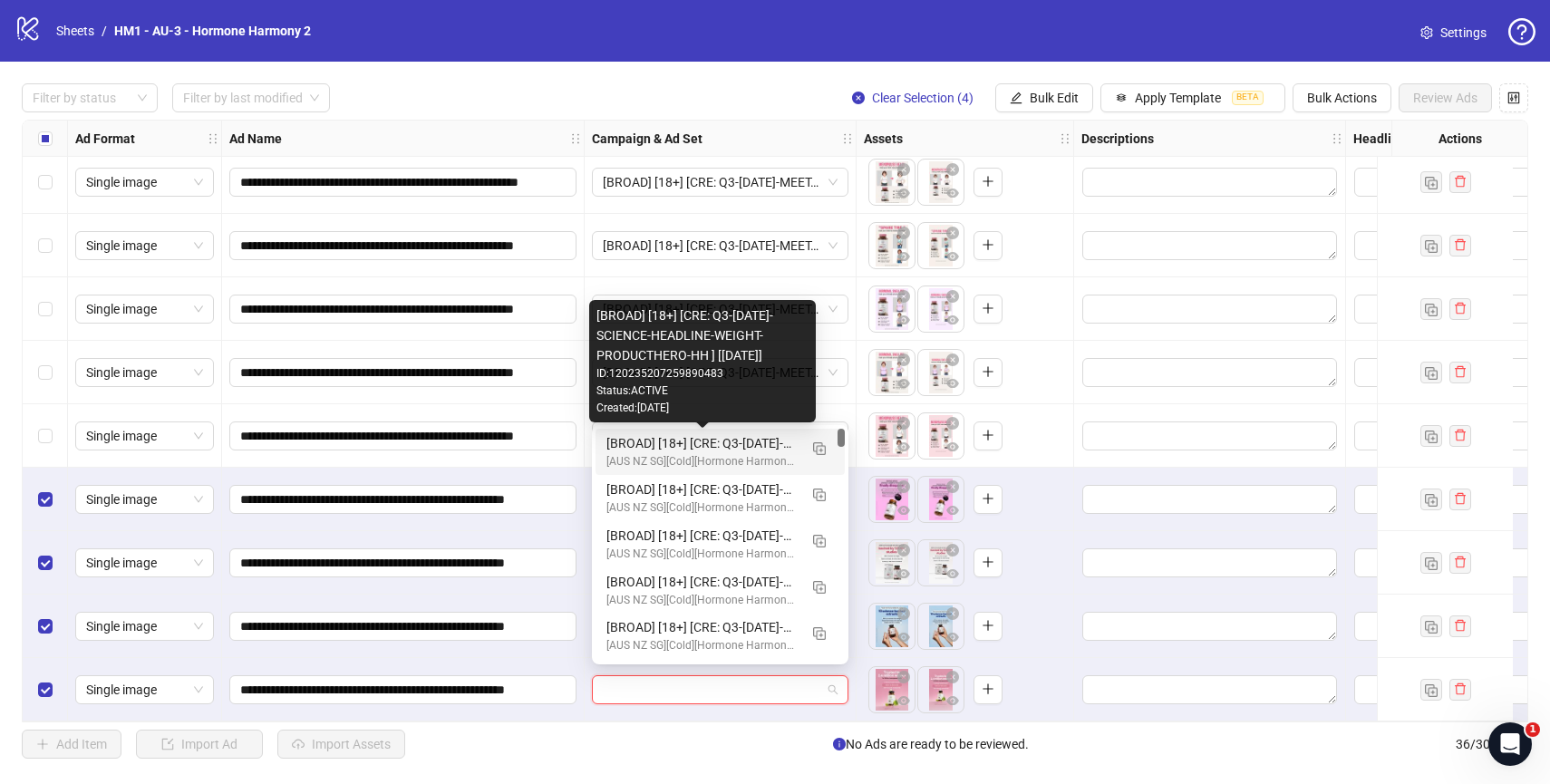
click at [749, 444] on div "[BROAD] [18+] [CRE: Q3-[DATE]-SCIENCE-HEADLINE-WEIGHT-PRODUCTHERO-HH ] [[DATE]]" at bounding box center [702, 443] width 191 height 20
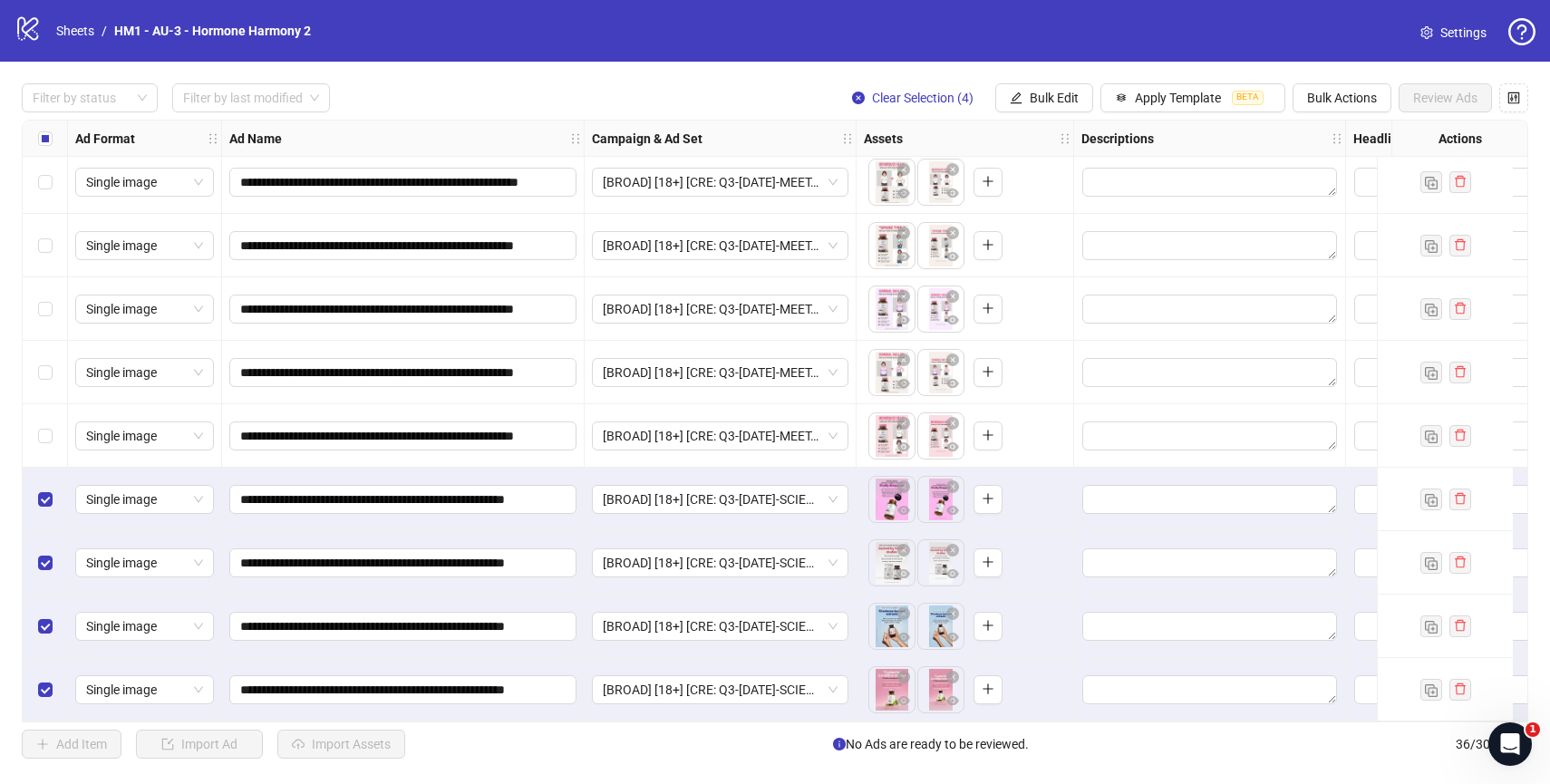
click at [473, 739] on div "Add Item Import Ad Import Assets No Ads are ready to be reviewed. 36 / 300 items" at bounding box center [775, 744] width 1506 height 29
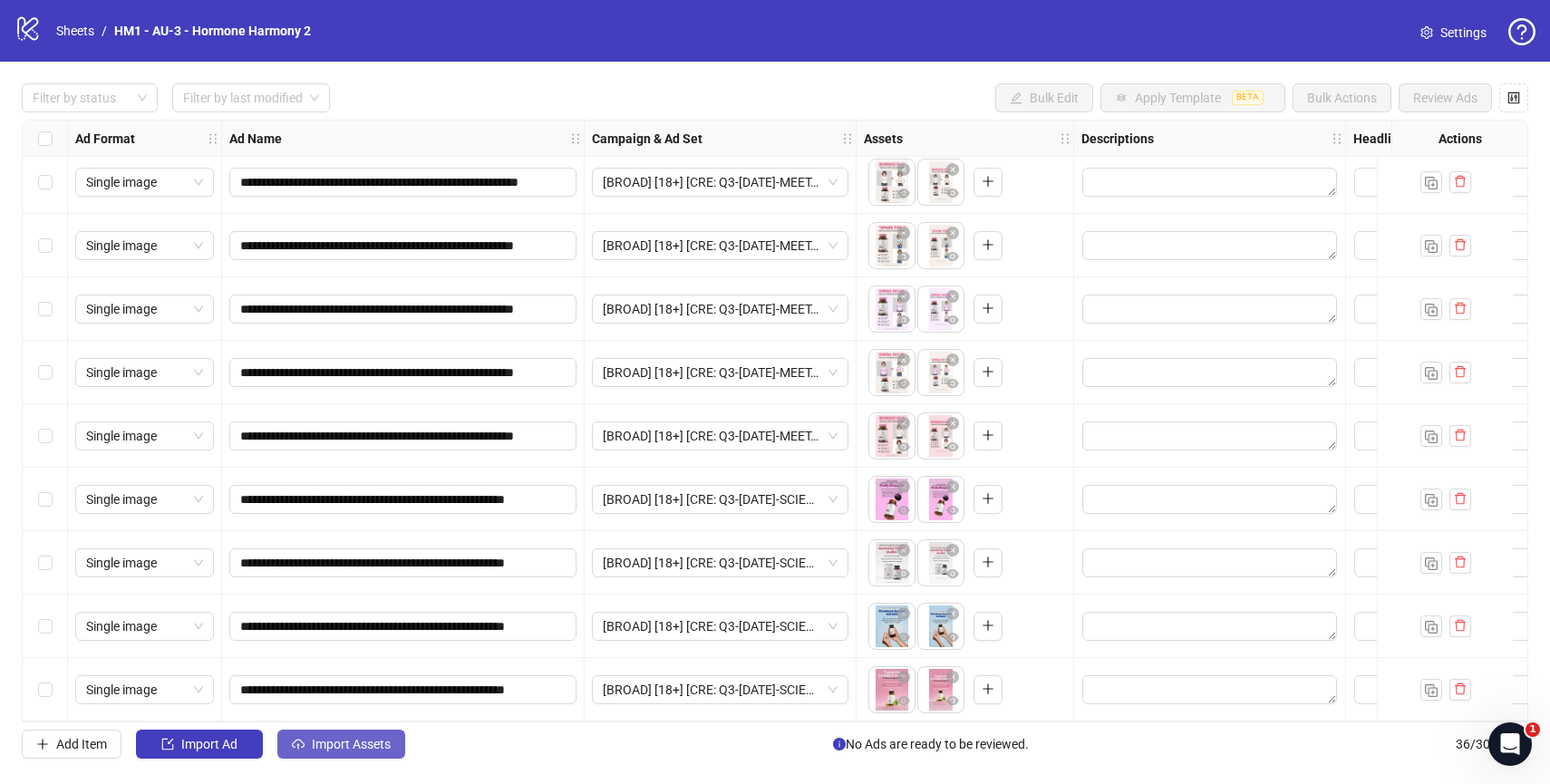
click at [382, 740] on span "Import Assets" at bounding box center [351, 743] width 79 height 15
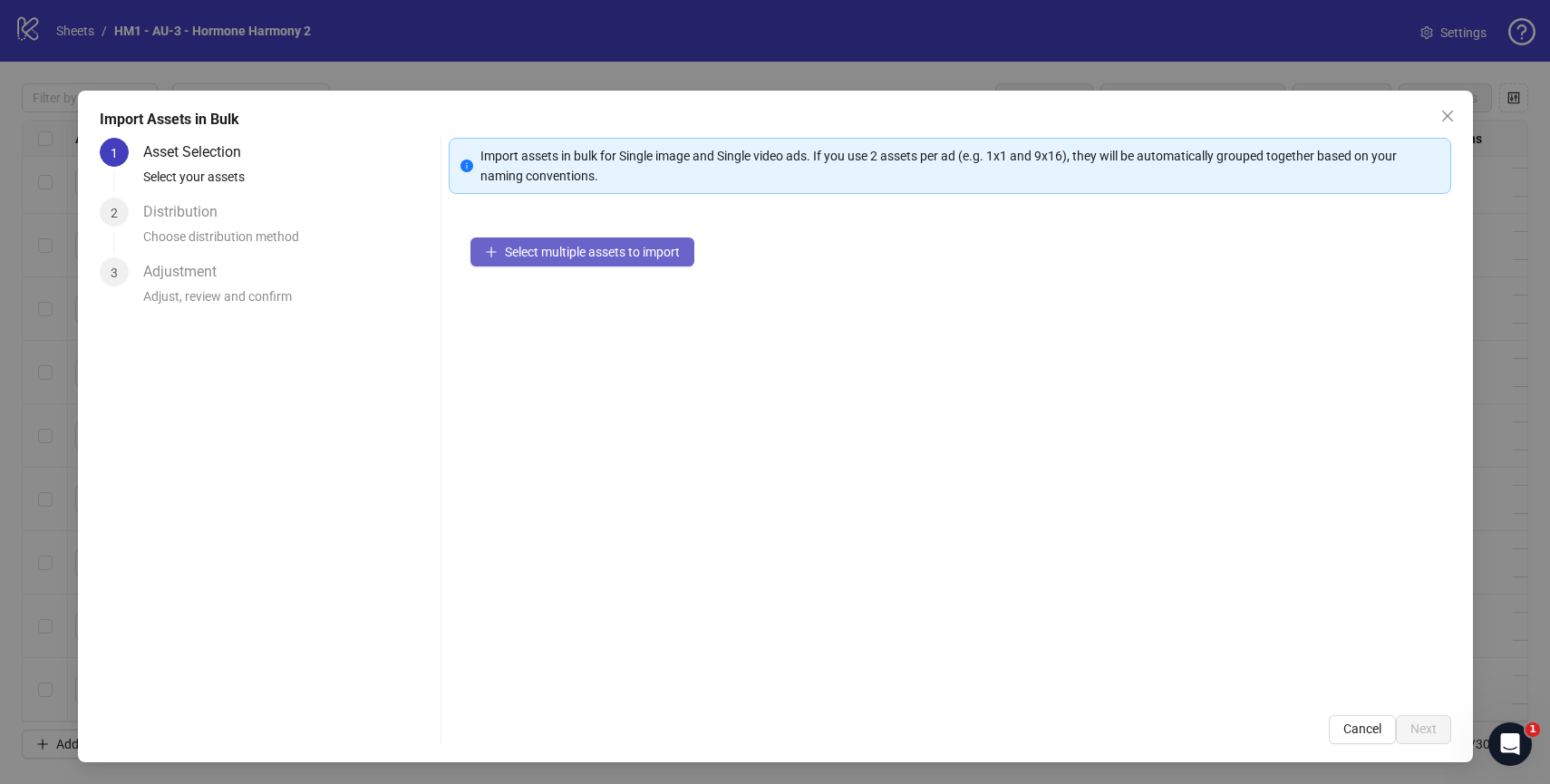
click at [623, 248] on span "Select multiple assets to import" at bounding box center [592, 251] width 174 height 15
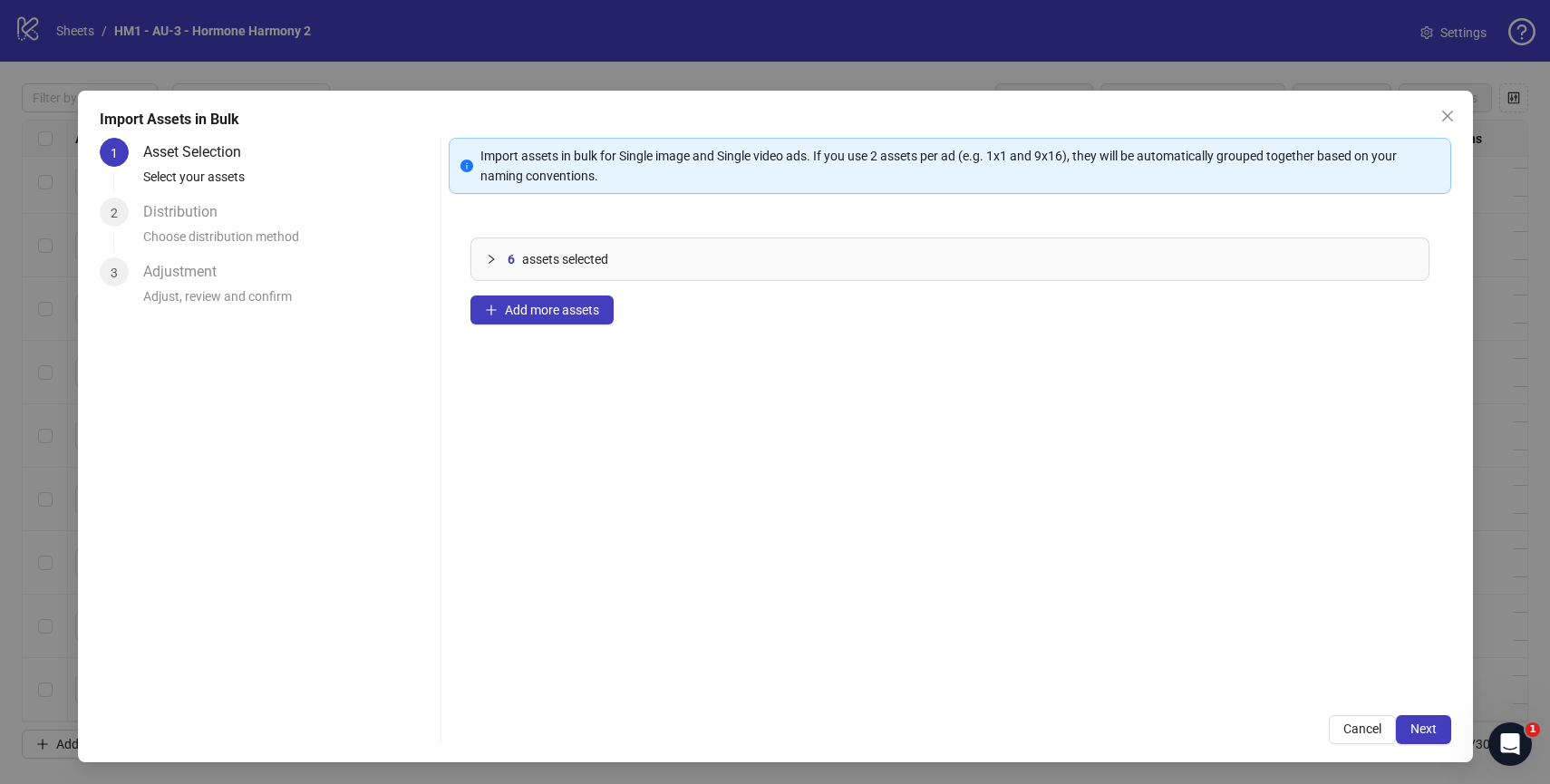
click at [1420, 713] on div "Import assets in bulk for Single image and Single video ads. If you use 2 asset…" at bounding box center [950, 441] width 1002 height 607
click at [1420, 728] on span "Next" at bounding box center [1423, 728] width 26 height 15
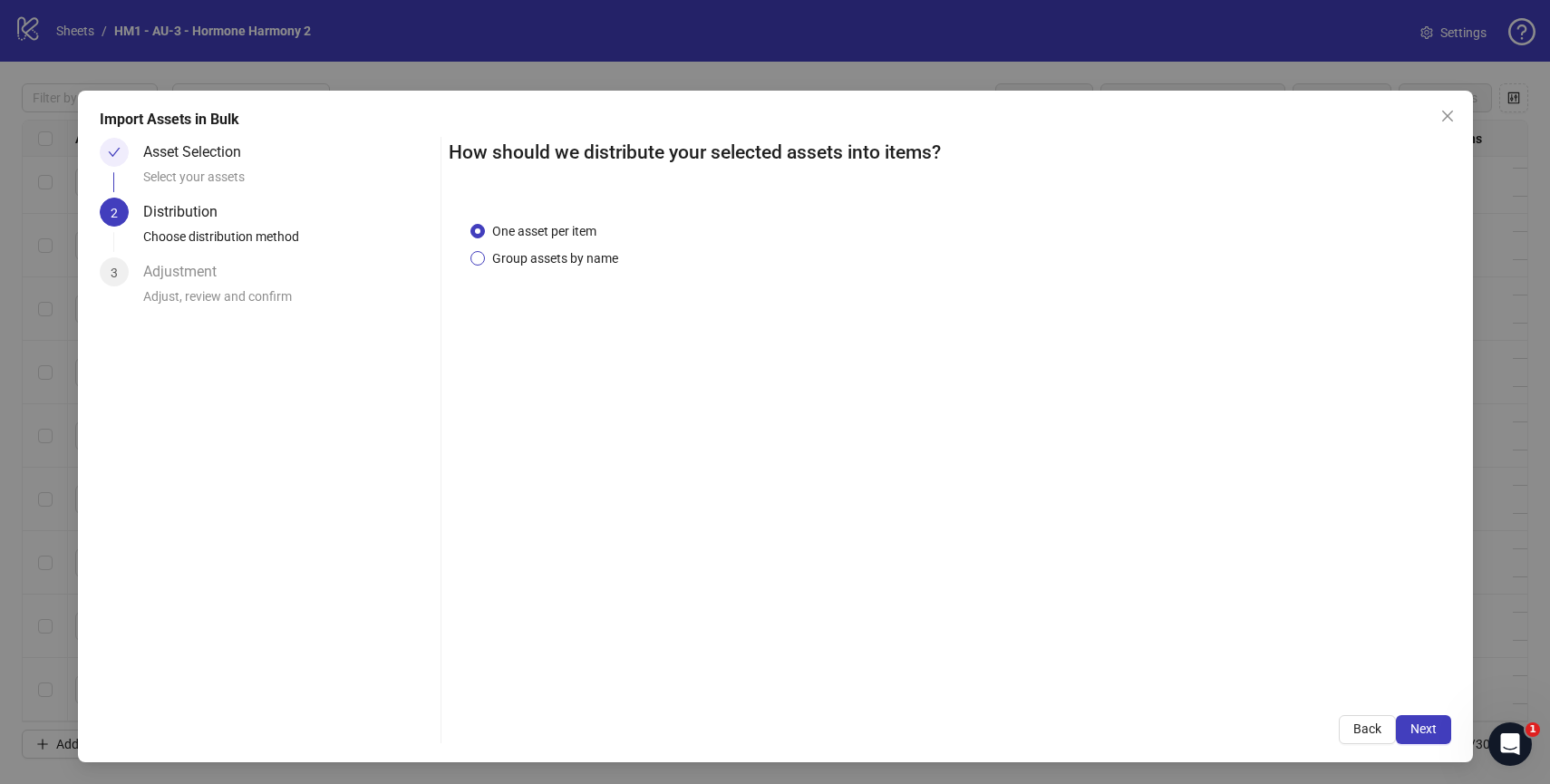
click at [572, 258] on span "Group assets by name" at bounding box center [554, 258] width 141 height 20
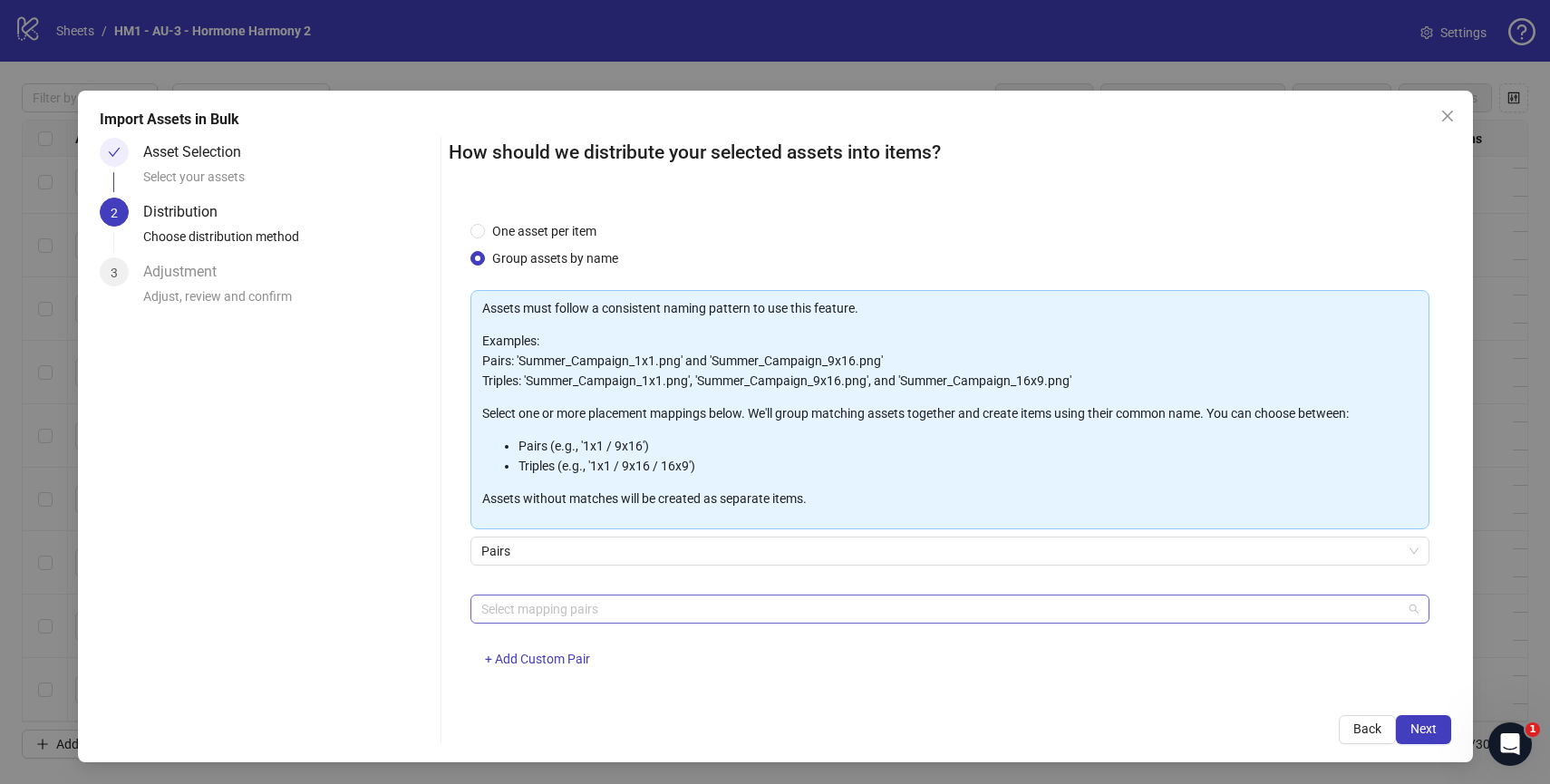
click at [808, 603] on div at bounding box center [940, 609] width 933 height 25
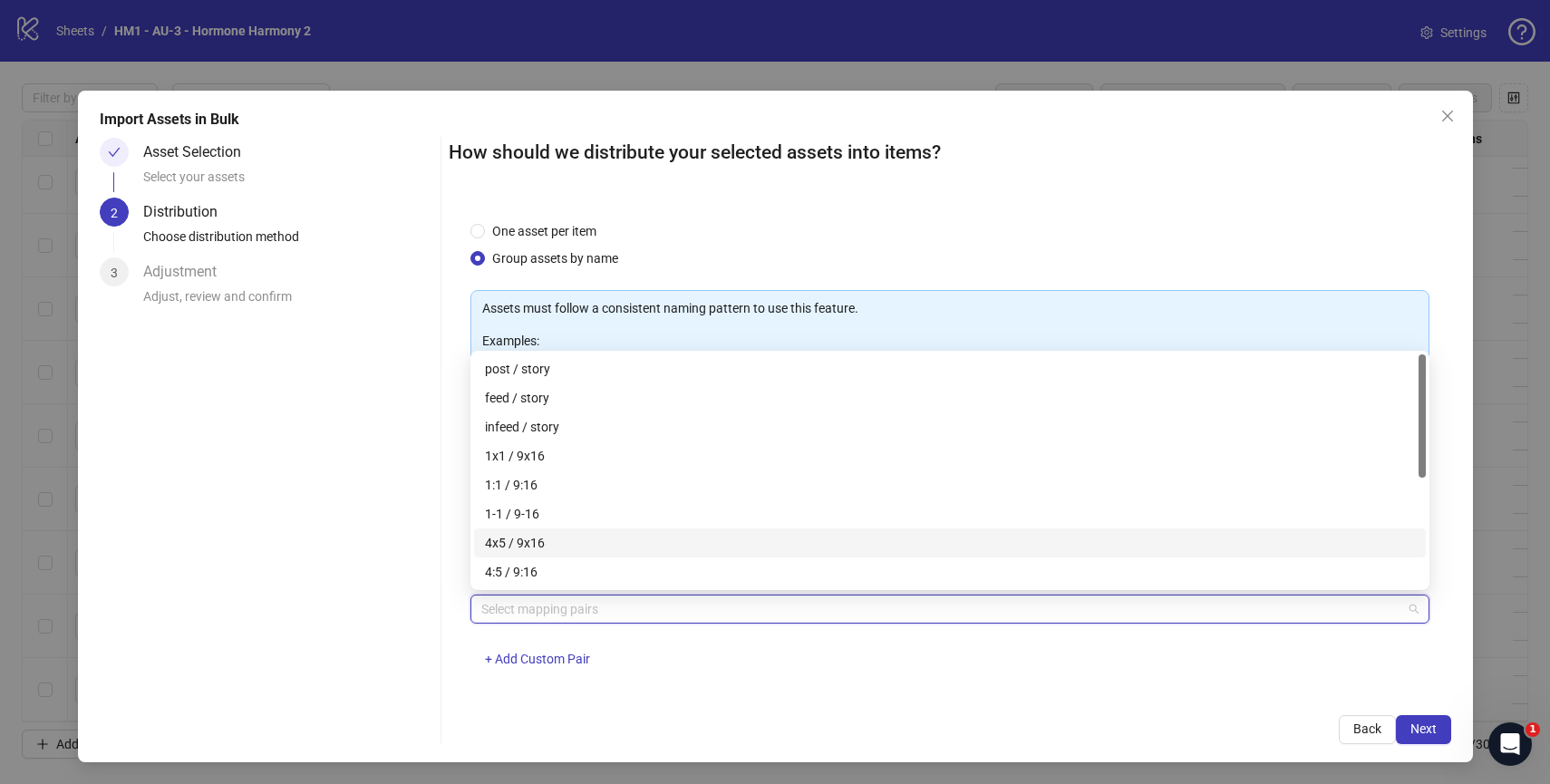
click at [768, 533] on div "4x5 / 9x16" at bounding box center [949, 543] width 930 height 20
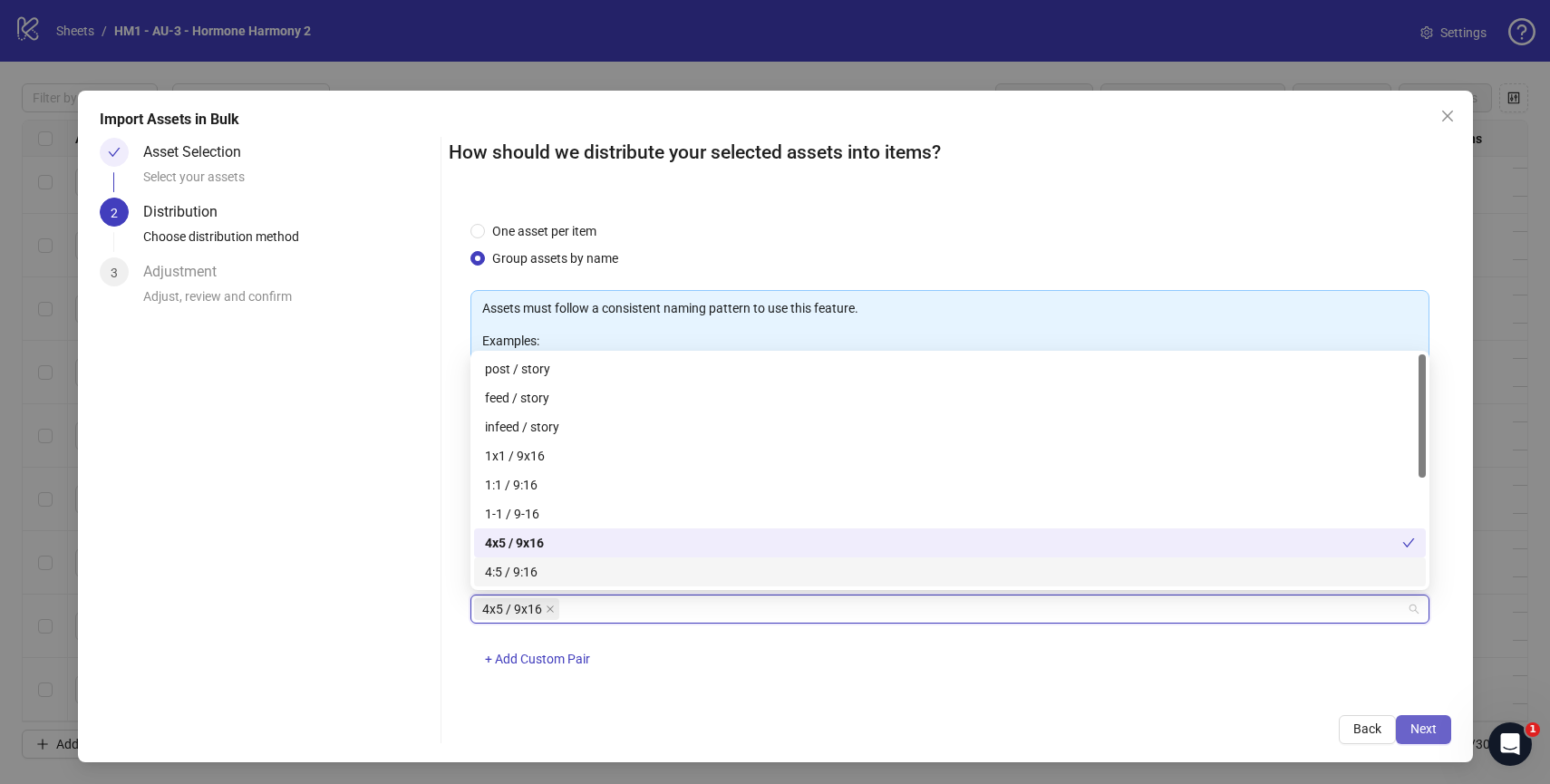
click at [1433, 732] on span "Next" at bounding box center [1423, 728] width 26 height 15
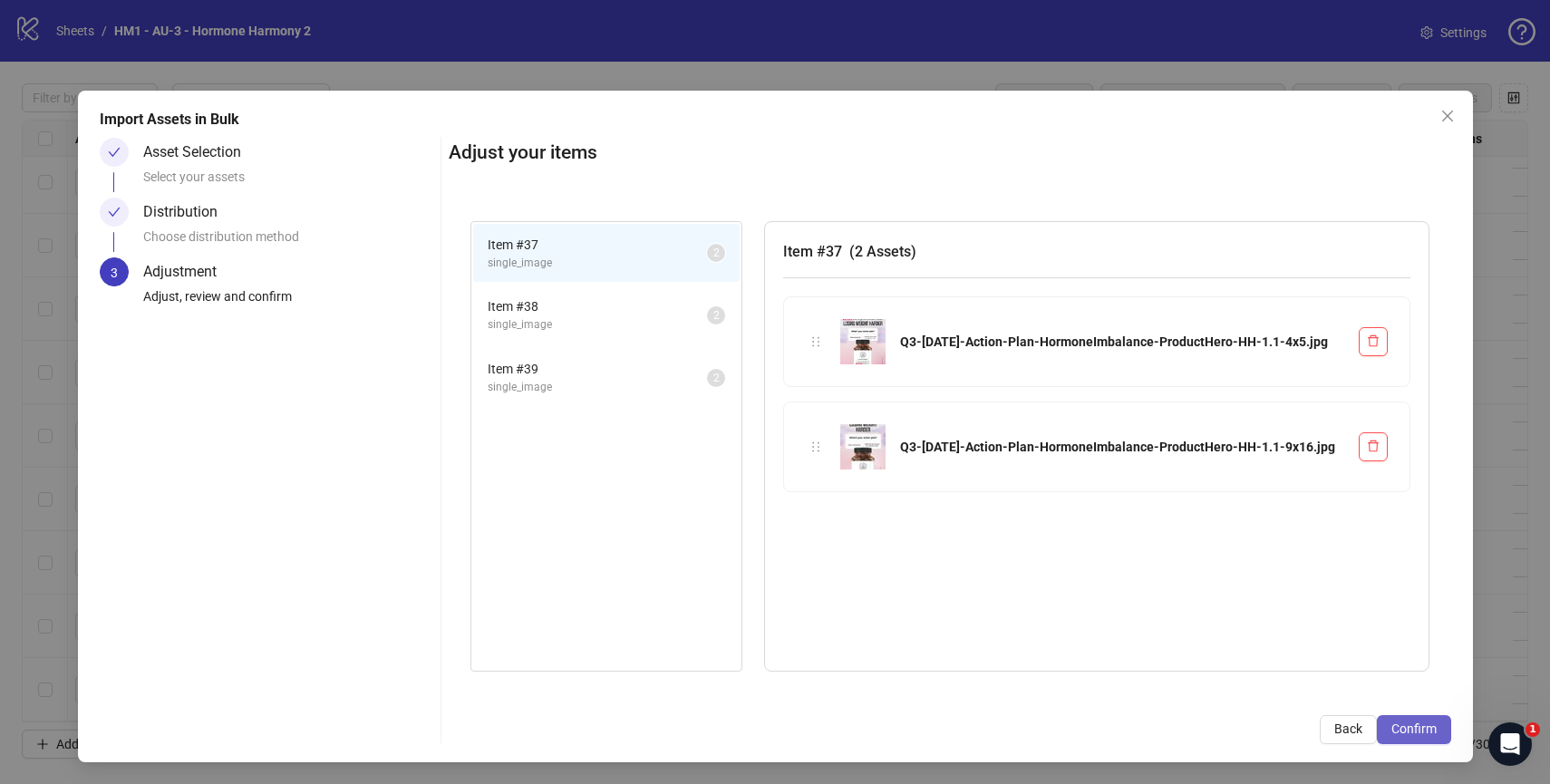
click at [1410, 723] on span "Confirm" at bounding box center [1413, 728] width 46 height 15
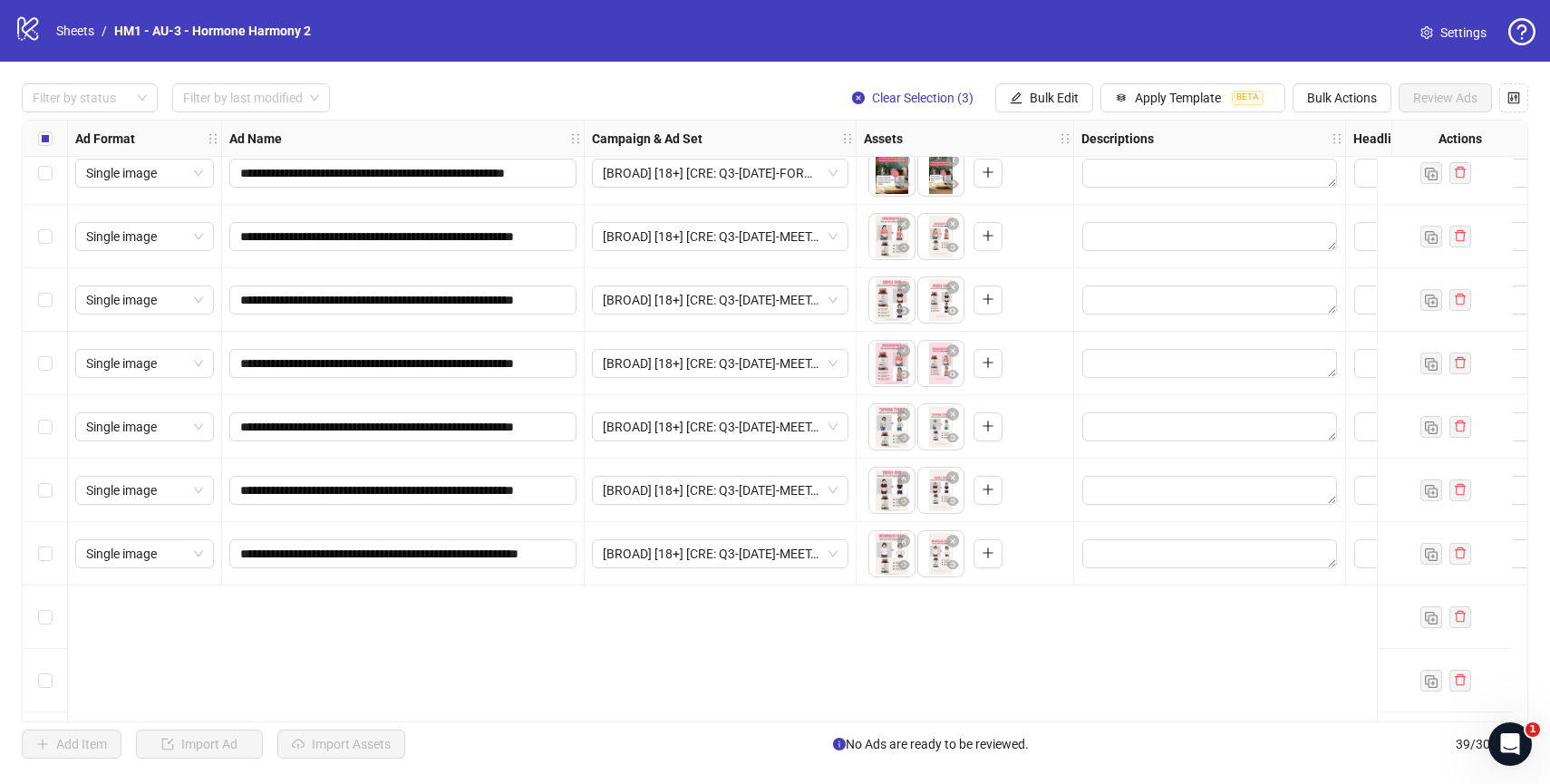
scroll to position [1917, 0]
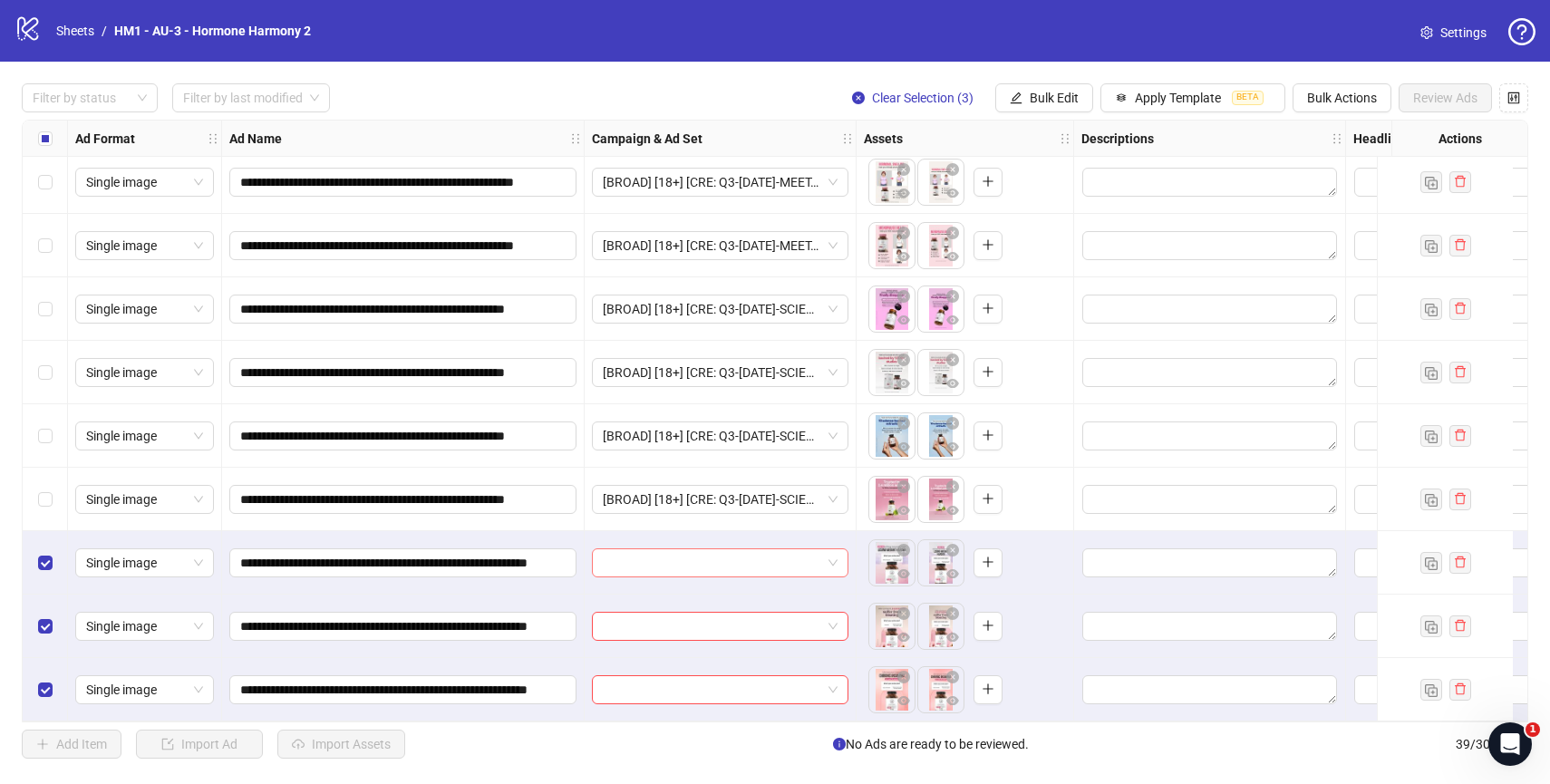
click at [838, 549] on div at bounding box center [720, 563] width 257 height 29
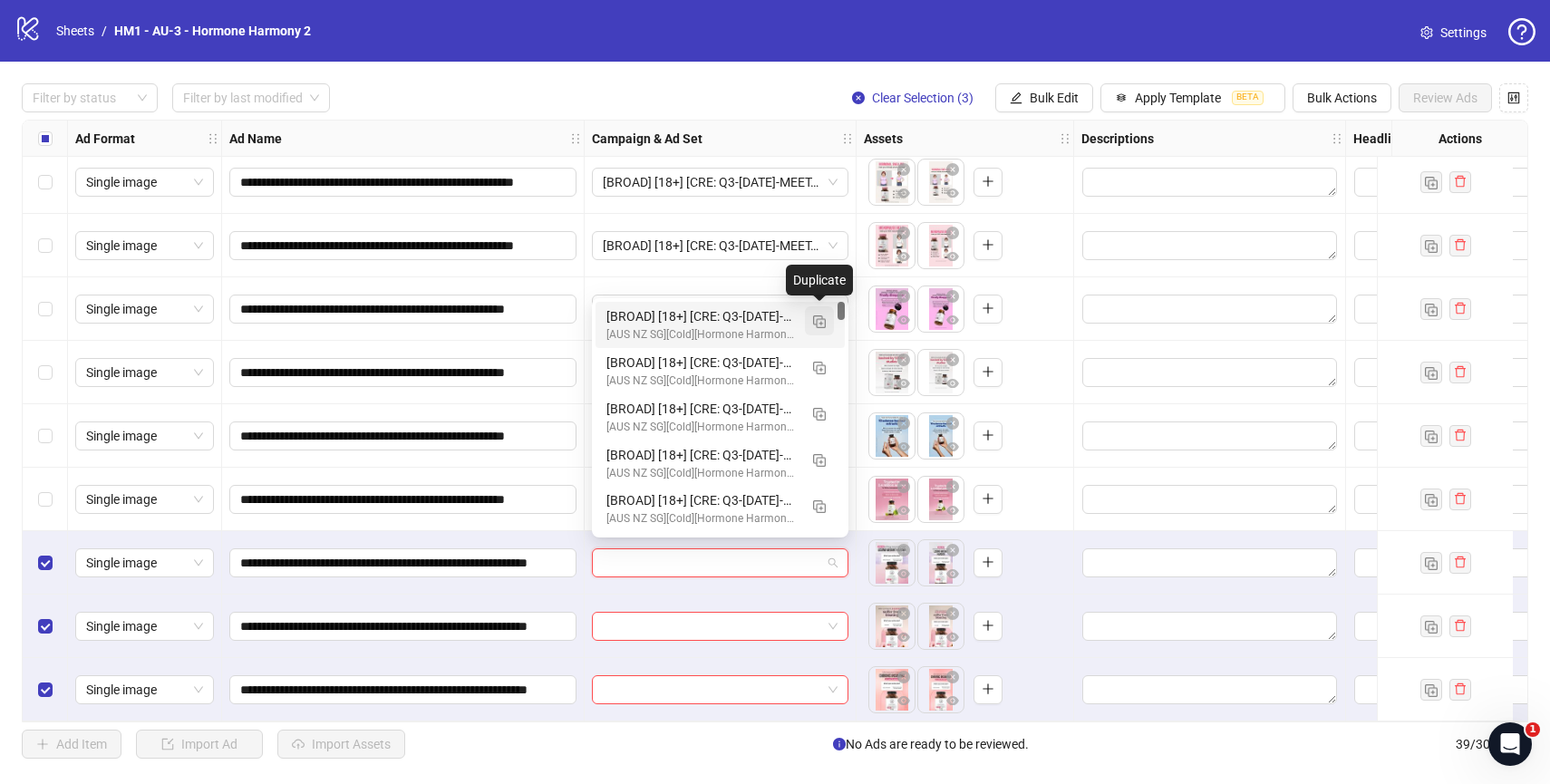
click at [818, 325] on img "button" at bounding box center [819, 321] width 13 height 13
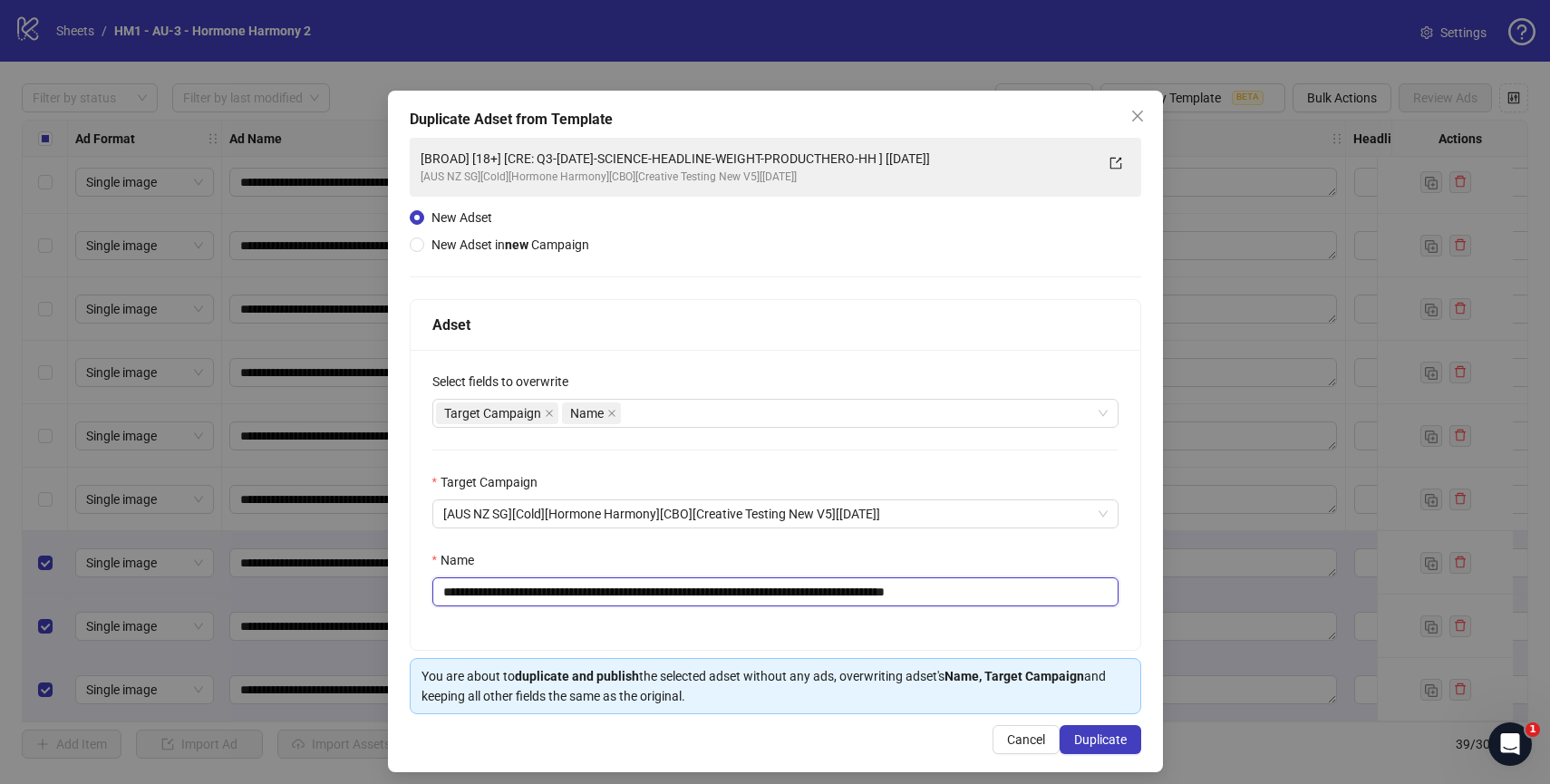
drag, startPoint x: 559, startPoint y: 598, endPoint x: 927, endPoint y: 591, distance: 368.1
click at [927, 591] on input "**********" at bounding box center [775, 592] width 686 height 29
paste input "*****"
click at [1073, 600] on input "**********" at bounding box center [775, 592] width 686 height 29
type input "**********"
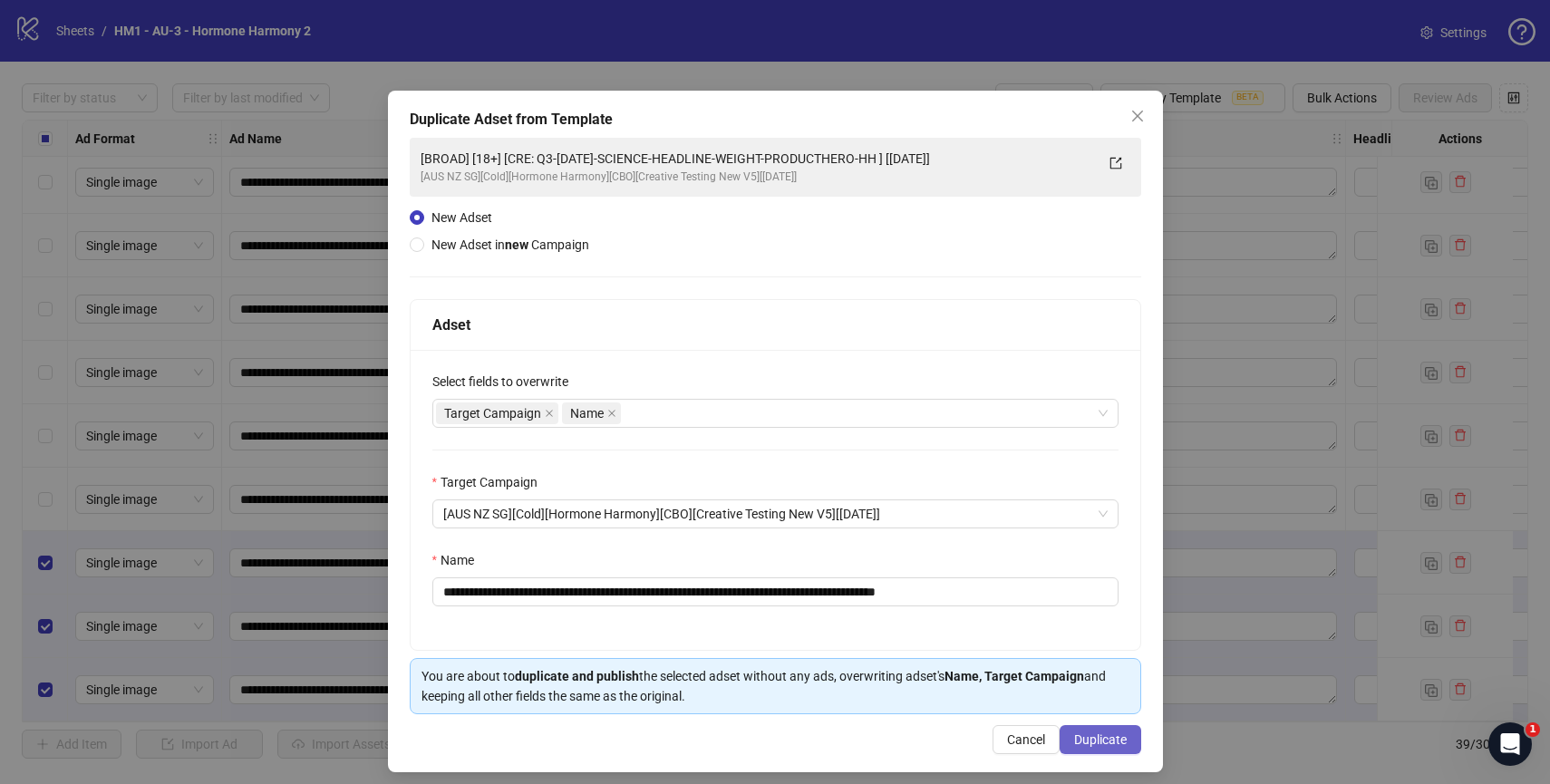
click at [1101, 748] on button "Duplicate" at bounding box center [1100, 739] width 81 height 29
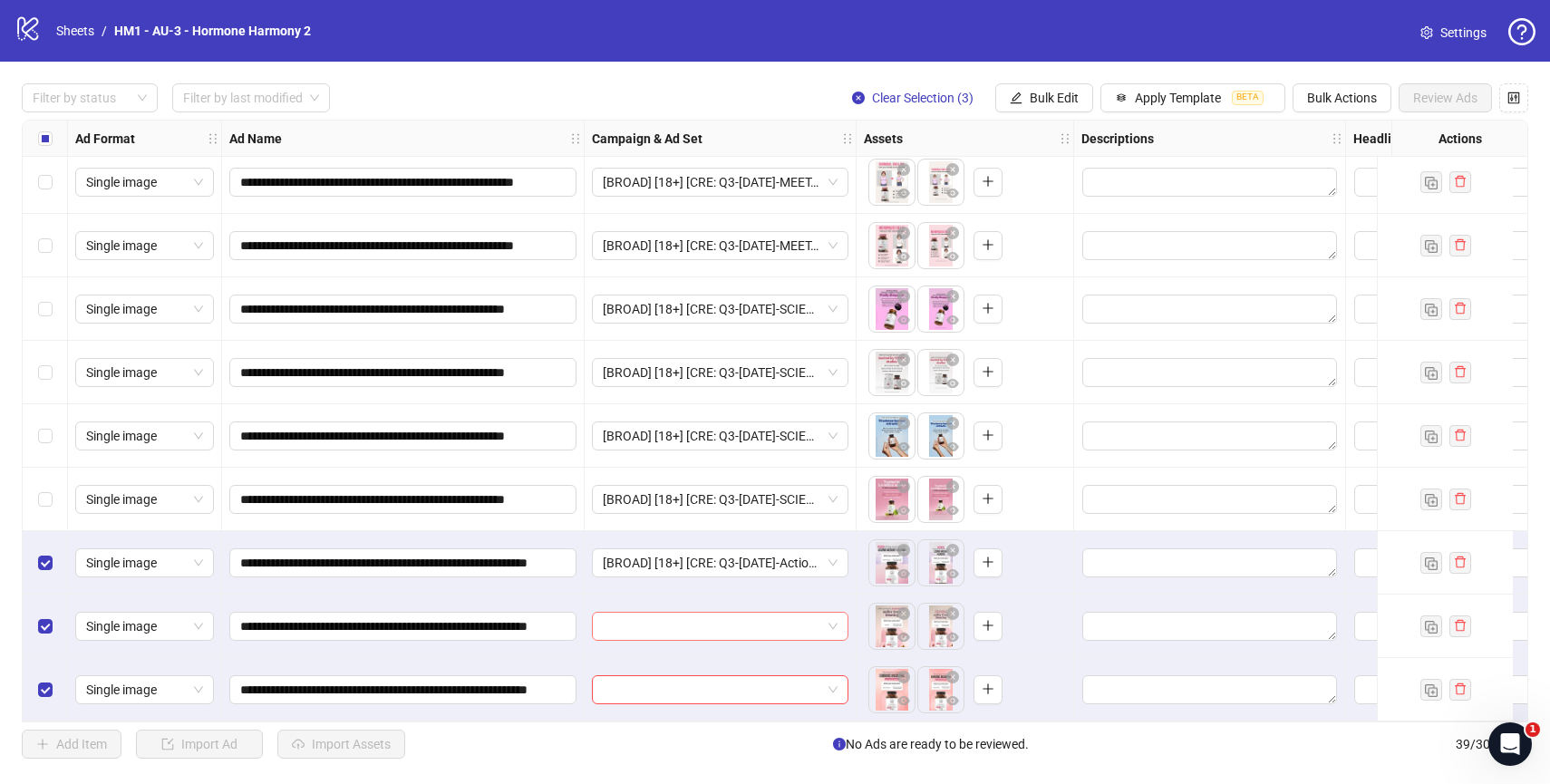
click at [725, 629] on input "search" at bounding box center [712, 626] width 218 height 27
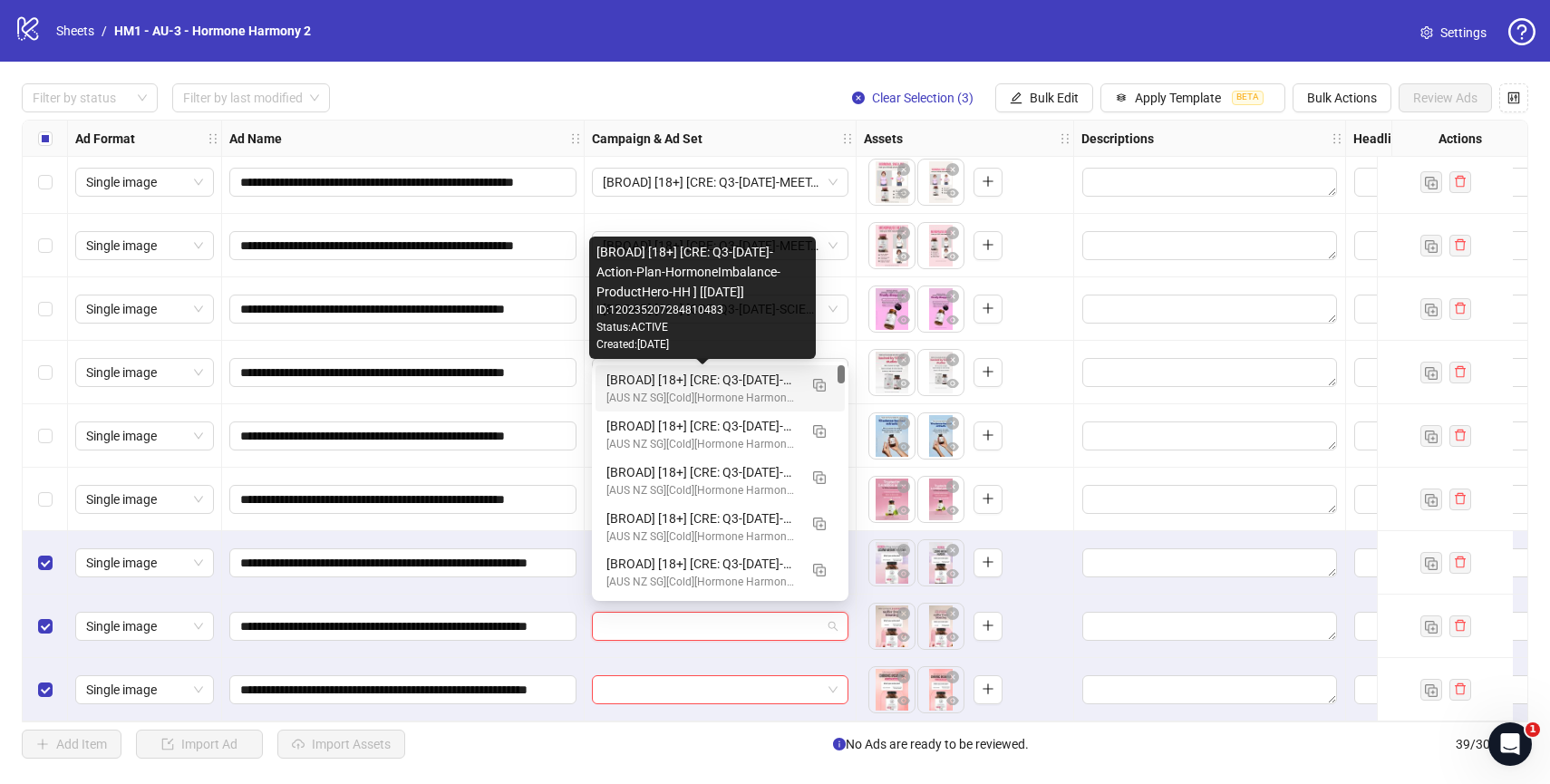
click at [669, 381] on div "[BROAD] [18+] [CRE: Q3-[DATE]-Action-Plan-HormoneImbalance-ProductHero-HH ] [[D…" at bounding box center [702, 379] width 191 height 20
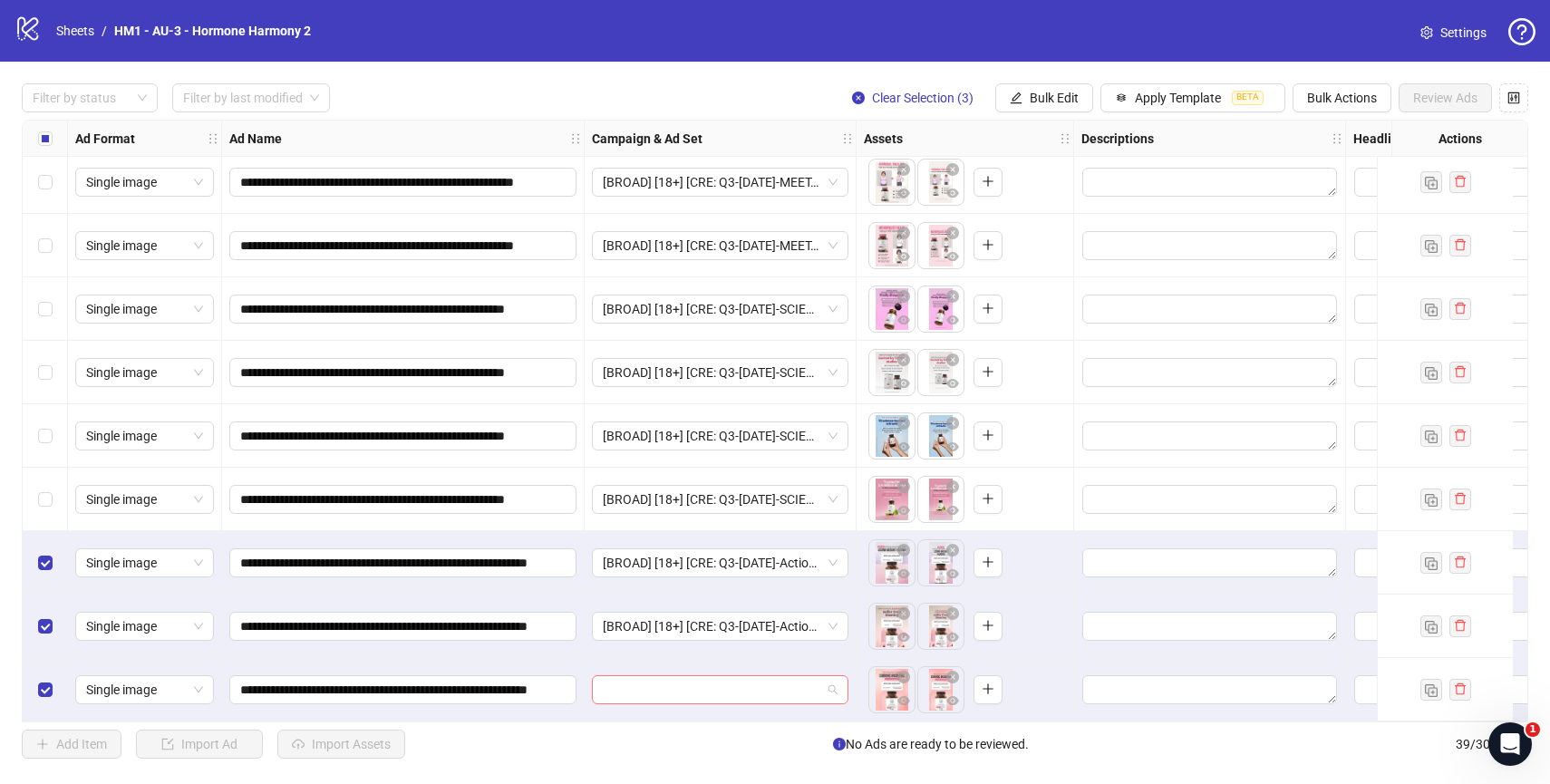
click at [703, 677] on input "search" at bounding box center [712, 690] width 218 height 27
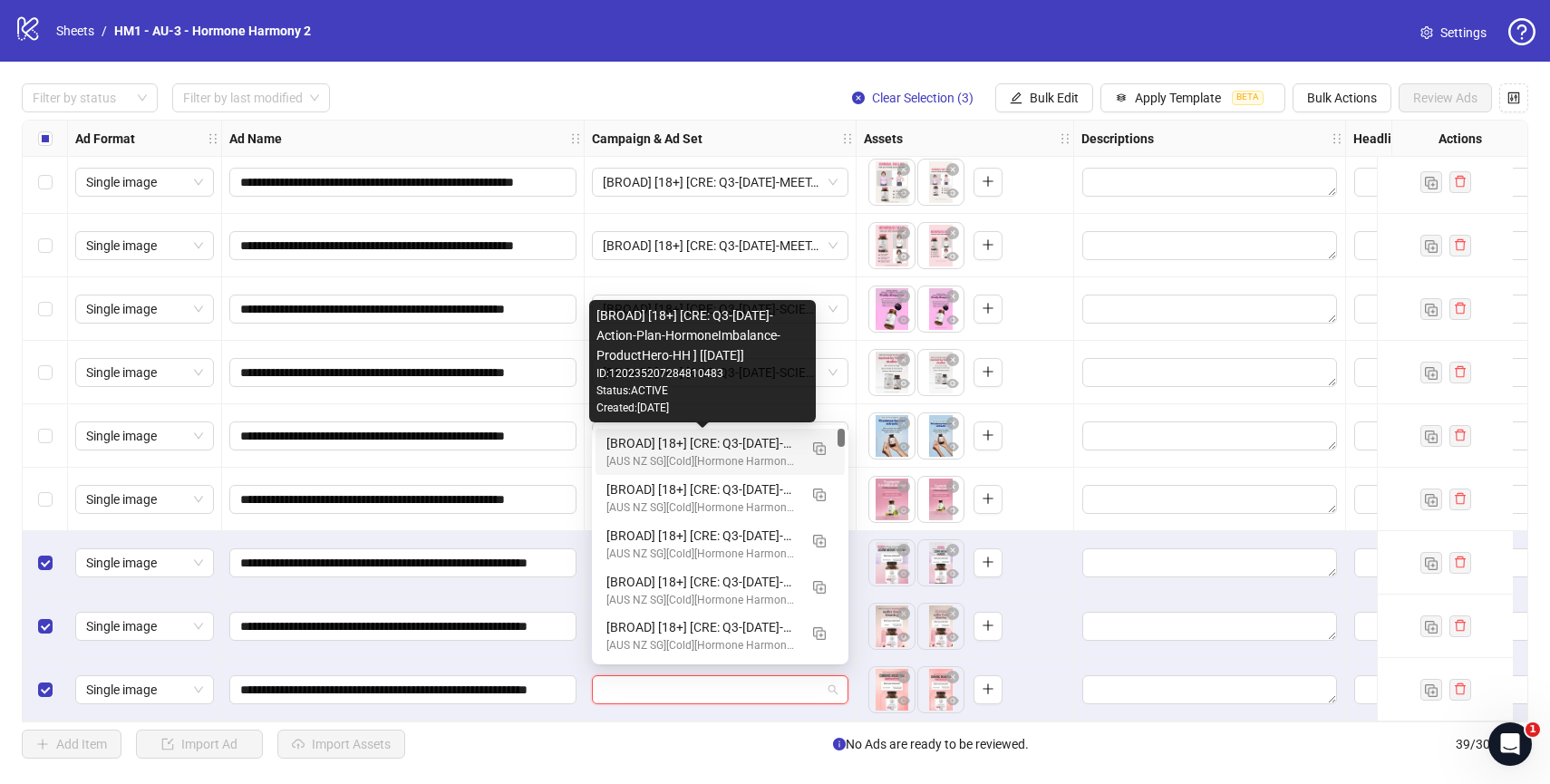
click at [725, 442] on div "[BROAD] [18+] [CRE: Q3-[DATE]-Action-Plan-HormoneImbalance-ProductHero-HH ] [[D…" at bounding box center [702, 443] width 191 height 20
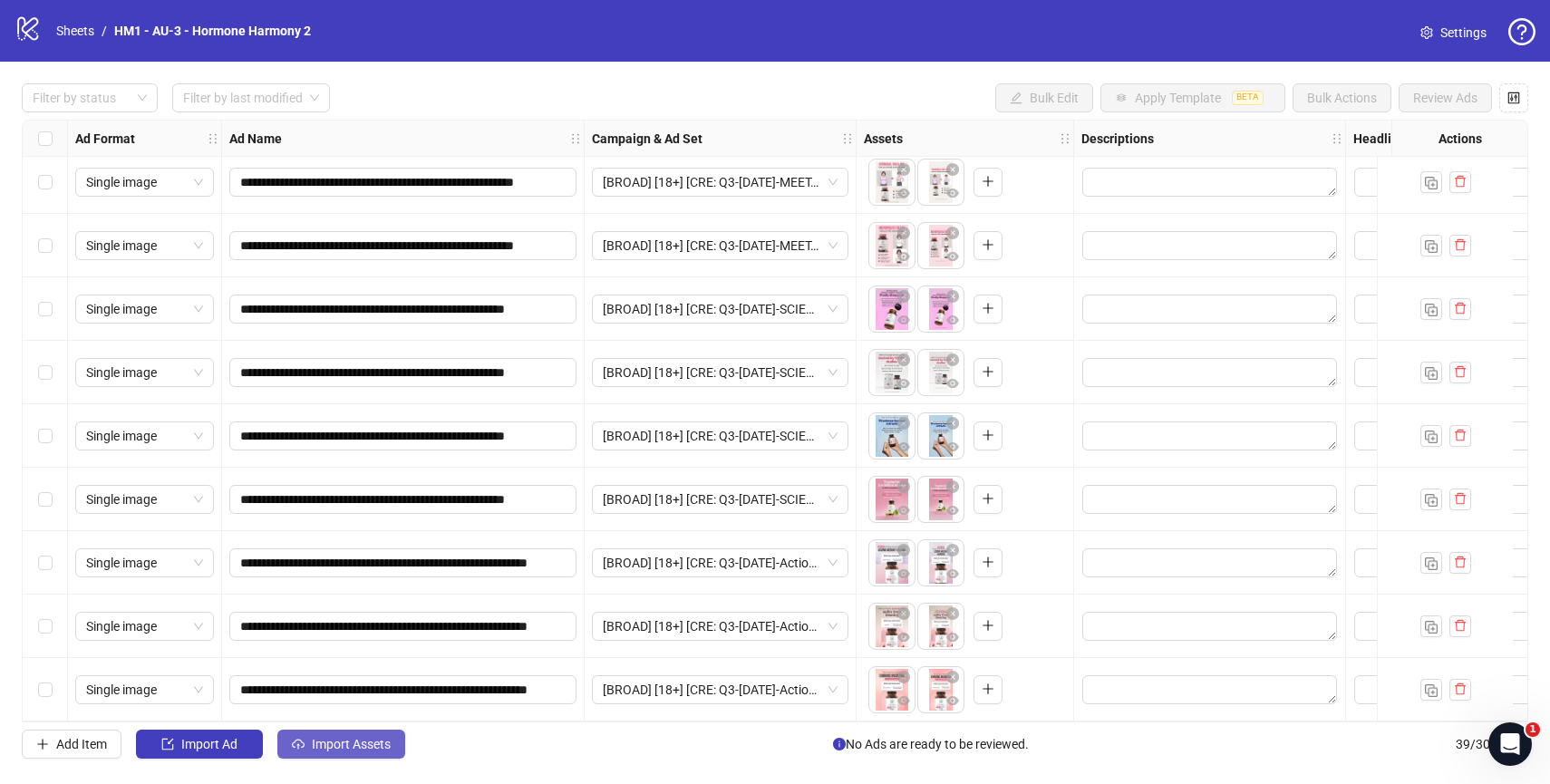
click at [344, 734] on button "Import Assets" at bounding box center [341, 744] width 128 height 29
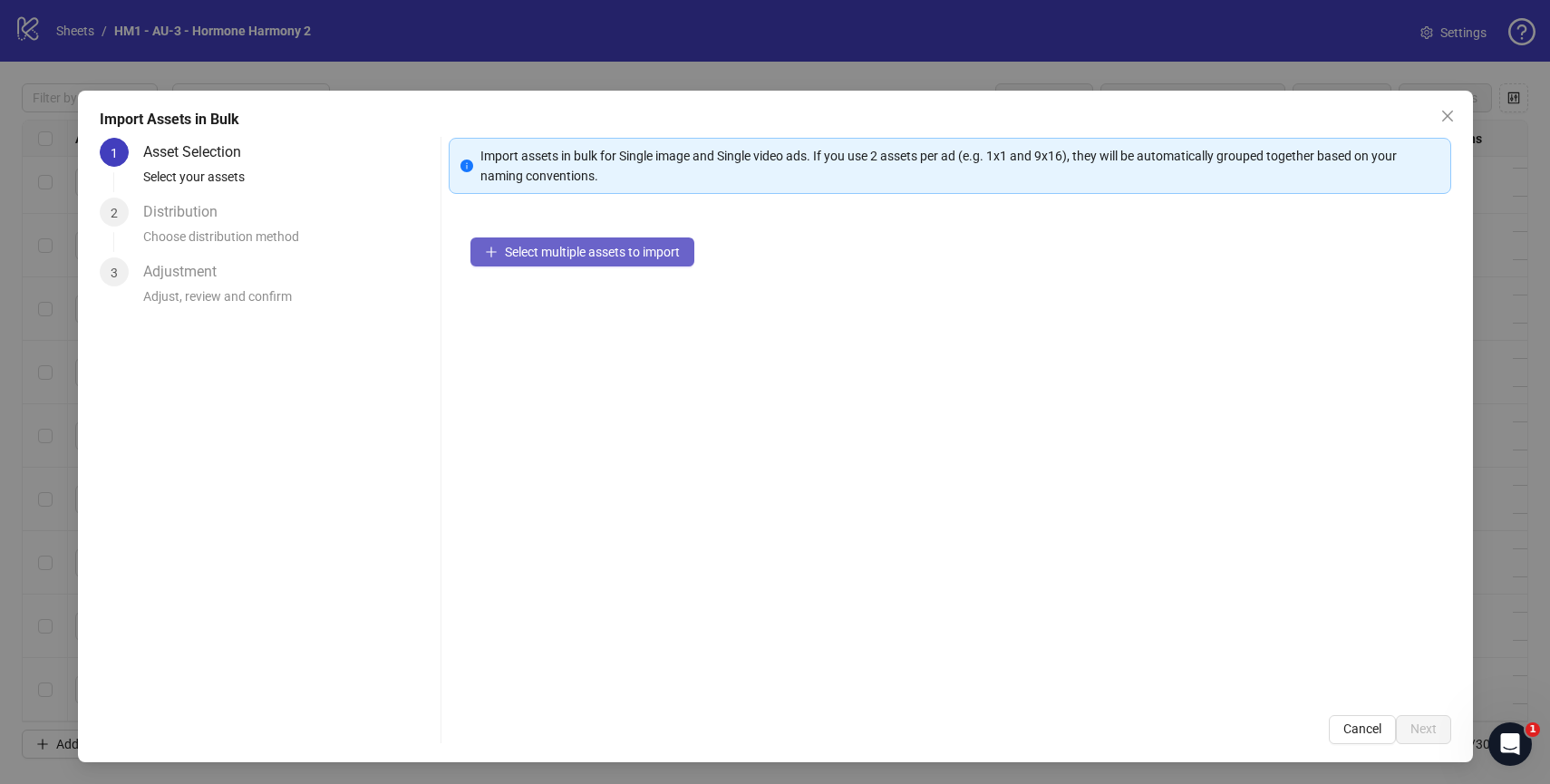
click at [655, 251] on span "Select multiple assets to import" at bounding box center [592, 251] width 174 height 15
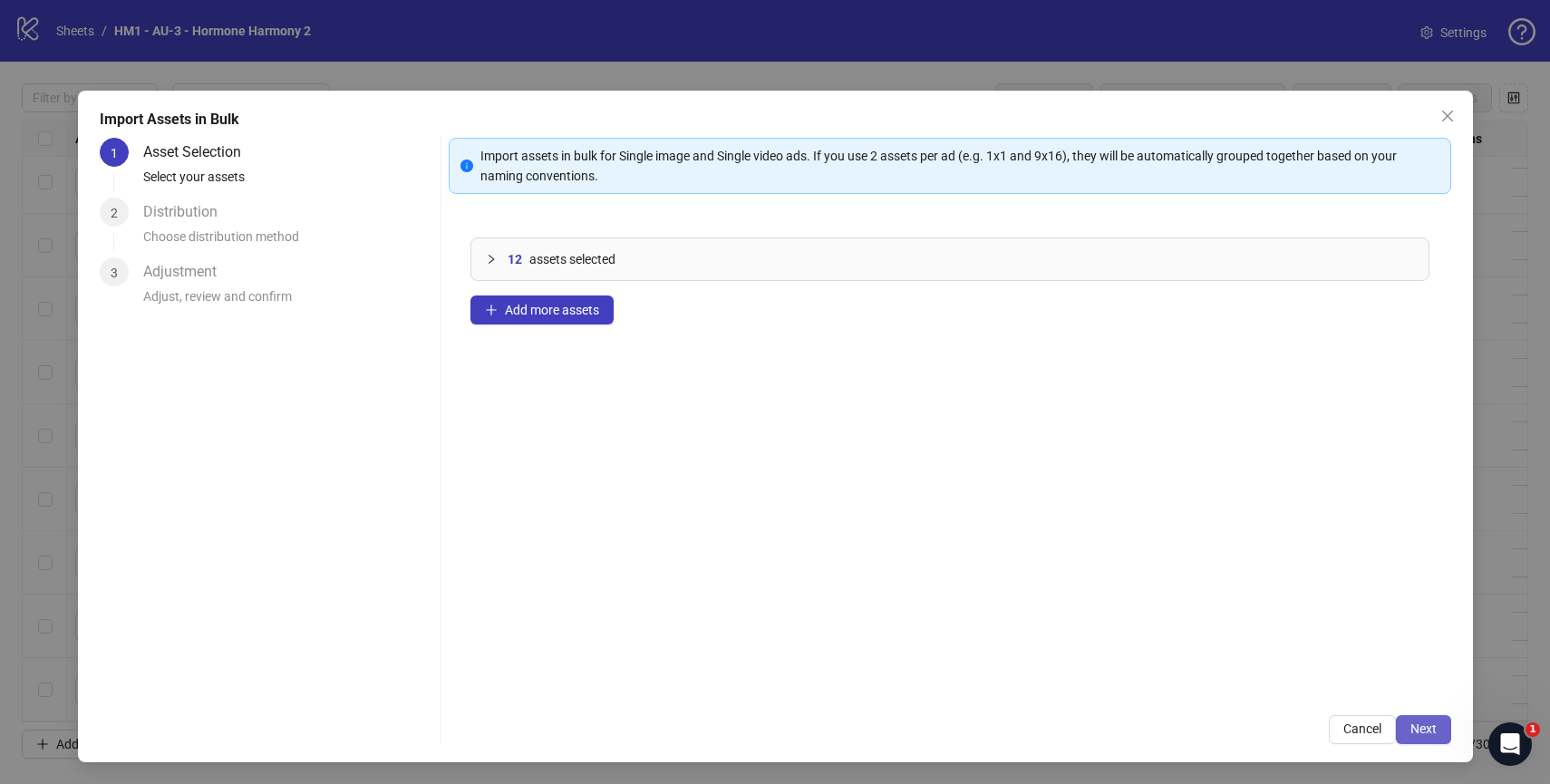
click at [1433, 723] on span "Next" at bounding box center [1423, 728] width 26 height 15
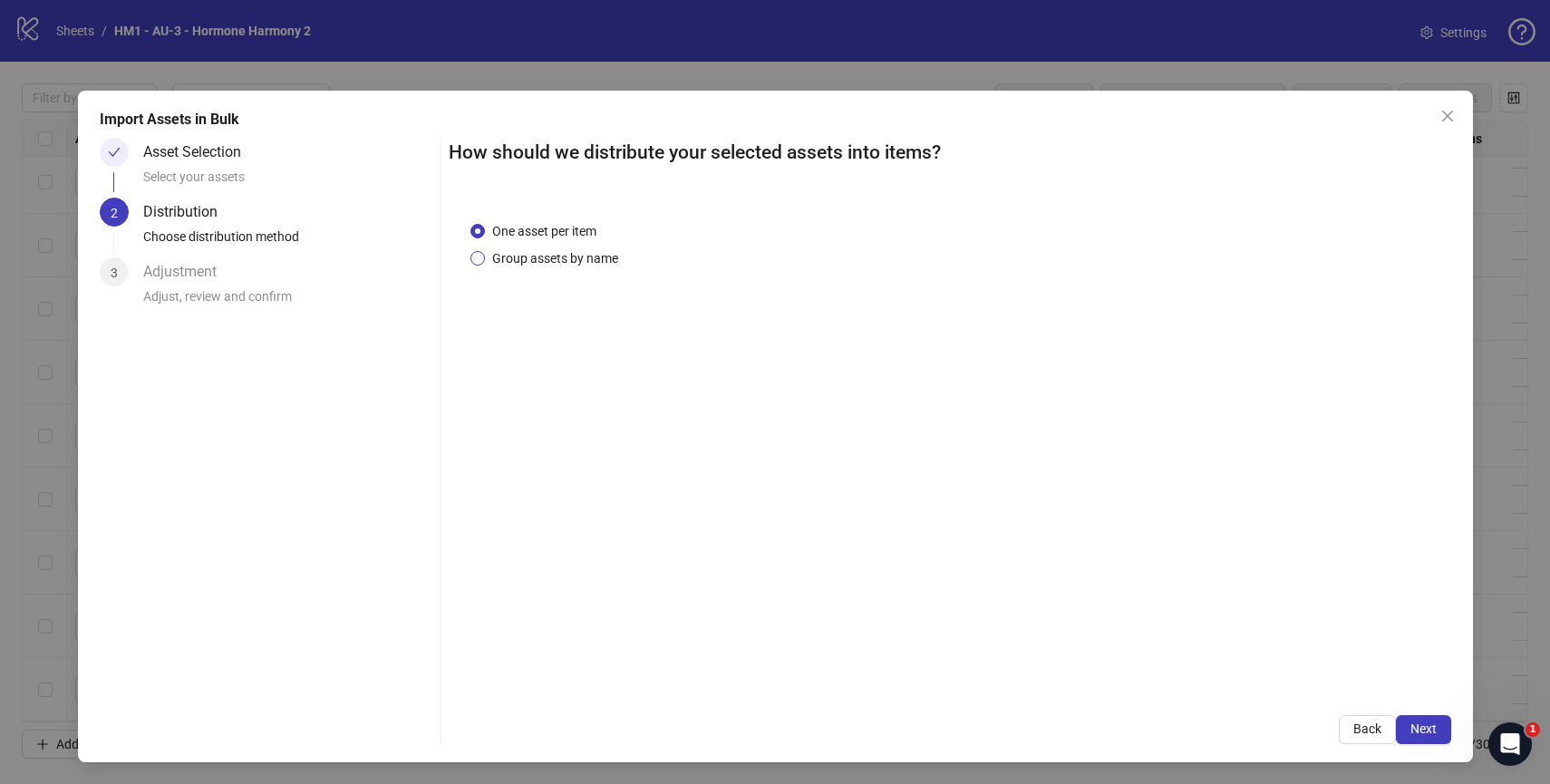
click at [588, 264] on span "Group assets by name" at bounding box center [554, 258] width 141 height 20
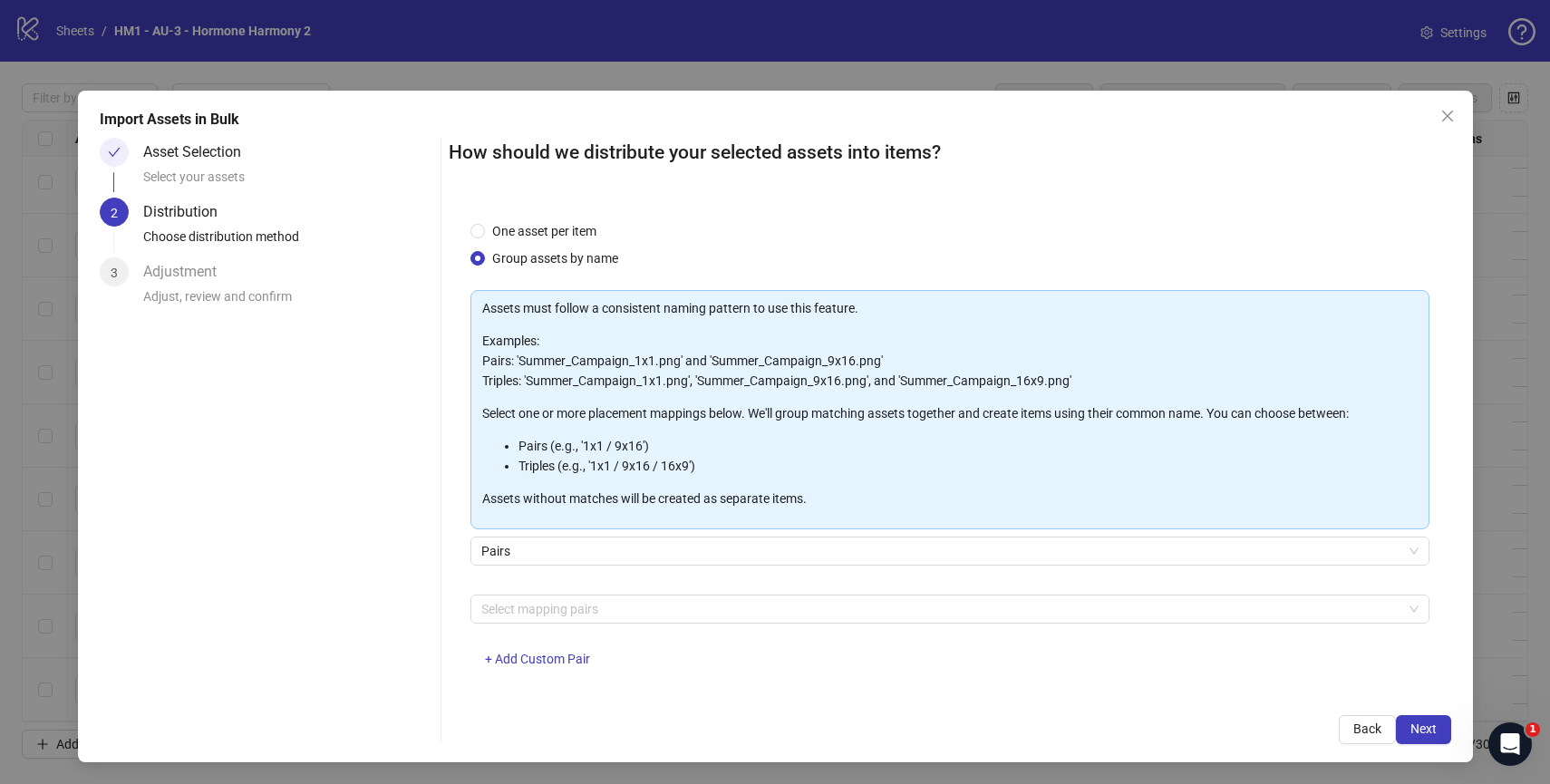
scroll to position [17, 0]
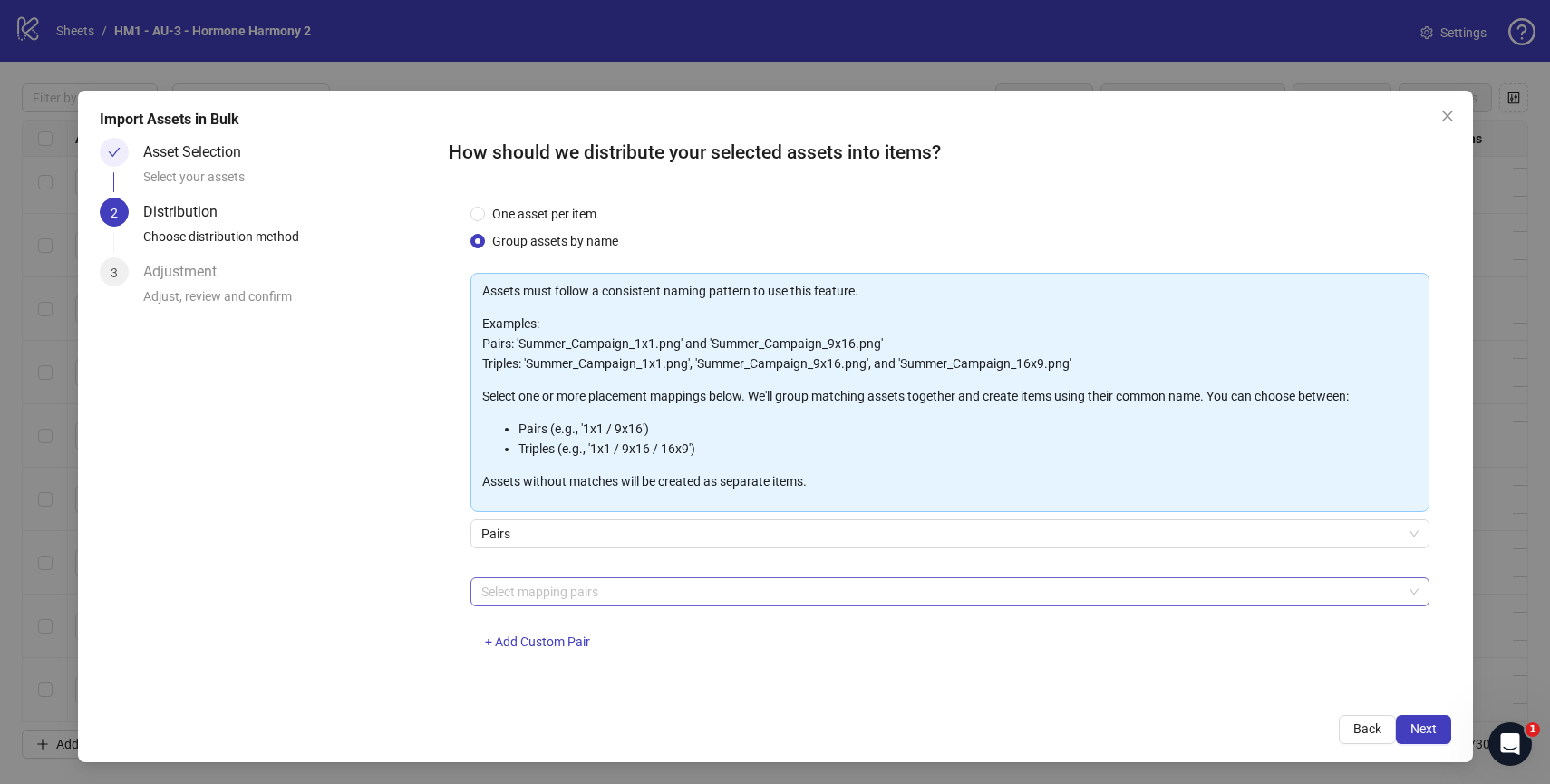
click at [686, 592] on div at bounding box center [940, 591] width 933 height 25
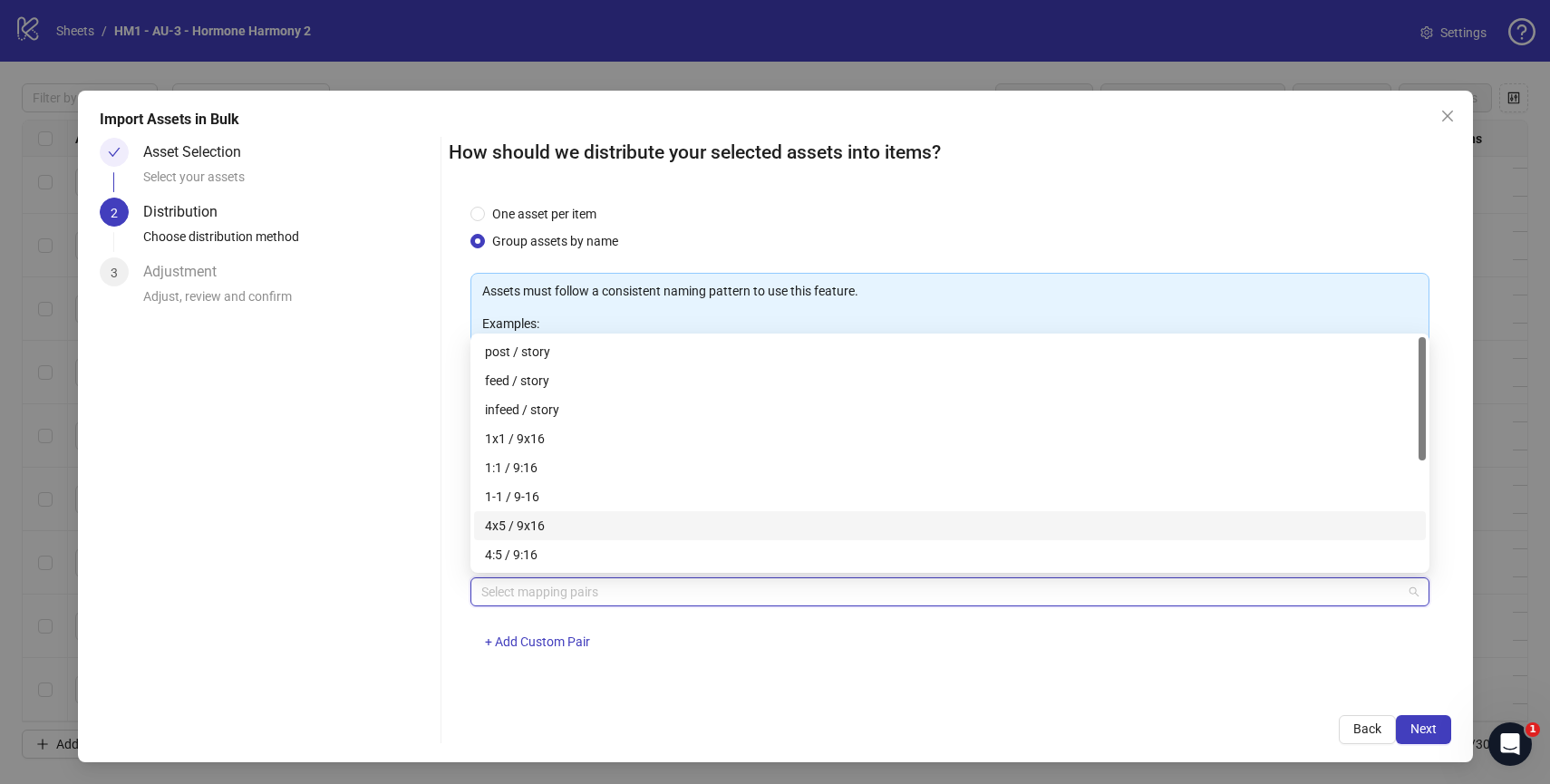
click at [670, 533] on div "4x5 / 9x16" at bounding box center [949, 525] width 930 height 20
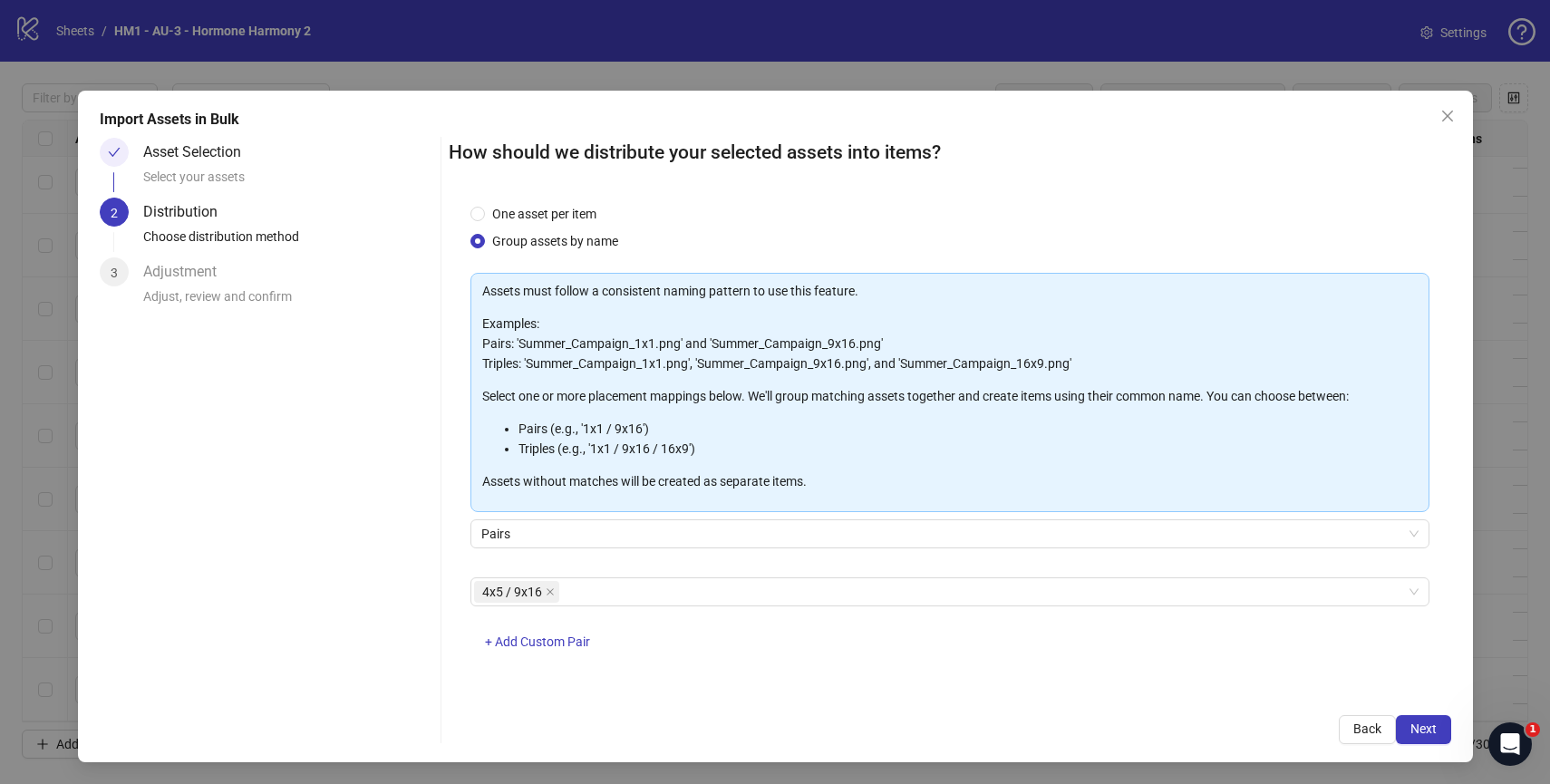
click at [798, 656] on div "4x5 / 9x16 + Add Custom Pair" at bounding box center [949, 624] width 959 height 94
click at [1408, 721] on button "Next" at bounding box center [1423, 730] width 55 height 29
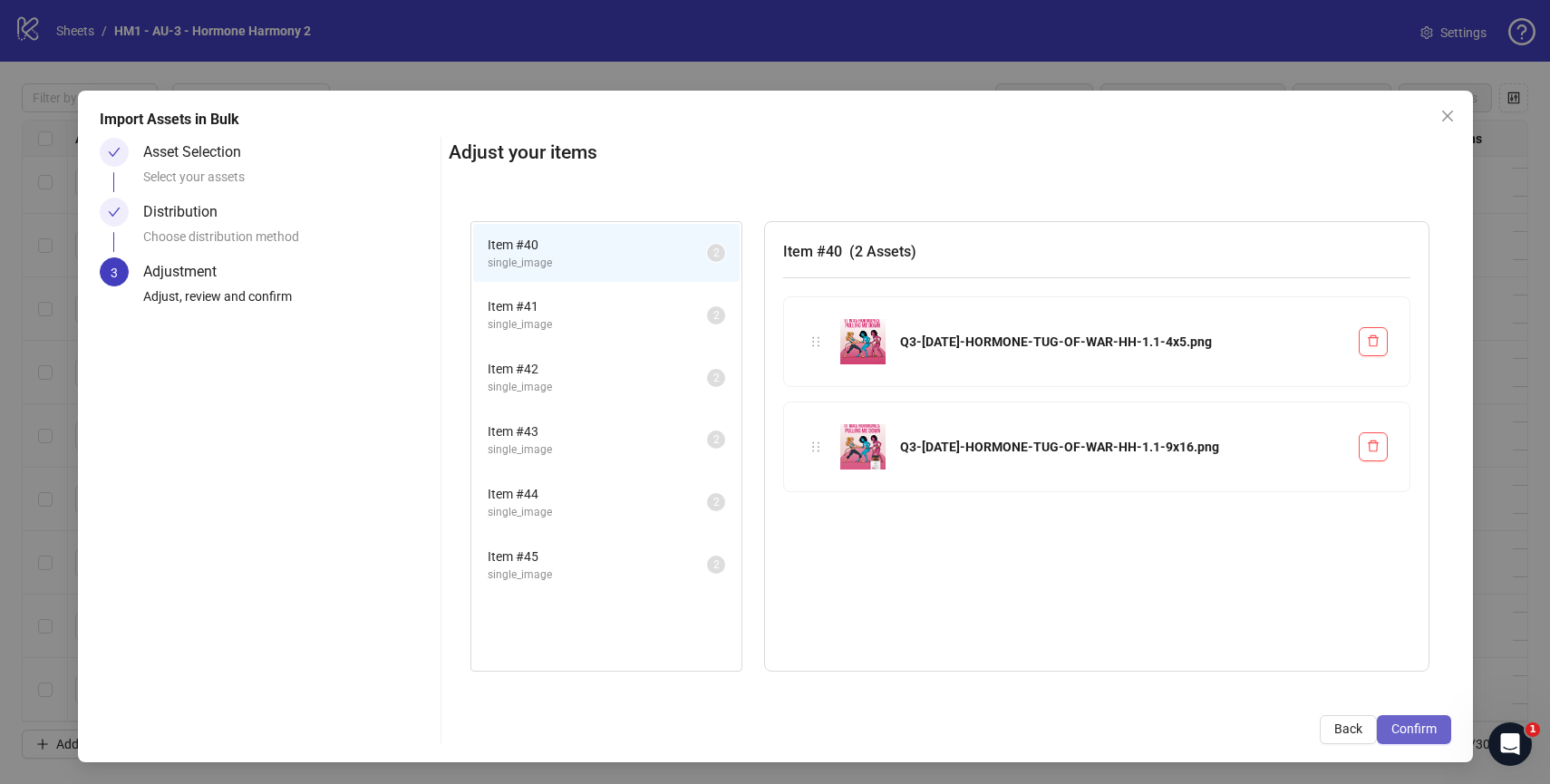
click at [1409, 726] on span "Confirm" at bounding box center [1413, 728] width 46 height 15
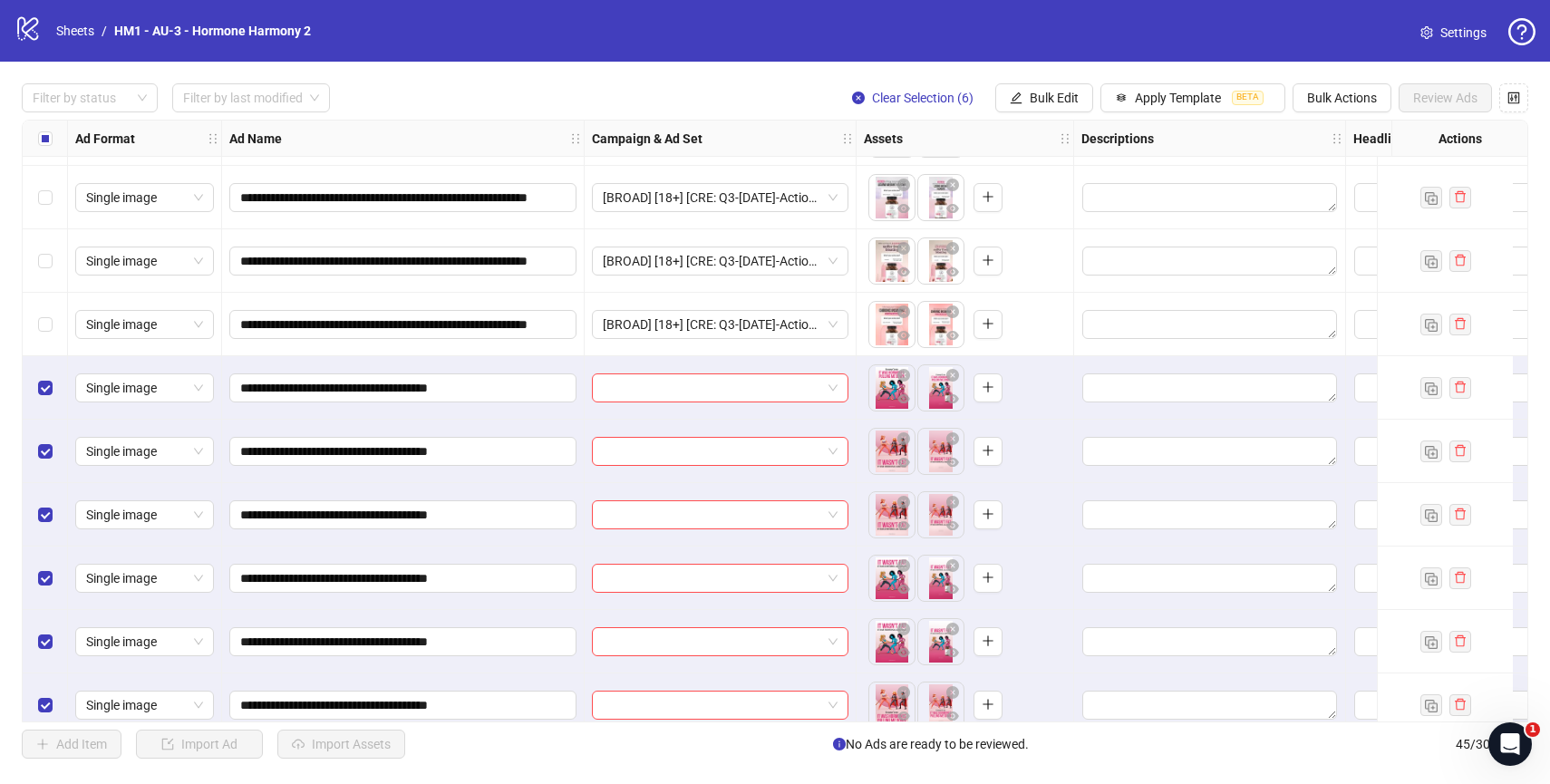
scroll to position [2297, 0]
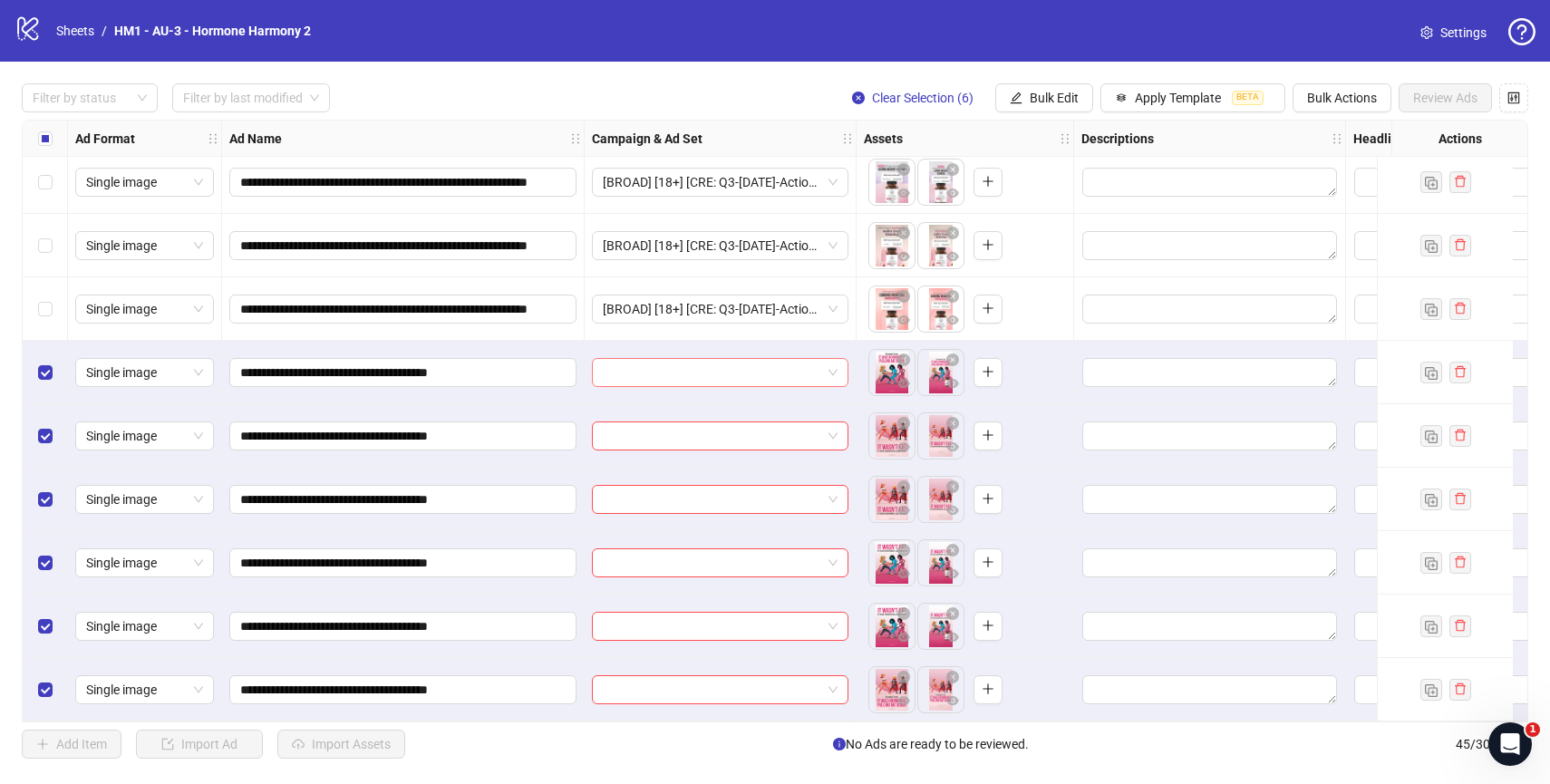
click at [832, 369] on span at bounding box center [720, 372] width 235 height 27
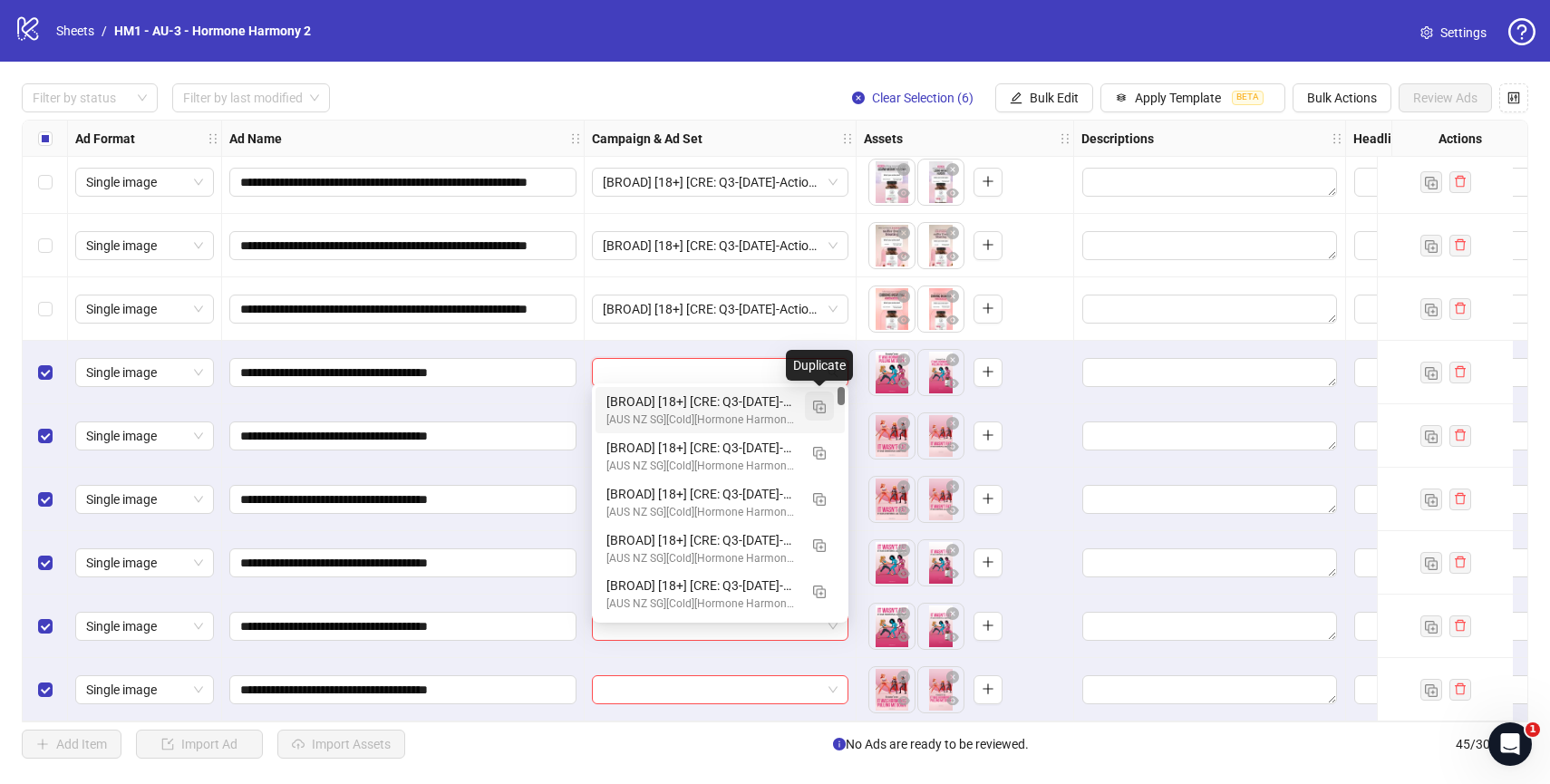
click at [823, 399] on span "button" at bounding box center [819, 405] width 13 height 15
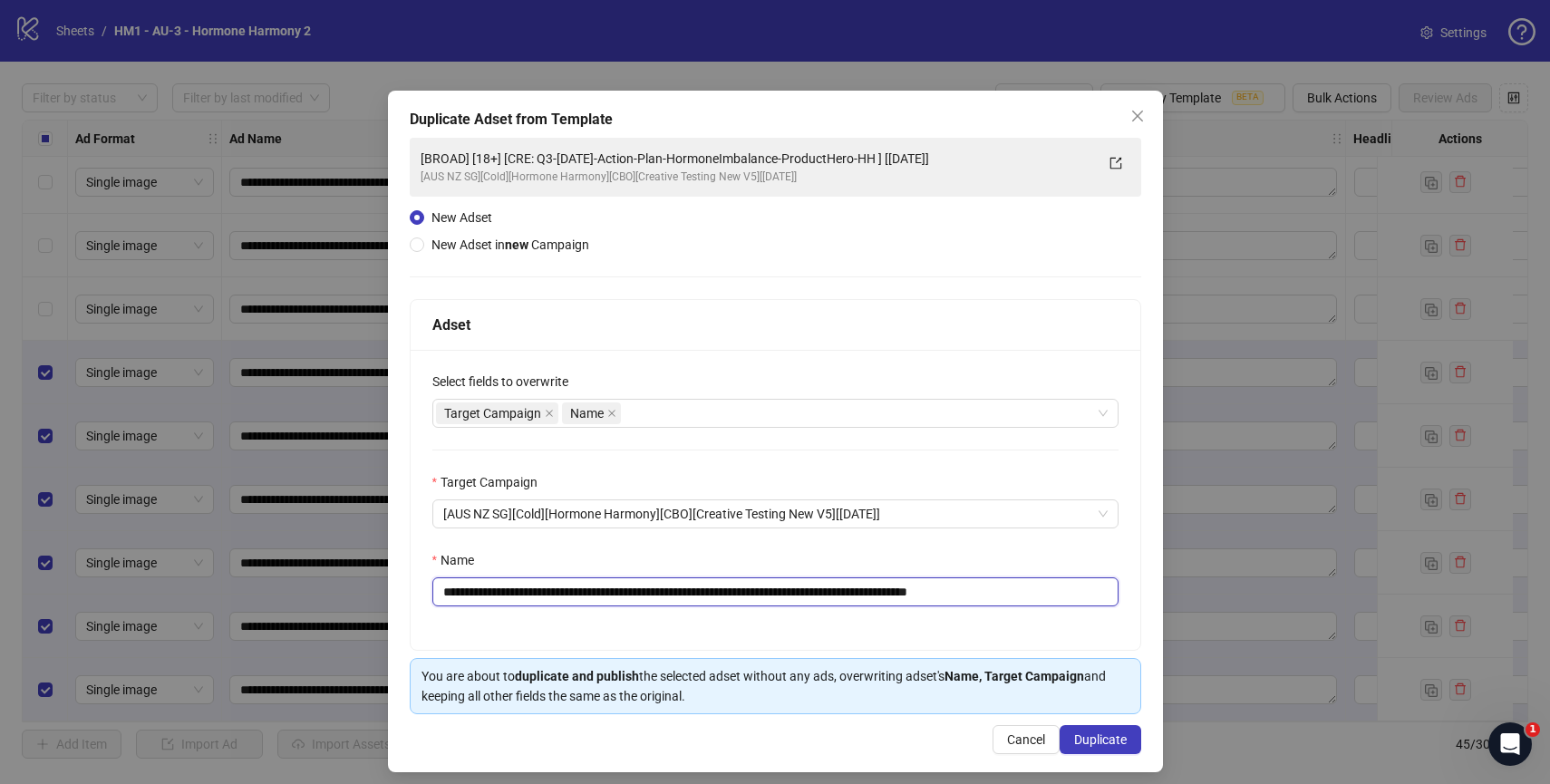
drag, startPoint x: 1071, startPoint y: 594, endPoint x: 1021, endPoint y: 594, distance: 50.0
click at [1021, 594] on input "**********" at bounding box center [775, 592] width 686 height 29
drag, startPoint x: 927, startPoint y: 597, endPoint x: 560, endPoint y: 590, distance: 367.1
click at [560, 590] on input "**********" at bounding box center [775, 592] width 686 height 29
paste input "text"
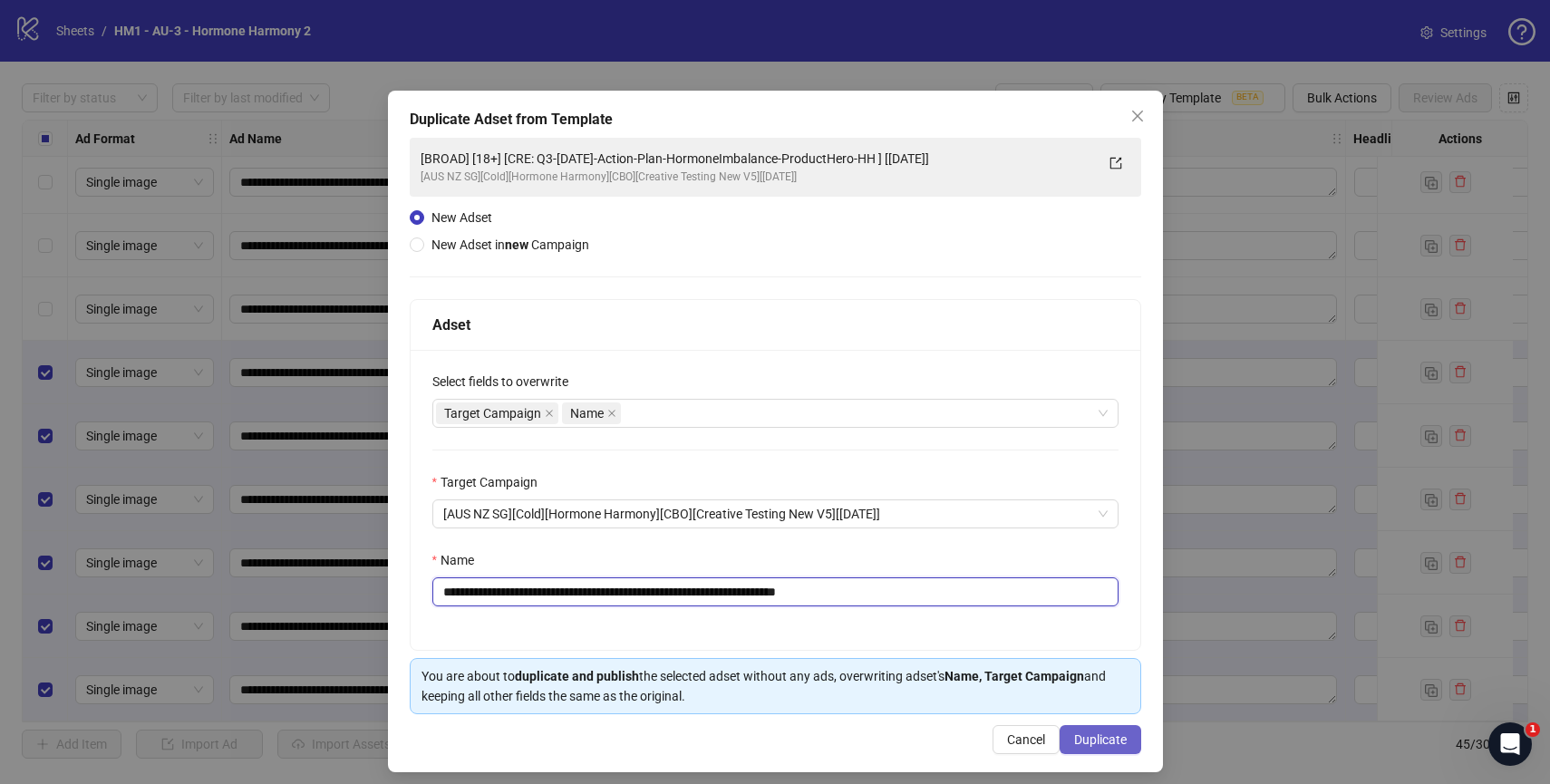
type input "**********"
click at [1088, 737] on span "Duplicate" at bounding box center [1100, 738] width 52 height 15
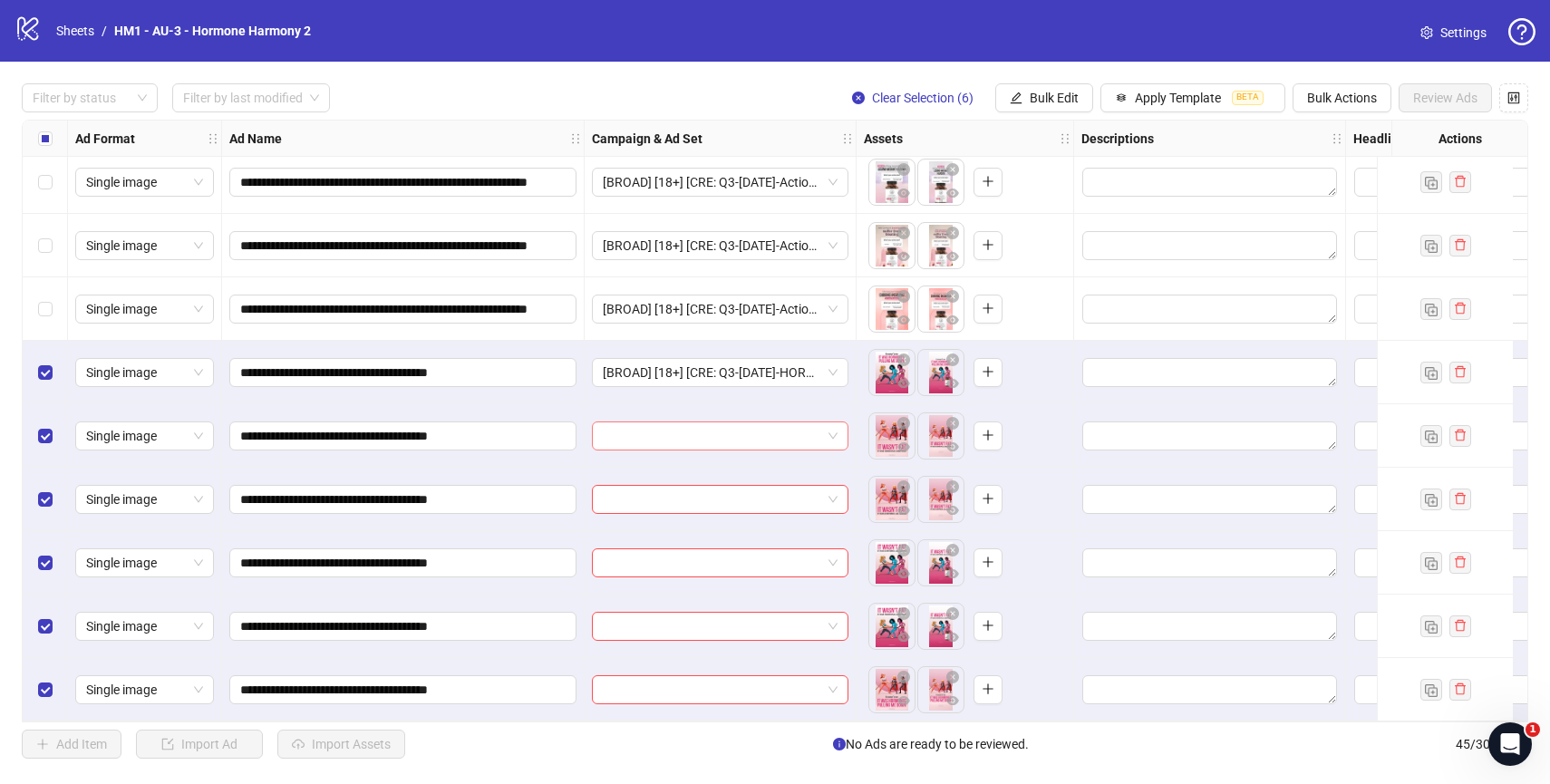
click at [799, 431] on input "search" at bounding box center [712, 436] width 218 height 27
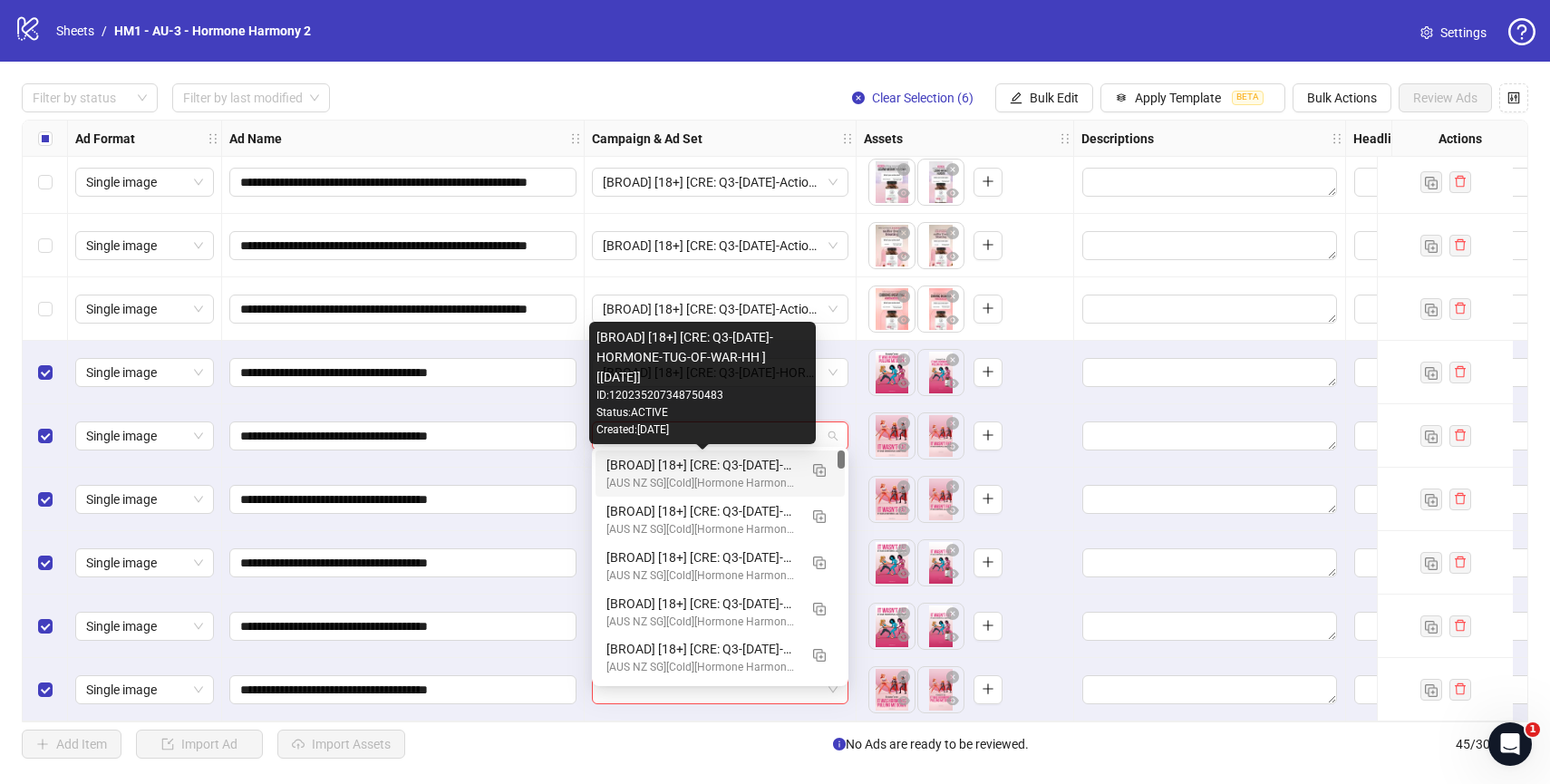
click at [748, 466] on div "[BROAD] [18+] [CRE: Q3-[DATE]-HORMONE-TUG-OF-WAR-HH ] [[DATE]]" at bounding box center [702, 464] width 191 height 20
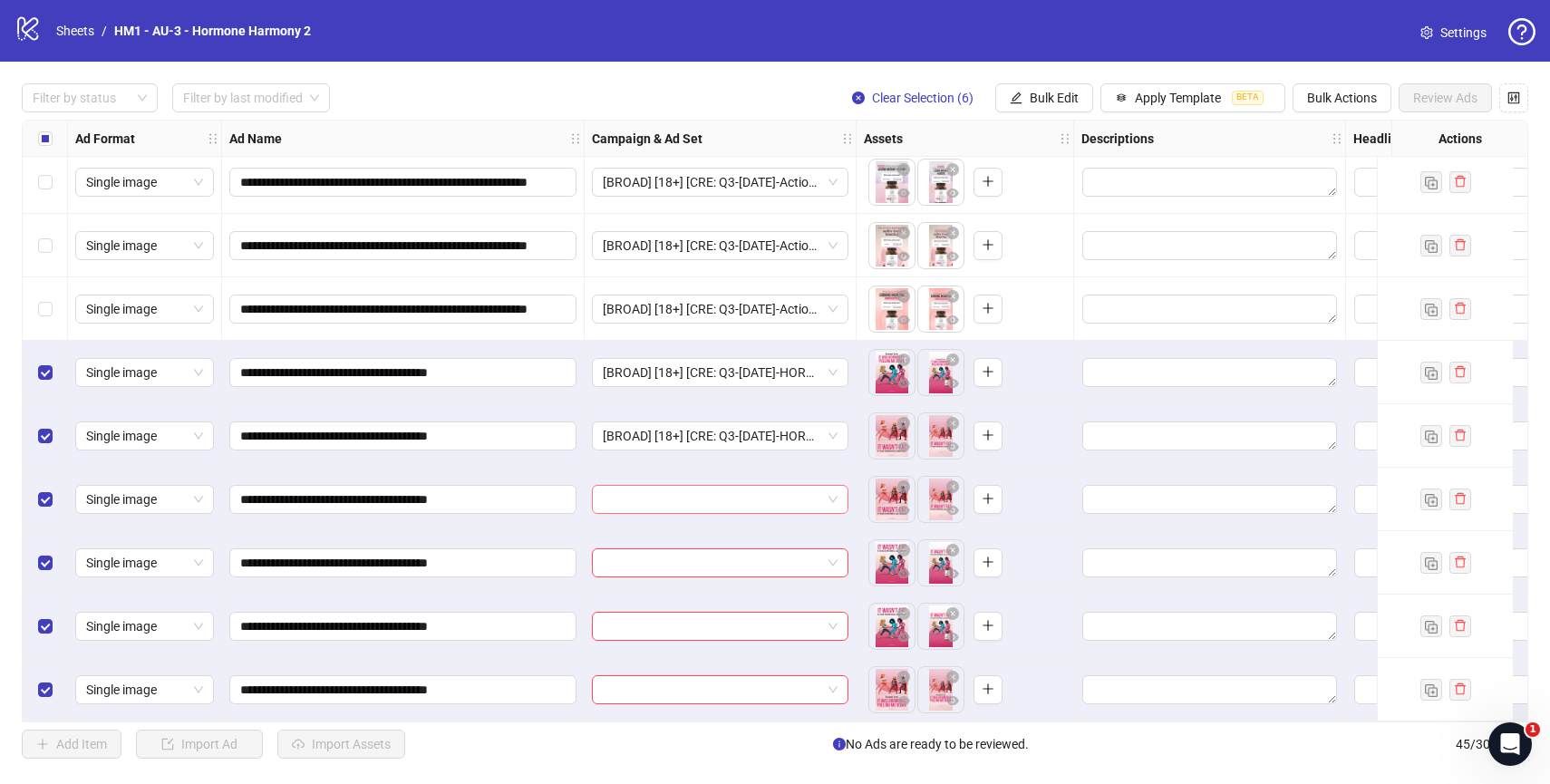
click at [751, 486] on input "search" at bounding box center [712, 499] width 218 height 27
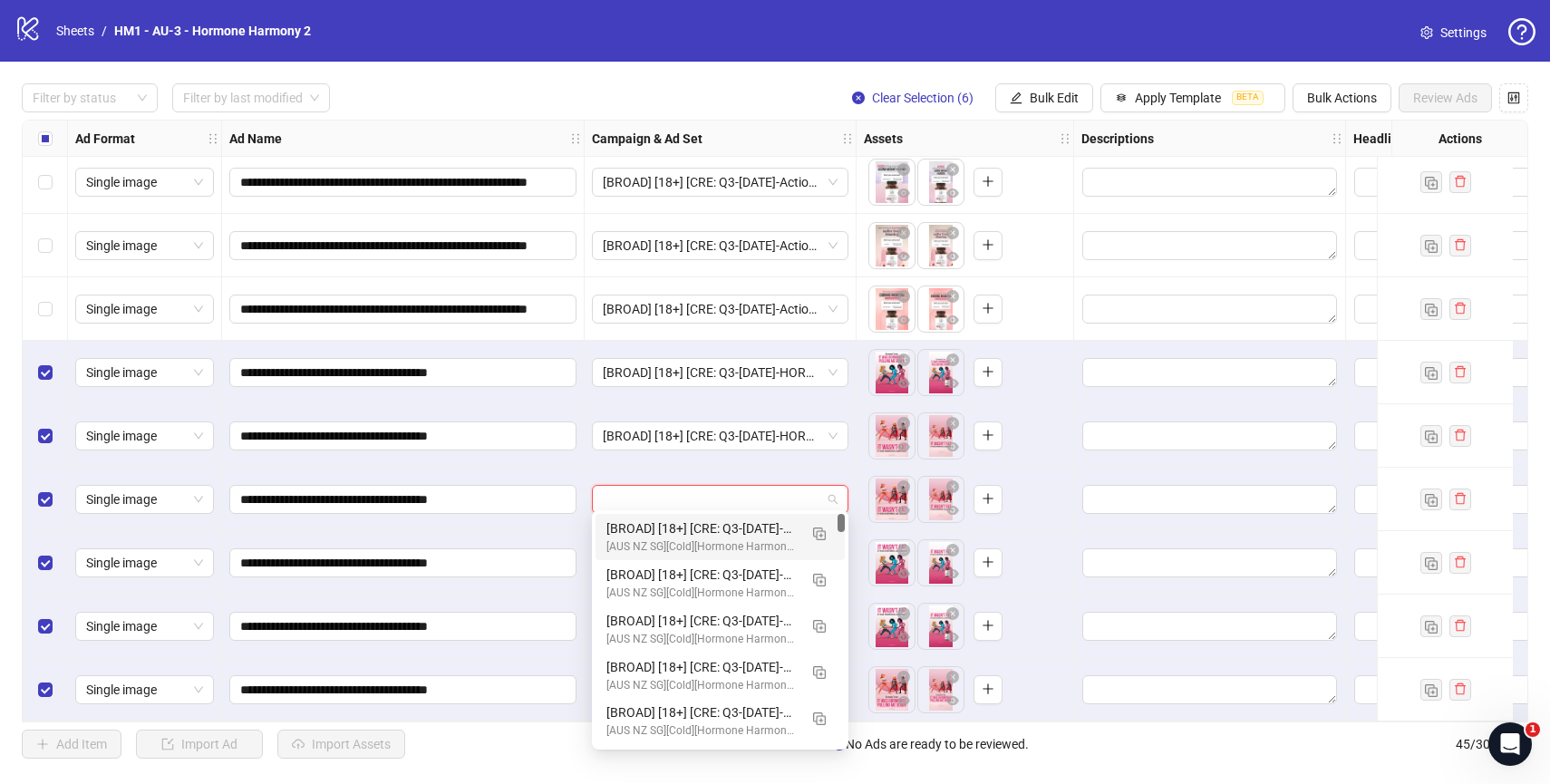
click at [735, 523] on div "[BROAD] [18+] [CRE: Q3-[DATE]-HORMONE-TUG-OF-WAR-HH ] [[DATE]]" at bounding box center [702, 528] width 191 height 20
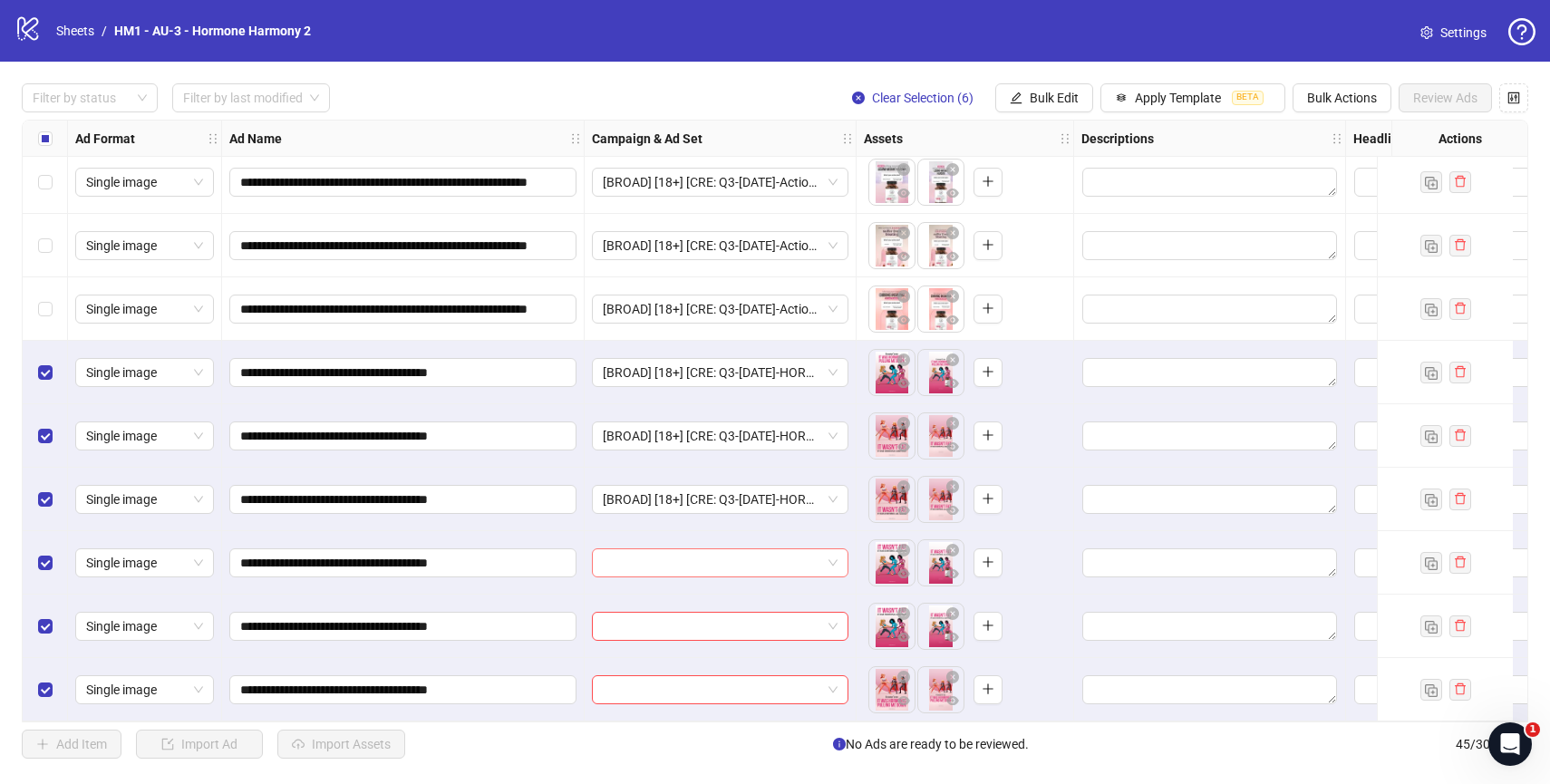
click at [743, 565] on input "search" at bounding box center [712, 563] width 218 height 27
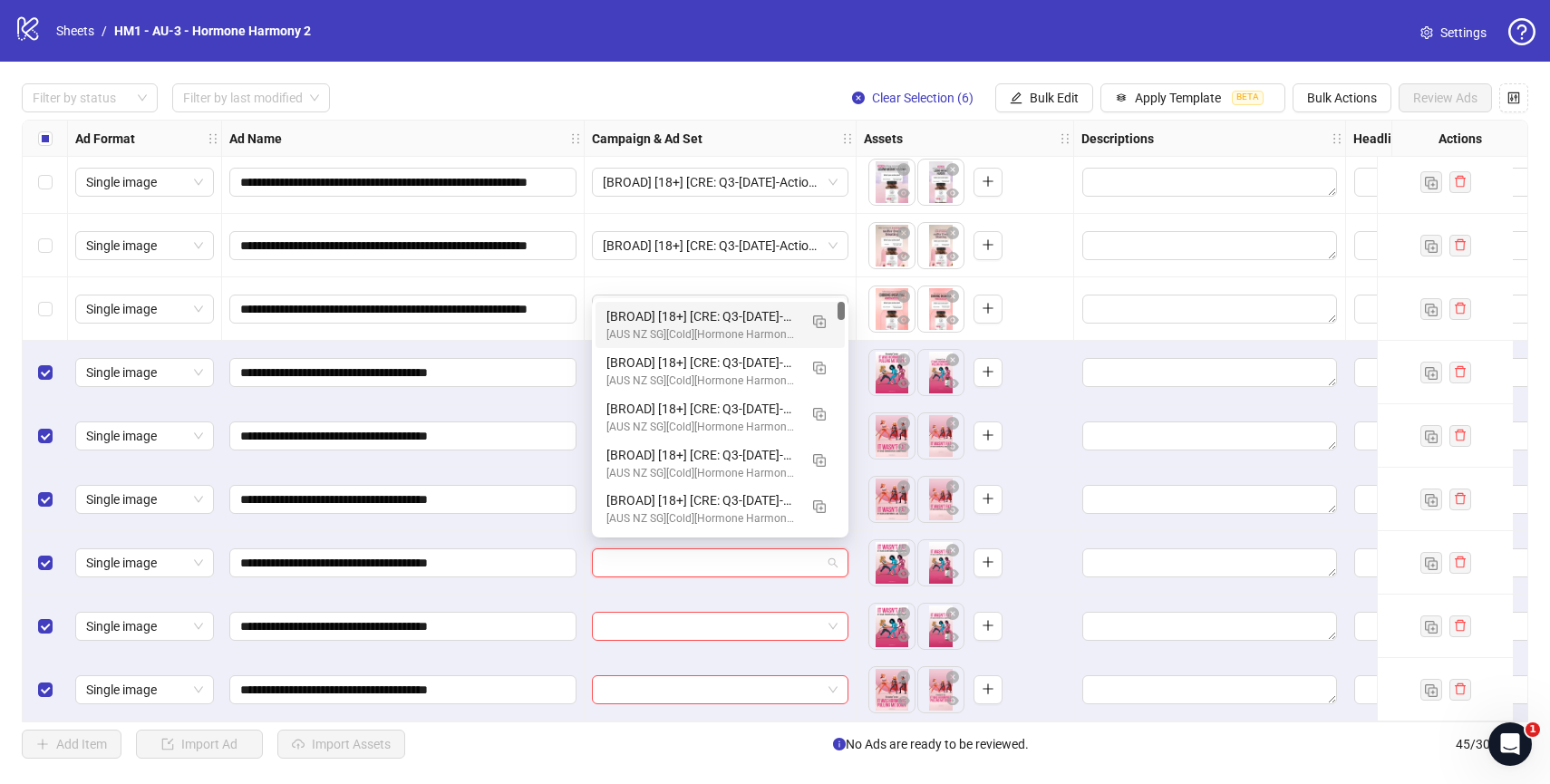
click at [755, 314] on div "[BROAD] [18+] [CRE: Q3-[DATE]-HORMONE-TUG-OF-WAR-HH ] [[DATE]]" at bounding box center [702, 316] width 191 height 20
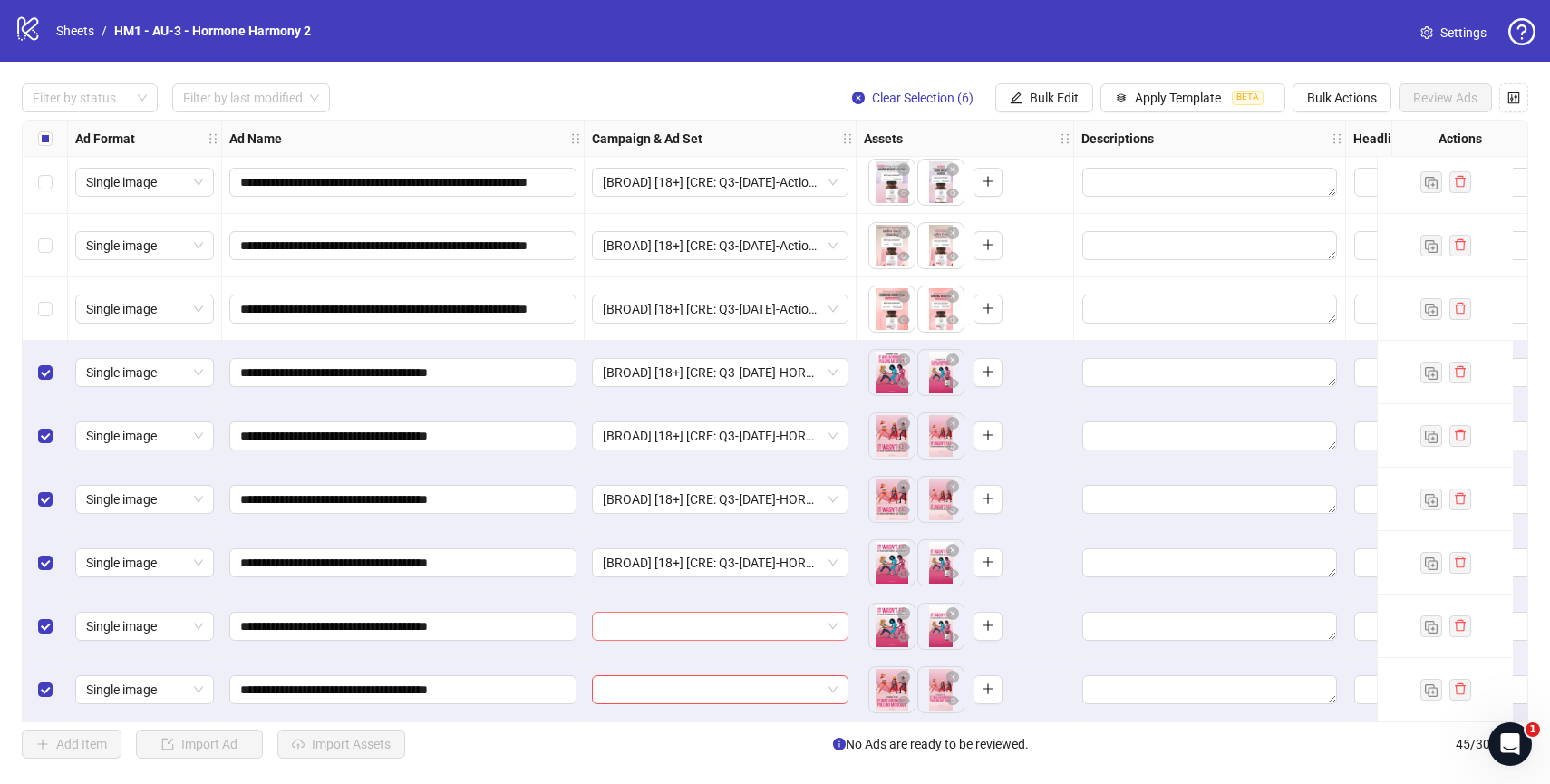
click at [762, 621] on input "search" at bounding box center [712, 626] width 218 height 27
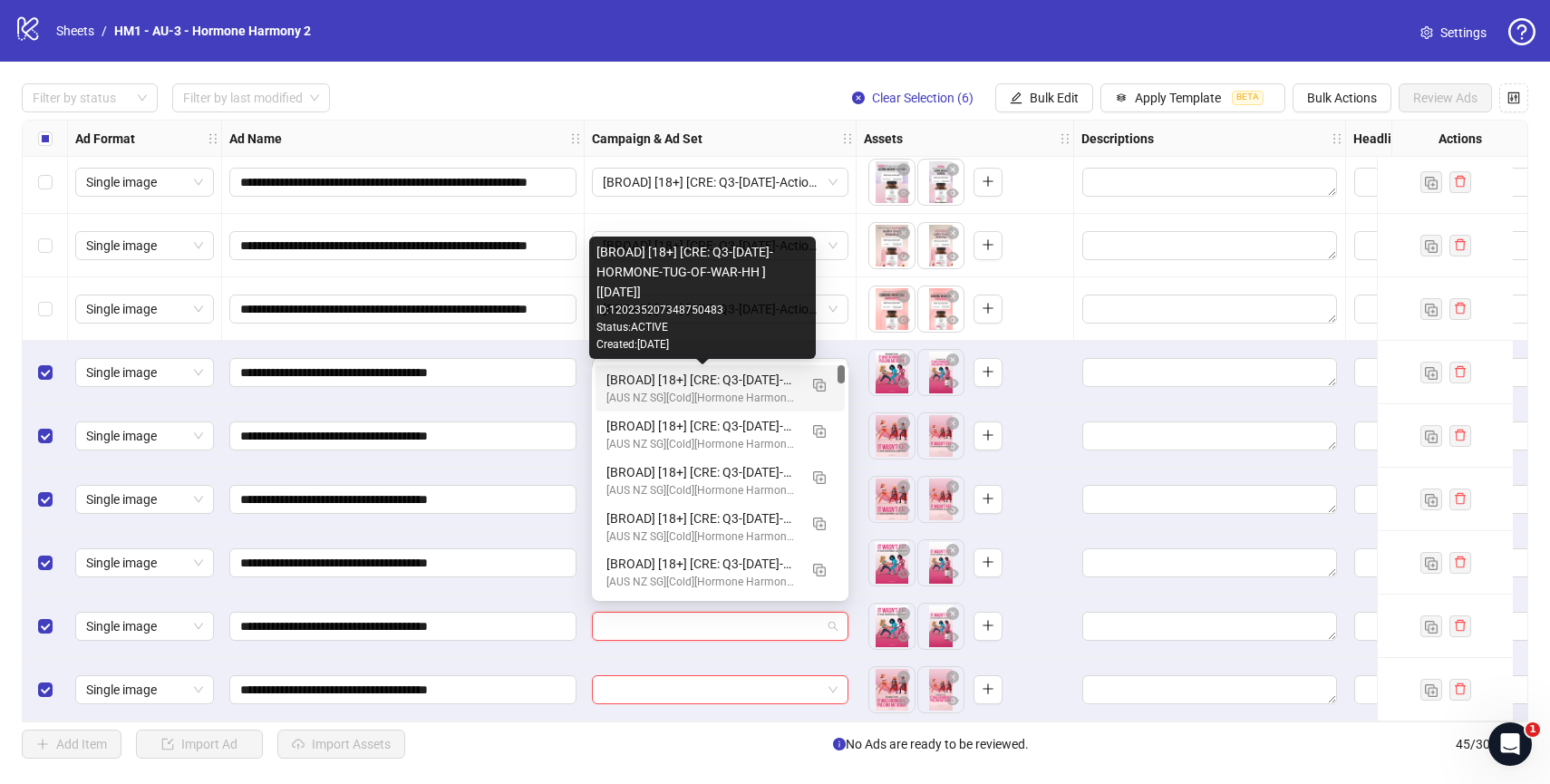
click at [715, 383] on div "[BROAD] [18+] [CRE: Q3-[DATE]-HORMONE-TUG-OF-WAR-HH ] [[DATE]]" at bounding box center [702, 379] width 191 height 20
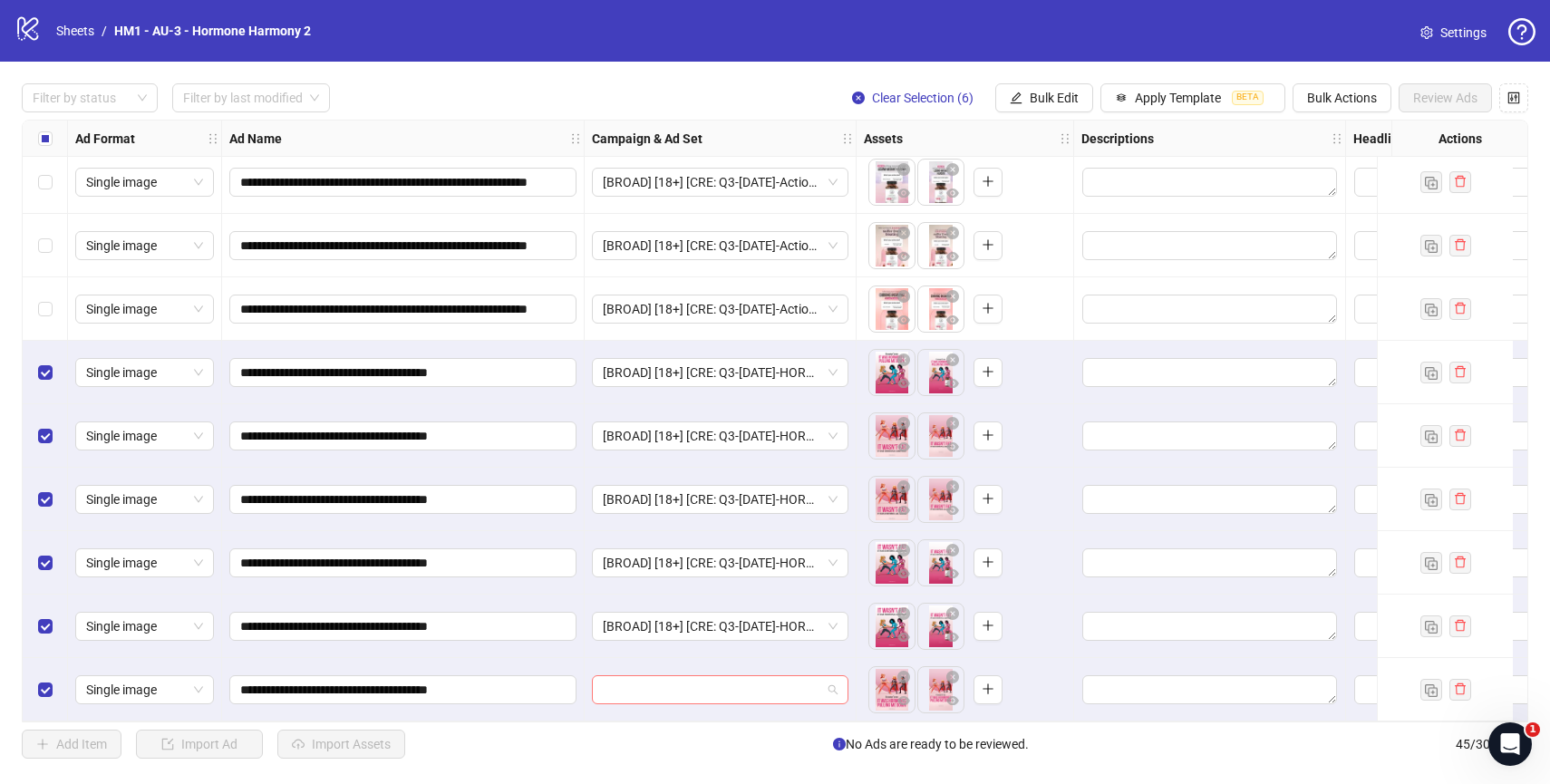
click at [781, 682] on input "search" at bounding box center [712, 690] width 218 height 27
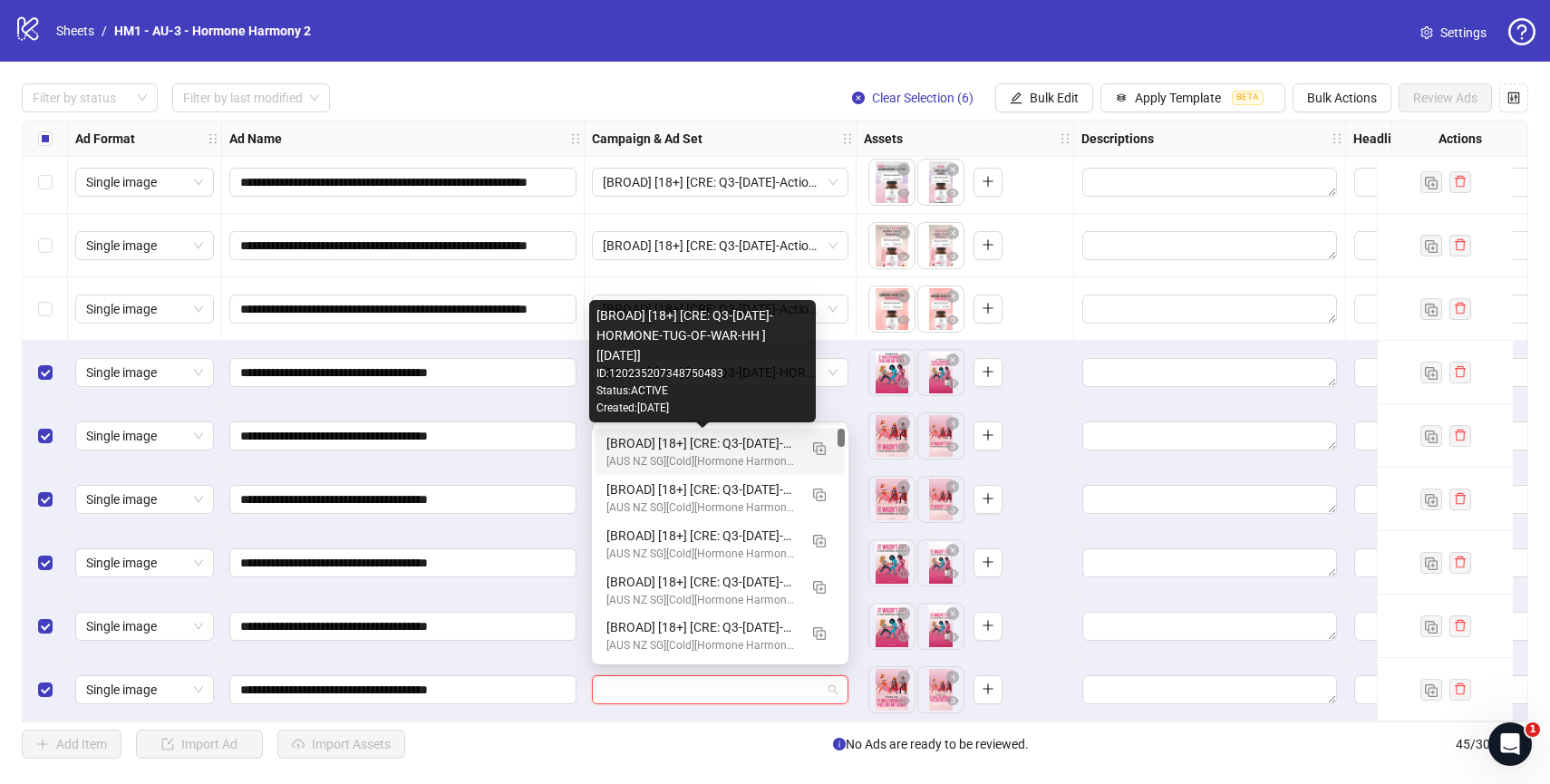
click at [719, 439] on div "[BROAD] [18+] [CRE: Q3-[DATE]-HORMONE-TUG-OF-WAR-HH ] [[DATE]]" at bounding box center [702, 443] width 191 height 20
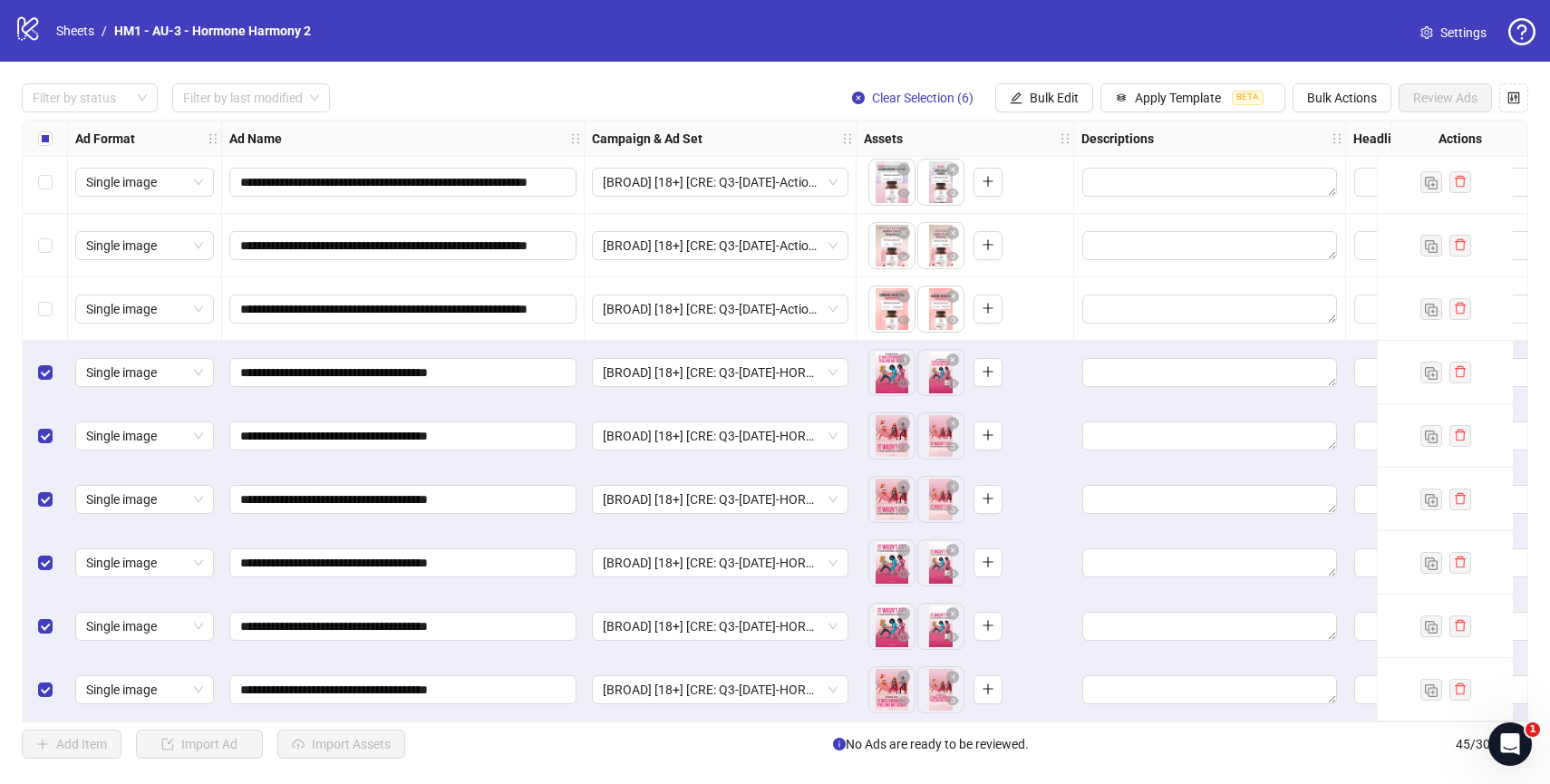
click at [1057, 322] on div "To pick up a draggable item, press the space bar. While dragging, use the arrow…" at bounding box center [965, 309] width 203 height 56
click at [45, 146] on label "Select all rows" at bounding box center [45, 139] width 15 height 20
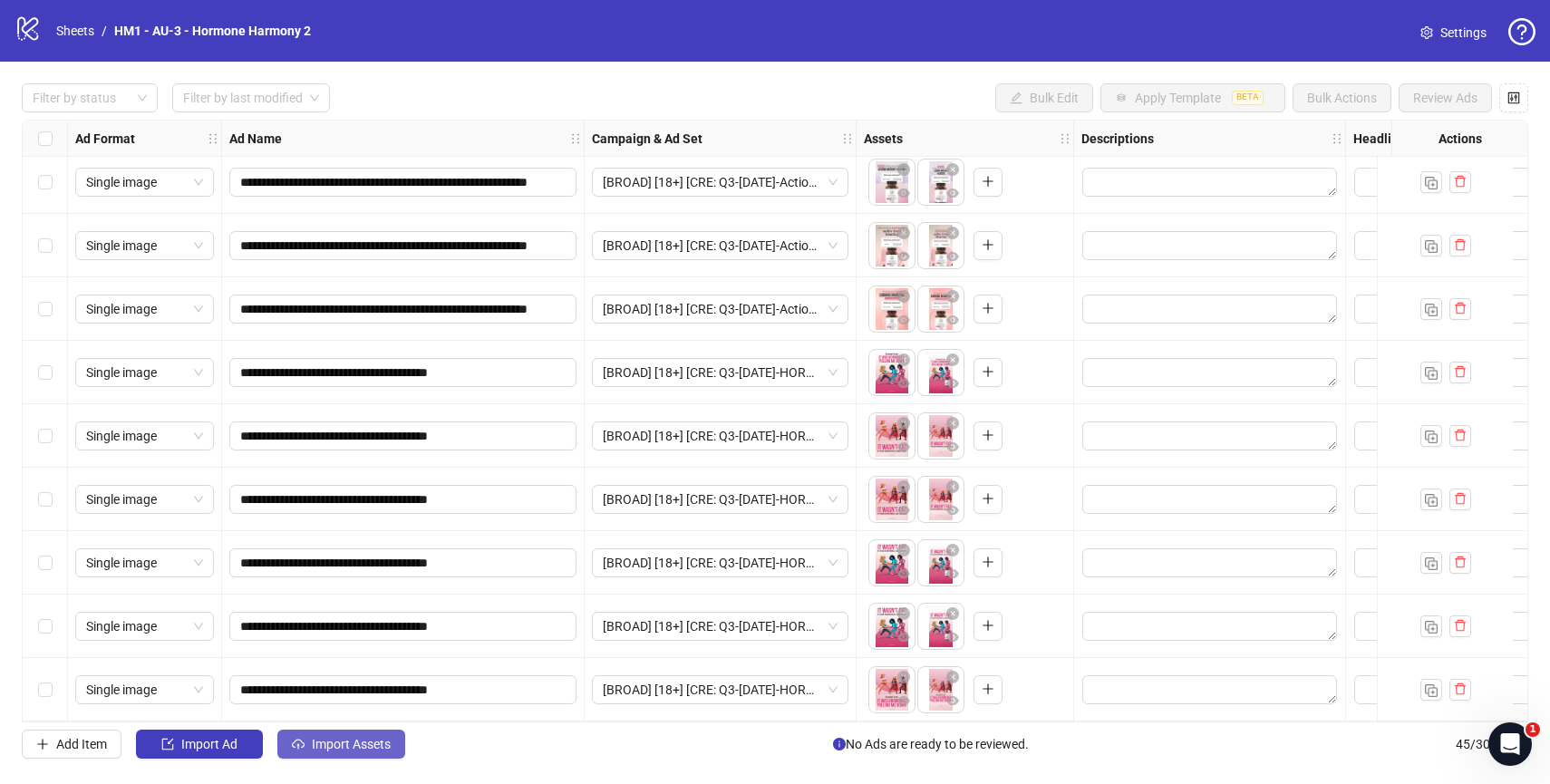
click at [352, 747] on span "Import Assets" at bounding box center [351, 743] width 79 height 15
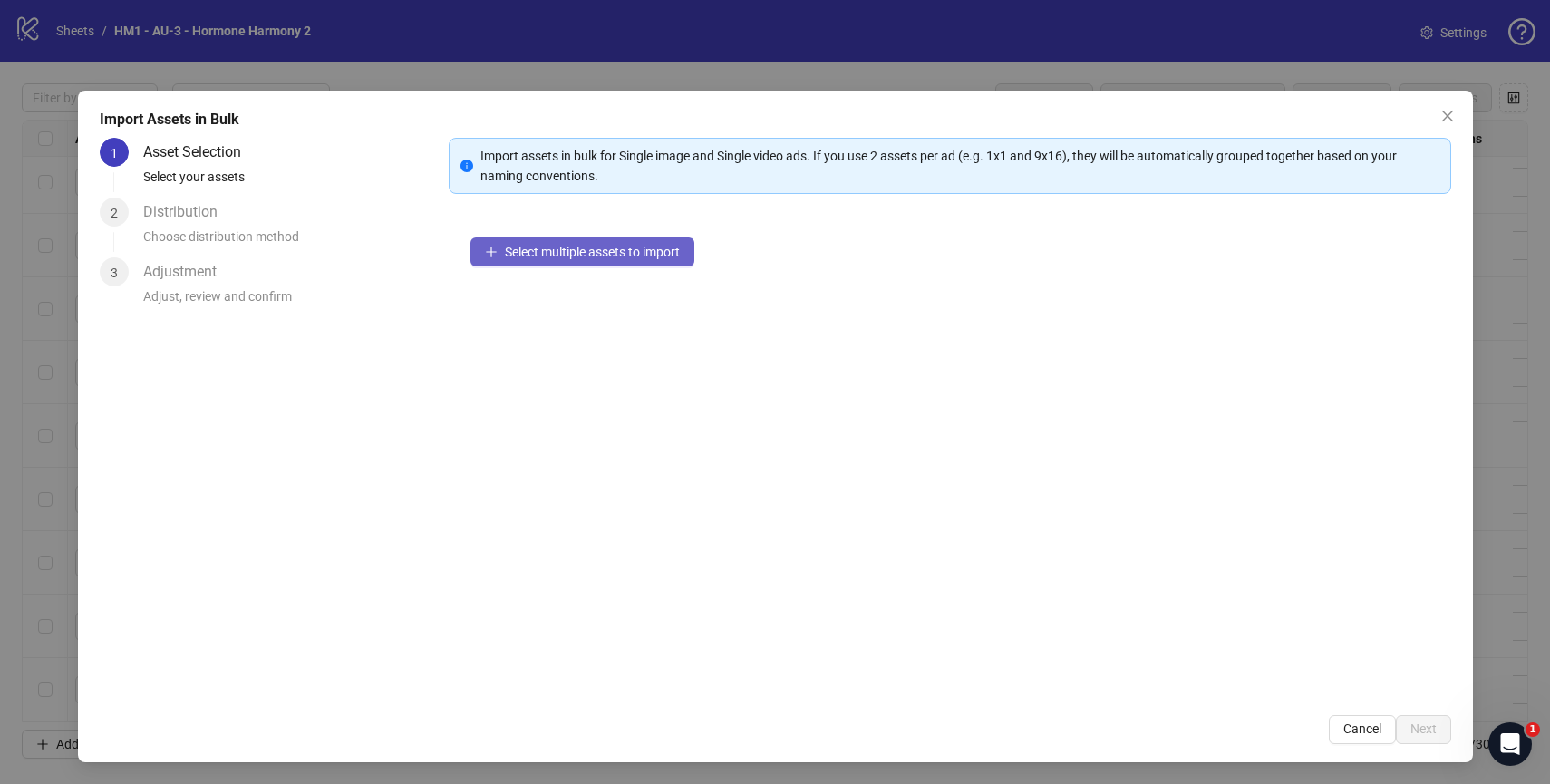
click at [615, 253] on span "Select multiple assets to import" at bounding box center [592, 251] width 174 height 15
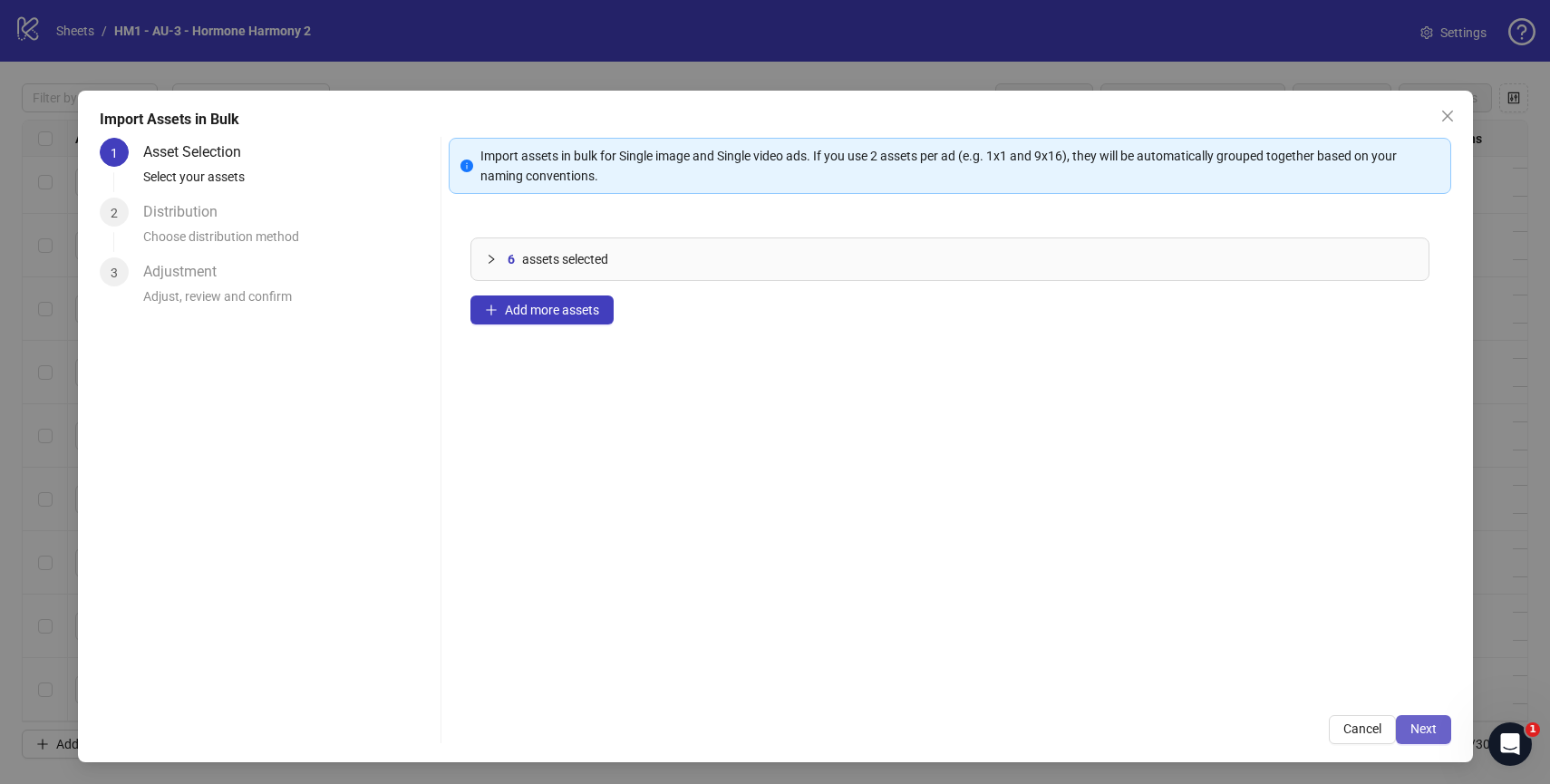
click at [1425, 733] on span "Next" at bounding box center [1423, 728] width 26 height 15
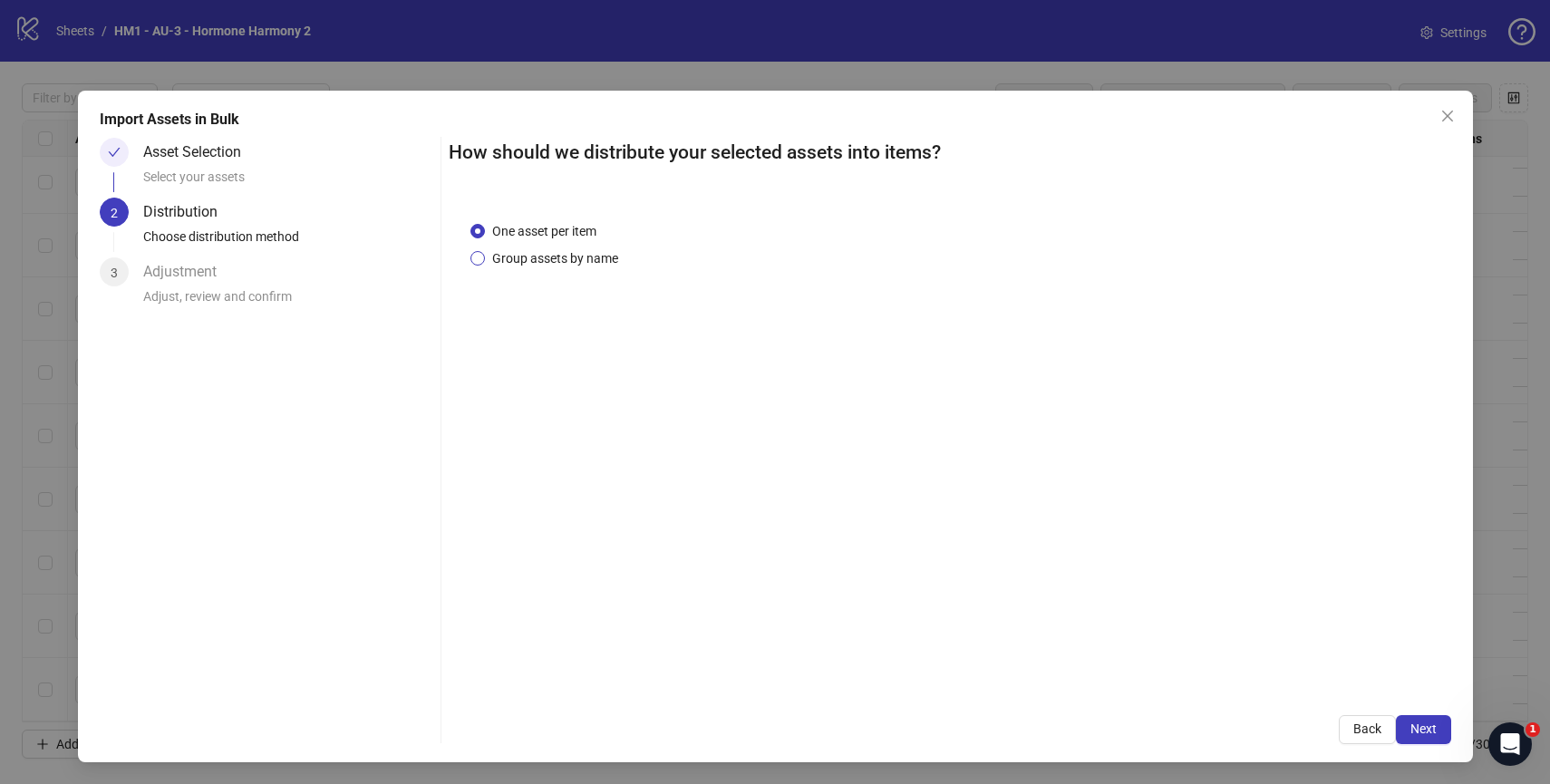
click at [611, 255] on span "Group assets by name" at bounding box center [554, 258] width 141 height 20
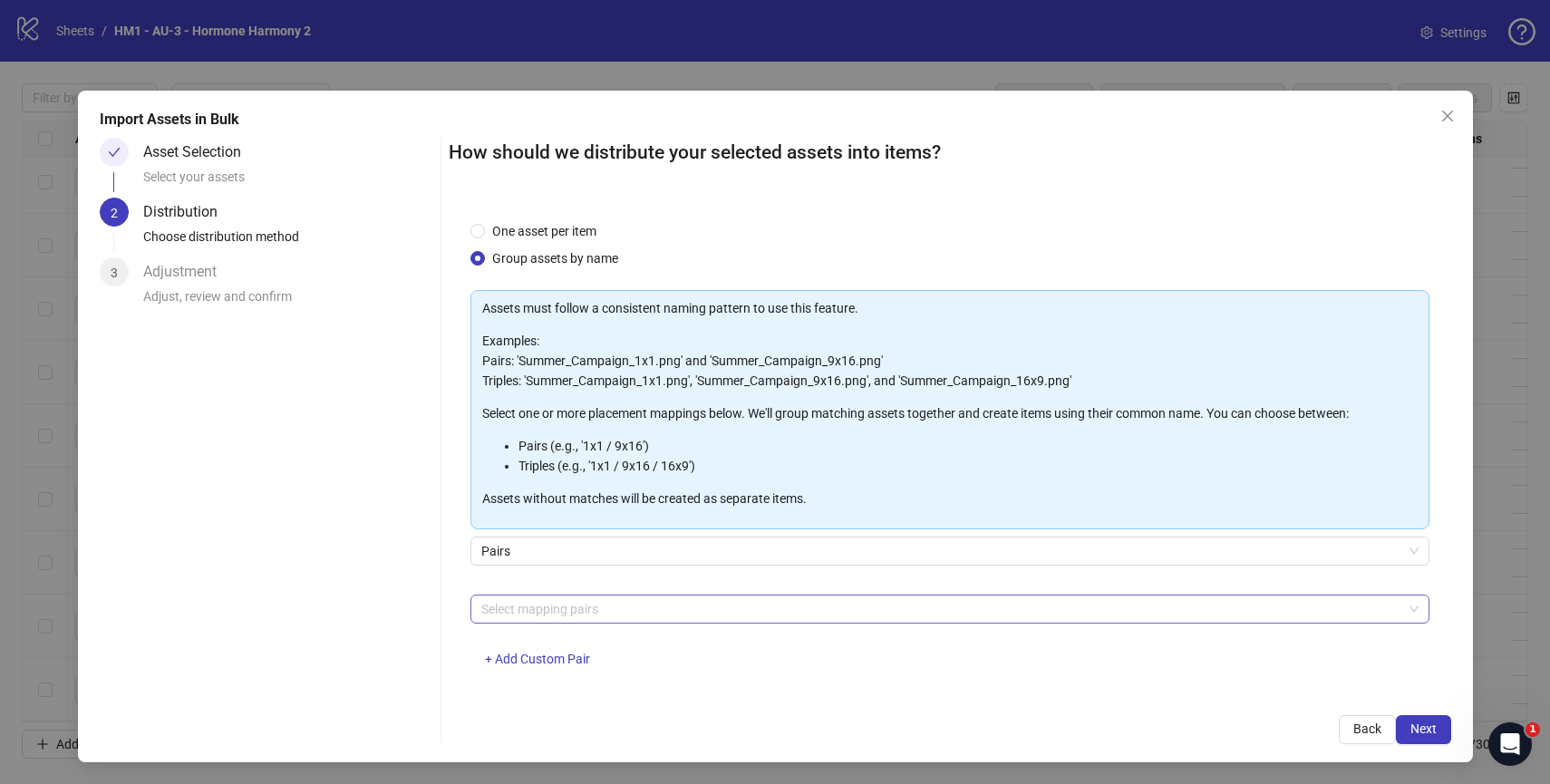
click at [670, 607] on div at bounding box center [940, 609] width 933 height 25
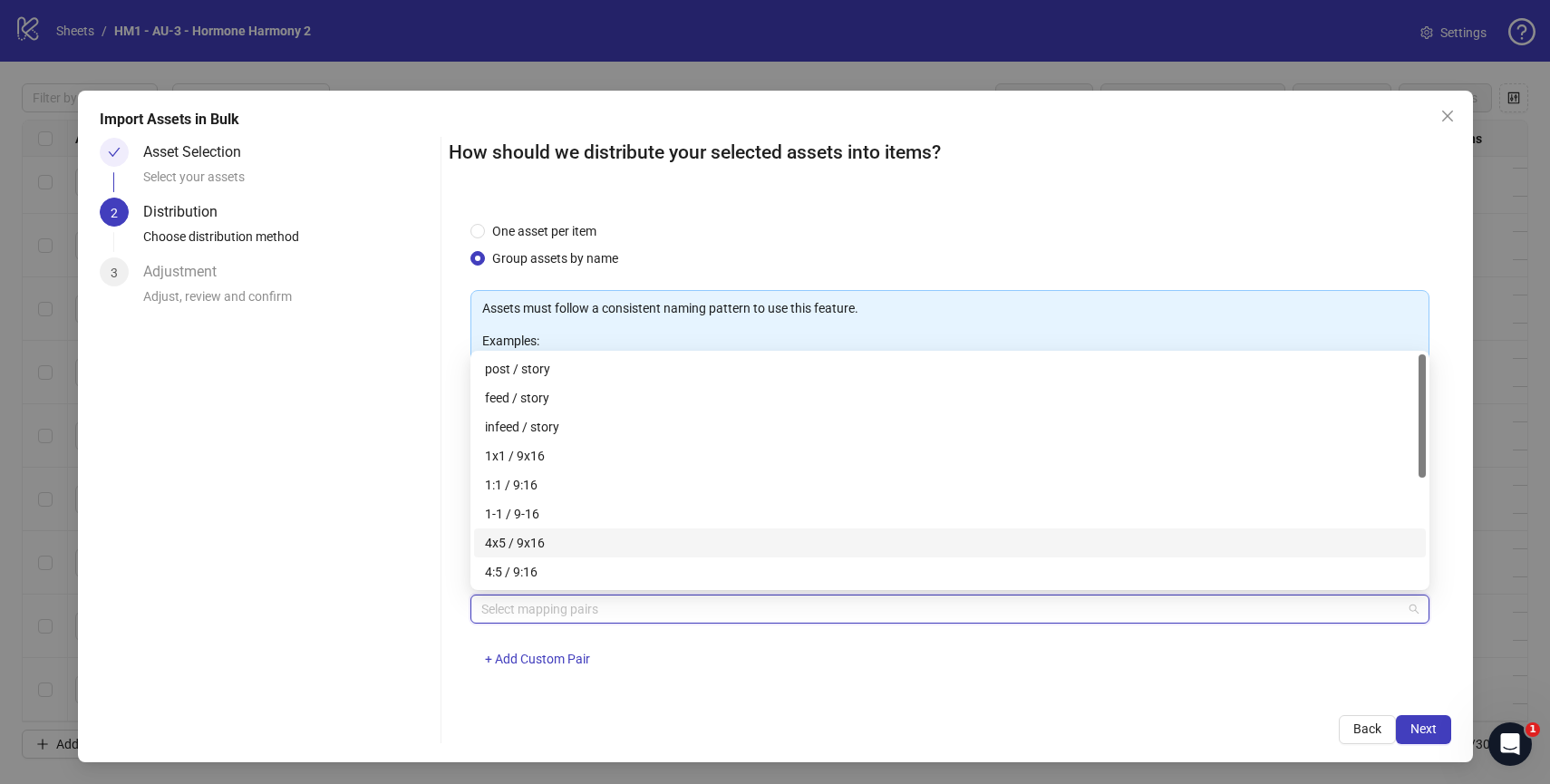
click at [650, 537] on div "4x5 / 9x16" at bounding box center [949, 543] width 930 height 20
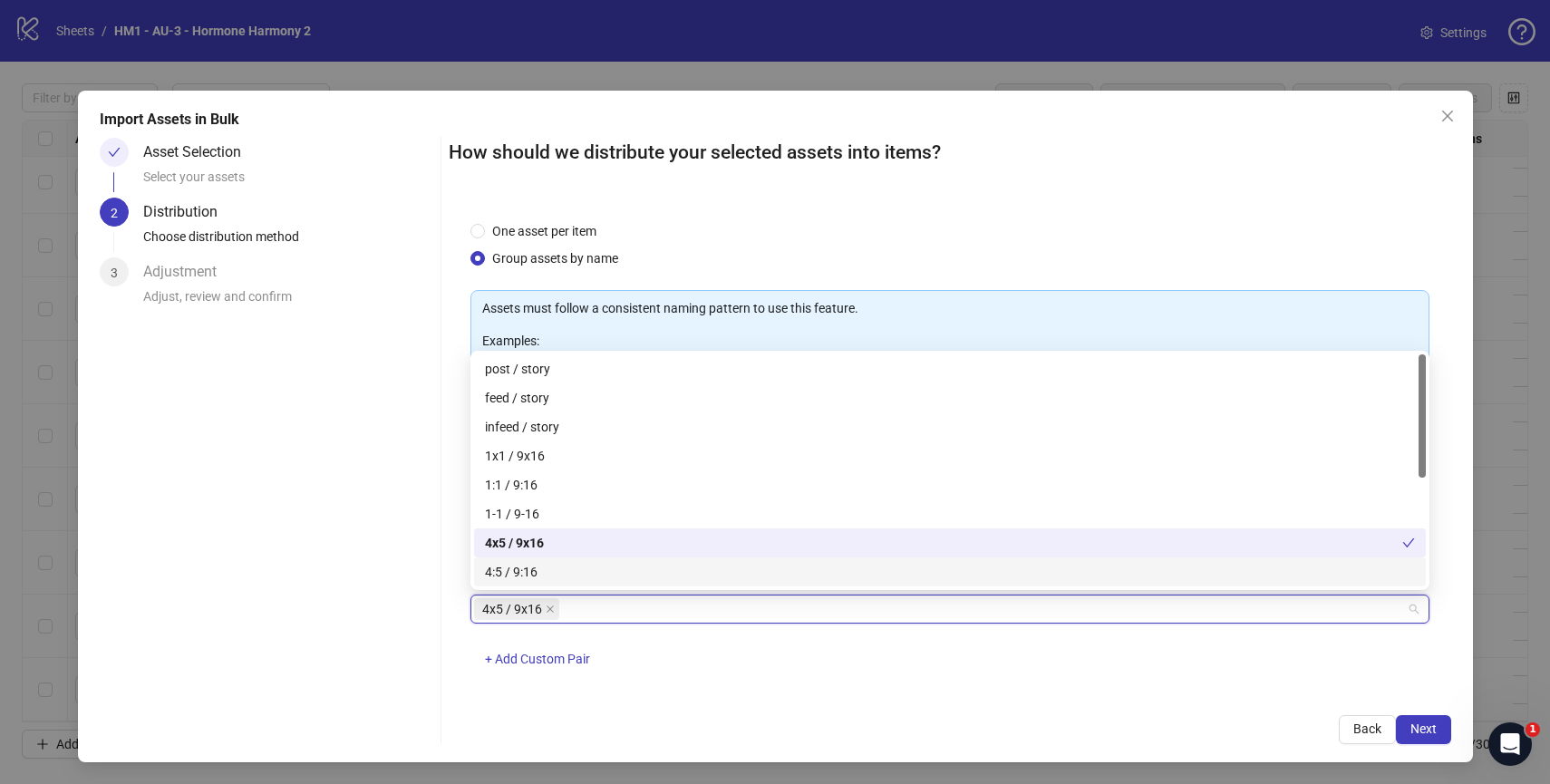
click at [779, 679] on div "4x5 / 9x16 + Add Custom Pair" at bounding box center [949, 641] width 959 height 94
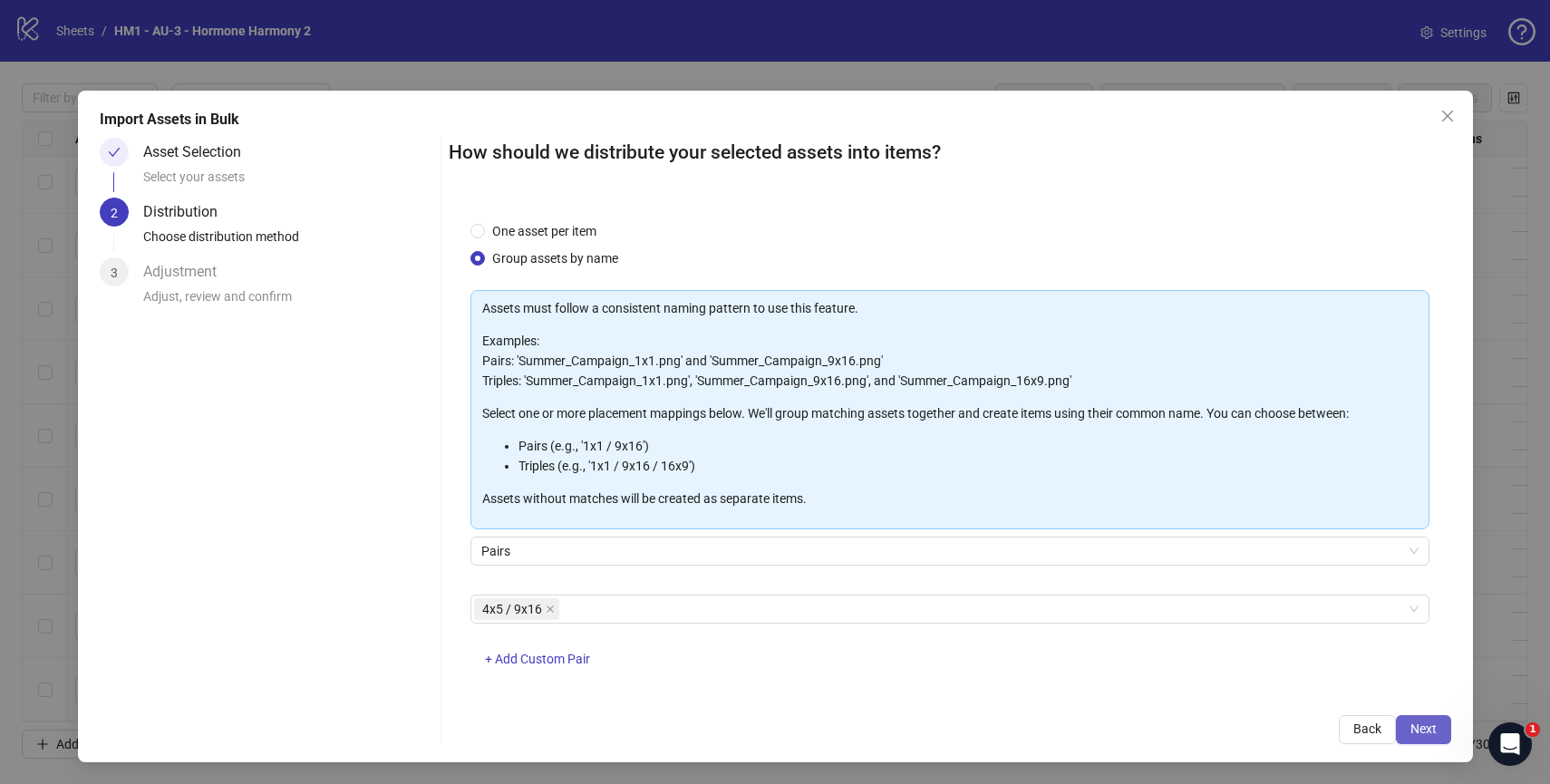
click at [1432, 725] on span "Next" at bounding box center [1423, 728] width 26 height 15
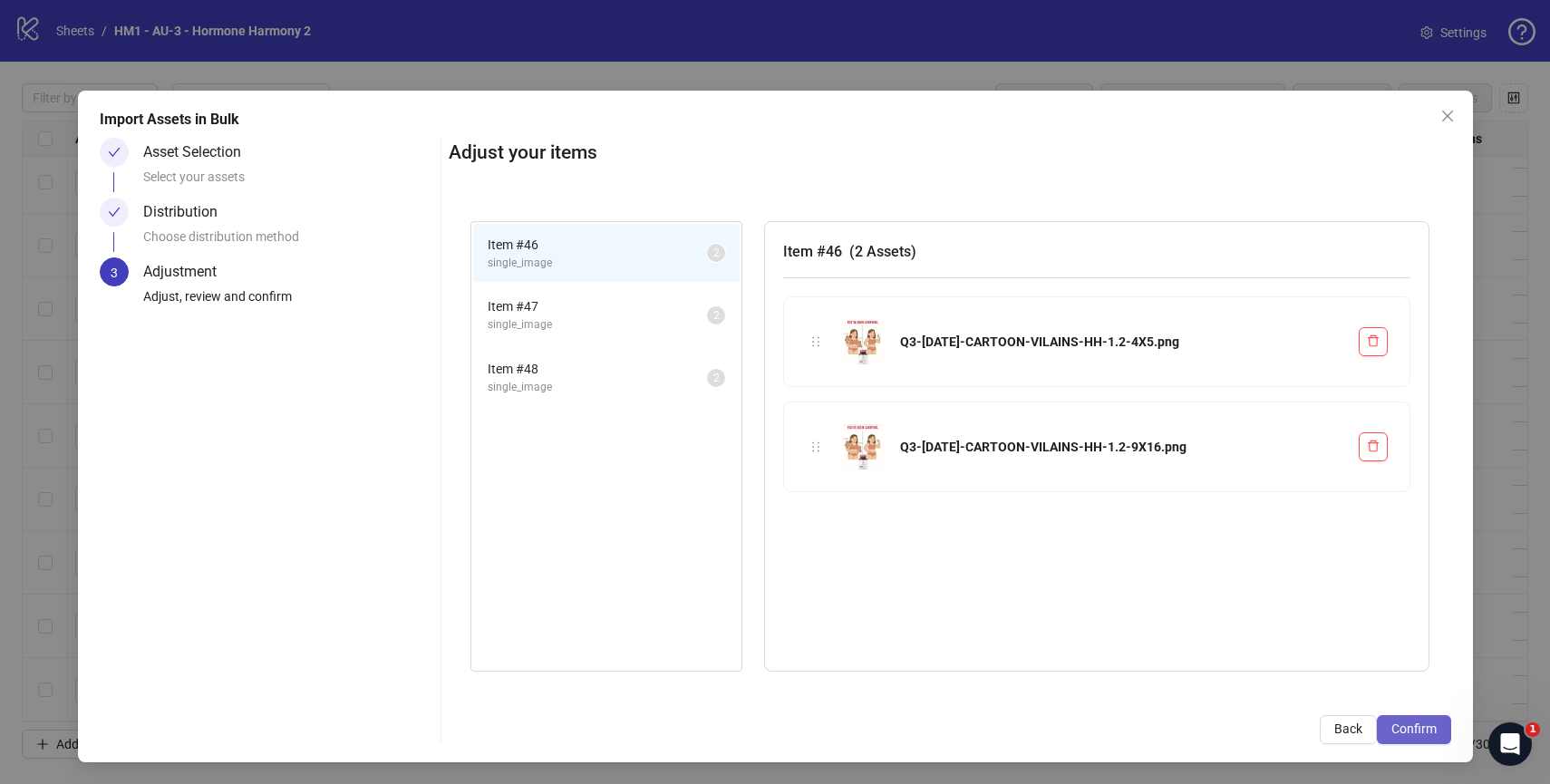
click at [1400, 728] on span "Confirm" at bounding box center [1413, 728] width 46 height 15
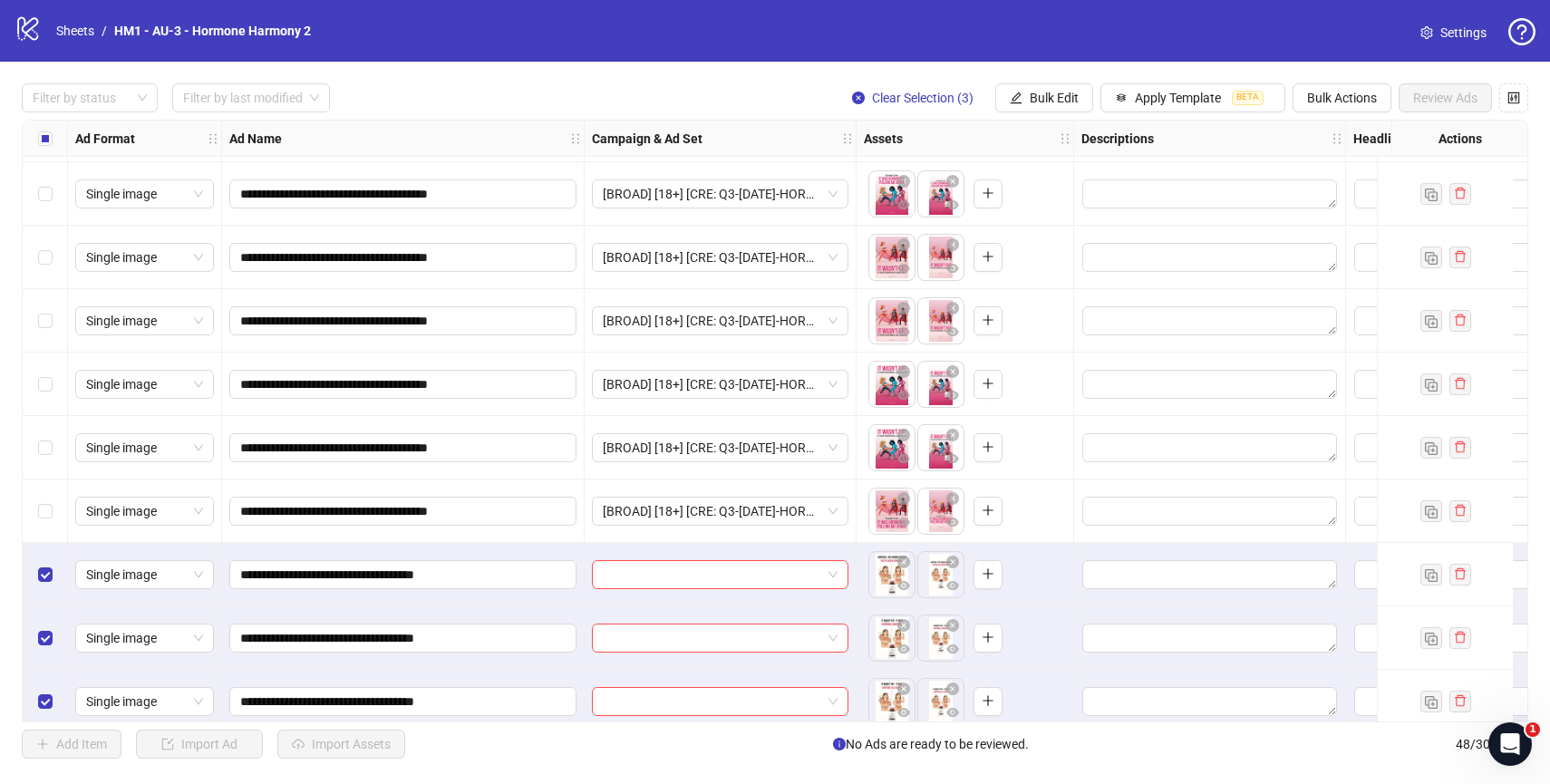
scroll to position [2488, 0]
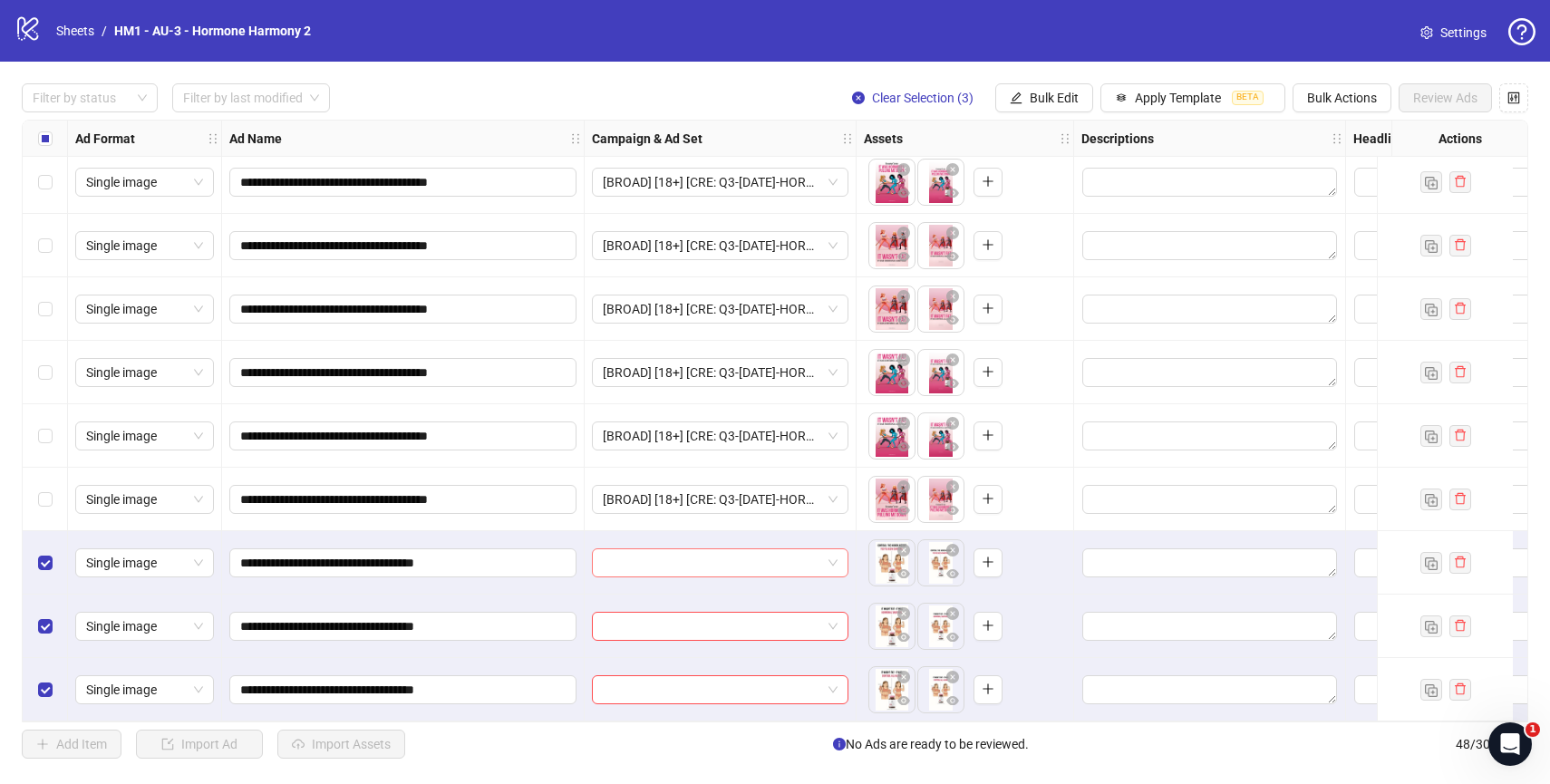
click at [771, 559] on input "search" at bounding box center [712, 563] width 218 height 27
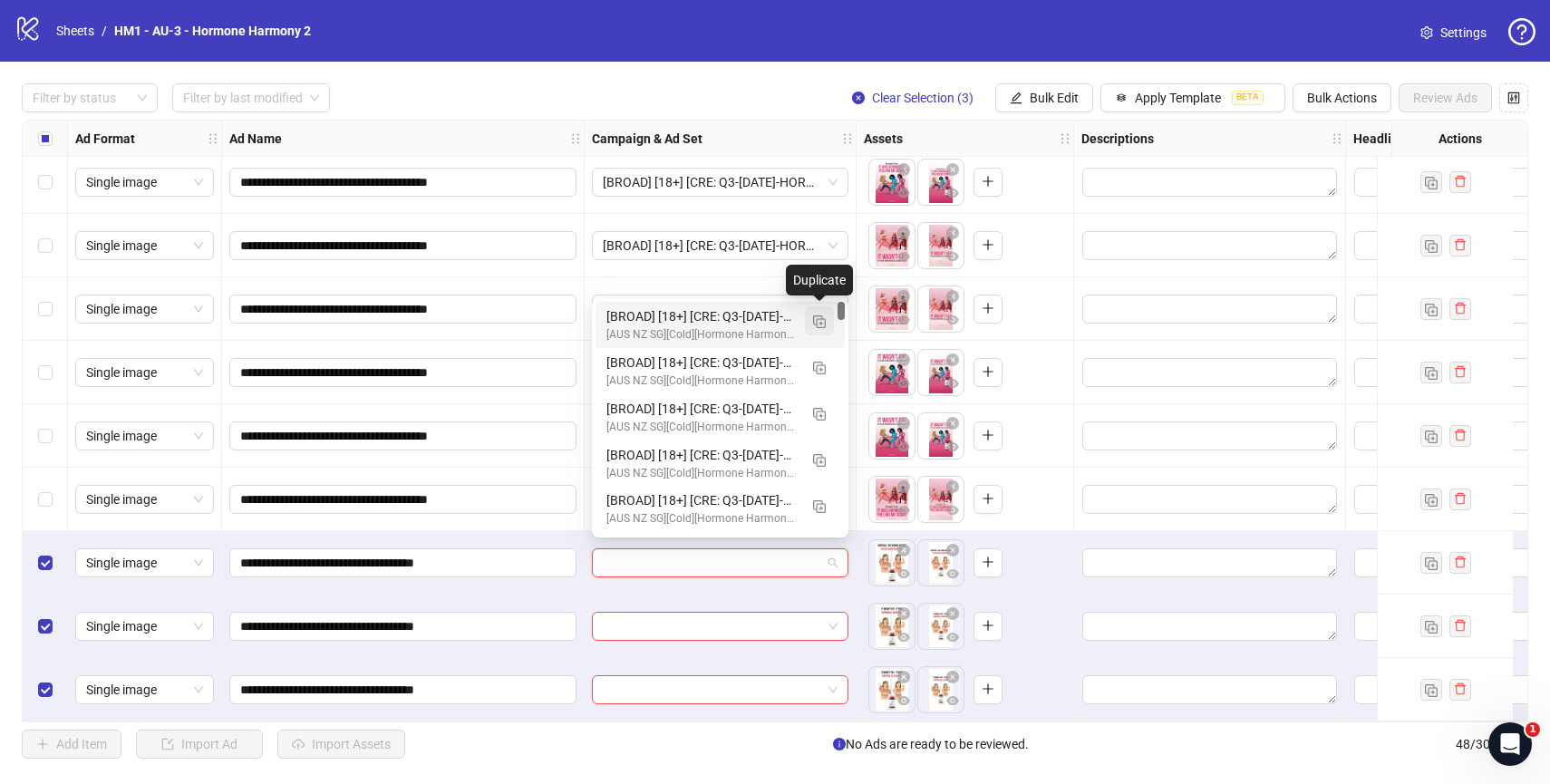
click at [815, 320] on img "button" at bounding box center [819, 321] width 13 height 13
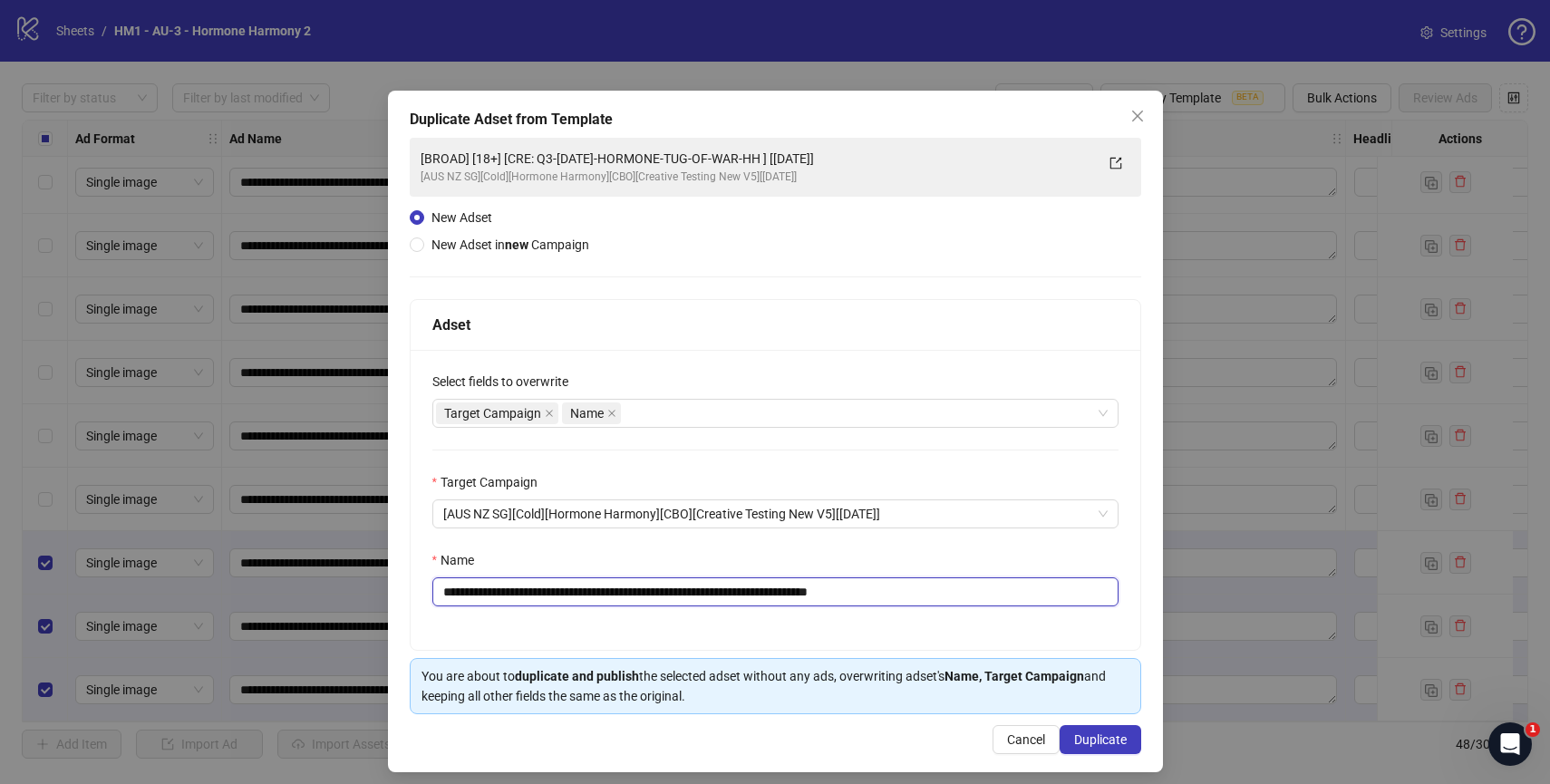
drag, startPoint x: 558, startPoint y: 594, endPoint x: 810, endPoint y: 587, distance: 252.1
click at [810, 587] on input "**********" at bounding box center [775, 592] width 686 height 29
paste input "text"
drag, startPoint x: 876, startPoint y: 593, endPoint x: 1019, endPoint y: 594, distance: 143.0
click at [1019, 594] on input "**********" at bounding box center [775, 592] width 686 height 29
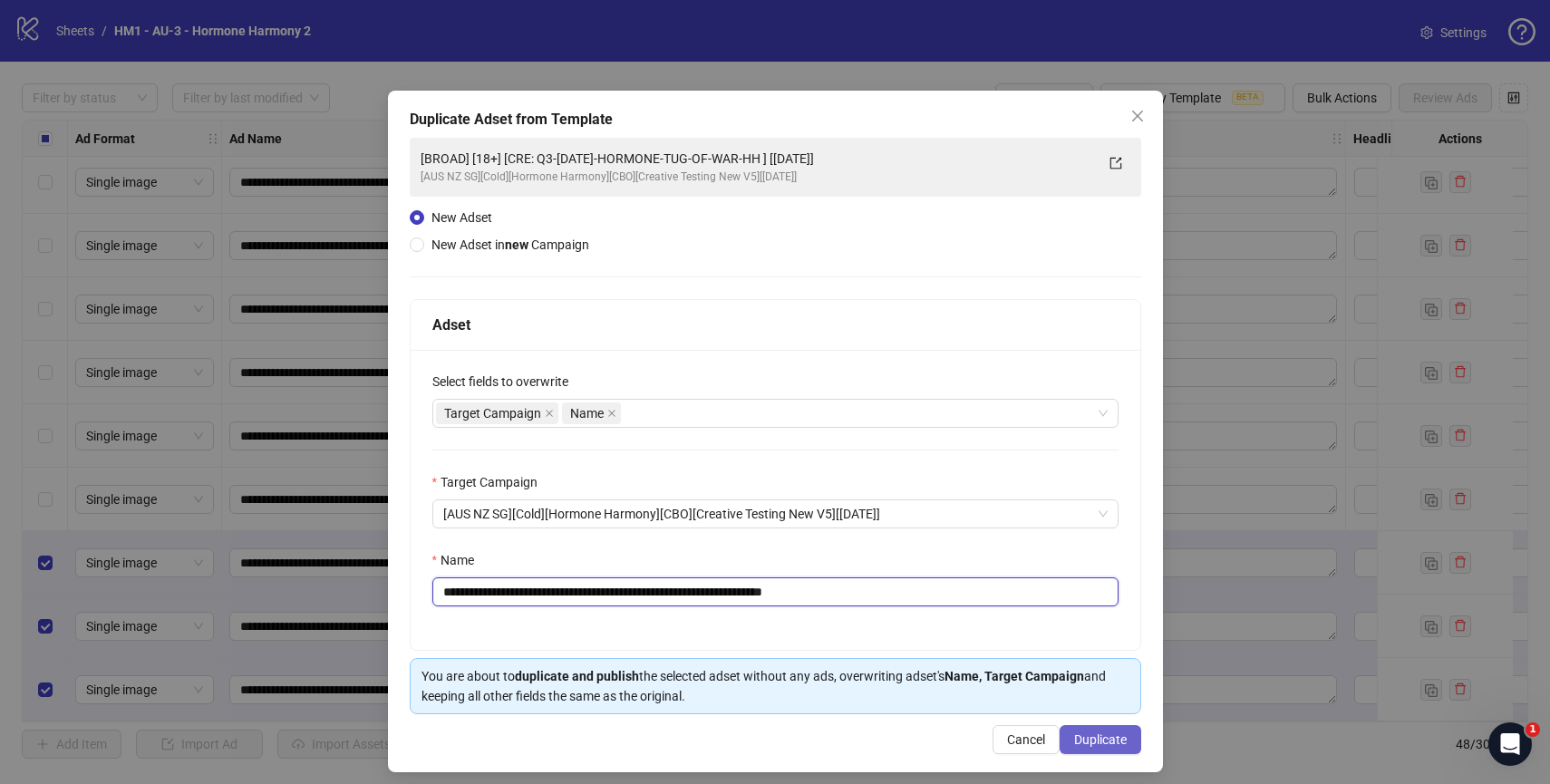
type input "**********"
click at [1090, 748] on button "Duplicate" at bounding box center [1100, 739] width 81 height 29
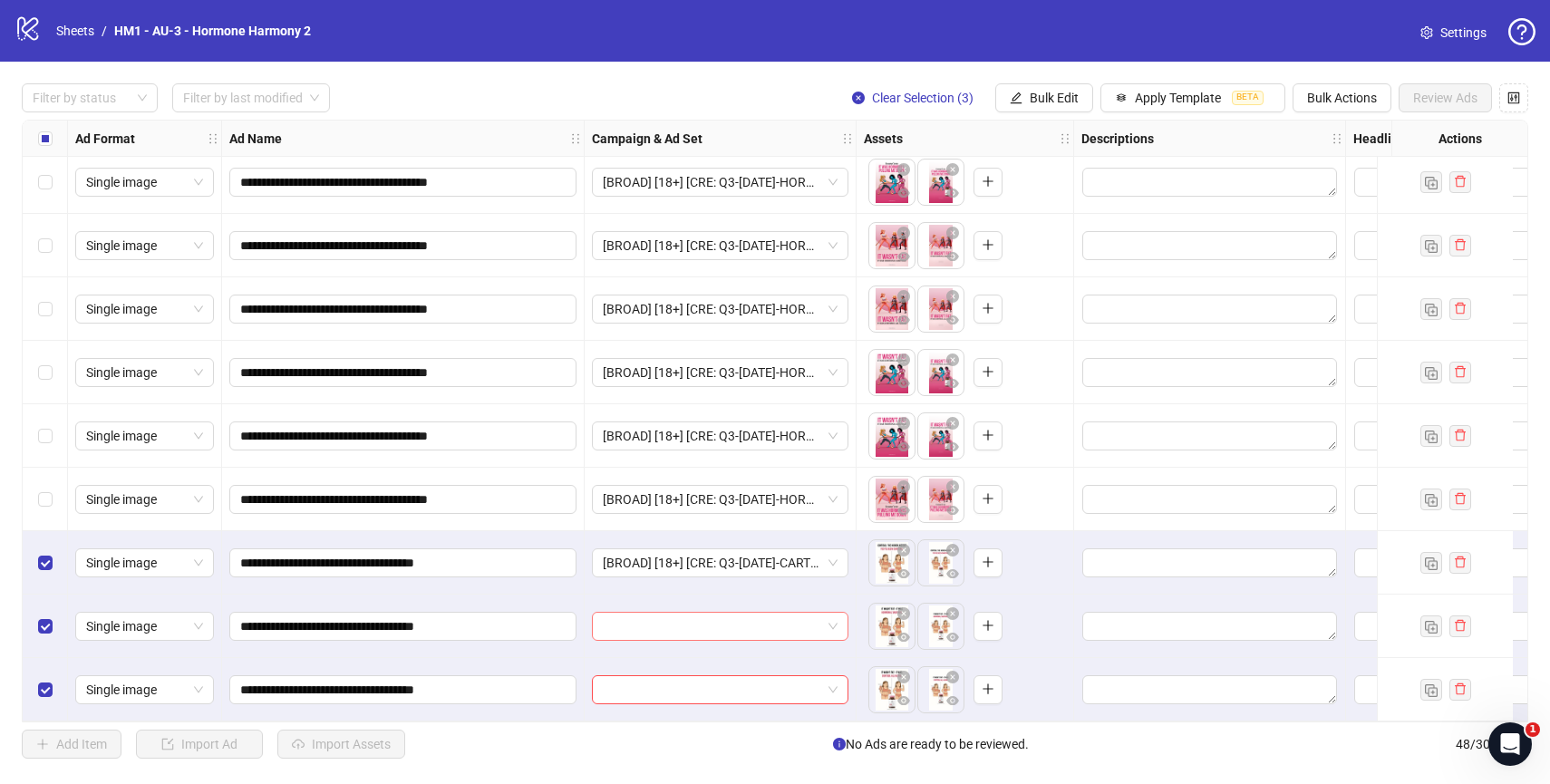
click at [836, 624] on span at bounding box center [720, 626] width 235 height 27
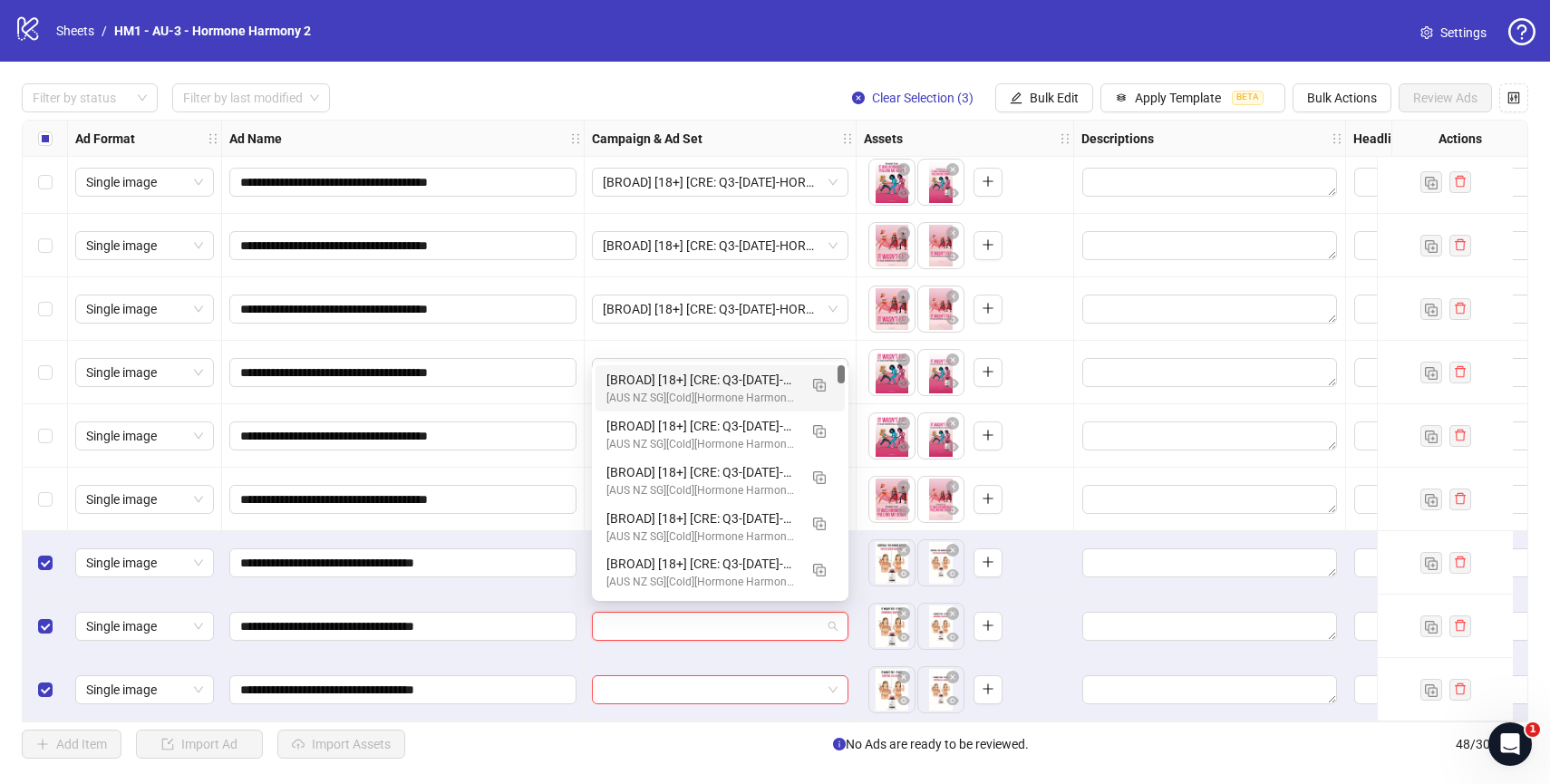
click at [732, 388] on div "[BROAD] [18+] [CRE: Q3-[DATE]-CARTOON-VILAINS-HH ] [[DATE]]" at bounding box center [702, 379] width 191 height 20
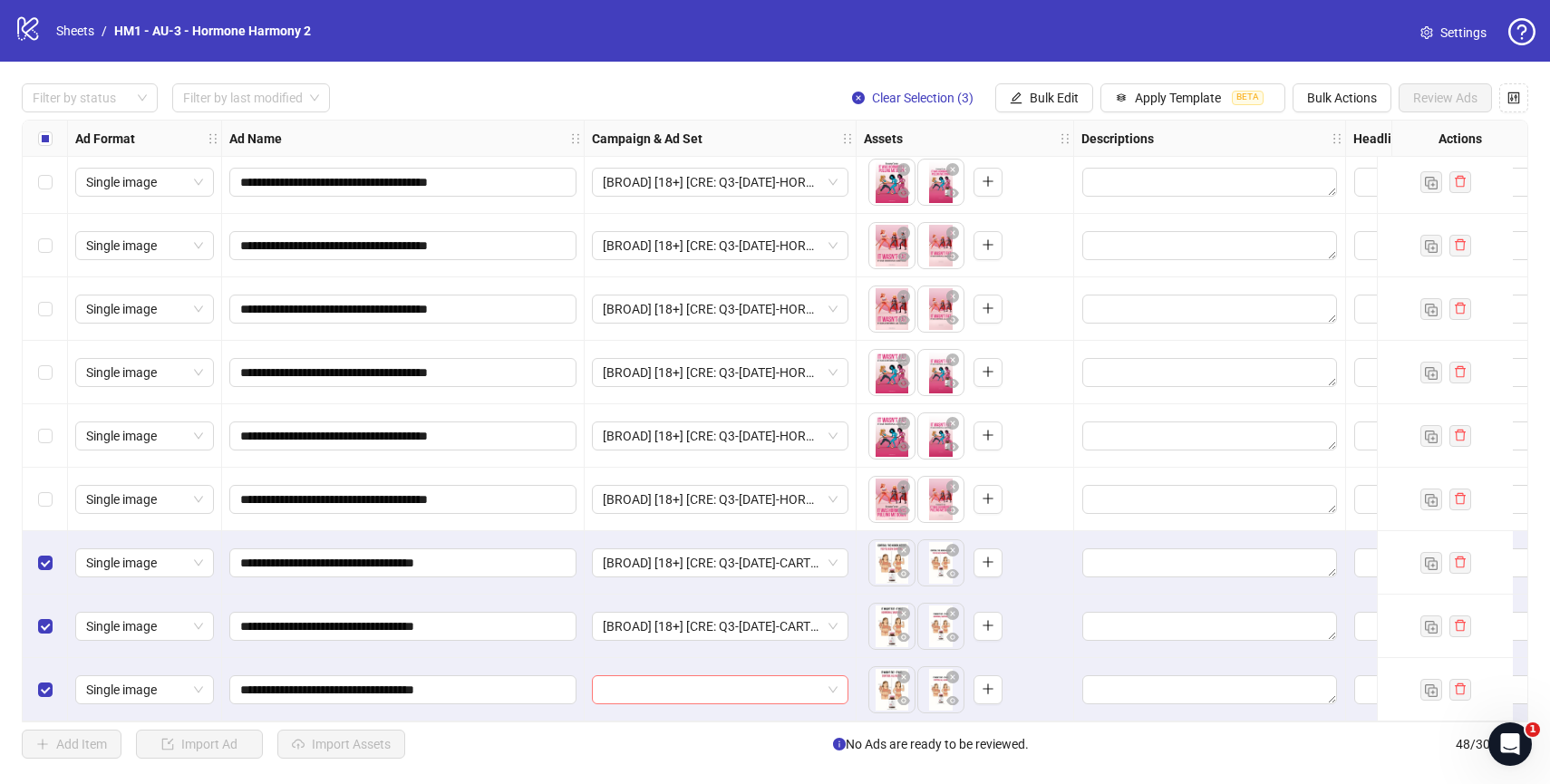
click at [745, 676] on input "search" at bounding box center [712, 690] width 218 height 27
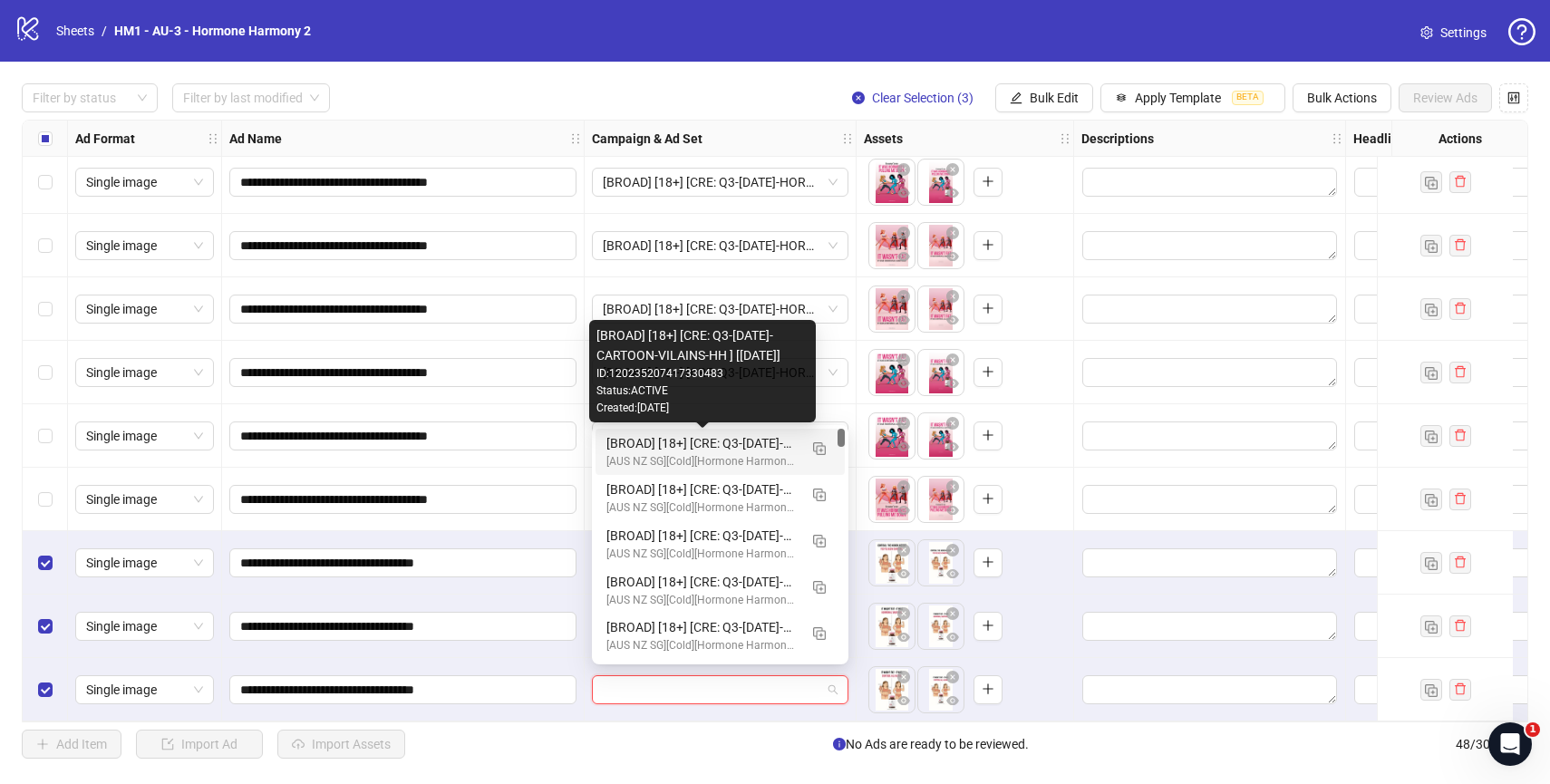
click at [762, 439] on div "[BROAD] [18+] [CRE: Q3-[DATE]-CARTOON-VILAINS-HH ] [[DATE]]" at bounding box center [702, 443] width 191 height 20
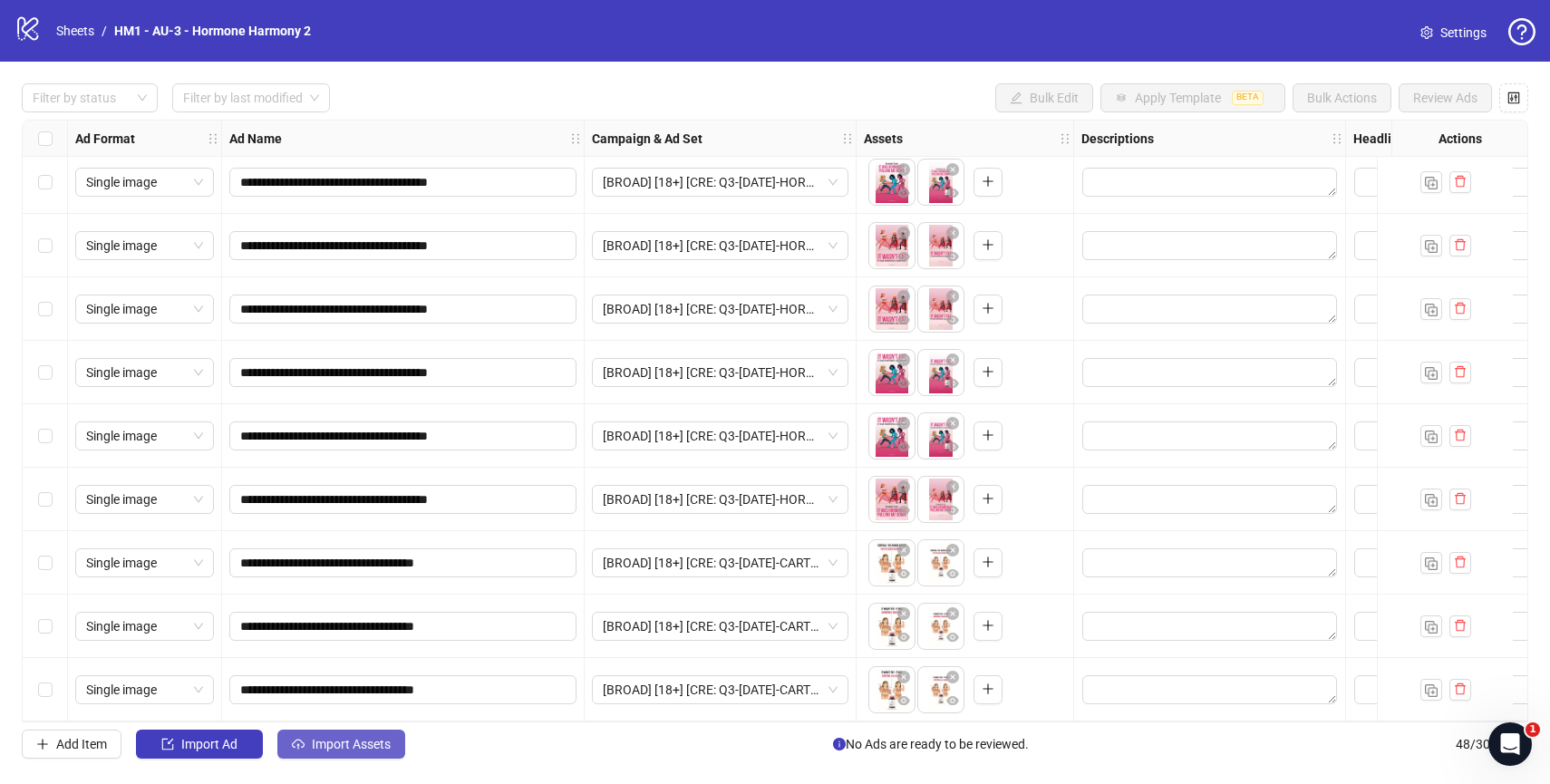
click at [355, 750] on span "Import Assets" at bounding box center [351, 743] width 79 height 15
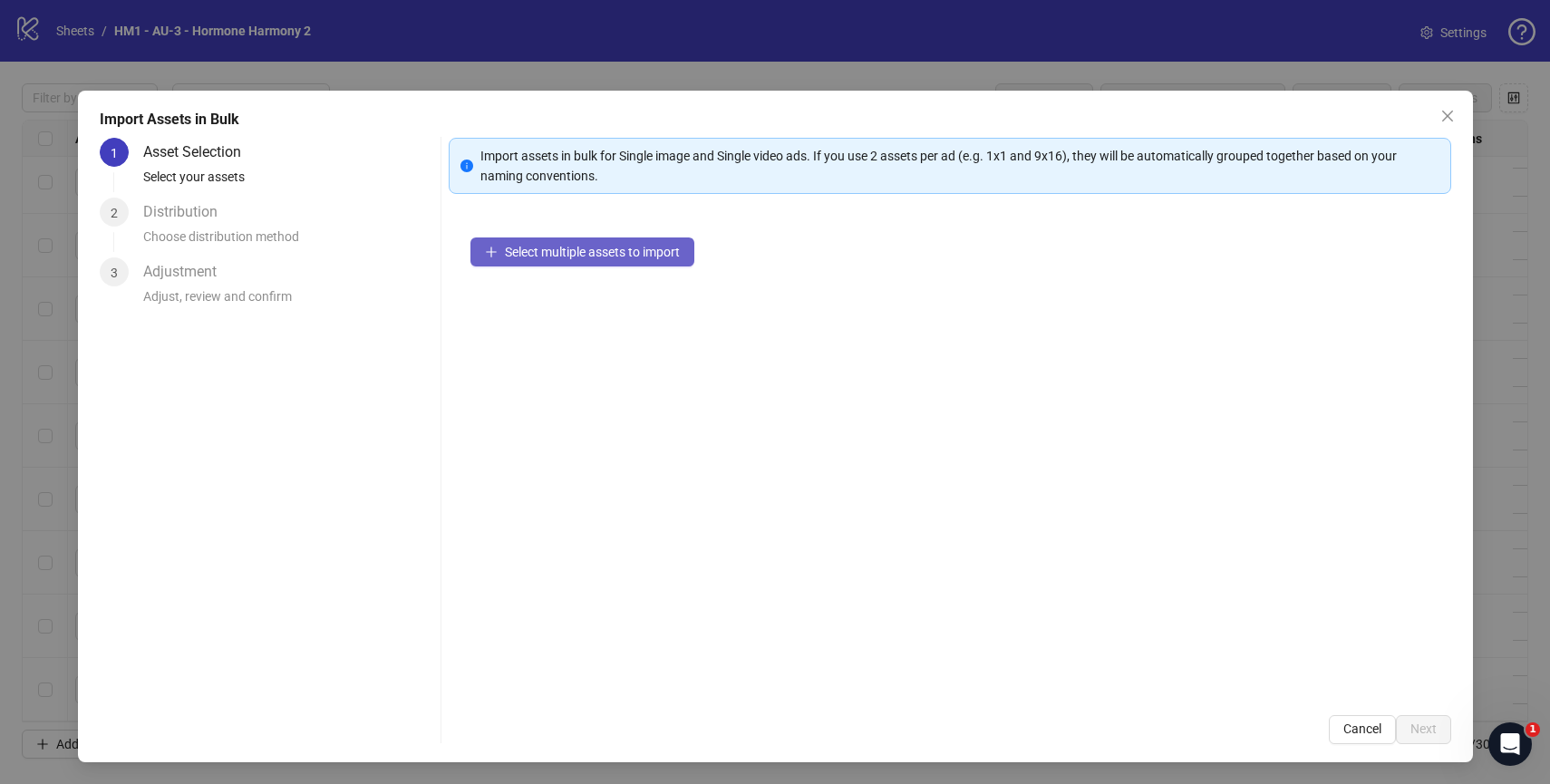
click at [605, 250] on span "Select multiple assets to import" at bounding box center [592, 251] width 174 height 15
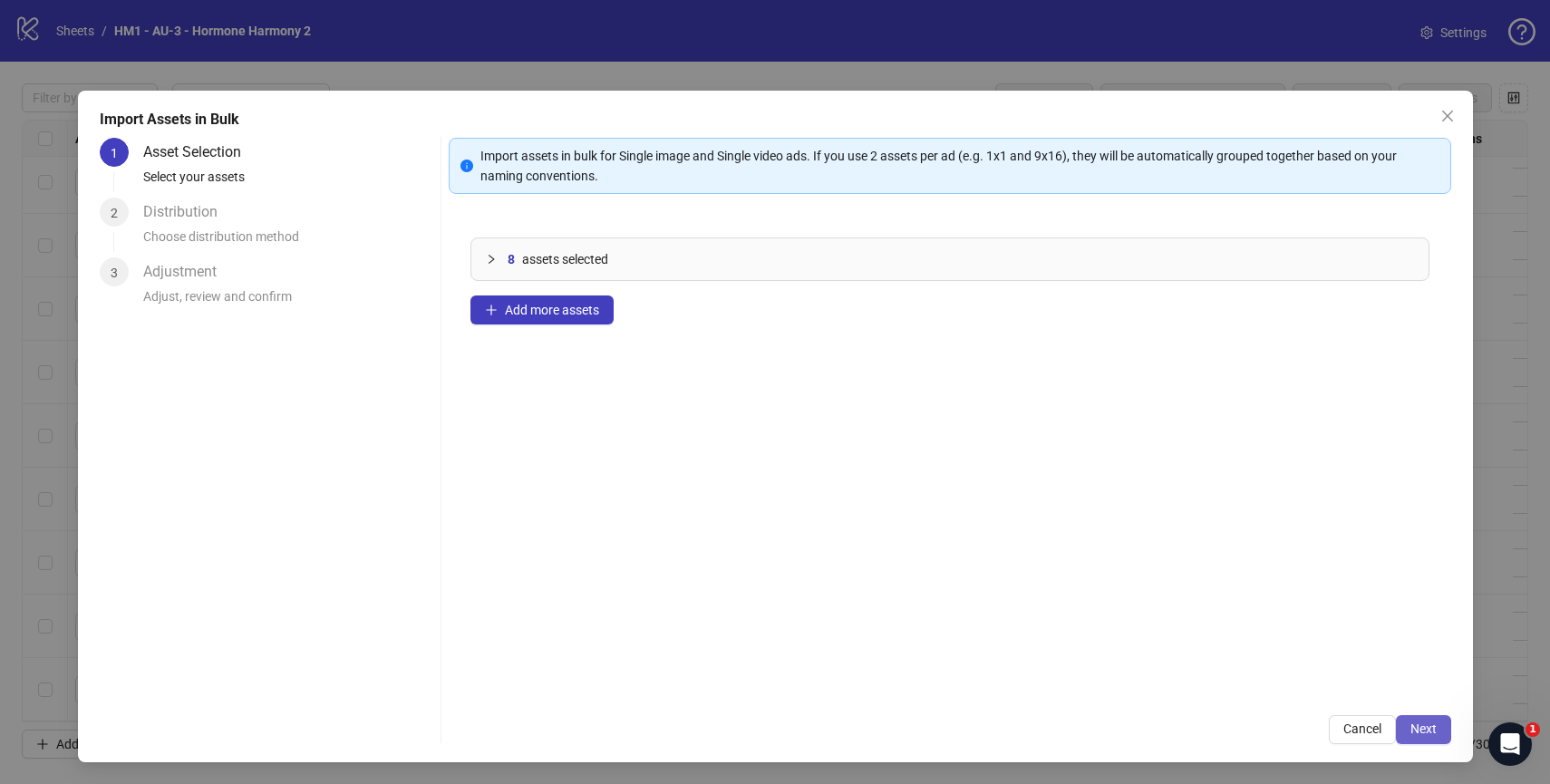
click at [1413, 719] on button "Next" at bounding box center [1423, 730] width 55 height 29
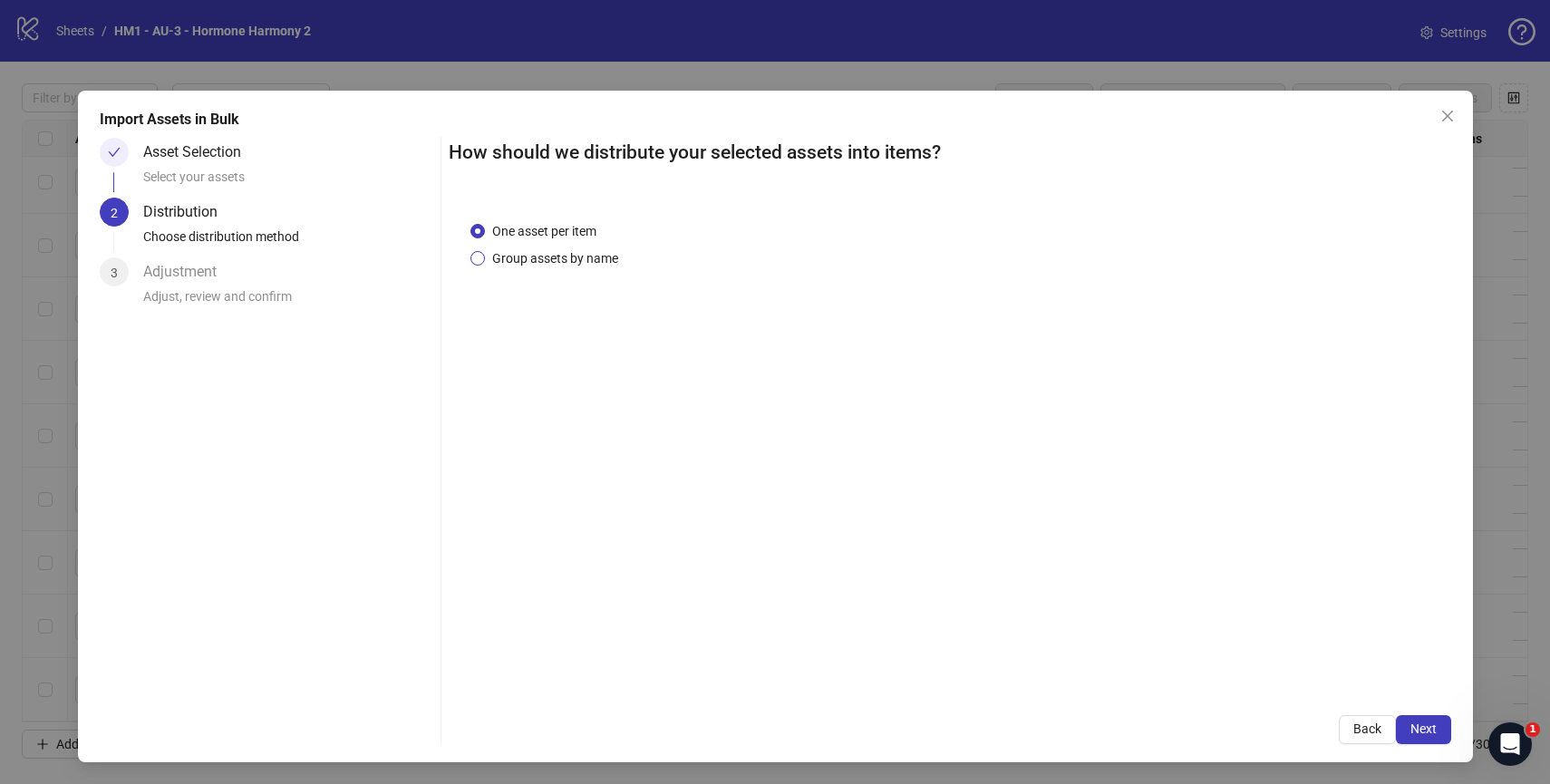
click at [580, 256] on span "Group assets by name" at bounding box center [554, 258] width 141 height 20
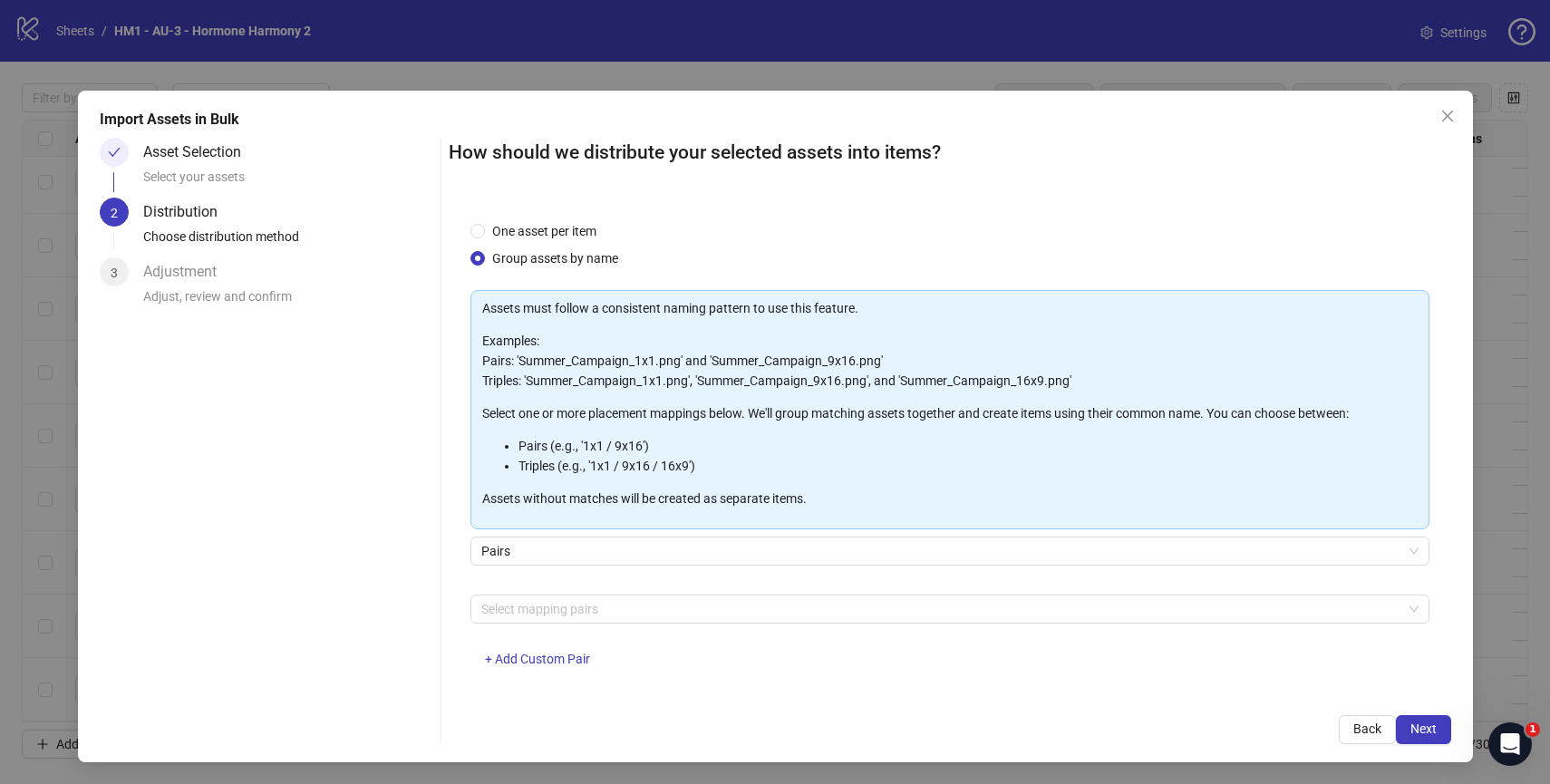
click at [752, 587] on div "Assets must follow a consistent naming pattern to use this feature. Examples: P…" at bounding box center [949, 488] width 959 height 398
click at [734, 618] on div at bounding box center [940, 609] width 933 height 25
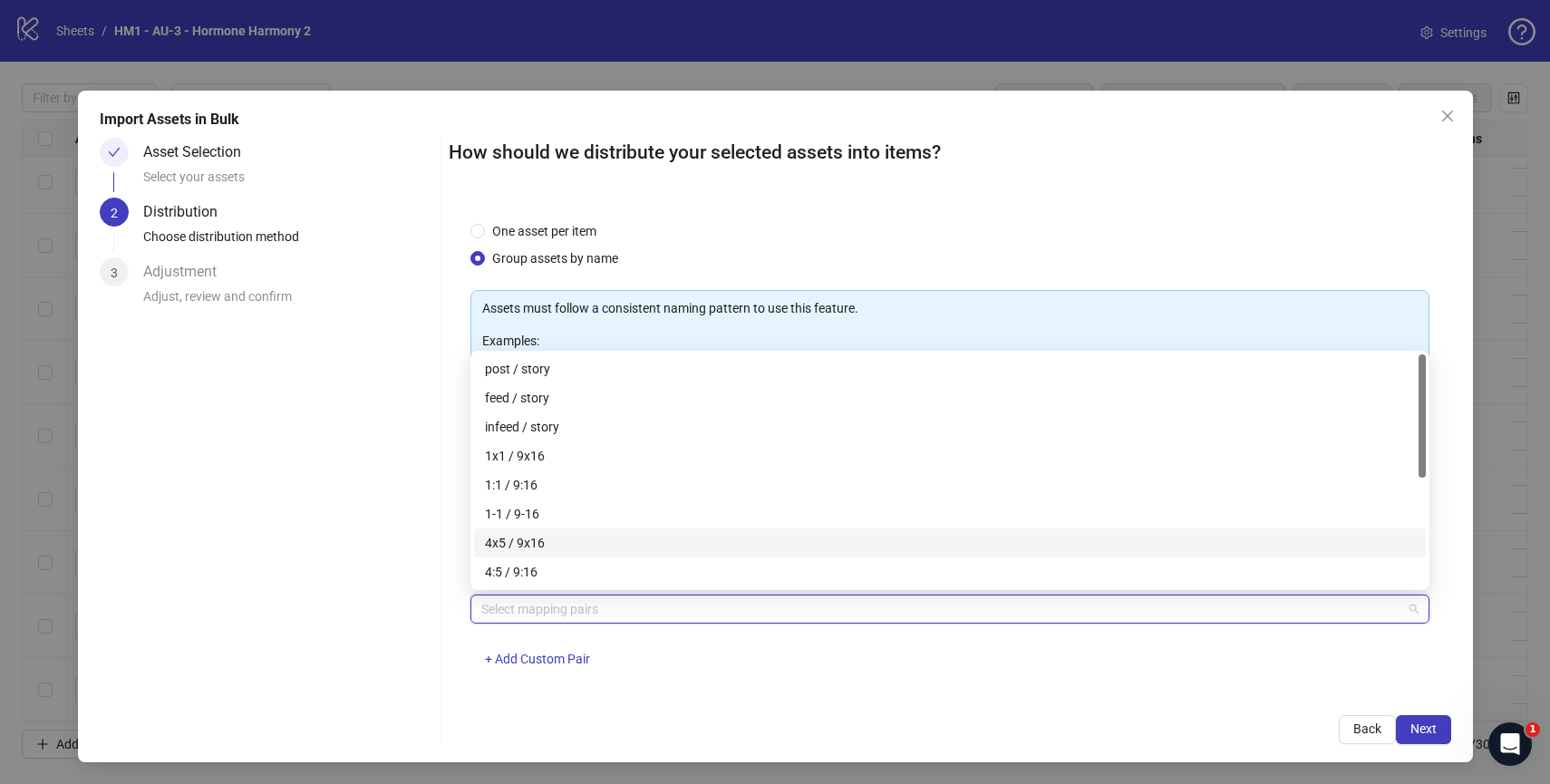
click at [638, 539] on div "4x5 / 9x16" at bounding box center [949, 543] width 930 height 20
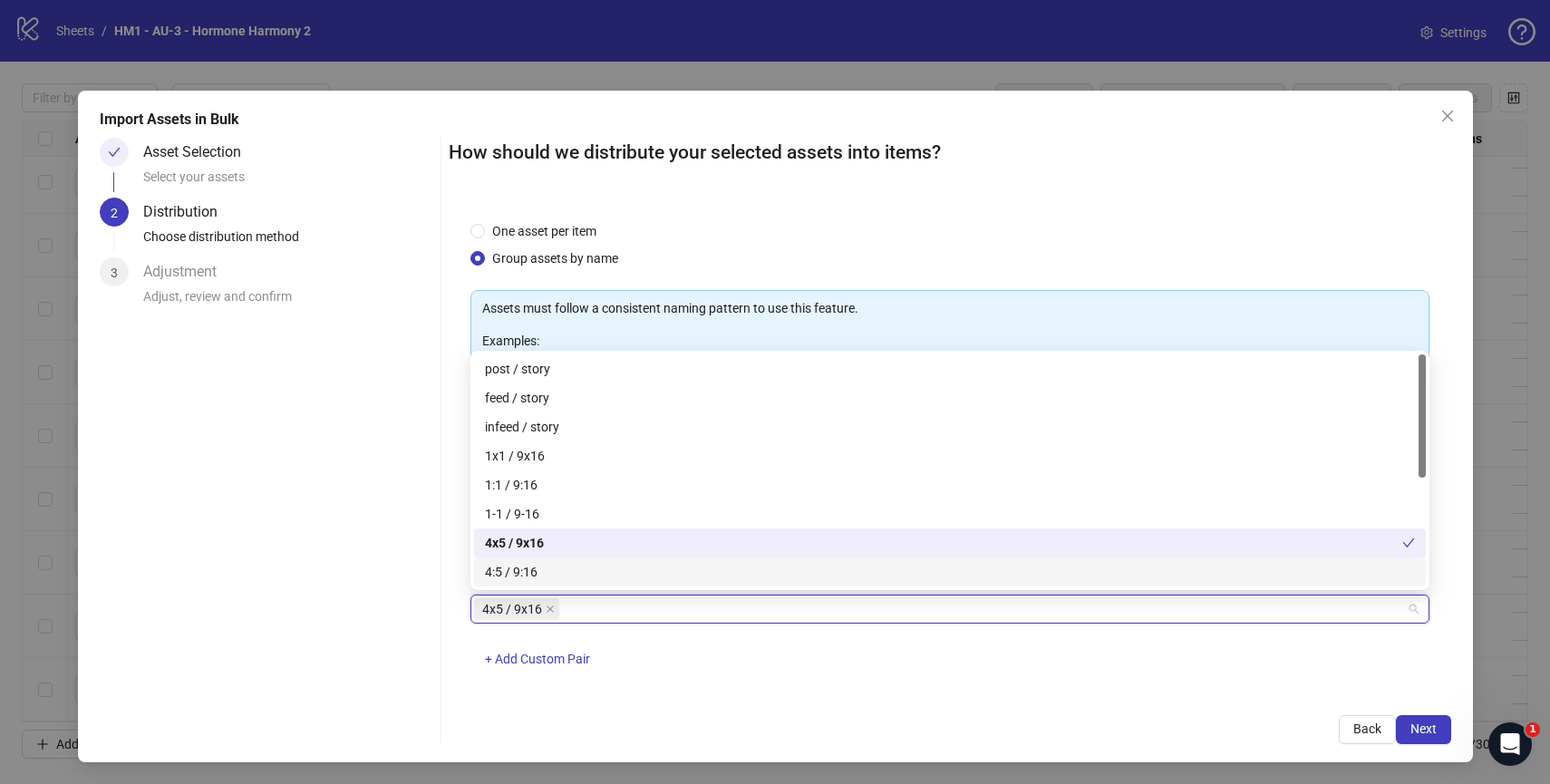
click at [930, 680] on div "4x5 / 9x16 + Add Custom Pair" at bounding box center [949, 641] width 959 height 94
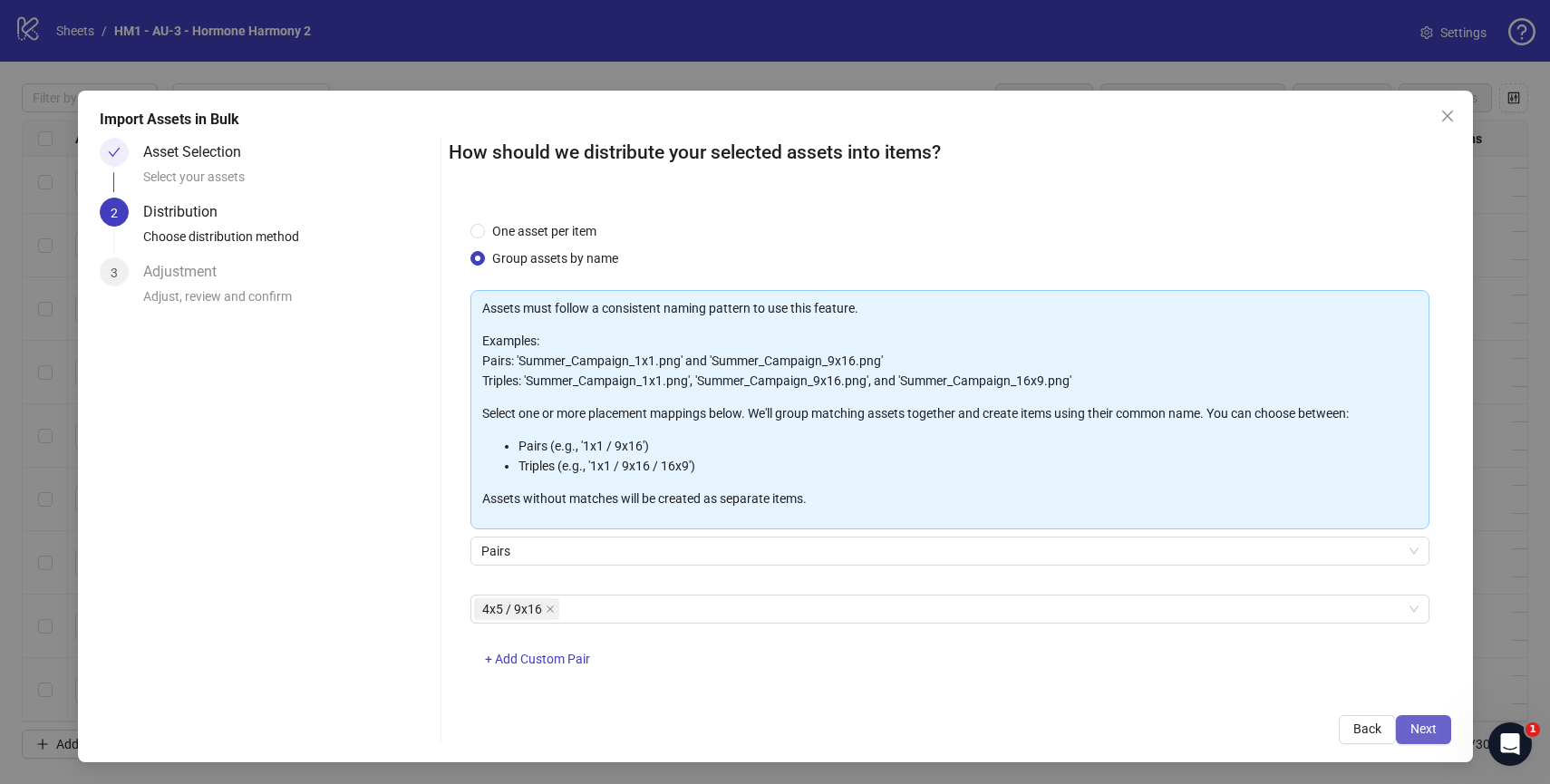
click at [1428, 719] on button "Next" at bounding box center [1423, 730] width 55 height 29
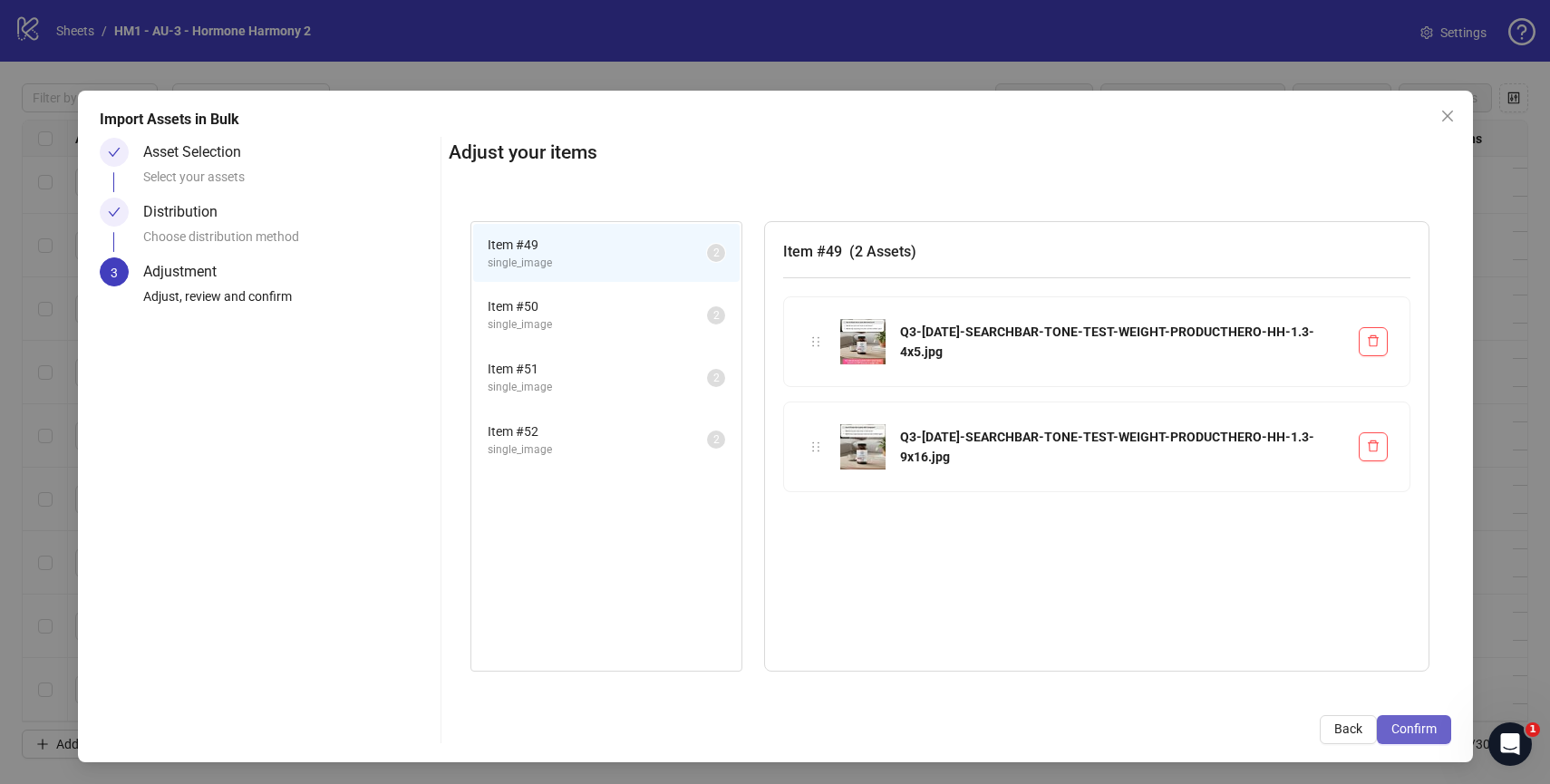
click at [1410, 726] on span "Confirm" at bounding box center [1413, 728] width 46 height 15
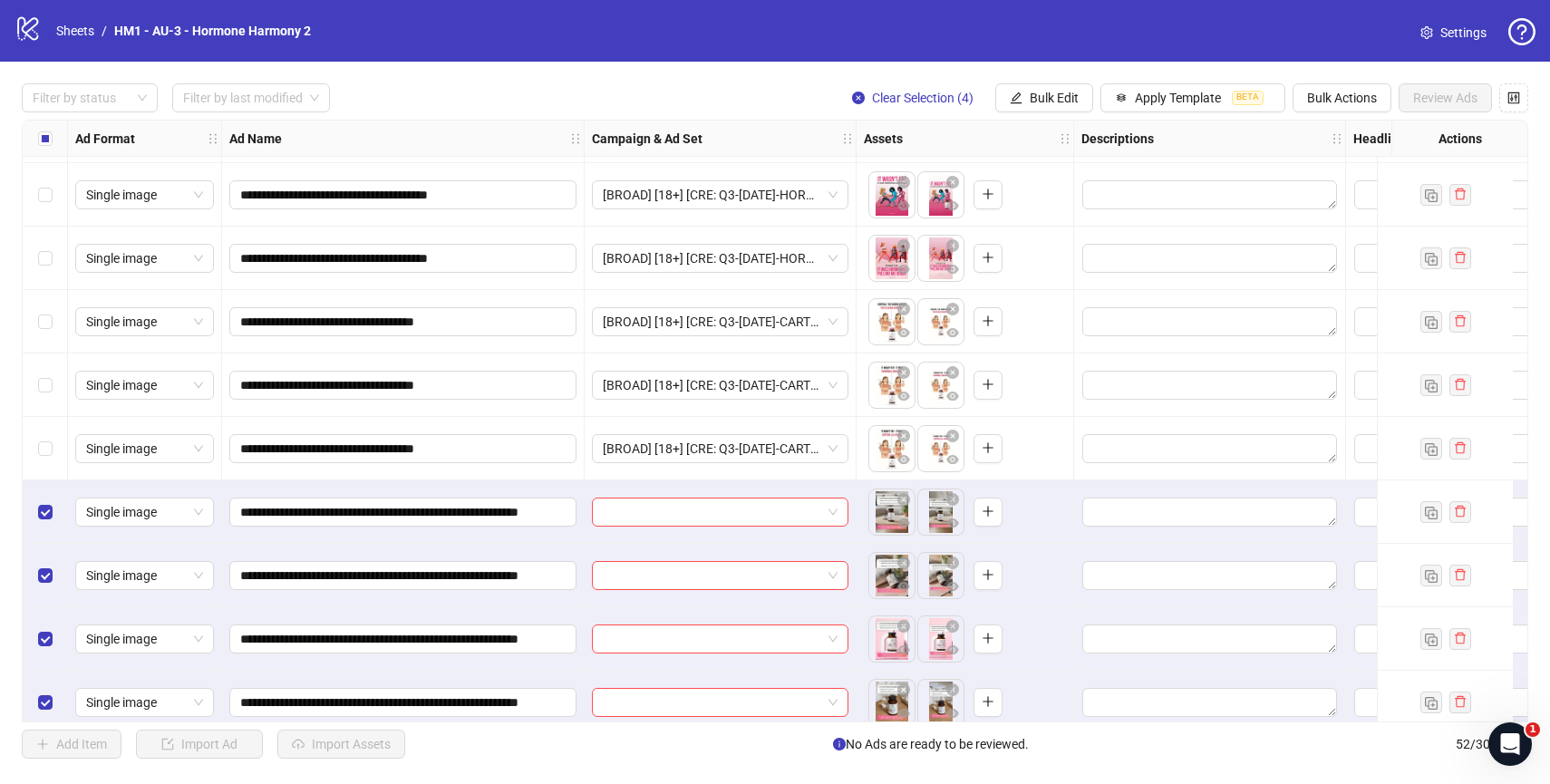
scroll to position [2741, 0]
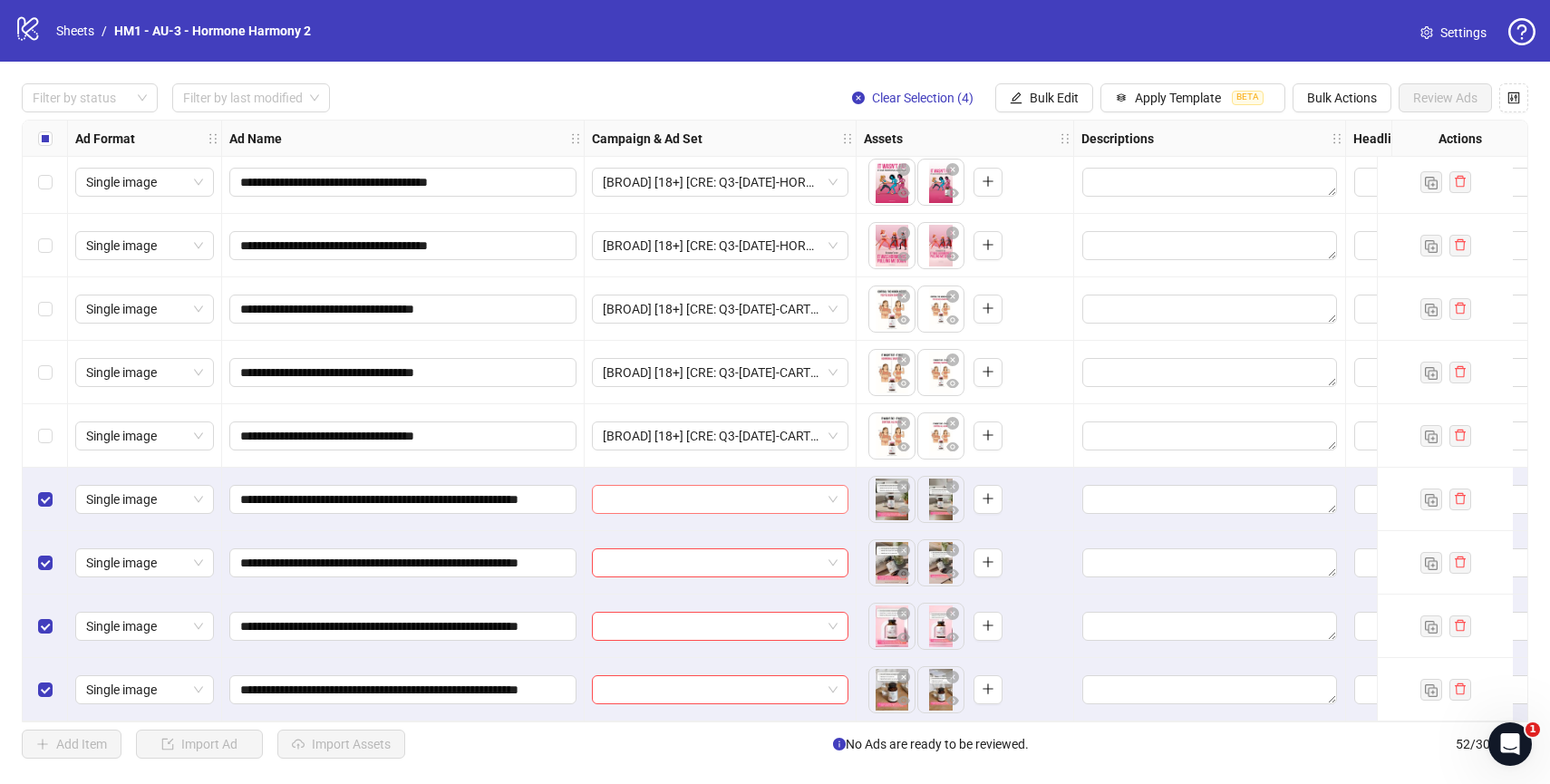
click at [833, 494] on span at bounding box center [720, 499] width 235 height 27
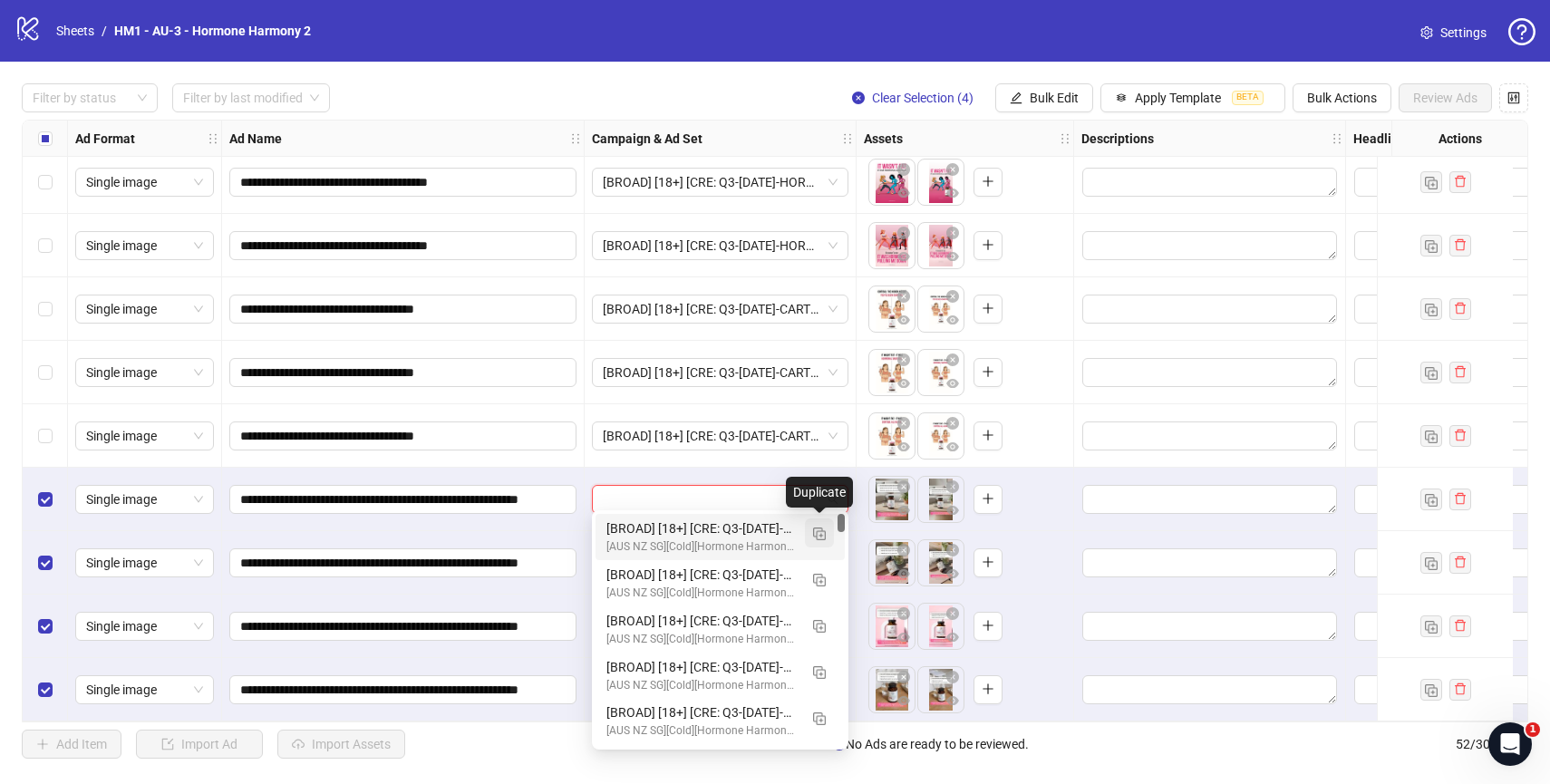
click at [821, 535] on img "button" at bounding box center [819, 533] width 13 height 13
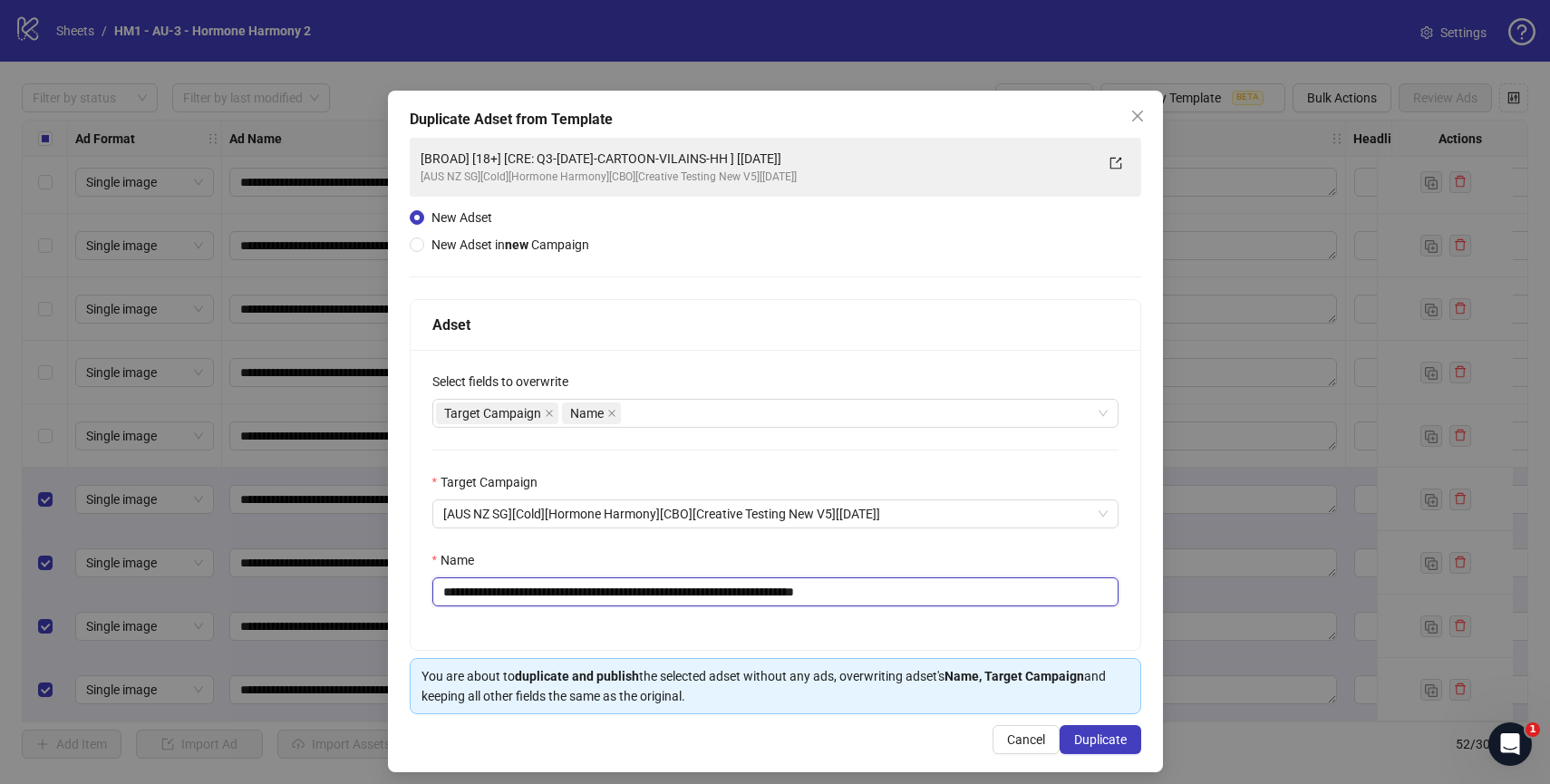
drag, startPoint x: 880, startPoint y: 592, endPoint x: 1032, endPoint y: 607, distance: 152.7
click at [1032, 607] on input "**********" at bounding box center [775, 592] width 686 height 29
drag, startPoint x: 784, startPoint y: 592, endPoint x: 556, endPoint y: 591, distance: 228.0
click at [556, 591] on input "**********" at bounding box center [775, 592] width 686 height 29
paste input "**********"
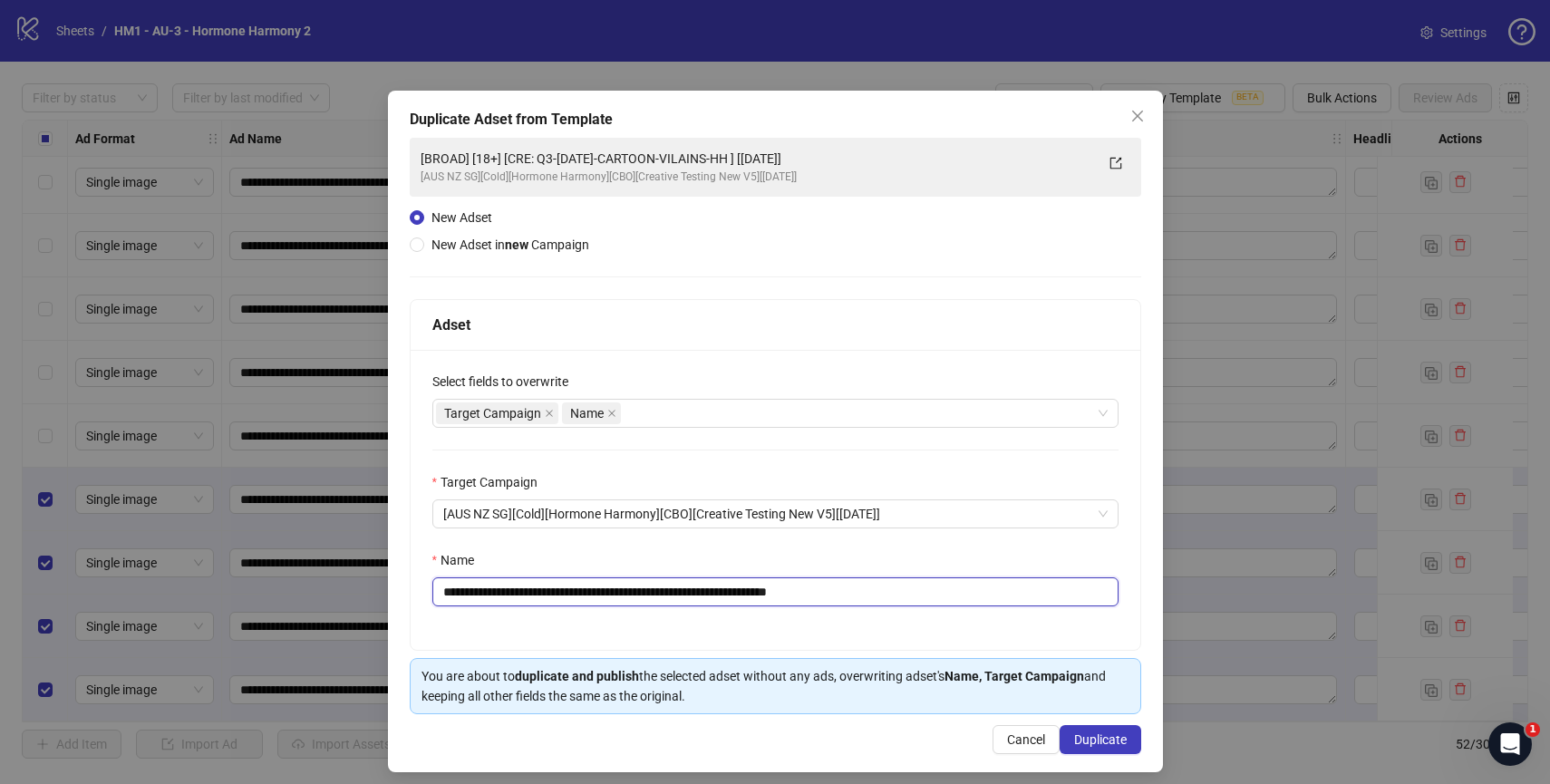
paste input "**********"
type input "**********"
click at [1100, 740] on span "Duplicate" at bounding box center [1100, 738] width 52 height 15
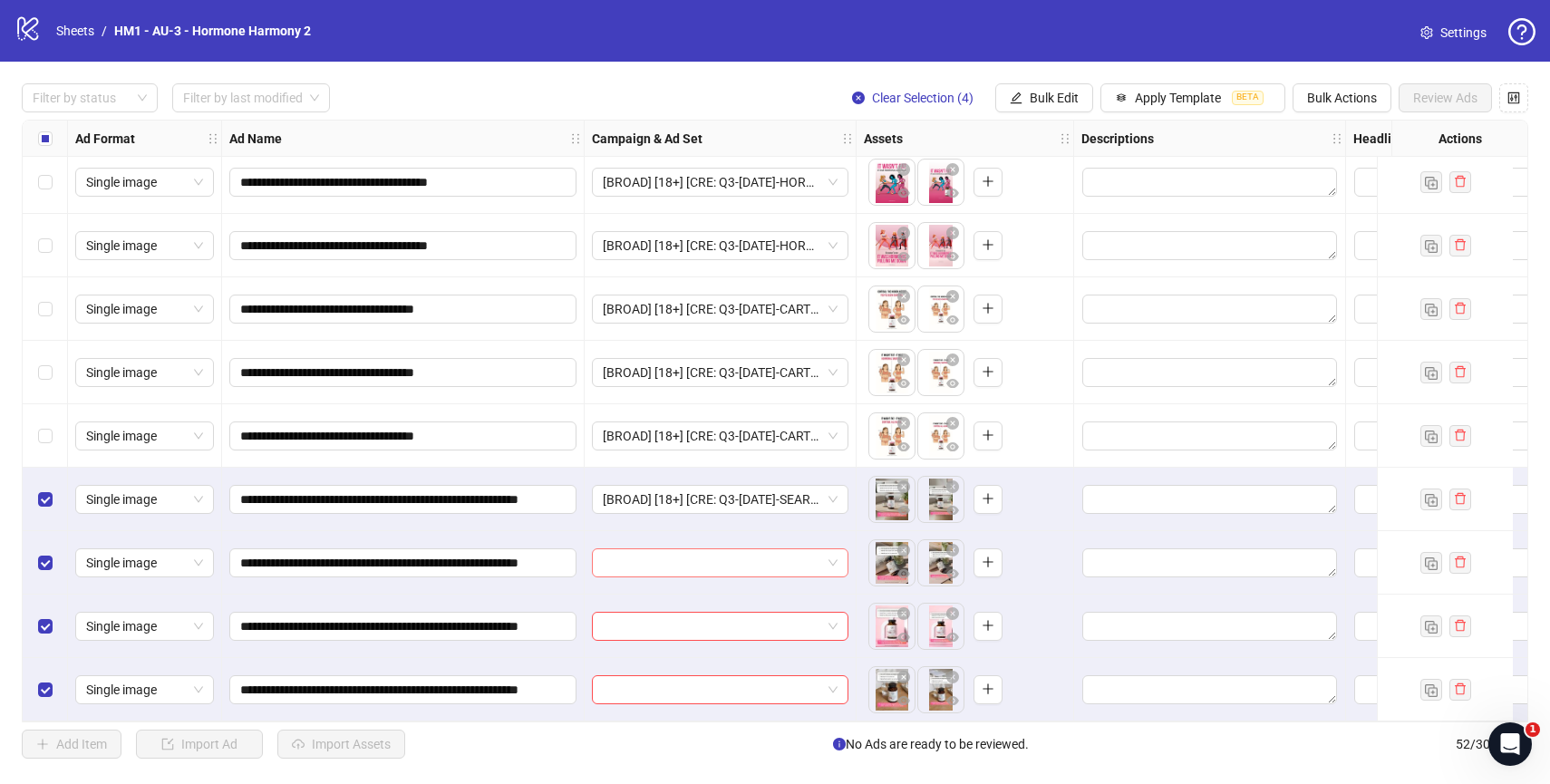
click at [728, 550] on input "search" at bounding box center [712, 563] width 218 height 27
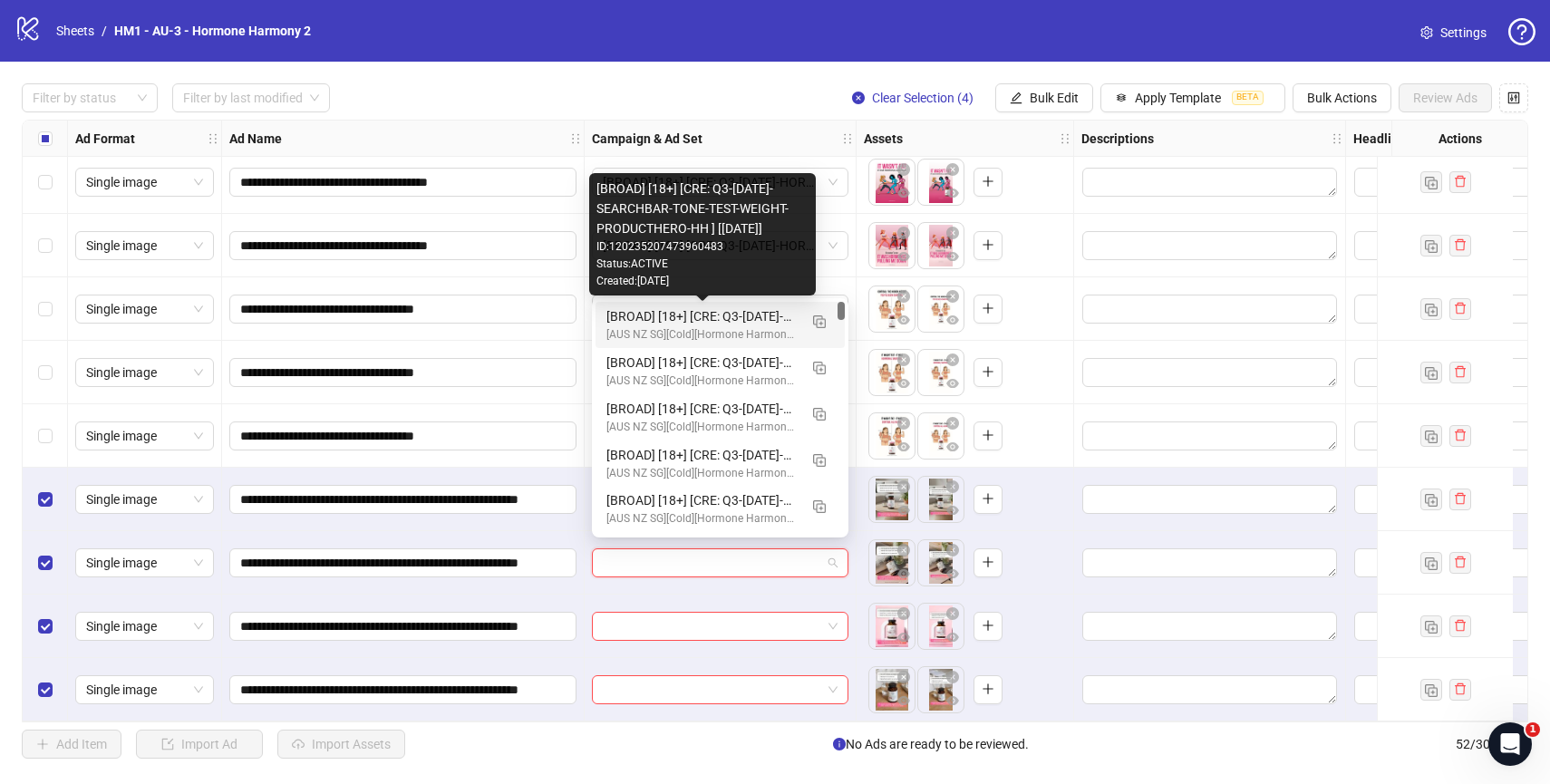
click at [734, 318] on div "[BROAD] [18+] [CRE: Q3-[DATE]-SEARCHBAR-TONE-TEST-WEIGHT-PRODUCTHERO-HH ] [[DAT…" at bounding box center [702, 316] width 191 height 20
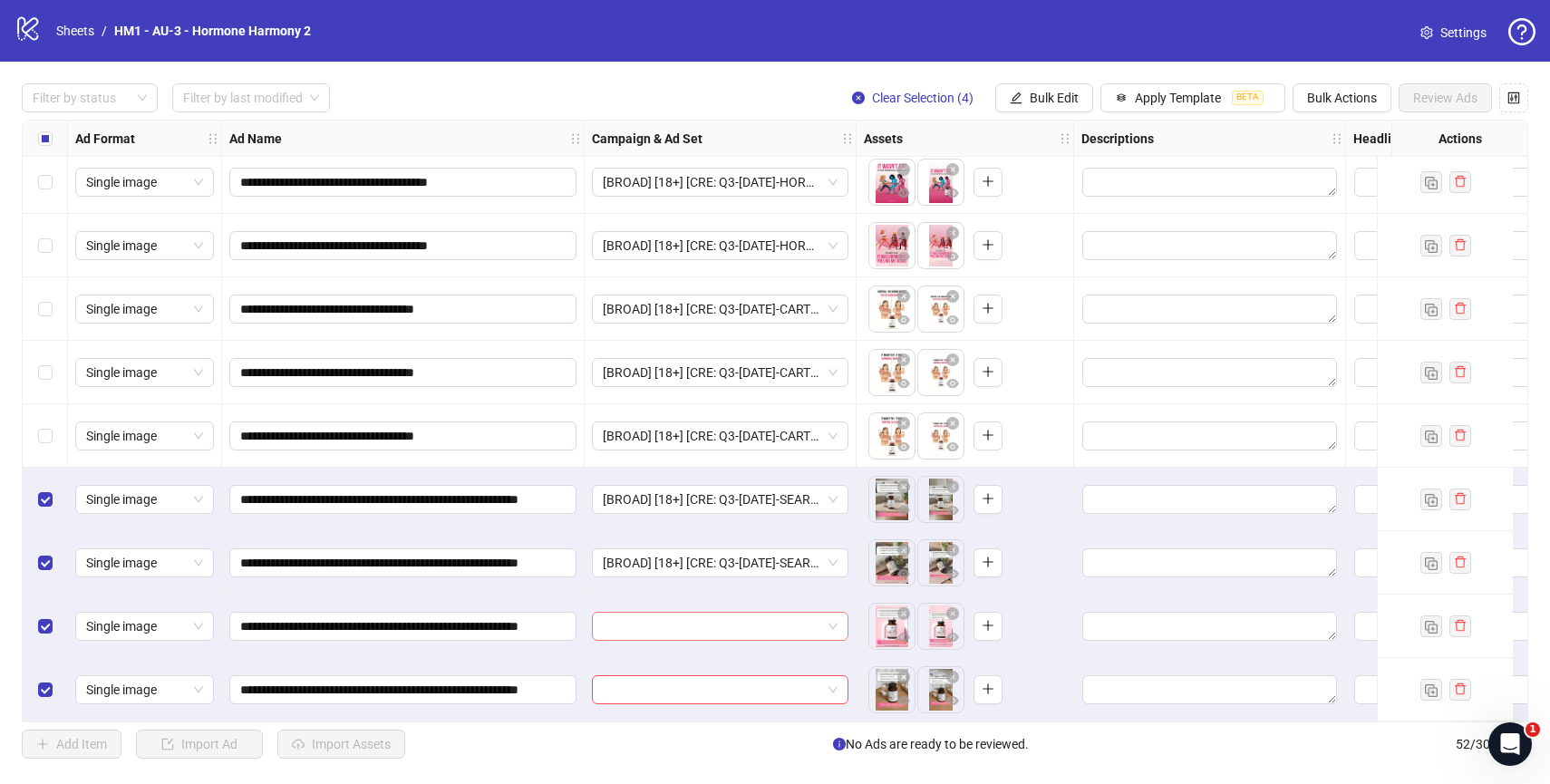
click at [743, 624] on input "search" at bounding box center [712, 626] width 218 height 27
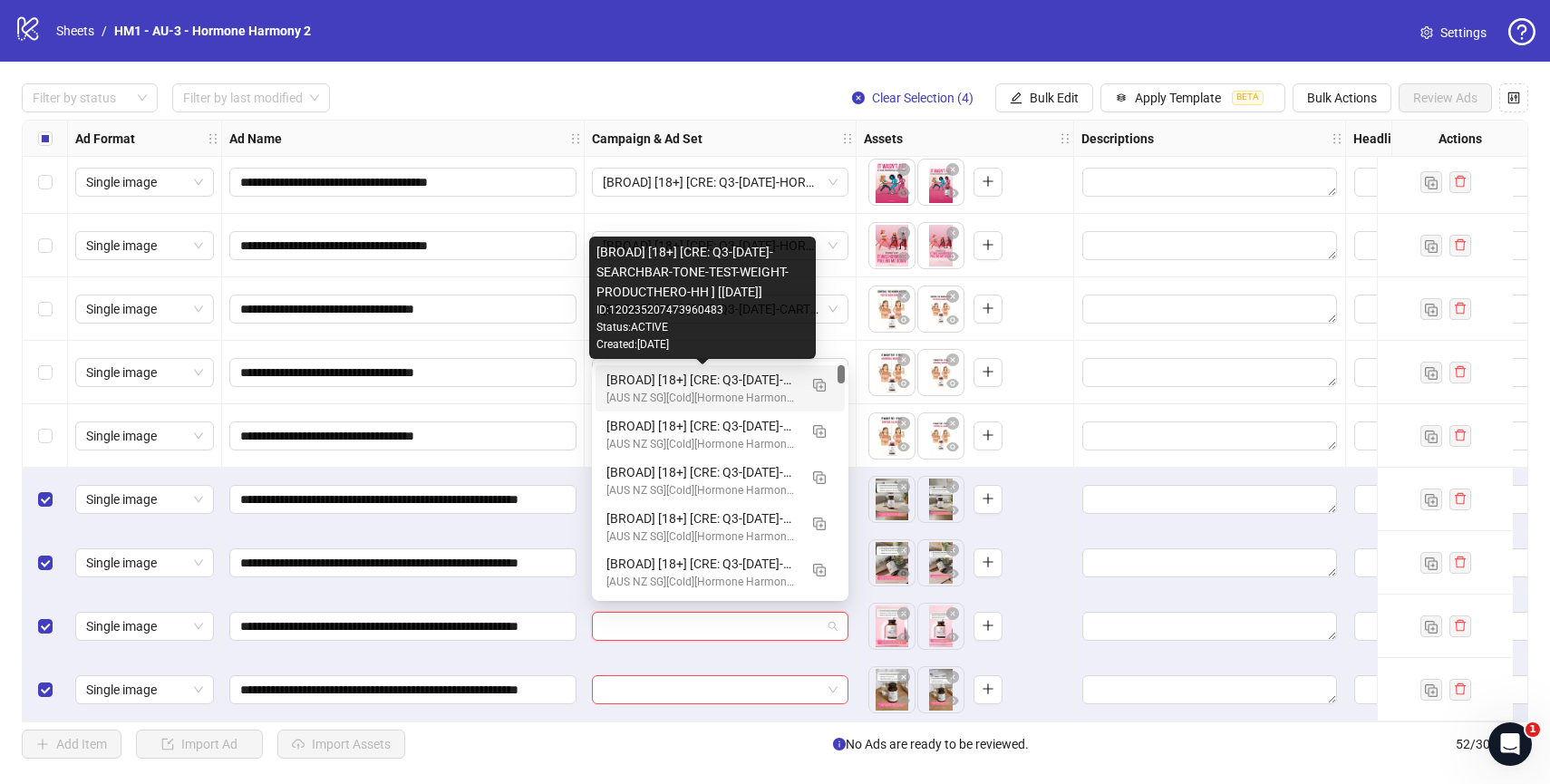
click at [731, 377] on div "[BROAD] [18+] [CRE: Q3-[DATE]-SEARCHBAR-TONE-TEST-WEIGHT-PRODUCTHERO-HH ] [[DAT…" at bounding box center [702, 379] width 191 height 20
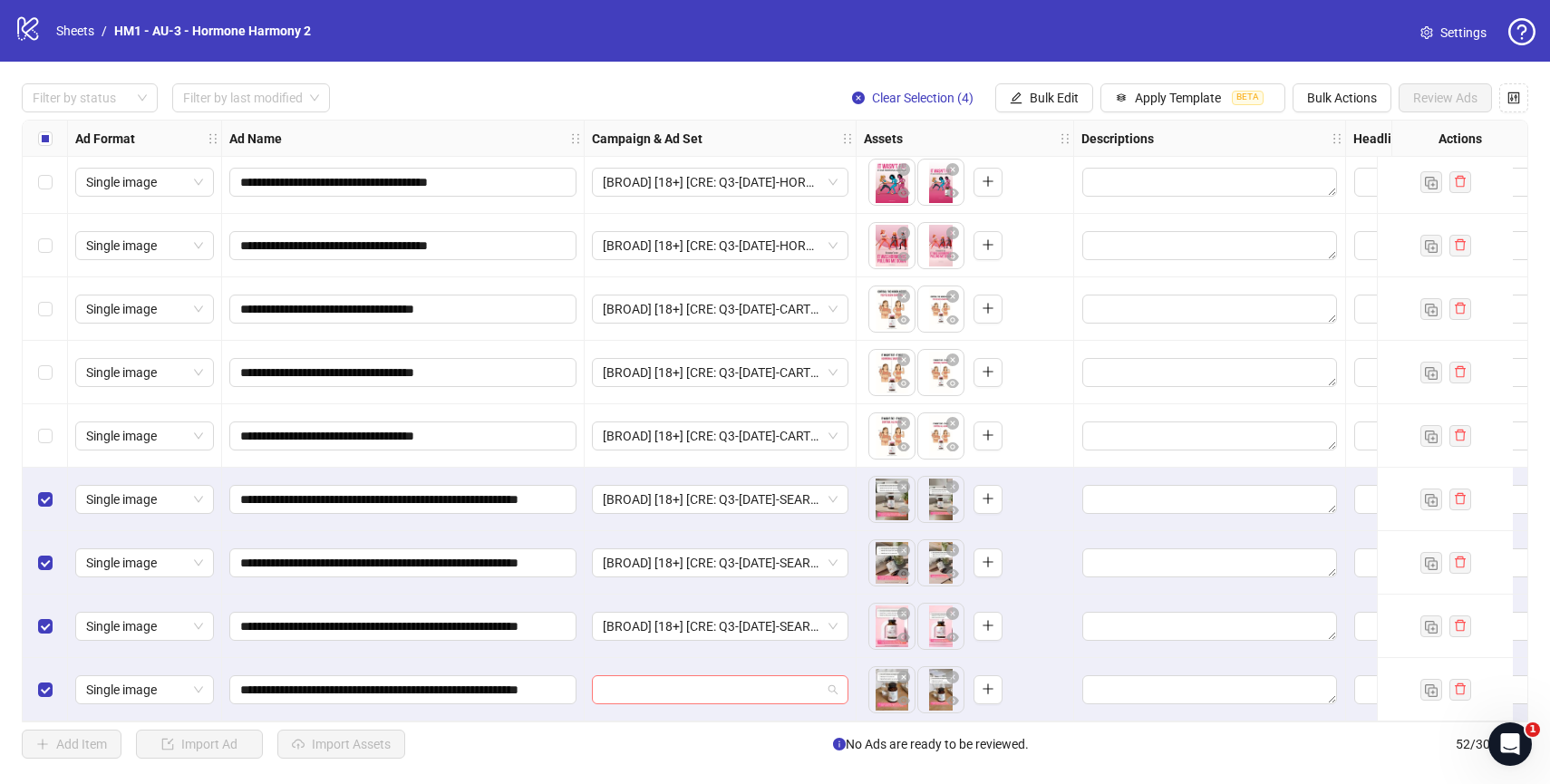
click at [760, 676] on input "search" at bounding box center [712, 690] width 218 height 27
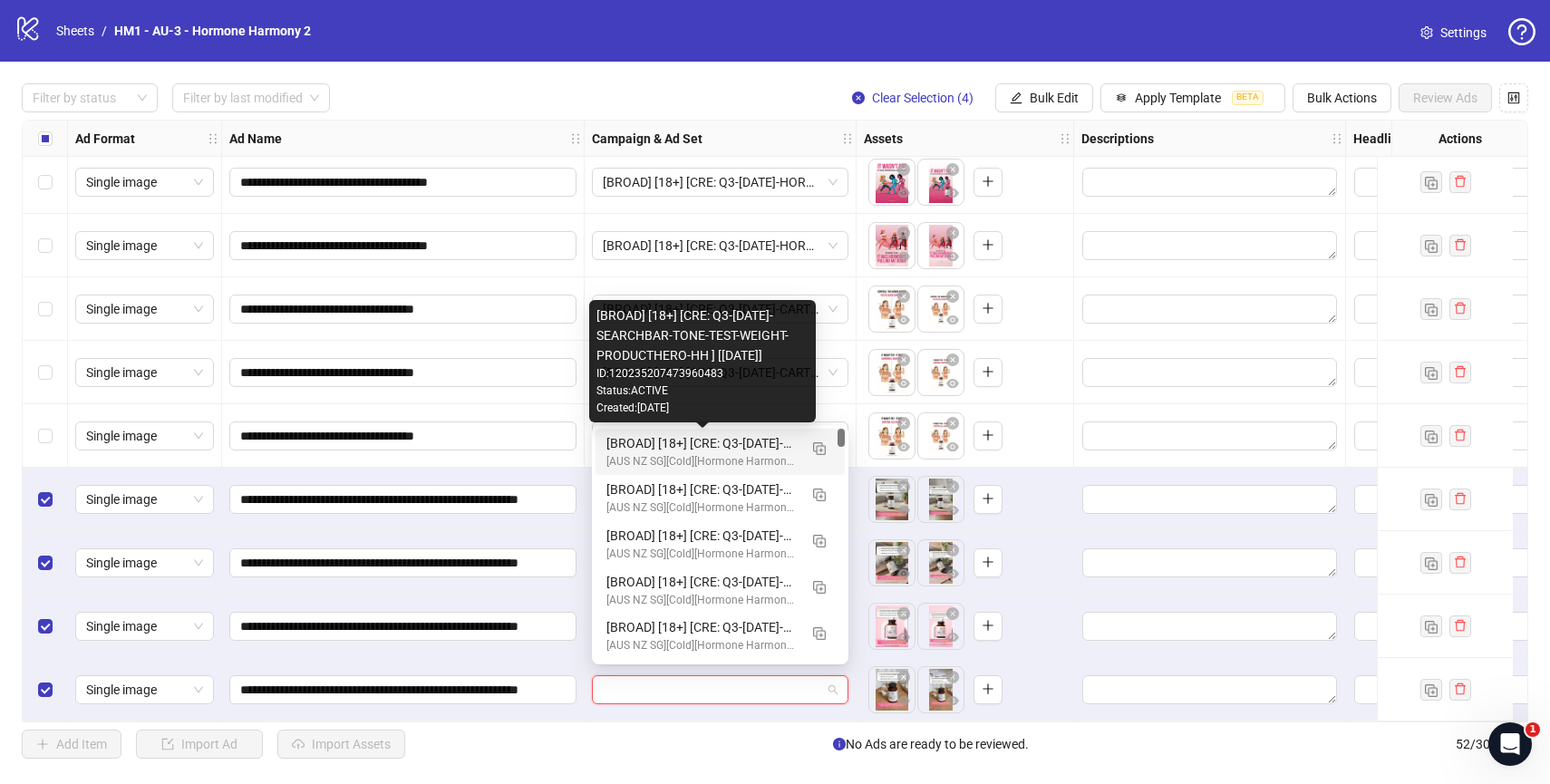
click at [745, 444] on div "[BROAD] [18+] [CRE: Q3-[DATE]-SEARCHBAR-TONE-TEST-WEIGHT-PRODUCTHERO-HH ] [[DAT…" at bounding box center [702, 443] width 191 height 20
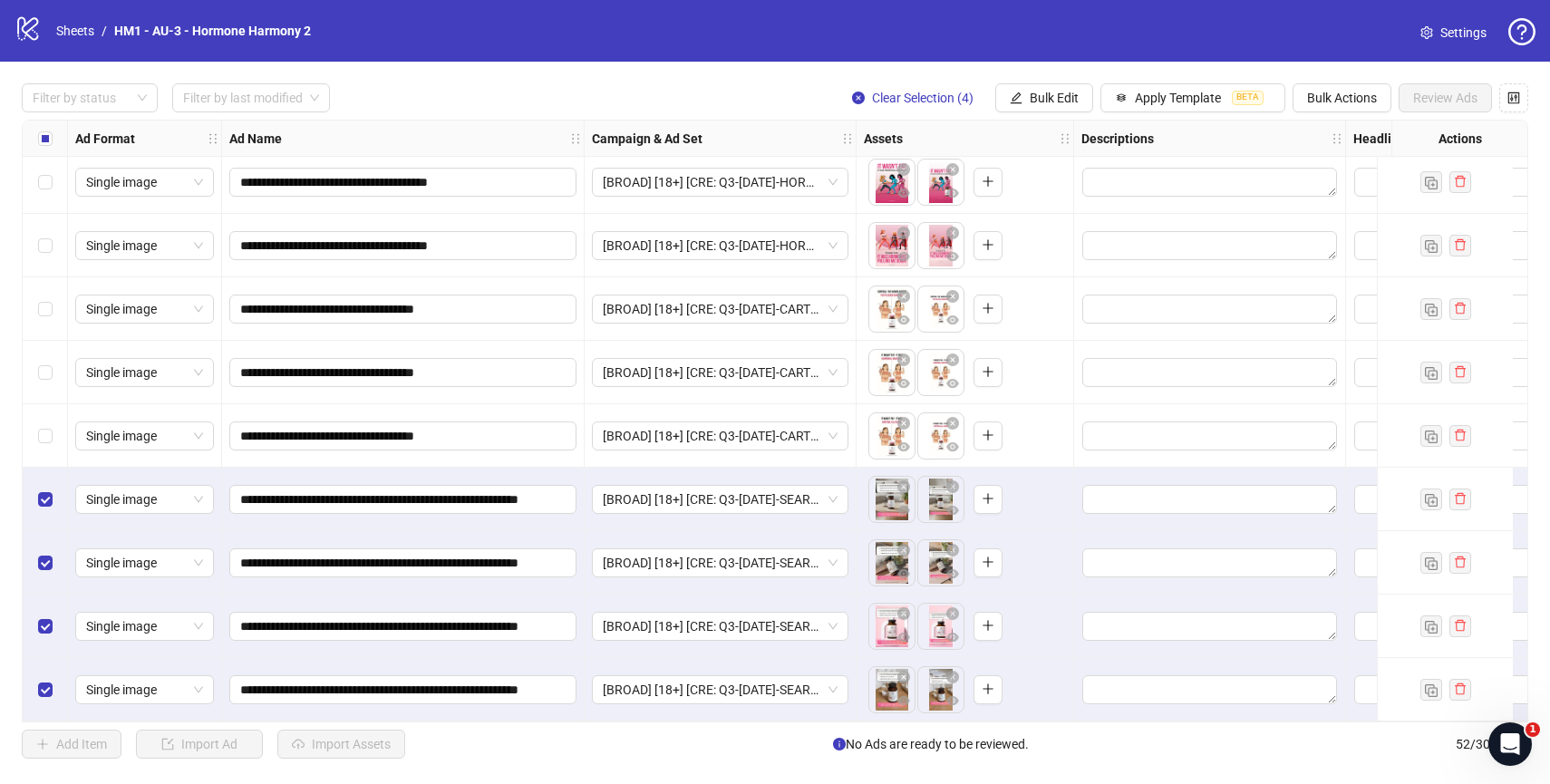
click at [765, 74] on div "**********" at bounding box center [775, 421] width 1550 height 718
click at [594, 747] on div "Add Item Import Ad Import Assets No Ads are ready to be reviewed. 52 / 300 items" at bounding box center [775, 744] width 1506 height 29
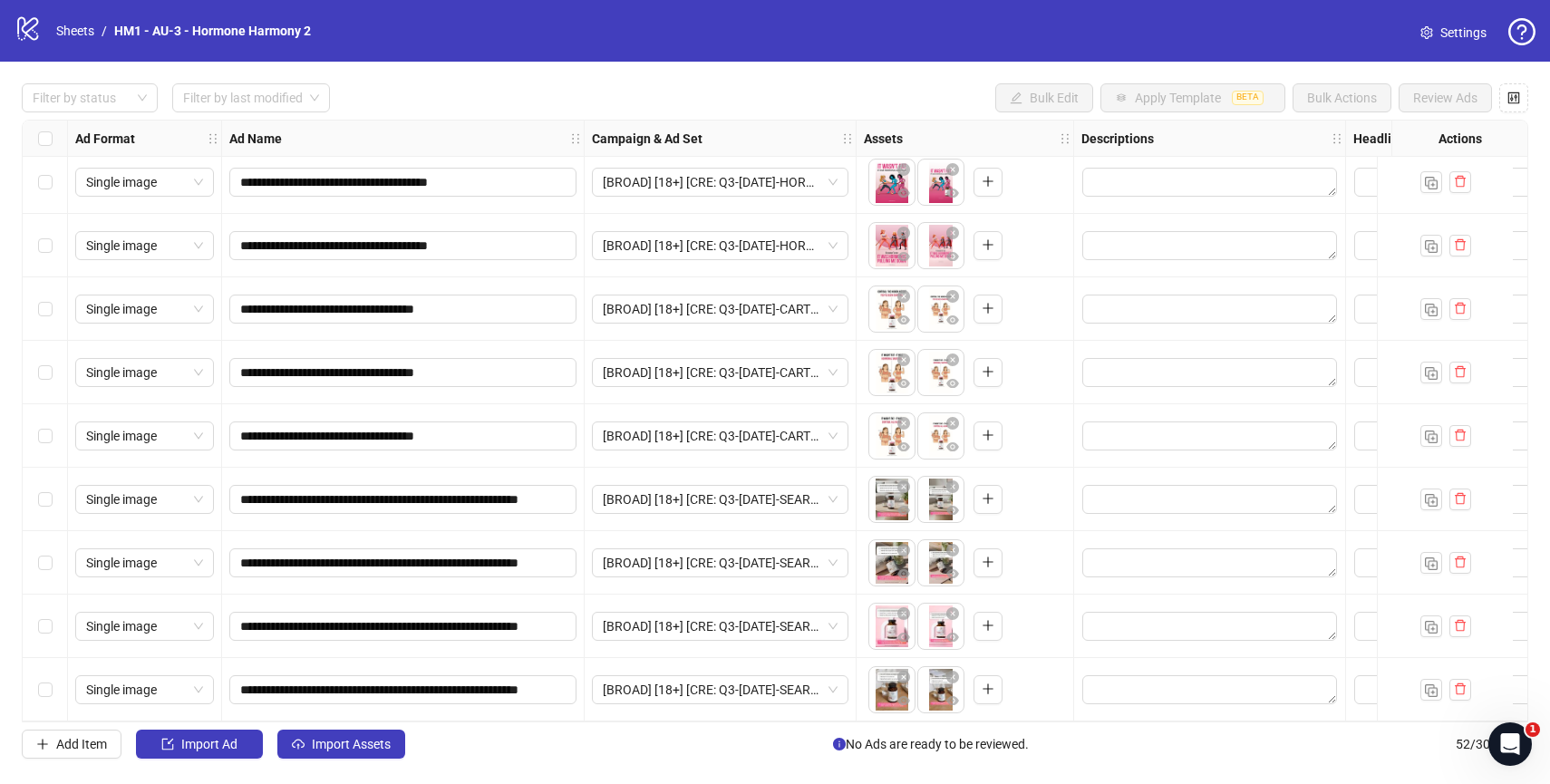
click at [480, 101] on div "Filter by status Filter by last modified Bulk Edit Apply Template BETA Bulk Act…" at bounding box center [775, 98] width 1506 height 29
click at [339, 732] on button "Import Assets" at bounding box center [341, 744] width 128 height 29
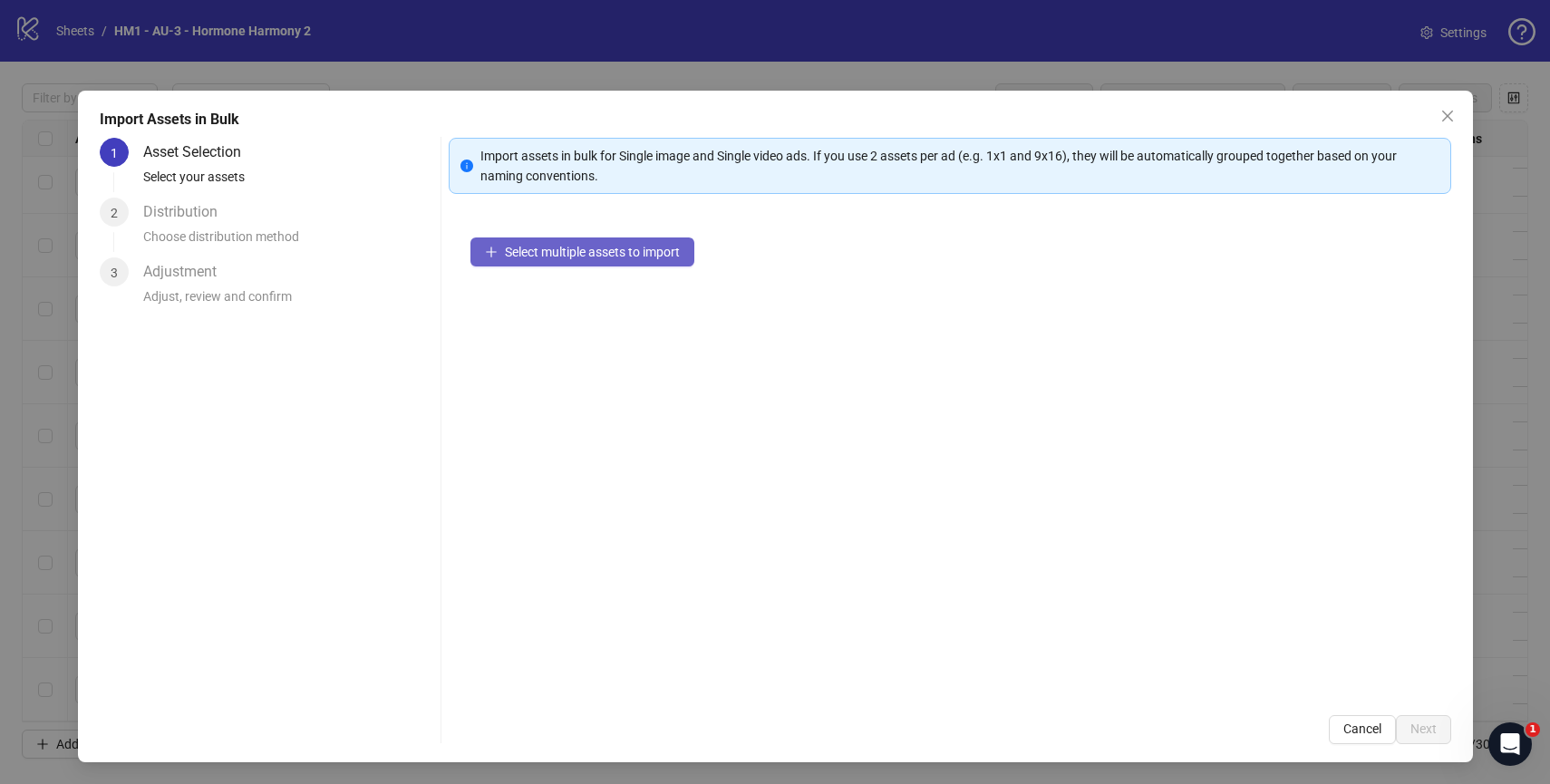
click at [542, 248] on span "Select multiple assets to import" at bounding box center [592, 251] width 174 height 15
click at [610, 252] on span "Select multiple assets to import" at bounding box center [592, 251] width 174 height 15
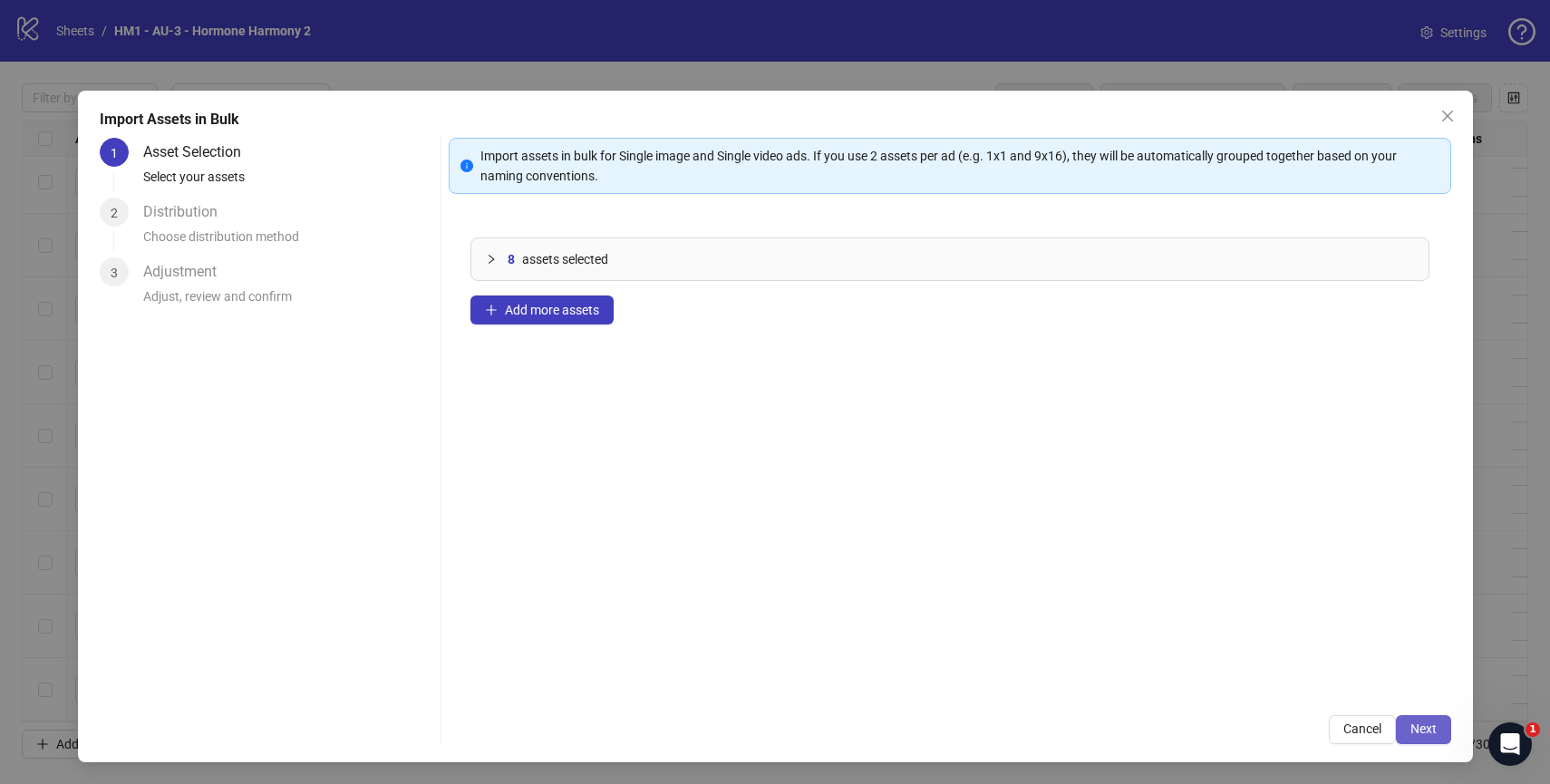
click at [1426, 729] on span "Next" at bounding box center [1423, 728] width 26 height 15
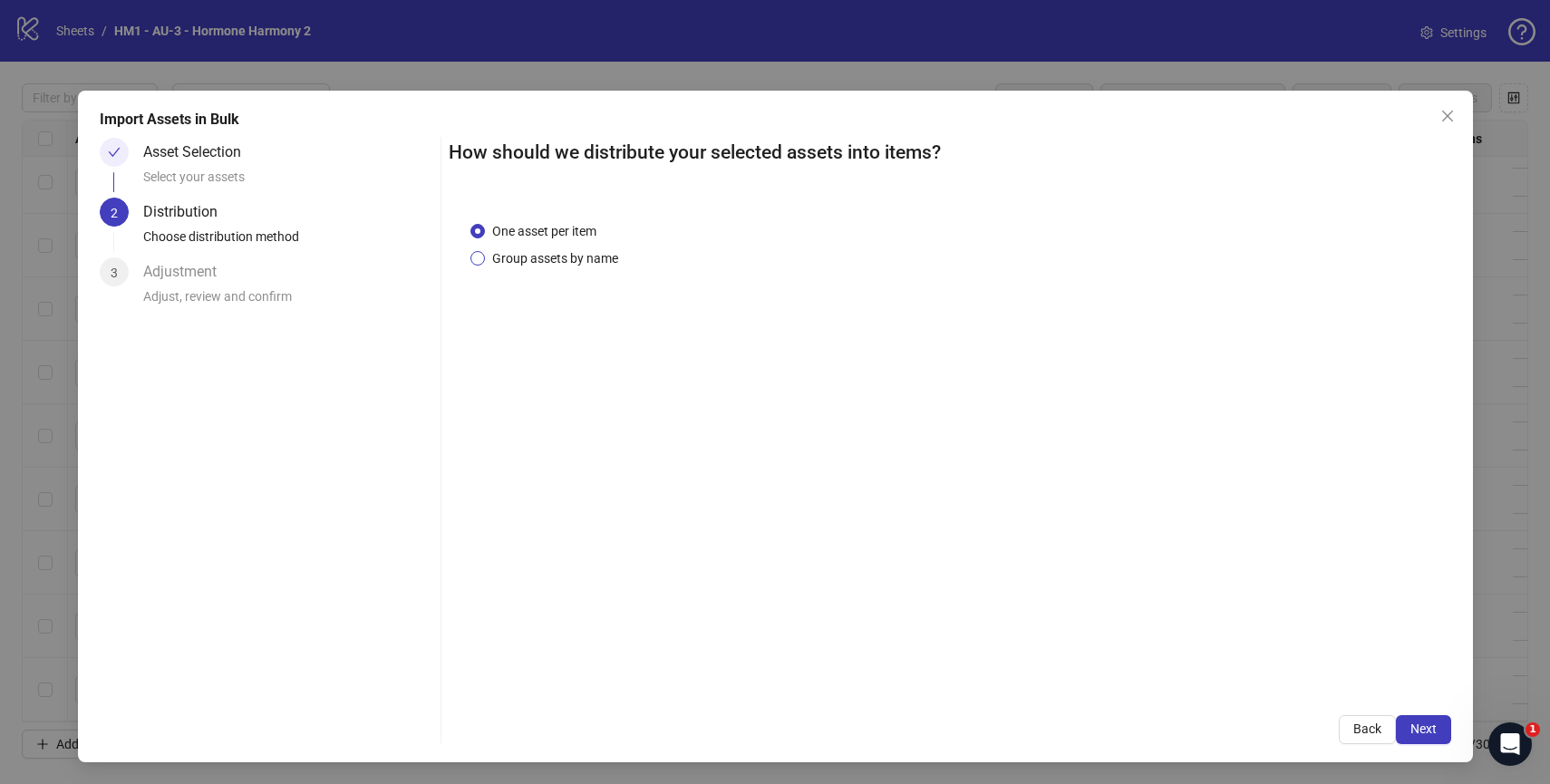
click at [521, 253] on span "Group assets by name" at bounding box center [554, 258] width 141 height 20
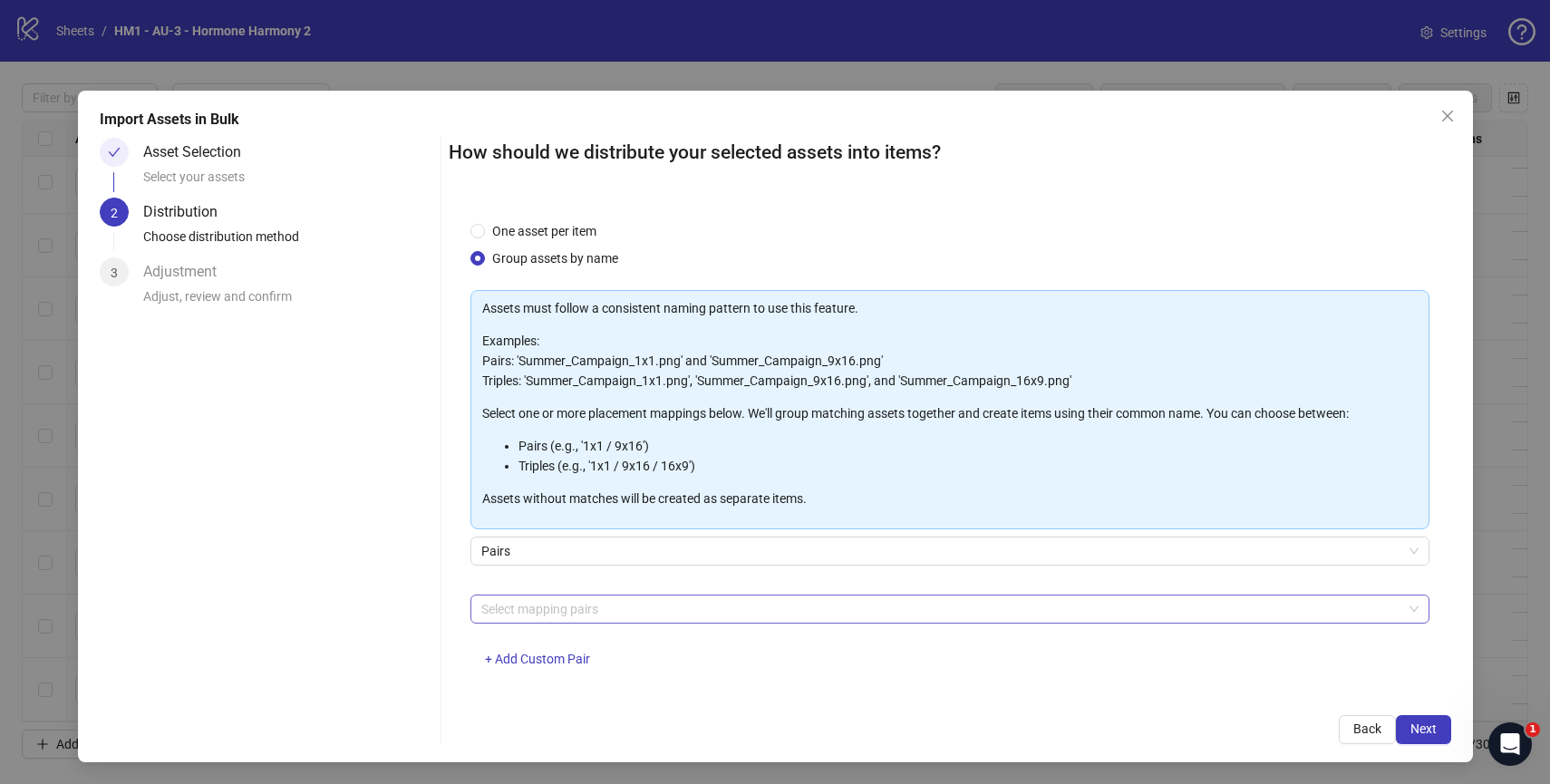
click at [676, 599] on div at bounding box center [940, 609] width 933 height 25
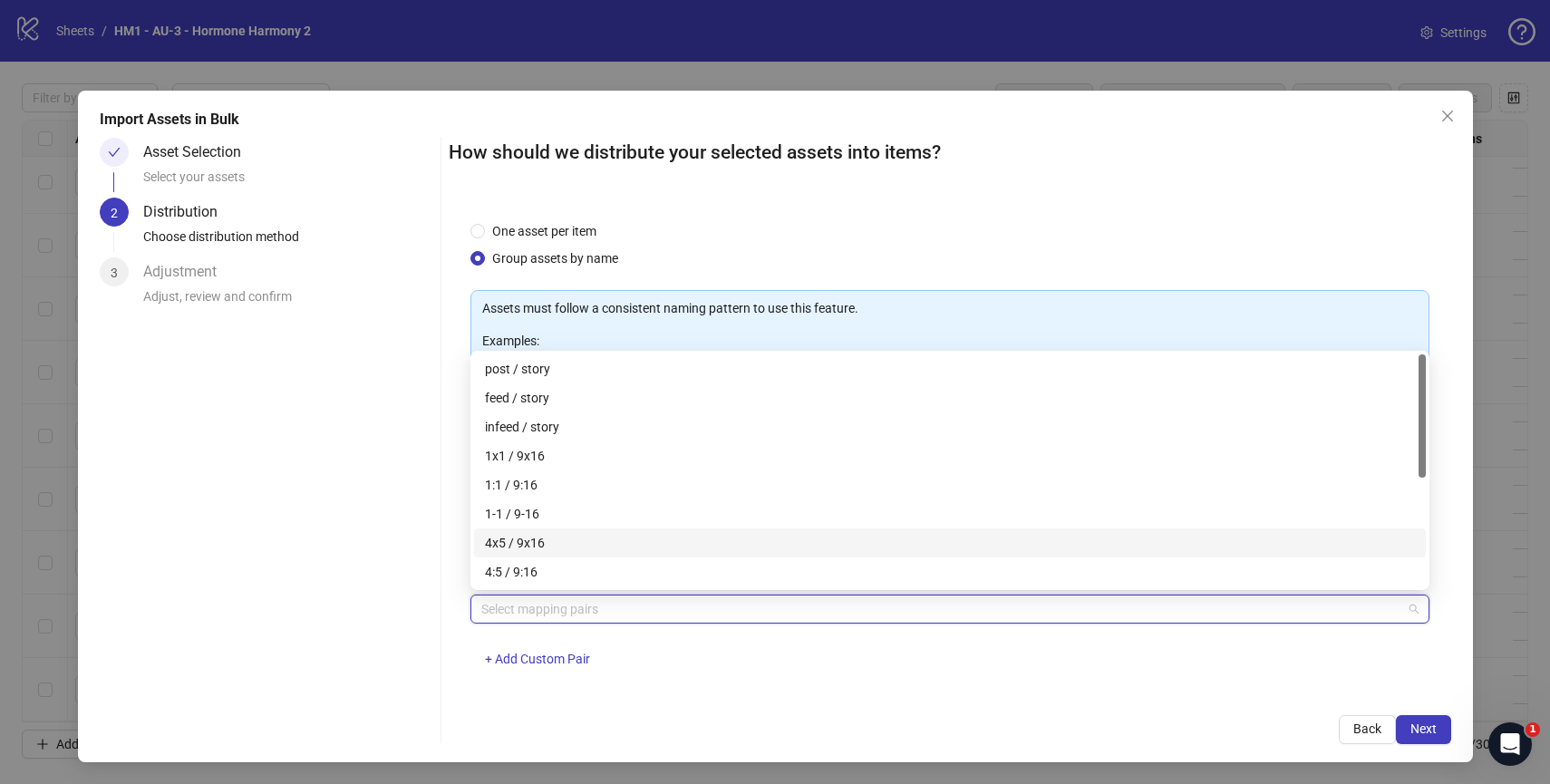
click at [689, 537] on div "4x5 / 9x16" at bounding box center [949, 543] width 930 height 20
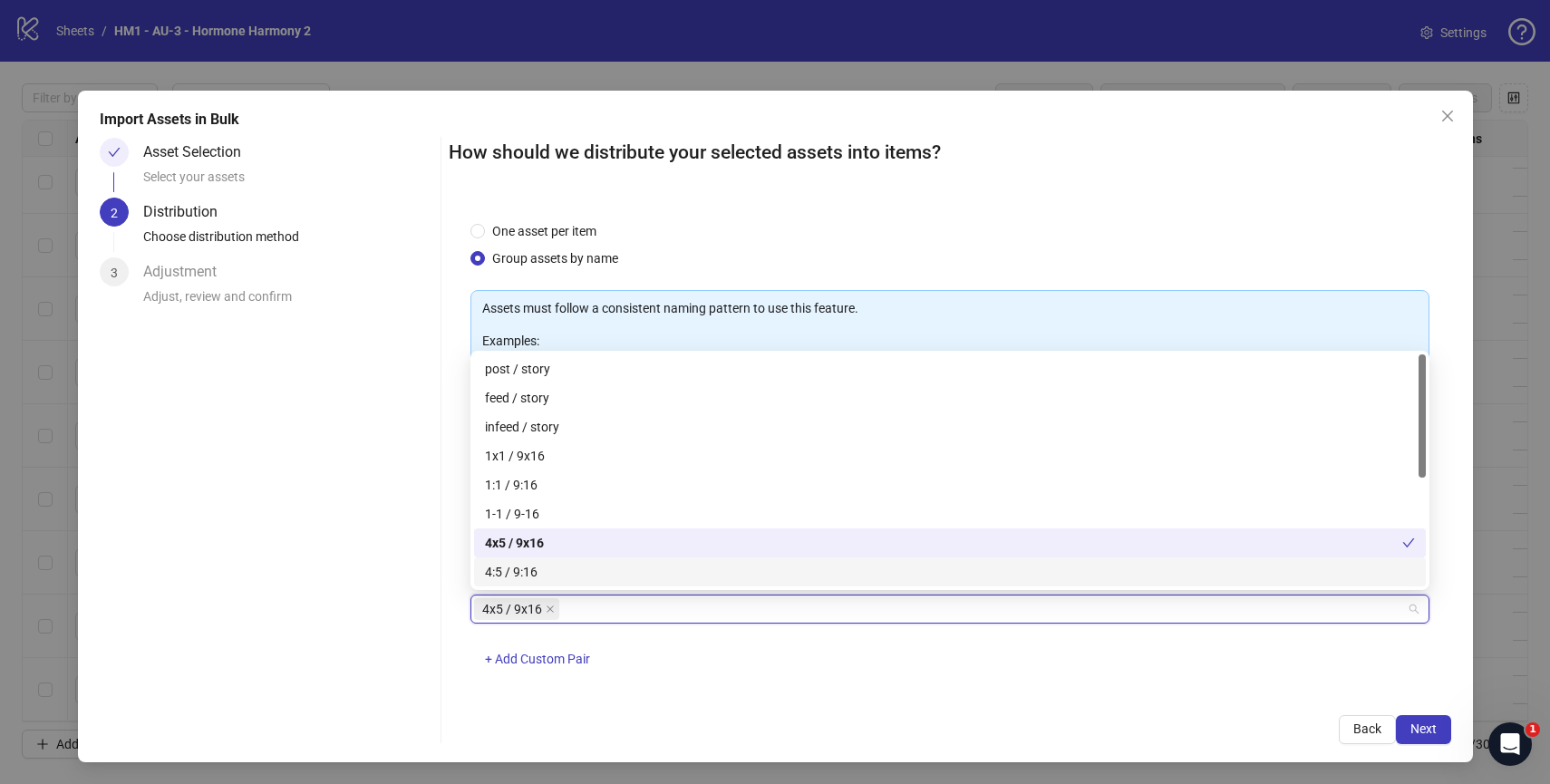
click at [1149, 693] on div "How should we distribute your selected assets into items? One asset per item Gr…" at bounding box center [950, 441] width 1002 height 607
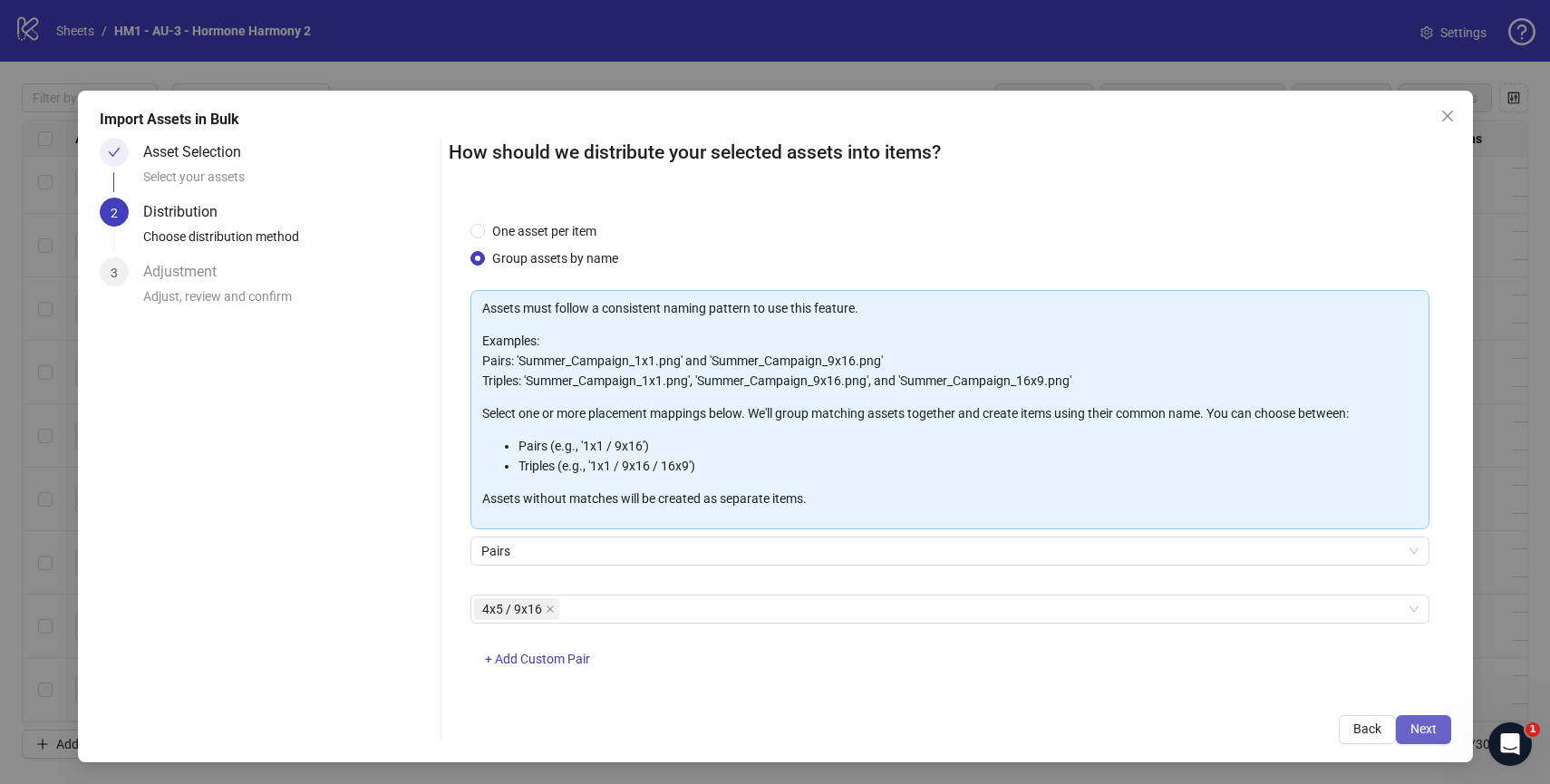
click at [1421, 724] on span "Next" at bounding box center [1423, 728] width 26 height 15
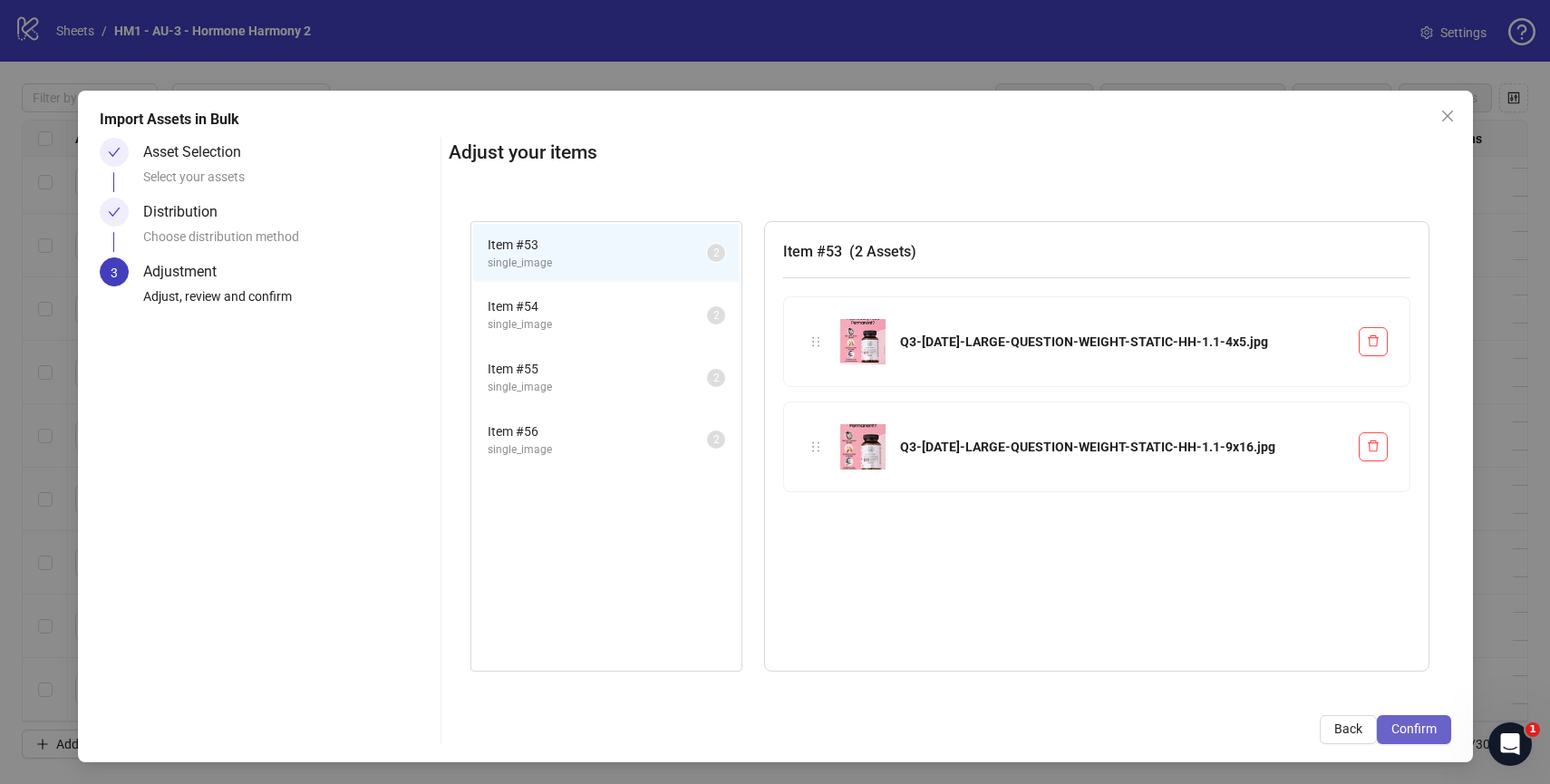
click at [1422, 734] on span "Confirm" at bounding box center [1413, 728] width 46 height 15
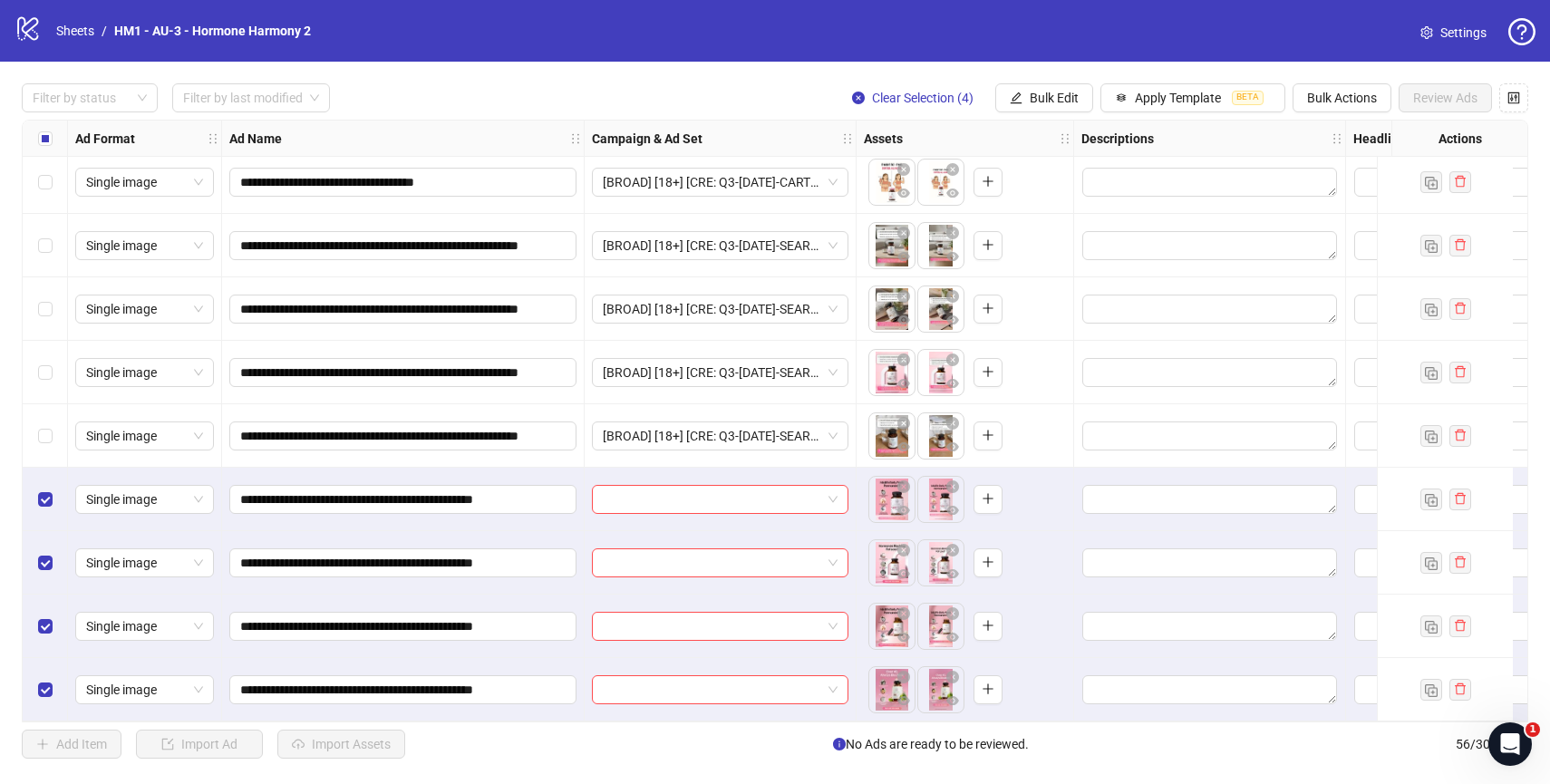
scroll to position [2995, 0]
click at [830, 491] on span at bounding box center [720, 499] width 235 height 27
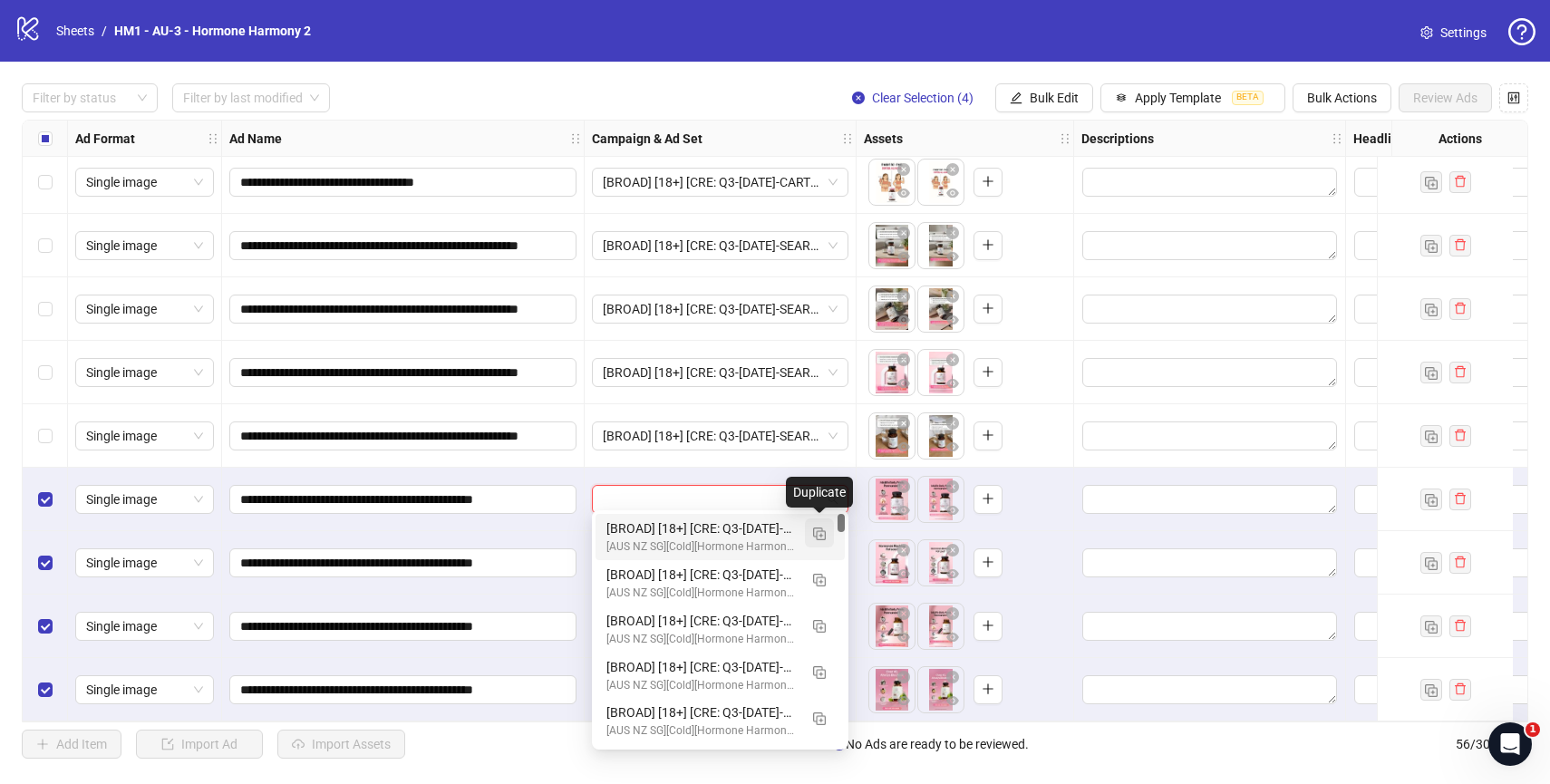
click at [822, 536] on img "button" at bounding box center [819, 533] width 13 height 13
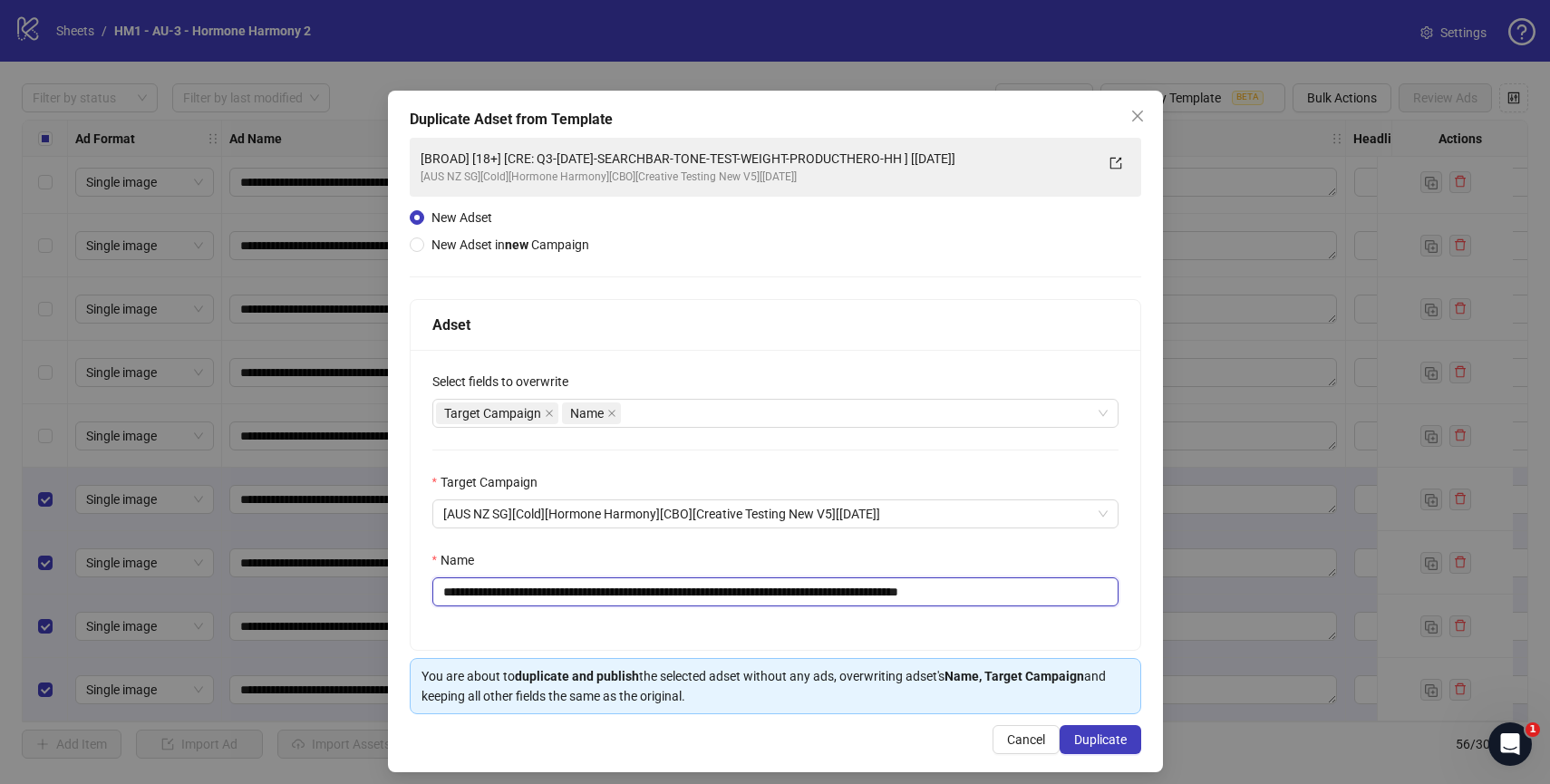
click at [1055, 596] on input "**********" at bounding box center [775, 592] width 686 height 29
click at [1071, 596] on input "**********" at bounding box center [775, 592] width 686 height 29
drag, startPoint x: 956, startPoint y: 591, endPoint x: 559, endPoint y: 591, distance: 397.0
click at [559, 591] on input "**********" at bounding box center [775, 592] width 686 height 29
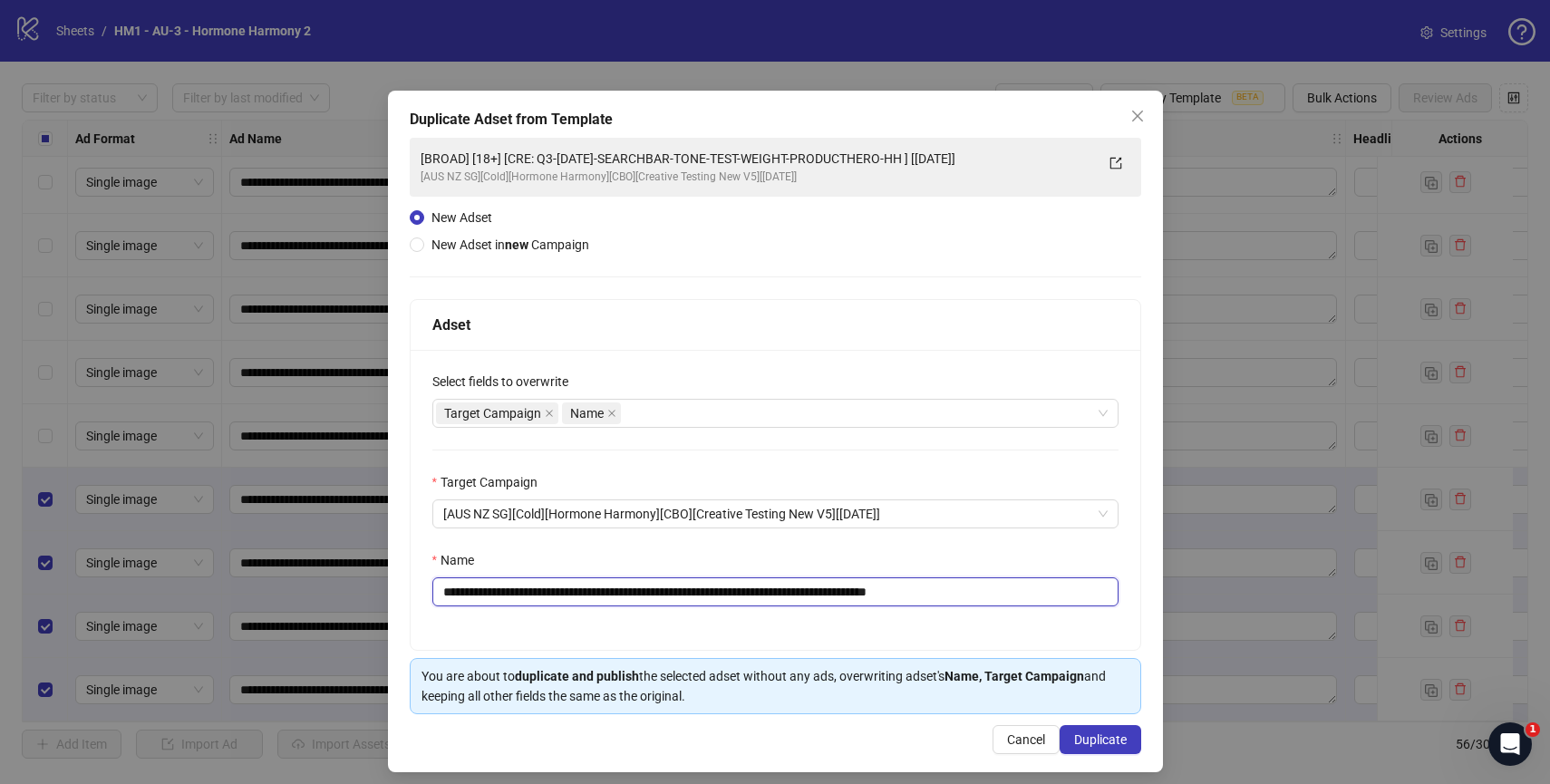
paste input "text"
type input "**********"
click at [1104, 739] on span "Duplicate" at bounding box center [1100, 738] width 52 height 15
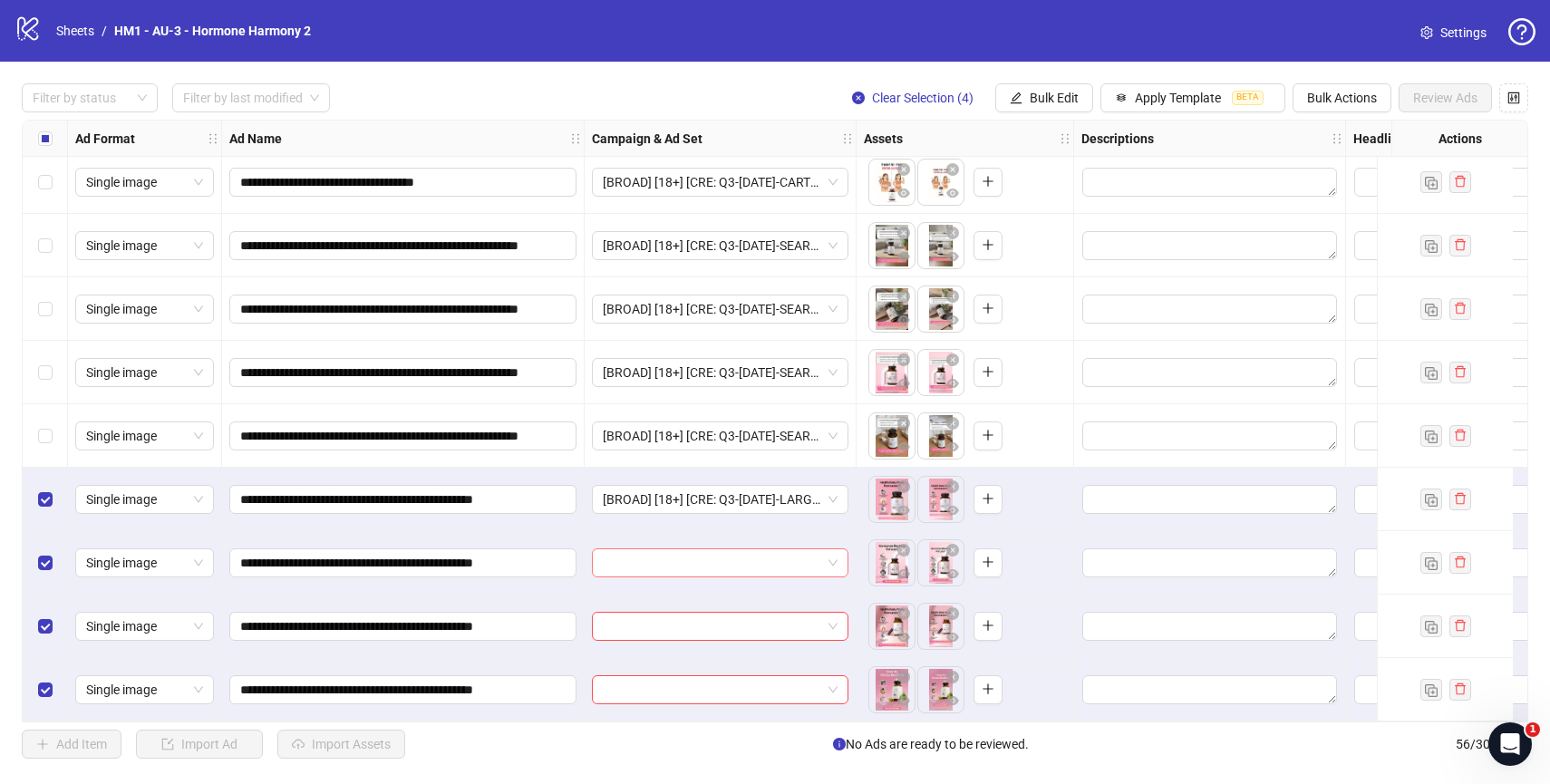
click at [838, 560] on div at bounding box center [720, 563] width 257 height 29
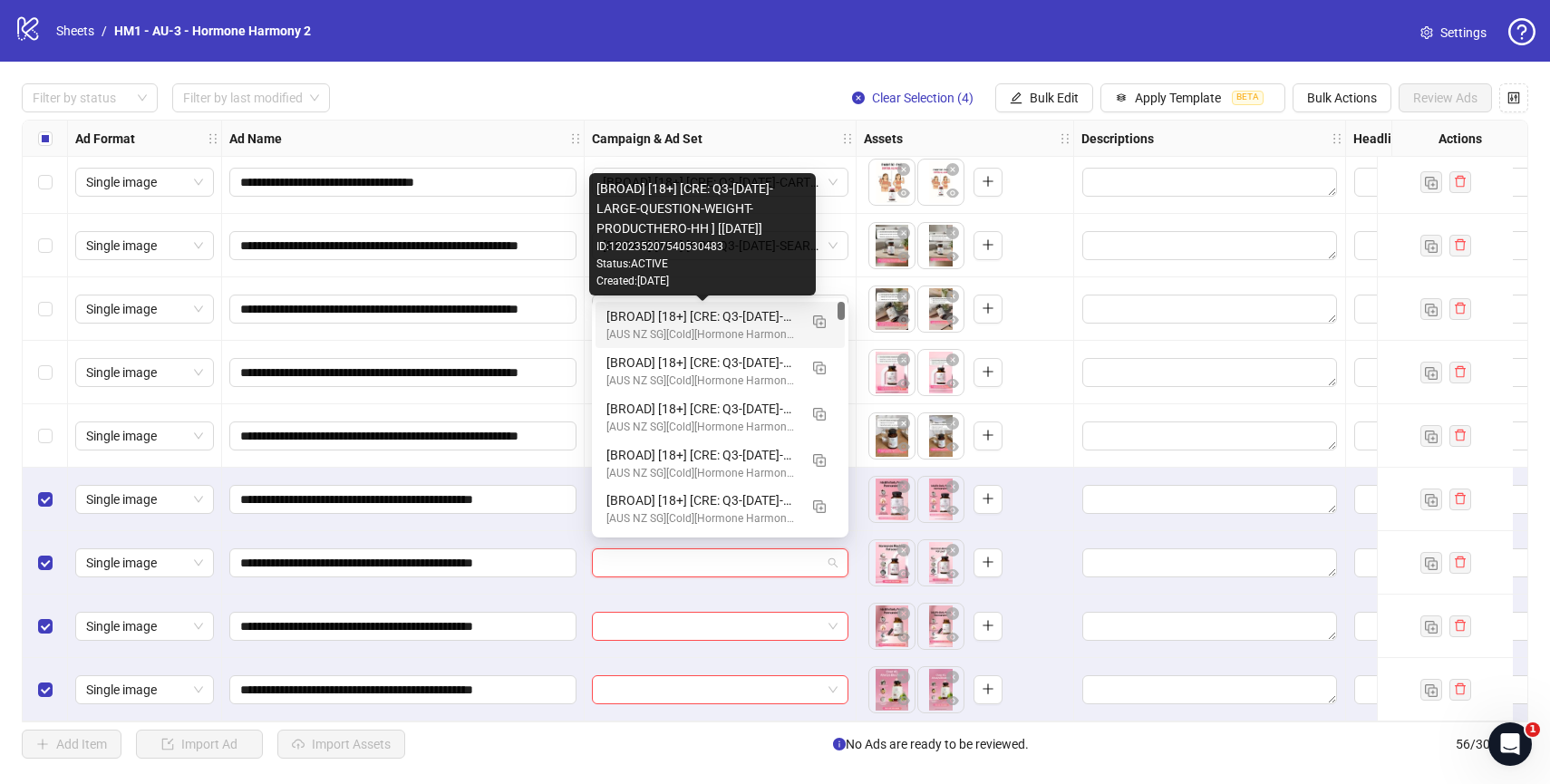
click at [724, 319] on div "[BROAD] [18+] [CRE: Q3-[DATE]-LARGE-QUESTION-WEIGHT-PRODUCTHERO-HH ] [[DATE]]" at bounding box center [702, 316] width 191 height 20
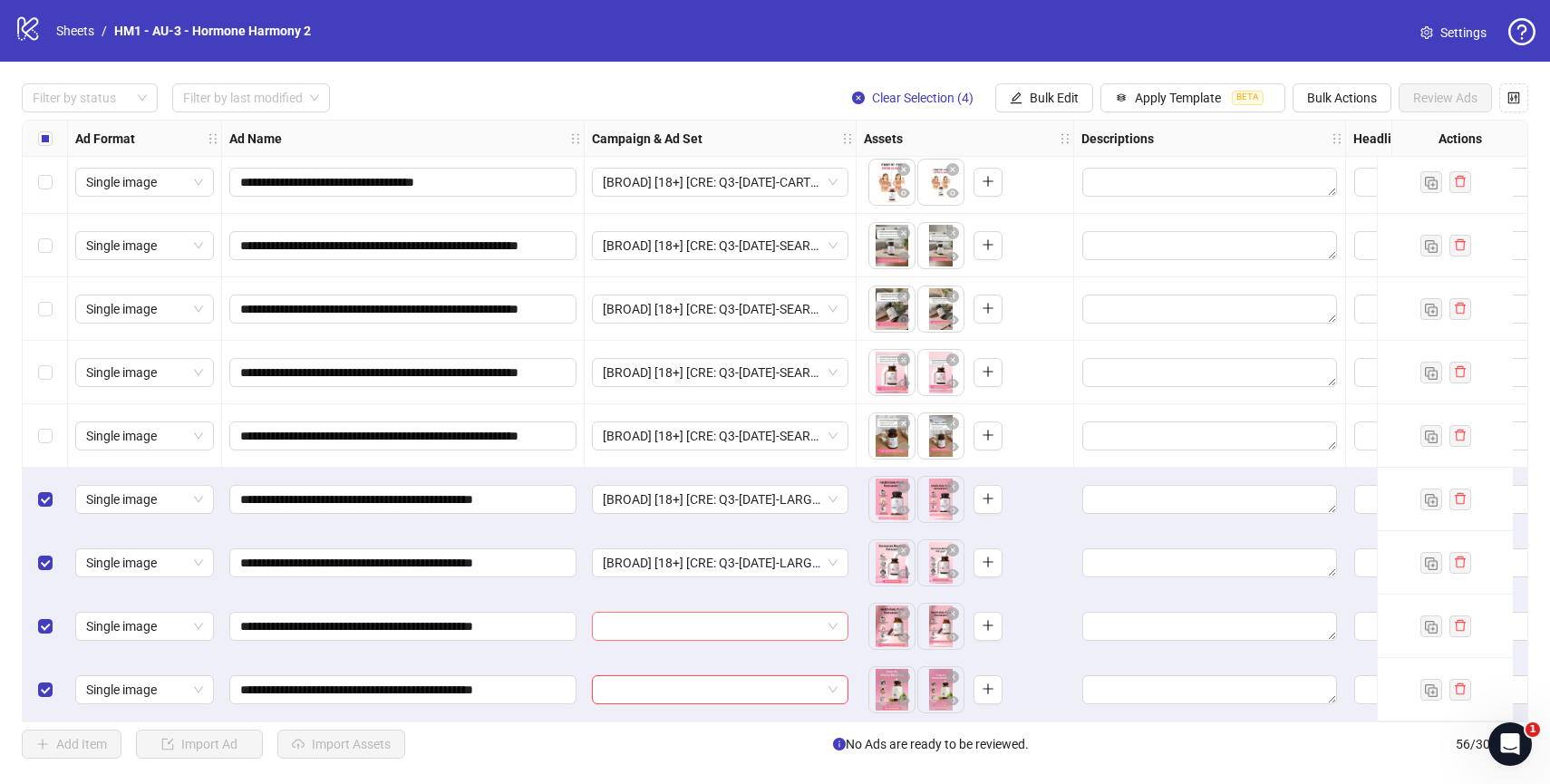
click at [825, 621] on span at bounding box center [720, 626] width 235 height 27
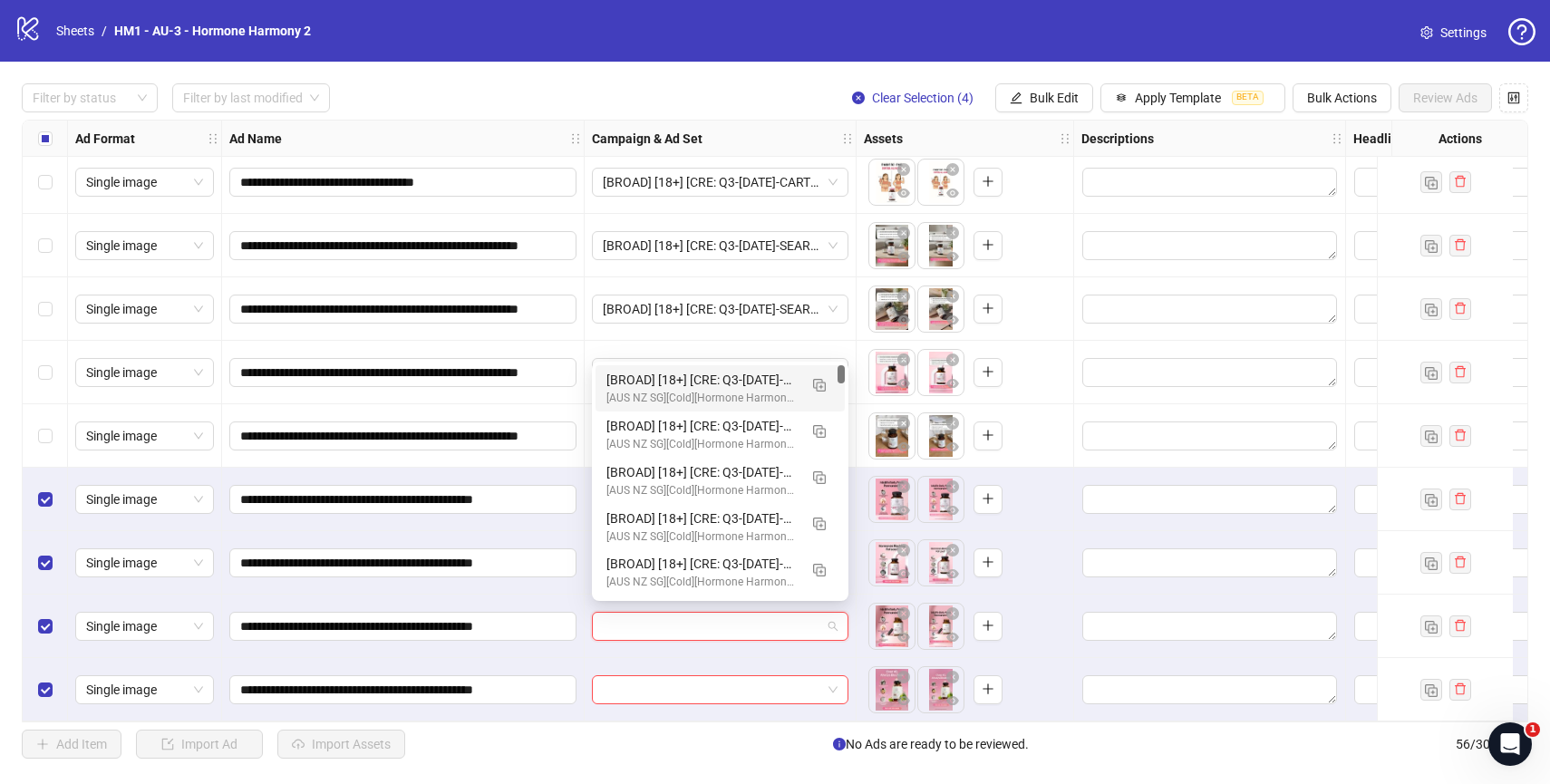
click at [697, 380] on div "[BROAD] [18+] [CRE: Q3-[DATE]-LARGE-QUESTION-WEIGHT-PRODUCTHERO-HH ] [[DATE]]" at bounding box center [702, 379] width 191 height 20
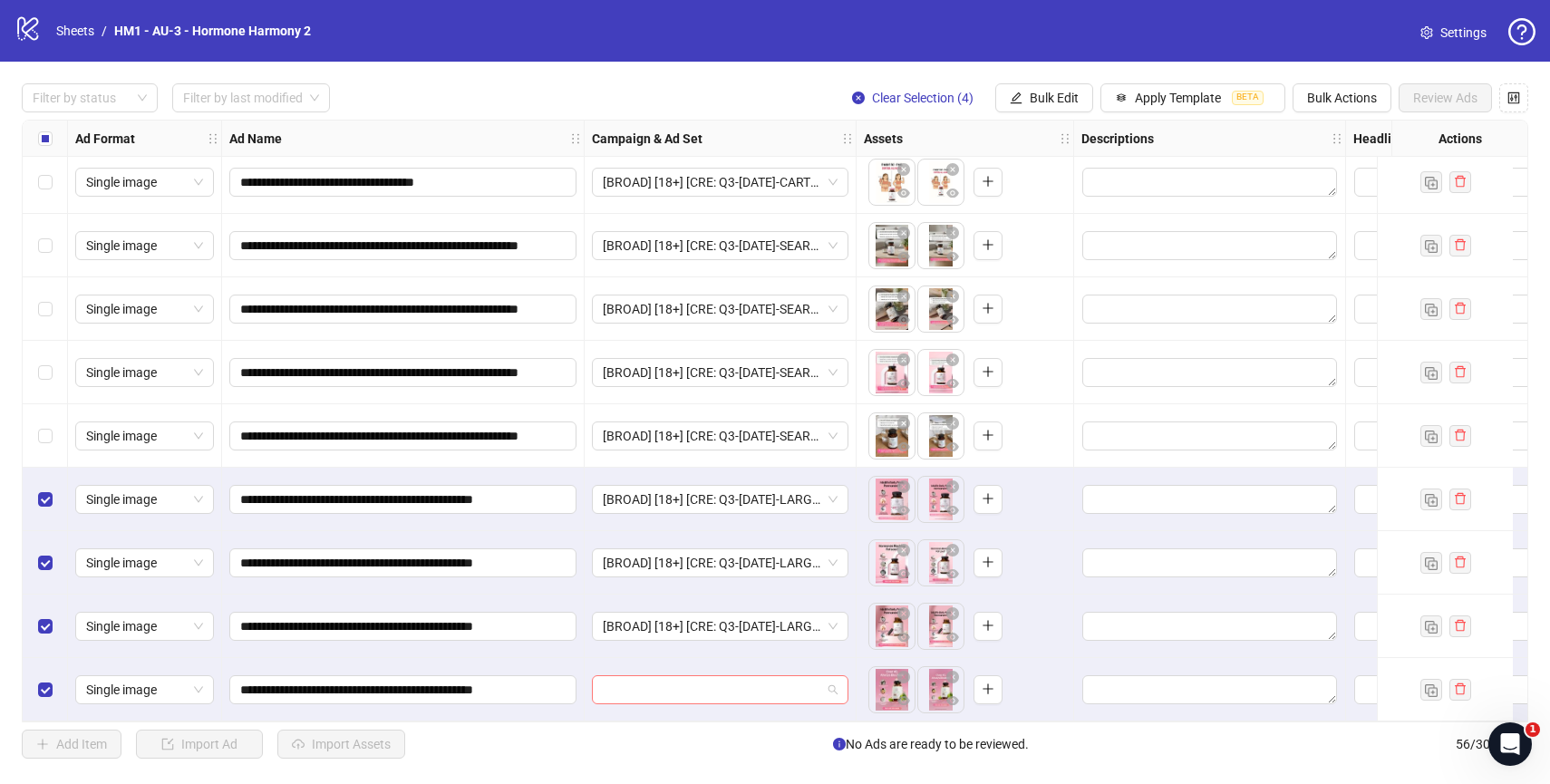
click at [832, 679] on span at bounding box center [720, 690] width 235 height 27
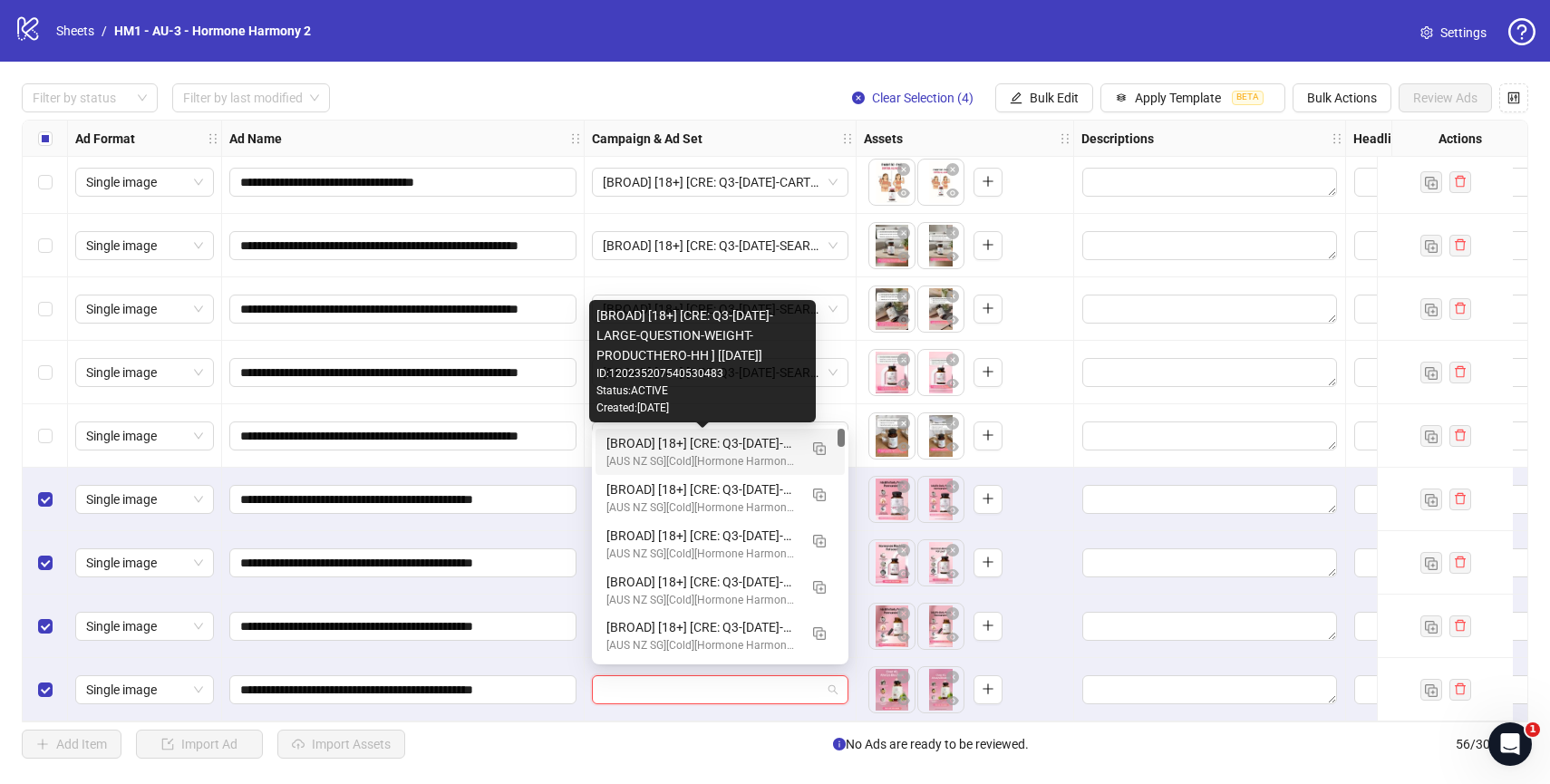
click at [737, 443] on div "[BROAD] [18+] [CRE: Q3-[DATE]-LARGE-QUESTION-WEIGHT-PRODUCTHERO-HH ] [[DATE]]" at bounding box center [702, 443] width 191 height 20
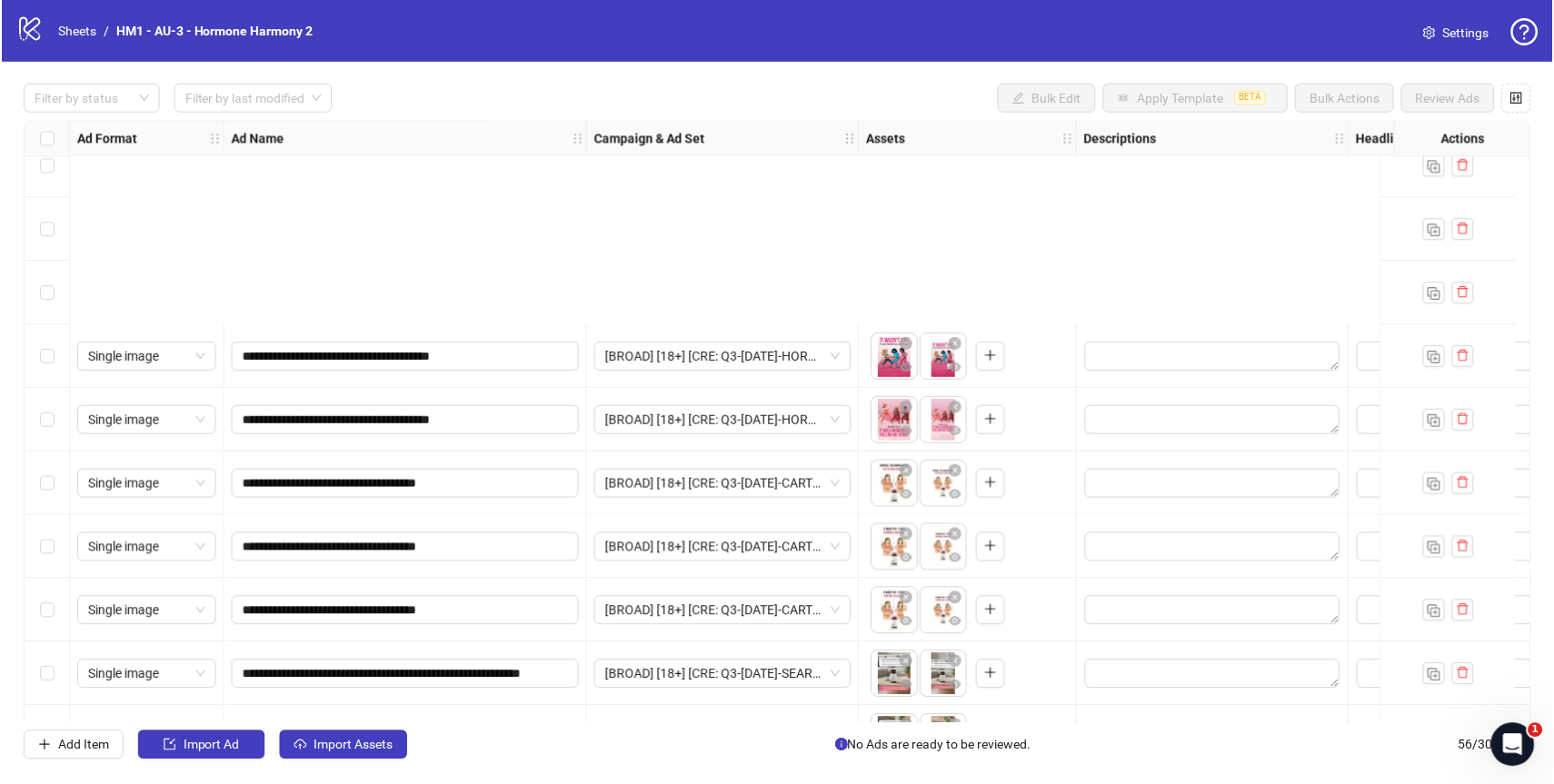
scroll to position [2874, 0]
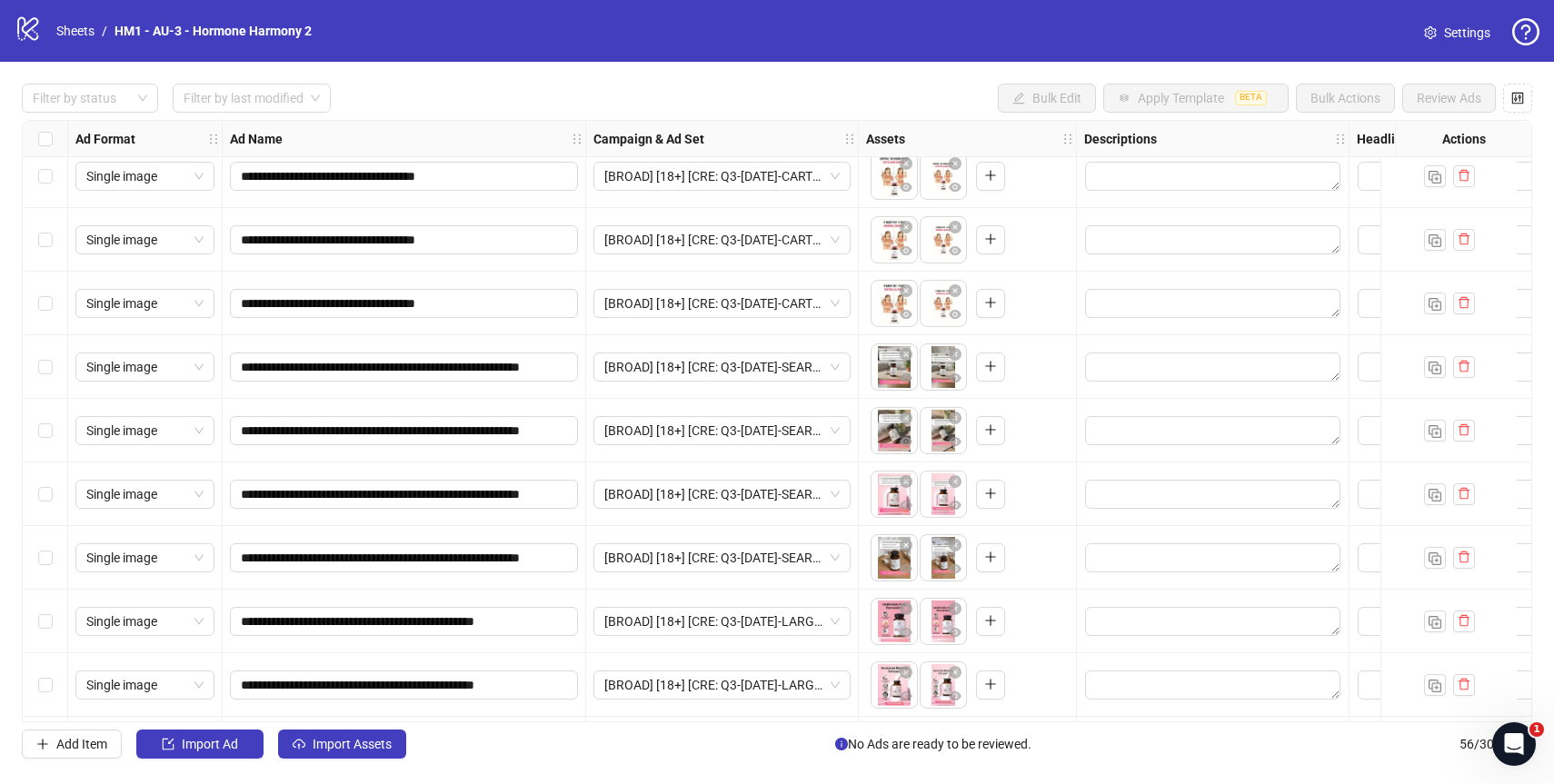
click at [335, 760] on div "**********" at bounding box center [777, 422] width 1554 height 719
click at [343, 754] on button "Import Assets" at bounding box center [342, 744] width 128 height 29
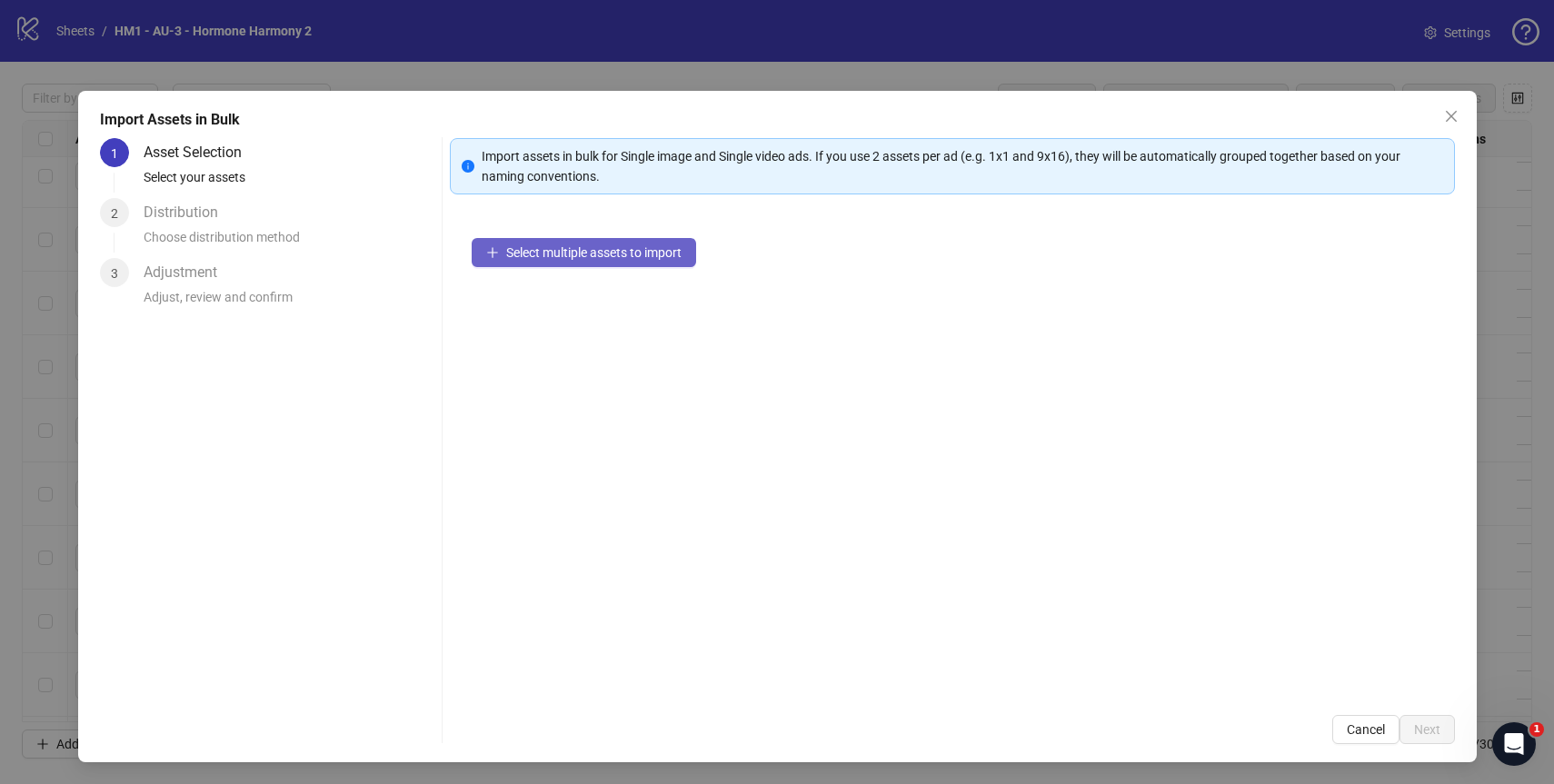
click at [572, 253] on span "Select multiple assets to import" at bounding box center [594, 252] width 175 height 15
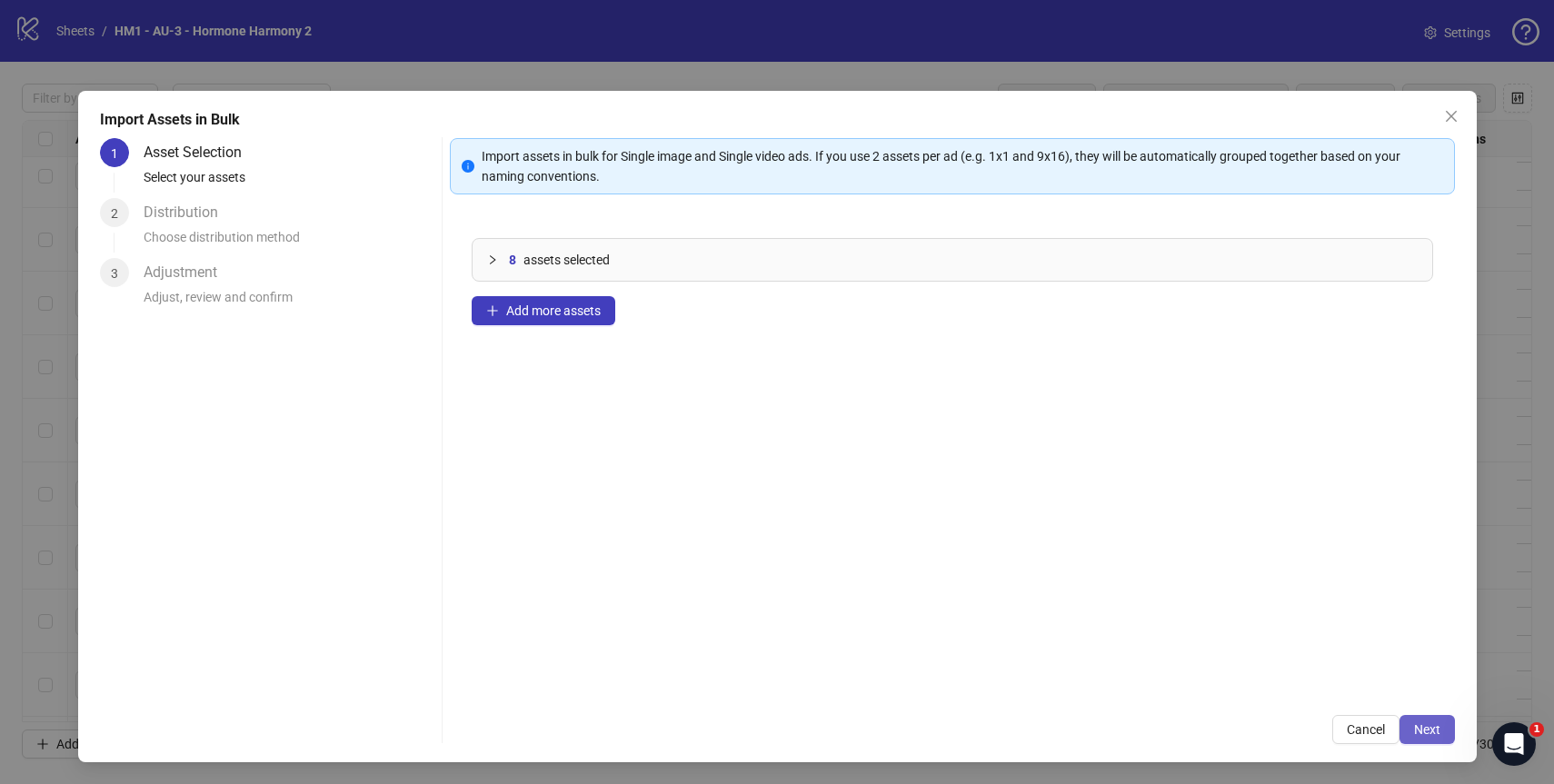
click at [1419, 729] on span "Next" at bounding box center [1427, 729] width 26 height 15
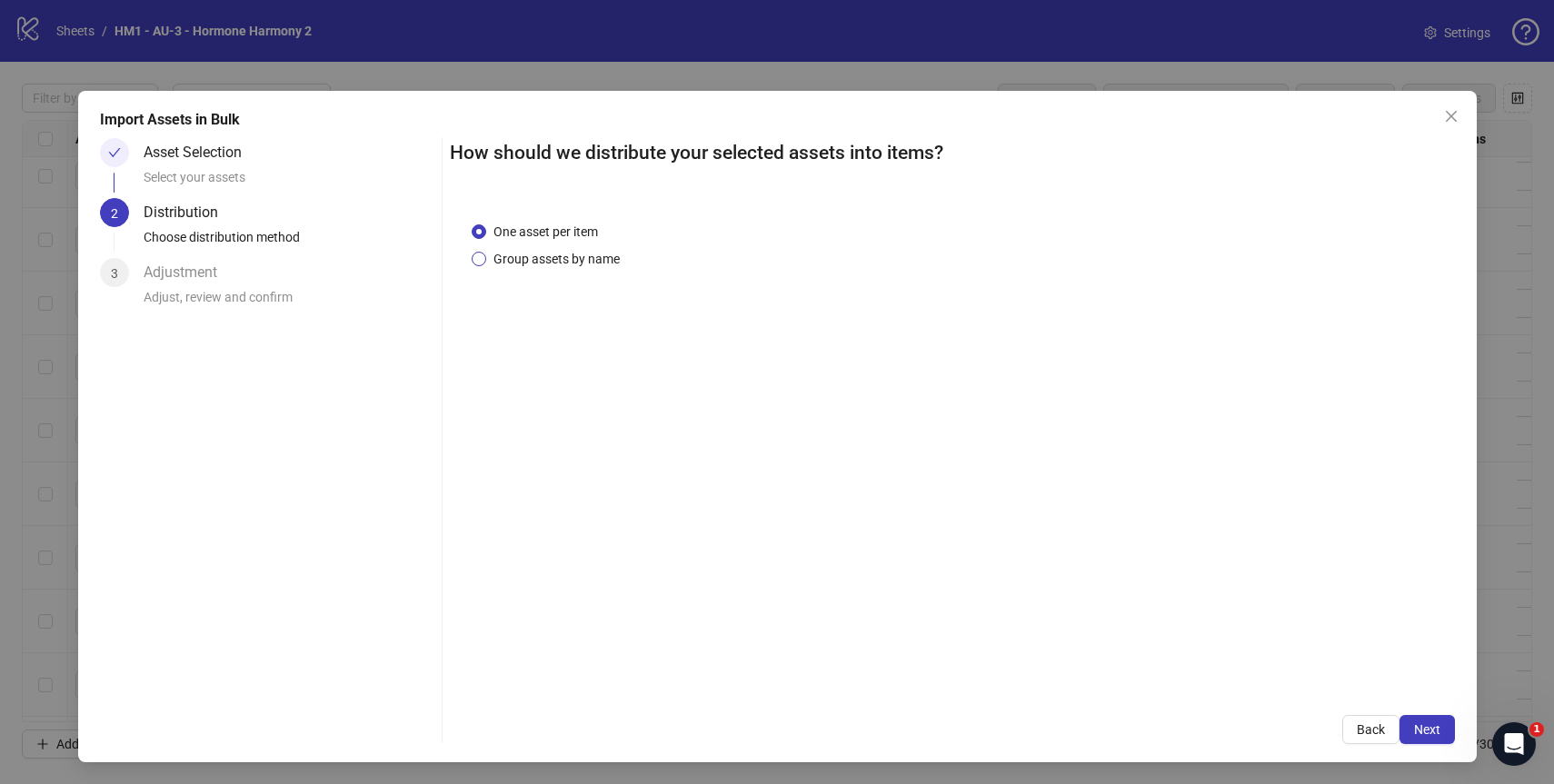
click at [561, 265] on span "Group assets by name" at bounding box center [556, 258] width 141 height 20
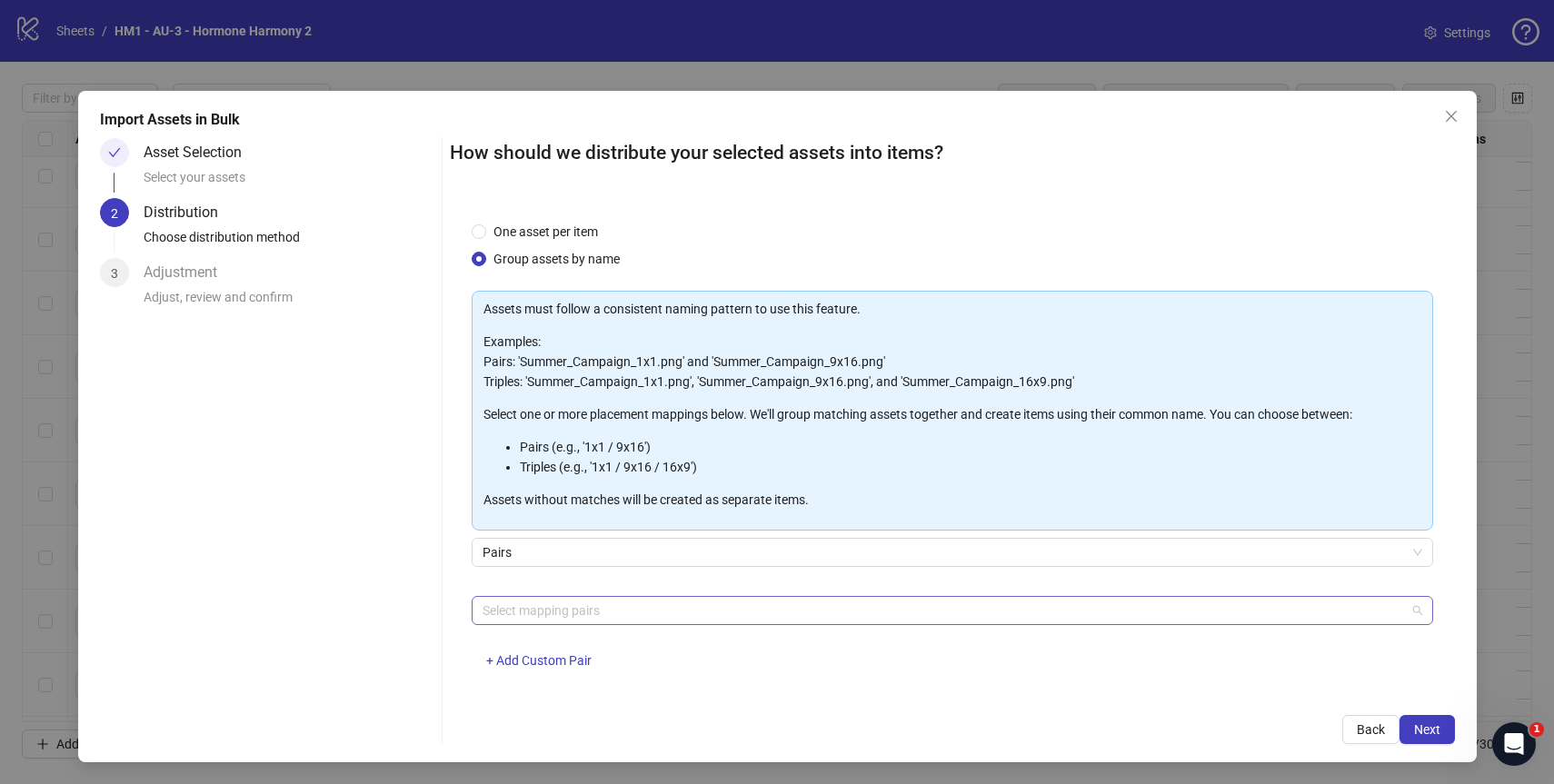
click at [647, 604] on div at bounding box center [943, 610] width 935 height 25
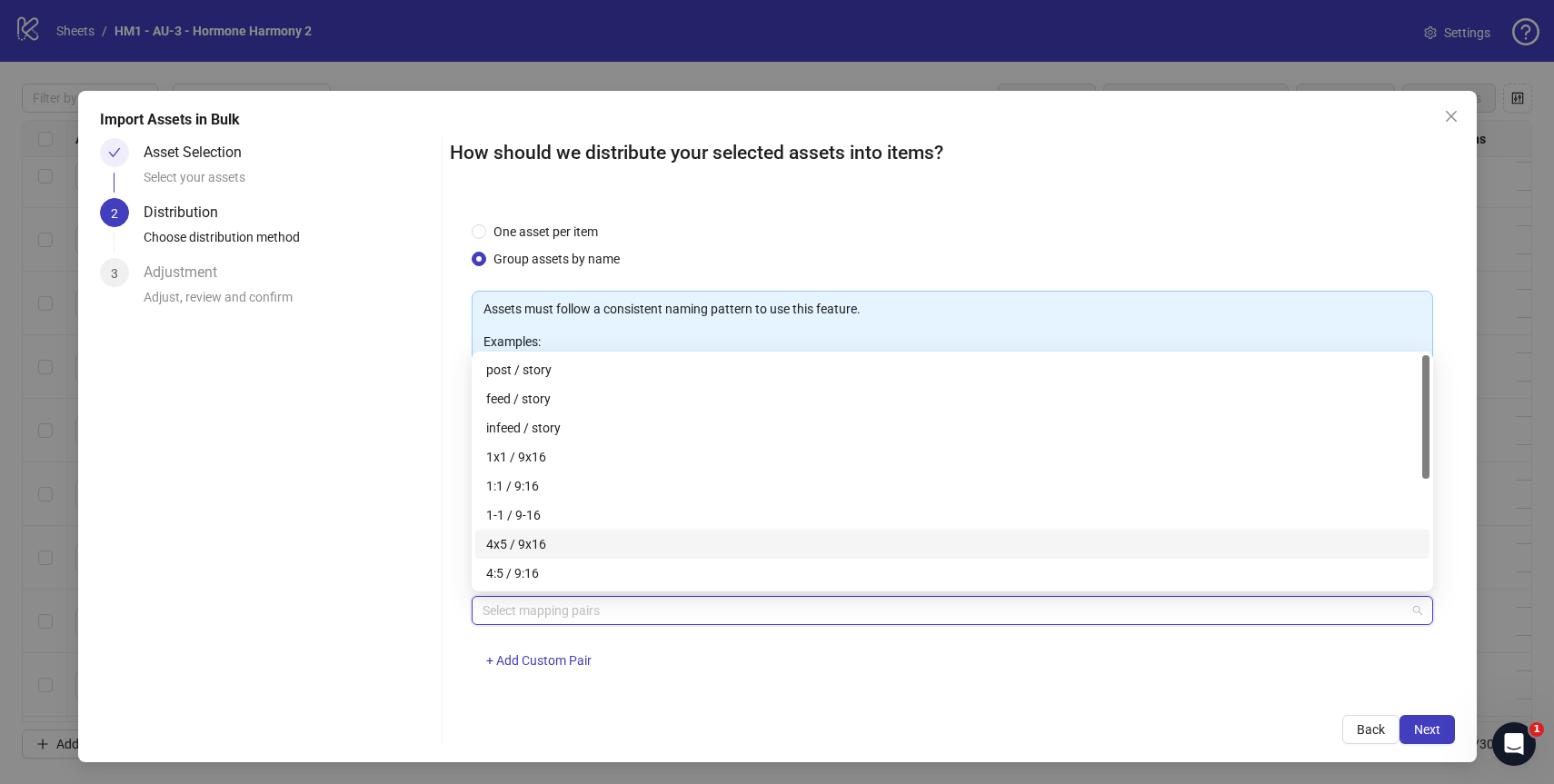
click at [661, 535] on div "4x5 / 9x16" at bounding box center [951, 544] width 932 height 20
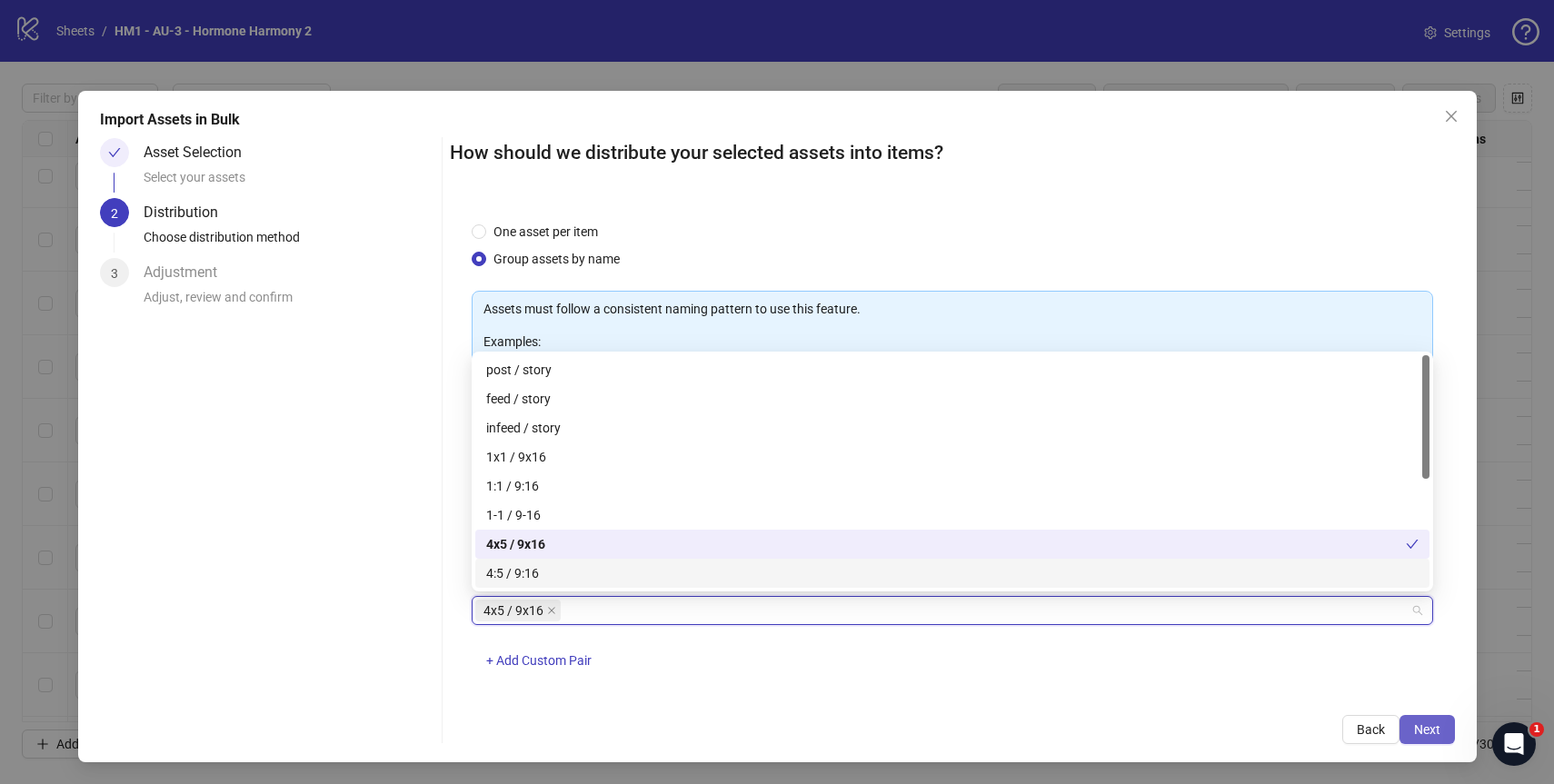
click at [1431, 724] on span "Next" at bounding box center [1427, 729] width 26 height 15
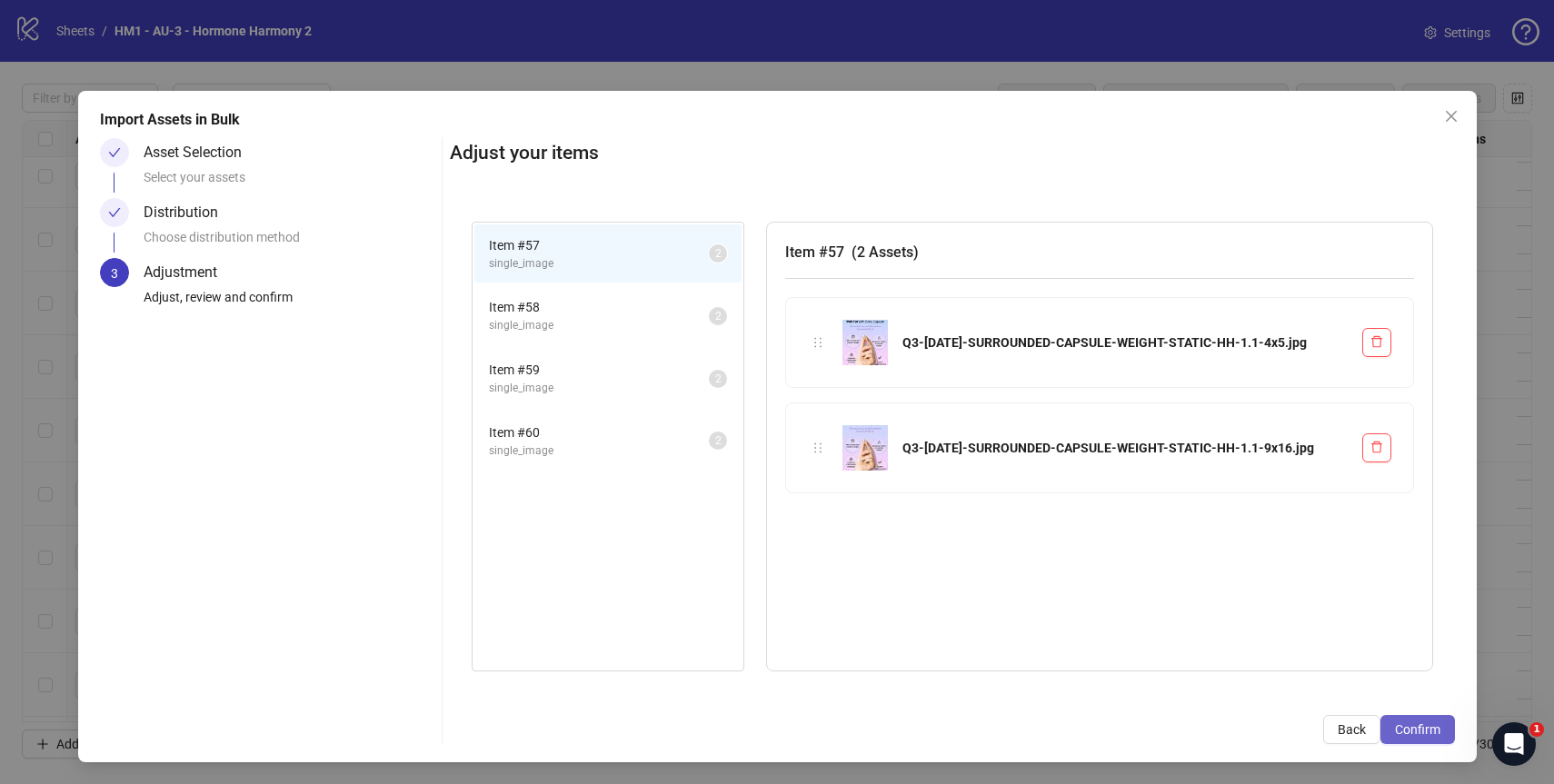
click at [1410, 723] on span "Confirm" at bounding box center [1417, 729] width 46 height 15
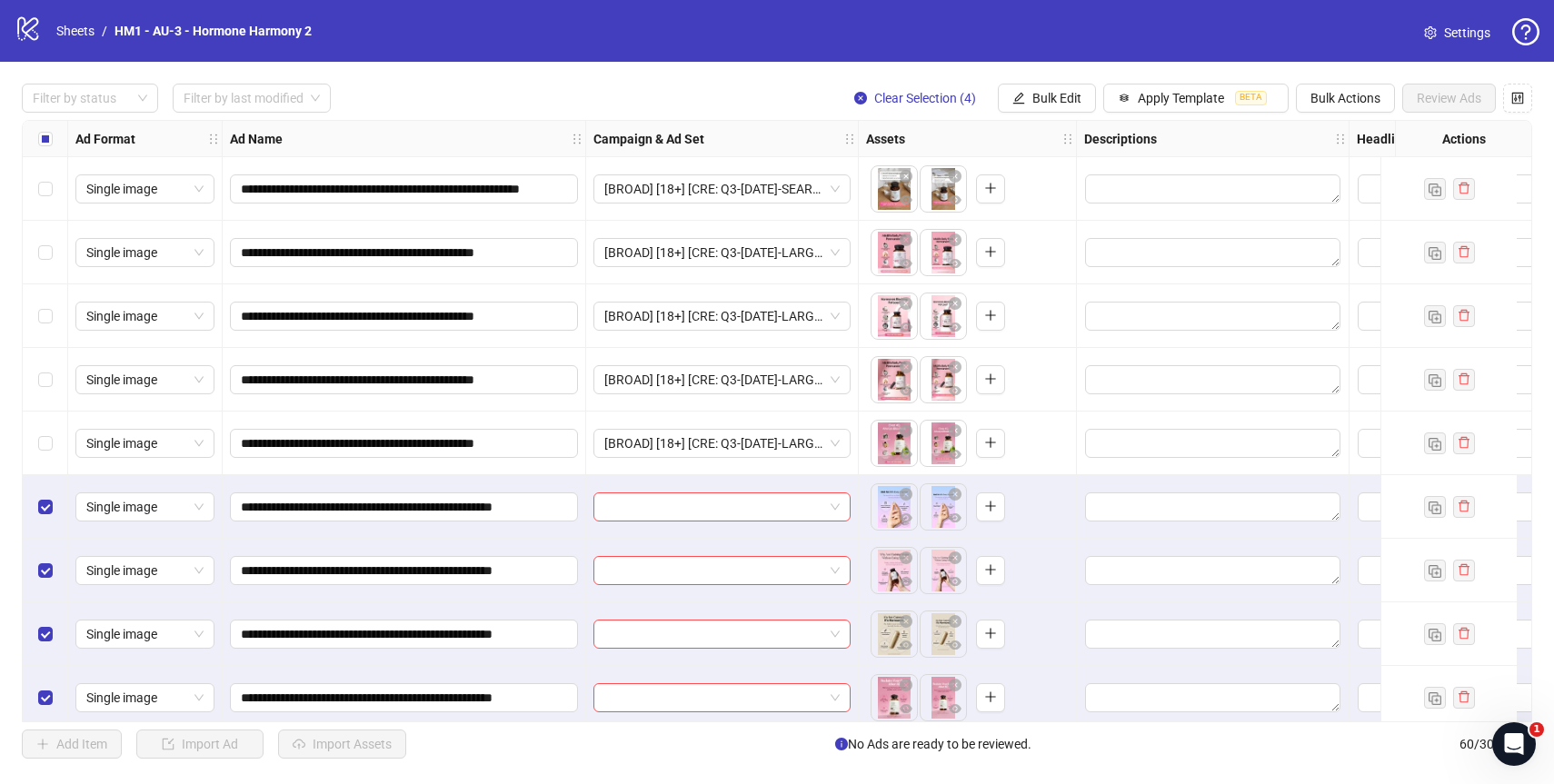
scroll to position [3258, 0]
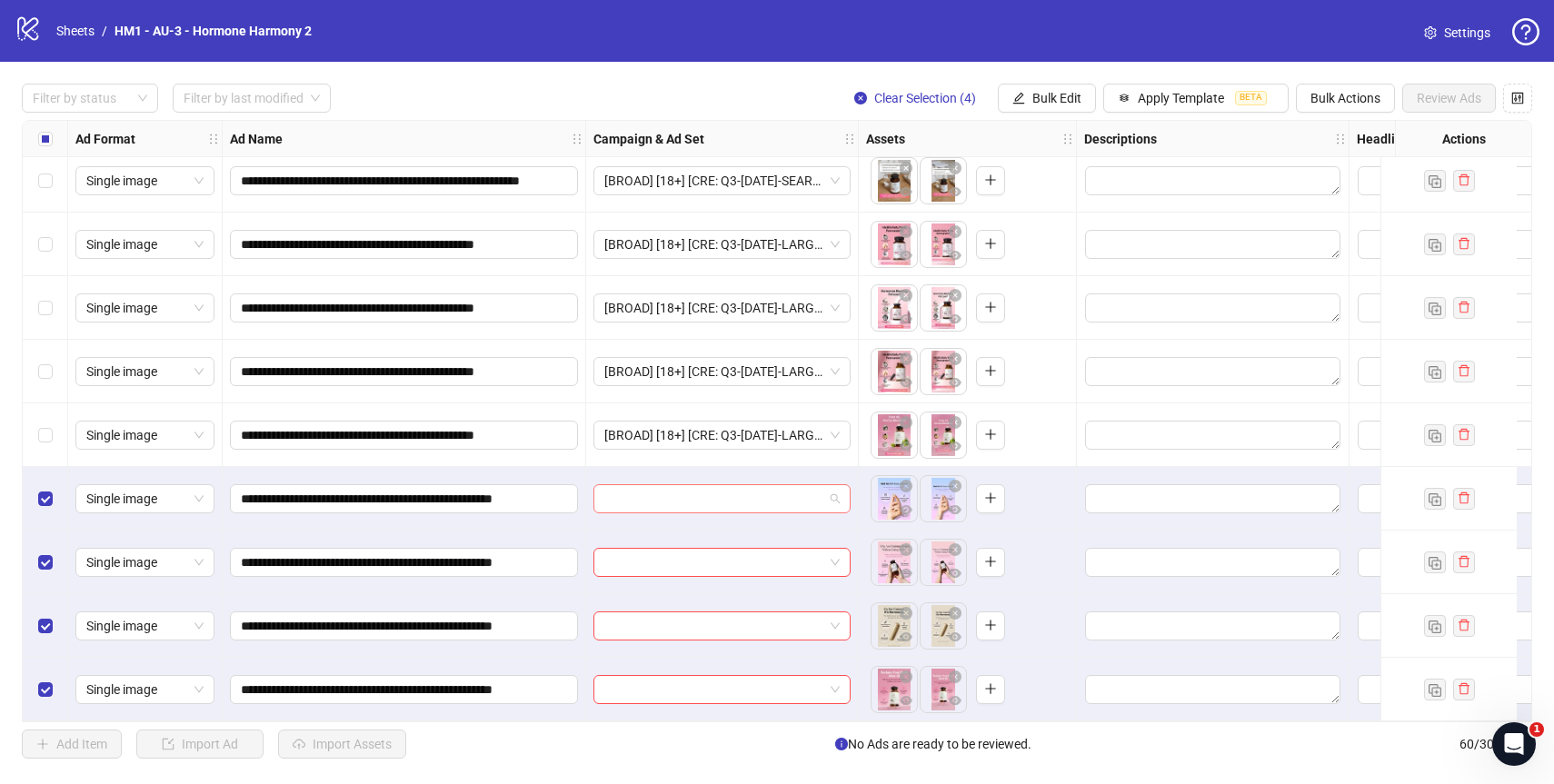
click at [833, 485] on span at bounding box center [722, 498] width 235 height 27
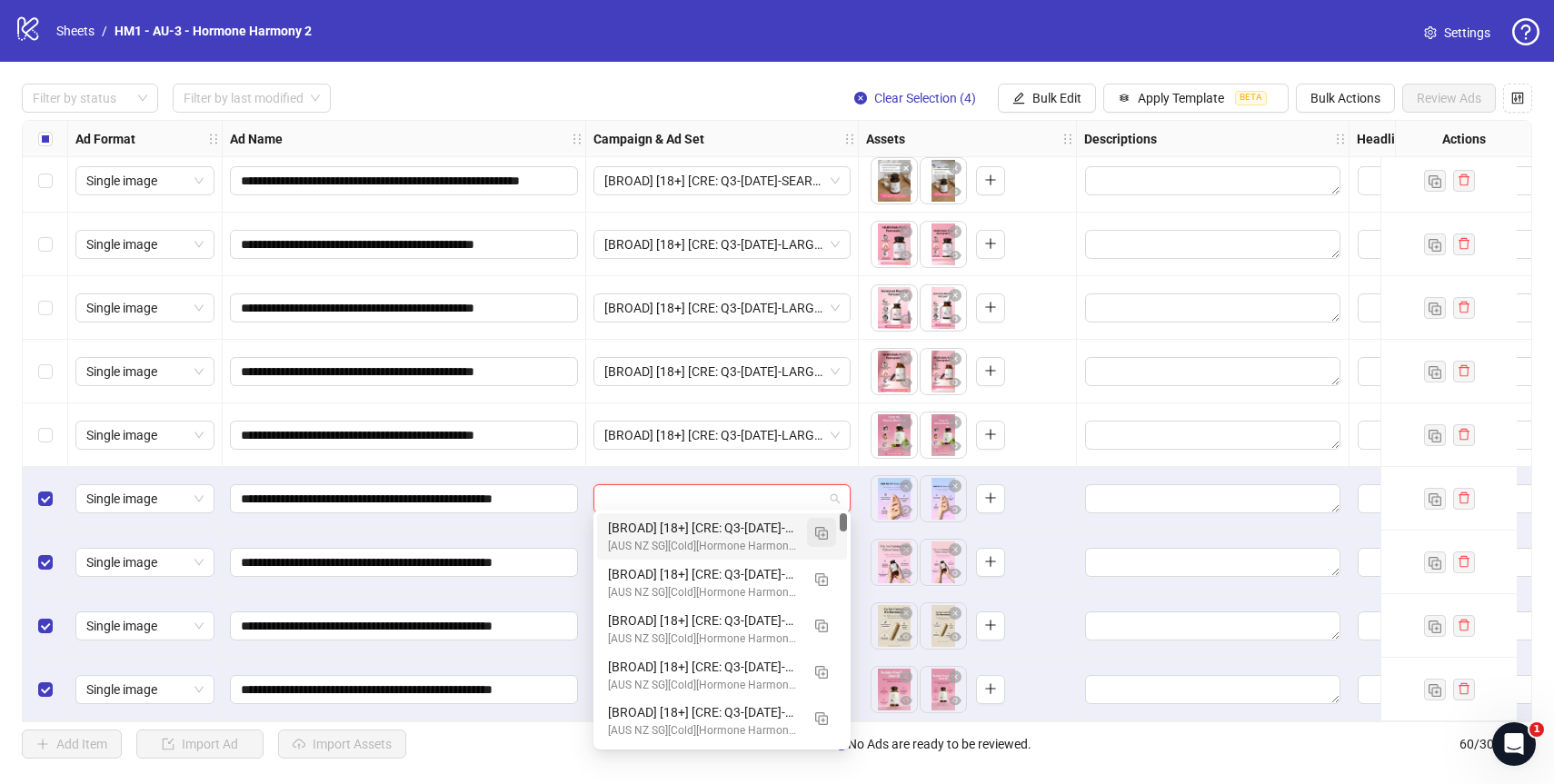
click at [820, 527] on img "button" at bounding box center [821, 532] width 13 height 13
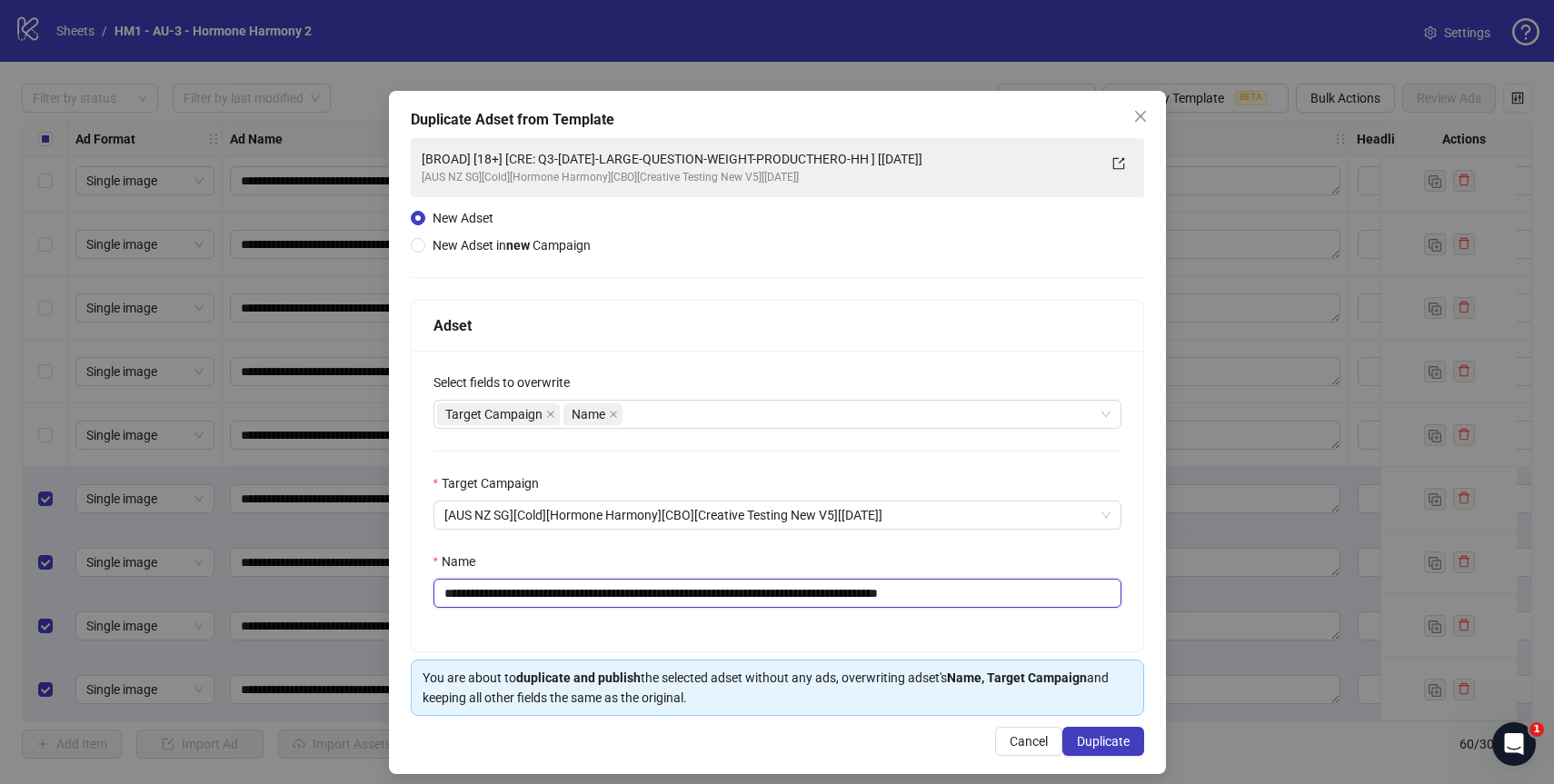
click at [1033, 599] on input "**********" at bounding box center [777, 594] width 688 height 29
click at [846, 559] on div "Name" at bounding box center [777, 565] width 688 height 27
drag, startPoint x: 921, startPoint y: 597, endPoint x: 558, endPoint y: 599, distance: 363.0
click at [558, 599] on input "**********" at bounding box center [777, 594] width 688 height 29
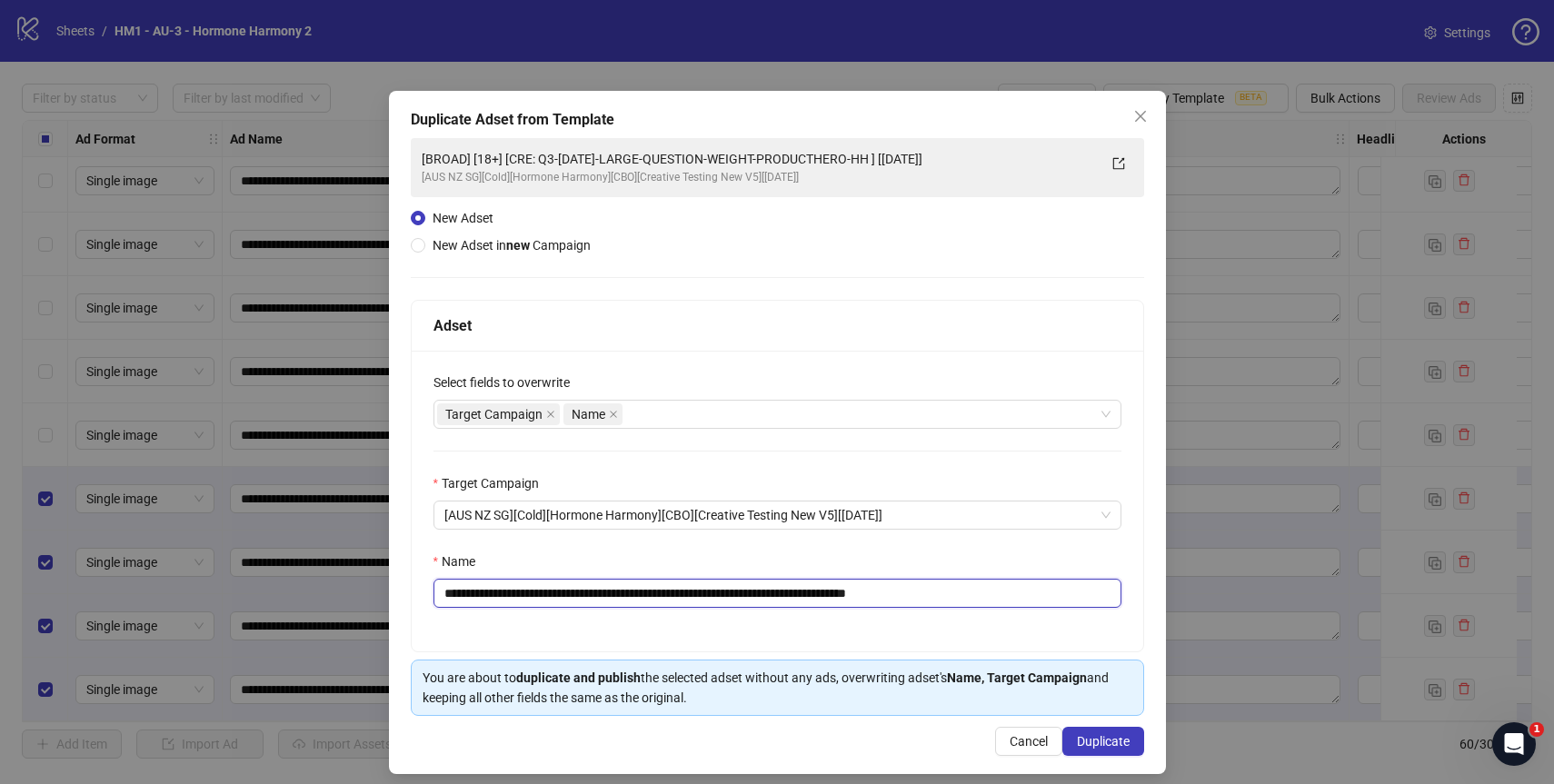
paste input "text"
type input "**********"
click at [1120, 747] on span "Duplicate" at bounding box center [1103, 740] width 52 height 15
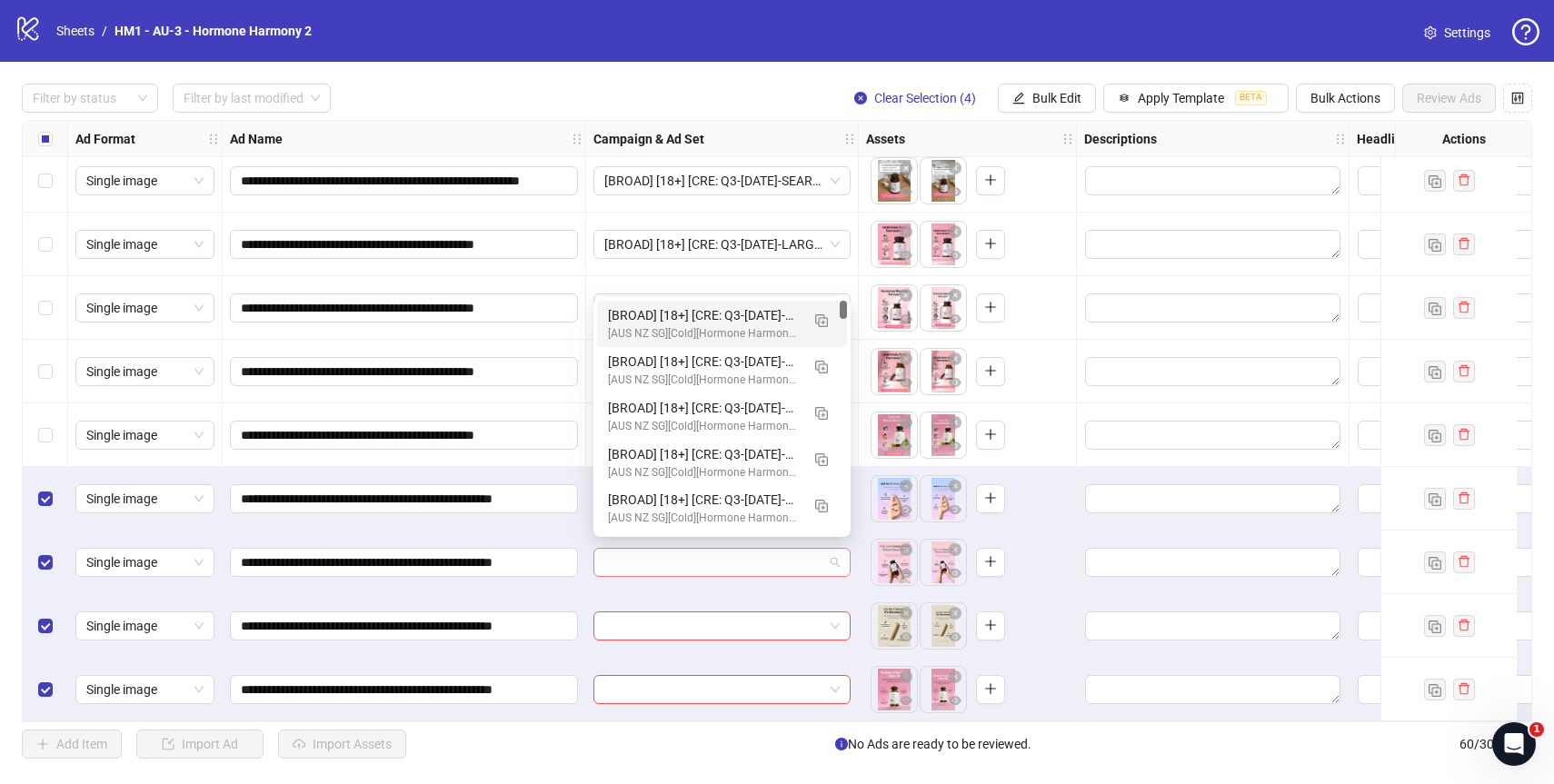
click at [841, 553] on div at bounding box center [722, 562] width 258 height 29
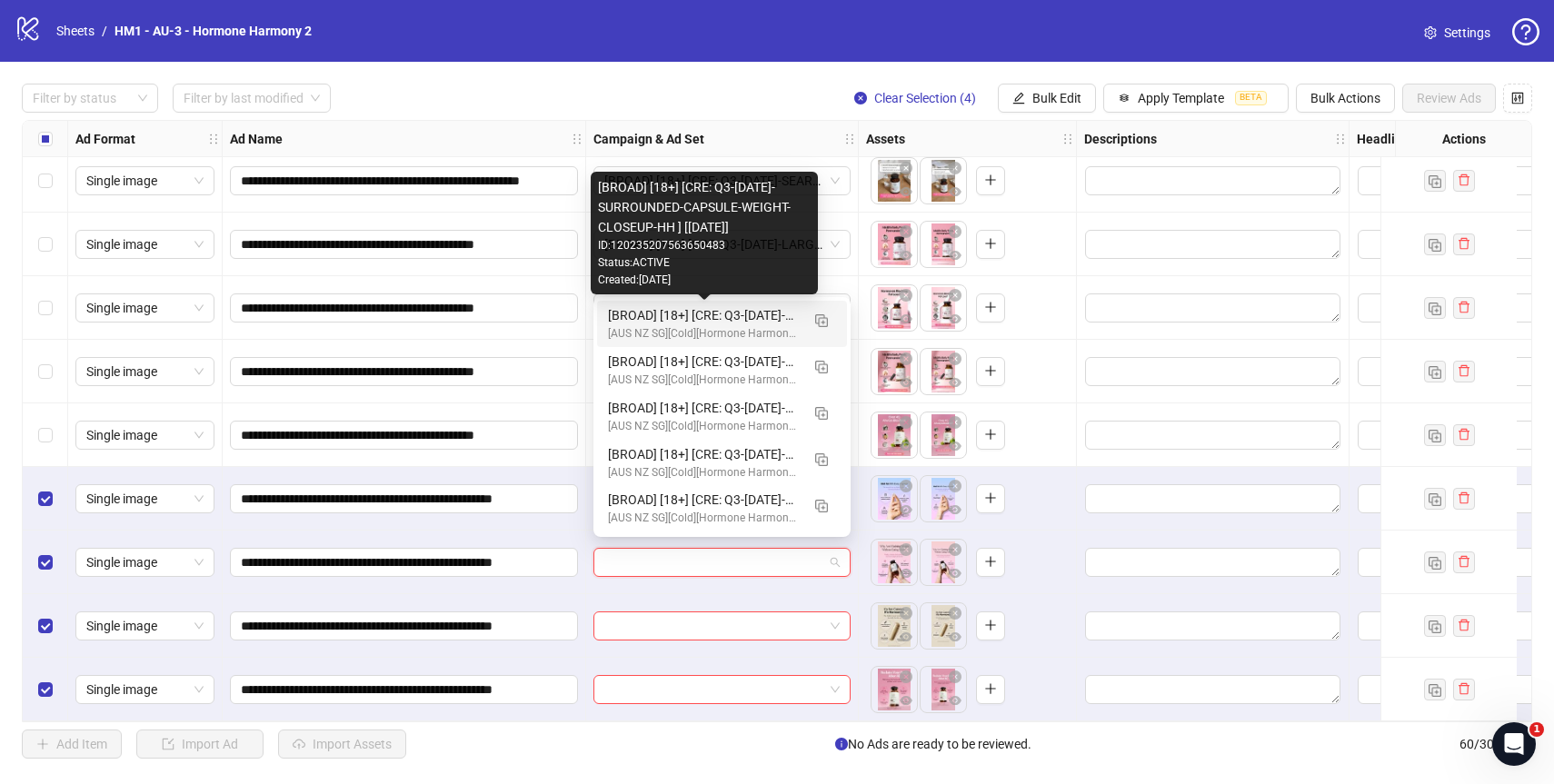
click at [751, 311] on div "[BROAD] [18+] [CRE: Q3-[DATE]-SURROUNDED-CAPSULE-WEIGHT-CLOSEUP-HH ] [[DATE]]" at bounding box center [704, 315] width 191 height 20
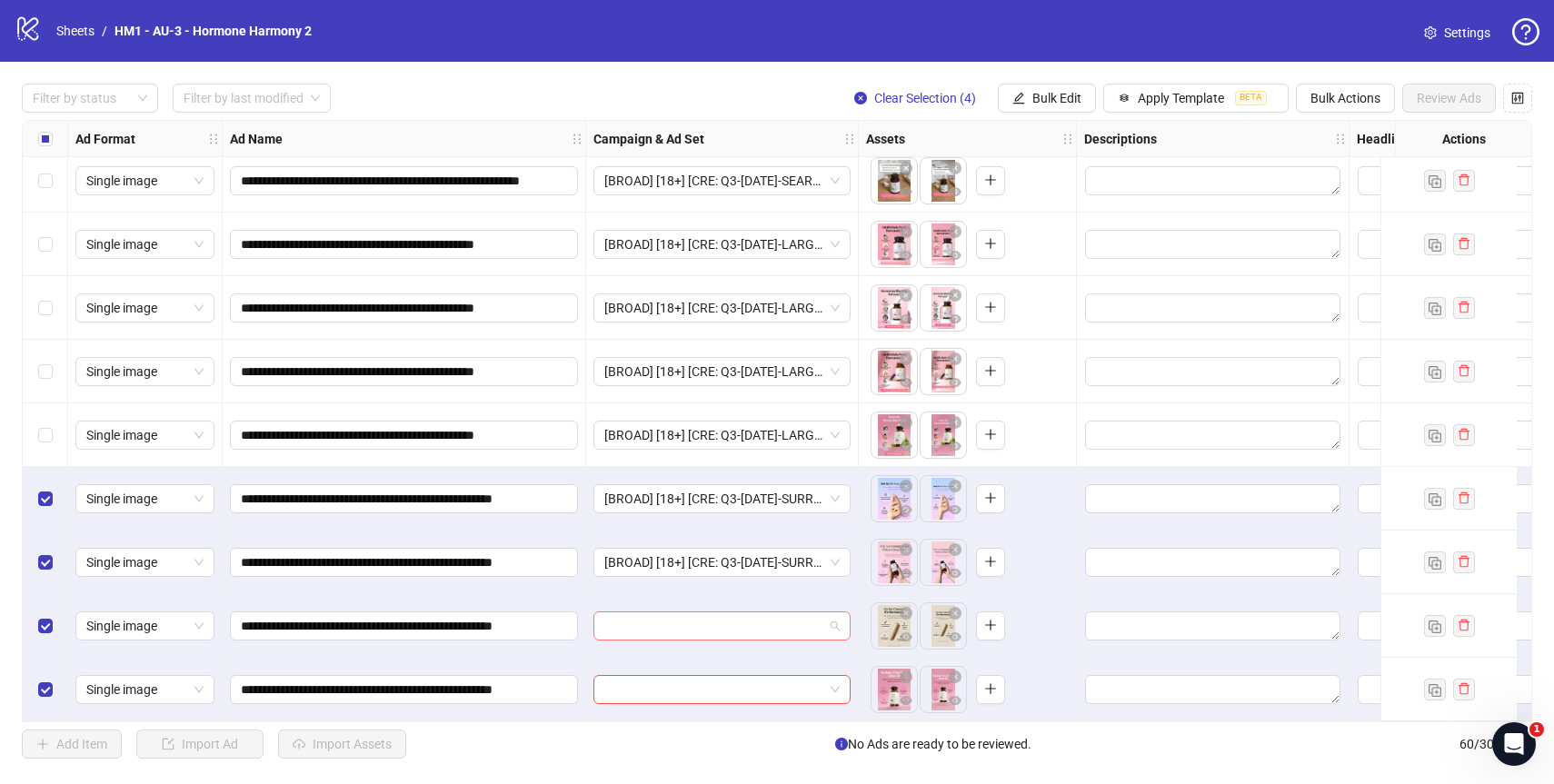
click at [731, 621] on input "search" at bounding box center [713, 626] width 219 height 27
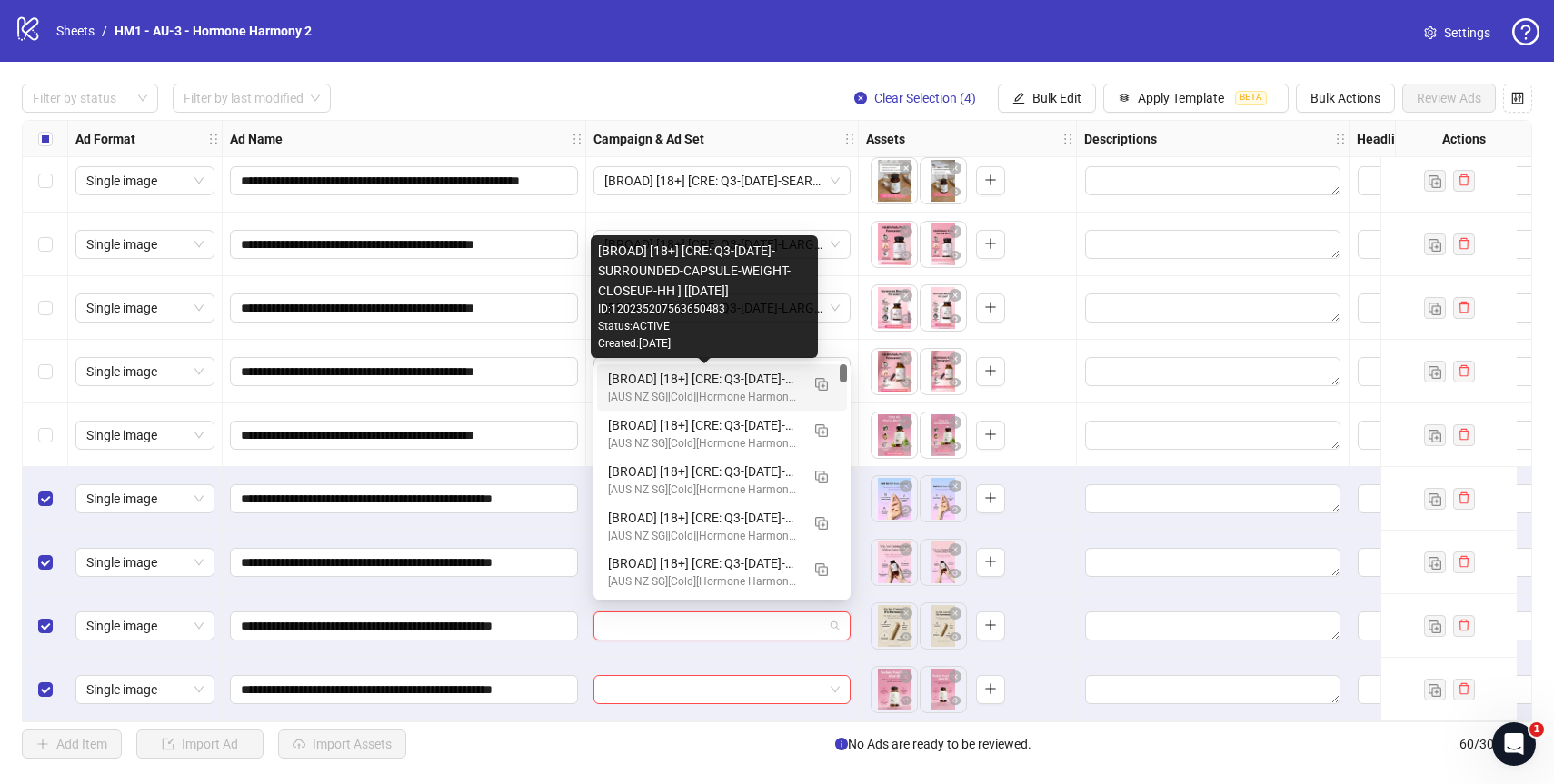
click at [720, 375] on div "[BROAD] [18+] [CRE: Q3-[DATE]-SURROUNDED-CAPSULE-WEIGHT-CLOSEUP-HH ] [[DATE]]" at bounding box center [704, 379] width 191 height 20
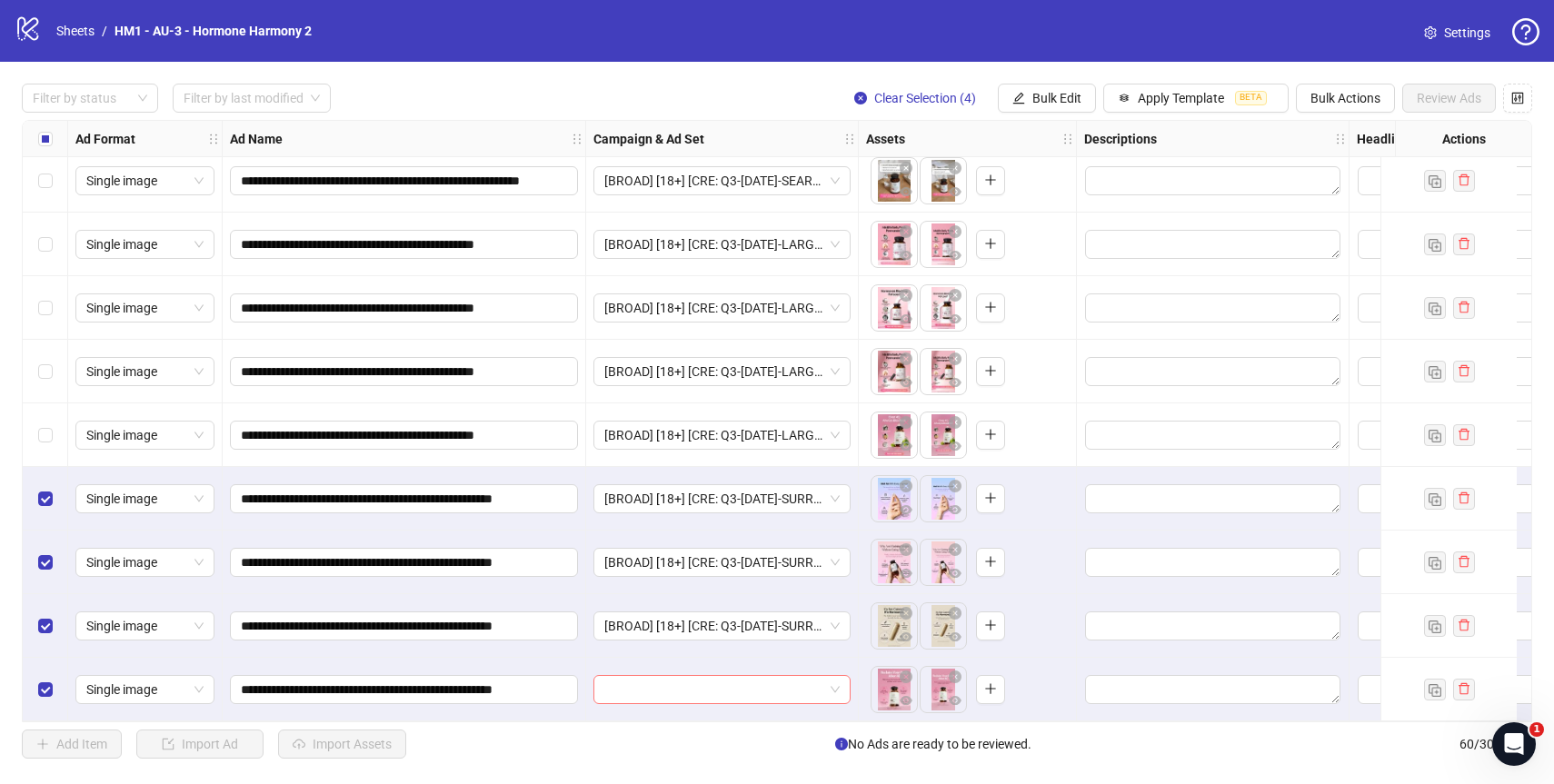
click at [695, 681] on input "search" at bounding box center [713, 690] width 219 height 27
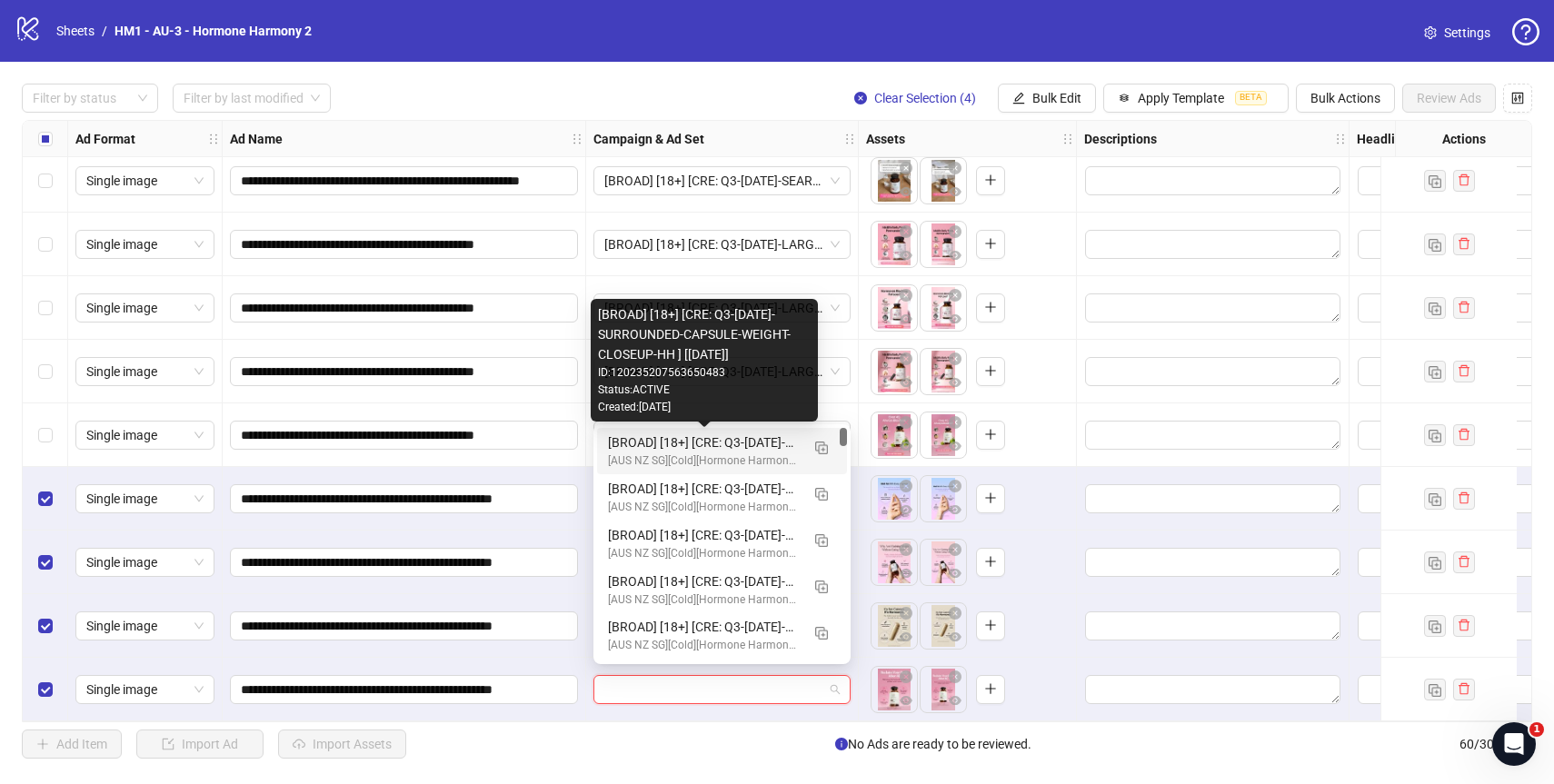
click at [734, 440] on div "[BROAD] [18+] [CRE: Q3-[DATE]-SURROUNDED-CAPSULE-WEIGHT-CLOSEUP-HH ] [[DATE]]" at bounding box center [704, 442] width 191 height 20
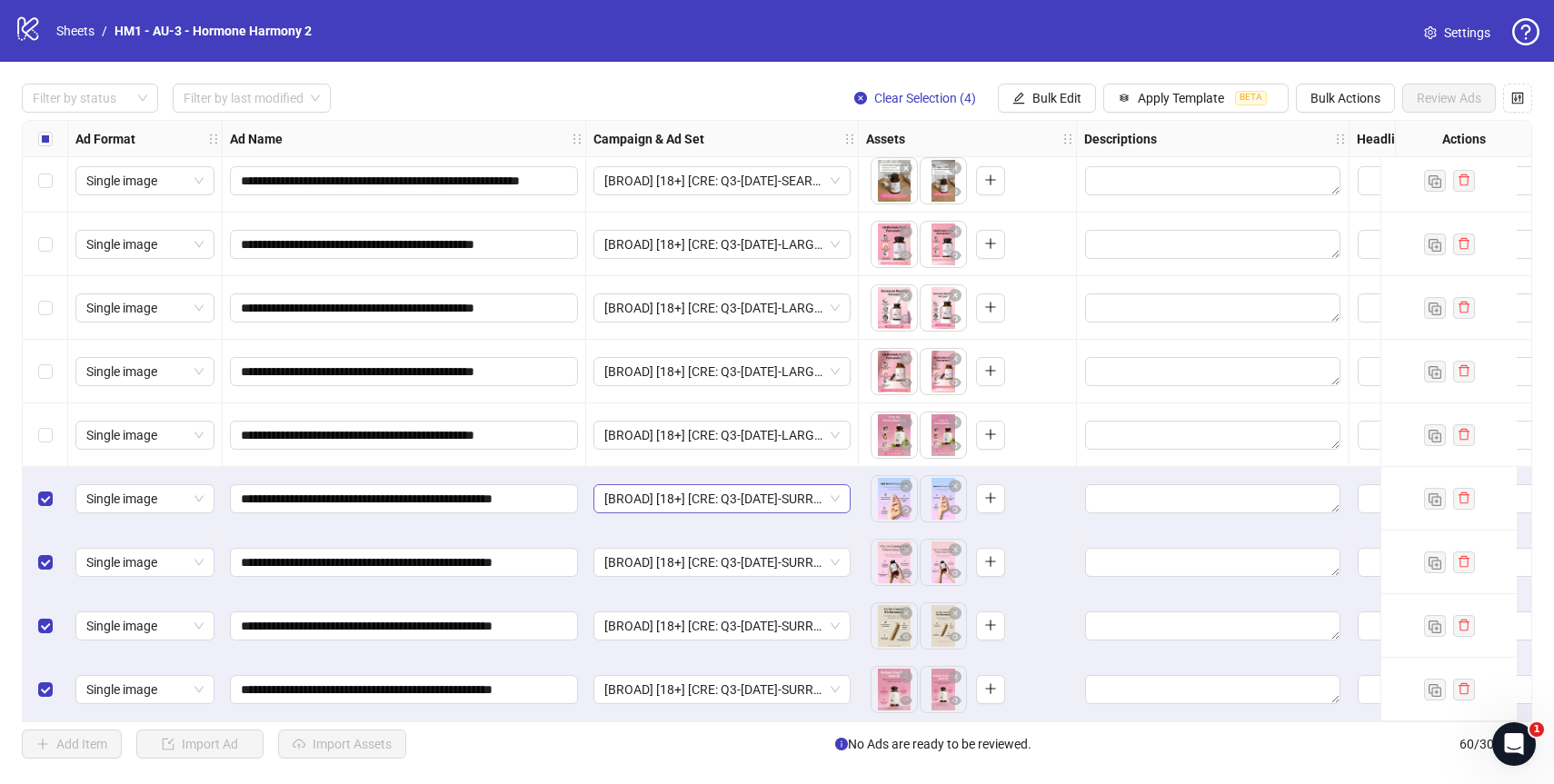
click at [789, 487] on span "[BROAD] [18+] [CRE: Q3-[DATE]-SURROUNDED-CAPSULE-WEIGHT-CLOSEUP-HH ] [[DATE]]" at bounding box center [722, 498] width 235 height 27
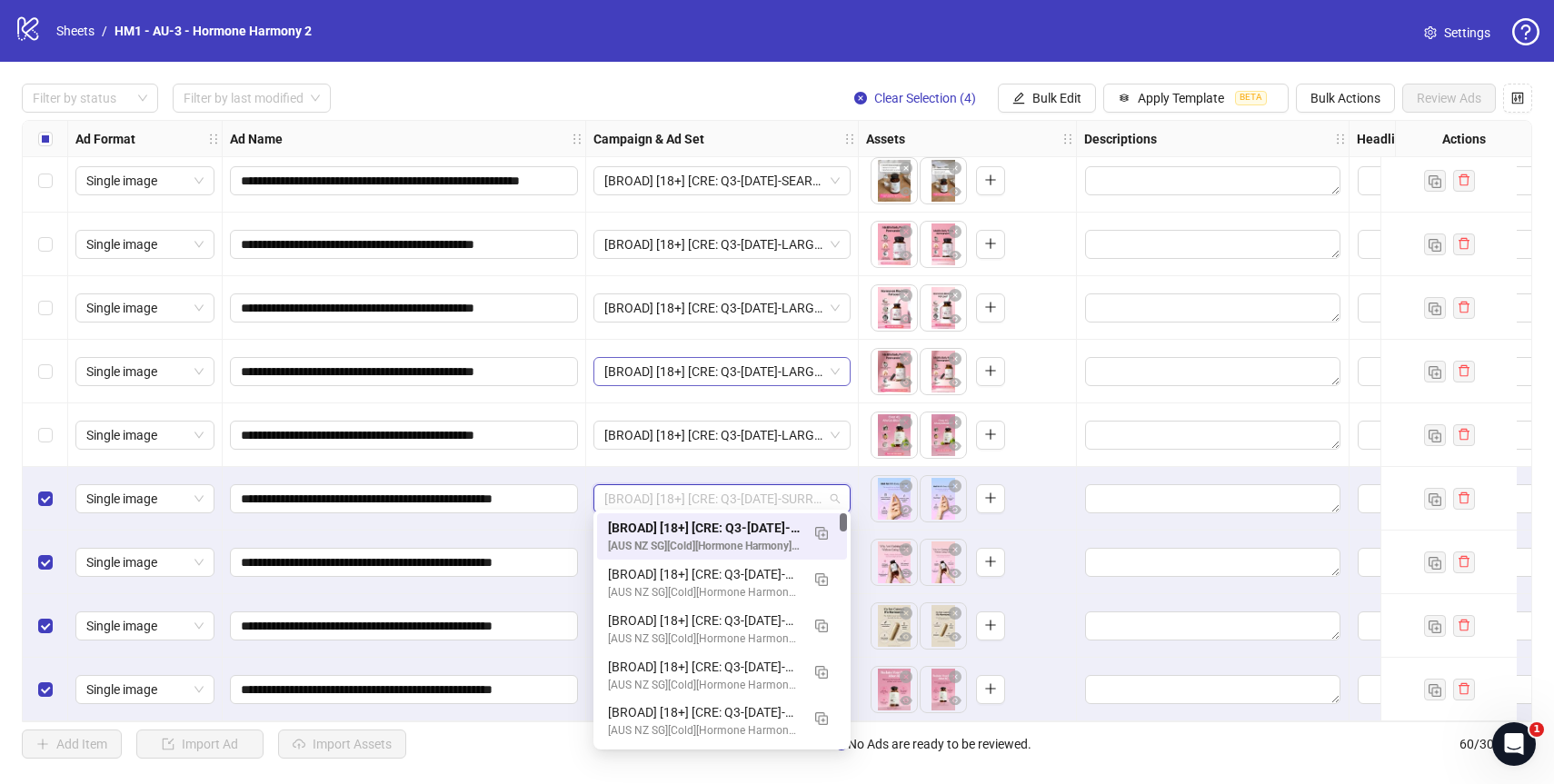
click at [786, 369] on span "[BROAD] [18+] [CRE: Q3-[DATE]-LARGE-QUESTION-WEIGHT-PRODUCTHERO-HH ] [[DATE]]" at bounding box center [722, 371] width 235 height 27
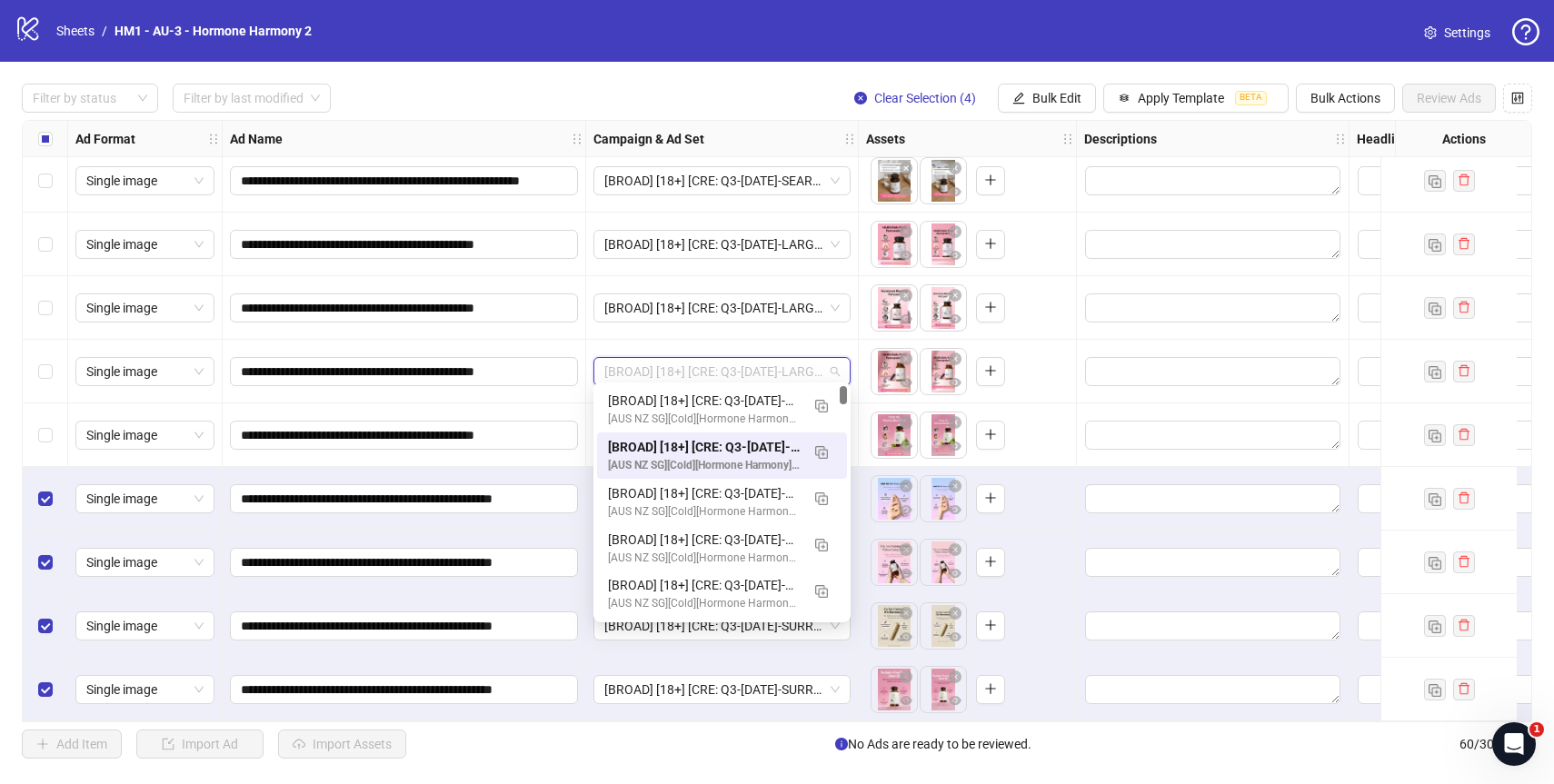
click at [786, 369] on span "[BROAD] [18+] [CRE: Q3-[DATE]-LARGE-QUESTION-WEIGHT-PRODUCTHERO-HH ] [[DATE]]" at bounding box center [722, 371] width 235 height 27
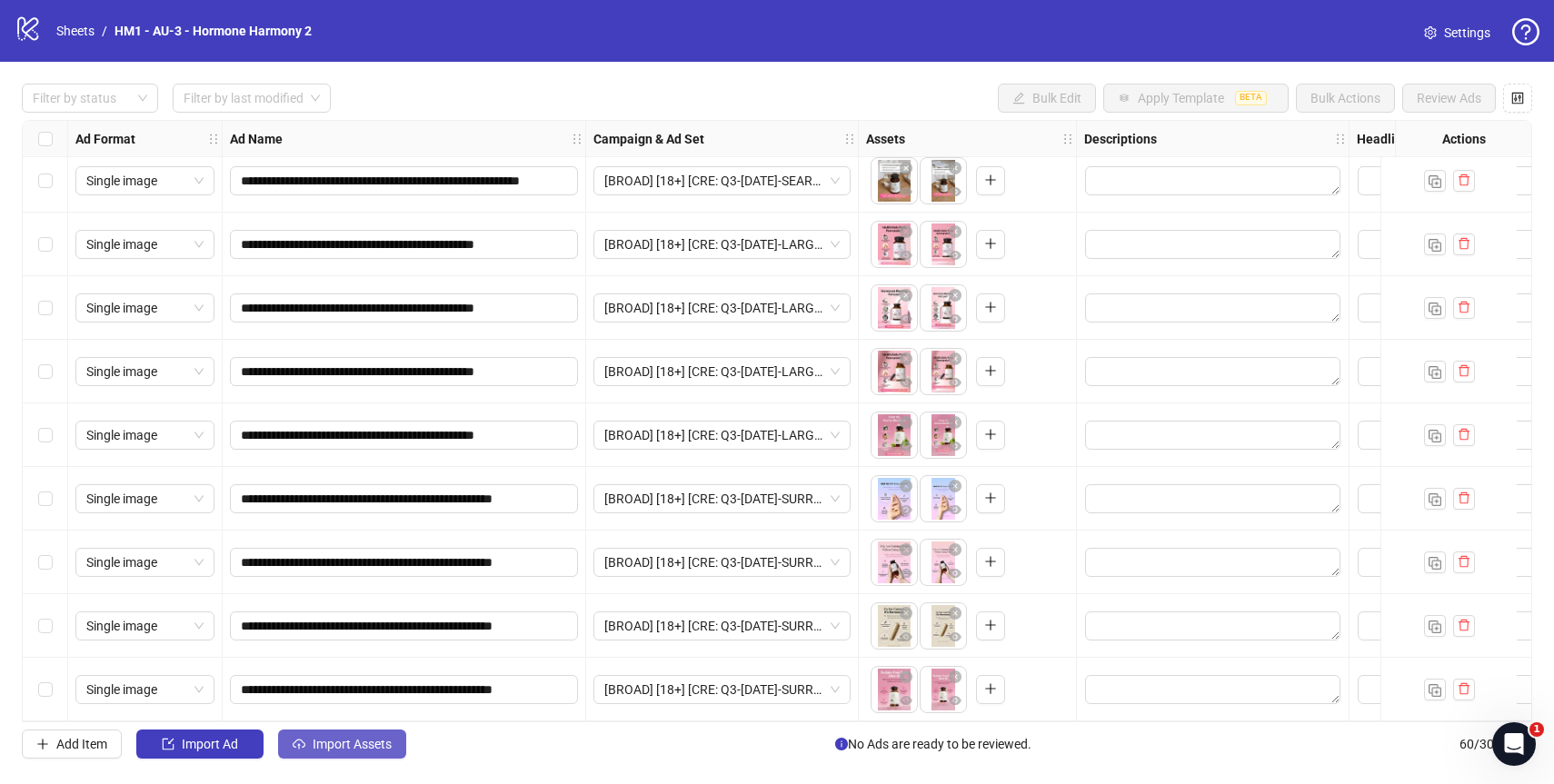
click at [346, 744] on span "Import Assets" at bounding box center [352, 743] width 79 height 15
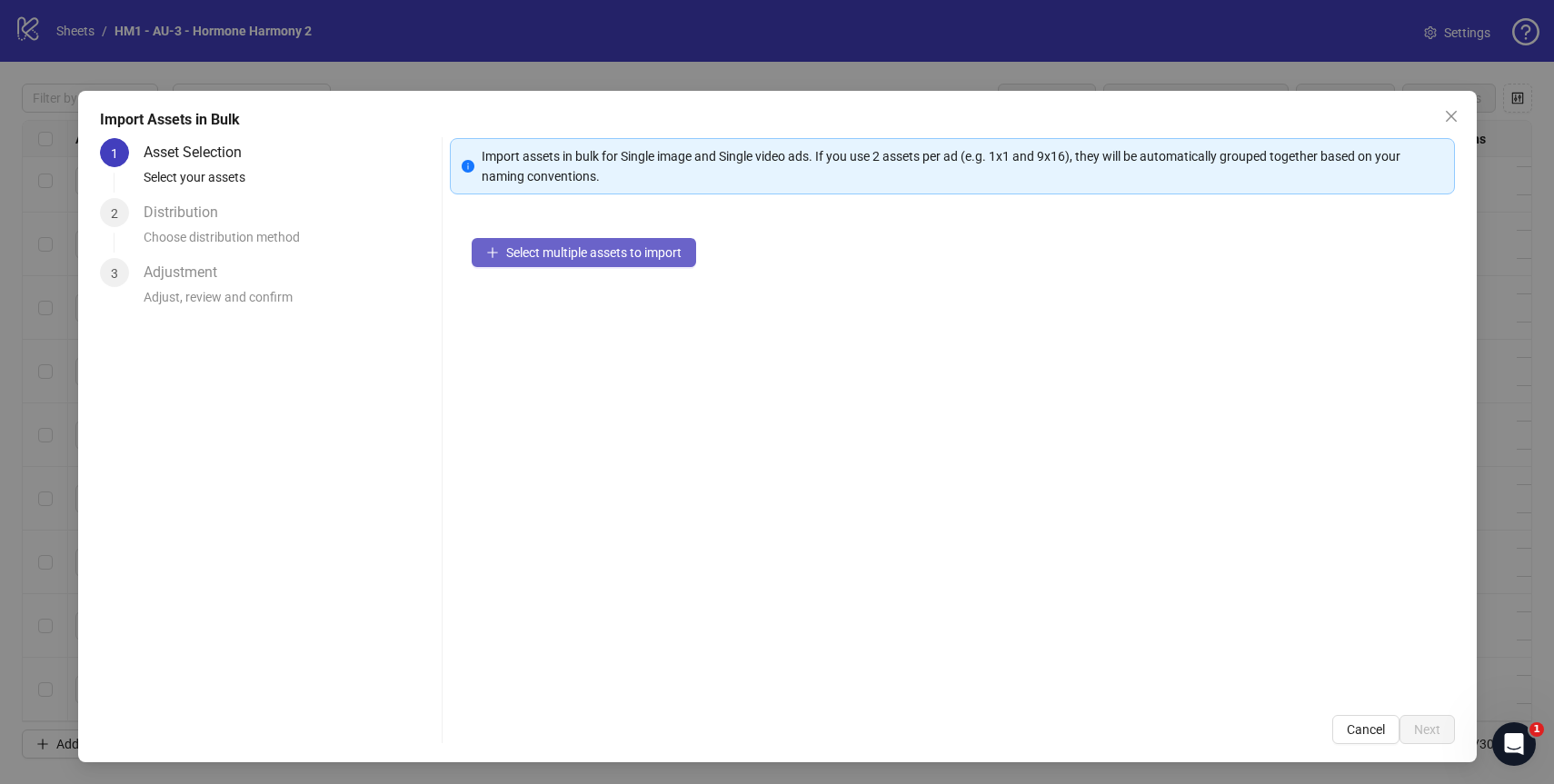
click at [648, 249] on span "Select multiple assets to import" at bounding box center [594, 252] width 175 height 15
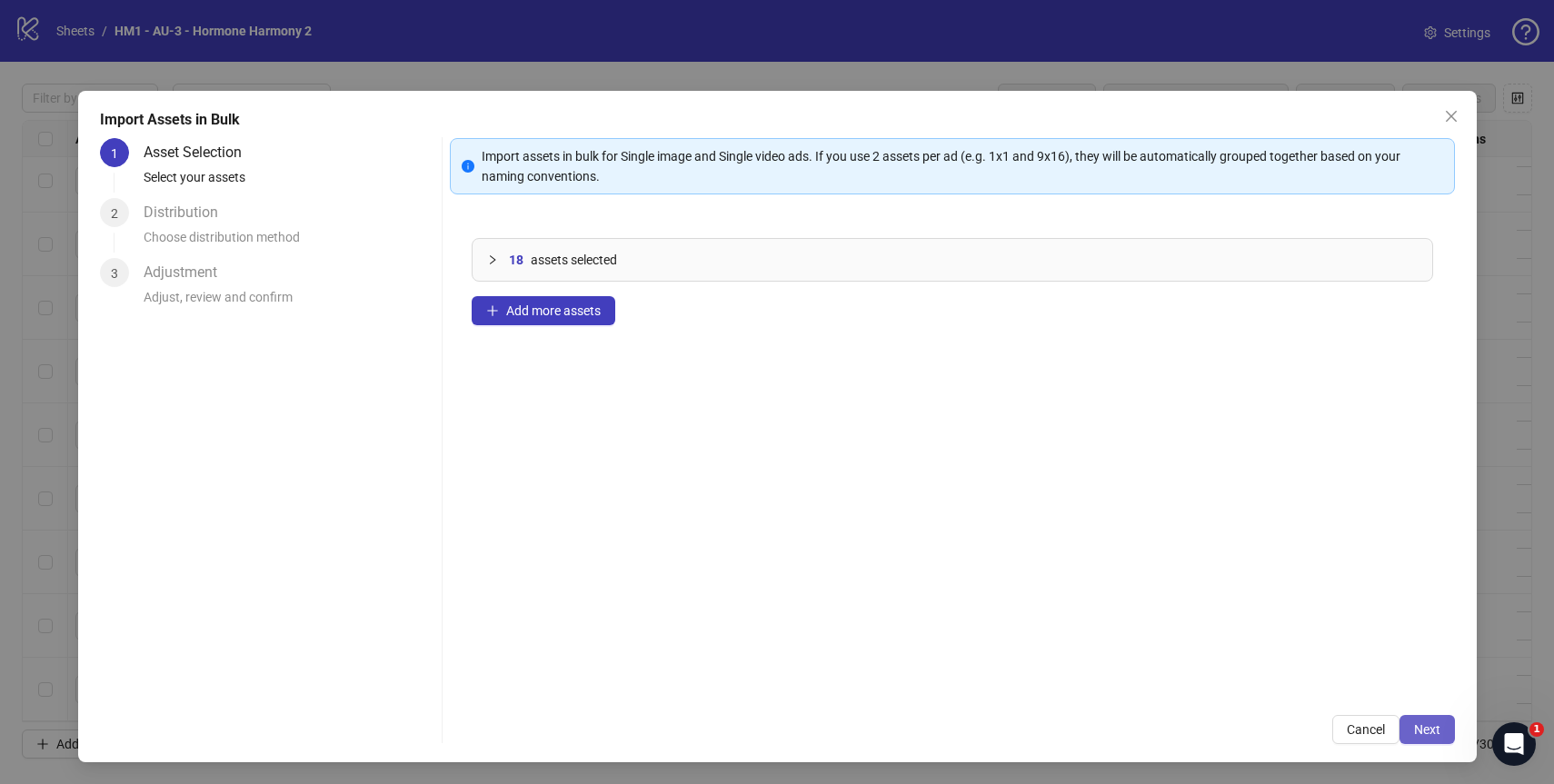
click at [1426, 725] on span "Next" at bounding box center [1427, 729] width 26 height 15
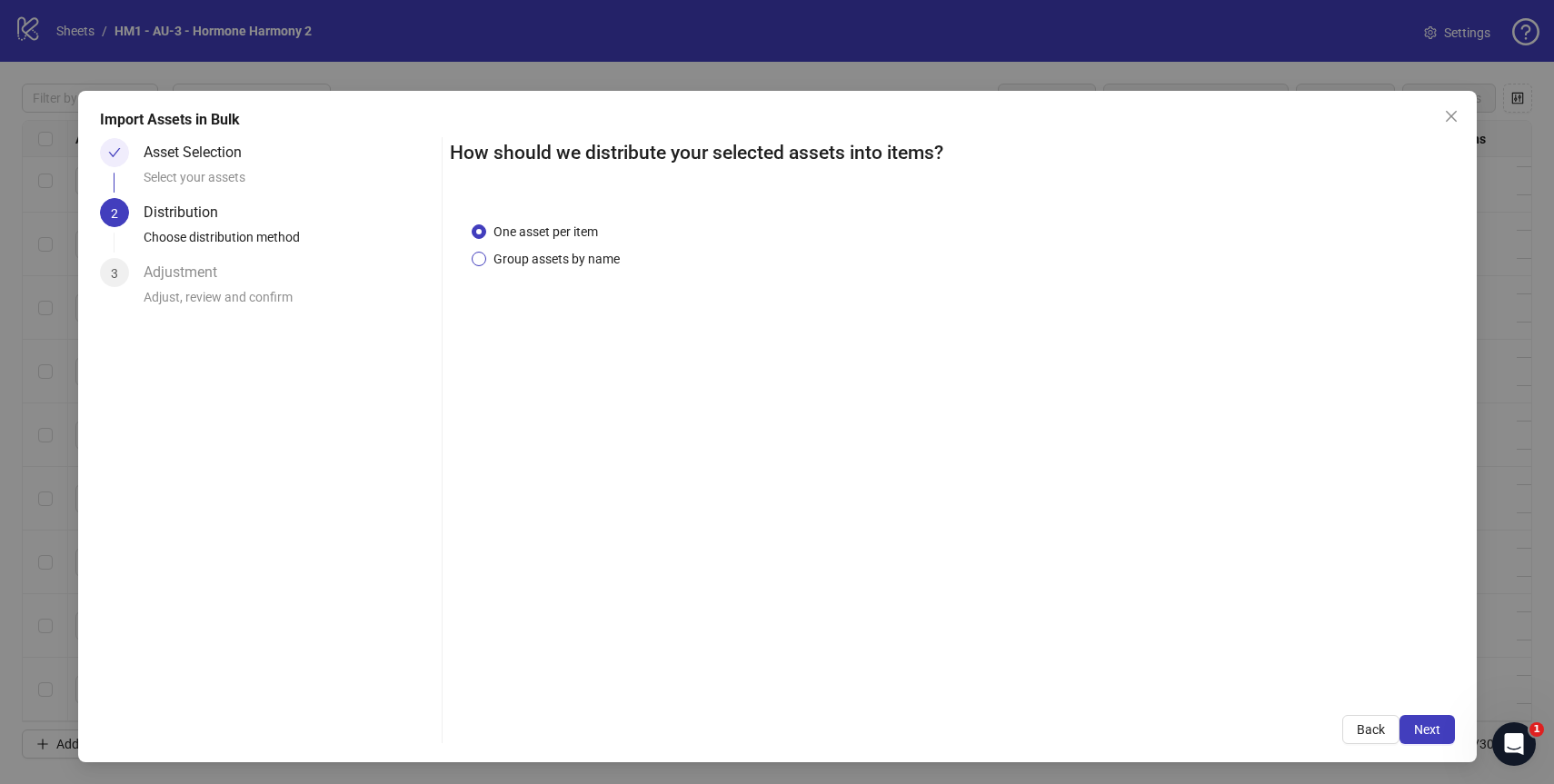
click at [568, 257] on span "Group assets by name" at bounding box center [556, 258] width 141 height 20
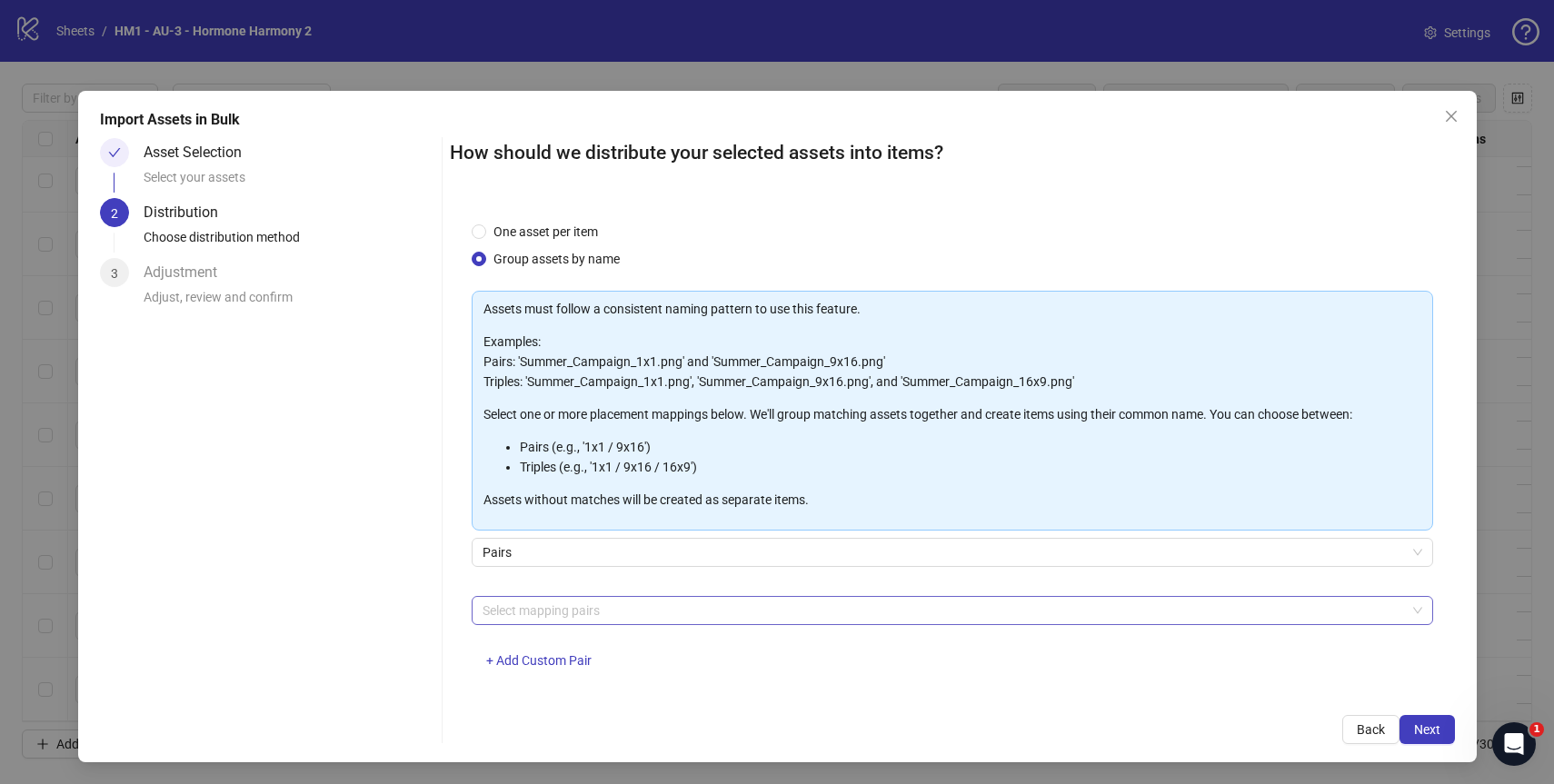
click at [672, 619] on div at bounding box center [943, 610] width 935 height 25
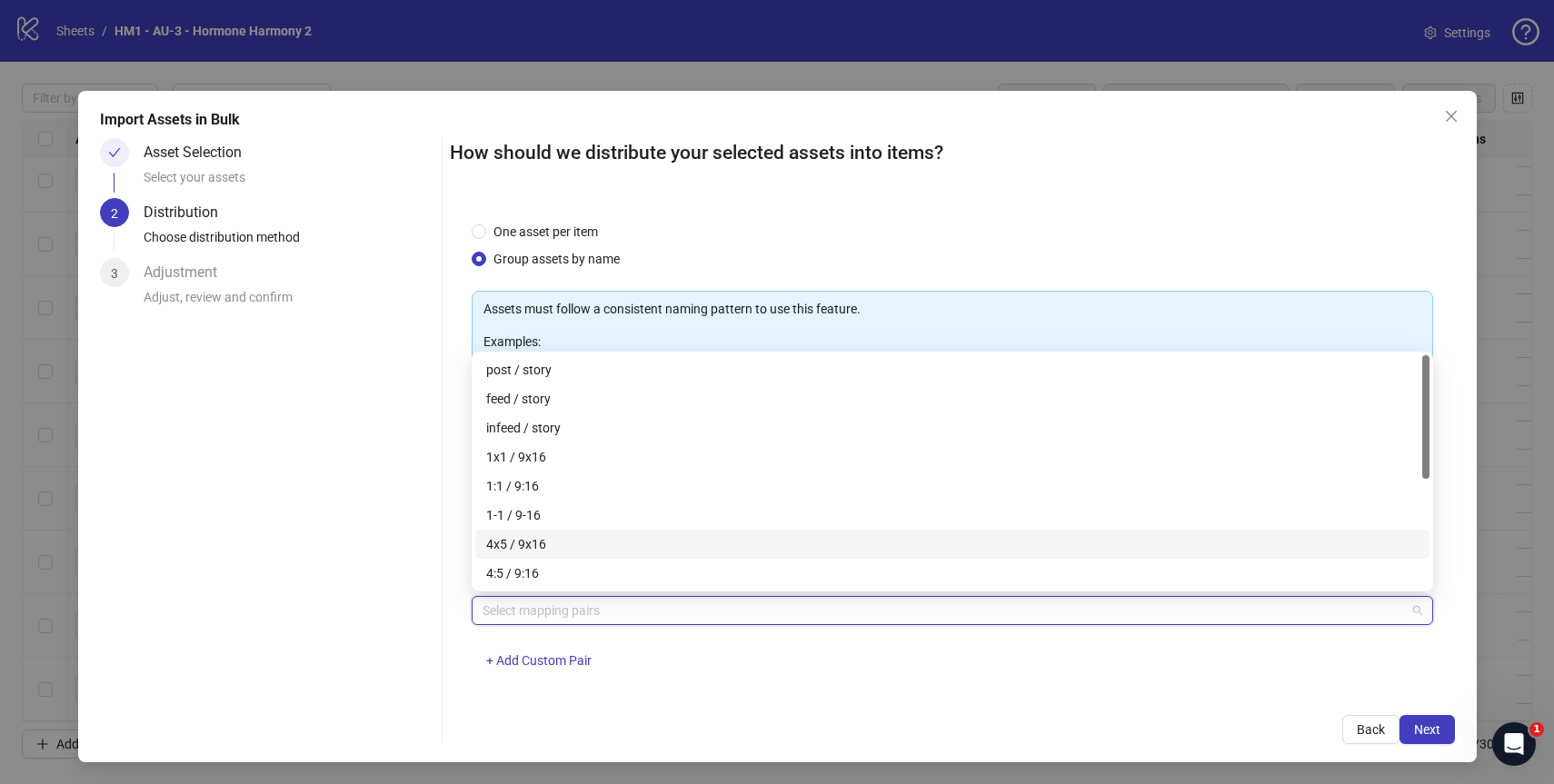
click at [636, 543] on div "4x5 / 9x16" at bounding box center [951, 544] width 932 height 20
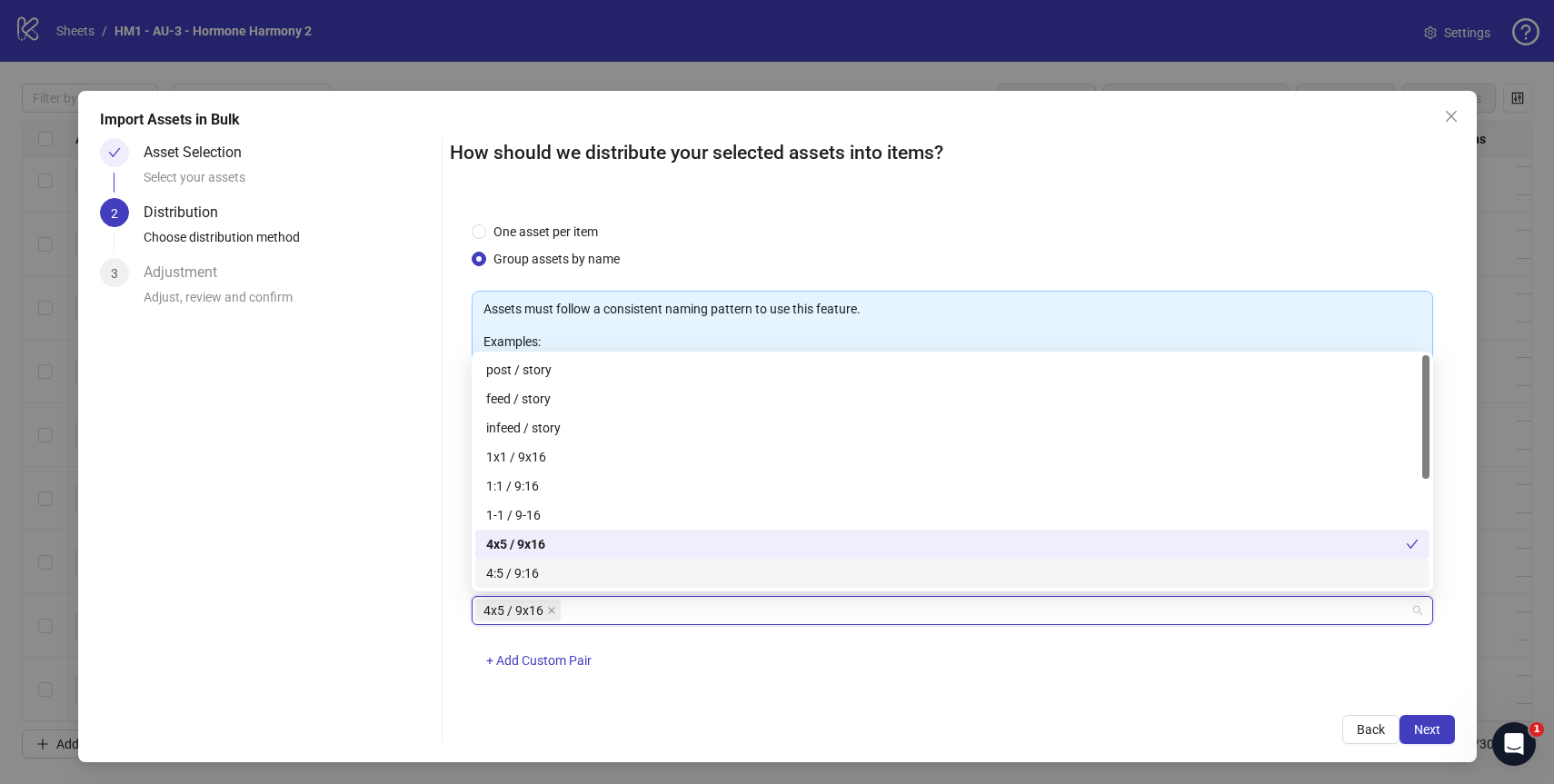
click at [747, 675] on div "4x5 / 9x16 + Add Custom Pair" at bounding box center [951, 642] width 961 height 94
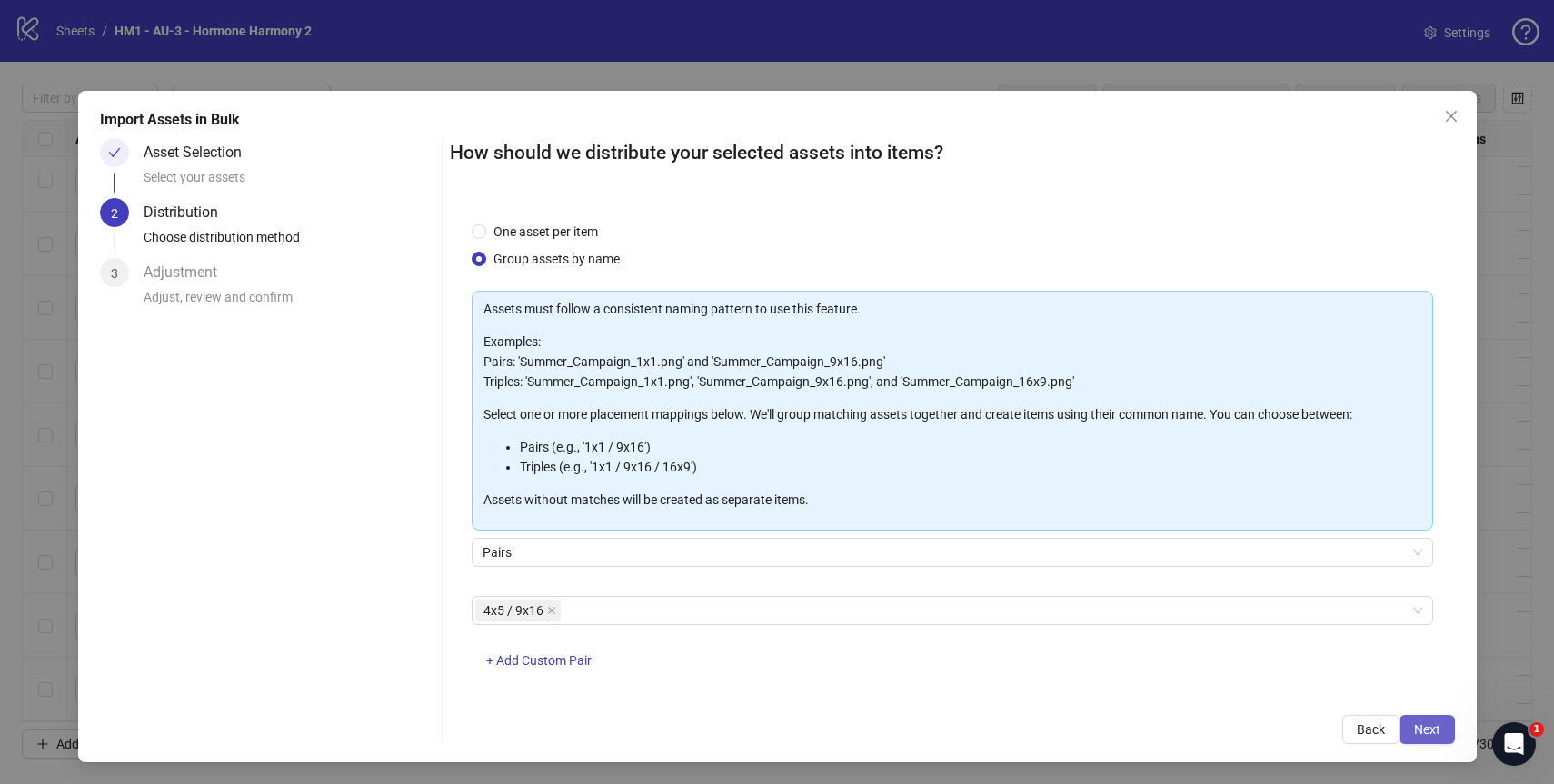
click at [1421, 726] on span "Next" at bounding box center [1427, 729] width 26 height 15
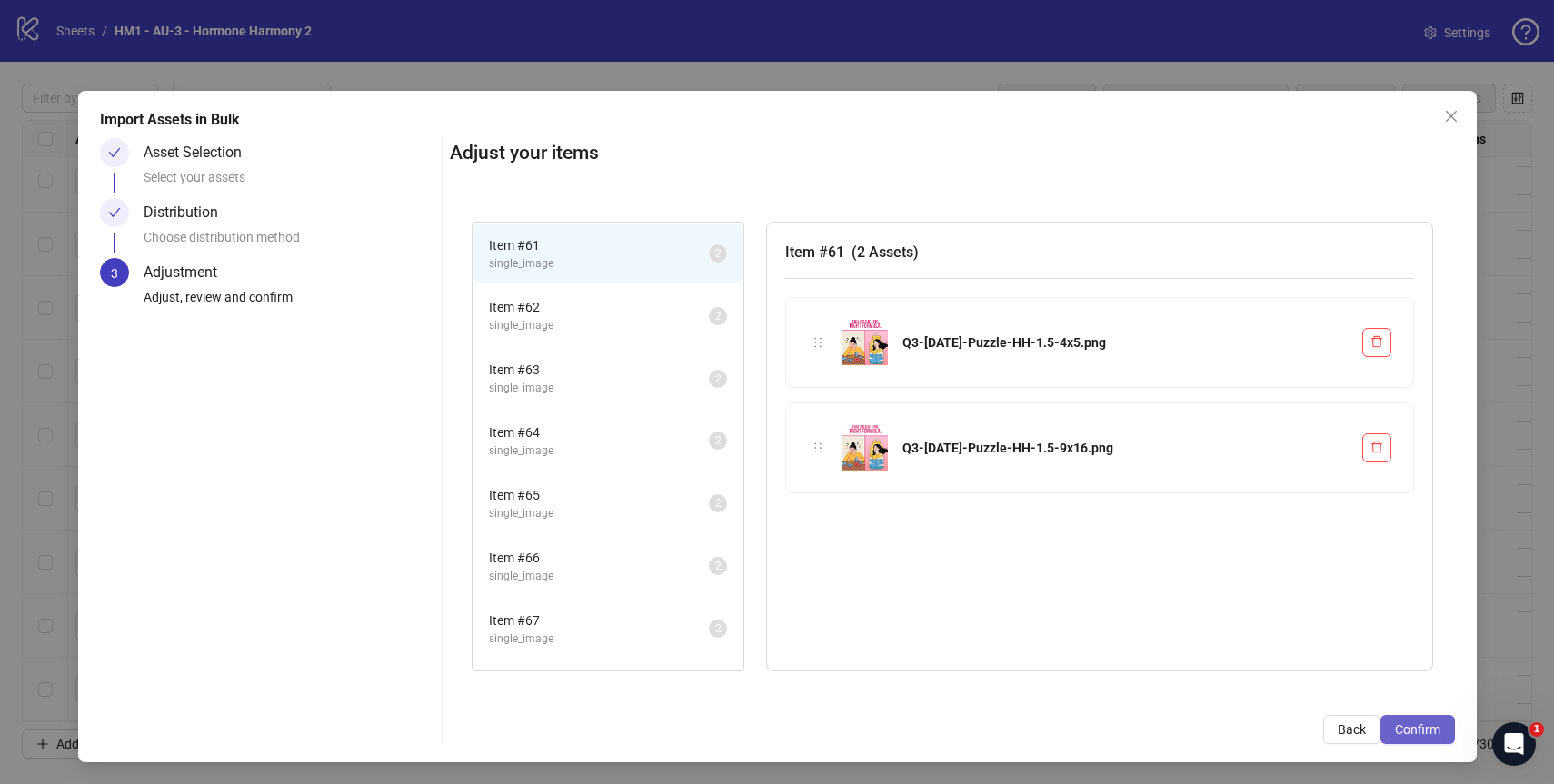
click at [1406, 728] on span "Confirm" at bounding box center [1417, 729] width 46 height 15
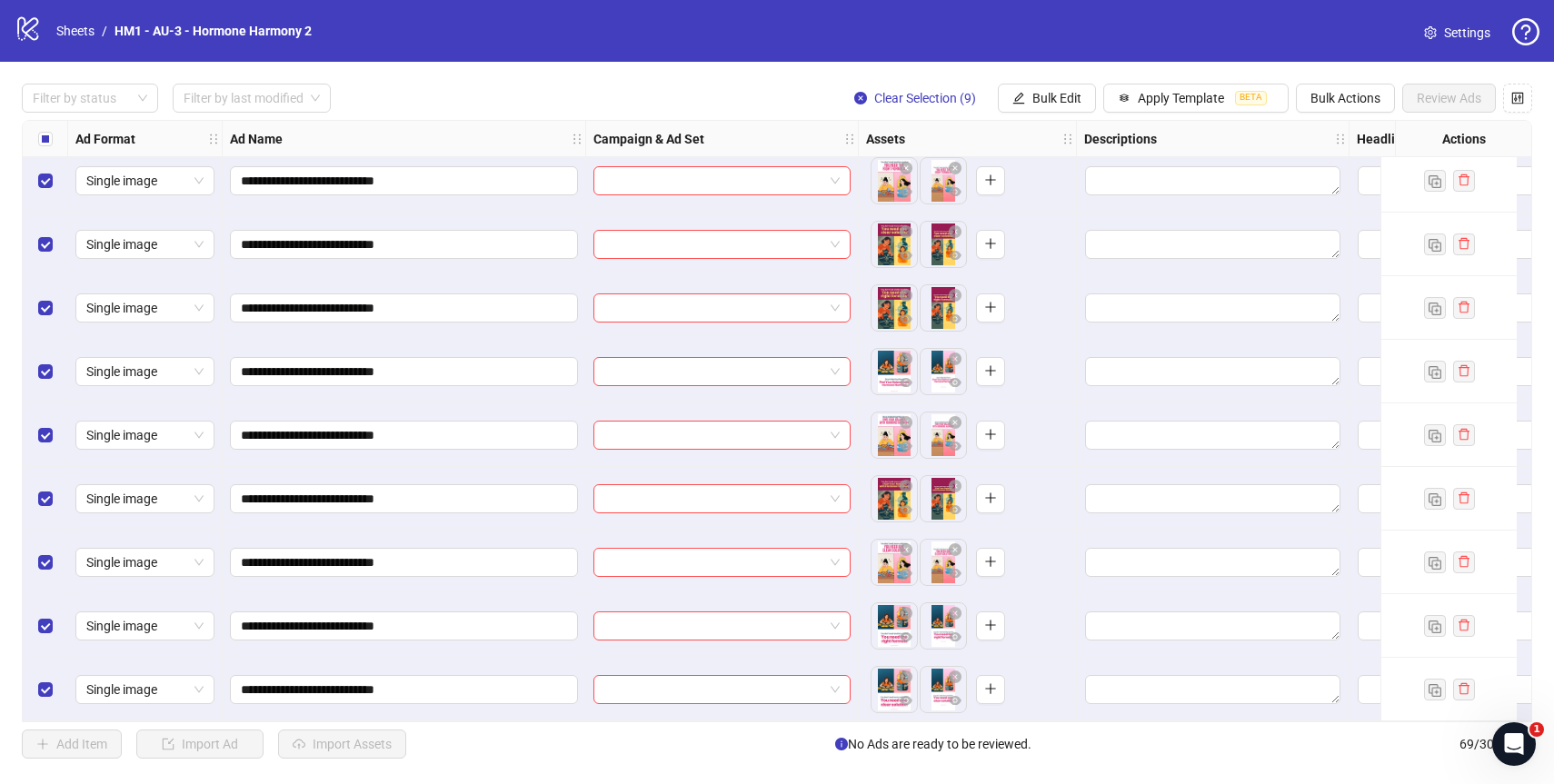
scroll to position [3745, 0]
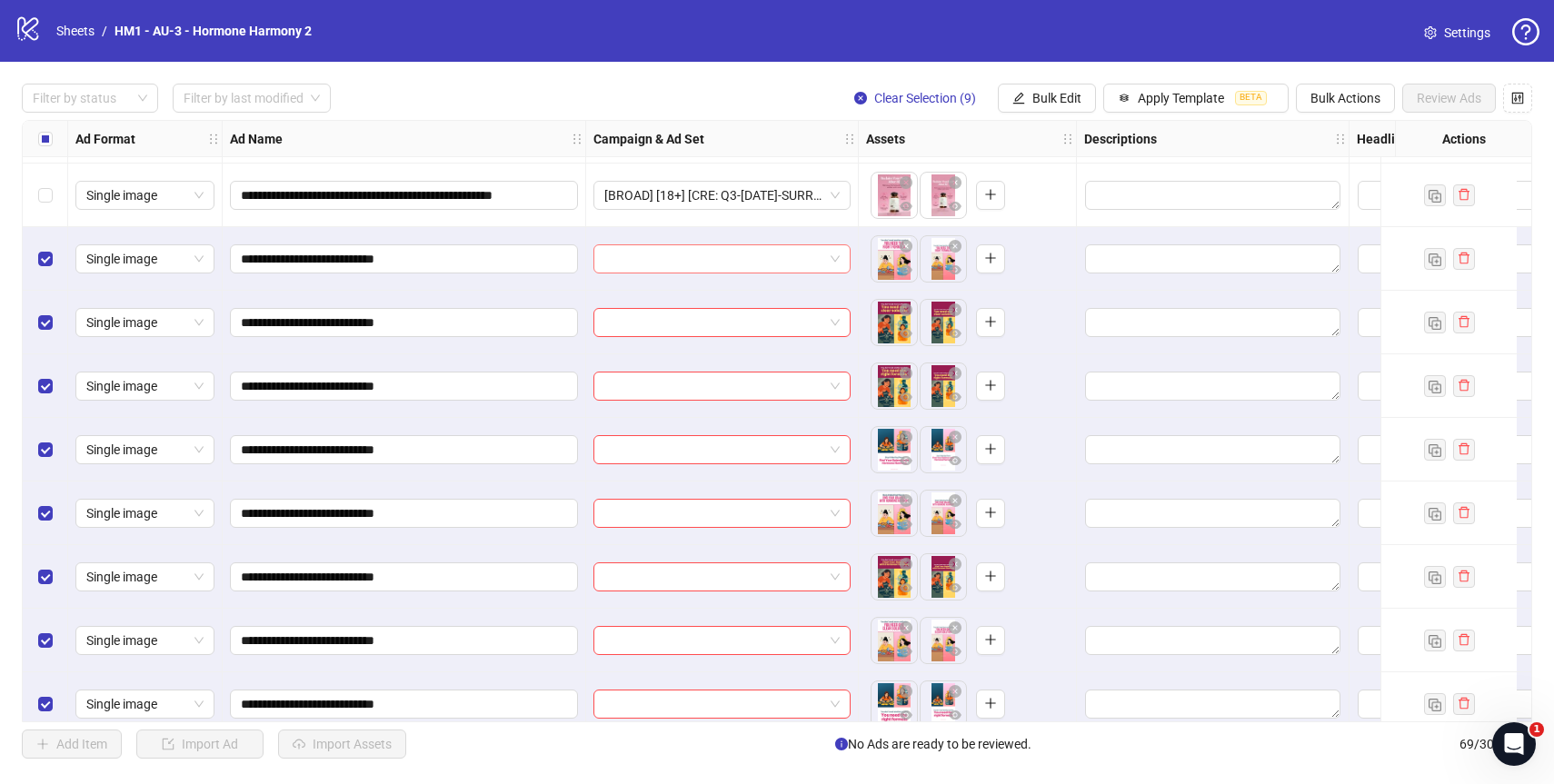
click at [841, 258] on div at bounding box center [722, 259] width 258 height 29
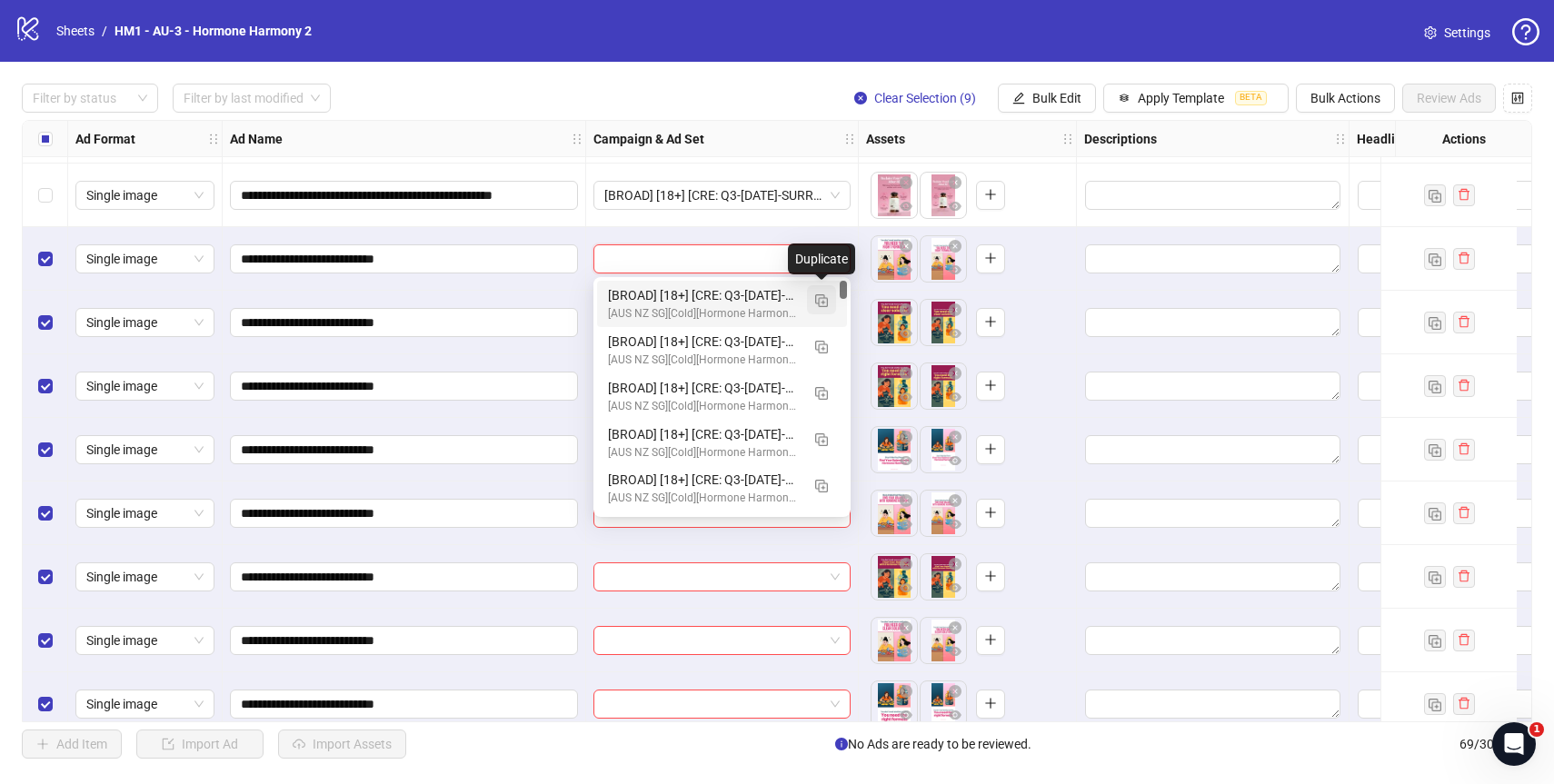
click at [821, 296] on img "button" at bounding box center [821, 300] width 13 height 13
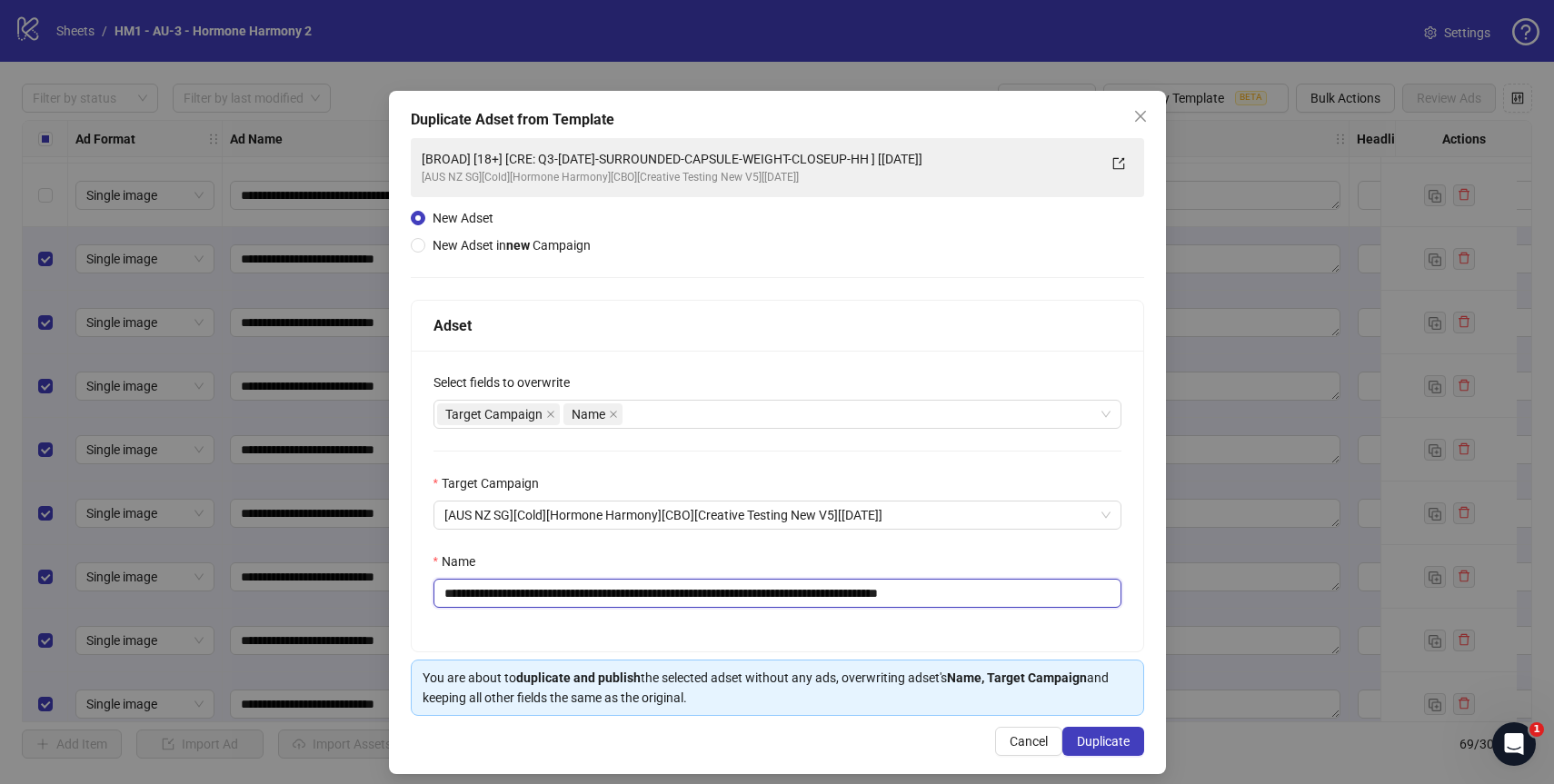
drag, startPoint x: 1019, startPoint y: 601, endPoint x: 1125, endPoint y: 608, distance: 106.2
click at [1125, 608] on div "**********" at bounding box center [777, 500] width 732 height 300
drag, startPoint x: 921, startPoint y: 599, endPoint x: 562, endPoint y: 595, distance: 359.0
click at [562, 595] on input "**********" at bounding box center [777, 594] width 688 height 29
paste input "text"
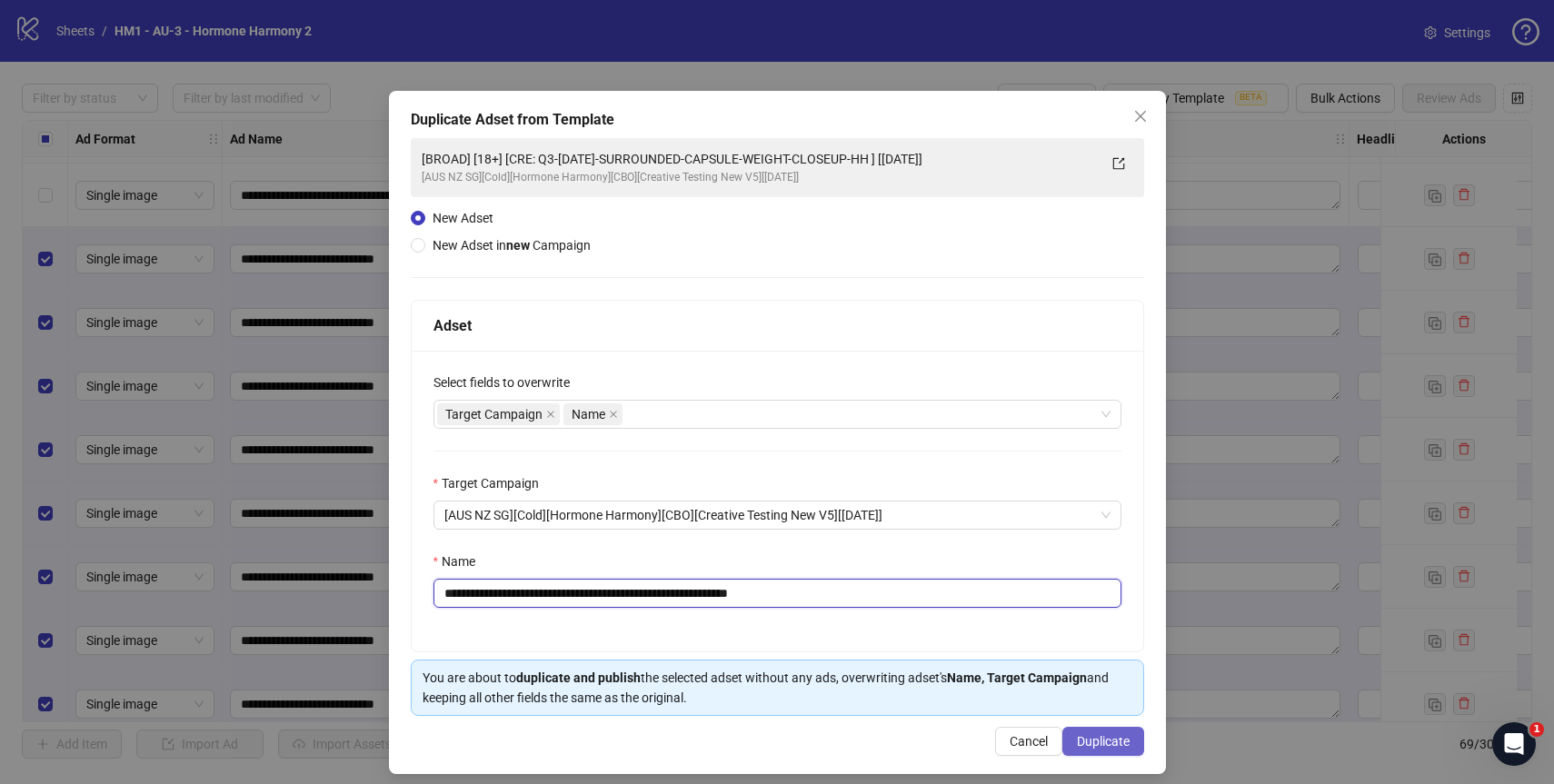
type input "**********"
click at [1101, 735] on span "Duplicate" at bounding box center [1103, 740] width 52 height 15
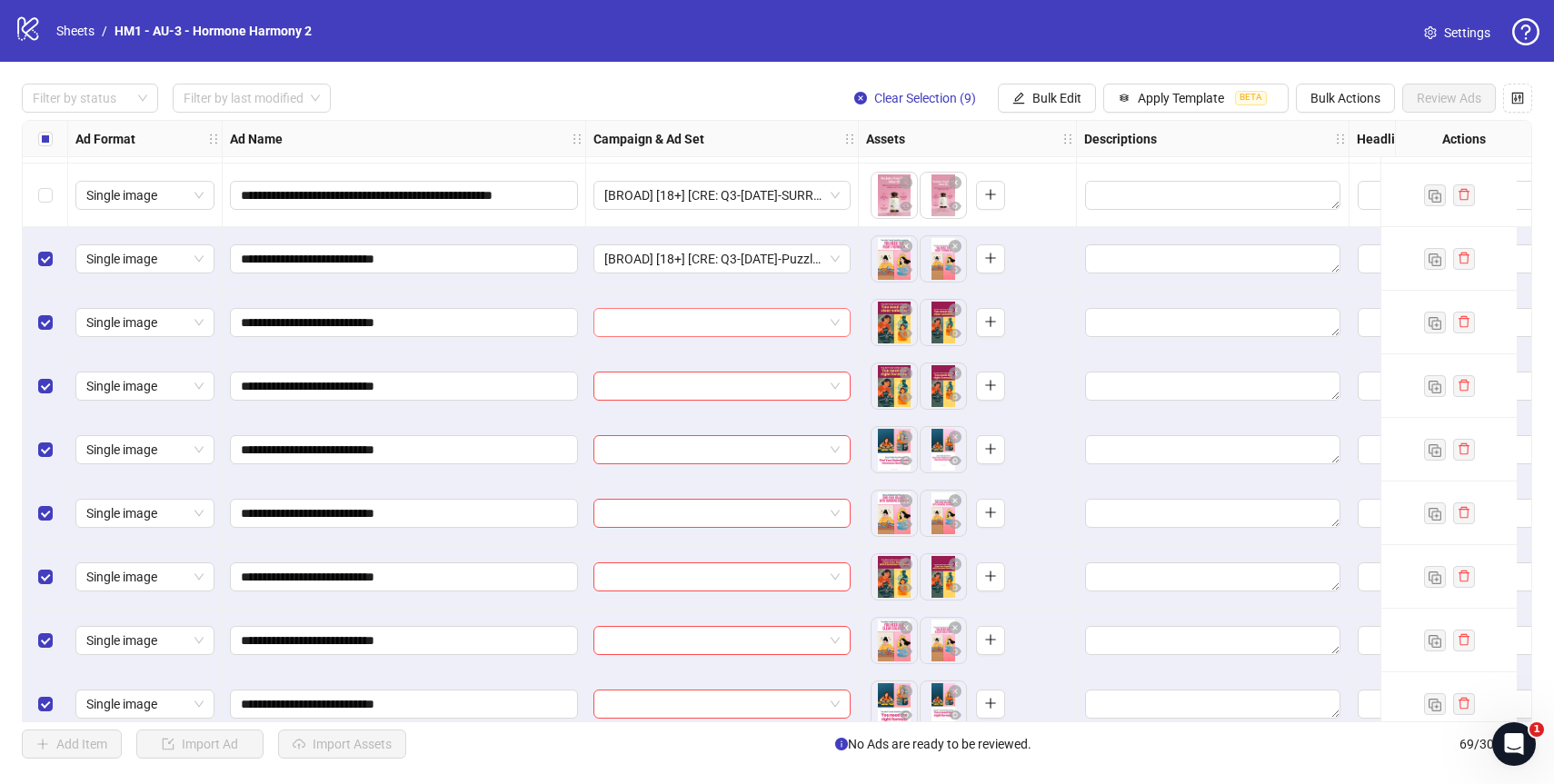
click at [784, 325] on input "search" at bounding box center [713, 323] width 219 height 27
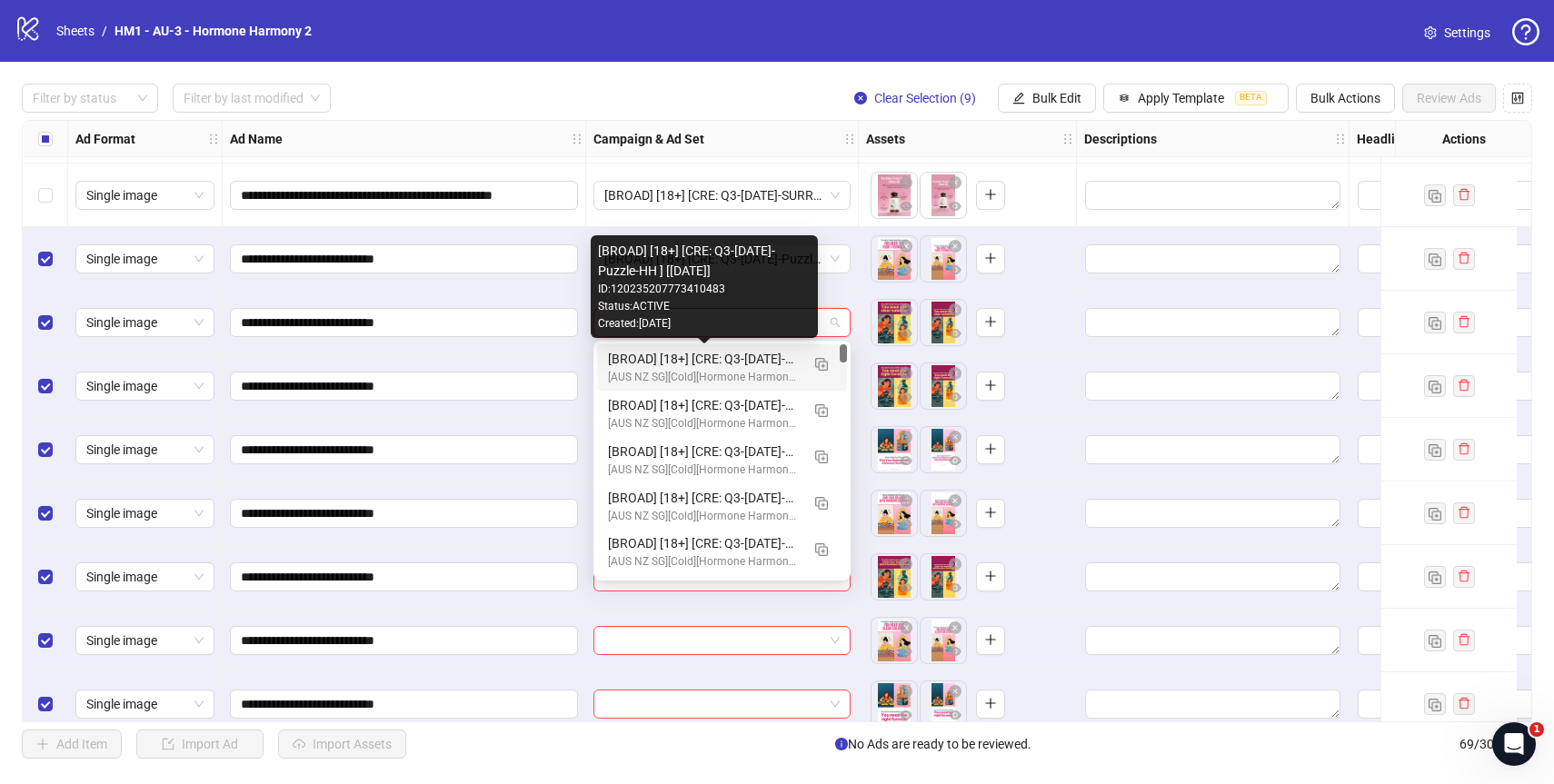
click at [743, 359] on div "[BROAD] [18+] [CRE: Q3-[DATE]-Puzzle-HH ] [[DATE]]" at bounding box center [704, 358] width 191 height 20
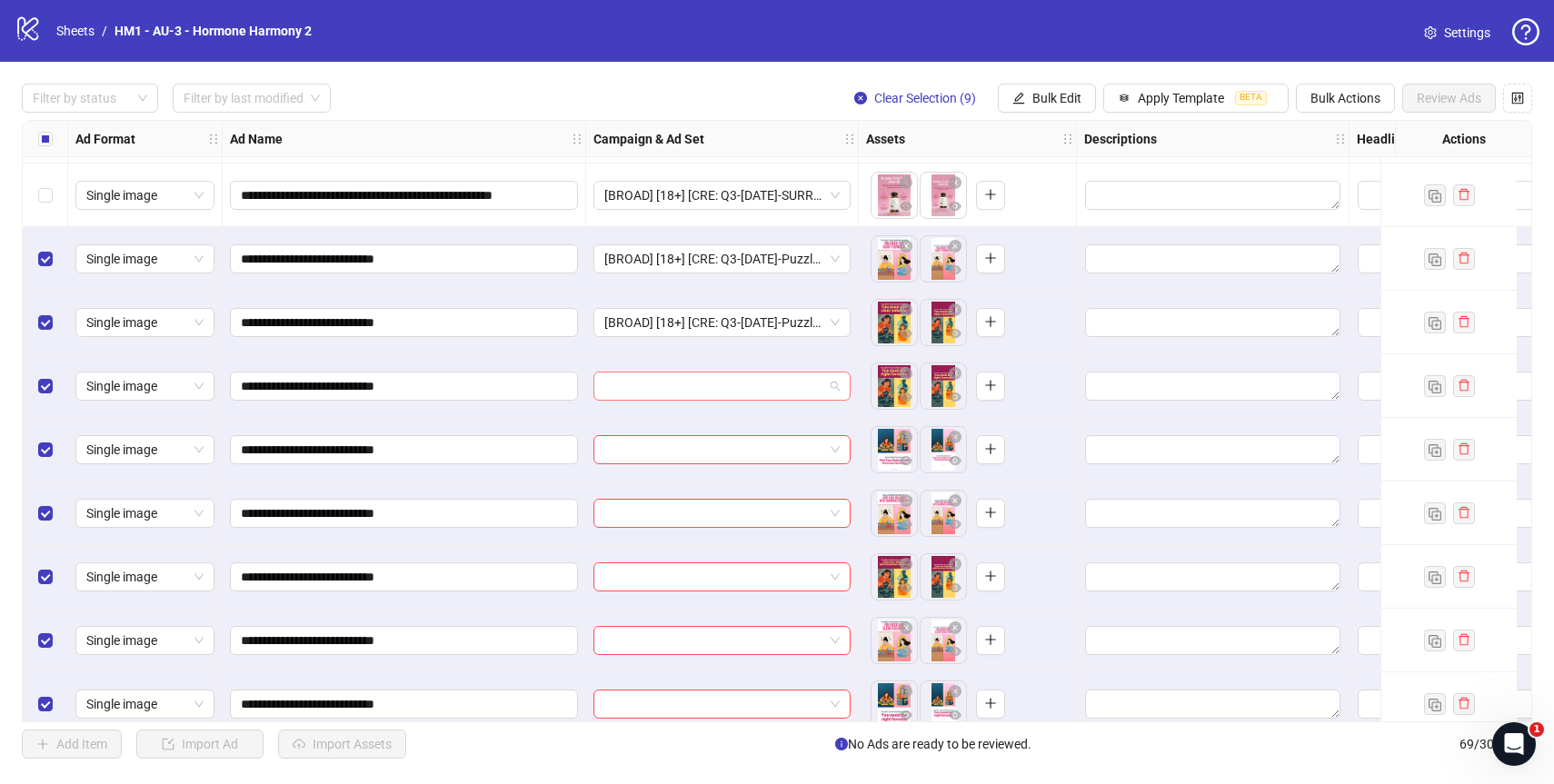
click at [745, 390] on input "search" at bounding box center [713, 386] width 219 height 27
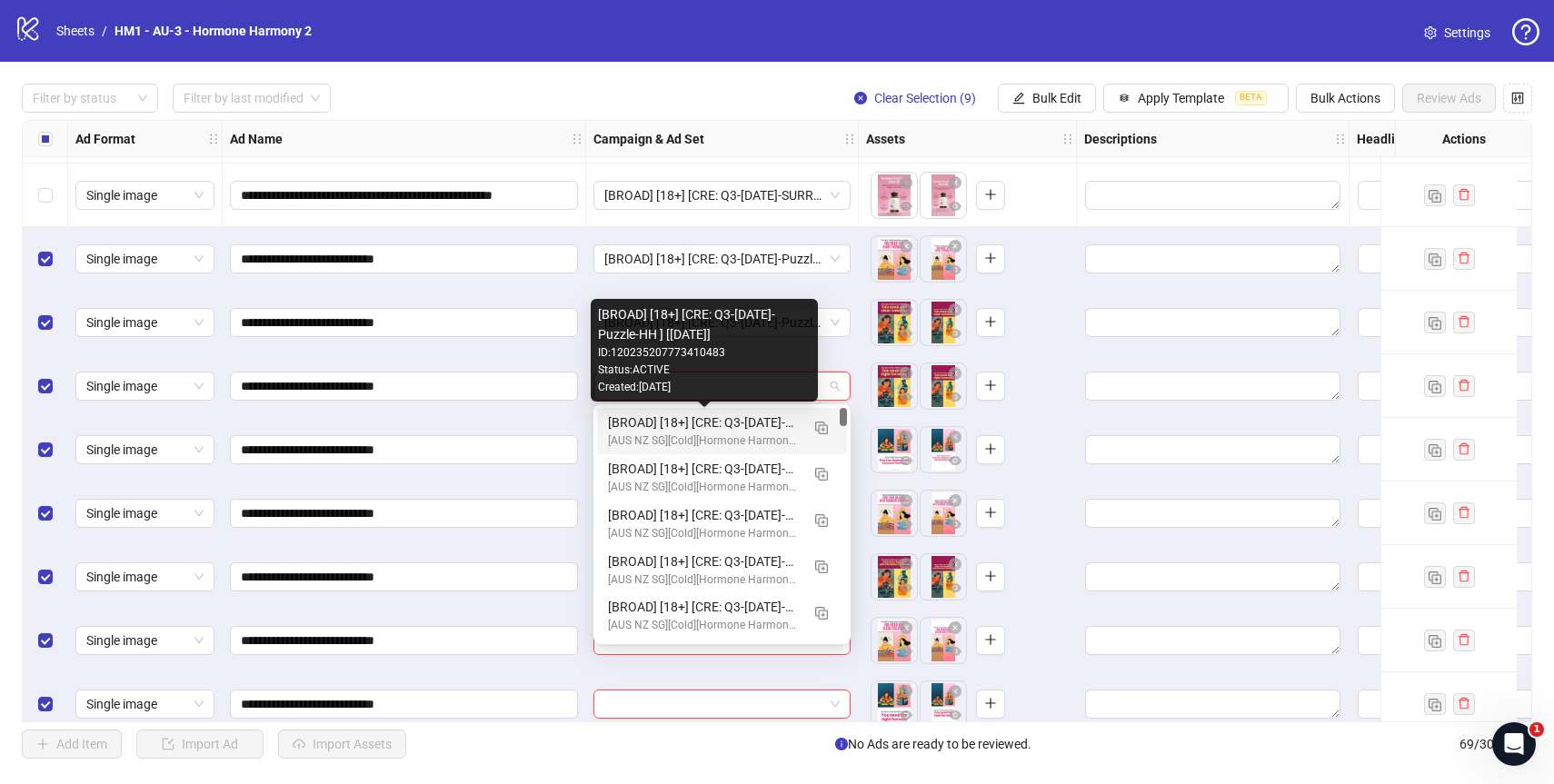
click at [701, 424] on div "[BROAD] [18+] [CRE: Q3-[DATE]-Puzzle-HH ] [[DATE]]" at bounding box center [704, 422] width 191 height 20
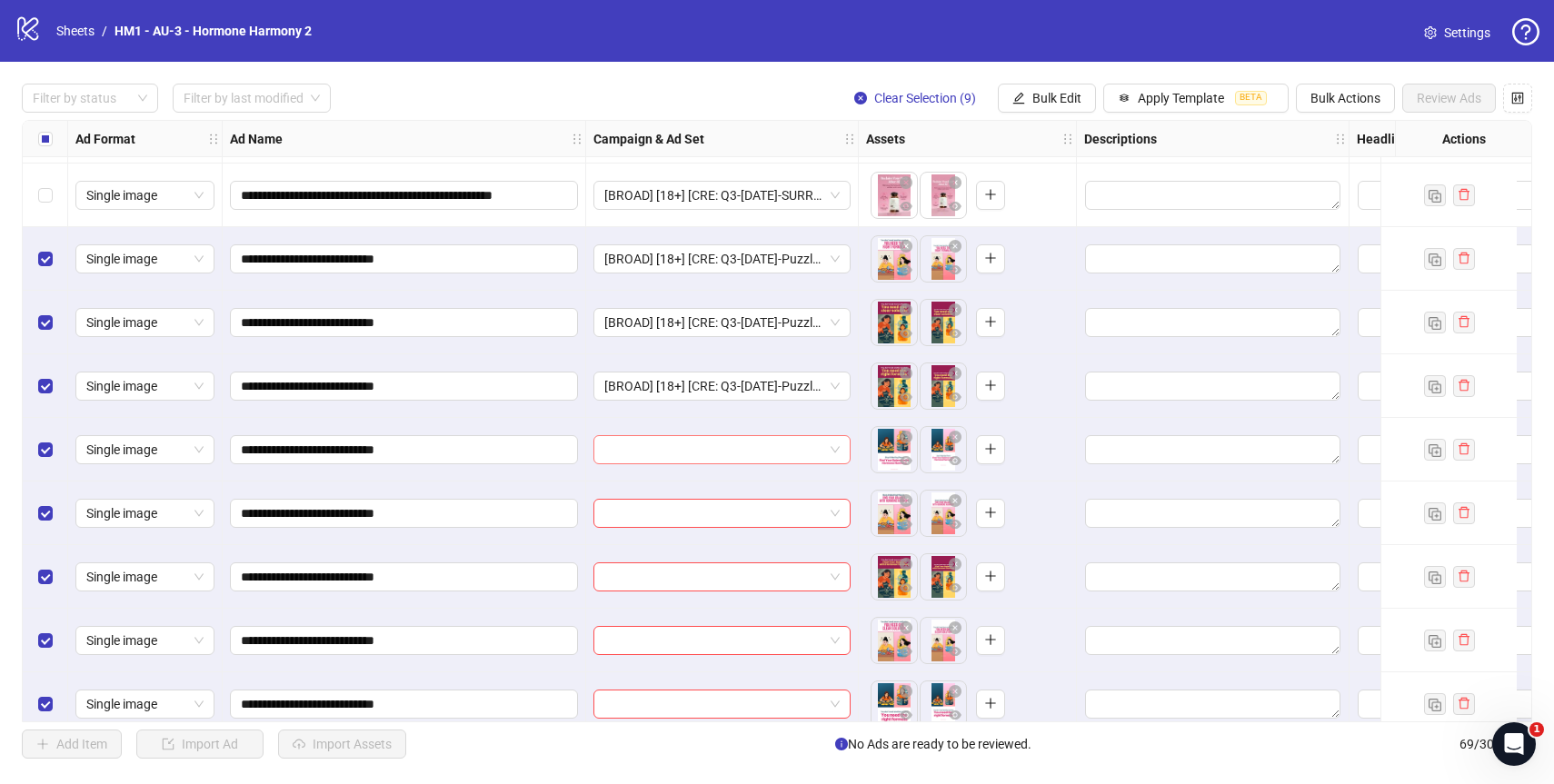
click at [706, 453] on input "search" at bounding box center [713, 450] width 219 height 27
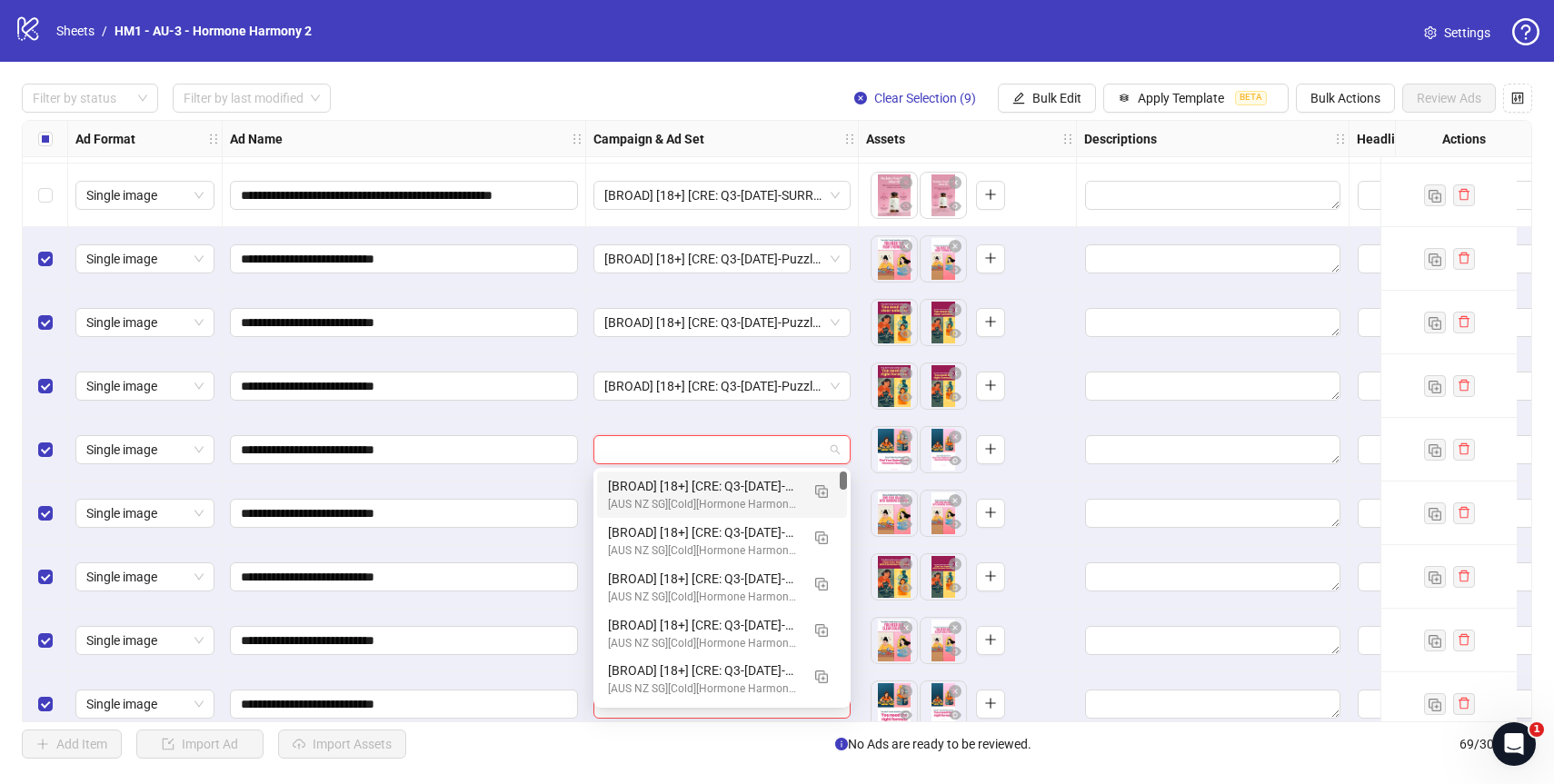
click at [706, 476] on div "[BROAD] [18+] [CRE: Q3-[DATE]-Puzzle-HH ] [[DATE]]" at bounding box center [704, 486] width 191 height 20
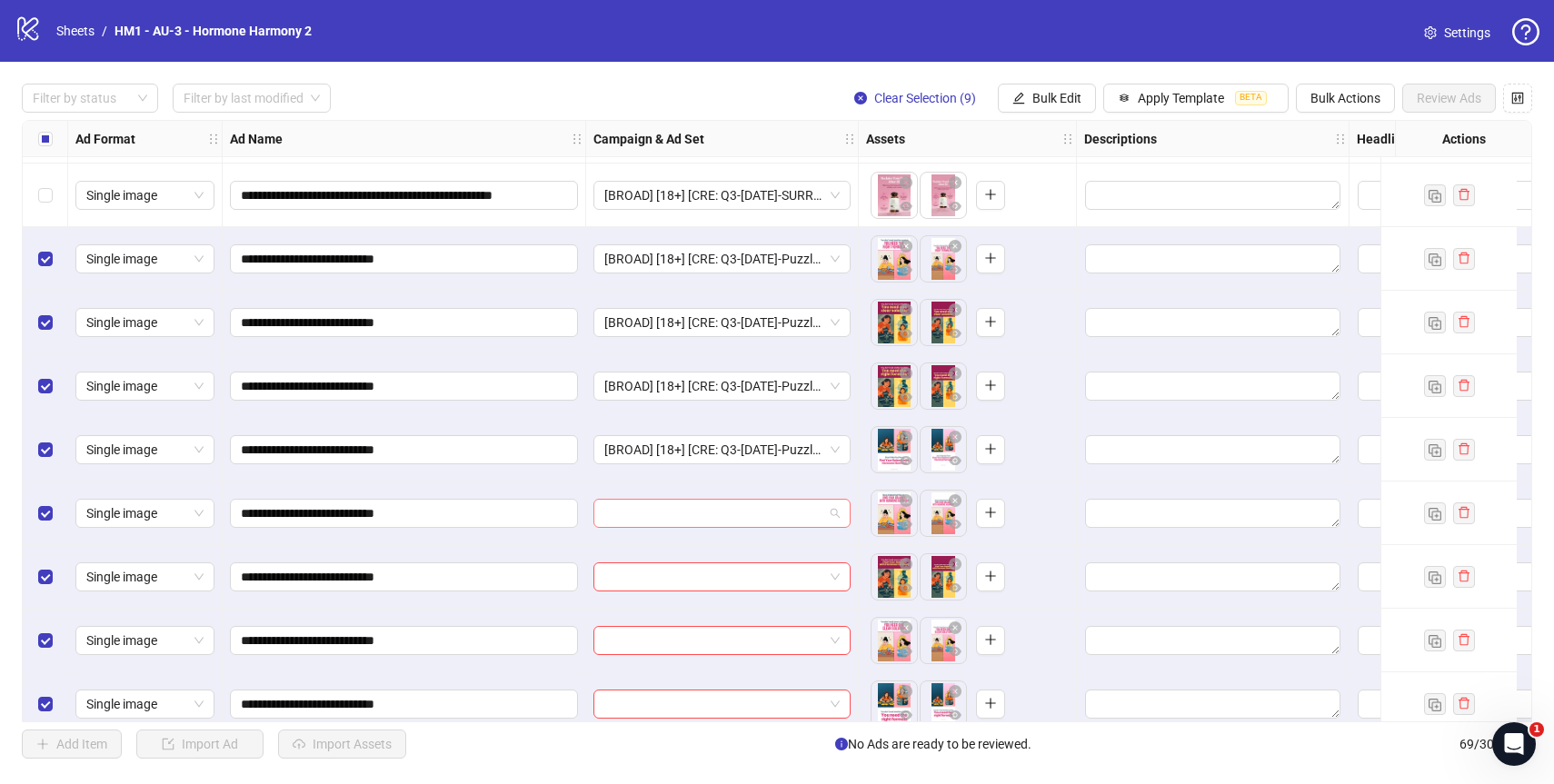
click at [706, 514] on input "search" at bounding box center [713, 513] width 219 height 27
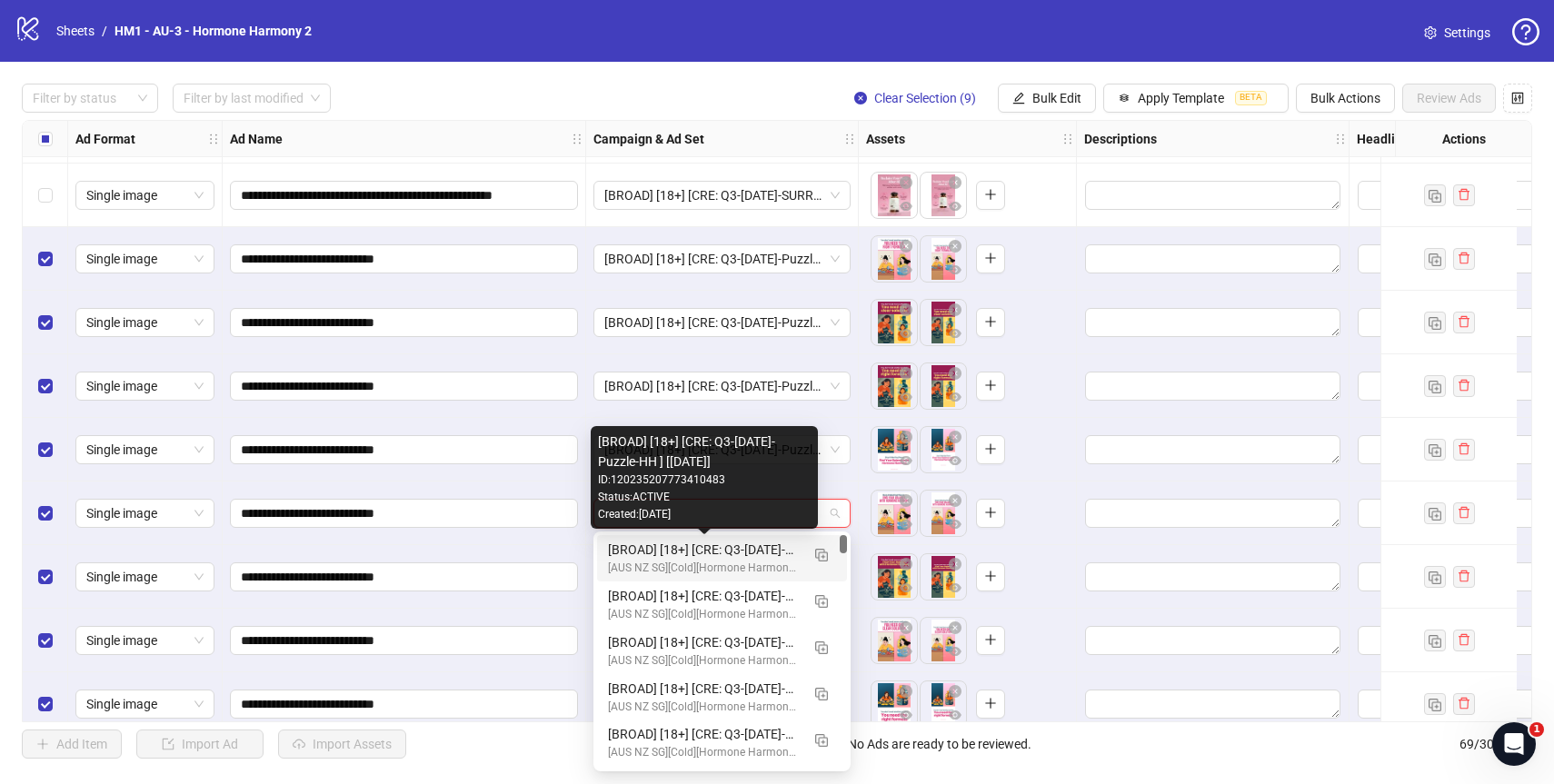
click at [715, 552] on div "[BROAD] [18+] [CRE: Q3-[DATE]-Puzzle-HH ] [[DATE]]" at bounding box center [704, 549] width 191 height 20
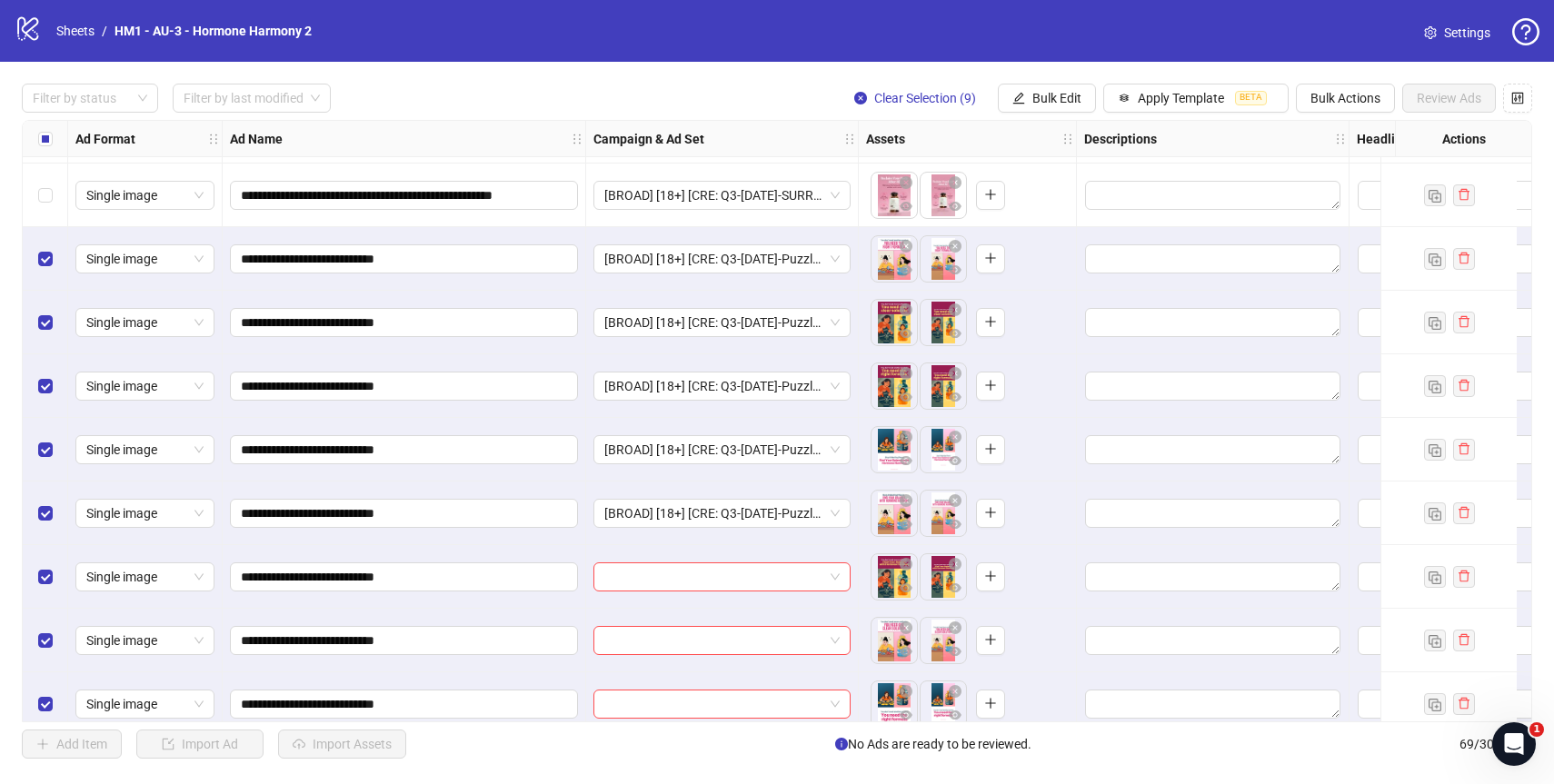
scroll to position [3831, 0]
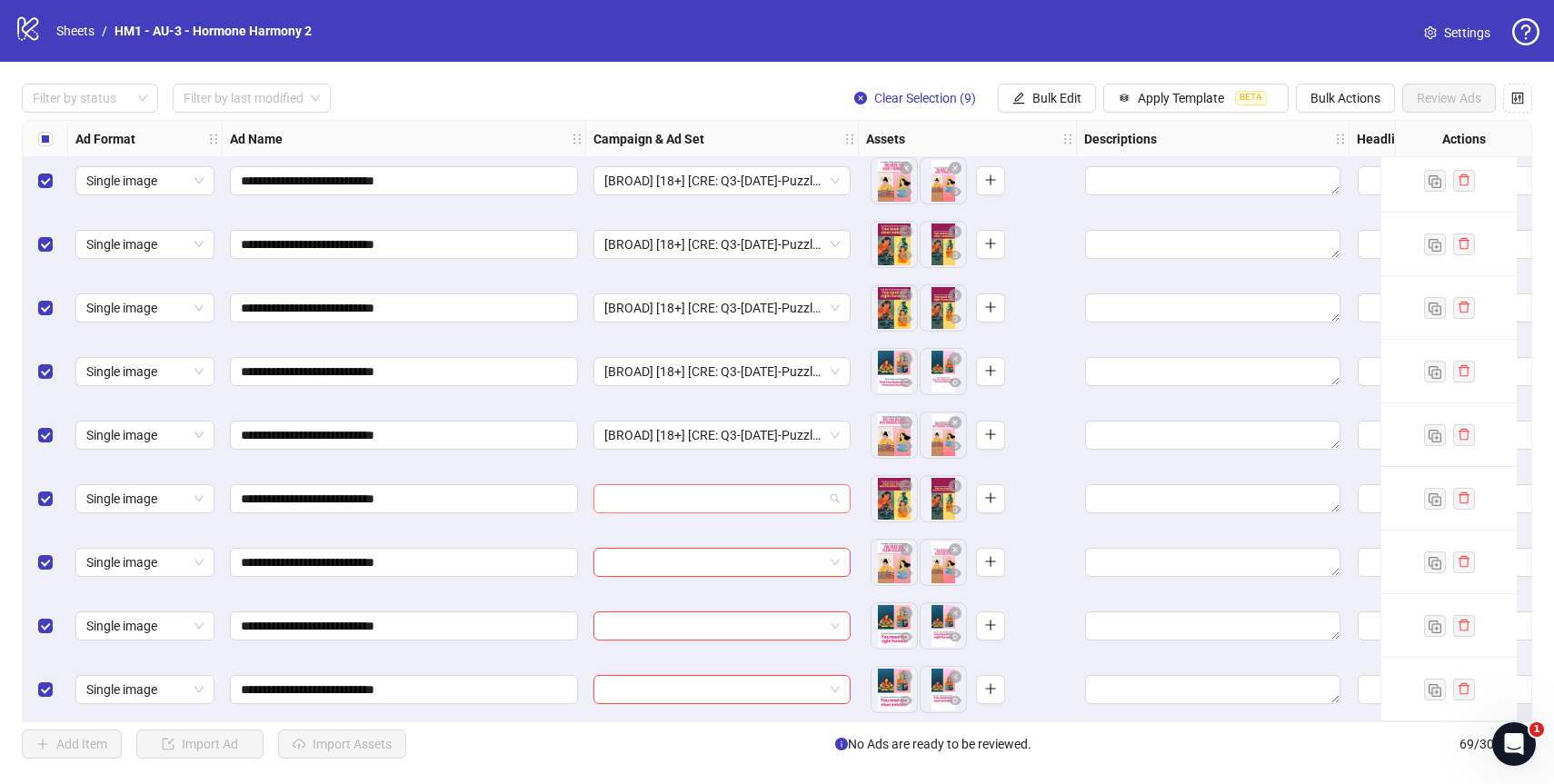
click at [727, 494] on input "search" at bounding box center [713, 498] width 219 height 27
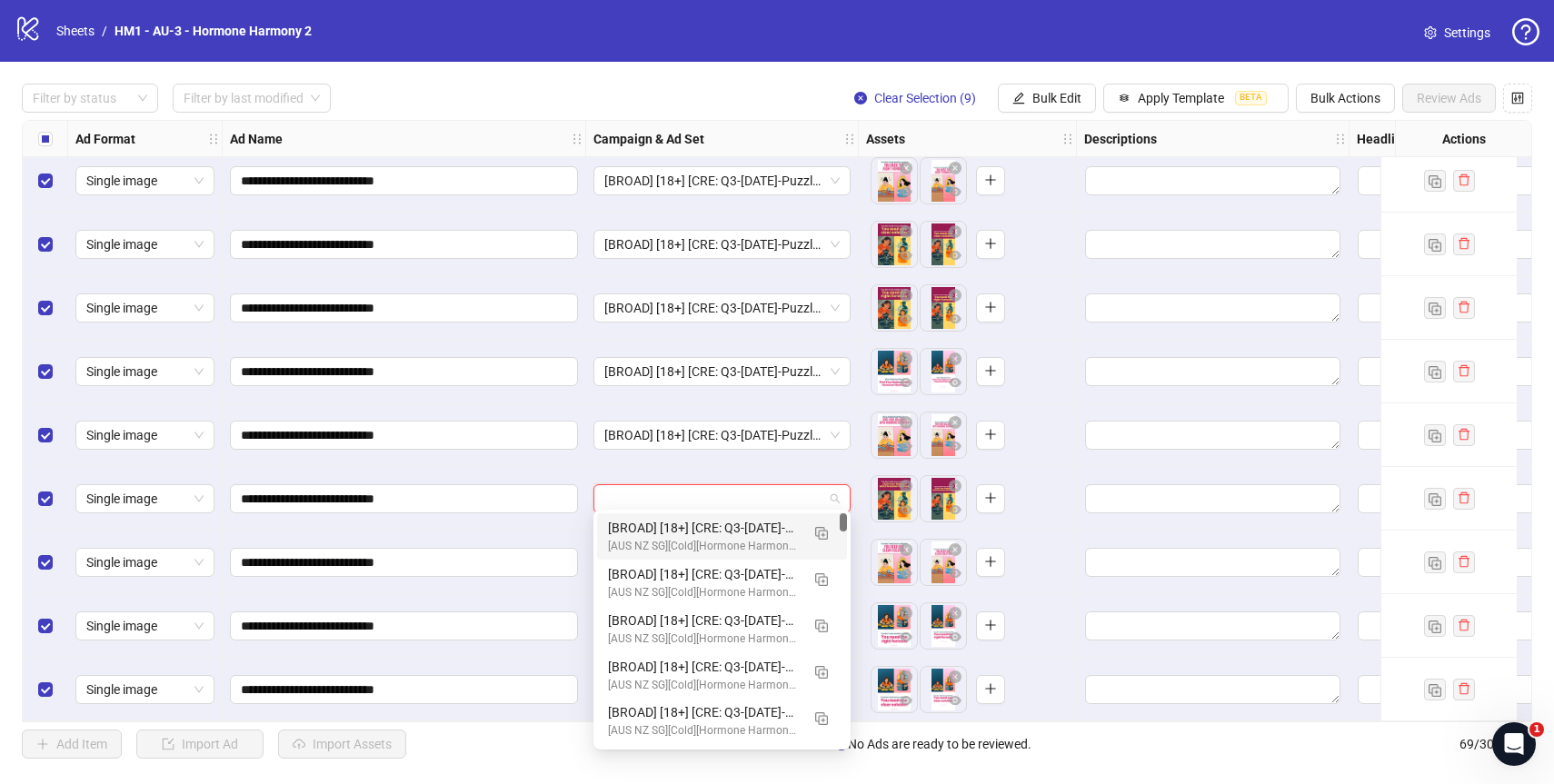
click at [706, 521] on div "[BROAD] [18+] [CRE: Q3-[DATE]-Puzzle-HH ] [[DATE]]" at bounding box center [704, 528] width 191 height 20
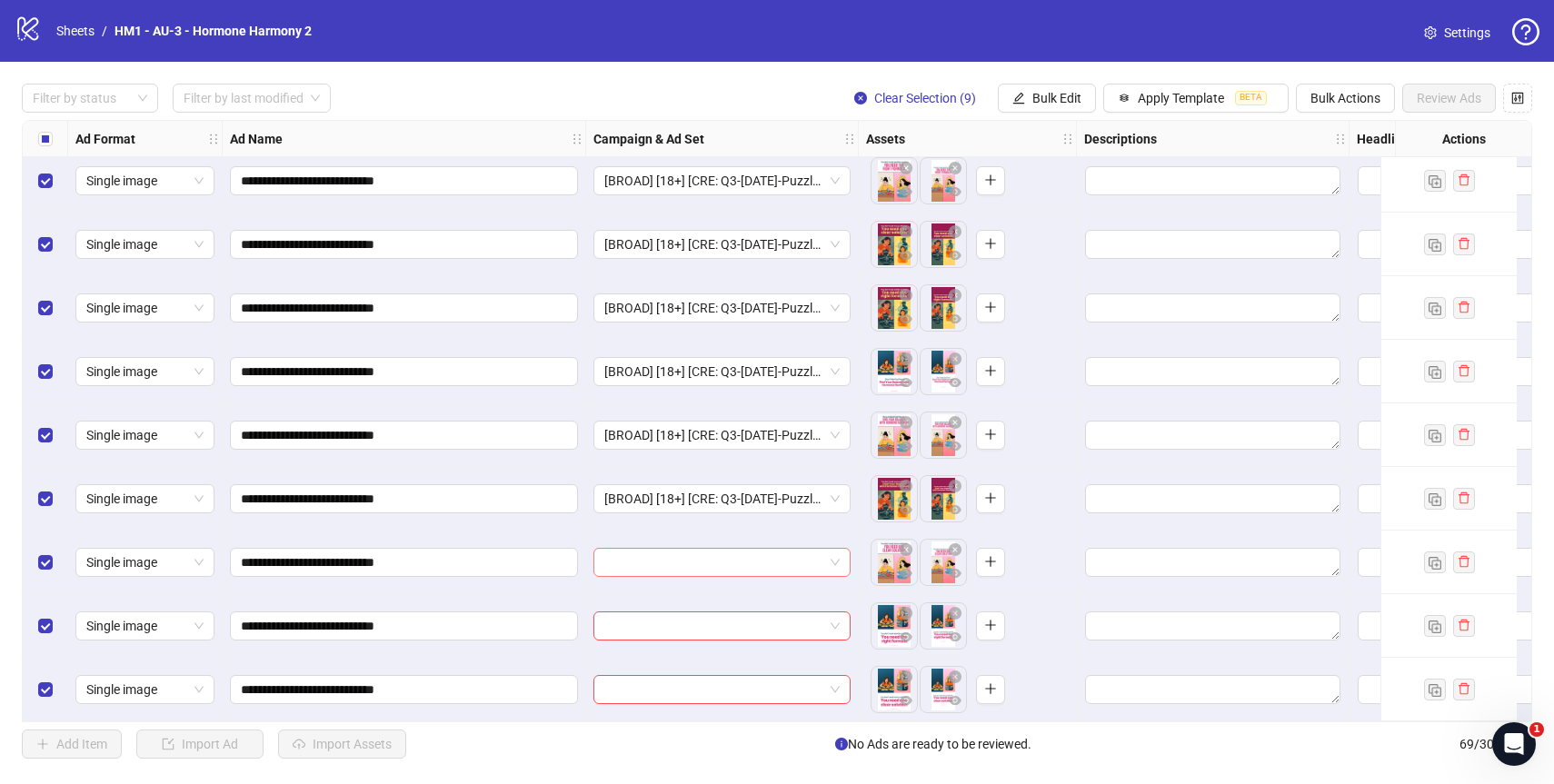
click at [706, 568] on div at bounding box center [722, 562] width 258 height 29
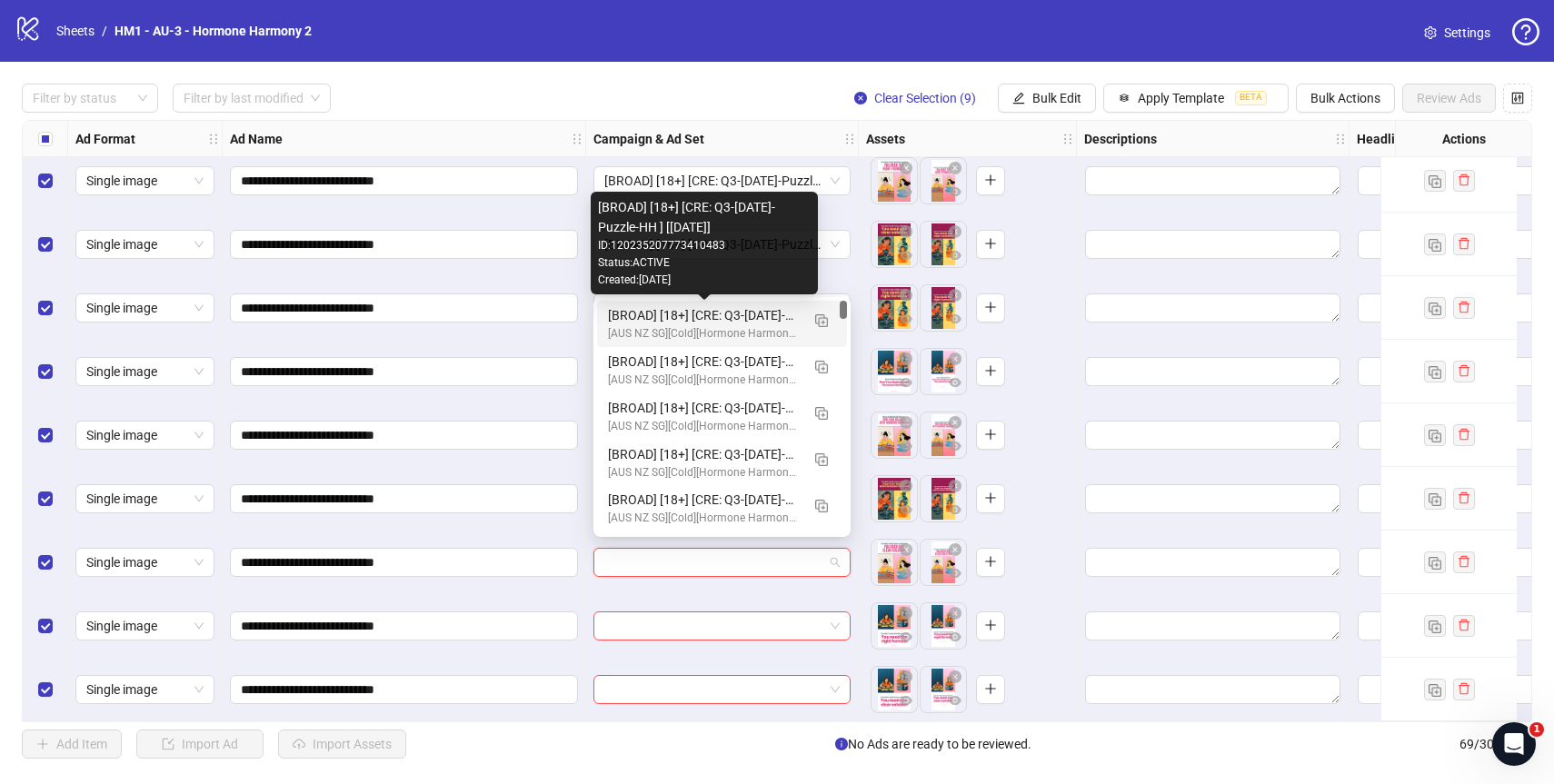
click at [732, 315] on div "[BROAD] [18+] [CRE: Q3-[DATE]-Puzzle-HH ] [[DATE]]" at bounding box center [704, 315] width 191 height 20
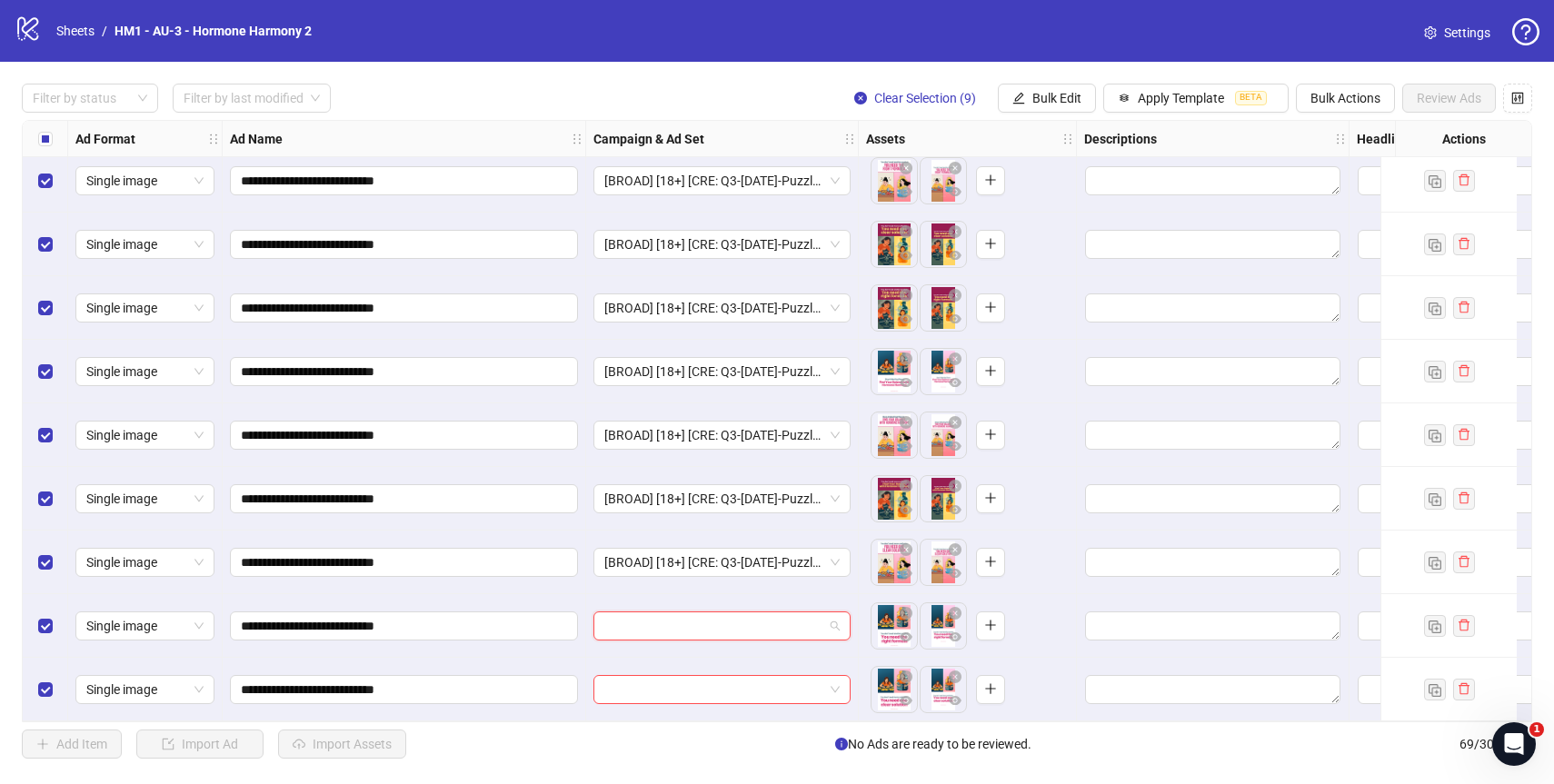
click at [746, 626] on input "search" at bounding box center [713, 626] width 219 height 27
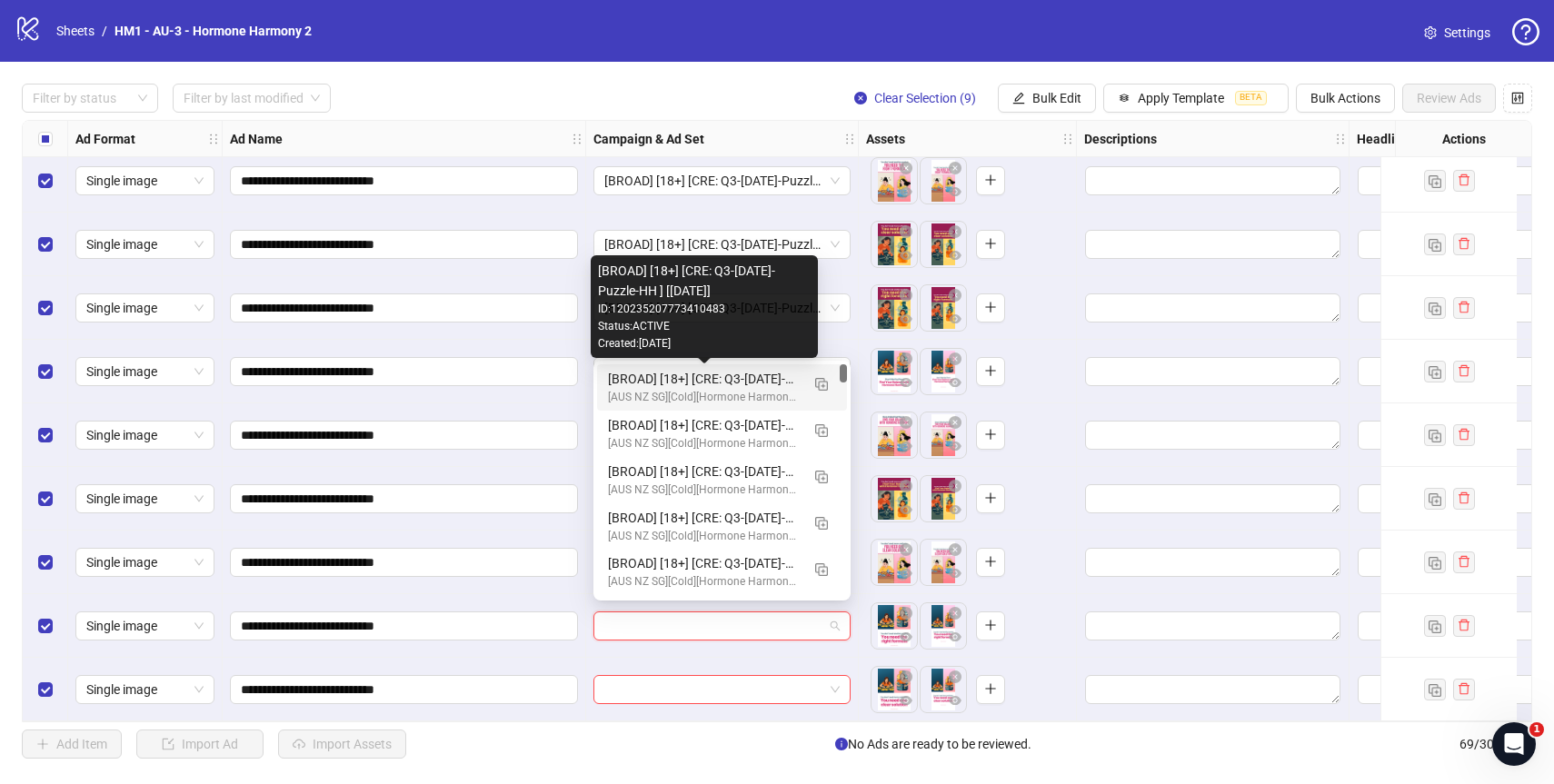
click at [761, 385] on div "[BROAD] [18+] [CRE: Q3-[DATE]-Puzzle-HH ] [[DATE]]" at bounding box center [704, 379] width 191 height 20
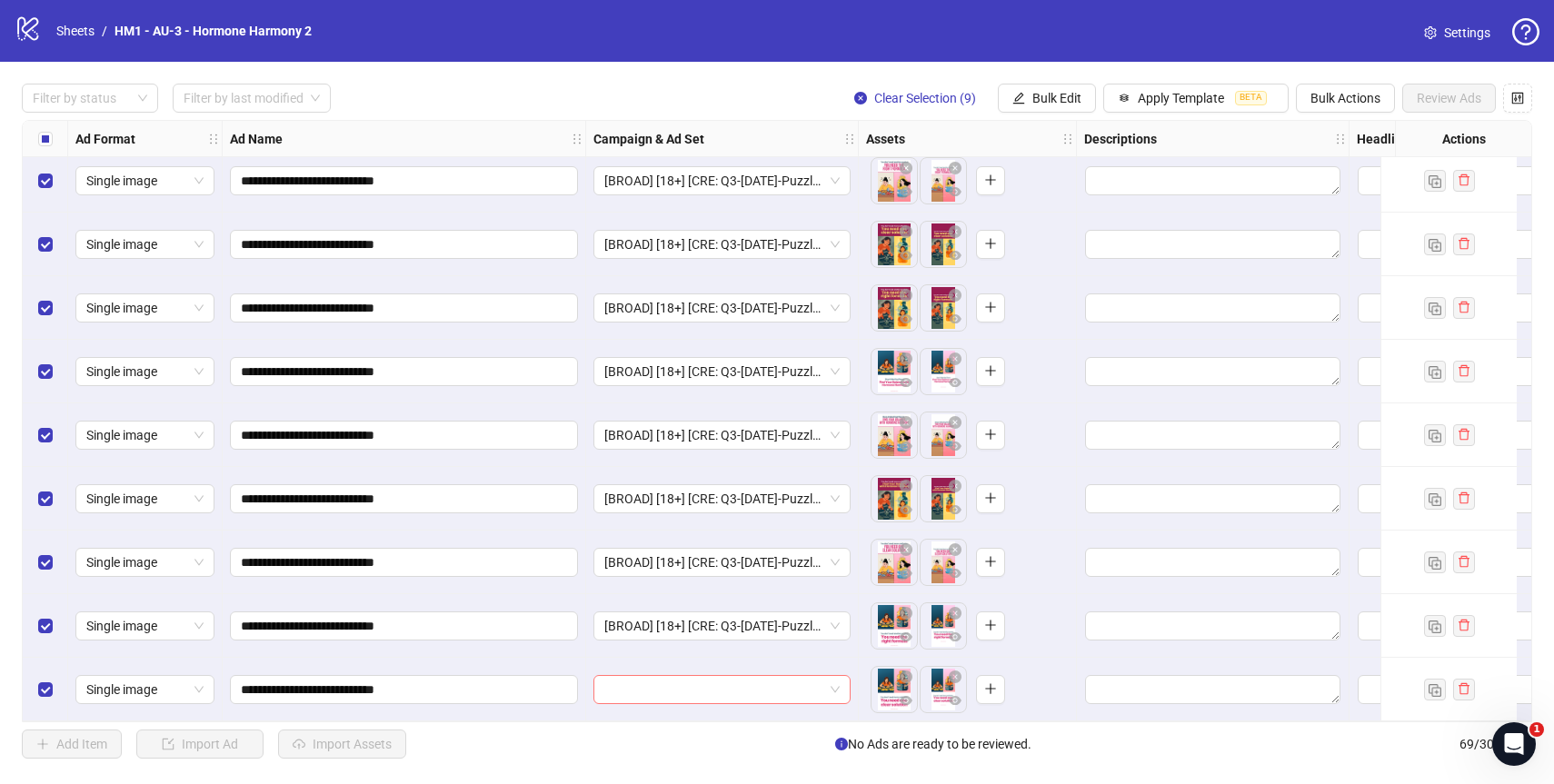
click at [744, 685] on input "search" at bounding box center [713, 690] width 219 height 27
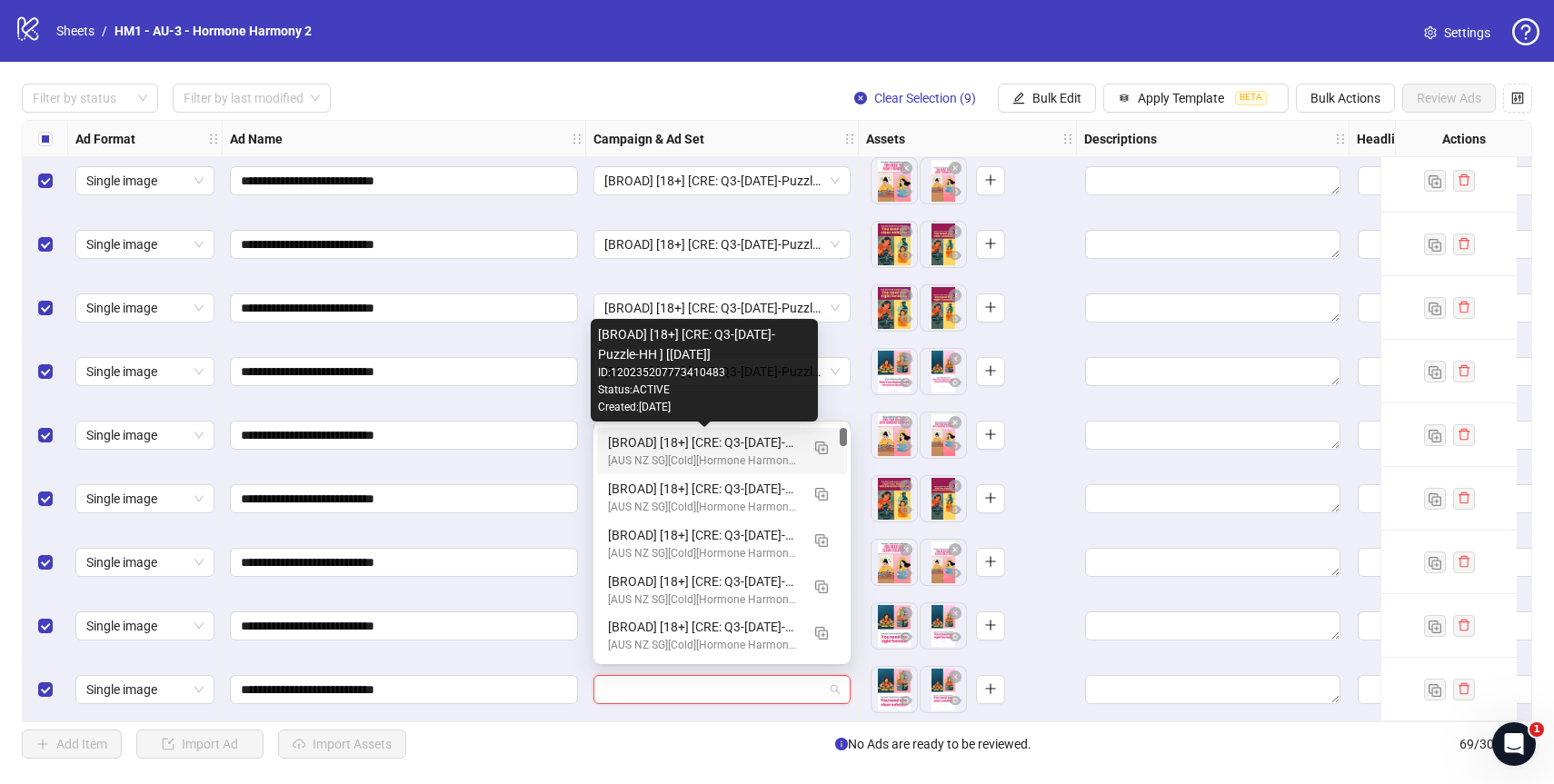
click at [725, 432] on div "[BROAD] [18+] [CRE: Q3-[DATE]-Puzzle-HH ] [[DATE]]" at bounding box center [704, 442] width 191 height 20
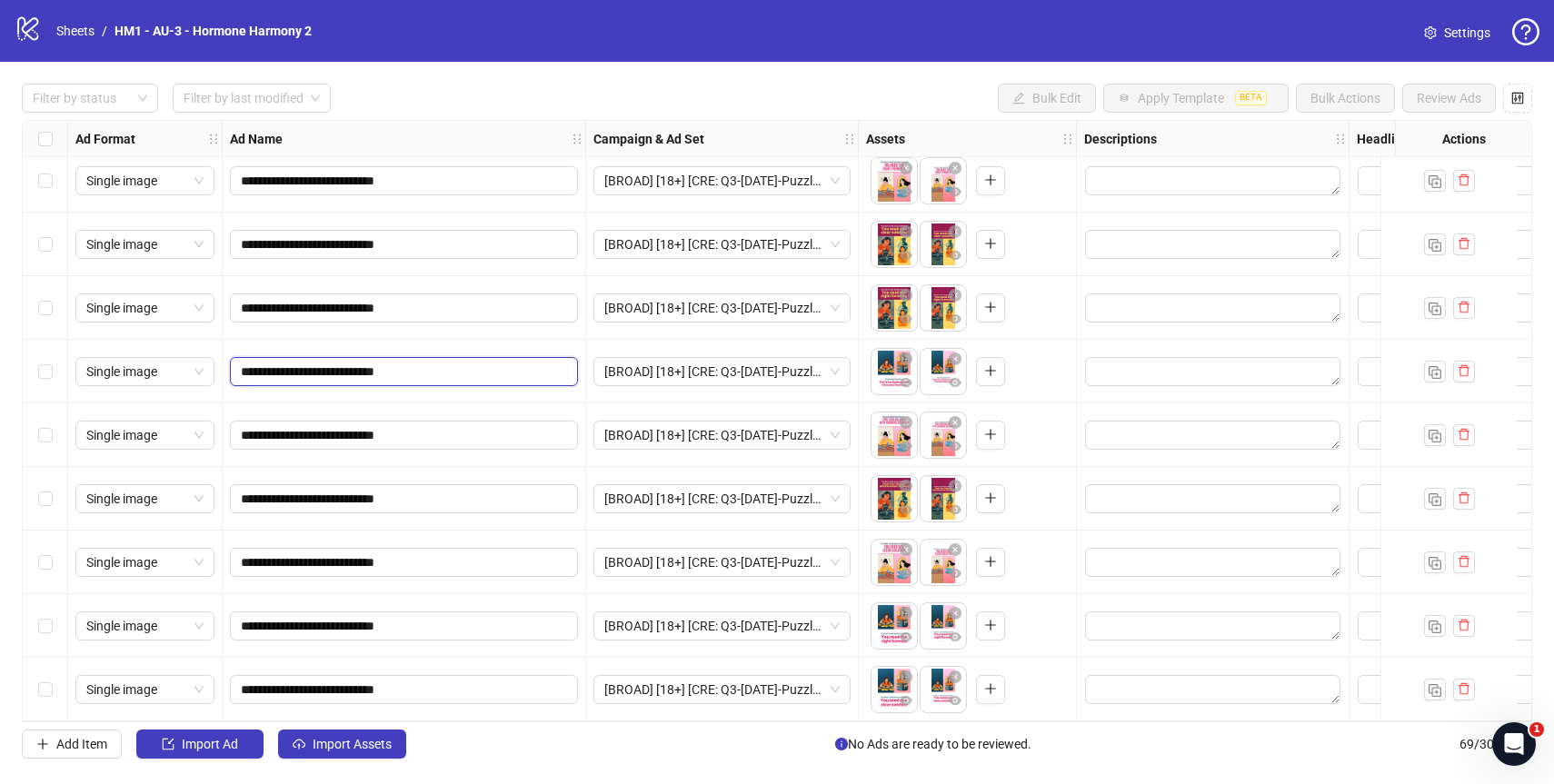
click at [368, 364] on input "**********" at bounding box center [402, 371] width 323 height 20
click at [453, 371] on input "**********" at bounding box center [402, 371] width 323 height 20
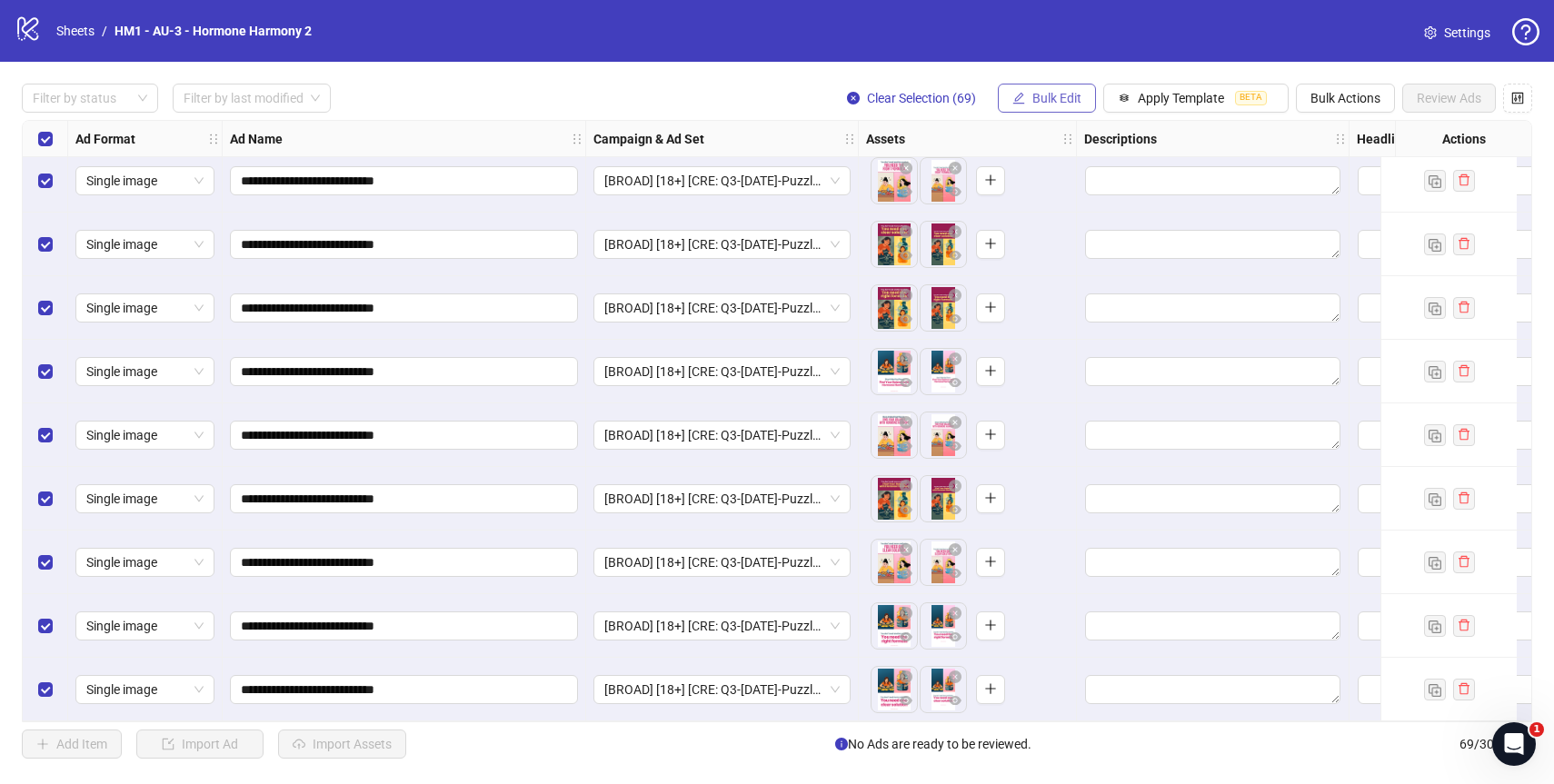
click at [1053, 101] on span "Bulk Edit" at bounding box center [1056, 97] width 49 height 15
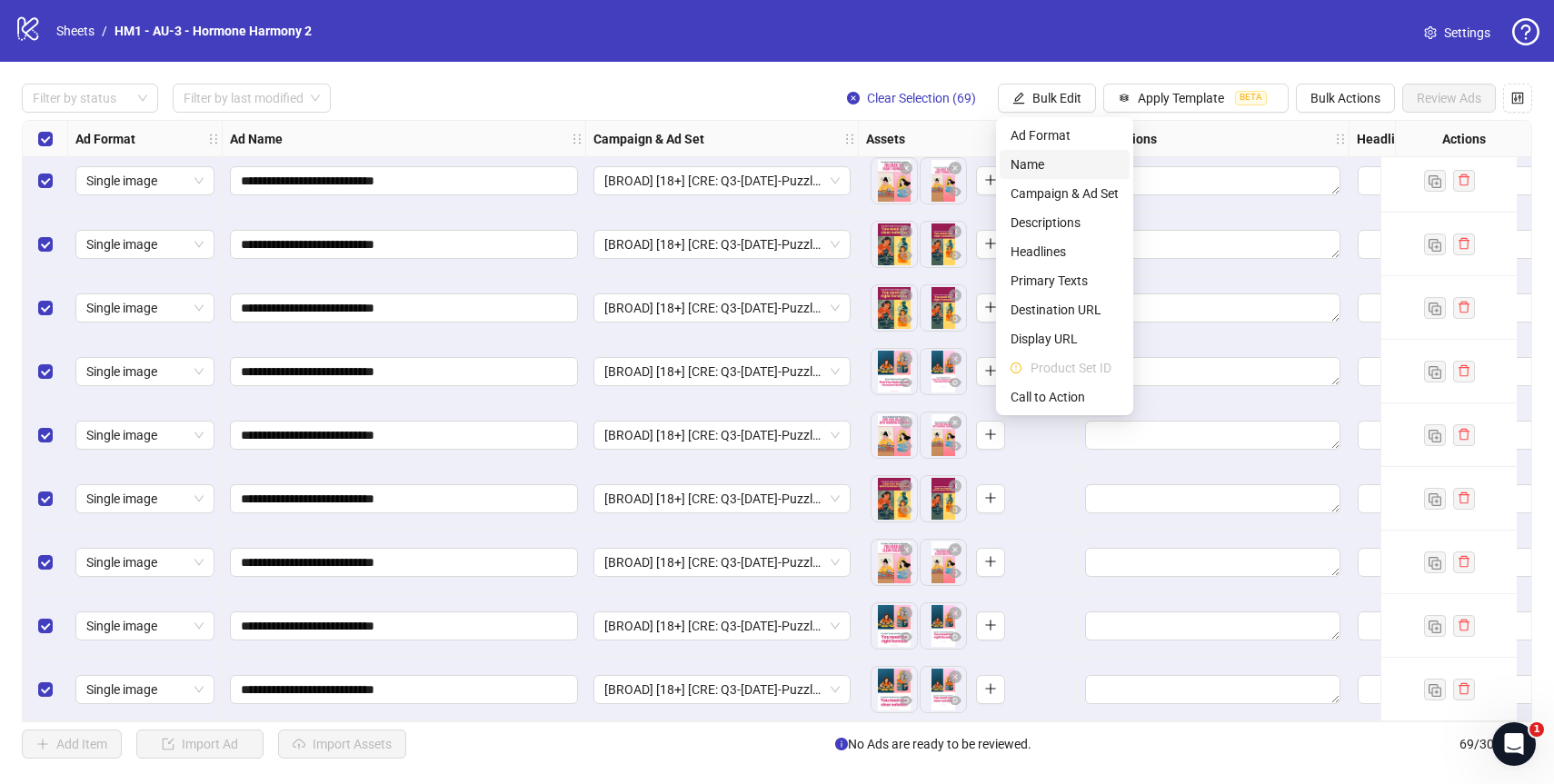
click at [1035, 163] on span "Name" at bounding box center [1064, 164] width 108 height 20
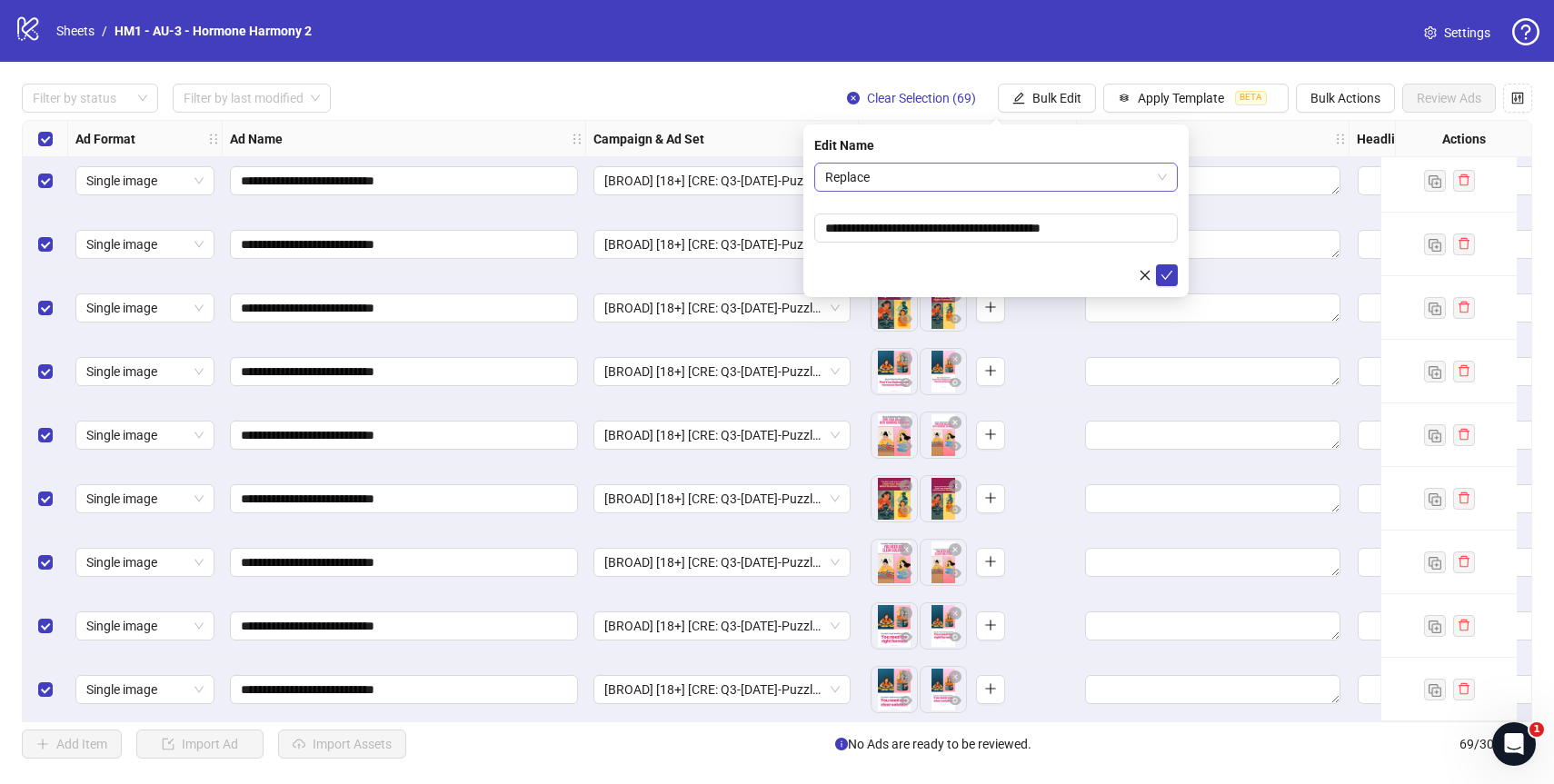
click at [870, 169] on span "Replace" at bounding box center [996, 177] width 342 height 27
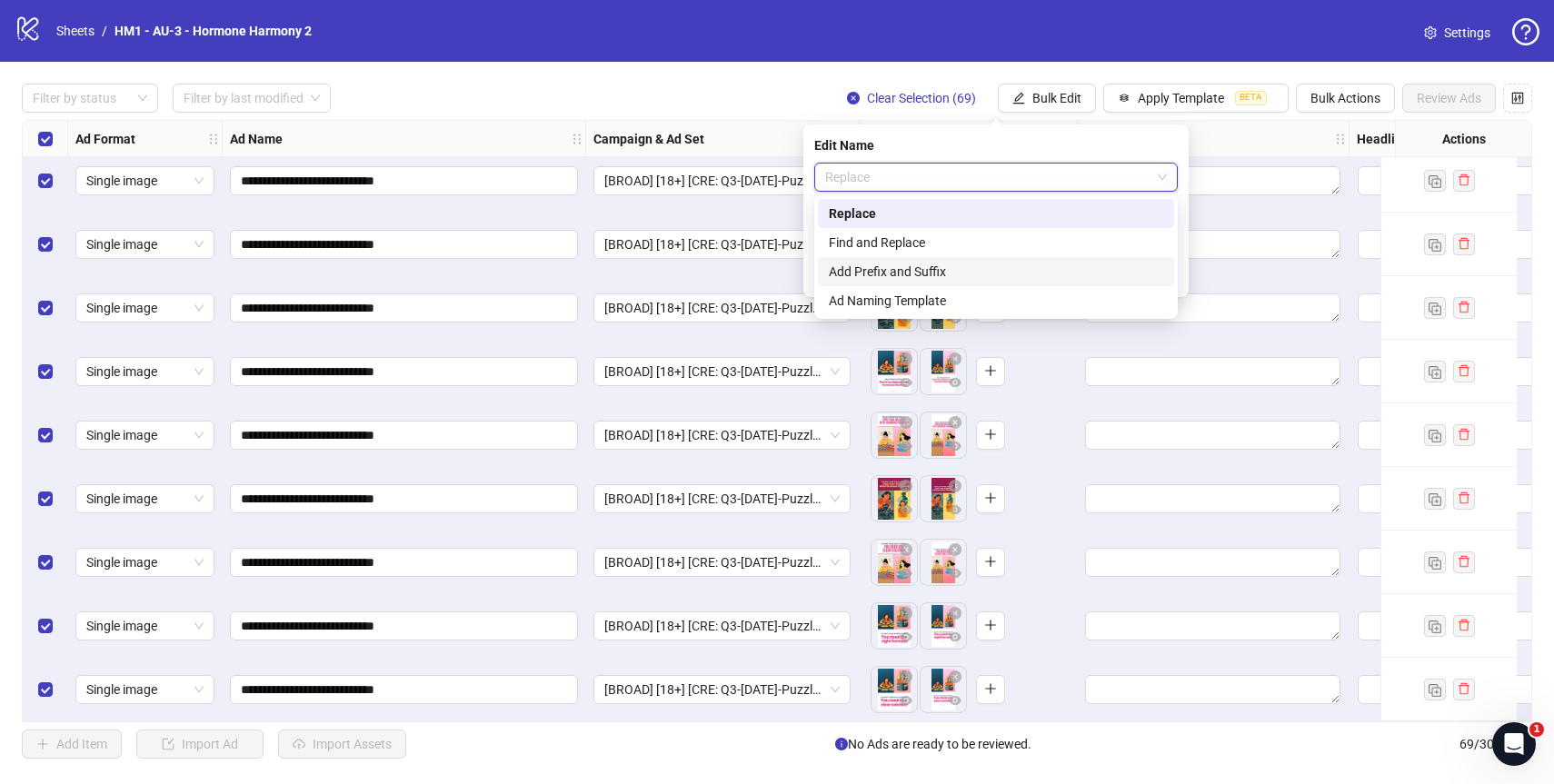
click at [871, 267] on div "Add Prefix and Suffix" at bounding box center [996, 271] width 334 height 20
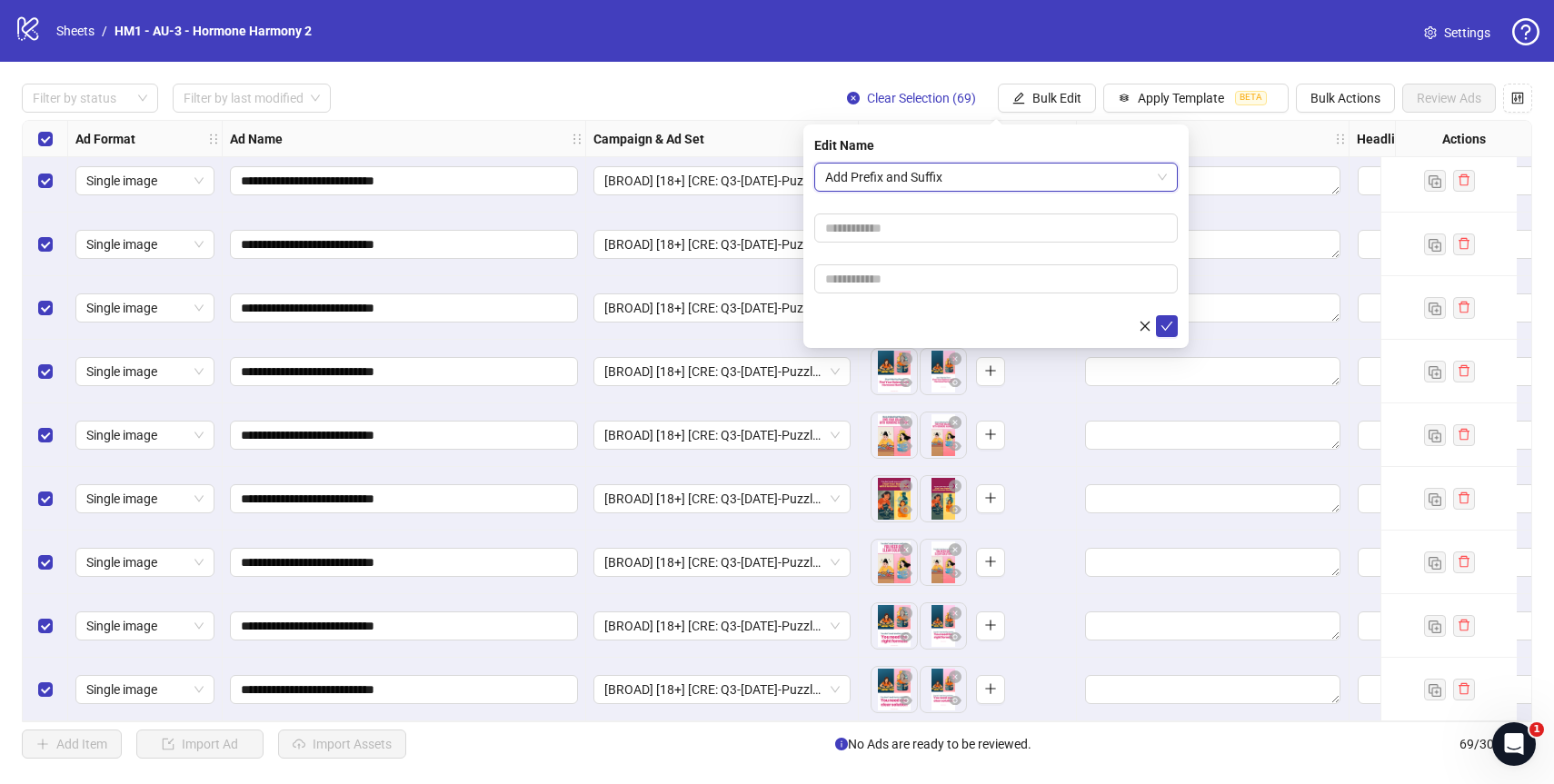
click at [896, 172] on span "Add Prefix and Suffix" at bounding box center [996, 177] width 342 height 27
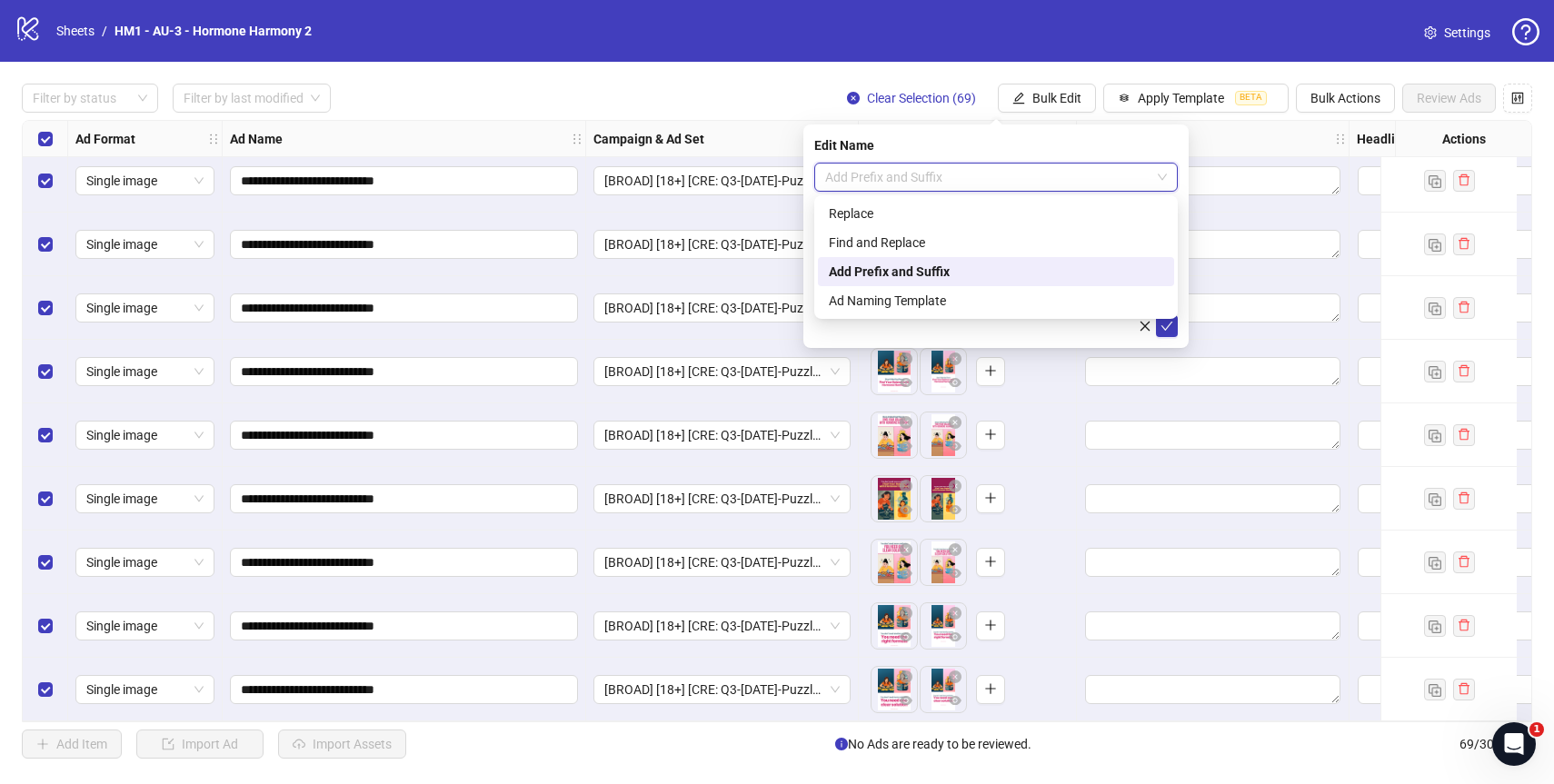
click at [882, 276] on div "Add Prefix and Suffix" at bounding box center [996, 271] width 334 height 20
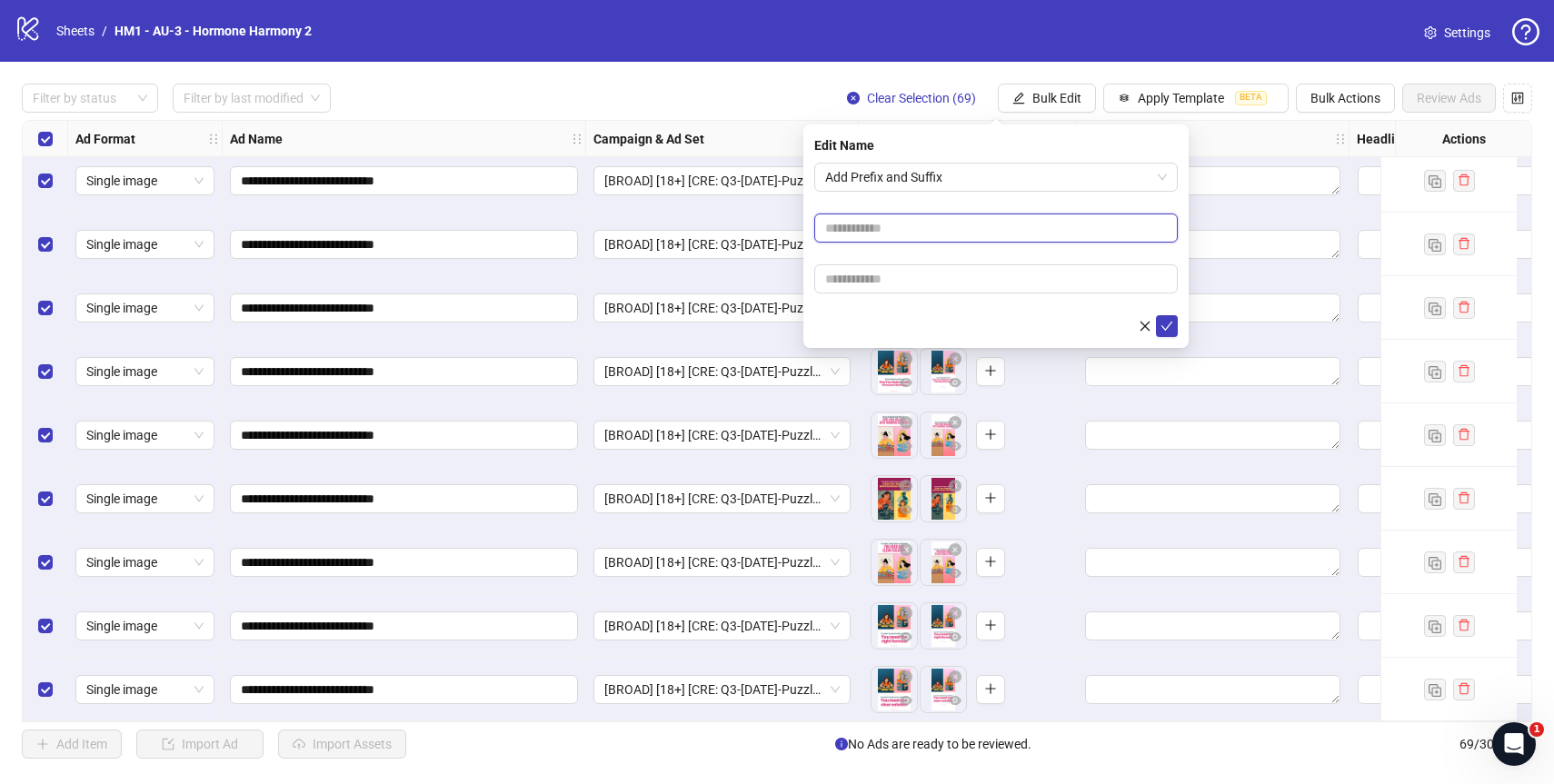
click at [887, 225] on input "text" at bounding box center [996, 228] width 363 height 29
paste input "**********"
click at [906, 230] on input "**********" at bounding box center [996, 228] width 363 height 29
type input "**********"
click at [969, 282] on input "text" at bounding box center [996, 279] width 363 height 29
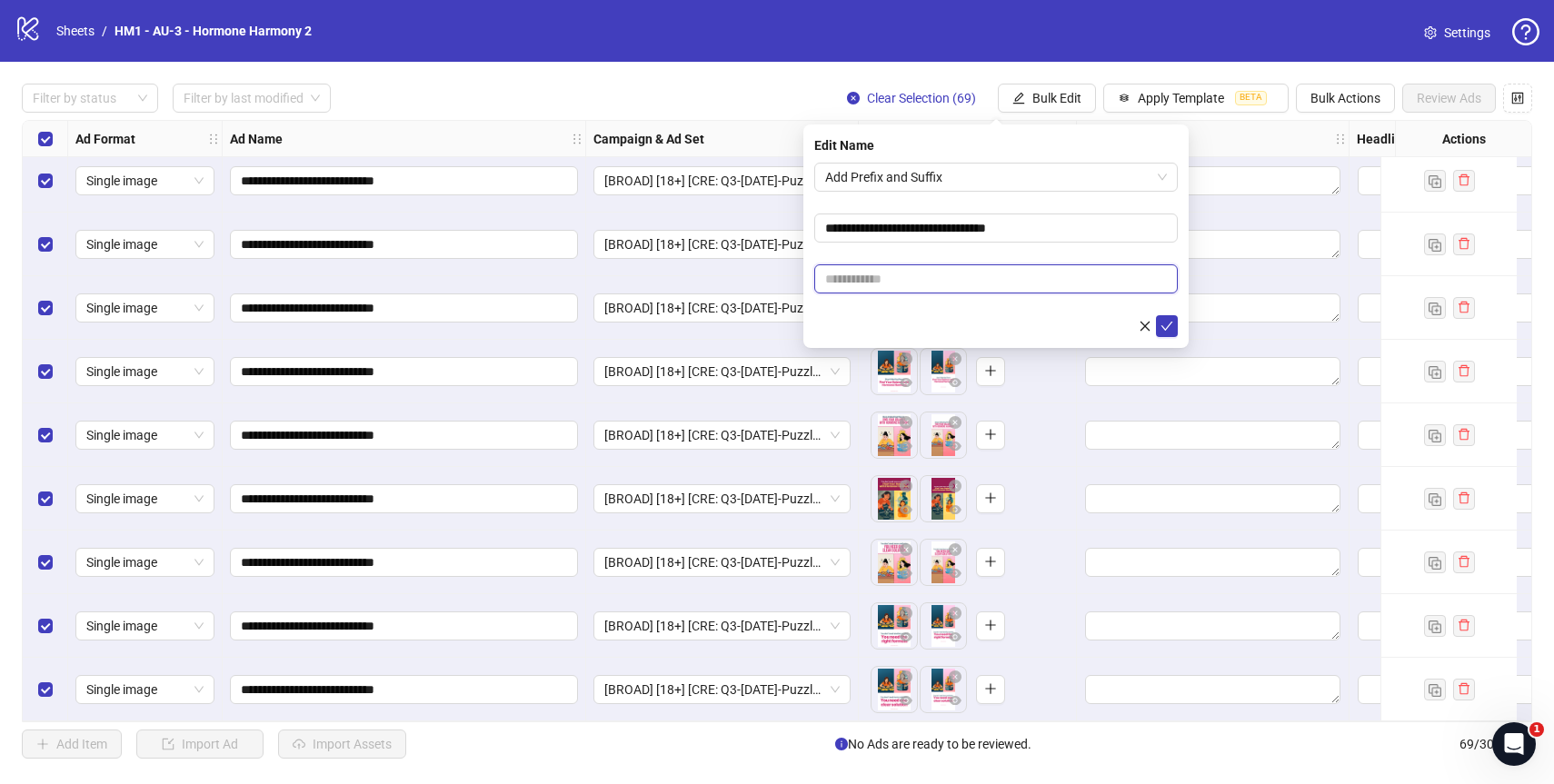
paste input "**********"
drag, startPoint x: 880, startPoint y: 281, endPoint x: 797, endPoint y: 282, distance: 83.0
click at [797, 282] on body "**********" at bounding box center [777, 392] width 1554 height 784
click at [852, 278] on input "**********" at bounding box center [996, 279] width 363 height 29
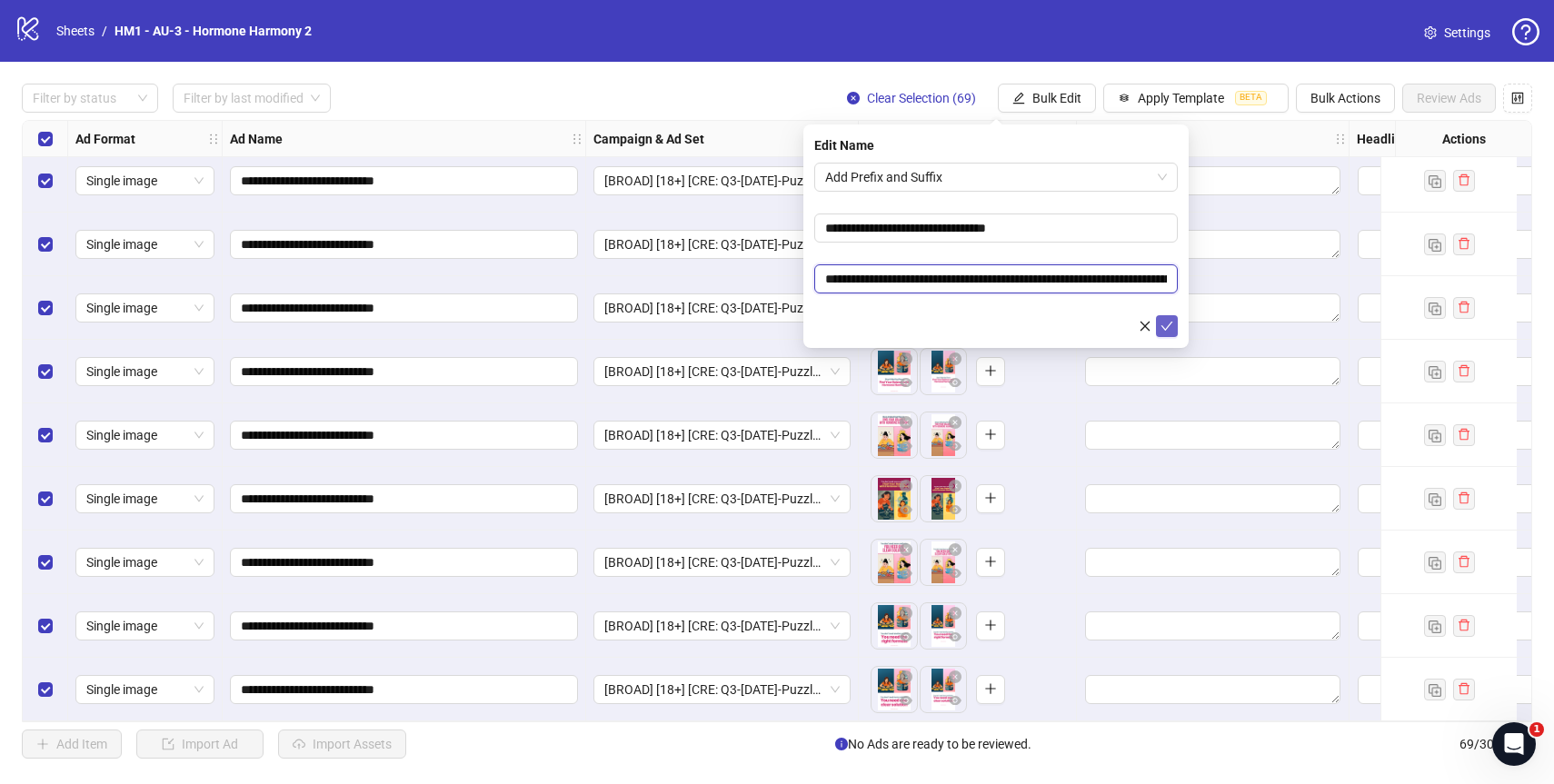
type input "**********"
click at [1168, 328] on icon "check" at bounding box center [1166, 325] width 13 height 13
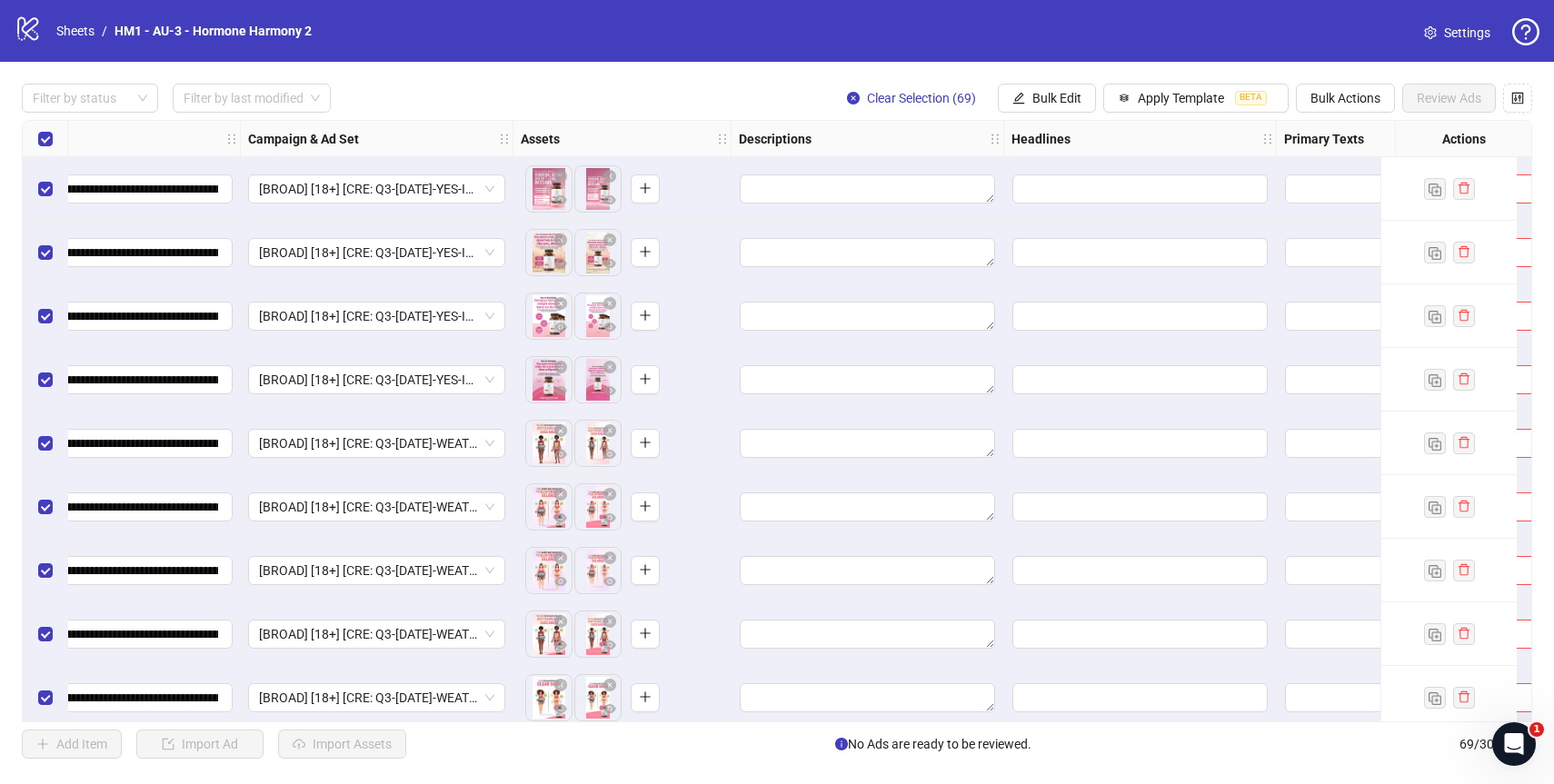
scroll to position [0, 353]
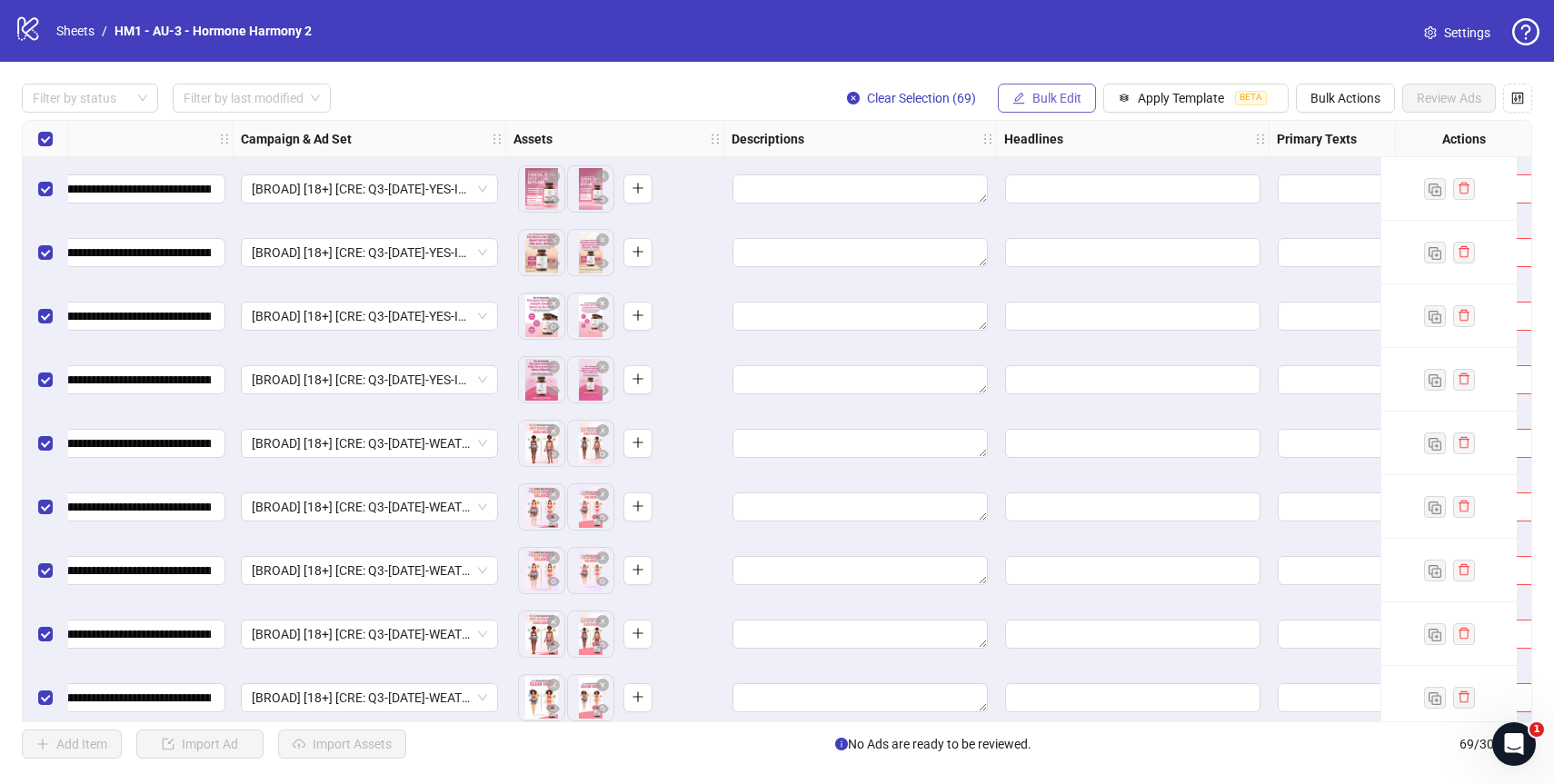
click at [1043, 104] on span "Bulk Edit" at bounding box center [1056, 97] width 49 height 15
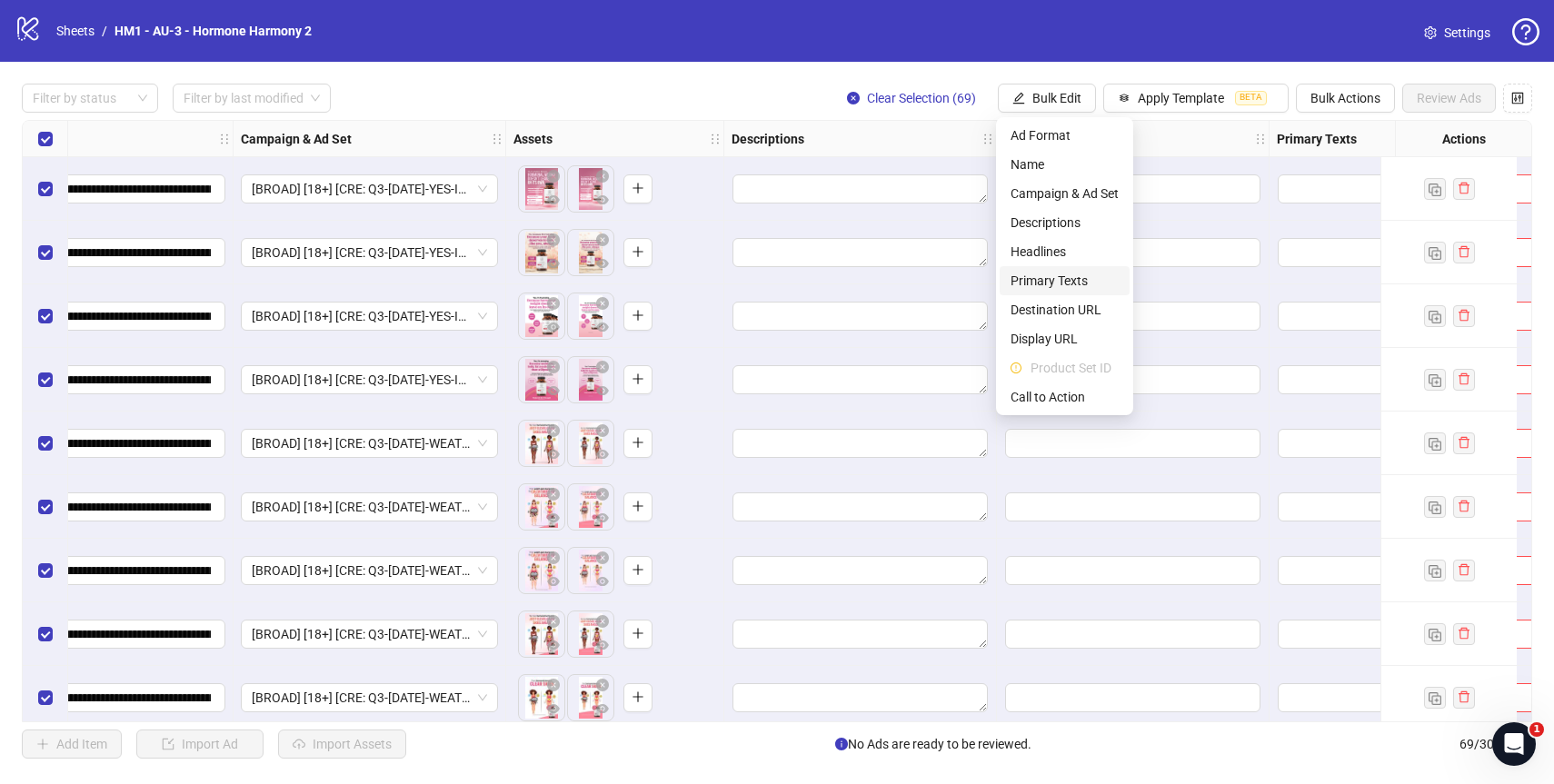
click at [1034, 284] on span "Primary Texts" at bounding box center [1064, 281] width 108 height 20
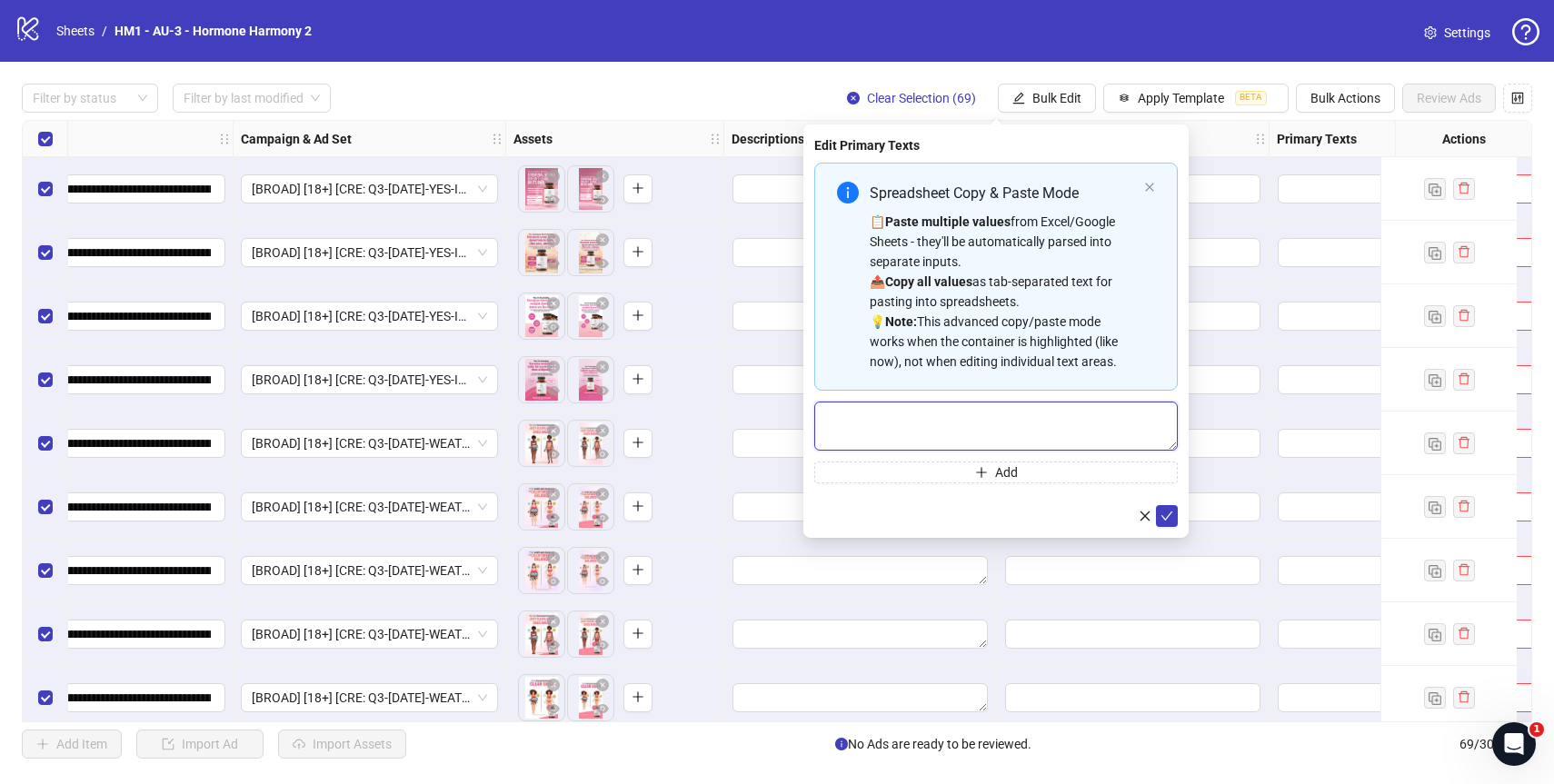
click at [962, 415] on textarea "Multi-text input container - paste or copy values" at bounding box center [996, 426] width 363 height 49
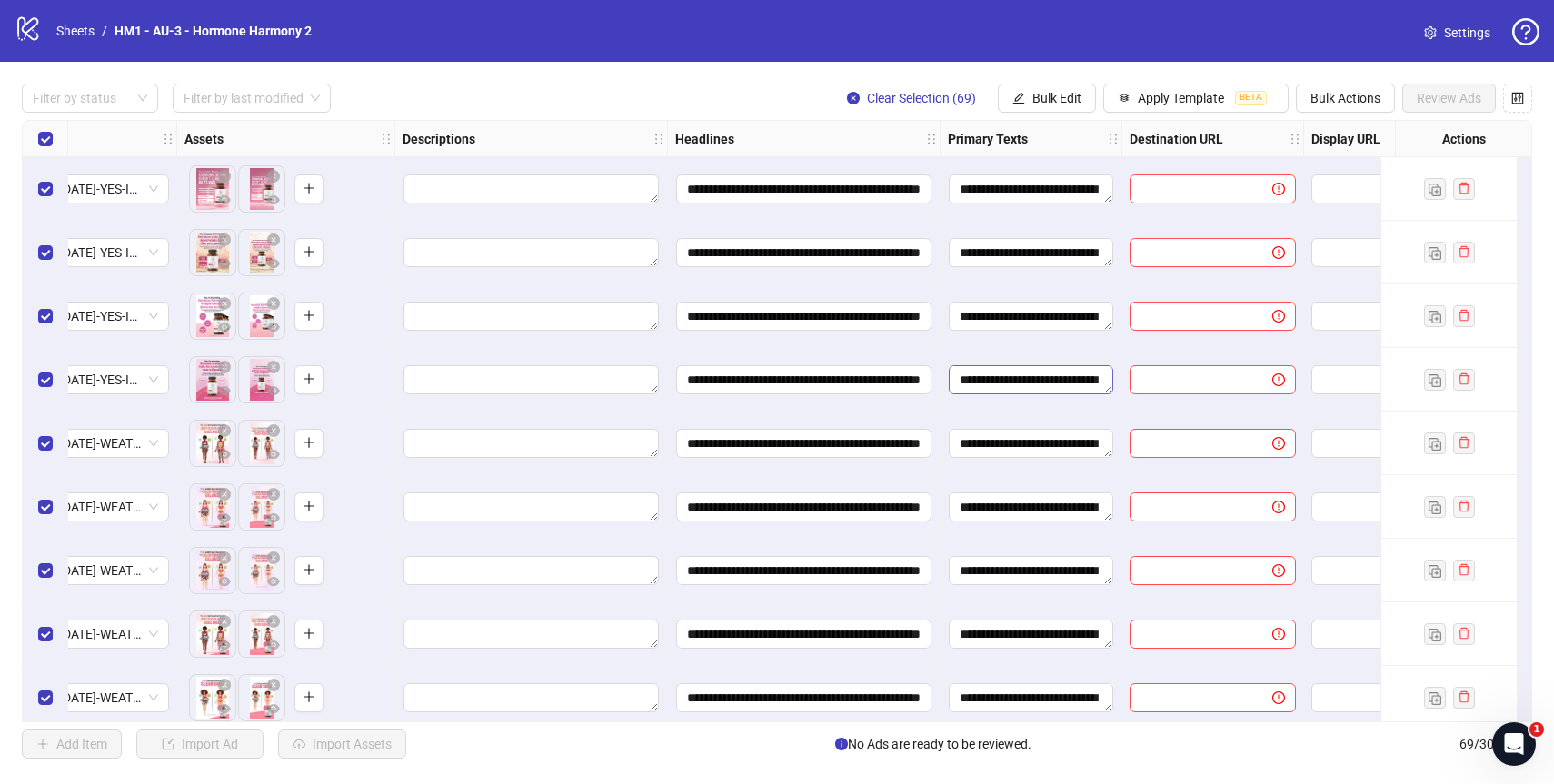
scroll to position [0, 689]
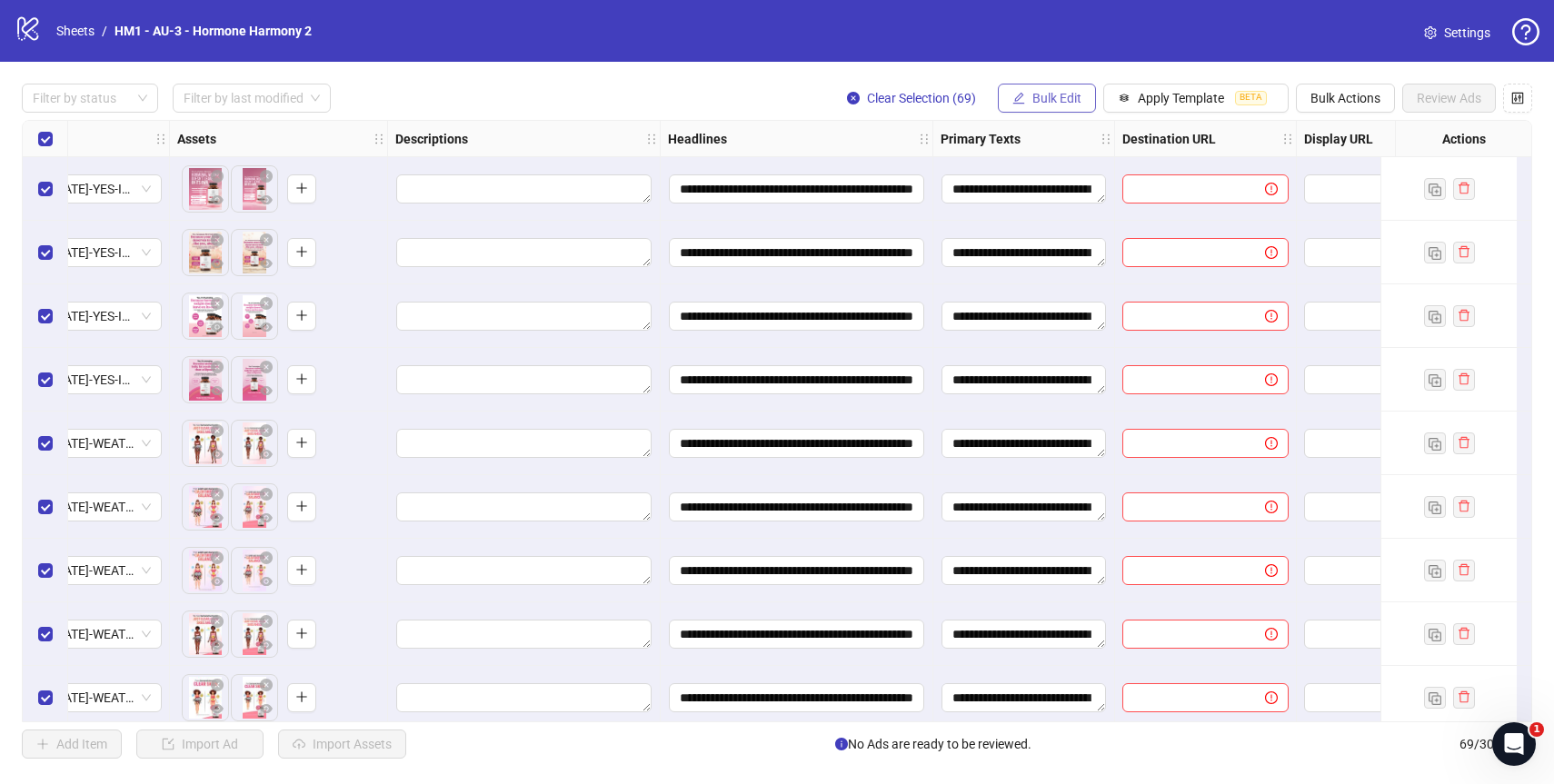
click at [1063, 95] on span "Bulk Edit" at bounding box center [1056, 97] width 49 height 15
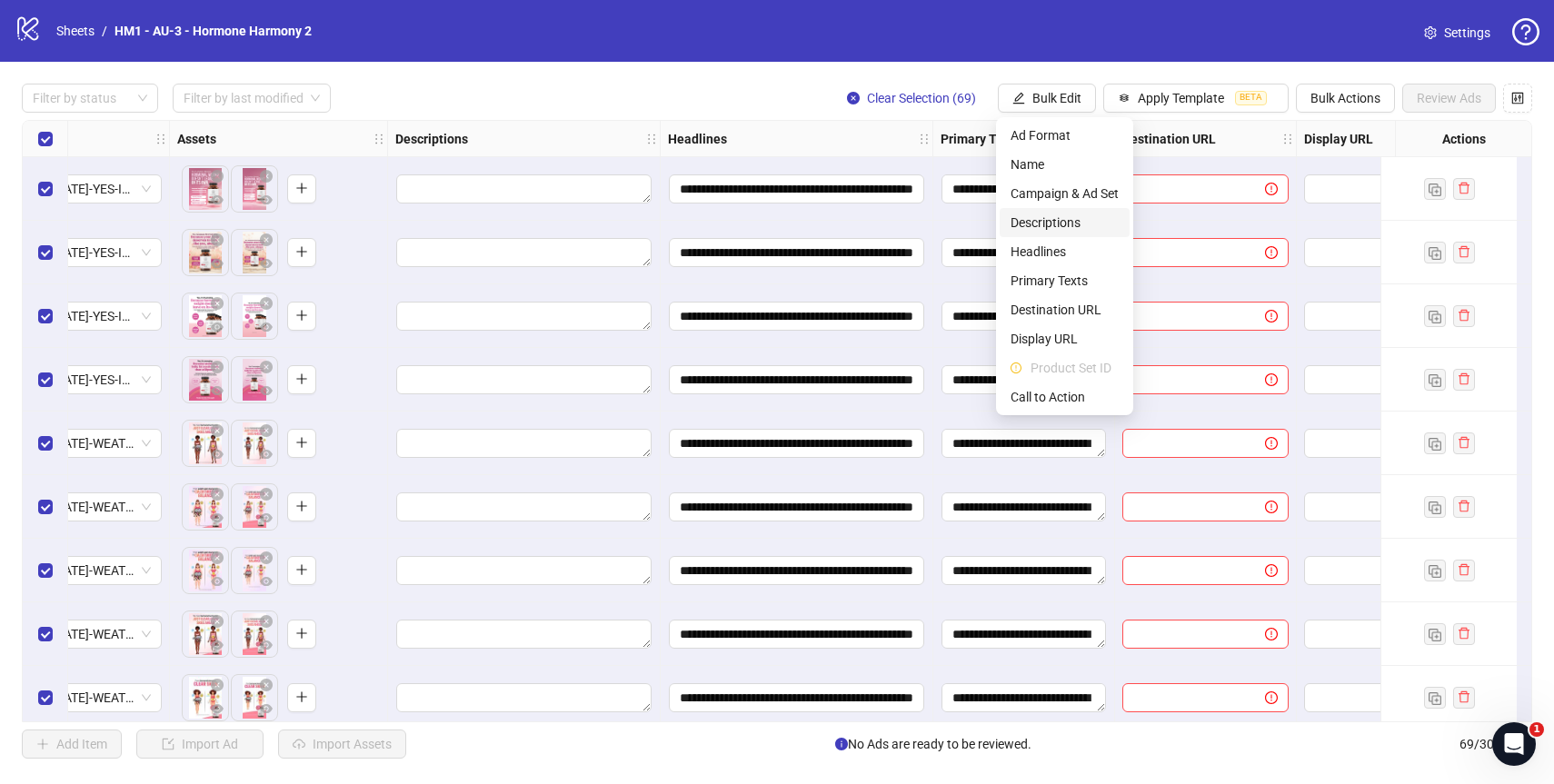
click at [1052, 229] on span "Descriptions" at bounding box center [1064, 222] width 108 height 20
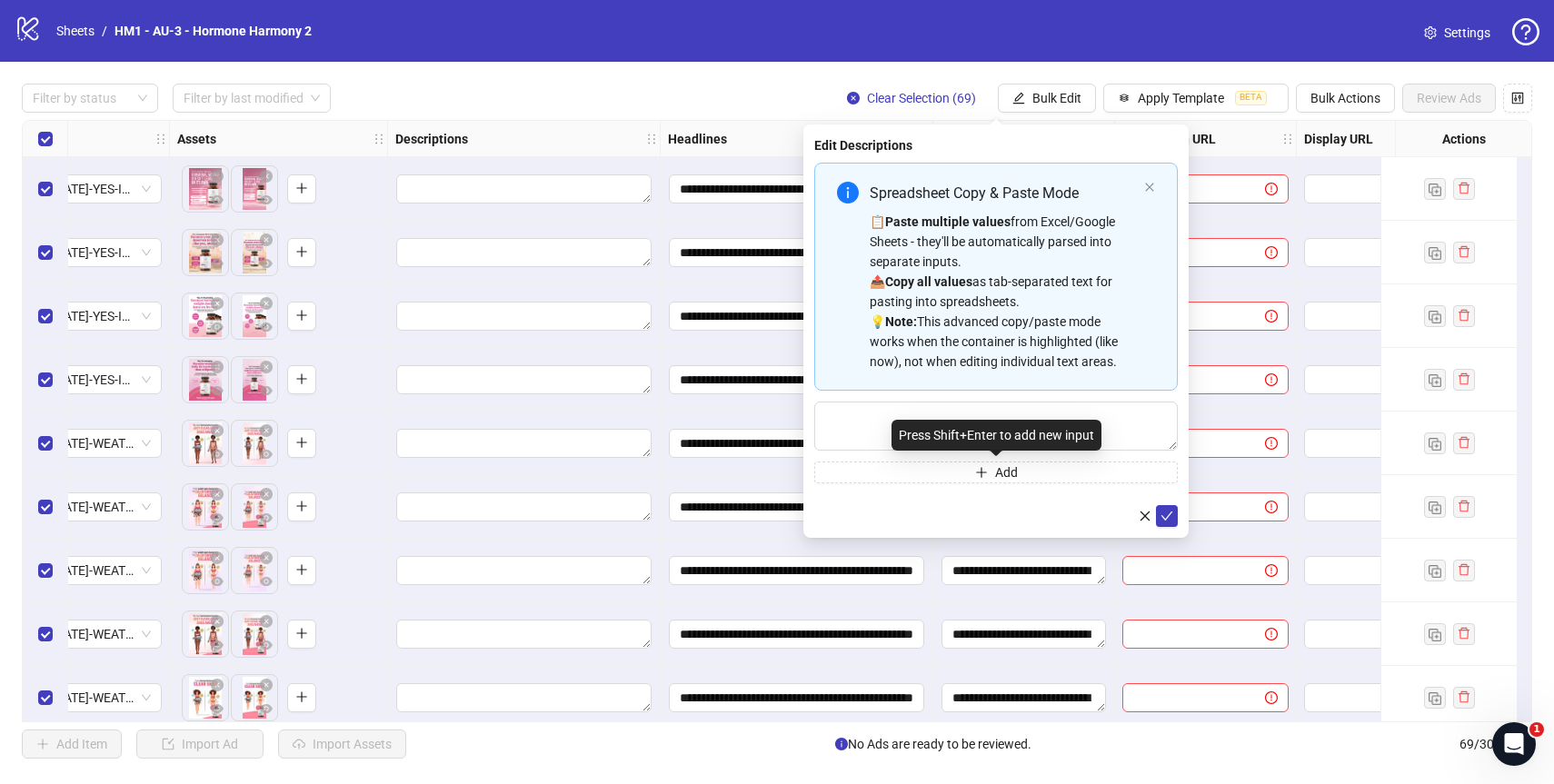
click at [963, 439] on div "Press Shift+Enter to add new input" at bounding box center [996, 435] width 210 height 31
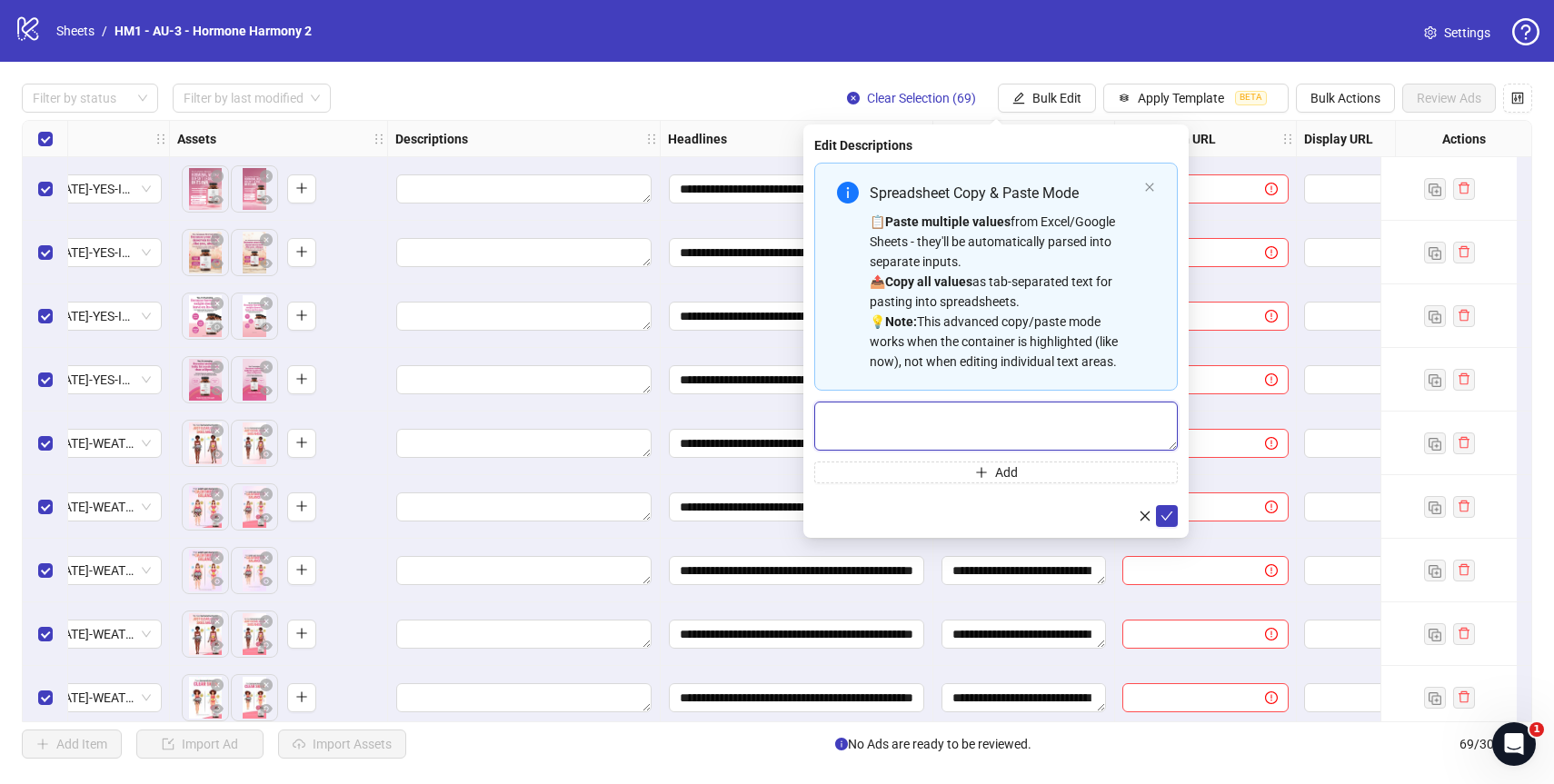
click at [887, 441] on textarea "Multi-text input container - paste or copy values" at bounding box center [996, 426] width 363 height 49
type textarea "*"
click at [1168, 516] on icon "check" at bounding box center [1166, 516] width 13 height 13
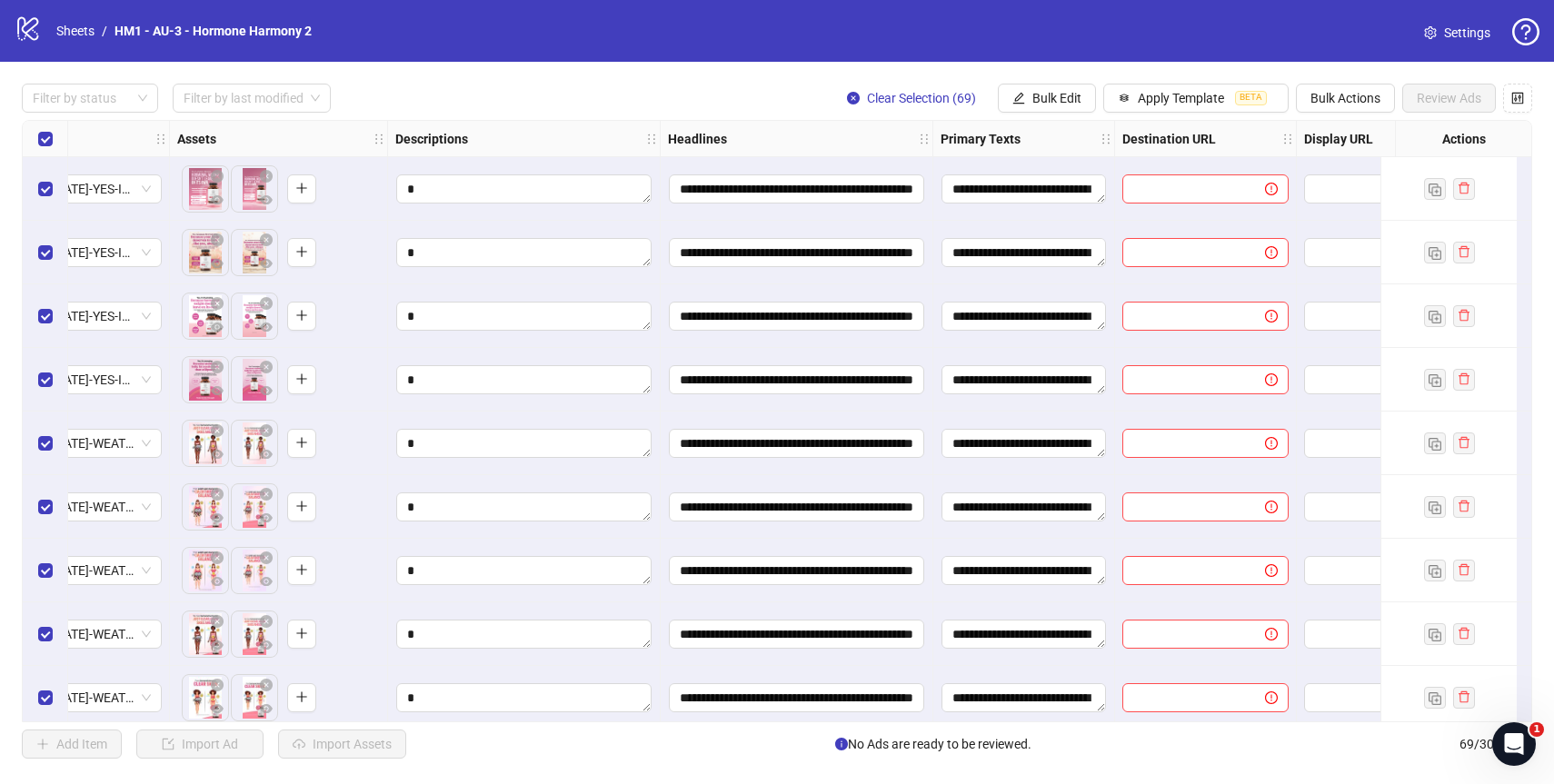
scroll to position [0, 779]
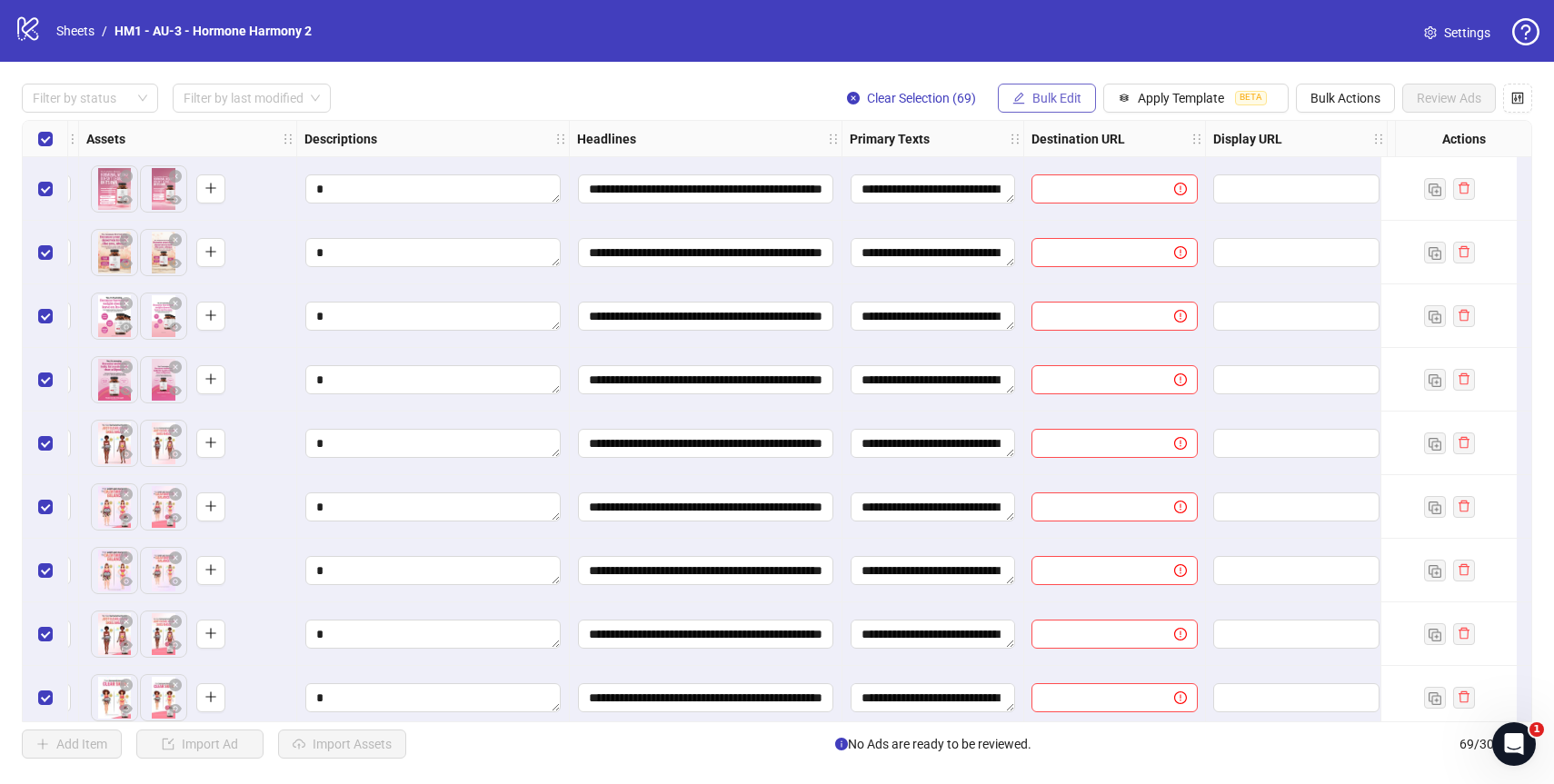
click at [1070, 106] on button "Bulk Edit" at bounding box center [1047, 98] width 98 height 29
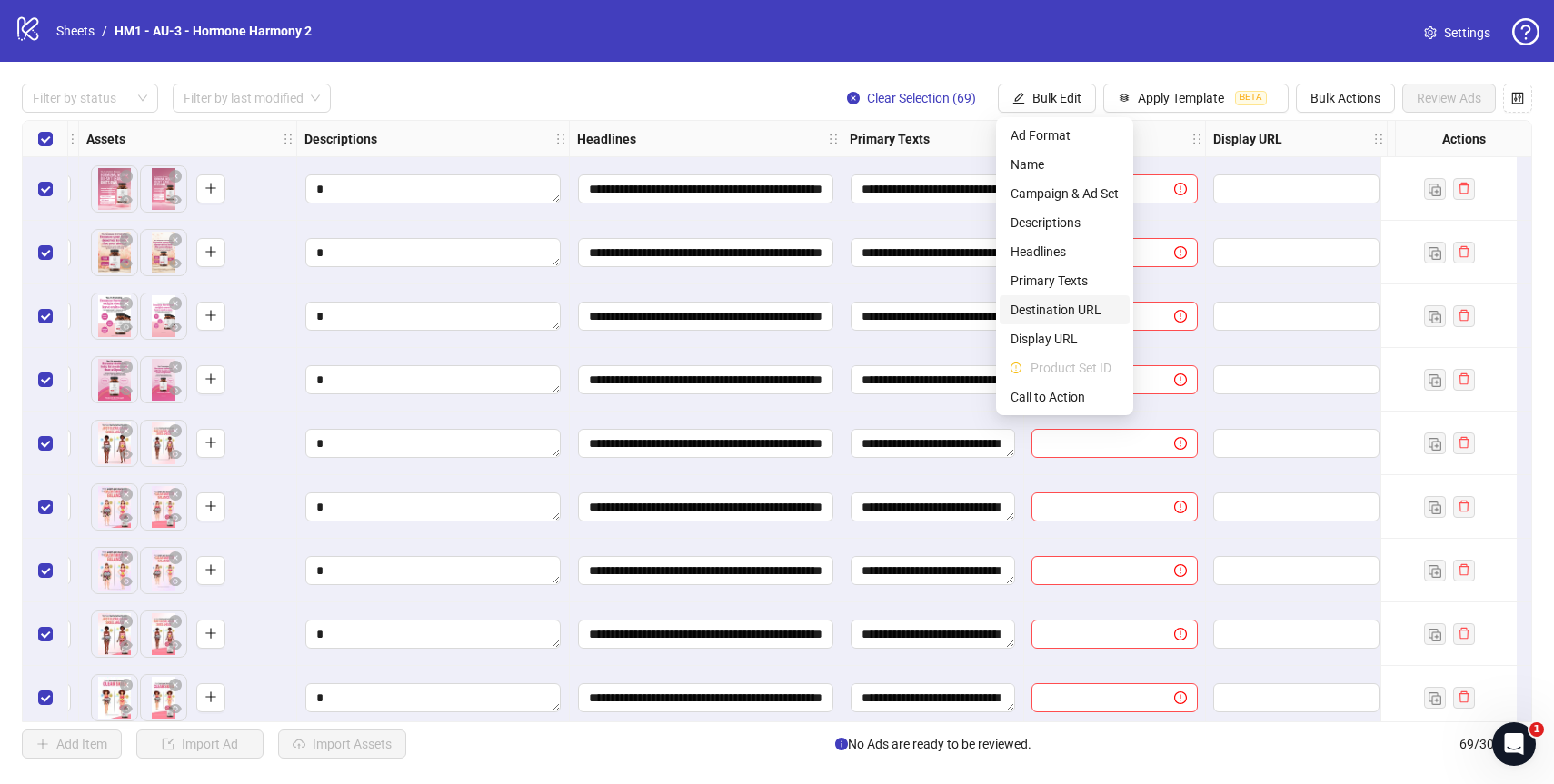
click at [1073, 309] on span "Destination URL" at bounding box center [1064, 310] width 108 height 20
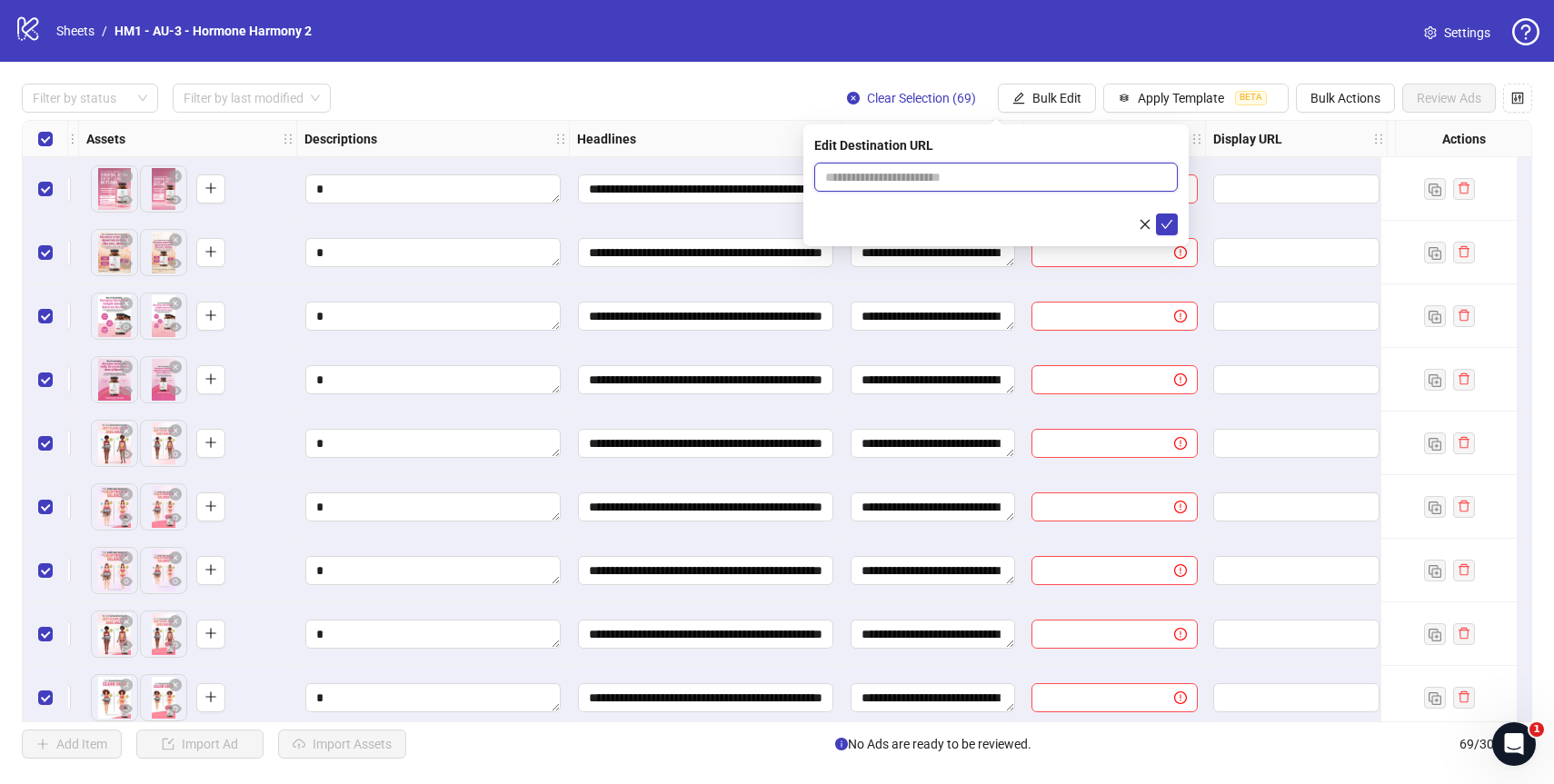
click at [949, 174] on input "text" at bounding box center [988, 177] width 328 height 20
paste input "**********"
type input "**********"
click at [1167, 225] on icon "check" at bounding box center [1167, 223] width 12 height 9
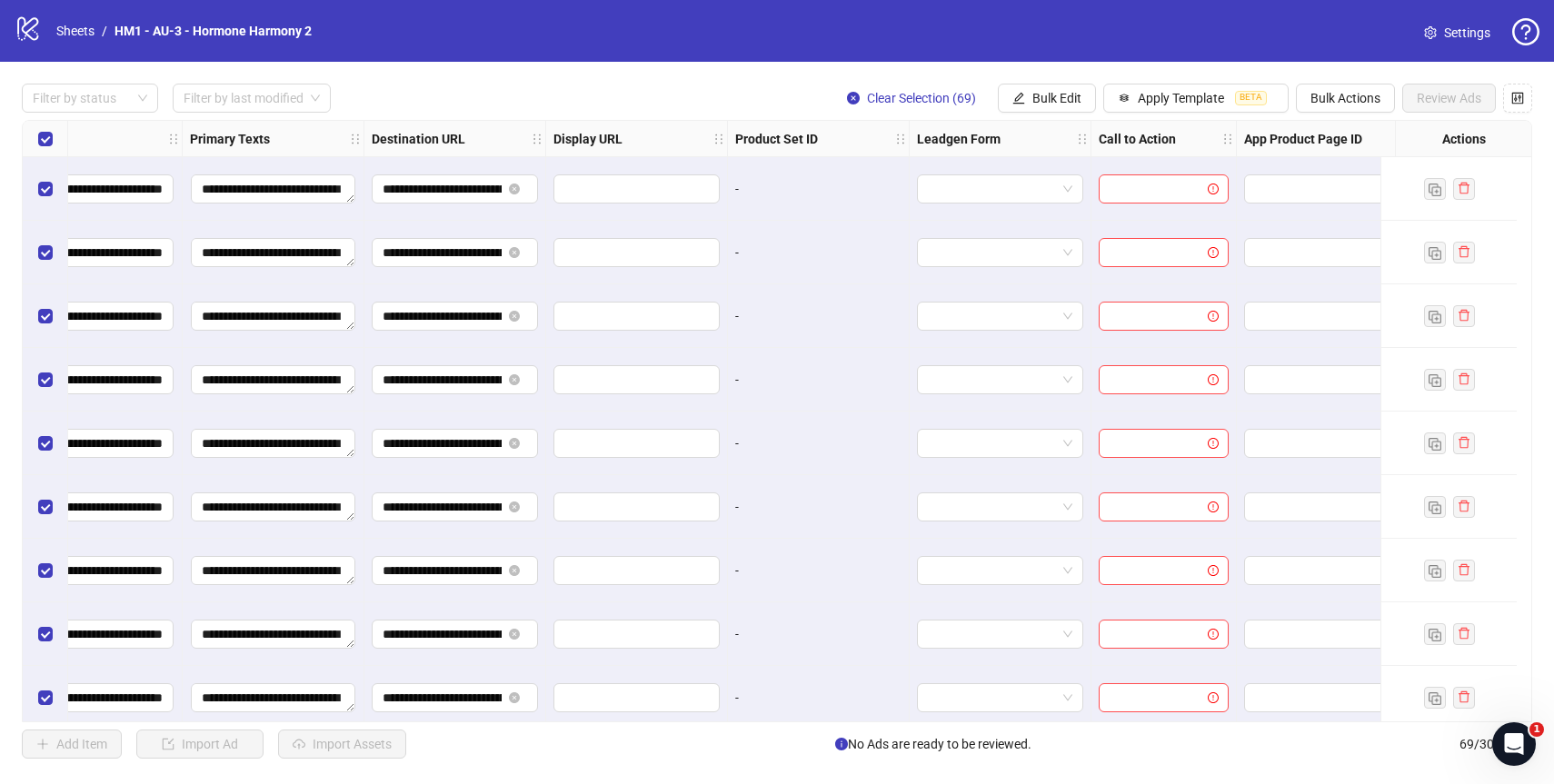
scroll to position [0, 1440]
click at [1070, 98] on span "Bulk Edit" at bounding box center [1056, 97] width 49 height 15
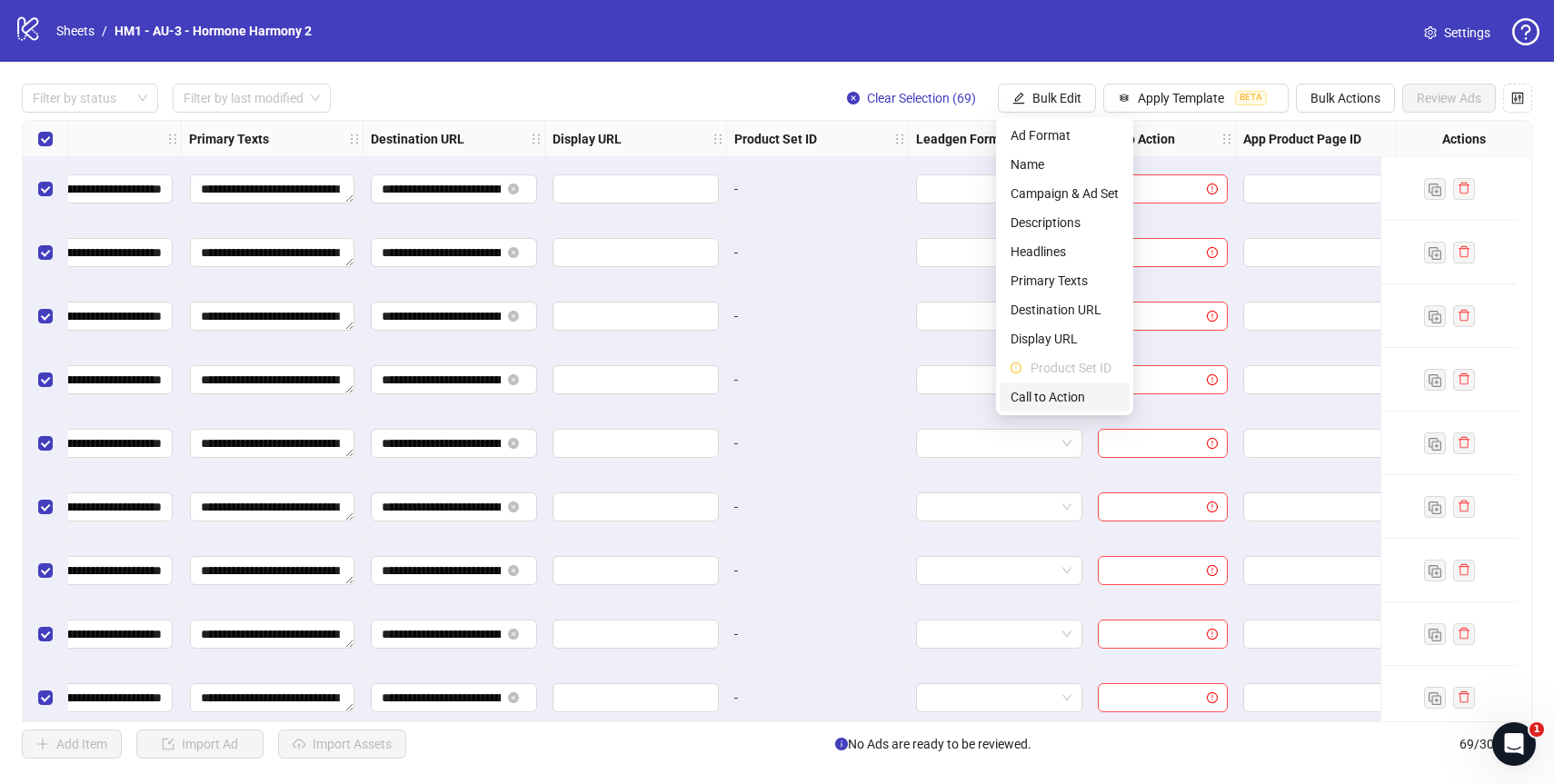
click at [1050, 385] on li "Call to Action" at bounding box center [1064, 397] width 130 height 29
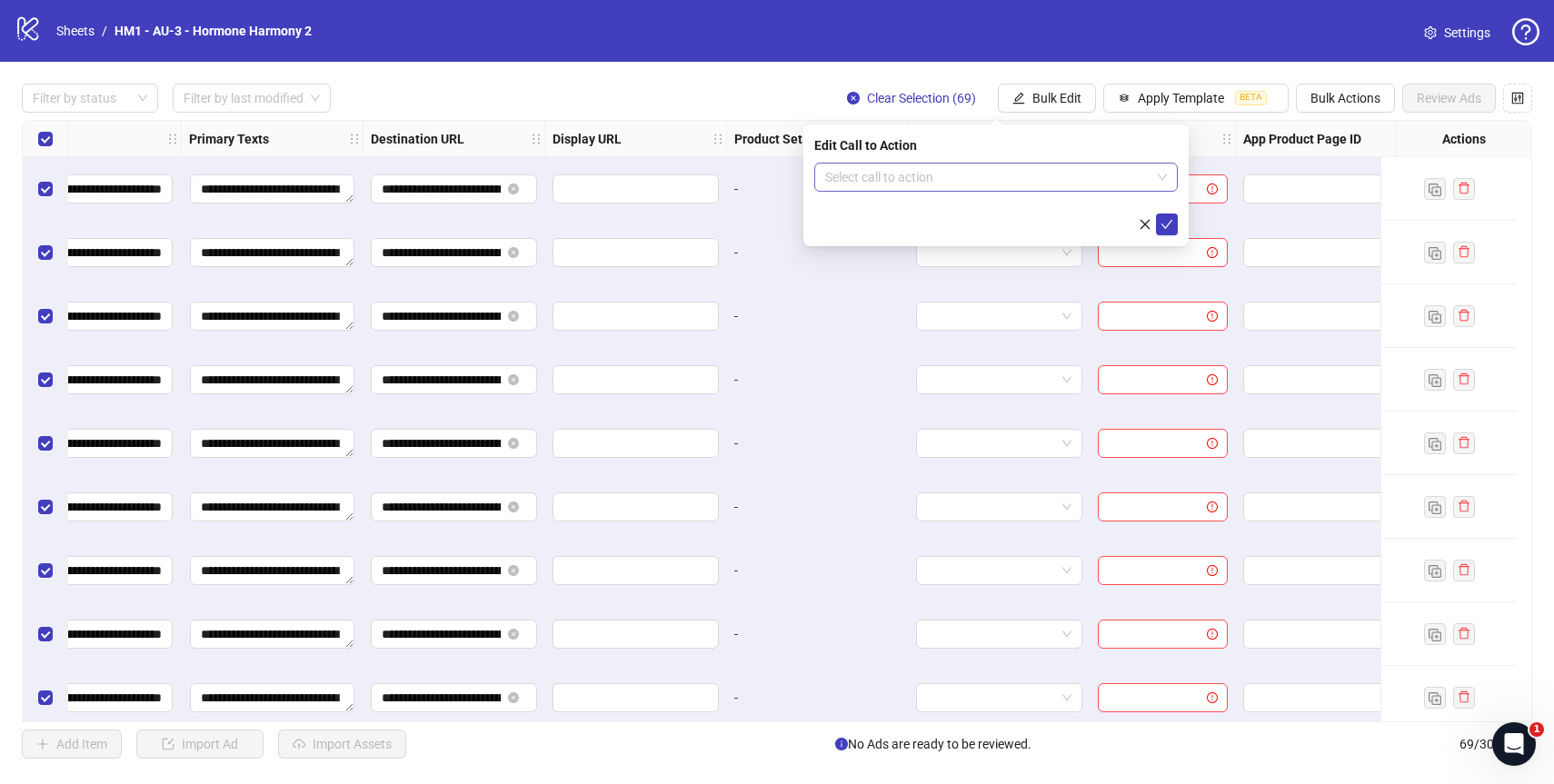
click at [892, 182] on input "search" at bounding box center [987, 177] width 326 height 27
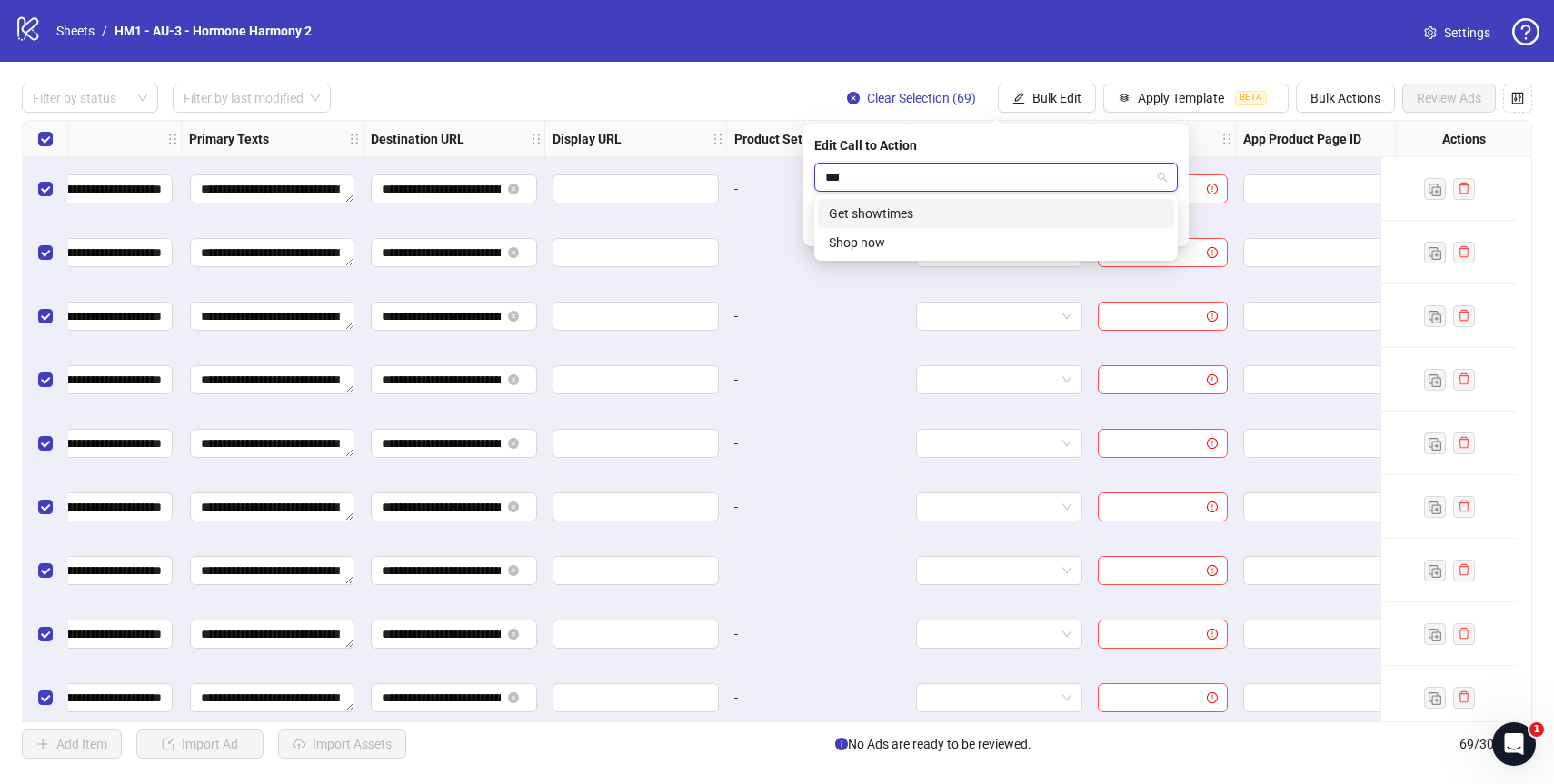
type input "****"
click at [880, 222] on div "Shop now" at bounding box center [996, 213] width 334 height 20
click at [1171, 222] on icon "check" at bounding box center [1166, 223] width 13 height 13
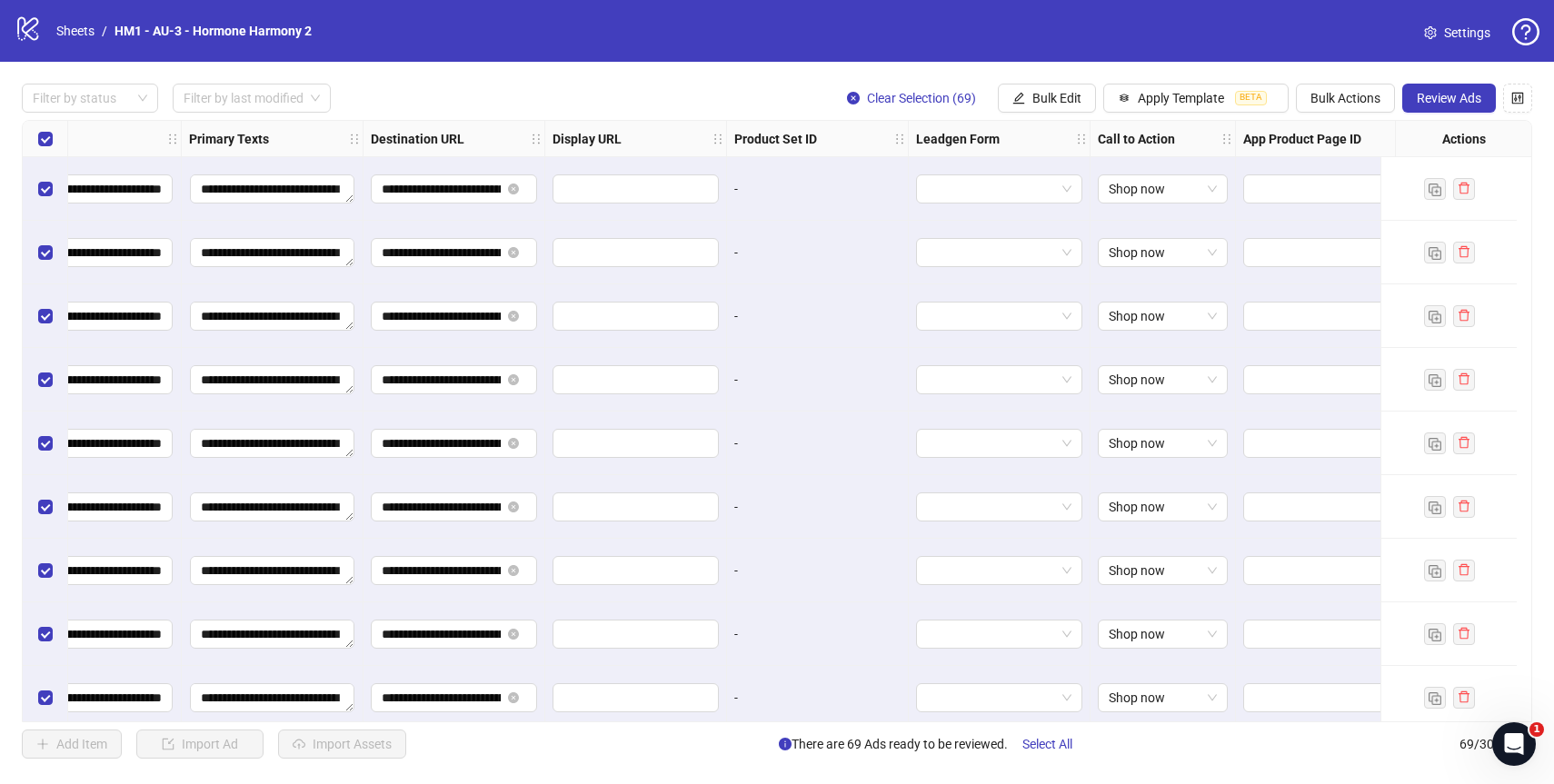
scroll to position [0, 1477]
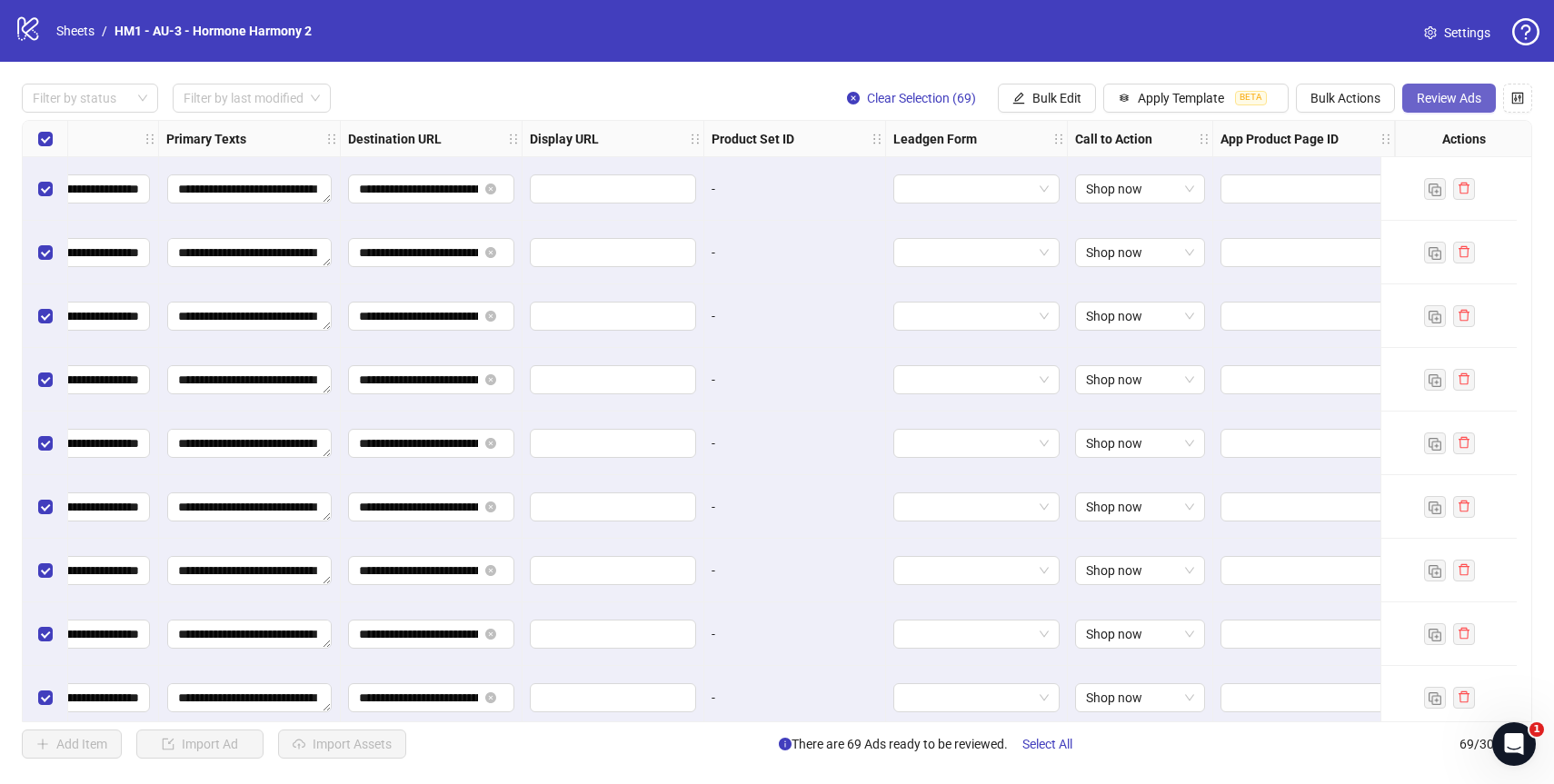
click at [1434, 99] on span "Review Ads" at bounding box center [1449, 97] width 64 height 15
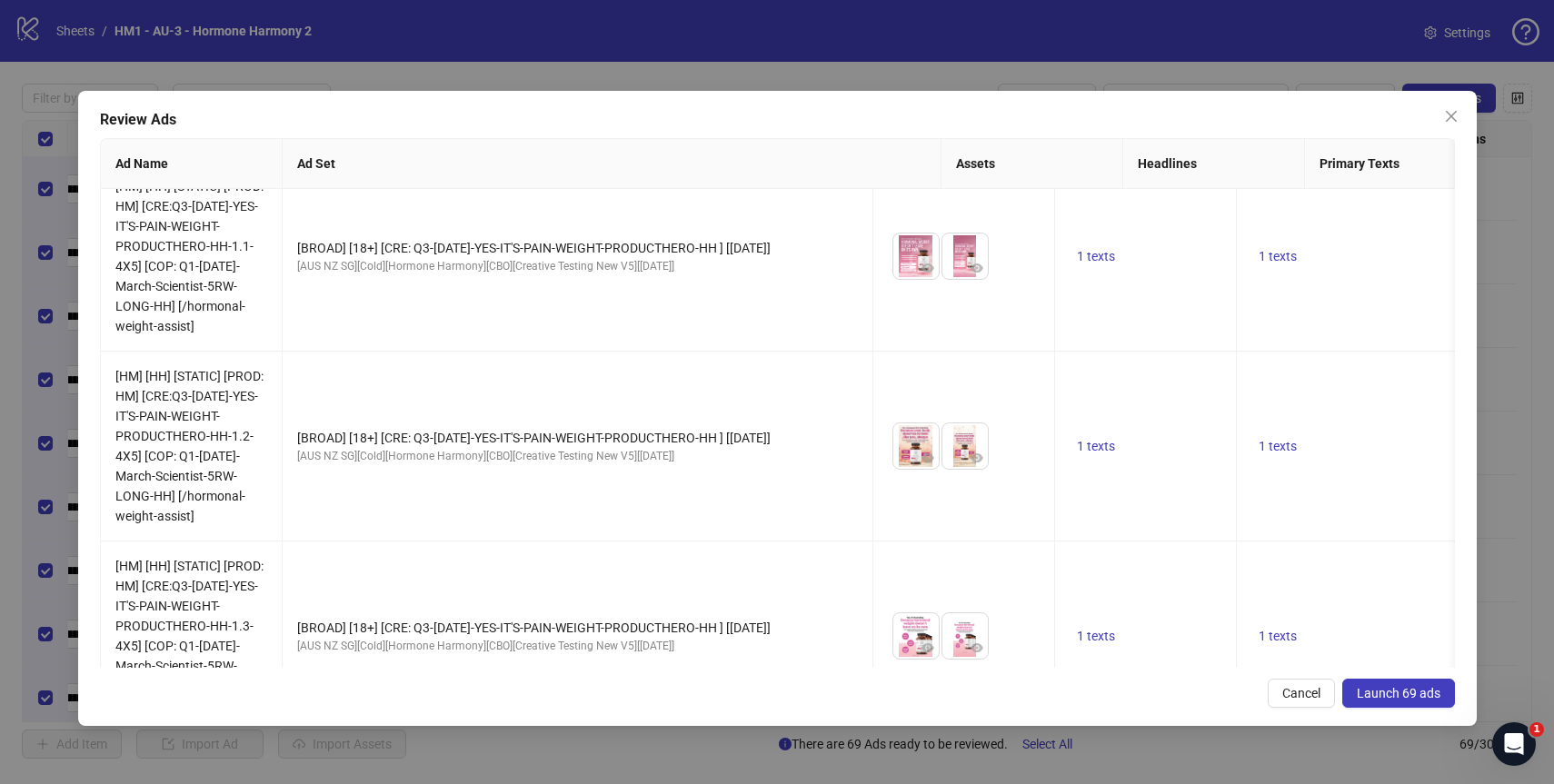
scroll to position [0, 0]
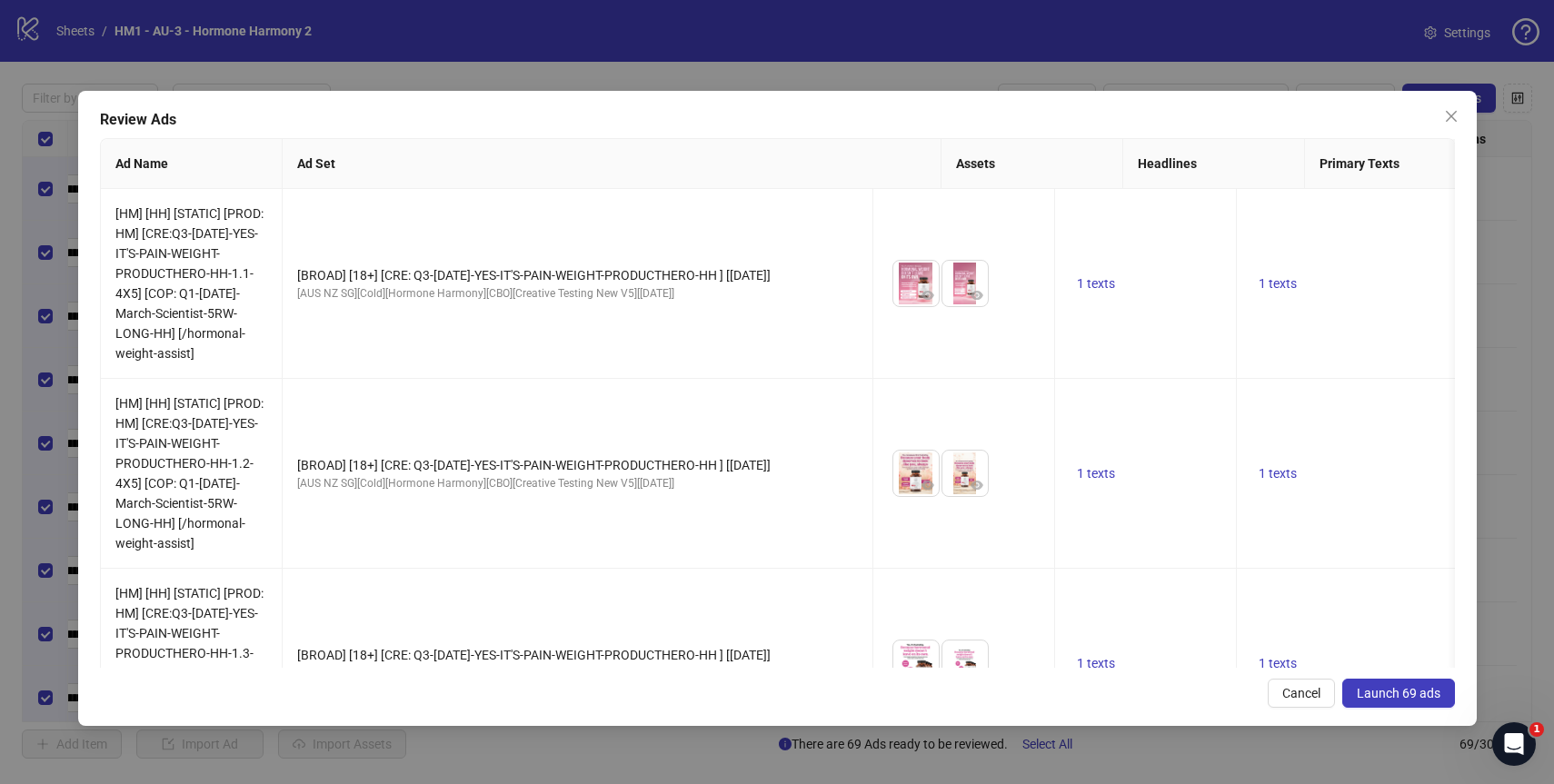
click at [1419, 698] on span "Launch 69 ads" at bounding box center [1399, 693] width 84 height 15
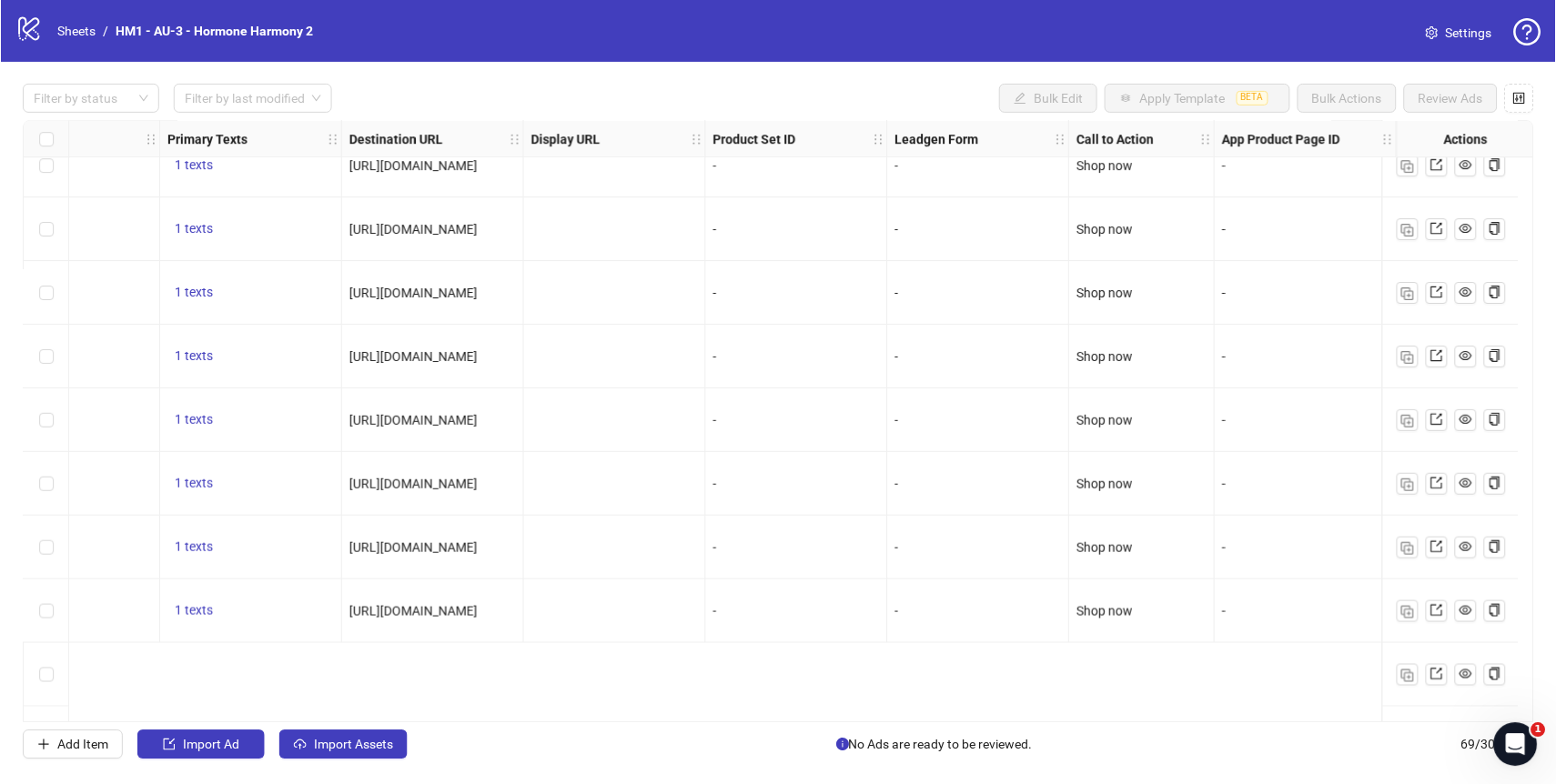
scroll to position [3835, 1479]
